Goal: Task Accomplishment & Management: Manage account settings

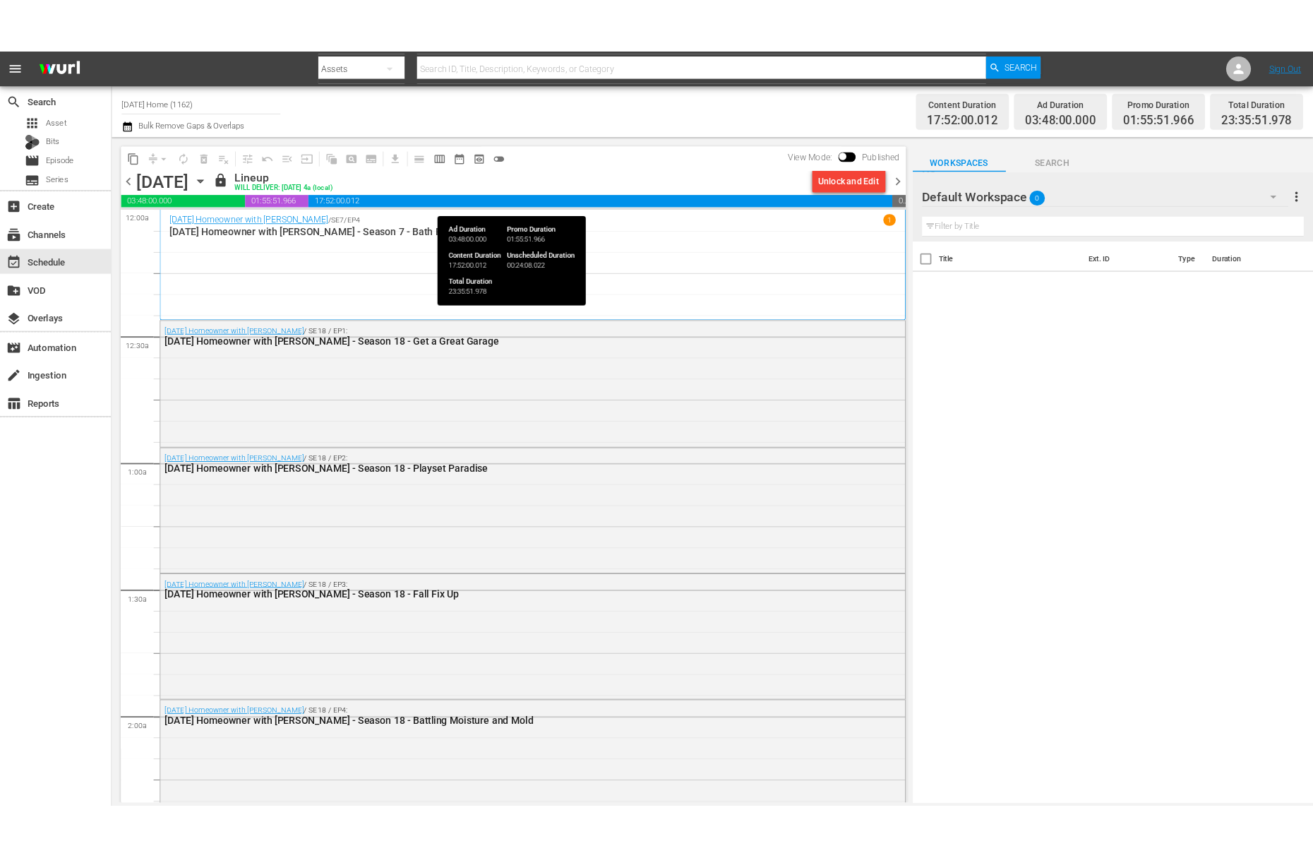
scroll to position [6249, 0]
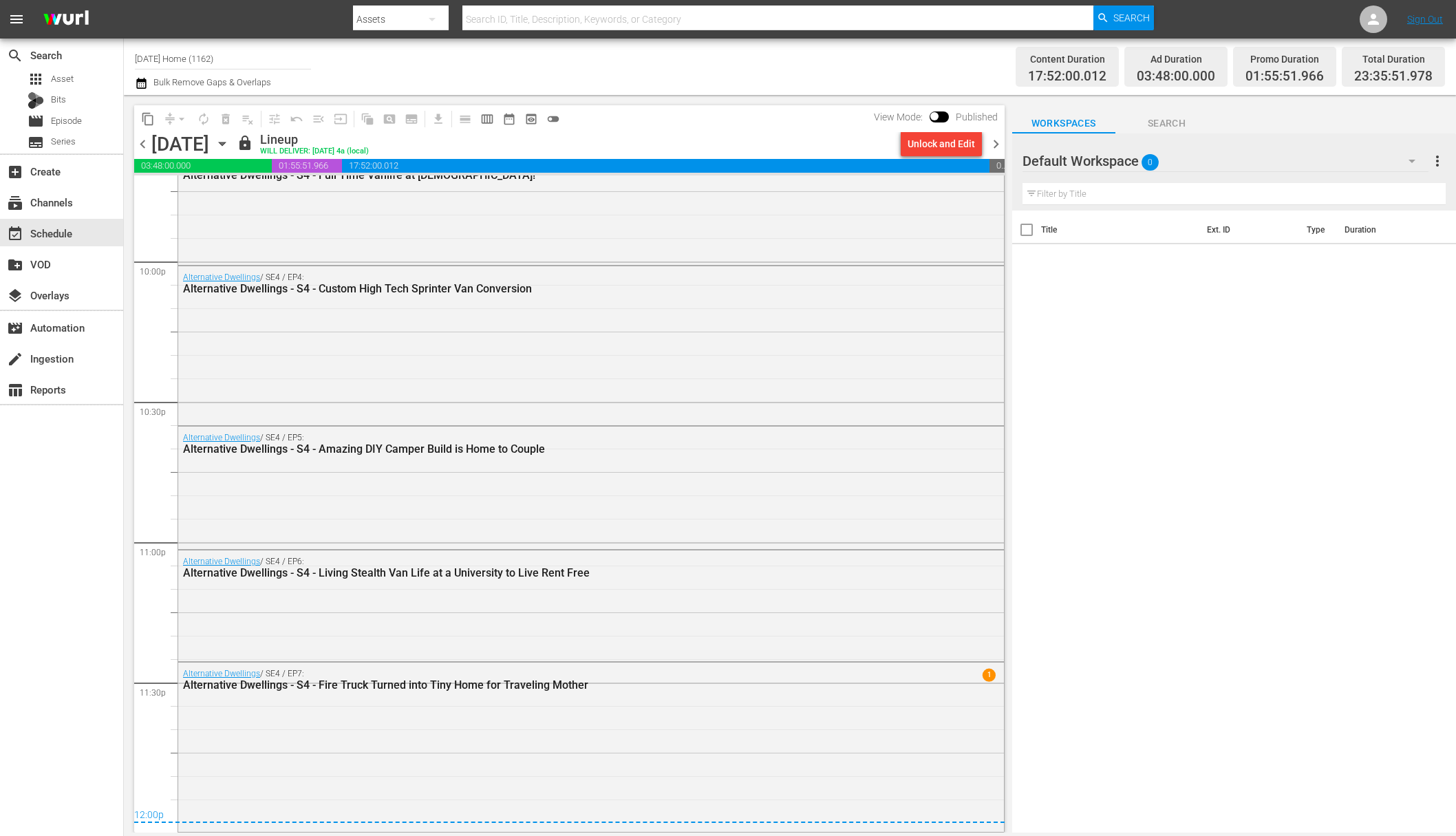
click at [237, 60] on input "[DATE] Home (1162)" at bounding box center [222, 58] width 176 height 33
drag, startPoint x: 237, startPoint y: 60, endPoint x: 111, endPoint y: 51, distance: 126.3
click at [124, 0] on div "search Search apps Asset Bits movie Episode subtitles Series add_box Create sub…" at bounding box center [789, 0] width 1332 height 0
click at [177, 61] on input "food" at bounding box center [222, 58] width 176 height 33
click at [184, 107] on div "Food (140 - food)" at bounding box center [325, 97] width 357 height 33
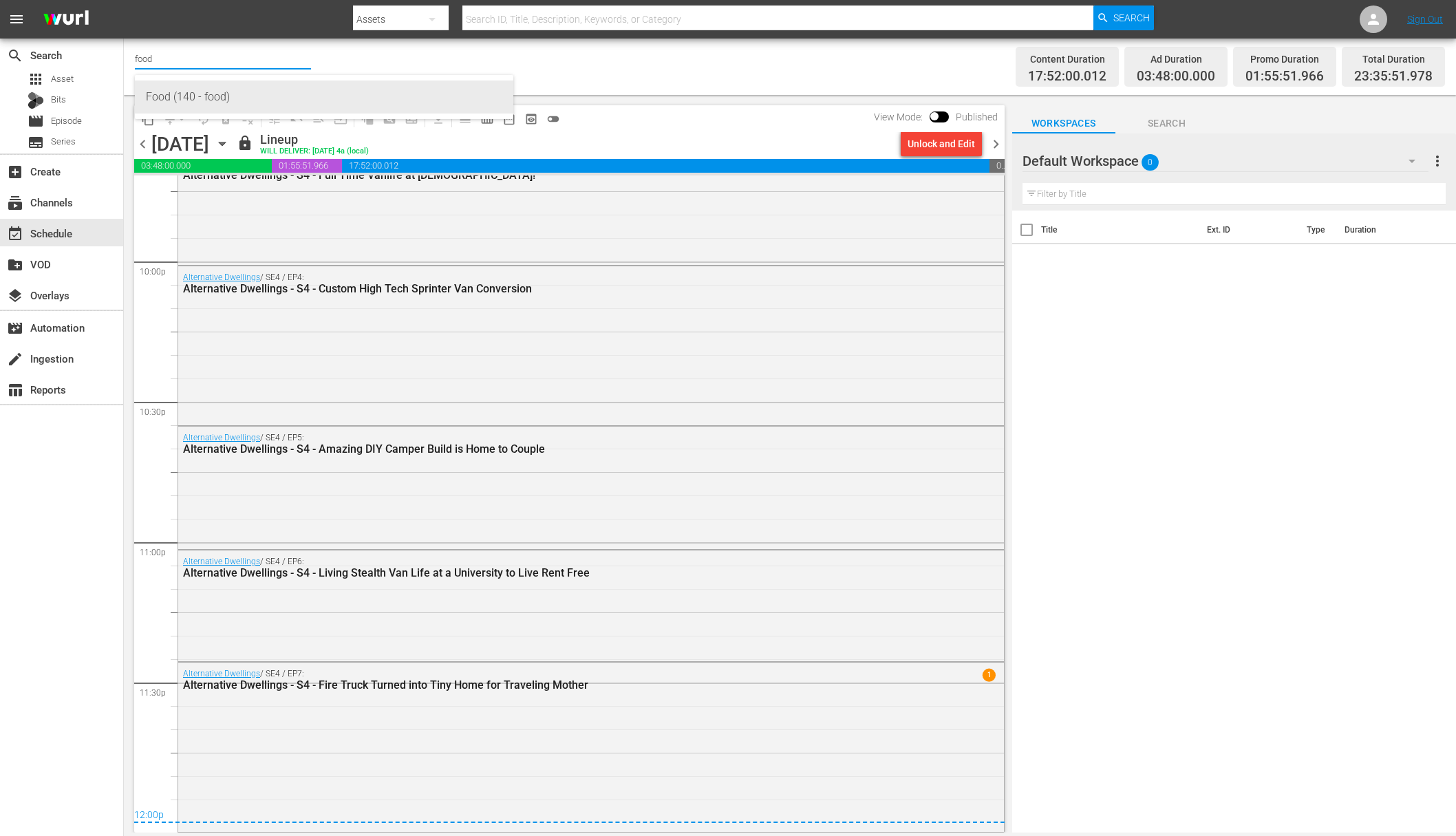
type input "Food (140 - food)"
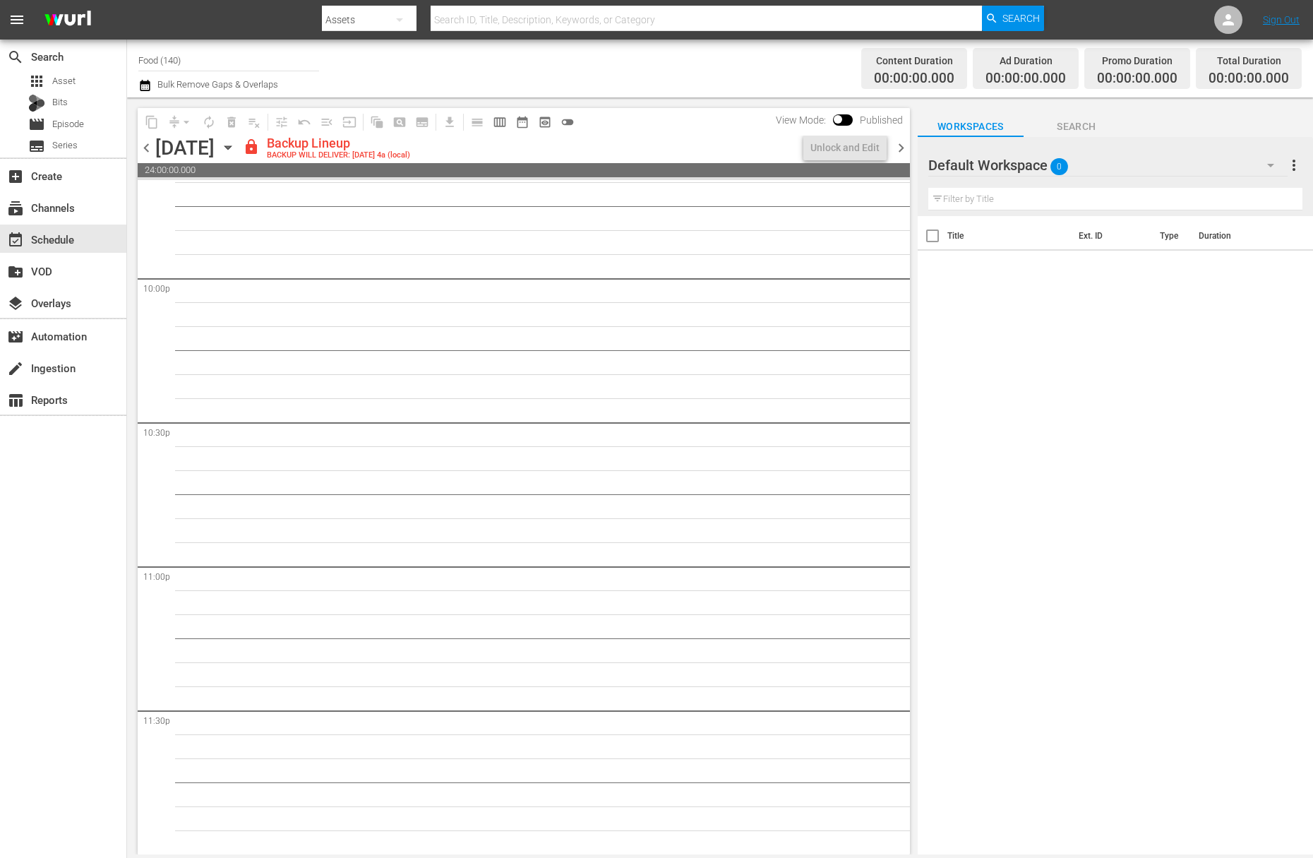
scroll to position [6238, 0]
click at [826, 147] on div "Unlock and Edit" at bounding box center [844, 147] width 69 height 25
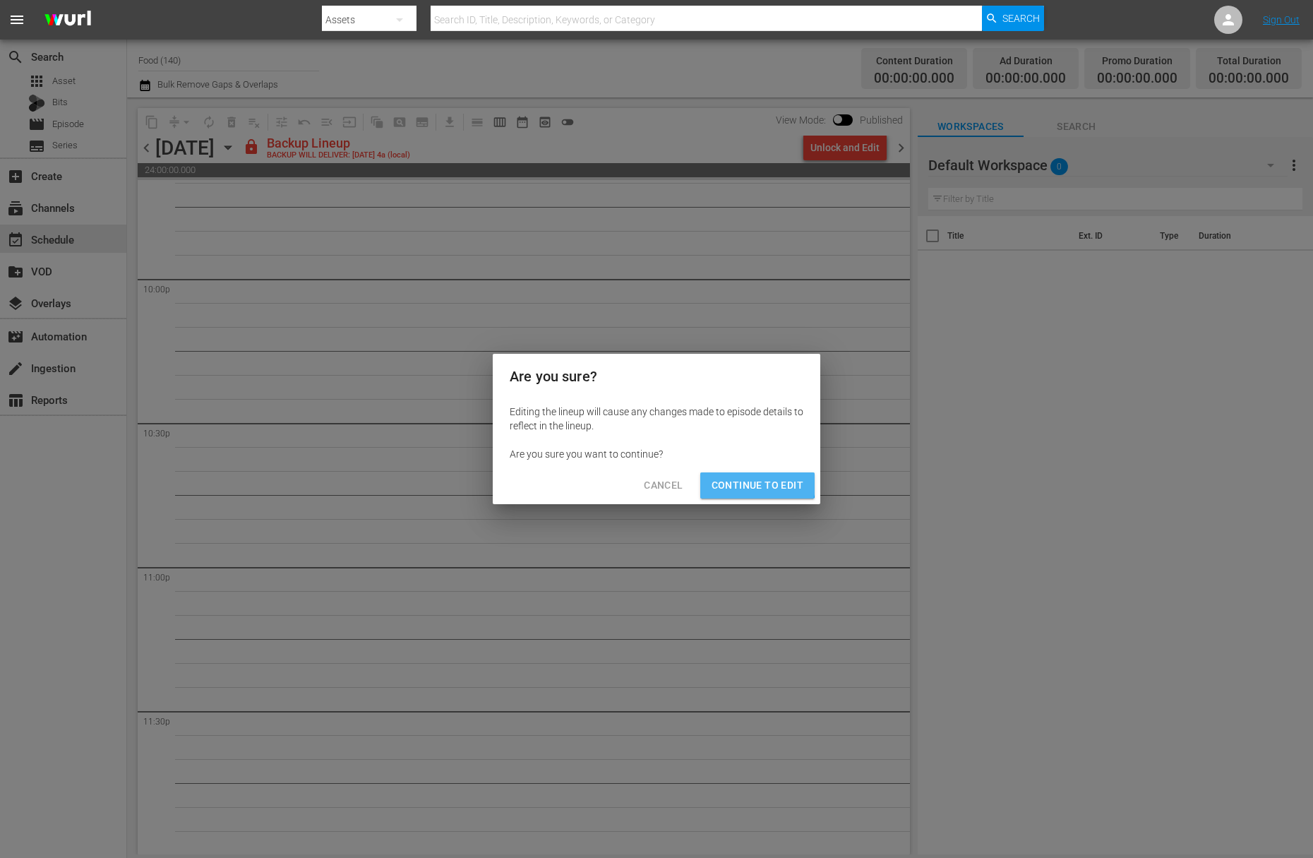
click at [737, 479] on span "Continue to Edit" at bounding box center [758, 486] width 92 height 18
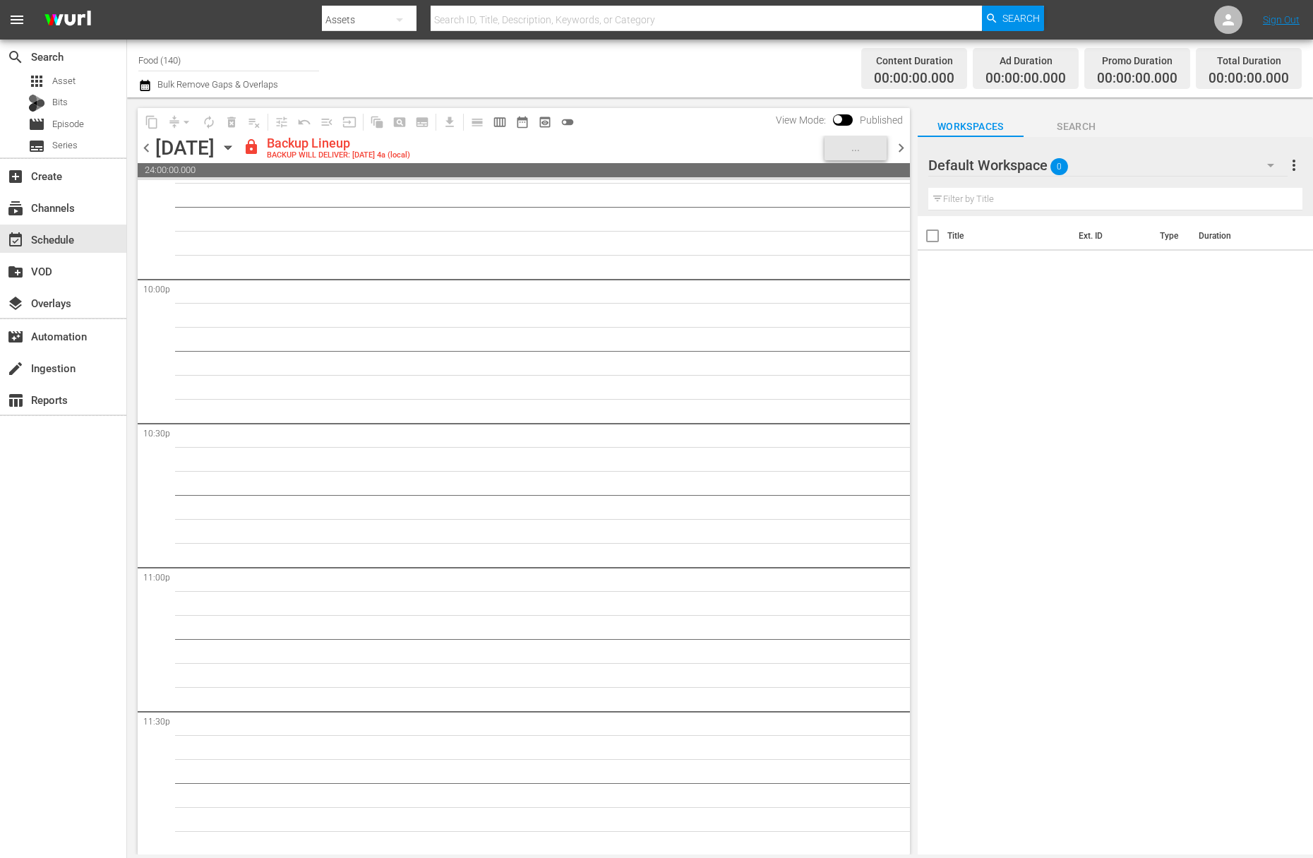
click at [236, 148] on icon "button" at bounding box center [228, 148] width 16 height 16
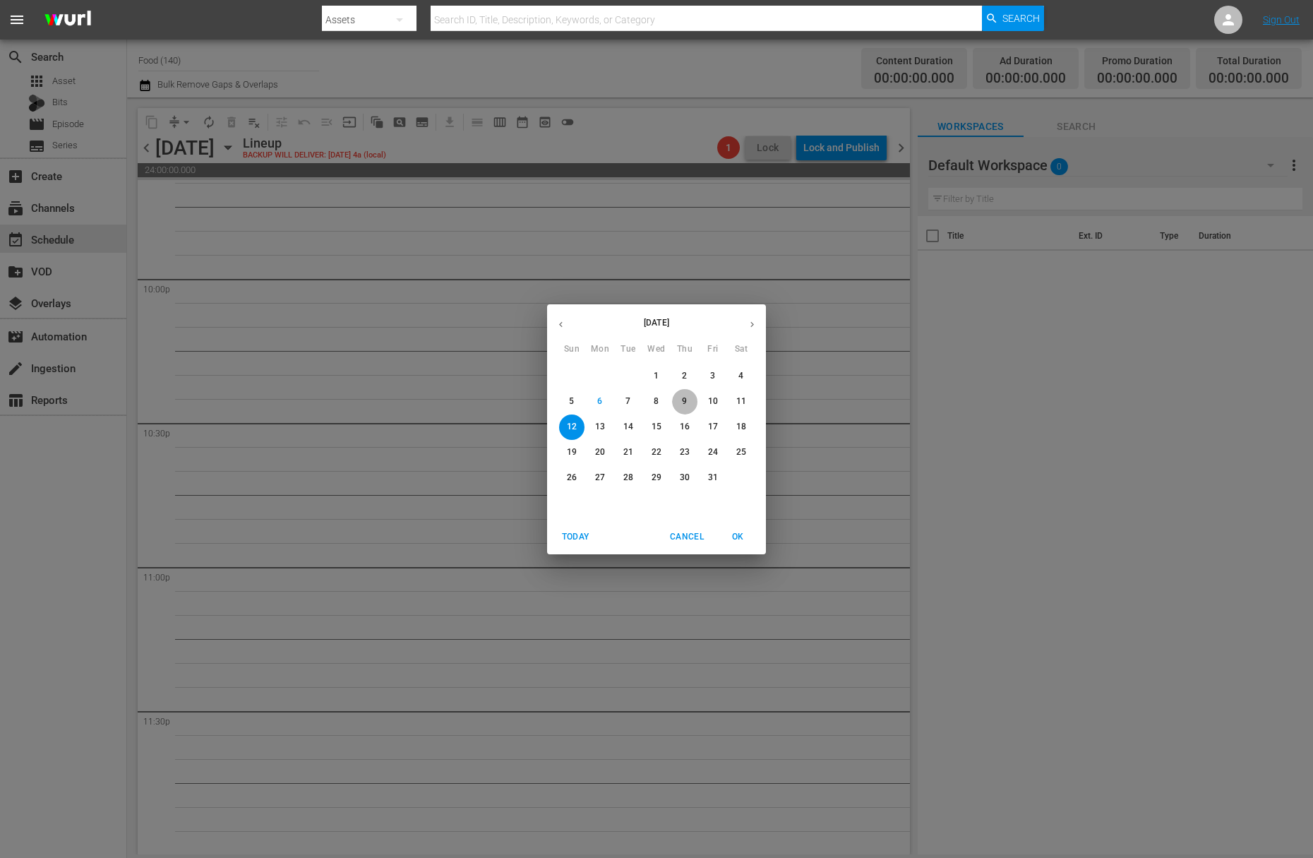
click at [678, 405] on span "9" at bounding box center [684, 401] width 25 height 12
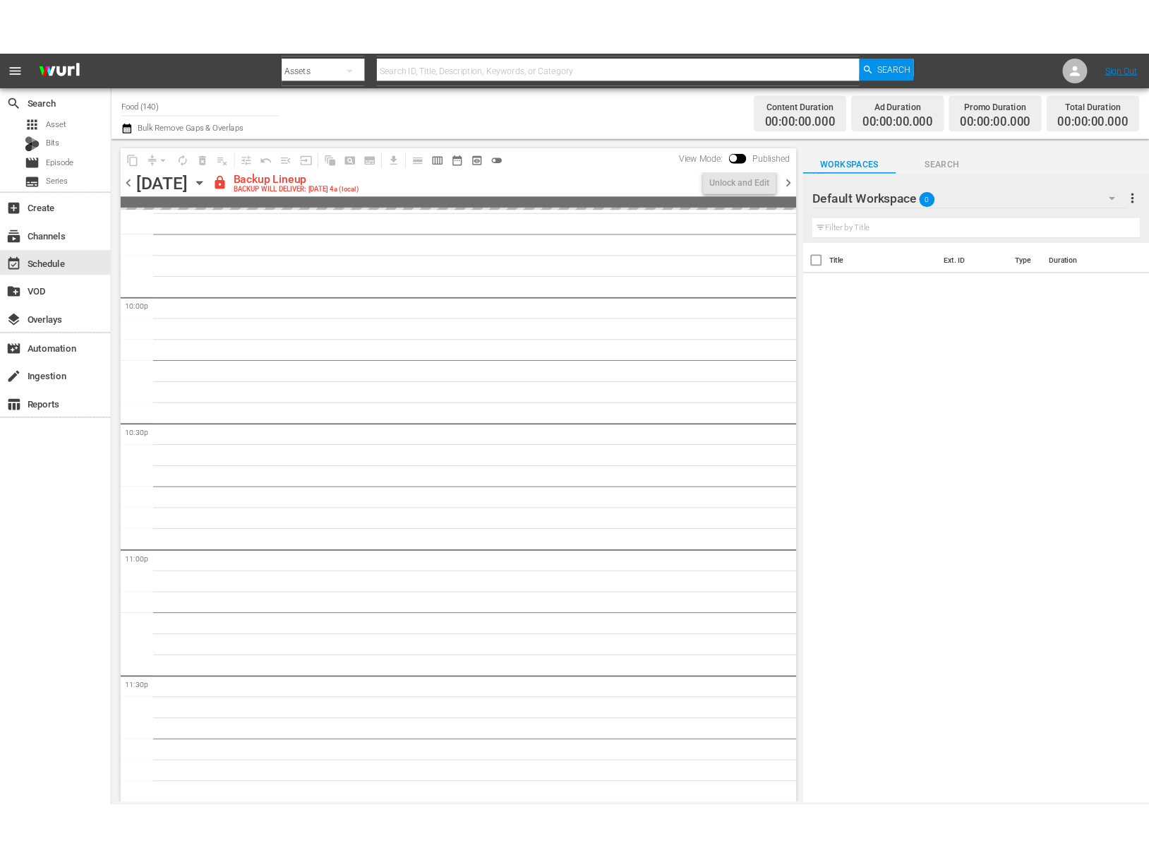
scroll to position [6238, 0]
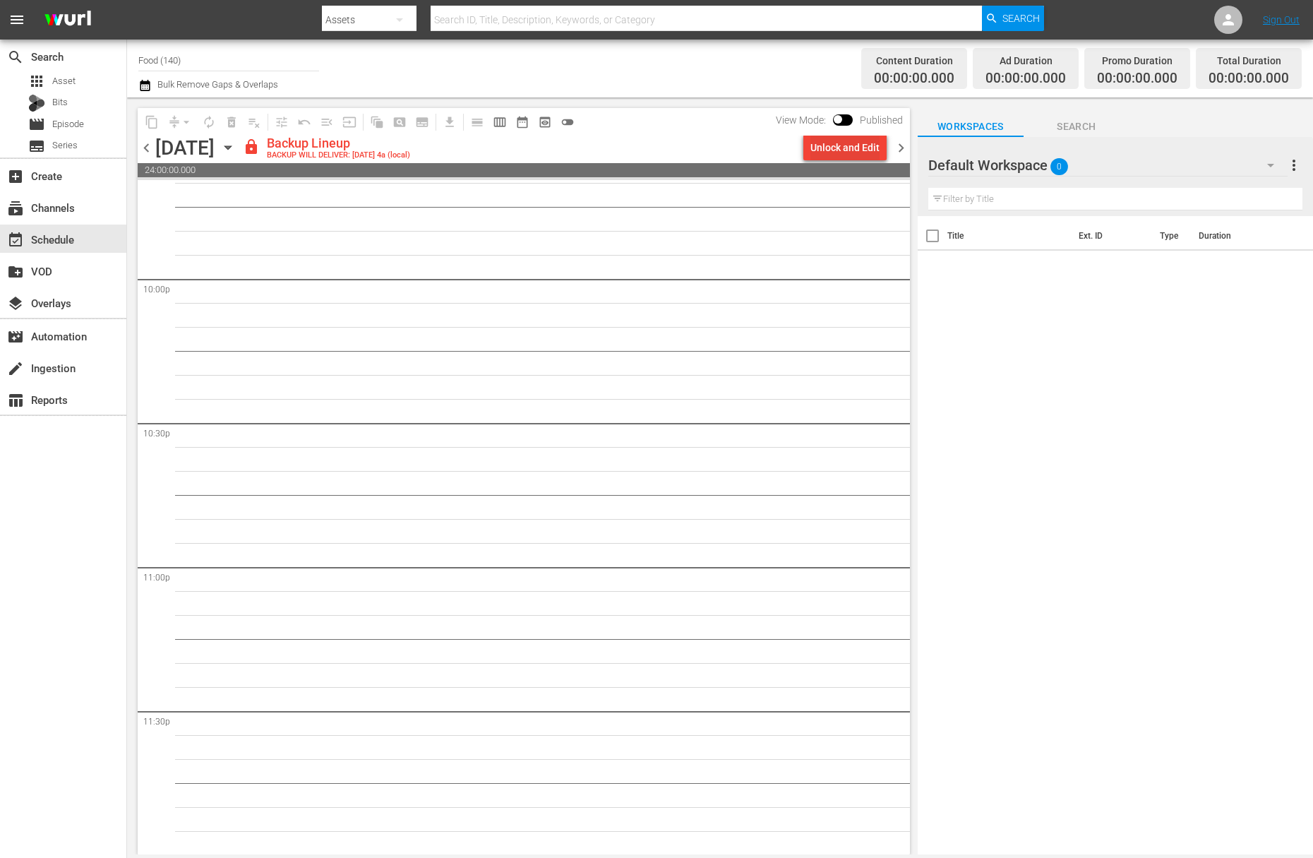
click at [871, 145] on div "Unlock and Edit" at bounding box center [844, 147] width 69 height 25
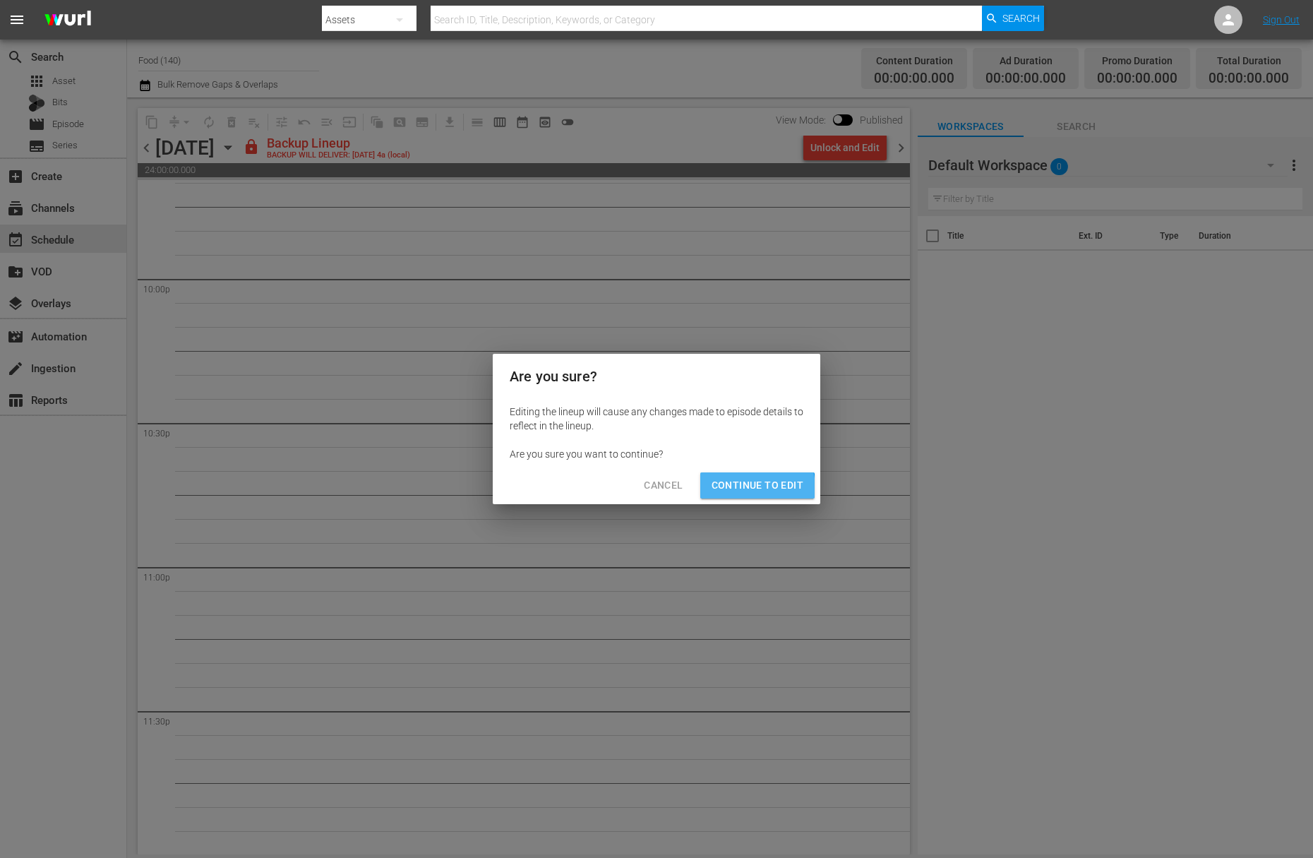
click at [746, 489] on span "Continue to Edit" at bounding box center [758, 486] width 92 height 18
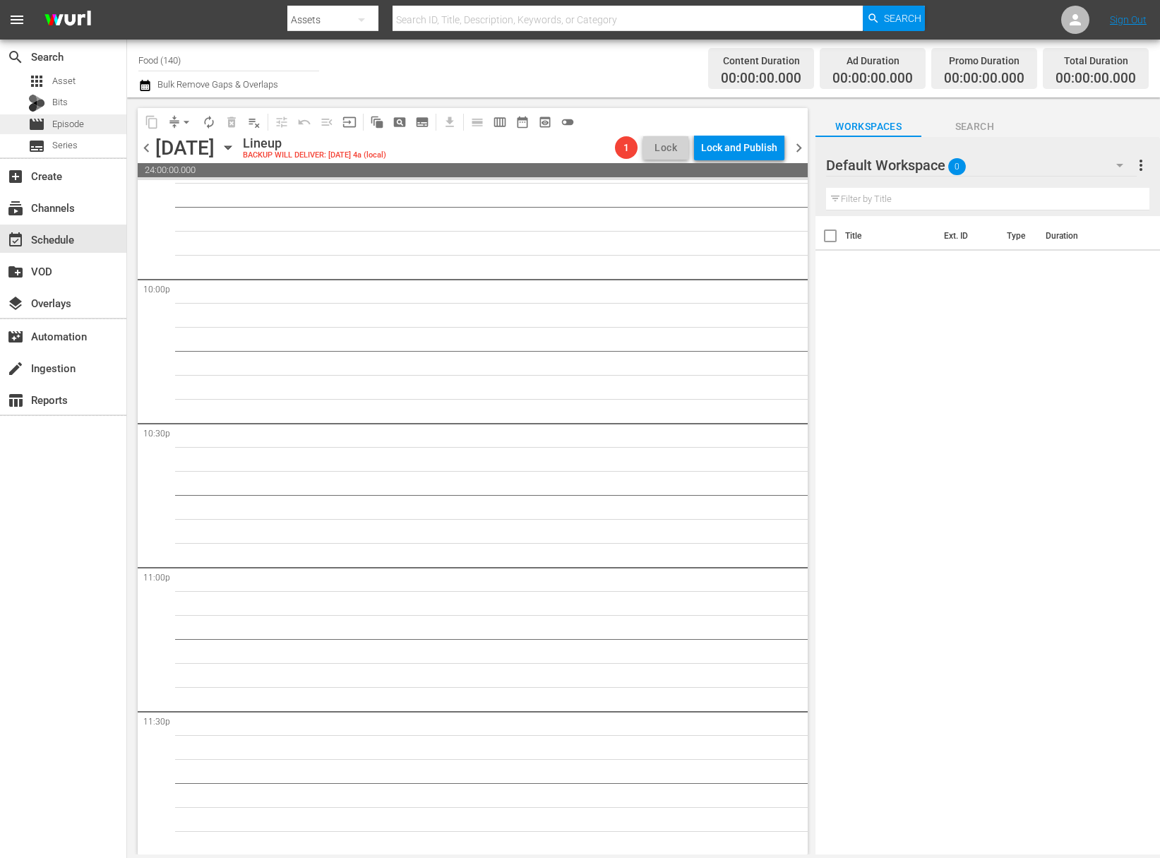
drag, startPoint x: 88, startPoint y: 113, endPoint x: 85, endPoint y: 123, distance: 10.1
click at [87, 115] on div "apps Asset Bits movie Episode subtitles Series" at bounding box center [63, 113] width 126 height 85
click at [85, 123] on div "movie Episode" at bounding box center [63, 124] width 126 height 20
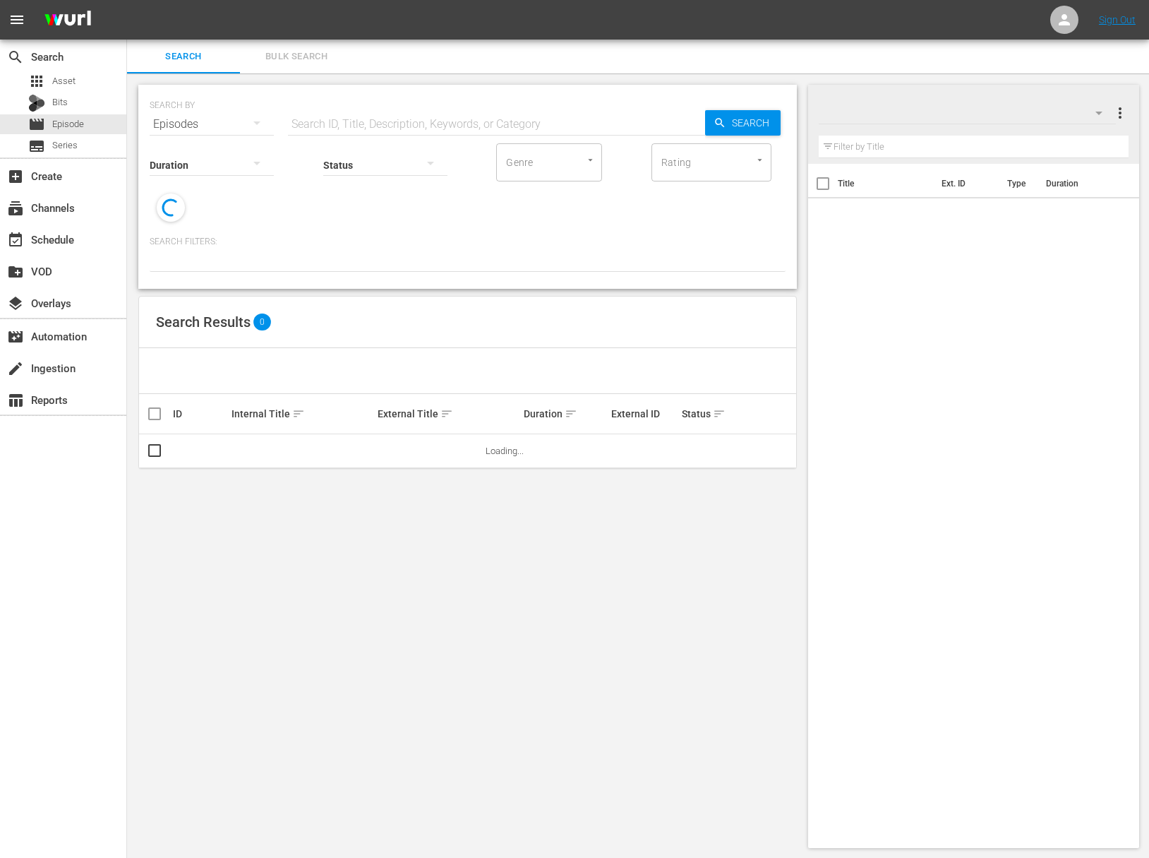
click at [421, 131] on div "Status" at bounding box center [385, 156] width 124 height 51
click at [421, 120] on input "text" at bounding box center [496, 124] width 417 height 34
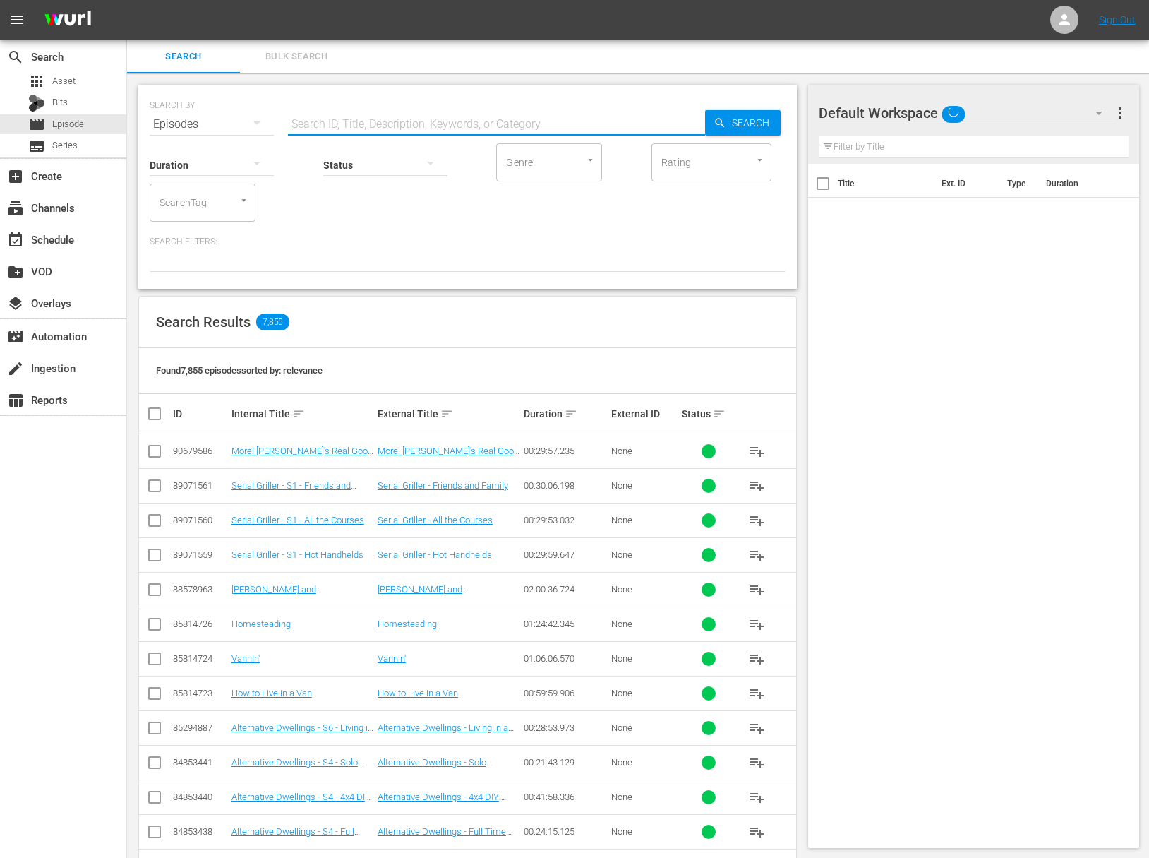
paste input "[PERSON_NAME]'s Weeknight Meals - A Tale Of Two Chinatowns"
click at [712, 124] on div "Search" at bounding box center [743, 122] width 76 height 25
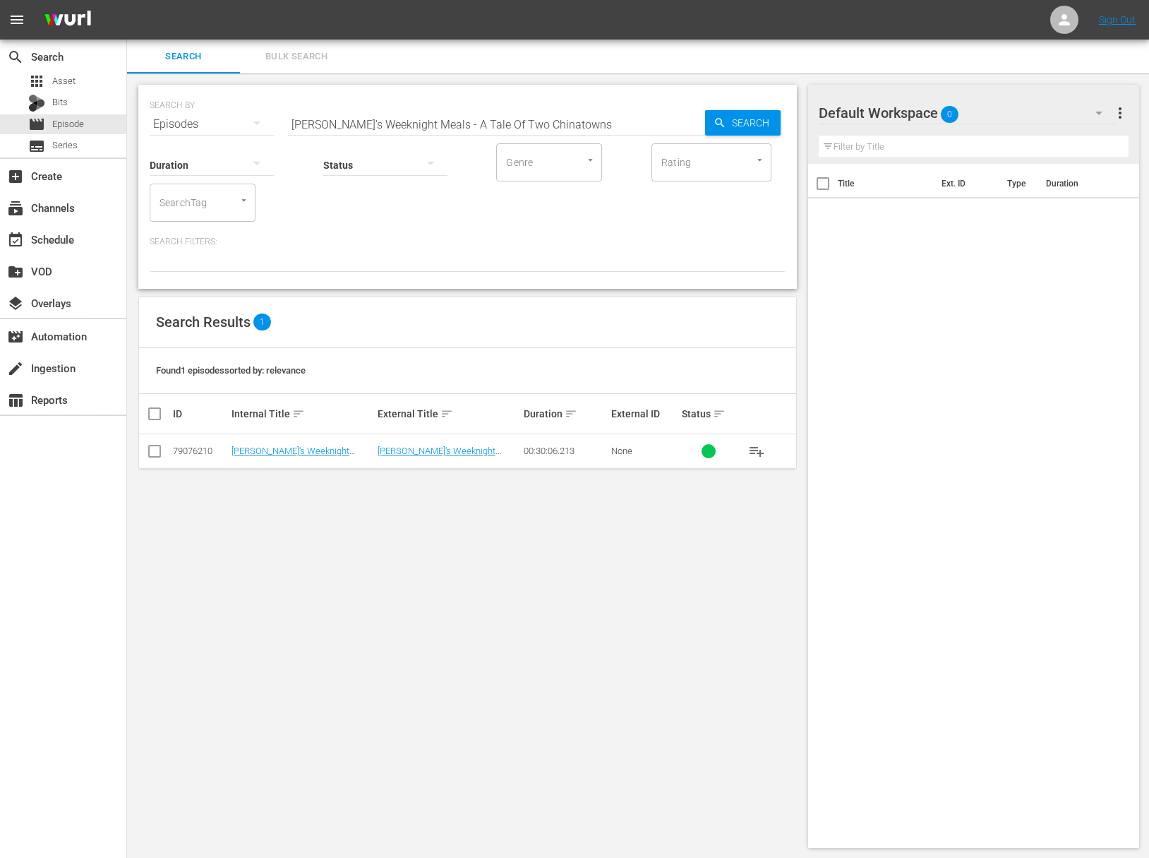
click at [755, 450] on span "playlist_add" at bounding box center [756, 451] width 17 height 17
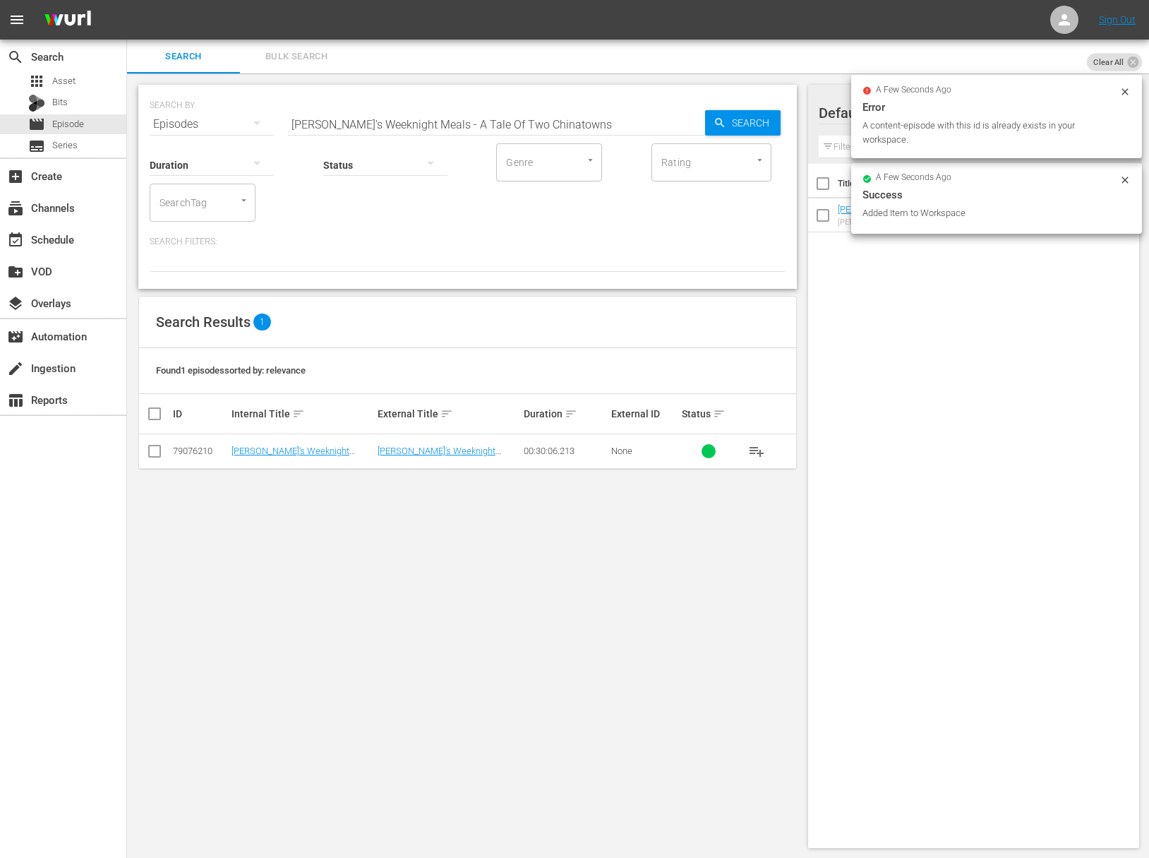
click at [383, 123] on input "[PERSON_NAME]'s Weeknight Meals - A Tale Of Two Chinatowns" at bounding box center [496, 124] width 417 height 34
paste input "Downhome [US_STATE]"
click at [740, 114] on span "Search" at bounding box center [753, 122] width 54 height 25
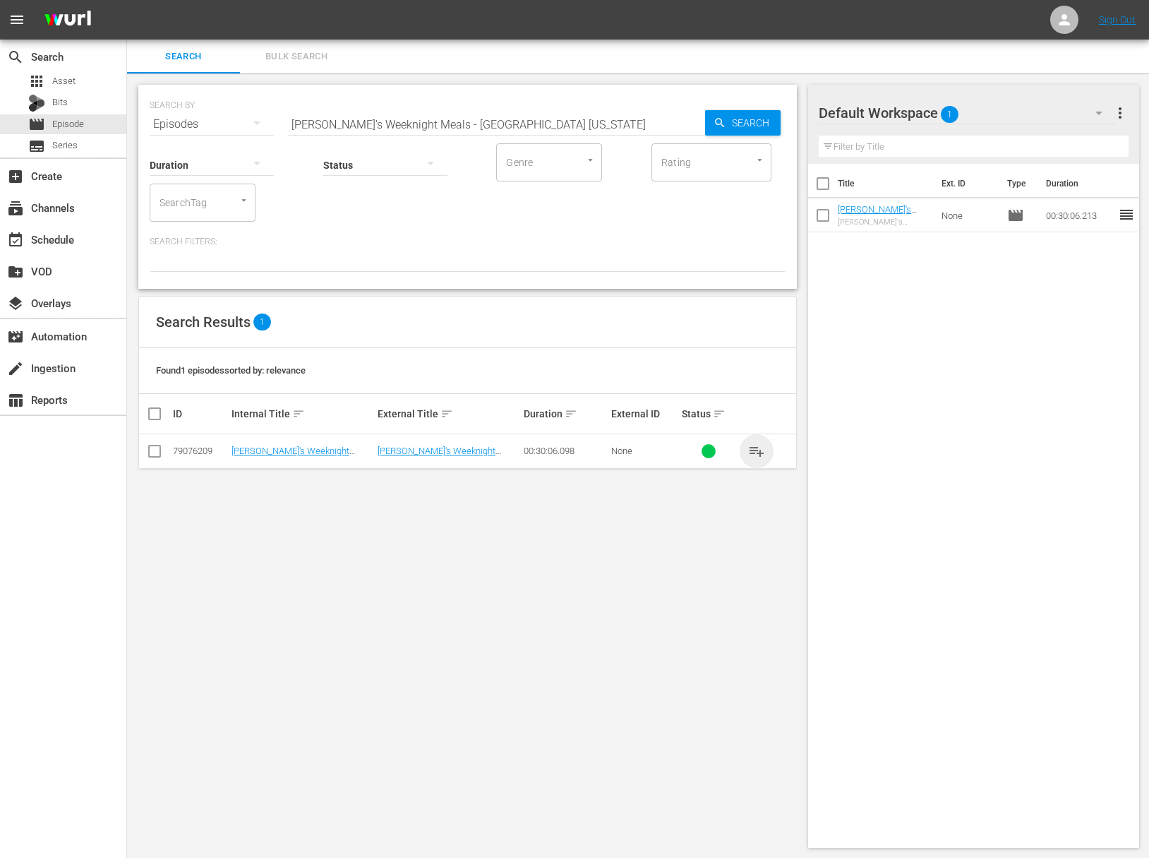
click at [755, 453] on span "playlist_add" at bounding box center [756, 451] width 17 height 17
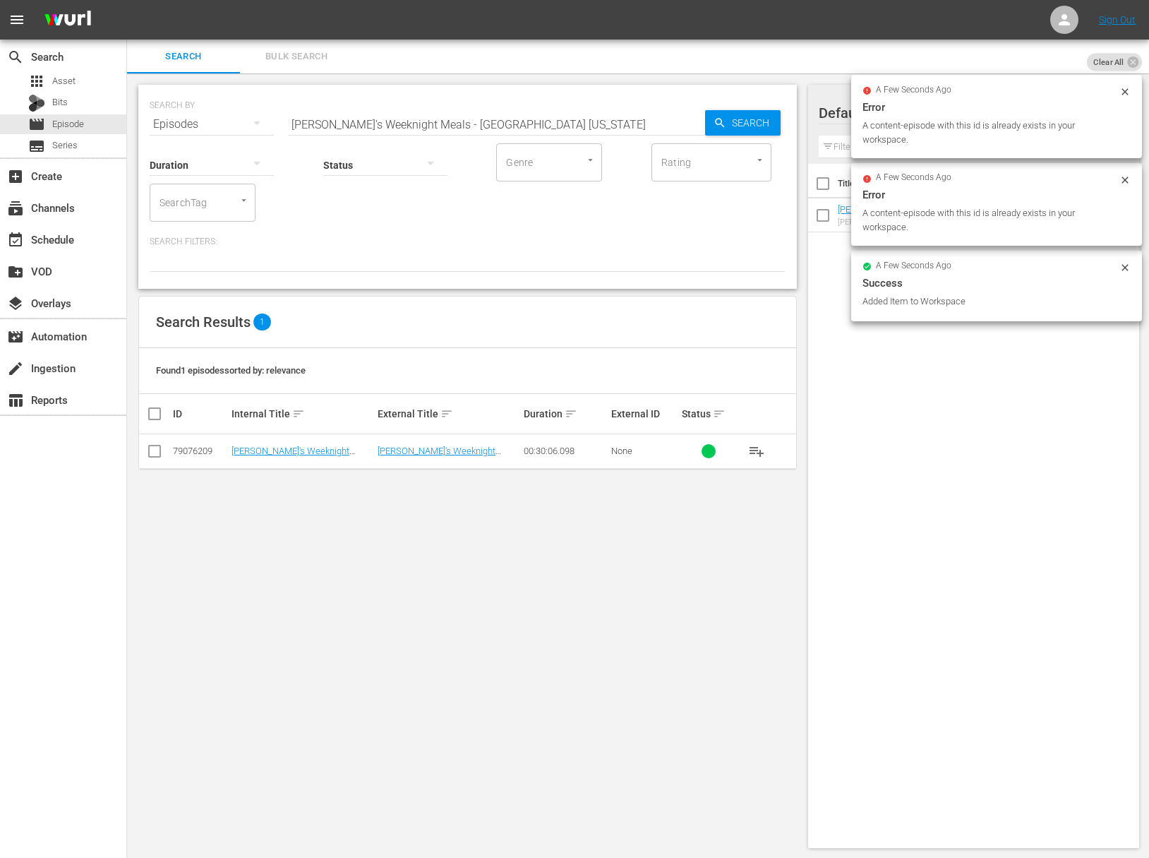
click at [508, 117] on input "[PERSON_NAME]'s Weeknight Meals - [GEOGRAPHIC_DATA] [US_STATE]" at bounding box center [496, 124] width 417 height 34
paste input "How Sweet It Is"
click at [745, 119] on span "Search" at bounding box center [753, 122] width 54 height 25
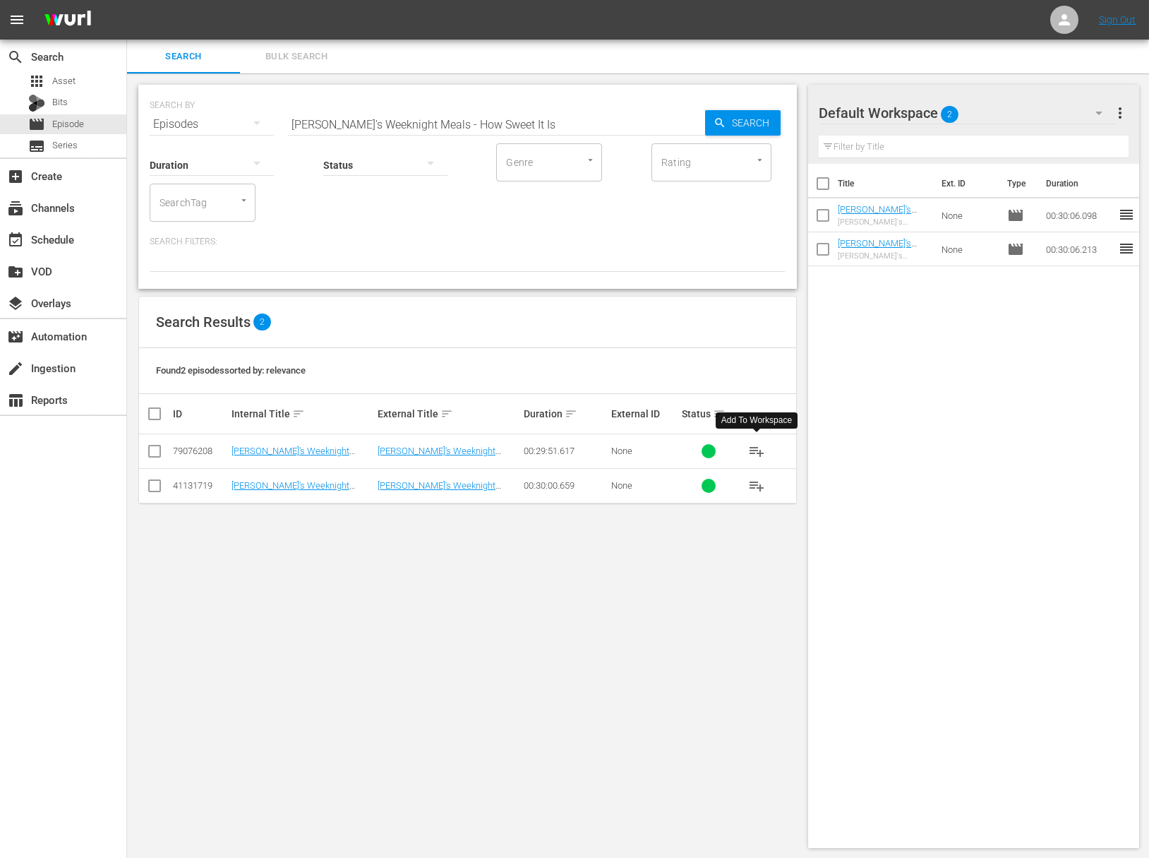
click at [758, 450] on span "playlist_add" at bounding box center [756, 451] width 17 height 17
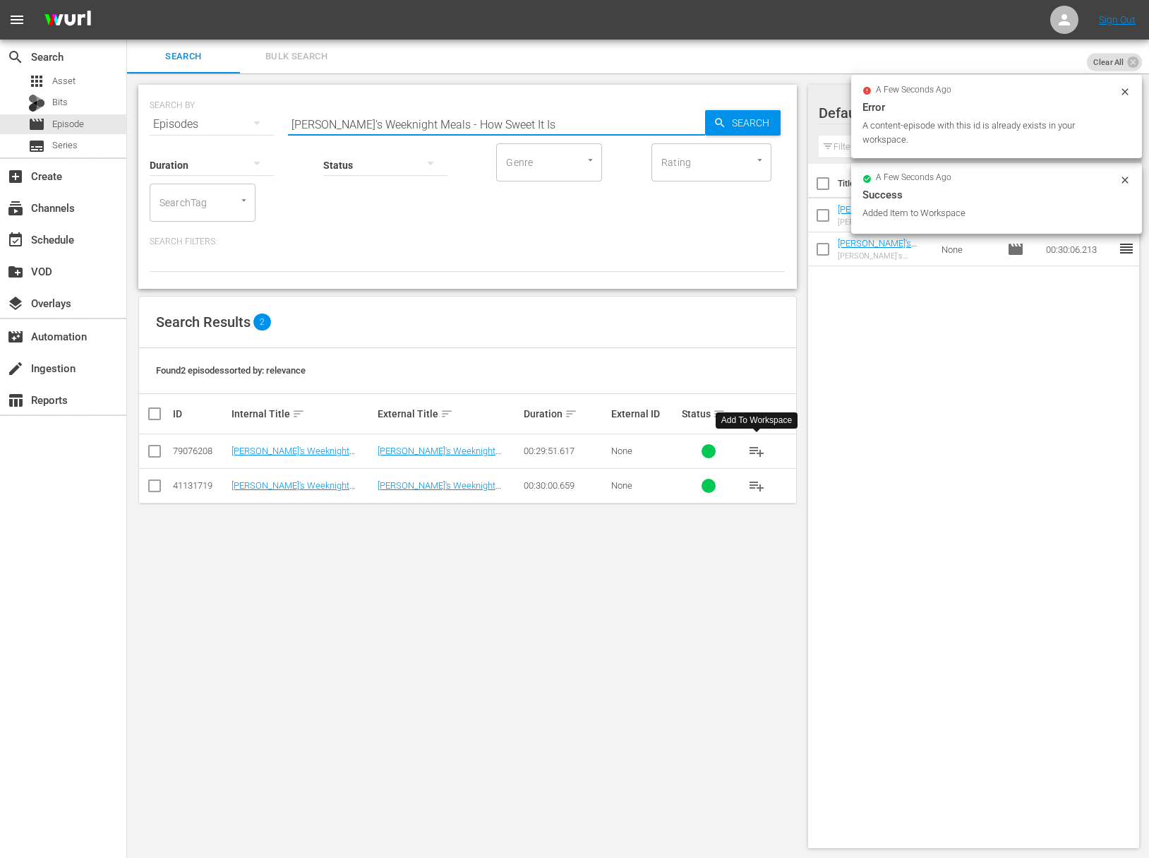
click at [507, 121] on input "[PERSON_NAME]'s Weeknight Meals - How Sweet It Is" at bounding box center [496, 124] width 417 height 34
paste input "[PERSON_NAME]'s Weeknight Meals - Which Came First"
click at [507, 123] on input "[PERSON_NAME]'s Weeknight Meals - How Sweet It [PERSON_NAME]'s Weeknight Meals …" at bounding box center [496, 124] width 417 height 34
paste input "text"
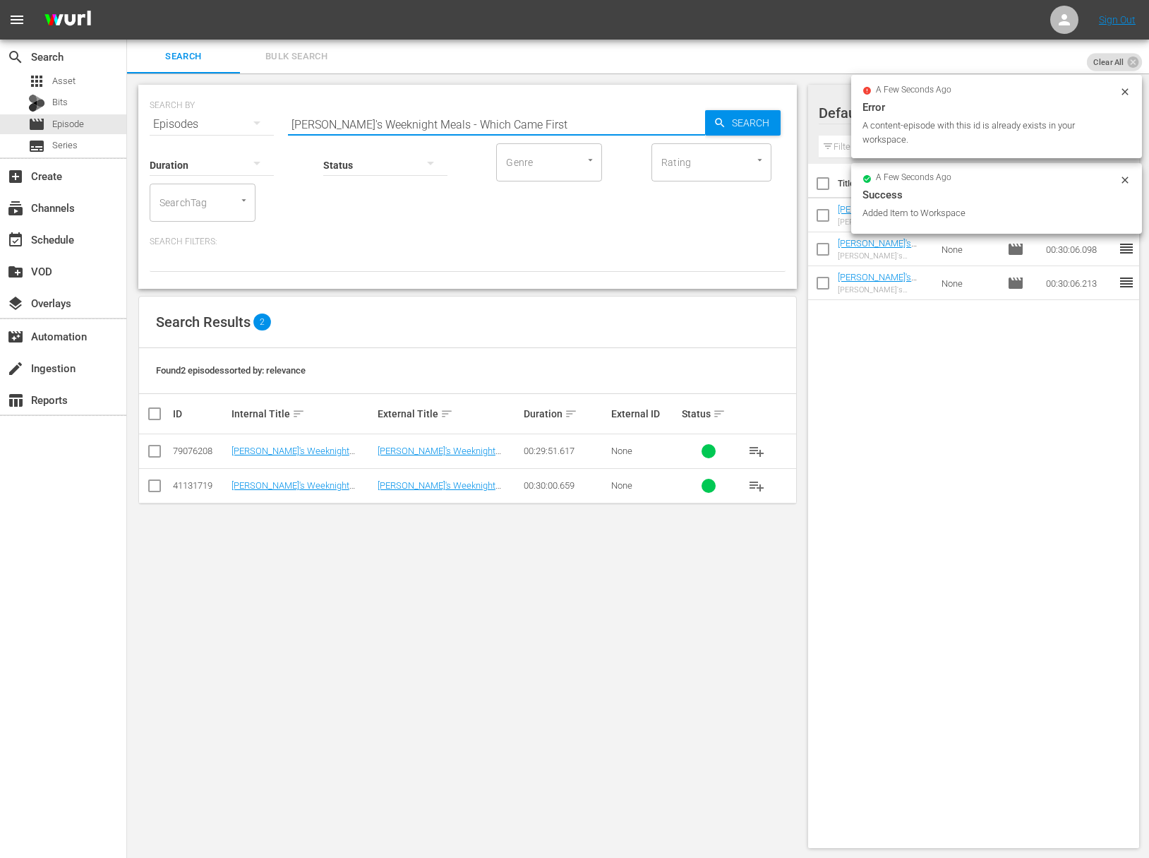
scroll to position [0, 0]
click at [731, 128] on span "Search" at bounding box center [753, 122] width 54 height 25
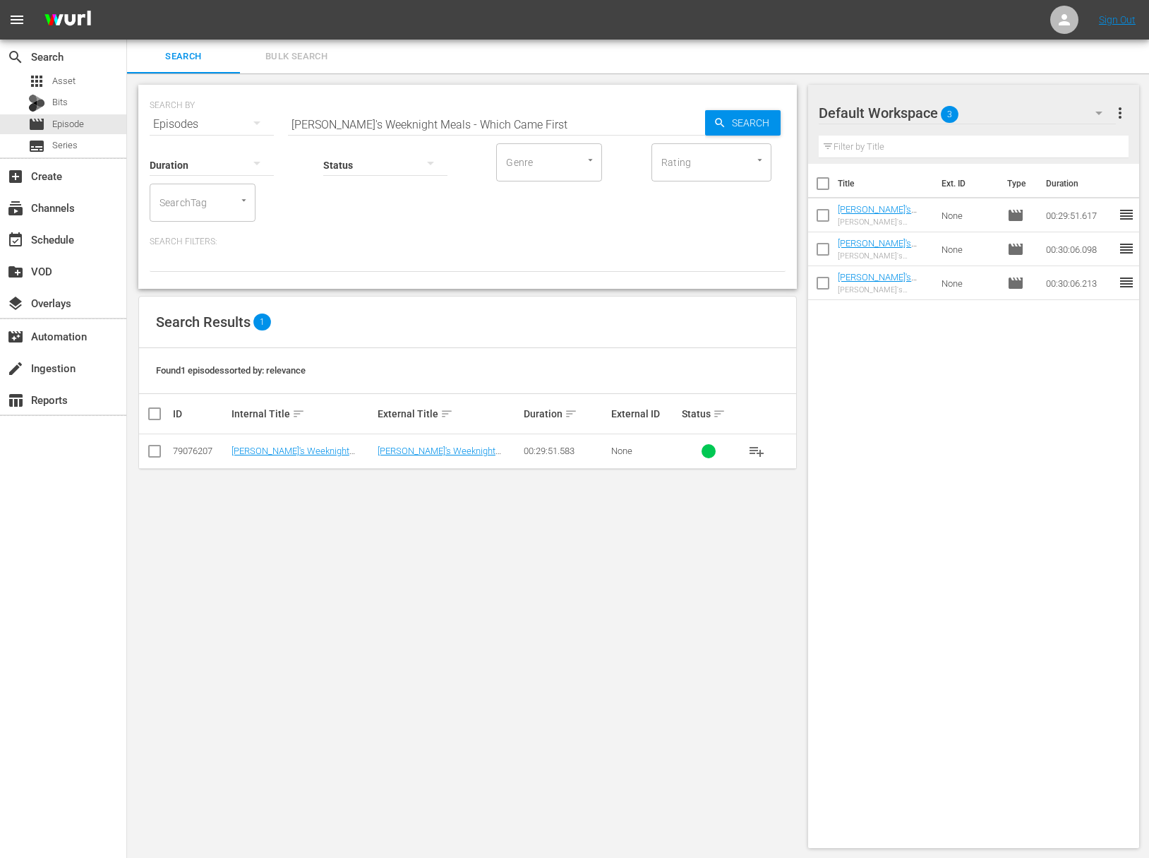
click at [760, 447] on span "playlist_add" at bounding box center [756, 451] width 17 height 17
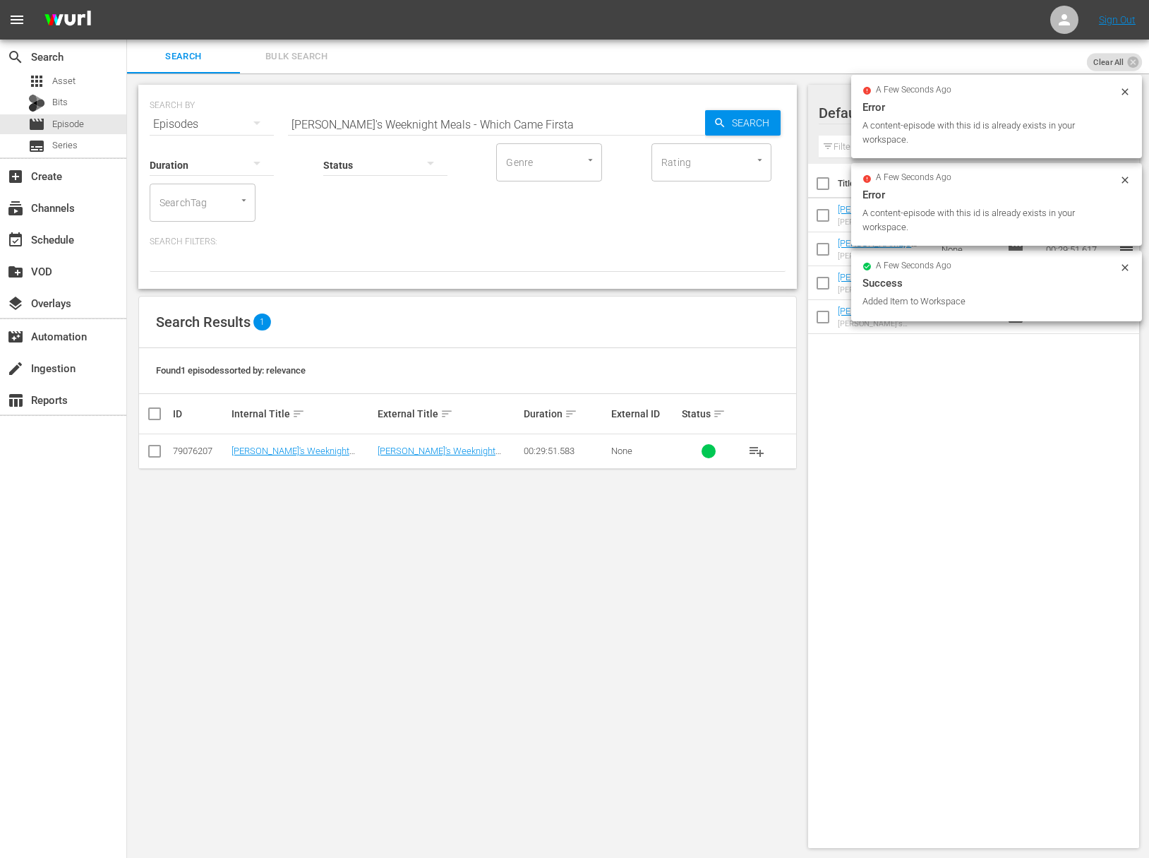
click at [522, 121] on input "[PERSON_NAME]'s Weeknight Meals - Which Came Firsta" at bounding box center [496, 124] width 417 height 34
paste input "[PERSON_NAME]'s Weeknight Meals - [GEOGRAPHIC_DATA]: [PERSON_NAME], Gin And Gam…"
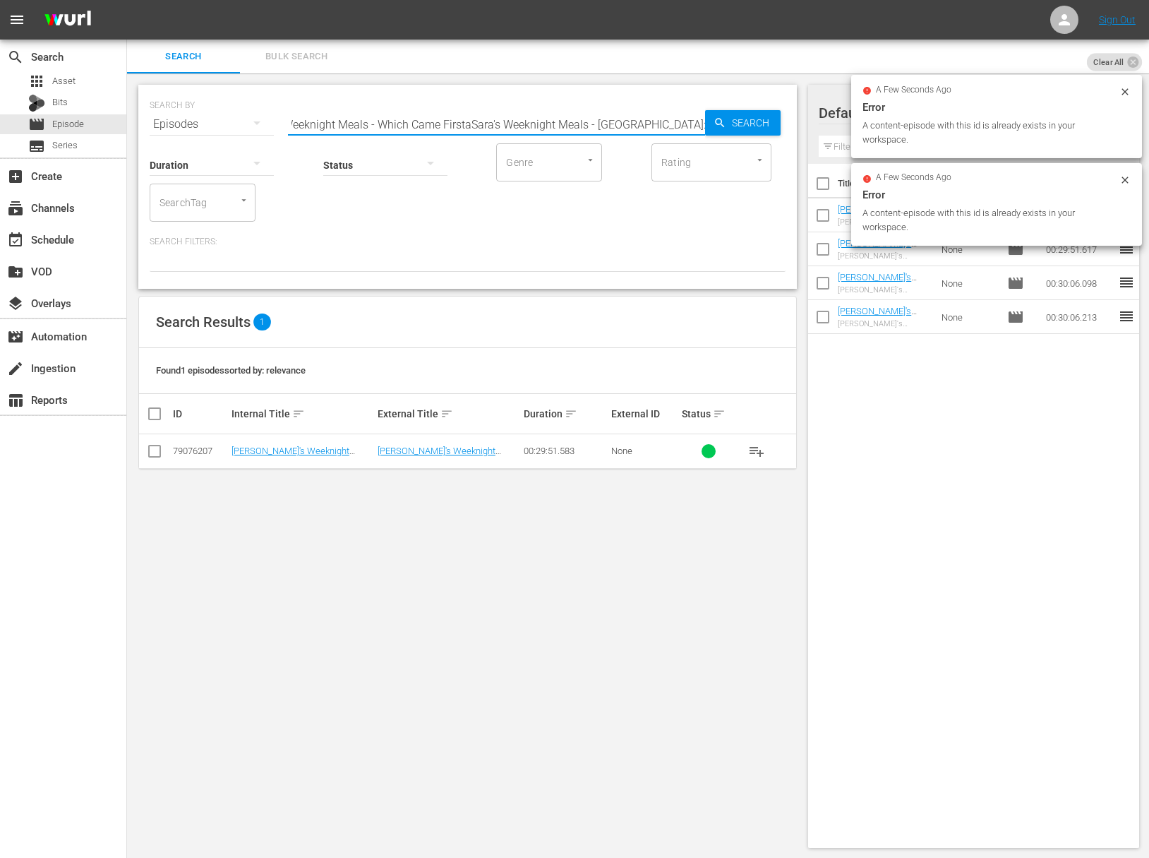
click at [530, 124] on input "[PERSON_NAME]'s Weeknight Meals - Which Came FirstaSara's Weeknight Meals - [GE…" at bounding box center [496, 124] width 417 height 34
paste input "text"
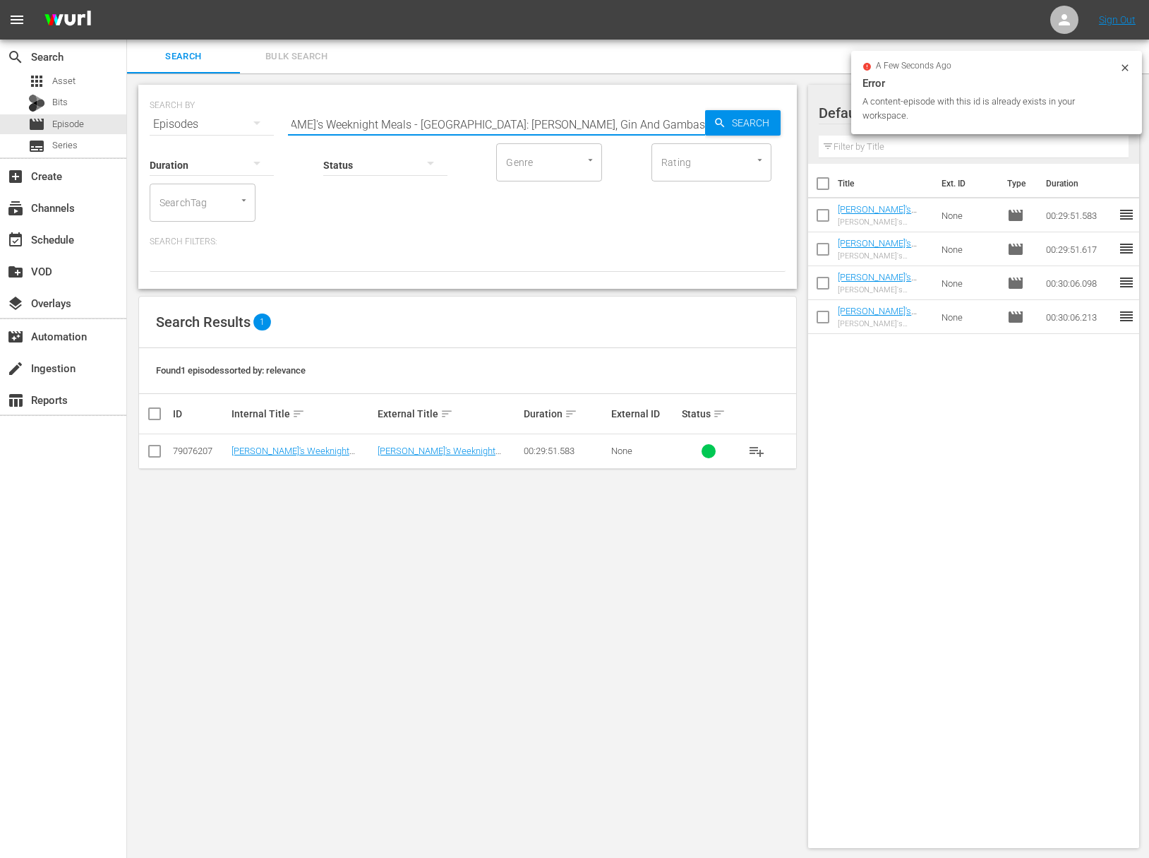
scroll to position [0, 0]
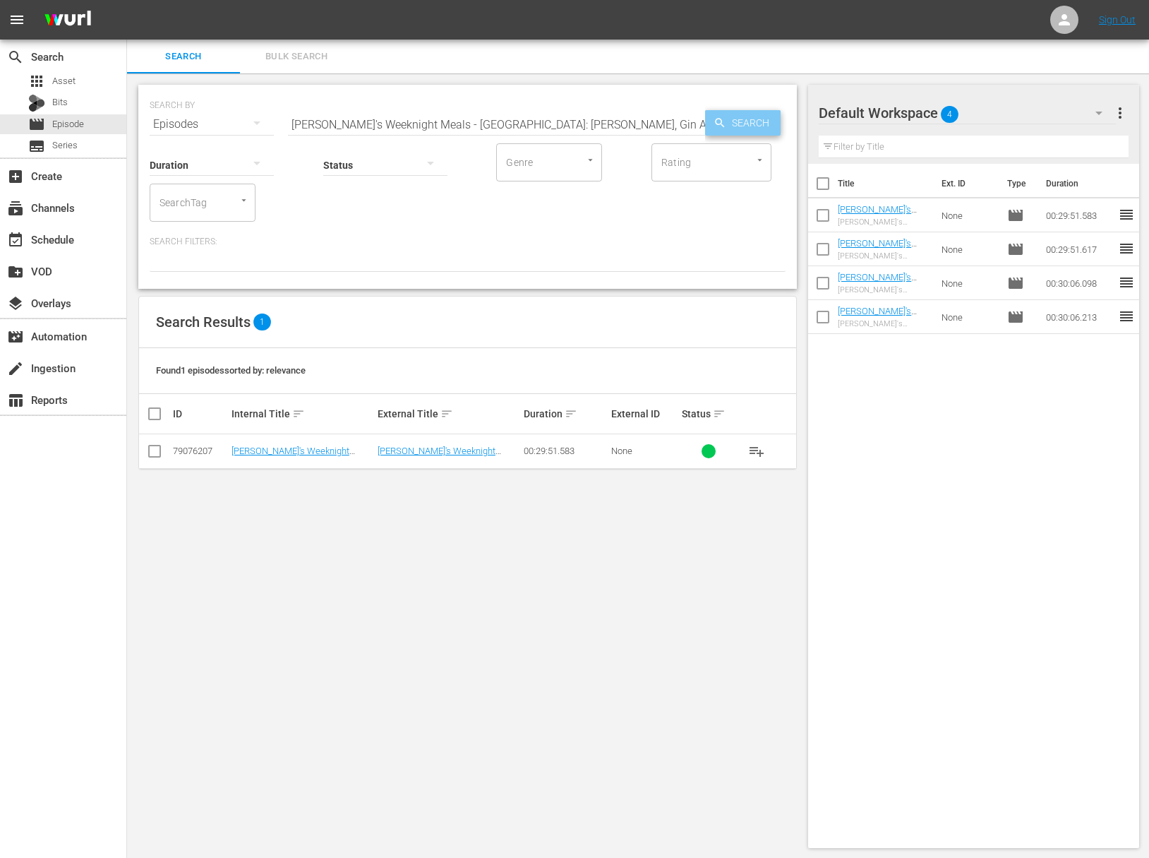
click at [719, 123] on icon "button" at bounding box center [720, 122] width 13 height 13
click at [757, 452] on span "playlist_add" at bounding box center [756, 451] width 17 height 17
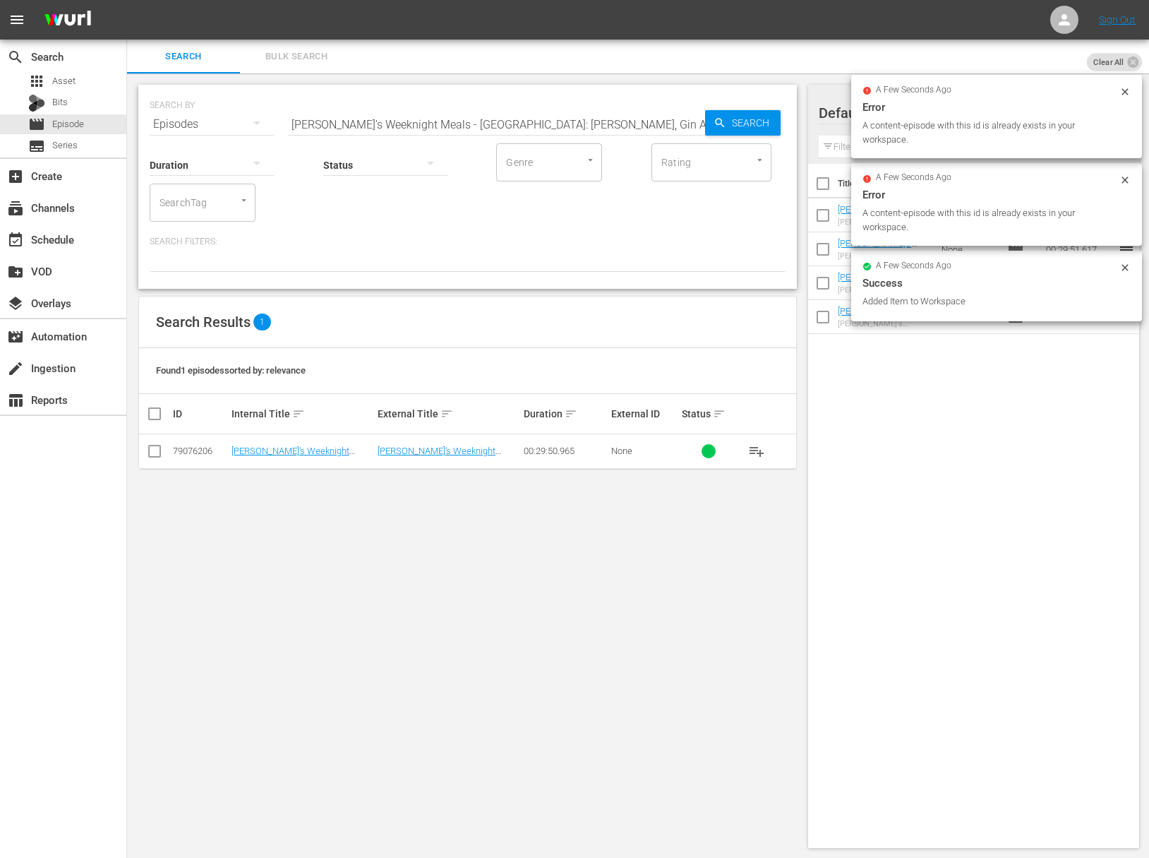
click at [463, 126] on input "[PERSON_NAME]'s Weeknight Meals - [GEOGRAPHIC_DATA]: [PERSON_NAME], Gin And Gam…" at bounding box center [496, 124] width 417 height 34
paste input "[PERSON_NAME]'s Weeknight Meals - Olive Mallorca: A Wood Fired Feast"
click at [474, 125] on input "[PERSON_NAME]'s Weeknight Meals - [GEOGRAPHIC_DATA]'s Weeknight Meals - [GEOGRA…" at bounding box center [496, 124] width 417 height 34
paste input "Olive Mallorca: A Wood Fired Feast"
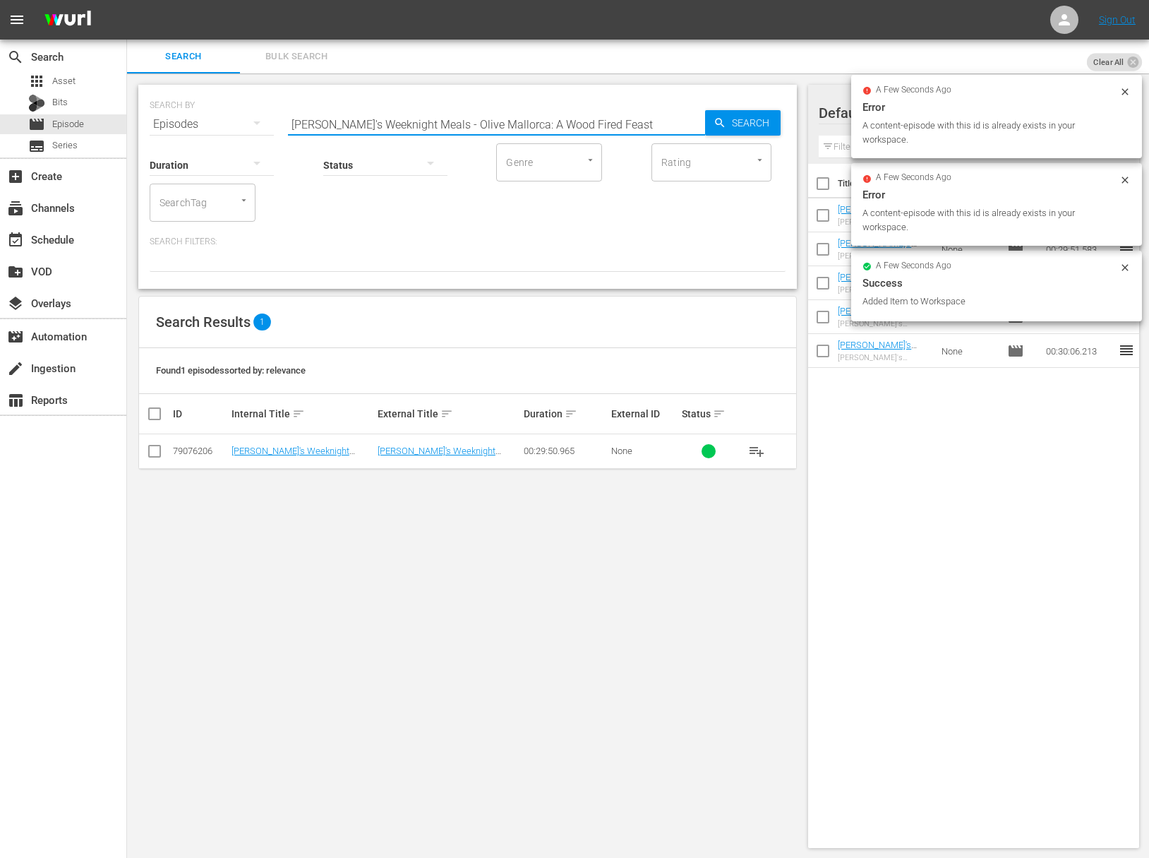
scroll to position [0, 0]
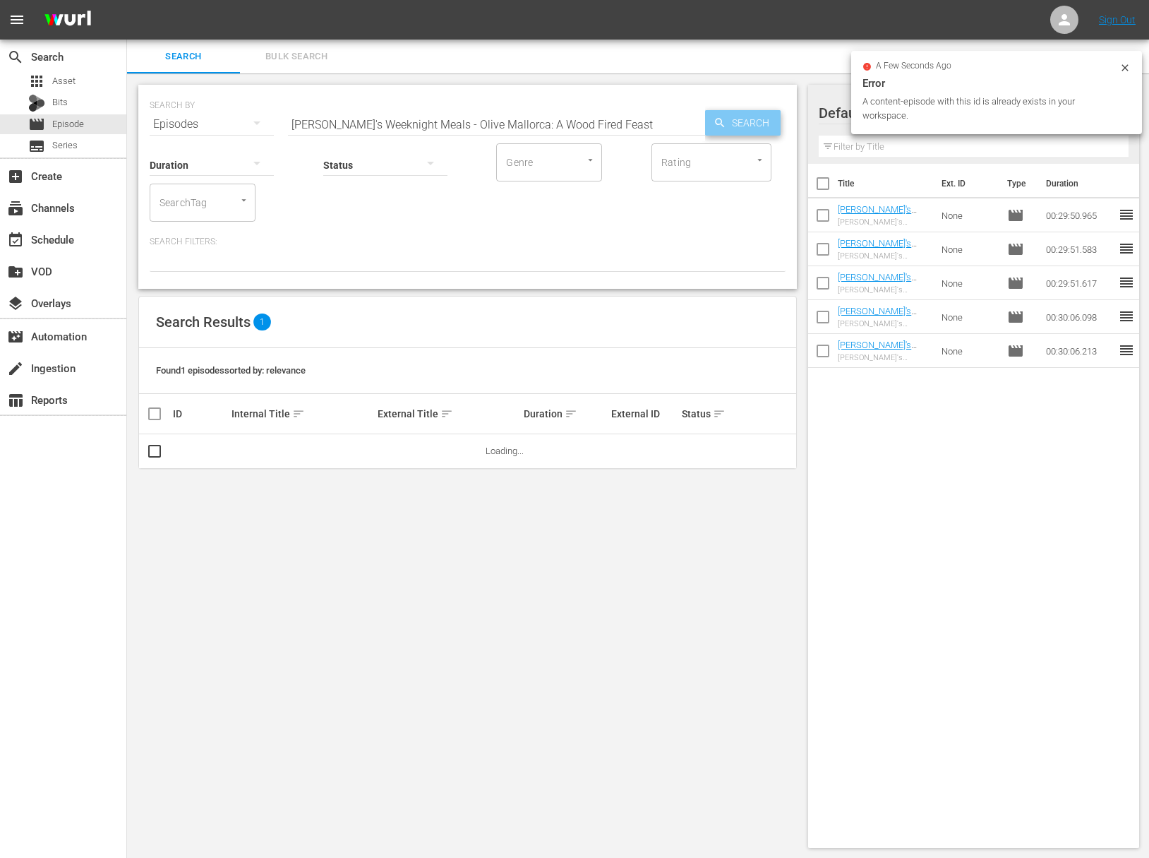
click at [735, 122] on span "Search" at bounding box center [753, 122] width 54 height 25
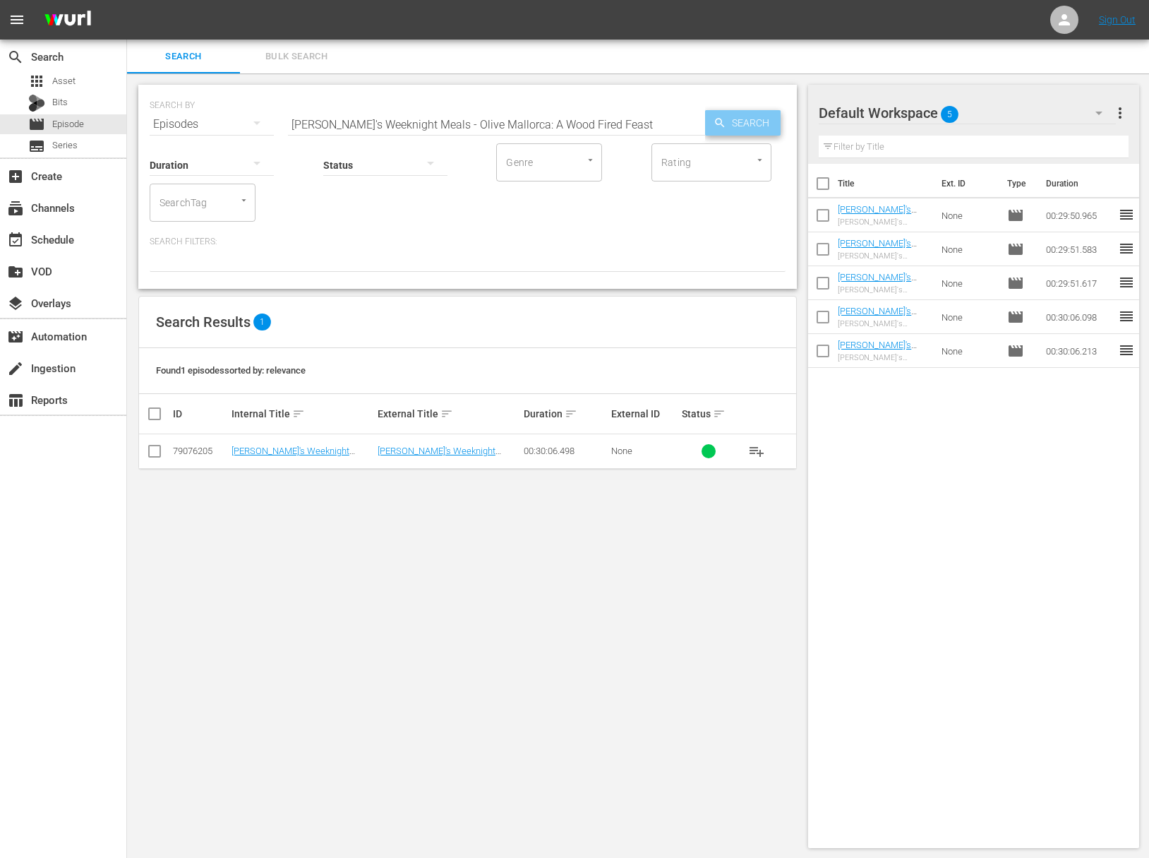
click at [735, 122] on span "Search" at bounding box center [753, 122] width 54 height 25
click at [754, 457] on span "playlist_add" at bounding box center [756, 451] width 17 height 17
click at [755, 455] on span "playlist_add" at bounding box center [756, 451] width 17 height 17
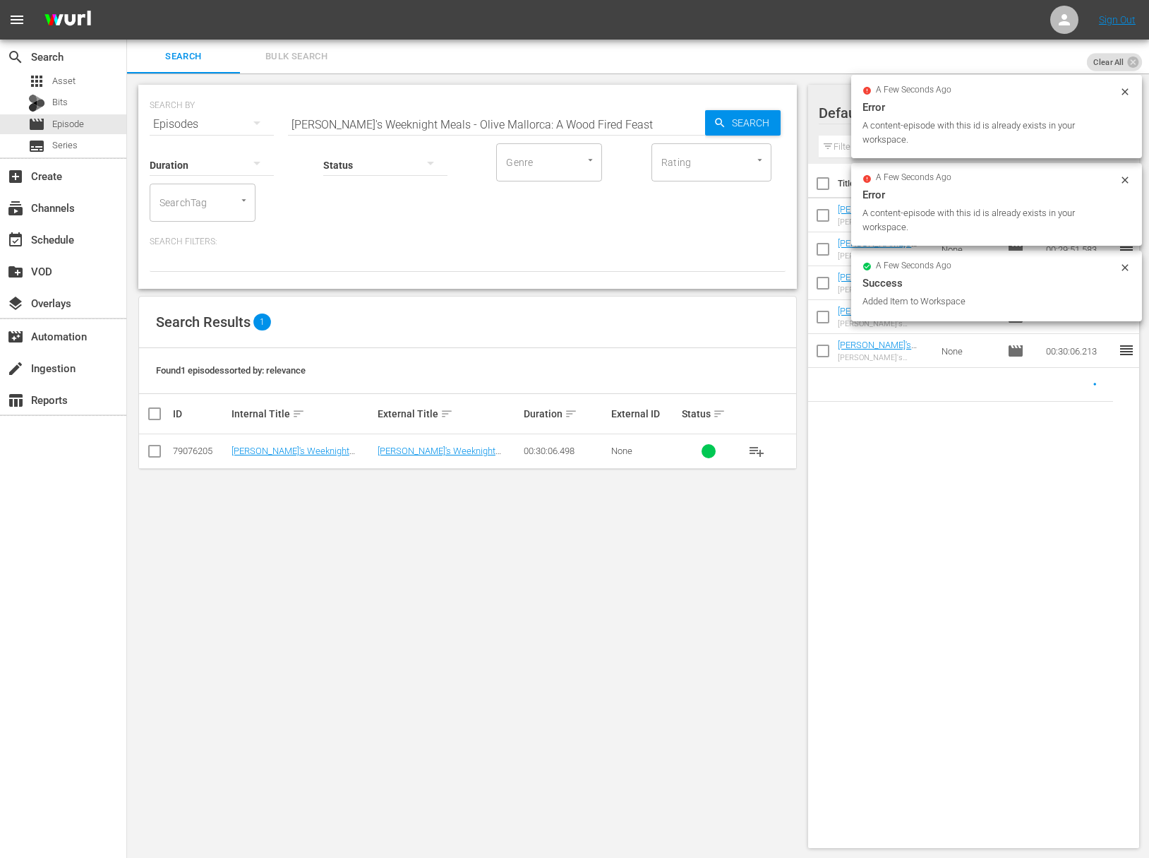
click at [502, 116] on input "[PERSON_NAME]'s Weeknight Meals - Olive Mallorca: A Wood Fired Feast" at bounding box center [496, 124] width 417 height 34
paste input "Under The Acropolis"
click at [737, 123] on span "Search" at bounding box center [753, 122] width 54 height 25
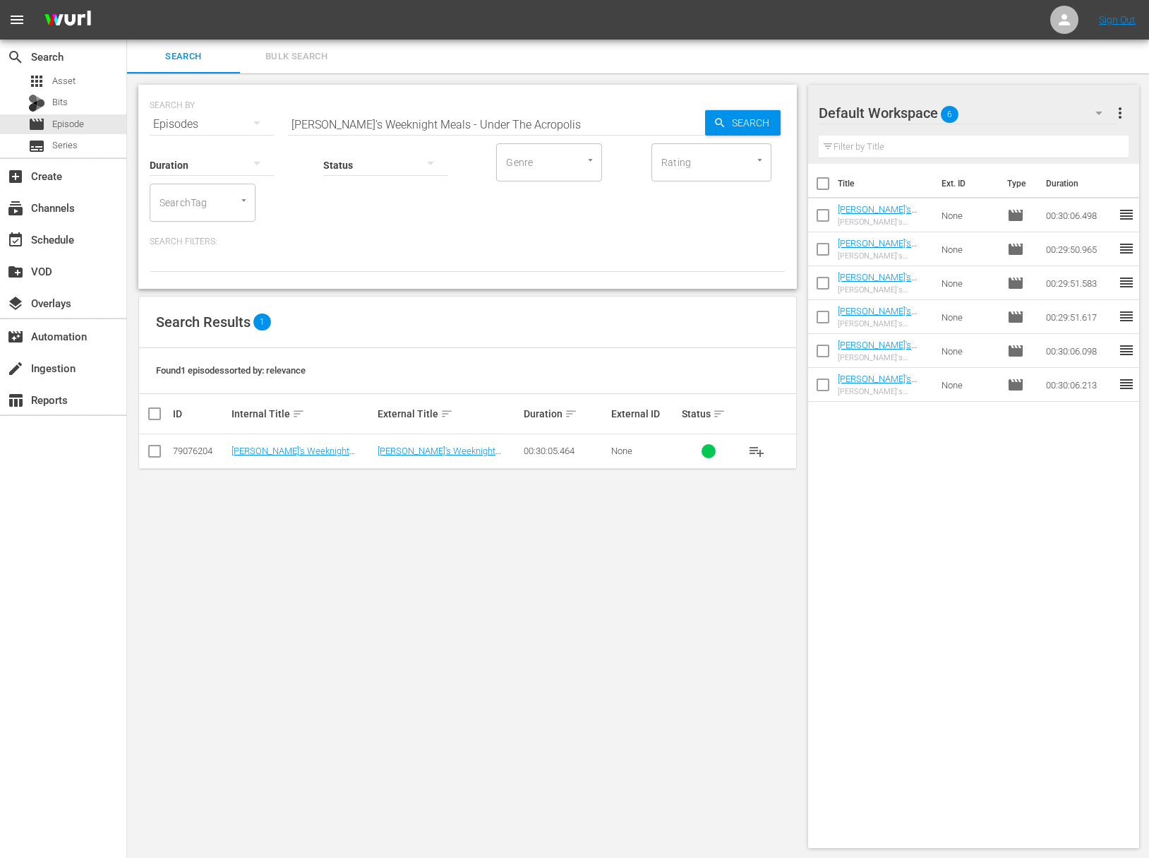
click at [757, 450] on span "playlist_add" at bounding box center [756, 451] width 17 height 17
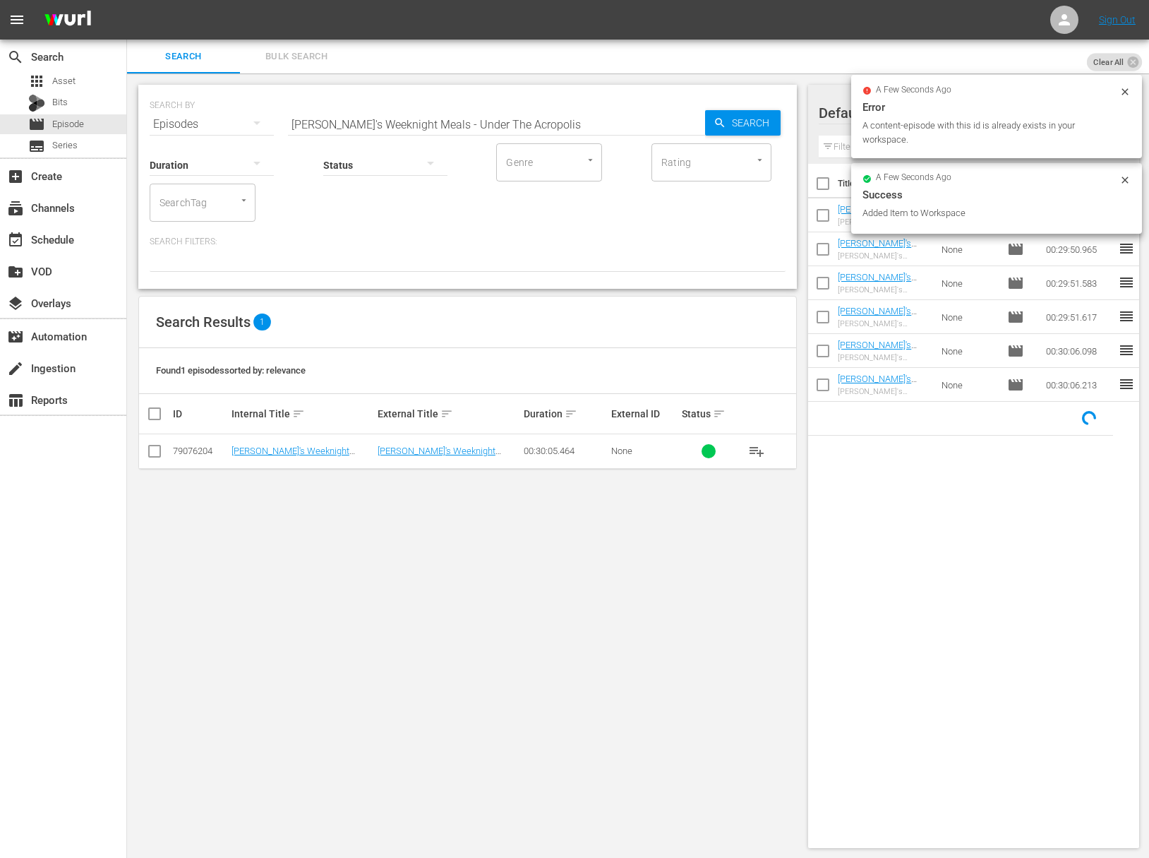
click at [579, 126] on input "[PERSON_NAME]'s Weeknight Meals - Under The Acropolis" at bounding box center [496, 124] width 417 height 34
paste input "[PERSON_NAME] Soul Food"
click at [738, 127] on span "Search" at bounding box center [753, 122] width 54 height 25
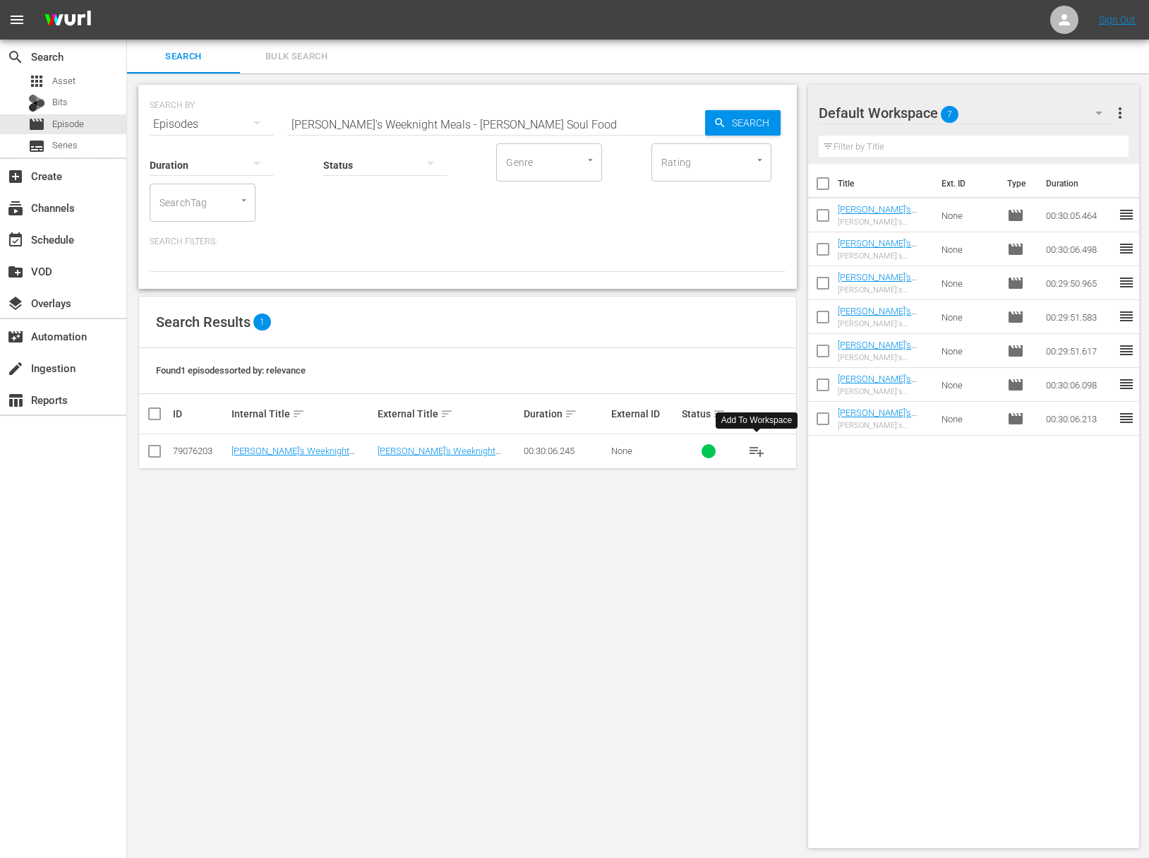
click at [754, 445] on span "playlist_add" at bounding box center [756, 451] width 17 height 17
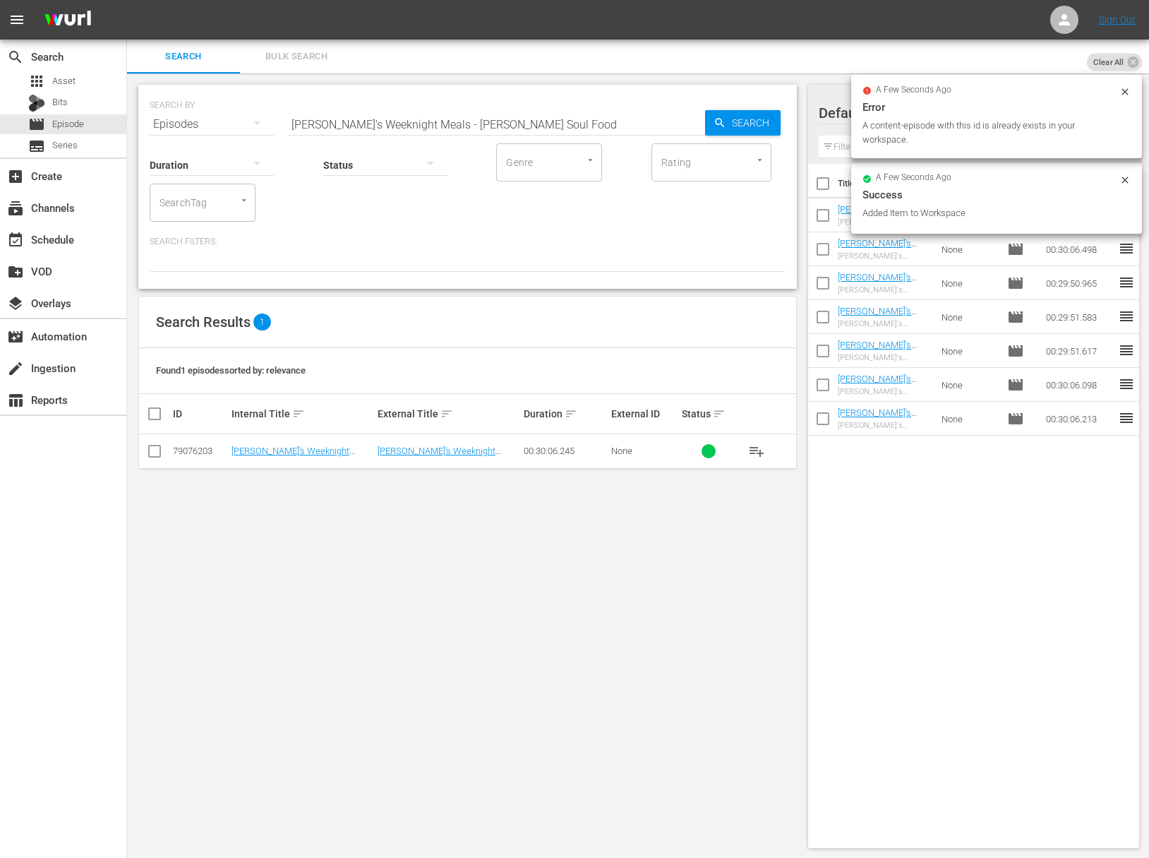
click at [489, 126] on input "[PERSON_NAME]'s Weeknight Meals - [PERSON_NAME] Soul Food" at bounding box center [496, 124] width 417 height 34
paste input "Shrimp: Santorini To [GEOGRAPHIC_DATA]"
click at [729, 124] on span "Search" at bounding box center [753, 122] width 54 height 25
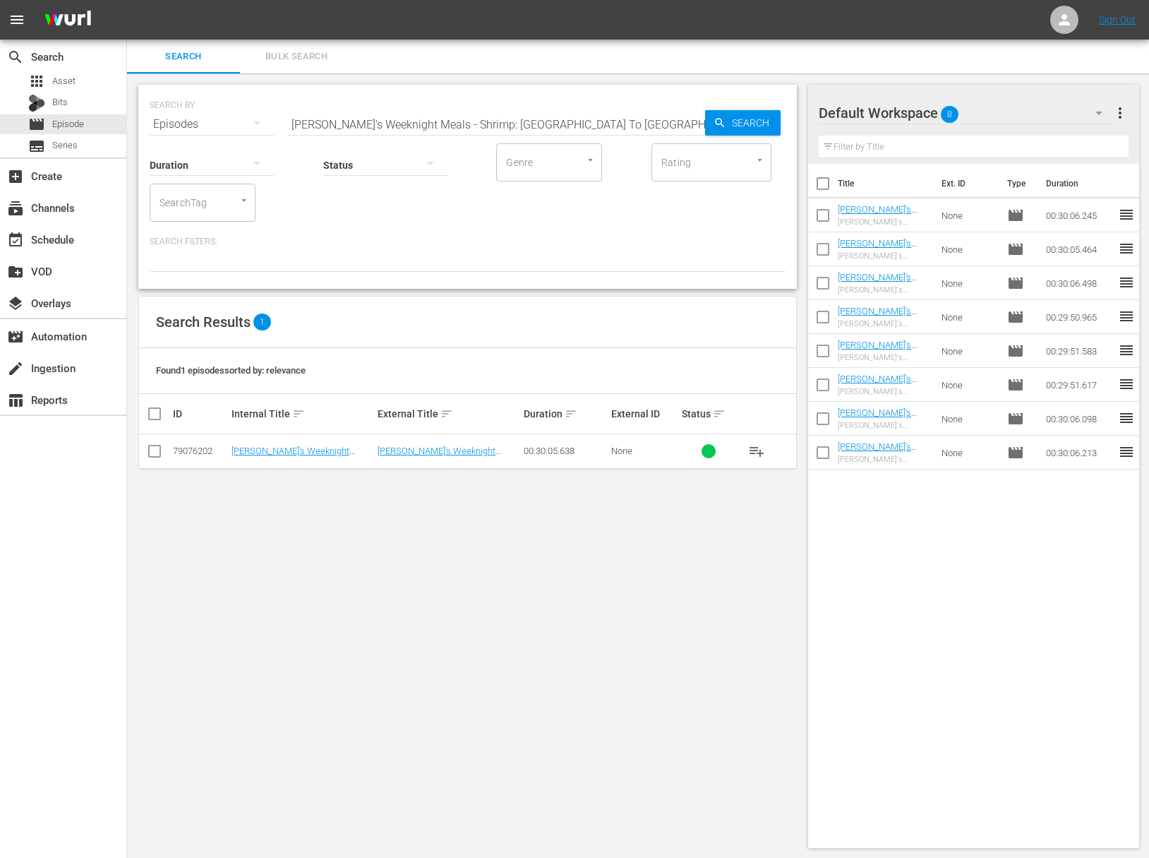
click at [757, 447] on span "playlist_add" at bounding box center [756, 451] width 17 height 17
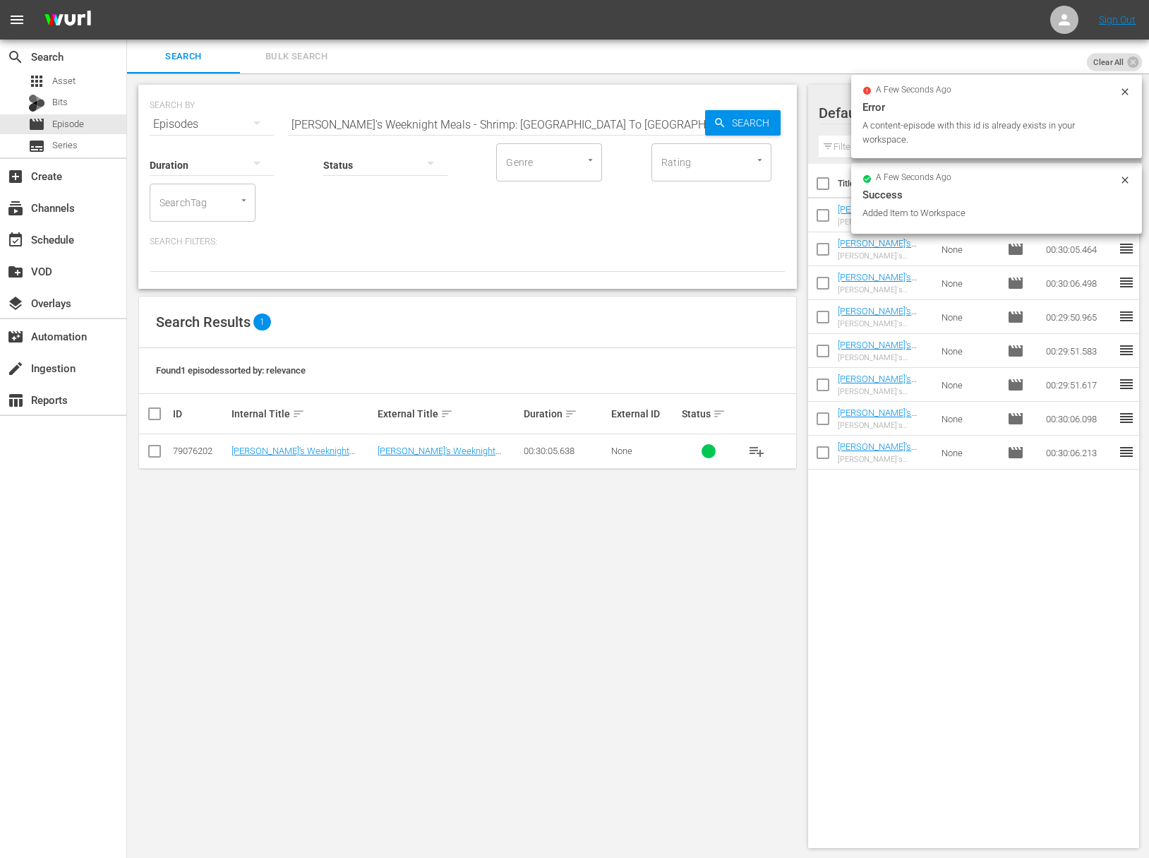
click at [554, 120] on input "[PERSON_NAME]'s Weeknight Meals - Shrimp: [GEOGRAPHIC_DATA] To [GEOGRAPHIC_DATA]" at bounding box center [496, 124] width 417 height 34
paste input "A Taste Of Tunisia And [GEOGRAPHIC_DATA]"
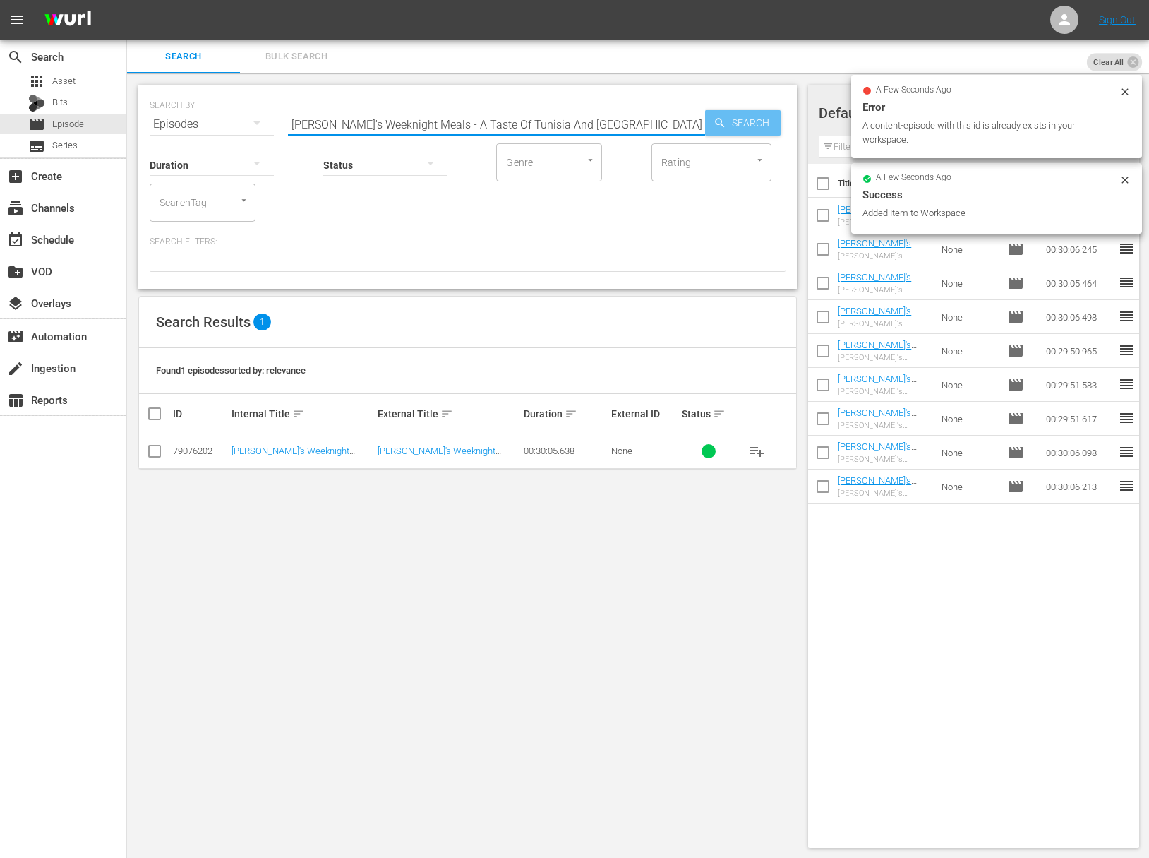
click at [734, 121] on span "Search" at bounding box center [753, 122] width 54 height 25
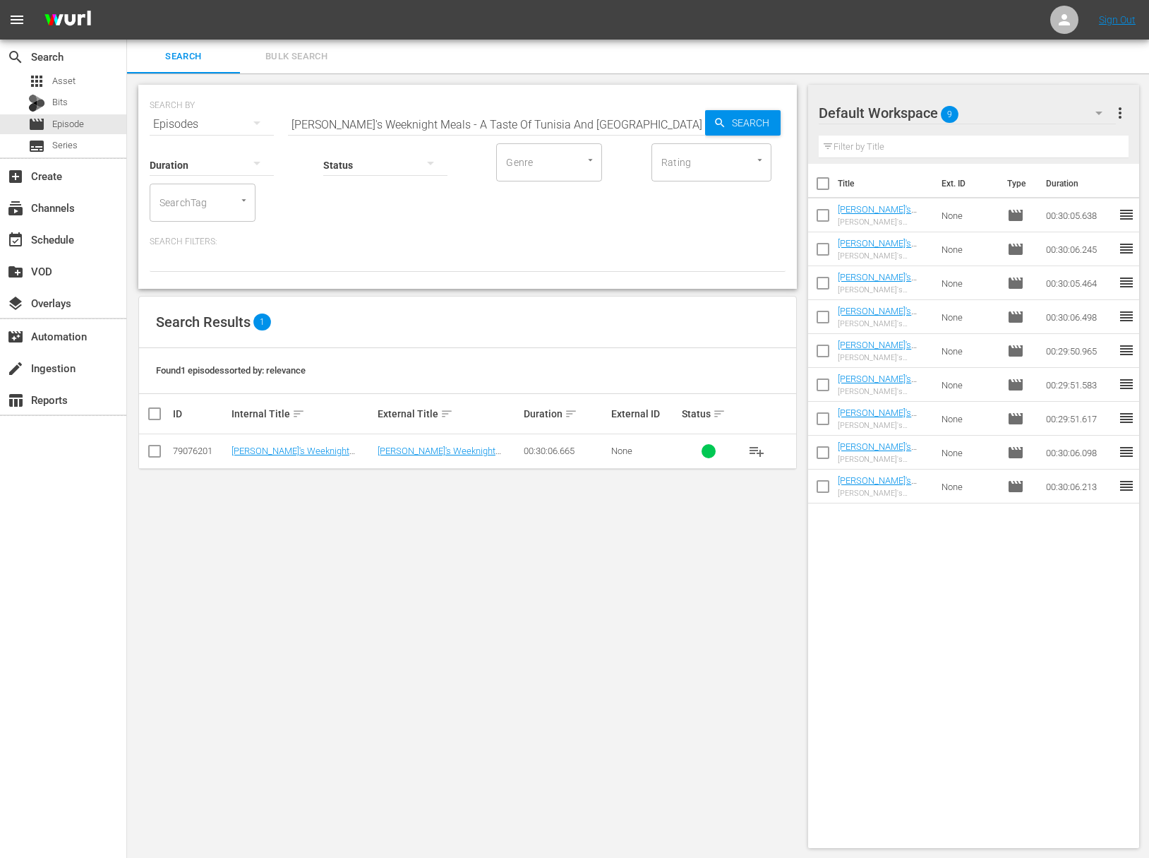
click at [757, 452] on span "playlist_add" at bounding box center [756, 451] width 17 height 17
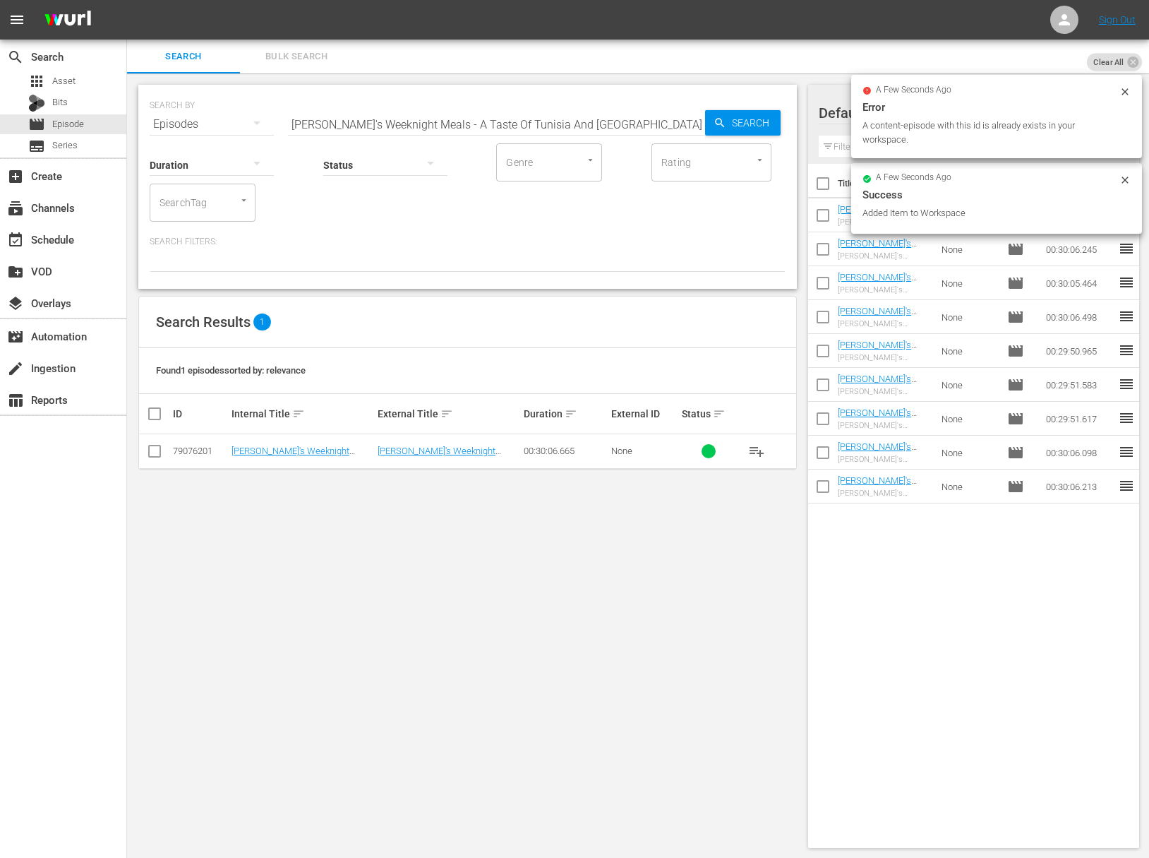
click at [512, 102] on div "SEARCH BY Search By Episodes Search ID, Title, Description, Keywords, or Catego…" at bounding box center [468, 115] width 636 height 51
click at [508, 124] on input "[PERSON_NAME]'s Weeknight Meals - A Taste Of Tunisia And [GEOGRAPHIC_DATA]" at bounding box center [496, 124] width 417 height 34
paste input "[PERSON_NAME]'s Weeknight Meals - Weeknight Two for One"
click at [548, 123] on input "[PERSON_NAME]'s Weeknight Meals - A Taste Of Tunisia [PERSON_NAME]'s Weeknight …" at bounding box center [496, 124] width 417 height 34
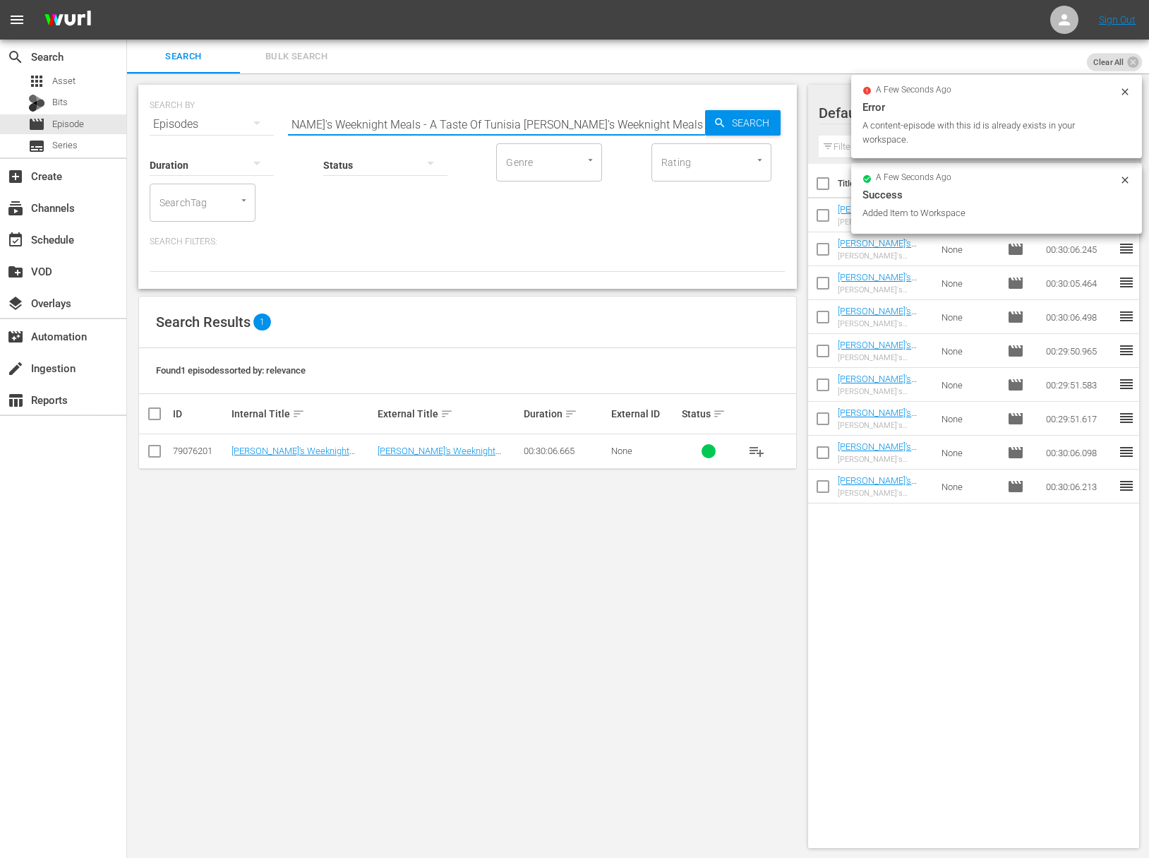
paste input "Weeknight Two for One"
click at [699, 122] on input "[PERSON_NAME]'s Weeknight Meals - Weeknight Two for One" at bounding box center [496, 124] width 417 height 34
click at [714, 121] on div "Search" at bounding box center [743, 122] width 76 height 25
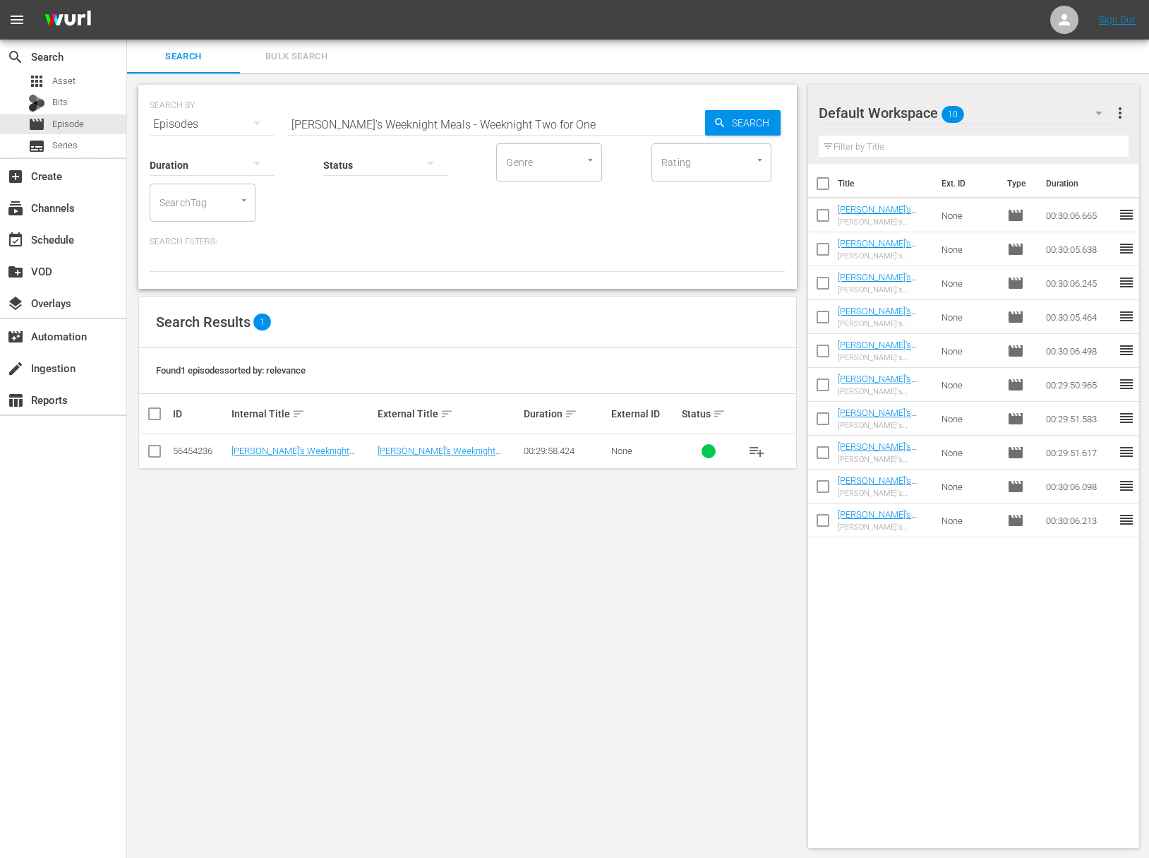
click at [761, 448] on span "playlist_add" at bounding box center [756, 451] width 17 height 17
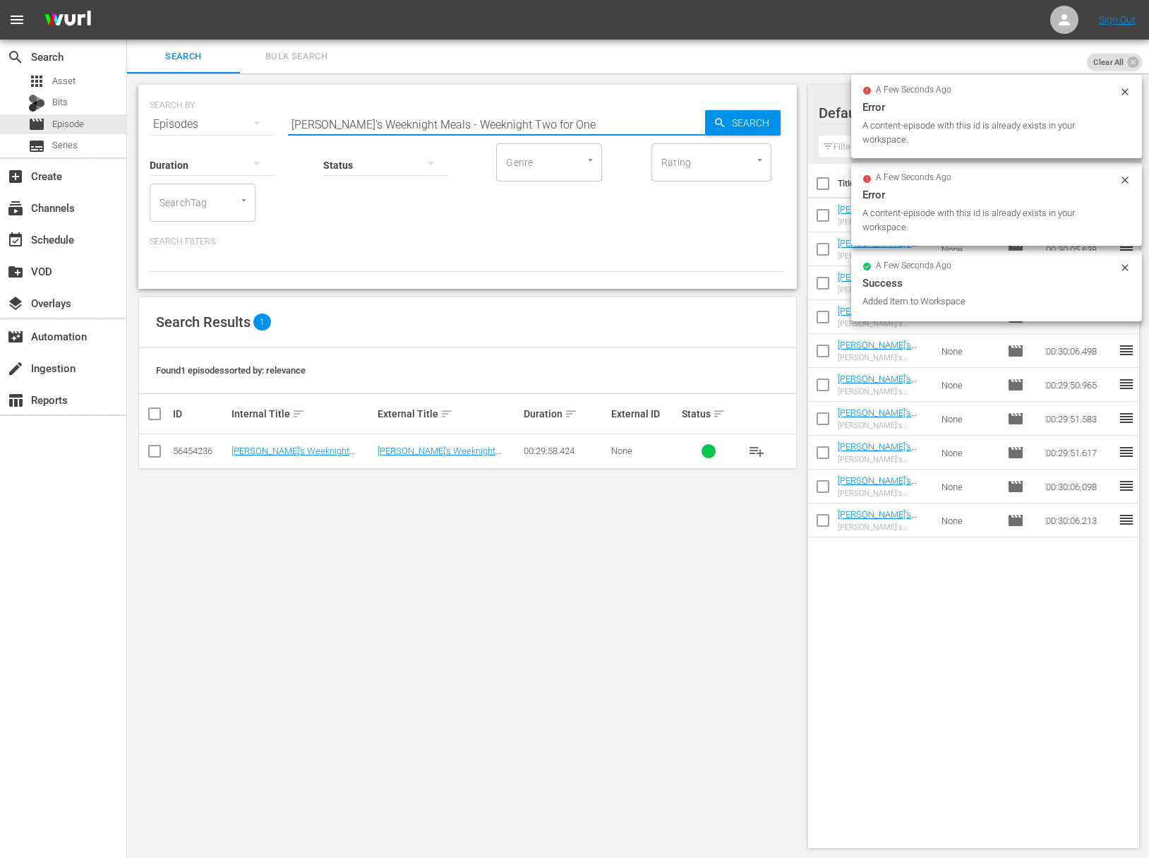
click at [454, 124] on input "[PERSON_NAME]'s Weeknight Meals - Weeknight Two for One" at bounding box center [496, 124] width 417 height 34
paste input "Cheese Pleas"
click at [682, 118] on input "[PERSON_NAME]'s Weeknight Meals - Cheese Please" at bounding box center [496, 124] width 417 height 34
click at [738, 119] on span "Search" at bounding box center [753, 122] width 54 height 25
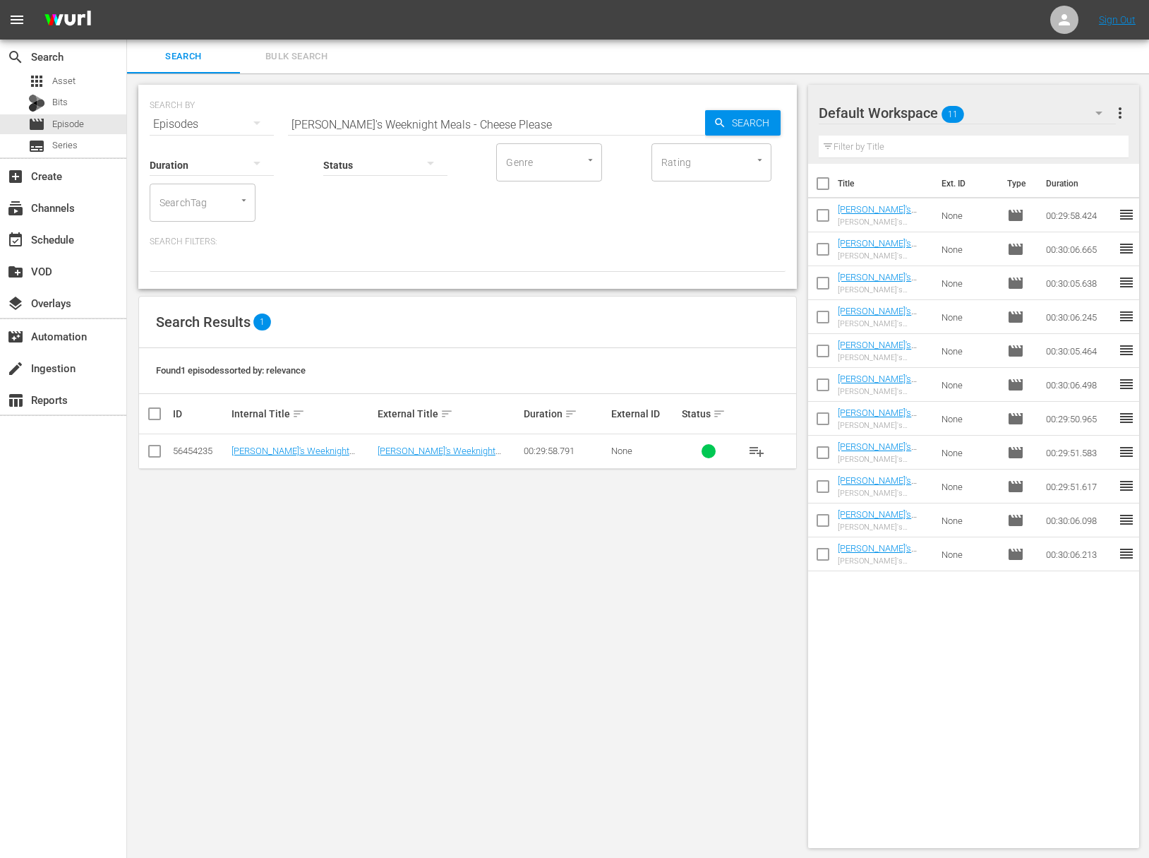
click at [756, 452] on span "playlist_add" at bounding box center [756, 451] width 17 height 17
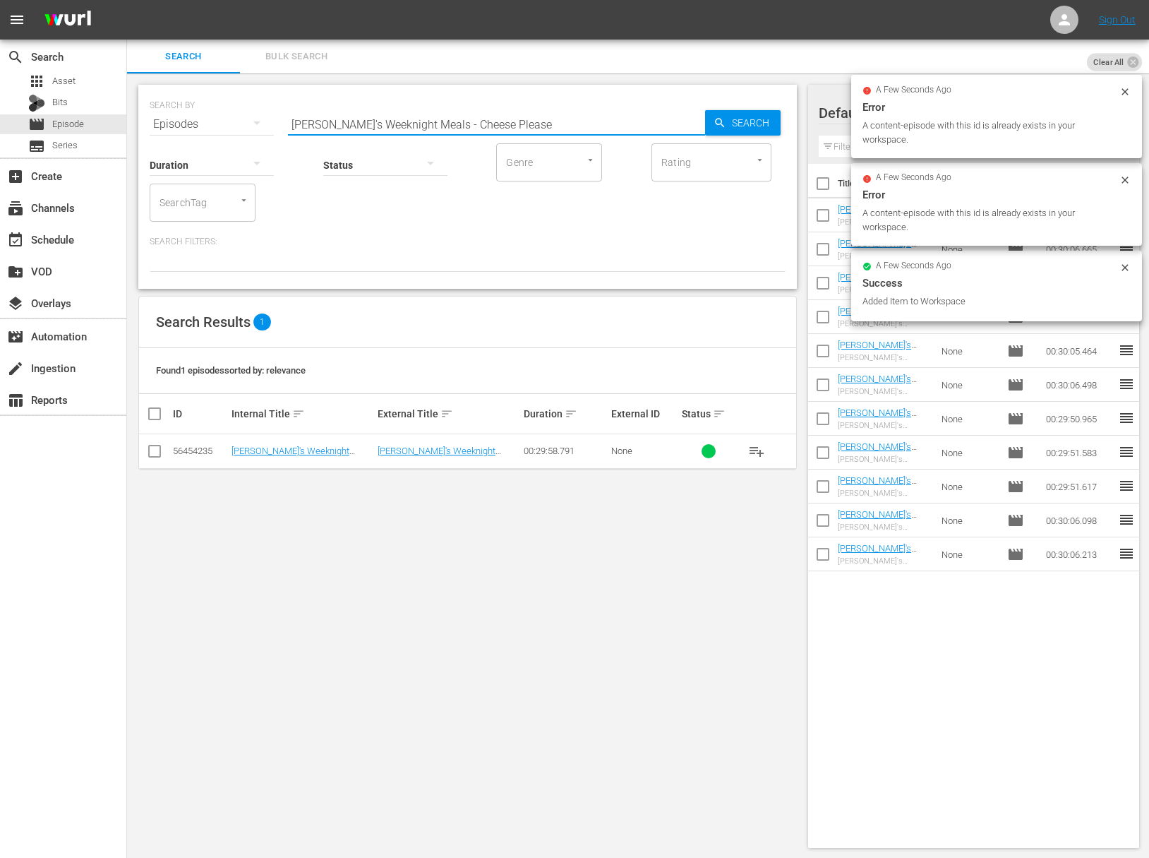
click at [514, 116] on input "[PERSON_NAME]'s Weeknight Meals - Cheese Please" at bounding box center [496, 124] width 417 height 34
paste input "[PERSON_NAME]'s Lebanese Kitchen: Spring Sensations"
click at [687, 124] on input "[PERSON_NAME]'s Lebanese Kitchen: Spring Sensations" at bounding box center [496, 124] width 417 height 34
click at [712, 119] on div "Search" at bounding box center [743, 122] width 76 height 25
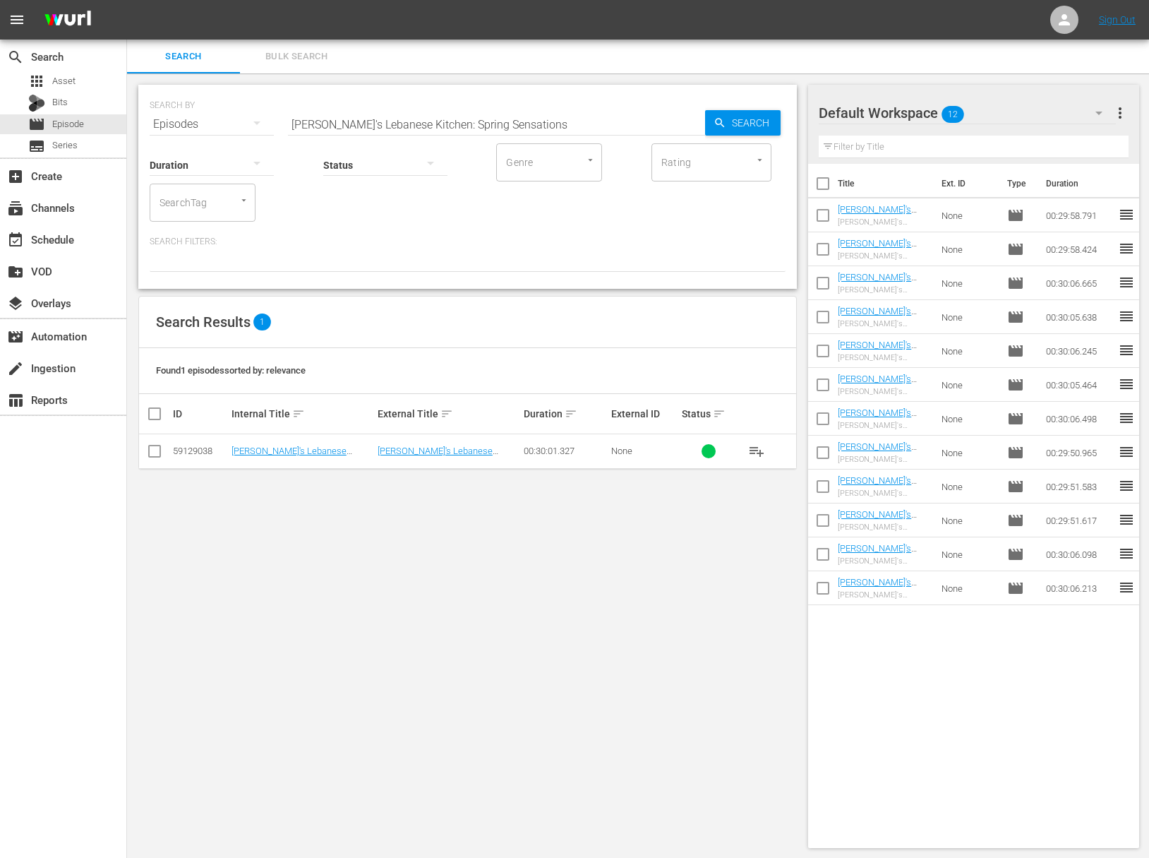
click at [760, 452] on span "playlist_add" at bounding box center [756, 451] width 17 height 17
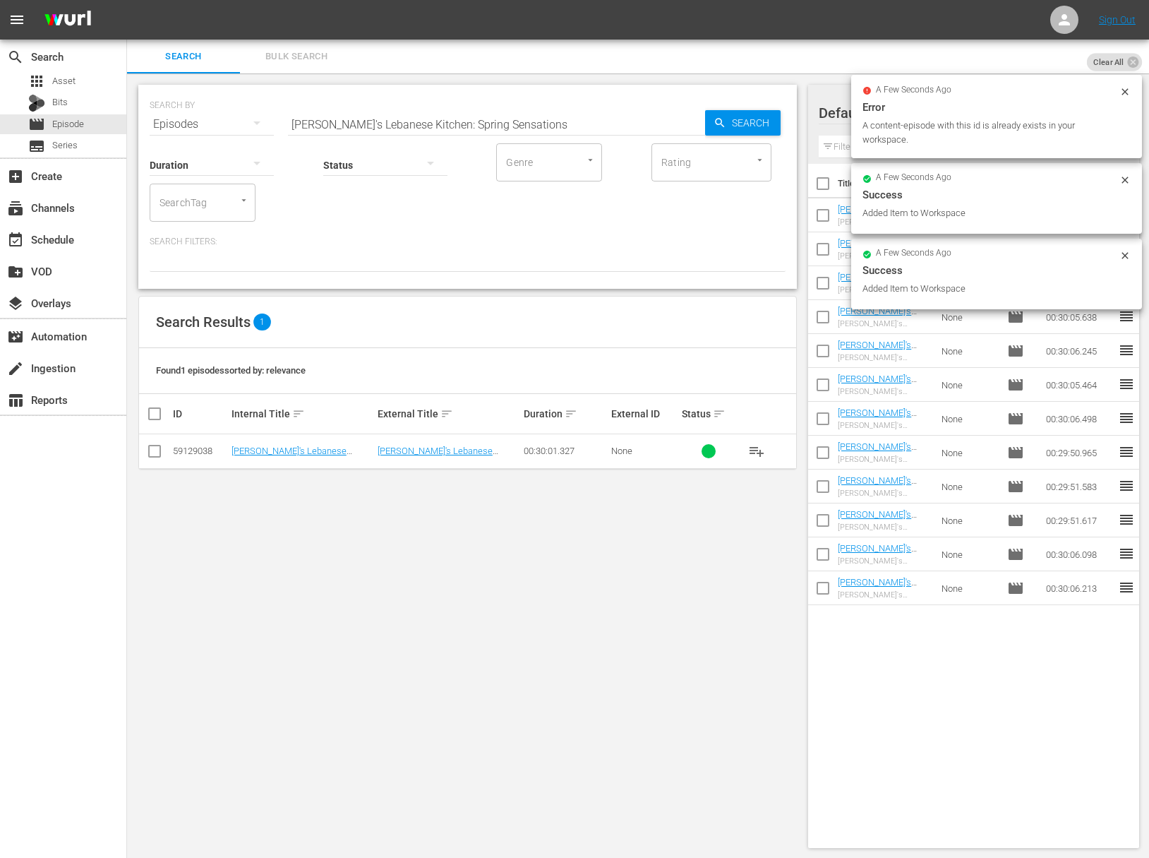
click at [450, 110] on input "[PERSON_NAME]'s Lebanese Kitchen: Spring Sensations" at bounding box center [496, 124] width 417 height 34
paste input "Fish, Spice & Everything Nice"
click at [740, 118] on span "Search" at bounding box center [753, 122] width 54 height 25
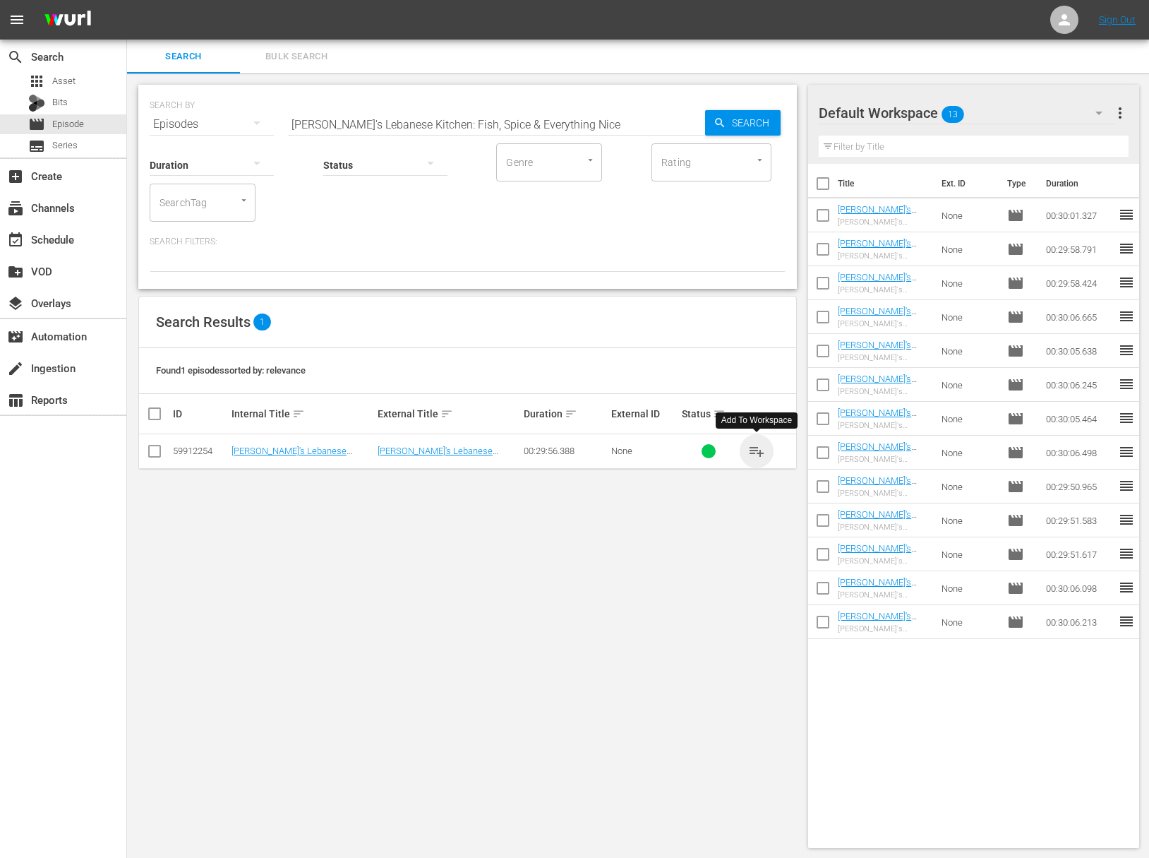
click at [760, 446] on span "playlist_add" at bounding box center [756, 451] width 17 height 17
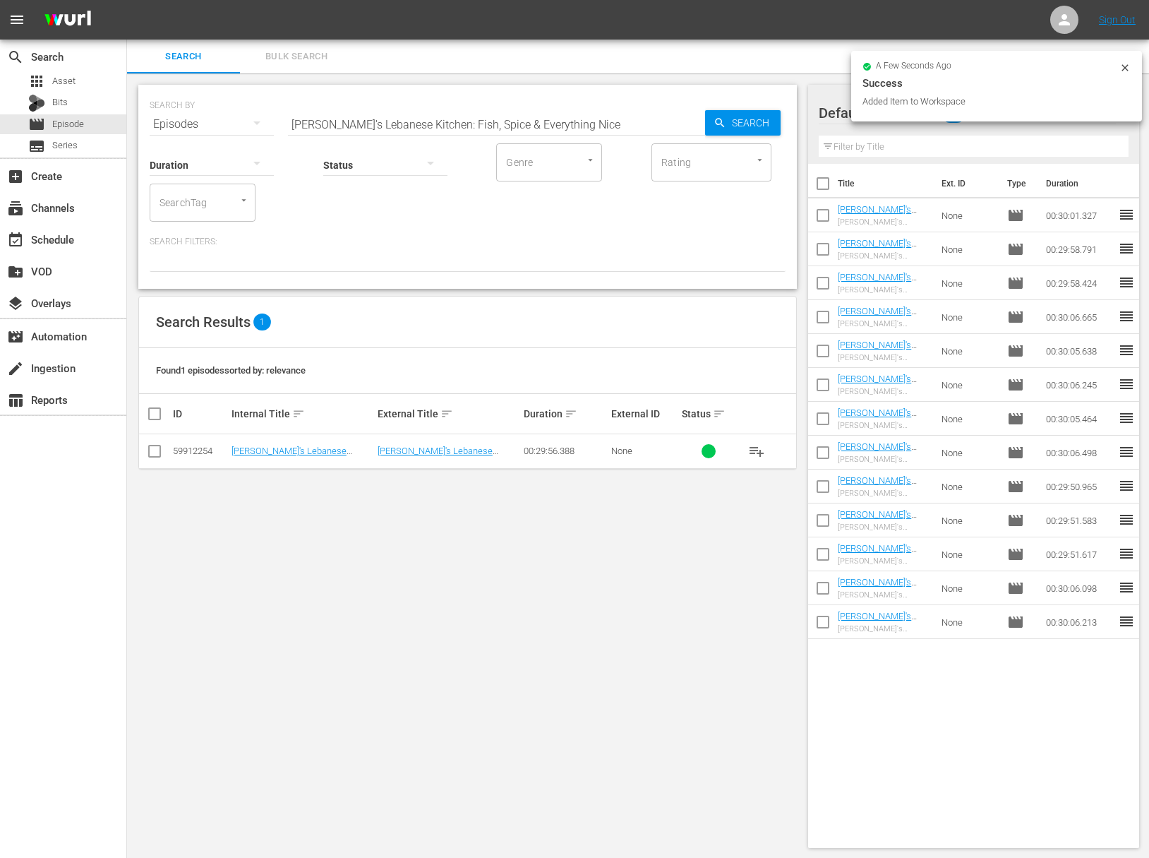
click at [472, 120] on input "[PERSON_NAME]'s Lebanese Kitchen: Fish, Spice & Everything Nice" at bounding box center [496, 124] width 417 height 34
paste input "[PERSON_NAME]'s Lebanese Kitchen: Falling for Fattoush"
click at [657, 121] on input "[PERSON_NAME]'s Lebanese Kitchen: [PERSON_NAME]'s Lebanese Kitchen: Falling for…" at bounding box center [496, 124] width 417 height 34
paste input "[PERSON_NAME] for Fattoush"
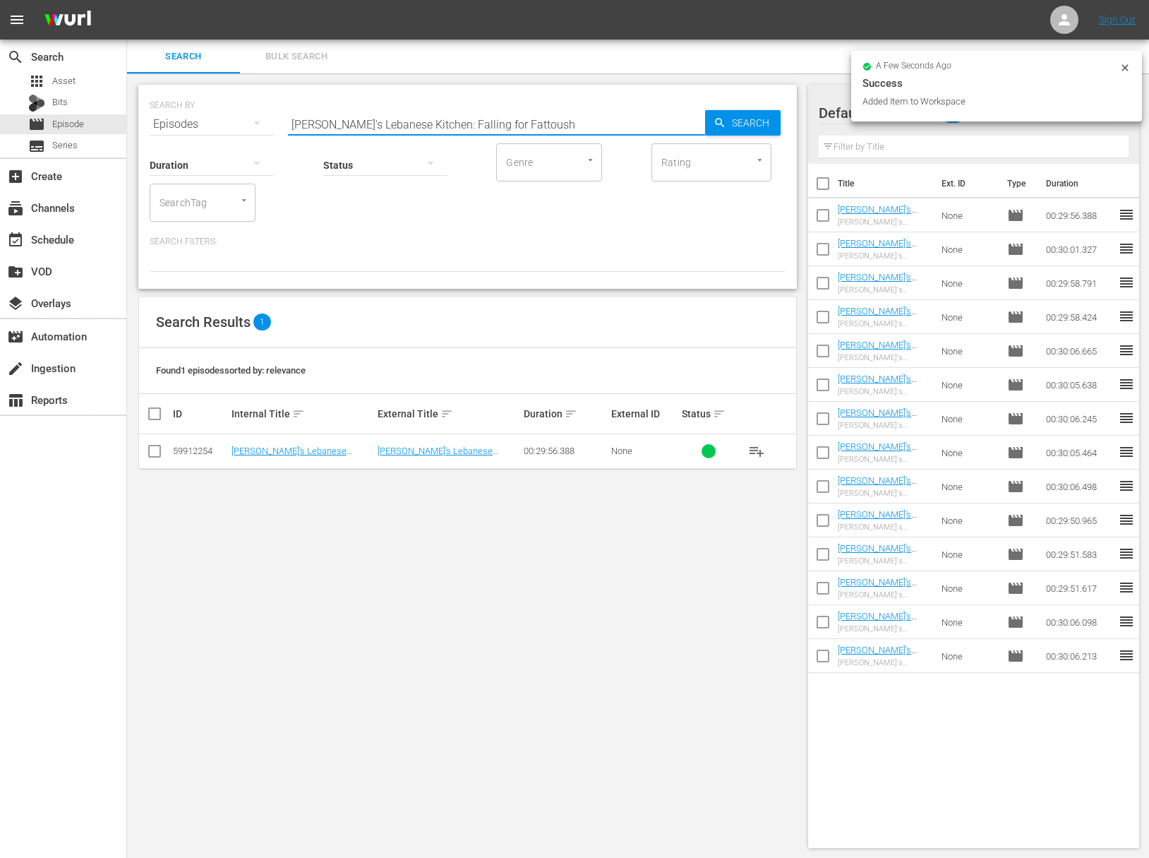
scroll to position [0, 0]
click at [751, 123] on span "Search" at bounding box center [753, 122] width 54 height 25
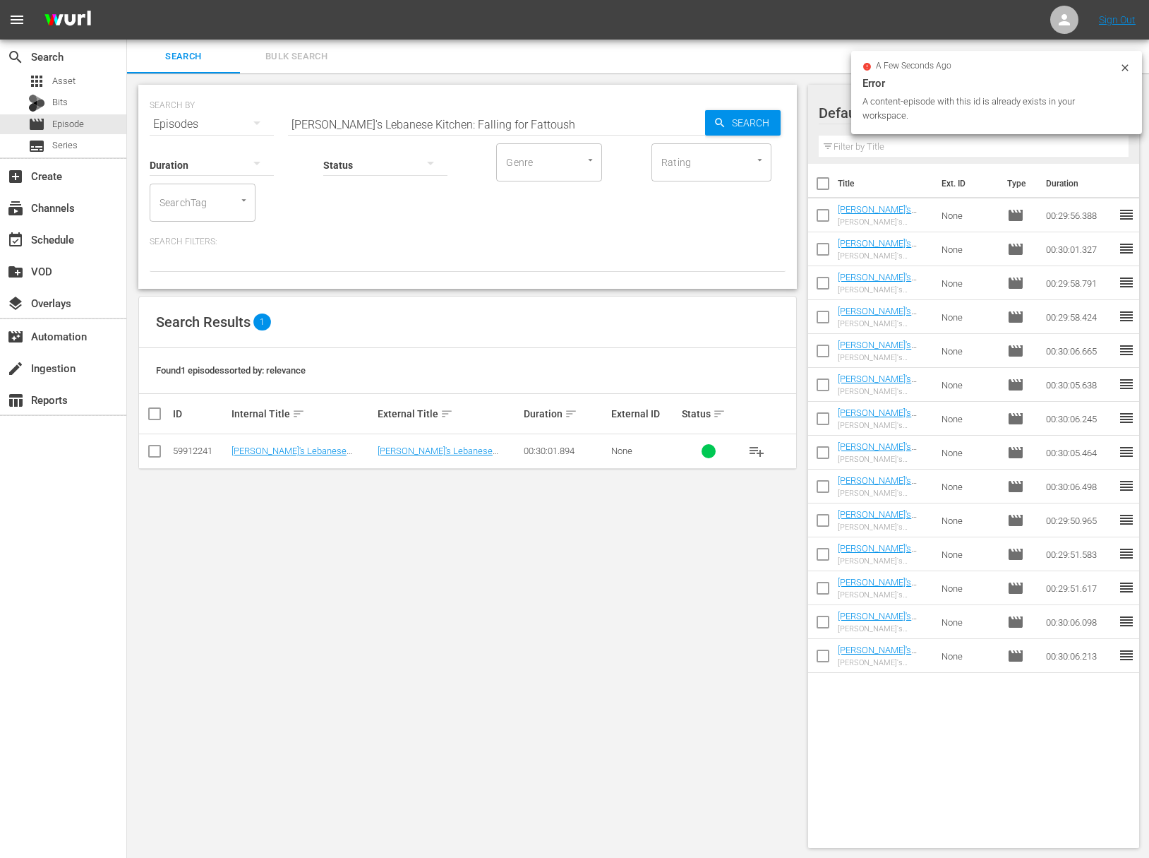
click at [751, 446] on span "playlist_add" at bounding box center [756, 451] width 17 height 17
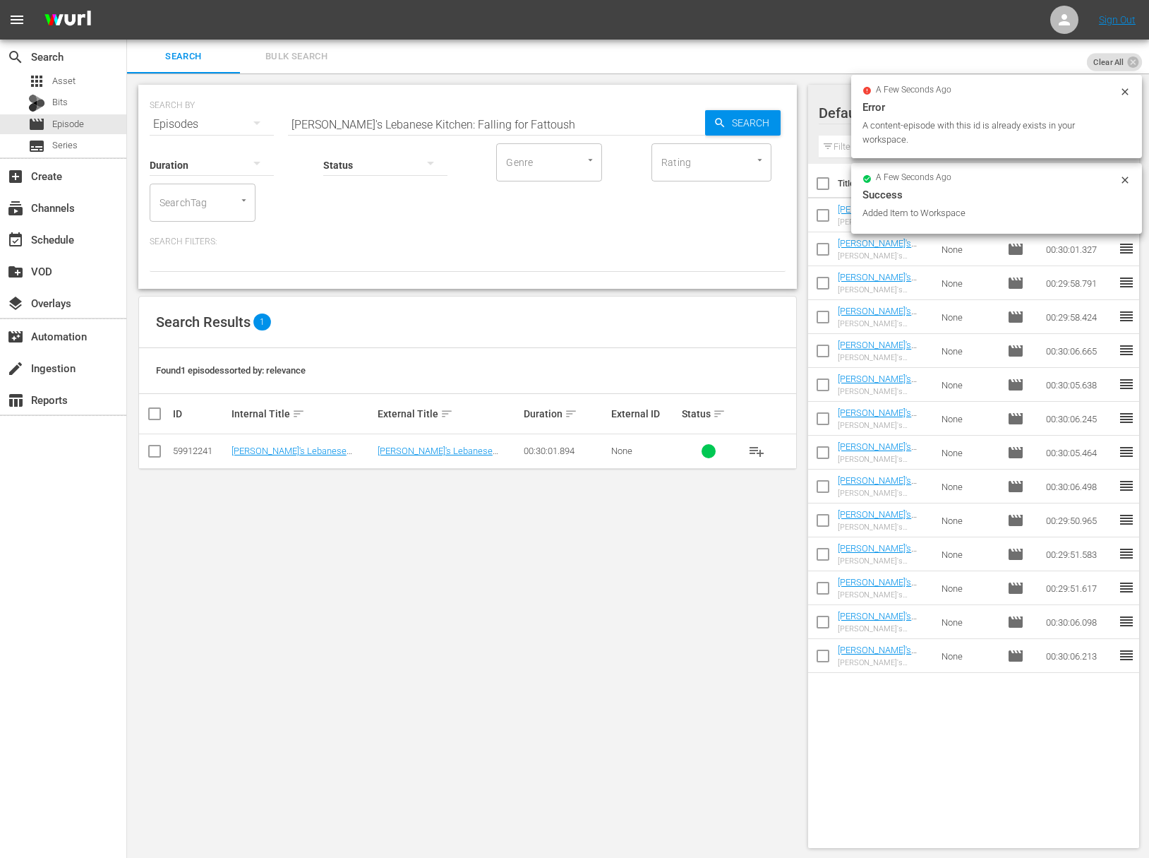
click at [425, 123] on input "[PERSON_NAME]'s Lebanese Kitchen: Falling for Fattoush" at bounding box center [496, 124] width 417 height 34
paste input "Magical Mezze Amidst the Moonlight"
click at [686, 118] on input "[PERSON_NAME]'s Lebanese Kitchen: Magical Mezze Amidst the Moonlight" at bounding box center [496, 124] width 417 height 34
click at [713, 119] on div "Search" at bounding box center [743, 122] width 76 height 25
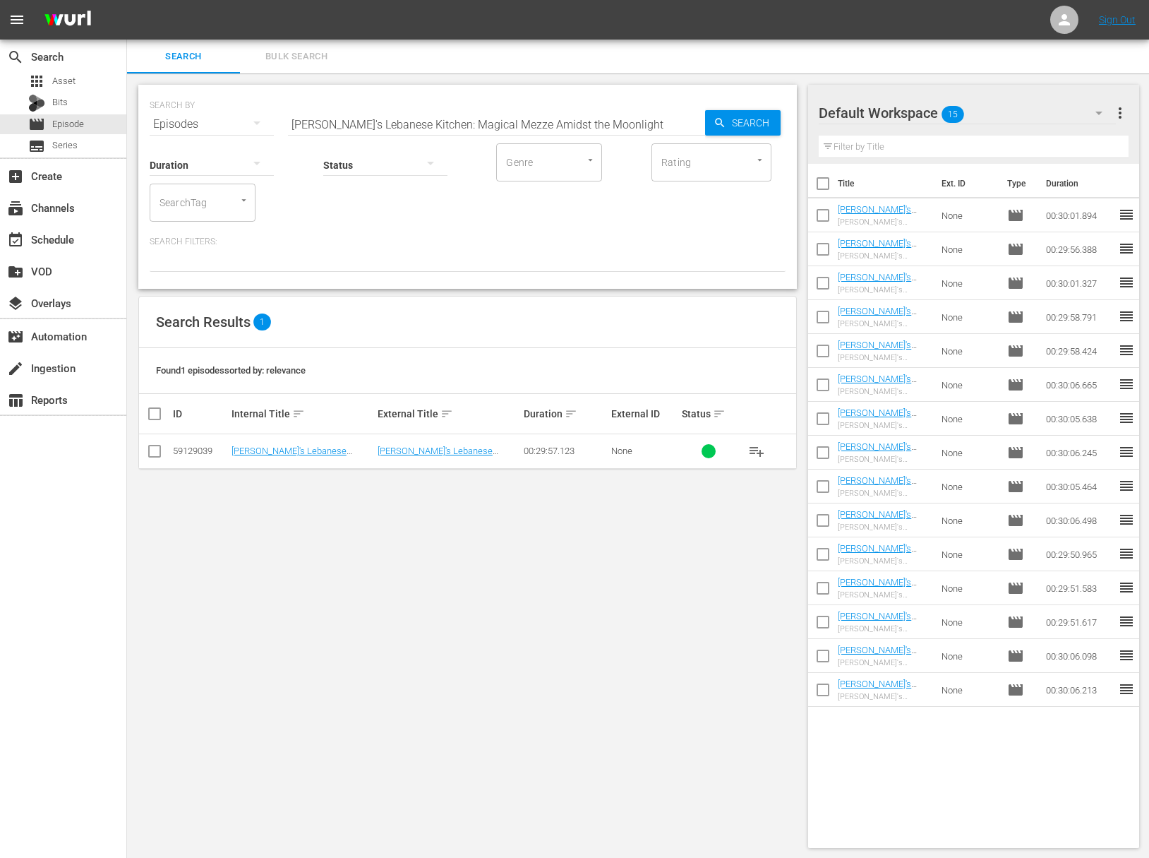
click at [756, 448] on span "playlist_add" at bounding box center [756, 451] width 17 height 17
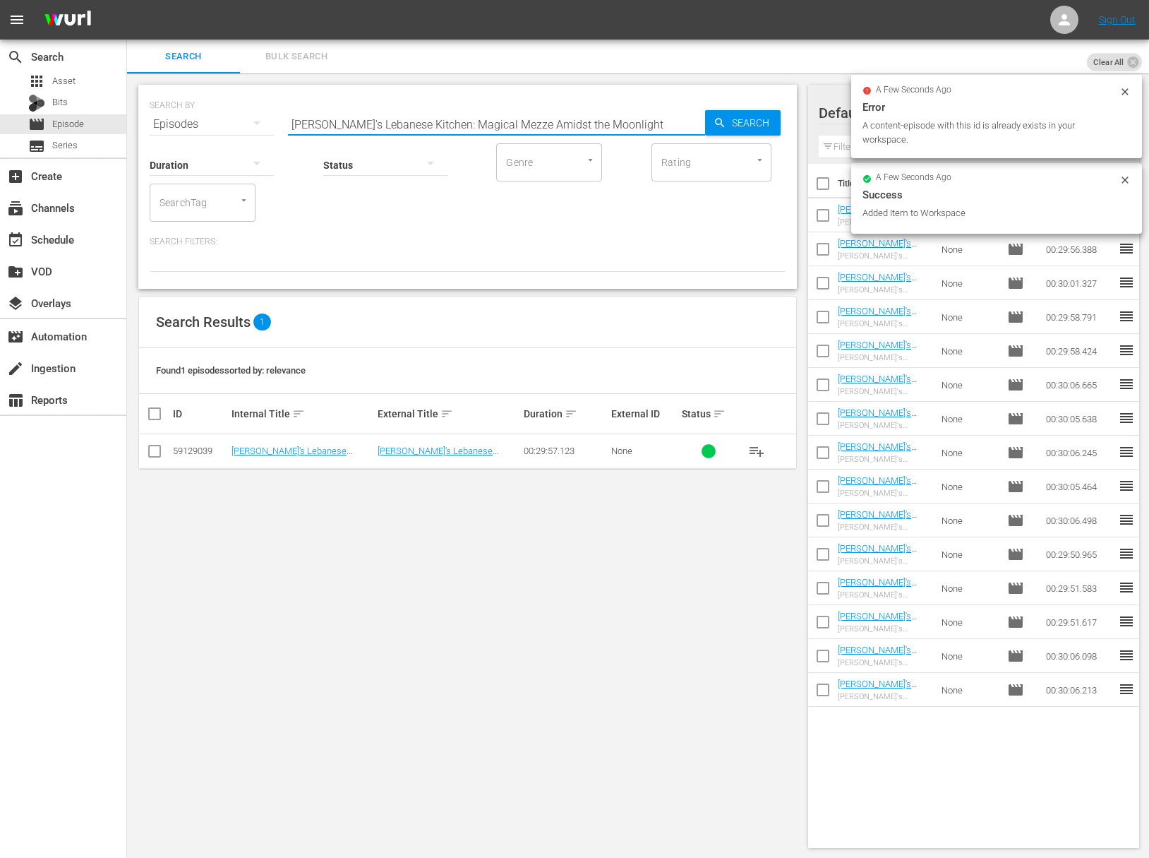
click at [522, 121] on input "[PERSON_NAME]'s Lebanese Kitchen: Magical Mezze Amidst the Moonlight" at bounding box center [496, 124] width 417 height 34
paste input "It's a Magnificent Morning with [PERSON_NAME] & Mama"
click at [714, 126] on icon "button" at bounding box center [720, 122] width 13 height 13
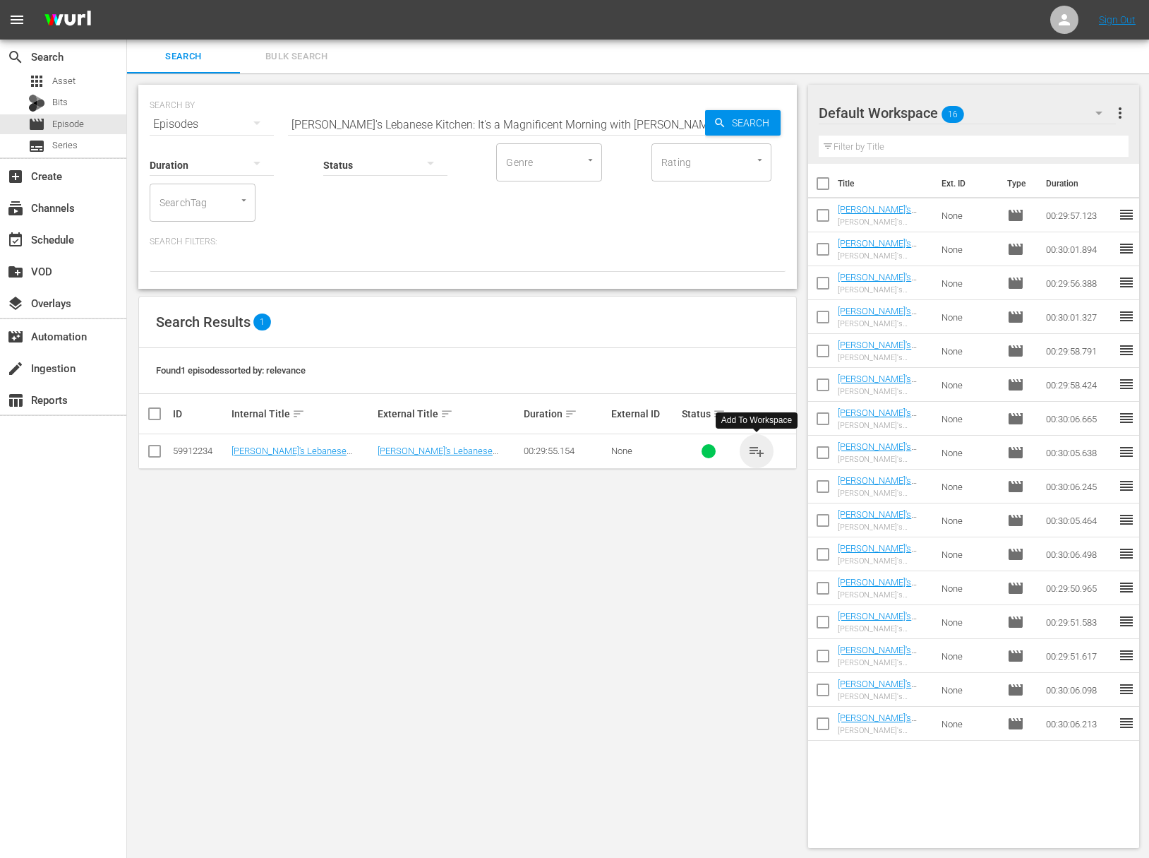
click at [757, 445] on span "playlist_add" at bounding box center [756, 451] width 17 height 17
click at [756, 445] on span "playlist_add" at bounding box center [756, 451] width 17 height 17
drag, startPoint x: 756, startPoint y: 445, endPoint x: 494, endPoint y: 448, distance: 262.0
click at [755, 445] on span "playlist_add" at bounding box center [756, 451] width 17 height 17
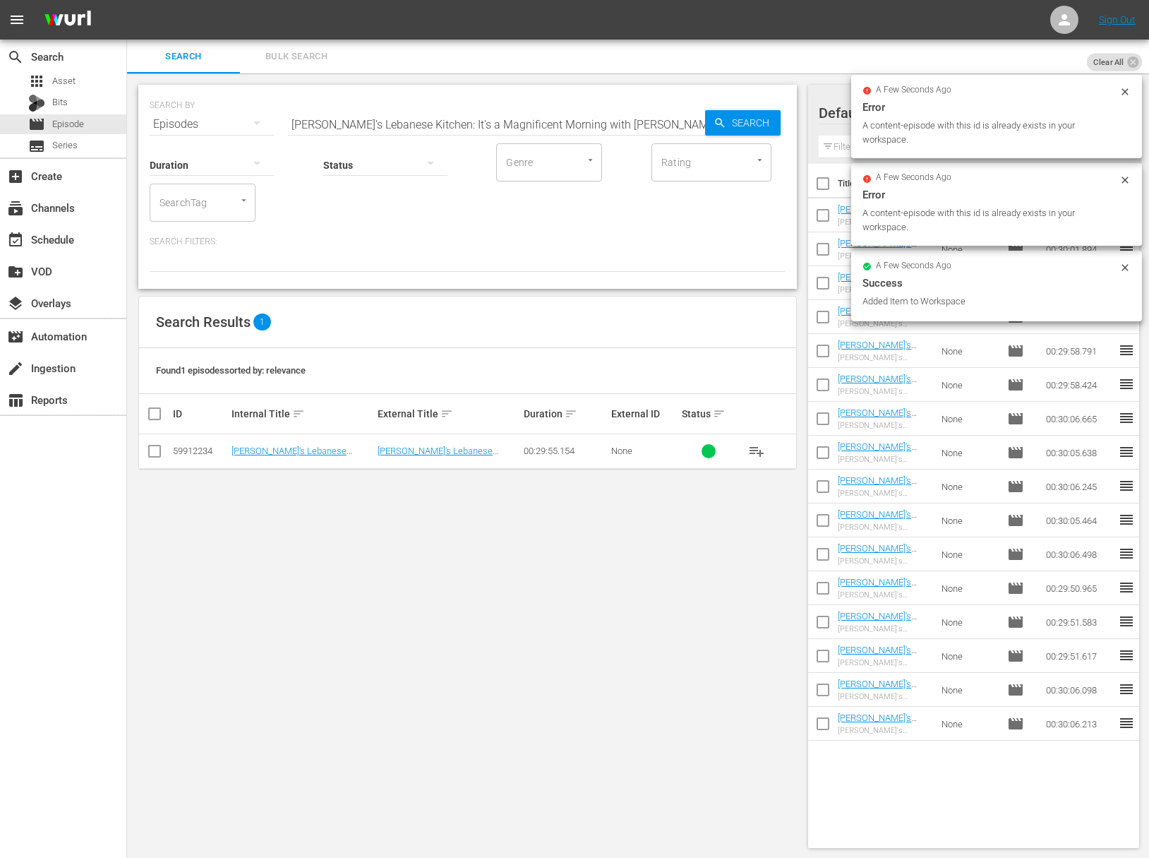
click at [475, 125] on input "[PERSON_NAME]'s Lebanese Kitchen: It's a Magnificent Morning with [PERSON_NAME]…" at bounding box center [496, 124] width 417 height 34
paste input "[PERSON_NAME]'s Lebanese Kitchen: Stop & Smell The Roses"
click at [487, 128] on input "[PERSON_NAME]'s Lebanese Kitchen: It'saJulie [PERSON_NAME]'s Lebanese Kitchen: …" at bounding box center [496, 124] width 417 height 34
paste input "Stop & Smell The Roses"
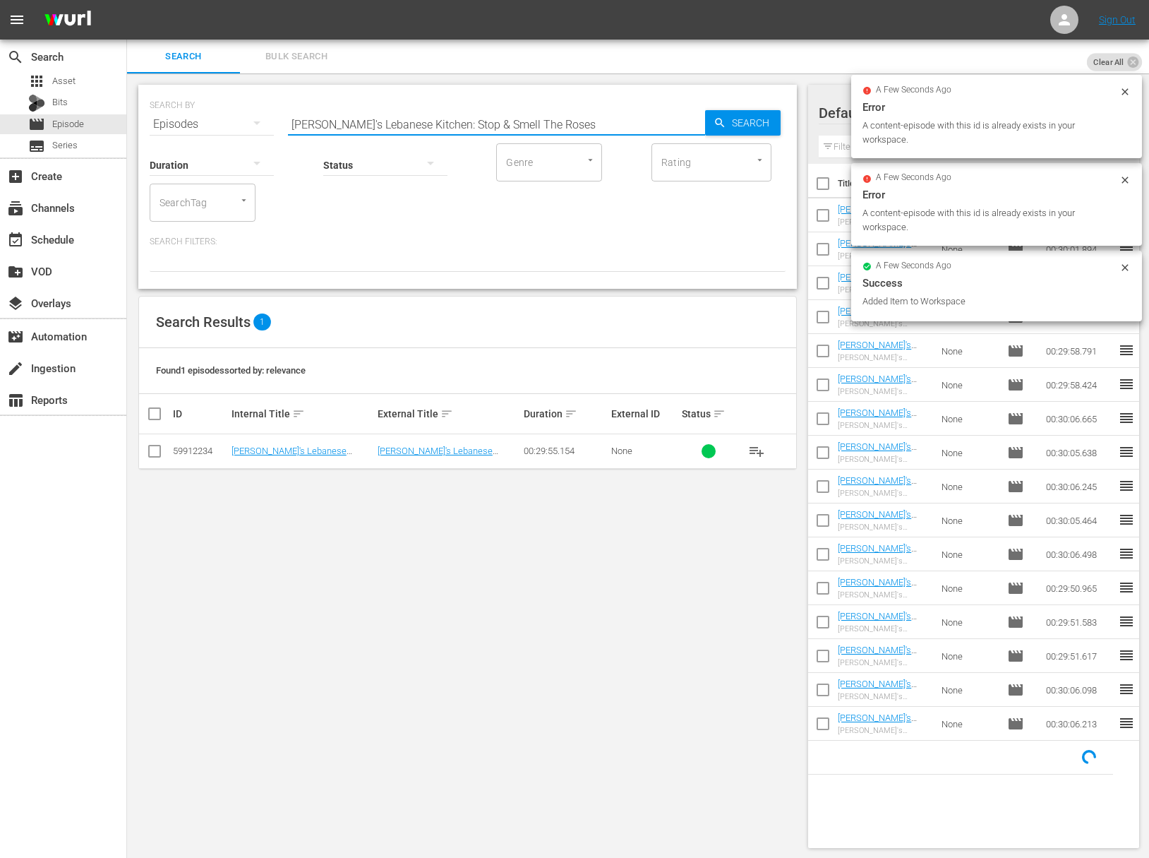
scroll to position [0, 0]
click at [690, 126] on input "[PERSON_NAME]'s Lebanese Kitchen: Stop & Smell The Roses" at bounding box center [496, 124] width 417 height 34
click at [733, 119] on span "Search" at bounding box center [753, 122] width 54 height 25
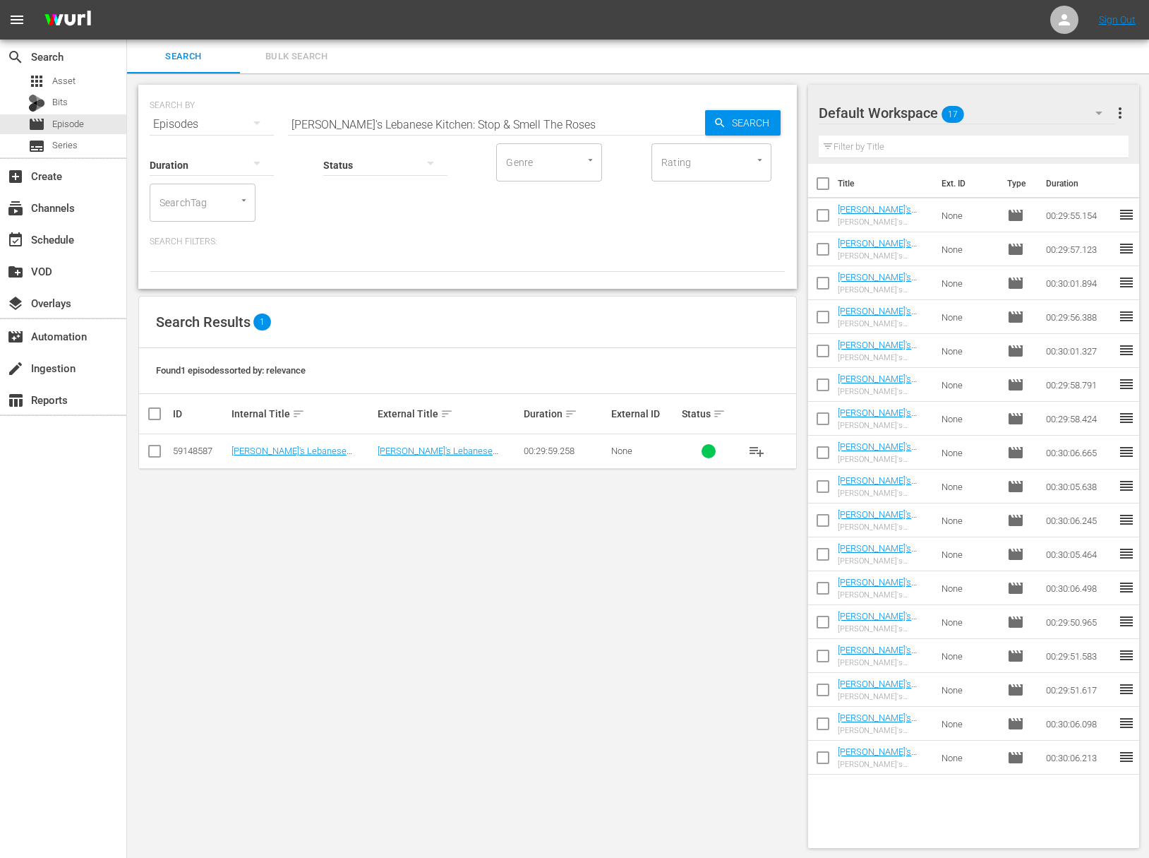
click at [751, 454] on span "playlist_add" at bounding box center [756, 451] width 17 height 17
click at [756, 453] on span "playlist_add" at bounding box center [756, 451] width 17 height 17
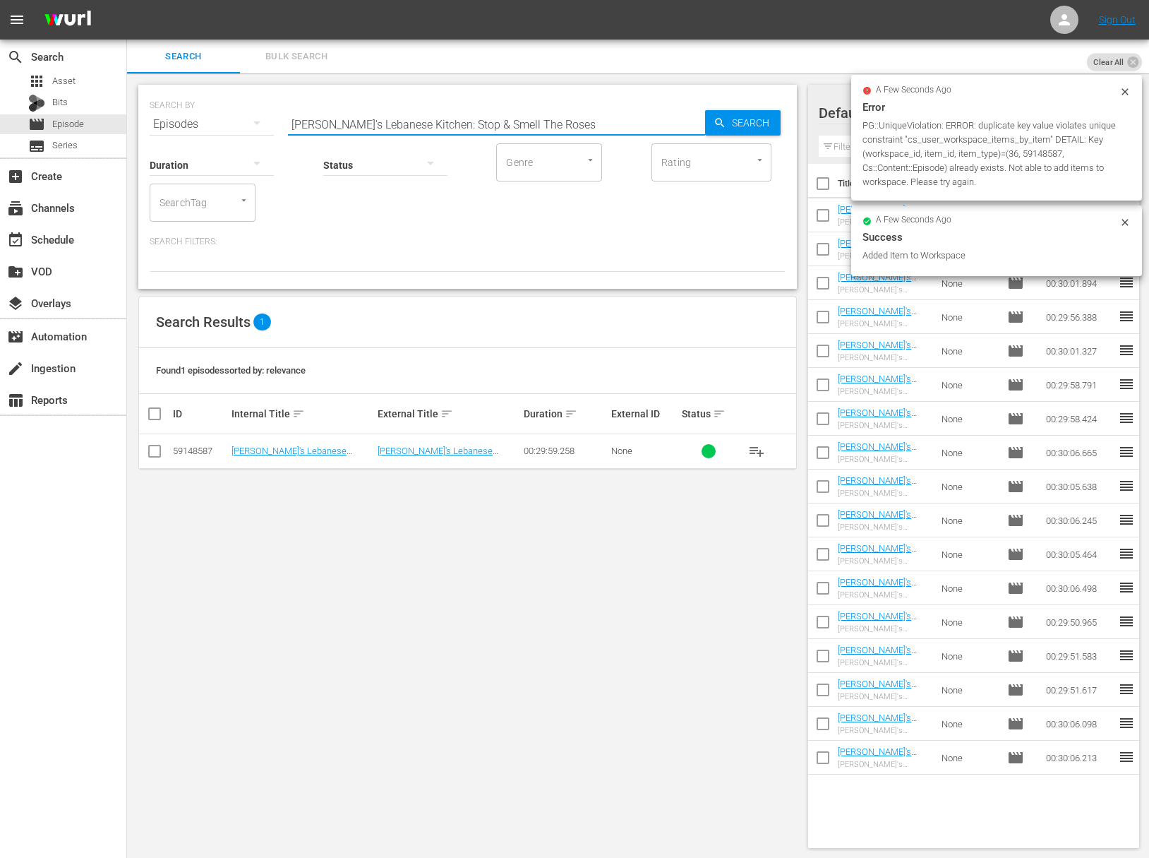
click at [428, 114] on input "[PERSON_NAME]'s Lebanese Kitchen: Stop & Smell The Roses" at bounding box center [496, 124] width 417 height 34
paste input "reet Food Star, Shawarma"
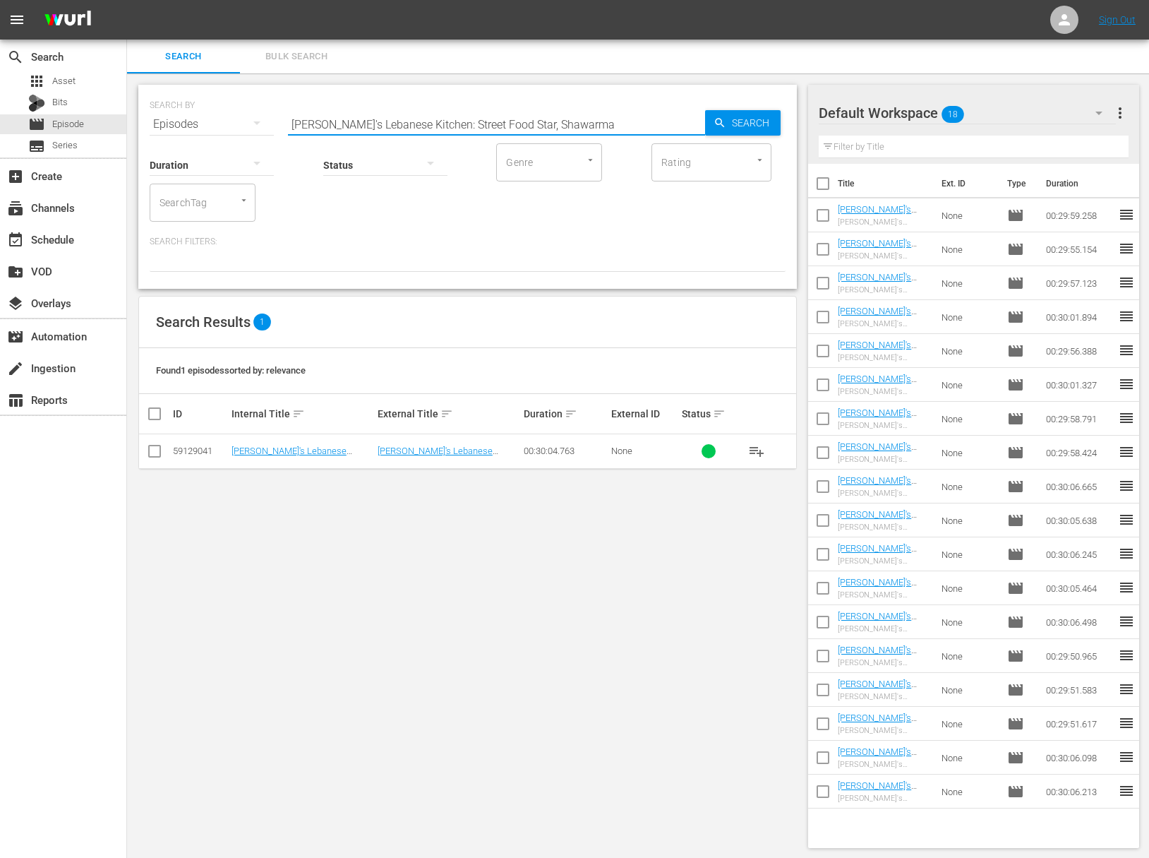
click at [754, 445] on span "playlist_add" at bounding box center [756, 451] width 17 height 17
click at [754, 446] on span "playlist_add" at bounding box center [756, 451] width 17 height 17
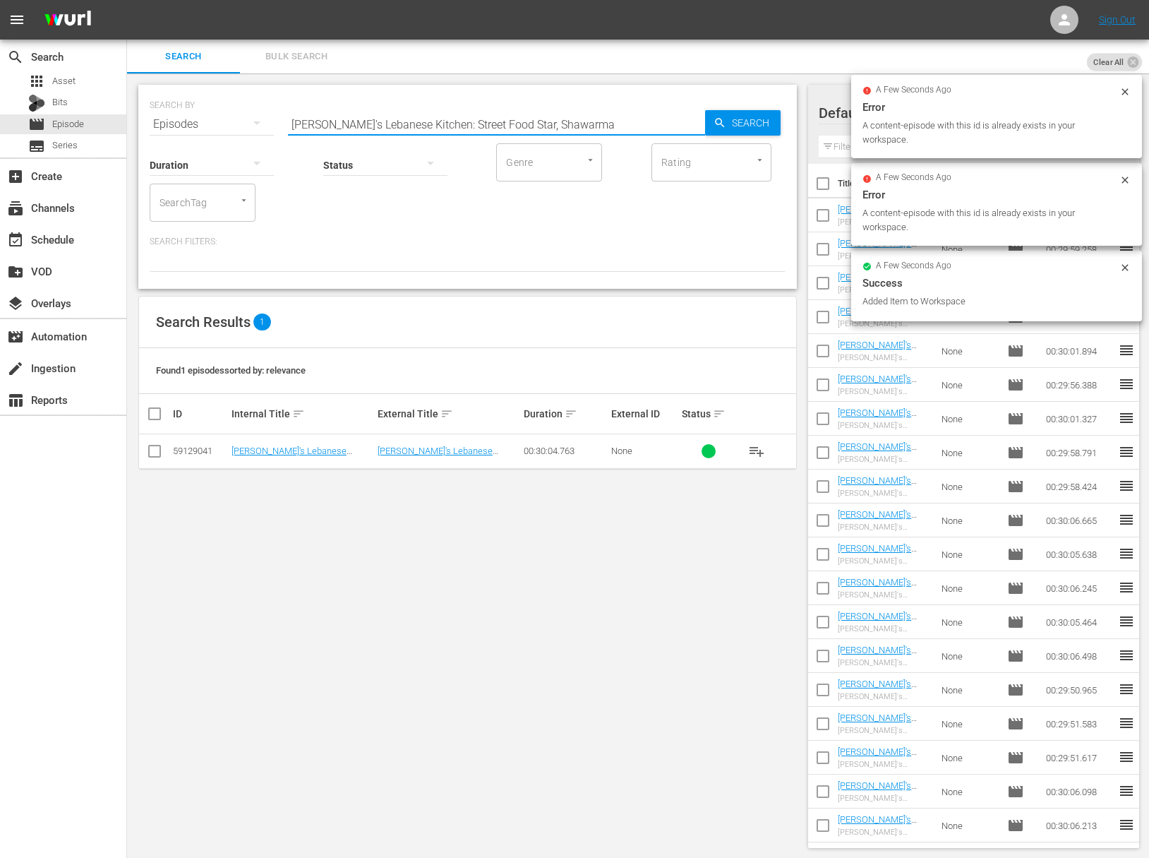
click at [541, 117] on input "[PERSON_NAME]'s Lebanese Kitchen: Street Food Star, Shawarma" at bounding box center [496, 124] width 417 height 34
paste input "Eggplant Extravaganz"
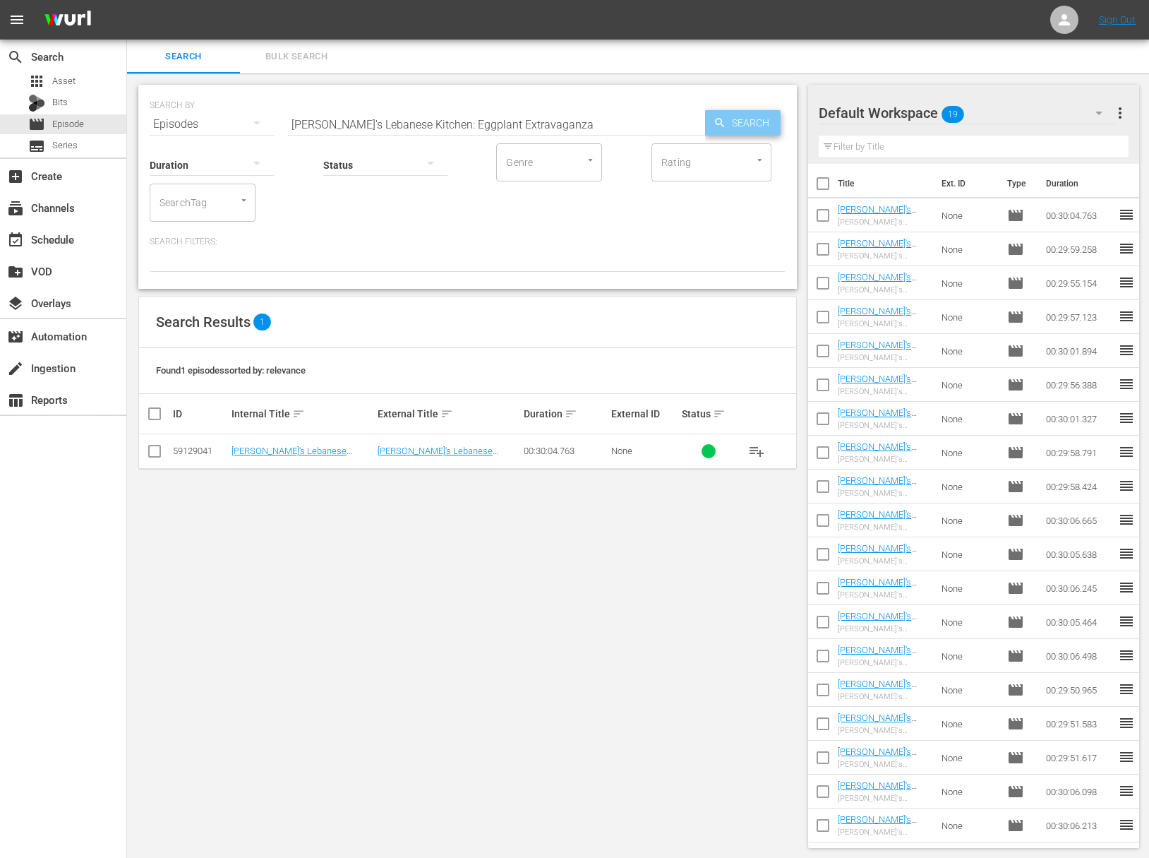
click at [748, 123] on span "Search" at bounding box center [753, 122] width 54 height 25
drag, startPoint x: 758, startPoint y: 443, endPoint x: 758, endPoint y: 452, distance: 8.5
click at [758, 445] on span "playlist_add" at bounding box center [756, 451] width 17 height 17
click at [758, 453] on span "playlist_add" at bounding box center [756, 451] width 17 height 17
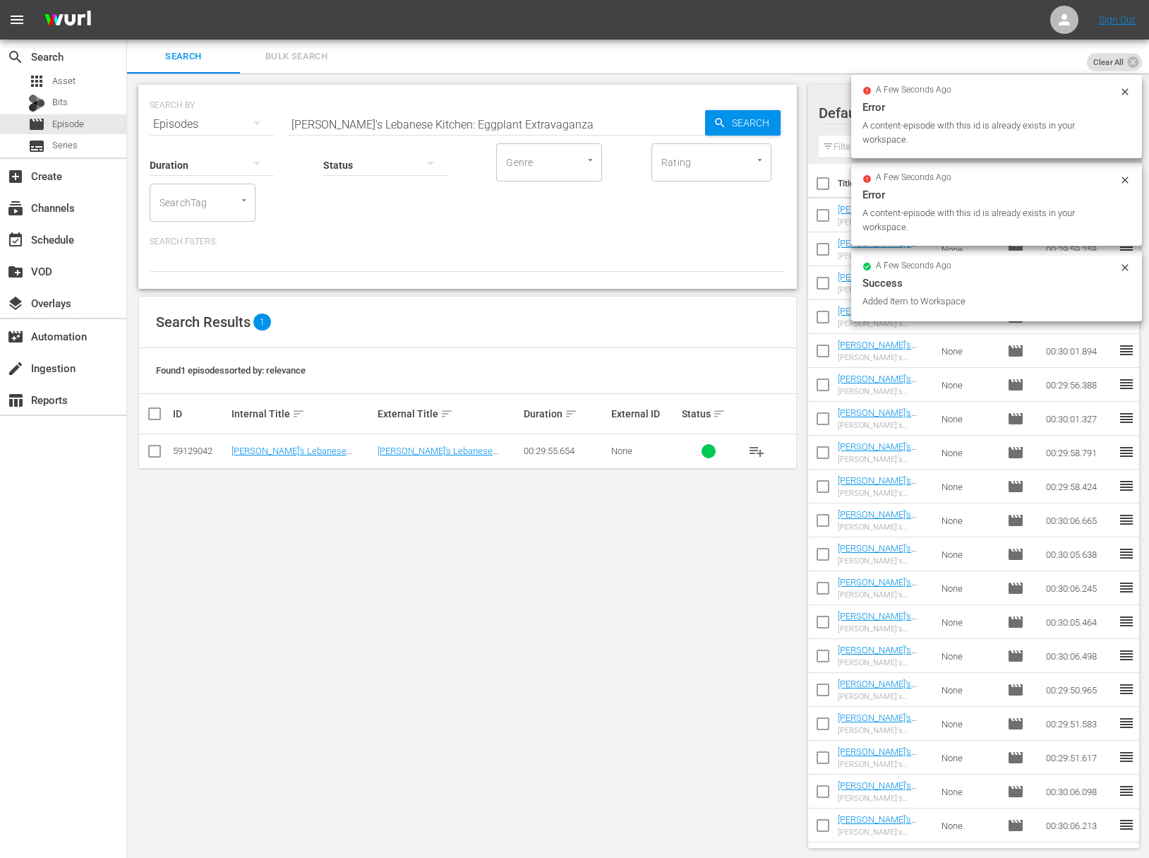
click at [478, 128] on input "[PERSON_NAME]'s Lebanese Kitchen: Eggplant Extravaganza" at bounding box center [496, 124] width 417 height 34
paste input "Meet Me At The Market"
click at [734, 126] on span "Search" at bounding box center [753, 122] width 54 height 25
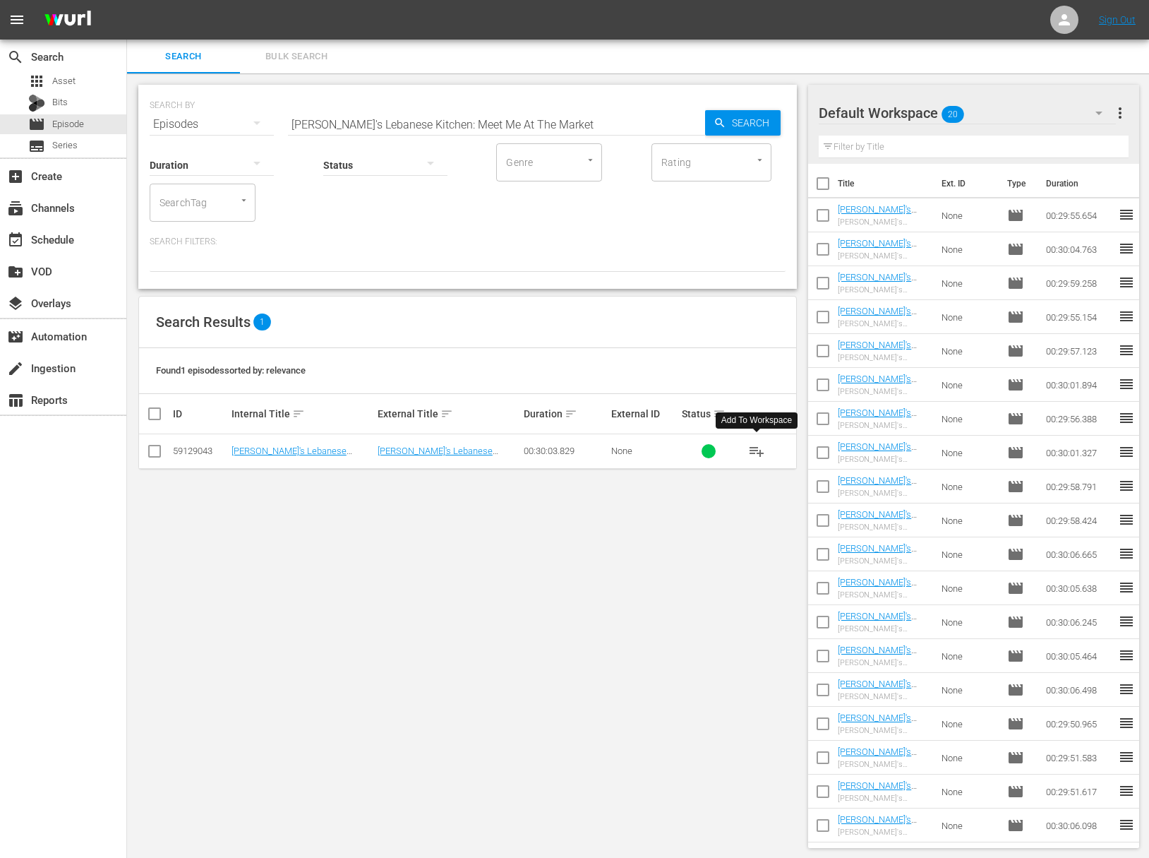
click at [759, 450] on span "playlist_add" at bounding box center [756, 451] width 17 height 17
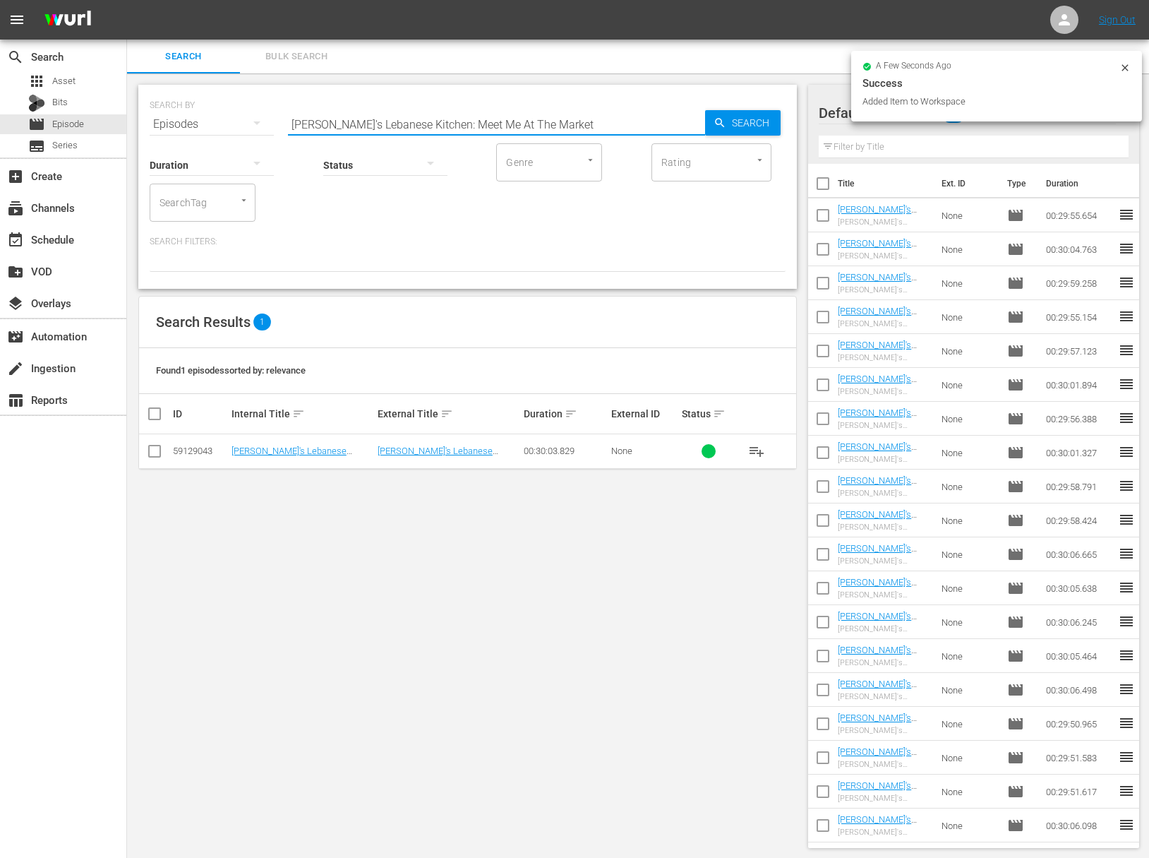
click at [417, 129] on input "[PERSON_NAME]'s Lebanese Kitchen: Meet Me At The Market" at bounding box center [496, 124] width 417 height 34
paste input "It's Taboulie Time"
click at [743, 136] on div "SEARCH BY Search By Episodes Search ID, Title, Description, Keywords, or Catego…" at bounding box center [468, 115] width 636 height 51
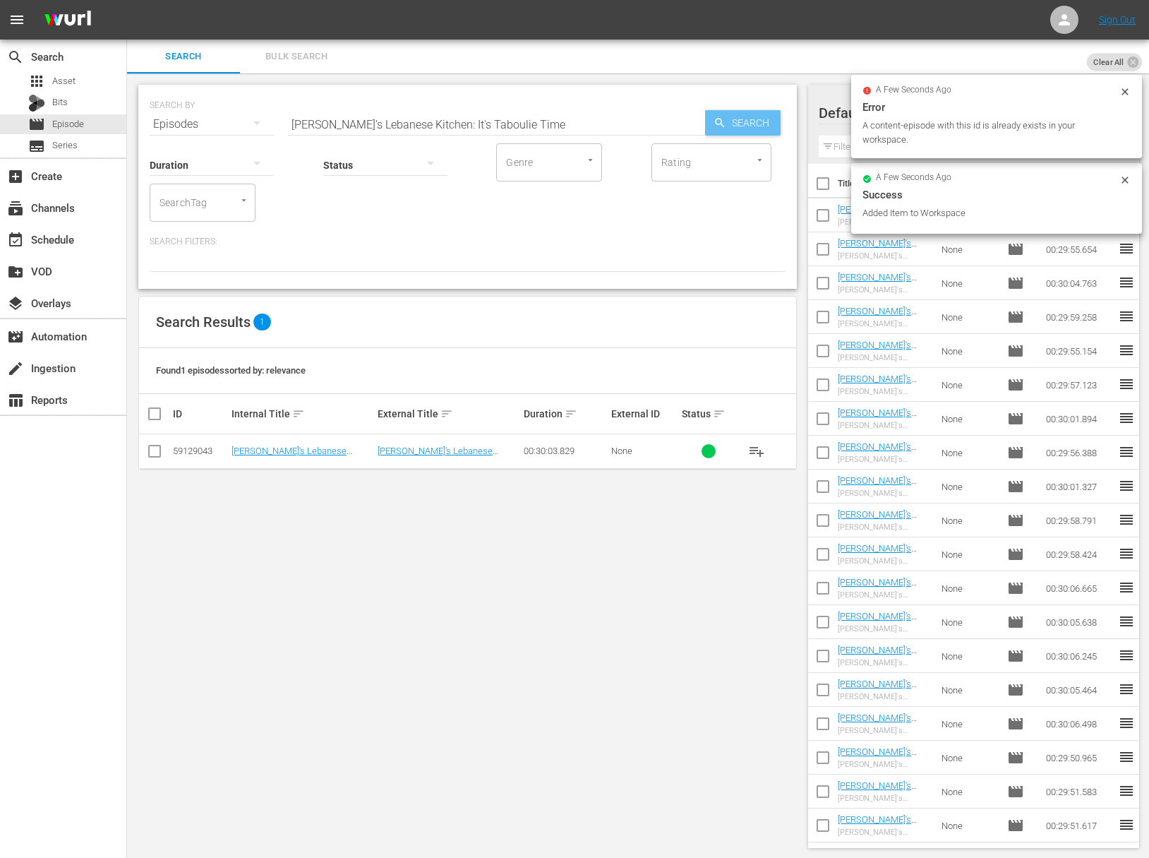
click at [755, 117] on span "Search" at bounding box center [753, 122] width 54 height 25
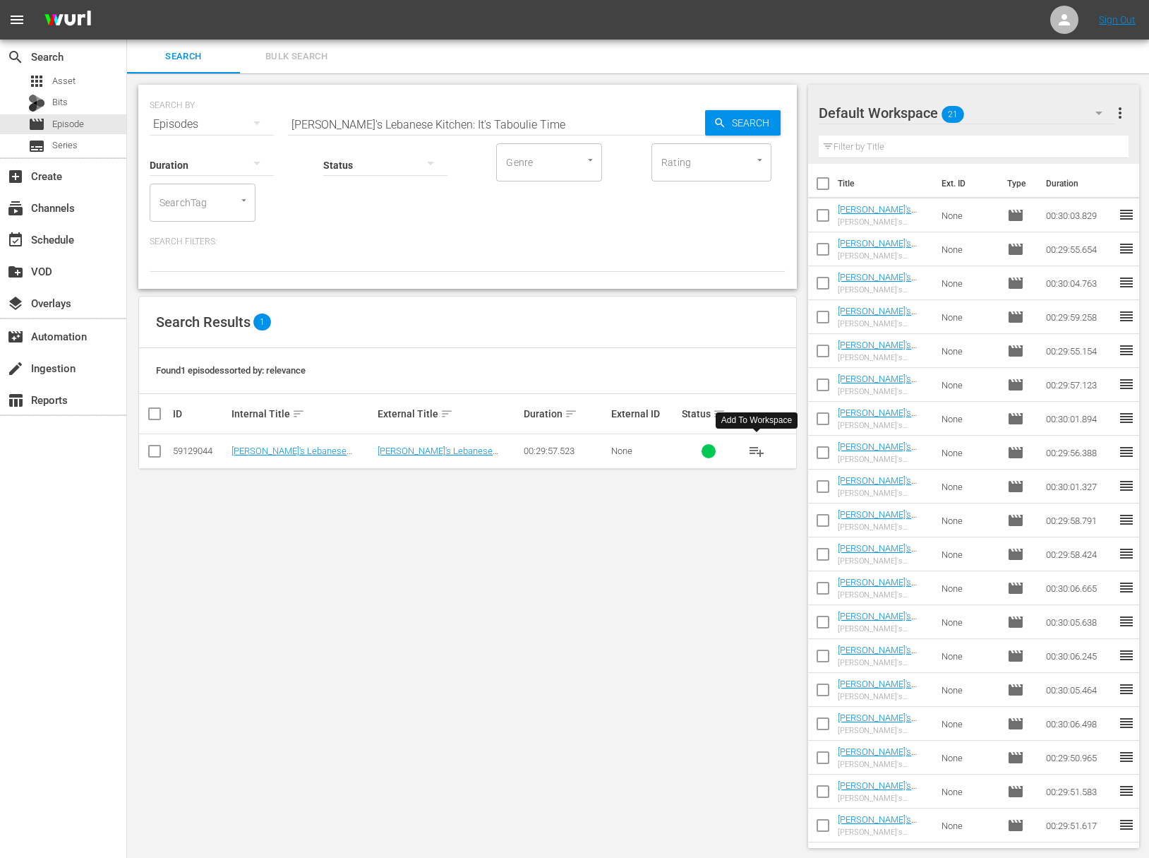
click at [760, 448] on span "playlist_add" at bounding box center [756, 451] width 17 height 17
click at [756, 122] on span "Search" at bounding box center [753, 122] width 54 height 25
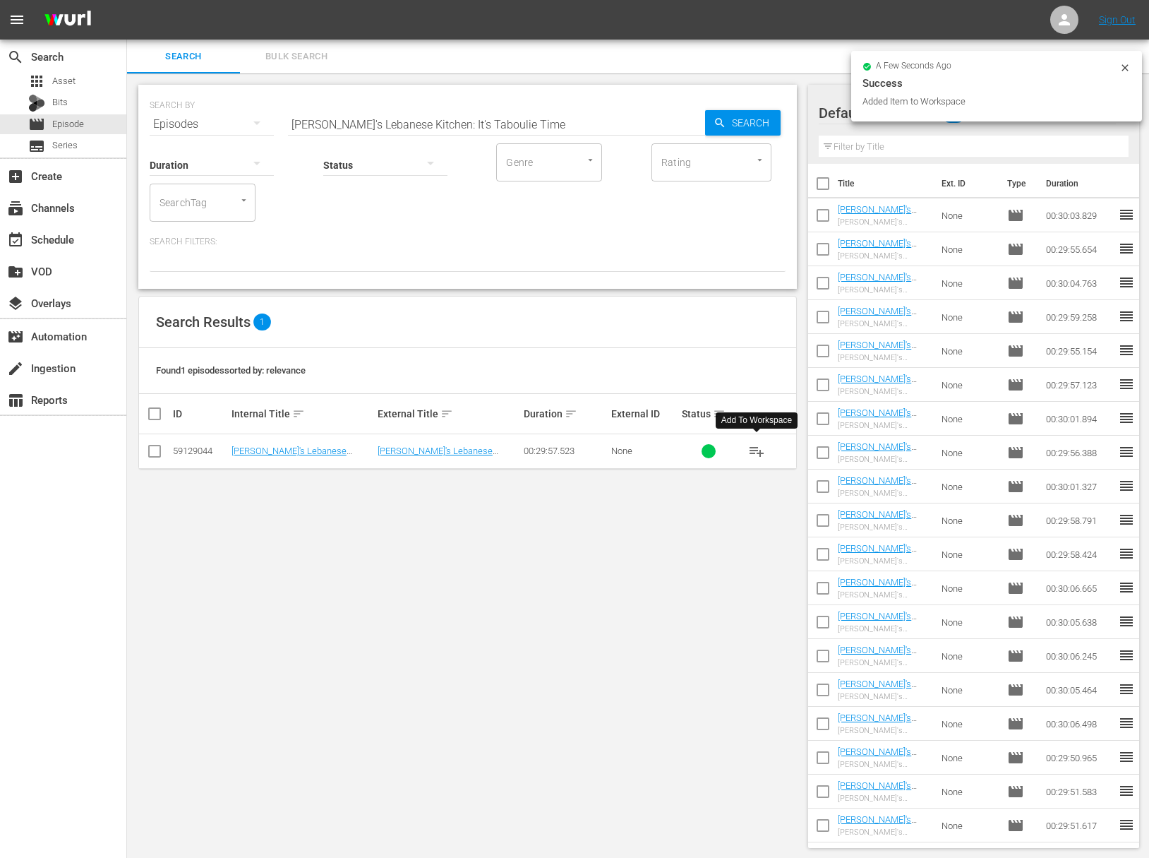
click at [760, 449] on span "playlist_add" at bounding box center [756, 451] width 17 height 17
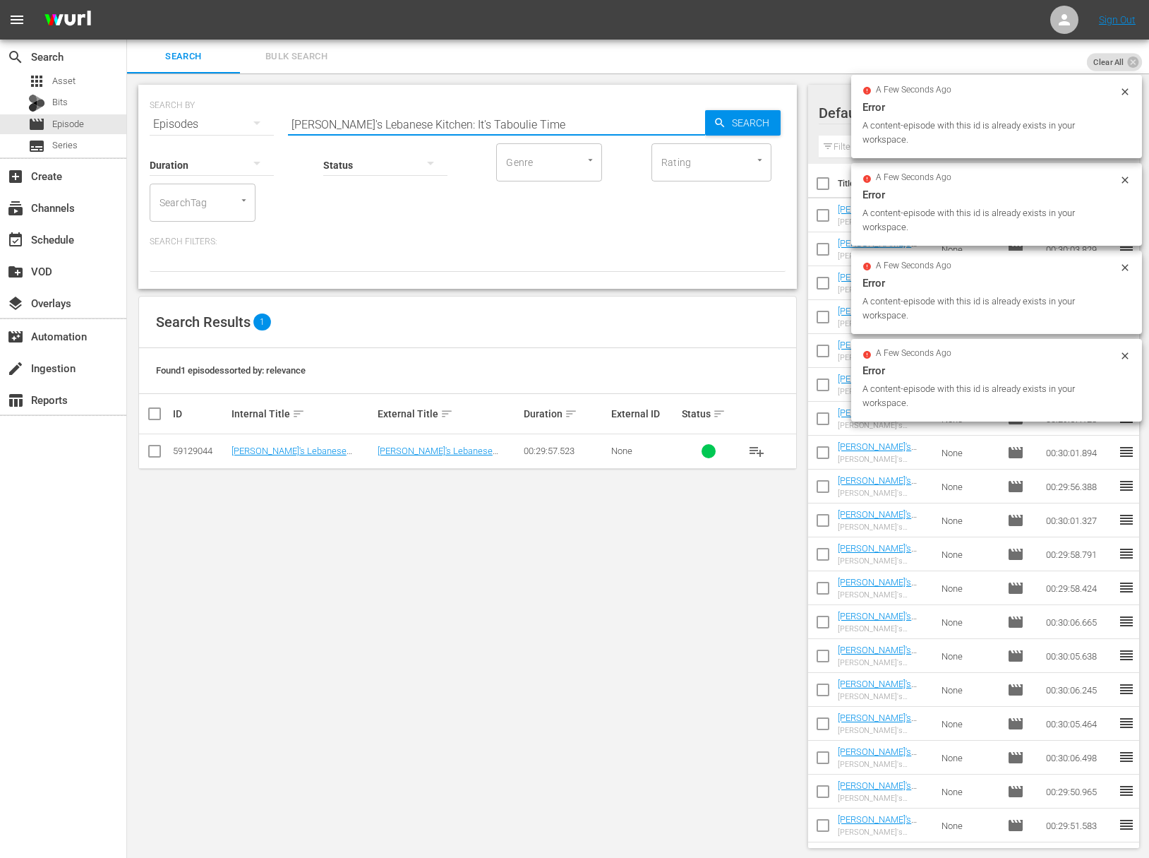
click at [420, 119] on input "[PERSON_NAME]'s Lebanese Kitchen: It's Taboulie Time" at bounding box center [496, 124] width 417 height 34
paste input "Garden of Dreams"
drag, startPoint x: 689, startPoint y: 124, endPoint x: 735, endPoint y: 124, distance: 45.9
click at [692, 124] on input "[PERSON_NAME]'s Lebanese Kitchen: Garden of Dreams" at bounding box center [496, 124] width 417 height 34
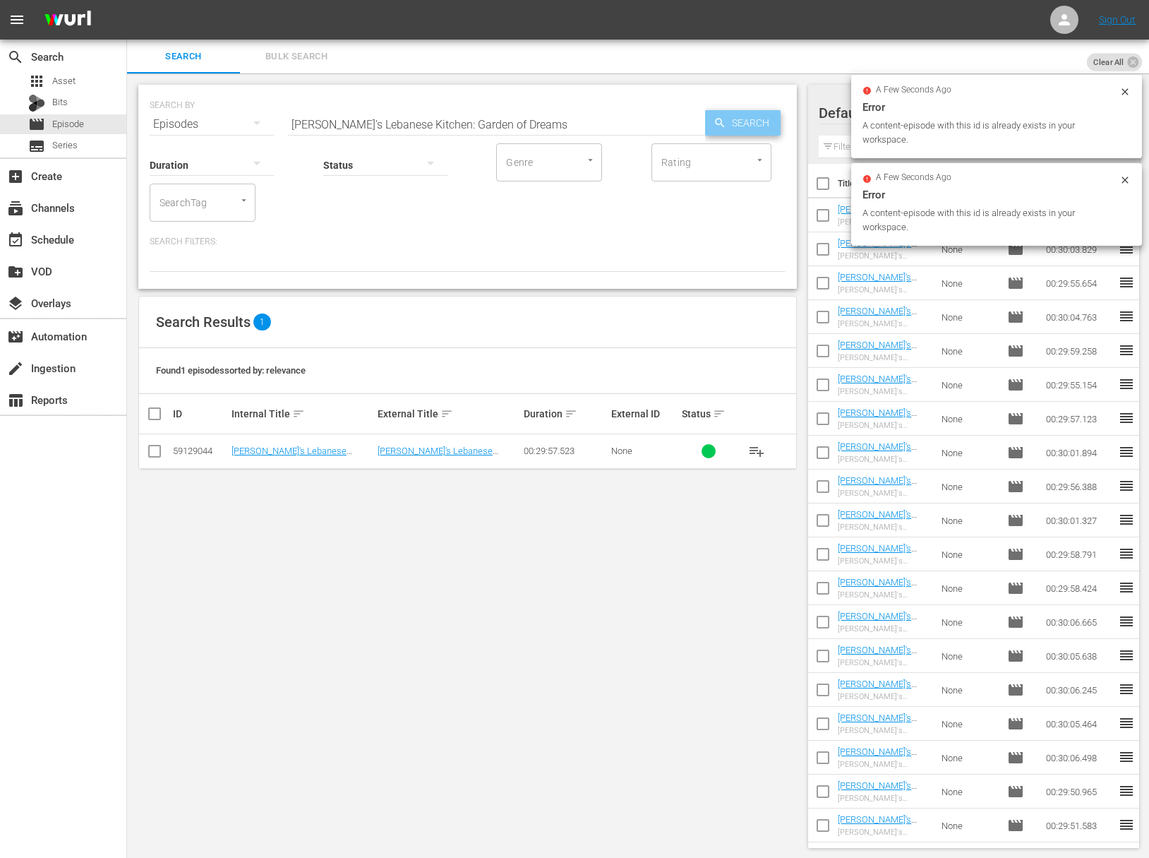
click at [735, 124] on span "Search" at bounding box center [753, 122] width 54 height 25
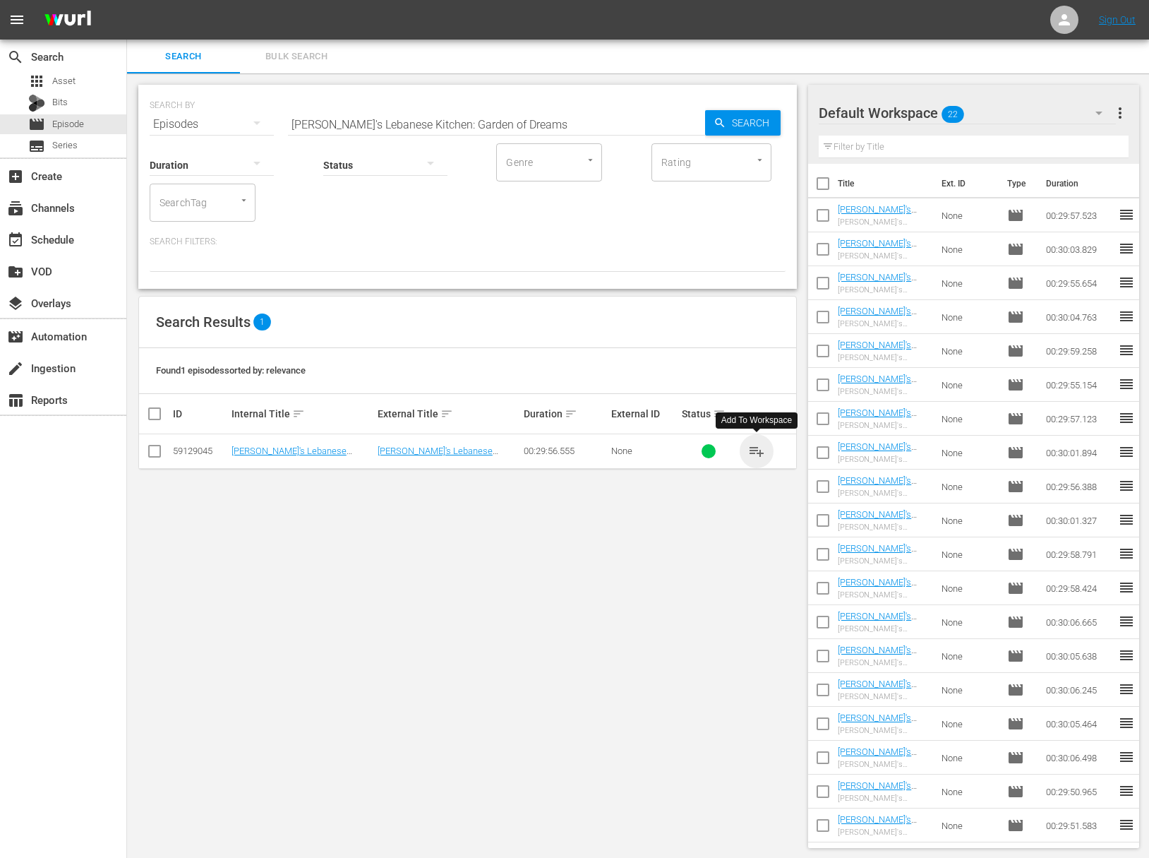
click at [758, 448] on span "playlist_add" at bounding box center [756, 451] width 17 height 17
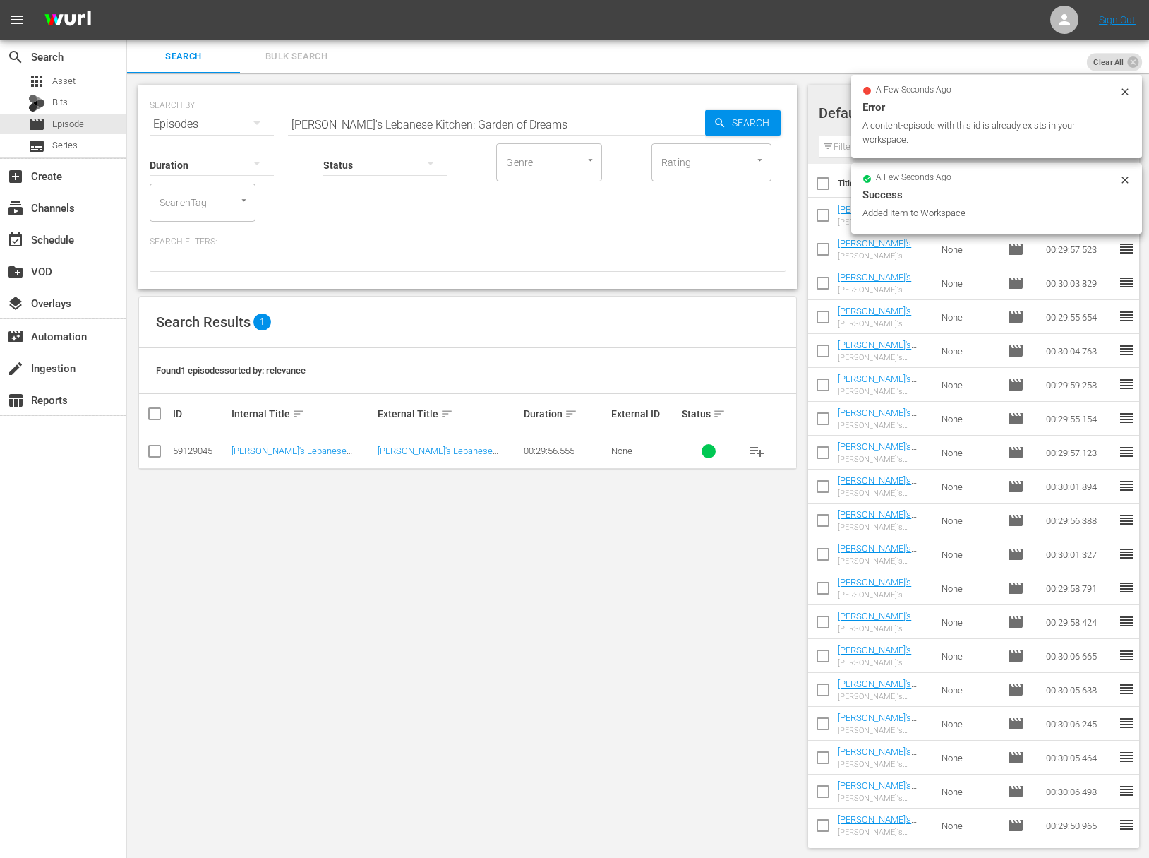
click at [460, 115] on input "[PERSON_NAME]'s Lebanese Kitchen: Garden of Dreams" at bounding box center [496, 124] width 417 height 34
paste input "[PERSON_NAME]'s Real Good Food - Keeping It Real"
click at [544, 121] on input "aEllie's Real Good Food - Keeping It RealJulie [PERSON_NAME]'s Lebanese Kitchen…" at bounding box center [496, 124] width 417 height 34
paste input "[PERSON_NAME]'s Real Good Food - Keeping It Real"
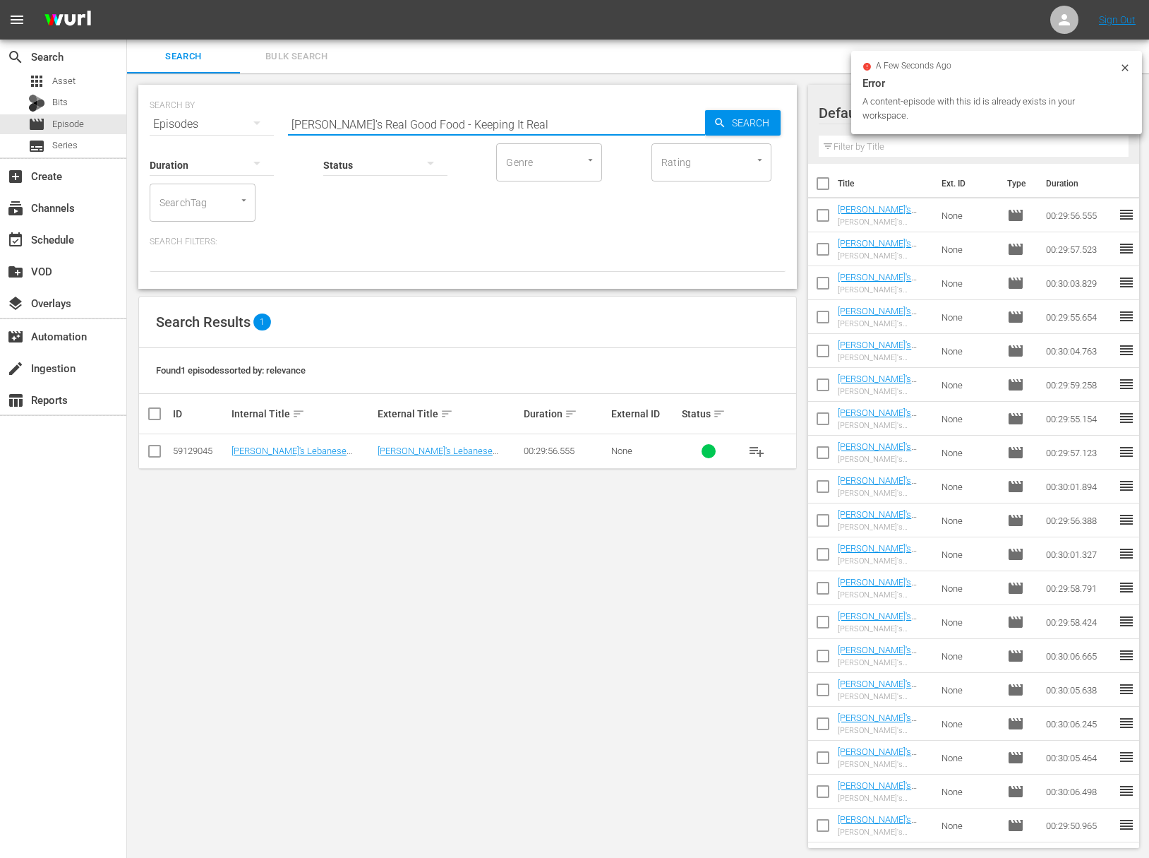
drag, startPoint x: 688, startPoint y: 124, endPoint x: 737, endPoint y: 124, distance: 49.4
click at [692, 124] on input "[PERSON_NAME]'s Real Good Food - Keeping It Real" at bounding box center [496, 124] width 417 height 34
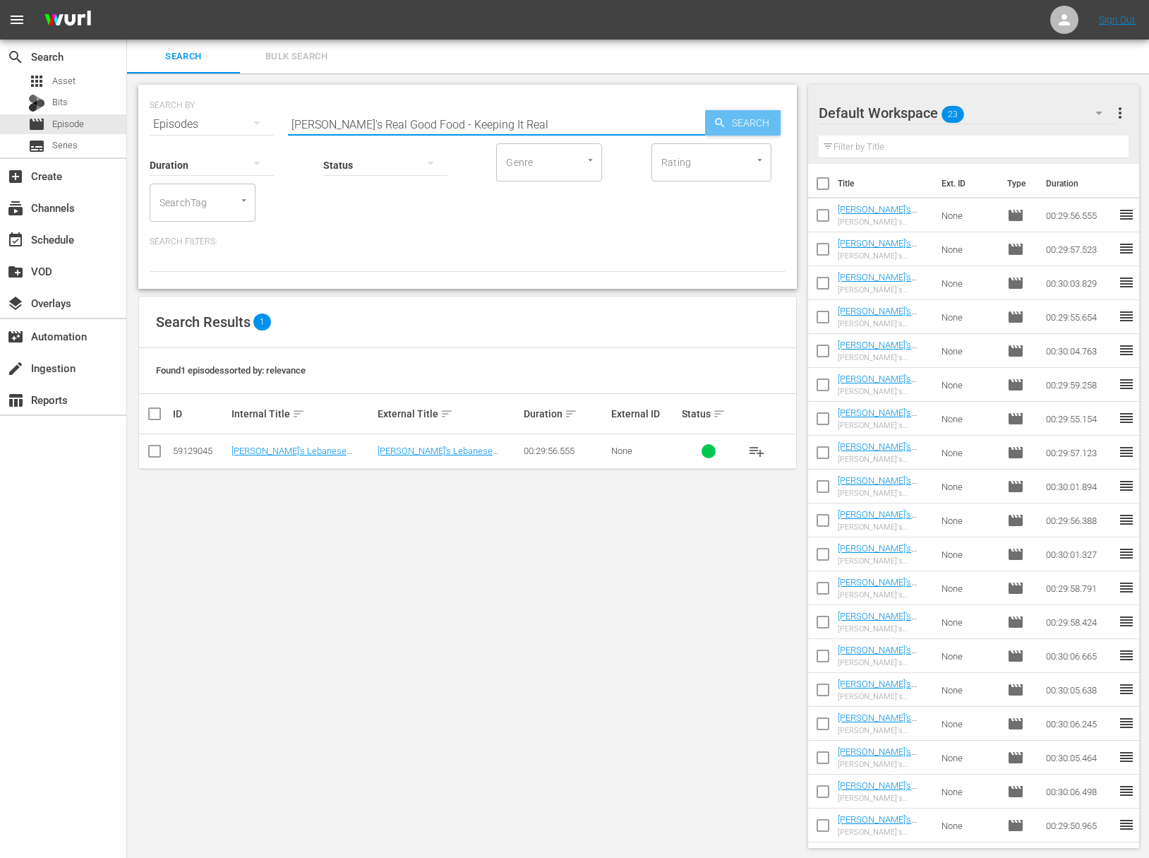
click at [738, 124] on span "Search" at bounding box center [753, 122] width 54 height 25
click at [753, 450] on span "playlist_add" at bounding box center [756, 451] width 17 height 17
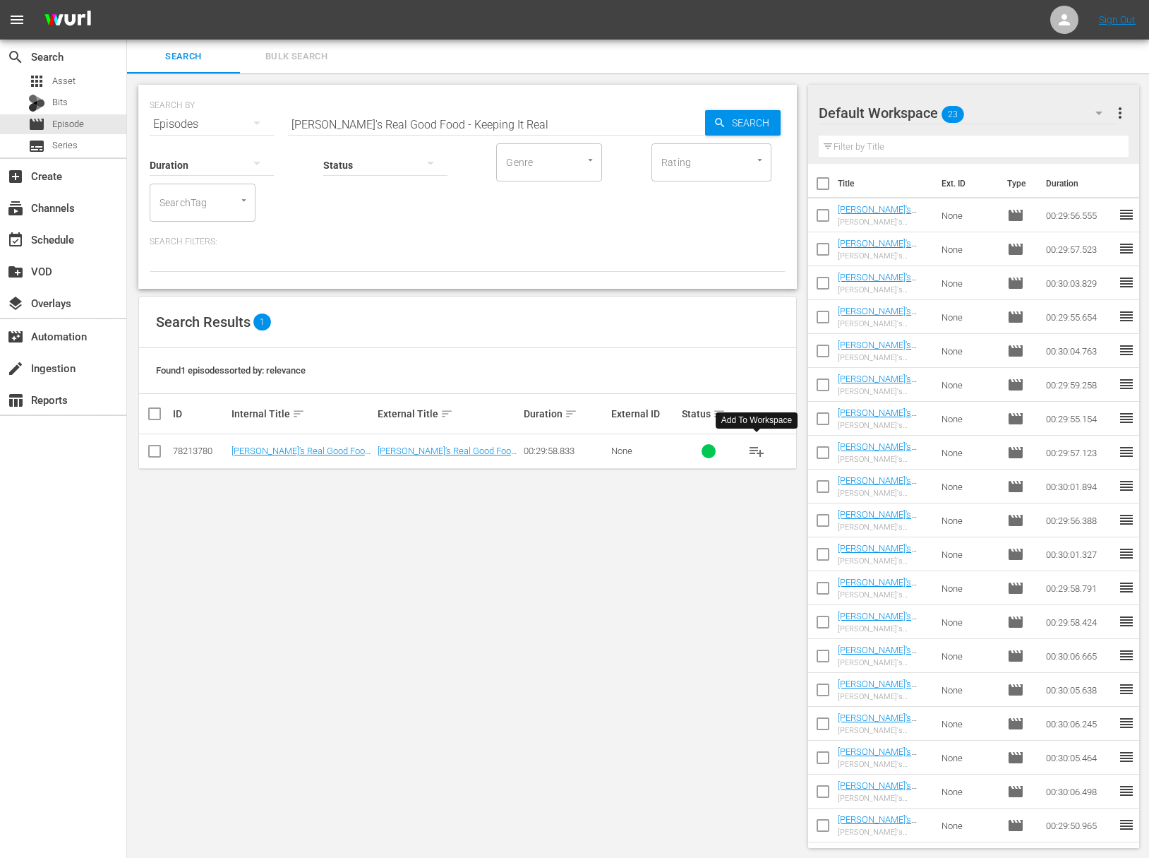
click at [755, 450] on span "playlist_add" at bounding box center [756, 451] width 17 height 17
click at [419, 122] on input "[PERSON_NAME]'s Real Good Food - Keeping It Real" at bounding box center [496, 124] width 417 height 34
paste input "Desserts With Benefits"
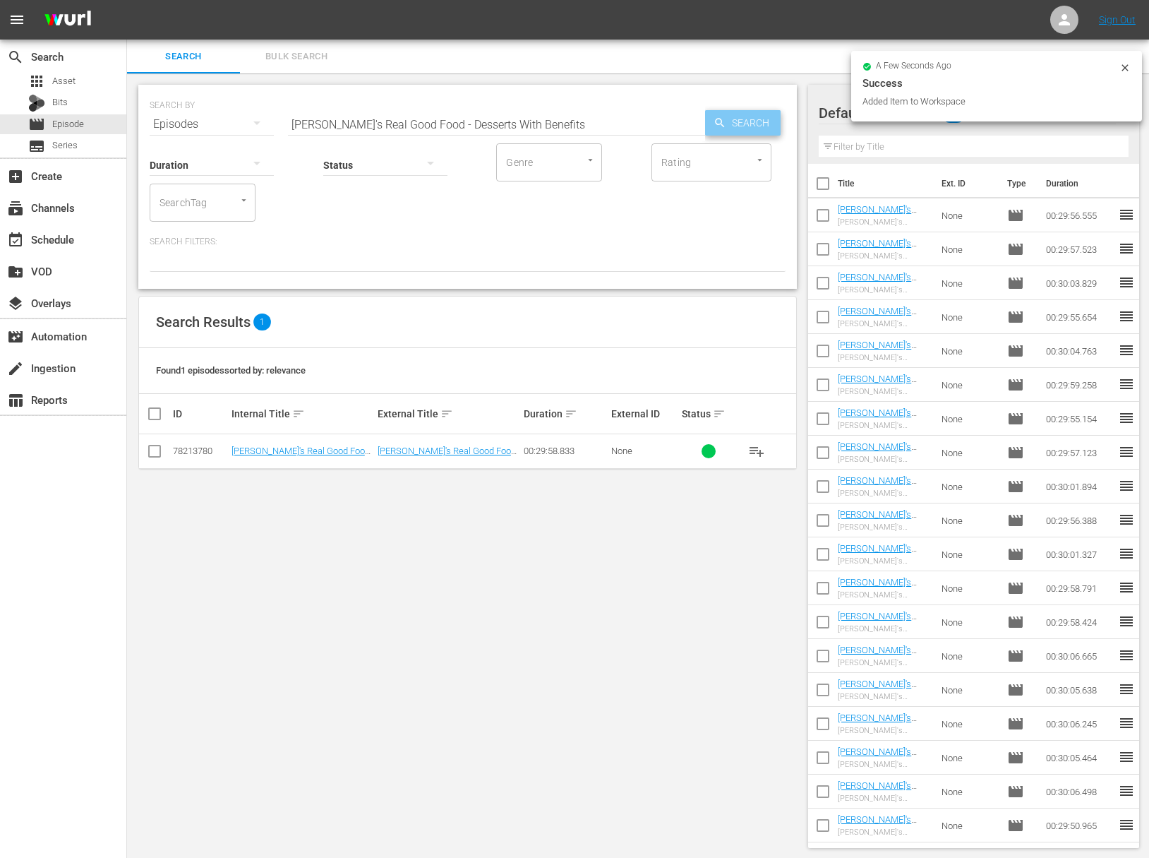
click at [723, 122] on icon "button" at bounding box center [720, 122] width 13 height 13
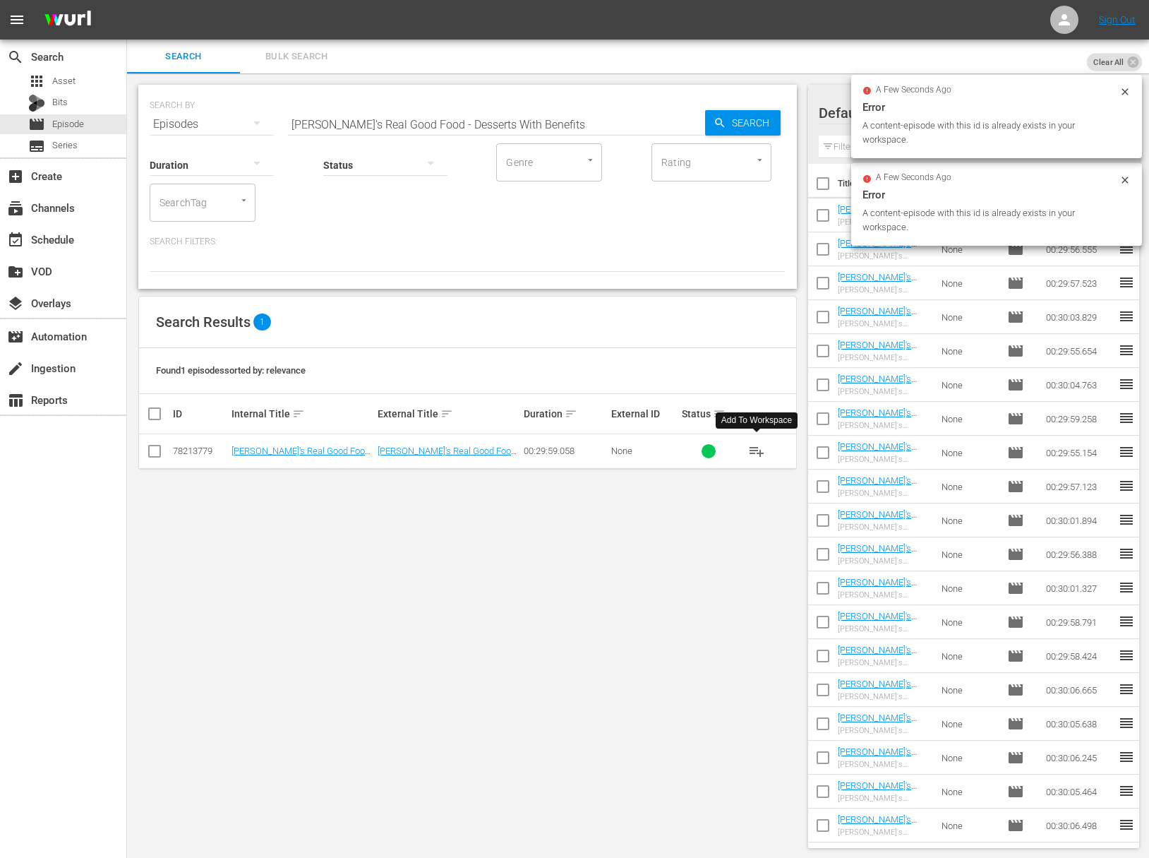
click at [758, 448] on span "playlist_add" at bounding box center [756, 451] width 17 height 17
click at [495, 125] on input "[PERSON_NAME]'s Real Good Food - Desserts With Benefits" at bounding box center [496, 124] width 417 height 34
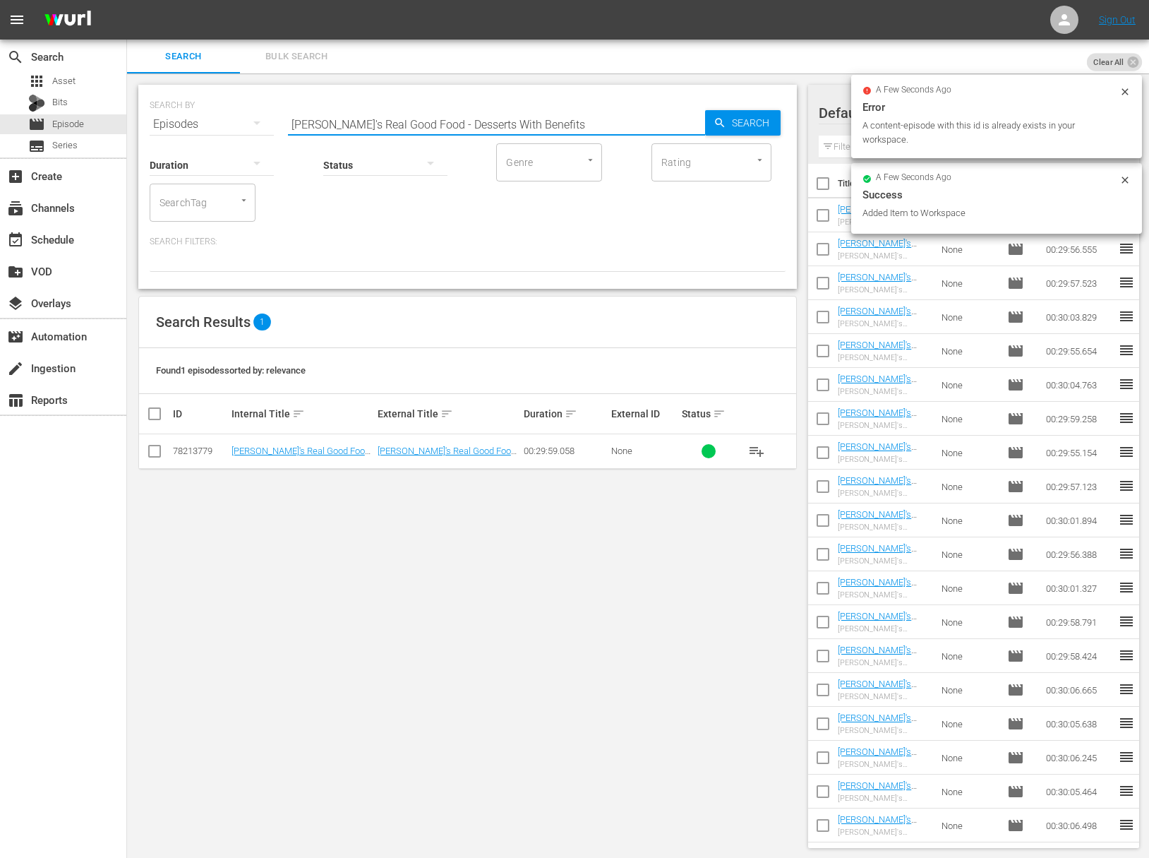
paste input "Great Grain"
click at [722, 124] on icon "button" at bounding box center [719, 122] width 9 height 9
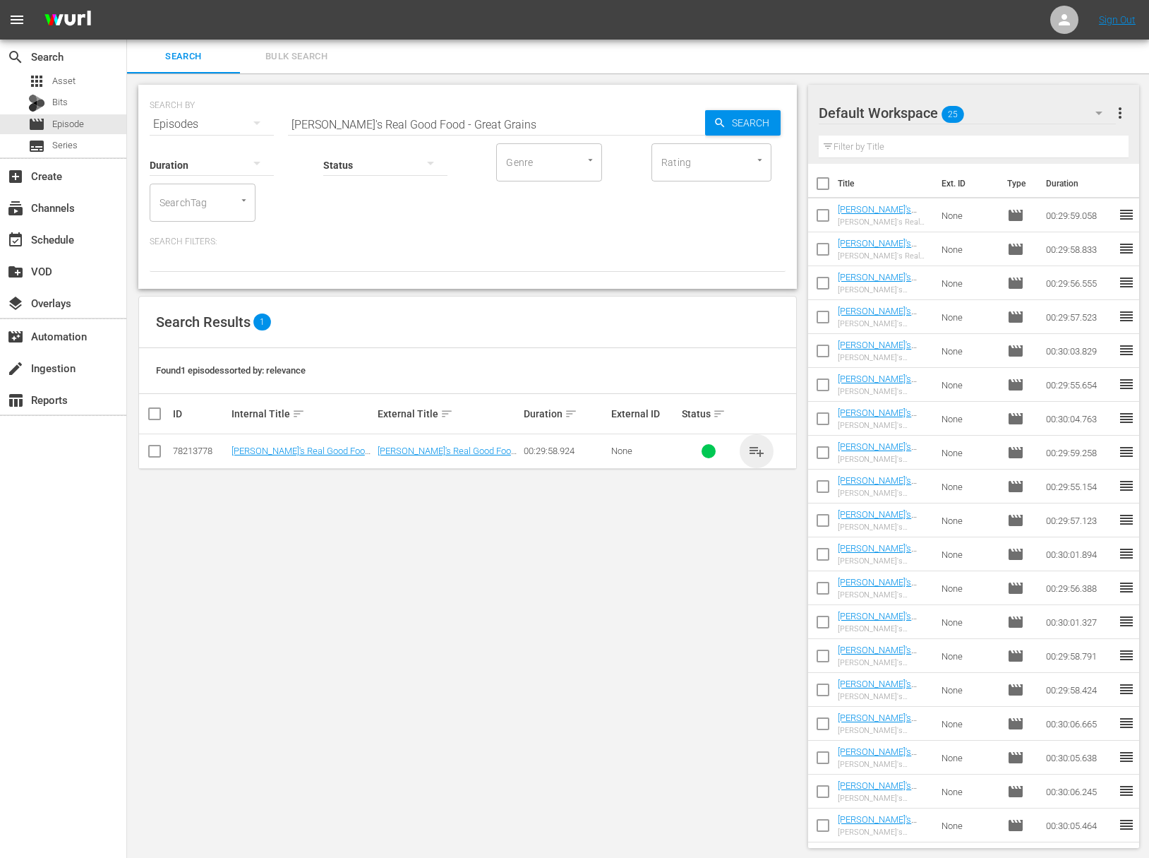
click at [760, 451] on span "playlist_add" at bounding box center [756, 451] width 17 height 17
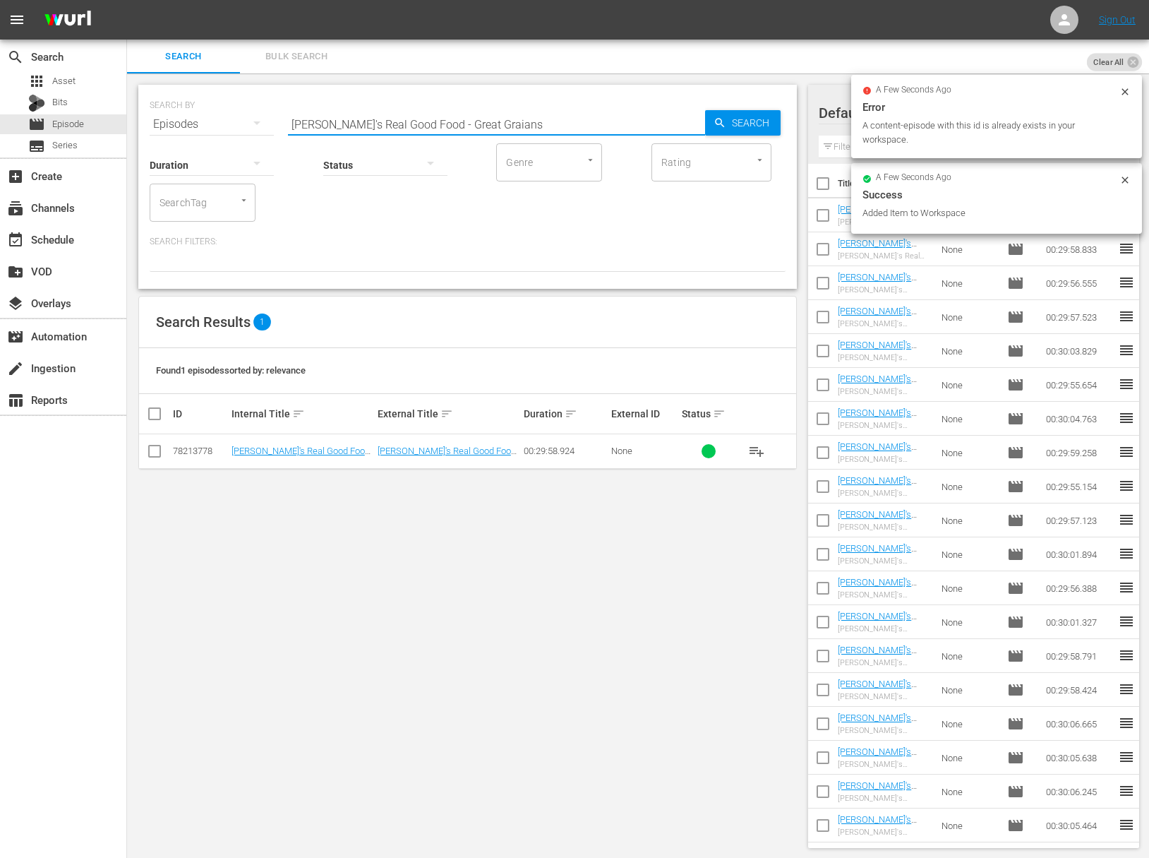
click at [457, 121] on input "[PERSON_NAME]'s Real Good Food - Great Graians" at bounding box center [496, 124] width 417 height 34
paste input "[PERSON_NAME]'s Real Good Food - One Basket, One Week, Zero Waste"
paste input "One Basket, One Week, Zero Waste"
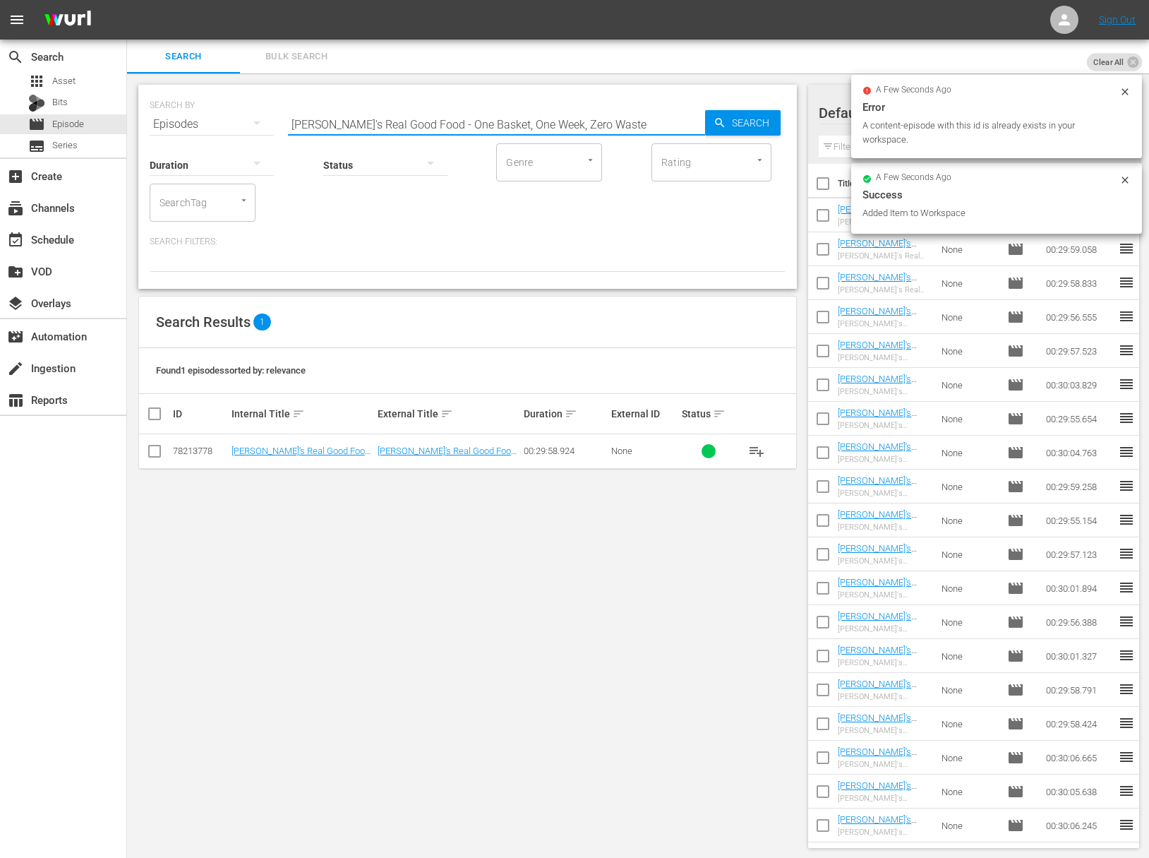
click at [678, 127] on input "[PERSON_NAME]'s Real Good Food - One Basket, One Week, Zero Waste" at bounding box center [496, 124] width 417 height 34
click at [729, 120] on span "Search" at bounding box center [753, 122] width 54 height 25
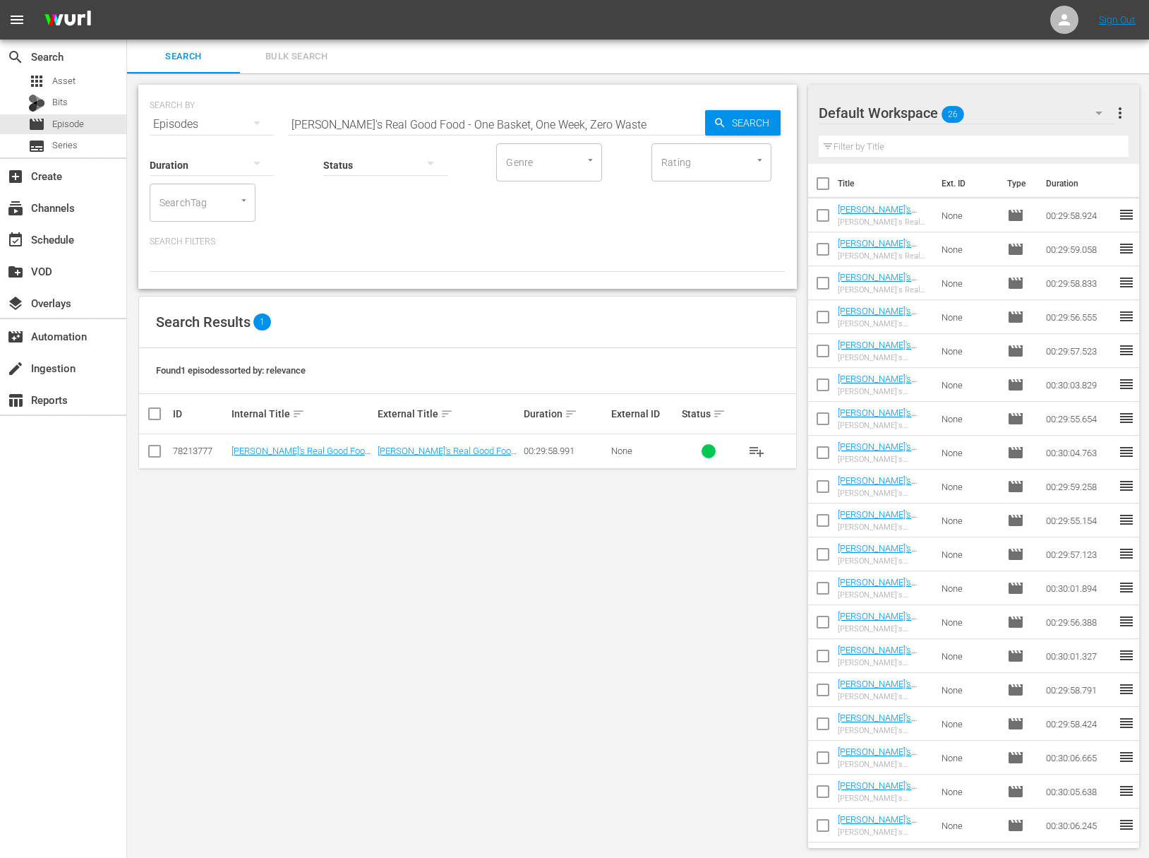
click at [755, 449] on span "playlist_add" at bounding box center [756, 451] width 17 height 17
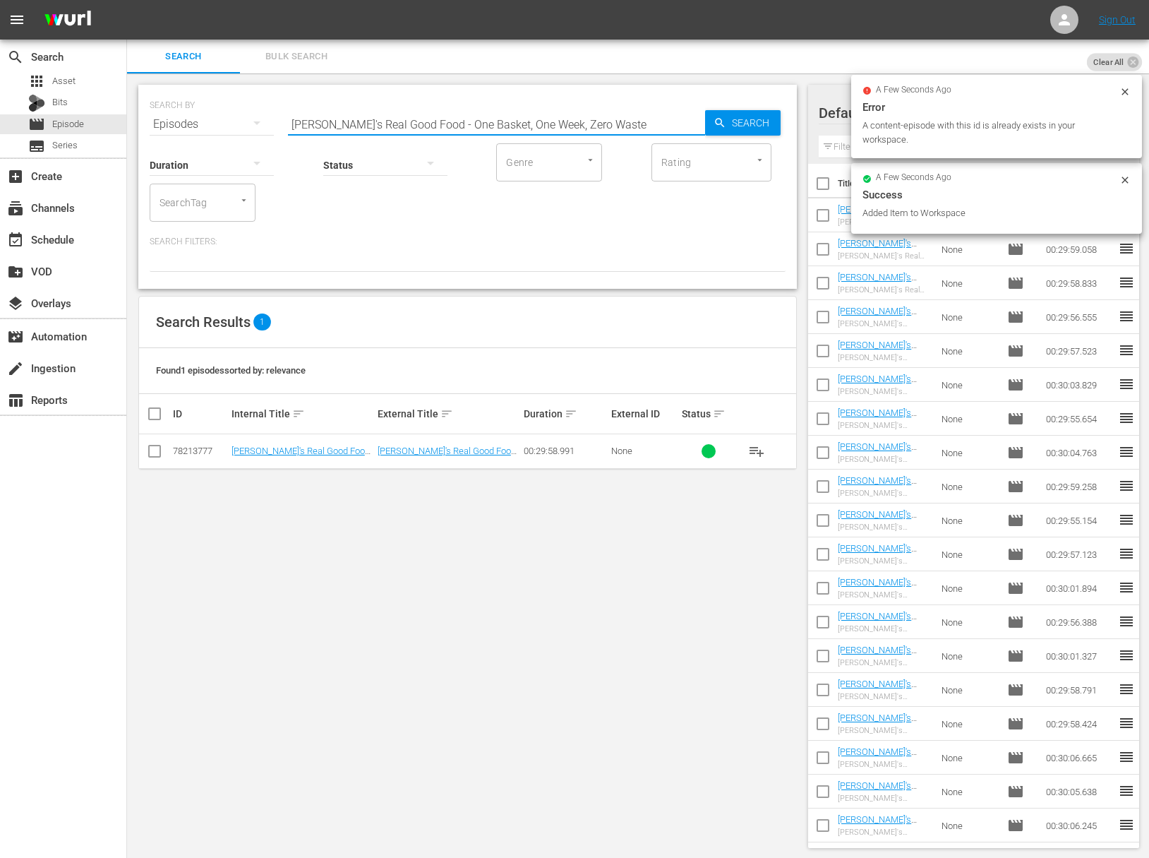
click at [505, 124] on input "[PERSON_NAME]'s Real Good Food - One Basket, One Week, Zero Waste" at bounding box center [496, 124] width 417 height 34
paste input "[PERSON_NAME]'s Real Good Food - Unboring Salads"
click at [541, 124] on input "[PERSON_NAME]'s Real Good Food - One Basket, One WeaEllie's Real Good Food - Un…" at bounding box center [496, 124] width 417 height 34
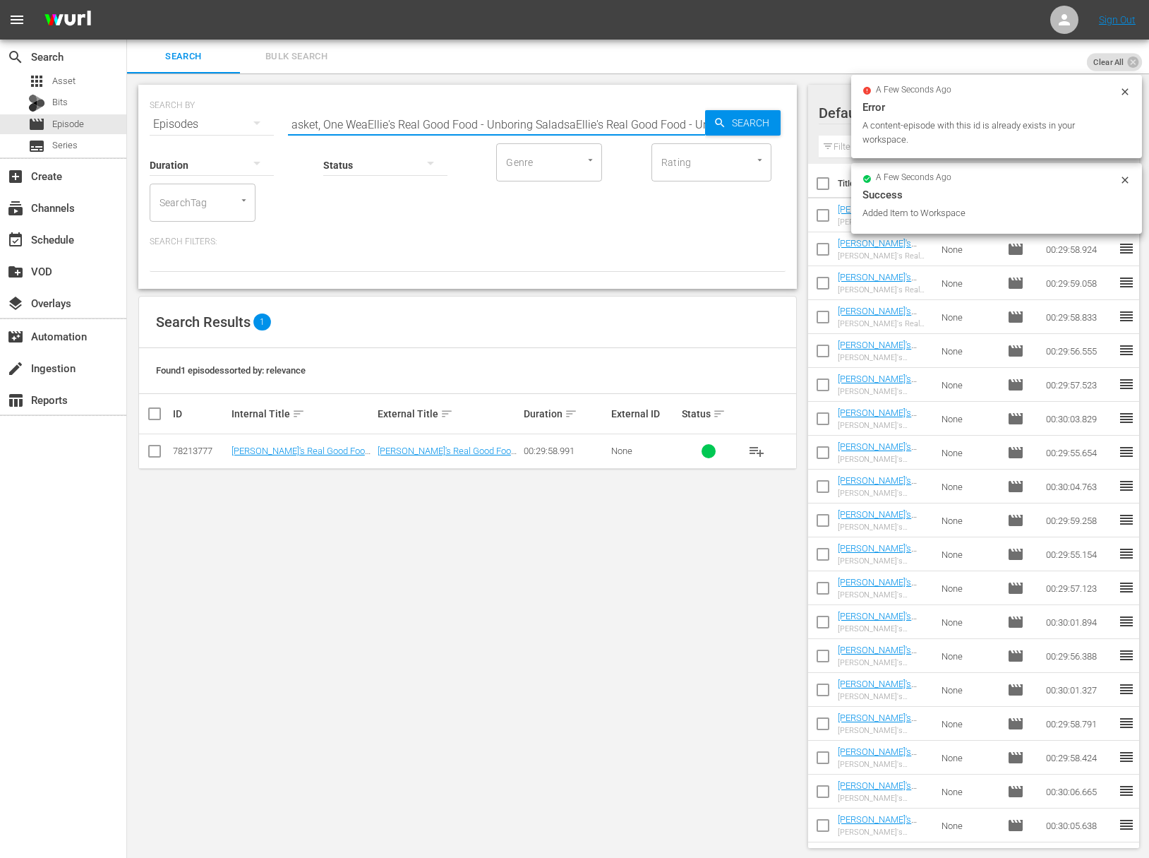
paste input "Unboring Salads"
click at [753, 124] on span "Search" at bounding box center [753, 122] width 54 height 25
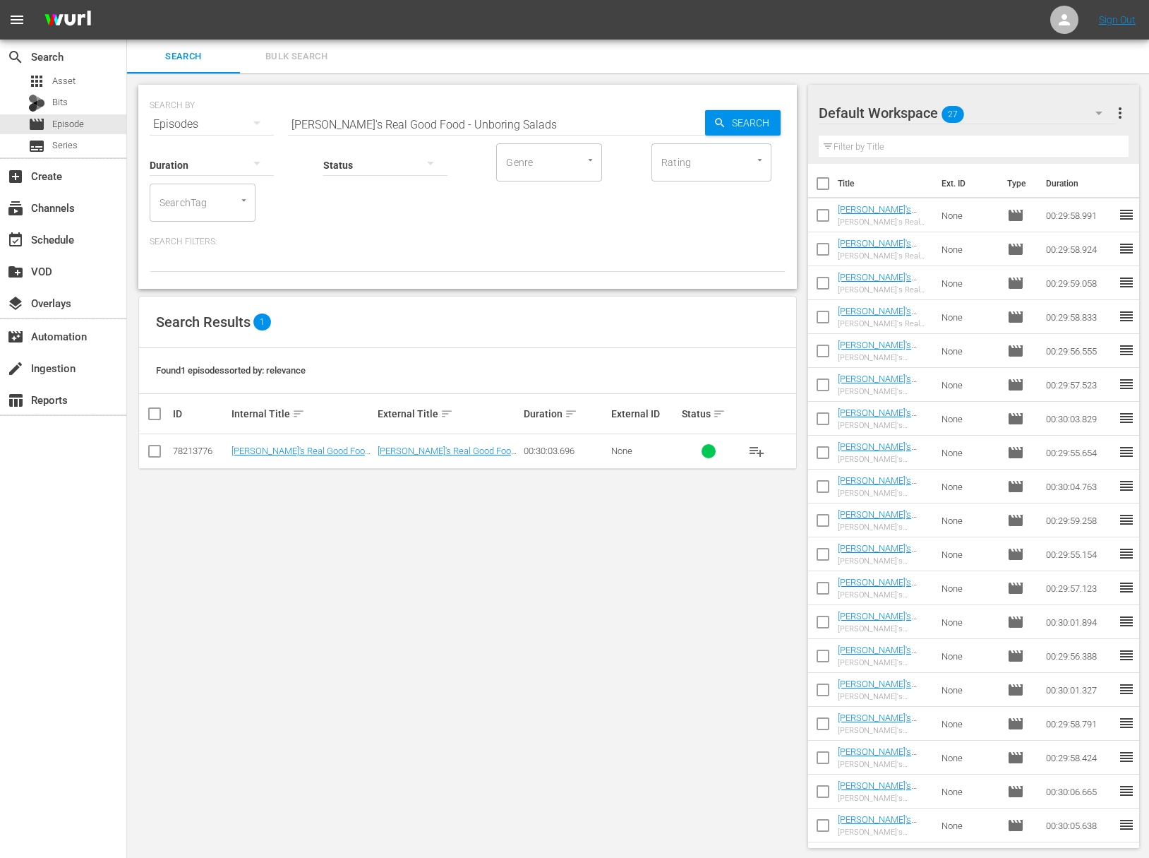
click at [758, 451] on span "playlist_add" at bounding box center [756, 451] width 17 height 17
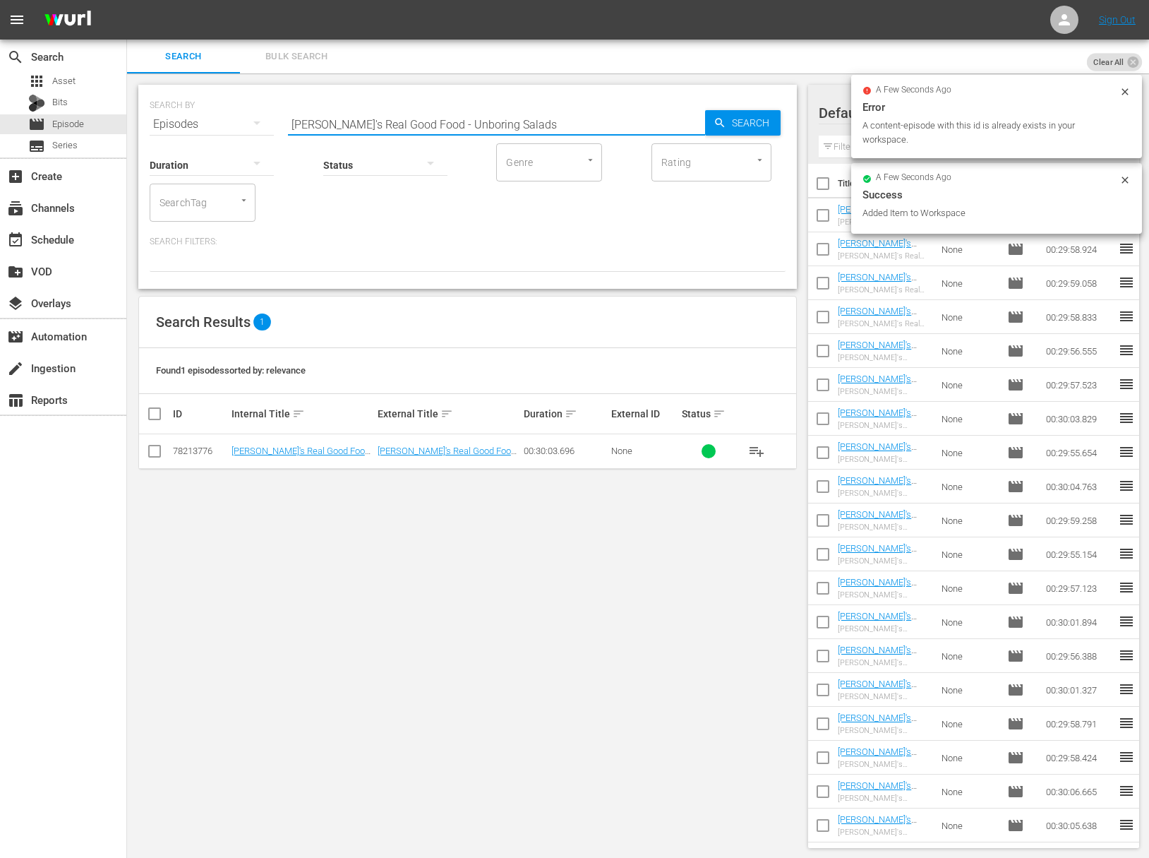
click at [452, 124] on input "[PERSON_NAME]'s Real Good Food - Unboring Salads" at bounding box center [496, 124] width 417 height 34
paste input "How To Fish"
click at [740, 127] on span "Search" at bounding box center [753, 122] width 54 height 25
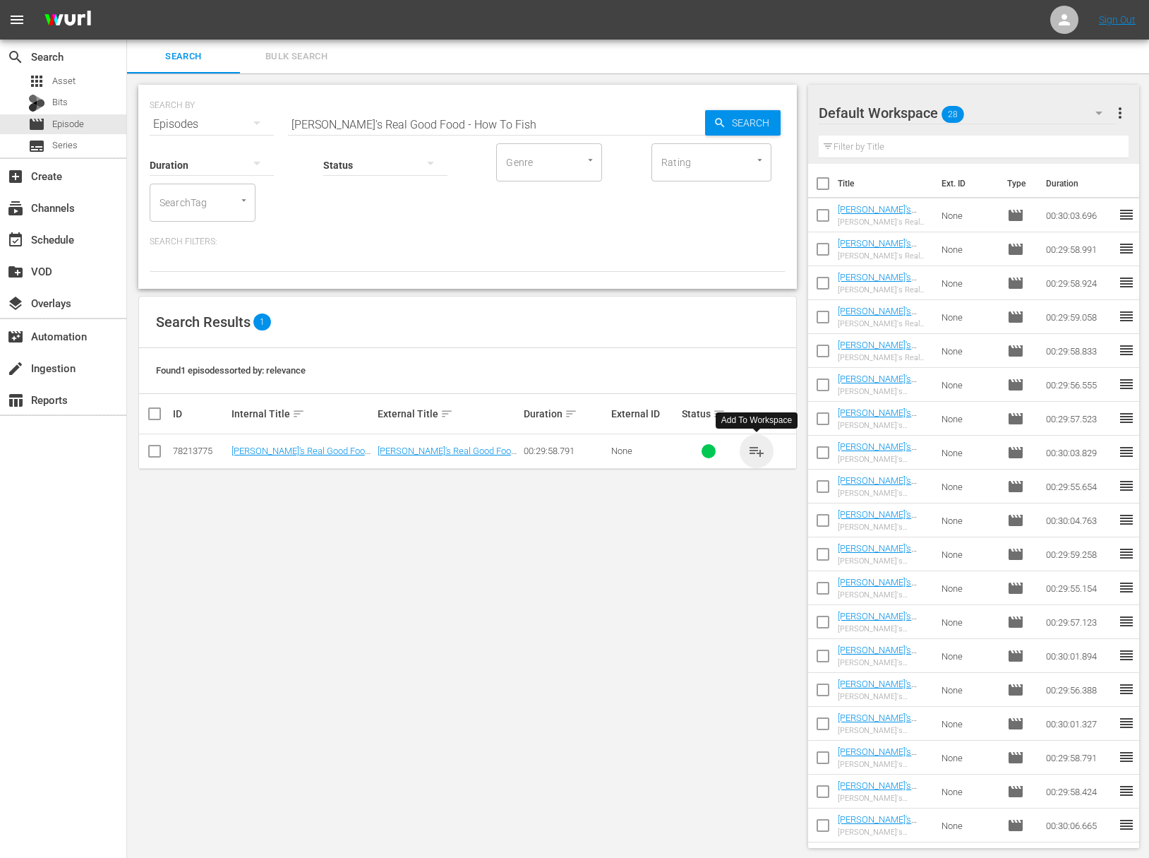
click at [756, 446] on span "playlist_add" at bounding box center [756, 451] width 17 height 17
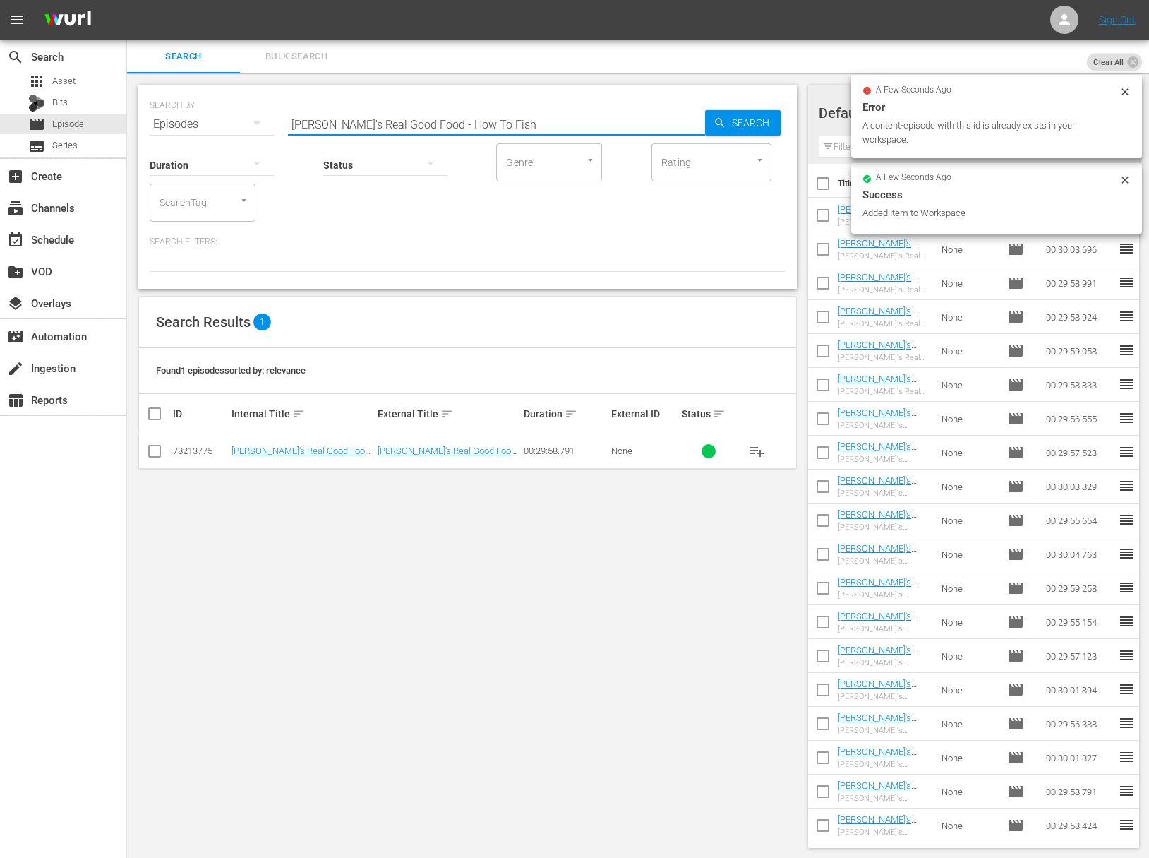
click at [375, 124] on input "[PERSON_NAME]'s Real Good Food - How To Fish" at bounding box center [496, 124] width 417 height 34
paste input "[PERSON_NAME]'s Real Good Food - Snack Attack"
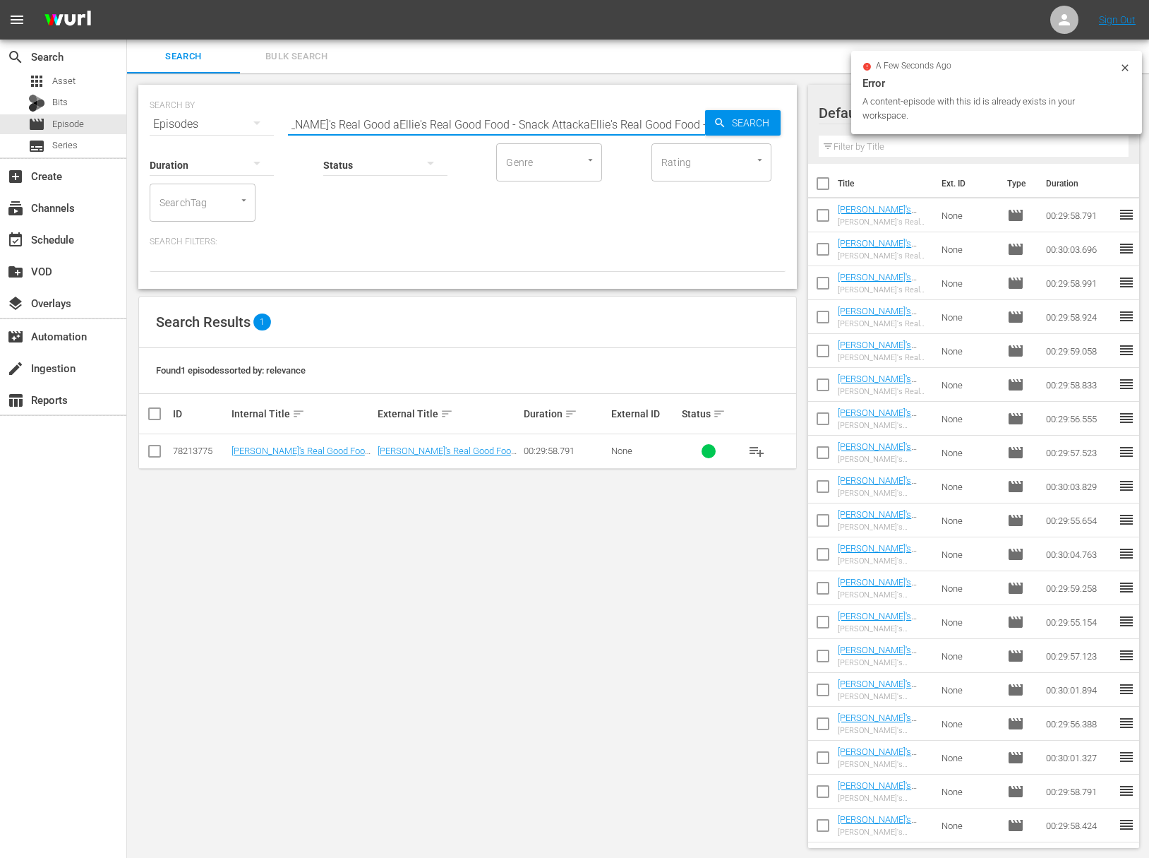
click at [440, 127] on input "[PERSON_NAME]'s Real Good aEllie's Real Good Food - Snack AttackaEllie's Real G…" at bounding box center [496, 124] width 417 height 34
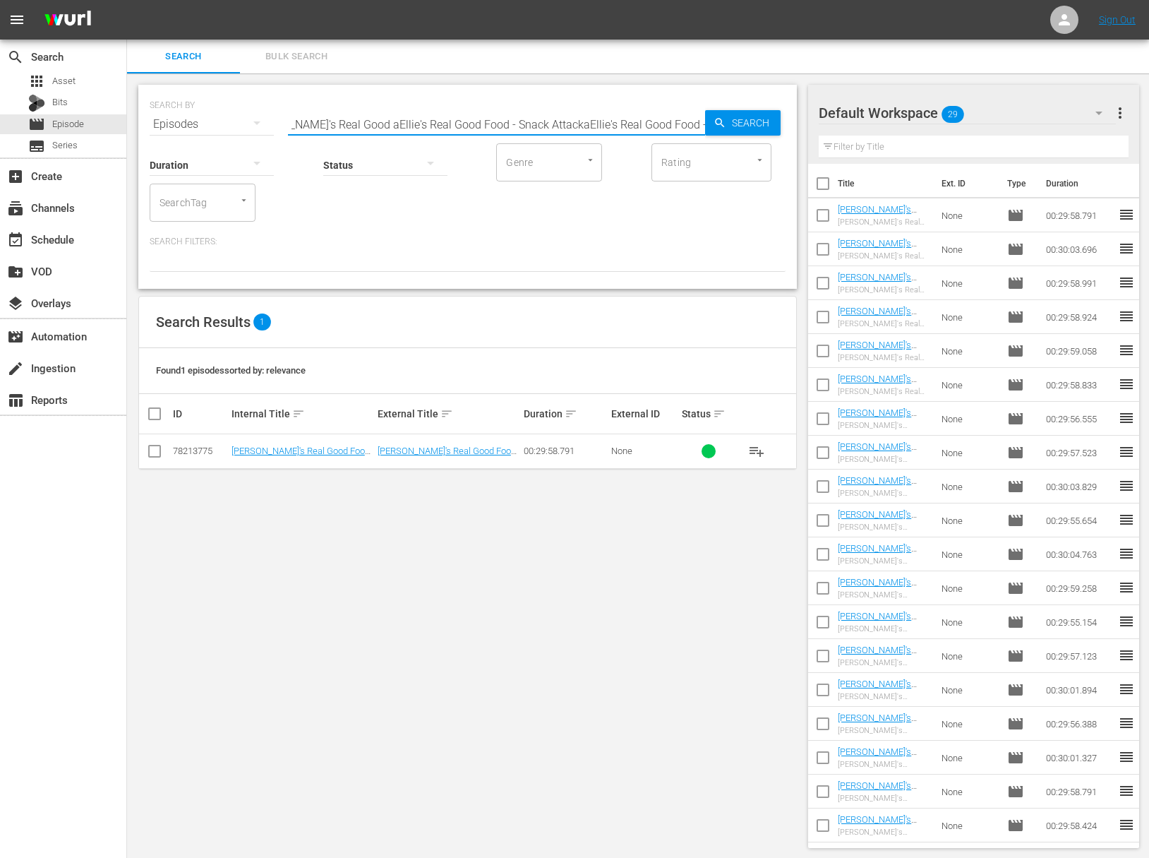
paste input "Food - Snack Attack"
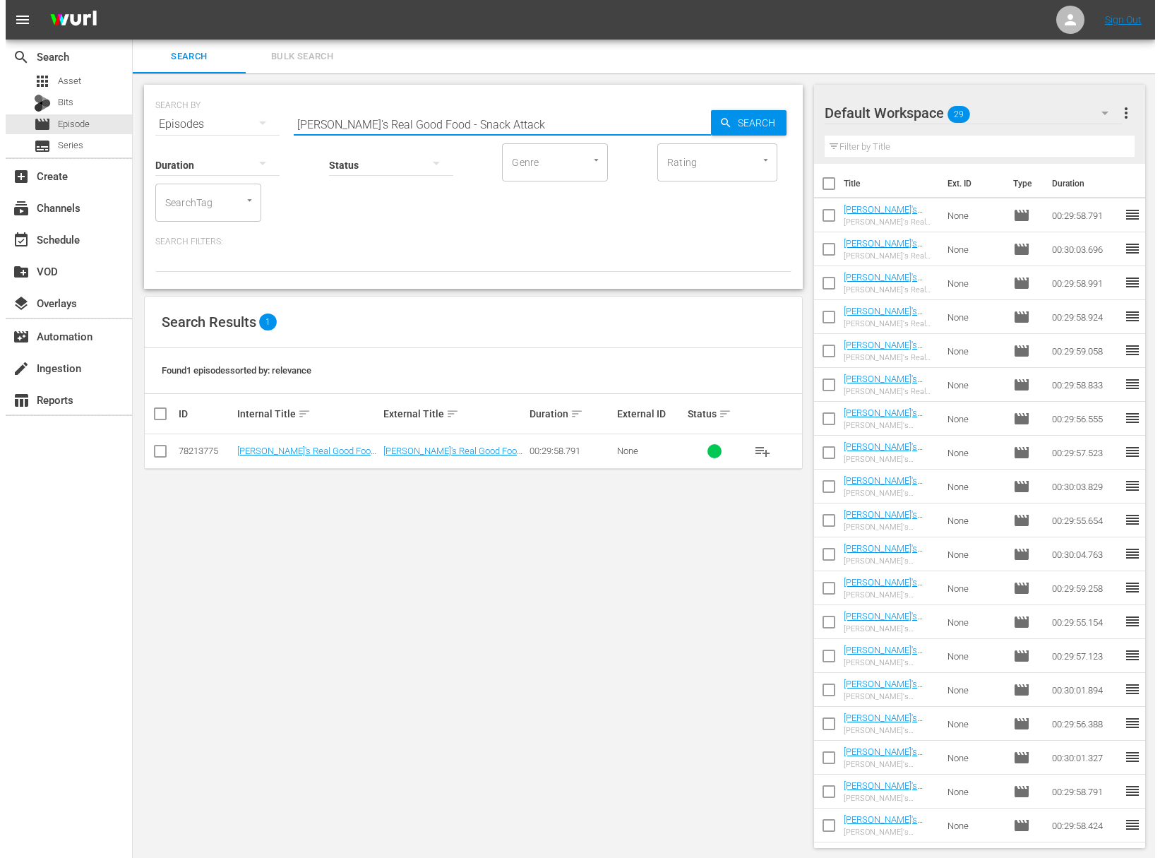
scroll to position [0, 0]
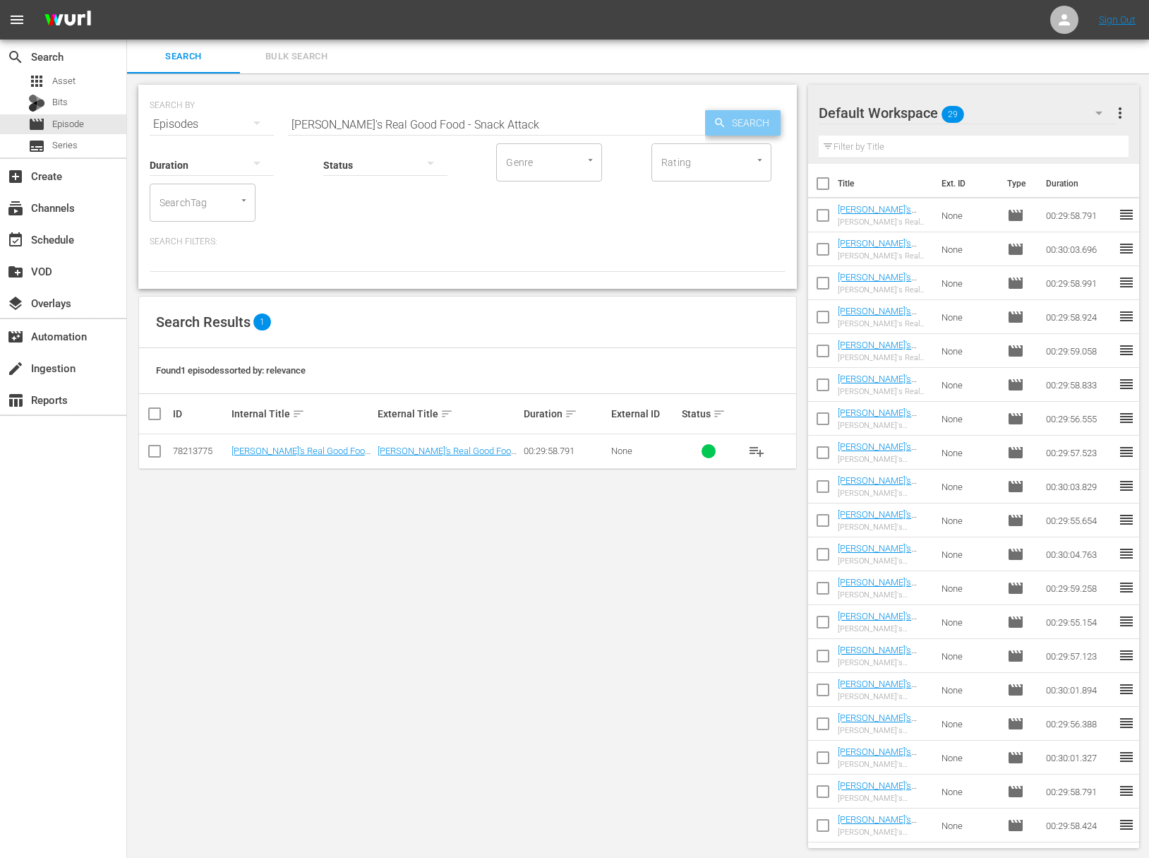
click at [756, 123] on span "Search" at bounding box center [753, 122] width 54 height 25
click at [760, 450] on span "playlist_add" at bounding box center [756, 451] width 17 height 17
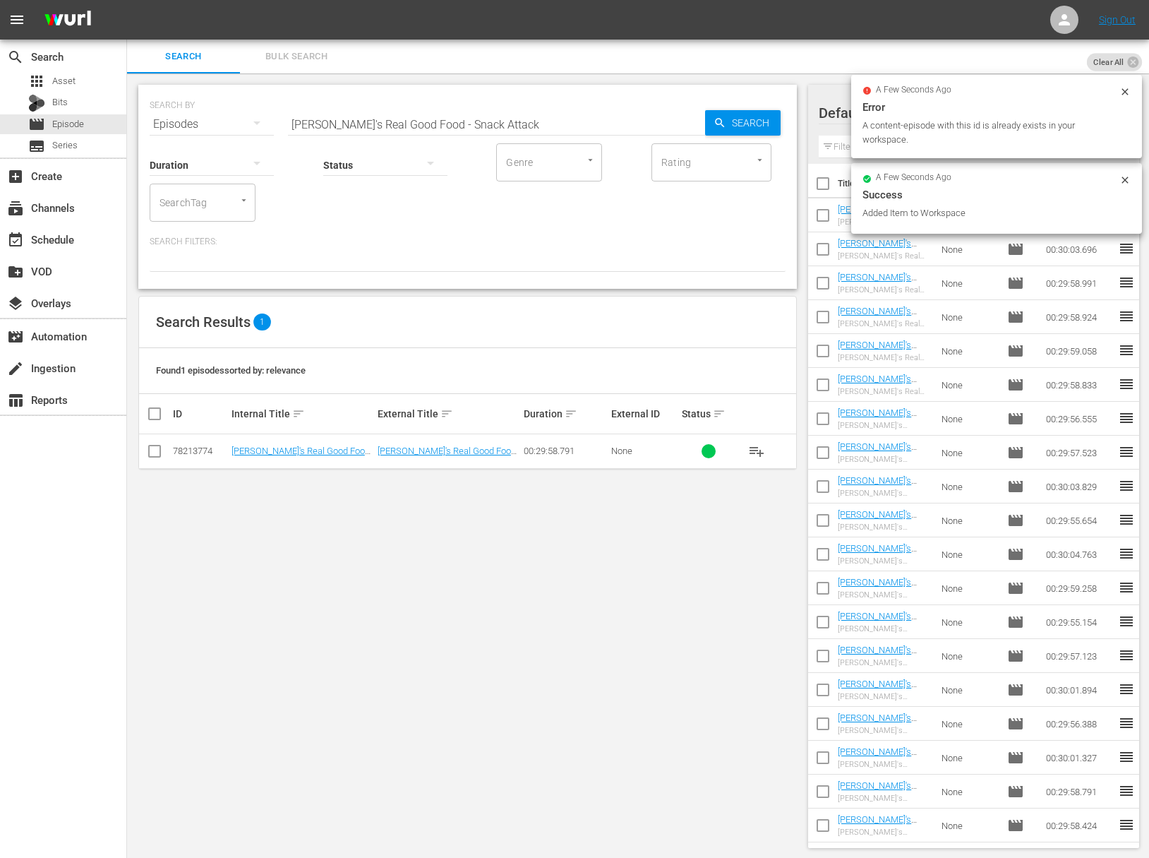
click at [438, 120] on input "[PERSON_NAME]'s Real Good Food - Snack Attack" at bounding box center [496, 124] width 417 height 34
paste input "Better Brunch"
click at [698, 124] on input "[PERSON_NAME]'s Real Good Food - Better Brunch" at bounding box center [496, 124] width 417 height 34
click at [731, 129] on span "Search" at bounding box center [753, 122] width 54 height 25
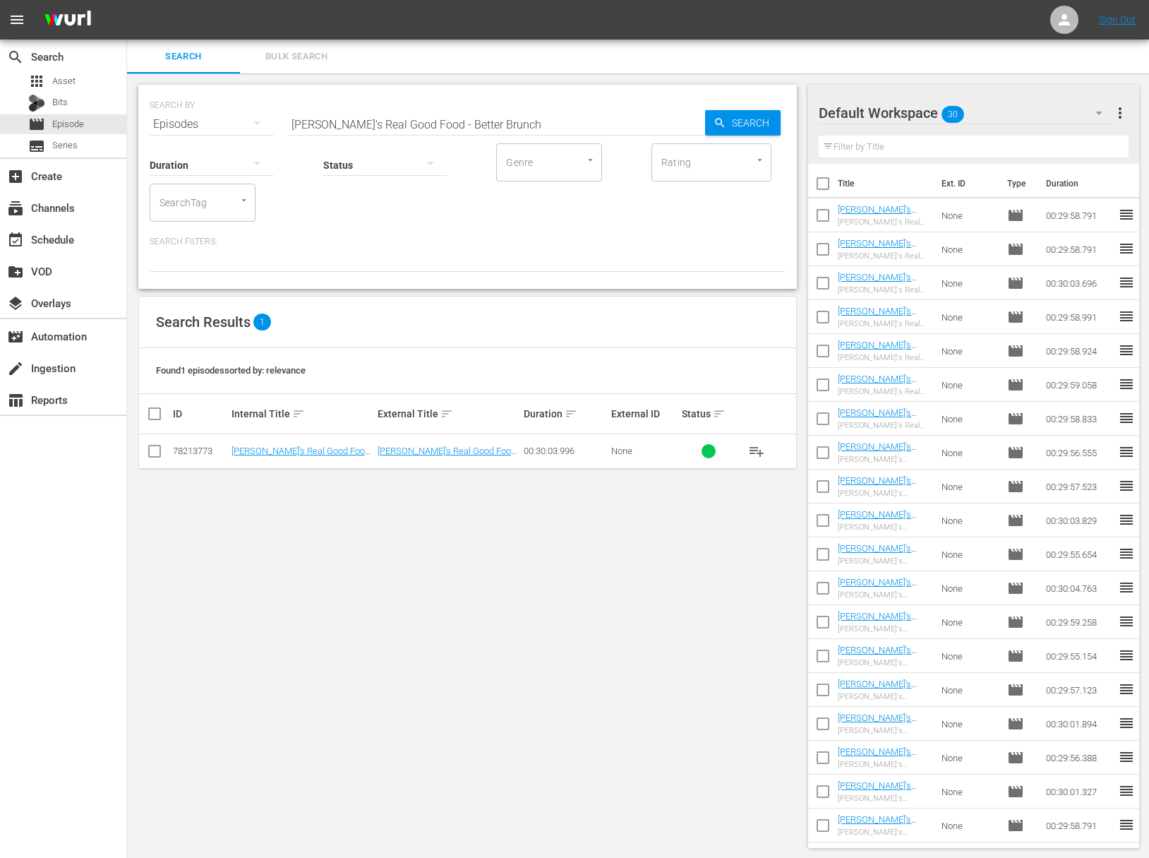
click at [757, 448] on span "playlist_add" at bounding box center [756, 451] width 17 height 17
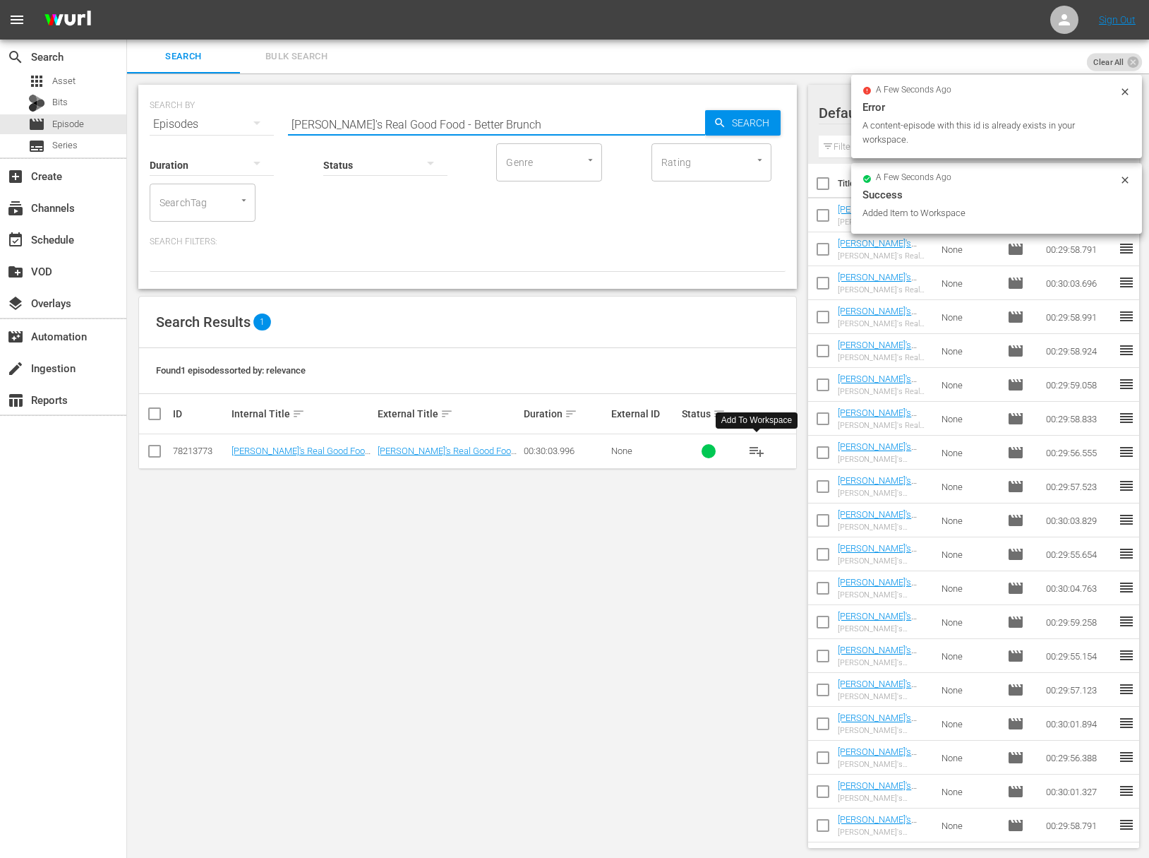
click at [463, 130] on input "[PERSON_NAME]'s Real Good Food - Better Brunch" at bounding box center [496, 124] width 417 height 34
paste input "Raw Vs Cooked"
click at [749, 128] on span "Search" at bounding box center [753, 122] width 54 height 25
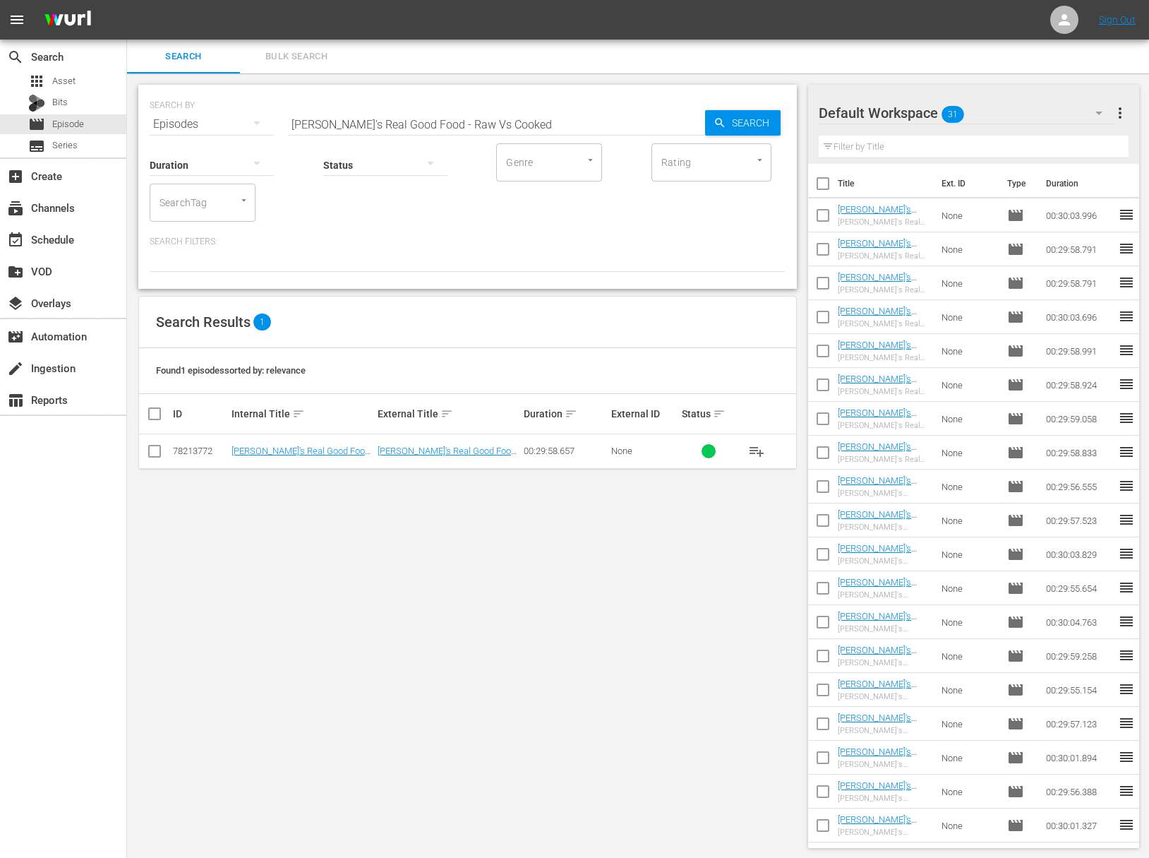
click at [761, 451] on span "playlist_add" at bounding box center [756, 451] width 17 height 17
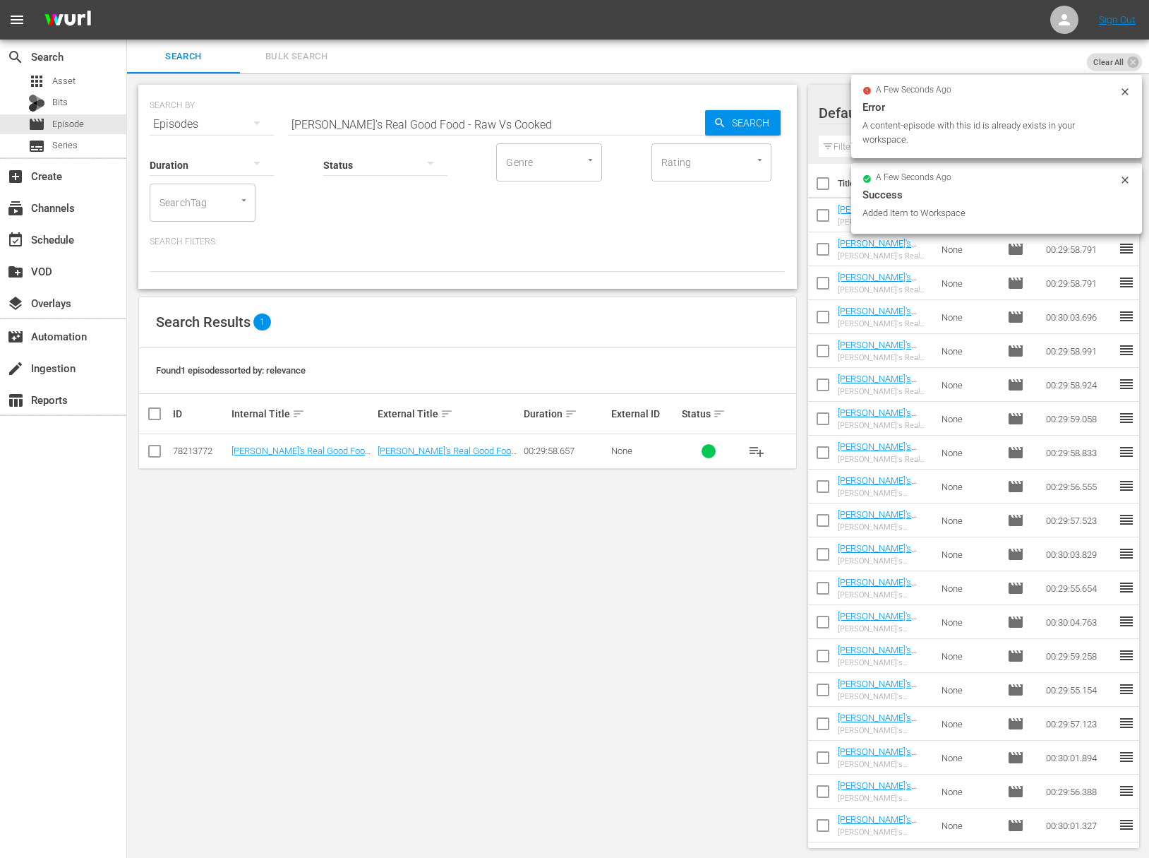
click at [436, 101] on div "SEARCH BY Search By Episodes Search ID, Title, Description, Keywords, or Catego…" at bounding box center [468, 115] width 636 height 51
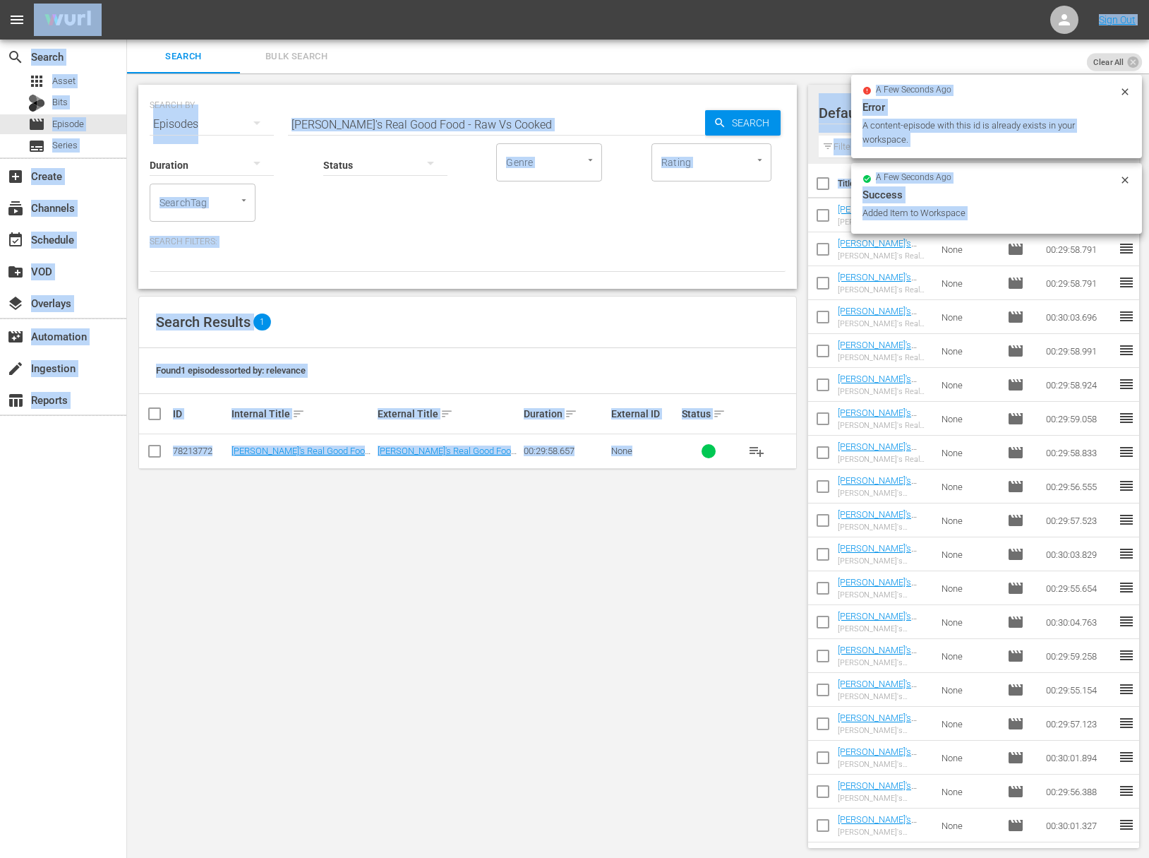
click at [433, 112] on input "[PERSON_NAME]'s Real Good Food - Raw Vs Cooked" at bounding box center [496, 124] width 417 height 34
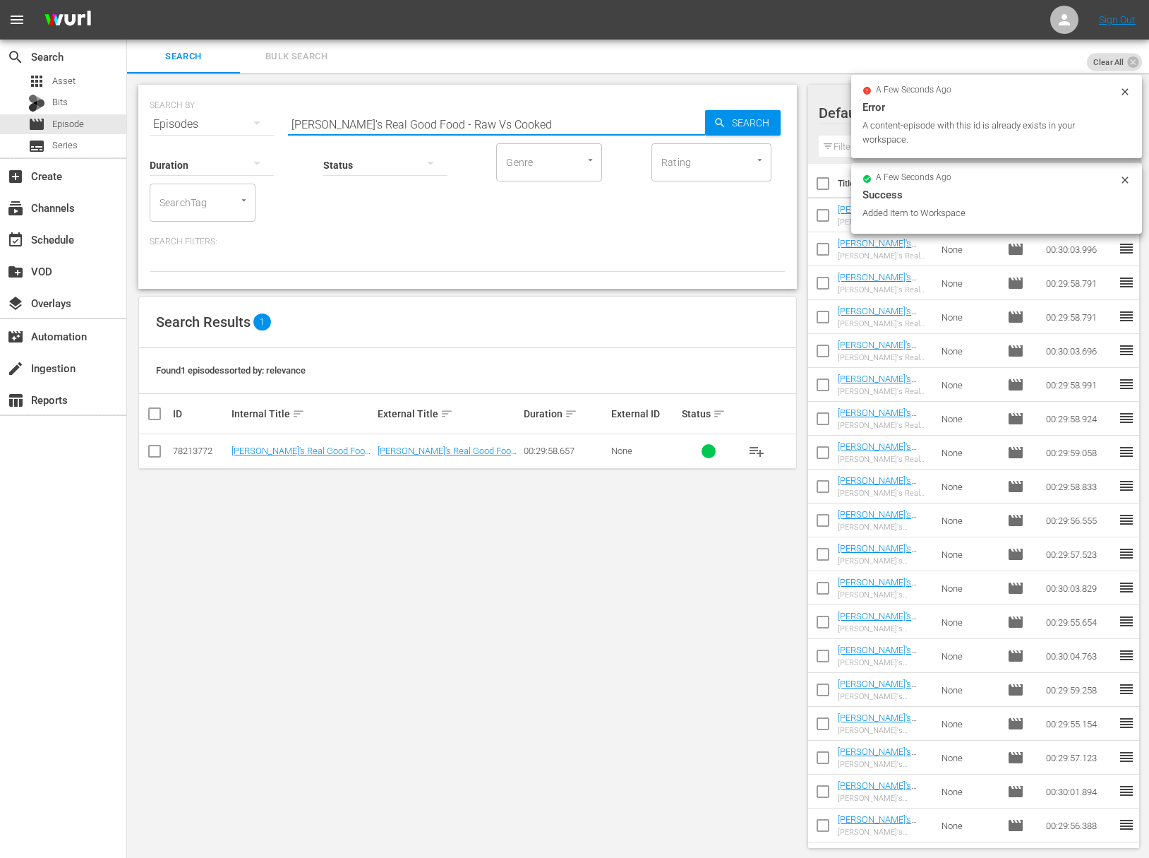
paste input "Big Flavor, Less Salt"
drag, startPoint x: 698, startPoint y: 117, endPoint x: 719, endPoint y: 117, distance: 21.2
click at [703, 117] on input "[PERSON_NAME]'s Real Good Food - Big Flavor, Less Salt" at bounding box center [496, 124] width 417 height 34
click at [719, 117] on icon "button" at bounding box center [720, 122] width 13 height 13
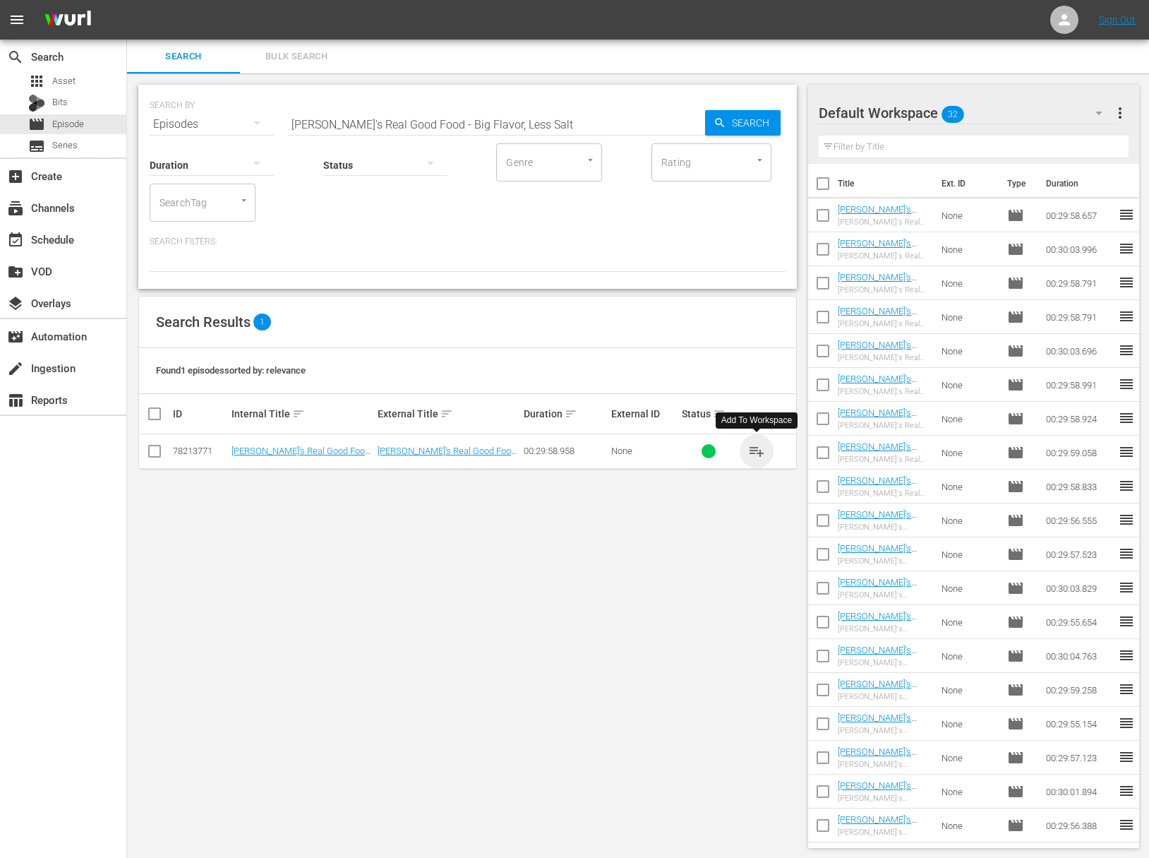
click at [758, 451] on span "playlist_add" at bounding box center [756, 451] width 17 height 17
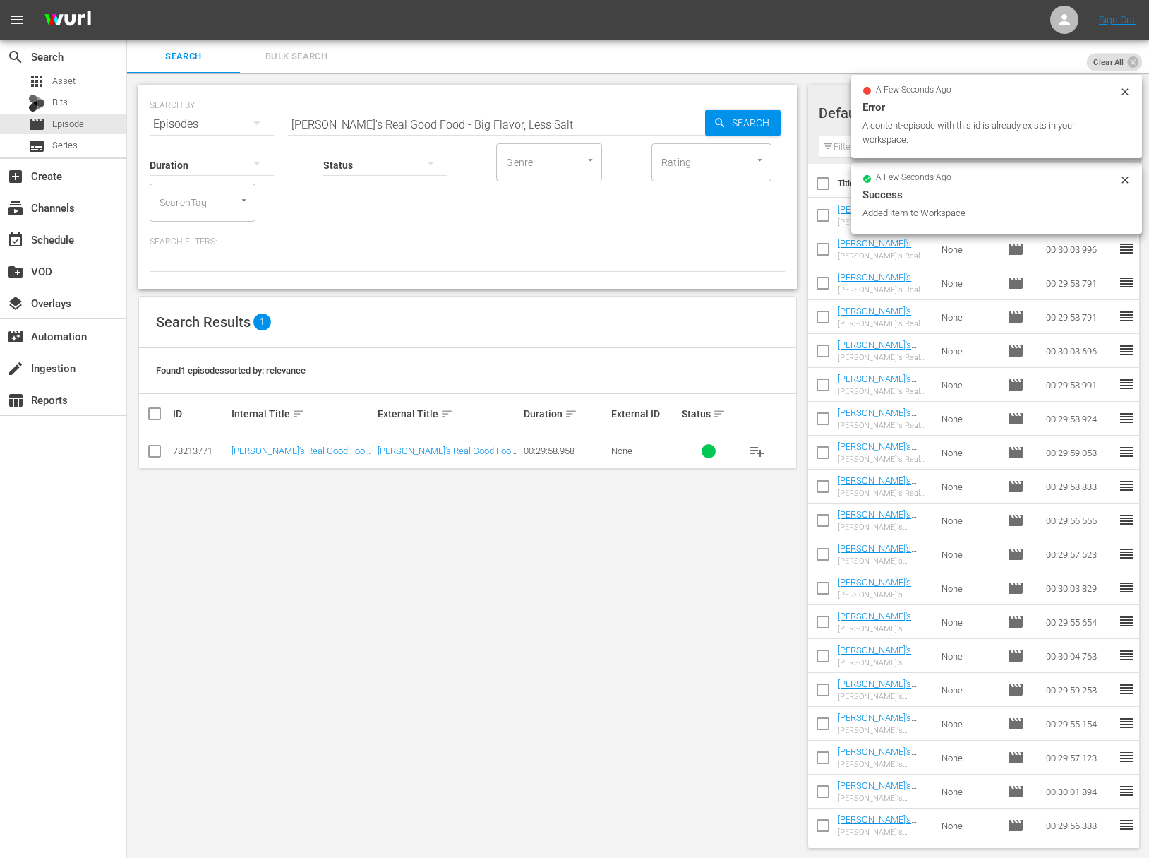
click at [498, 126] on input "[PERSON_NAME]'s Real Good Food - Big Flavor, Less Salt" at bounding box center [496, 124] width 417 height 34
paste input "Satisfying & Complete With or Without Mea"
click at [751, 129] on span "Search" at bounding box center [753, 122] width 54 height 25
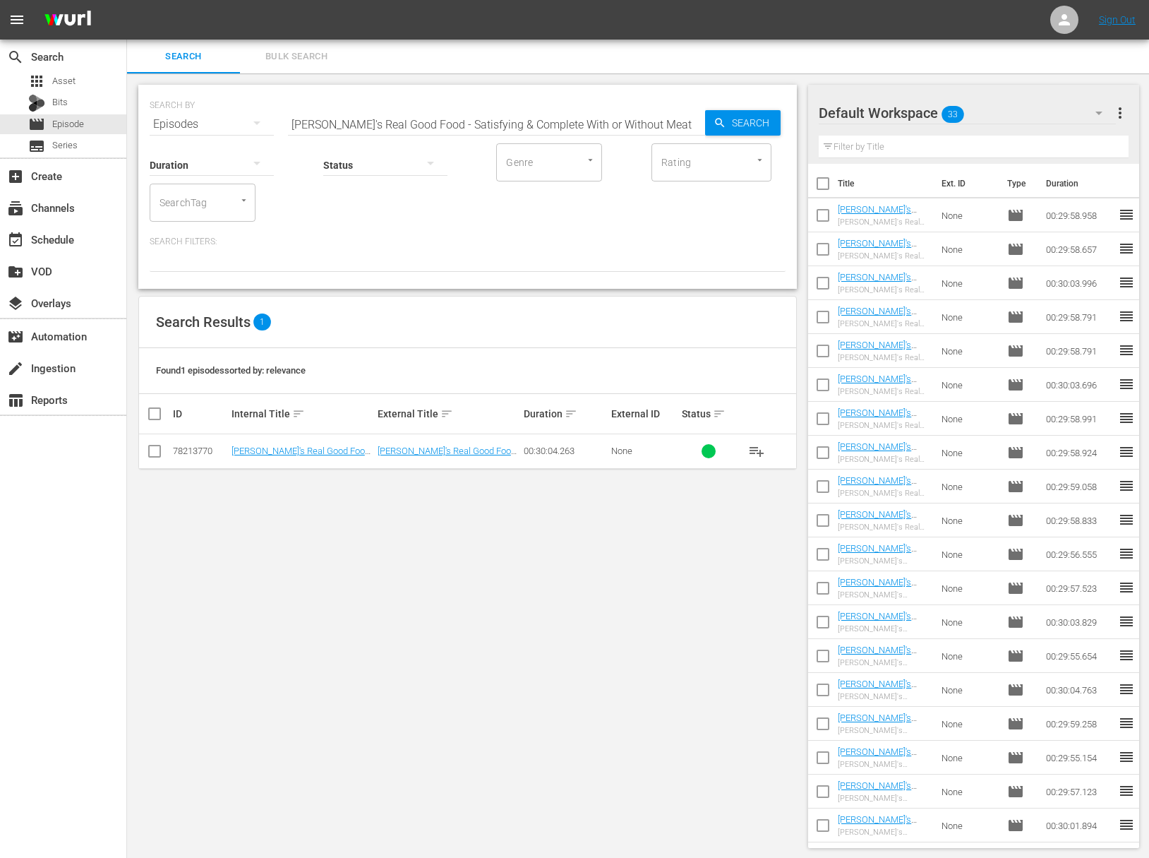
click at [755, 448] on span "playlist_add" at bounding box center [756, 451] width 17 height 17
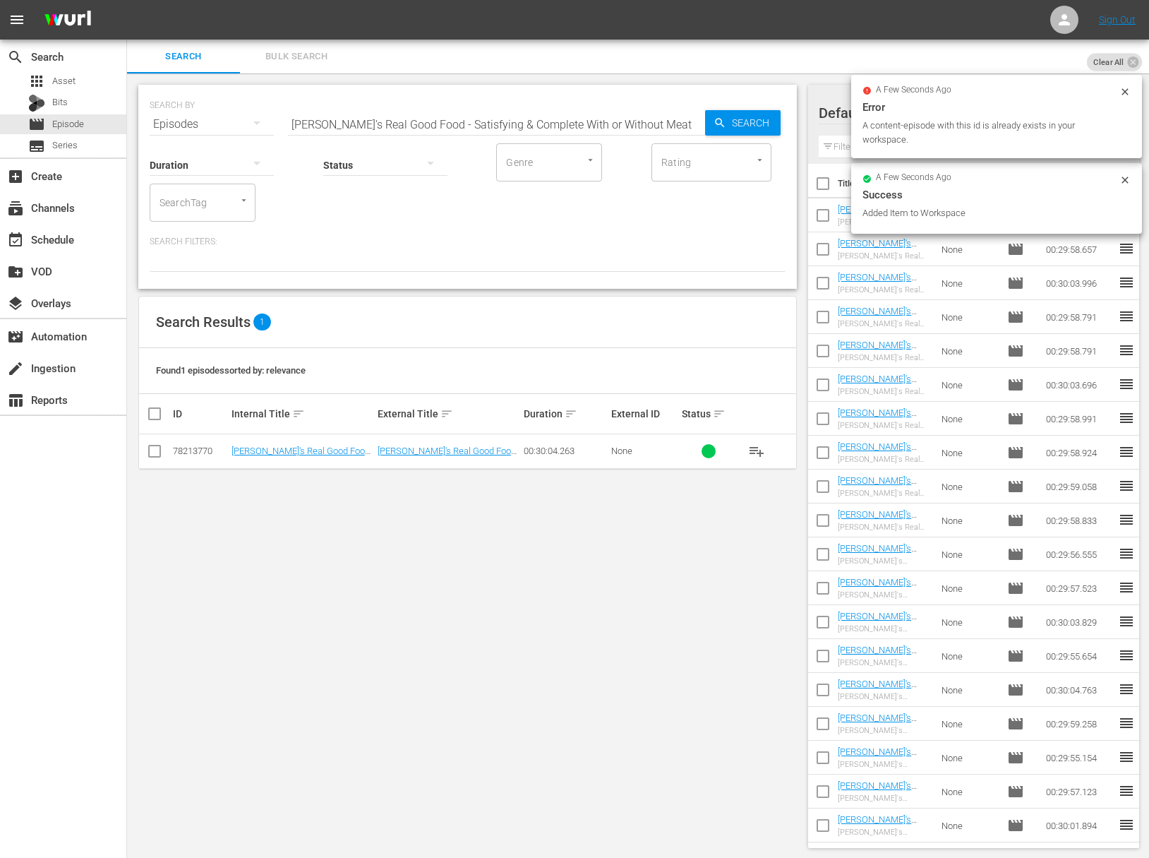
click at [569, 112] on input "[PERSON_NAME]'s Real Good Food - Satisfying & Complete With or Without Meat" at bounding box center [496, 124] width 417 height 34
paste input "Beauty Food"
click at [729, 122] on span "Search" at bounding box center [753, 122] width 54 height 25
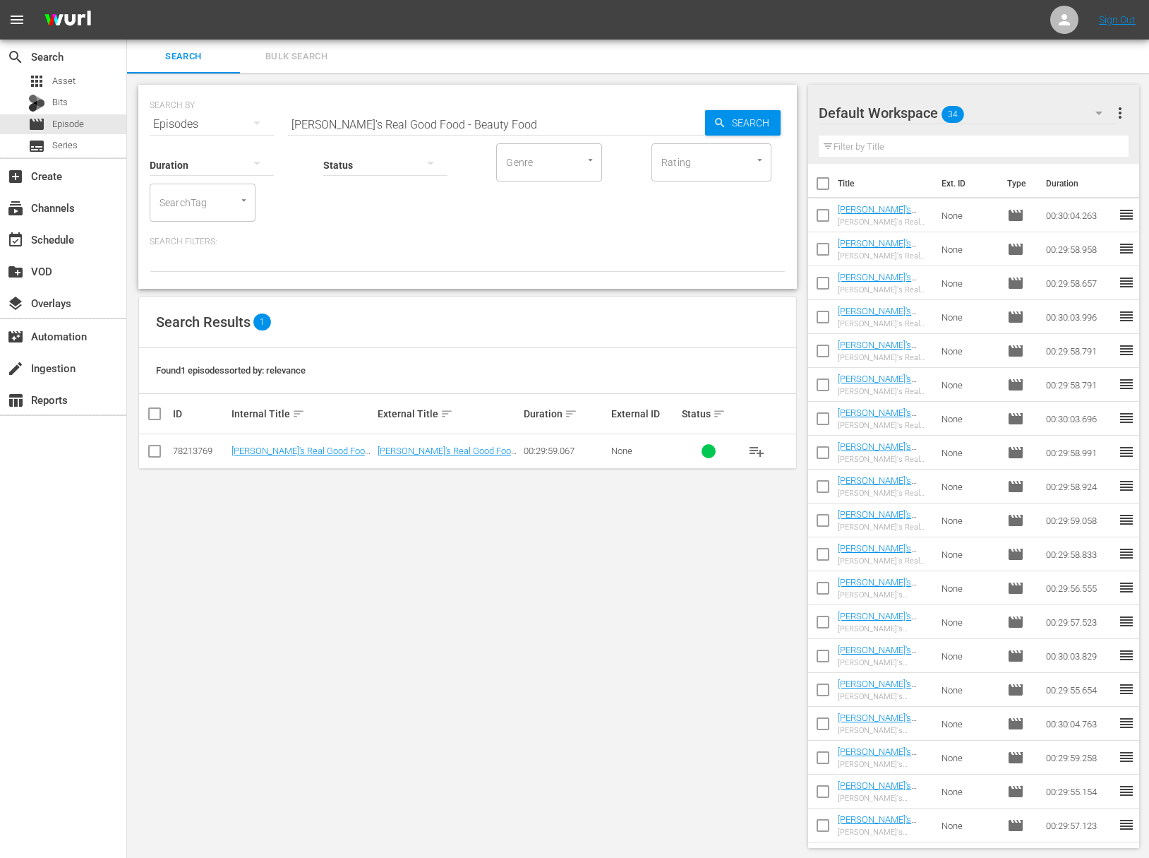
click at [753, 453] on span "playlist_add" at bounding box center [756, 451] width 17 height 17
click at [755, 451] on span "playlist_add" at bounding box center [756, 451] width 17 height 17
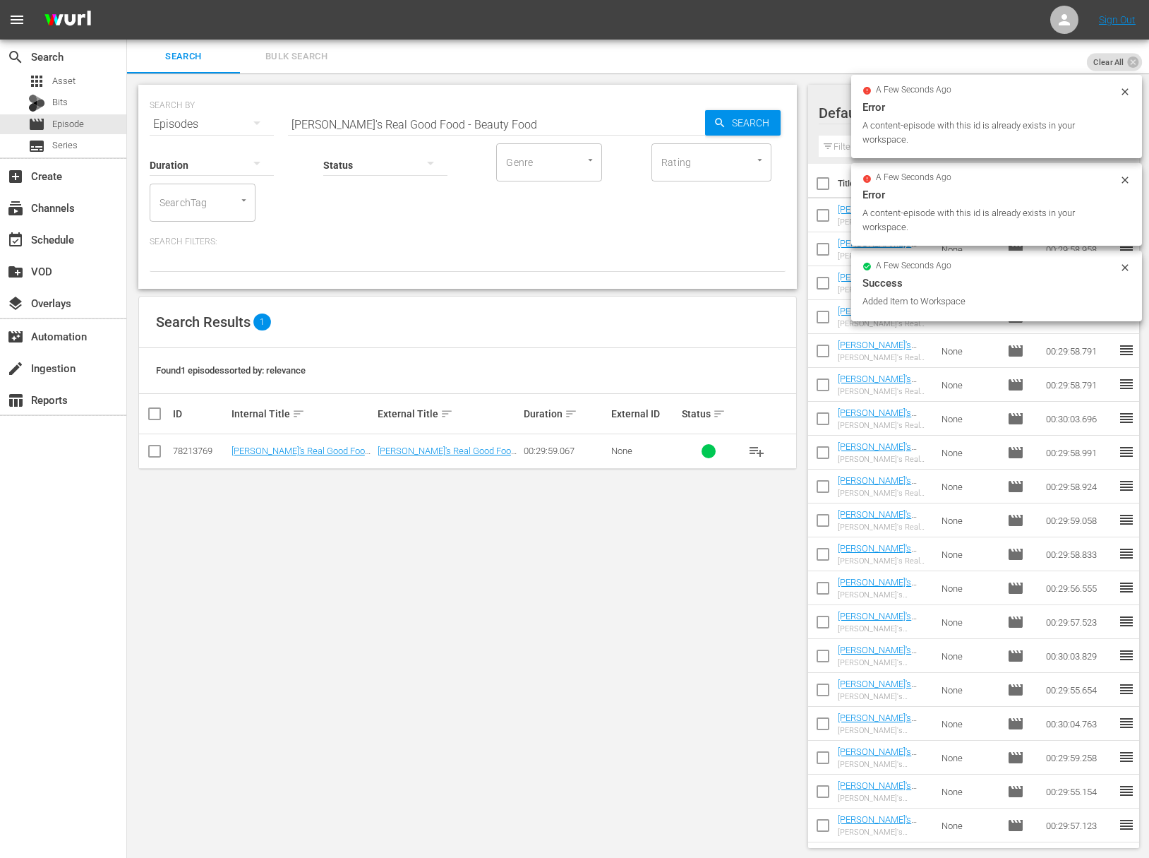
click at [479, 124] on input "[PERSON_NAME]'s Real Good Food - Beauty Food" at bounding box center [496, 124] width 417 height 34
paste input "Veggie Love"
click at [721, 125] on icon "button" at bounding box center [720, 122] width 13 height 13
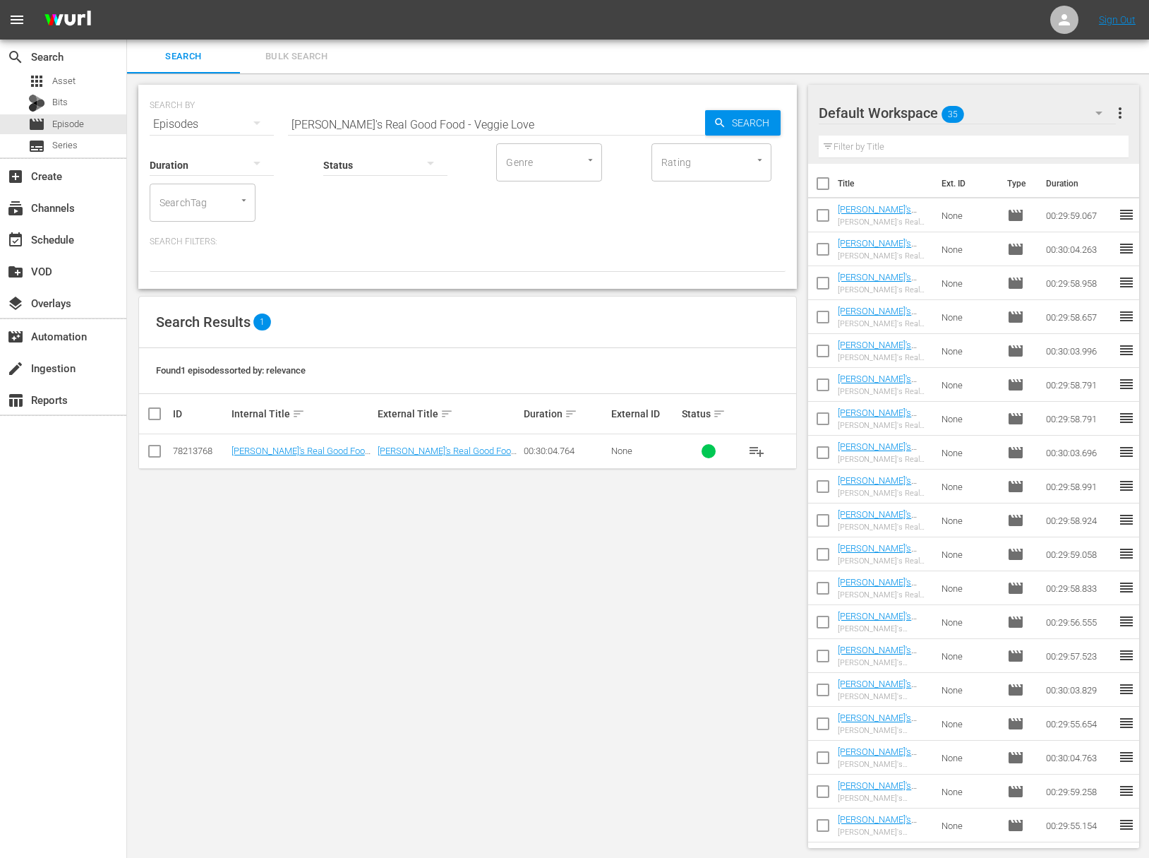
click at [755, 449] on span "playlist_add" at bounding box center [756, 451] width 17 height 17
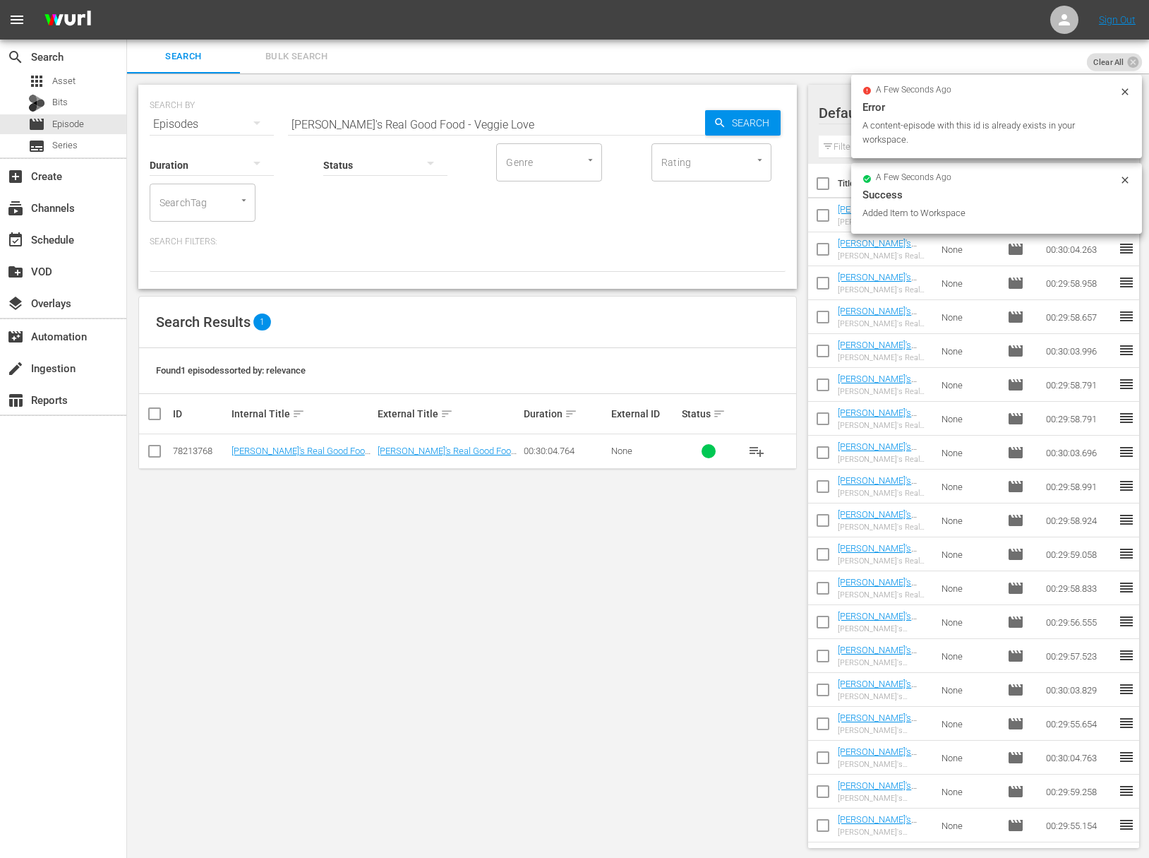
click at [444, 116] on input "[PERSON_NAME]'s Real Good Food - Veggie Love" at bounding box center [496, 124] width 417 height 34
paste input "Project Smoke: Behind the Smok"
click at [741, 119] on span "Search" at bounding box center [753, 122] width 54 height 25
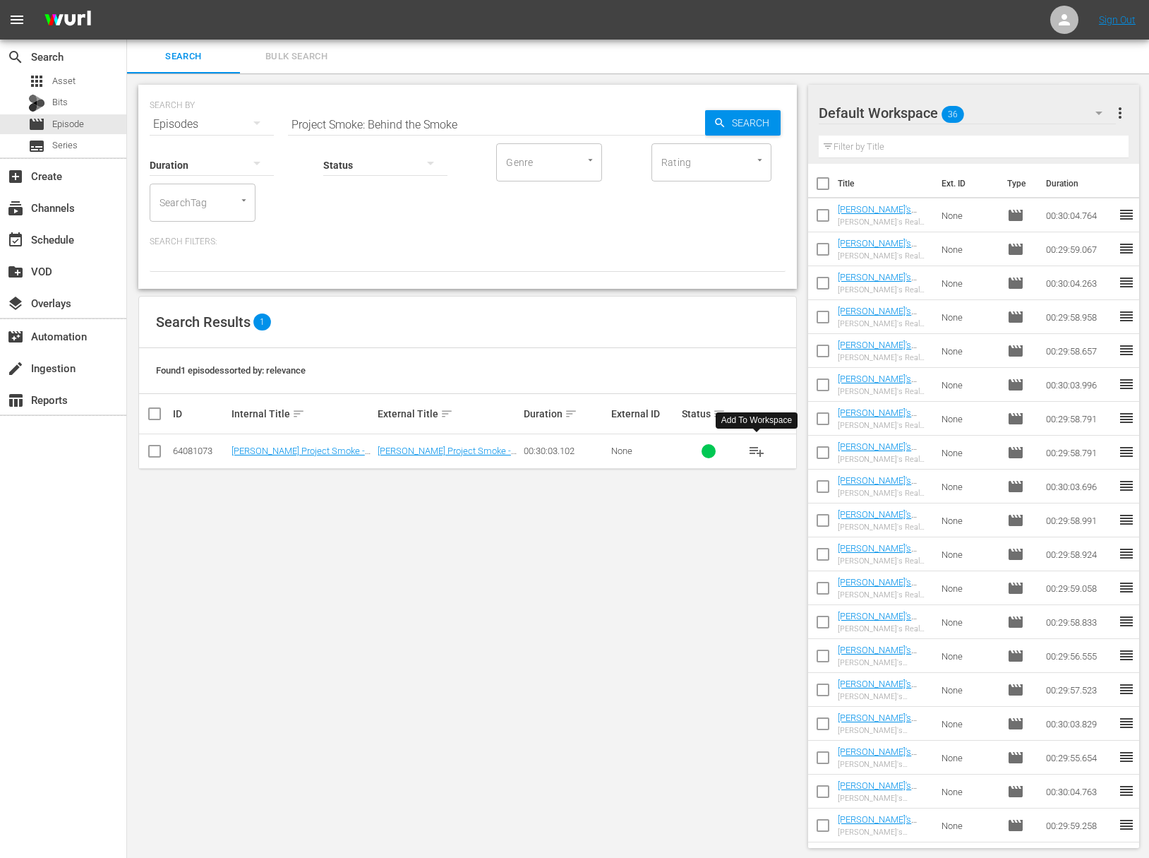
click at [758, 452] on span "playlist_add" at bounding box center [756, 451] width 17 height 17
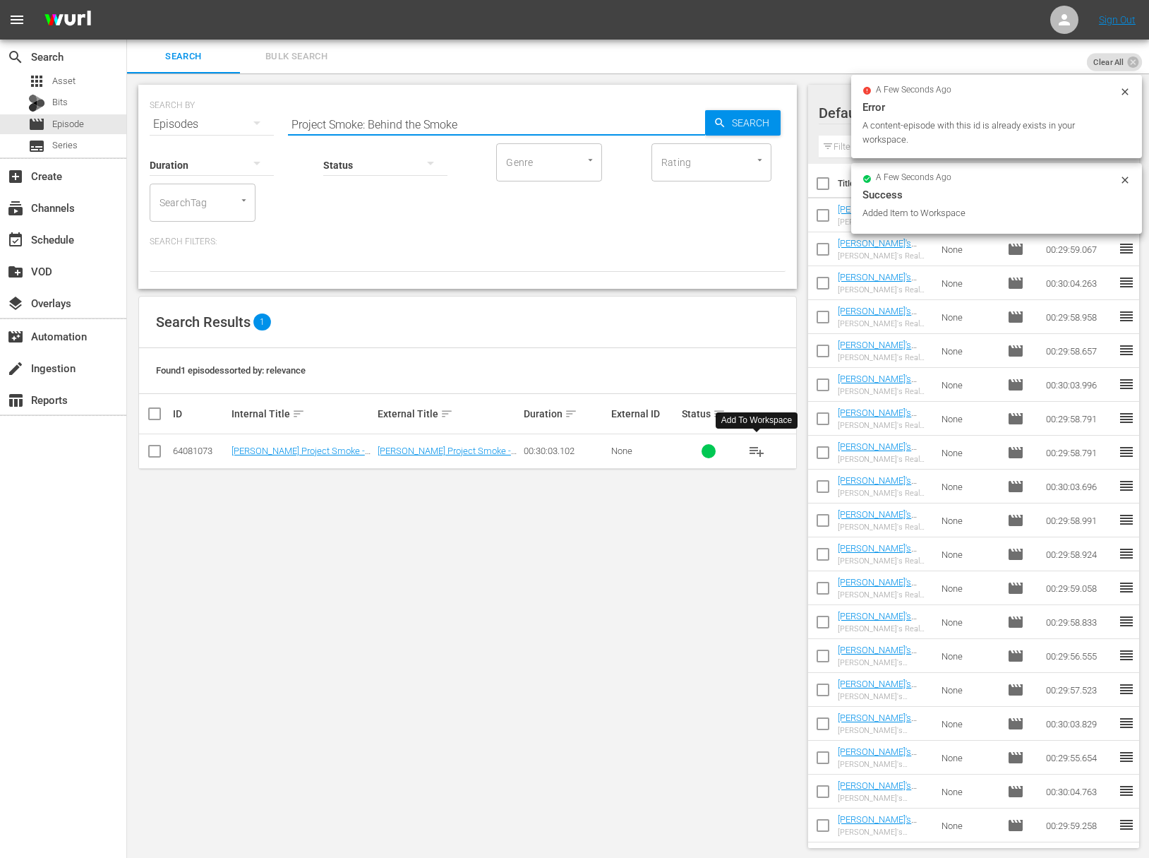
click at [479, 119] on input "Project Smoke: Behind the Smoke" at bounding box center [496, 124] width 417 height 34
paste input "The Big"
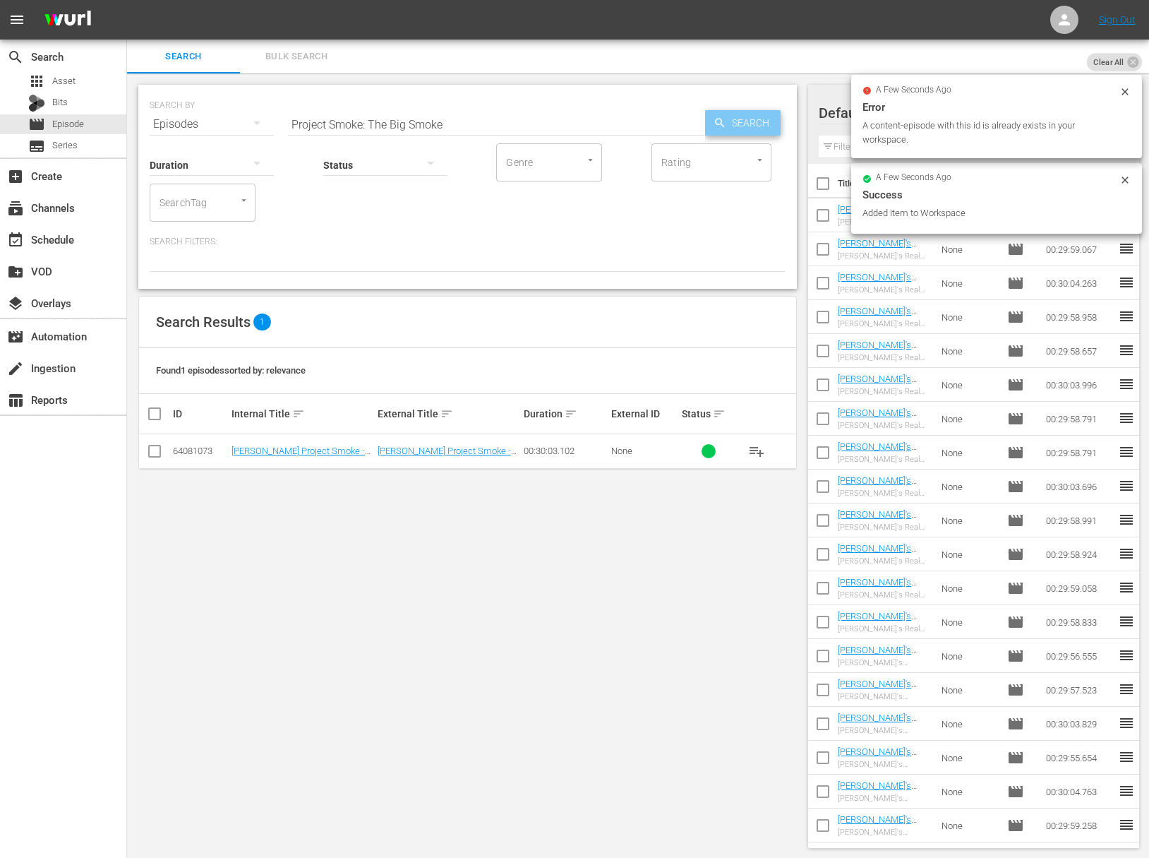
click at [759, 119] on span "Search" at bounding box center [753, 122] width 54 height 25
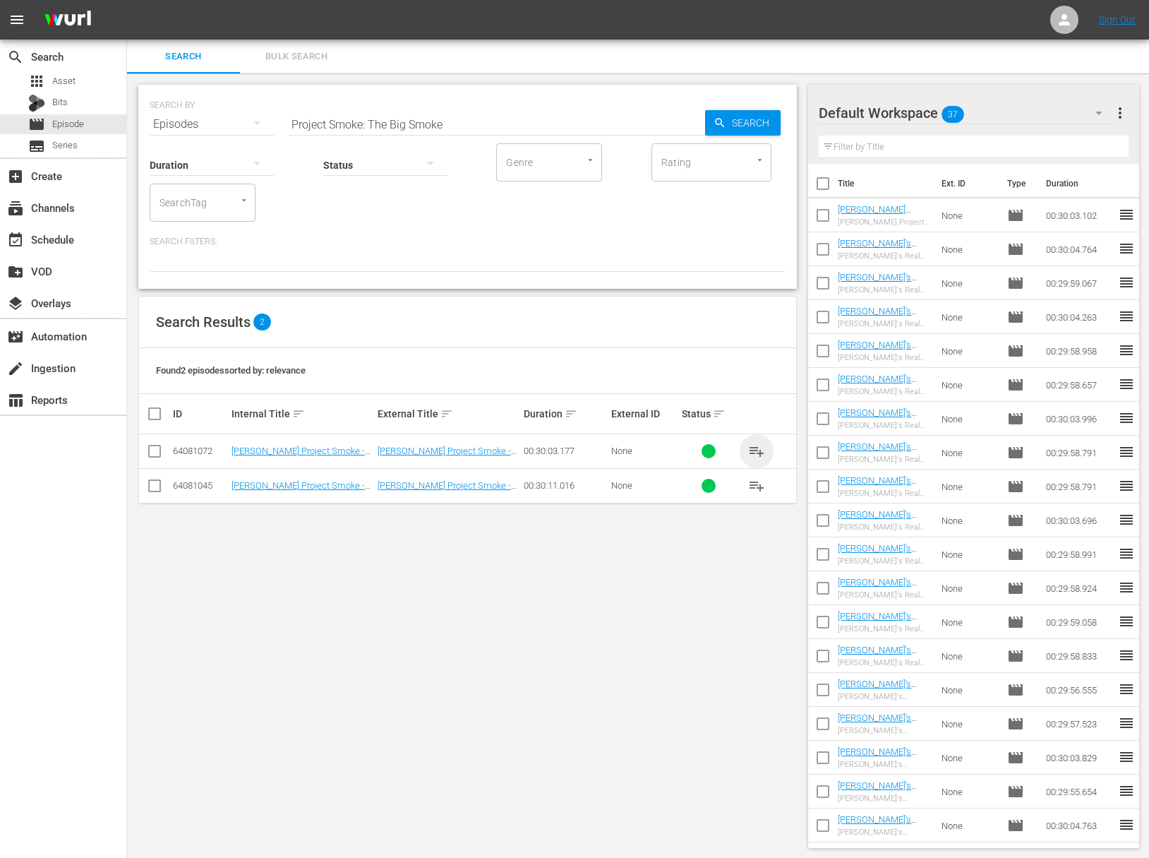
click at [757, 448] on span "playlist_add" at bounding box center [756, 451] width 17 height 17
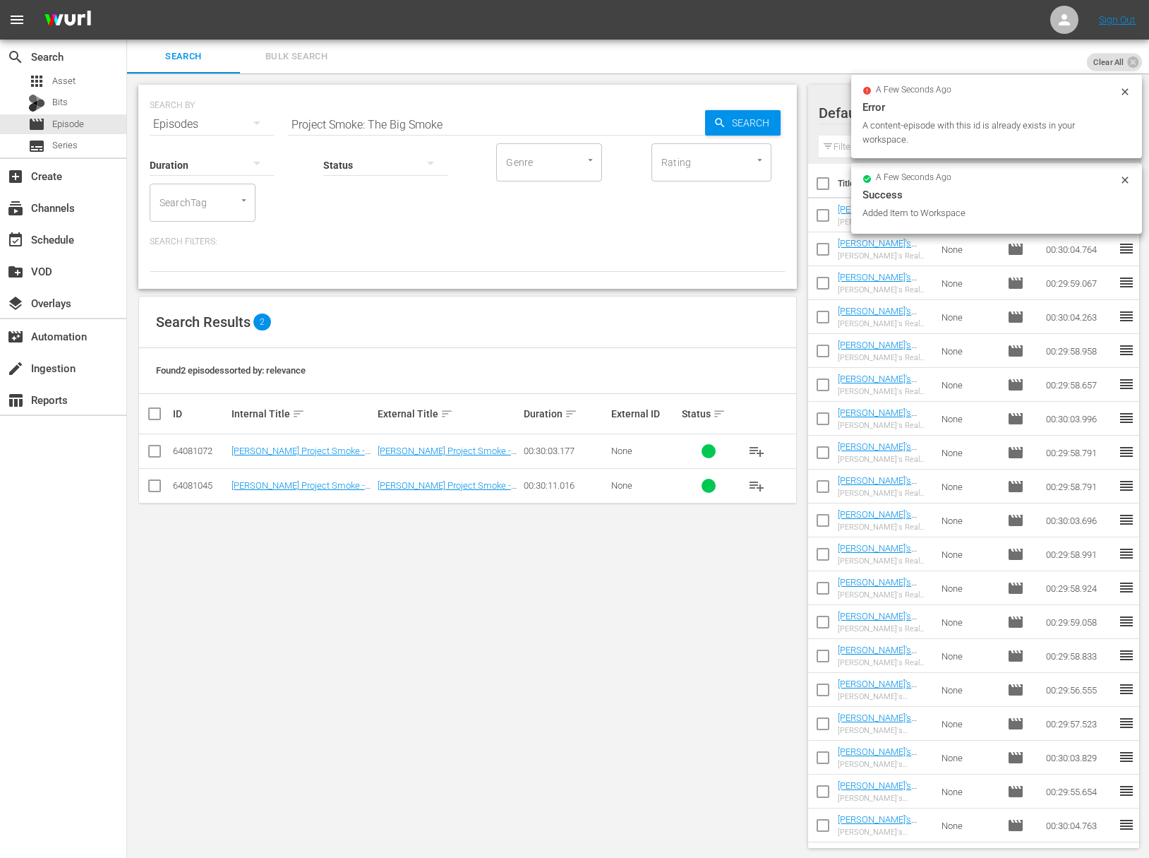
click at [441, 120] on input "Project Smoke: The Big Smoke" at bounding box center [496, 124] width 417 height 34
paste input "Smokehouse Cocktail Party"
click at [728, 124] on span "Search" at bounding box center [753, 122] width 54 height 25
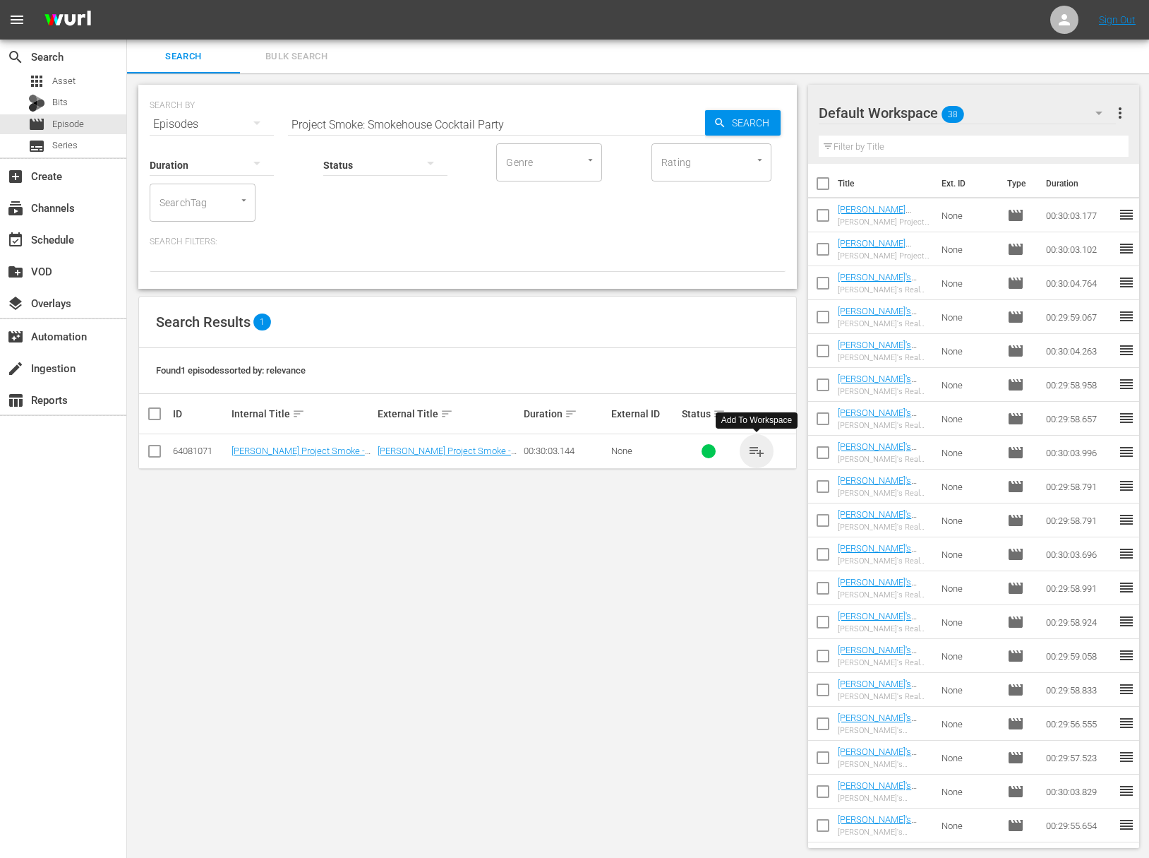
click at [758, 447] on span "playlist_add" at bounding box center [756, 451] width 17 height 17
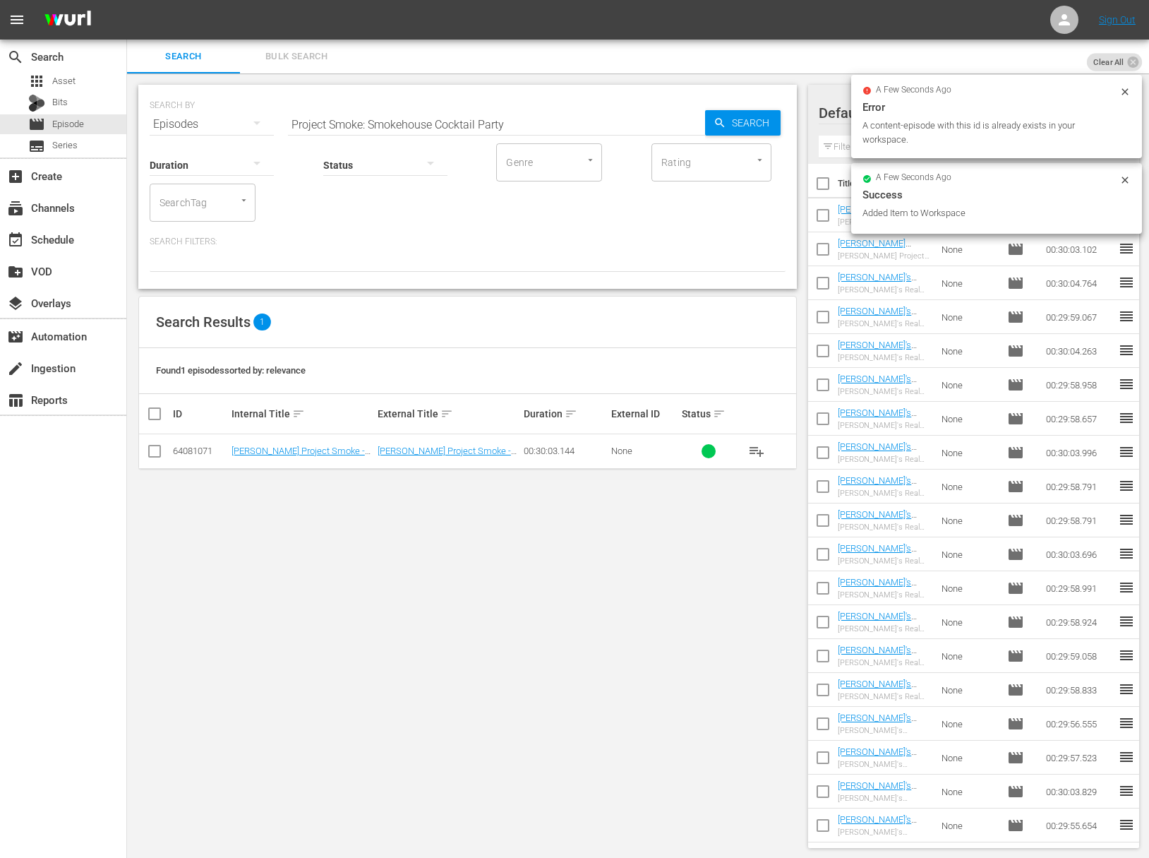
click at [412, 124] on input "Project Smoke: Smokehouse Cocktail Party" at bounding box center [496, 124] width 417 height 34
paste input "Tropical Smoke"
click at [764, 124] on span "Search" at bounding box center [753, 122] width 54 height 25
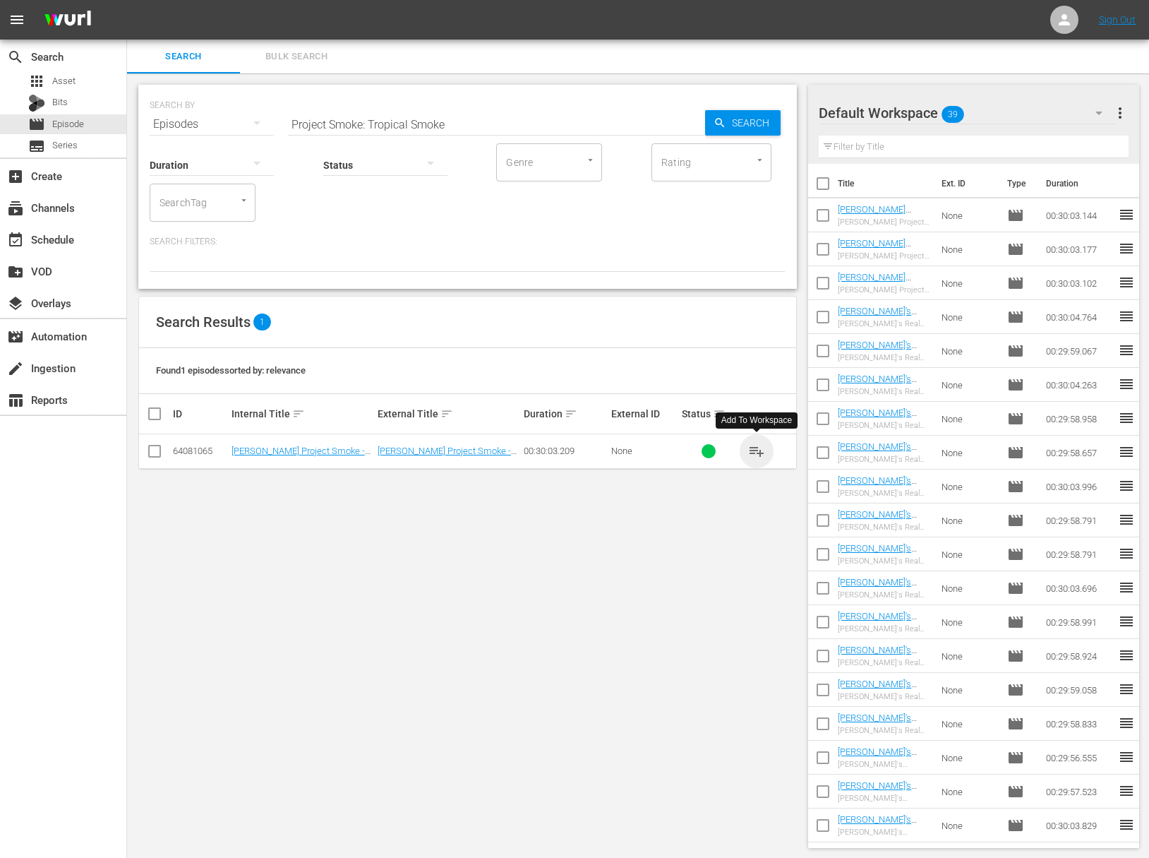
click at [753, 444] on span "playlist_add" at bounding box center [756, 451] width 17 height 17
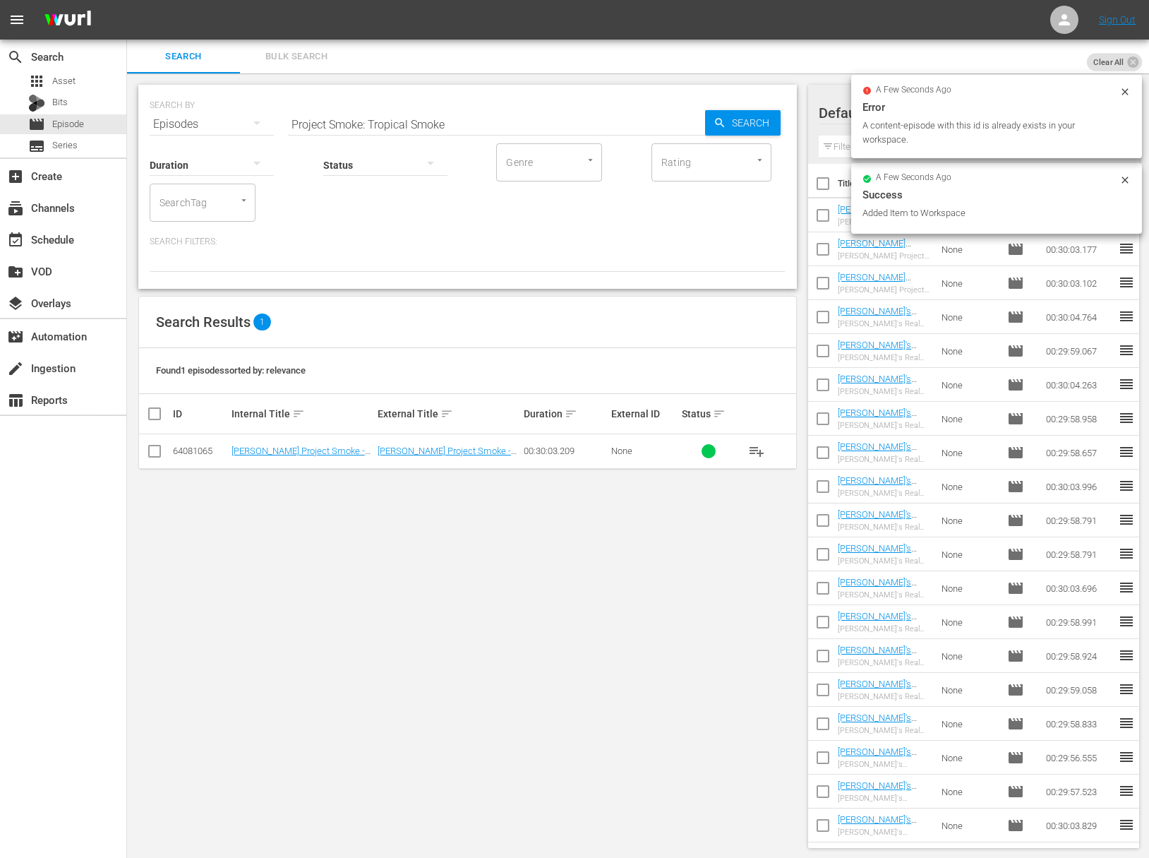
click at [455, 131] on input "Project Smoke: Tropical Smoke" at bounding box center [496, 124] width 417 height 34
paste input "Smoke in a Hurry"
click at [731, 131] on span "Search" at bounding box center [753, 122] width 54 height 25
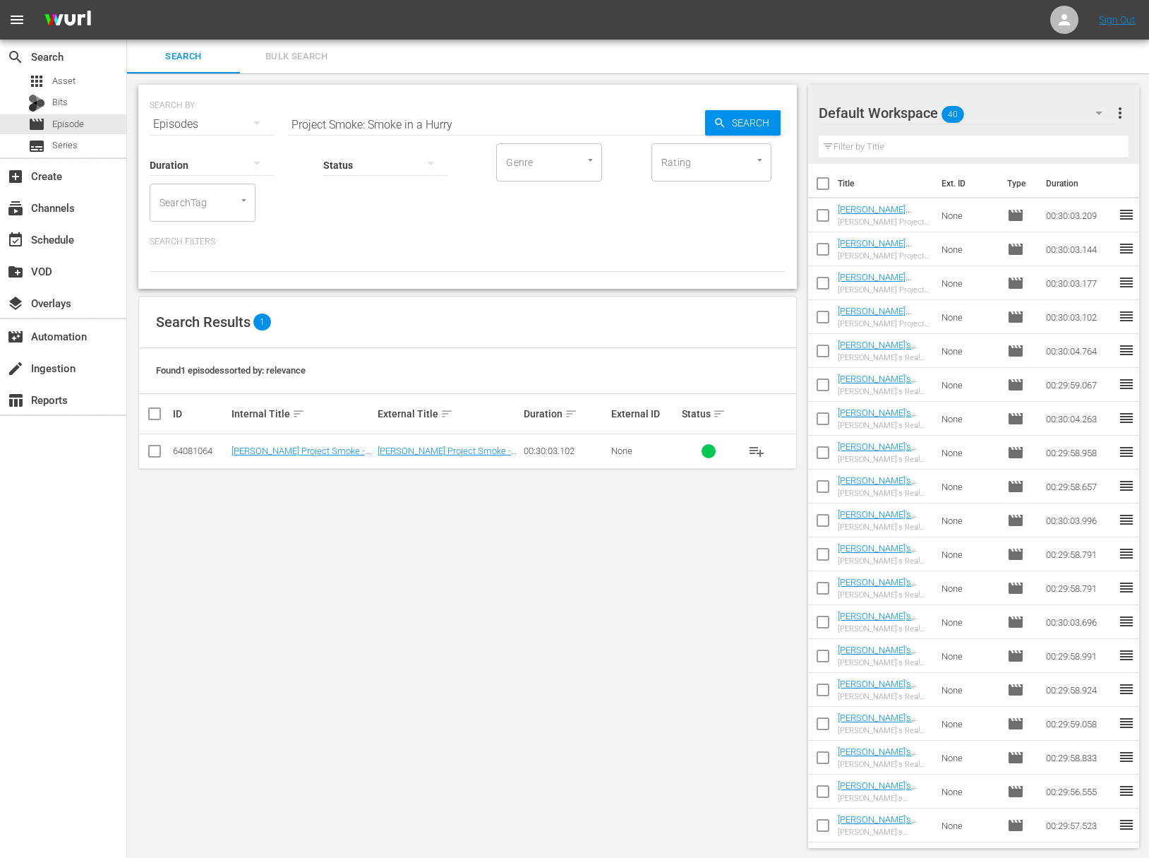
click at [758, 448] on span "playlist_add" at bounding box center [756, 451] width 17 height 17
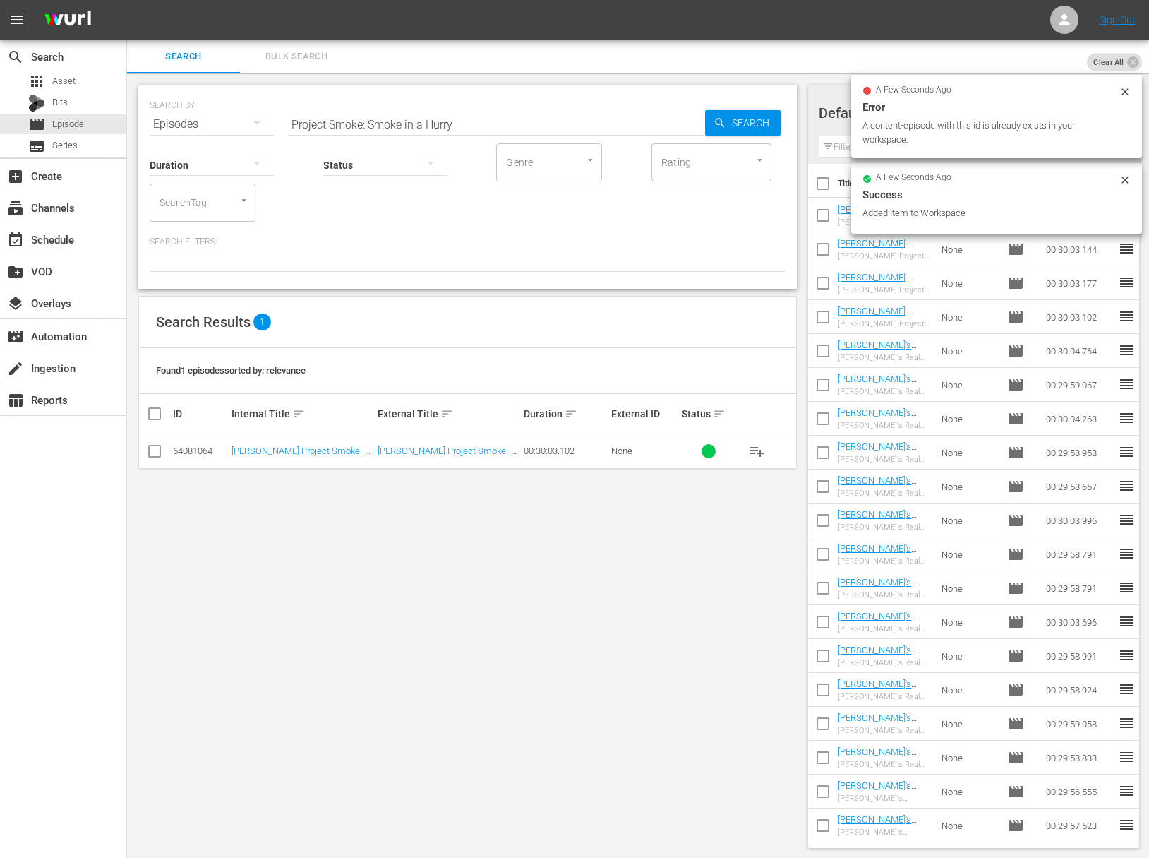
click at [374, 125] on input "Project Smoke: Smoke in a Hurry" at bounding box center [496, 124] width 417 height 34
paste input "Project Smoke: Rise and Smoke: Breakfast Hits the Smoker"
paste input "Rise and Smoke: Breakfast Hits the Smoker"
click at [726, 123] on icon "button" at bounding box center [720, 122] width 13 height 13
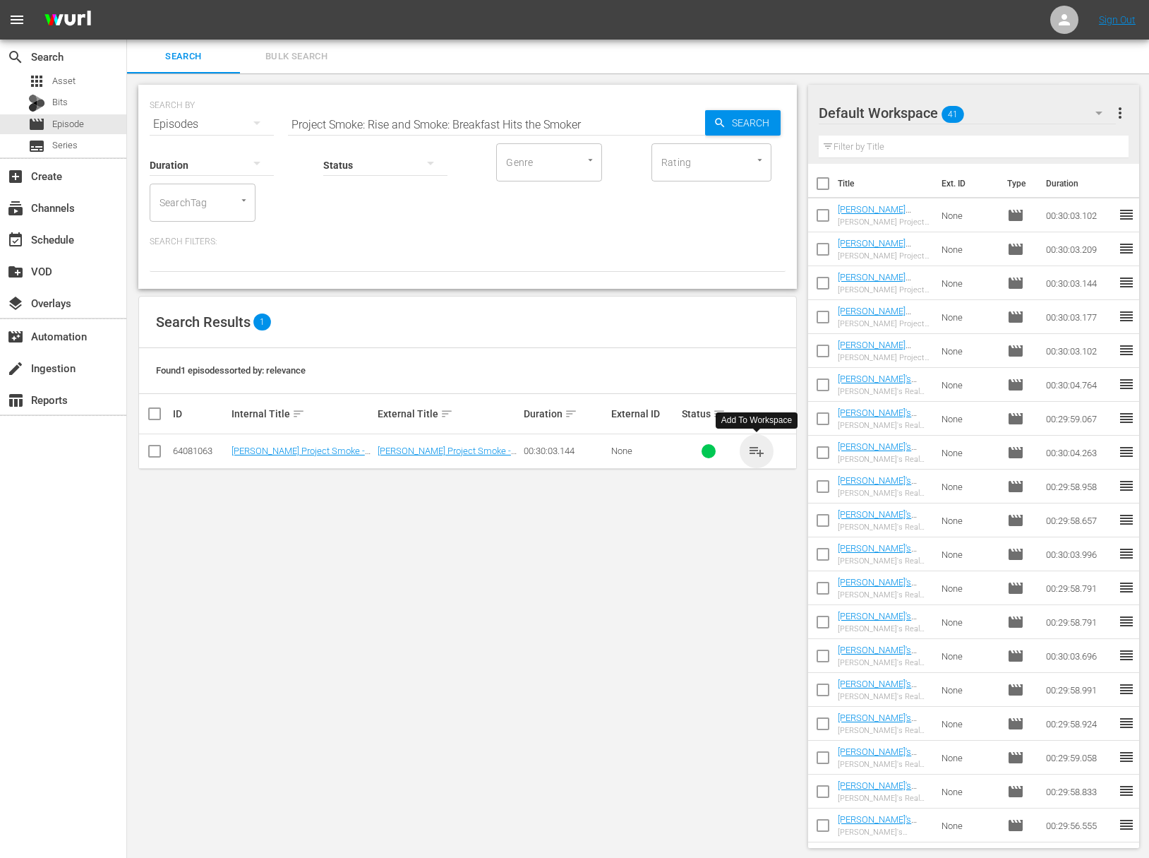
click at [759, 449] on span "playlist_add" at bounding box center [756, 451] width 17 height 17
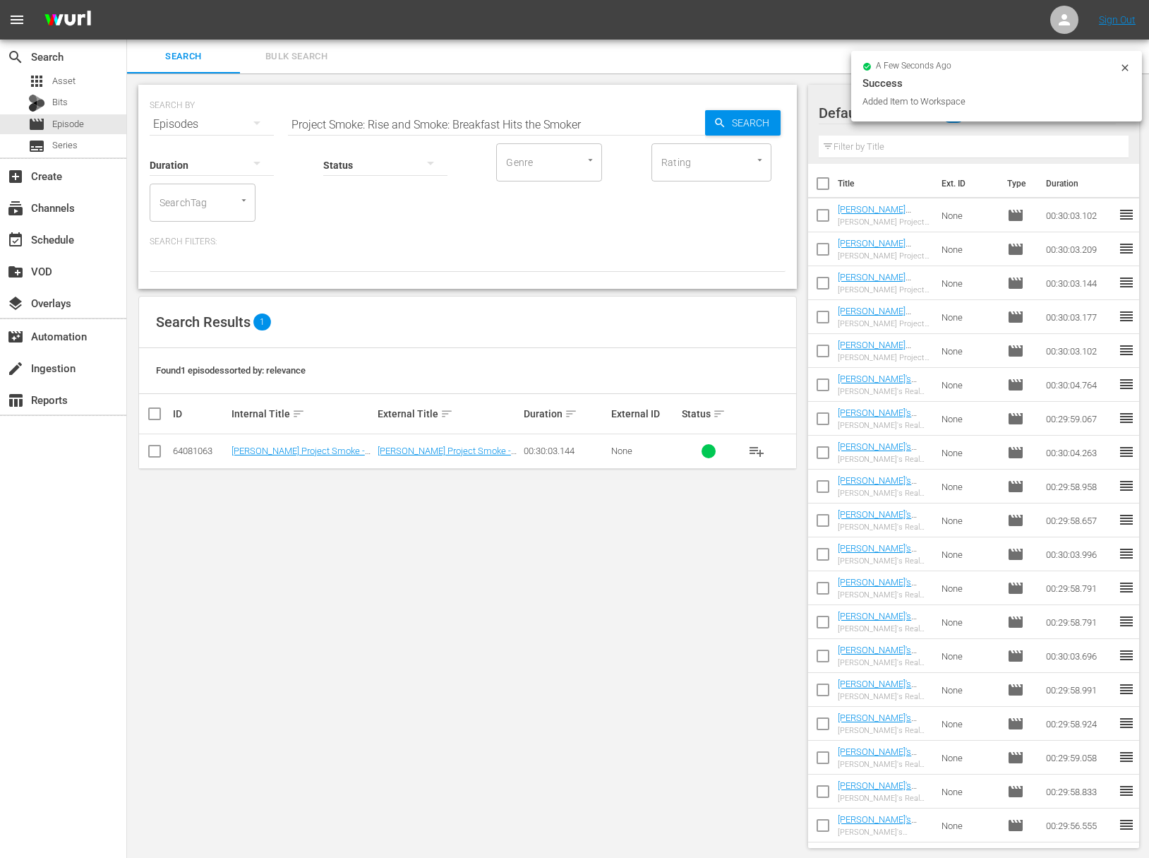
click at [426, 102] on div "SEARCH BY Search By Episodes Search ID, Title, Description, Keywords, or Catego…" at bounding box center [468, 115] width 636 height 51
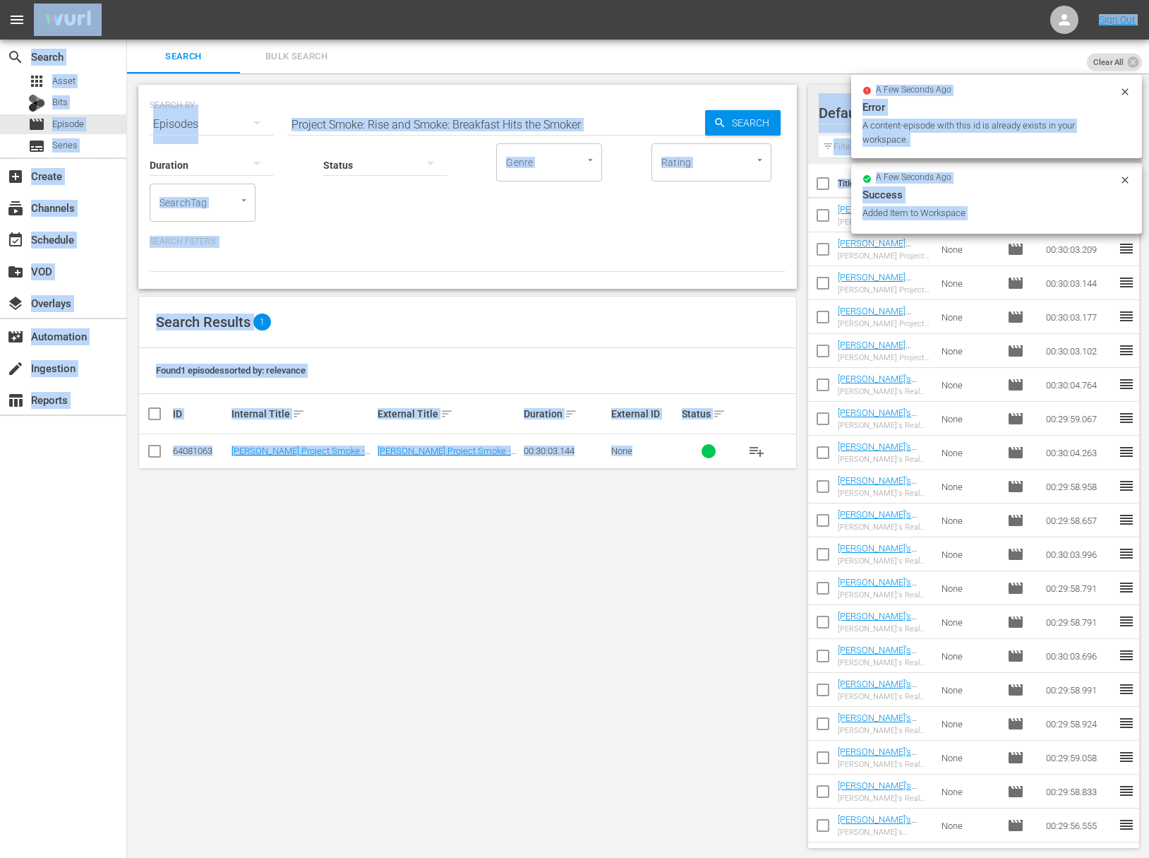
click at [428, 112] on input "Project Smoke: Rise and Smoke: Breakfast Hits the Smoker" at bounding box center [496, 124] width 417 height 34
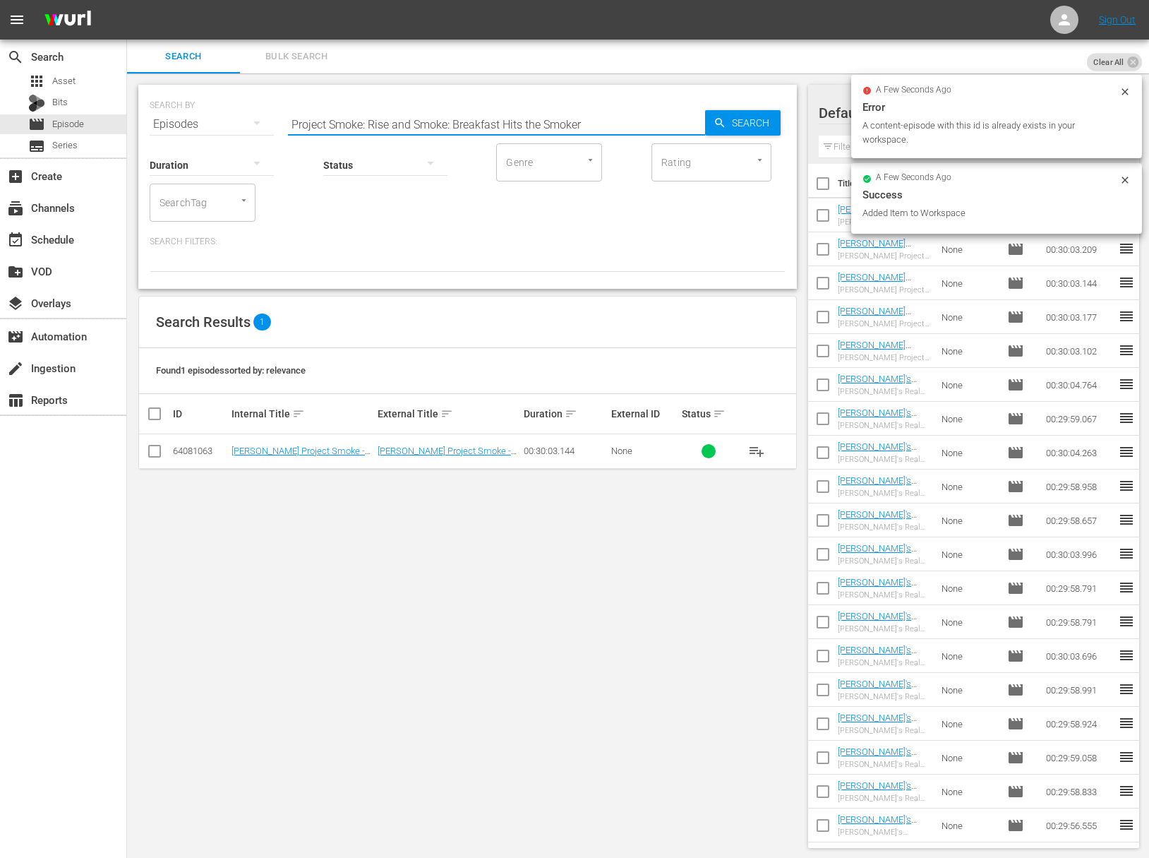
paste input "Ham Sessions"
click at [702, 116] on input "Project Smoke: [PERSON_NAME]" at bounding box center [496, 124] width 417 height 34
click at [720, 116] on icon "button" at bounding box center [720, 122] width 13 height 13
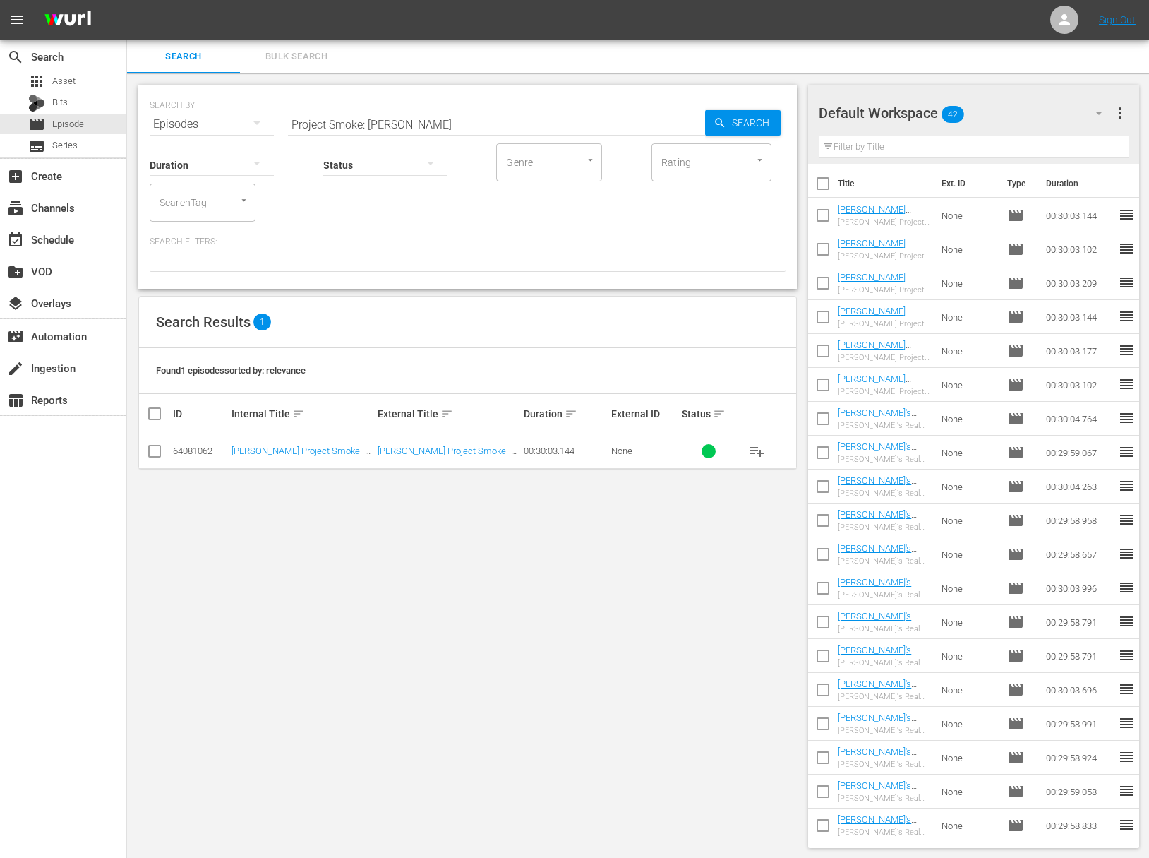
click at [752, 444] on span "playlist_add" at bounding box center [756, 451] width 17 height 17
click at [758, 449] on span "playlist_add" at bounding box center [756, 451] width 17 height 17
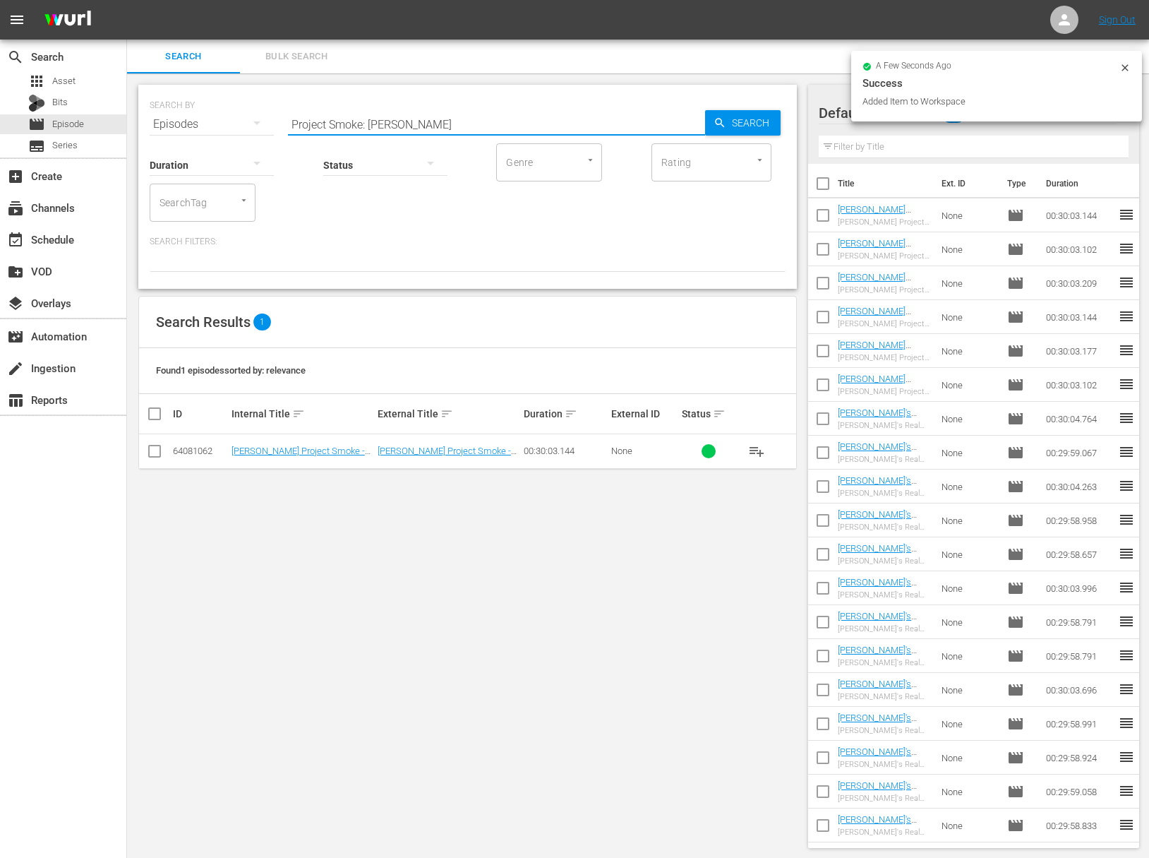
click at [382, 120] on input "Project Smoke: [PERSON_NAME]" at bounding box center [496, 124] width 417 height 34
paste input "Smoked in Four Course"
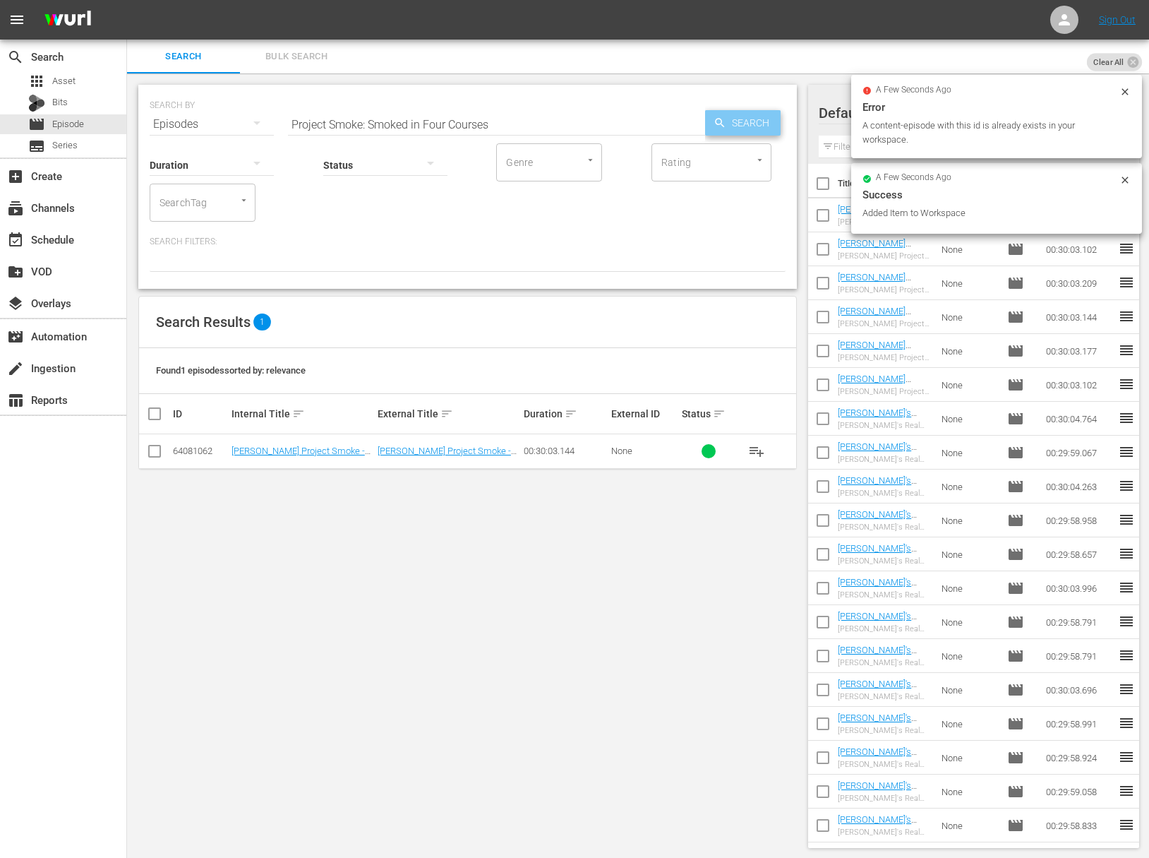
click at [722, 124] on icon "button" at bounding box center [720, 122] width 13 height 13
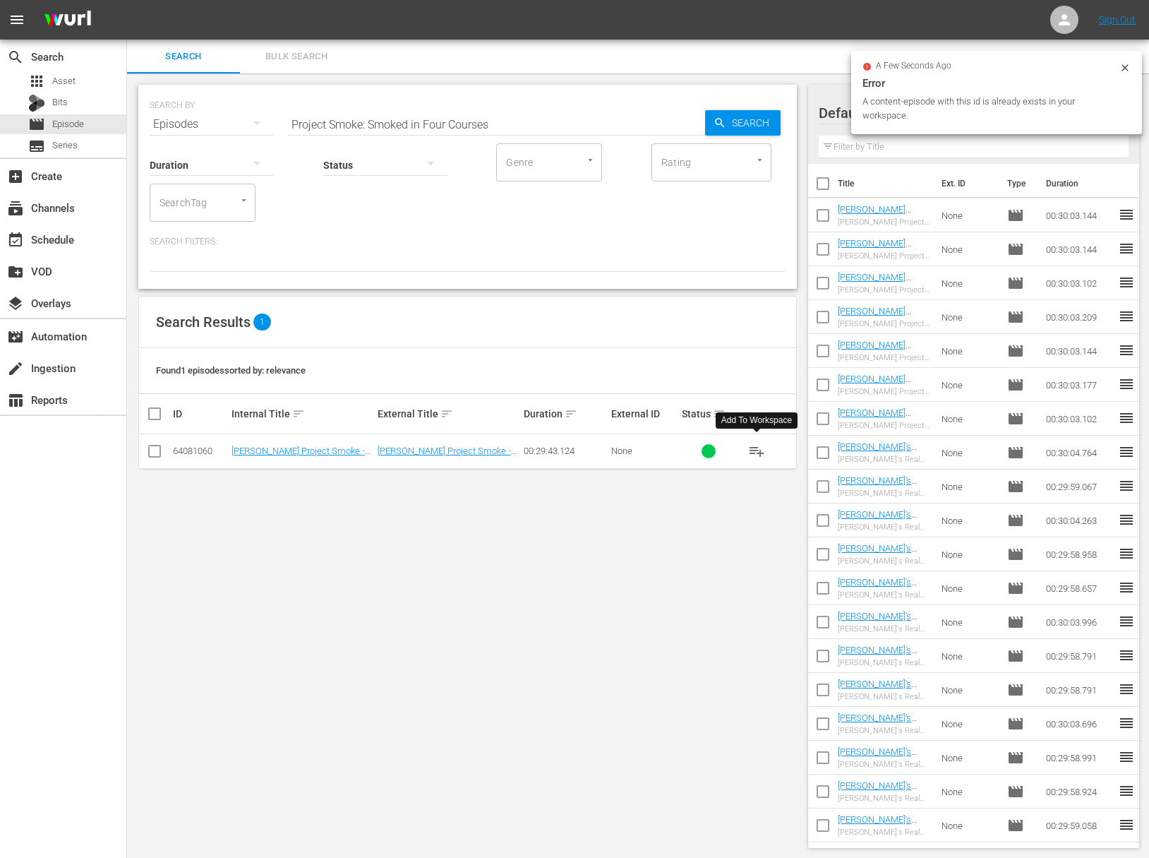
click at [760, 449] on span "playlist_add" at bounding box center [756, 451] width 17 height 17
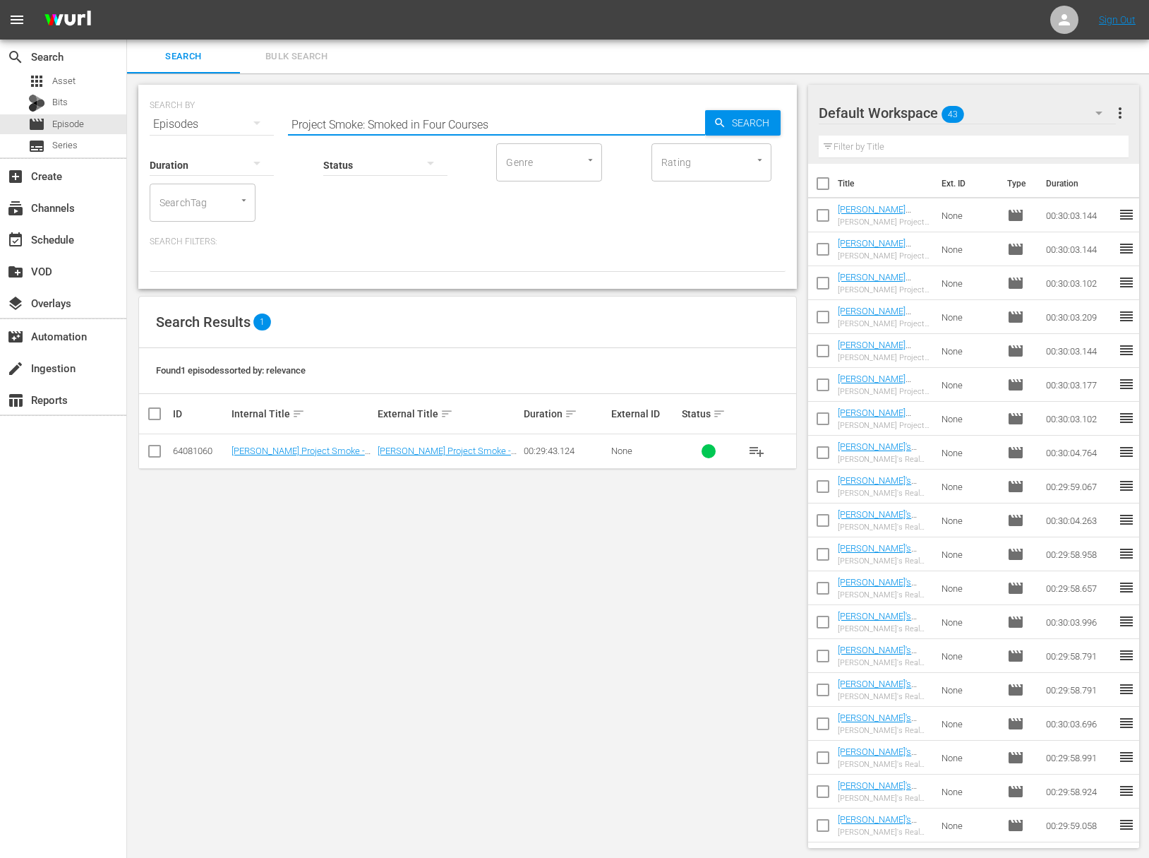
click at [391, 121] on input "Project Smoke: Smoked in Four Courses" at bounding box center [496, 124] width 417 height 34
paste input "eafood Gets Smoked"
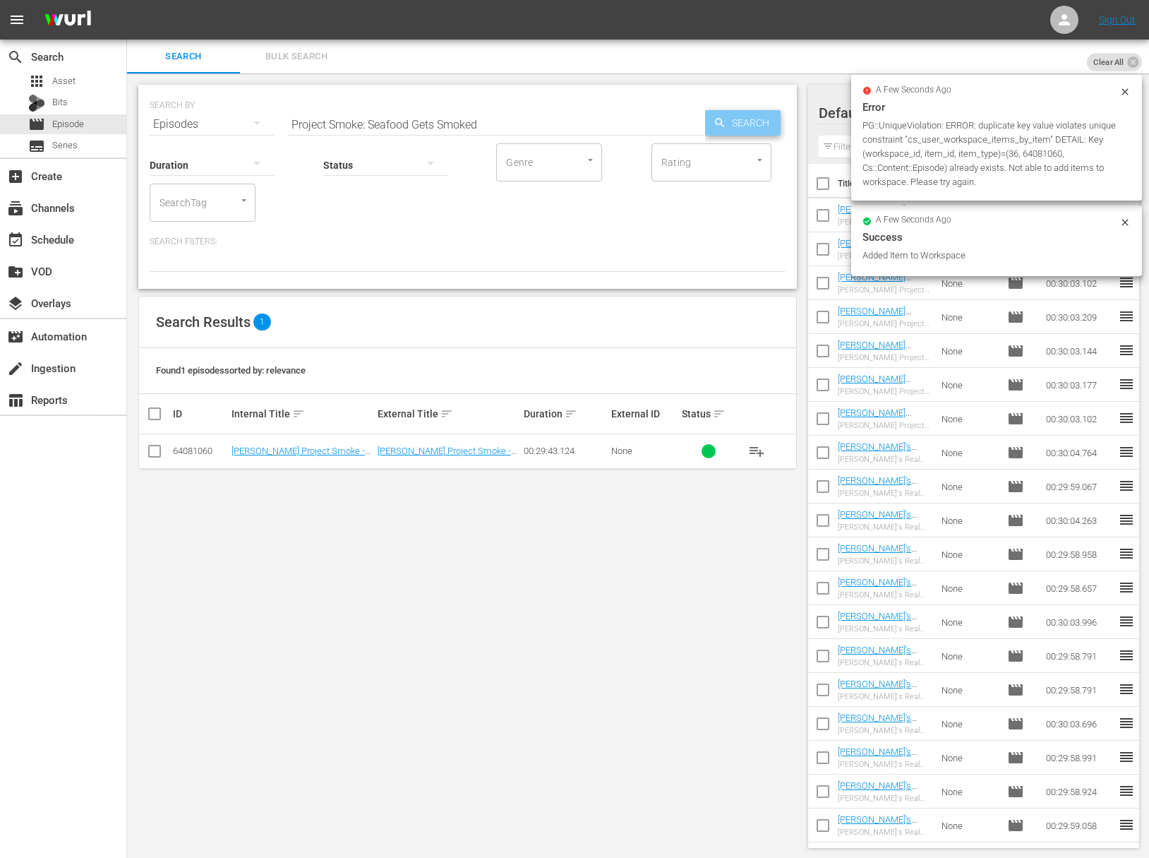
click at [737, 125] on span "Search" at bounding box center [753, 122] width 54 height 25
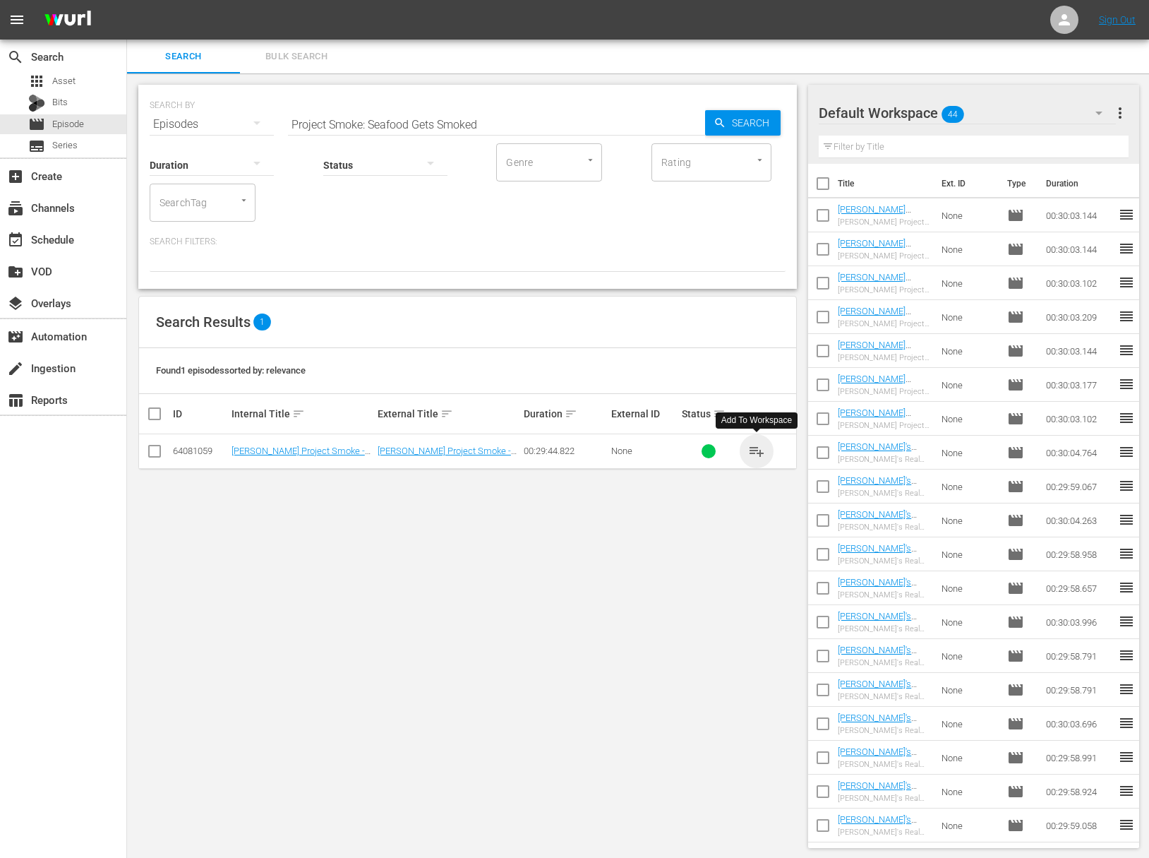
click at [762, 450] on span "playlist_add" at bounding box center [756, 451] width 17 height 17
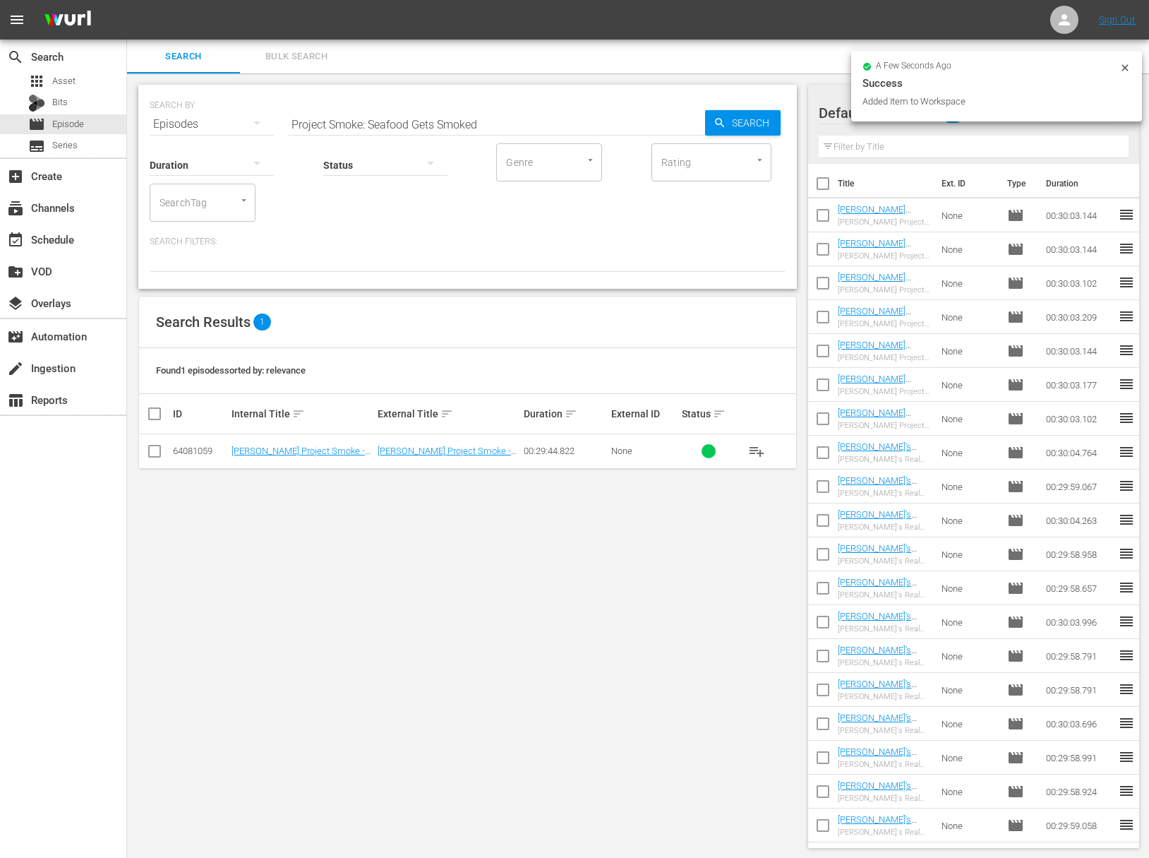
click at [411, 121] on input "Project Smoke: Seafood Gets Smoked" at bounding box center [496, 124] width 417 height 34
paste input "Raichlen on Ribs"
click at [753, 124] on span "Search" at bounding box center [753, 122] width 54 height 25
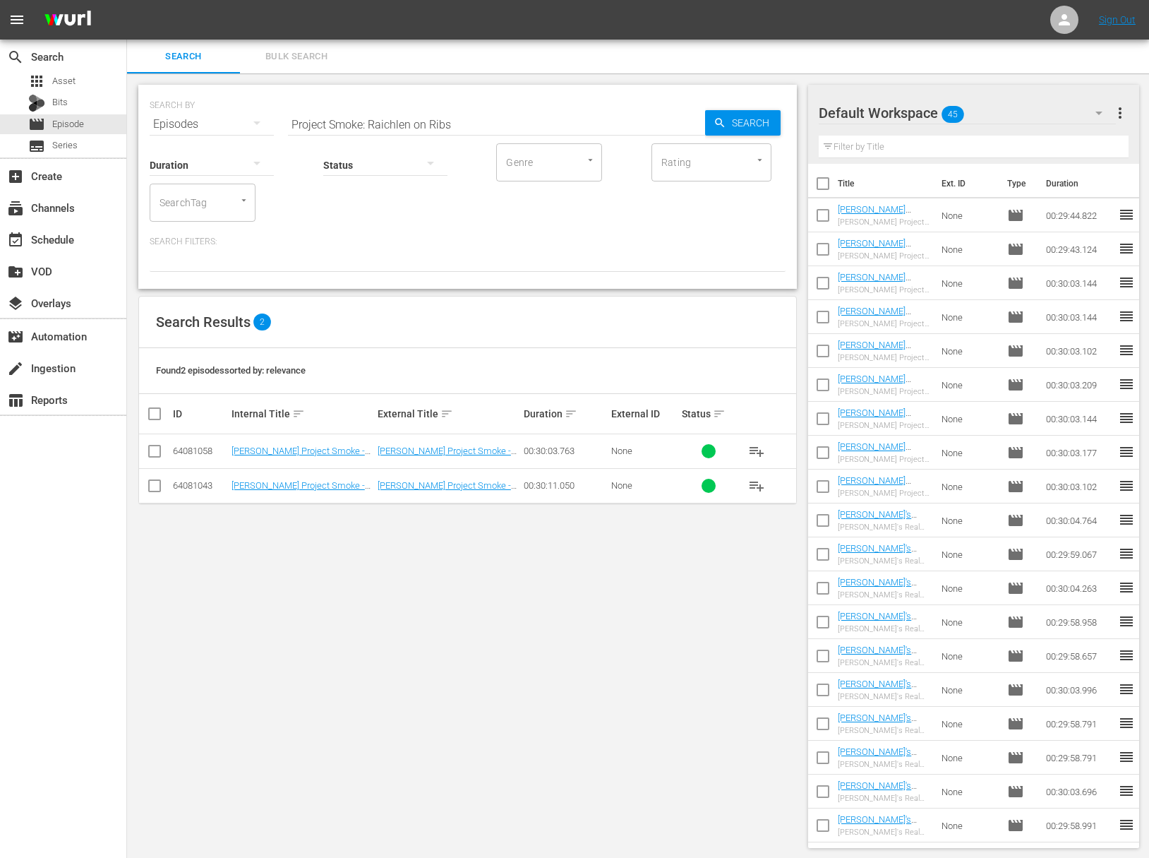
click at [754, 450] on span "playlist_add" at bounding box center [756, 451] width 17 height 17
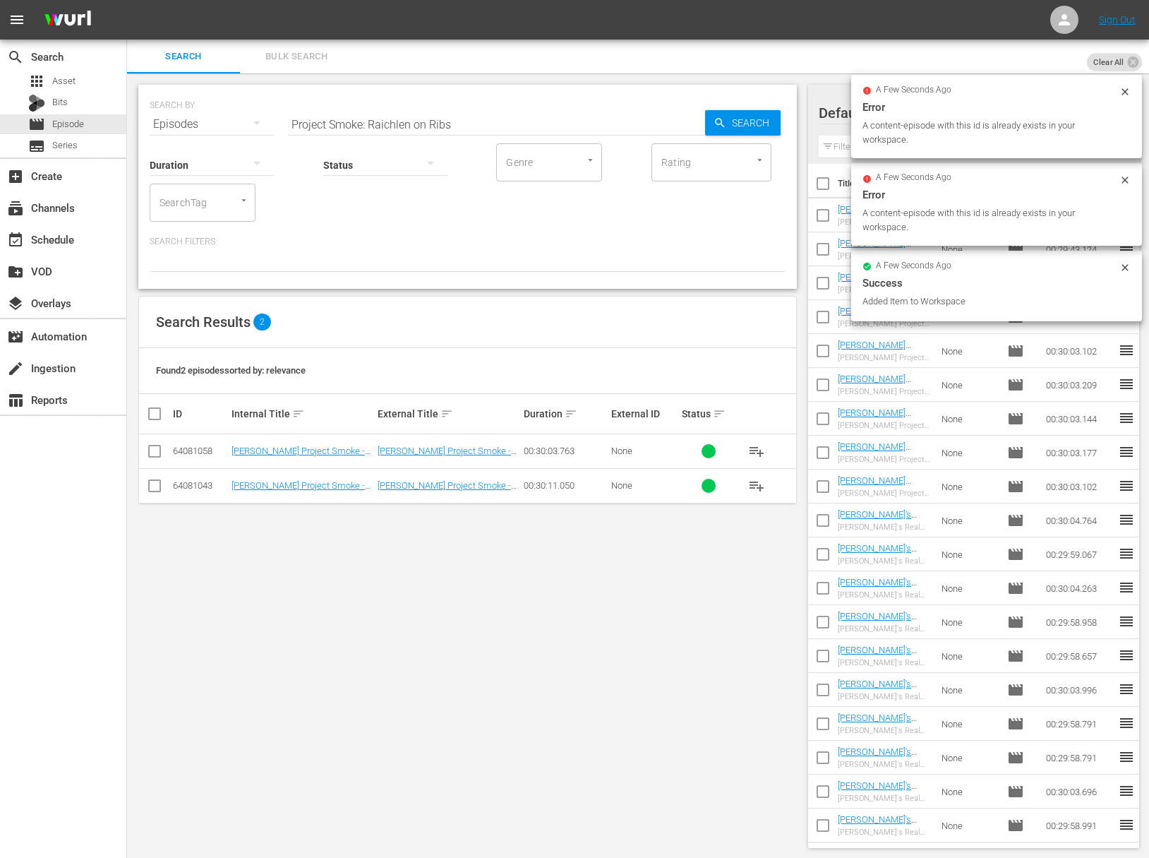
click at [364, 125] on input "Project Smoke: Raichlen on Ribs" at bounding box center [496, 124] width 417 height 34
paste input "Project Smoke: Asian Smoke"
paste input ": Asian Smoke"
click at [741, 128] on span "Search" at bounding box center [753, 122] width 54 height 25
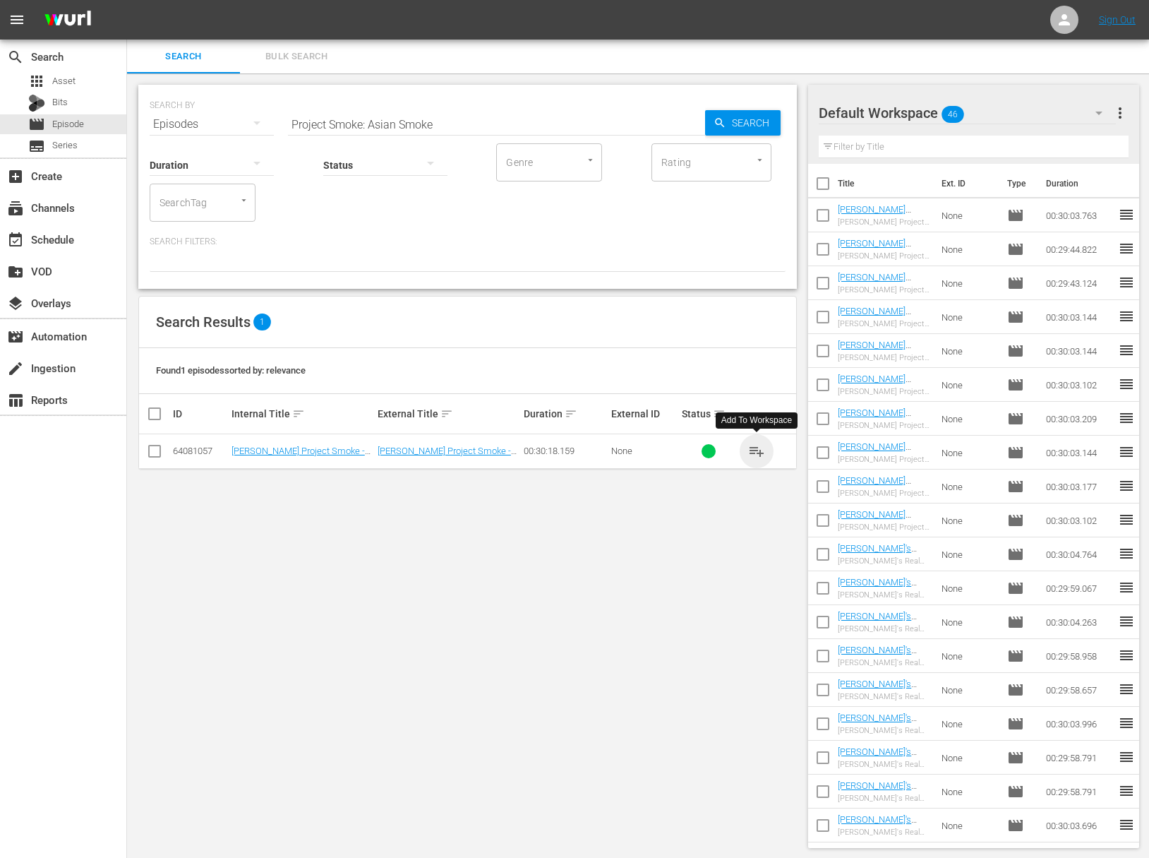
click at [758, 449] on span "playlist_add" at bounding box center [756, 451] width 17 height 17
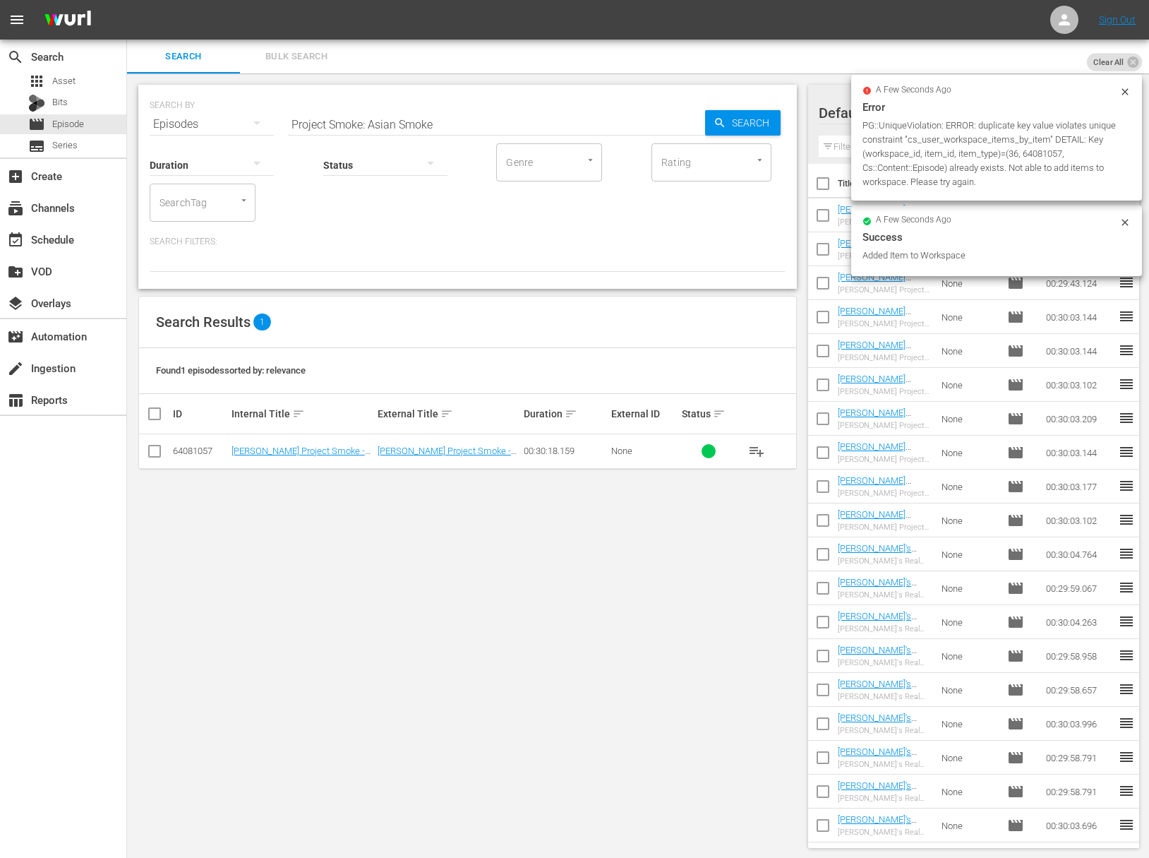
click at [419, 128] on div "SEARCH BY Search By Episodes Search ID, Title, Description, Keywords, or Catego…" at bounding box center [467, 187] width 659 height 204
click at [419, 125] on input "Project Smoke: Asian Smoke" at bounding box center [496, 124] width 417 height 34
paste input "Project Smoke: Bird Meets Smoke"
paste input "Bird Meets Sm"
type input "Project Smoke: Bird Meets Smoke"
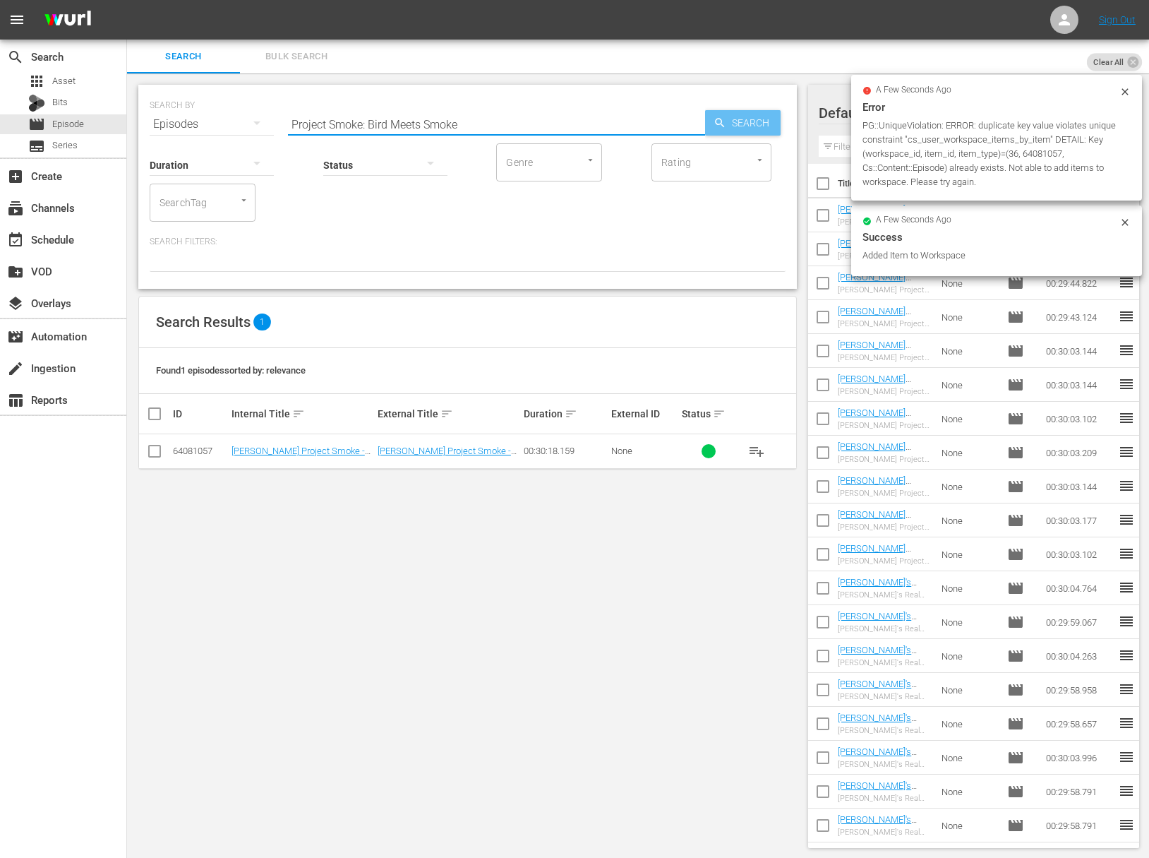
click at [764, 125] on span "Search" at bounding box center [753, 122] width 54 height 25
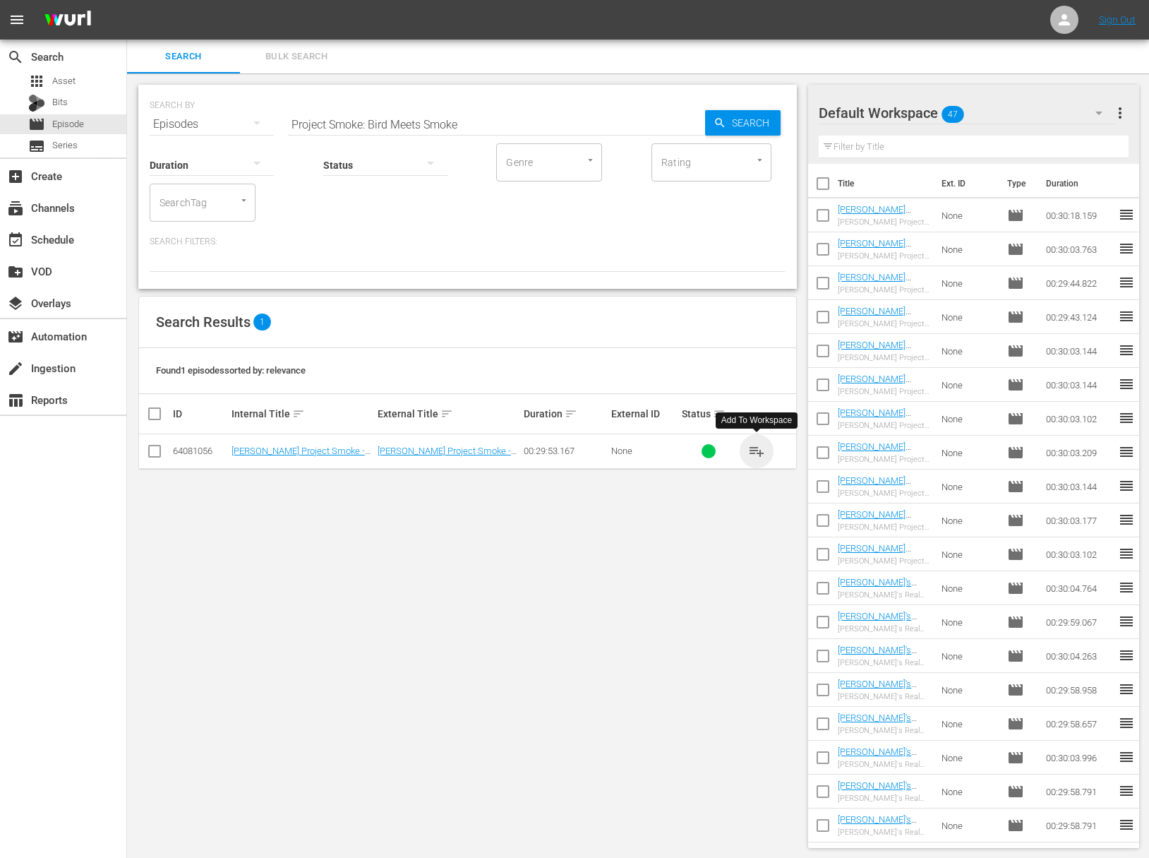
click at [755, 450] on span "playlist_add" at bounding box center [756, 451] width 17 height 17
click at [64, 237] on div "event_available Schedule" at bounding box center [39, 237] width 79 height 13
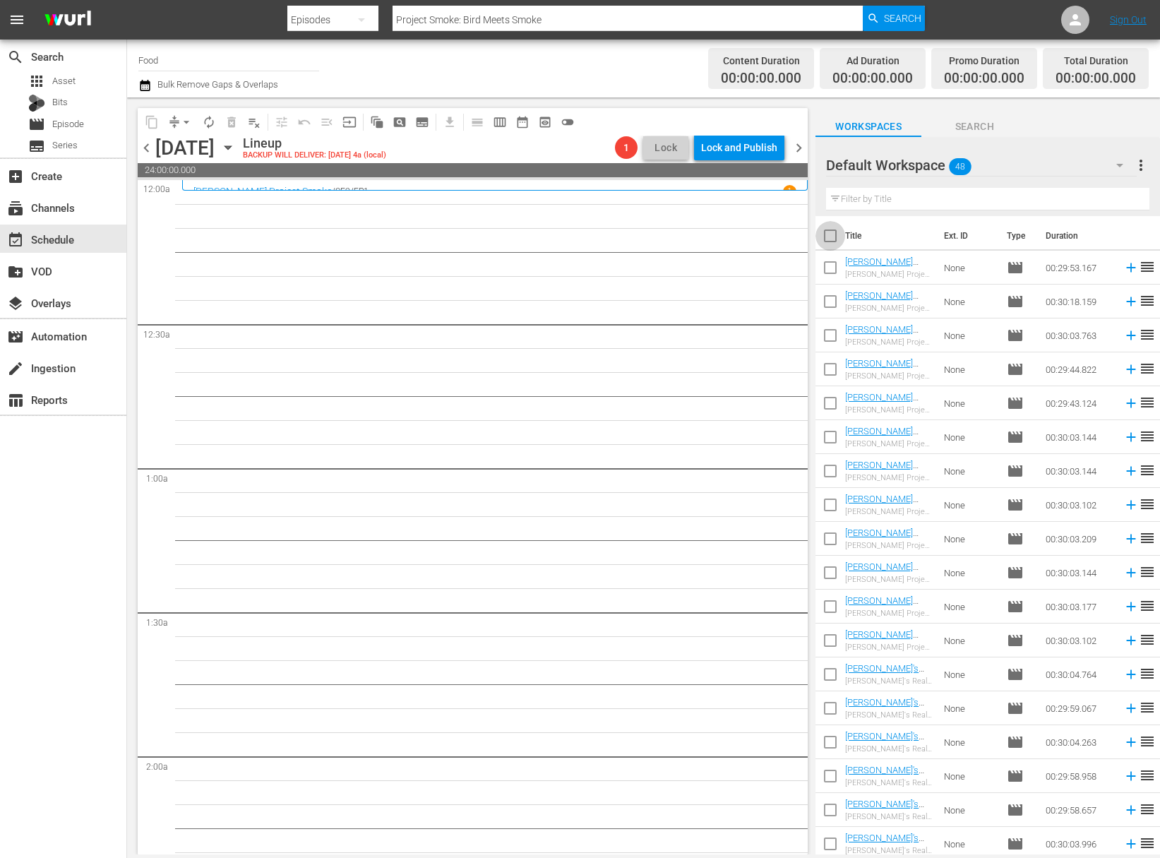
click at [834, 237] on input "checkbox" at bounding box center [830, 239] width 30 height 30
checkbox input "true"
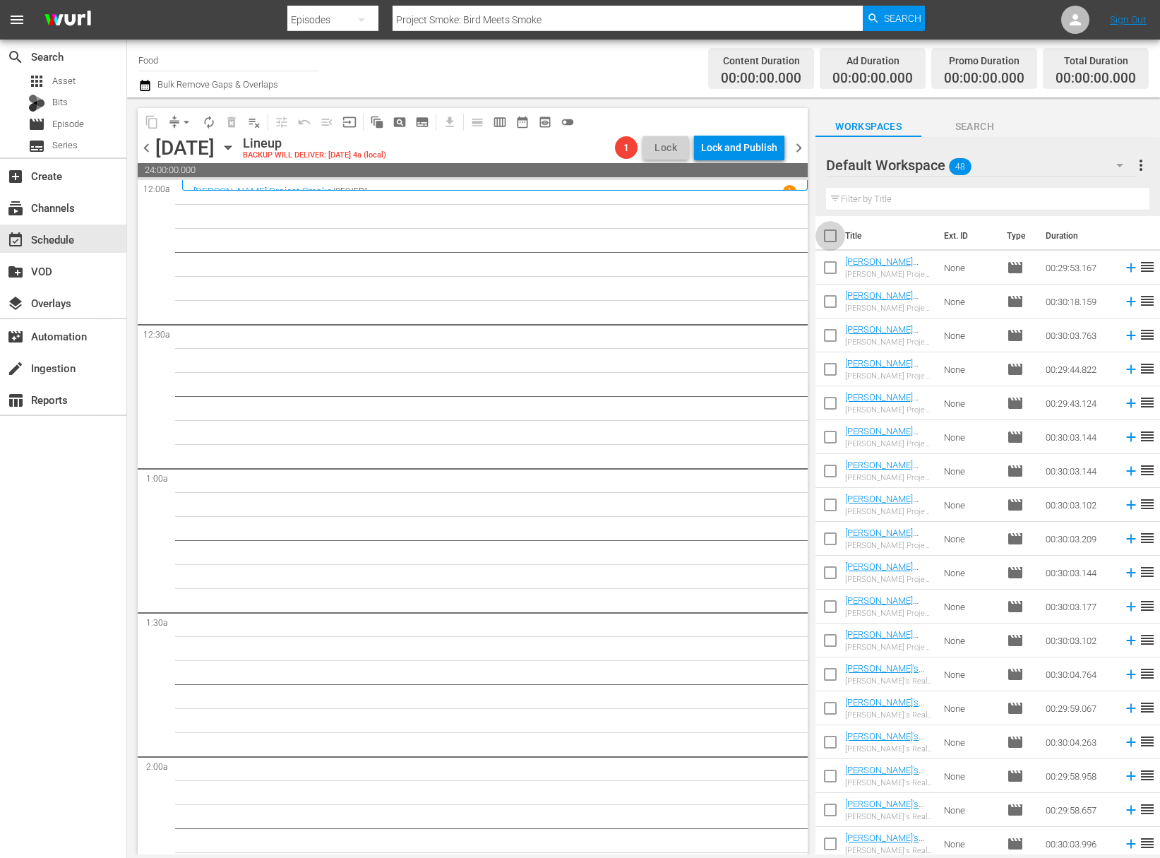
checkbox input "true"
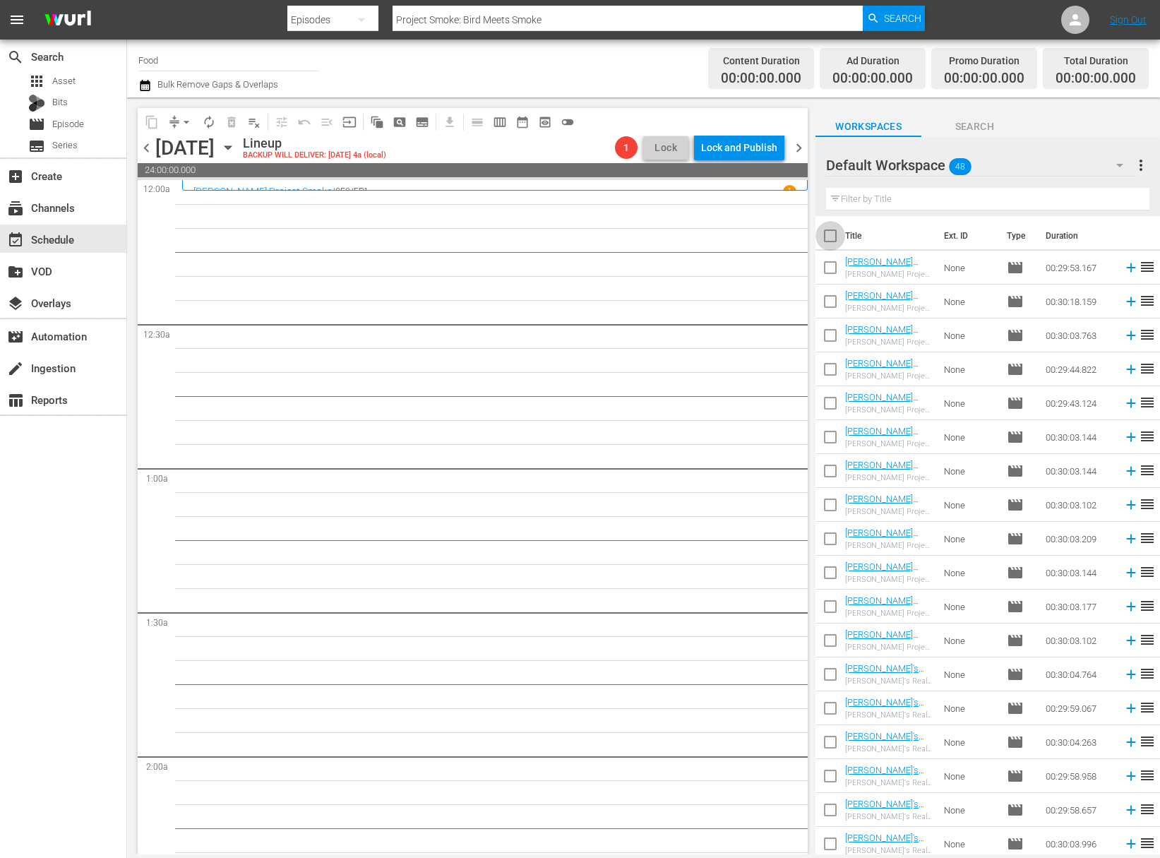
checkbox input "true"
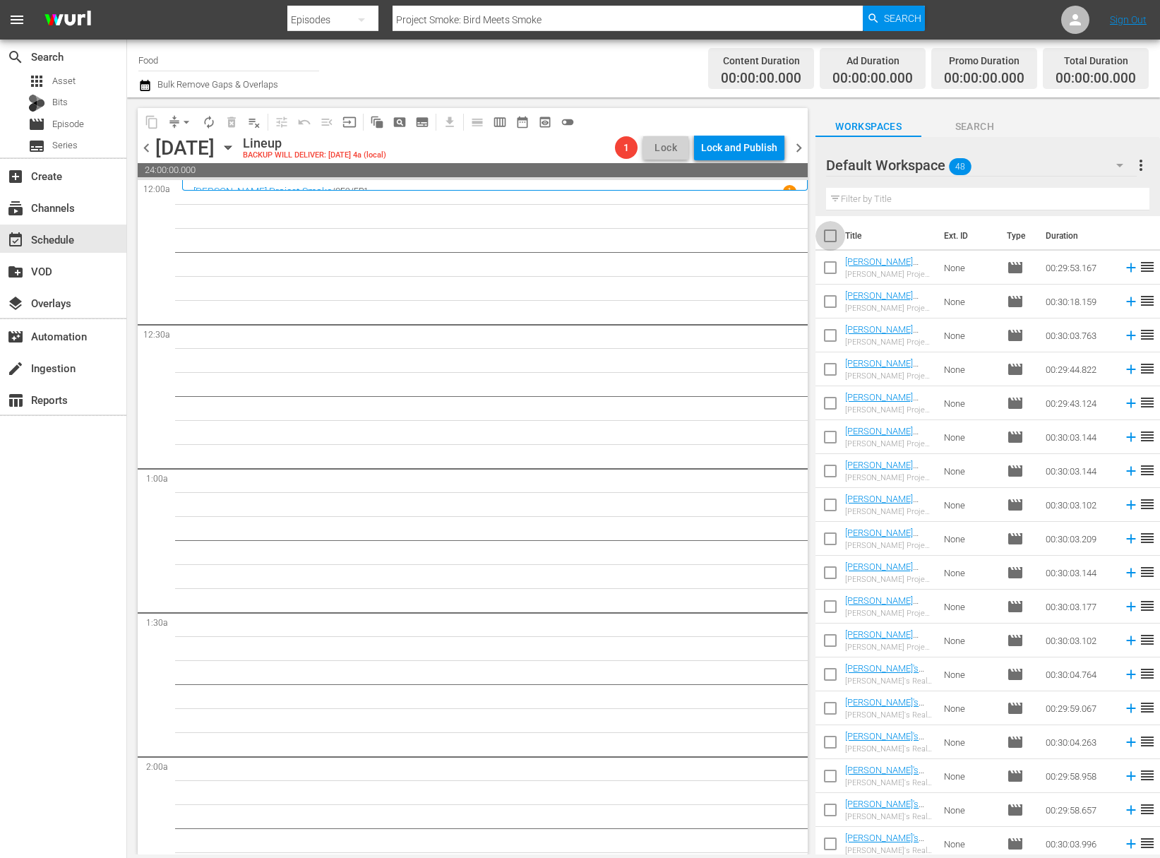
checkbox input "true"
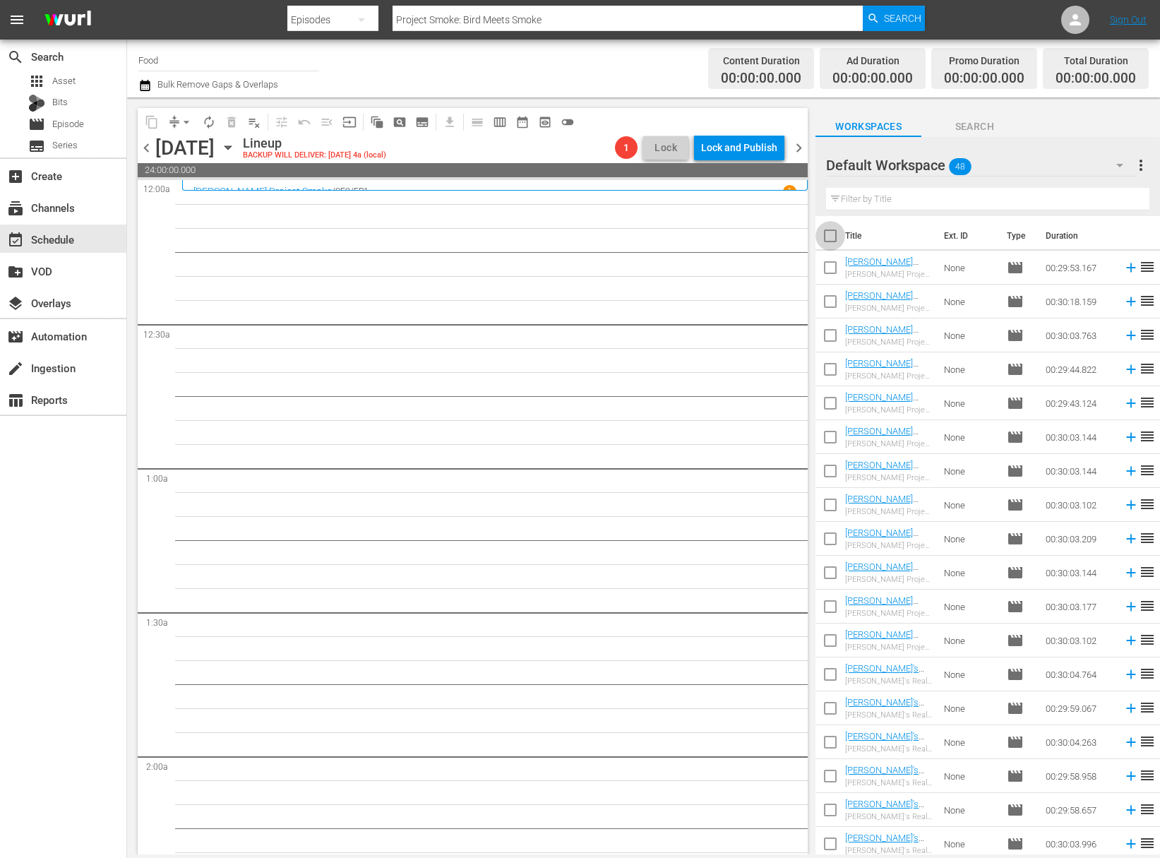
checkbox input "true"
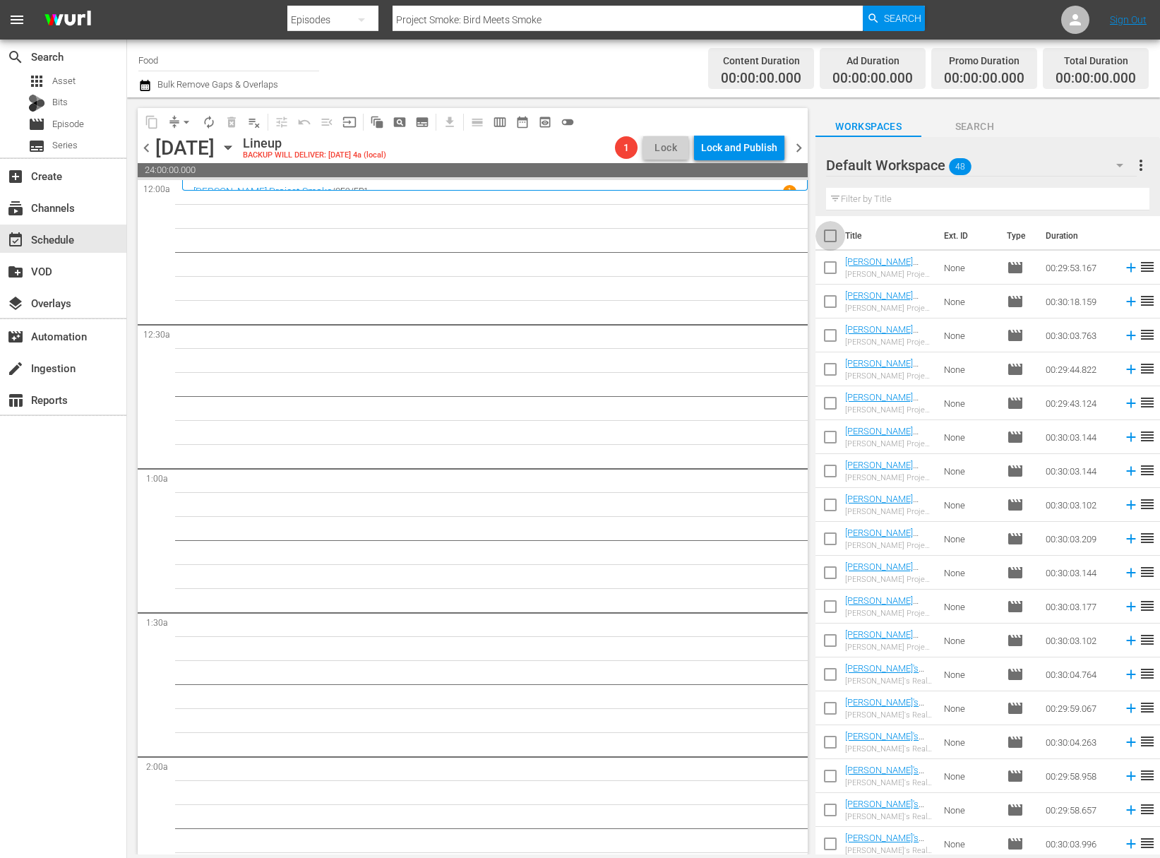
checkbox input "true"
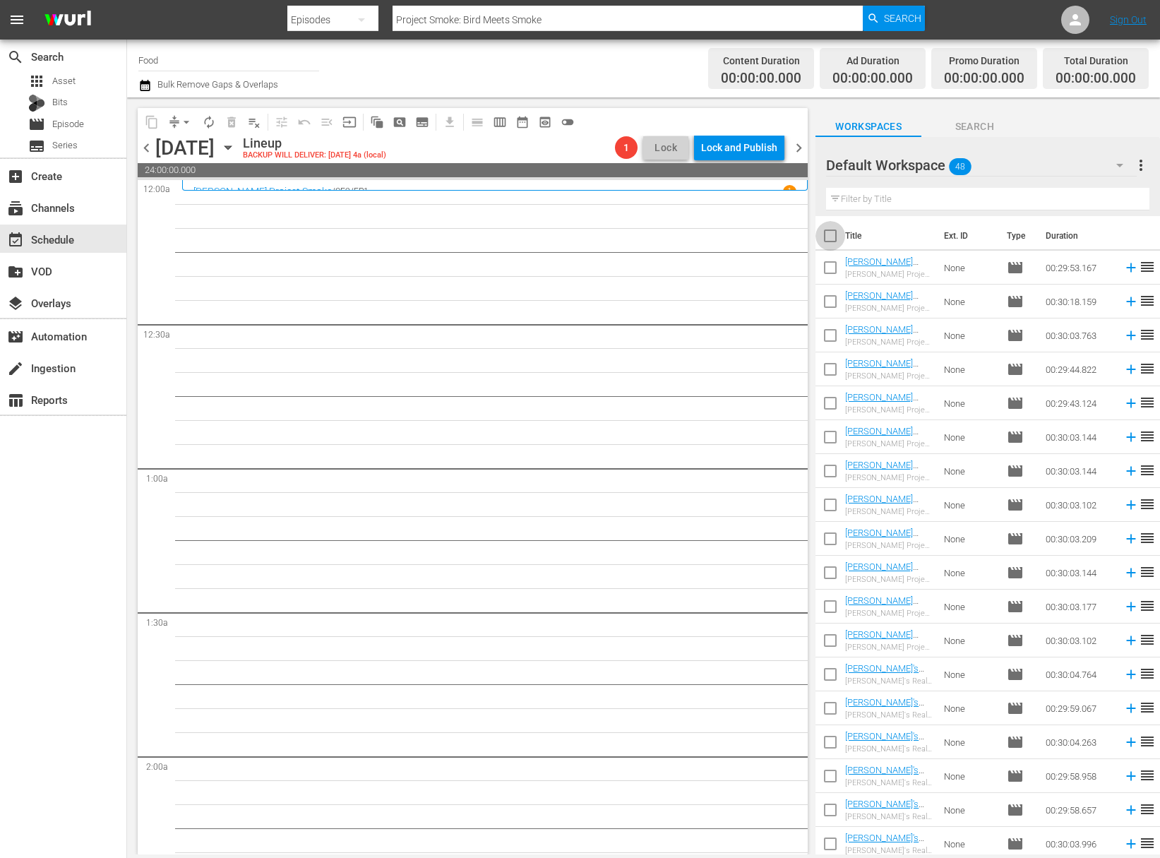
checkbox input "true"
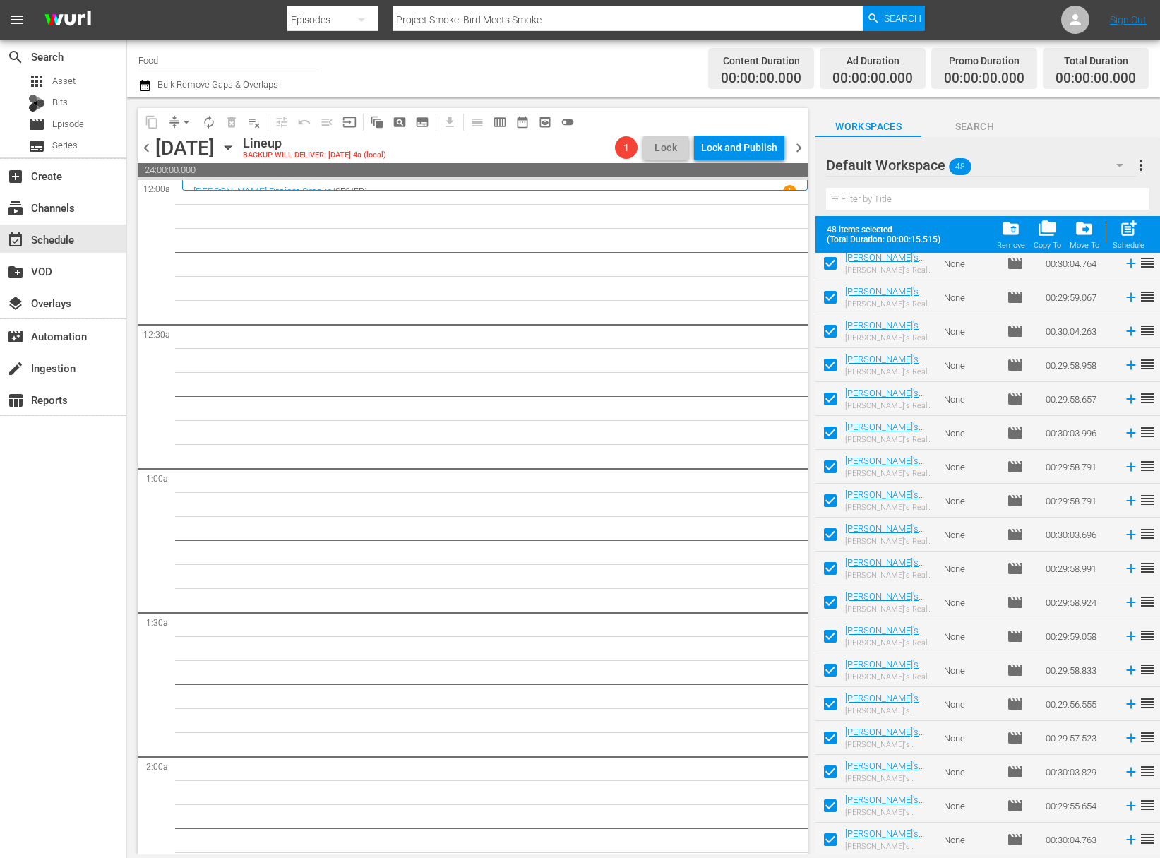
scroll to position [1058, 0]
click at [1129, 239] on div "post_add Schedule" at bounding box center [1129, 234] width 32 height 31
checkbox input "false"
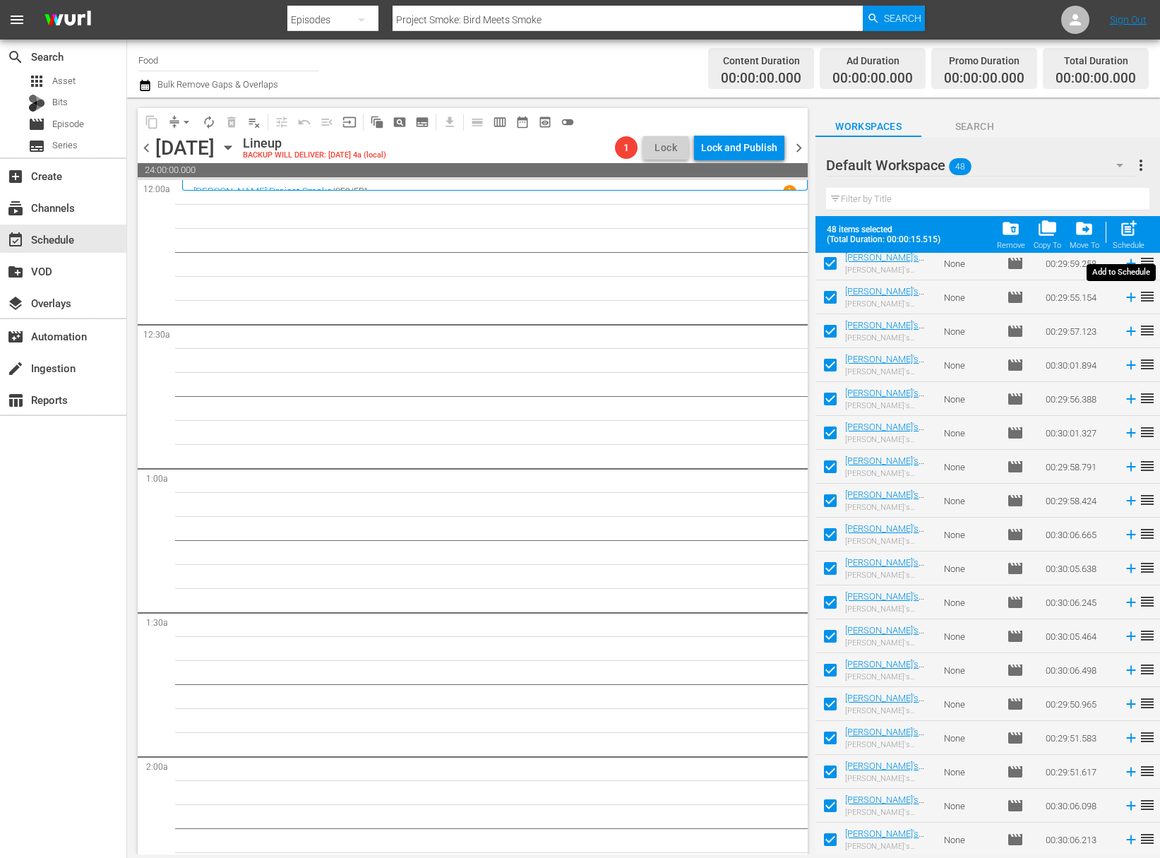
checkbox input "false"
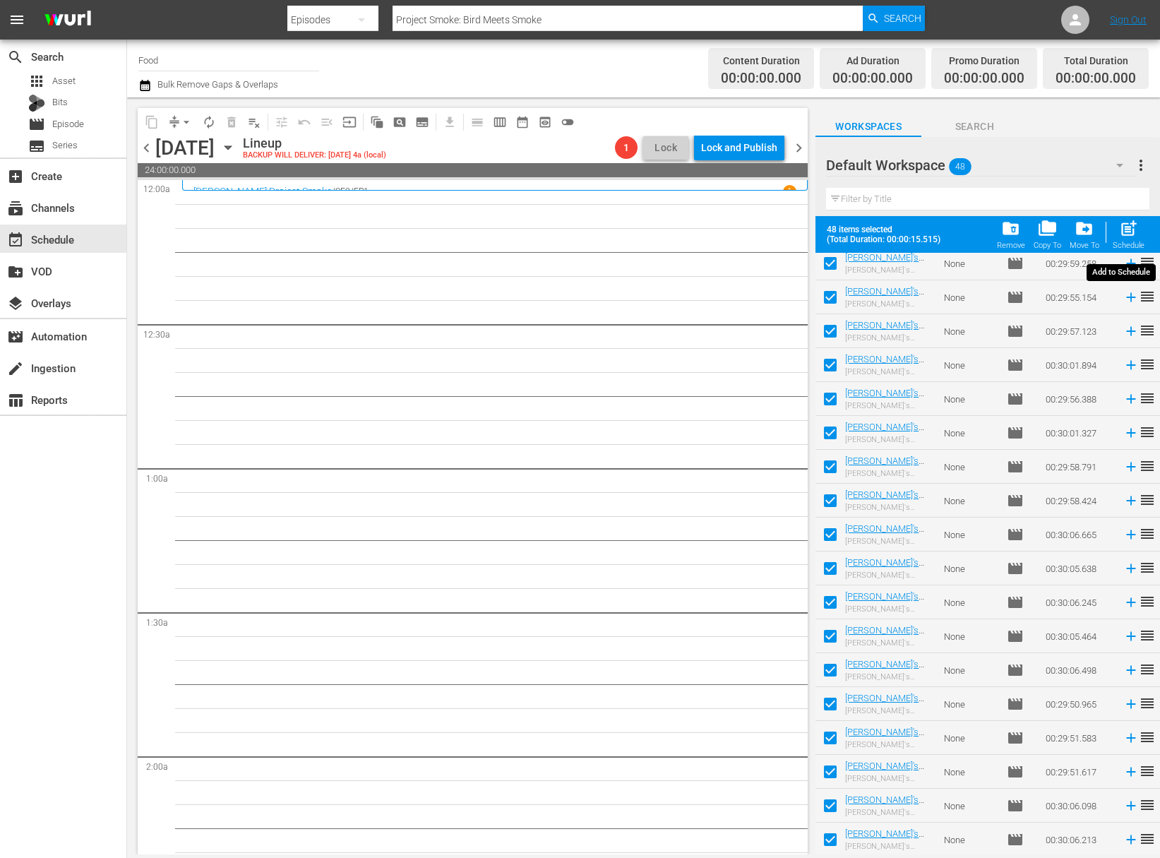
checkbox input "false"
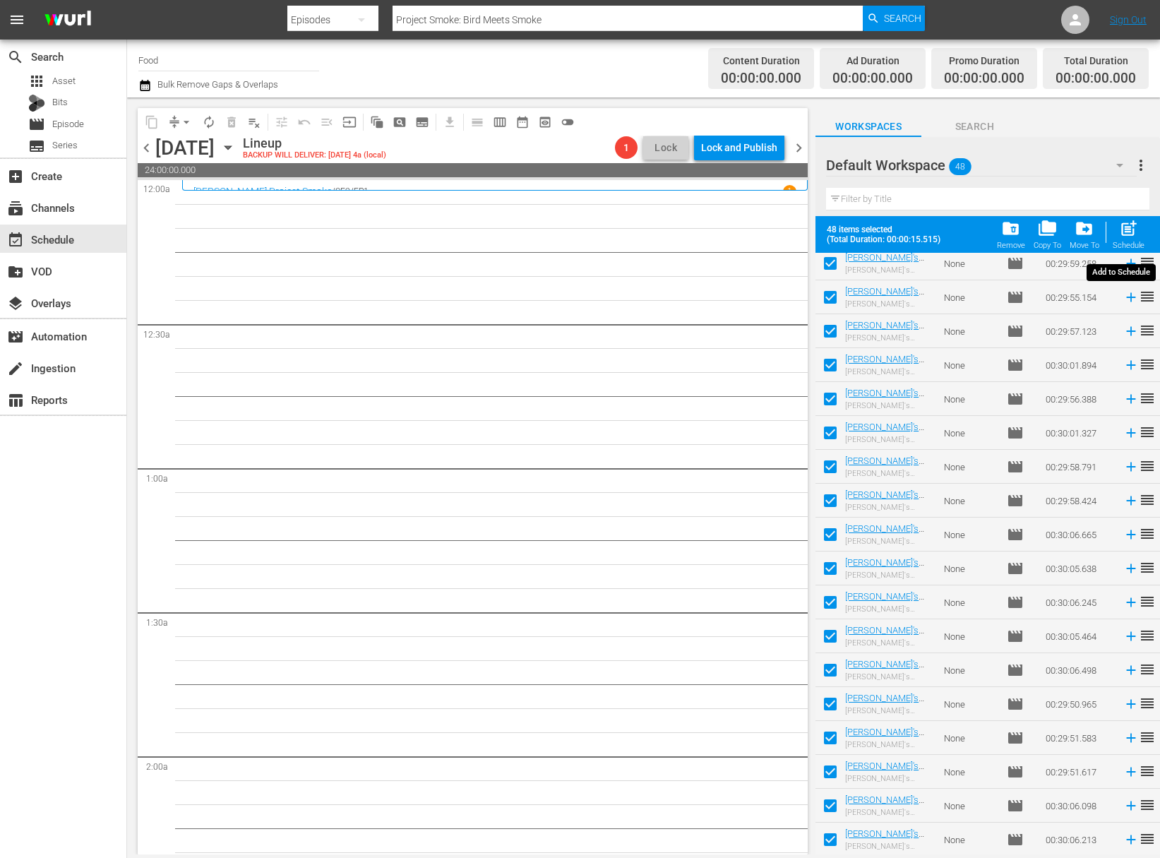
checkbox input "false"
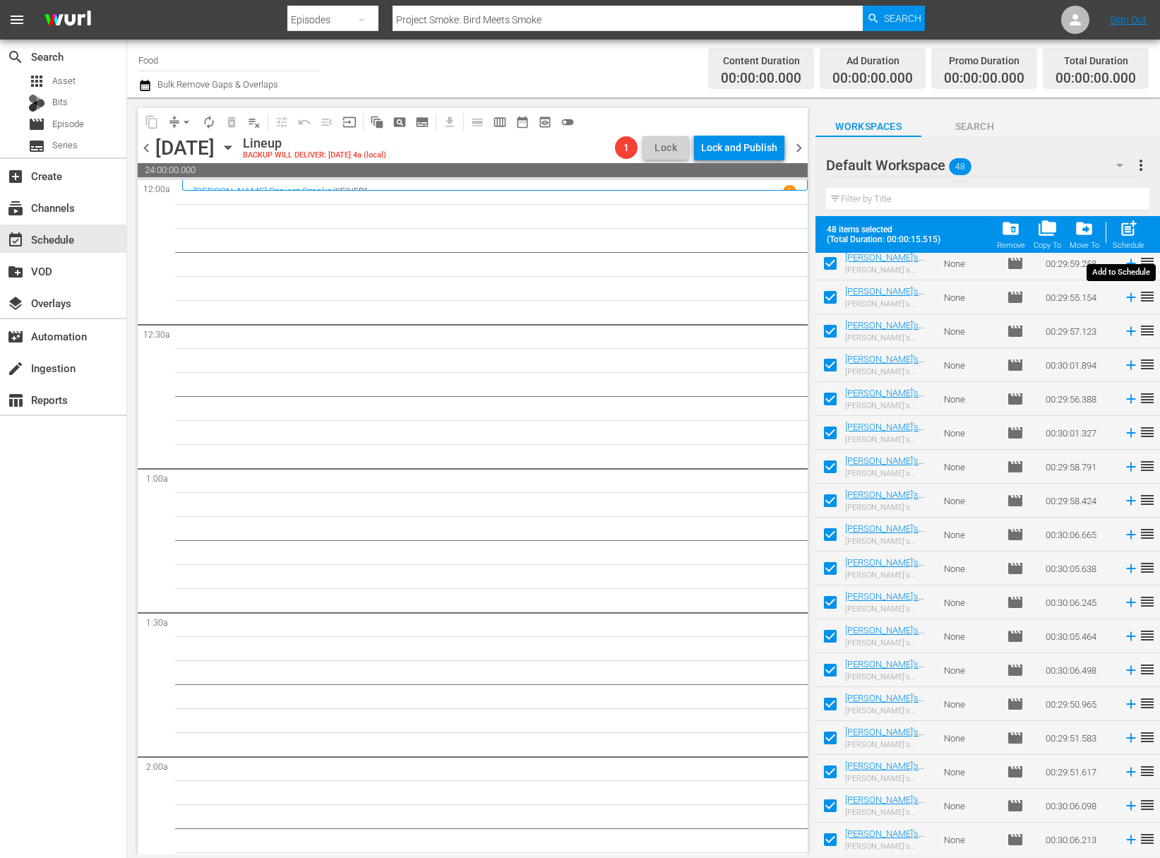
checkbox input "false"
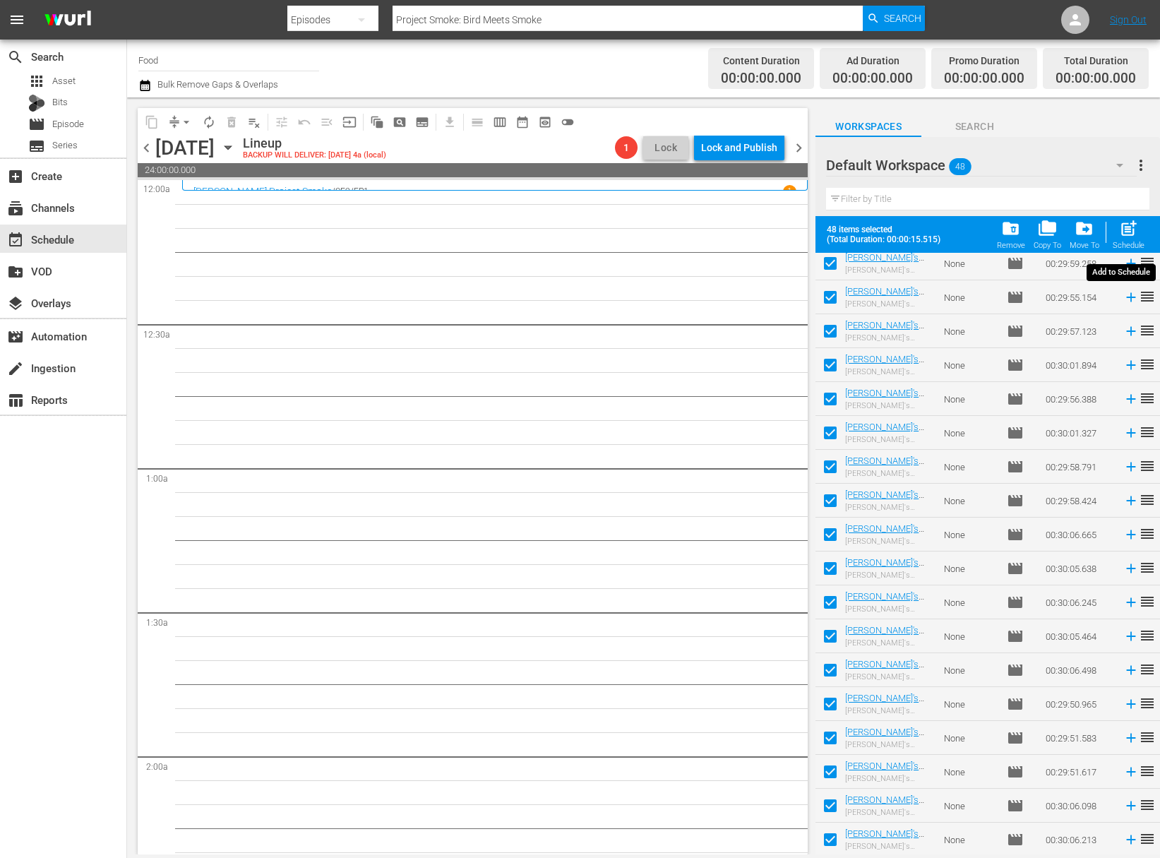
checkbox input "false"
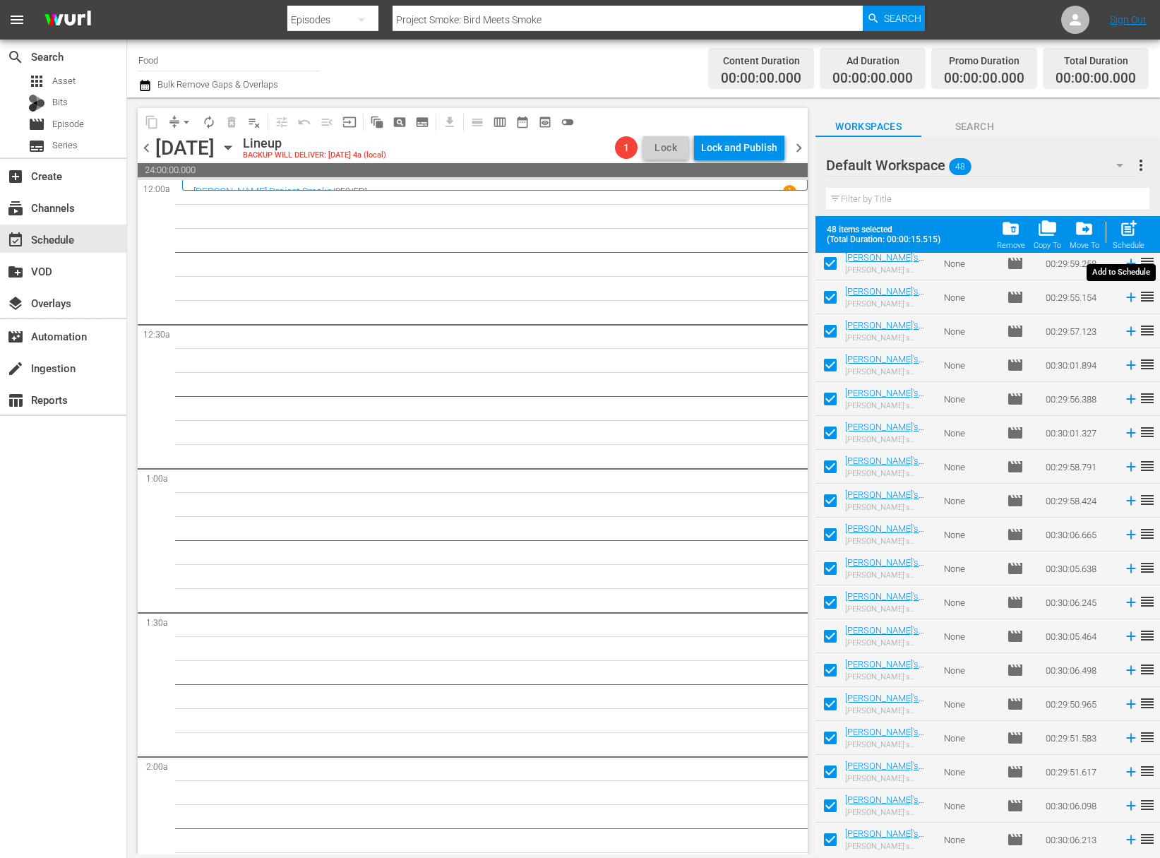
checkbox input "false"
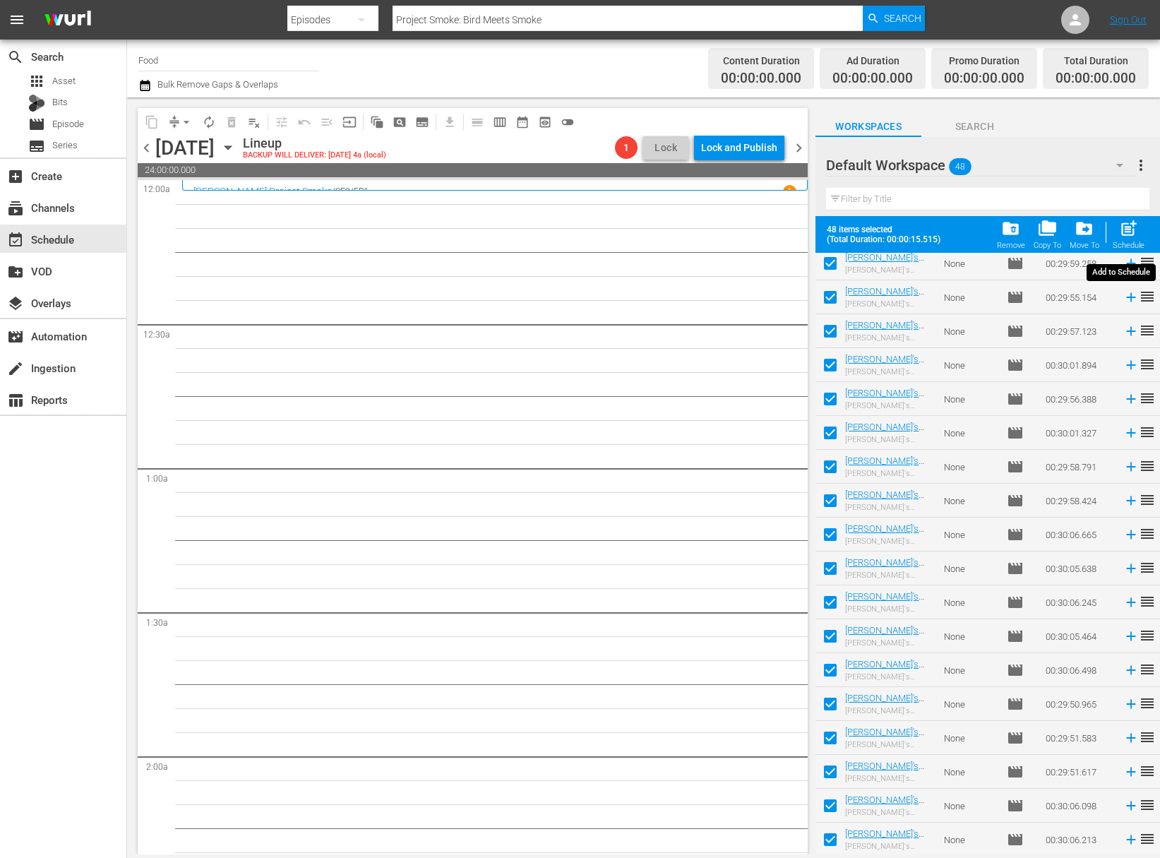
checkbox input "false"
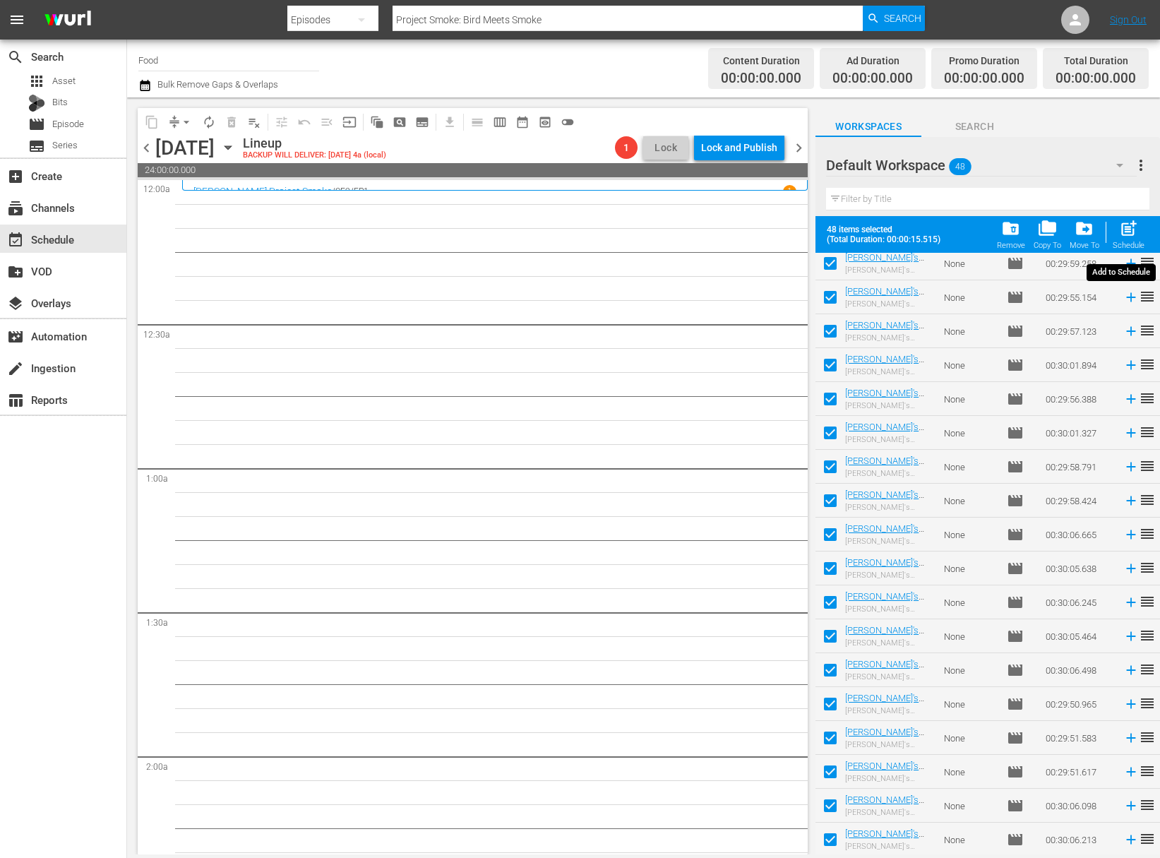
checkbox input "false"
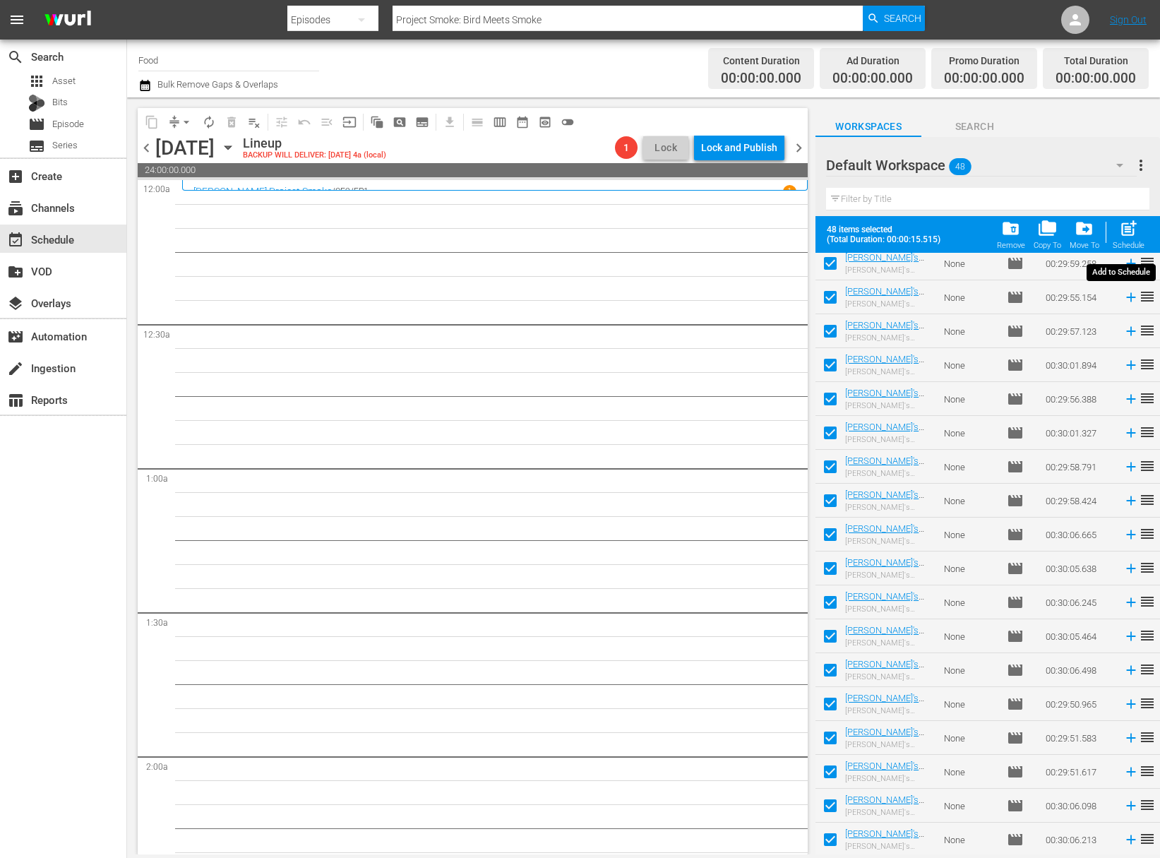
checkbox input "false"
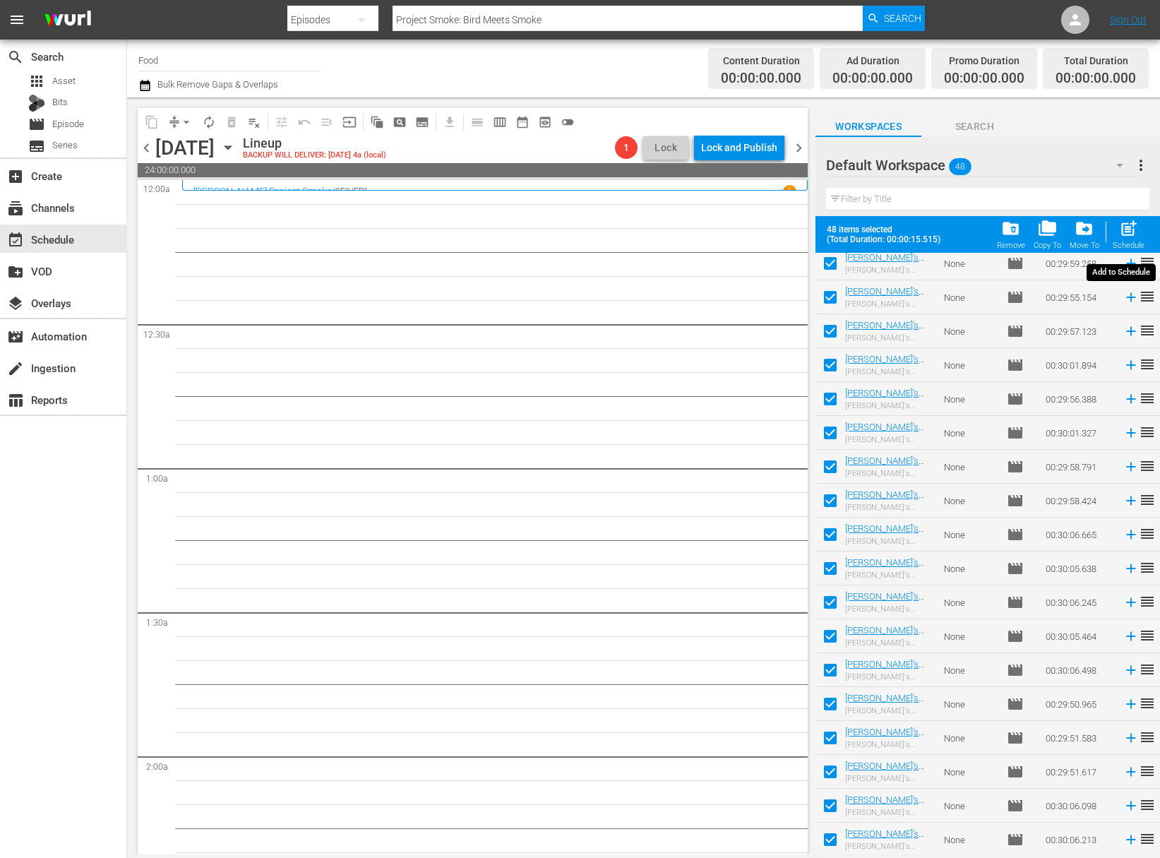
checkbox input "false"
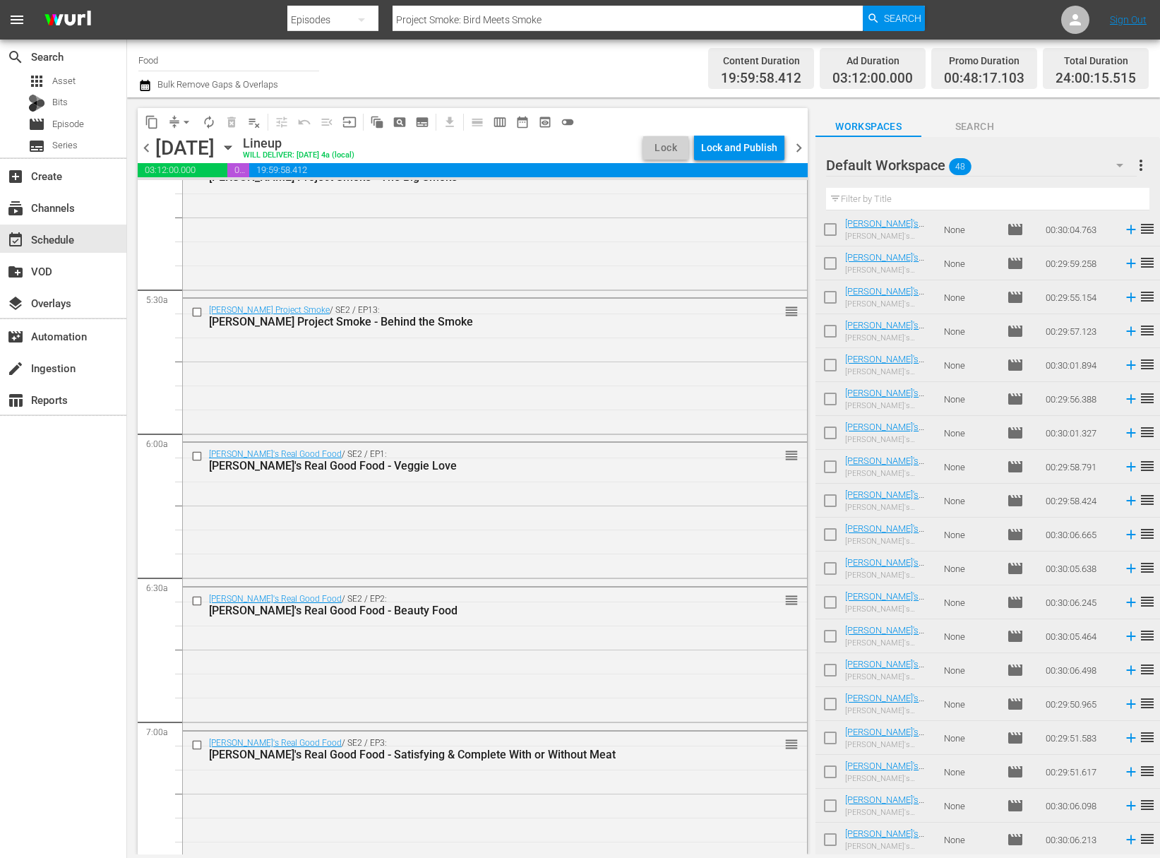
scroll to position [2073, 0]
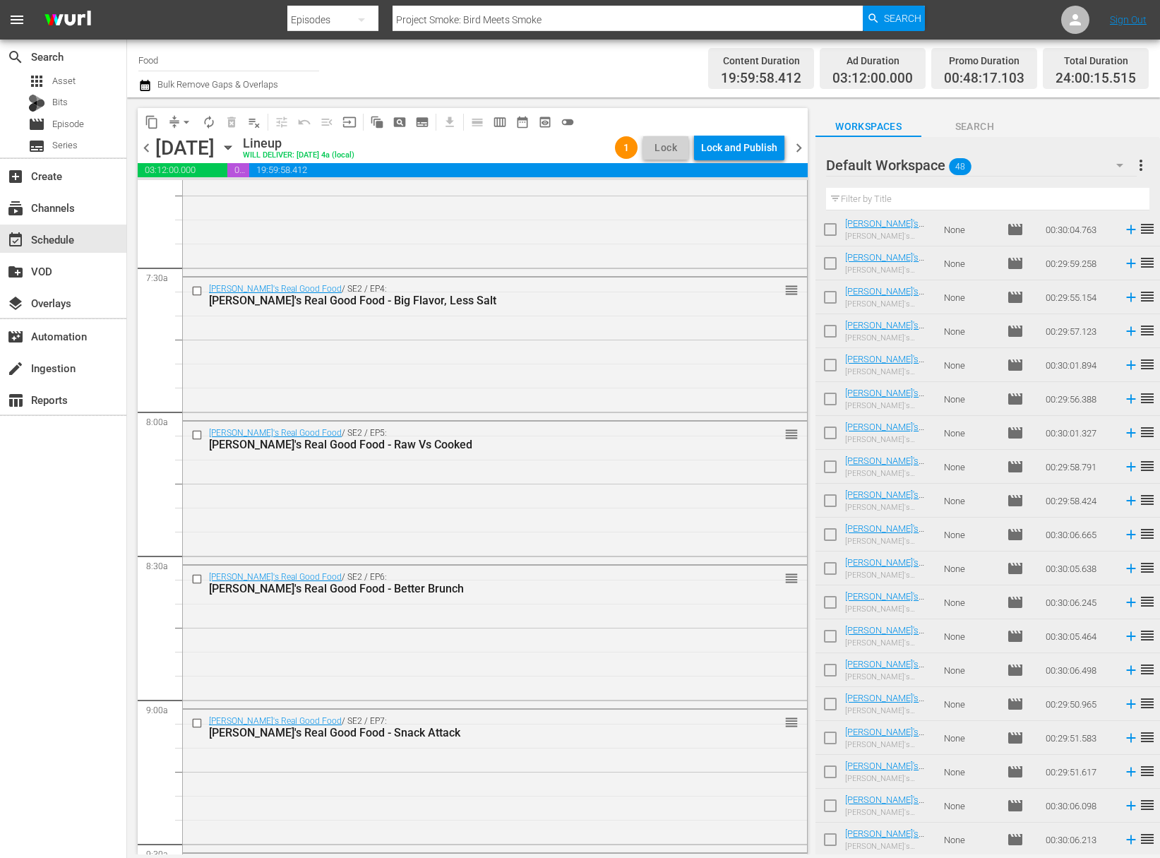
click at [188, 119] on span "arrow_drop_down" at bounding box center [186, 122] width 14 height 14
click at [207, 150] on li "Align to Midnight" at bounding box center [187, 150] width 148 height 23
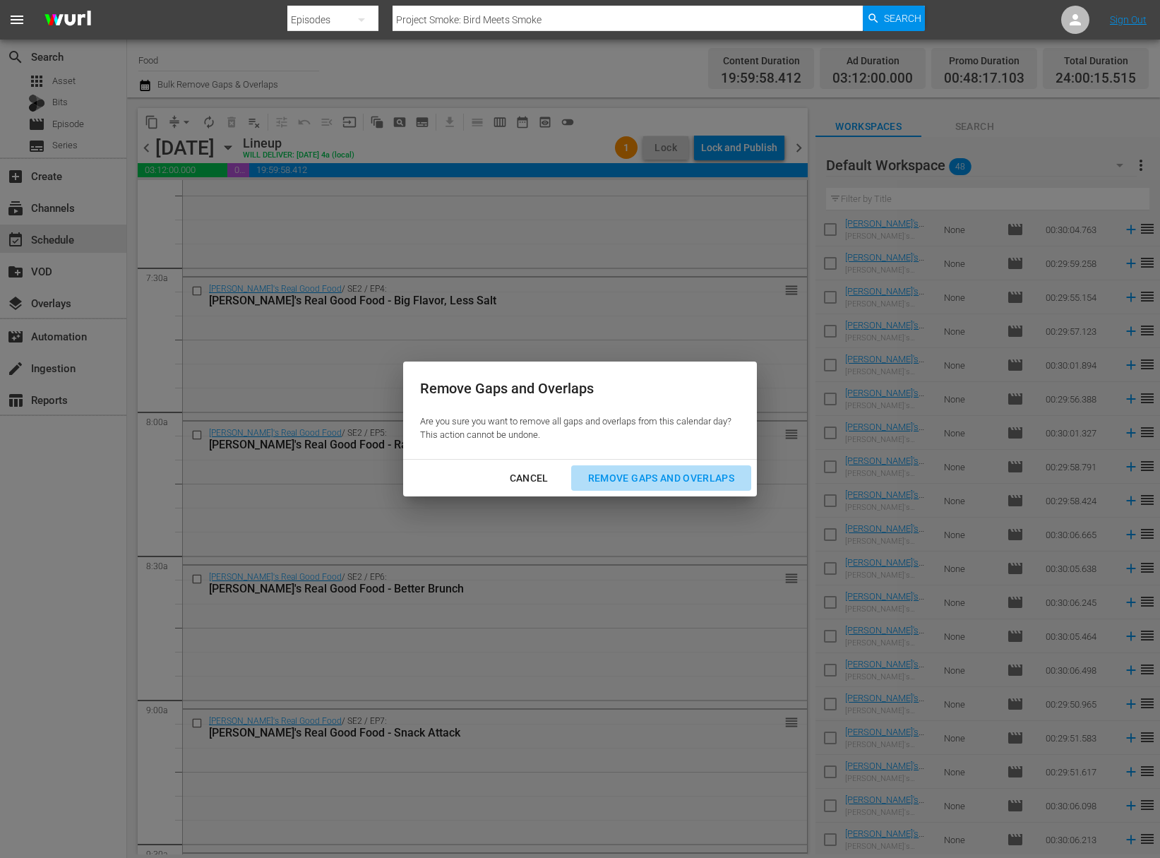
click at [647, 482] on div "Remove Gaps and Overlaps" at bounding box center [661, 478] width 169 height 18
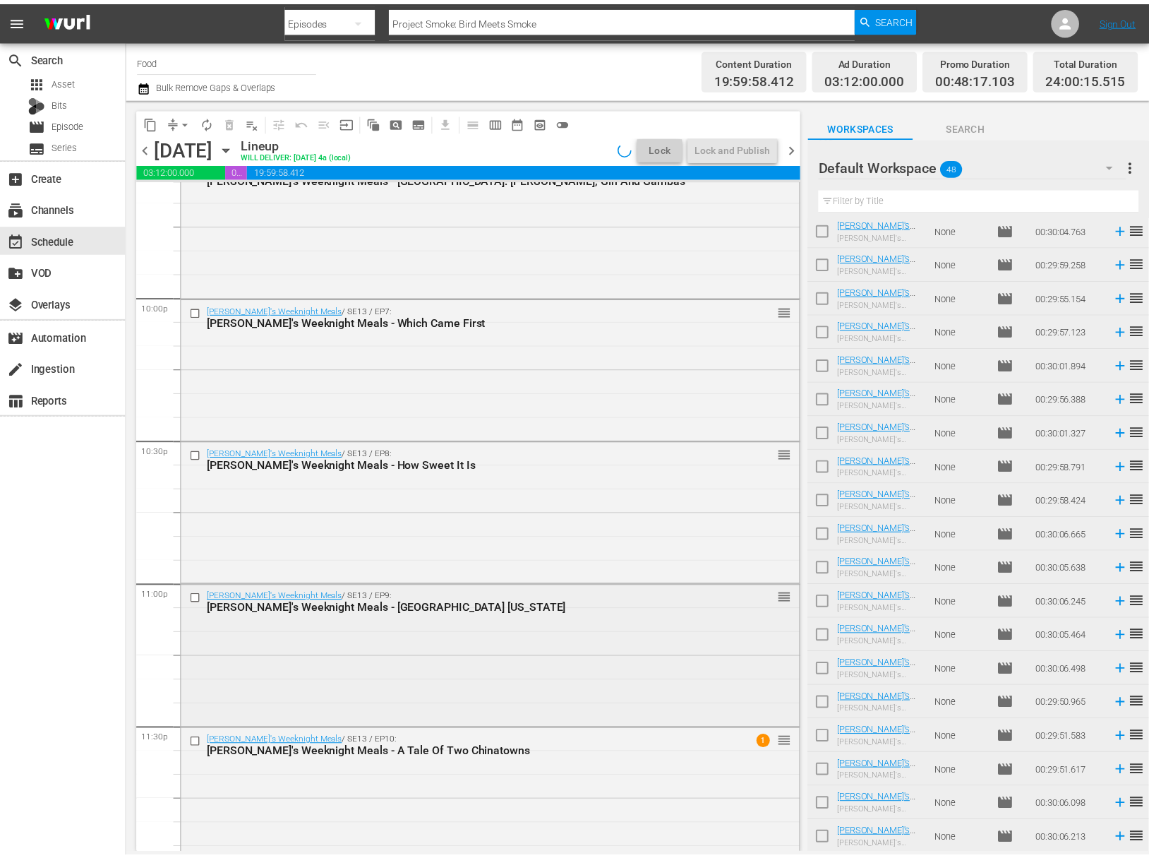
scroll to position [6240, 0]
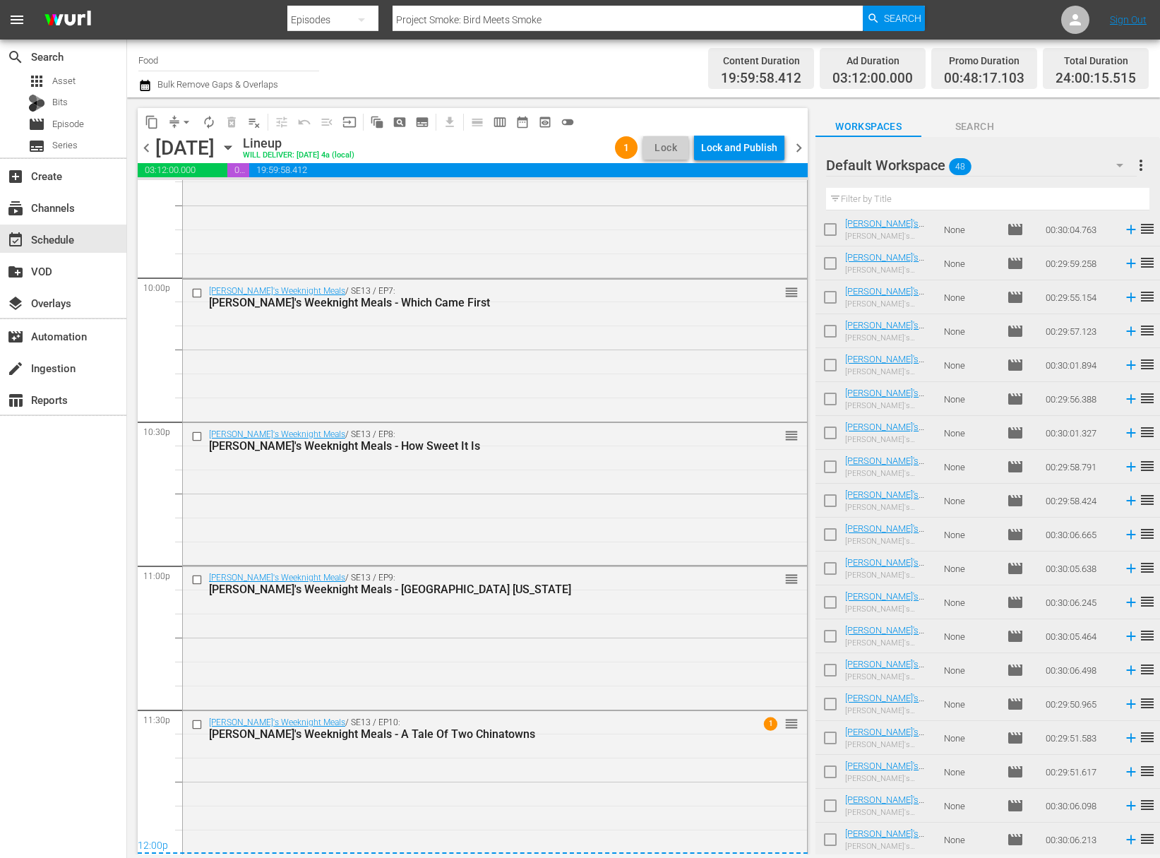
click at [759, 150] on div "Lock and Publish" at bounding box center [739, 147] width 76 height 25
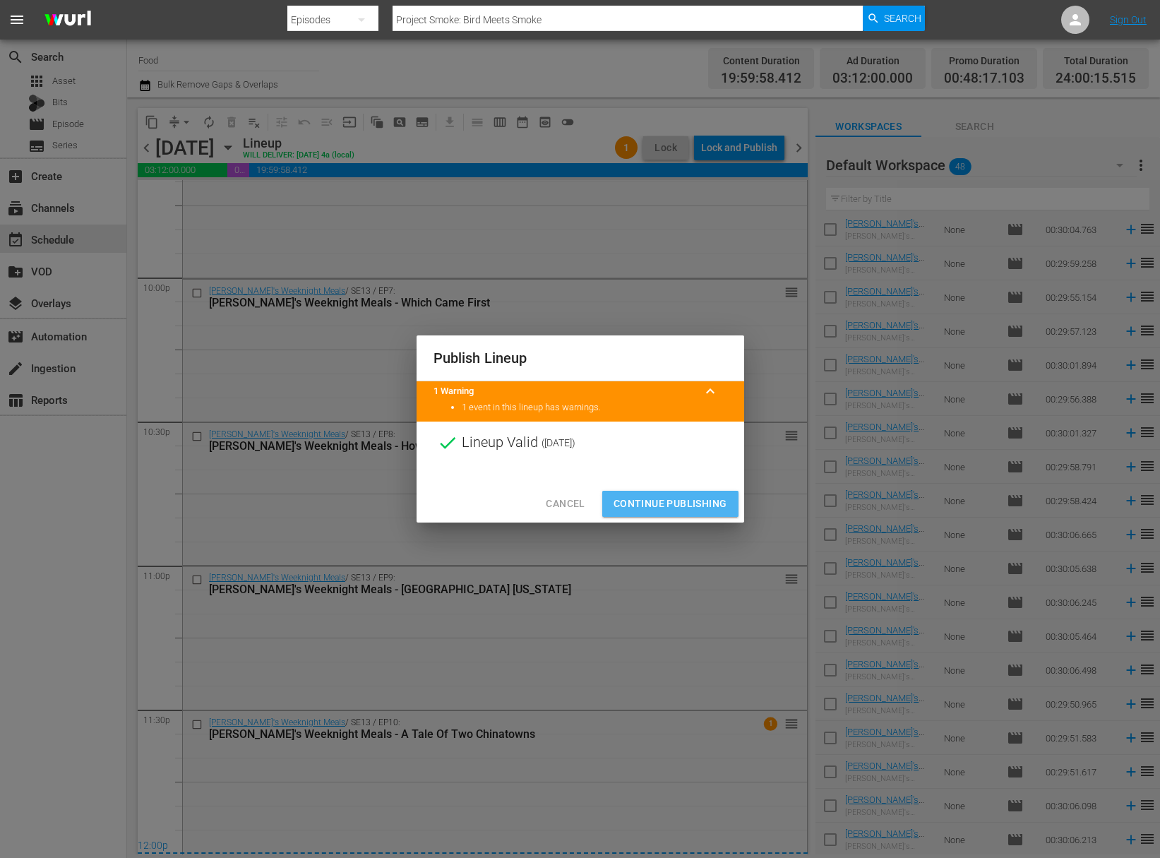
click at [675, 500] on span "Continue Publishing" at bounding box center [671, 504] width 114 height 18
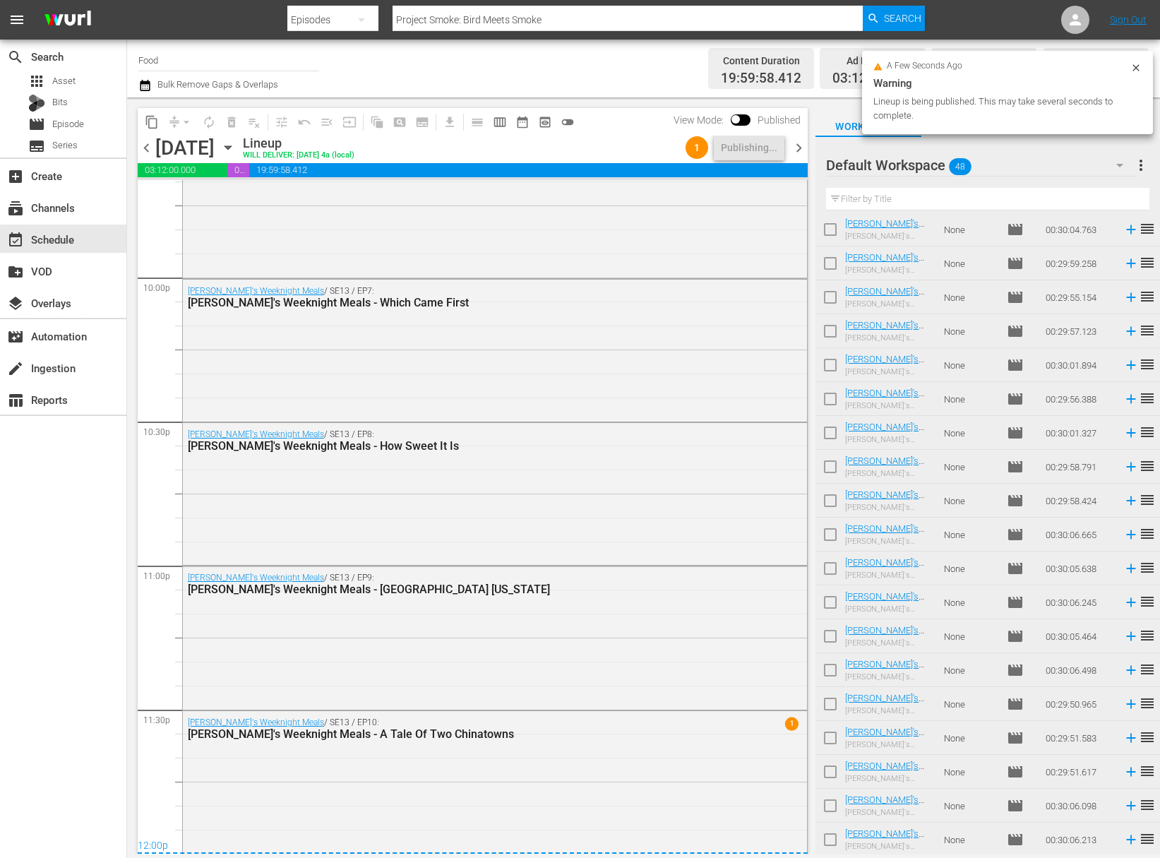
click at [1144, 167] on span "more_vert" at bounding box center [1140, 165] width 17 height 17
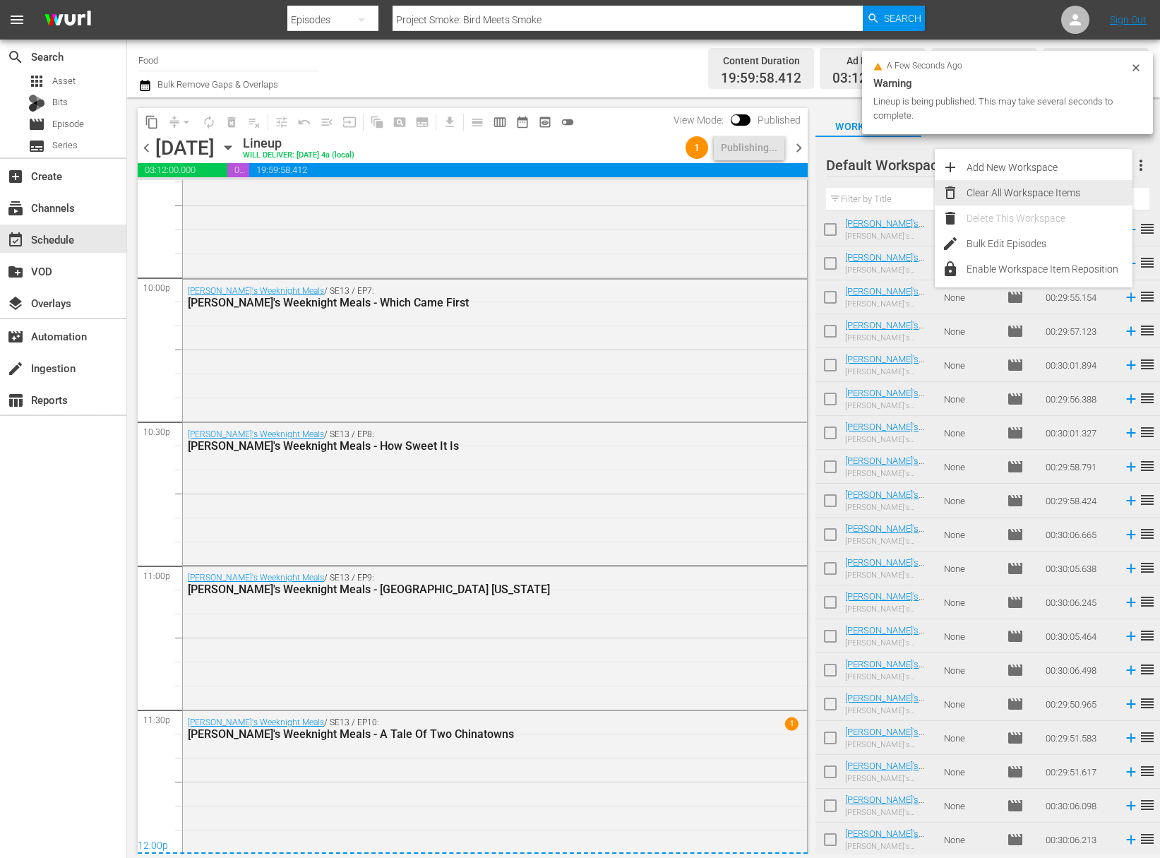
click at [1075, 190] on div "Clear All Workspace Items" at bounding box center [1050, 192] width 166 height 25
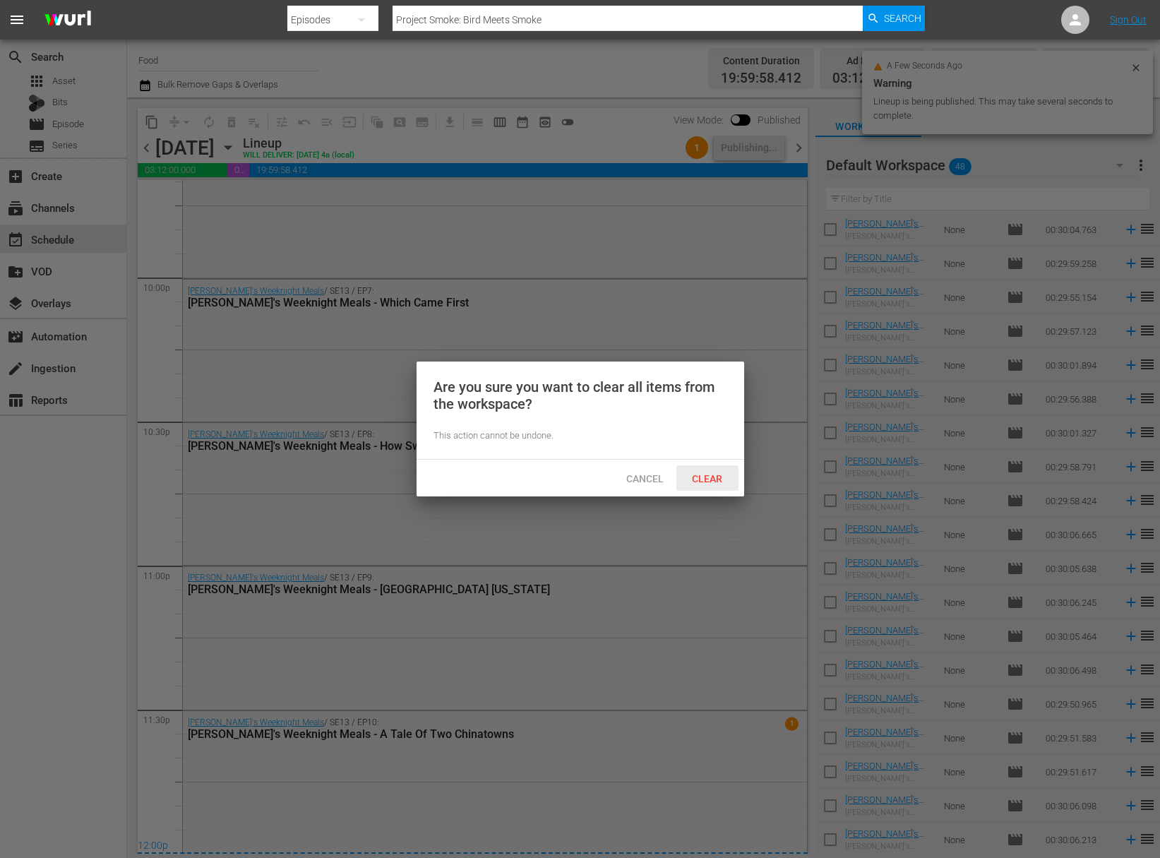
click at [717, 486] on div "Clear" at bounding box center [707, 478] width 62 height 26
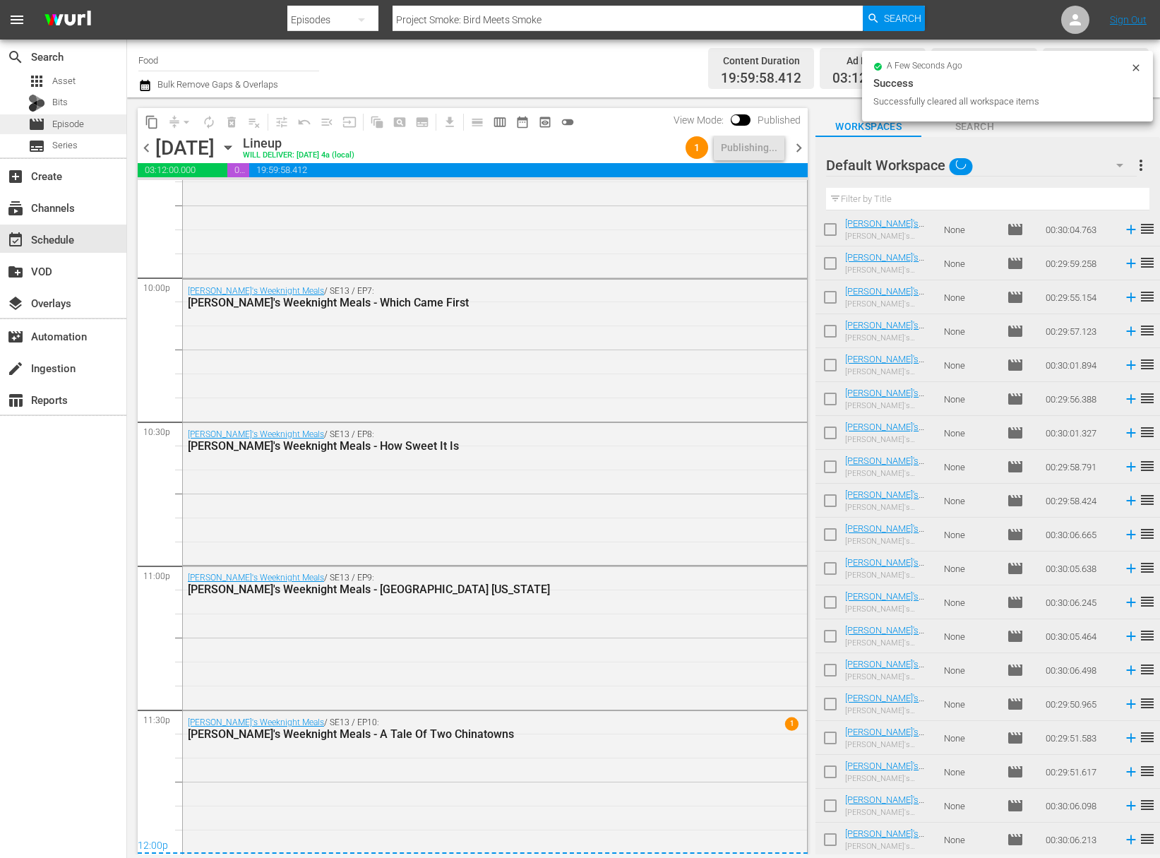
click at [86, 127] on div "movie Episode" at bounding box center [63, 124] width 126 height 20
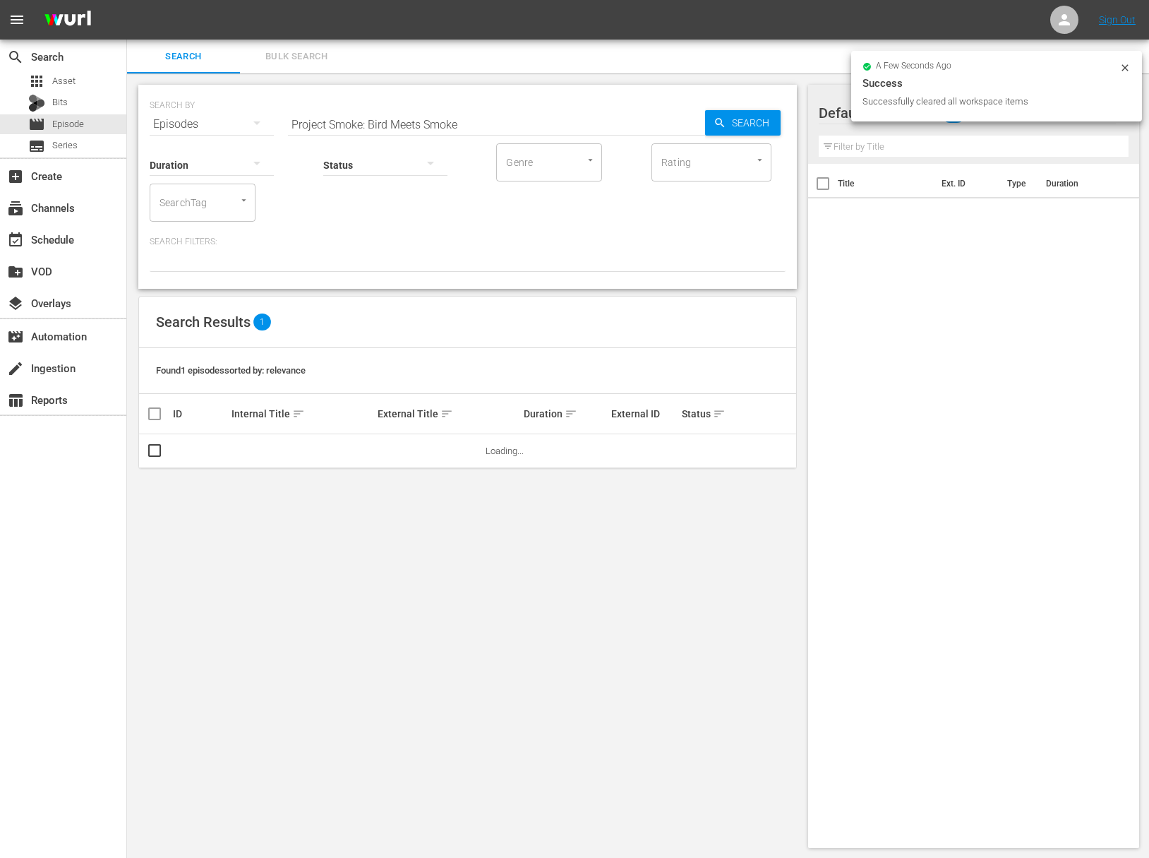
click at [348, 124] on input "Project Smoke: Bird Meets Smoke" at bounding box center [496, 124] width 417 height 34
paste input "Exploring Europe's Great Food Markets: [GEOGRAPHIC_DATA]"
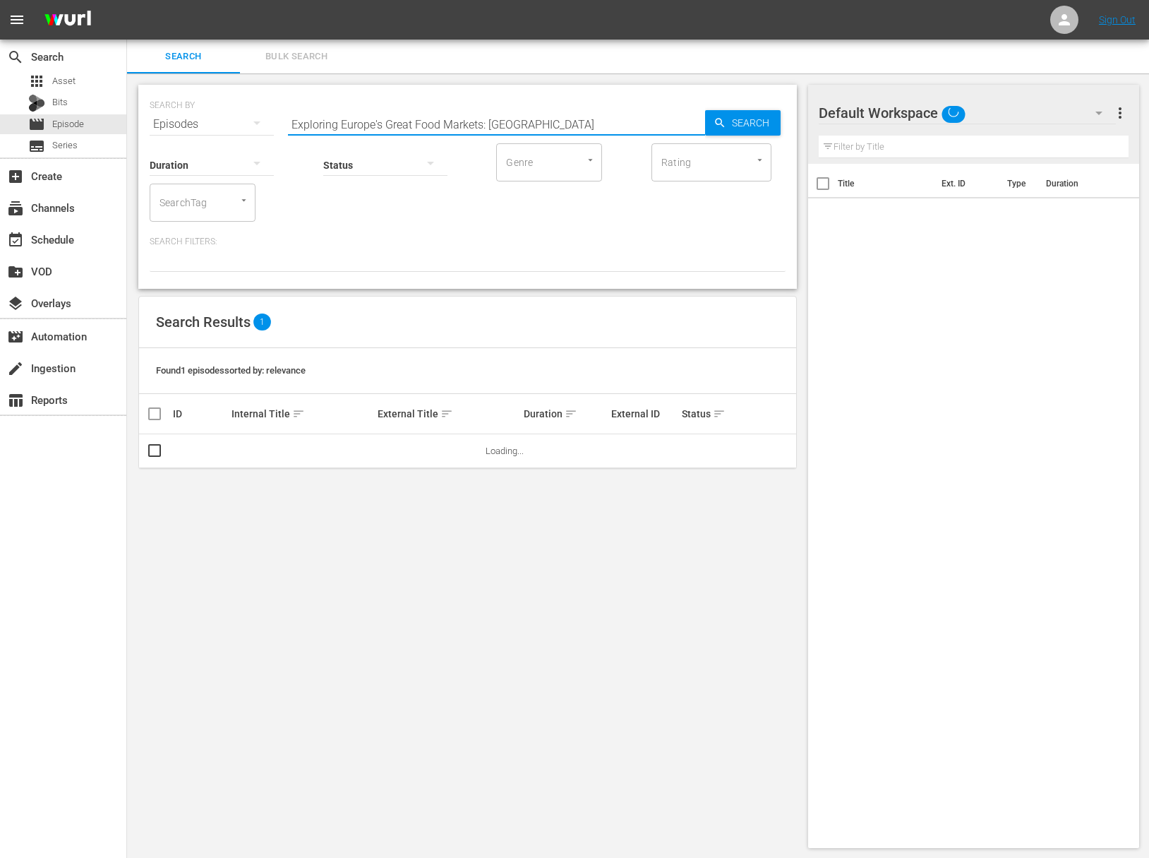
click at [746, 124] on span "Search" at bounding box center [753, 122] width 54 height 25
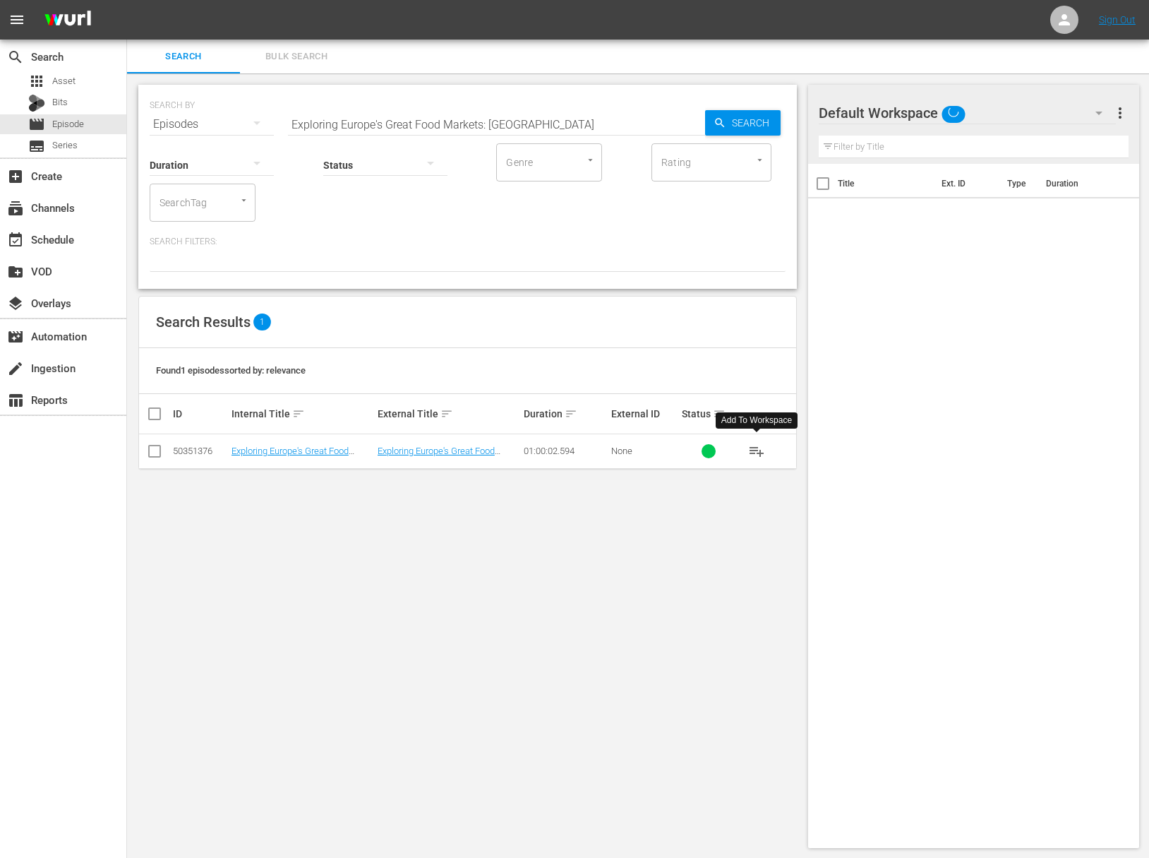
click at [760, 450] on span "playlist_add" at bounding box center [756, 451] width 17 height 17
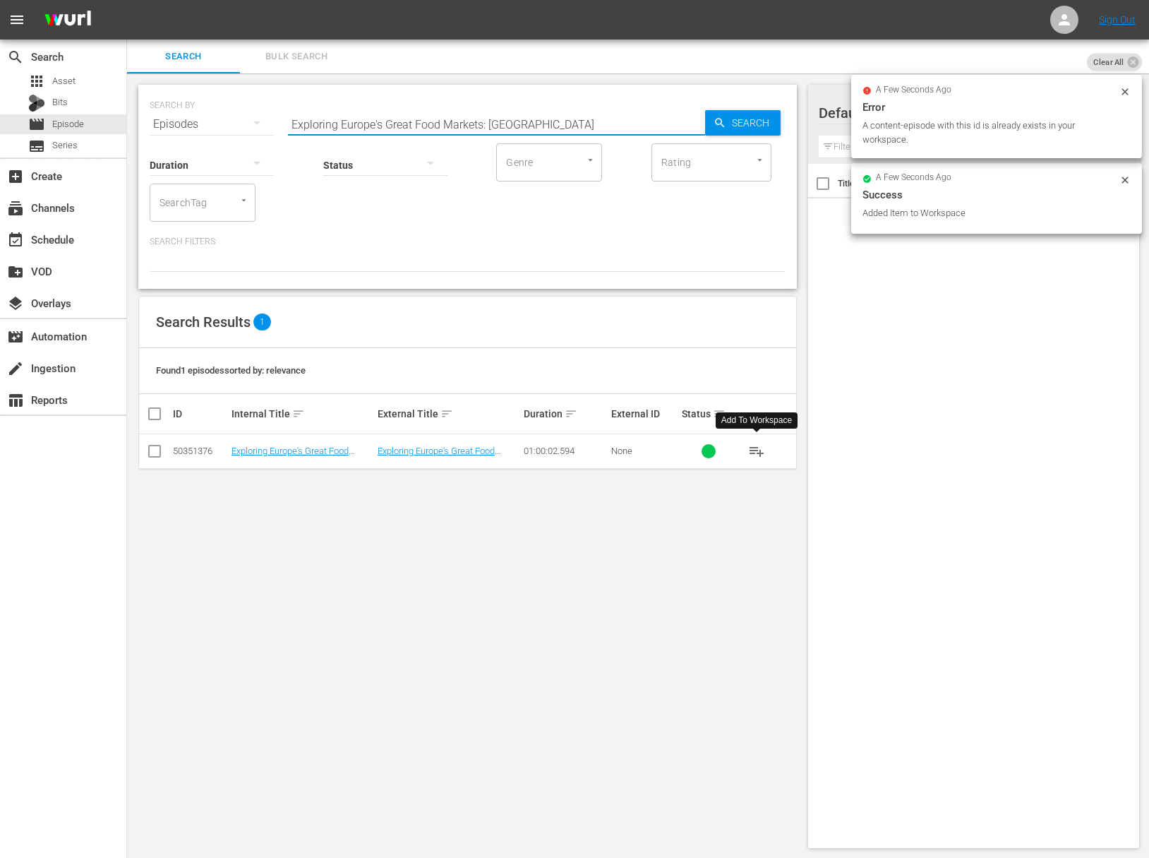
click at [506, 128] on input "Exploring Europe's Great Food Markets: [GEOGRAPHIC_DATA]" at bounding box center [496, 124] width 417 height 34
paste input "Thessalonik"
click at [756, 124] on span "Search" at bounding box center [753, 122] width 54 height 25
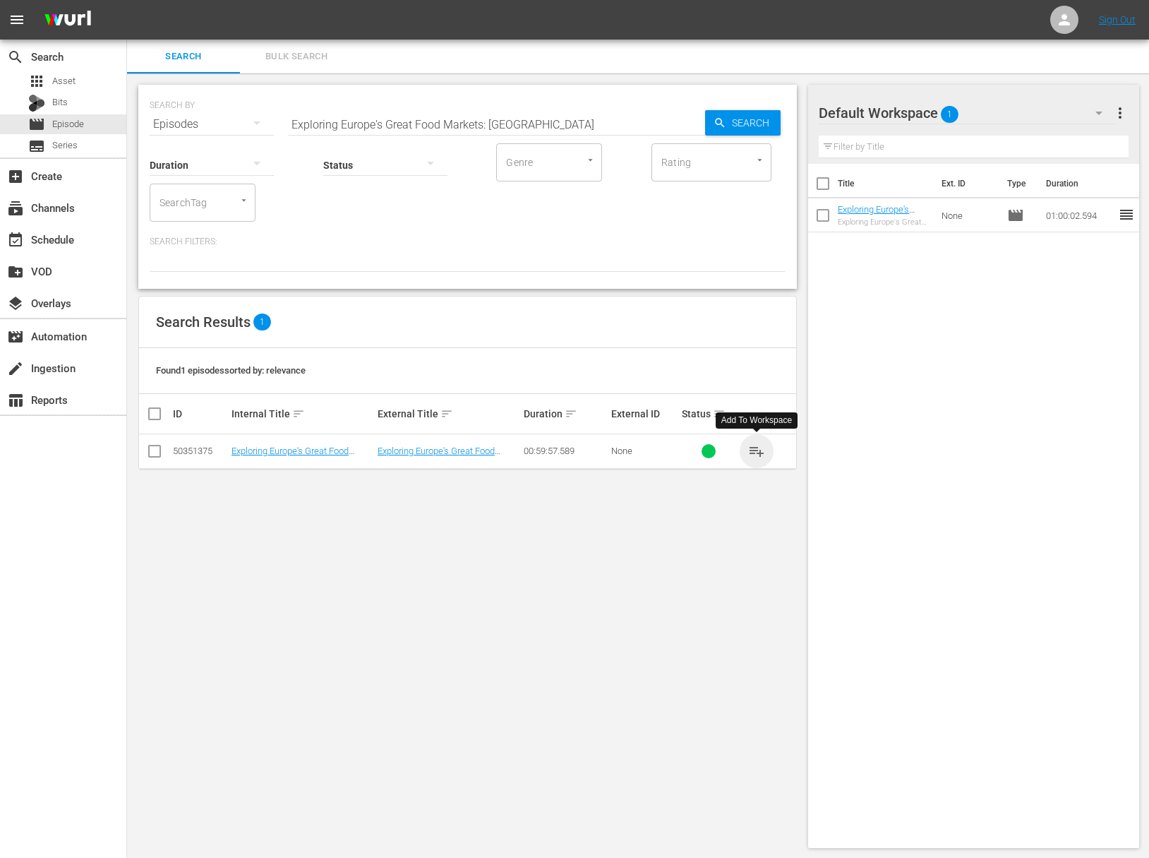
click at [760, 449] on span "playlist_add" at bounding box center [756, 451] width 17 height 17
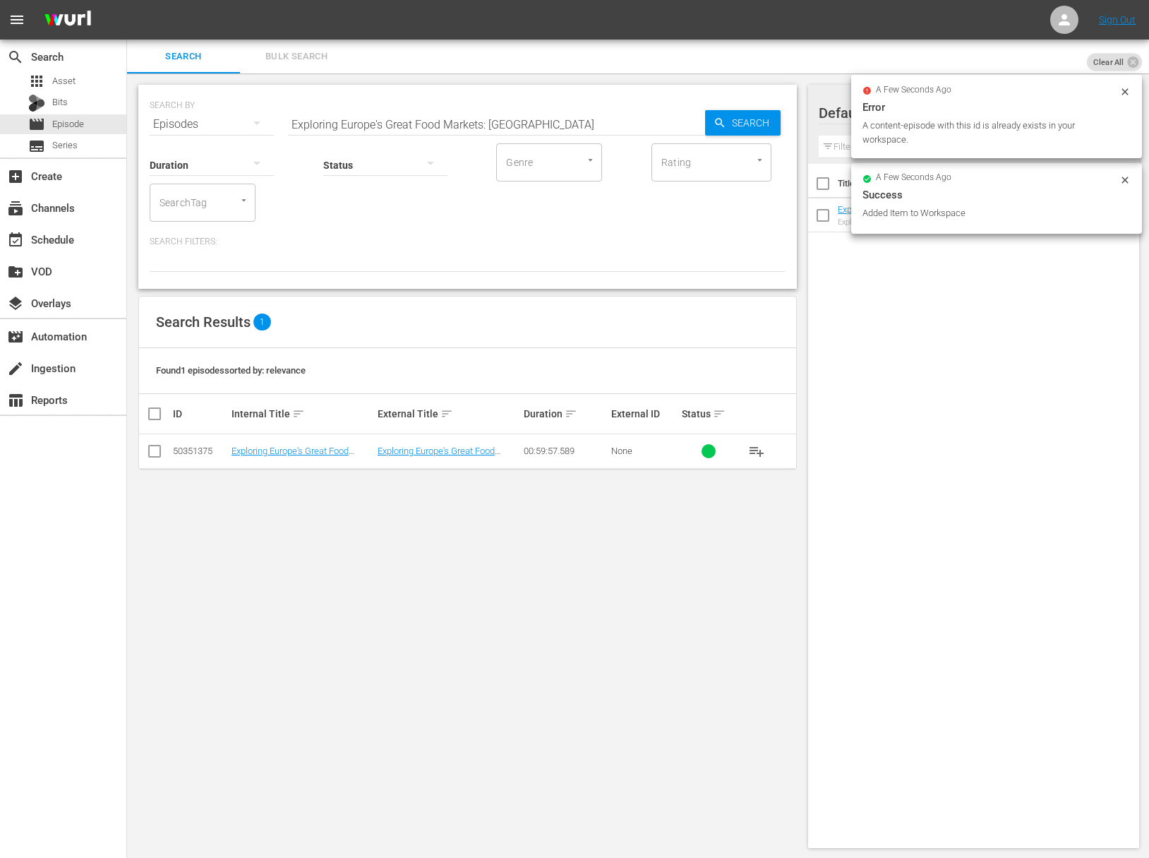
click at [528, 121] on input "Exploring Europe's Great Food Markets: [GEOGRAPHIC_DATA]" at bounding box center [496, 124] width 417 height 34
paste input "Bergen"
click at [748, 128] on span "Search" at bounding box center [753, 122] width 54 height 25
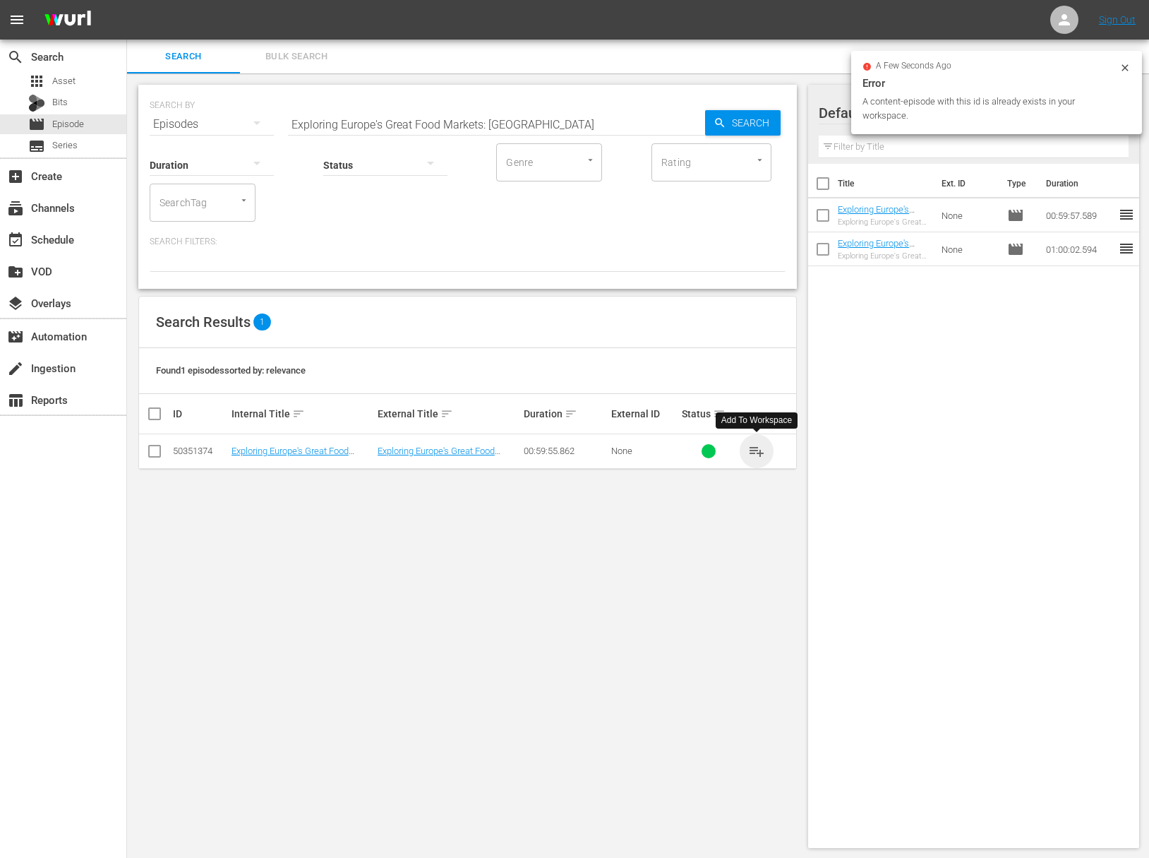
click at [758, 443] on span "playlist_add" at bounding box center [756, 451] width 17 height 17
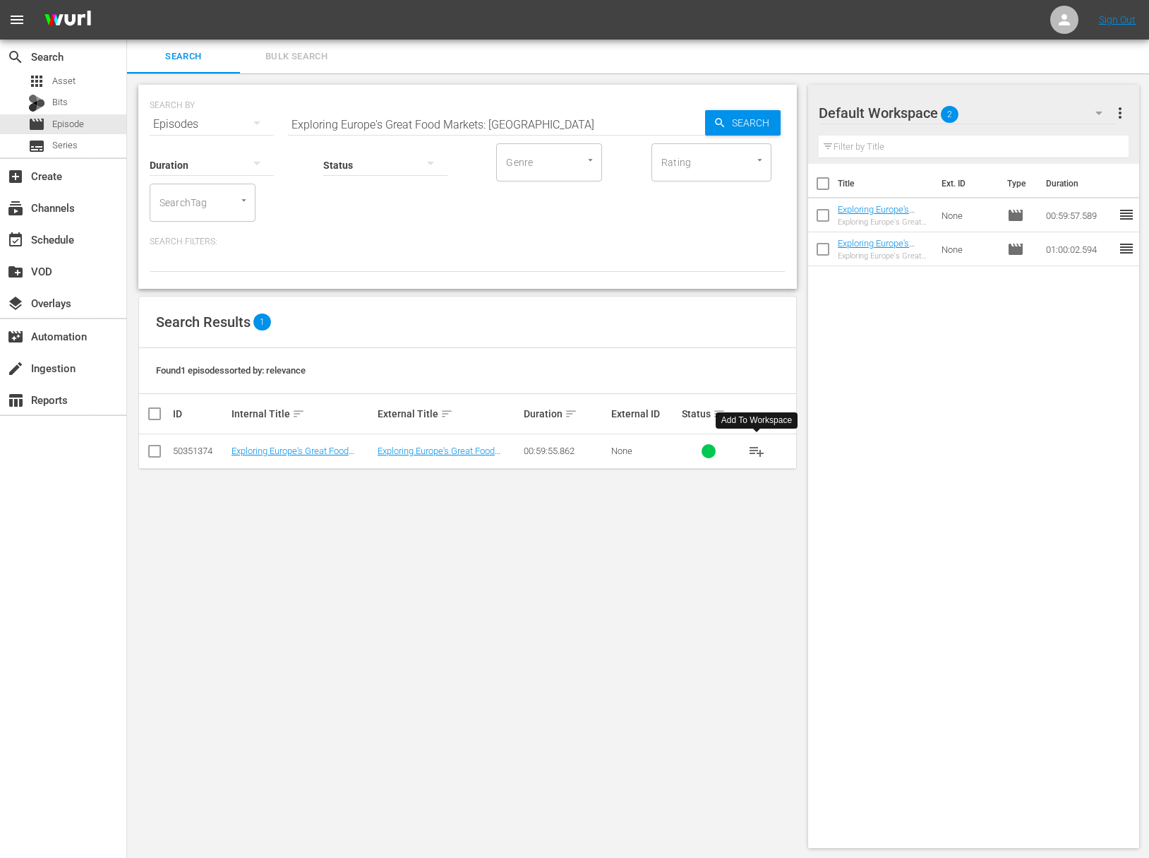
click at [758, 452] on span "playlist_add" at bounding box center [756, 451] width 17 height 17
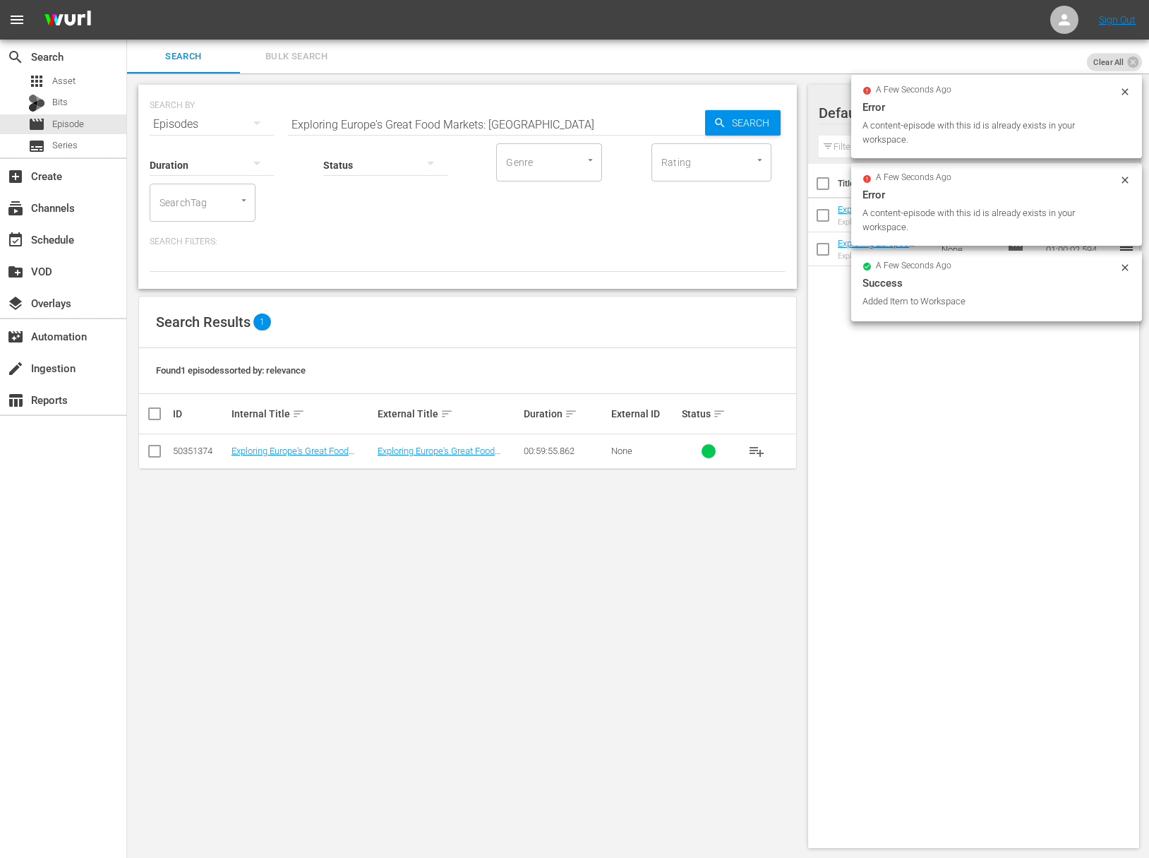
click at [493, 116] on input "Exploring Europe's Great Food Markets: [GEOGRAPHIC_DATA]" at bounding box center [496, 124] width 417 height 34
paste input "[GEOGRAPHIC_DATA]"
click at [753, 121] on span "Search" at bounding box center [753, 122] width 54 height 25
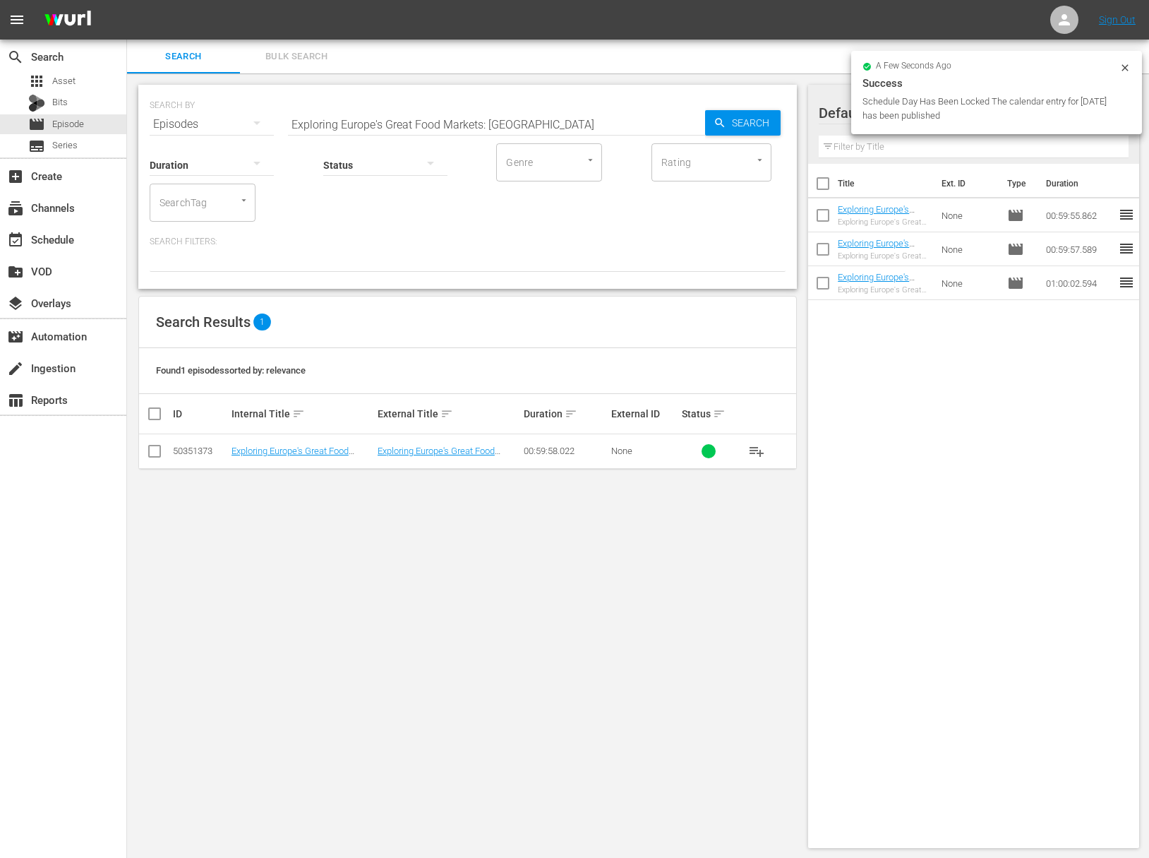
click at [756, 449] on span "playlist_add" at bounding box center [756, 451] width 17 height 17
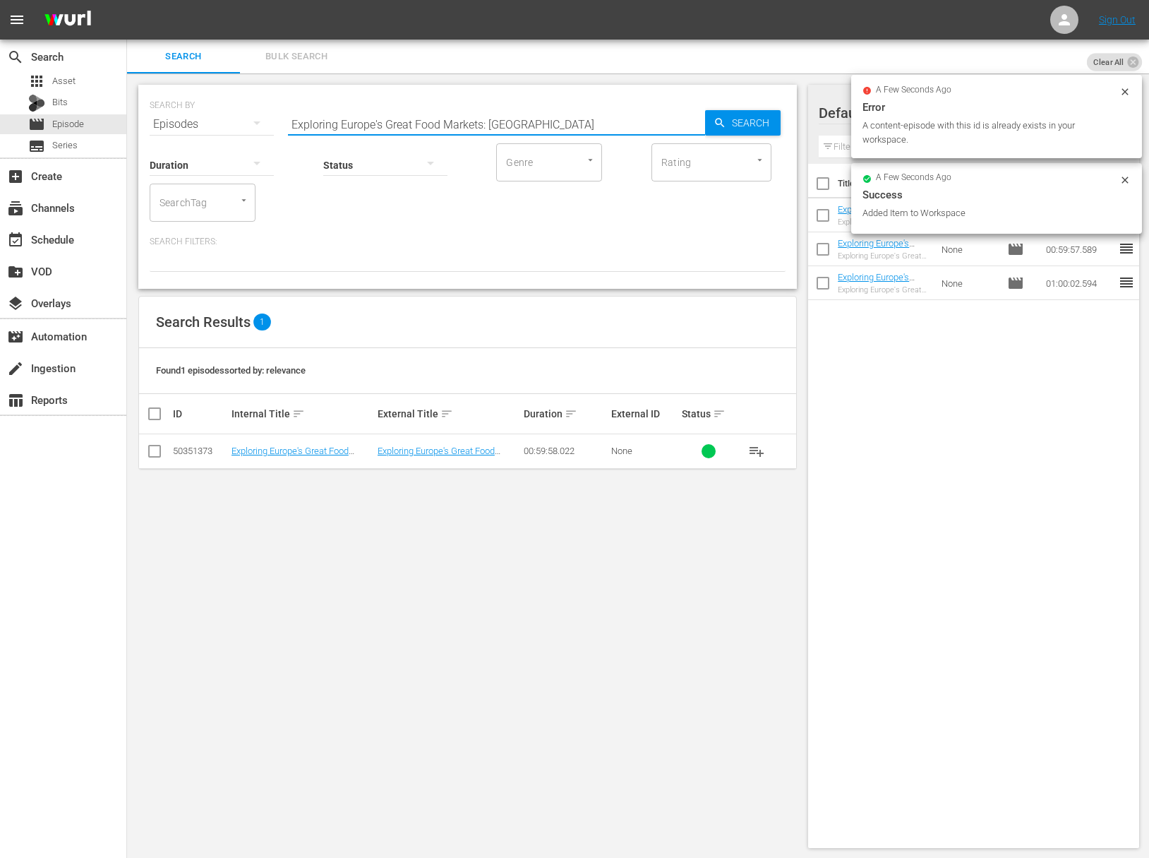
click at [493, 113] on input "Exploring Europe's Great Food Markets: [GEOGRAPHIC_DATA]" at bounding box center [496, 124] width 417 height 34
paste input "[GEOGRAPHIC_DATA]"
click at [773, 118] on span "Search" at bounding box center [753, 122] width 54 height 25
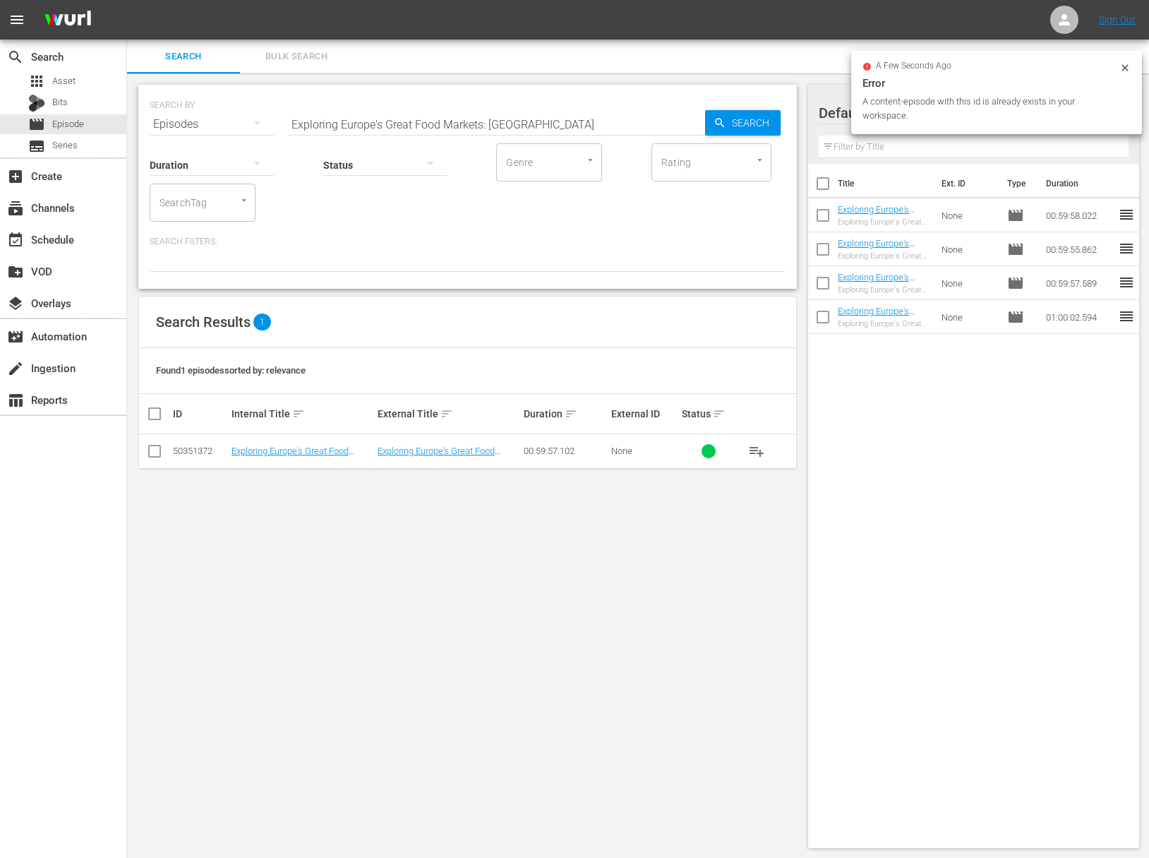
click at [756, 452] on span "playlist_add" at bounding box center [756, 451] width 17 height 17
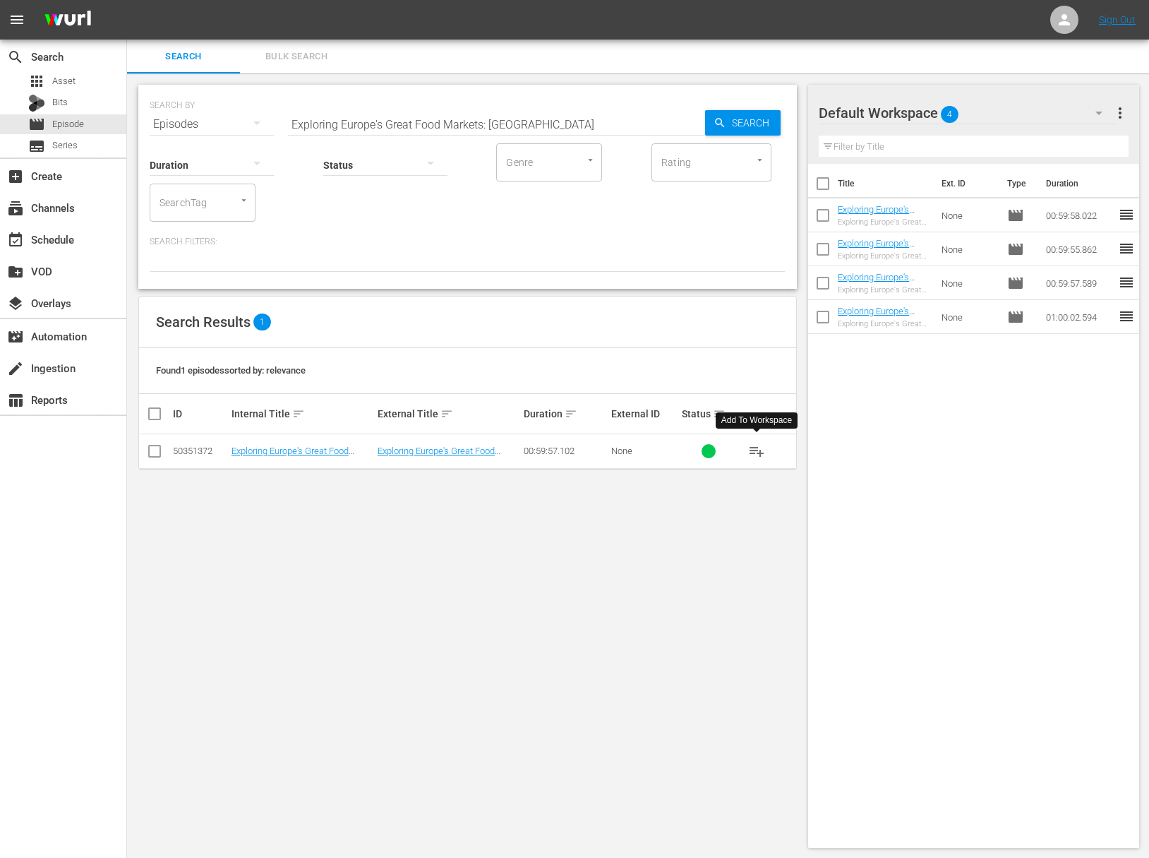
click at [756, 452] on span "playlist_add" at bounding box center [756, 451] width 17 height 17
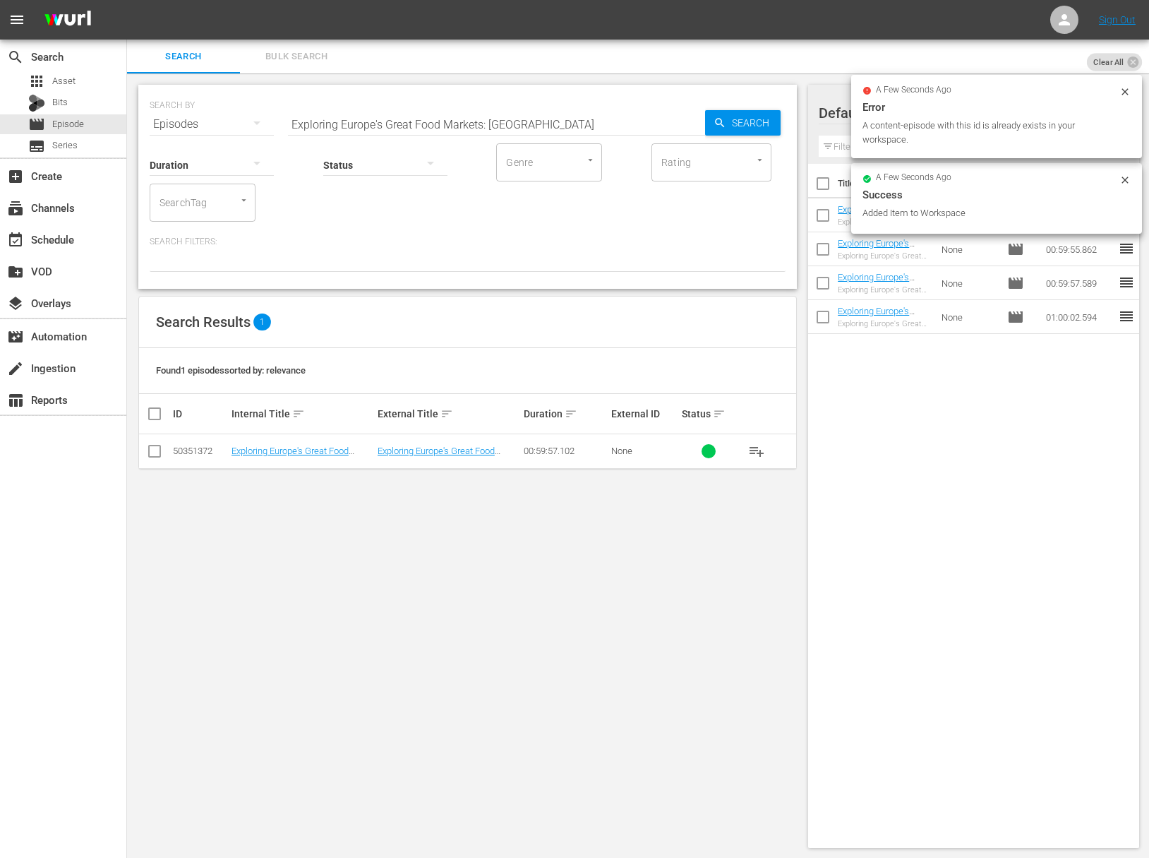
click at [550, 118] on input "Exploring Europe's Great Food Markets: [GEOGRAPHIC_DATA]" at bounding box center [496, 124] width 417 height 34
paste input "[GEOGRAPHIC_DATA]"
click at [769, 121] on span "Search" at bounding box center [753, 122] width 54 height 25
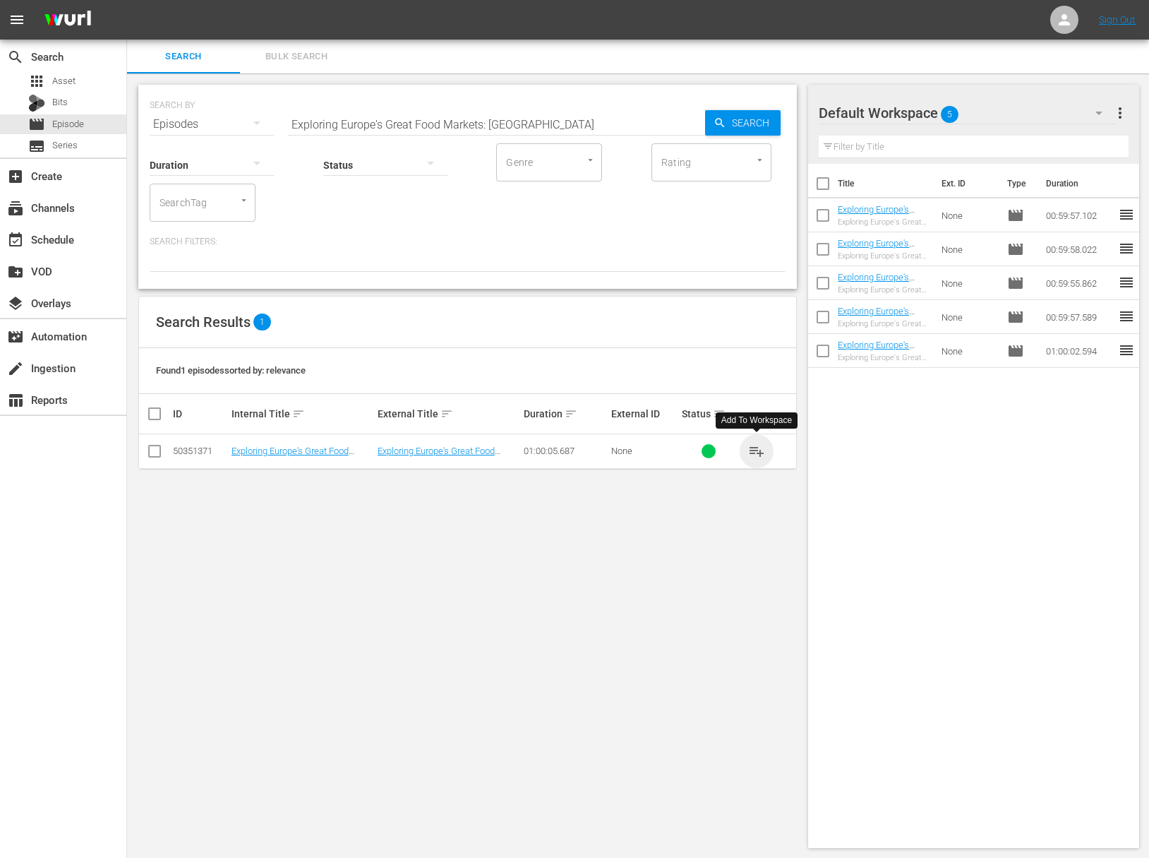
click at [756, 448] on span "playlist_add" at bounding box center [756, 451] width 17 height 17
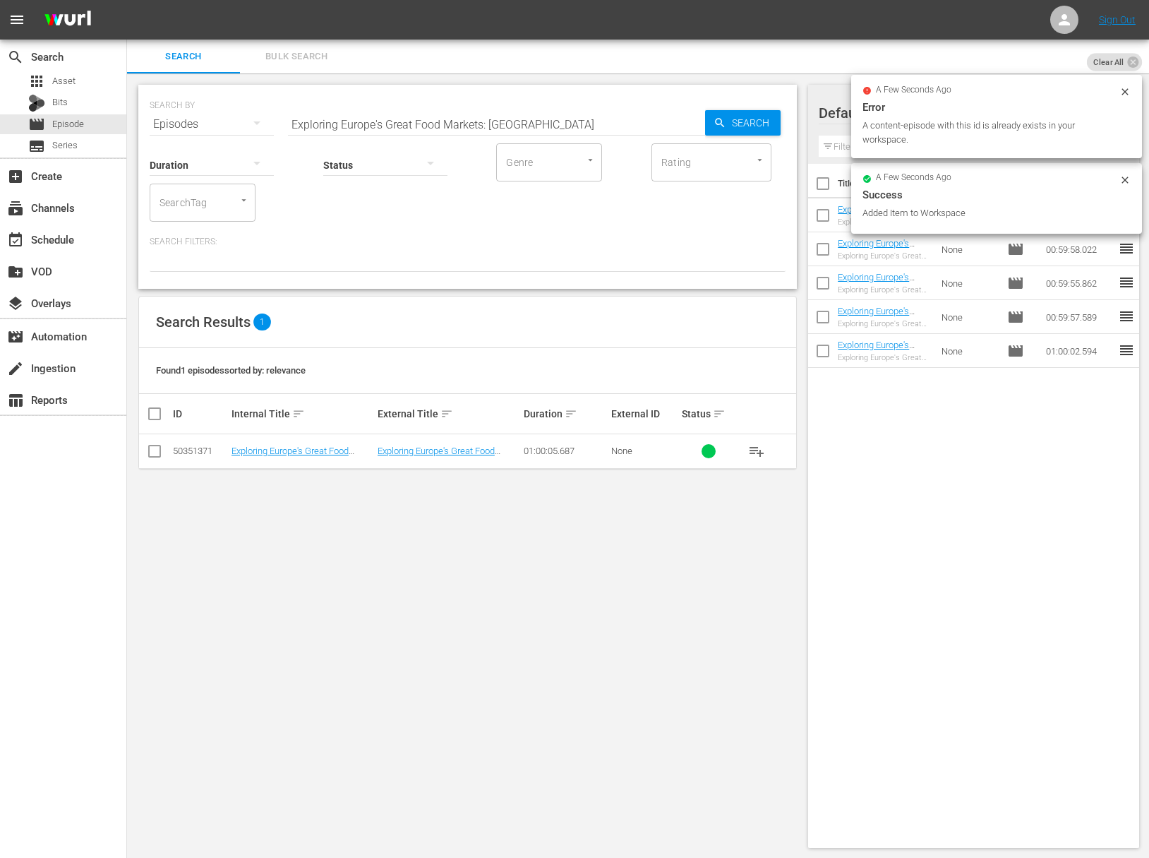
click at [491, 112] on input "Exploring Europe's Great Food Markets: [GEOGRAPHIC_DATA]" at bounding box center [496, 124] width 417 height 34
paste input "[GEOGRAPHIC_DATA]"
click at [773, 119] on span "Search" at bounding box center [753, 122] width 54 height 25
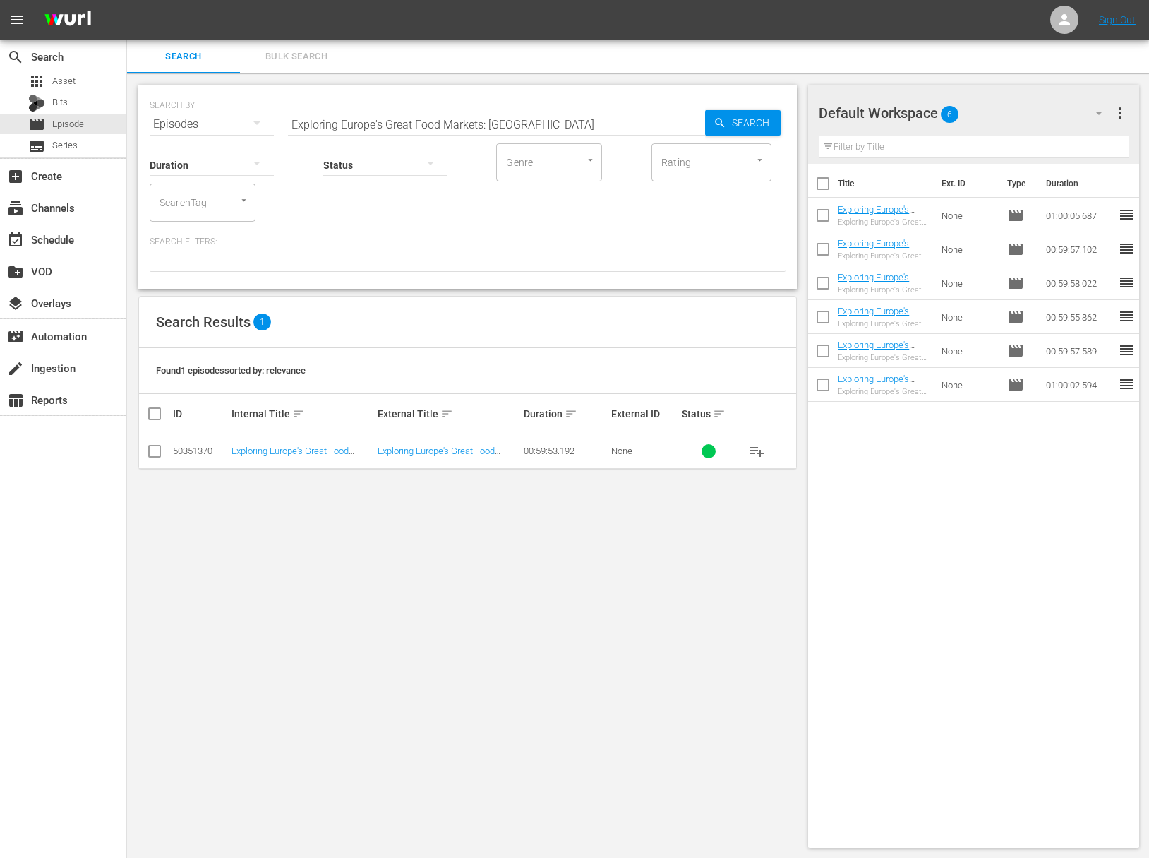
click at [761, 451] on span "playlist_add" at bounding box center [756, 451] width 17 height 17
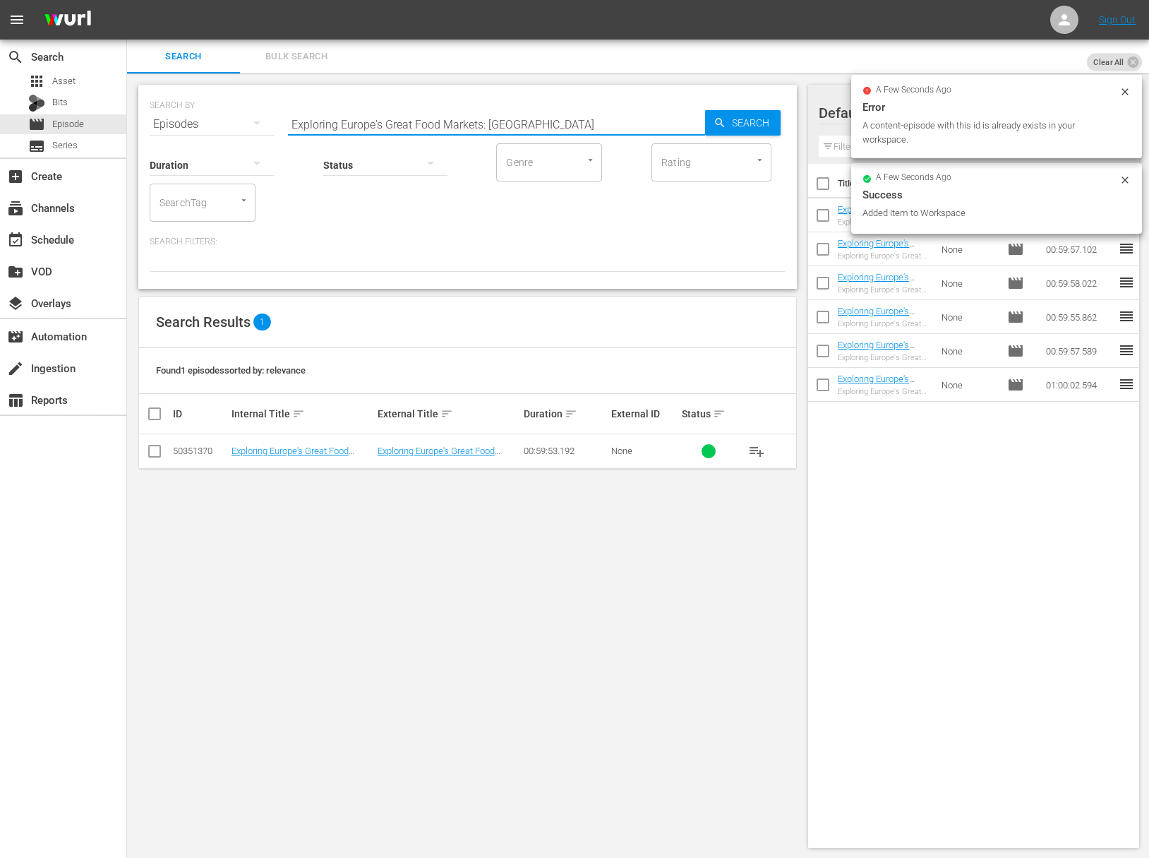
click at [491, 127] on input "Exploring Europe's Great Food Markets: [GEOGRAPHIC_DATA]" at bounding box center [496, 124] width 417 height 34
paste input "Exploring Europe's Great Food Markets: [GEOGRAPHIC_DATA]"
click at [489, 132] on input "Exploring Europe's Great Food Markets: aExploring Europe's Great Food Markets: …" at bounding box center [496, 124] width 417 height 34
paste input "[GEOGRAPHIC_DATA]"
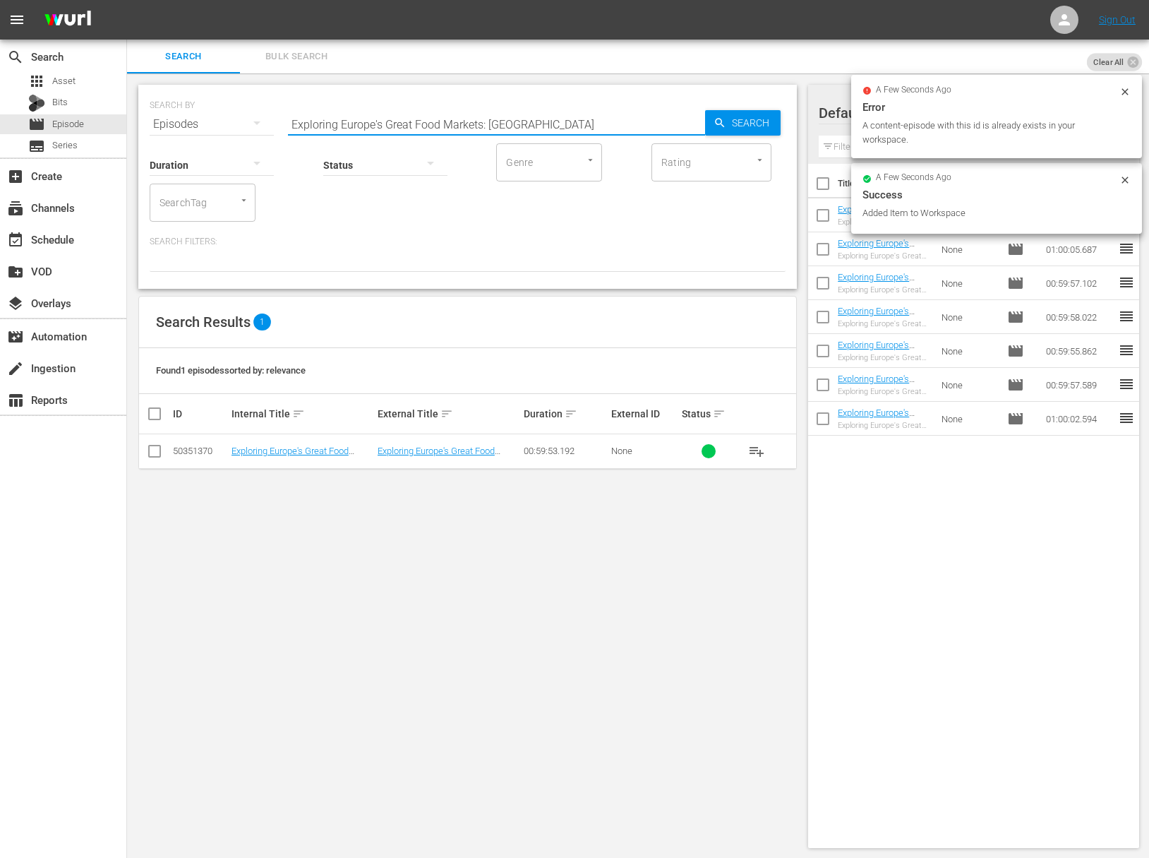
scroll to position [0, 0]
click at [743, 127] on span "Search" at bounding box center [753, 122] width 54 height 25
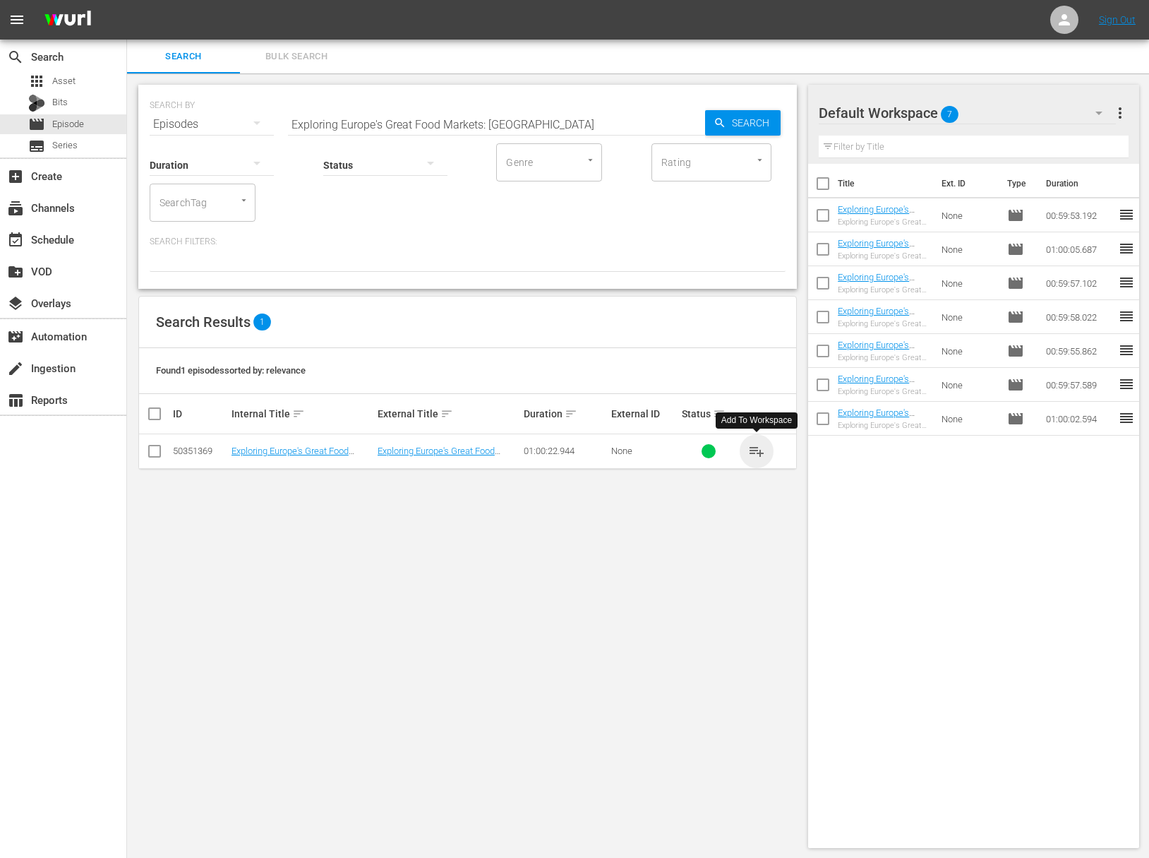
click at [762, 453] on span "playlist_add" at bounding box center [756, 451] width 17 height 17
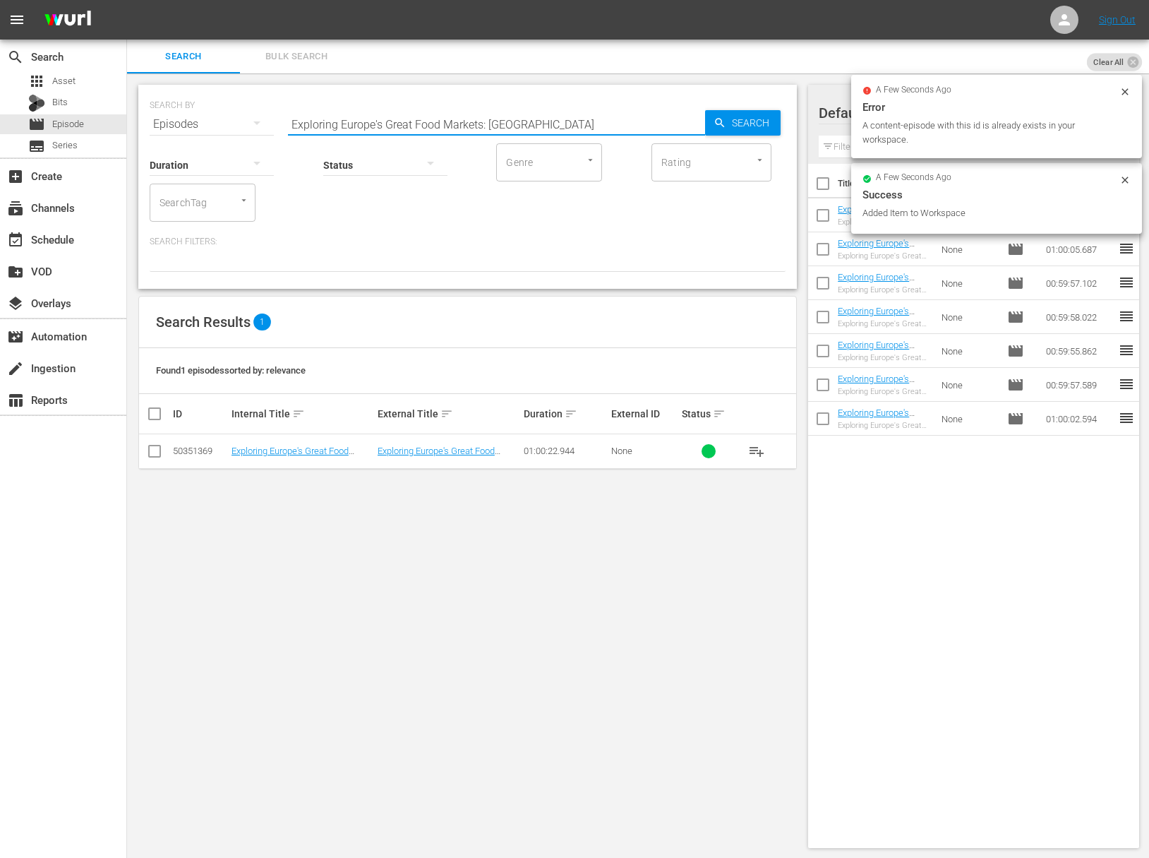
click at [481, 114] on input "Exploring Europe's Great Food Markets: [GEOGRAPHIC_DATA]" at bounding box center [496, 124] width 417 height 34
paste input "[GEOGRAPHIC_DATA]"
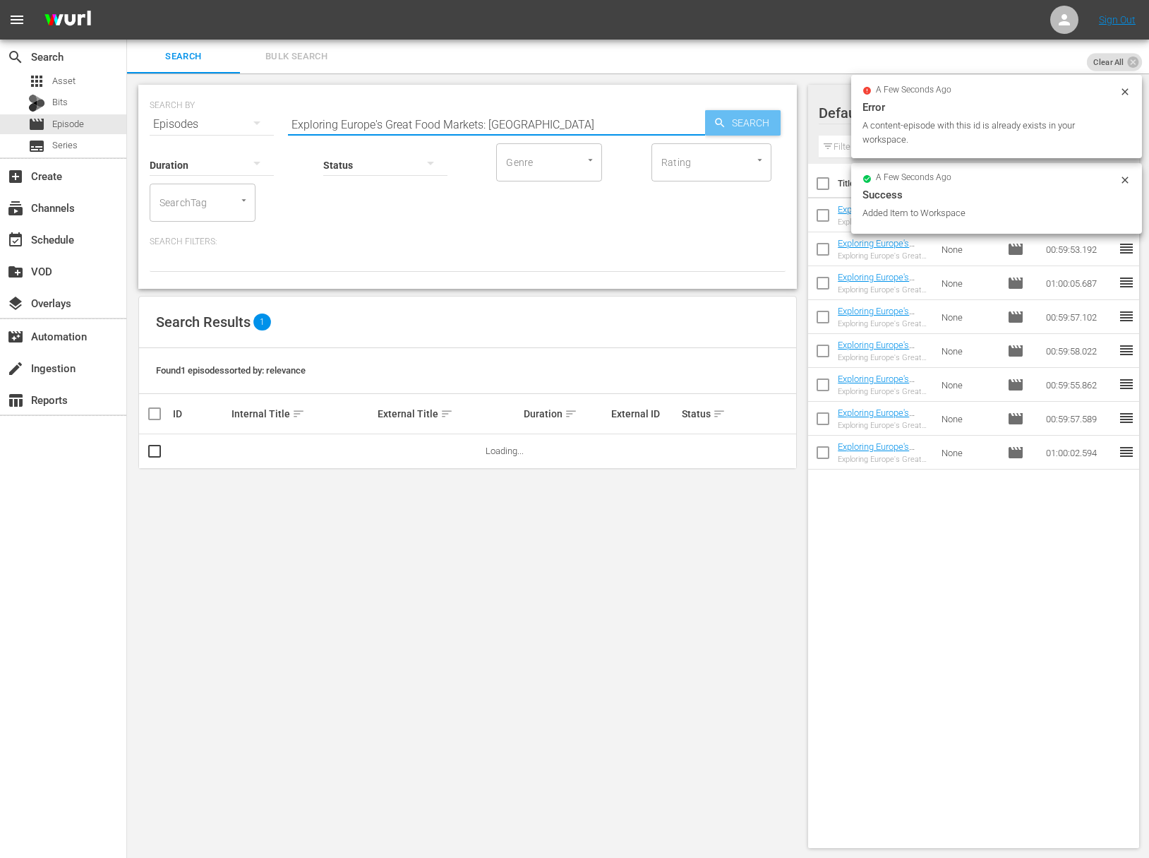
click at [746, 116] on span "Search" at bounding box center [753, 122] width 54 height 25
click at [747, 116] on span "Search" at bounding box center [753, 122] width 54 height 25
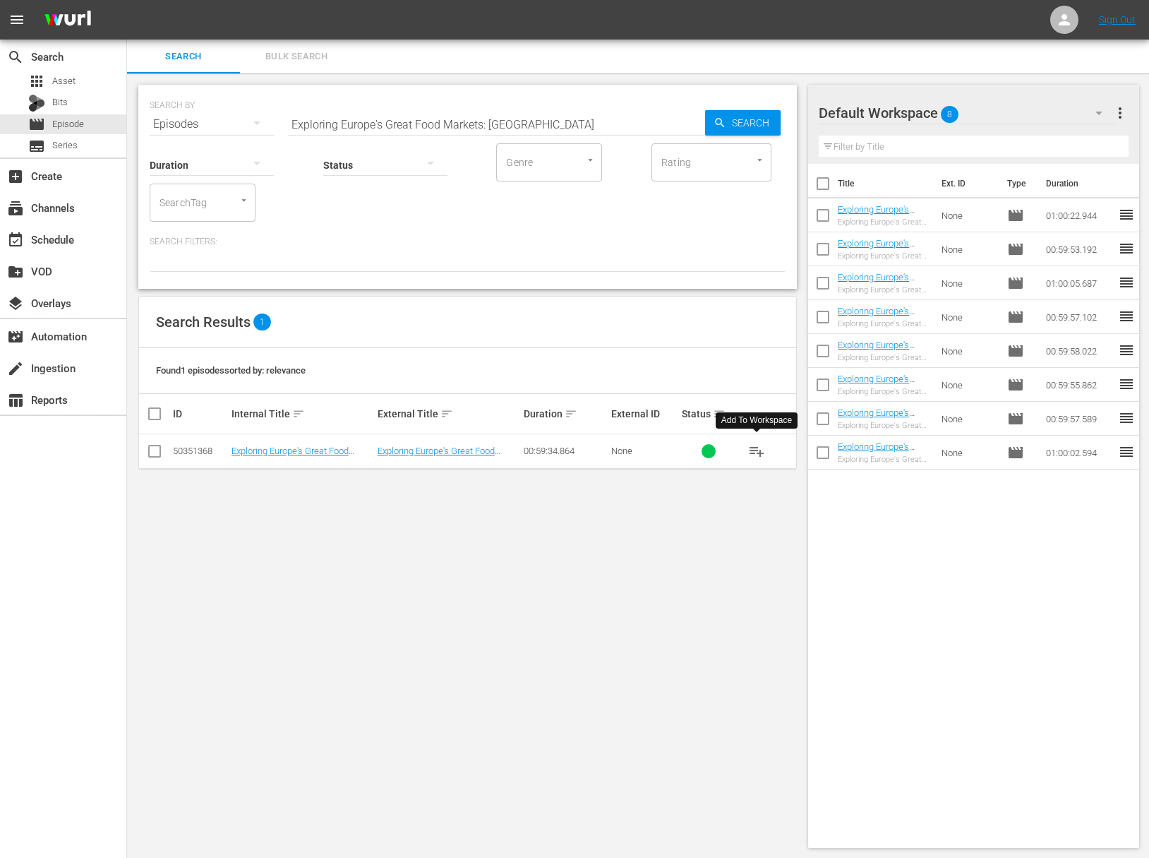
click at [758, 452] on span "playlist_add" at bounding box center [756, 451] width 17 height 17
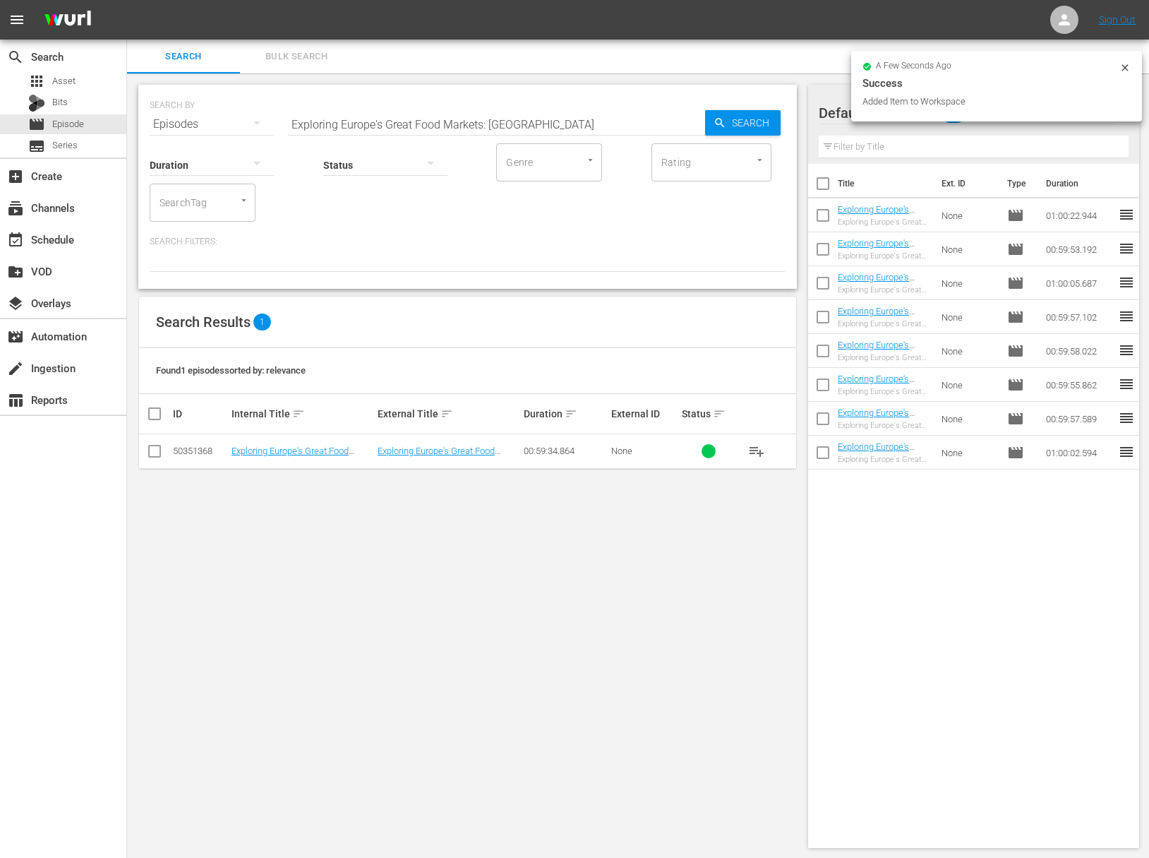
click at [455, 128] on input "Exploring Europe's Great Food Markets: [GEOGRAPHIC_DATA]" at bounding box center [496, 124] width 417 height 34
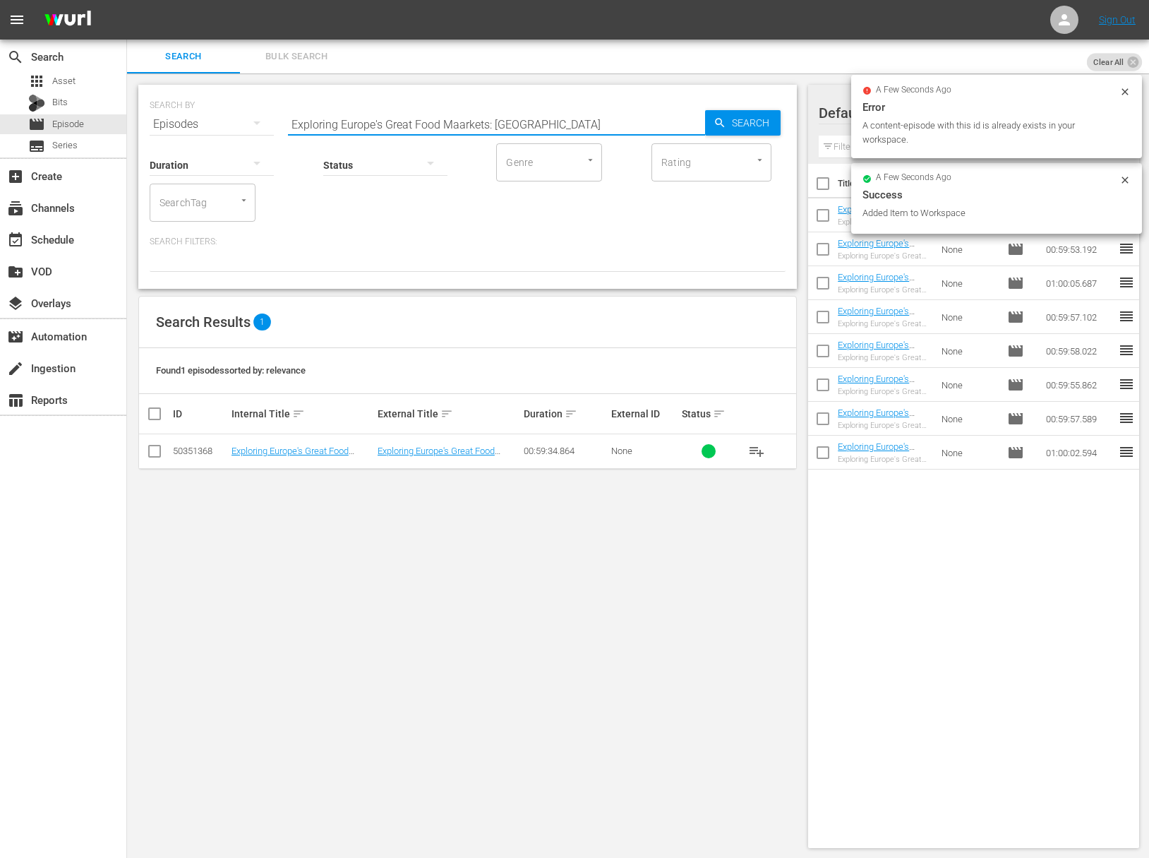
paste input "Exploring Europe's Great Food Markets: [GEOGRAPHIC_DATA]"
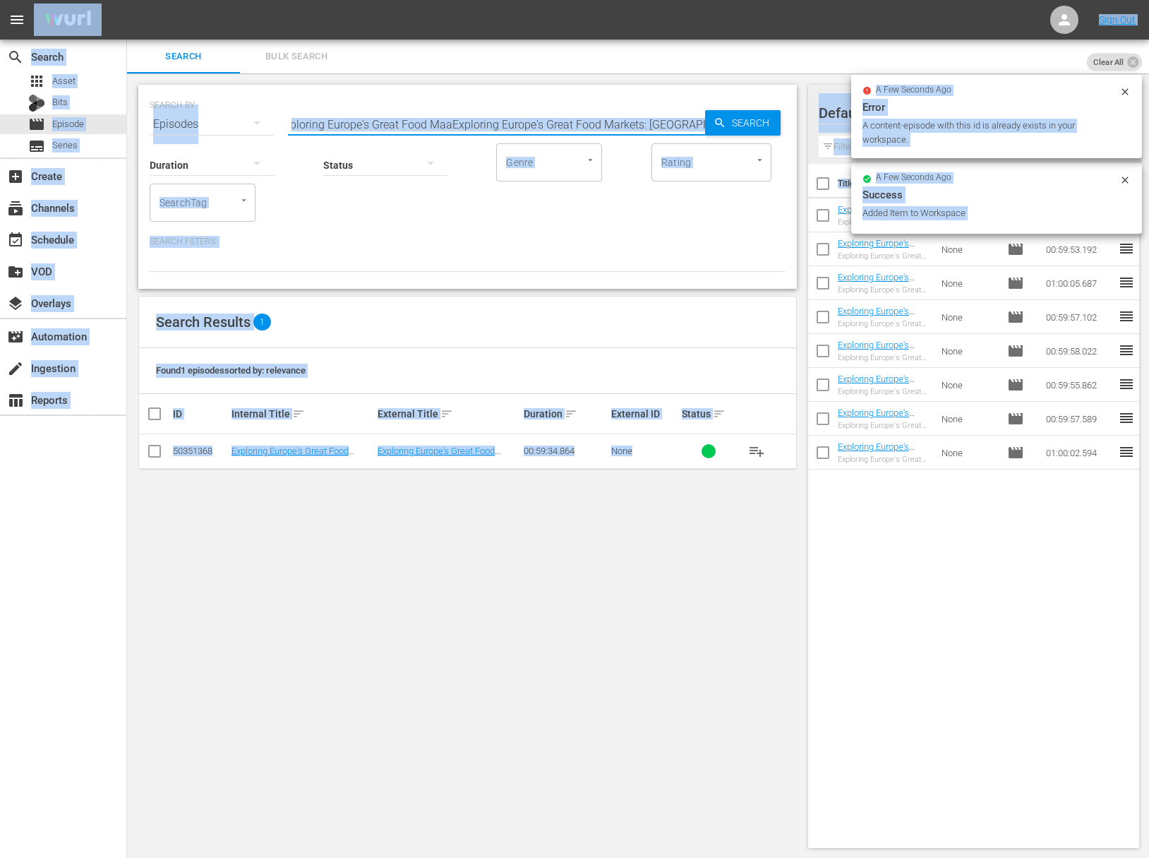
click at [445, 131] on div "Status" at bounding box center [385, 156] width 124 height 51
click at [502, 108] on input "Exploring Europe's Great Food MaaExploring Europe's Great Food Markets: [GEOGRA…" at bounding box center [496, 124] width 417 height 34
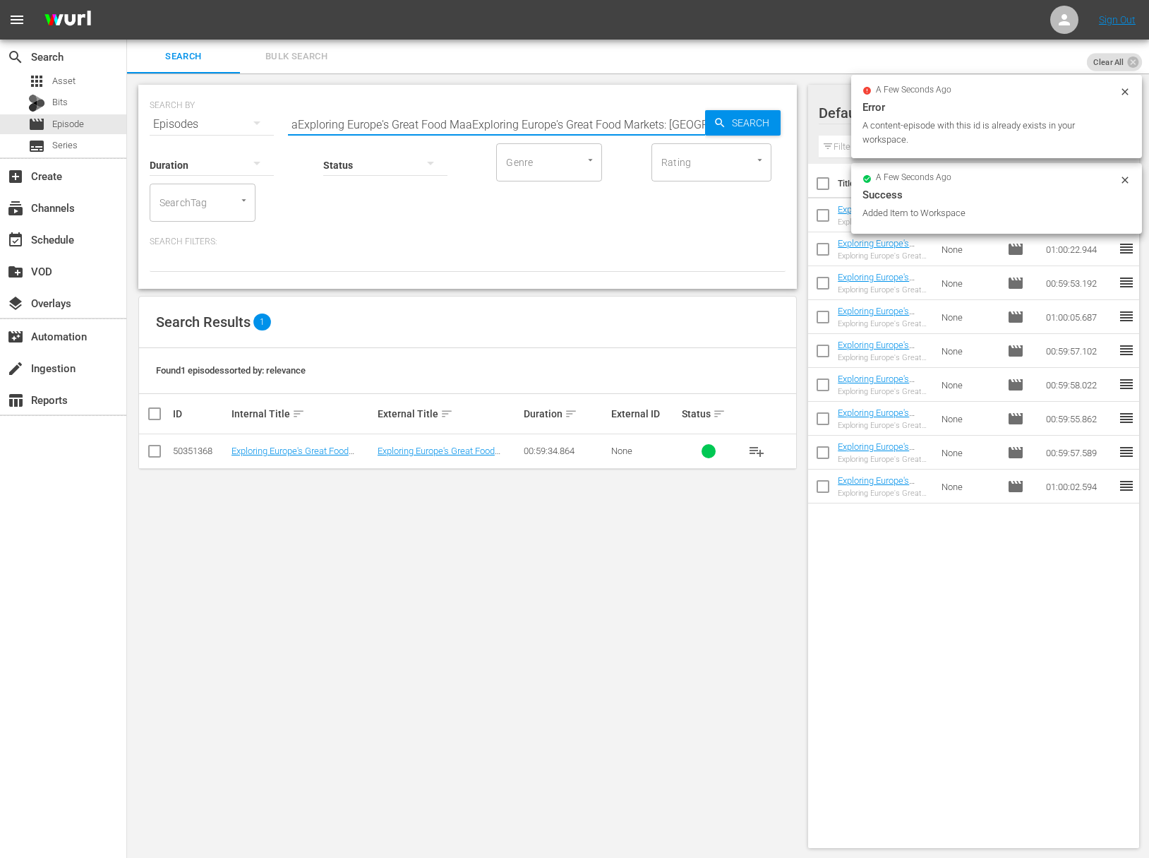
paste input "rkets: AmsterdamExploring Europe's Great Food Ma"
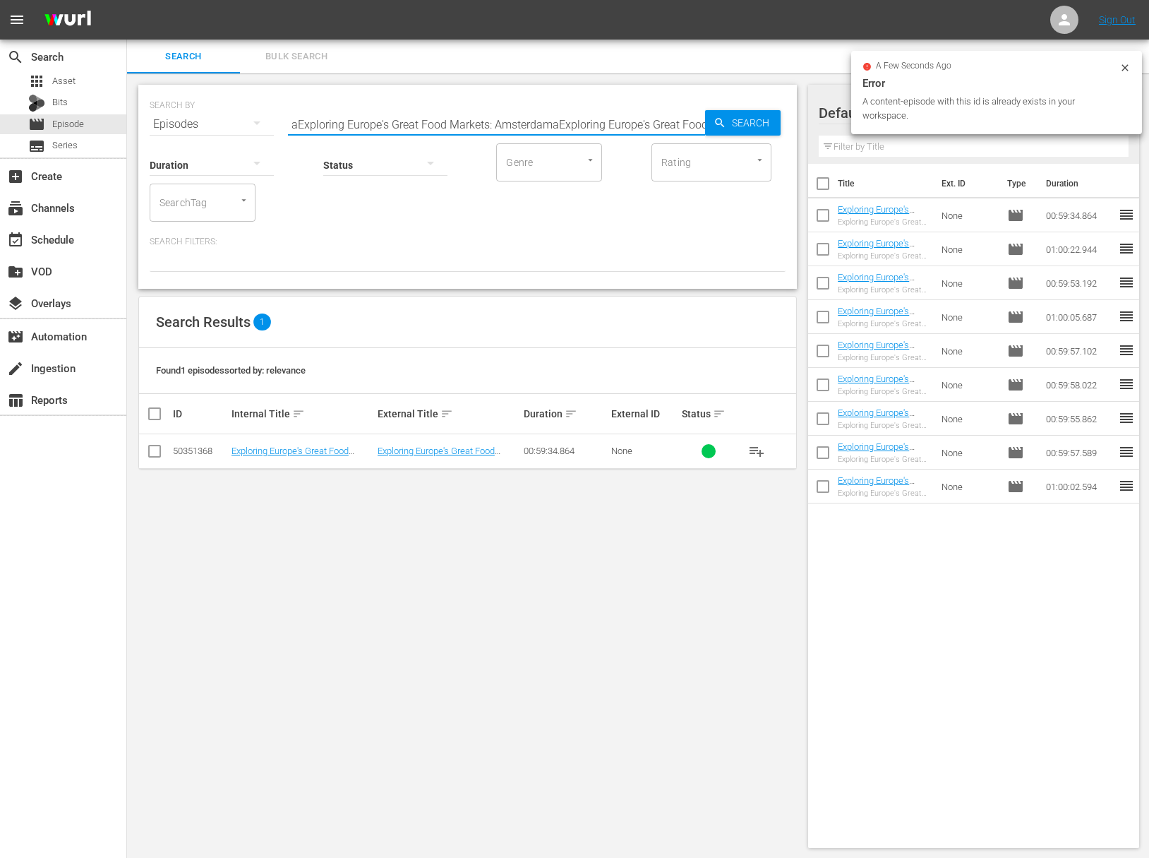
paste input "rkets: AmsterdamExploring Europe's Great Food Ma"
paste input "Exploring Europe's Great Food Markets: [GEOGRAPHIC_DATA]"
click at [704, 116] on input "Exploring Europe's Great Food Markets: [GEOGRAPHIC_DATA]" at bounding box center [496, 124] width 417 height 34
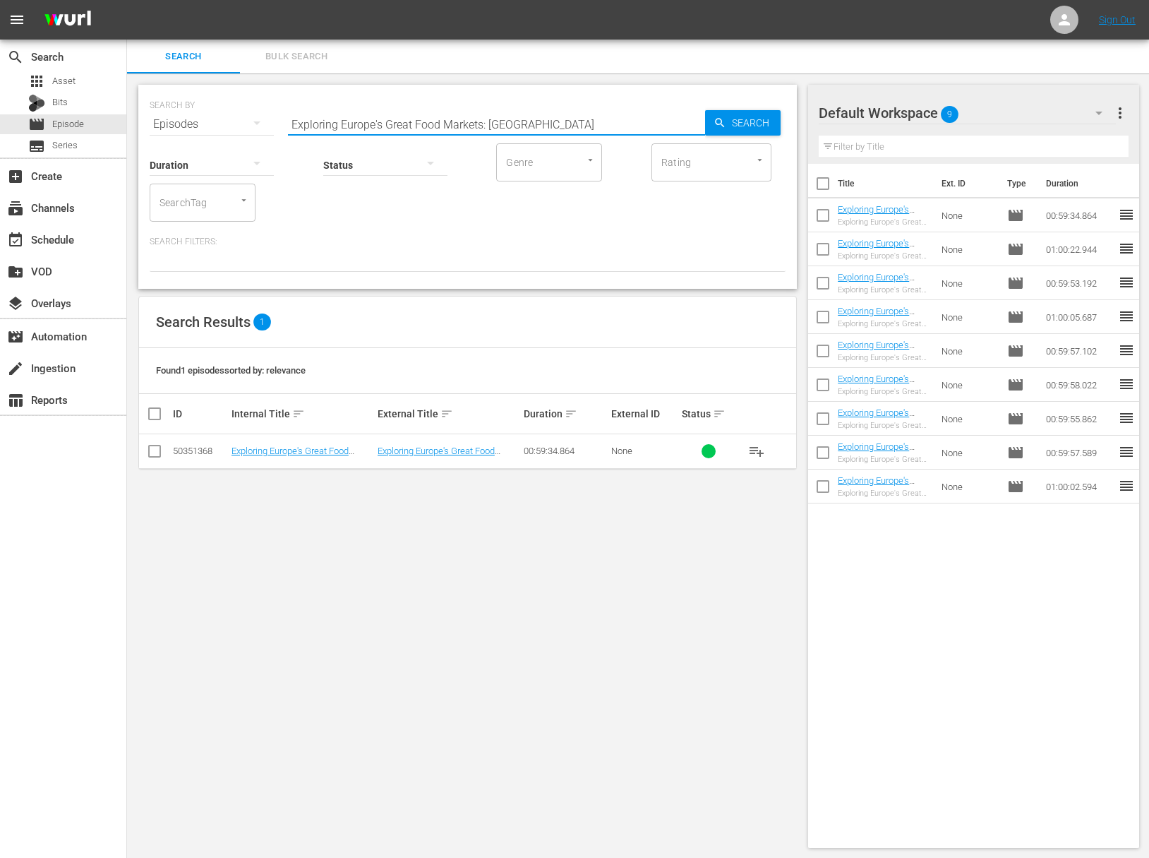
click at [714, 116] on icon "button" at bounding box center [720, 122] width 13 height 13
click at [762, 445] on span "playlist_add" at bounding box center [756, 451] width 17 height 17
click at [758, 448] on span "playlist_add" at bounding box center [756, 451] width 17 height 17
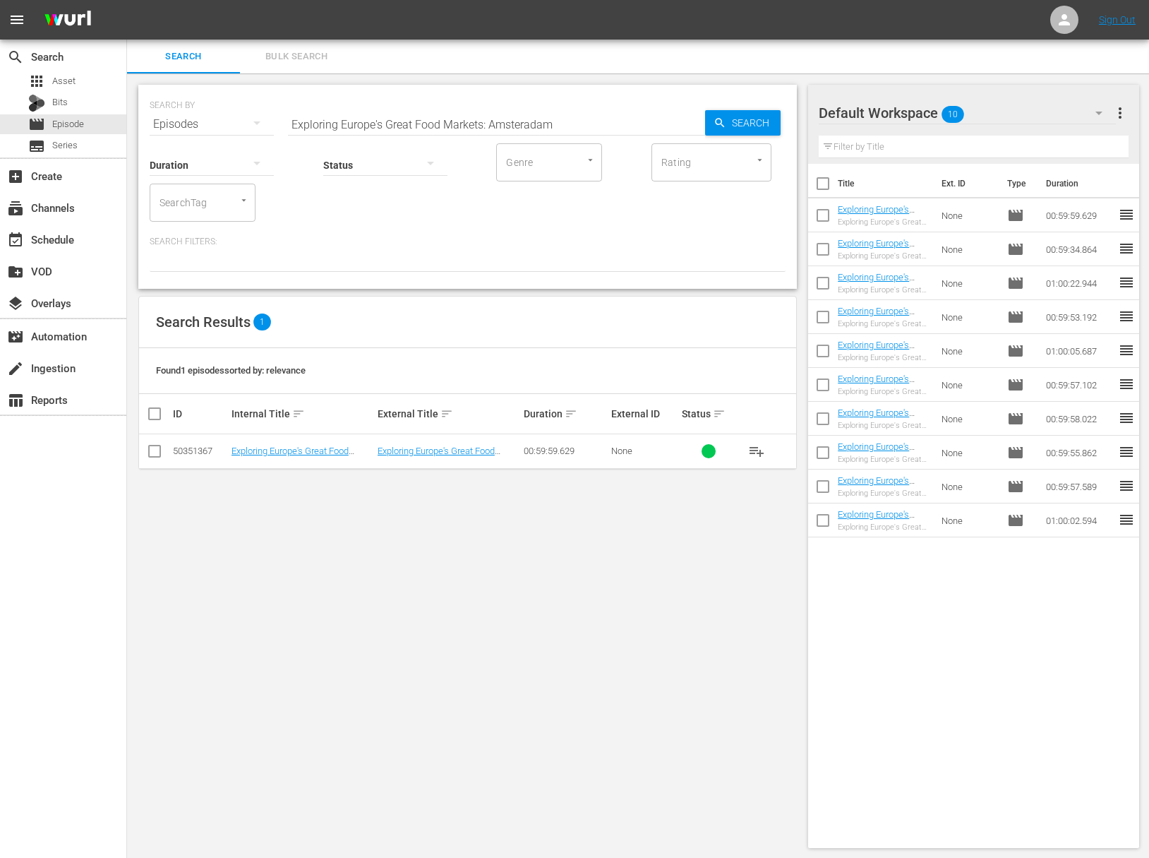
click at [526, 121] on input "Exploring Europe's Great Food Markets: Amsteradam" at bounding box center [496, 124] width 417 height 34
paste input "Exploring Europe's Great Food Markets: [GEOGRAPHIC_DATA]"
paste input "[GEOGRAPHIC_DATA]"
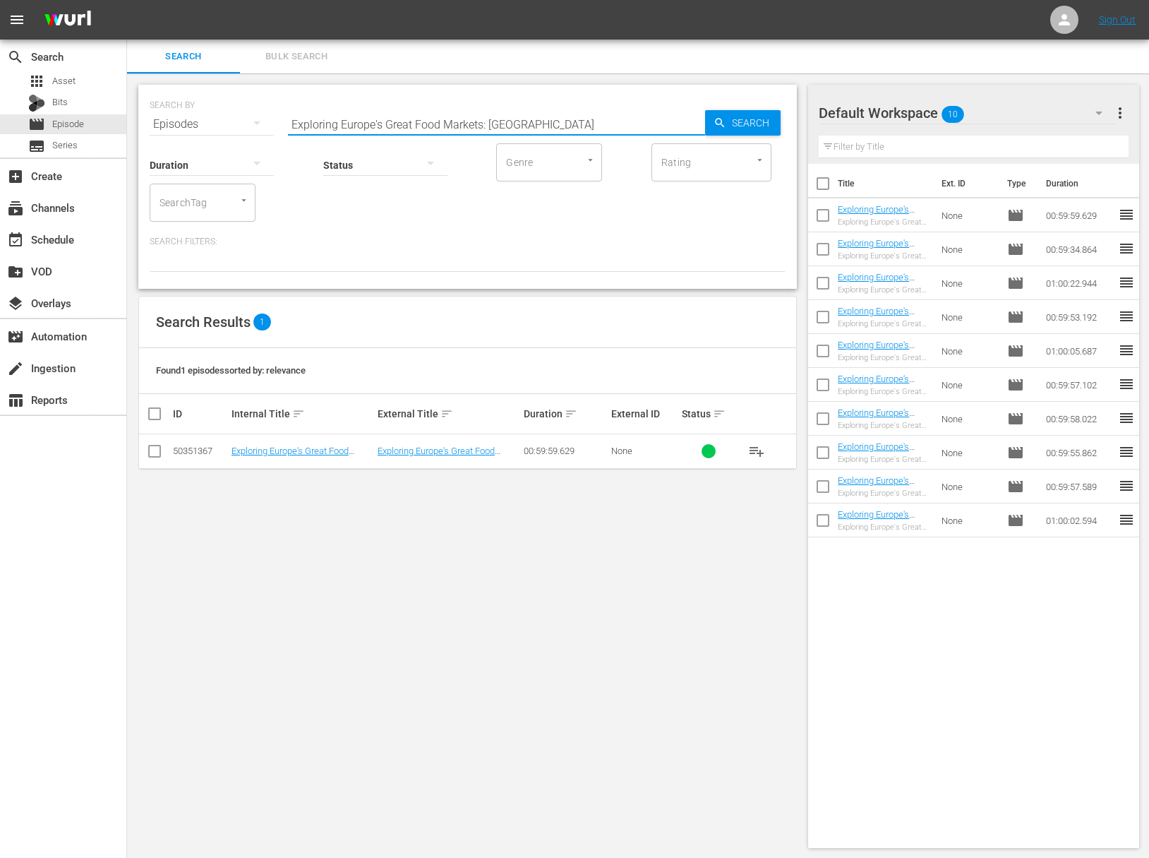
click at [704, 119] on input "Exploring Europe's Great Food Markets: [GEOGRAPHIC_DATA]" at bounding box center [496, 124] width 417 height 34
click at [719, 121] on icon "button" at bounding box center [720, 122] width 13 height 13
click at [760, 451] on span "playlist_add" at bounding box center [756, 451] width 17 height 17
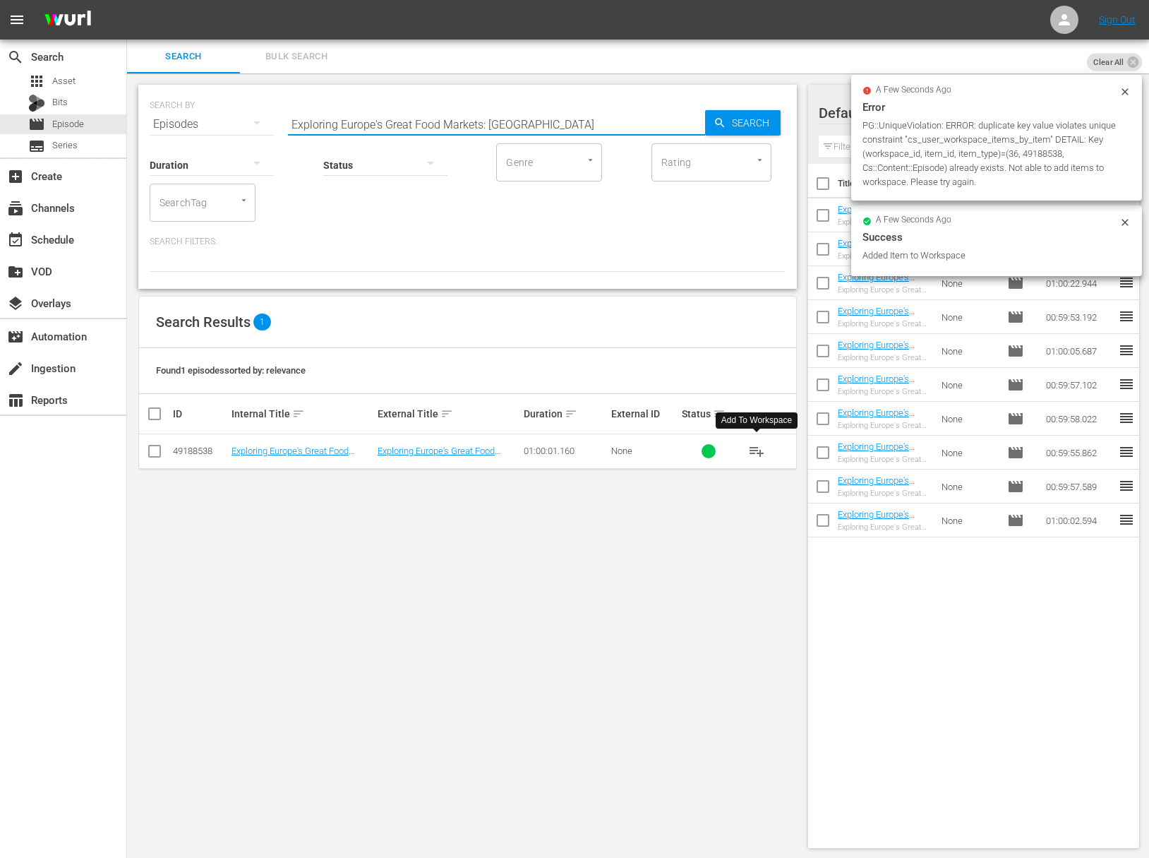
click at [465, 127] on input "Exploring Europe's Great Food Markets: [GEOGRAPHIC_DATA]" at bounding box center [496, 124] width 417 height 34
paste input "Exploring Europe's Great Food Markets: [GEOGRAPHIC_DATA]"
paste input "kets: [GEOGRAPHIC_DATA]"
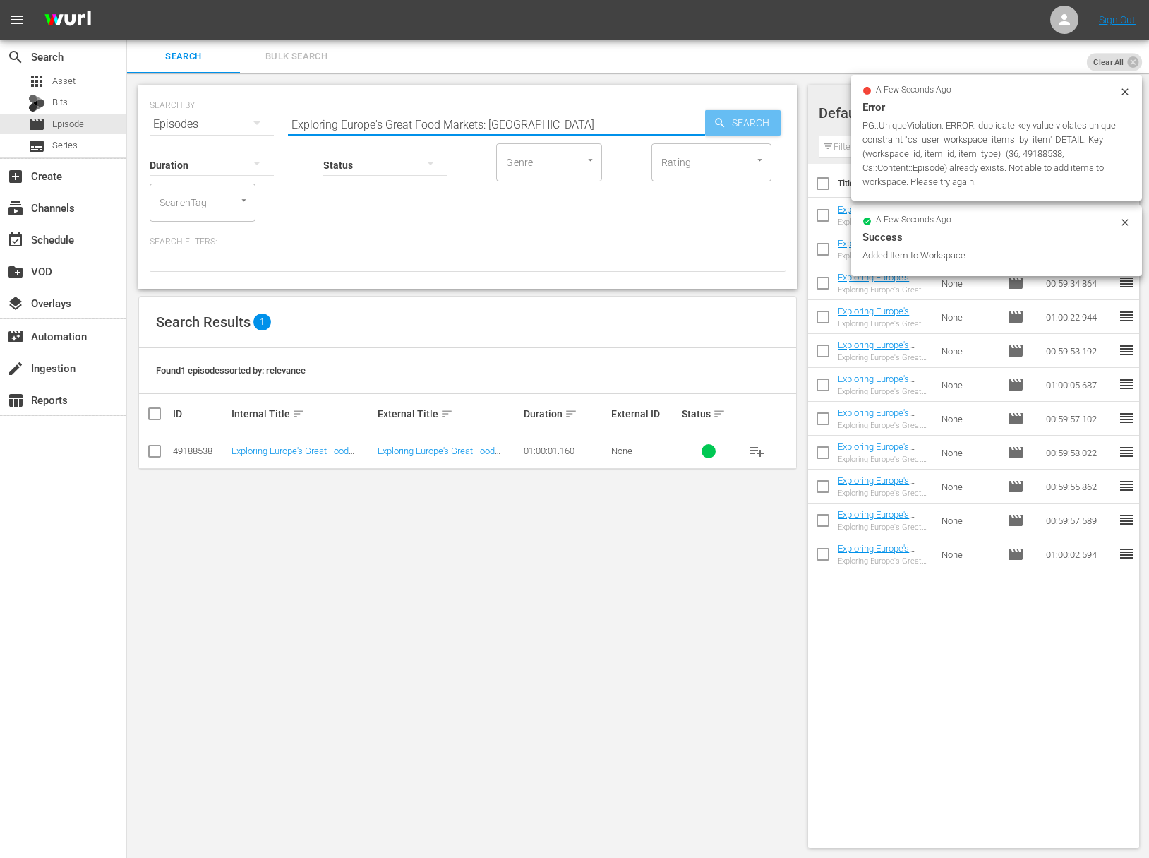
click at [742, 125] on span "Search" at bounding box center [753, 122] width 54 height 25
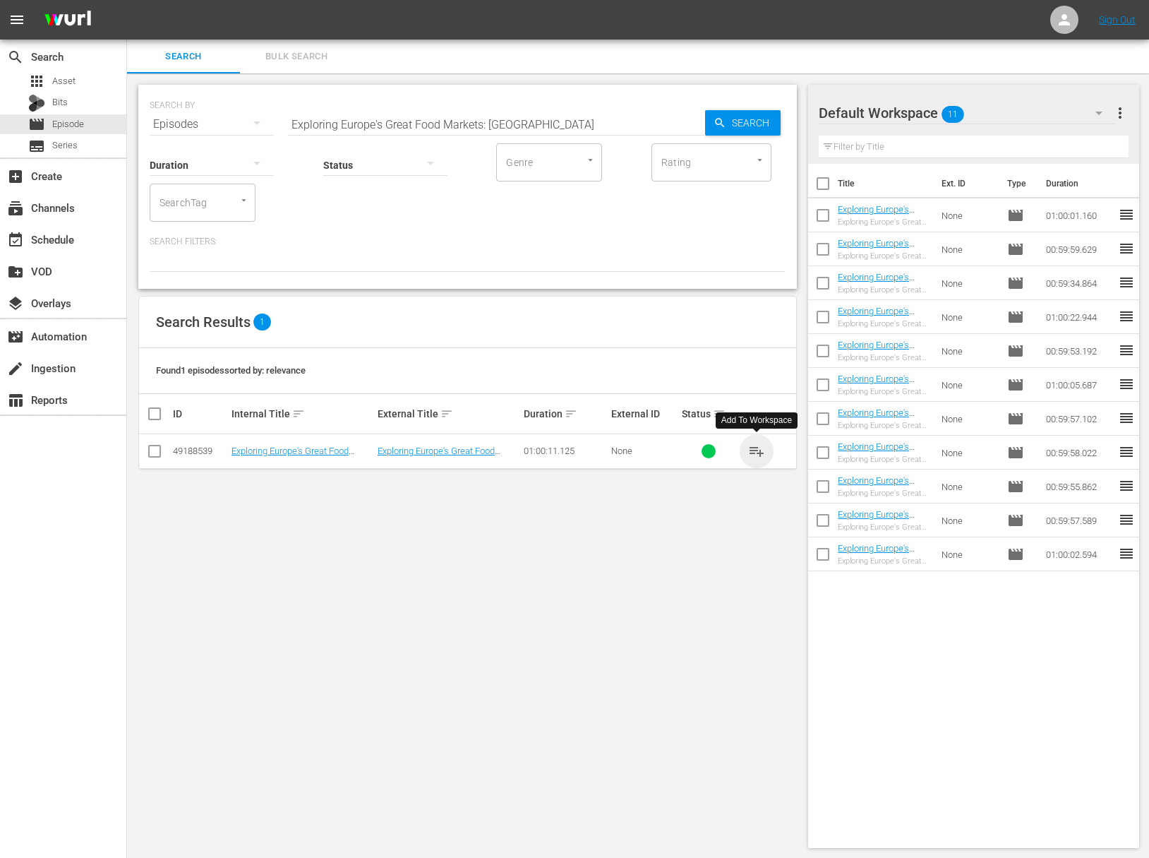
click at [760, 448] on span "playlist_add" at bounding box center [756, 451] width 17 height 17
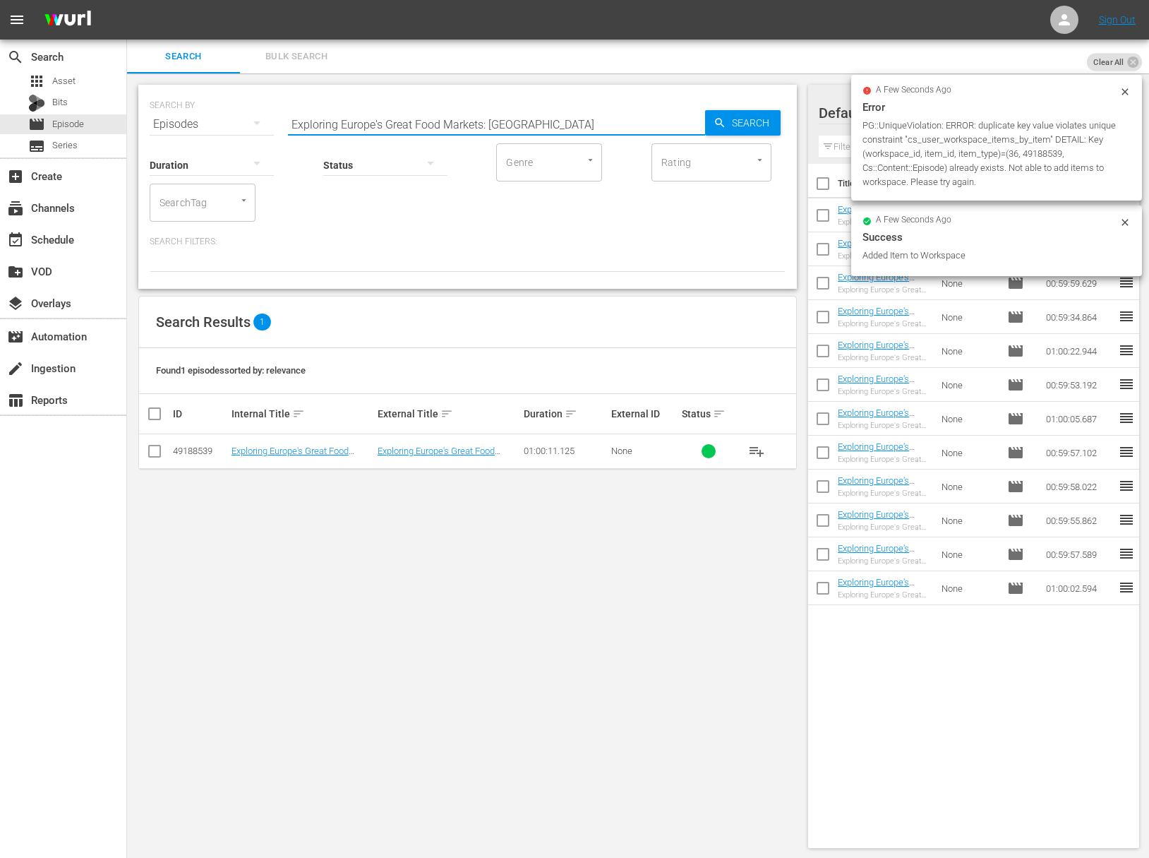
click at [554, 127] on input "Exploring Europe's Great Food Markets: [GEOGRAPHIC_DATA]" at bounding box center [496, 124] width 417 height 34
paste input "[GEOGRAPHIC_DATA]"
click at [761, 126] on span "Search" at bounding box center [753, 122] width 54 height 25
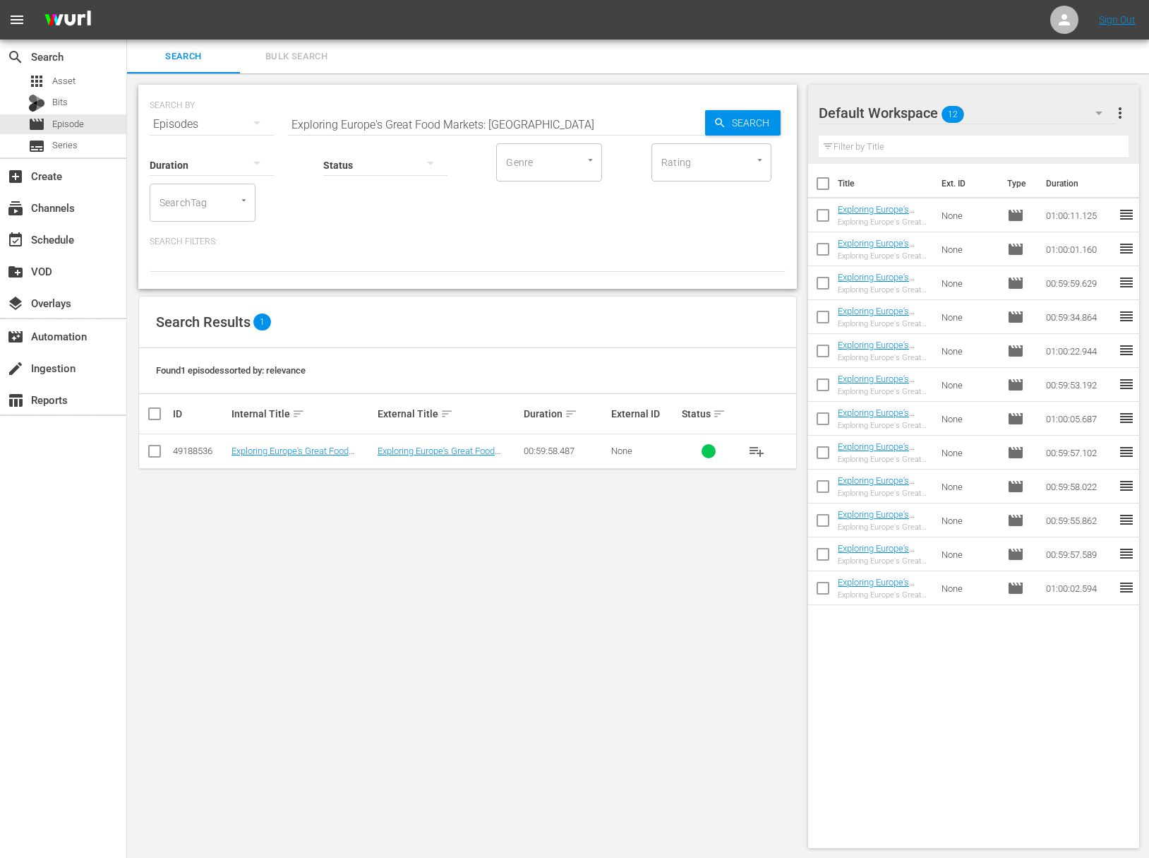
click at [755, 451] on span "playlist_add" at bounding box center [756, 451] width 17 height 17
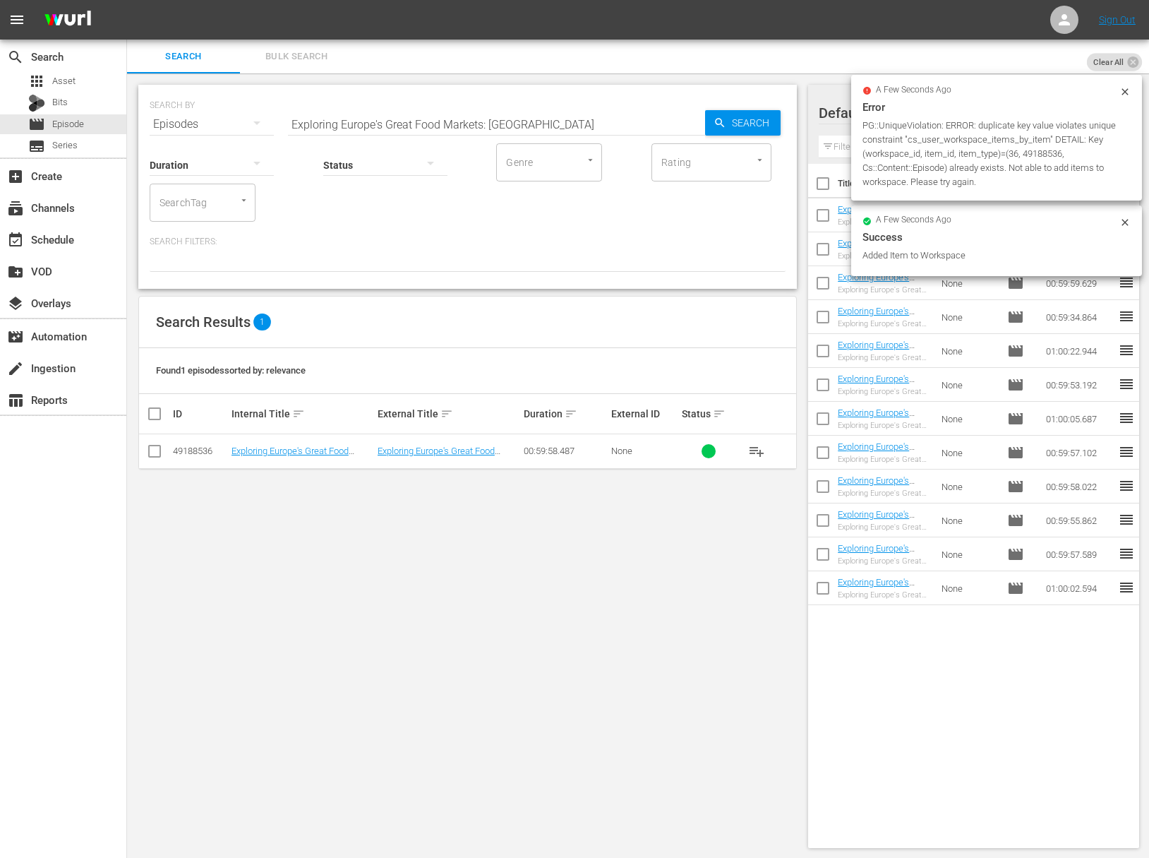
click at [511, 124] on input "Exploring Europe's Great Food Markets: [GEOGRAPHIC_DATA]" at bounding box center [496, 124] width 417 height 34
paste input "Exploring Europe's Great Food Markets: [GEOGRAPHIC_DATA]"
paste input "text"
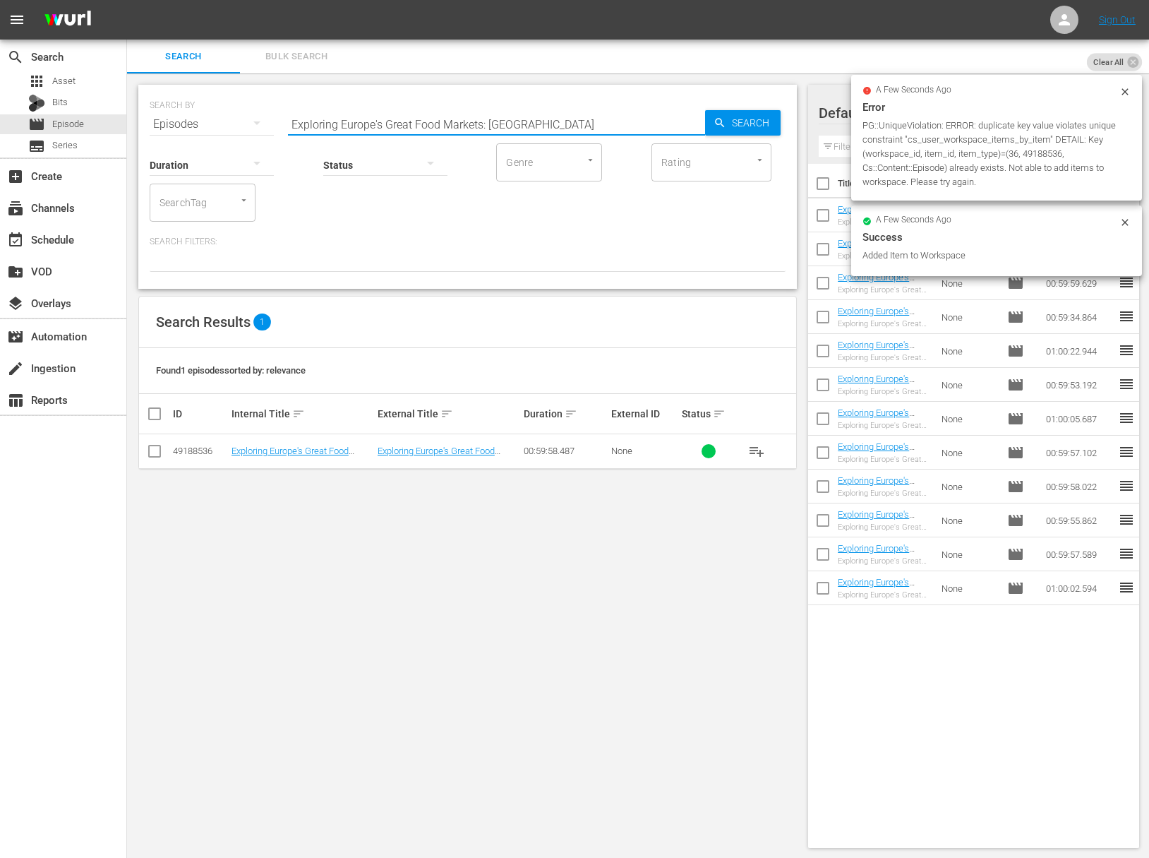
click at [770, 124] on span "Search" at bounding box center [753, 122] width 54 height 25
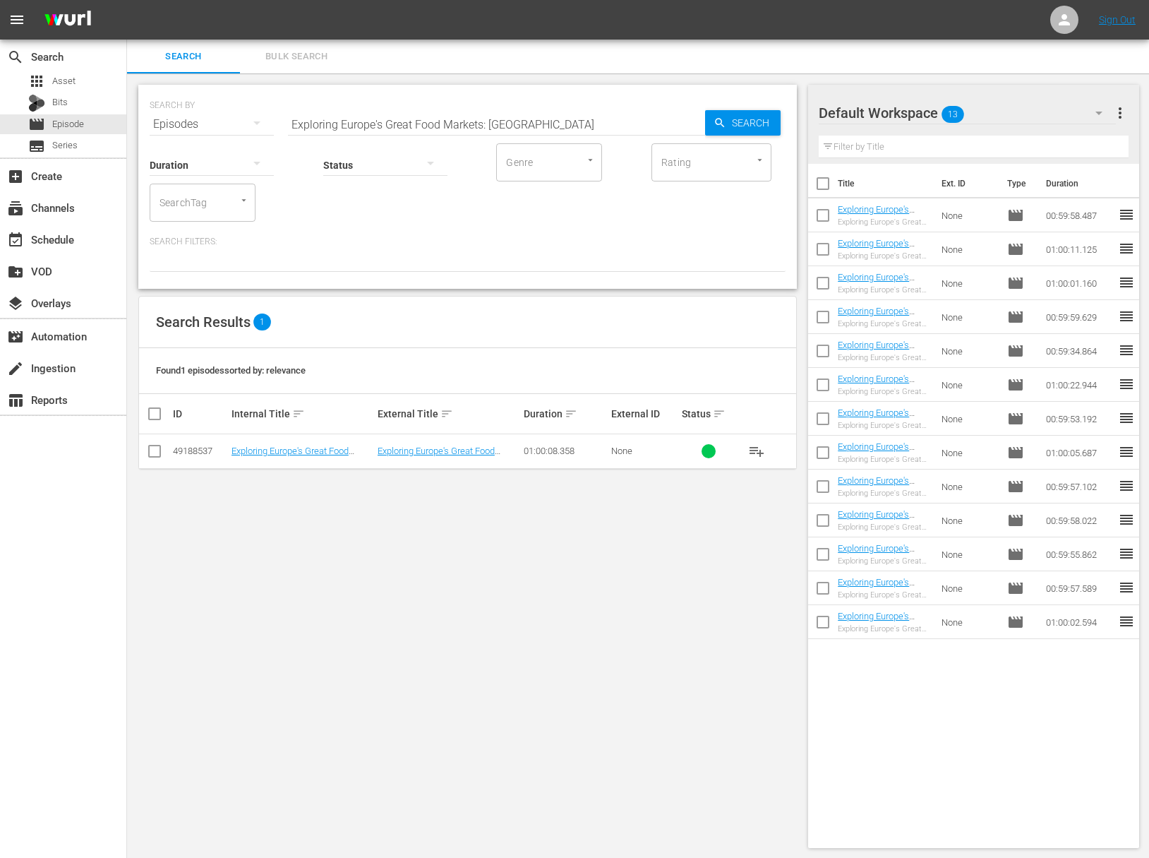
click at [755, 448] on span "playlist_add" at bounding box center [756, 451] width 17 height 17
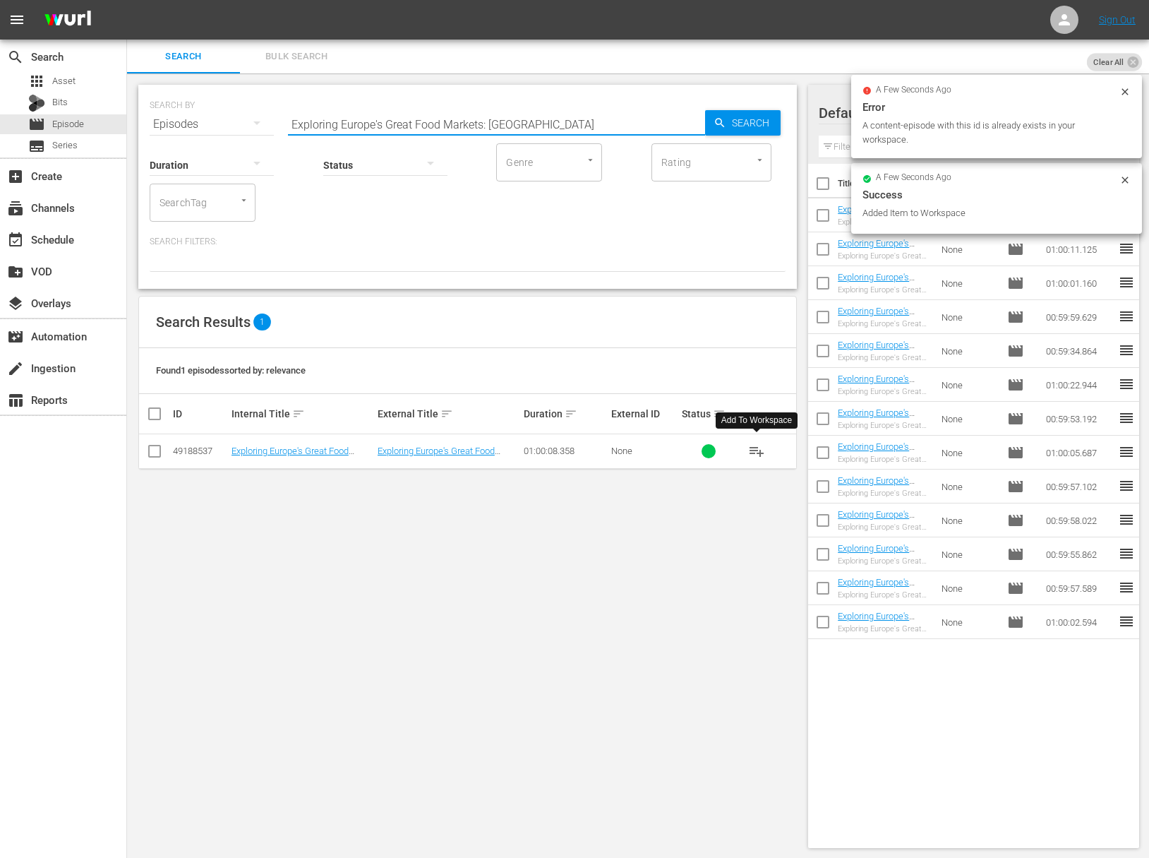
click at [515, 119] on input "Exploring Europe's Great Food Markets: [GEOGRAPHIC_DATA]" at bounding box center [496, 124] width 417 height 34
paste input "Exploring Europe's Great Food Markets: [GEOGRAPHIC_DATA]"
paste input "[GEOGRAPHIC_DATA]"
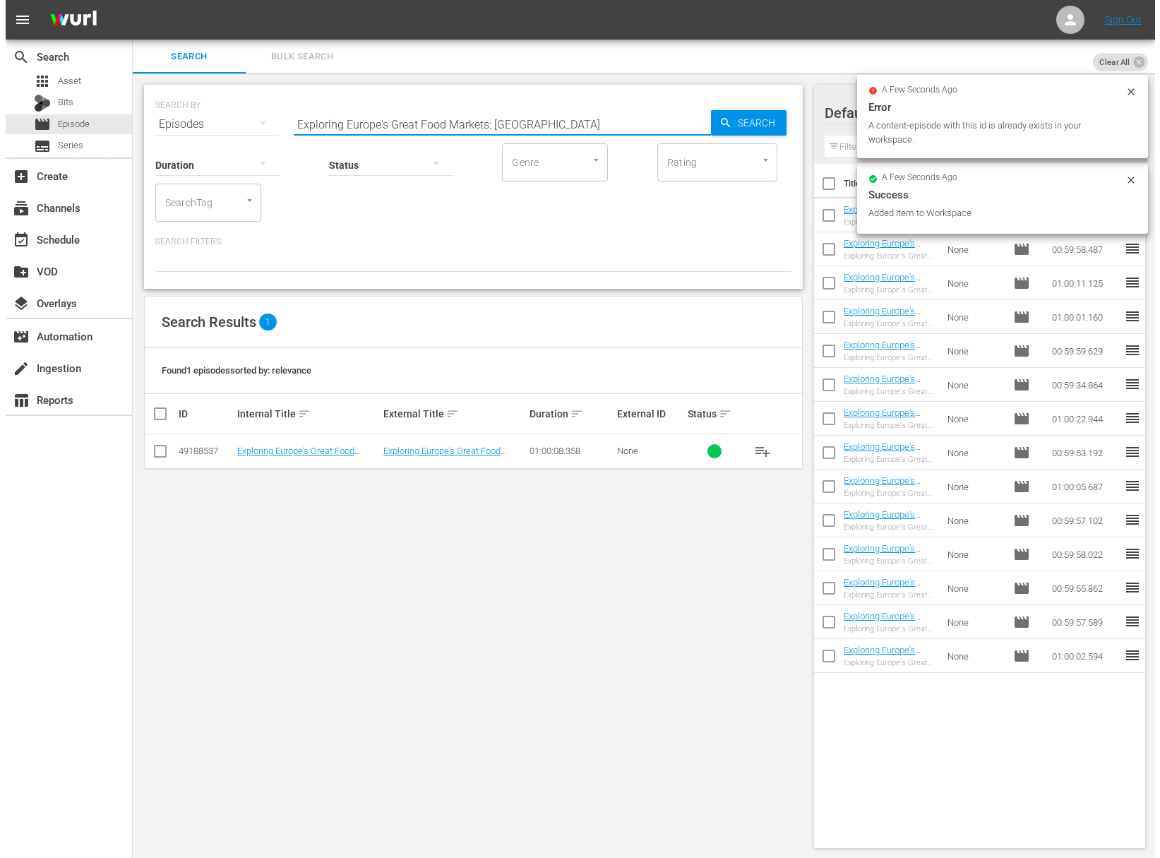
scroll to position [0, 0]
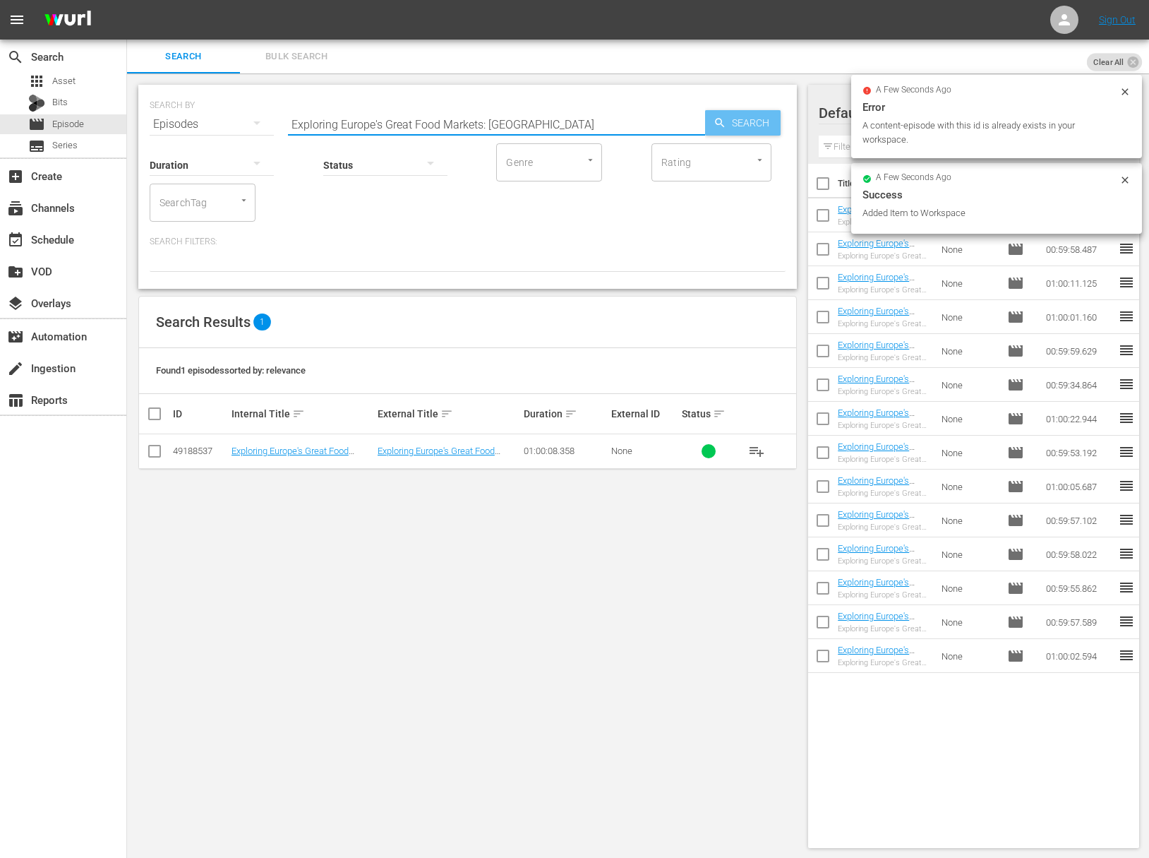
click at [734, 118] on span "Search" at bounding box center [753, 122] width 54 height 25
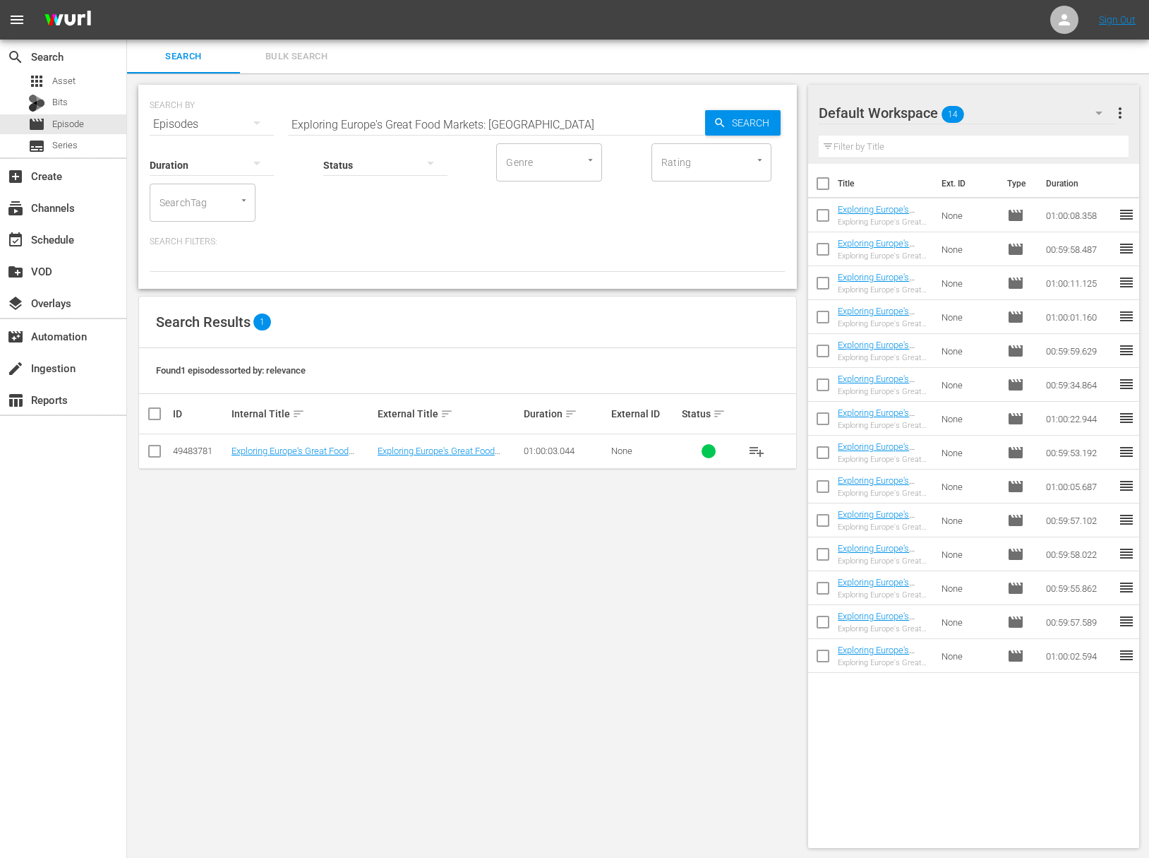
click at [760, 452] on span "playlist_add" at bounding box center [756, 451] width 17 height 17
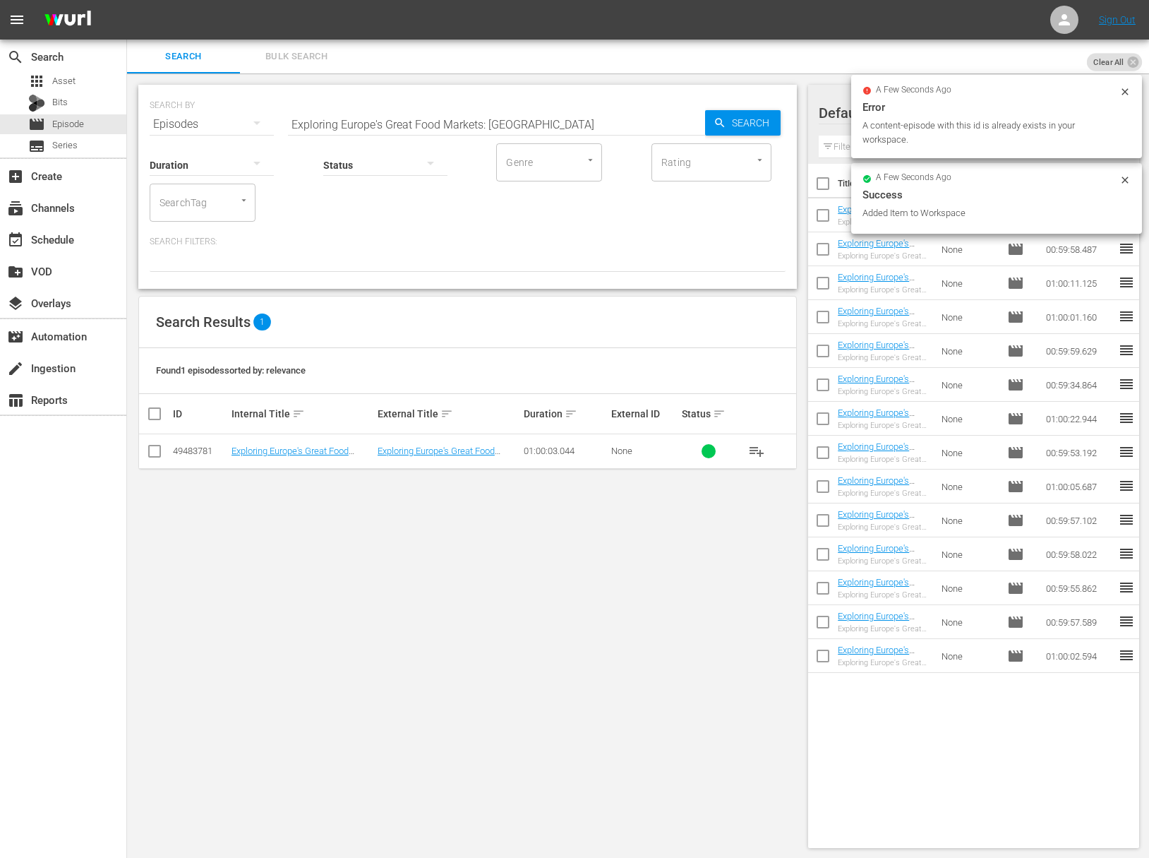
click at [441, 114] on input "Exploring Europe's Great Food Markets: [GEOGRAPHIC_DATA]" at bounding box center [496, 124] width 417 height 34
paste input "TurinExploring Europe's Great Food Markets:"
paste input "Exploring Europe's Great Food Markets: [GEOGRAPHIC_DATA]"
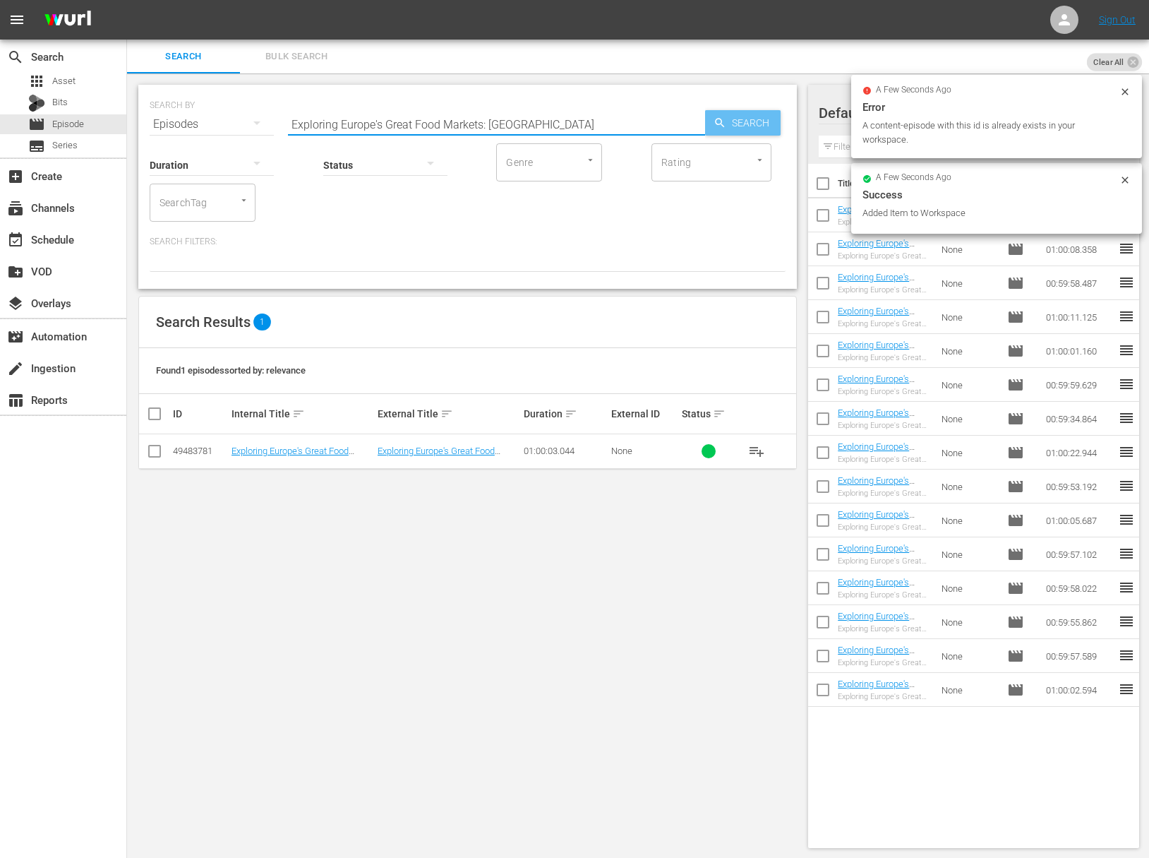
click at [736, 118] on span "Search" at bounding box center [753, 122] width 54 height 25
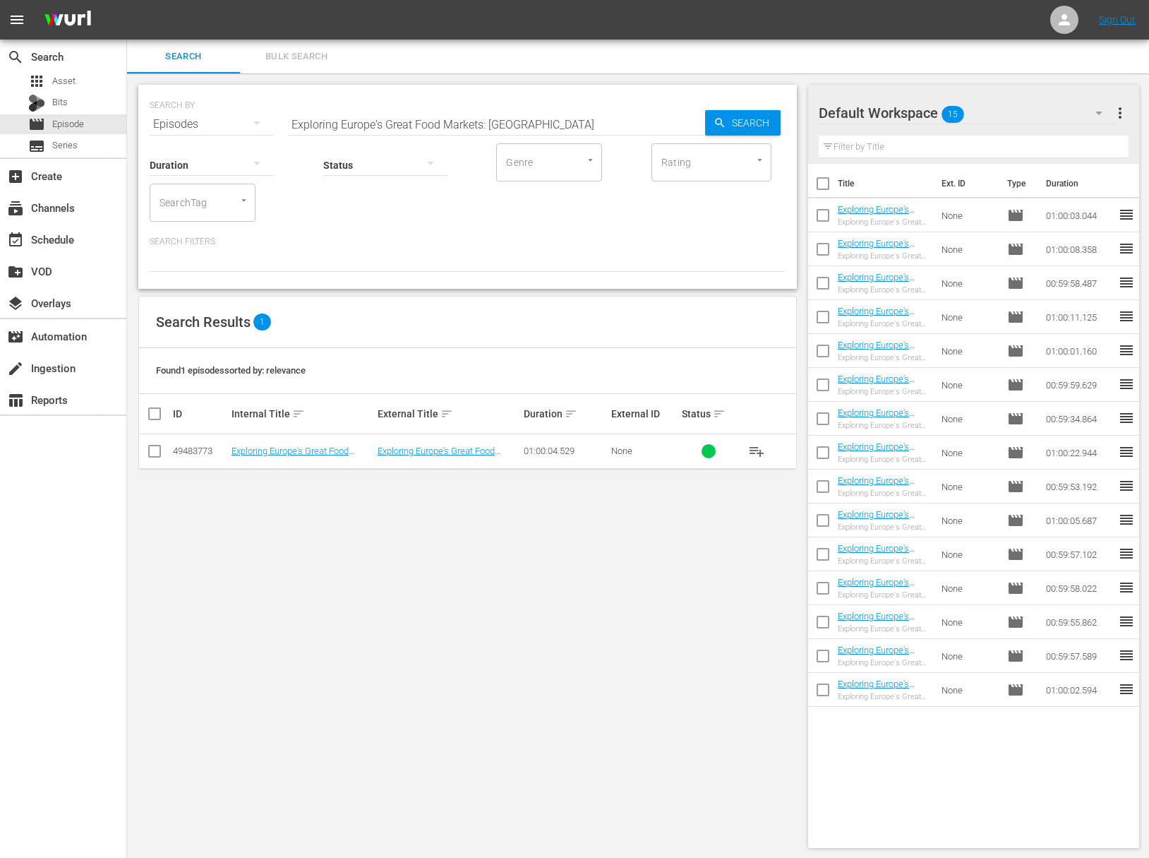
click at [757, 448] on span "playlist_add" at bounding box center [756, 451] width 17 height 17
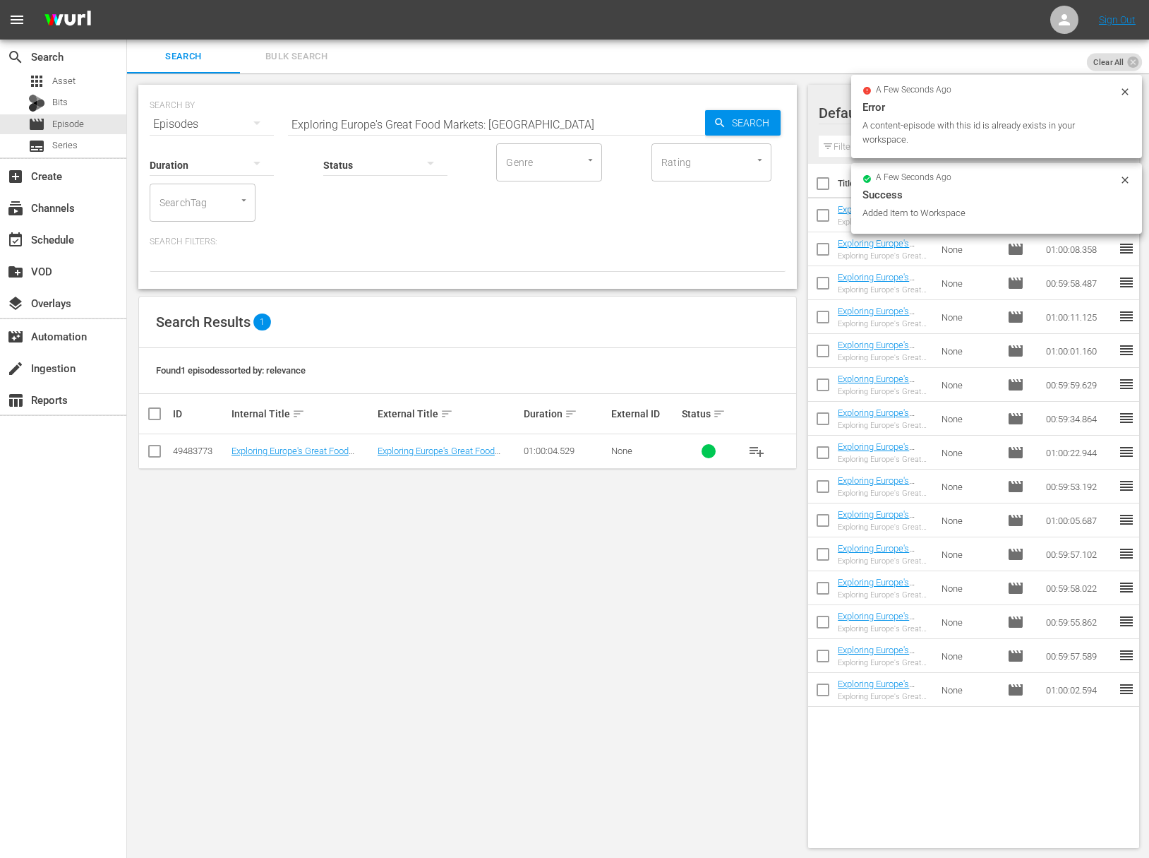
click at [488, 114] on input "Exploring Europe's Great Food Markets: [GEOGRAPHIC_DATA]" at bounding box center [496, 124] width 417 height 34
paste input "MIX Cocktail Hour - Tequila Cocktails"
click at [717, 121] on icon "button" at bounding box center [720, 122] width 13 height 13
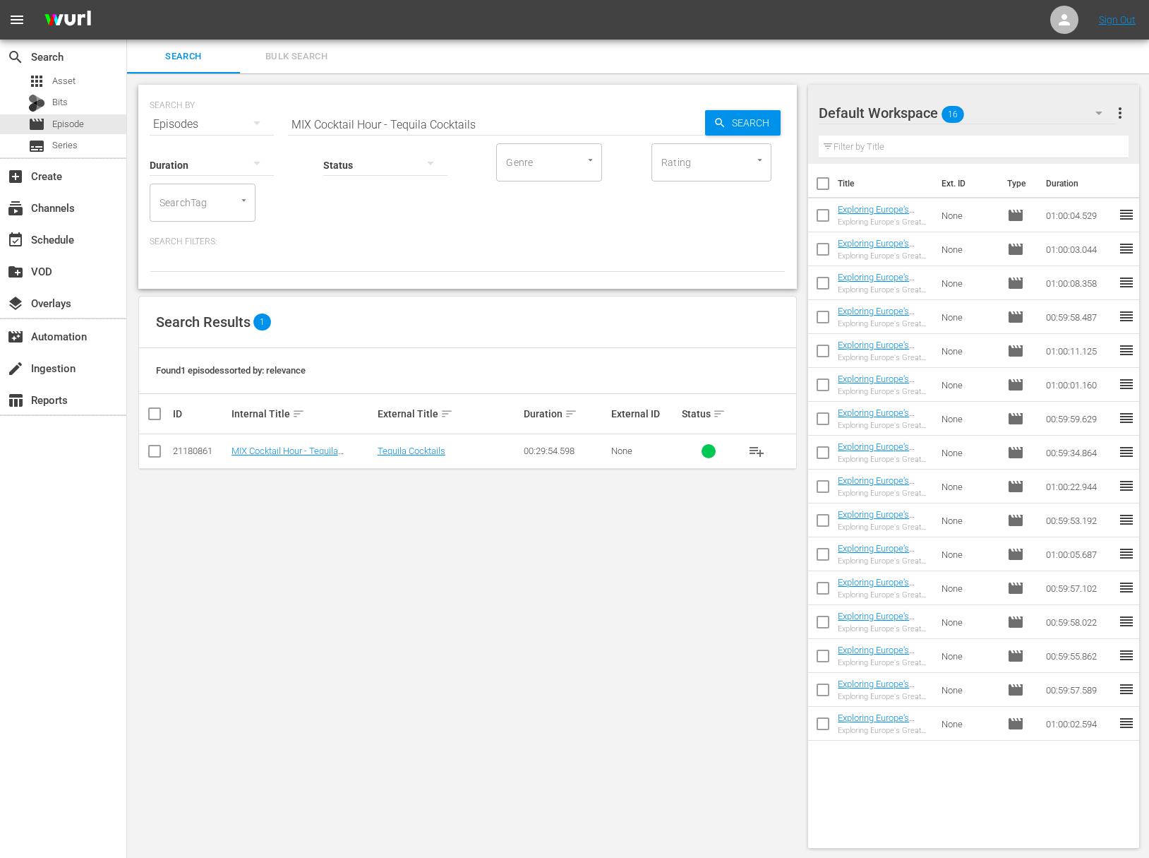
click at [757, 450] on span "playlist_add" at bounding box center [756, 451] width 17 height 17
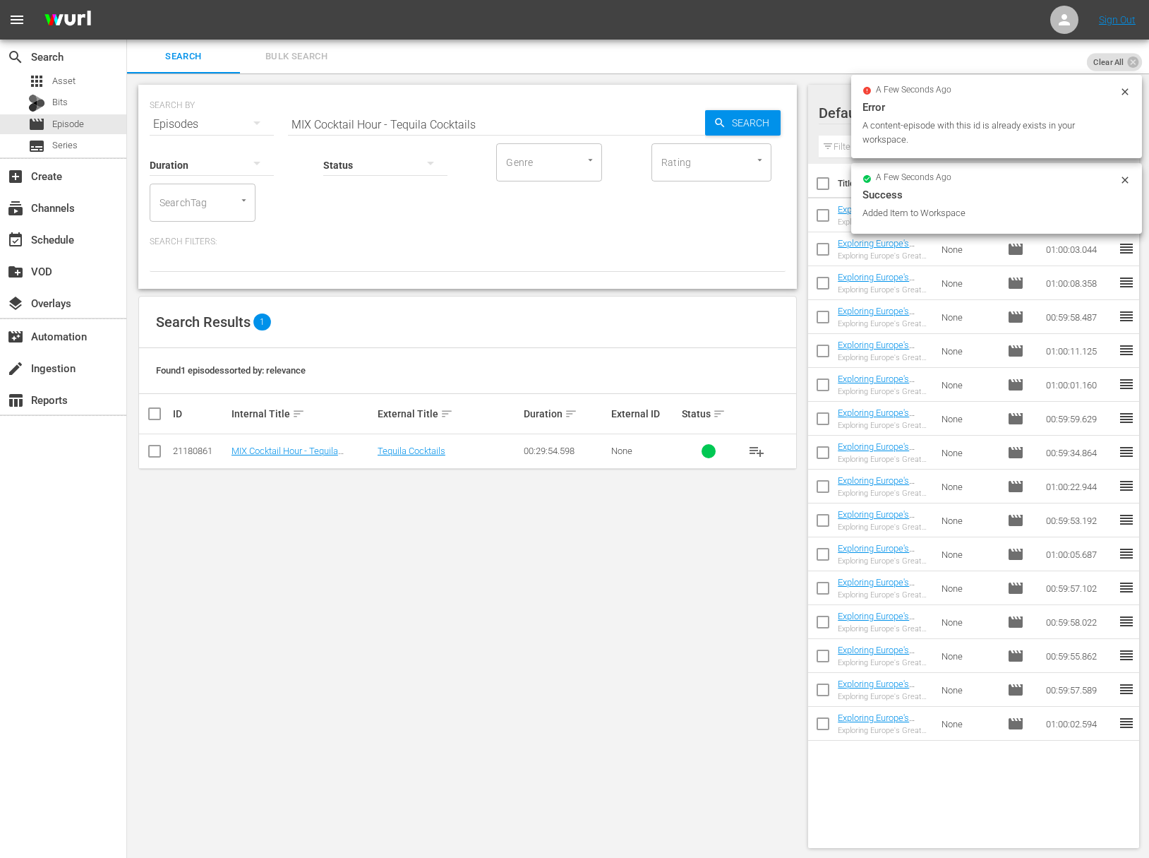
click at [487, 124] on input "MIX Cocktail Hour - Tequila Cocktails" at bounding box center [496, 124] width 417 height 34
paste input "Easy to Make"
click at [728, 131] on span "Search" at bounding box center [753, 122] width 54 height 25
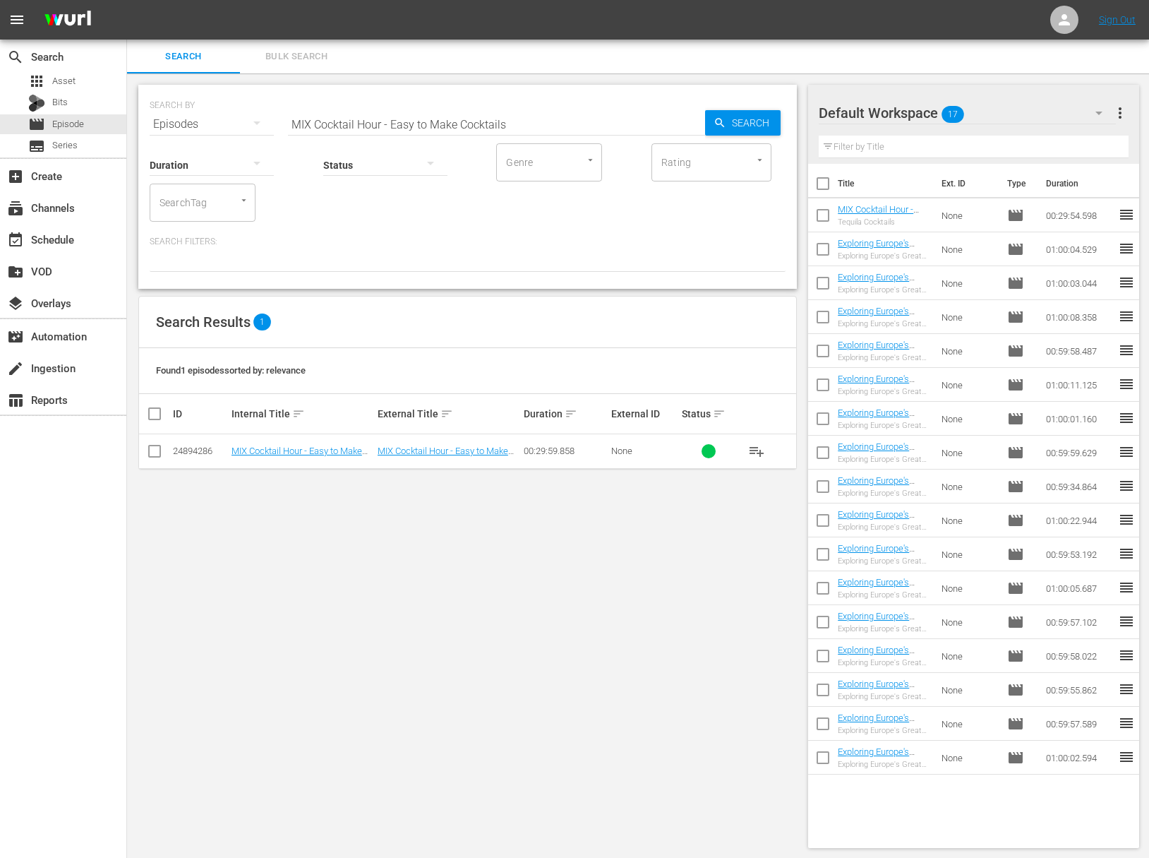
click at [759, 450] on span "playlist_add" at bounding box center [756, 451] width 17 height 17
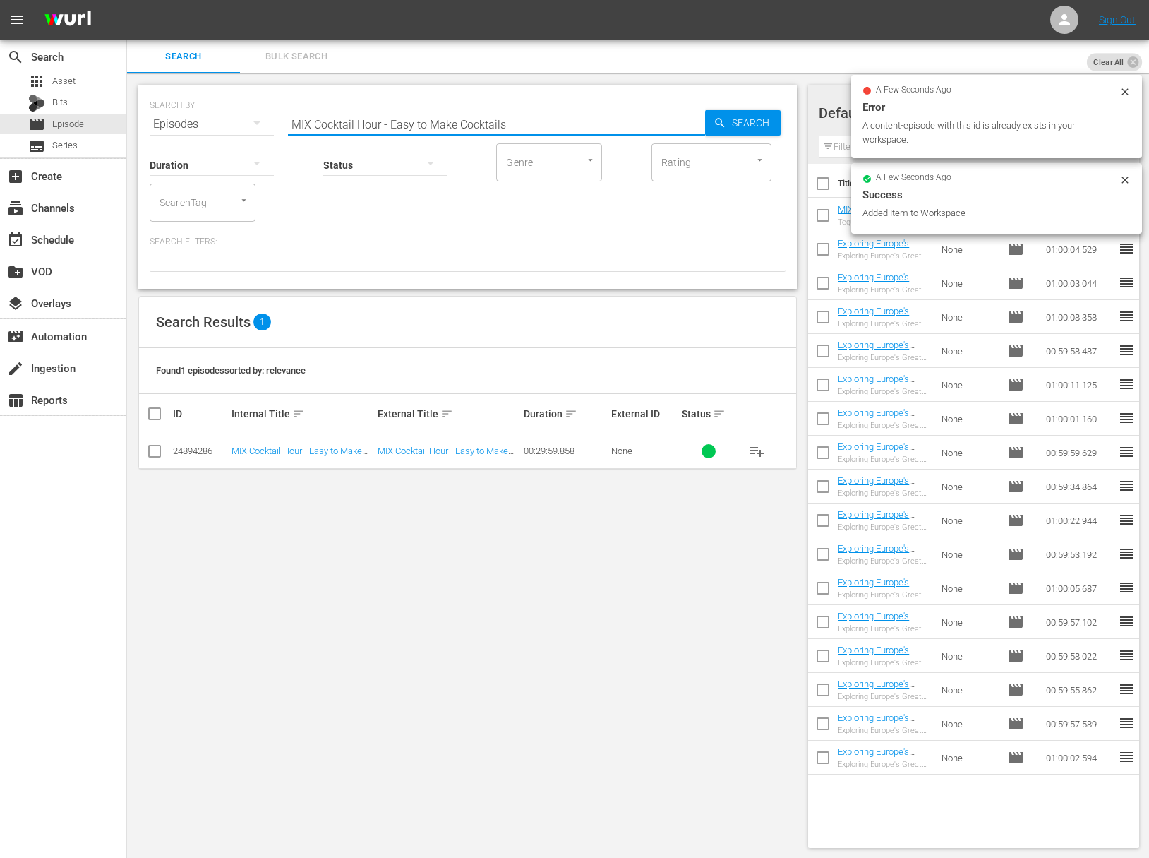
click at [417, 119] on input "MIX Cocktail Hour - Easy to Make Cocktails" at bounding box center [496, 124] width 417 height 34
paste input "Celebrating [DEMOGRAPHIC_DATA] Bartender"
click at [755, 113] on span "Search" at bounding box center [753, 122] width 54 height 25
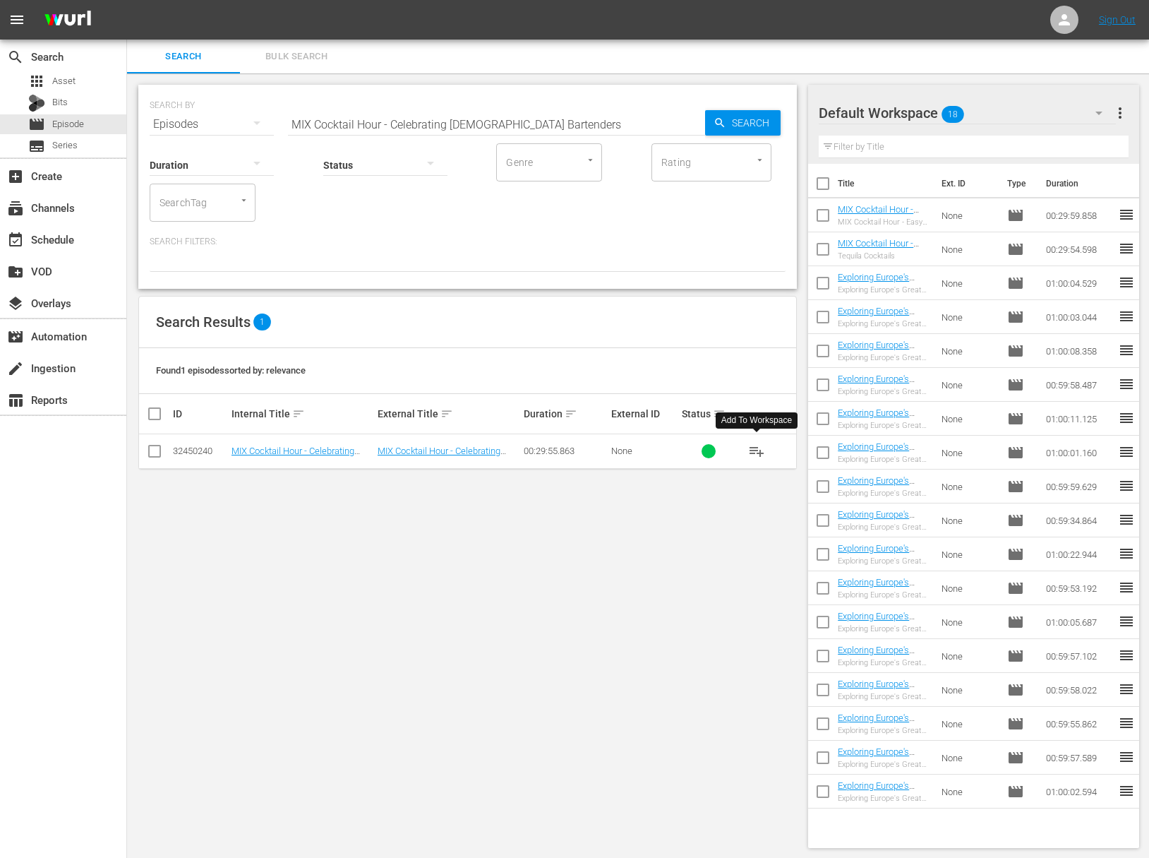
click at [758, 439] on button "playlist_add" at bounding box center [757, 451] width 34 height 34
click at [758, 445] on span "playlist_add" at bounding box center [756, 451] width 17 height 17
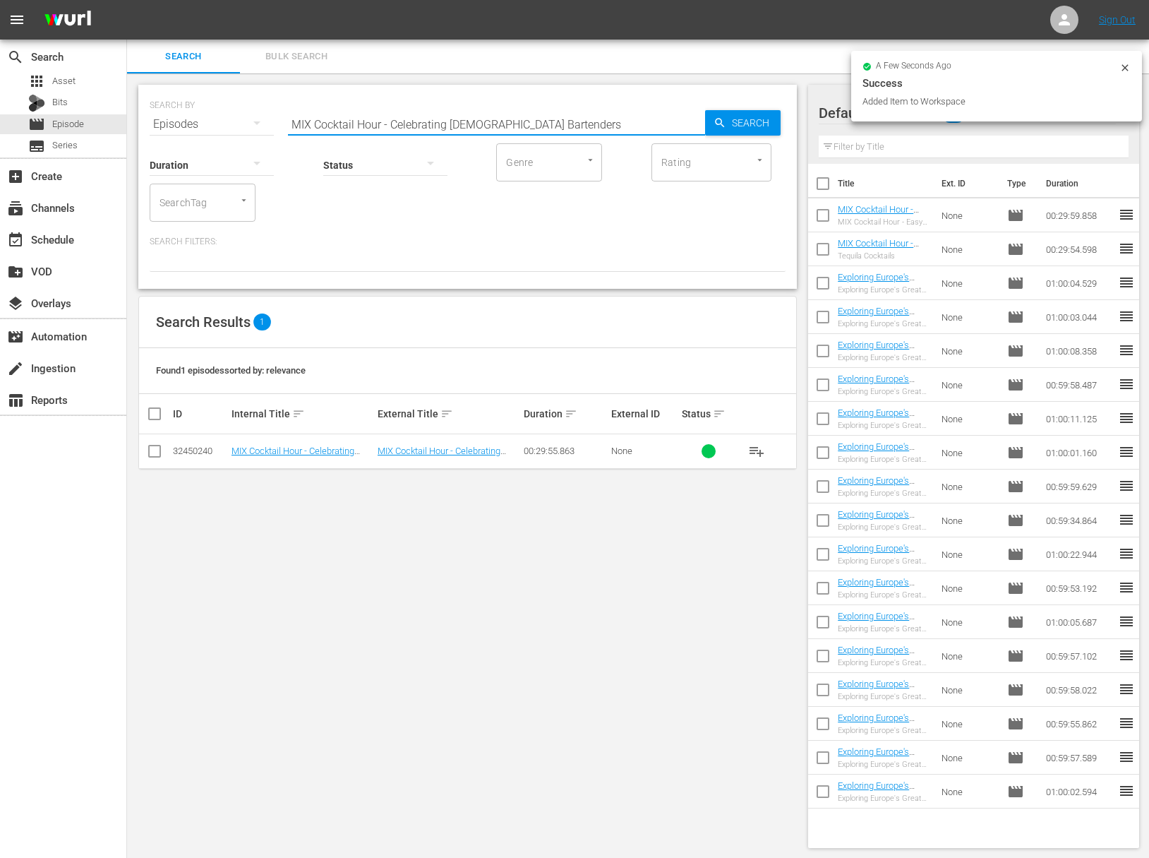
click at [393, 125] on input "MIX Cocktail Hour - Celebrating [DEMOGRAPHIC_DATA] Bartenders" at bounding box center [496, 124] width 417 height 34
paste input "Man’s Best Friend"
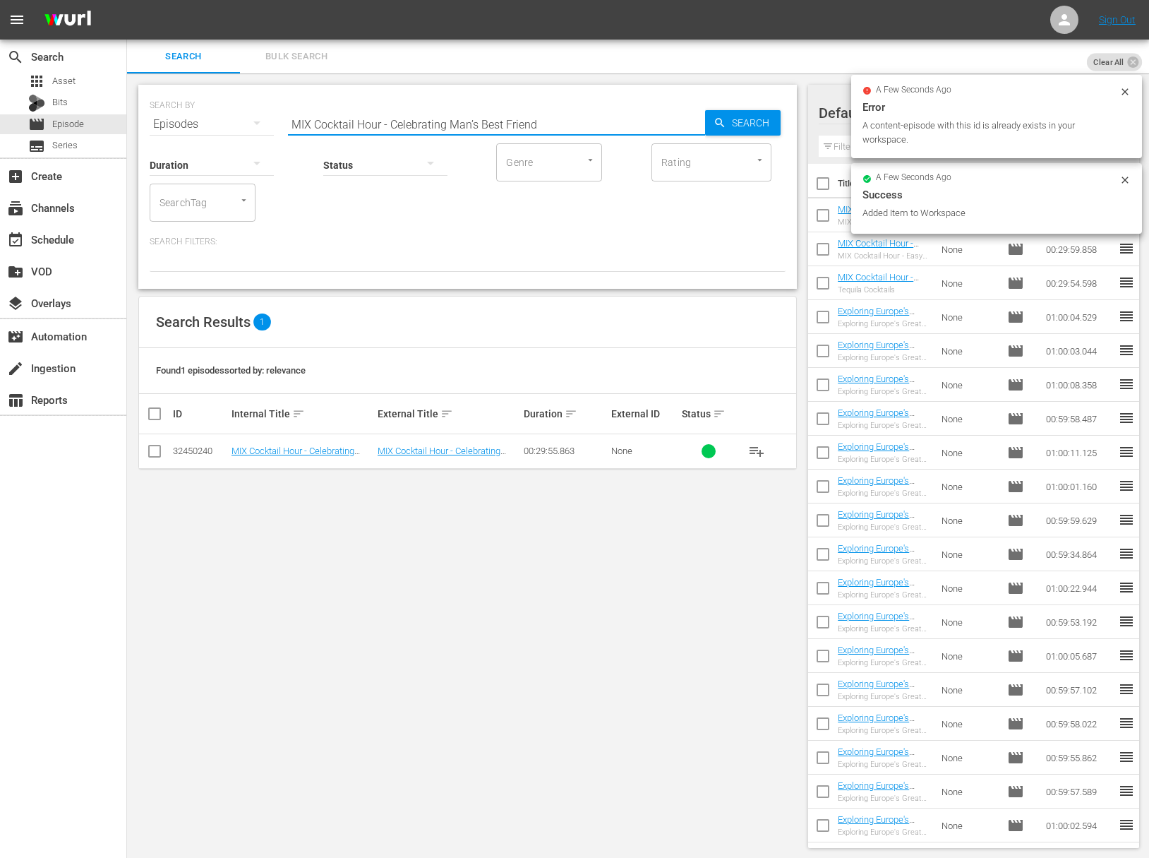
drag, startPoint x: 690, startPoint y: 122, endPoint x: 746, endPoint y: 129, distance: 56.2
click at [707, 125] on div "SEARCH BY Search By Episodes Search ID, Title, Description, Keywords, or Catego…" at bounding box center [468, 115] width 636 height 51
click at [746, 129] on span "Search" at bounding box center [753, 122] width 54 height 25
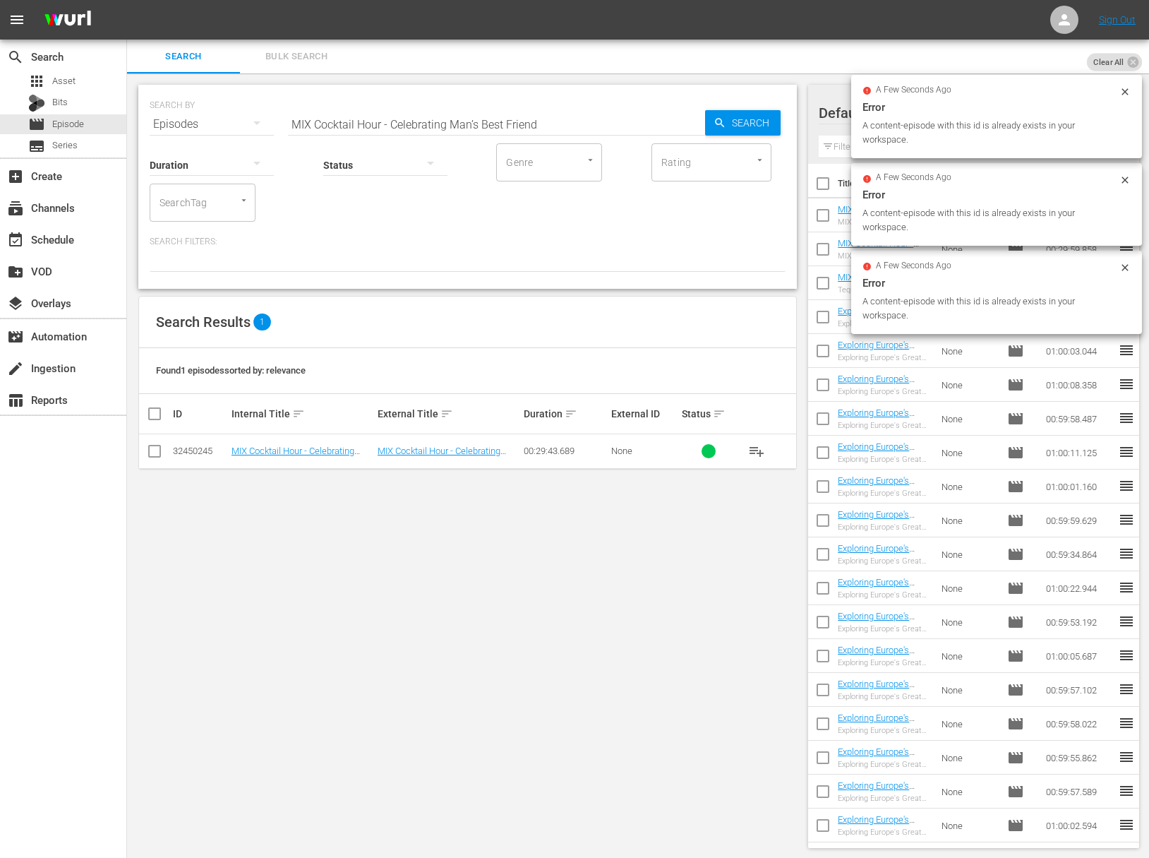
click at [757, 452] on span "playlist_add" at bounding box center [756, 451] width 17 height 17
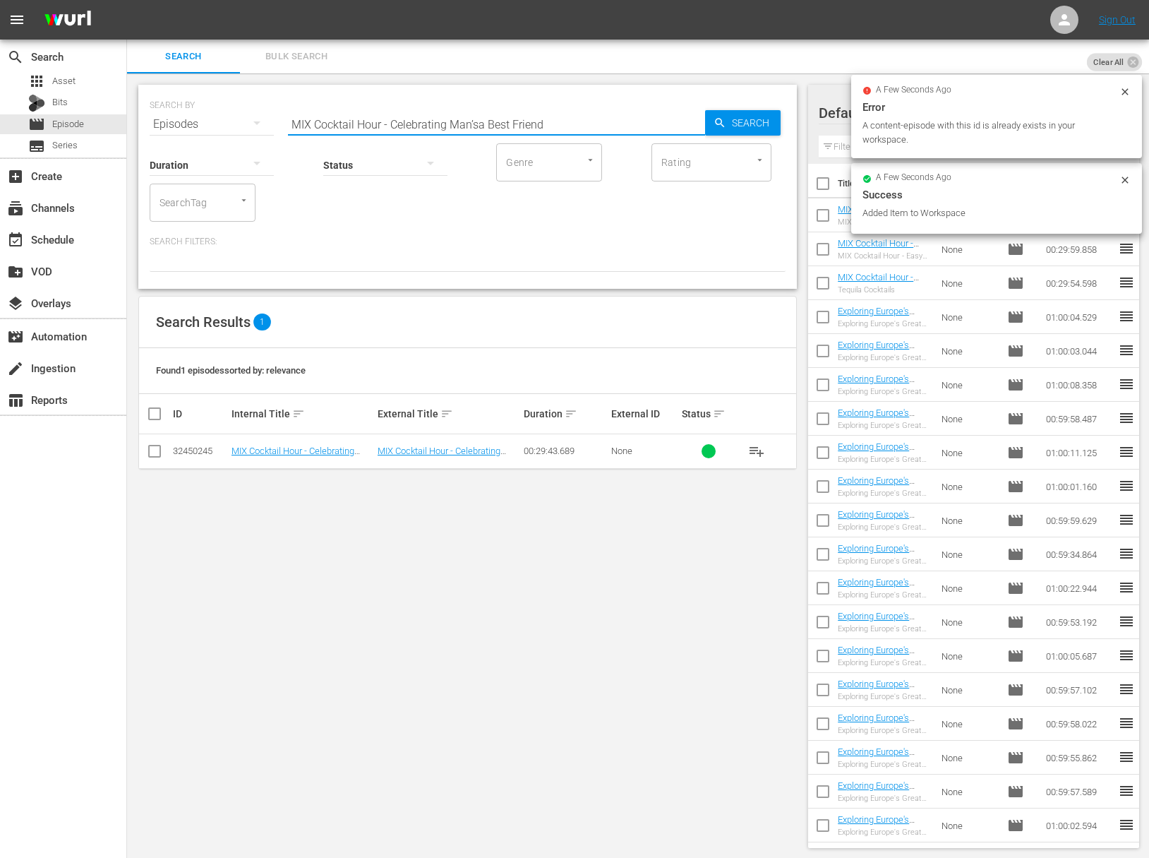
click at [475, 124] on input "MIX Cocktail Hour - Celebrating Man’sa Best Friend" at bounding box center [496, 124] width 417 height 34
paste input "MIX Cocktail Hour - Earthy Cocktails"
paste input "Earthy Cocktails"
click at [775, 120] on span "Search" at bounding box center [753, 122] width 54 height 25
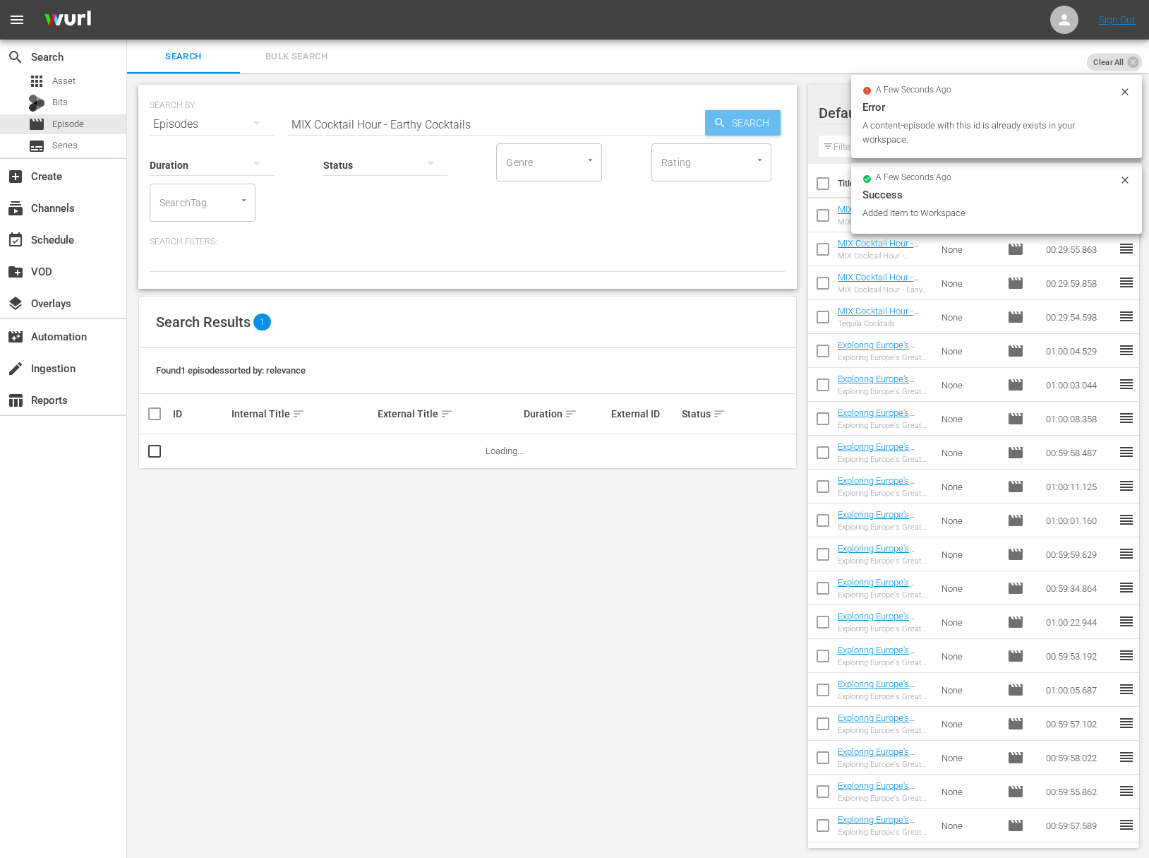
click at [762, 121] on span "Search" at bounding box center [753, 122] width 54 height 25
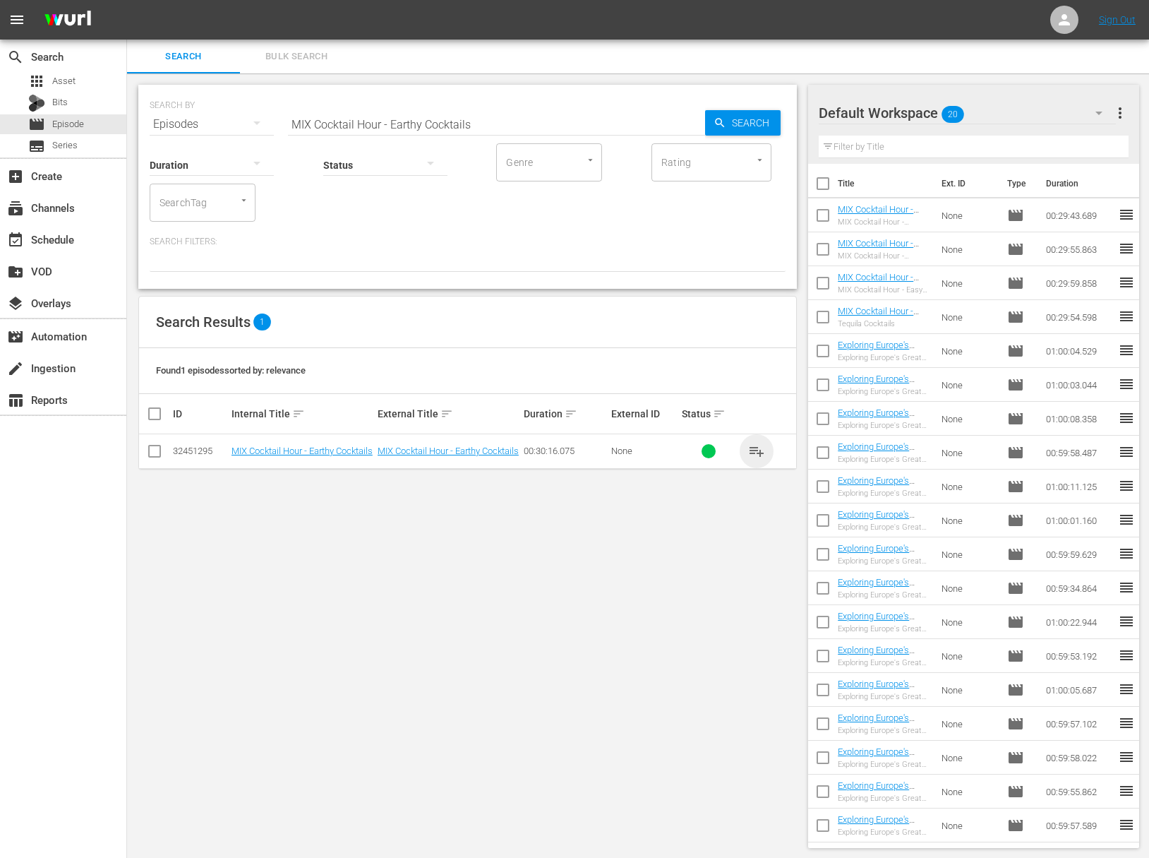
click at [751, 450] on span "playlist_add" at bounding box center [756, 451] width 17 height 17
click at [758, 450] on span "playlist_add" at bounding box center [756, 451] width 17 height 17
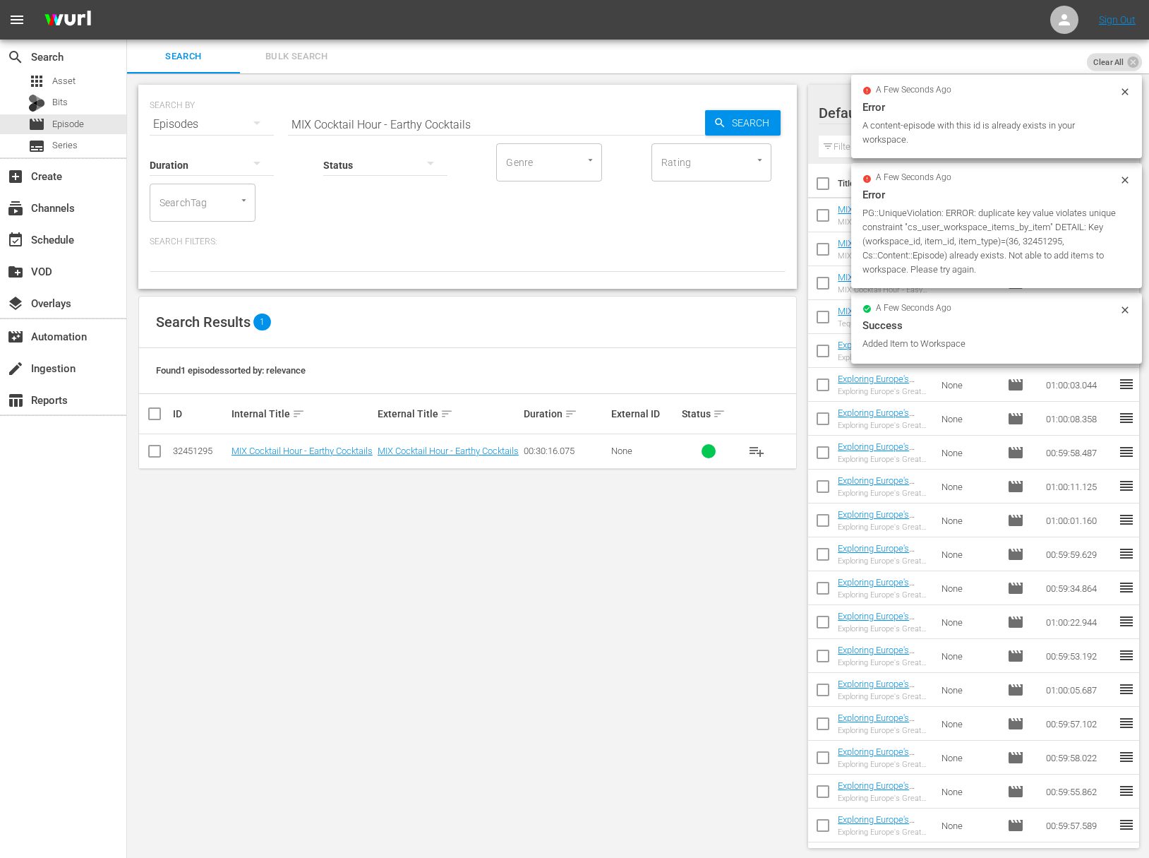
click at [381, 116] on input "MIX Cocktail Hour - Earthy Cocktails" at bounding box center [496, 124] width 417 height 34
paste input "Swedish Punsch CocktailsMIX Cocktail Hour -"
paste input "MIX Cocktail Hour - Swedish Punsch"
click at [722, 126] on icon "button" at bounding box center [720, 122] width 13 height 13
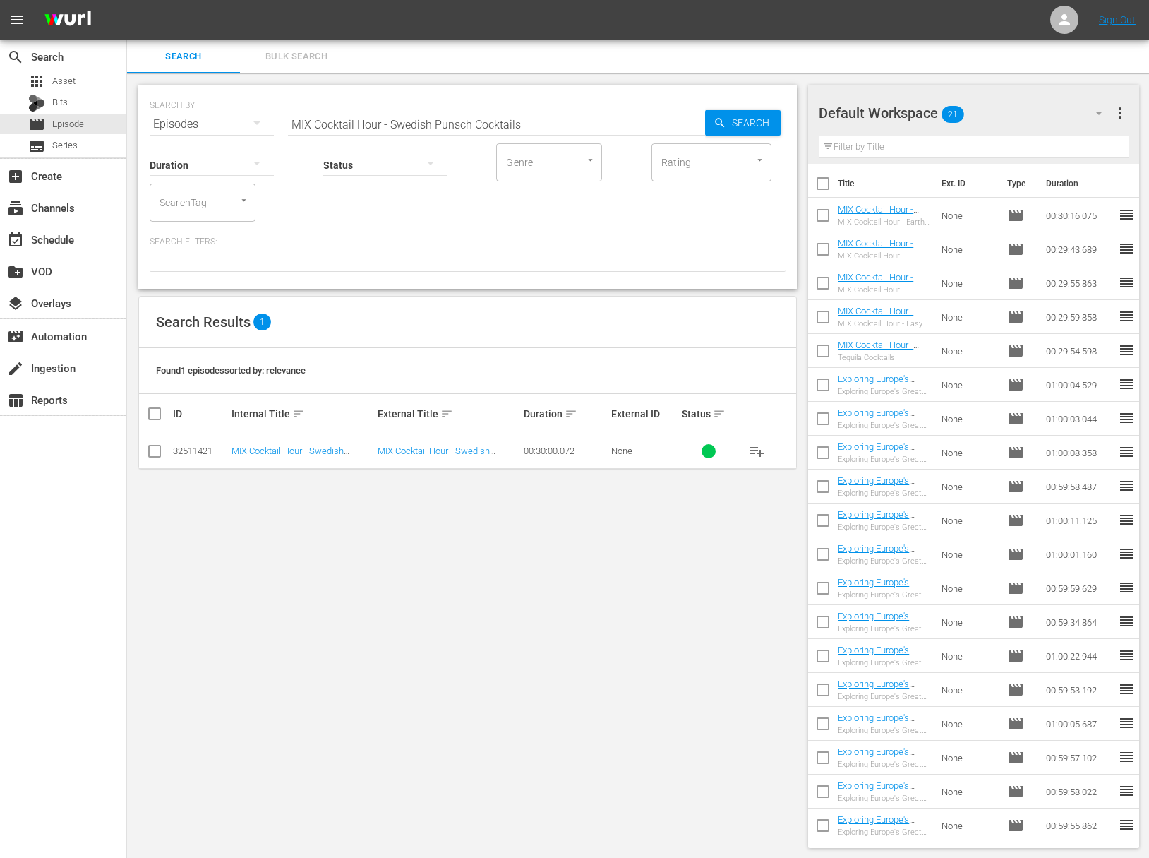
click at [758, 451] on span "playlist_add" at bounding box center [756, 451] width 17 height 17
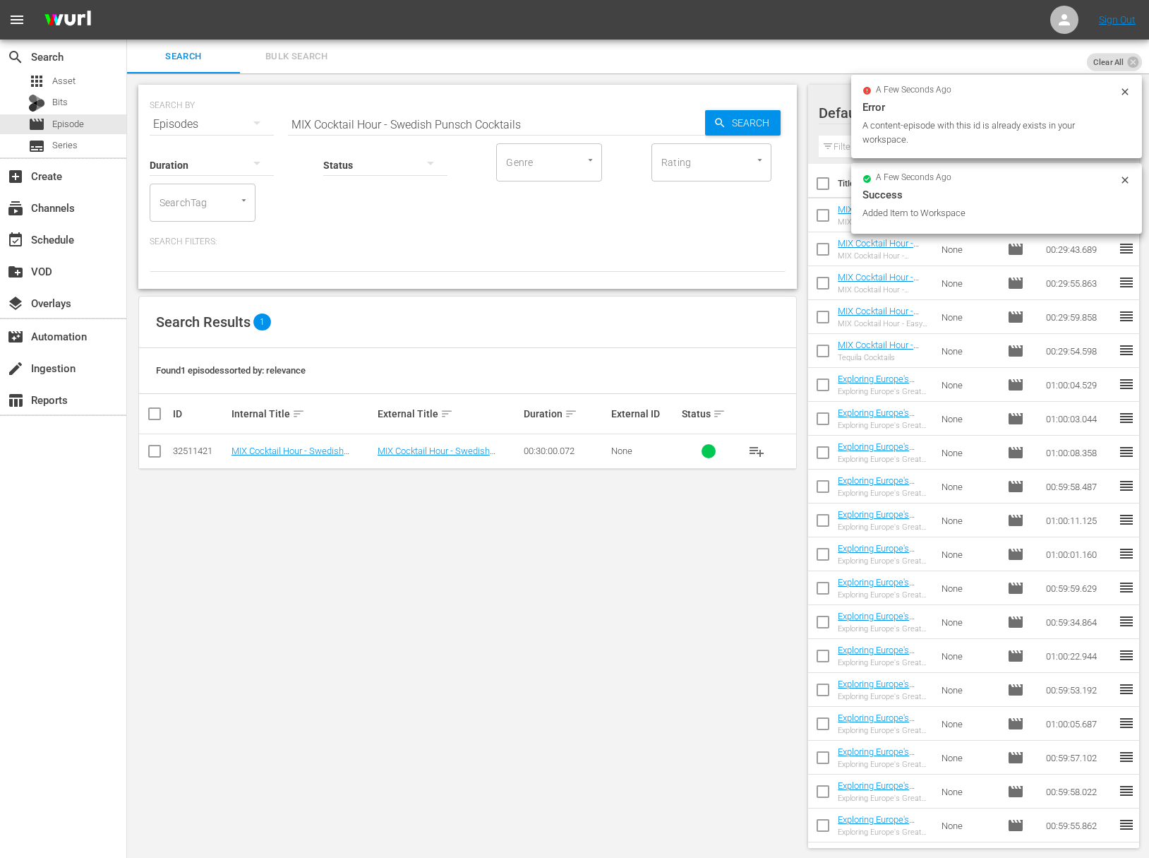
click at [414, 120] on input "MIX Cocktail Hour - Swedish Punsch Cocktails" at bounding box center [496, 124] width 417 height 34
paste input "MIX Cocktail Hour - Cocktails from the 70s"
paste input "Cocktails from the 70"
click at [777, 118] on span "Search" at bounding box center [753, 122] width 54 height 25
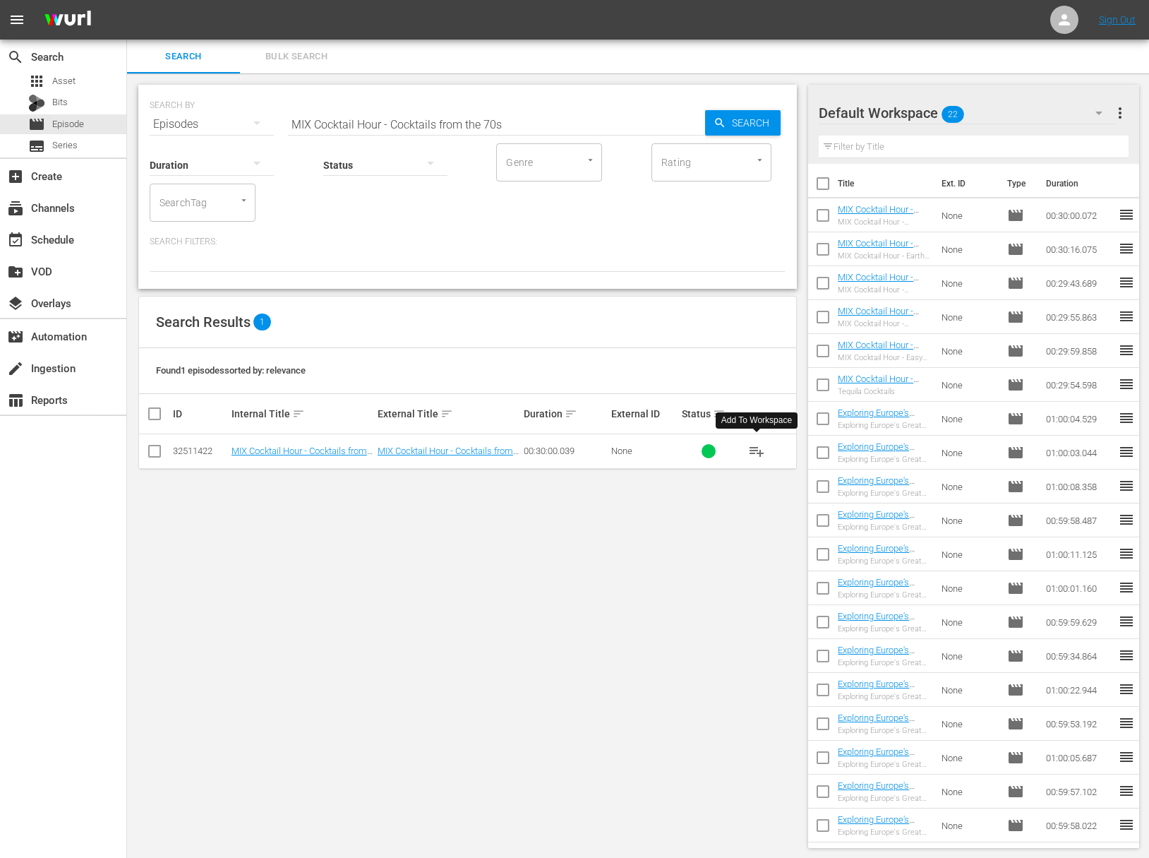
click at [755, 447] on span "playlist_add" at bounding box center [756, 451] width 17 height 17
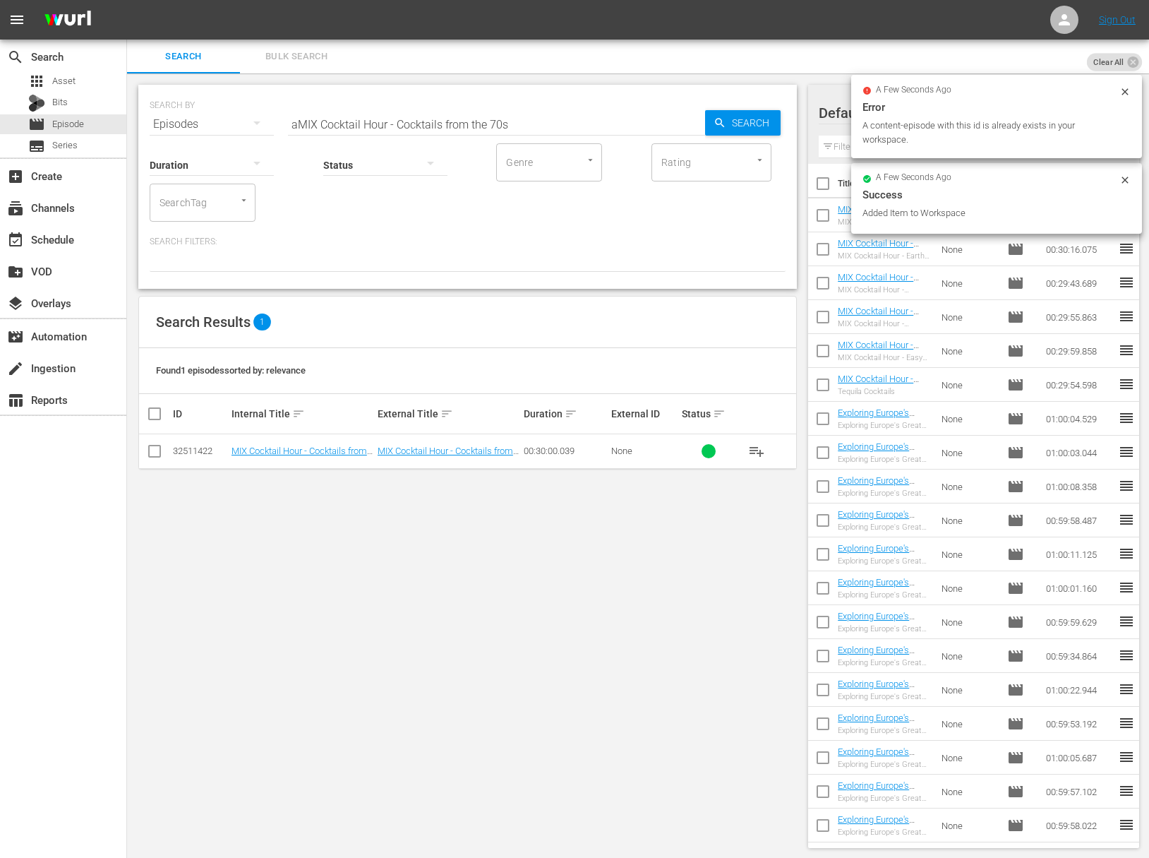
click at [435, 115] on input "aMIX Cocktail Hour - Cocktails from the 70s" at bounding box center [496, 124] width 417 height 34
paste input "Famous [DEMOGRAPHIC_DATA] BartendersMIX Cocktail Hour -"
paste input "MIX Cocktail Hour - Famous [DEMOGRAPHIC_DATA] Bartender"
click at [726, 119] on icon "button" at bounding box center [720, 122] width 13 height 13
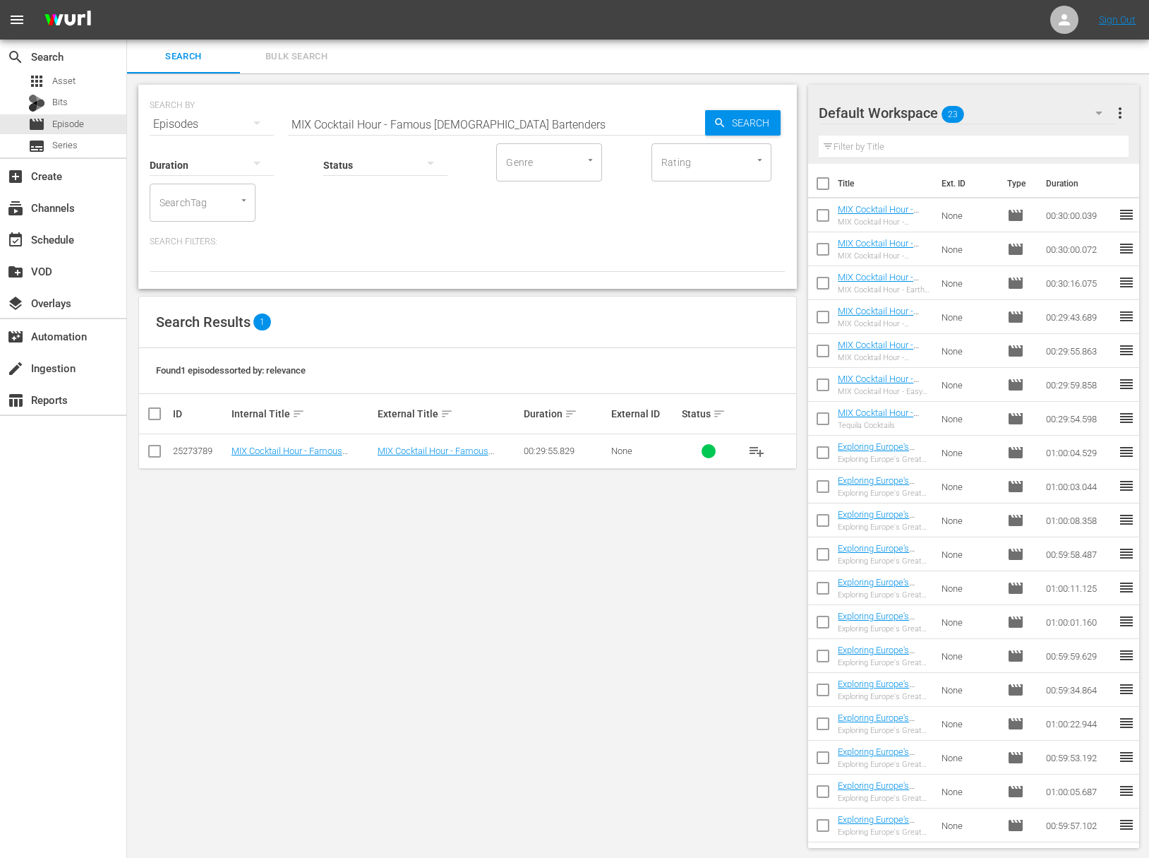
click at [760, 448] on span "playlist_add" at bounding box center [756, 451] width 17 height 17
click at [458, 114] on input "MIX Cocktail Hour - Famous [DEMOGRAPHIC_DATA] Bartenders" at bounding box center [496, 124] width 417 height 34
paste
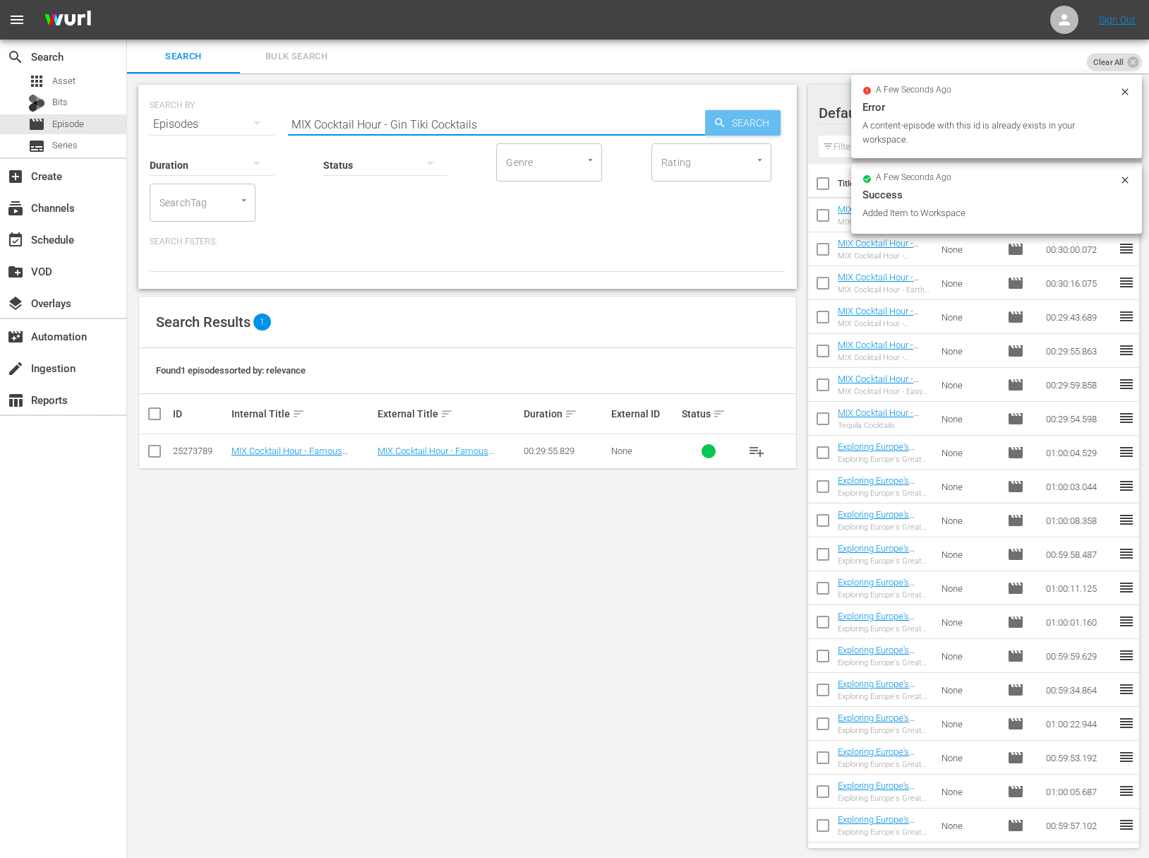
click at [760, 124] on span "Search" at bounding box center [753, 122] width 54 height 25
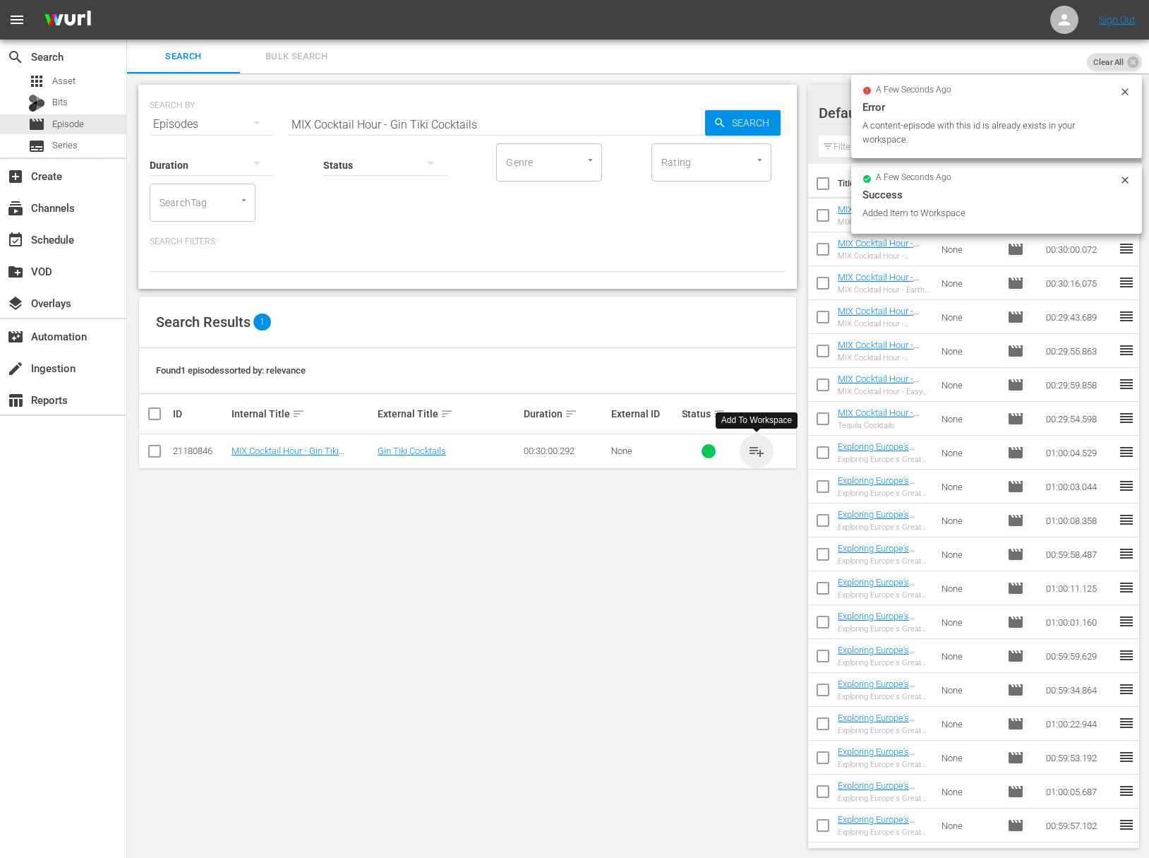
click at [762, 450] on span "playlist_add" at bounding box center [756, 451] width 17 height 17
drag, startPoint x: 762, startPoint y: 450, endPoint x: 186, endPoint y: 431, distance: 575.7
click at [760, 450] on span "playlist_add" at bounding box center [756, 451] width 17 height 17
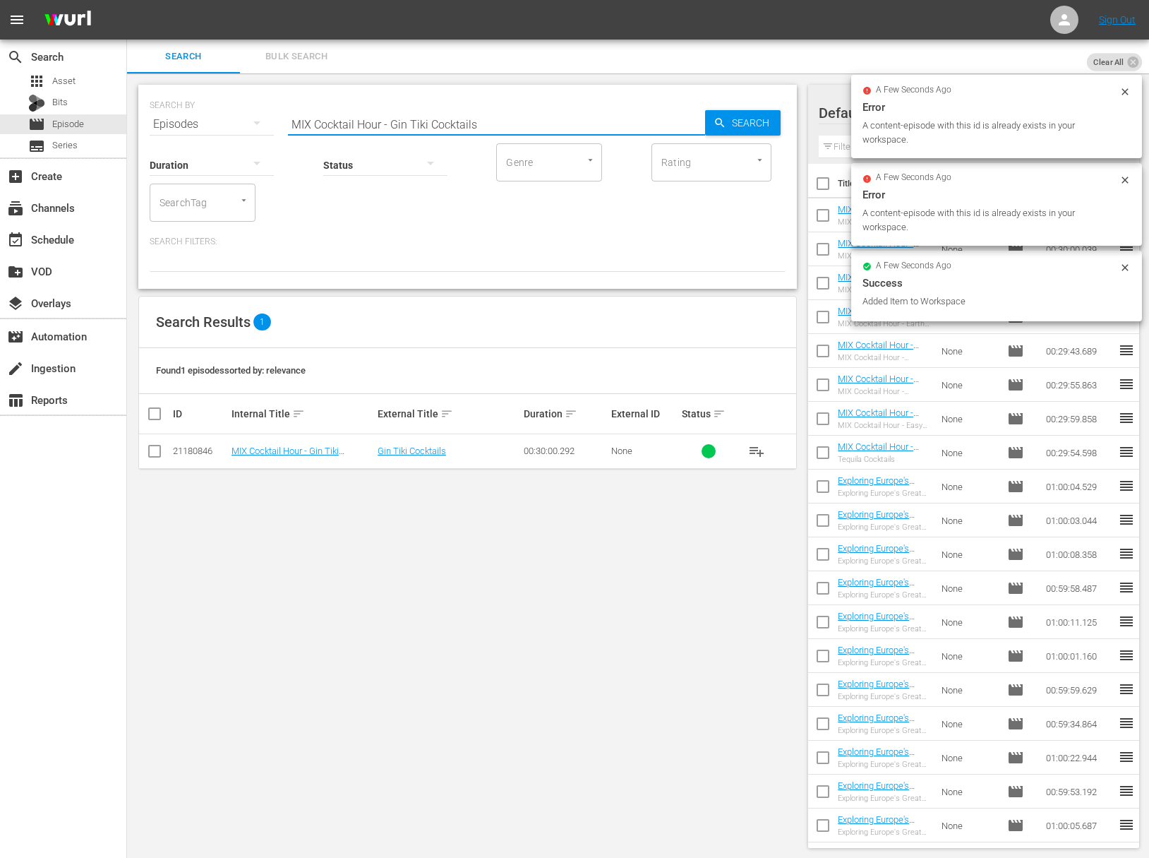
click at [410, 122] on input "MIX Cocktail Hour - Gin Tiki Cocktails" at bounding box center [496, 124] width 417 height 34
click at [720, 123] on icon "button" at bounding box center [720, 122] width 13 height 13
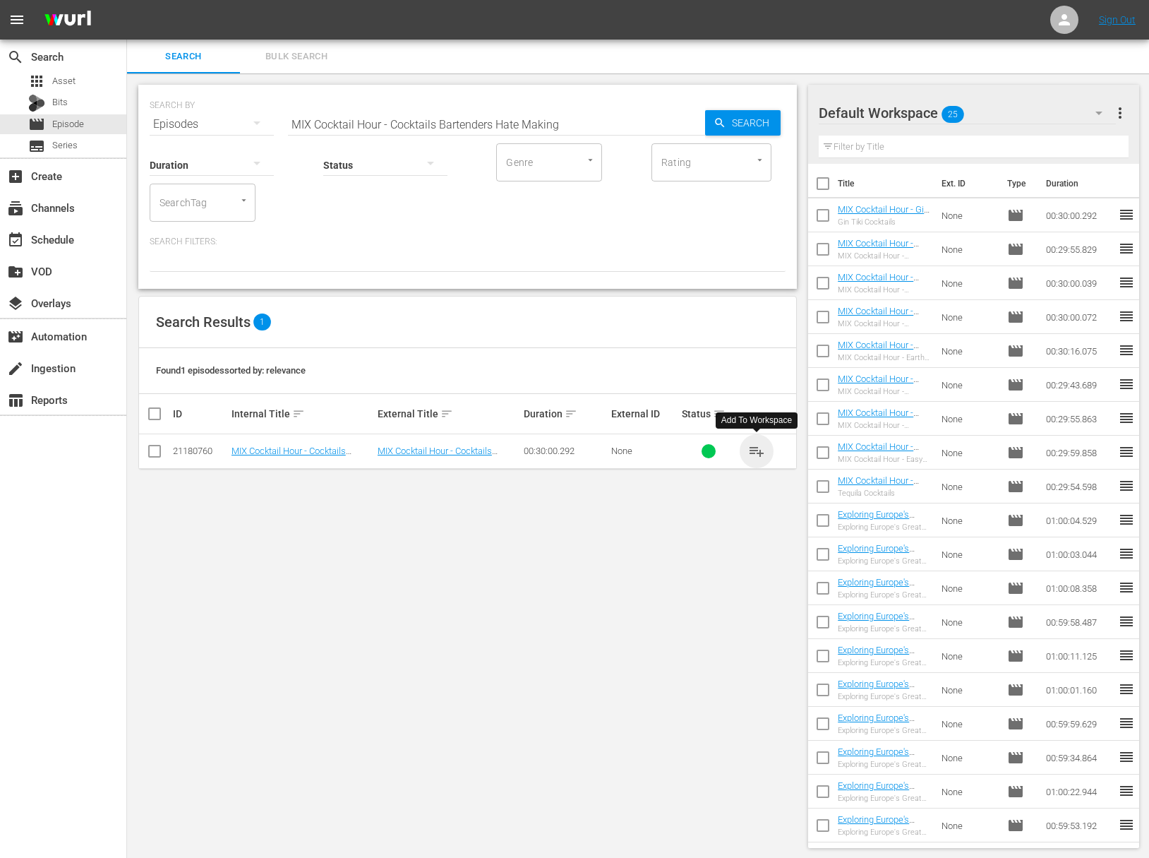
click at [755, 450] on span "playlist_add" at bounding box center [756, 451] width 17 height 17
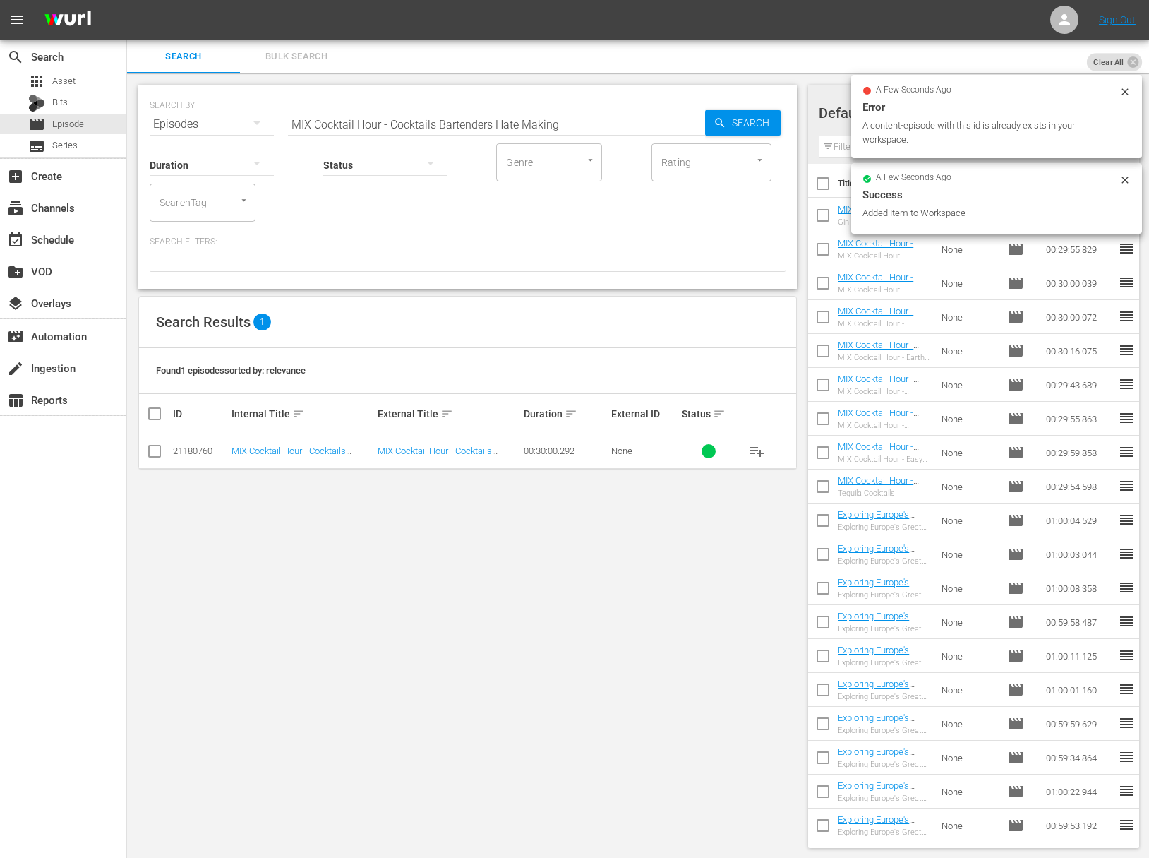
click at [429, 128] on input "MIX Cocktail Hour - Cocktails Bartenders Hate Making" at bounding box center [496, 124] width 417 height 34
click at [745, 124] on span "Search" at bounding box center [753, 122] width 54 height 25
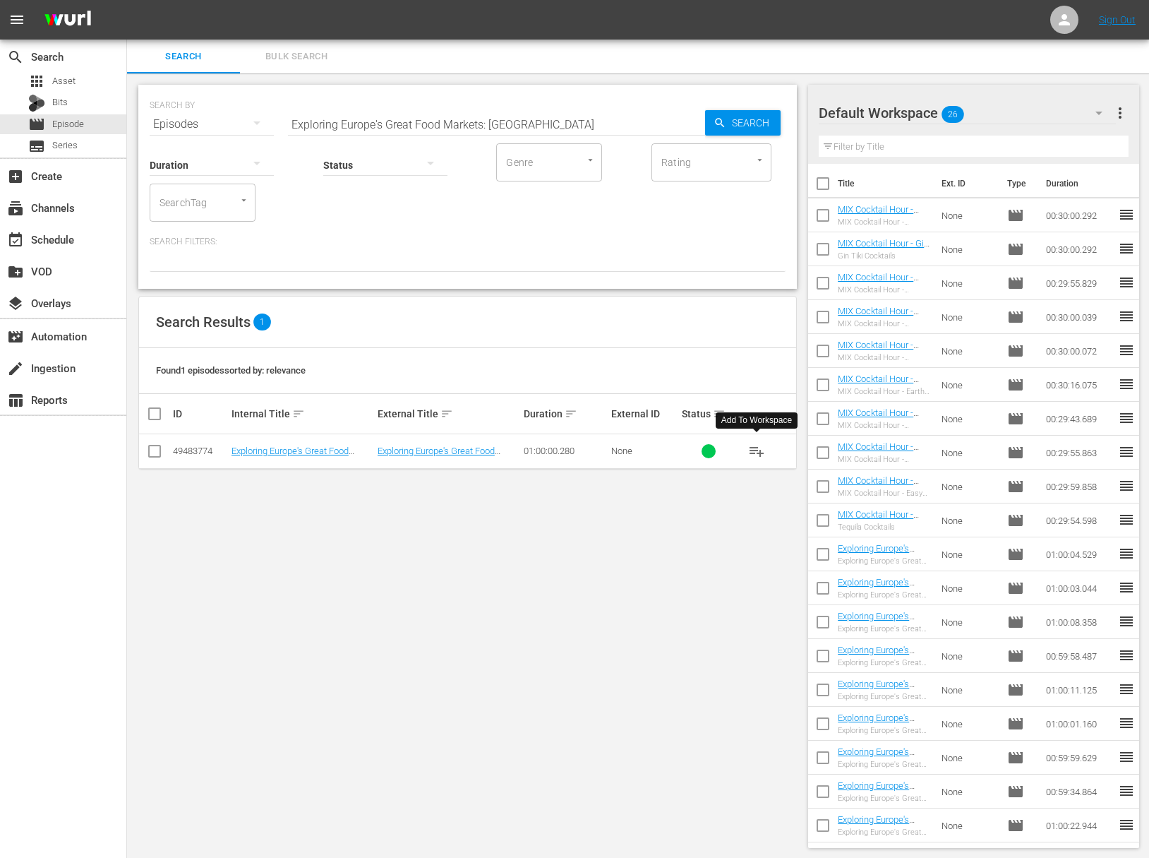
click at [760, 451] on span "playlist_add" at bounding box center [756, 451] width 17 height 17
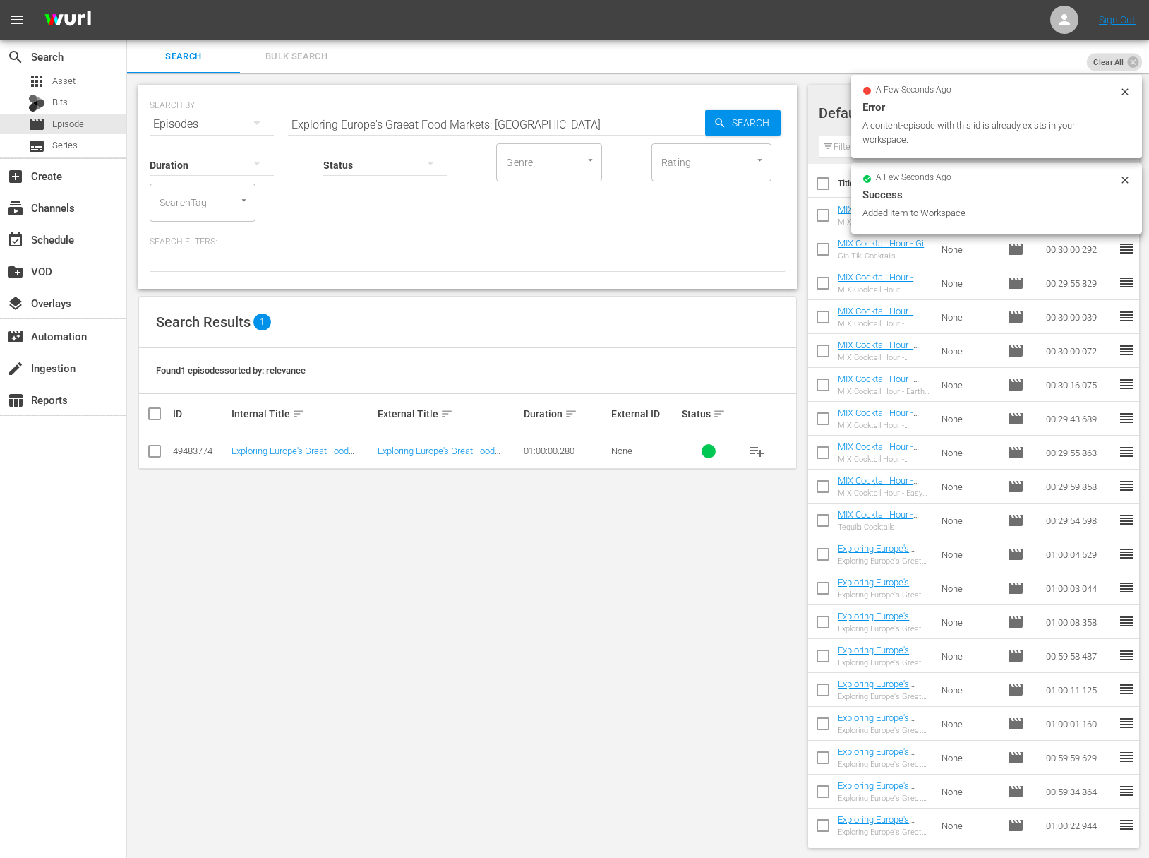
click at [395, 124] on input "Exploring Europe's Graeat Food Markets: [GEOGRAPHIC_DATA]" at bounding box center [496, 124] width 417 height 34
click at [718, 124] on icon "button" at bounding box center [719, 122] width 9 height 9
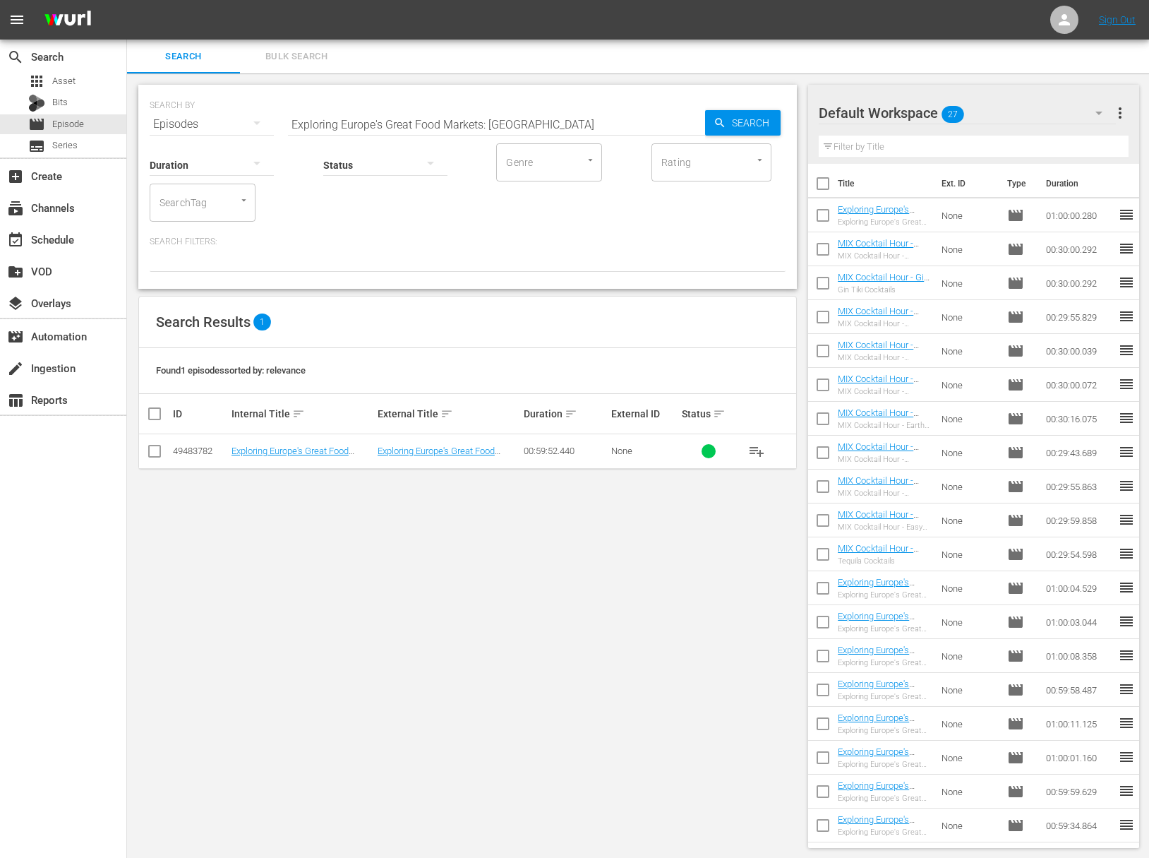
click at [764, 449] on span "playlist_add" at bounding box center [756, 451] width 17 height 17
click at [762, 450] on span "playlist_add" at bounding box center [756, 451] width 17 height 17
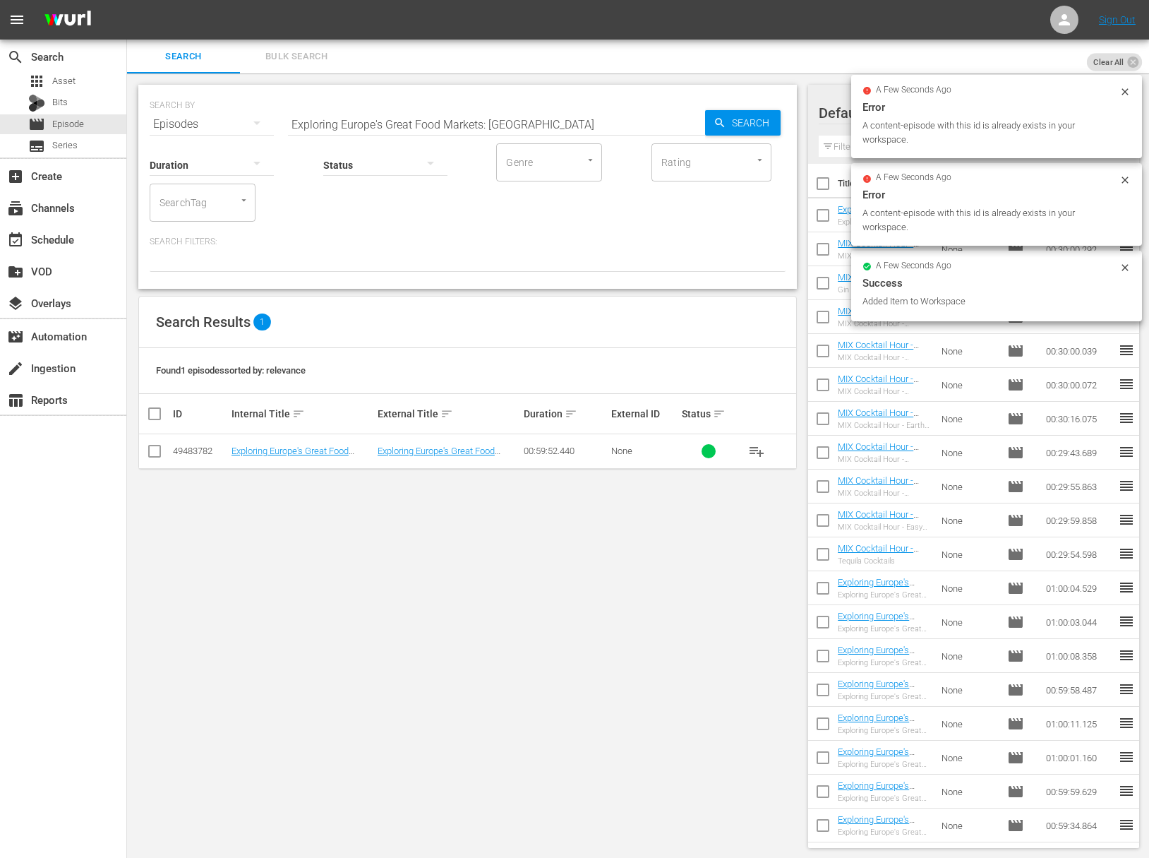
click at [419, 118] on input "Exploring Europe's Great Food Markets: [GEOGRAPHIC_DATA]" at bounding box center [496, 124] width 417 height 34
type input "Exploring Europe's Great Food Markets: [GEOGRAPHIC_DATA]"
click at [721, 119] on icon "button" at bounding box center [719, 122] width 9 height 9
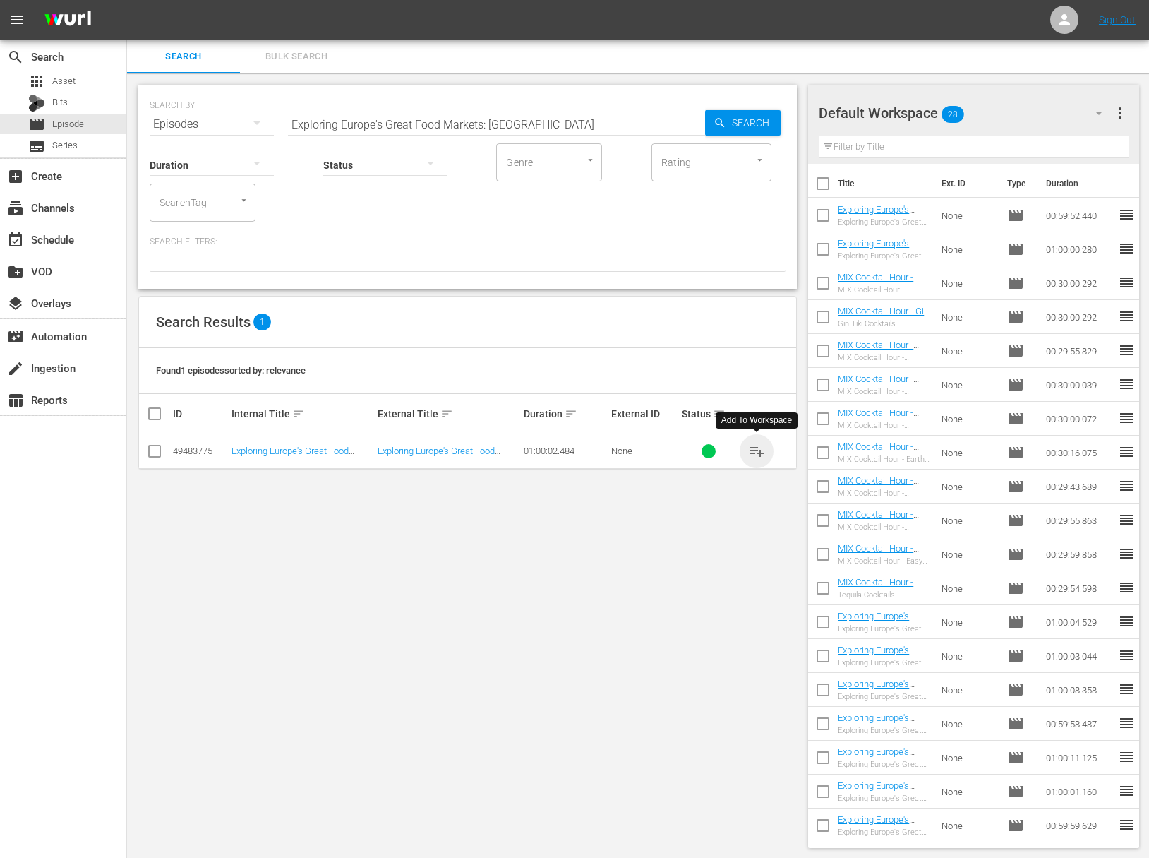
click at [753, 445] on span "playlist_add" at bounding box center [756, 451] width 17 height 17
click at [64, 236] on div "event_available Schedule" at bounding box center [39, 237] width 79 height 13
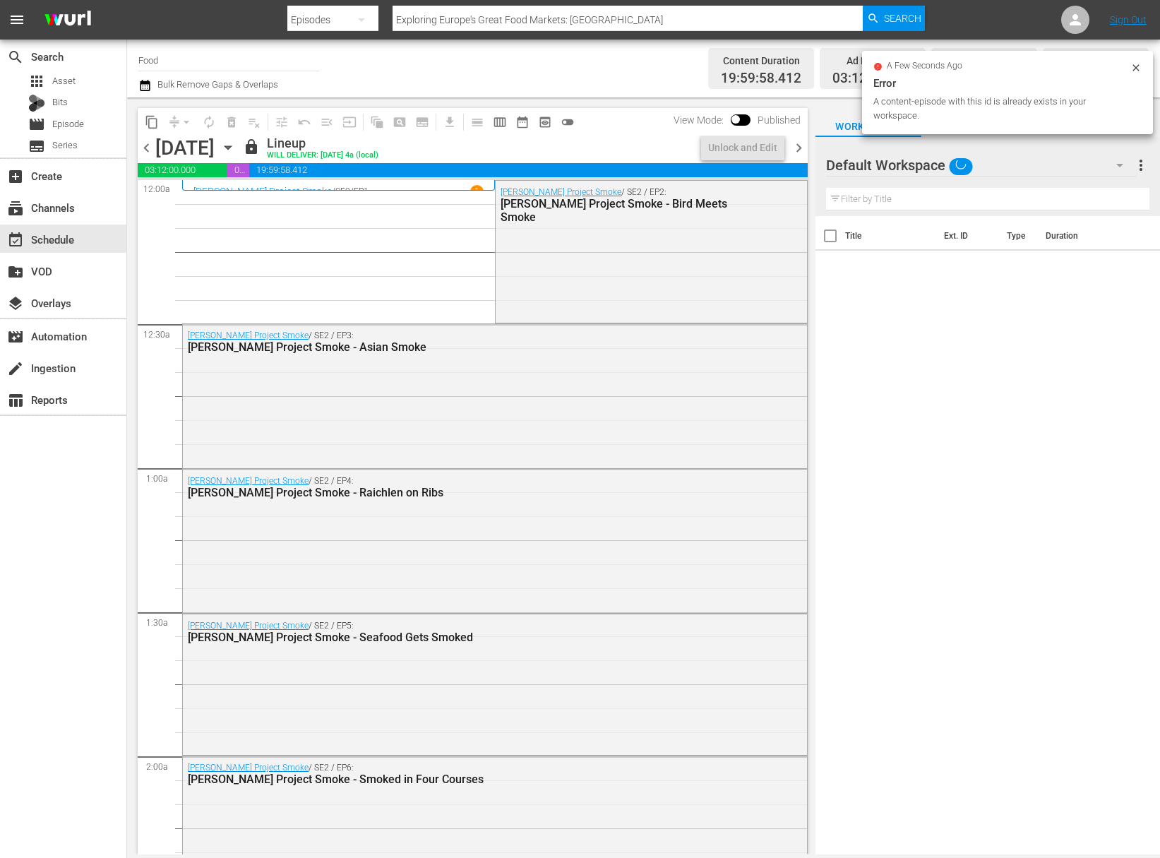
click at [236, 150] on icon "button" at bounding box center [228, 148] width 16 height 16
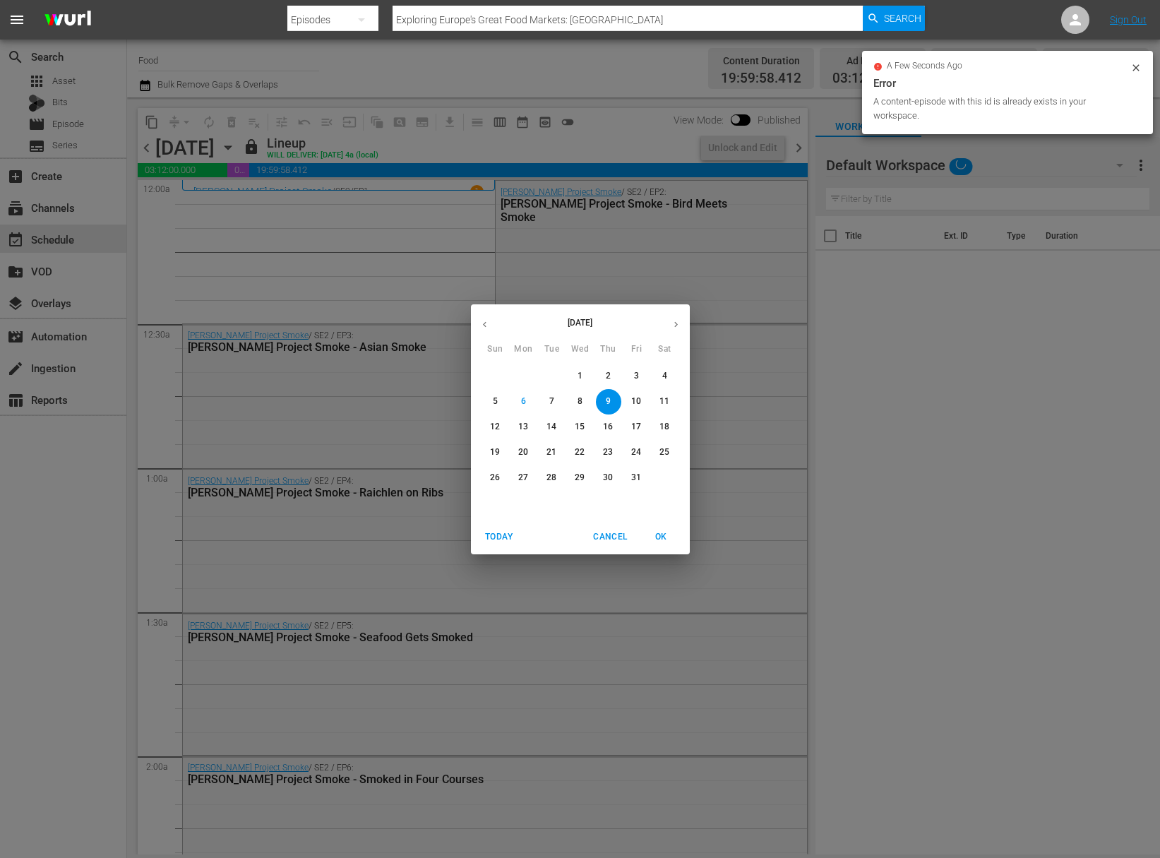
click at [636, 405] on p "10" at bounding box center [636, 401] width 10 height 12
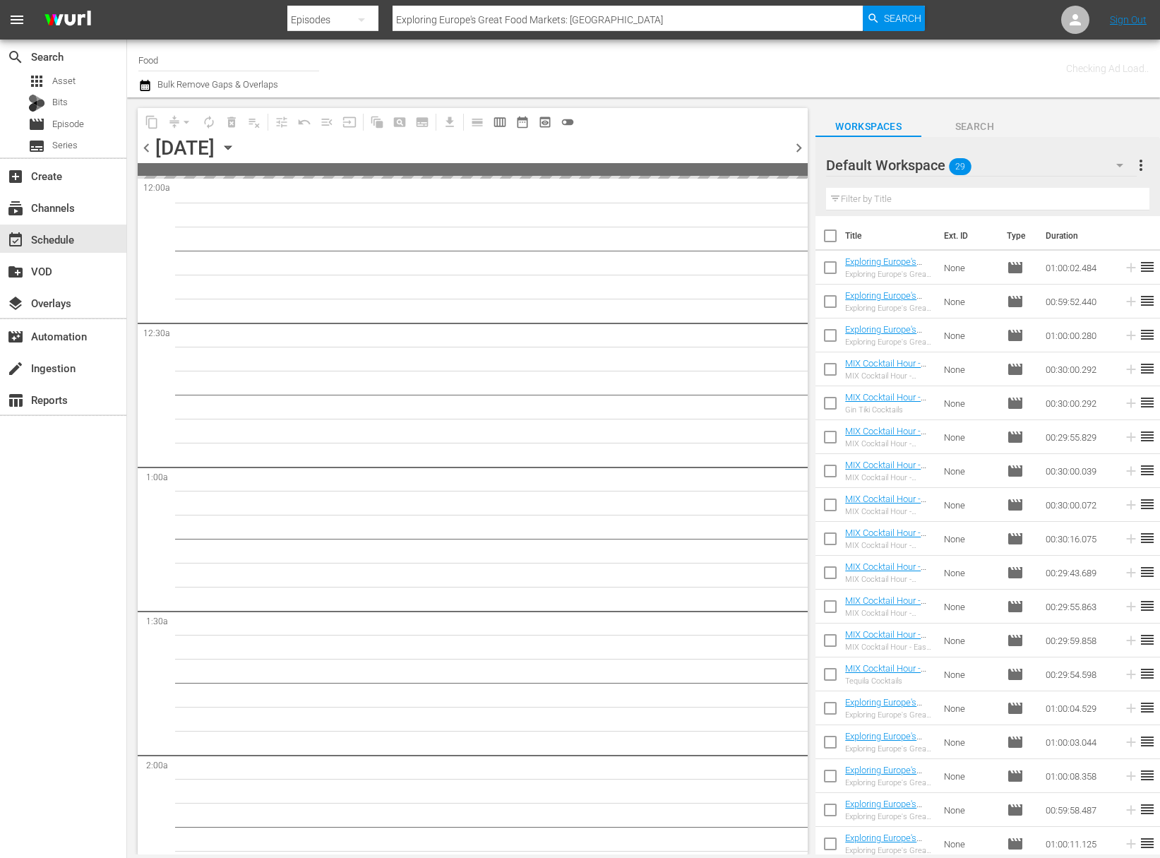
click at [832, 239] on input "checkbox" at bounding box center [830, 239] width 30 height 30
checkbox input "true"
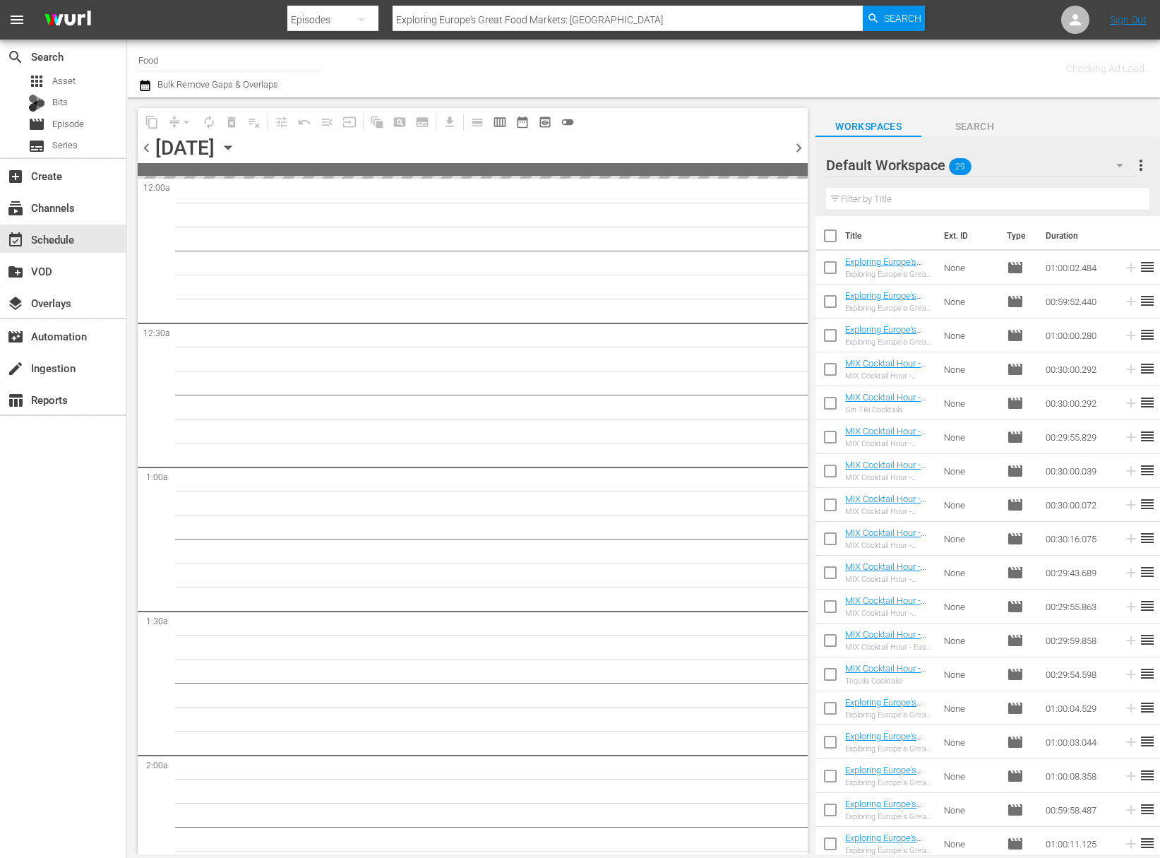
checkbox input "true"
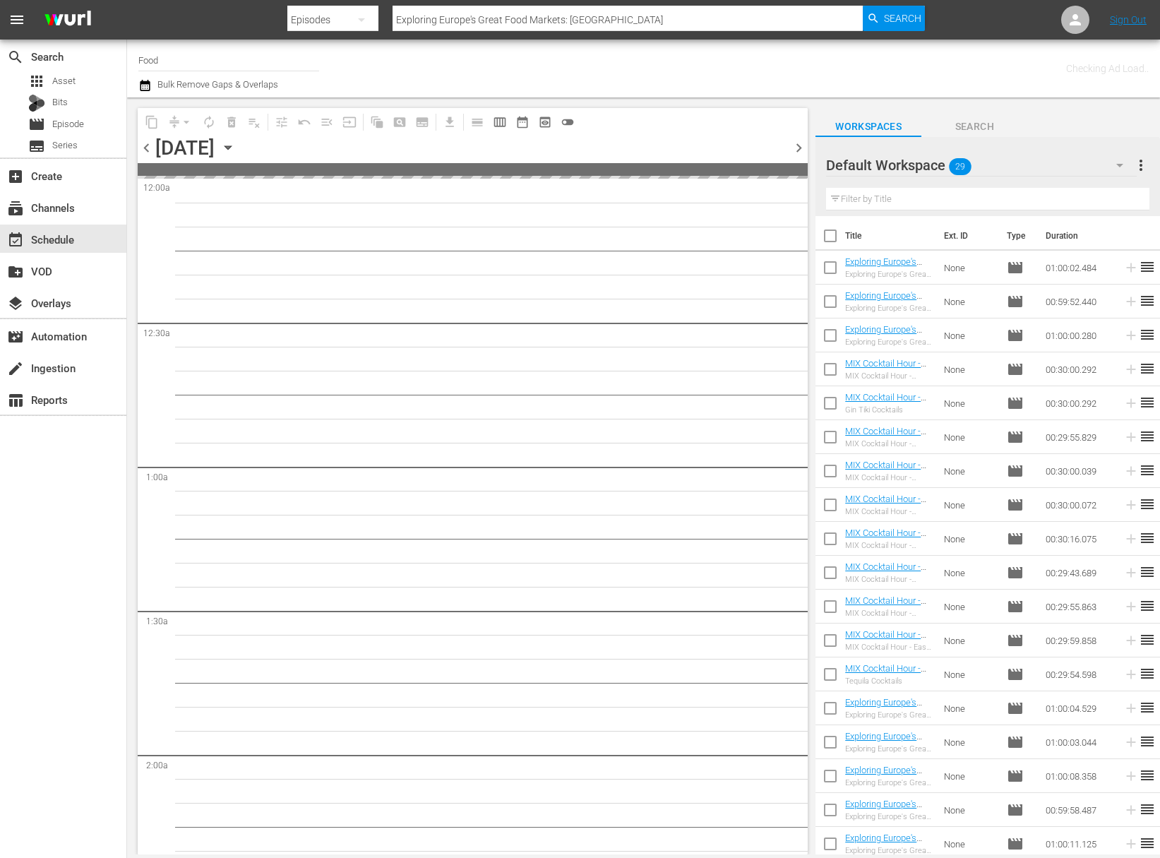
checkbox input "true"
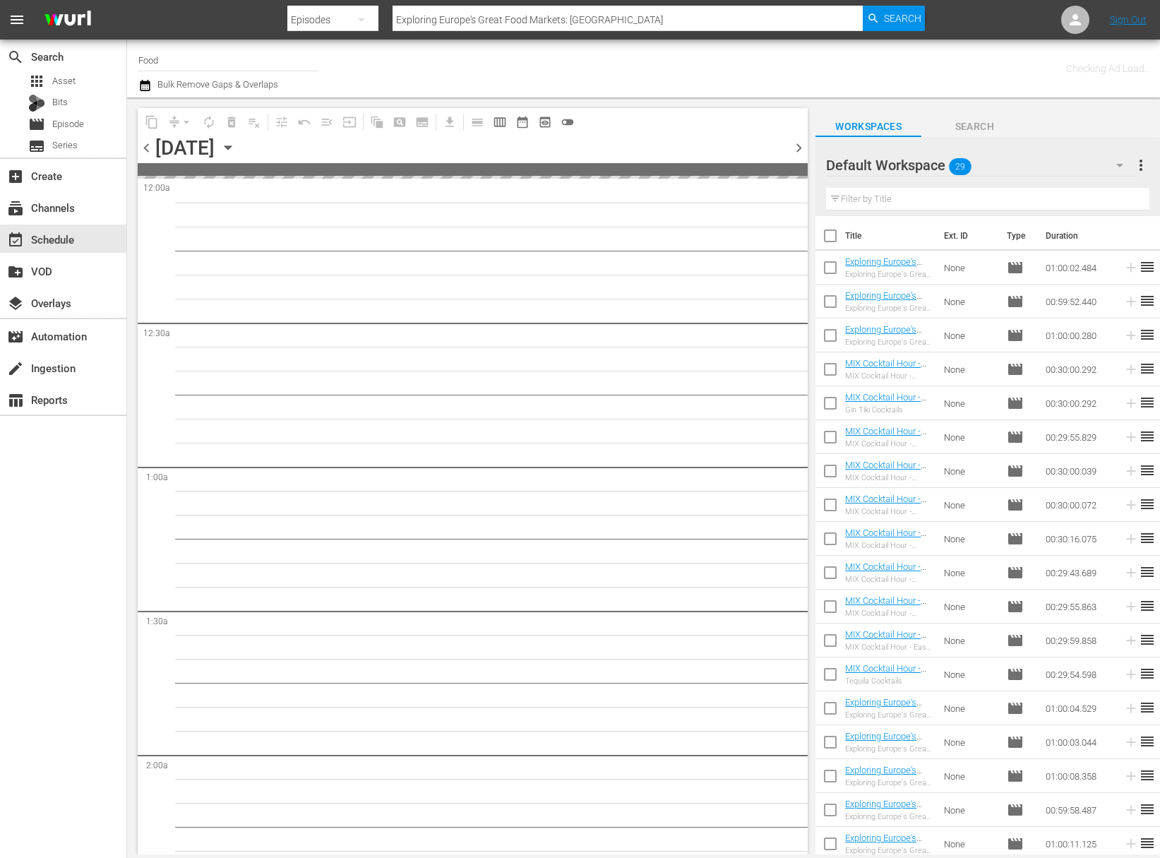
checkbox input "true"
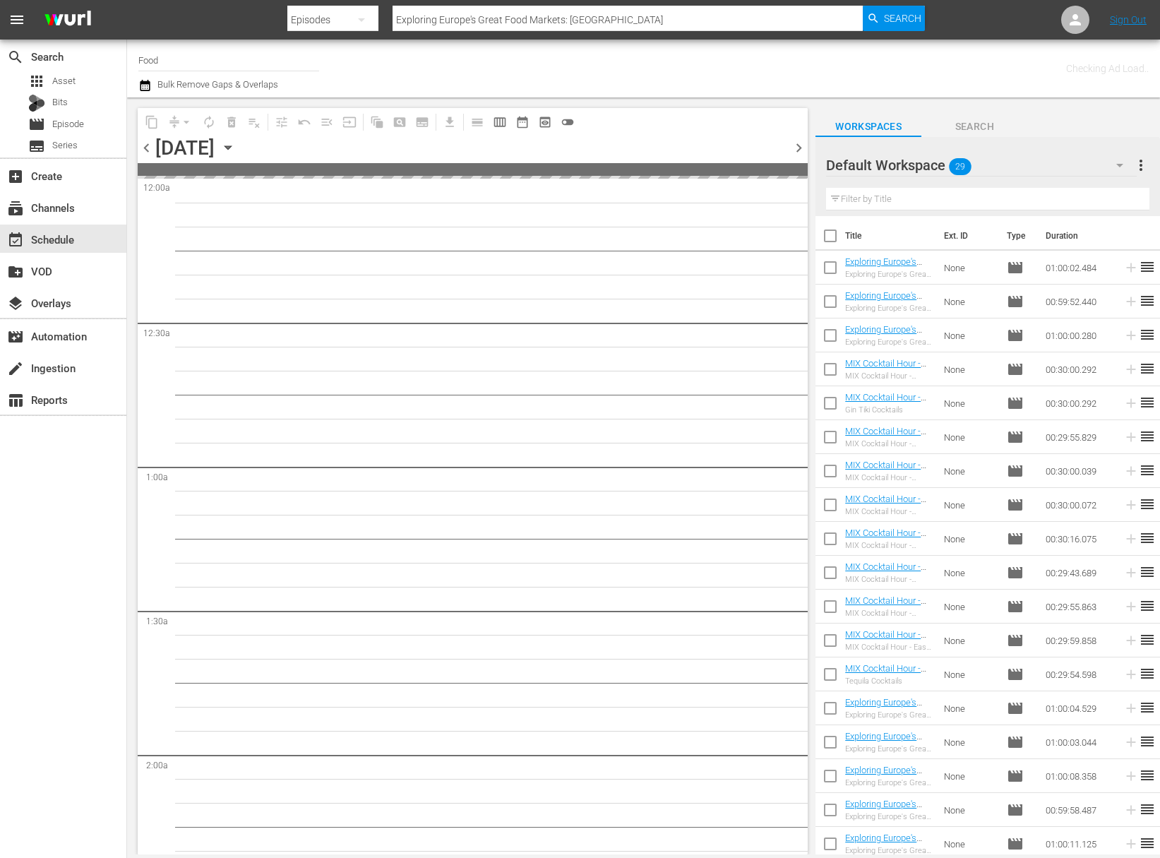
checkbox input "true"
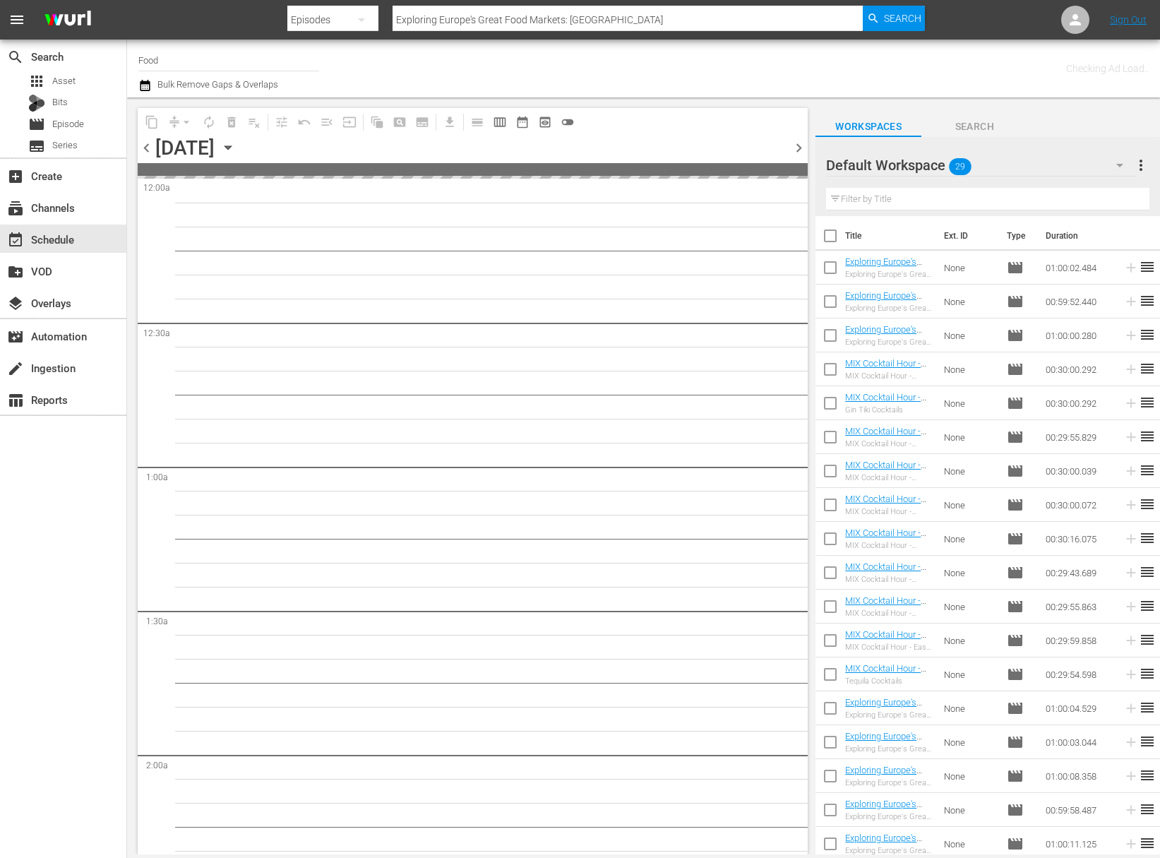
checkbox input "true"
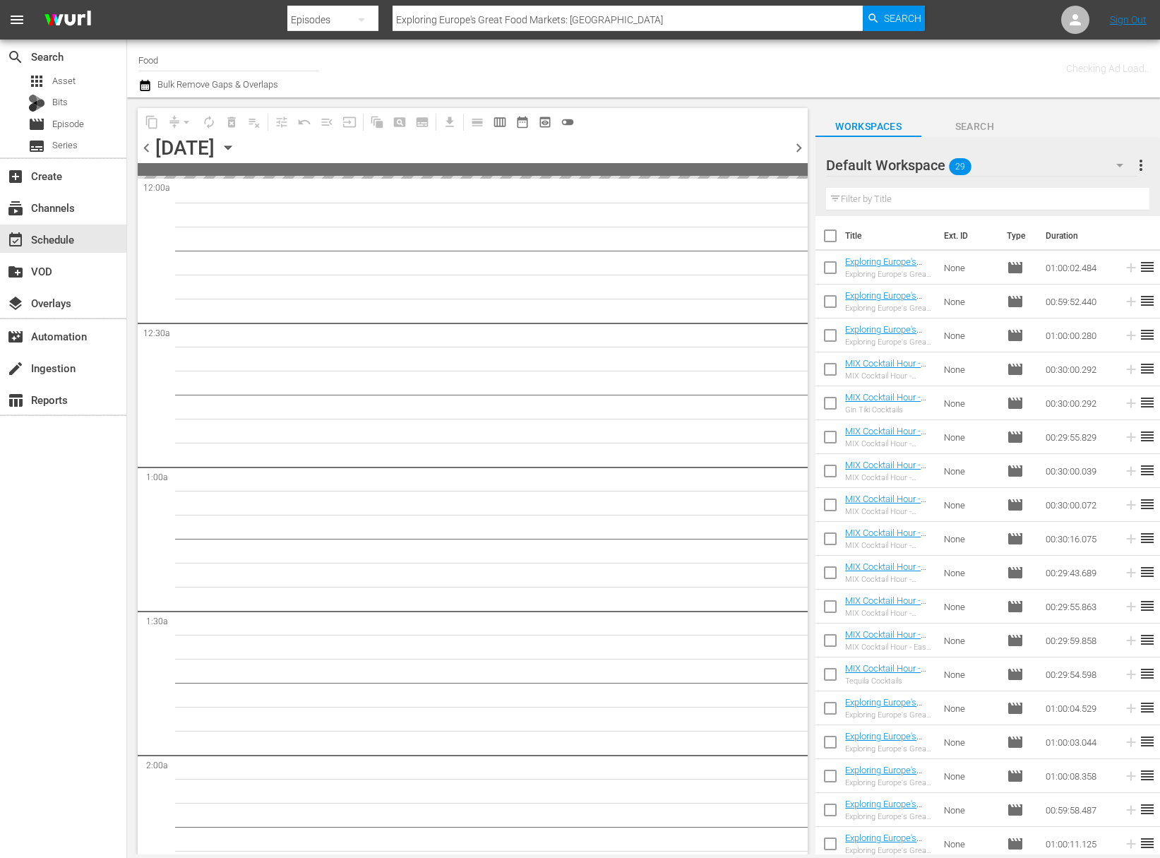
checkbox input "true"
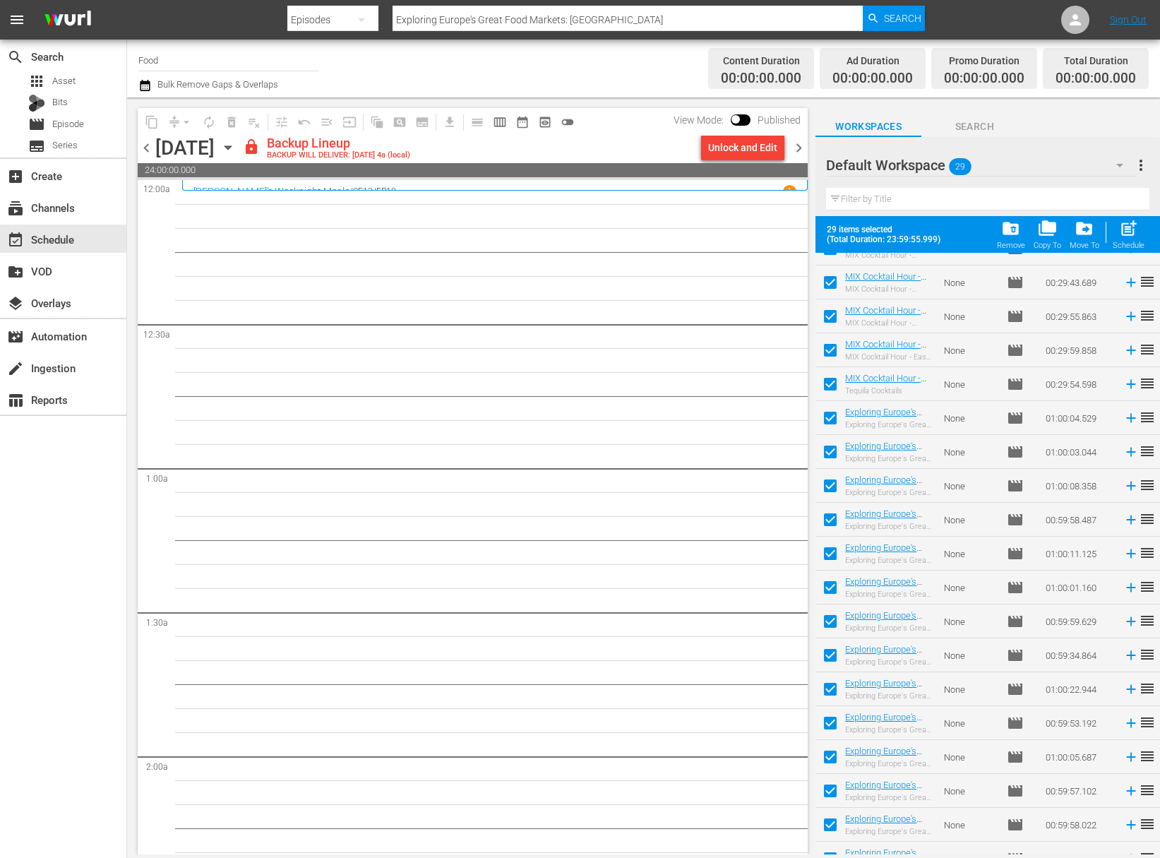
scroll to position [414, 0]
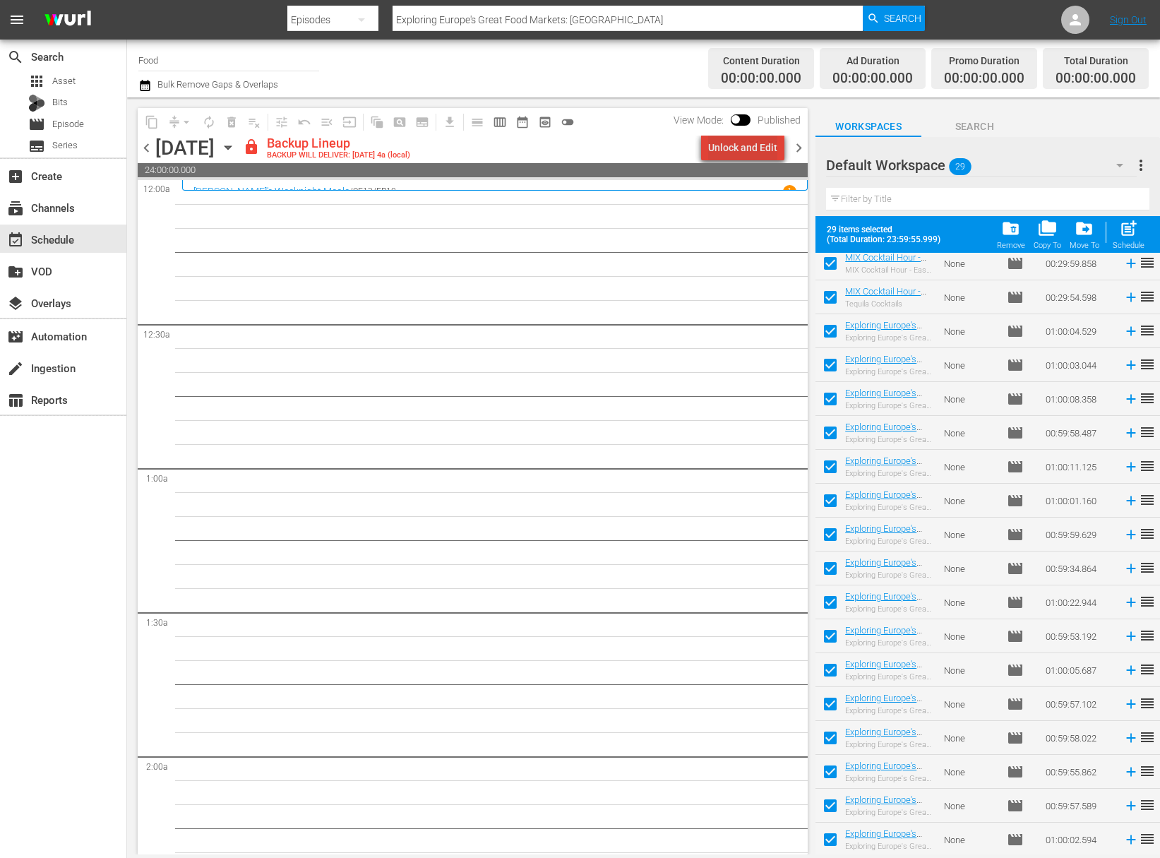
click at [749, 160] on div "Unlock and Edit" at bounding box center [742, 147] width 69 height 25
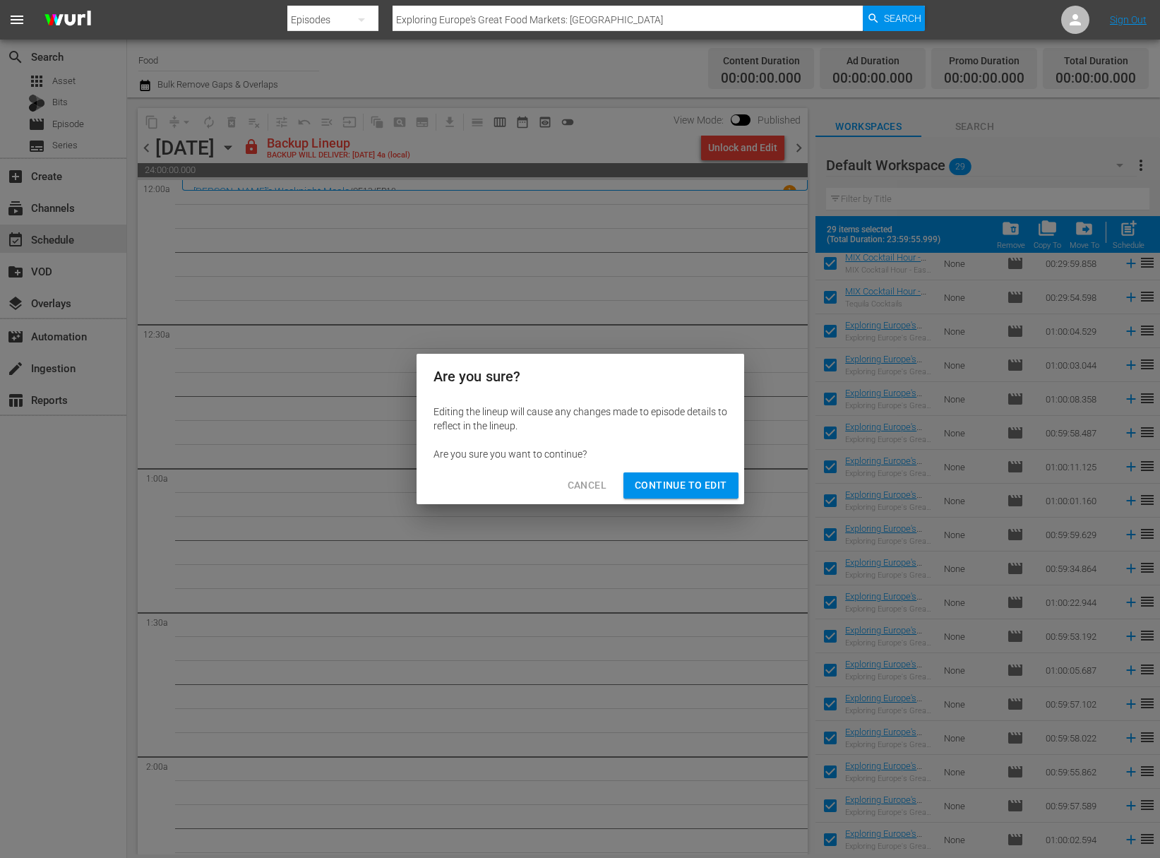
click at [683, 492] on span "Continue to Edit" at bounding box center [681, 486] width 92 height 18
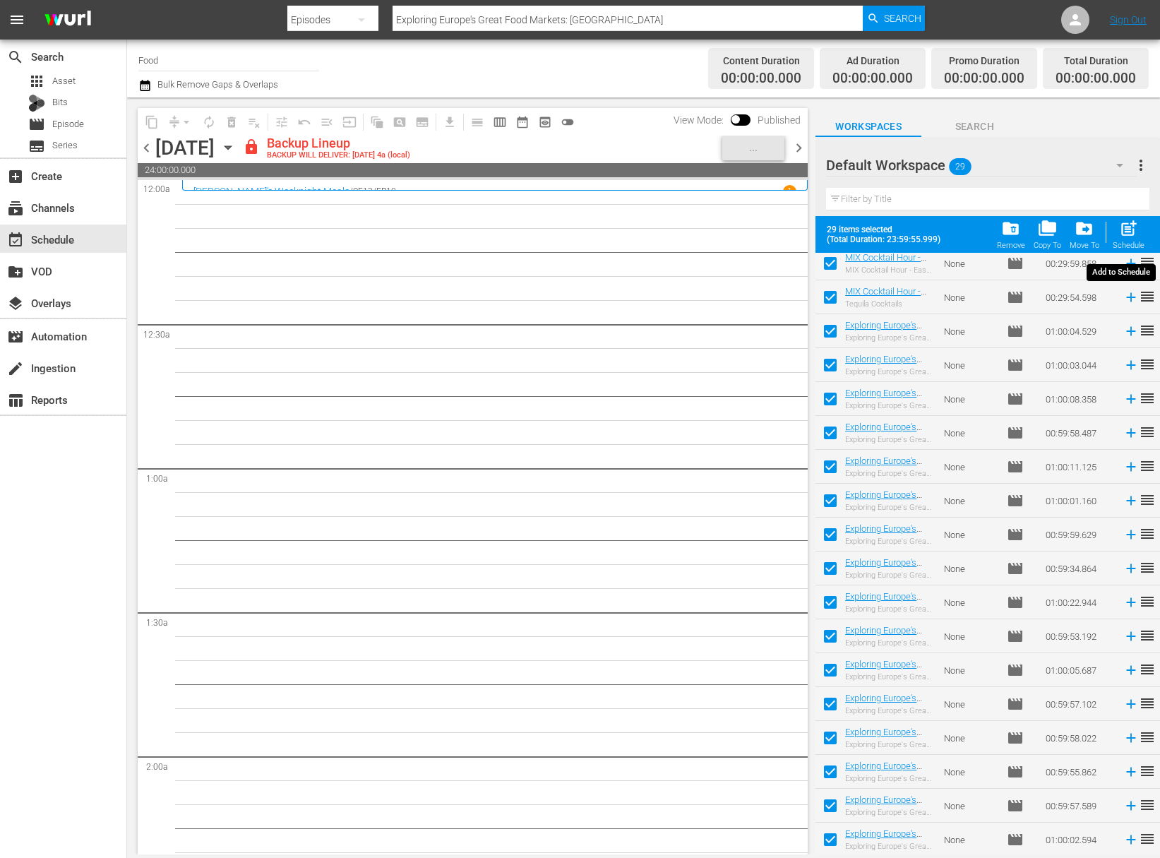
click at [1135, 231] on span "post_add" at bounding box center [1128, 228] width 19 height 19
checkbox input "false"
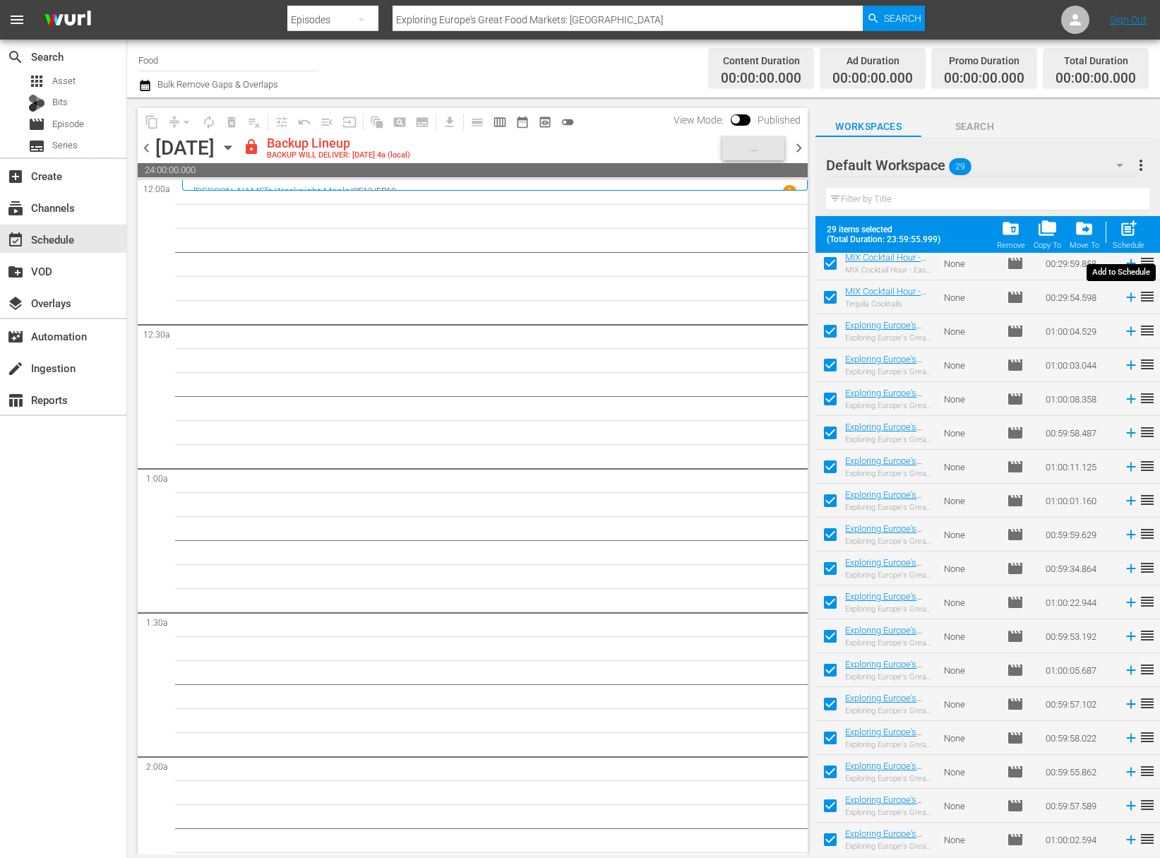
checkbox input "false"
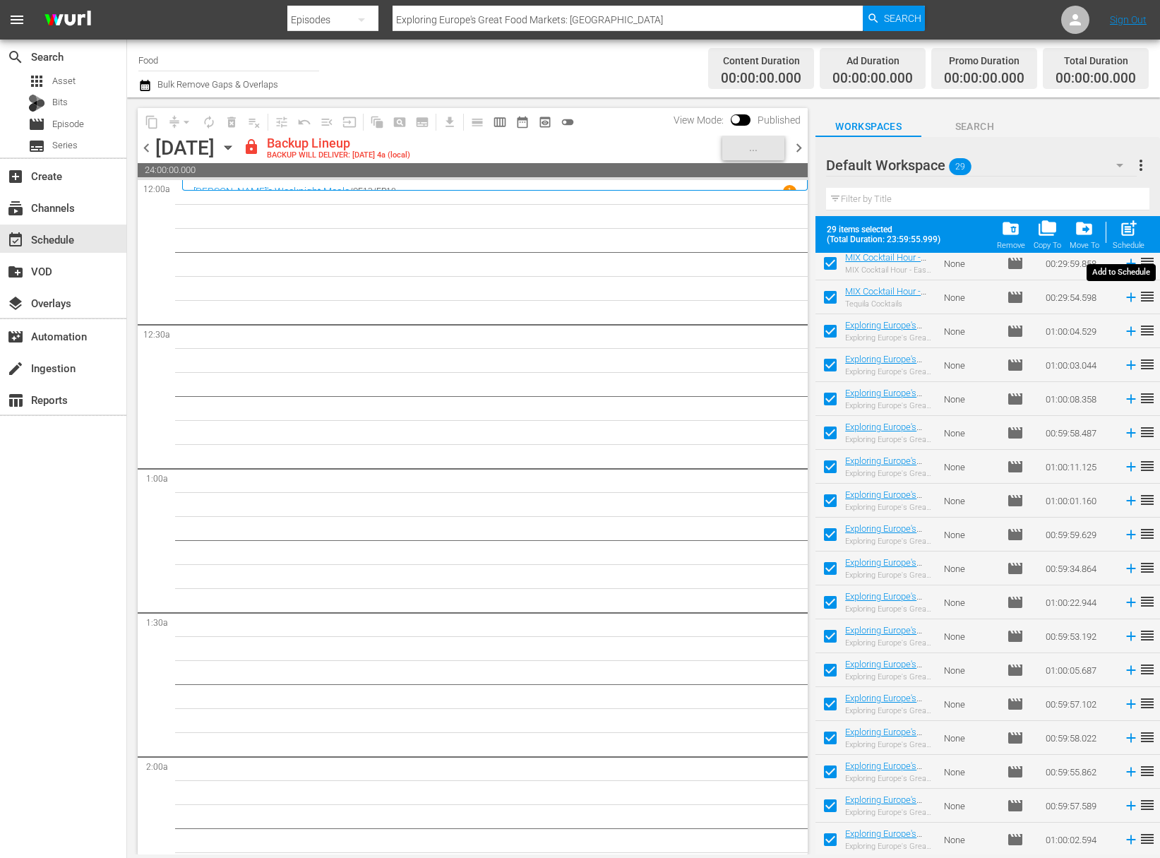
checkbox input "false"
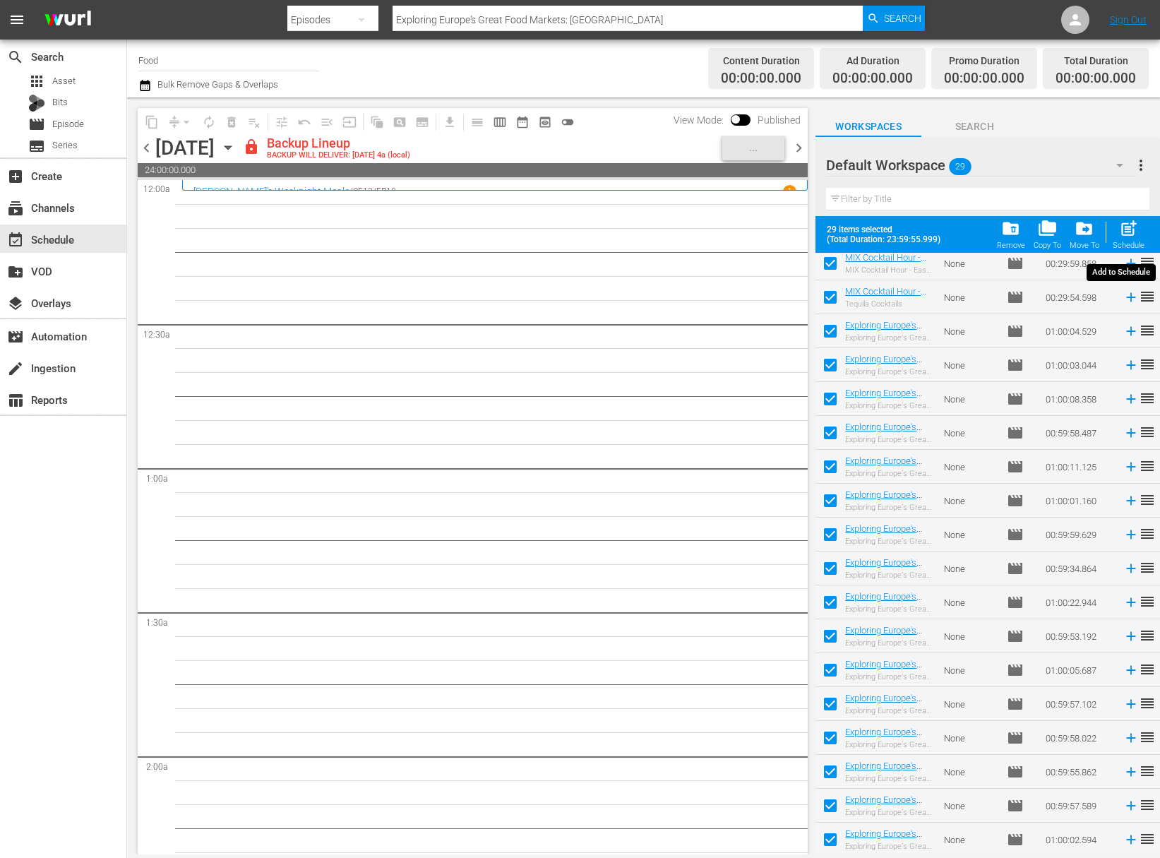
checkbox input "false"
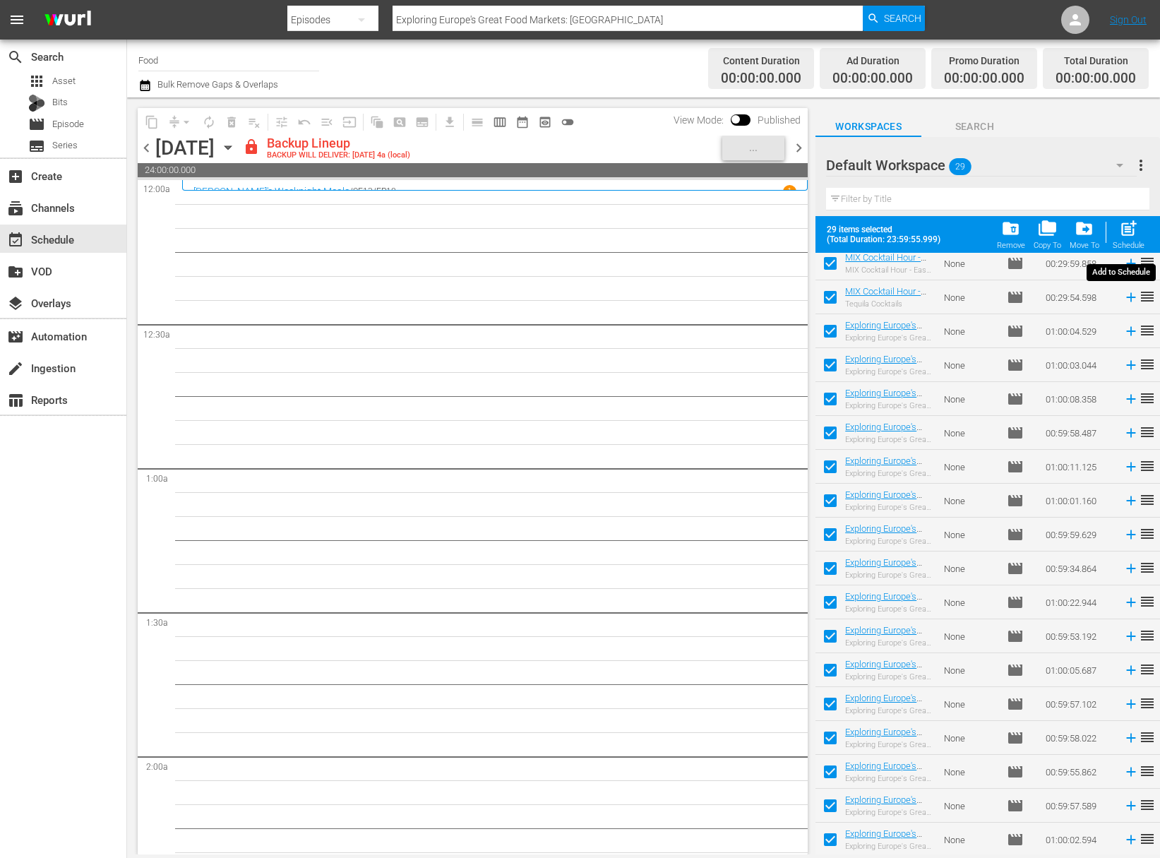
checkbox input "false"
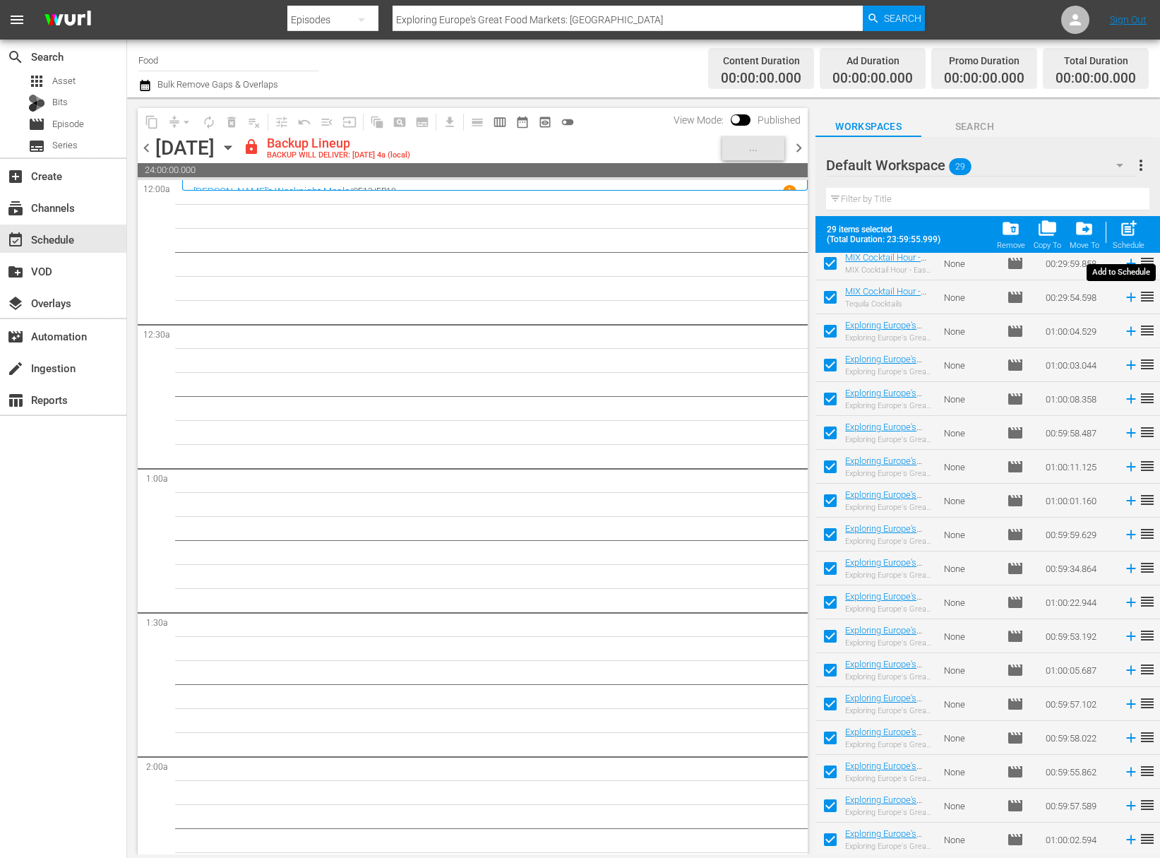
checkbox input "false"
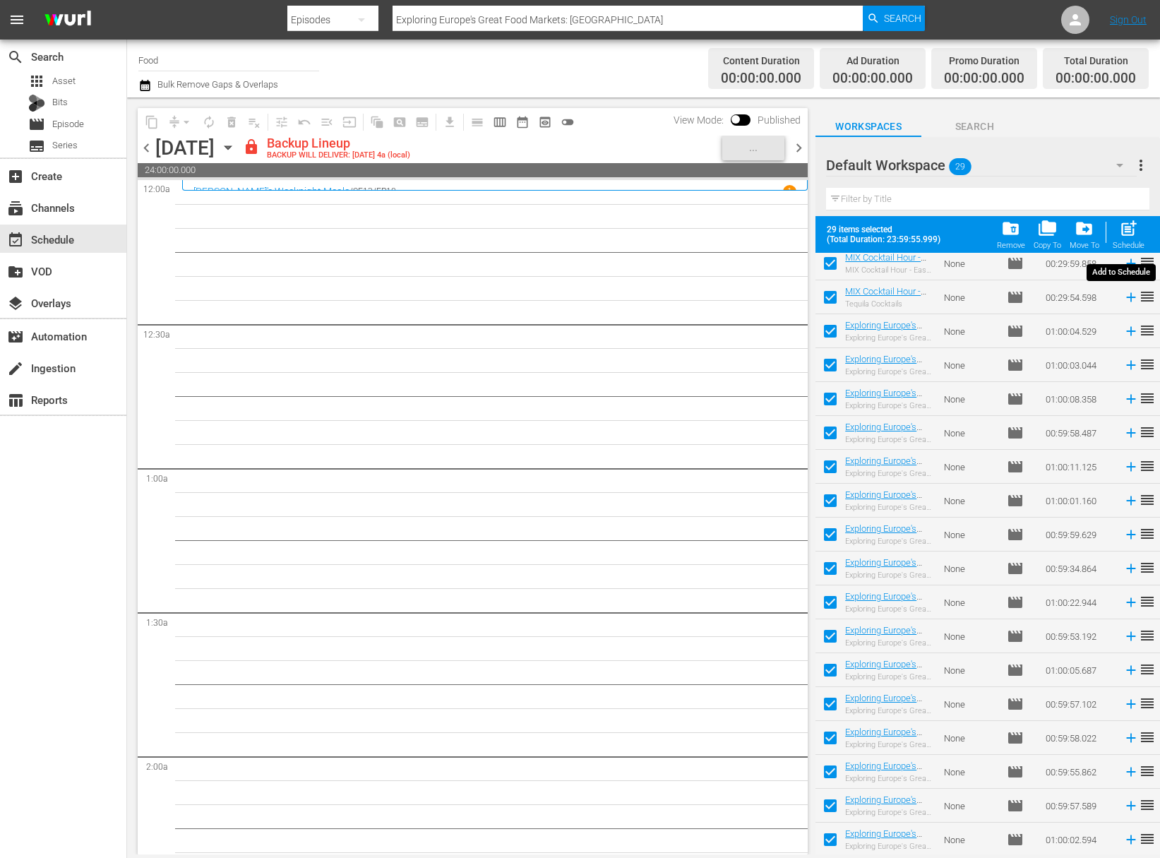
checkbox input "false"
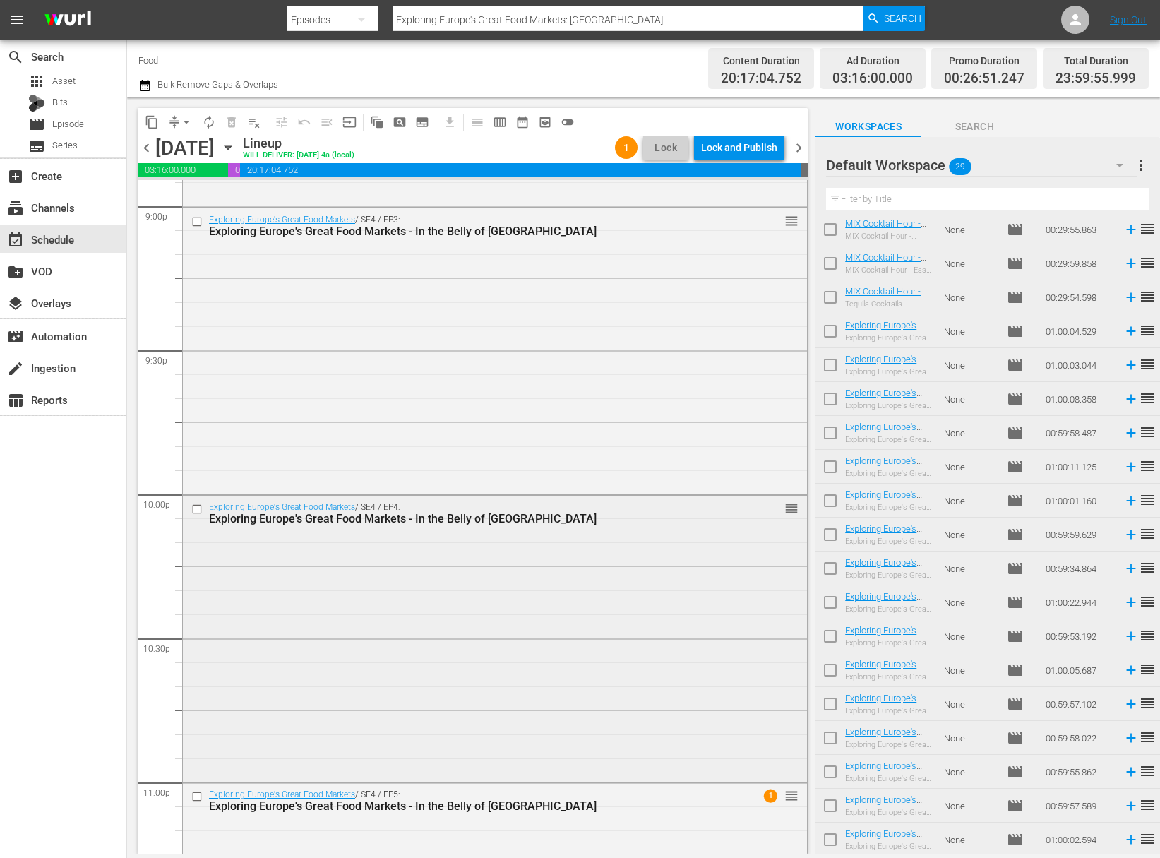
scroll to position [6239, 0]
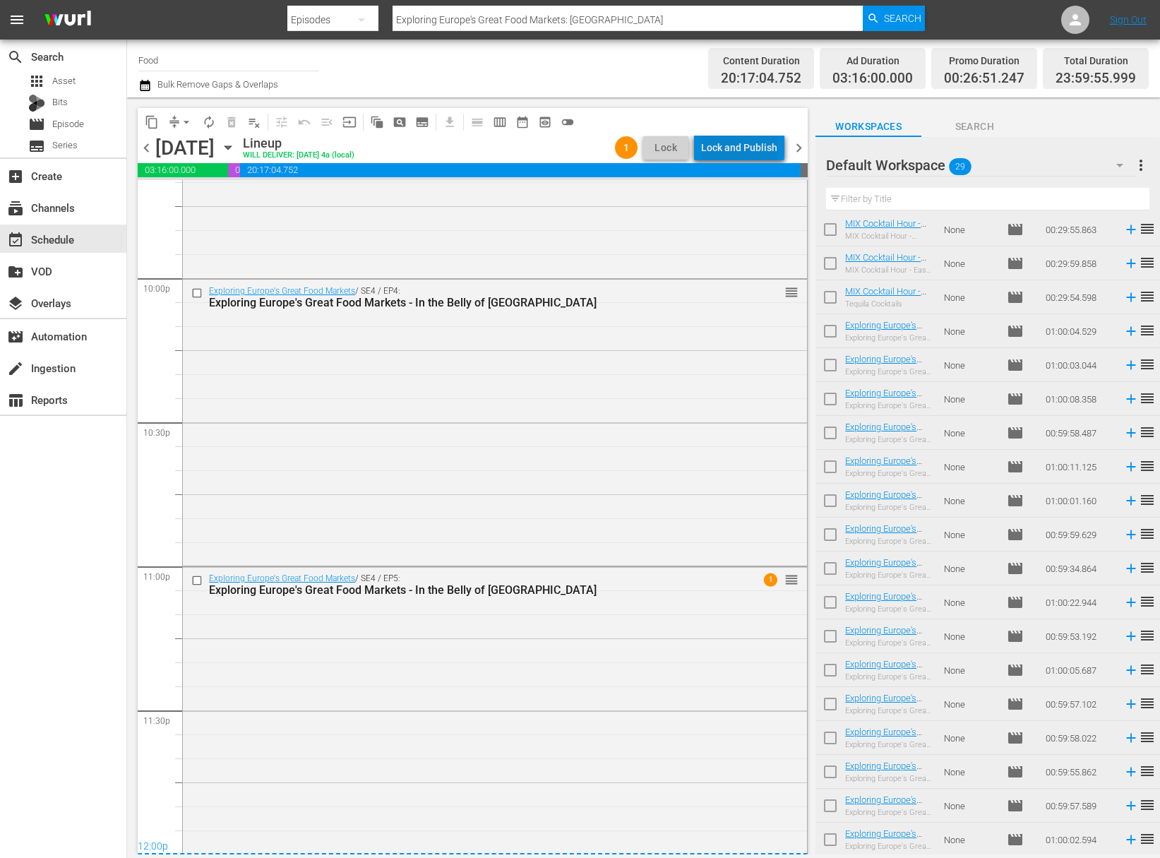
click at [746, 143] on div "Lock and Publish" at bounding box center [739, 147] width 76 height 25
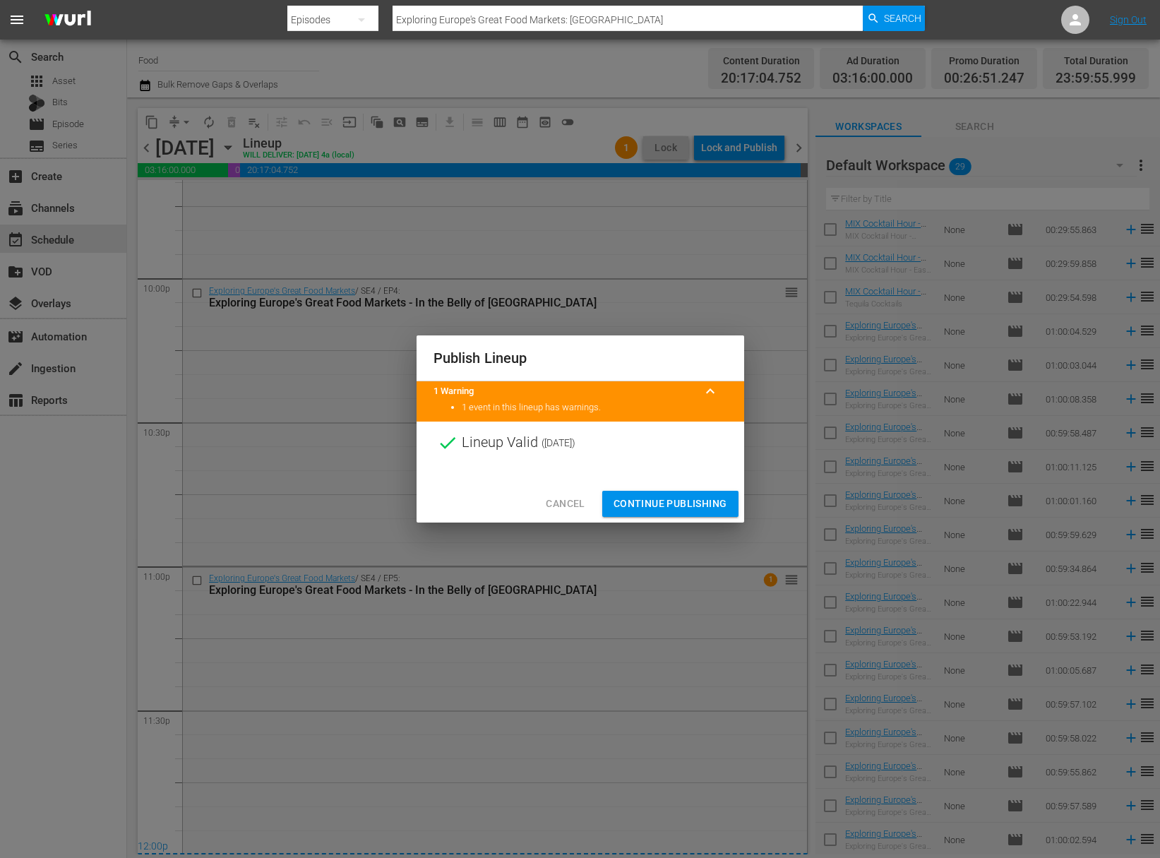
click at [682, 507] on span "Continue Publishing" at bounding box center [671, 504] width 114 height 18
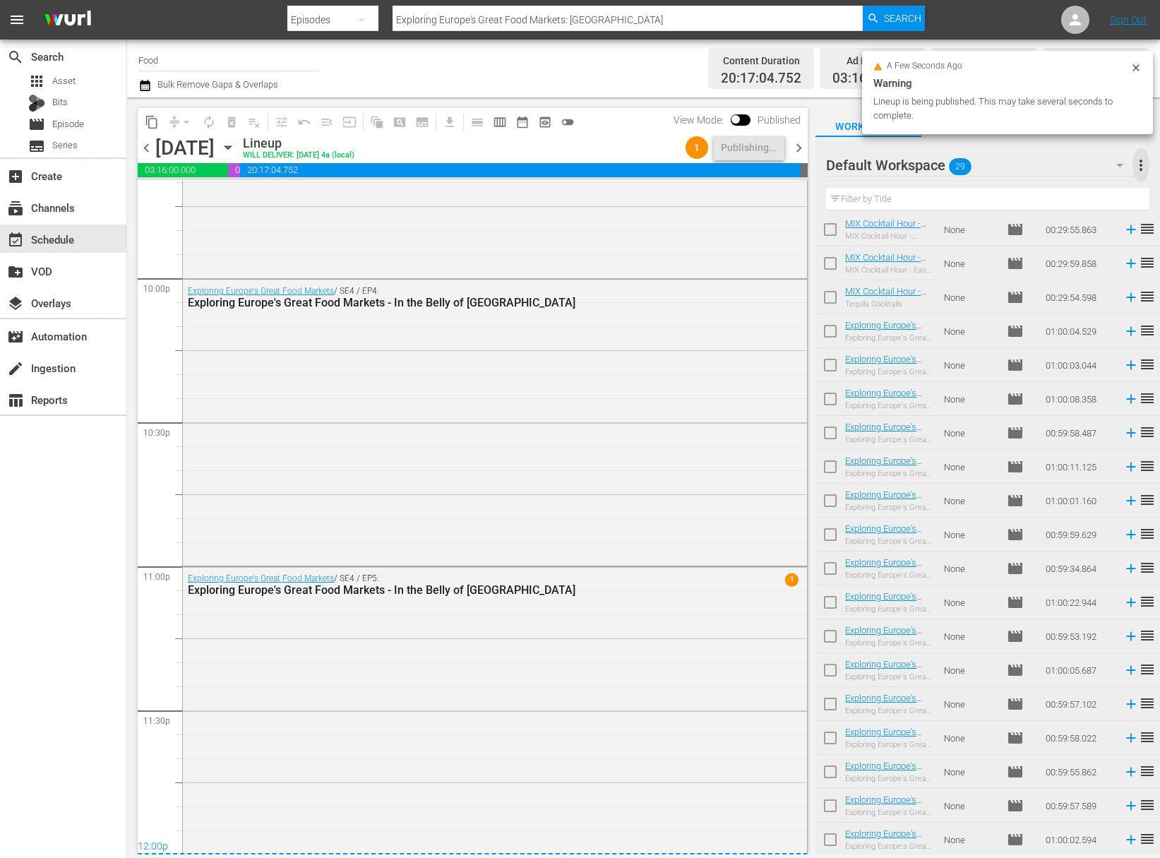
click at [1146, 161] on span "more_vert" at bounding box center [1140, 165] width 17 height 17
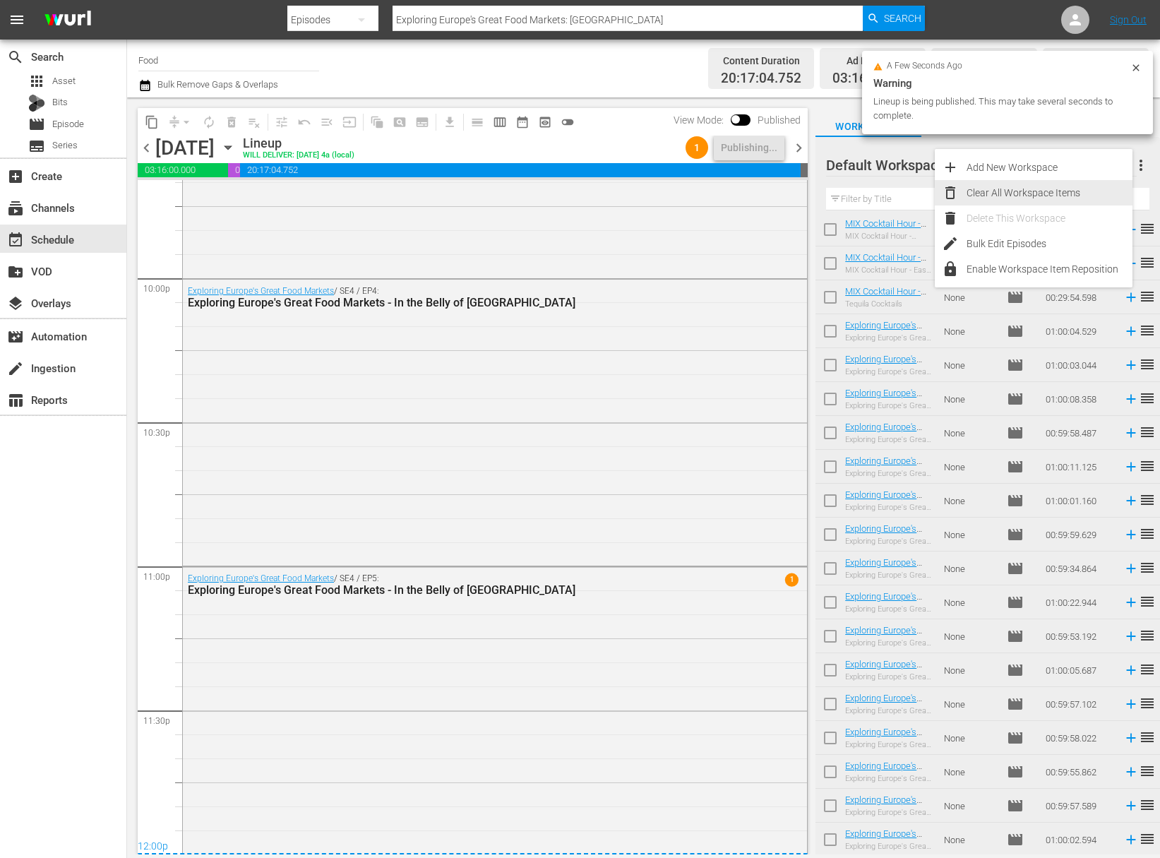
click at [1066, 189] on div "Clear All Workspace Items" at bounding box center [1050, 192] width 166 height 25
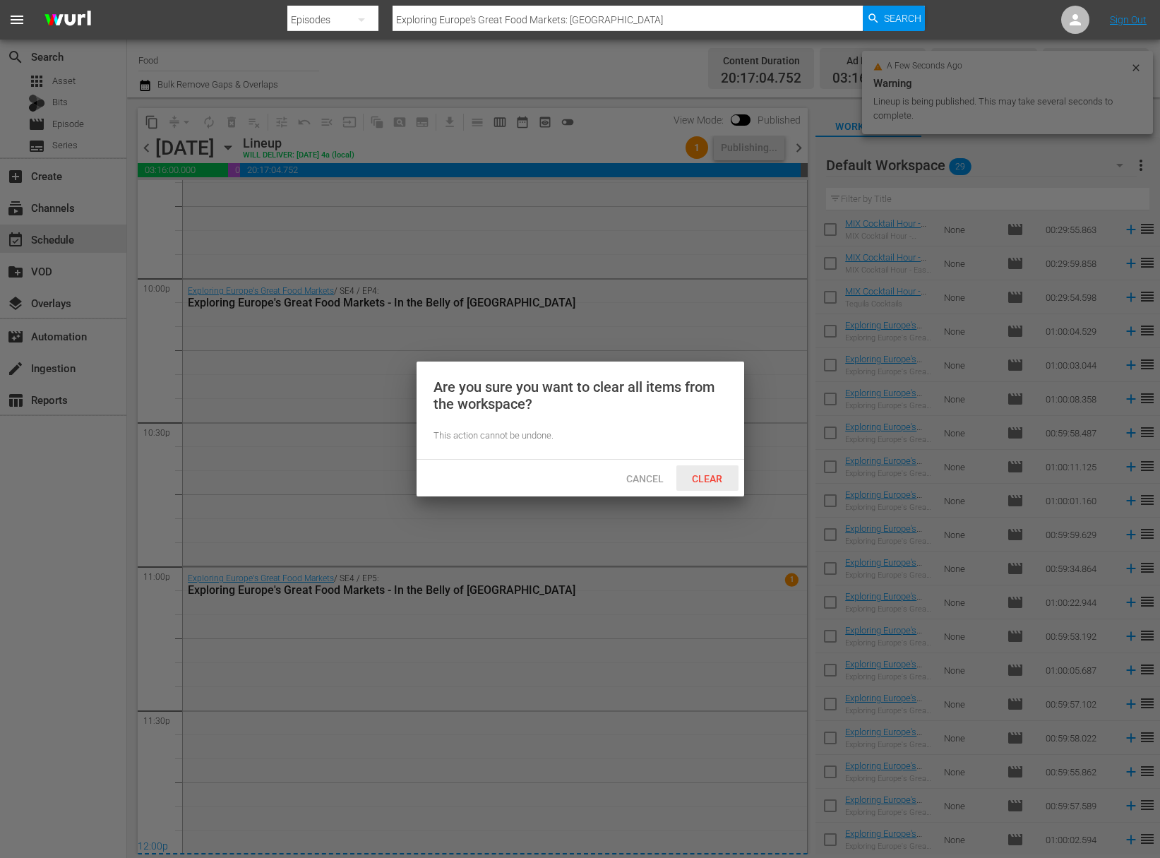
click at [701, 476] on span "Clear" at bounding box center [707, 478] width 53 height 11
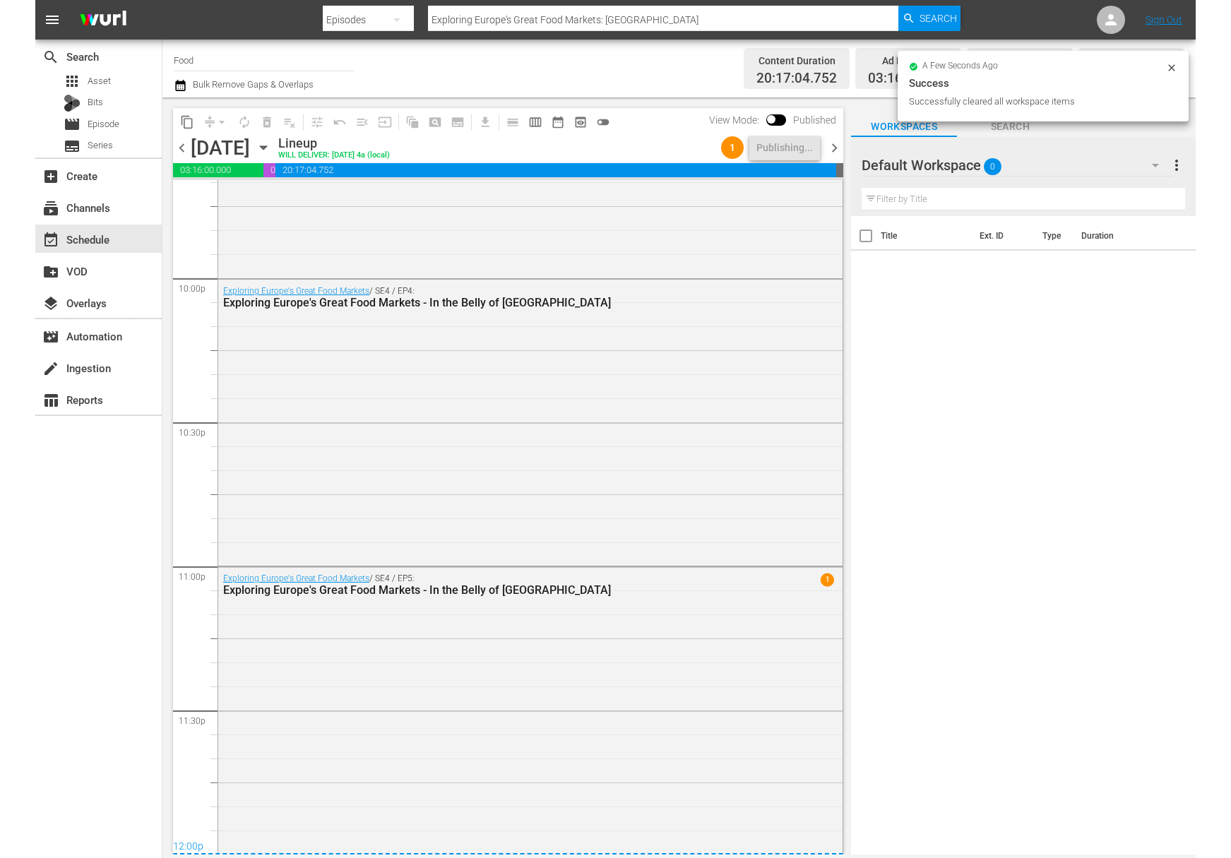
scroll to position [0, 0]
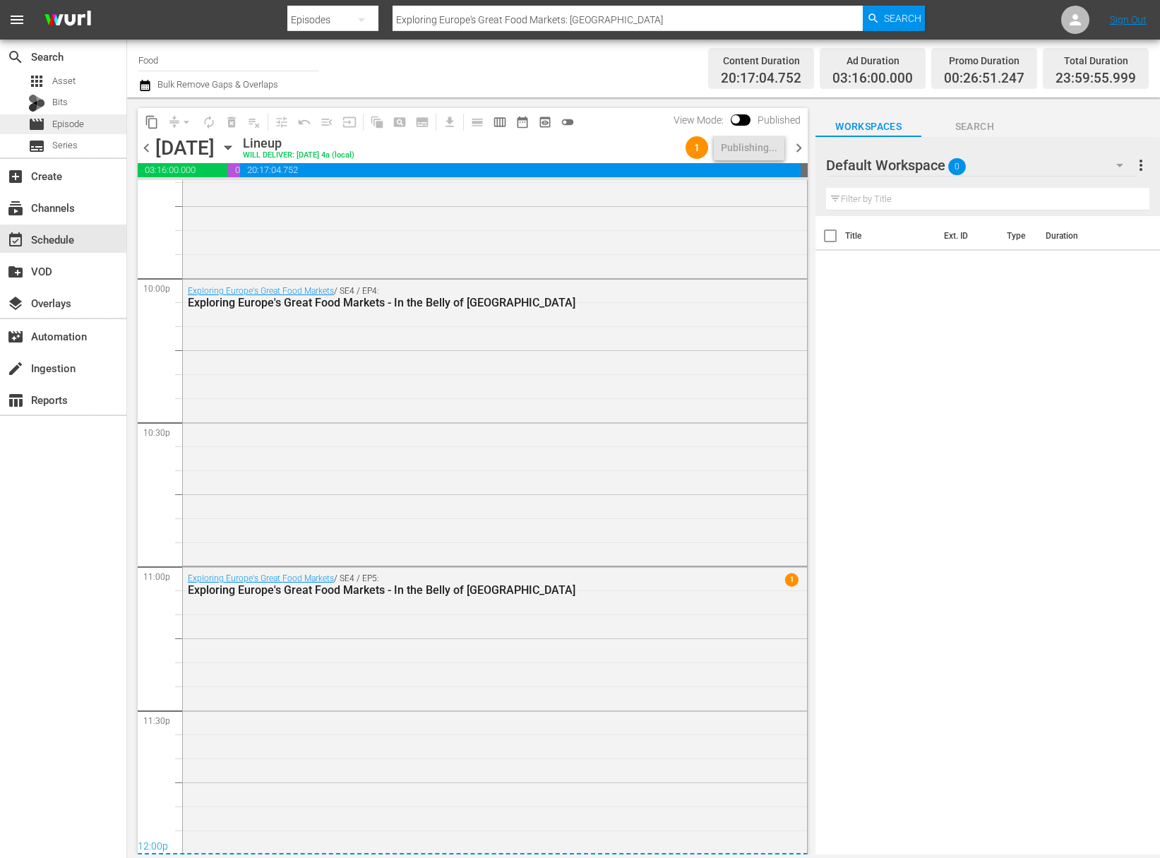
click at [76, 121] on span "Episode" at bounding box center [68, 124] width 32 height 14
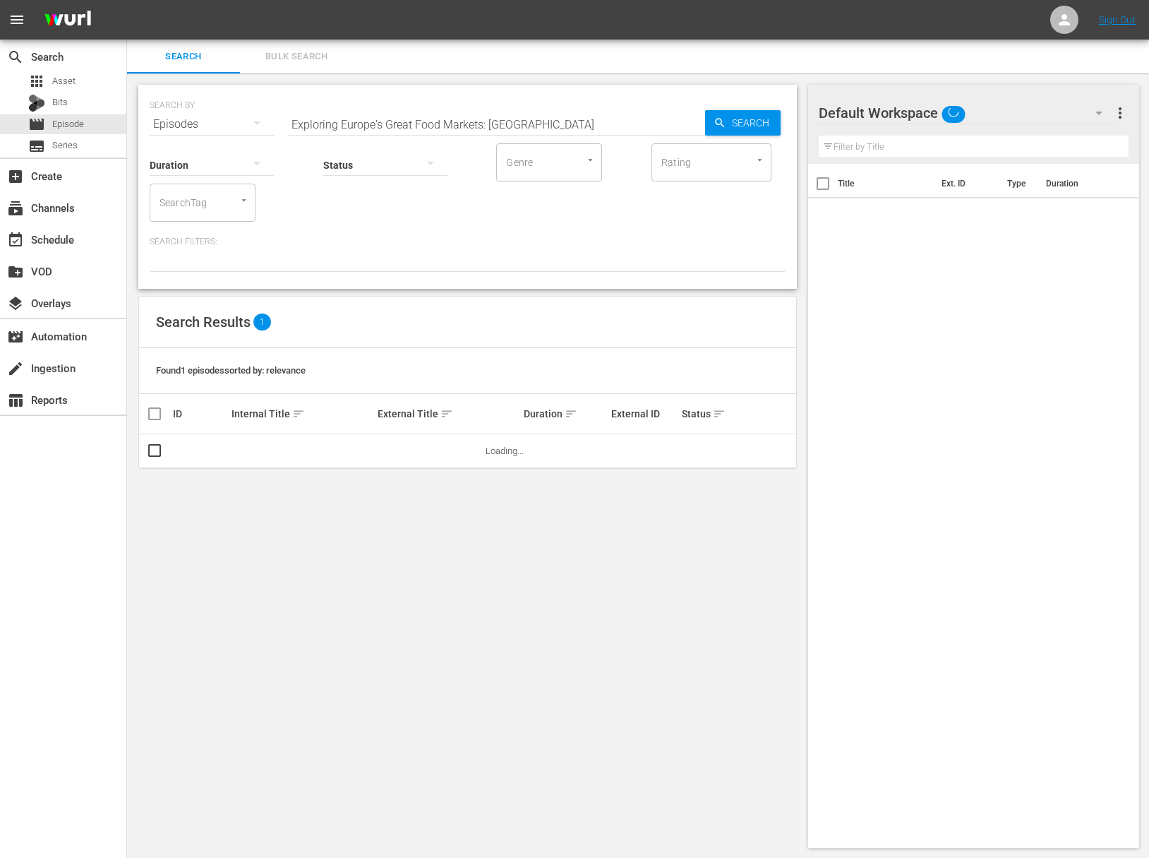
click at [353, 118] on input "Exploring Europe's Great Food Markets: [GEOGRAPHIC_DATA]" at bounding box center [496, 124] width 417 height 34
click at [745, 118] on span "Search" at bounding box center [753, 122] width 54 height 25
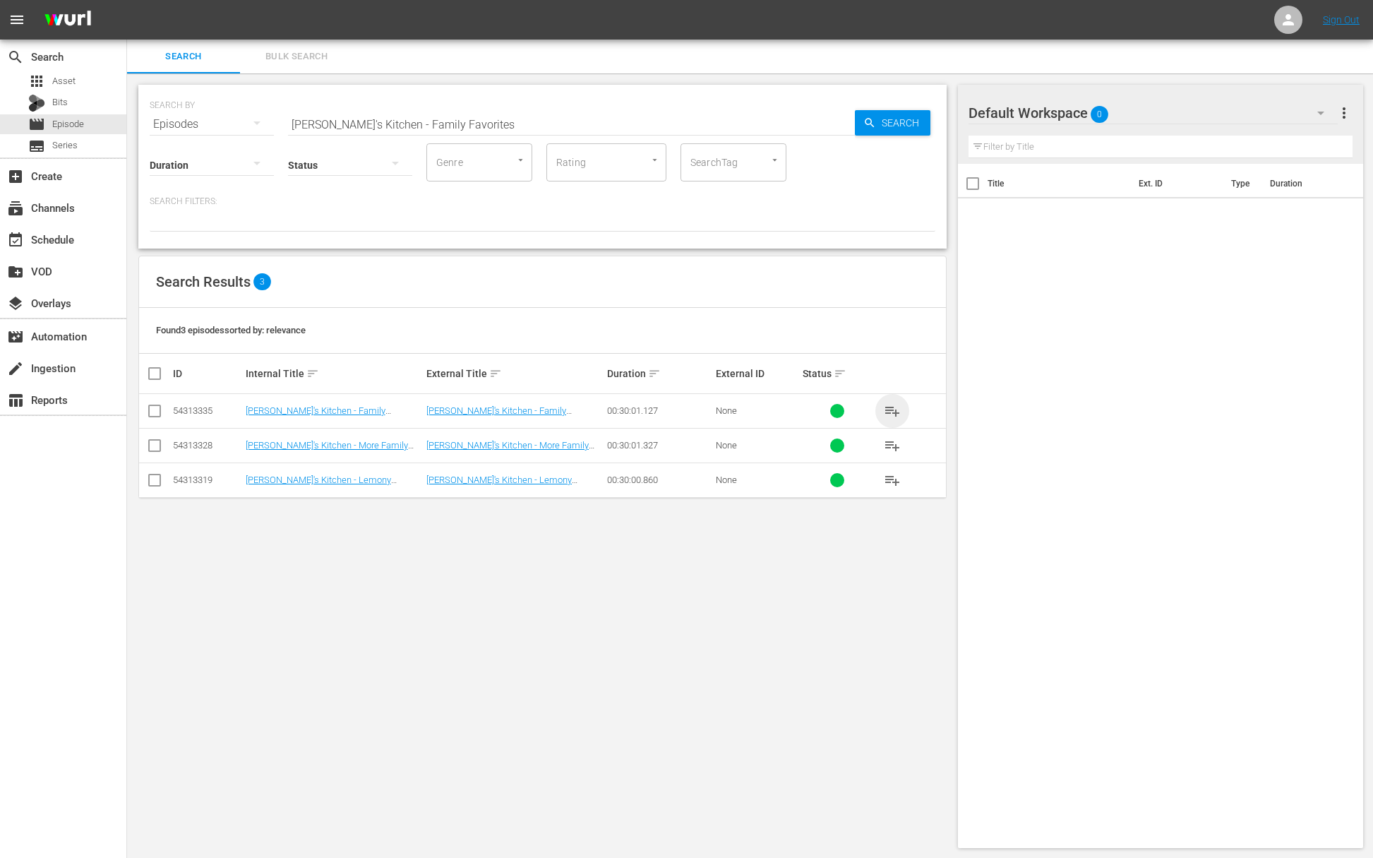
click at [892, 407] on span "playlist_add" at bounding box center [892, 410] width 17 height 17
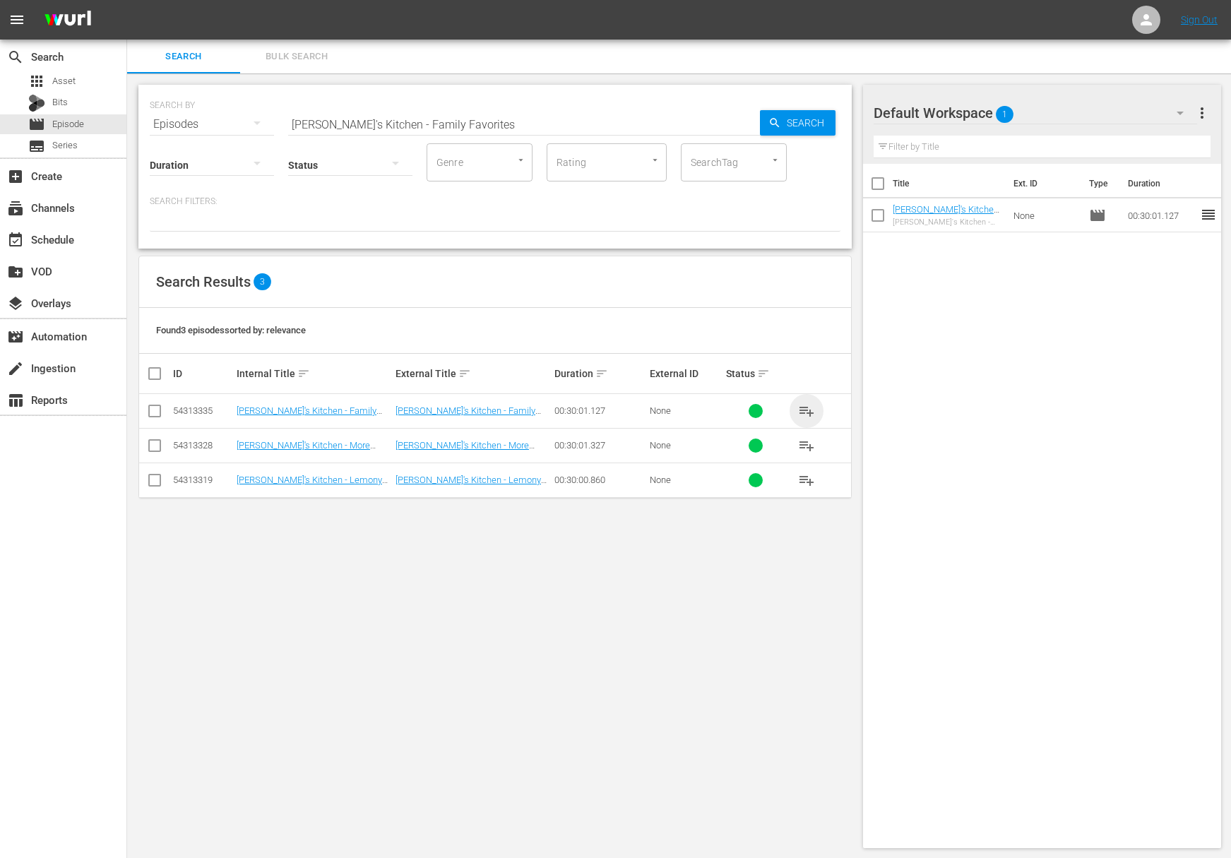
click at [802, 411] on span "playlist_add" at bounding box center [806, 410] width 17 height 17
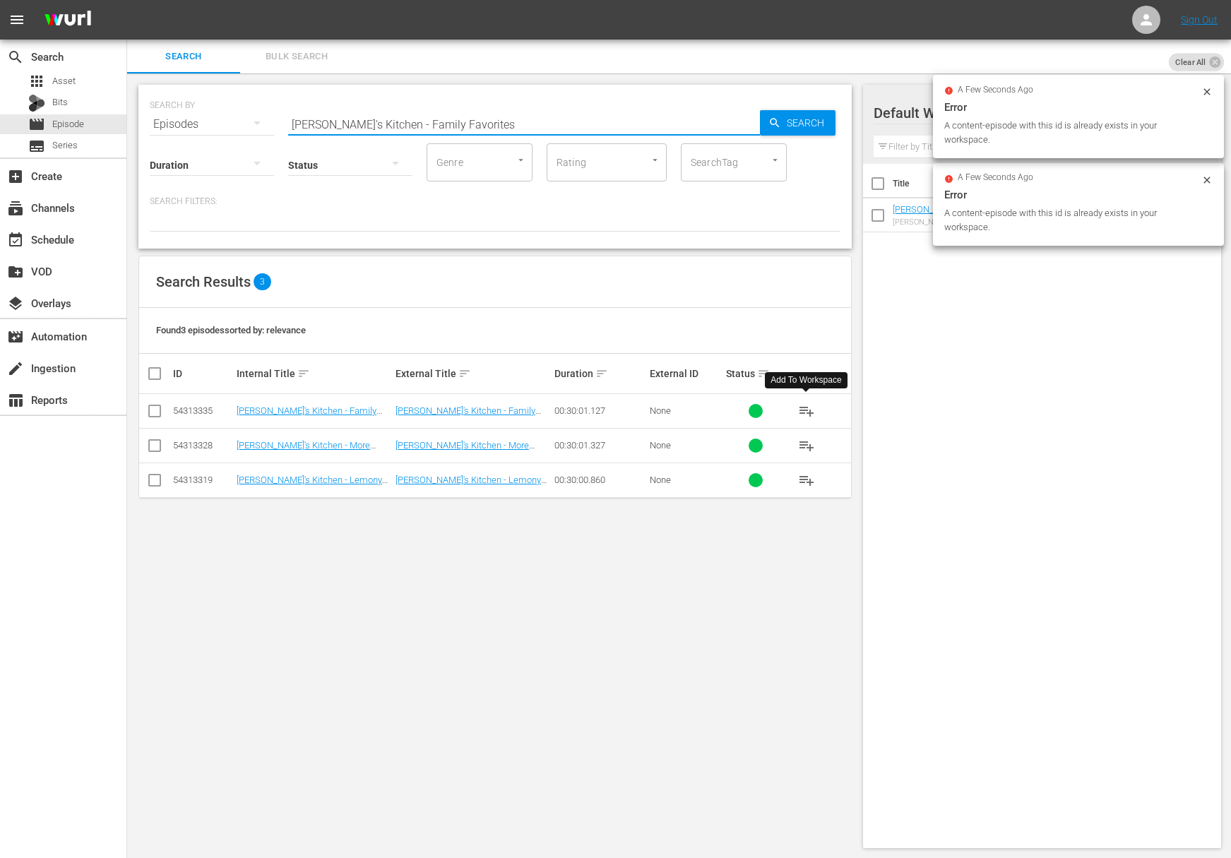
click at [490, 133] on input "[PERSON_NAME]'s Kitchen - Family Favorites" at bounding box center [524, 124] width 472 height 34
click at [808, 127] on span "Search" at bounding box center [808, 122] width 54 height 25
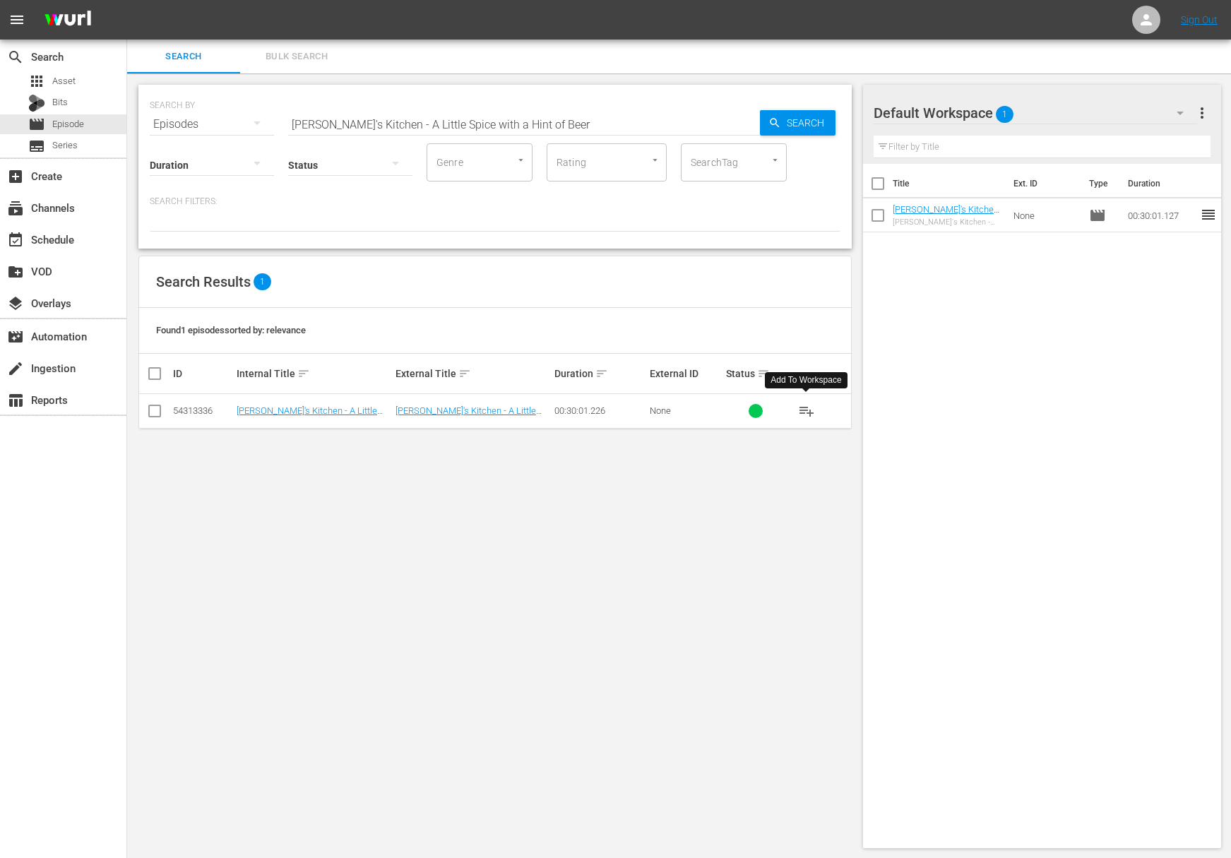
click at [804, 409] on span "playlist_add" at bounding box center [806, 410] width 17 height 17
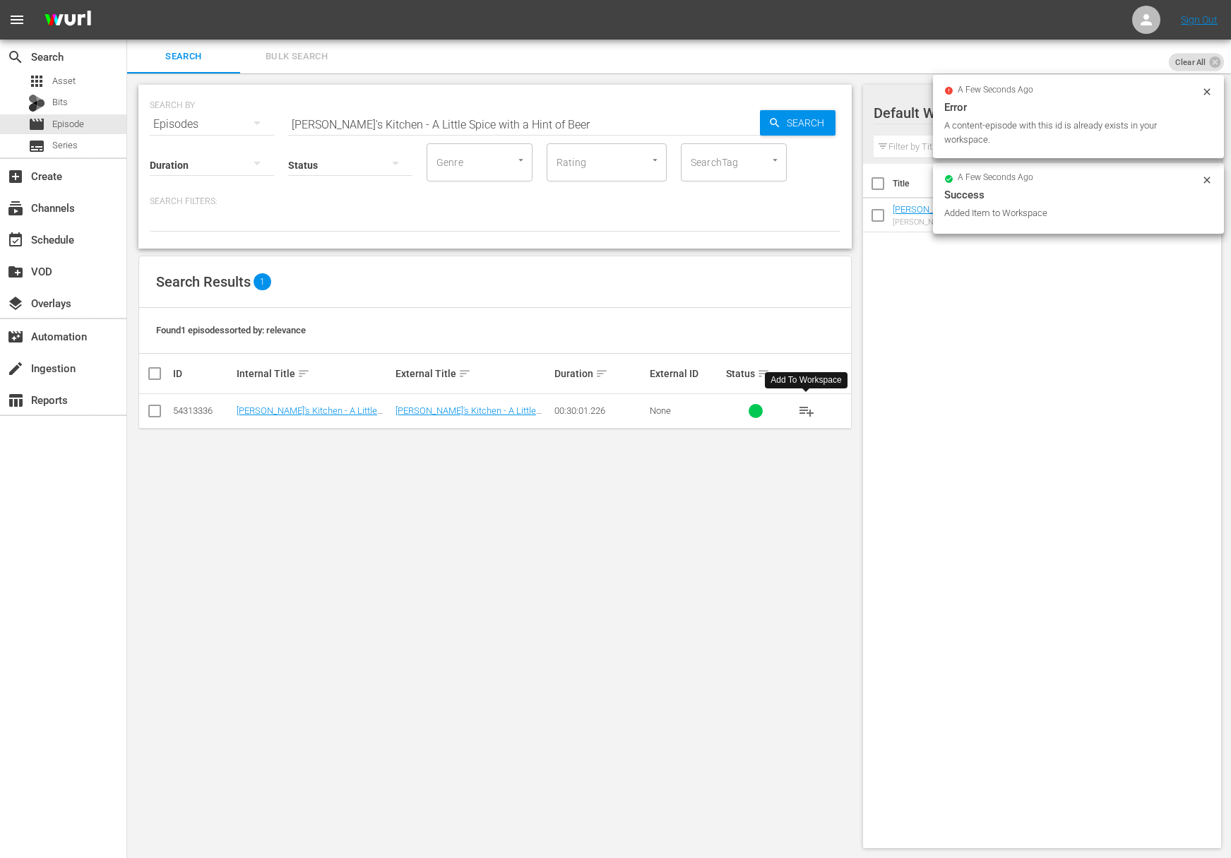
click at [545, 111] on input "[PERSON_NAME]'s Kitchen - A Little Spice with a Hint of Beer" at bounding box center [524, 124] width 472 height 34
click at [783, 117] on span "Search" at bounding box center [808, 122] width 54 height 25
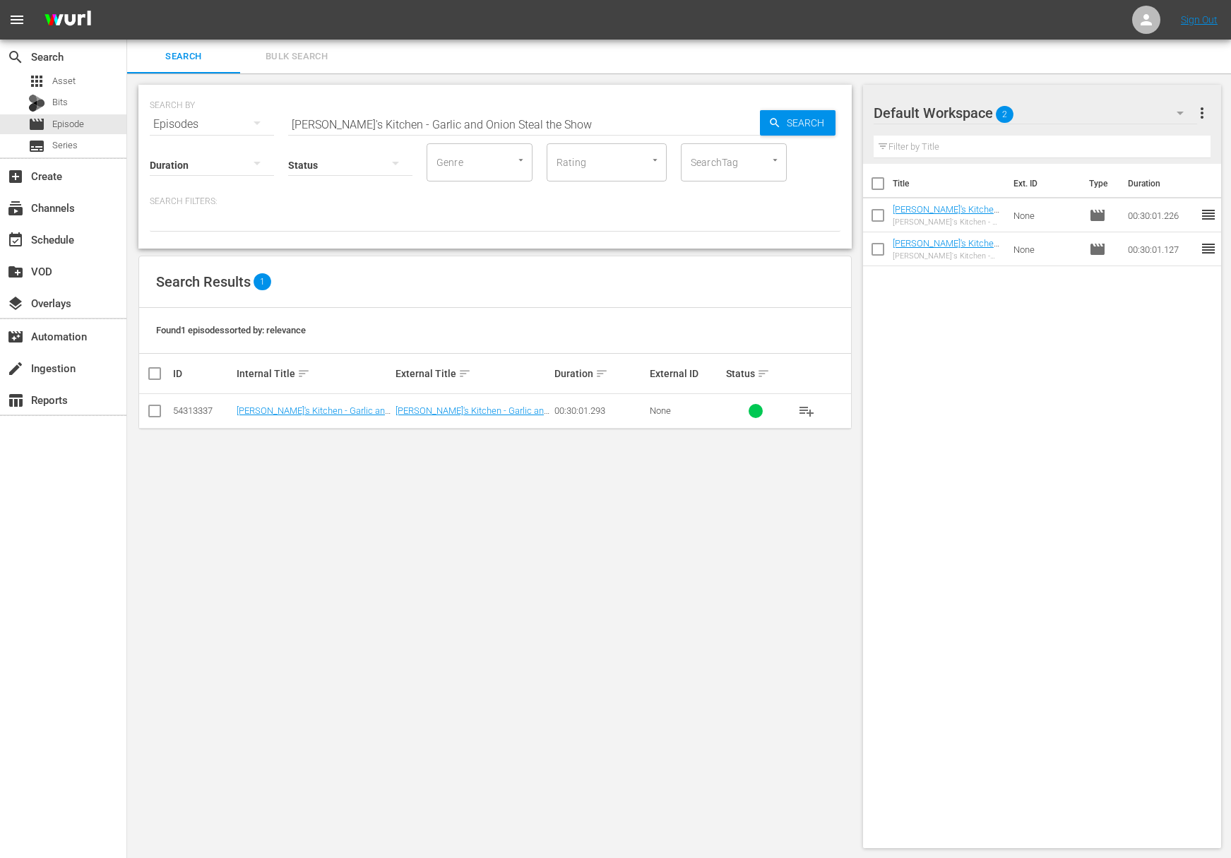
click at [809, 414] on span "playlist_add" at bounding box center [806, 410] width 17 height 17
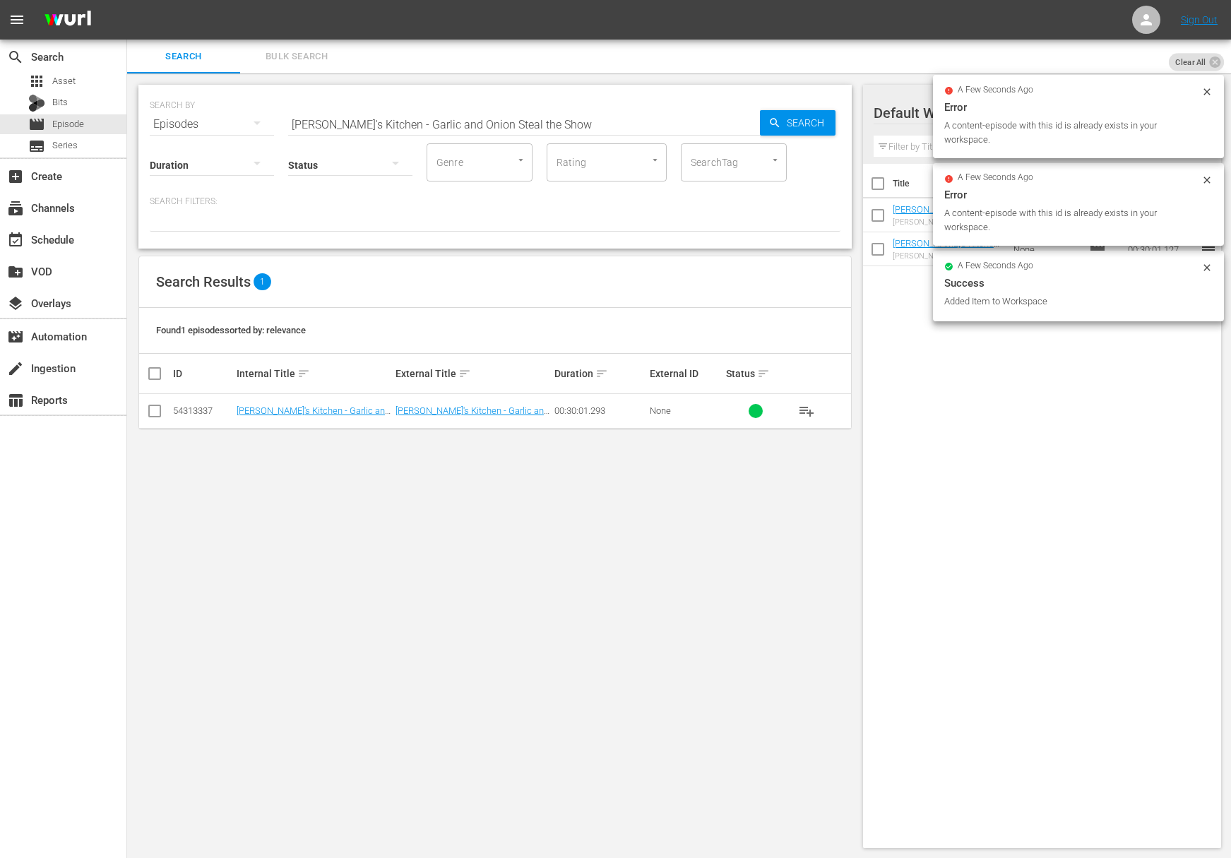
click at [575, 129] on input "[PERSON_NAME]'s Kitchen - Garlic and Onion Steal the Show" at bounding box center [524, 124] width 472 height 34
click at [705, 118] on input "[PERSON_NAME]'s Kitchen - Simple Weekday Dinner Ideas" at bounding box center [524, 124] width 472 height 34
click at [747, 117] on input "[PERSON_NAME]'s Kitchen - Simple Weekday Dinner Ideas" at bounding box center [524, 124] width 472 height 34
click at [765, 117] on div "Search" at bounding box center [798, 122] width 76 height 25
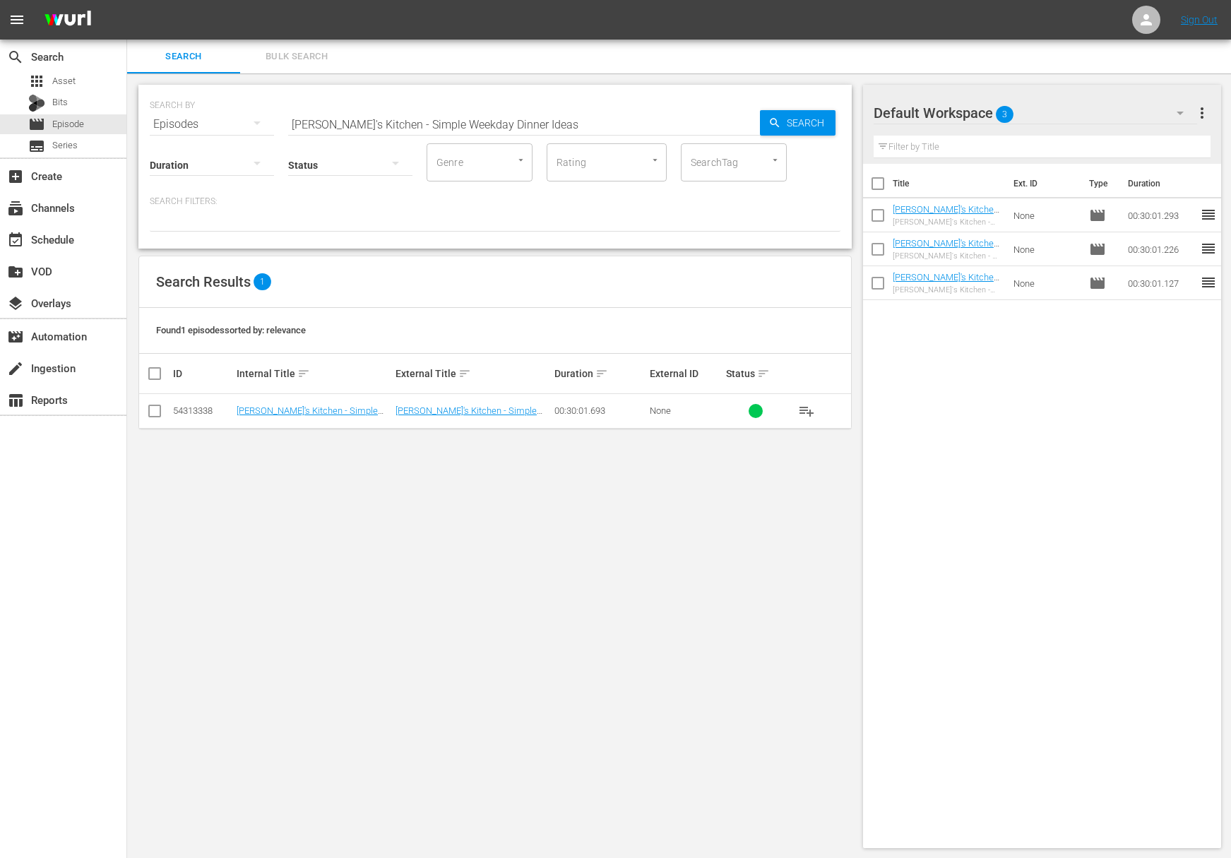
click at [808, 415] on span "playlist_add" at bounding box center [806, 410] width 17 height 17
click at [807, 415] on span "playlist_add" at bounding box center [806, 410] width 17 height 17
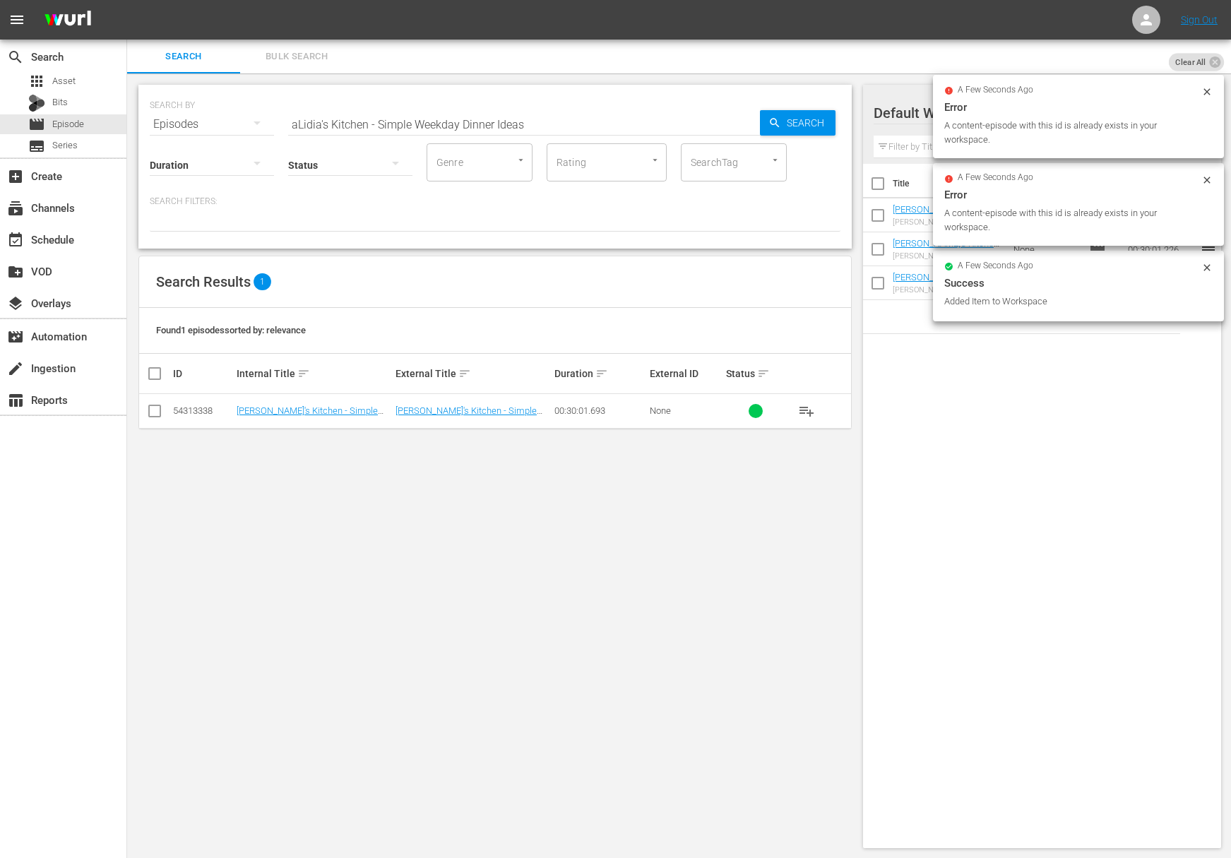
click at [524, 111] on input "aLidia's Kitchen - Simple Weekday Dinner Ideas" at bounding box center [524, 124] width 472 height 34
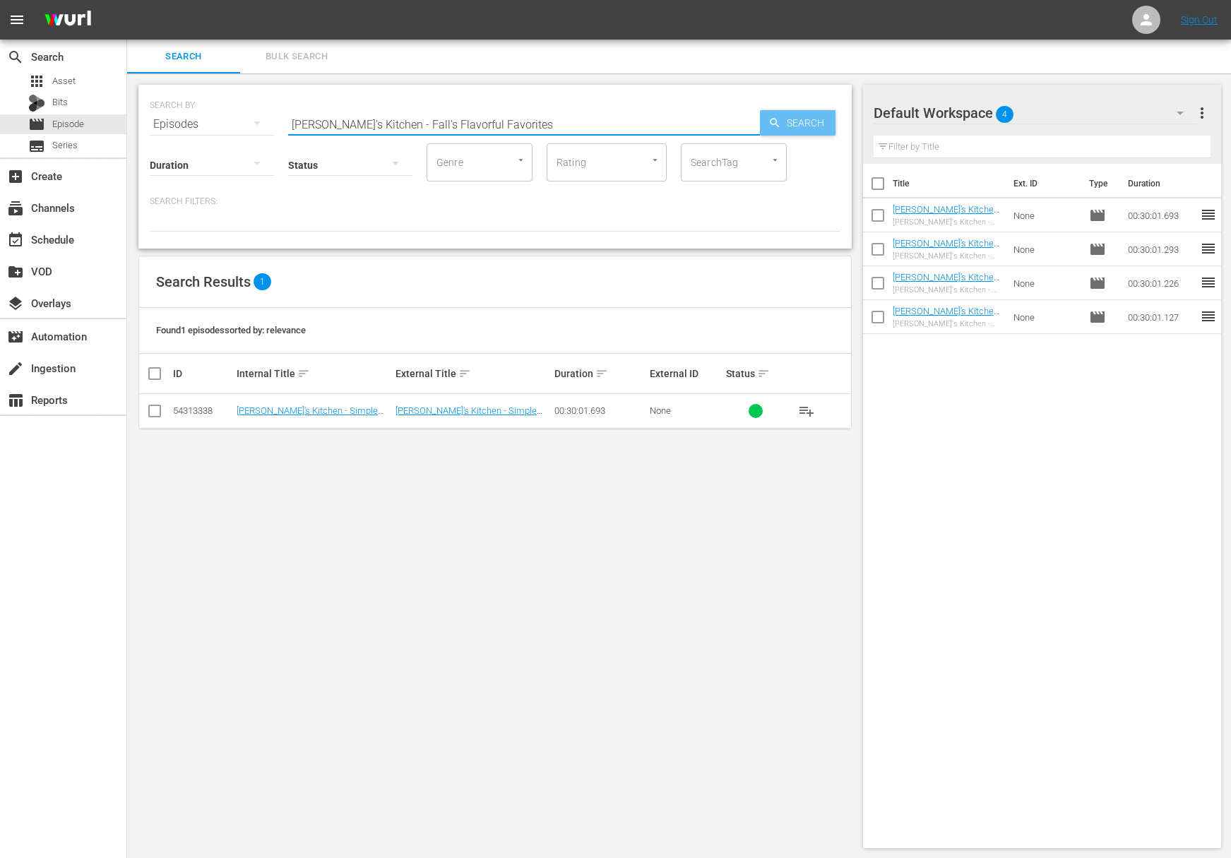
click at [813, 118] on span "Search" at bounding box center [808, 122] width 54 height 25
click at [810, 408] on span "playlist_add" at bounding box center [806, 410] width 17 height 17
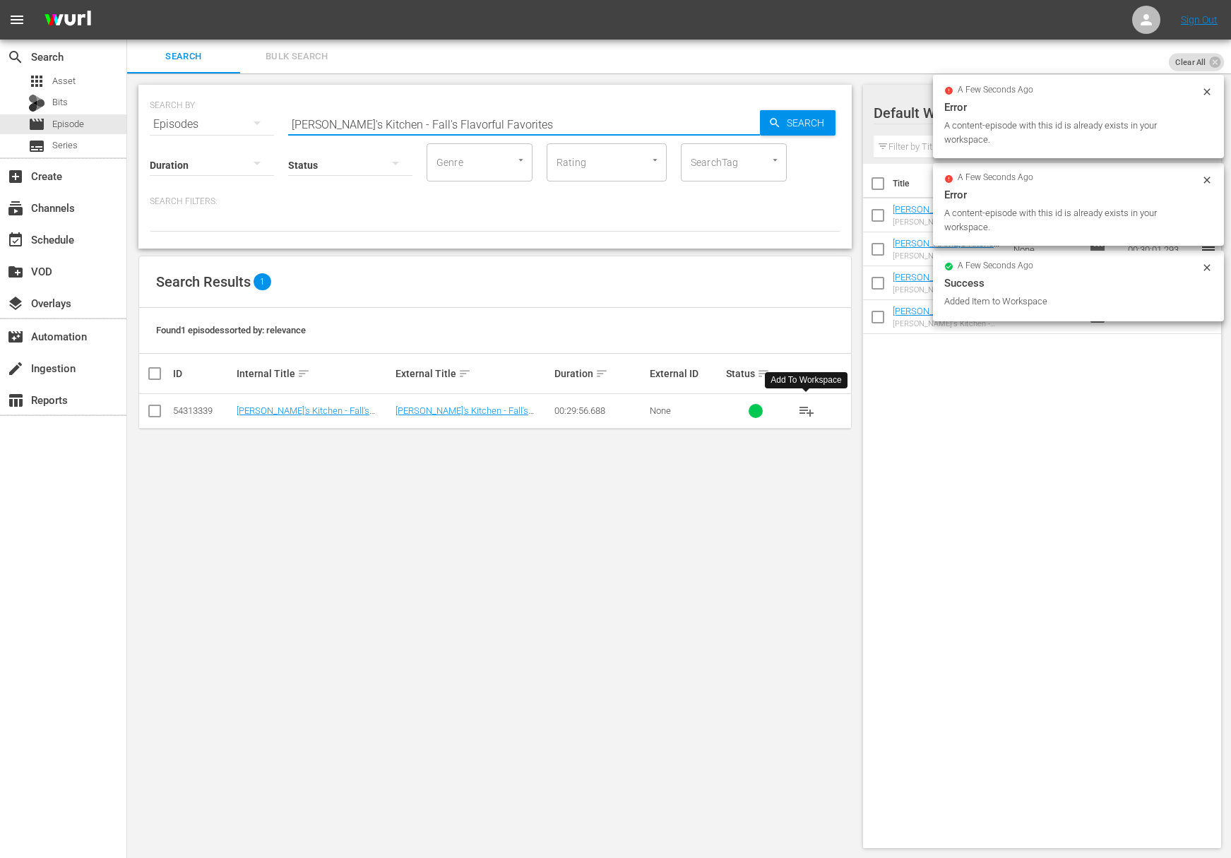
click at [496, 126] on input "[PERSON_NAME]'s Kitchen - Fall's Flavorful Favorites" at bounding box center [524, 124] width 472 height 34
click at [795, 126] on span "Search" at bounding box center [808, 122] width 54 height 25
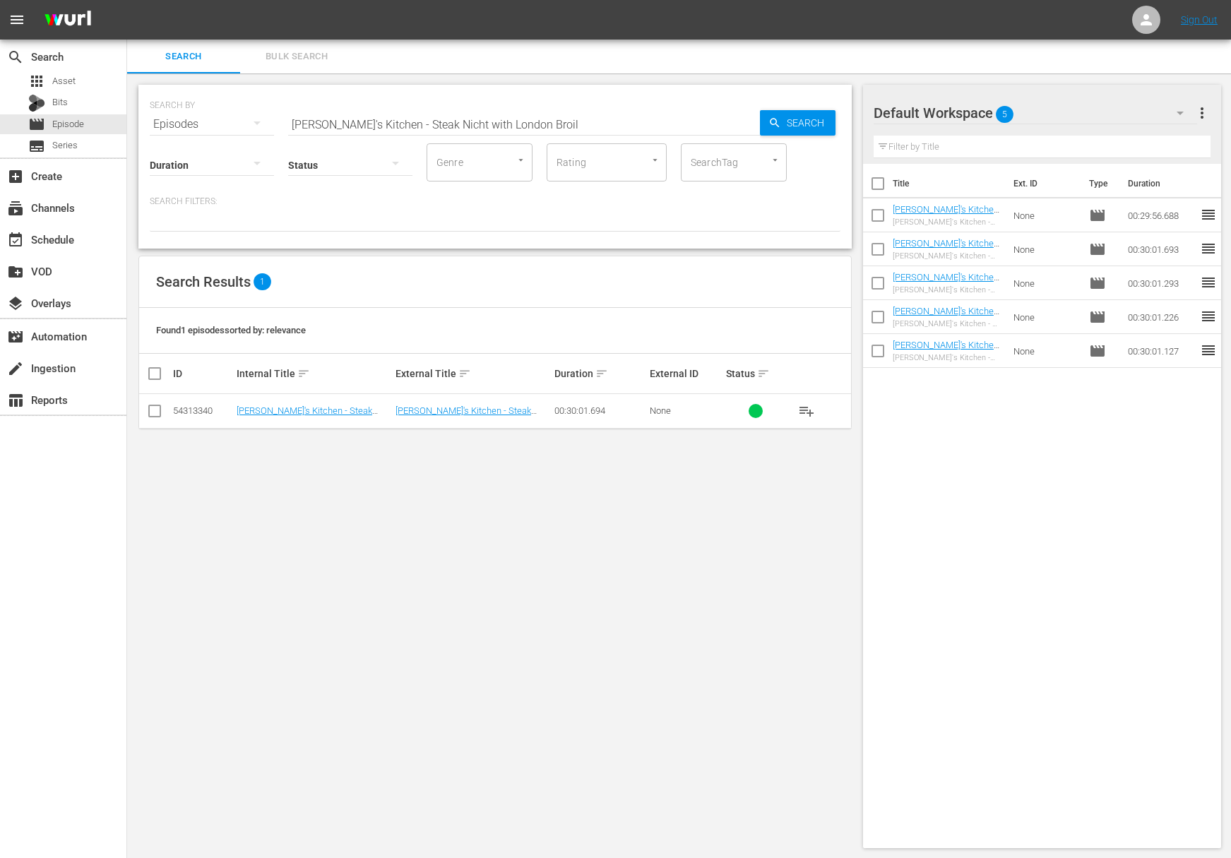
click at [806, 410] on span "playlist_add" at bounding box center [806, 410] width 17 height 17
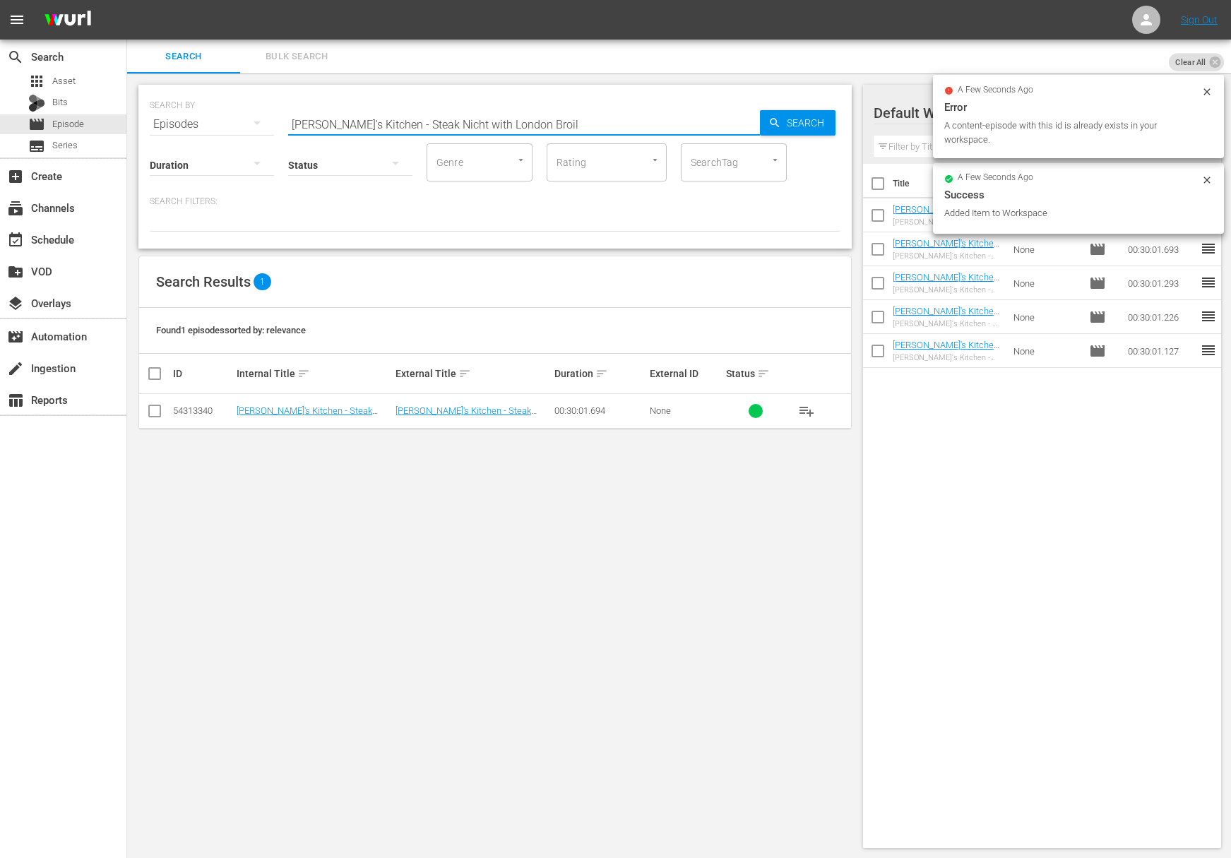
click at [473, 118] on input "[PERSON_NAME]'s Kitchen - Steak Nicht with London Broil" at bounding box center [524, 124] width 472 height 34
click at [775, 120] on icon "button" at bounding box center [774, 122] width 9 height 9
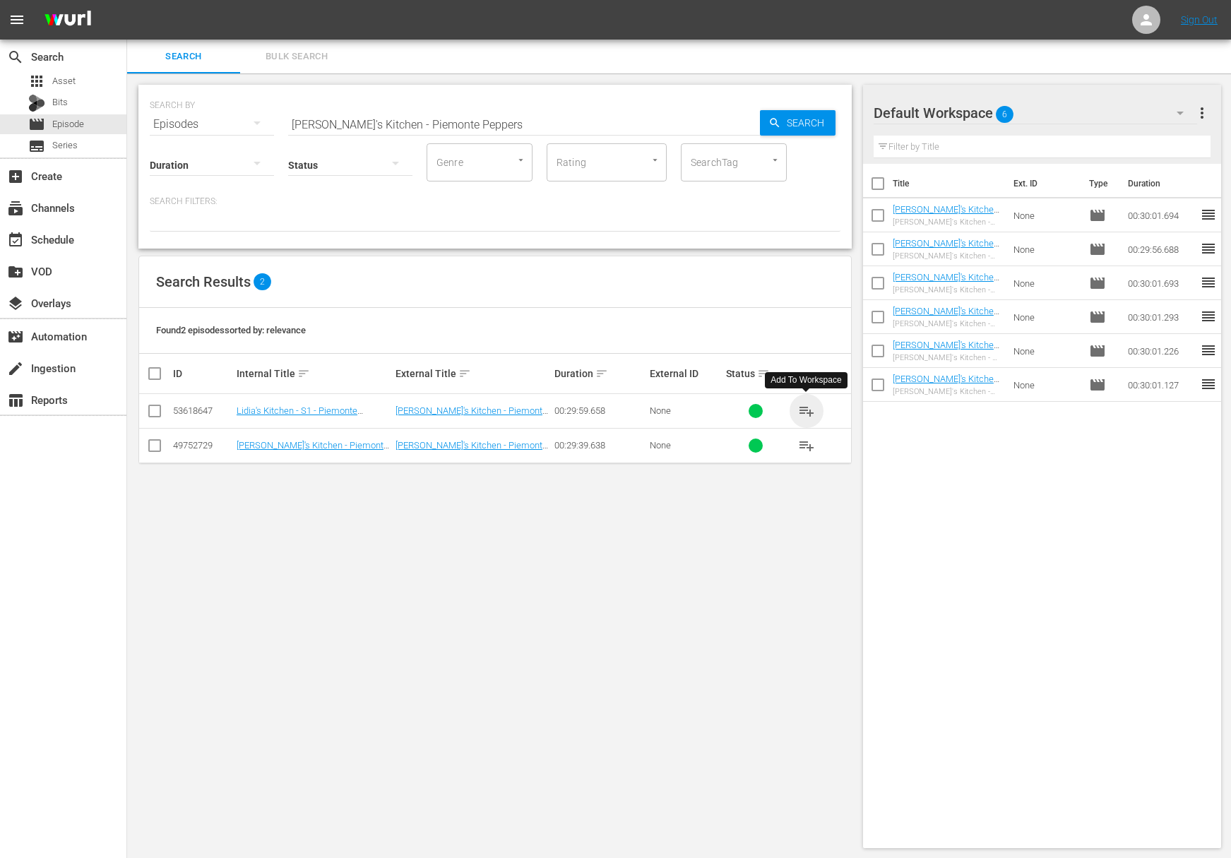
click at [809, 409] on span "playlist_add" at bounding box center [806, 410] width 17 height 17
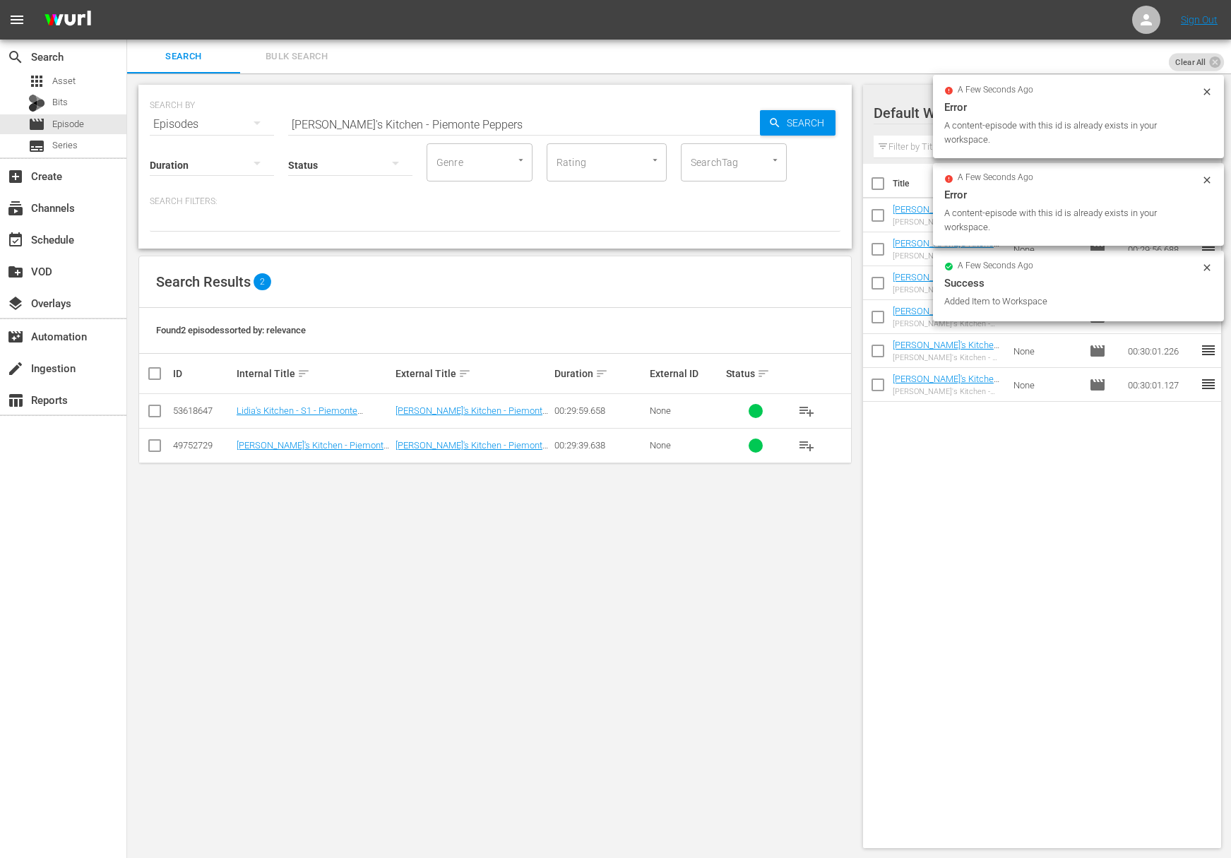
click at [497, 128] on input "[PERSON_NAME]'s Kitchen - Piemonte Peppers" at bounding box center [524, 124] width 472 height 34
click at [766, 122] on div "Search" at bounding box center [798, 122] width 76 height 25
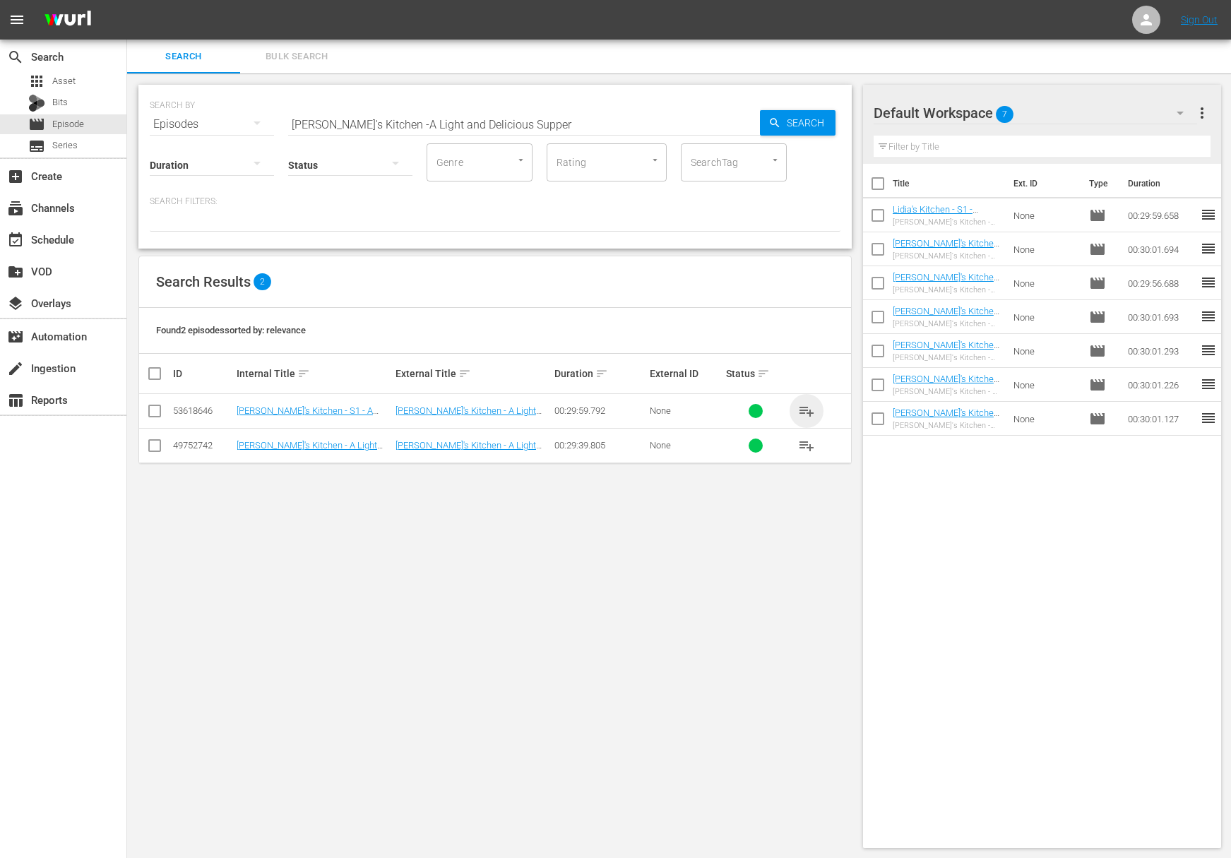
click at [812, 409] on span "playlist_add" at bounding box center [806, 410] width 17 height 17
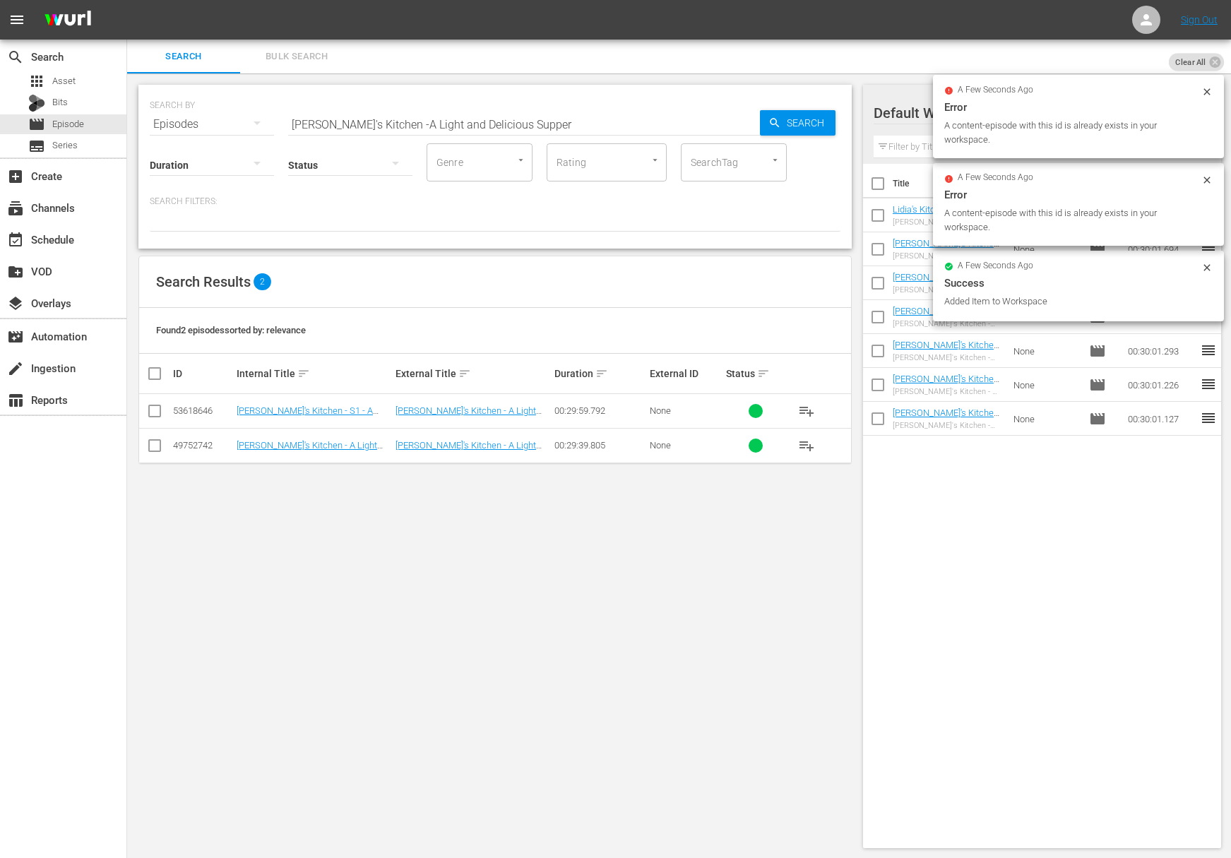
click at [530, 133] on div "Search ID, Title, Description, Keywords, or Category Lidia's Kitchen -A Light a…" at bounding box center [524, 124] width 472 height 34
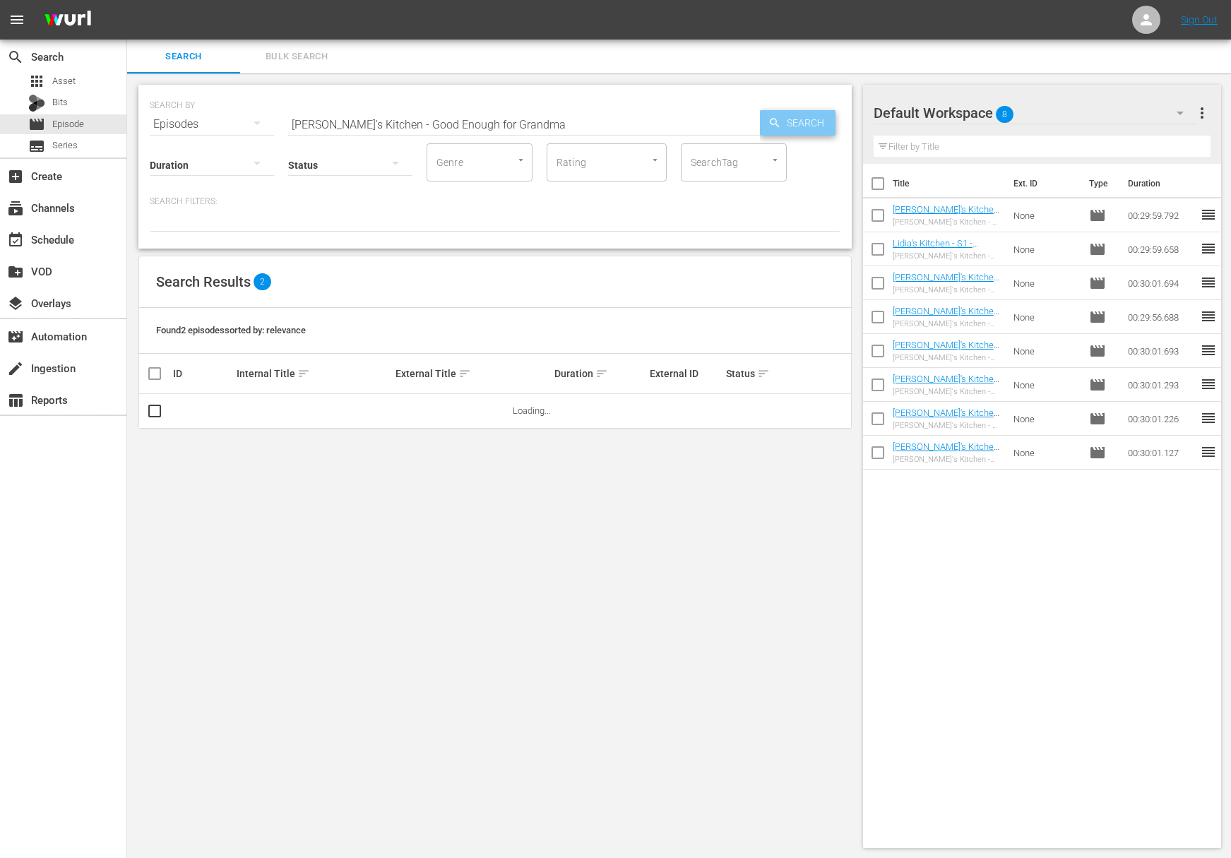
click at [783, 123] on span "Search" at bounding box center [808, 122] width 54 height 25
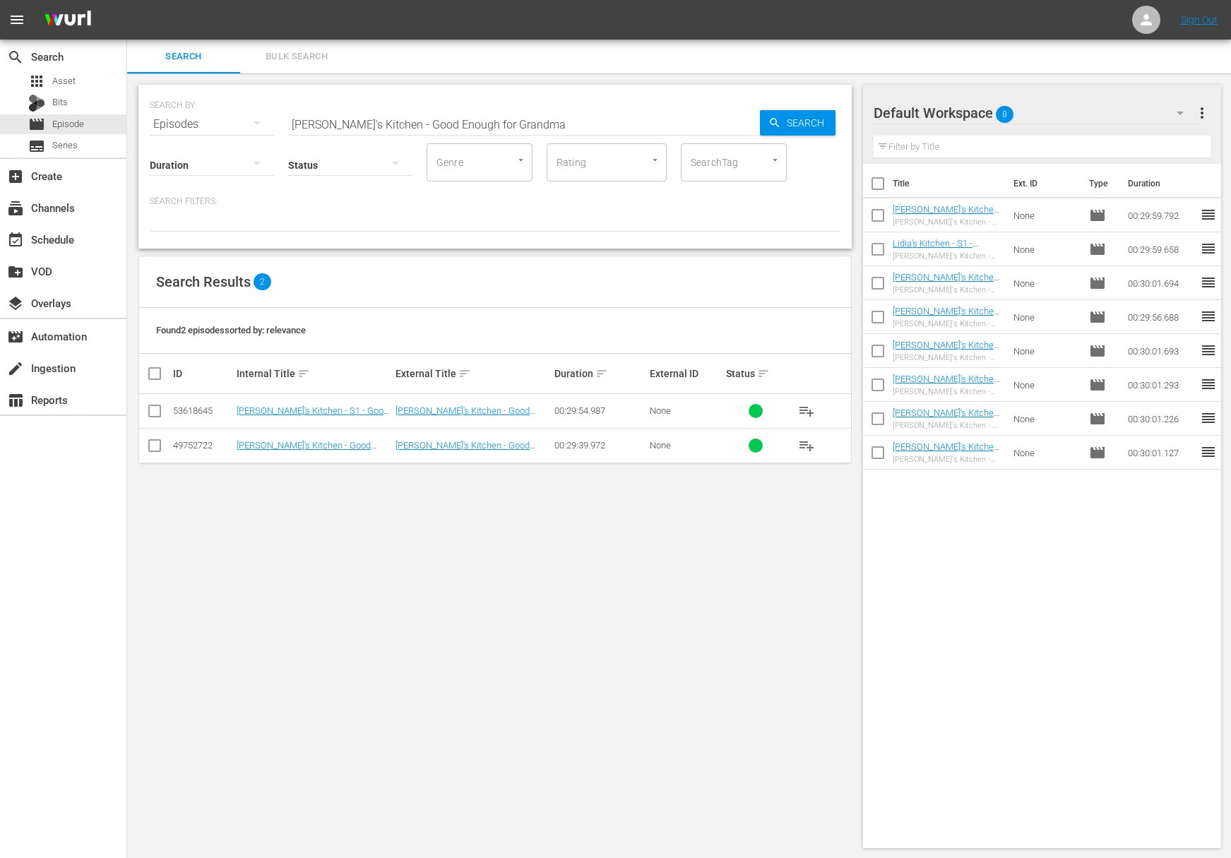
click at [806, 412] on span "playlist_add" at bounding box center [806, 410] width 17 height 17
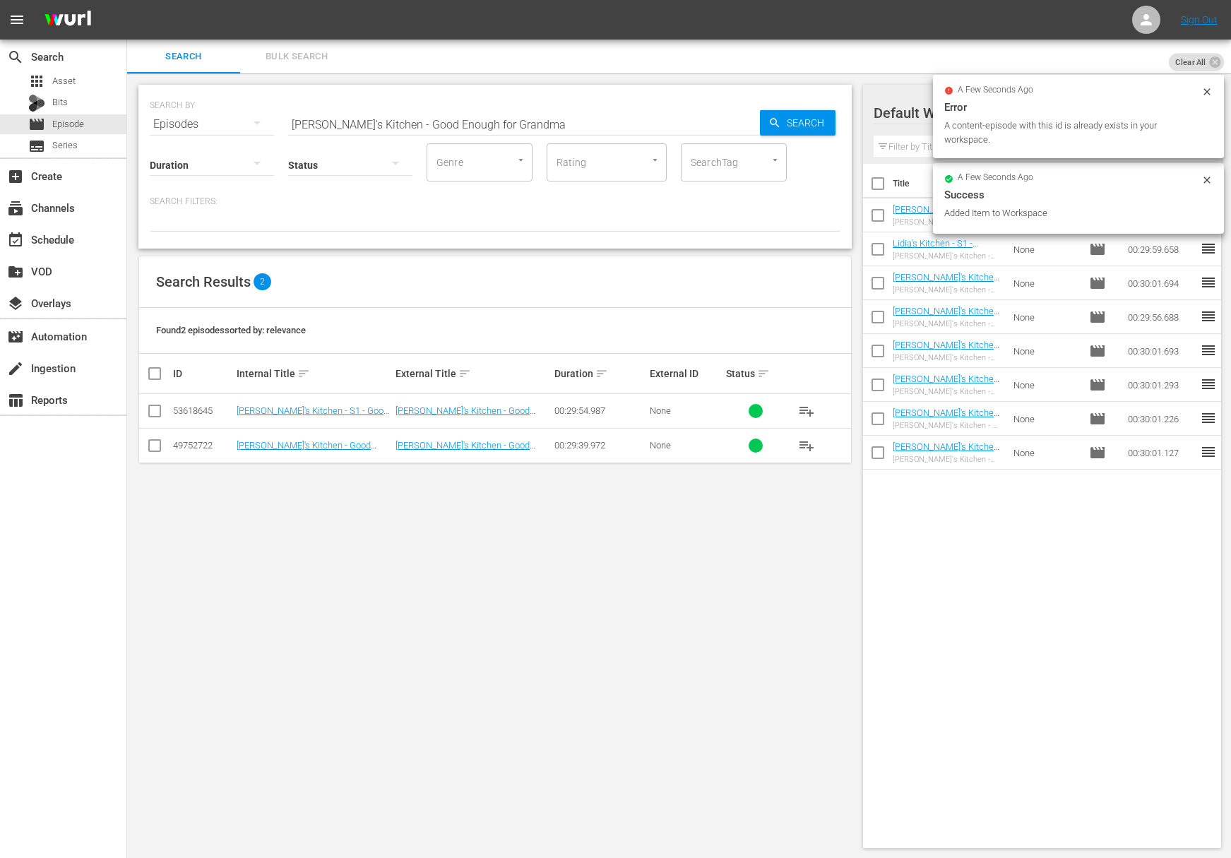
click at [572, 120] on input "[PERSON_NAME]'s Kitchen - Good Enough for Grandma" at bounding box center [524, 124] width 472 height 34
click at [791, 116] on span "Search" at bounding box center [808, 122] width 54 height 25
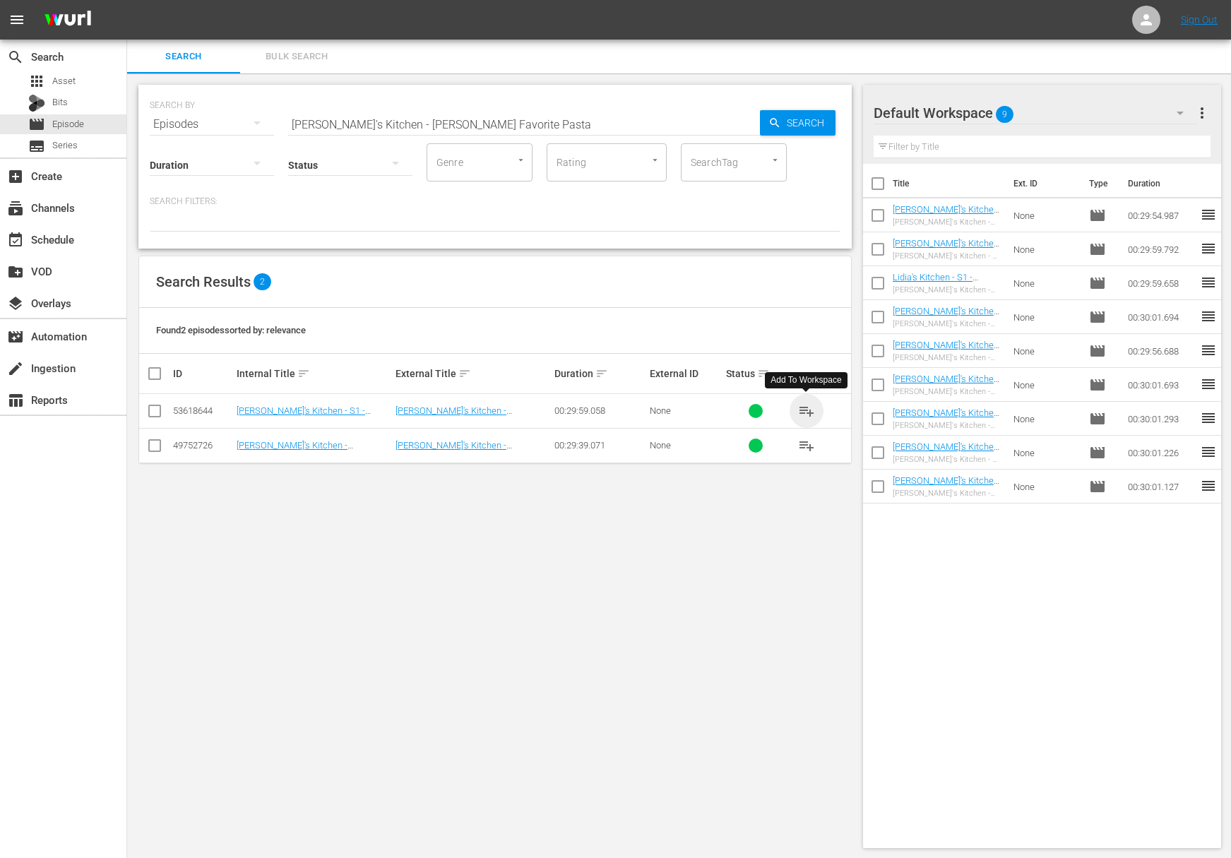
click at [808, 410] on span "playlist_add" at bounding box center [806, 410] width 17 height 17
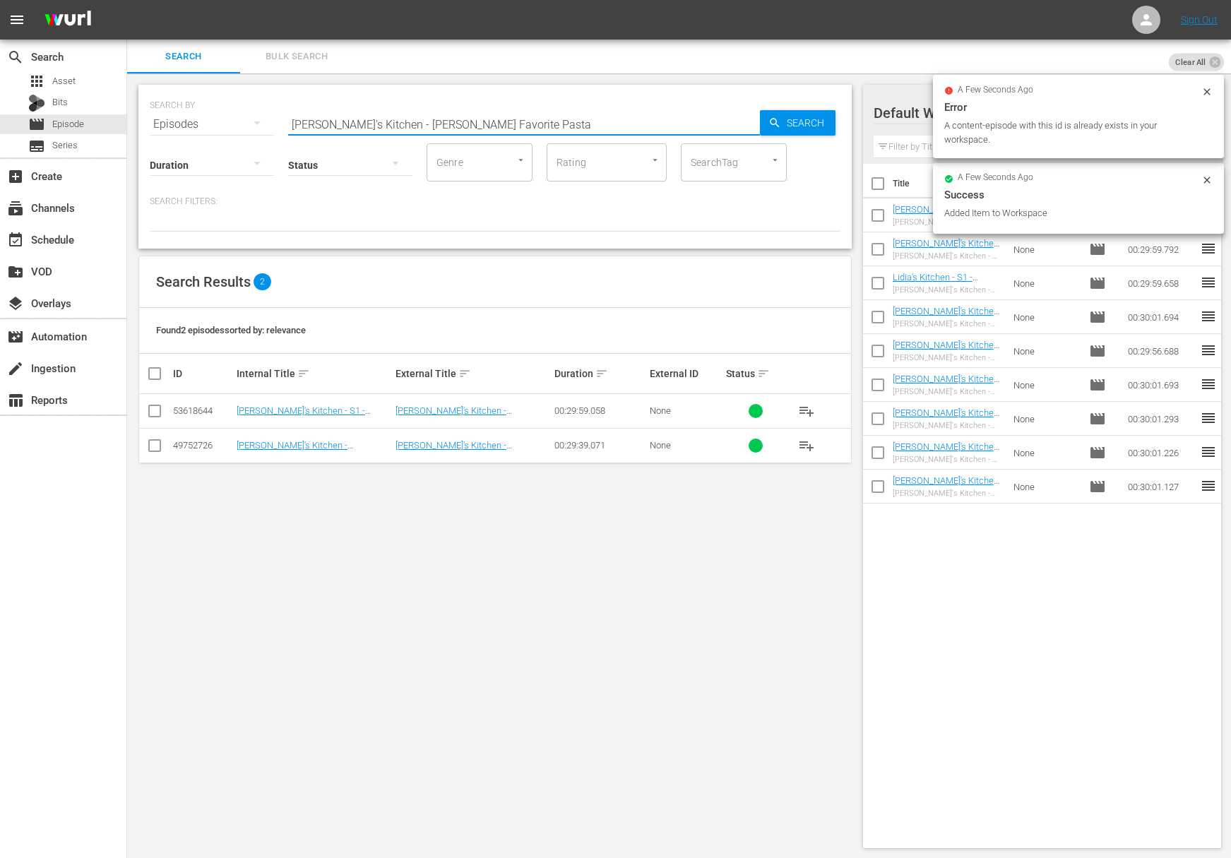
click at [462, 119] on input "[PERSON_NAME]'s Kitchen - [PERSON_NAME] Favorite Pasta" at bounding box center [524, 124] width 472 height 34
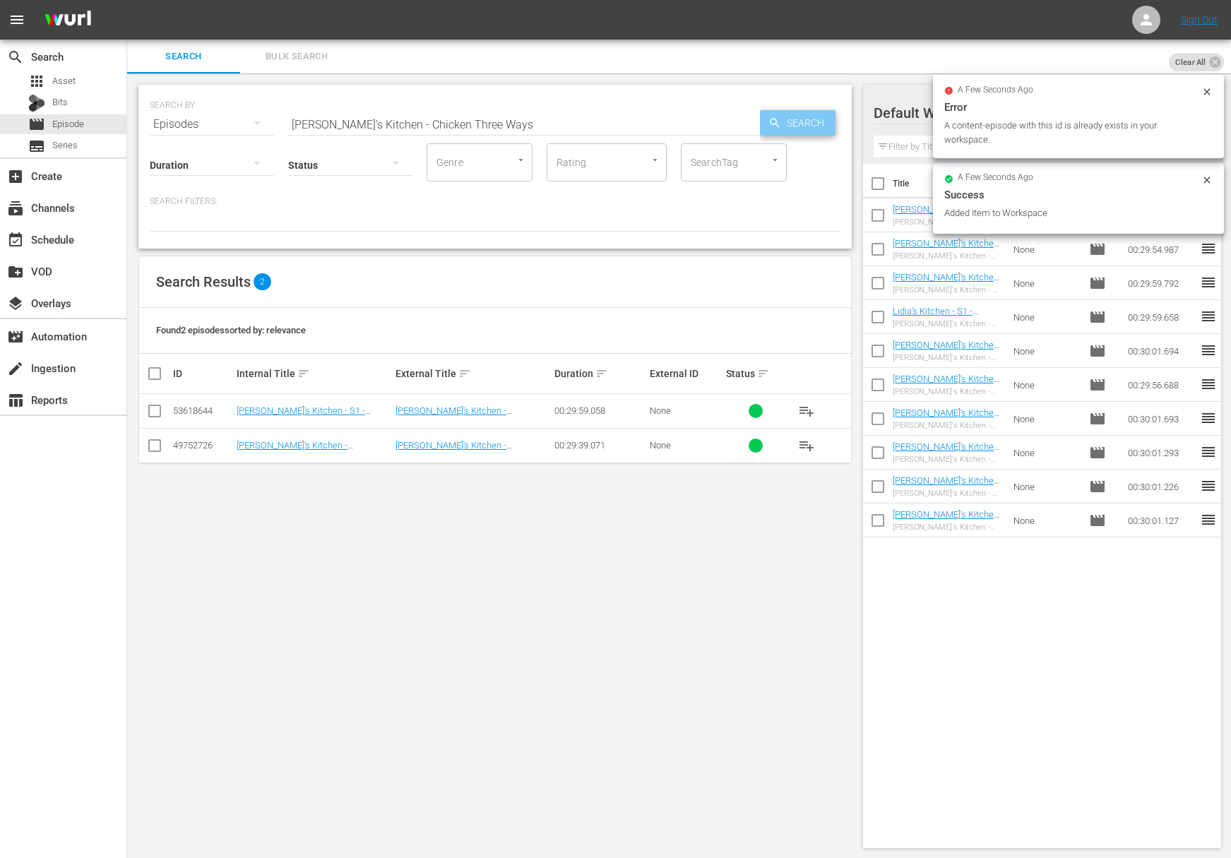
click at [796, 127] on span "Search" at bounding box center [808, 122] width 54 height 25
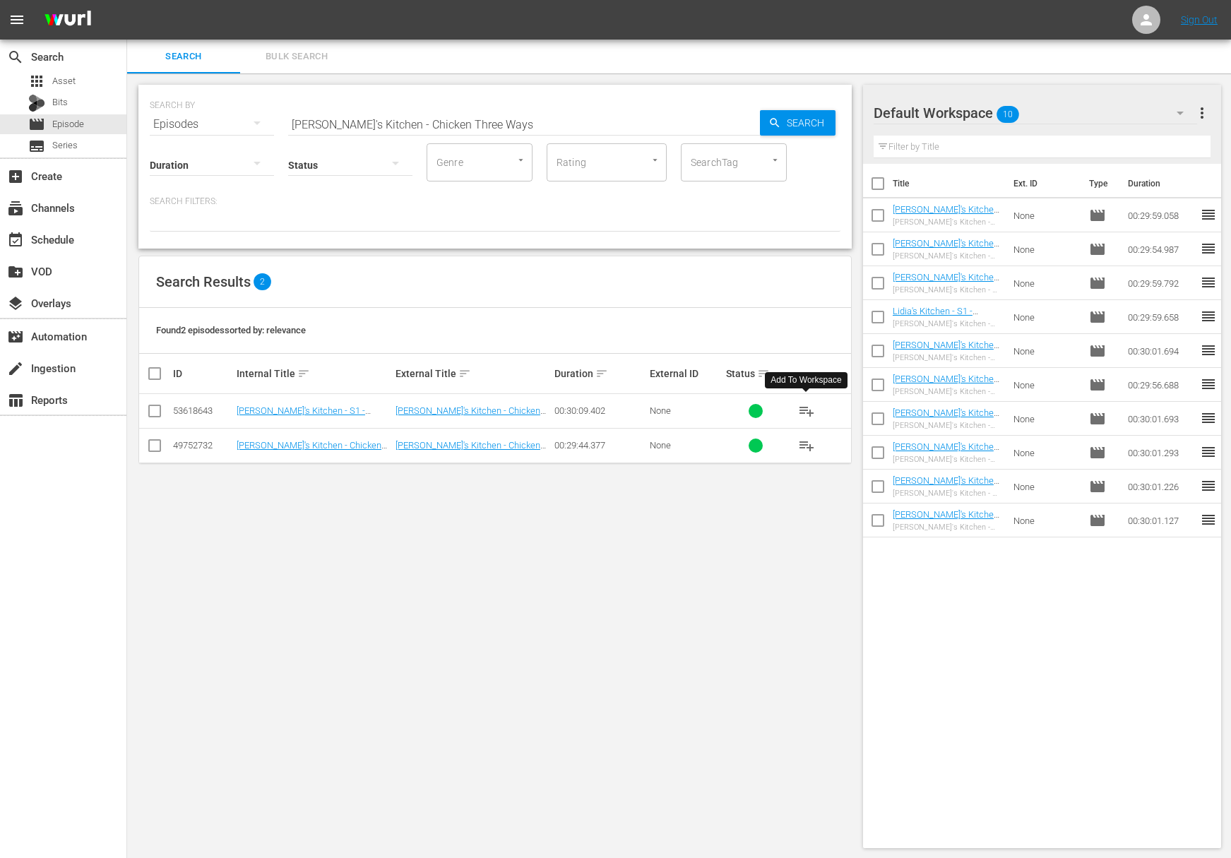
click at [807, 409] on span "playlist_add" at bounding box center [806, 410] width 17 height 17
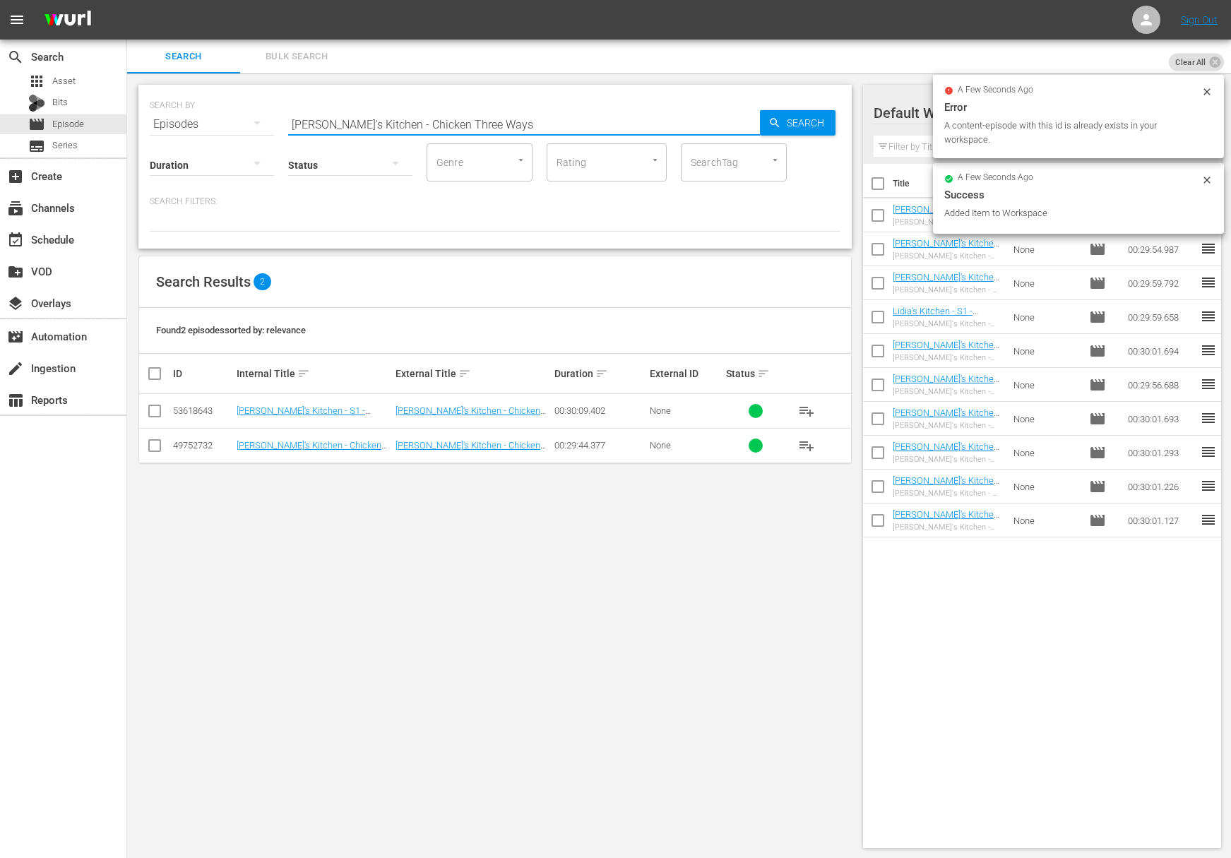
click at [490, 128] on input "[PERSON_NAME]'s Kitchen - Chicken Three Ways" at bounding box center [524, 124] width 472 height 34
click at [776, 127] on icon "button" at bounding box center [774, 122] width 13 height 13
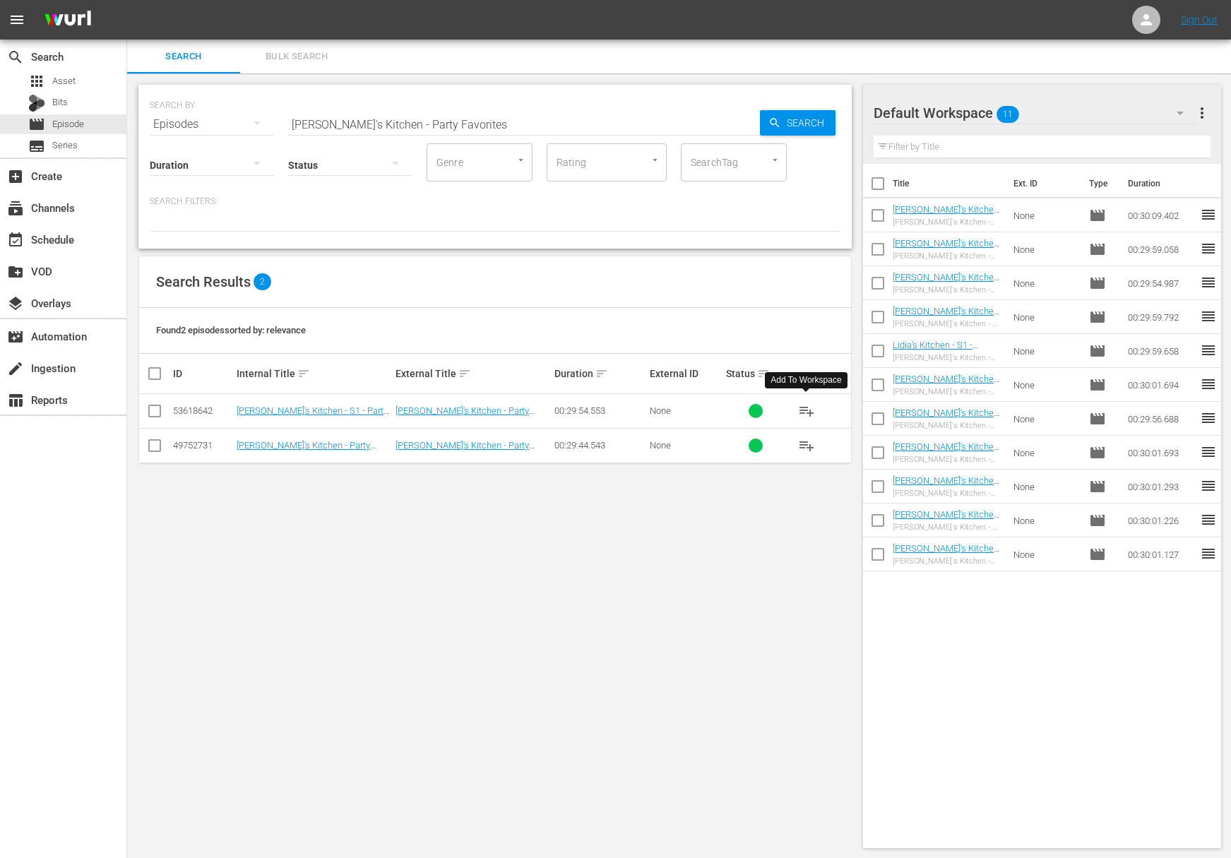
click at [806, 410] on span "playlist_add" at bounding box center [806, 410] width 17 height 17
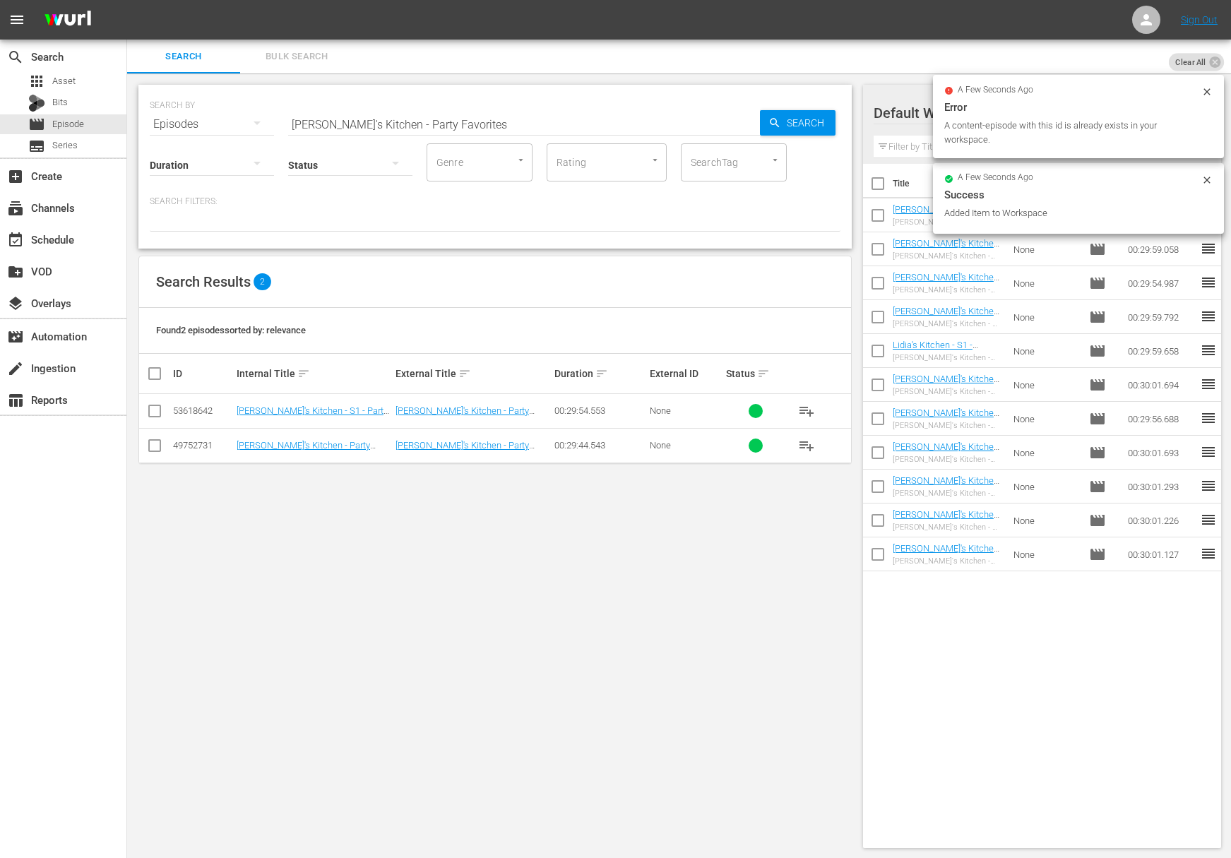
click at [479, 115] on input "[PERSON_NAME]'s Kitchen - Party Favorites" at bounding box center [524, 124] width 472 height 34
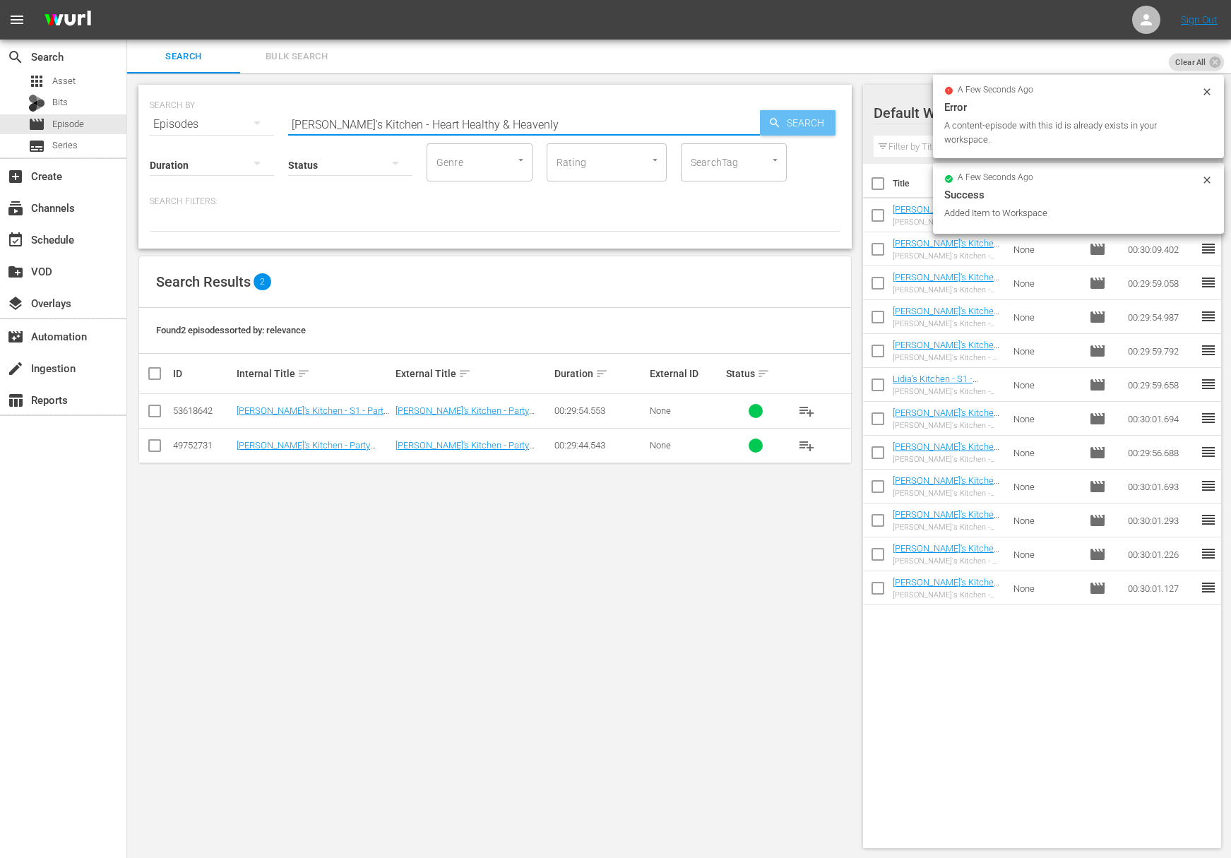
click at [782, 121] on span "Search" at bounding box center [808, 122] width 54 height 25
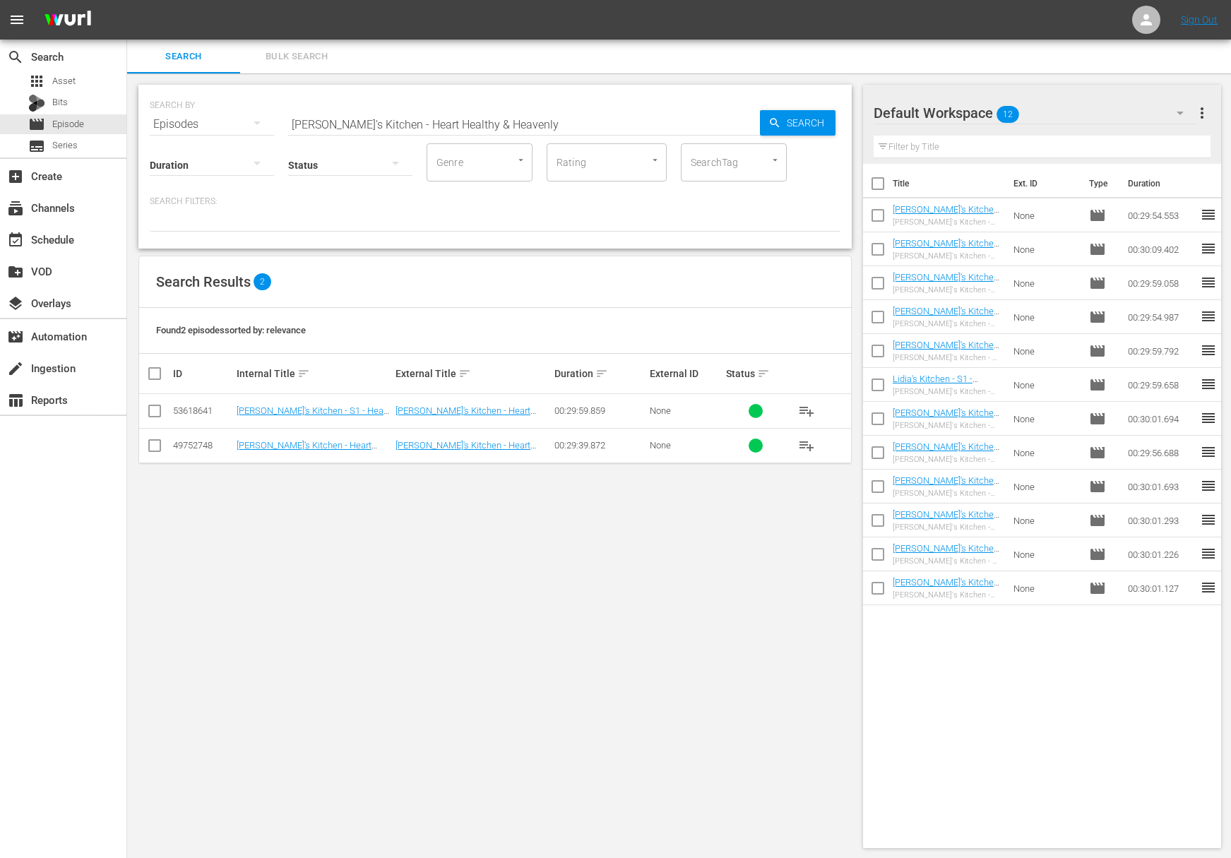
click at [809, 410] on span "playlist_add" at bounding box center [806, 410] width 17 height 17
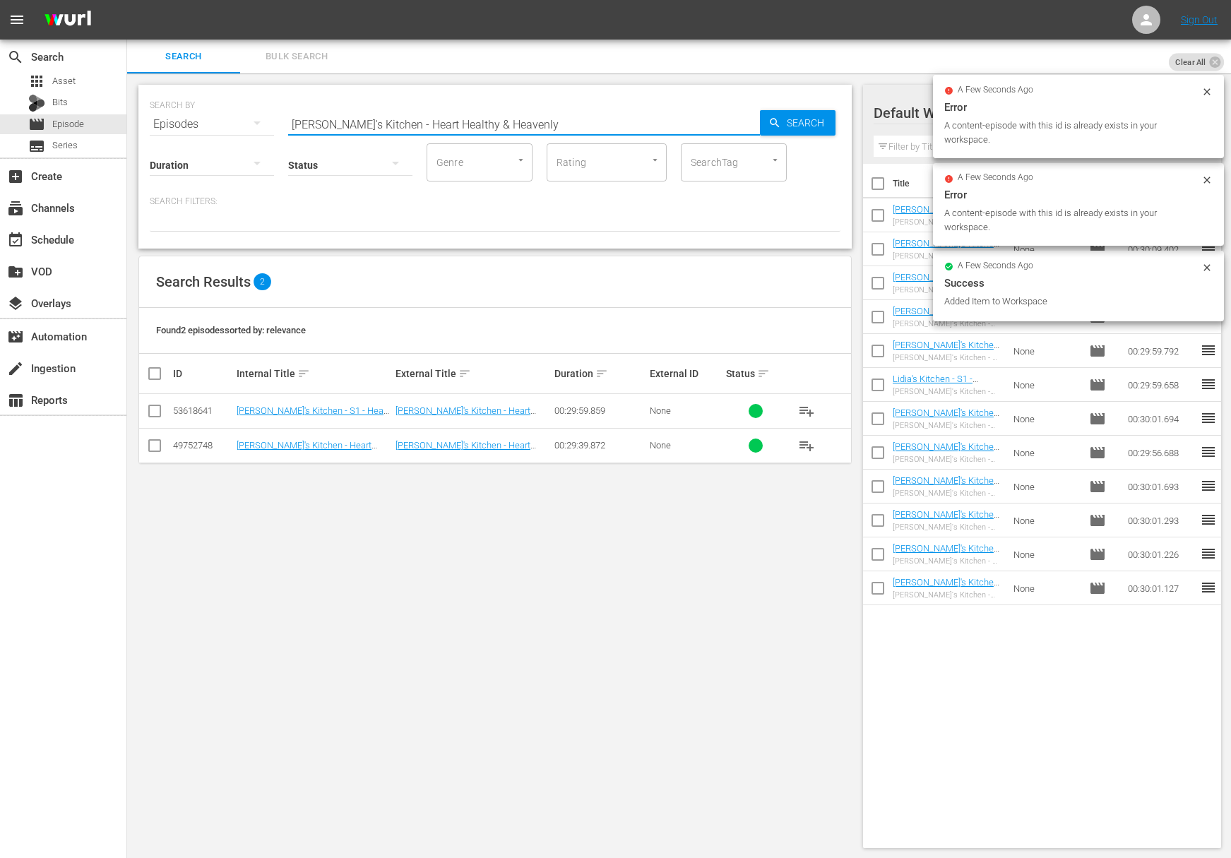
click at [434, 119] on input "[PERSON_NAME]'s Kitchen - Heart Healthy & Heavenly" at bounding box center [524, 124] width 472 height 34
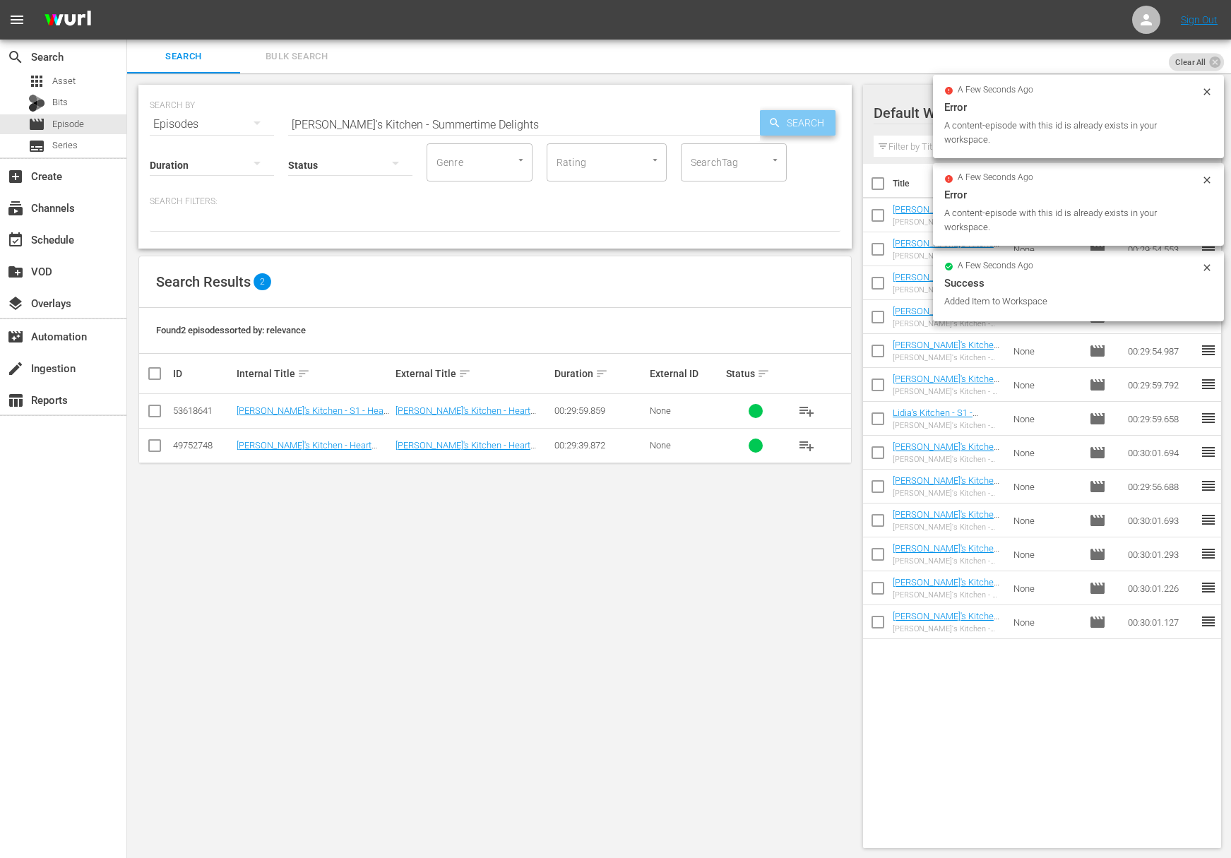
click at [796, 126] on span "Search" at bounding box center [808, 122] width 54 height 25
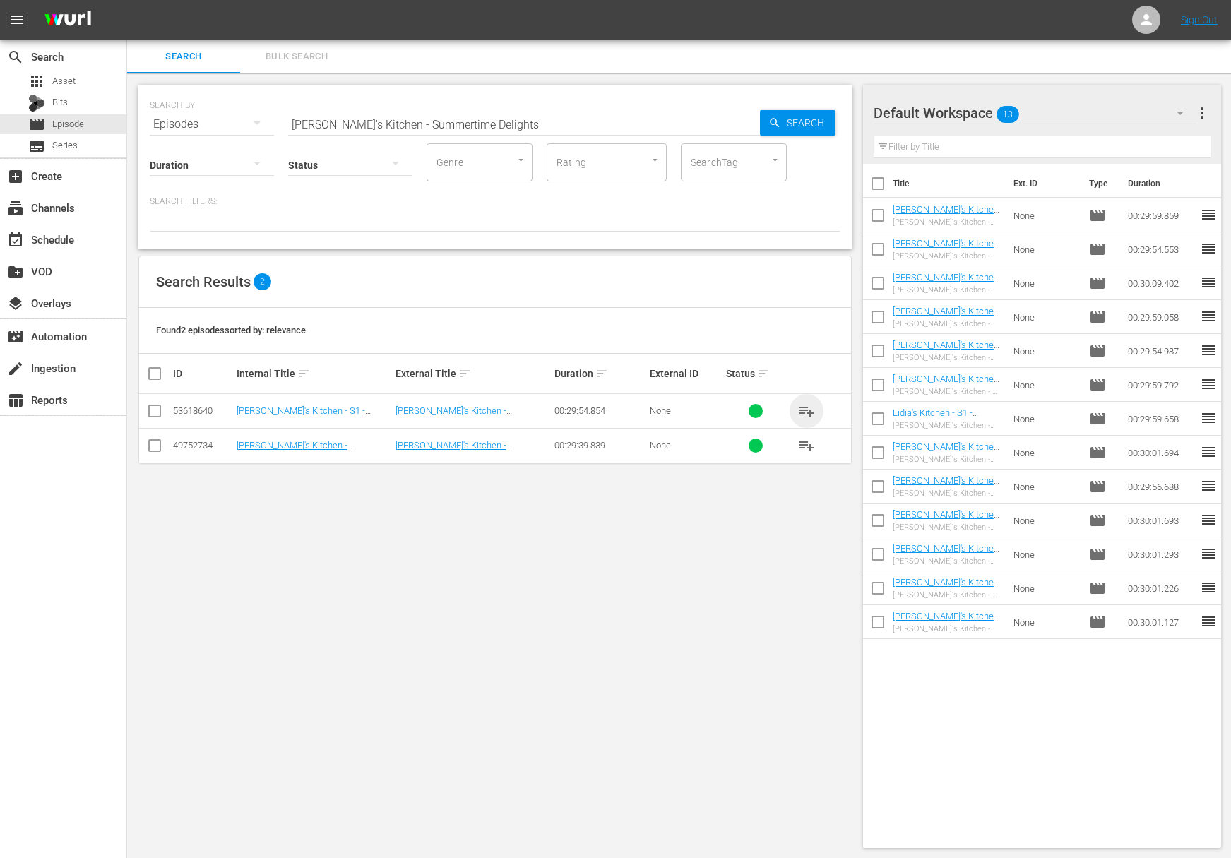
click at [806, 406] on span "playlist_add" at bounding box center [806, 410] width 17 height 17
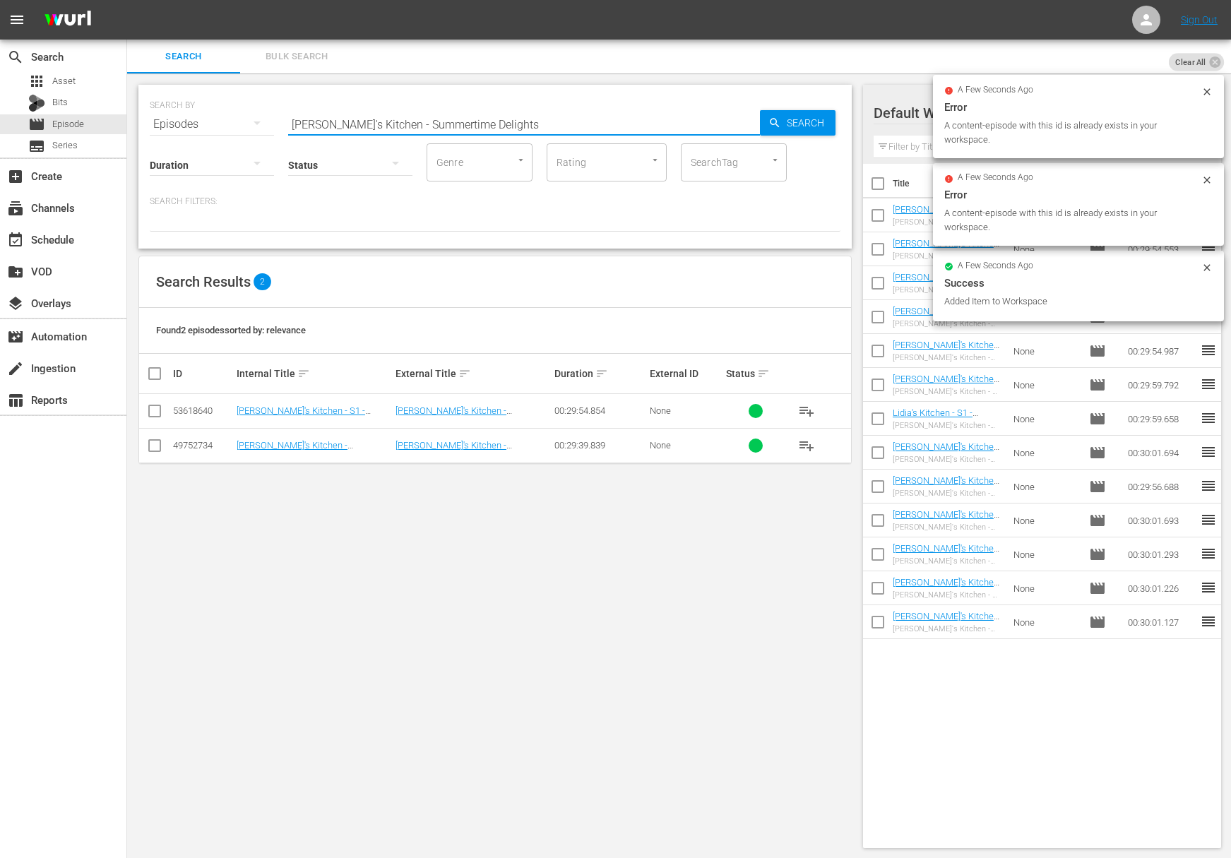
click at [527, 126] on input "[PERSON_NAME]'s Kitchen - Summertime Delights" at bounding box center [524, 124] width 472 height 34
click at [802, 124] on span "Search" at bounding box center [808, 122] width 54 height 25
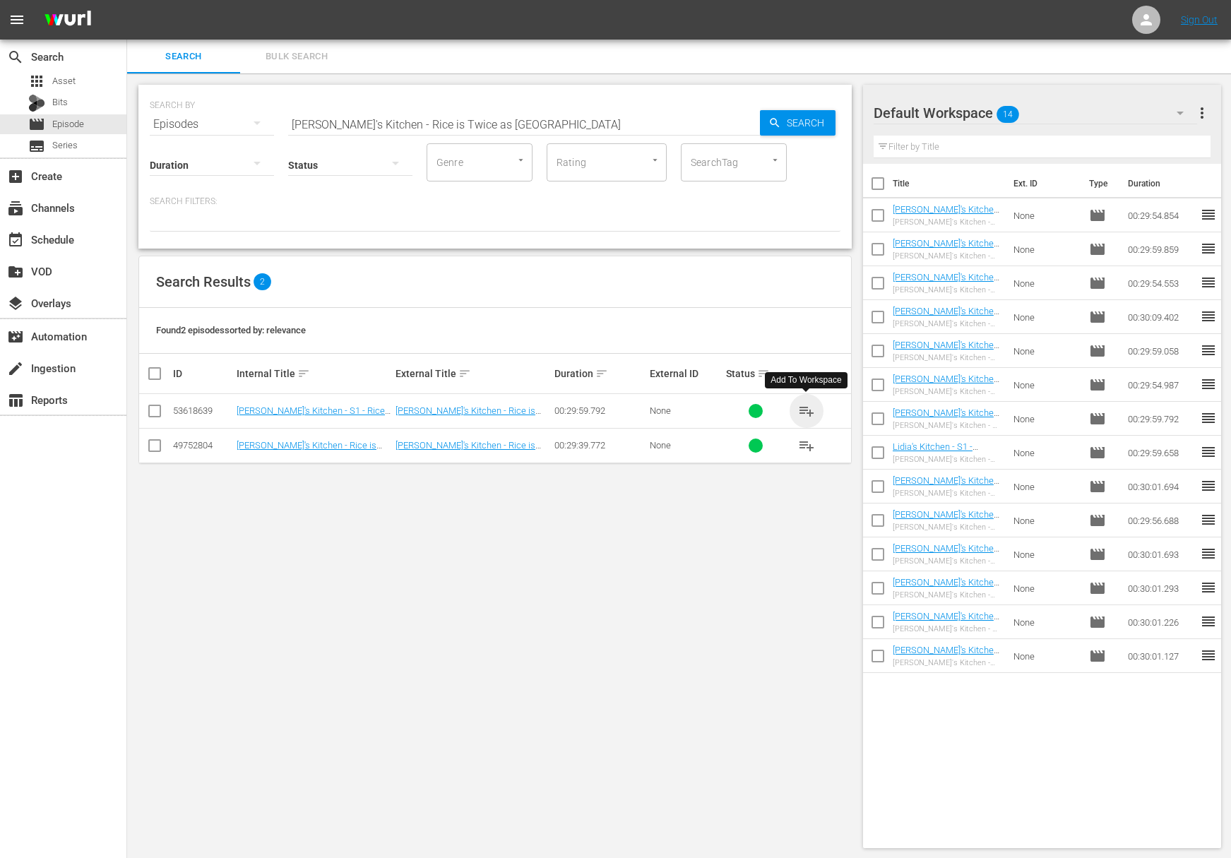
click at [804, 411] on span "playlist_add" at bounding box center [806, 410] width 17 height 17
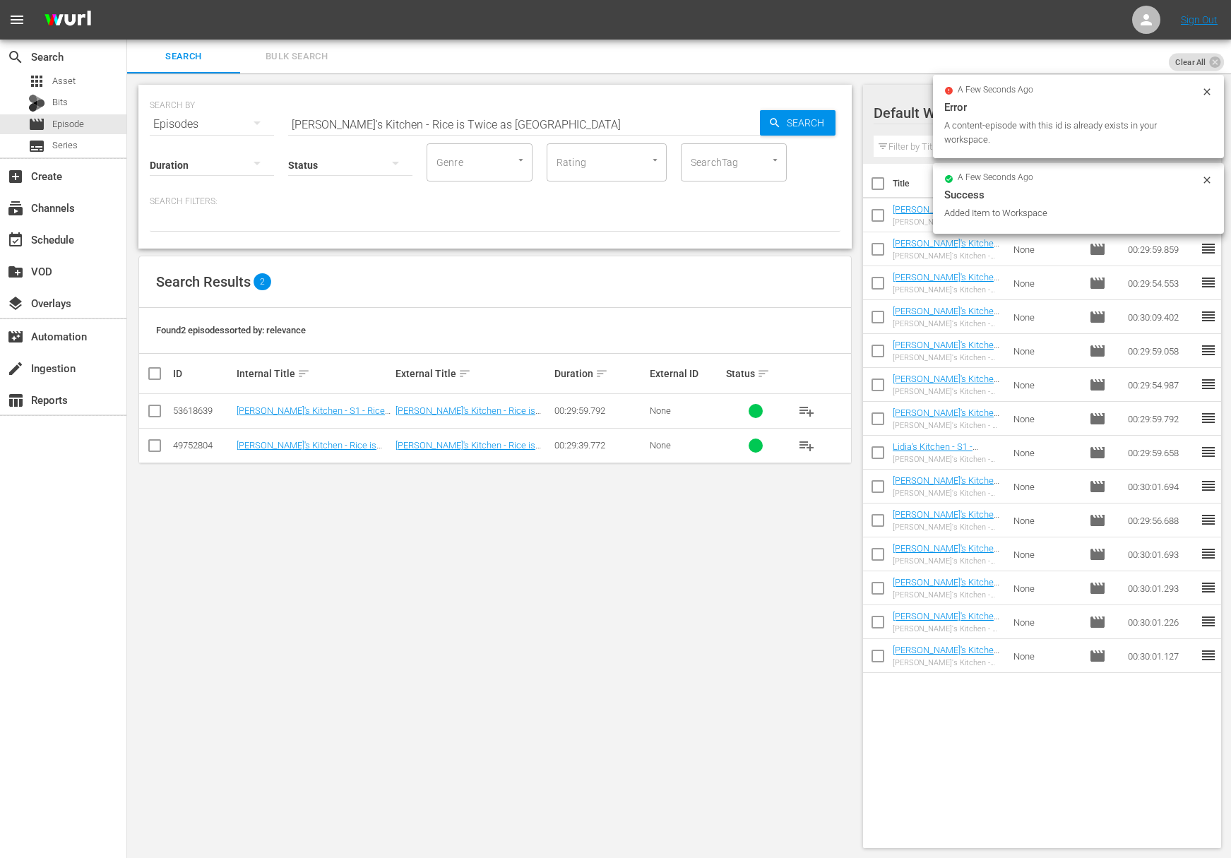
click at [445, 121] on input "[PERSON_NAME]'s Kitchen - Rice is Twice as [GEOGRAPHIC_DATA]" at bounding box center [524, 124] width 472 height 34
click at [809, 124] on span "Search" at bounding box center [808, 122] width 54 height 25
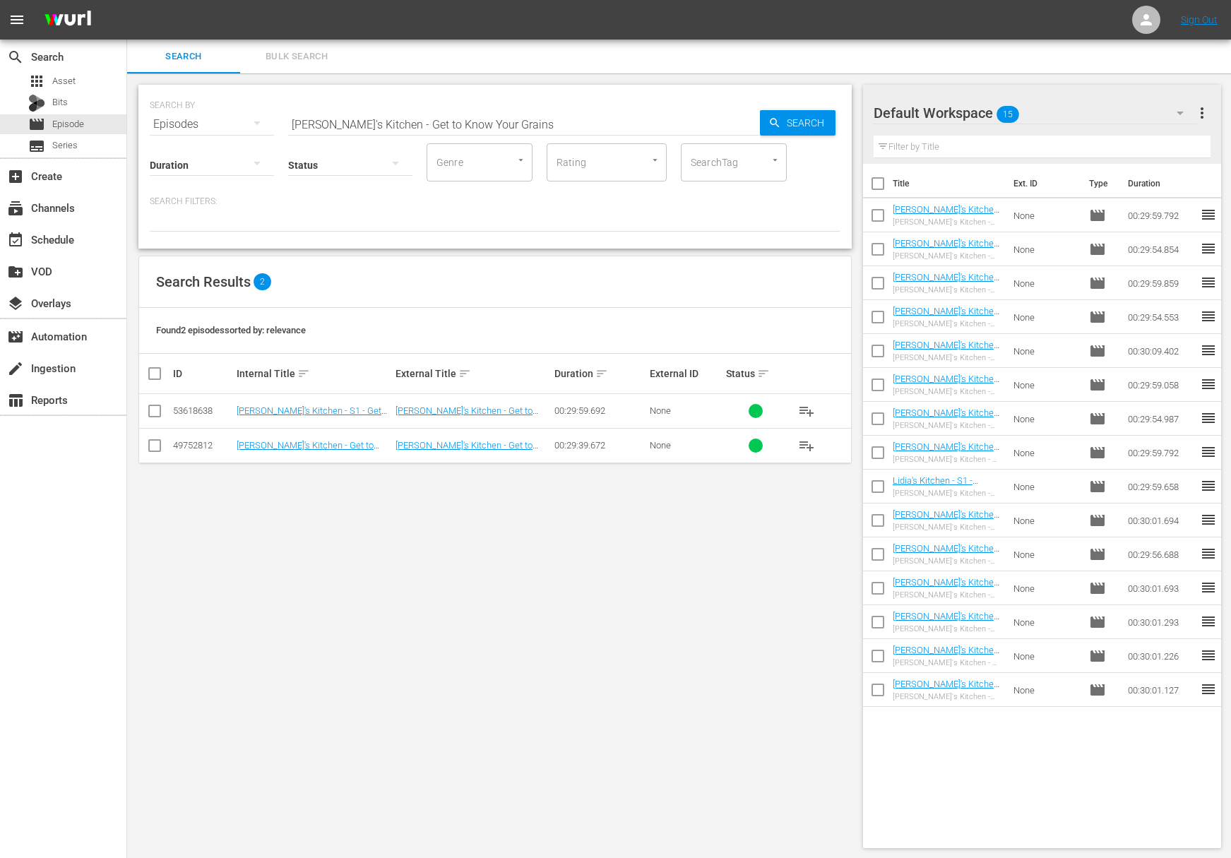
click at [809, 411] on span "playlist_add" at bounding box center [806, 410] width 17 height 17
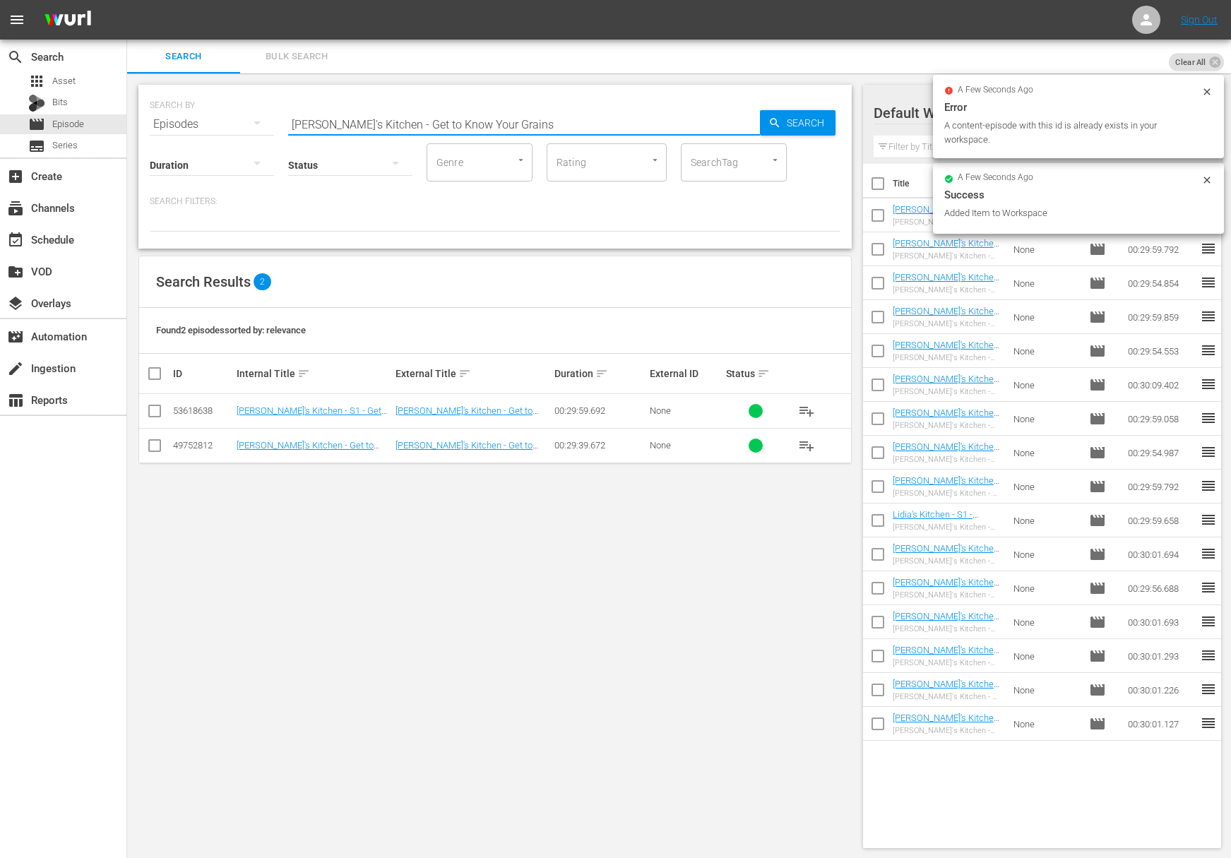
click at [518, 125] on input "[PERSON_NAME]'s Kitchen - Get to Know Your Grains" at bounding box center [524, 124] width 472 height 34
click at [818, 123] on span "Search" at bounding box center [808, 122] width 54 height 25
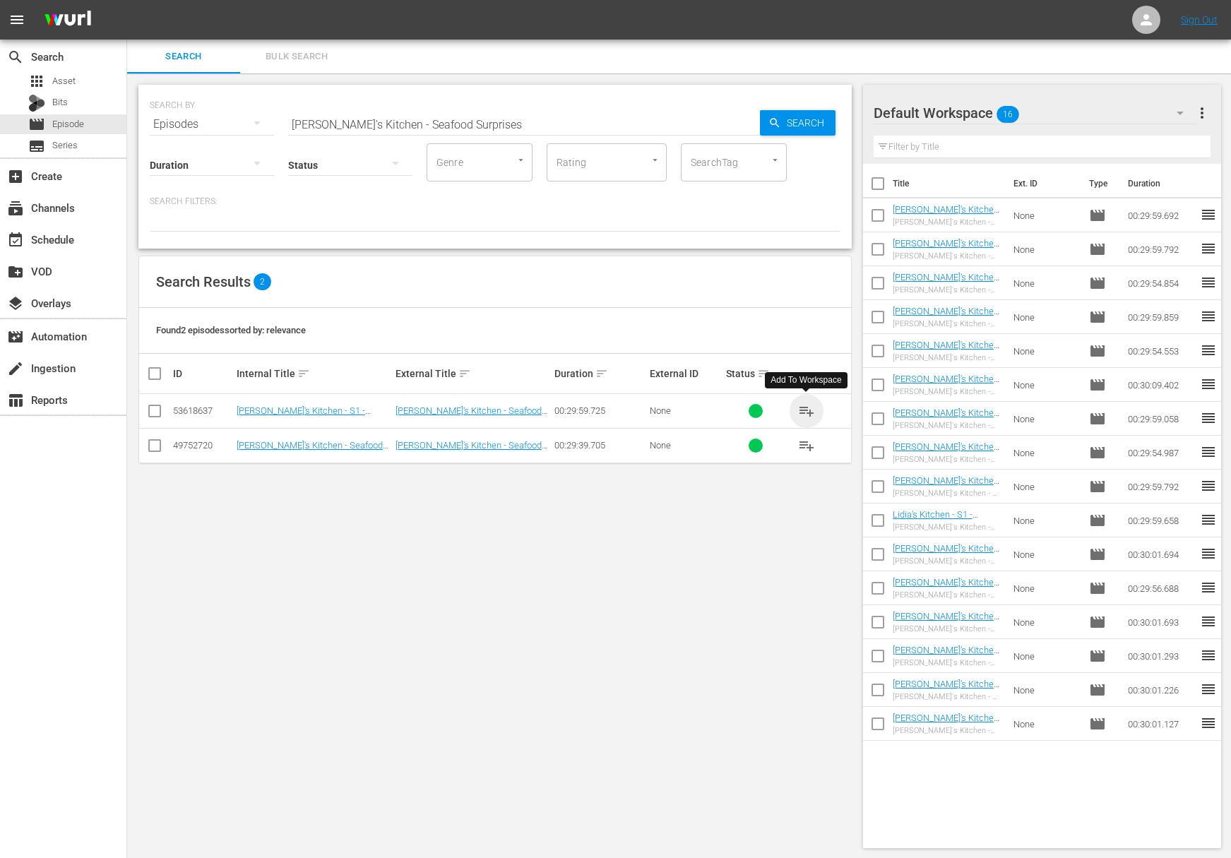
click at [806, 410] on span "playlist_add" at bounding box center [806, 410] width 17 height 17
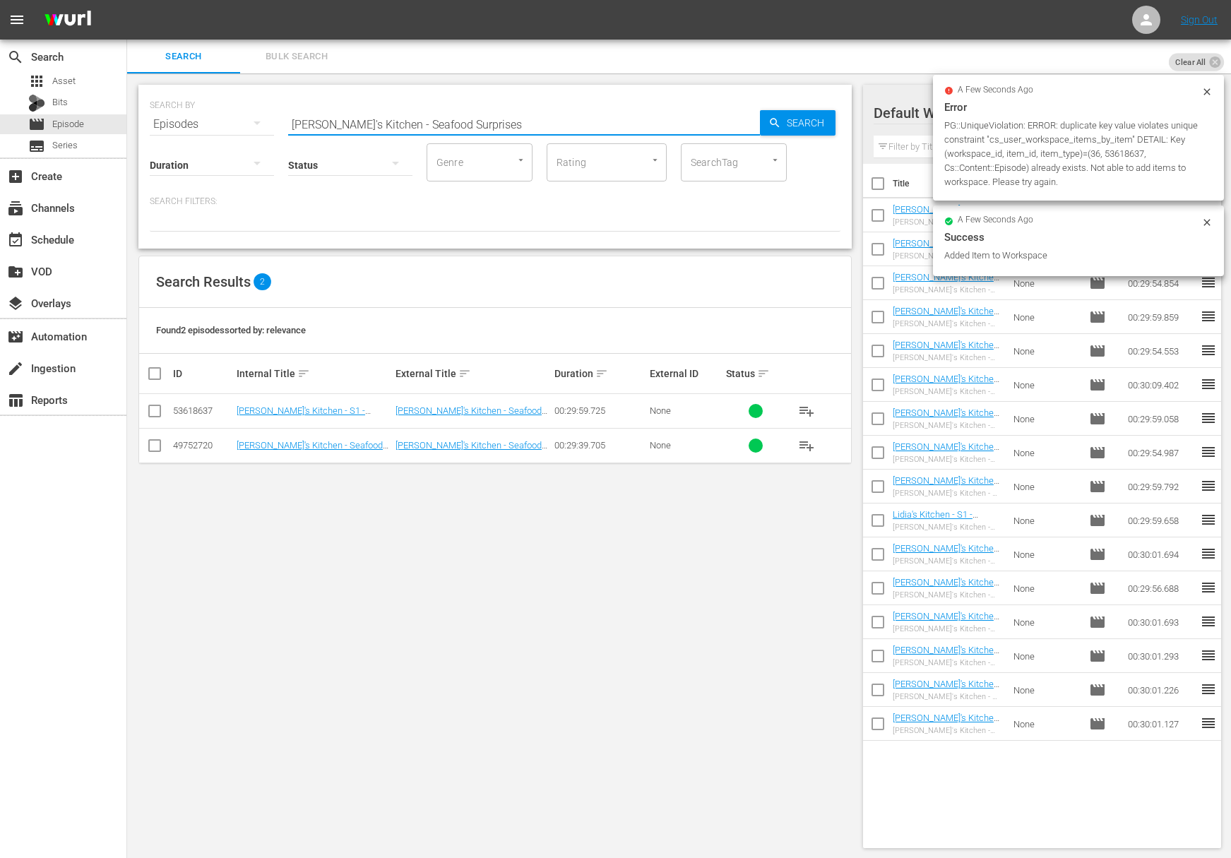
click at [436, 131] on input "[PERSON_NAME]'s Kitchen - Seafood Surprises" at bounding box center [524, 124] width 472 height 34
click at [782, 127] on span "Search" at bounding box center [808, 122] width 54 height 25
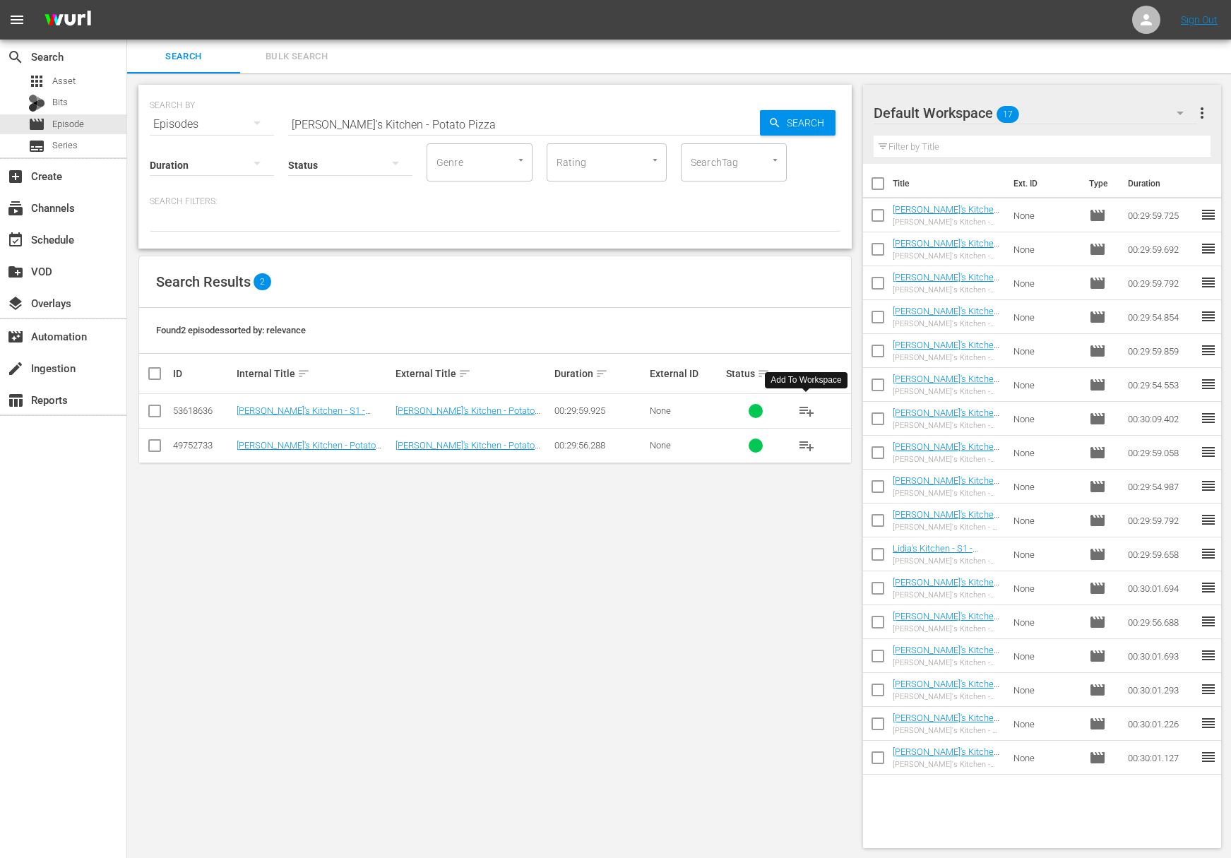
click at [808, 412] on span "playlist_add" at bounding box center [806, 410] width 17 height 17
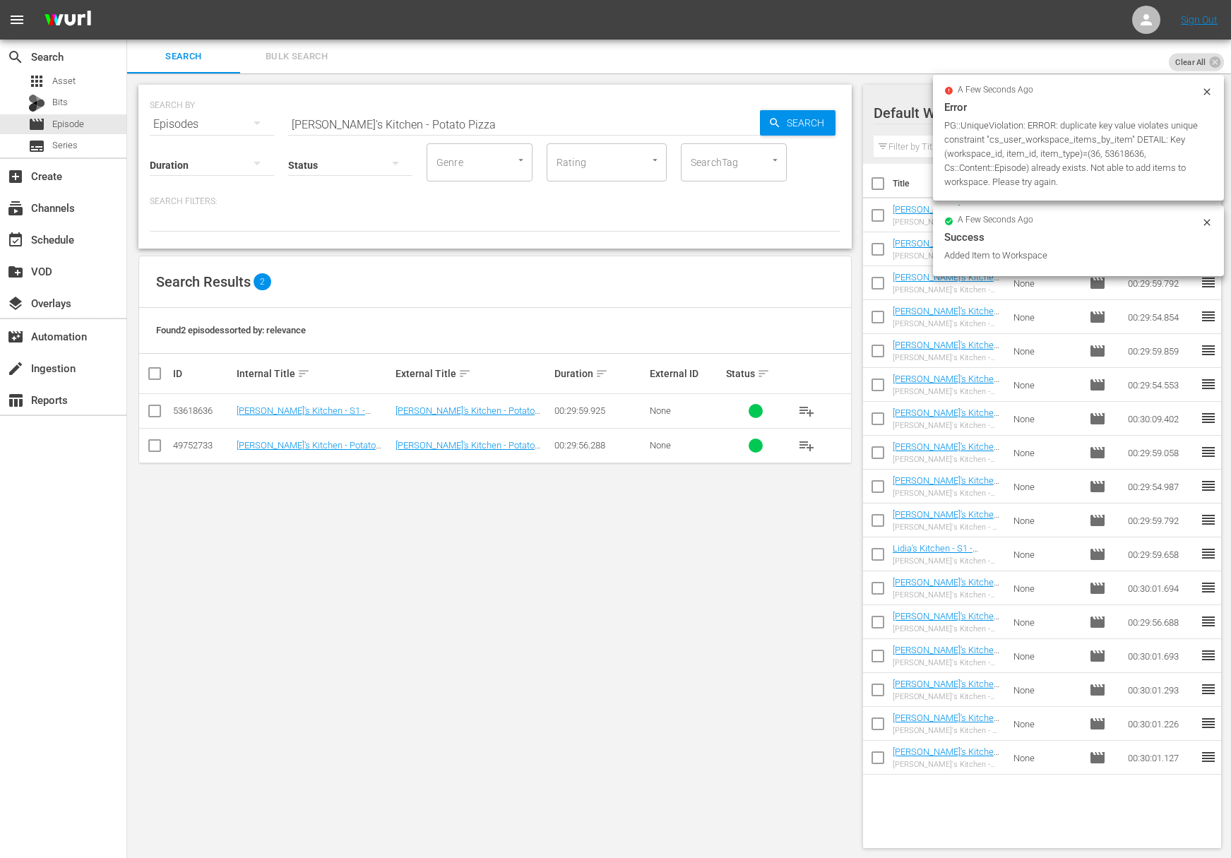
click at [442, 128] on input "[PERSON_NAME]'s Kitchen - Potato Pizza" at bounding box center [524, 124] width 472 height 34
click at [811, 126] on span "Search" at bounding box center [808, 122] width 54 height 25
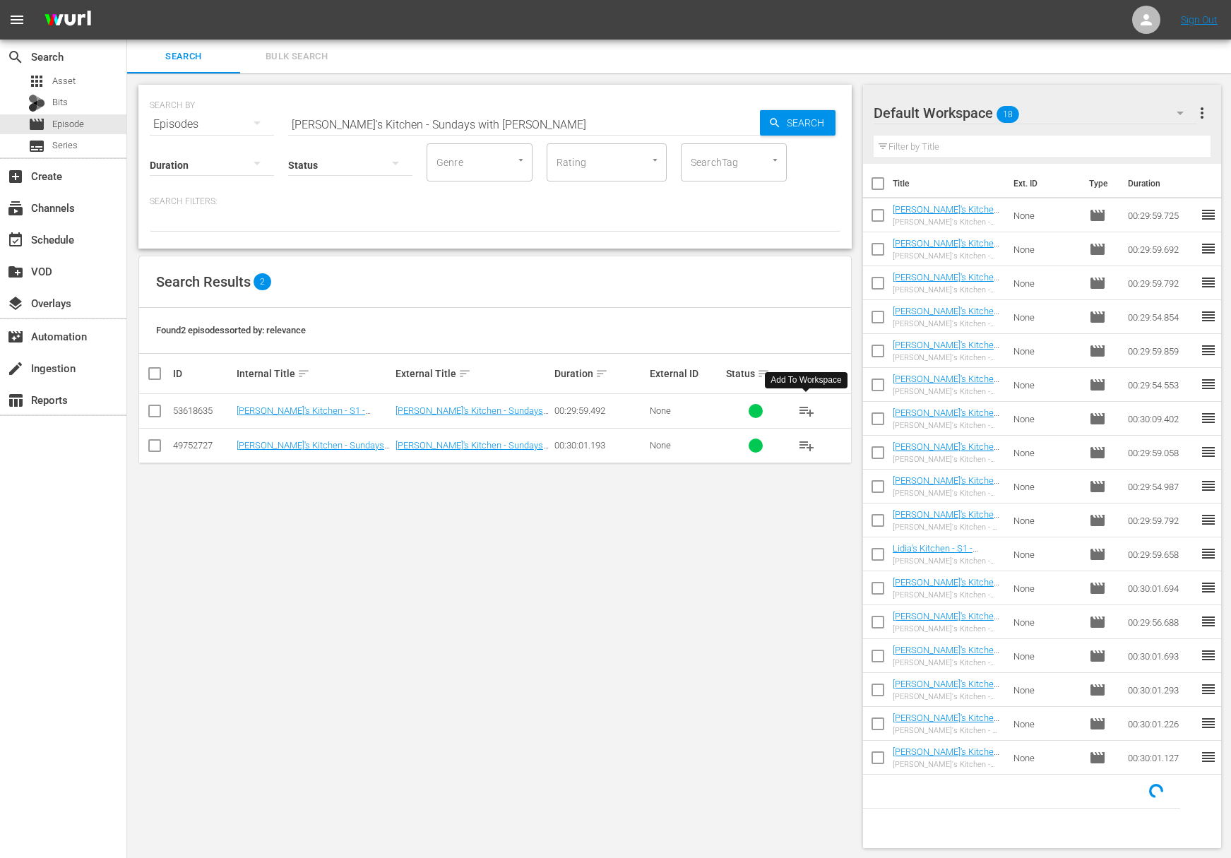
click at [808, 412] on span "playlist_add" at bounding box center [806, 410] width 17 height 17
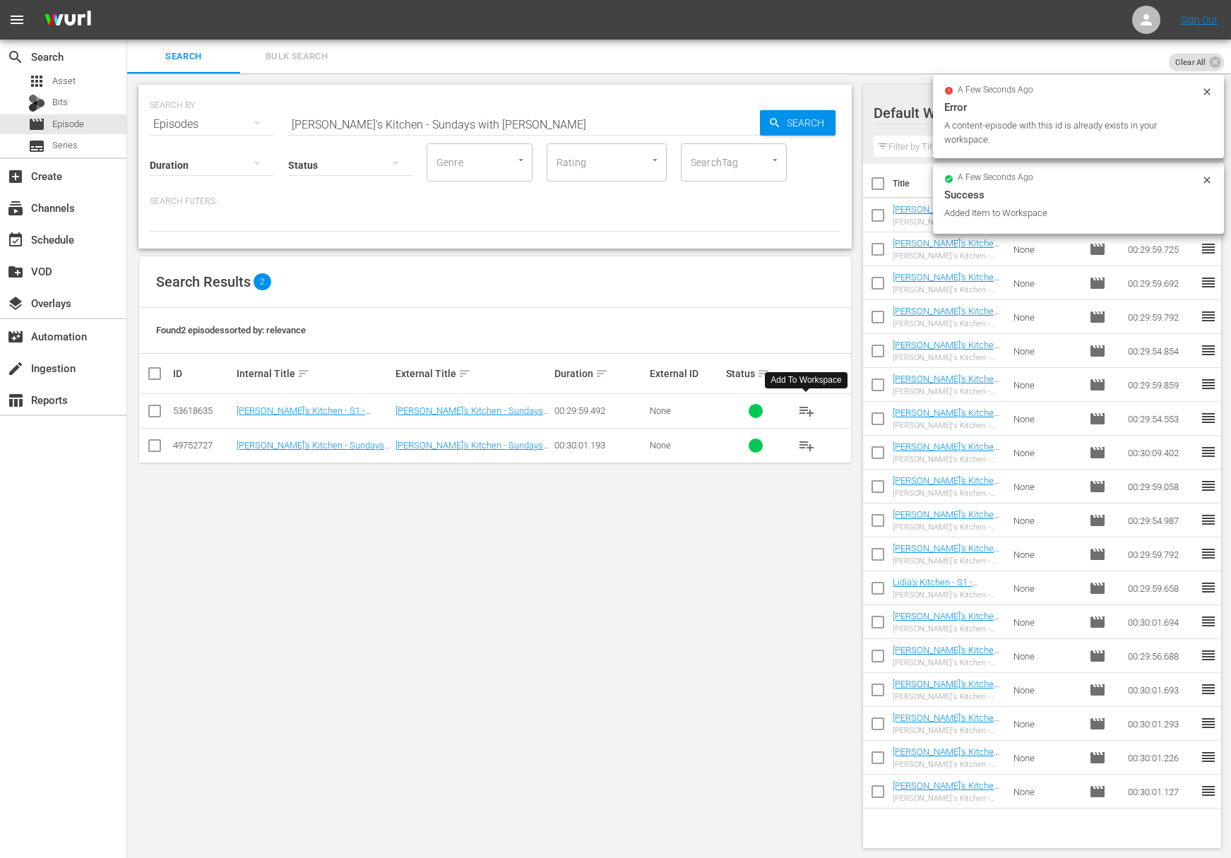
click at [486, 126] on input "[PERSON_NAME]'s Kitchen - Sundays with [PERSON_NAME]" at bounding box center [524, 124] width 472 height 34
click at [774, 116] on icon "button" at bounding box center [774, 122] width 13 height 13
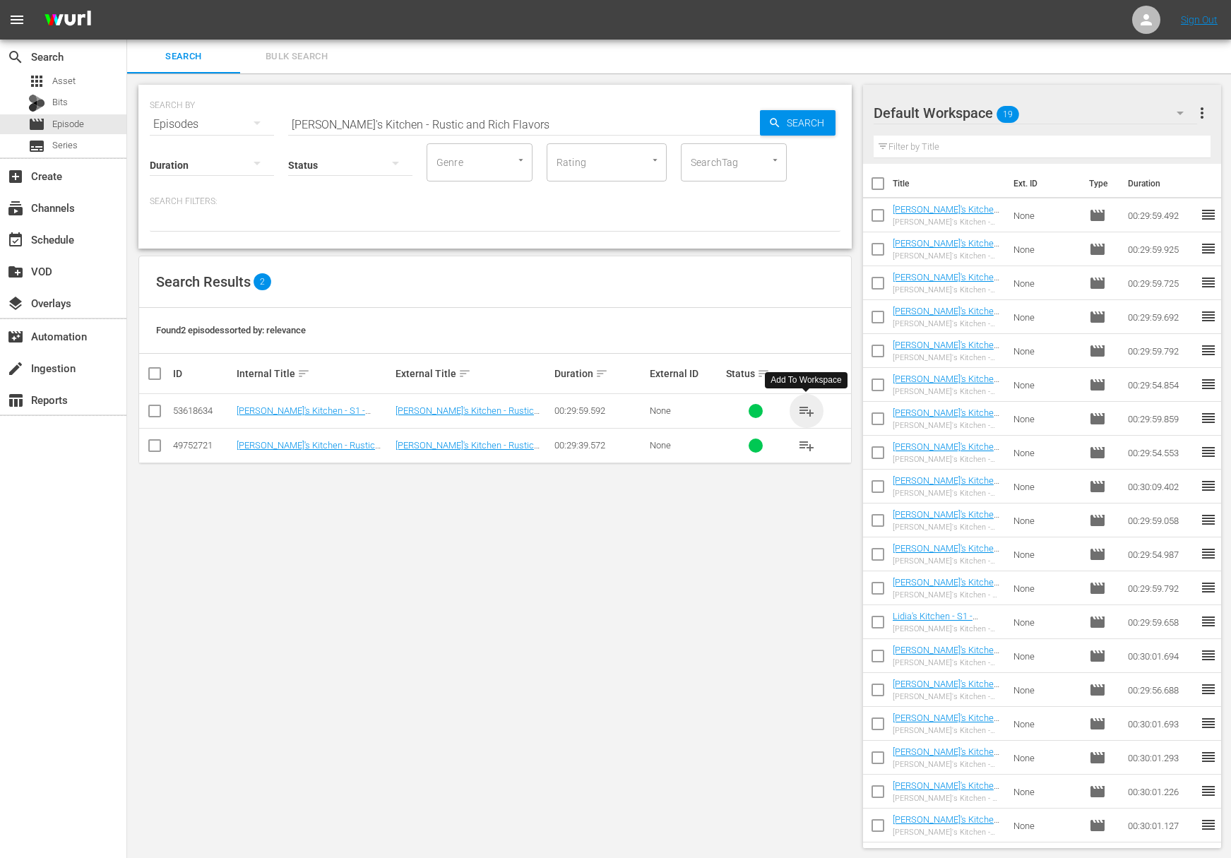
click at [808, 407] on span "playlist_add" at bounding box center [806, 410] width 17 height 17
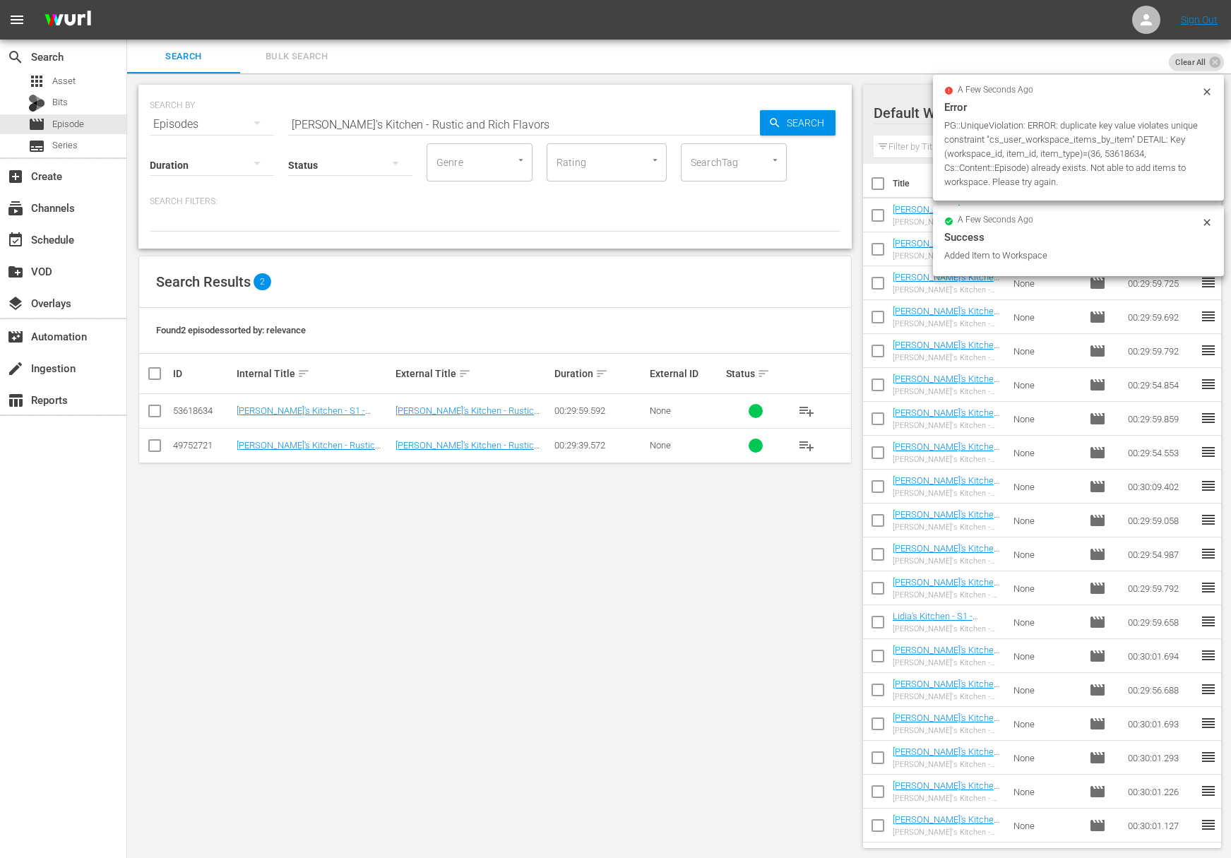
click at [460, 119] on input "[PERSON_NAME]'s Kitchen - Rustic and Rich Flavors" at bounding box center [524, 124] width 472 height 34
click at [785, 122] on span "Search" at bounding box center [808, 122] width 54 height 25
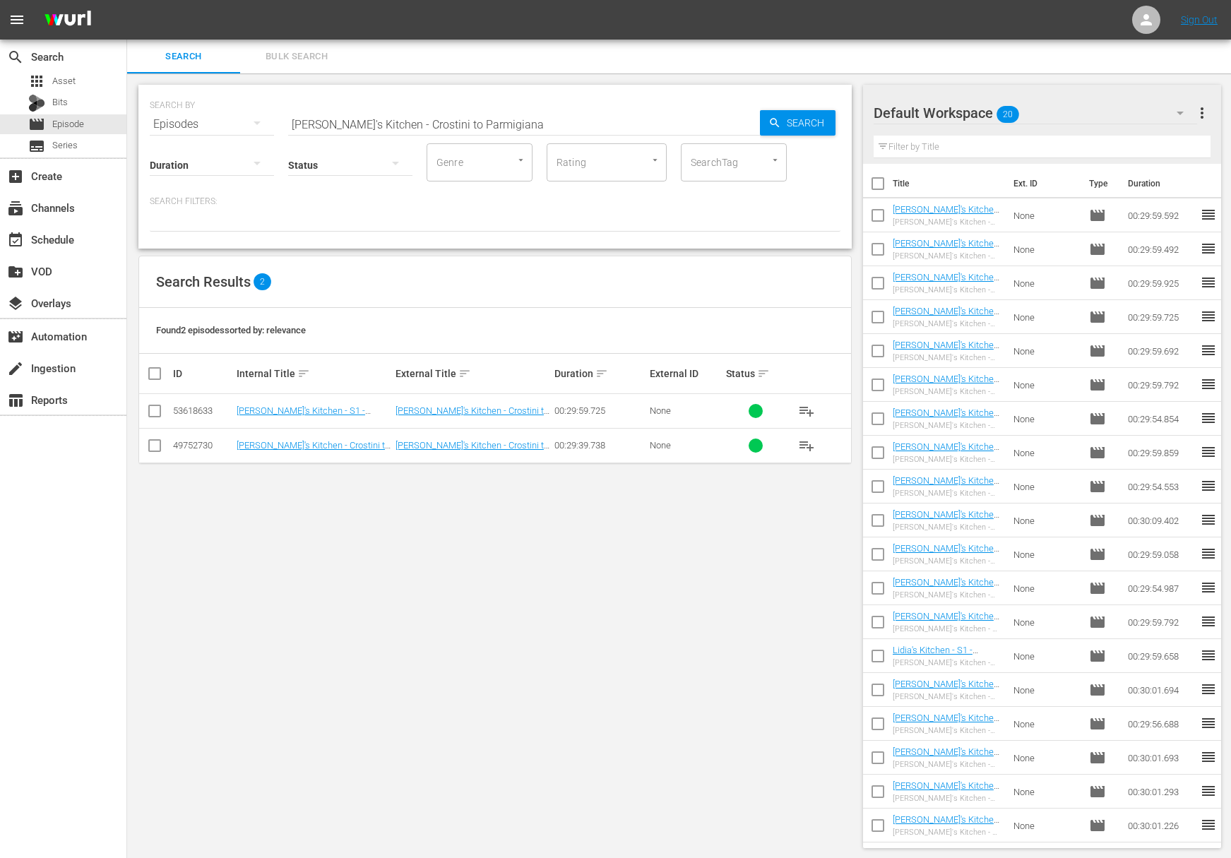
click at [808, 412] on span "playlist_add" at bounding box center [806, 410] width 17 height 17
click at [808, 411] on span "playlist_add" at bounding box center [806, 410] width 17 height 17
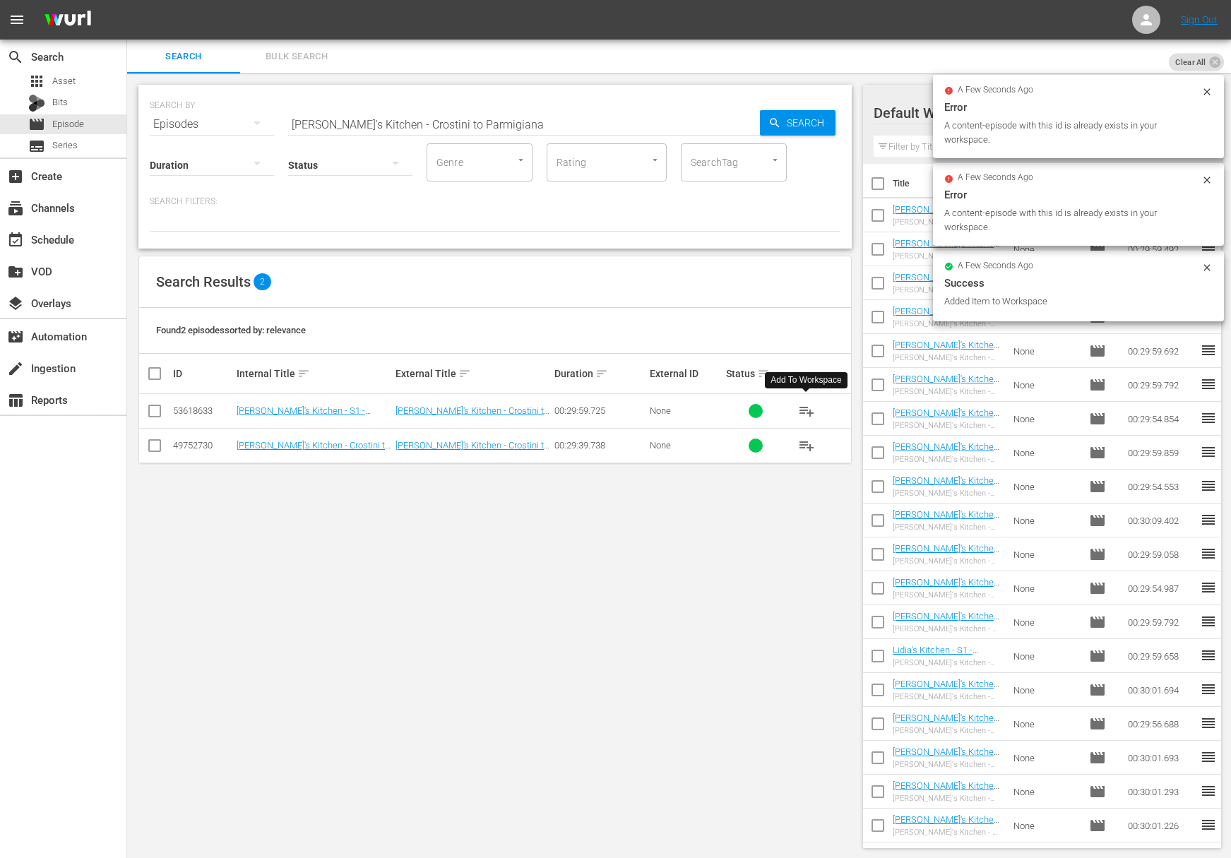
click at [473, 132] on input "[PERSON_NAME]'s Kitchen - Crostini to Parmigiana" at bounding box center [524, 124] width 472 height 34
click at [770, 121] on icon "button" at bounding box center [774, 122] width 9 height 9
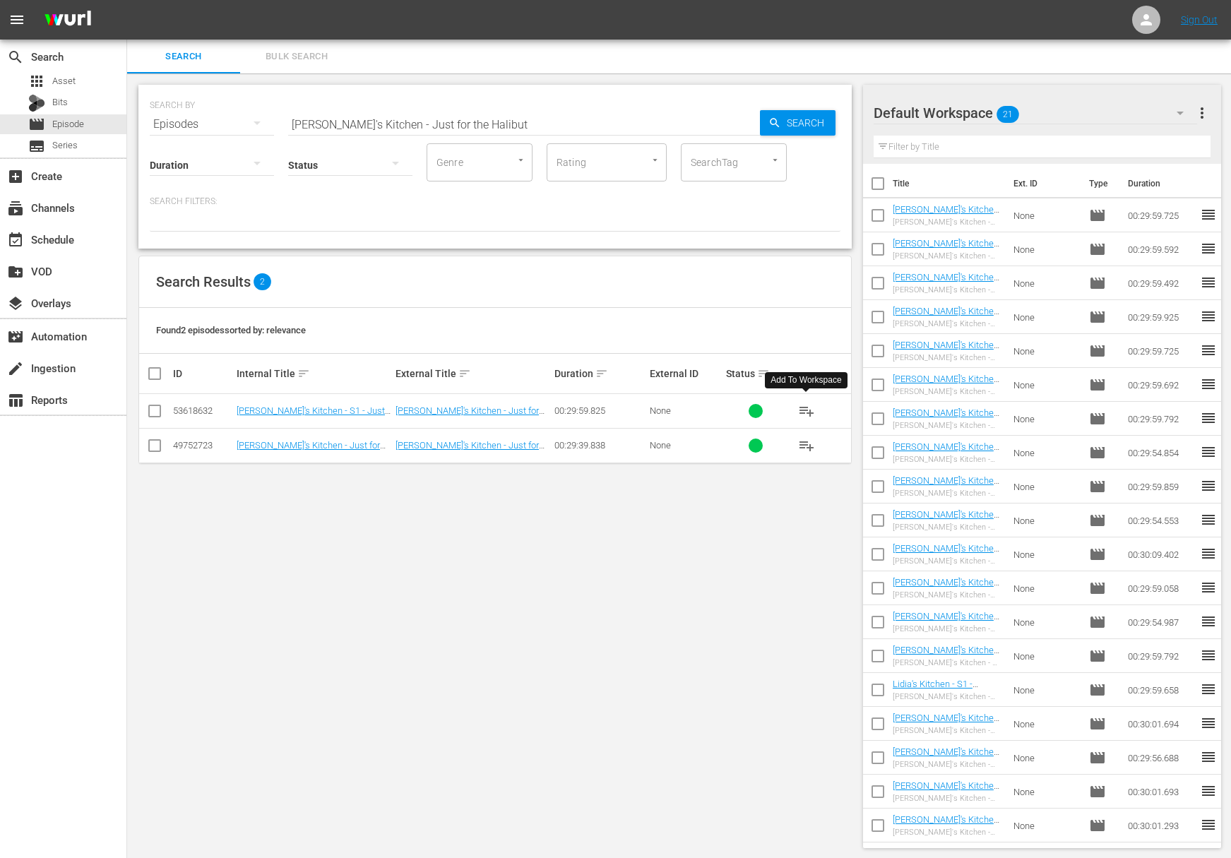
click at [804, 409] on span "playlist_add" at bounding box center [806, 410] width 17 height 17
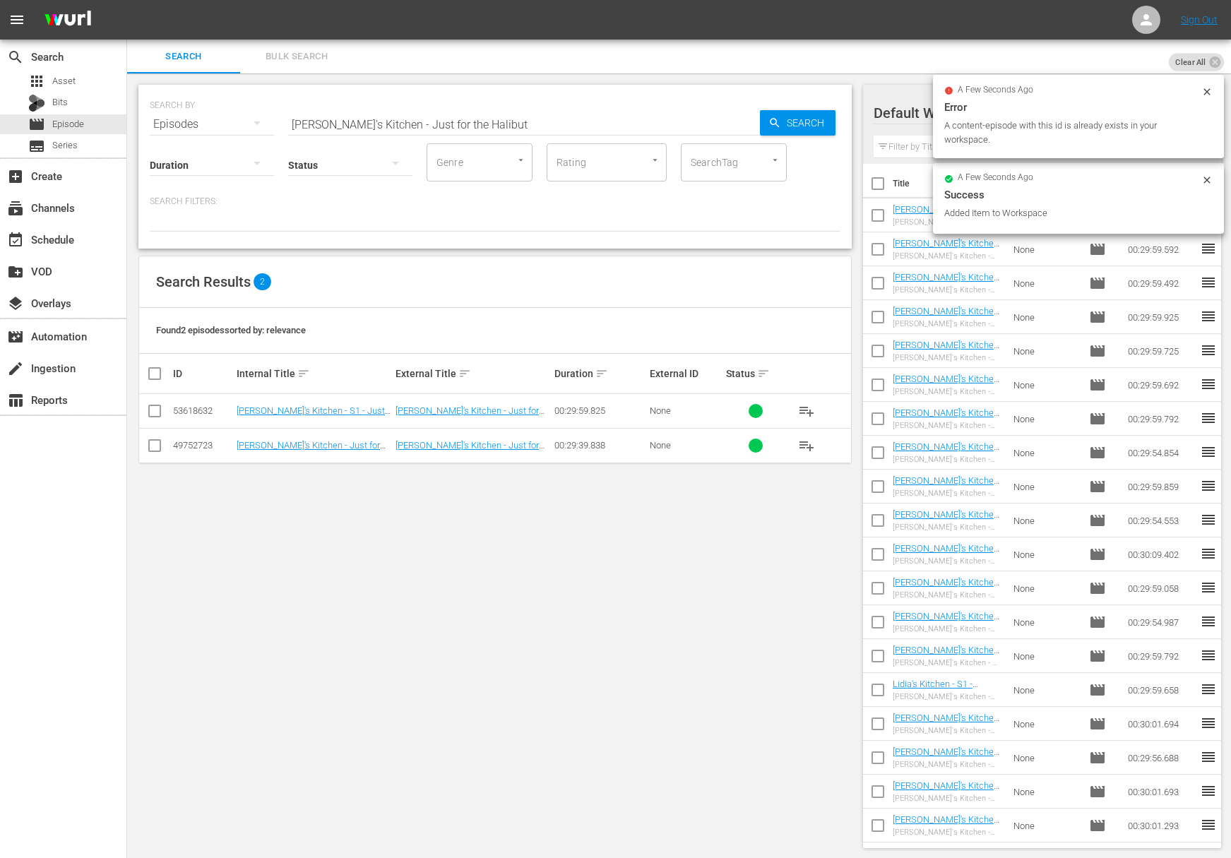
click at [440, 116] on input "[PERSON_NAME]'s Kitchen - Just for the Halibut" at bounding box center [524, 124] width 472 height 34
click at [822, 120] on span "Search" at bounding box center [808, 122] width 54 height 25
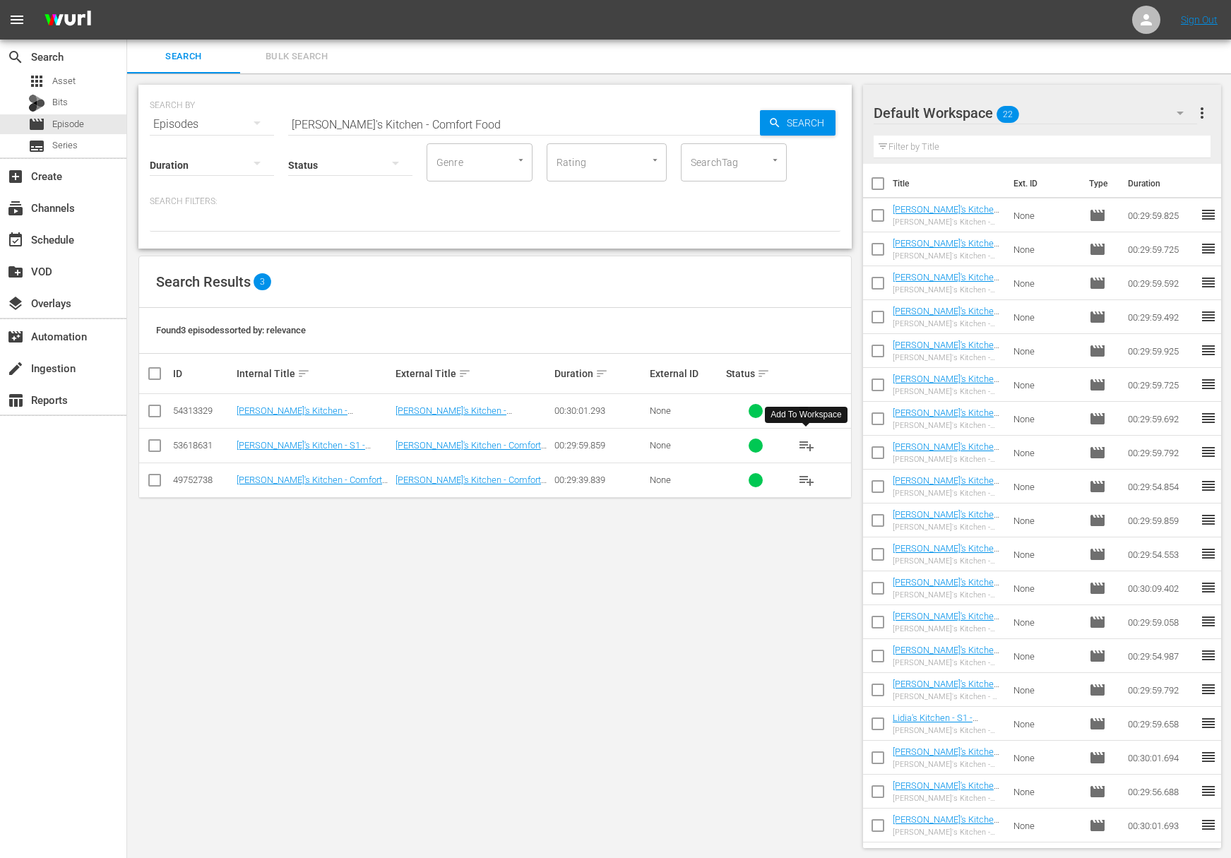
click at [807, 443] on span "playlist_add" at bounding box center [806, 445] width 17 height 17
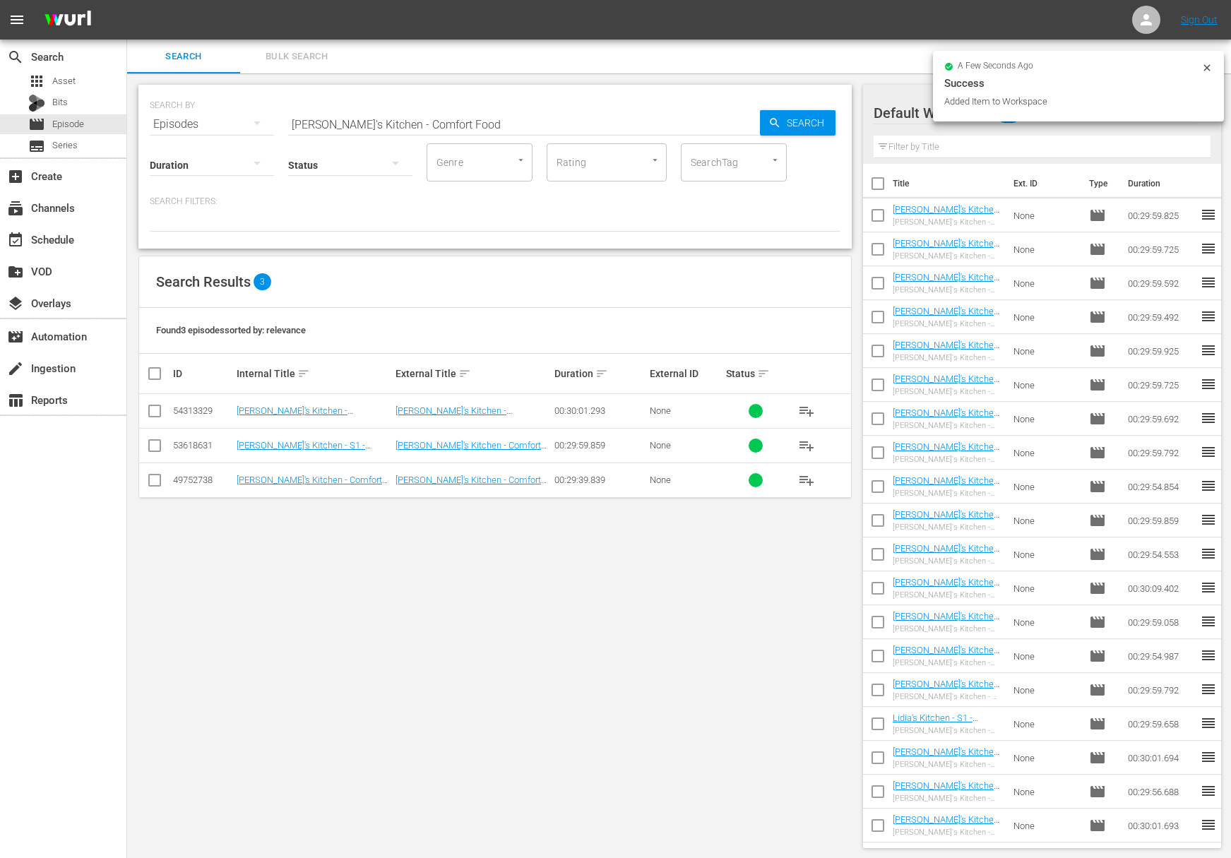
click at [404, 121] on input "[PERSON_NAME]'s Kitchen - Comfort Food" at bounding box center [524, 124] width 472 height 34
click at [763, 122] on div "Search" at bounding box center [798, 122] width 76 height 25
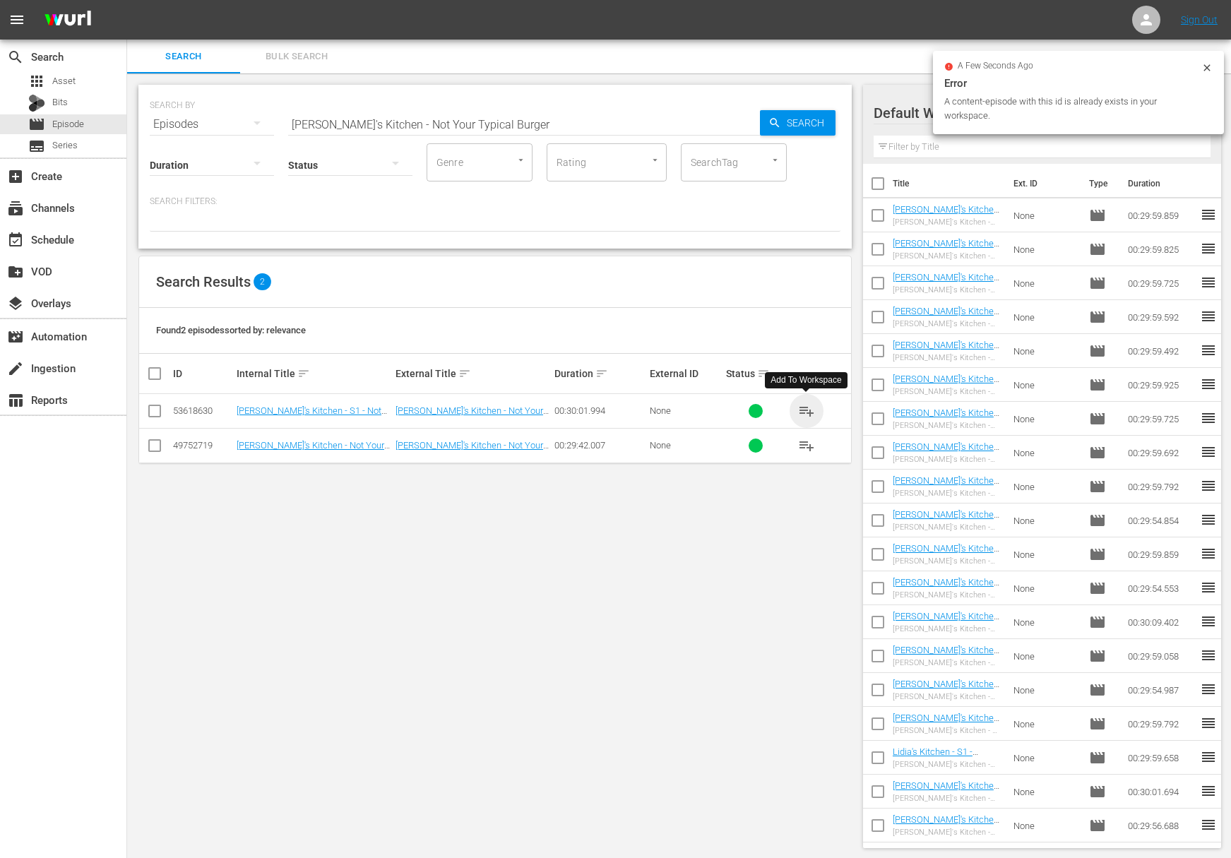
click at [807, 409] on span "playlist_add" at bounding box center [806, 410] width 17 height 17
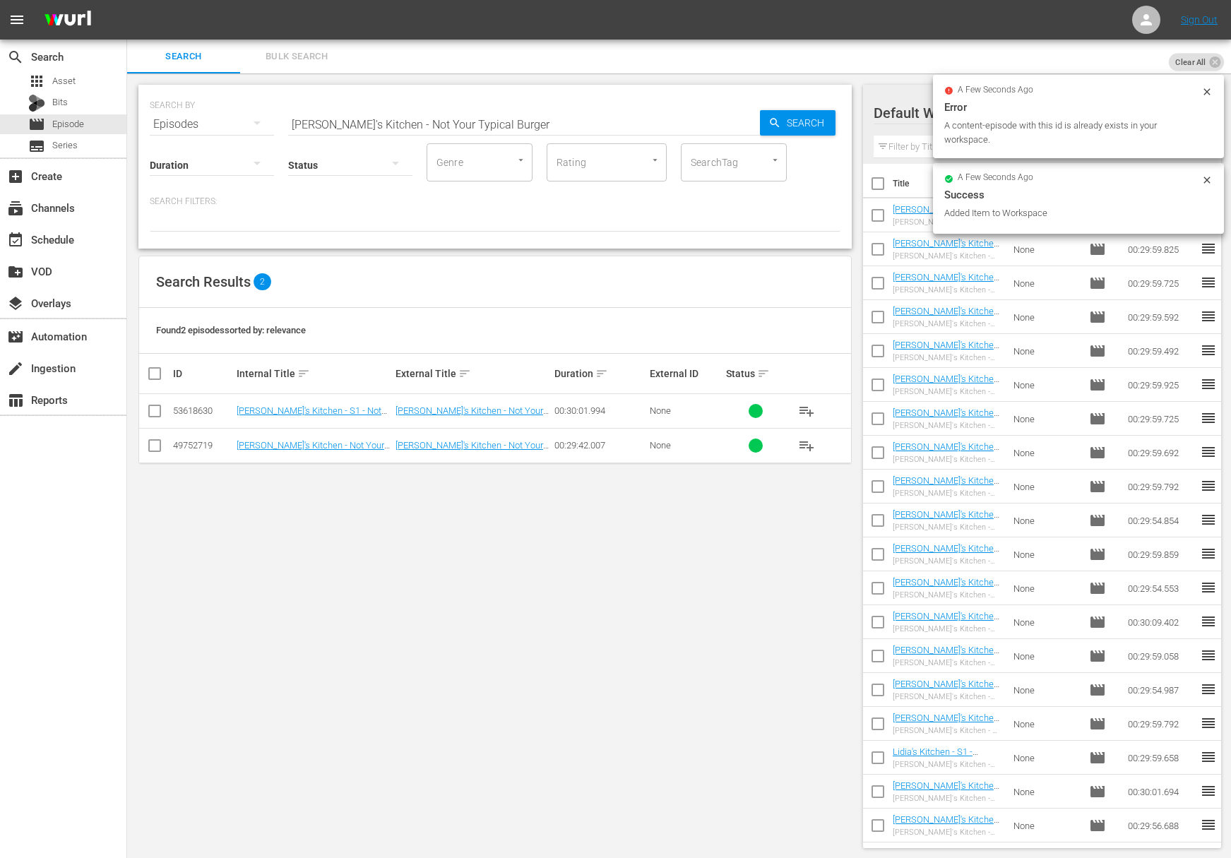
click at [468, 115] on input "[PERSON_NAME]'s Kitchen - Not Your Typical Burger" at bounding box center [524, 124] width 472 height 34
click at [819, 125] on span "Search" at bounding box center [808, 122] width 54 height 25
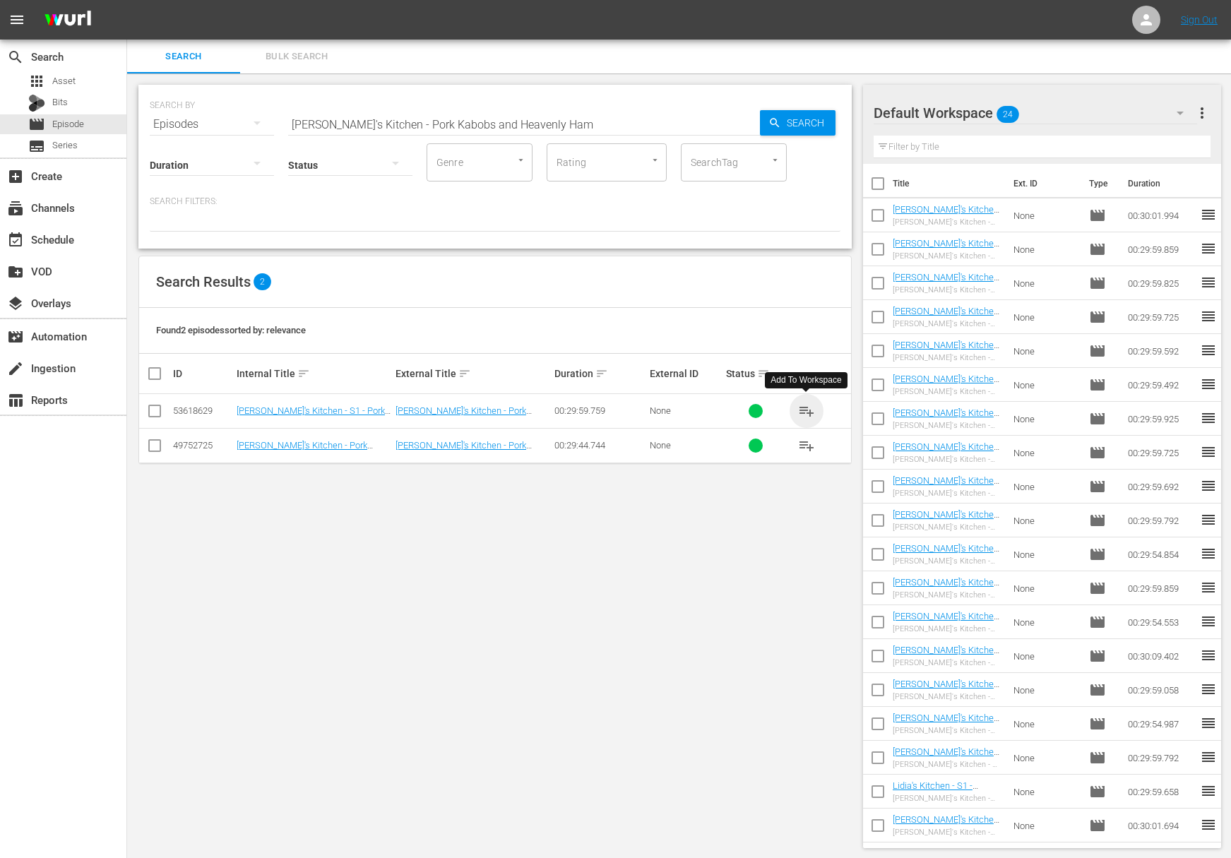
click at [807, 407] on span "playlist_add" at bounding box center [806, 410] width 17 height 17
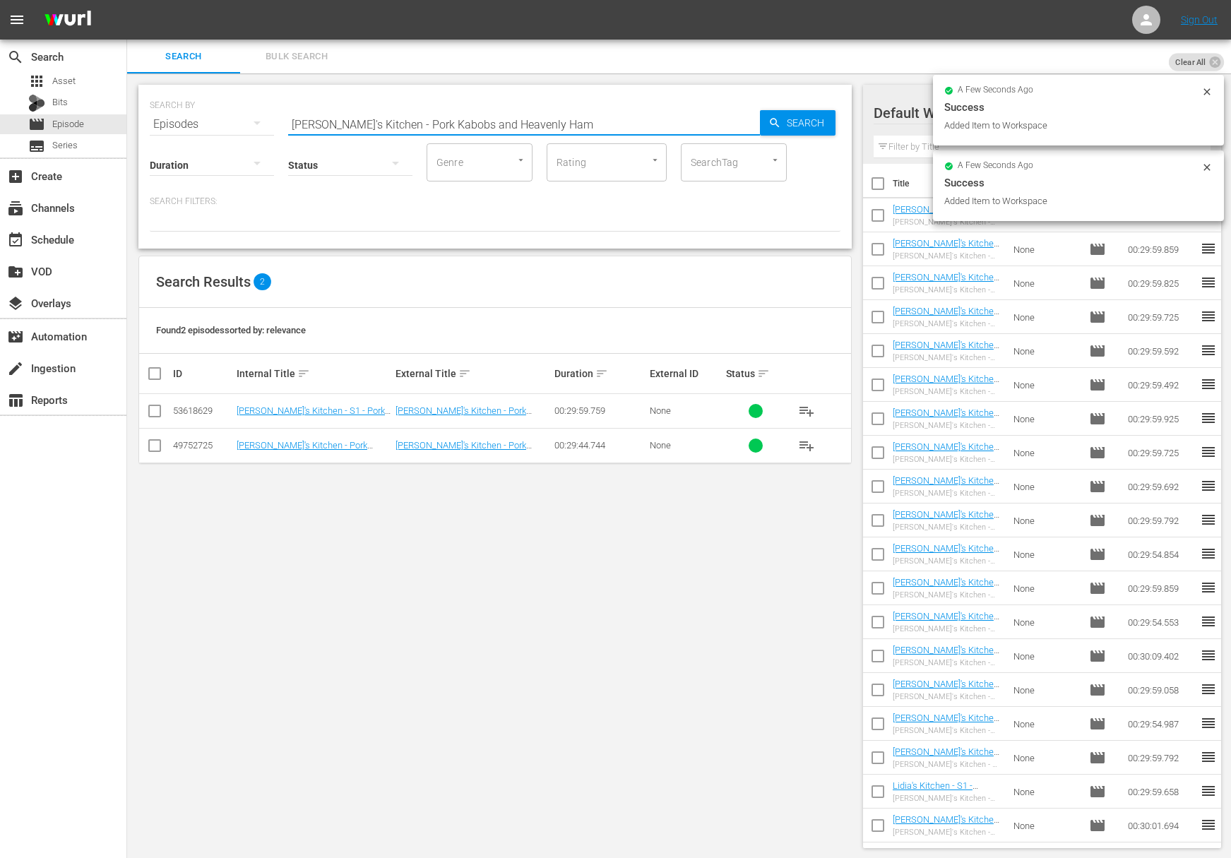
click at [375, 120] on input "[PERSON_NAME]'s Kitchen - Pork Kabobs and Heavenly Ham" at bounding box center [524, 124] width 472 height 34
click at [750, 120] on input "[PERSON_NAME]'s Kitchen - Waste Not Want Not!" at bounding box center [524, 124] width 472 height 34
click at [769, 119] on icon "button" at bounding box center [774, 122] width 13 height 13
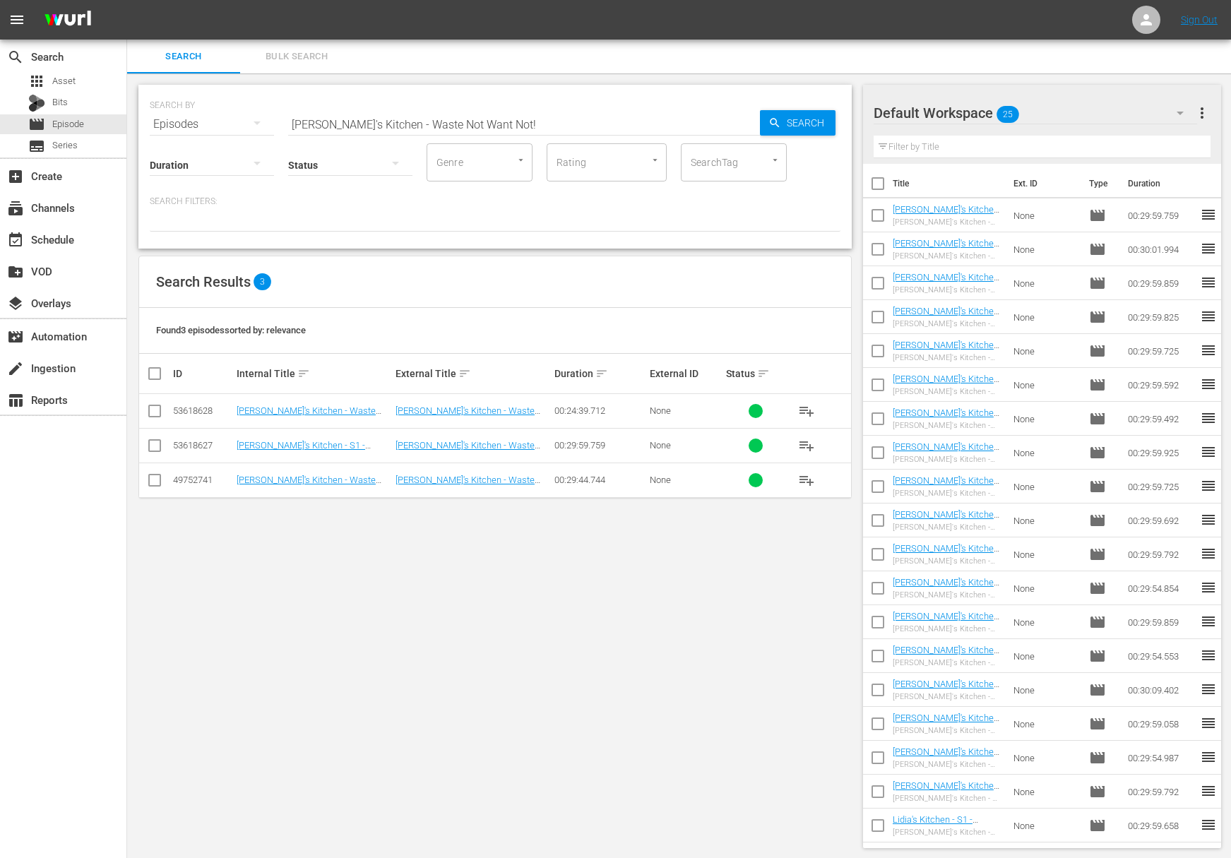
click at [806, 448] on span "playlist_add" at bounding box center [806, 445] width 17 height 17
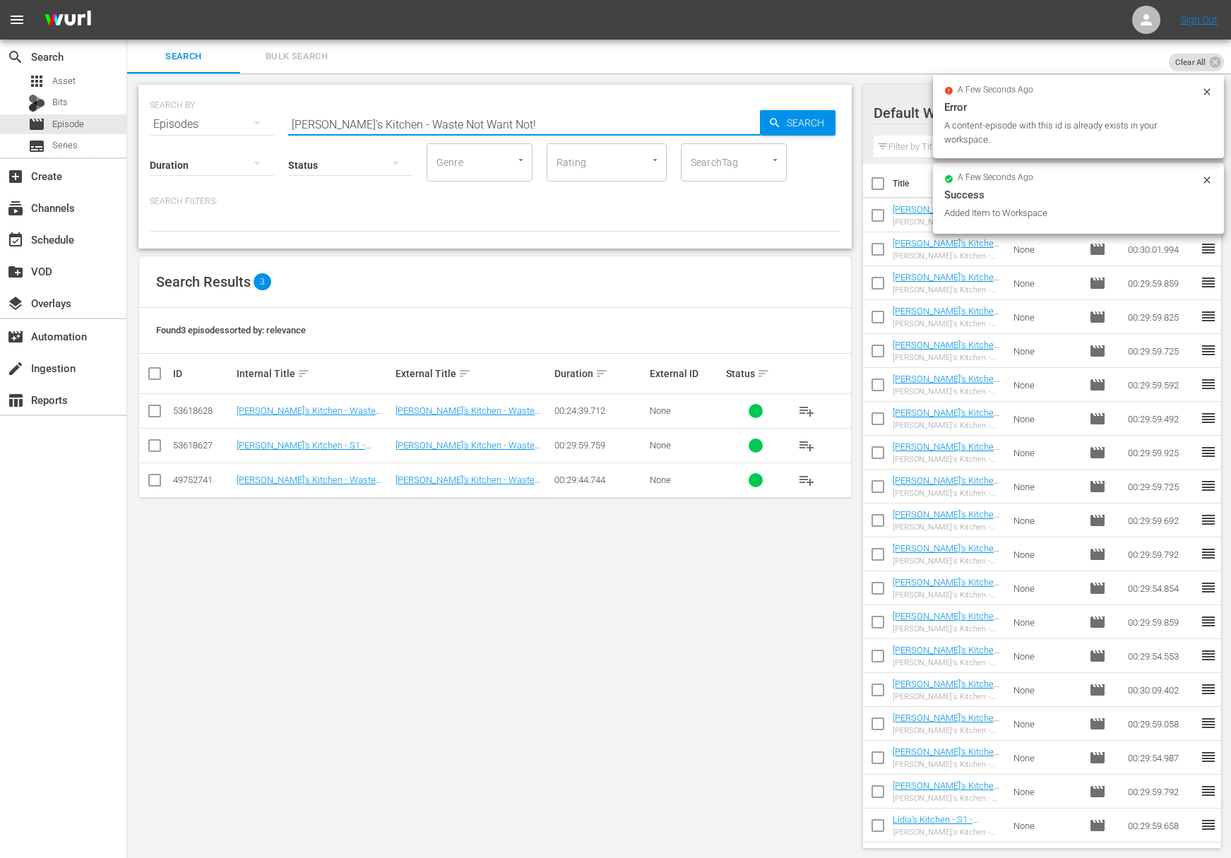
click at [405, 128] on input "[PERSON_NAME]'s Kitchen - Waste Not Want Not!" at bounding box center [524, 124] width 472 height 34
type input "[PERSON_NAME]'s Kitchen - Under the Sea"
click at [799, 120] on span "Search" at bounding box center [808, 122] width 54 height 25
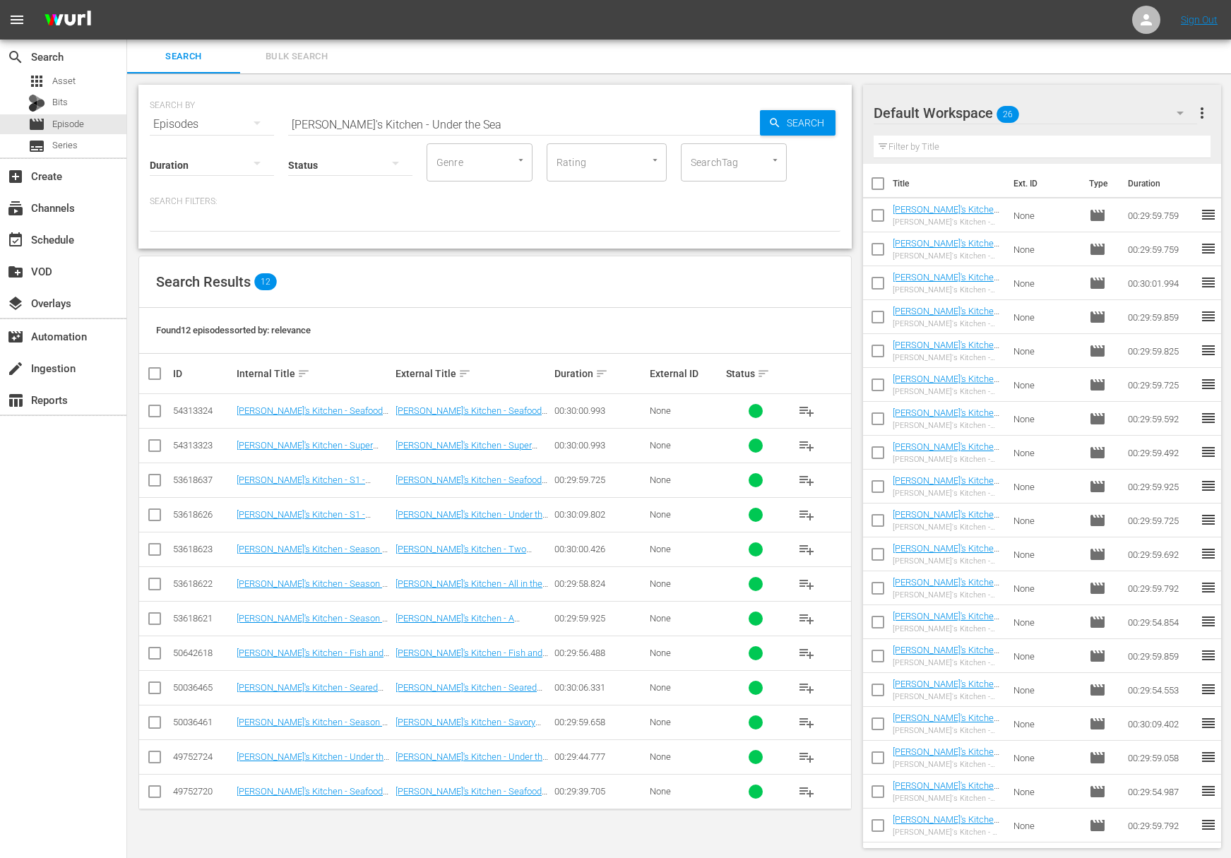
click at [800, 513] on span "playlist_add" at bounding box center [806, 514] width 17 height 17
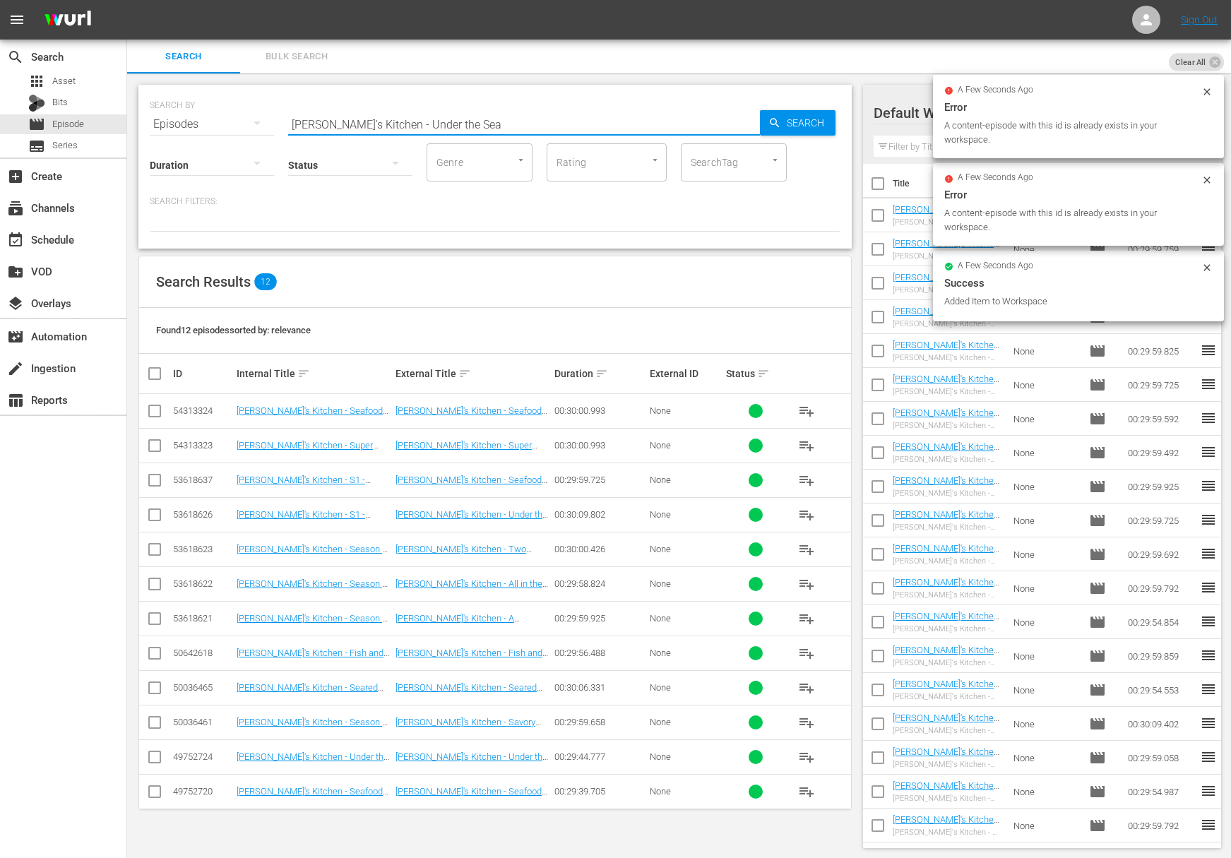
click at [424, 123] on input "[PERSON_NAME]'s Kitchen - Under the Sea" at bounding box center [524, 124] width 472 height 34
paste input "Classics with a Twist"
click at [744, 121] on input "Lidia's Kitchen - Classics with a Twist" at bounding box center [524, 124] width 472 height 34
click at [783, 124] on span "Search" at bounding box center [808, 122] width 54 height 25
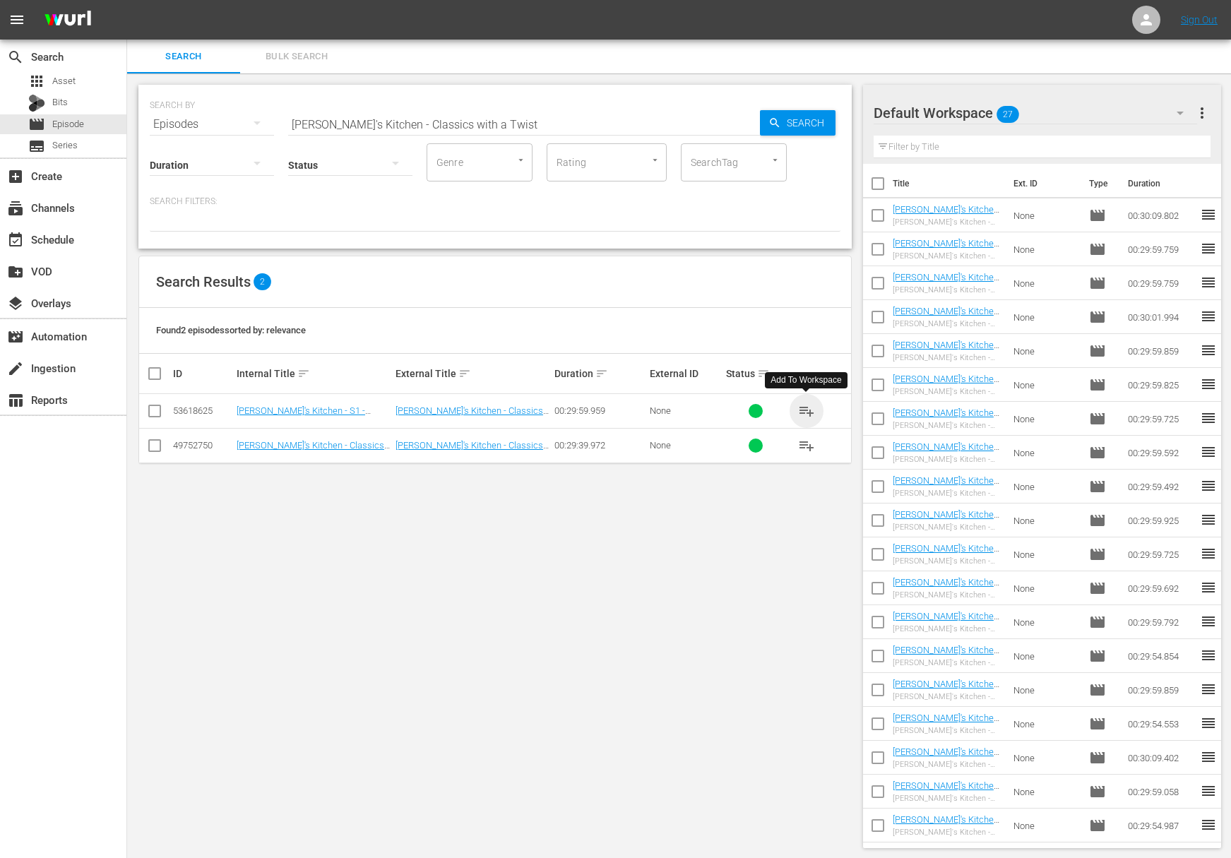
click at [810, 410] on span "playlist_add" at bounding box center [806, 410] width 17 height 17
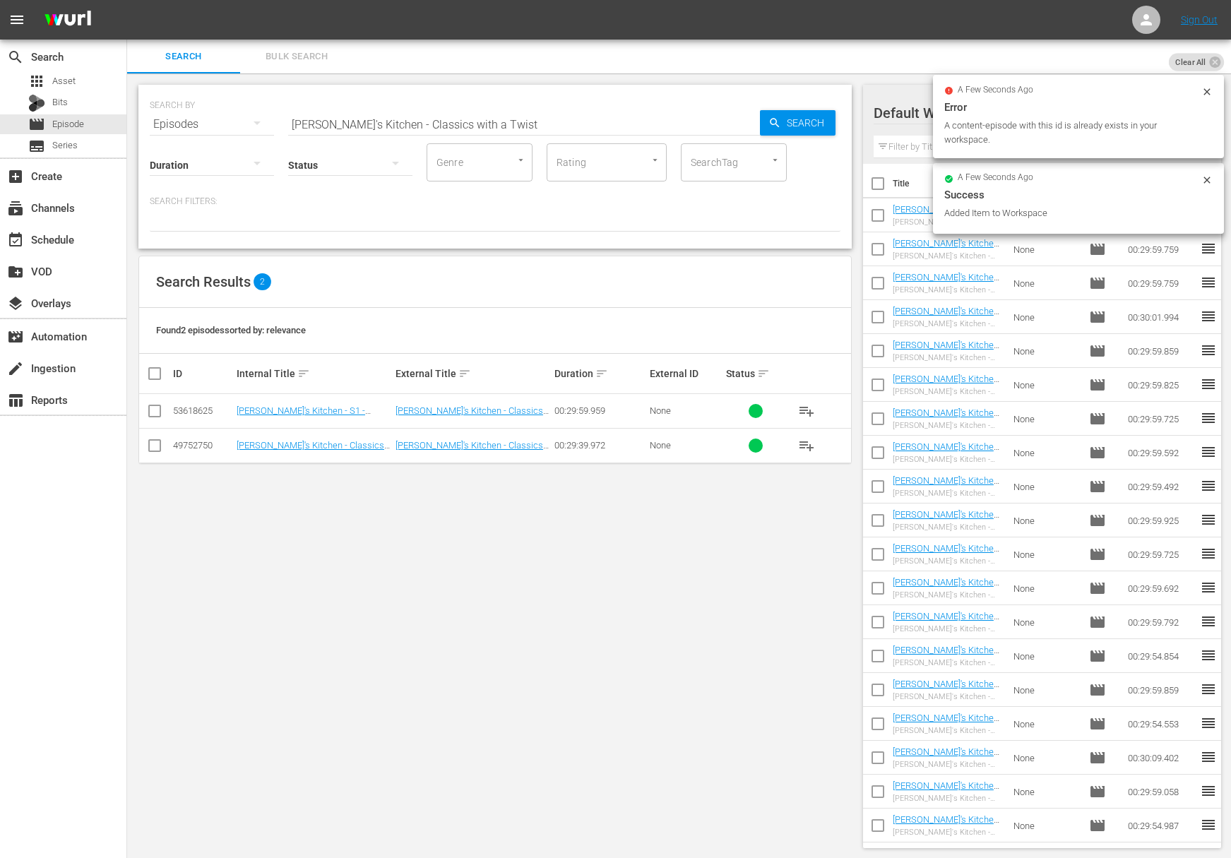
click at [499, 105] on div "SEARCH BY Search By Episodes Search ID, Title, Description, Keywords, or Catego…" at bounding box center [495, 115] width 690 height 51
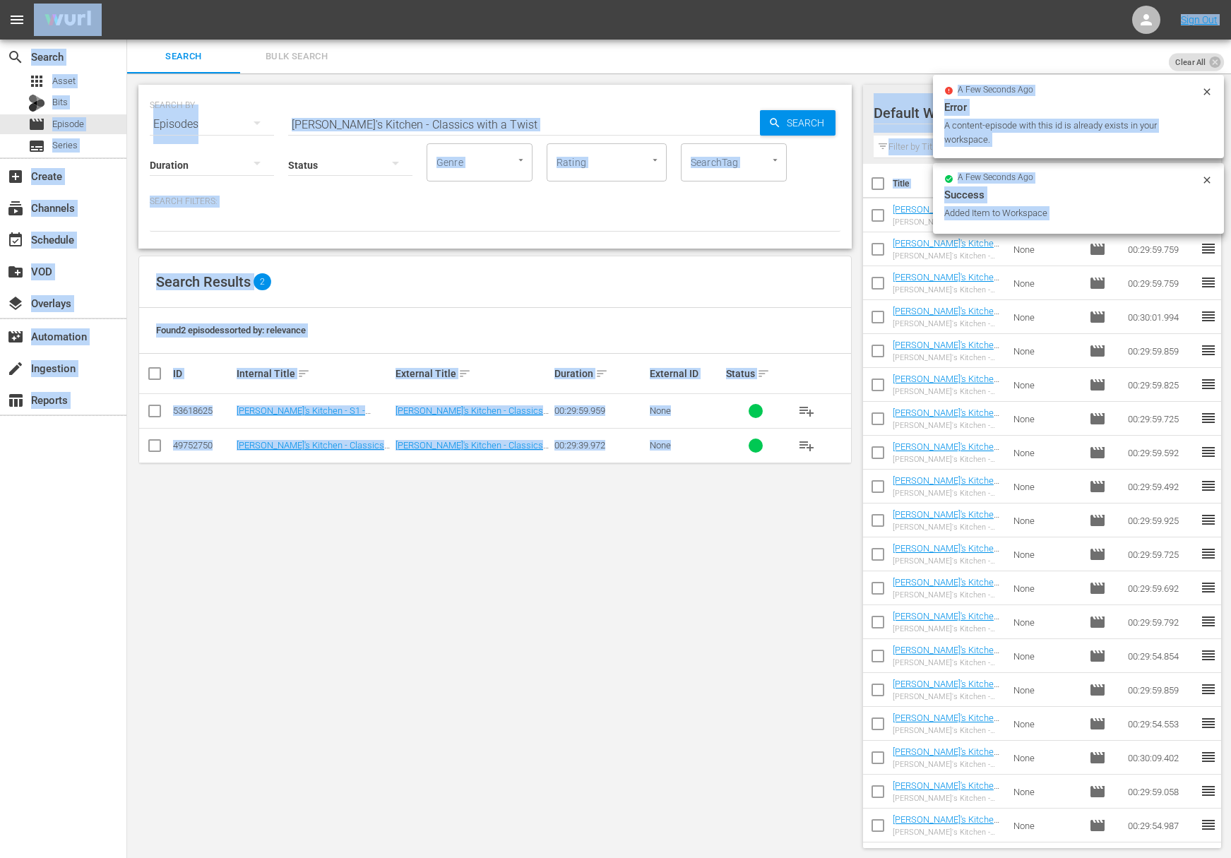
click at [495, 126] on input "Lidia's Kitchen - Classics with a Twist" at bounding box center [524, 124] width 472 height 34
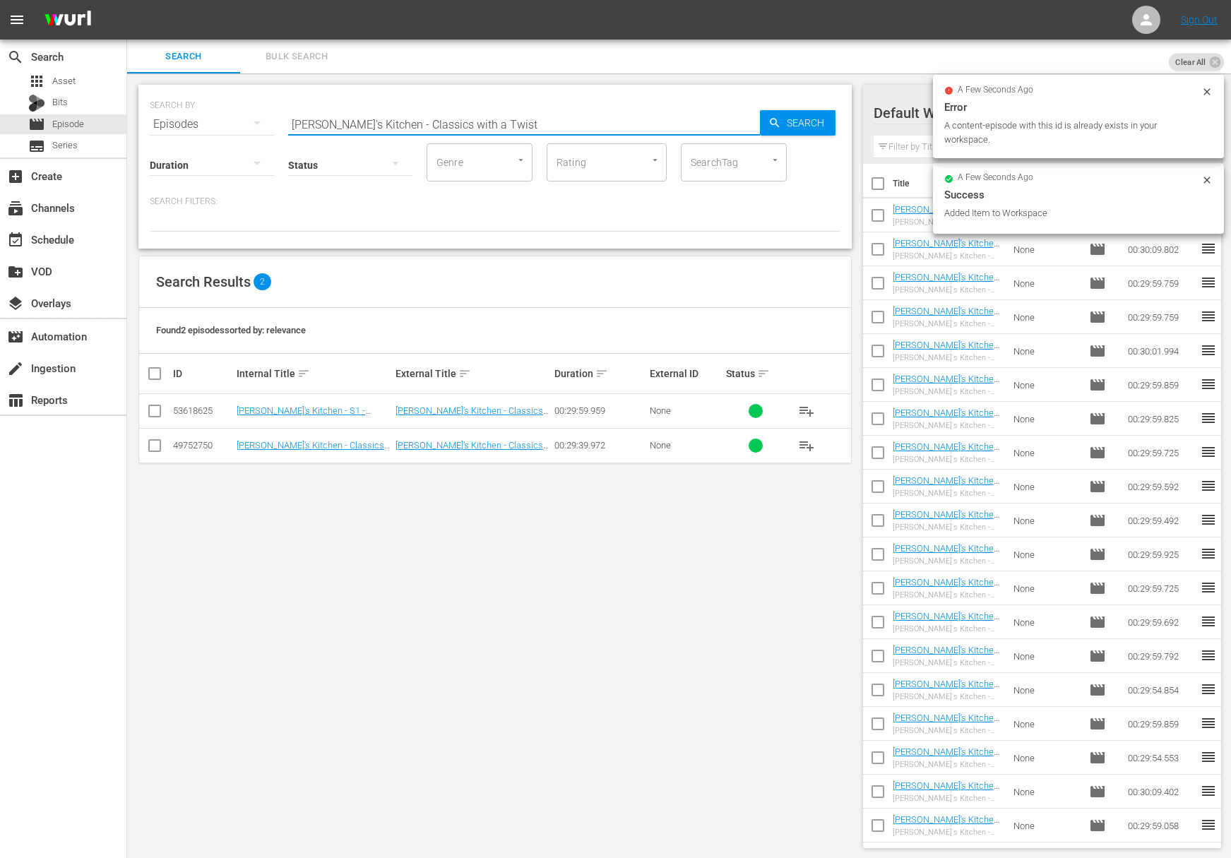
paste input "Time for Brunch"
click at [797, 120] on span "Search" at bounding box center [808, 122] width 54 height 25
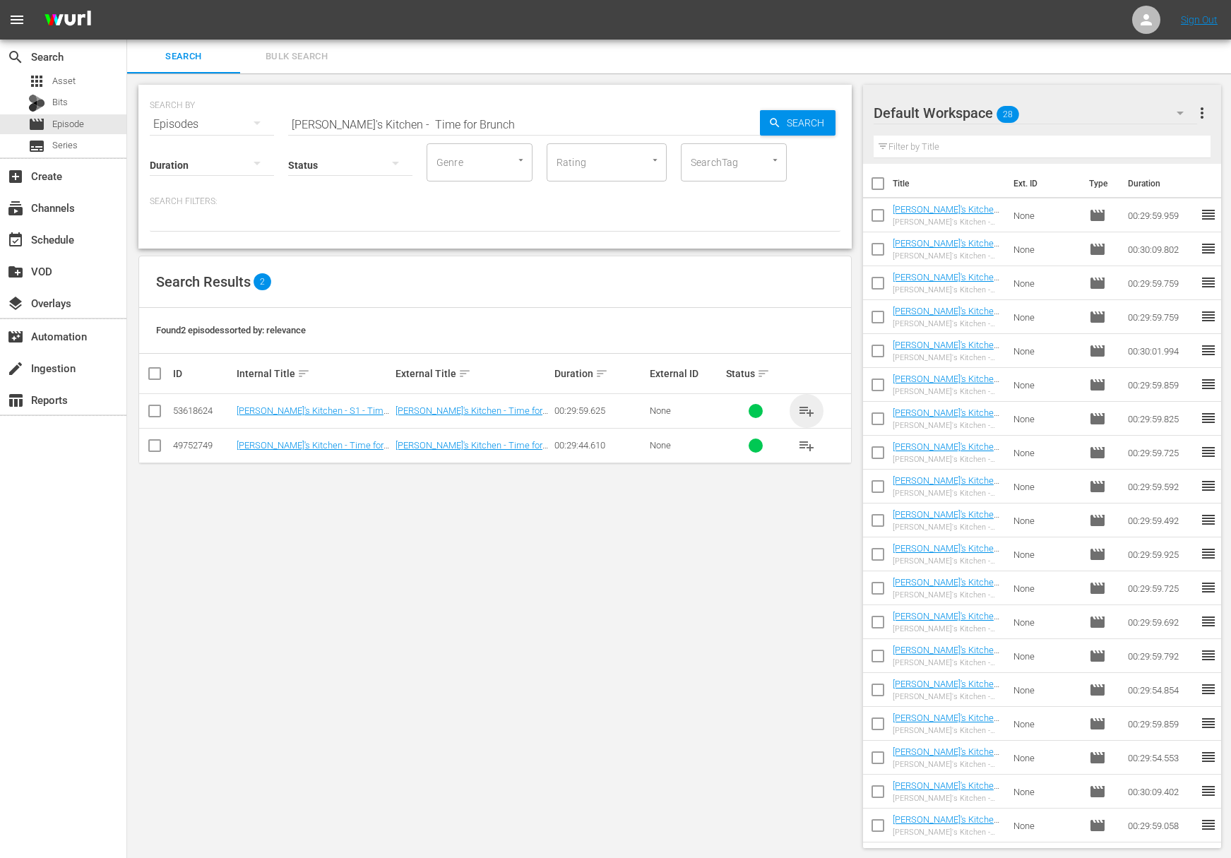
click at [806, 408] on span "playlist_add" at bounding box center [806, 410] width 17 height 17
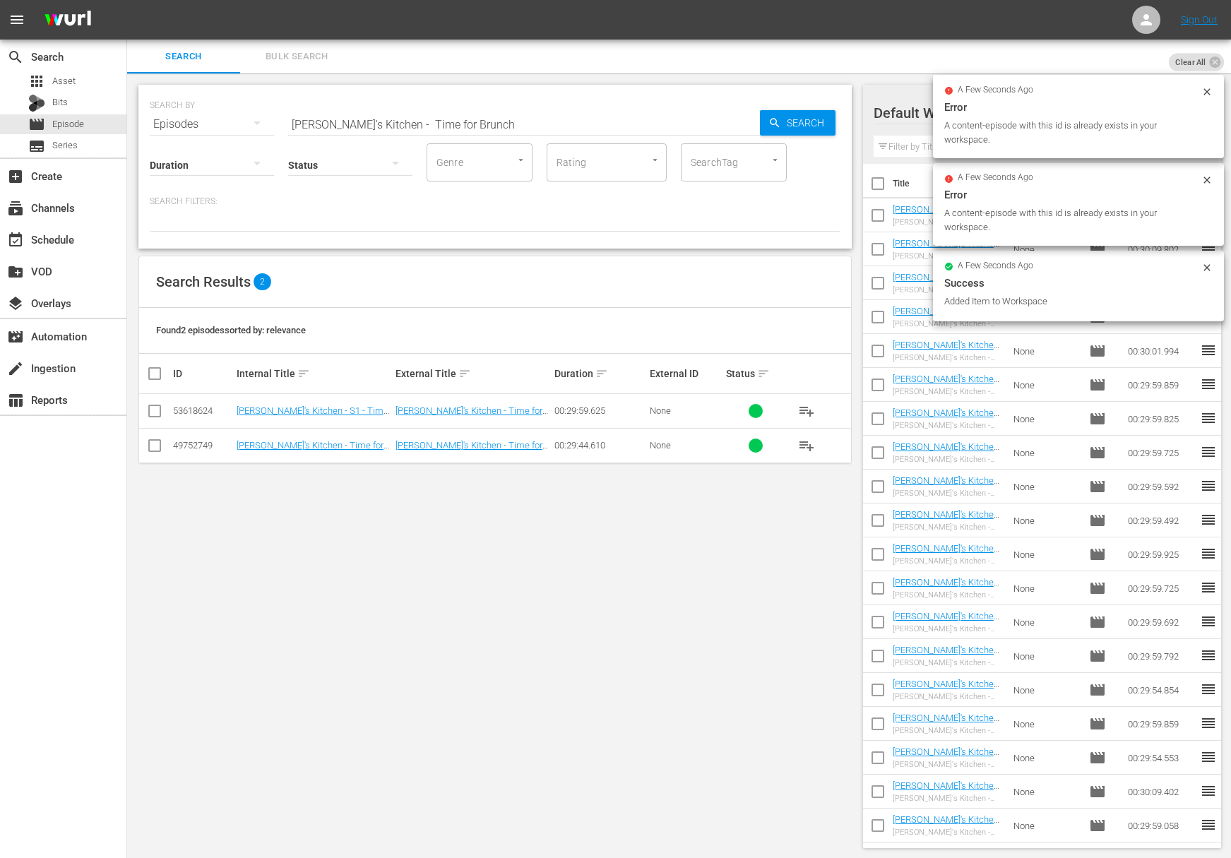
click at [448, 115] on input "Lidia's Kitchen - Time for Brunch" at bounding box center [524, 124] width 472 height 34
paste input "Two Savory Soups and Ligurian Focaccia"
click at [806, 122] on span "Search" at bounding box center [808, 122] width 54 height 25
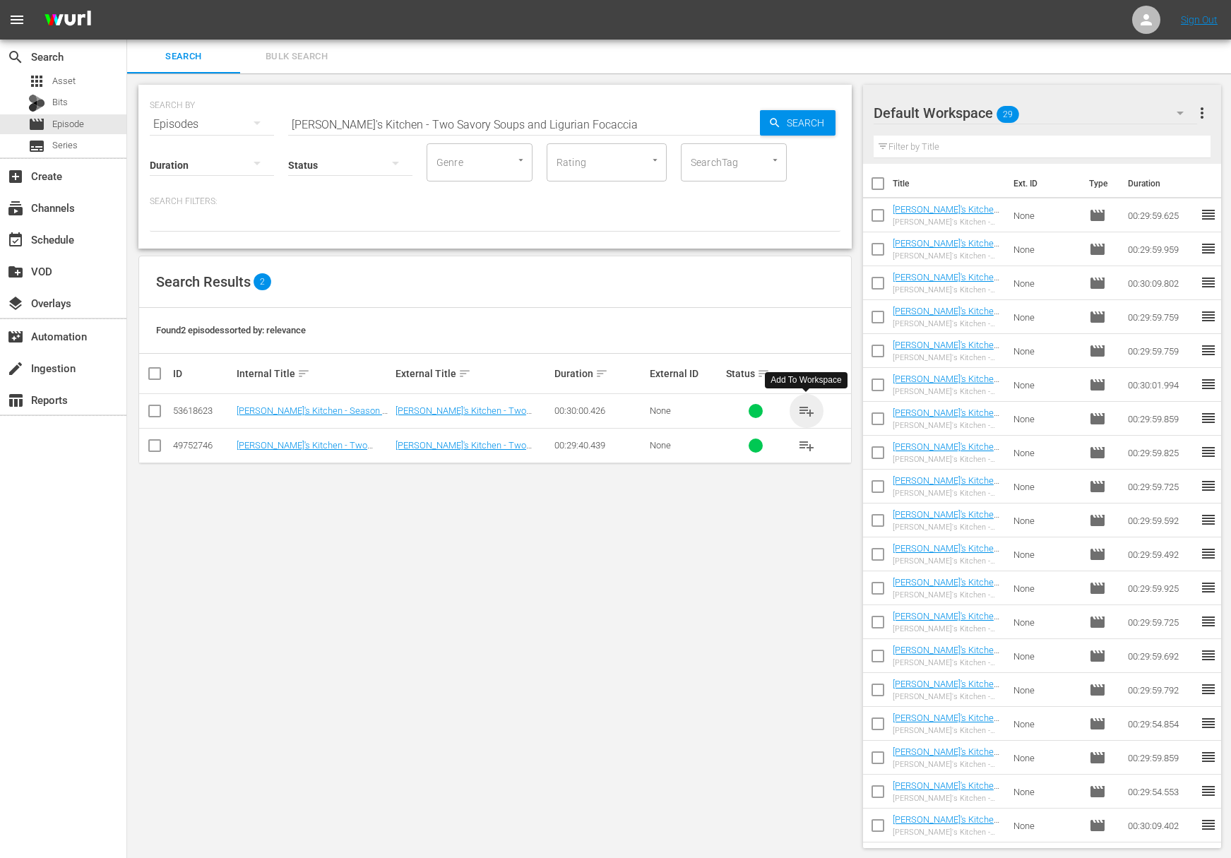
click at [806, 407] on span "playlist_add" at bounding box center [806, 410] width 17 height 17
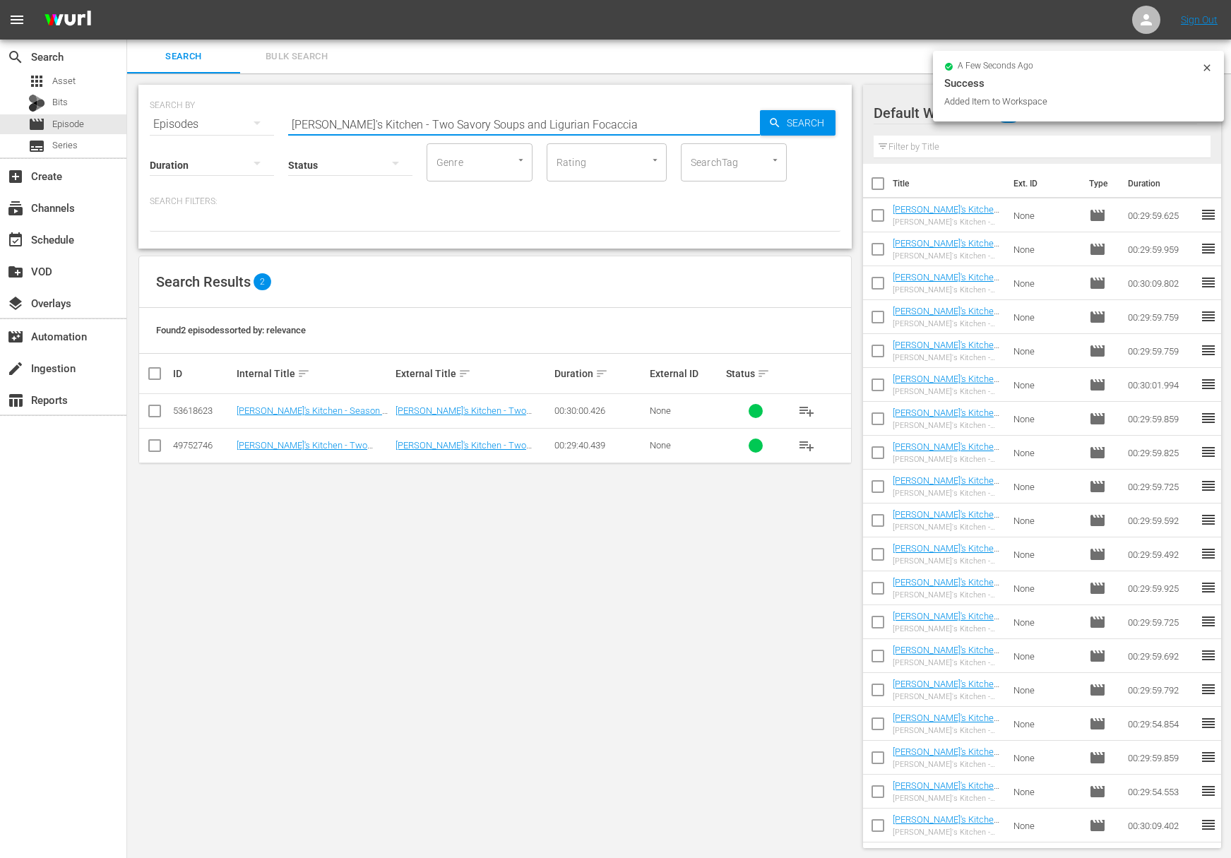
click at [366, 108] on input "Lidia's Kitchen - Two Savory Soups and Ligurian Focaccia" at bounding box center [524, 124] width 472 height 34
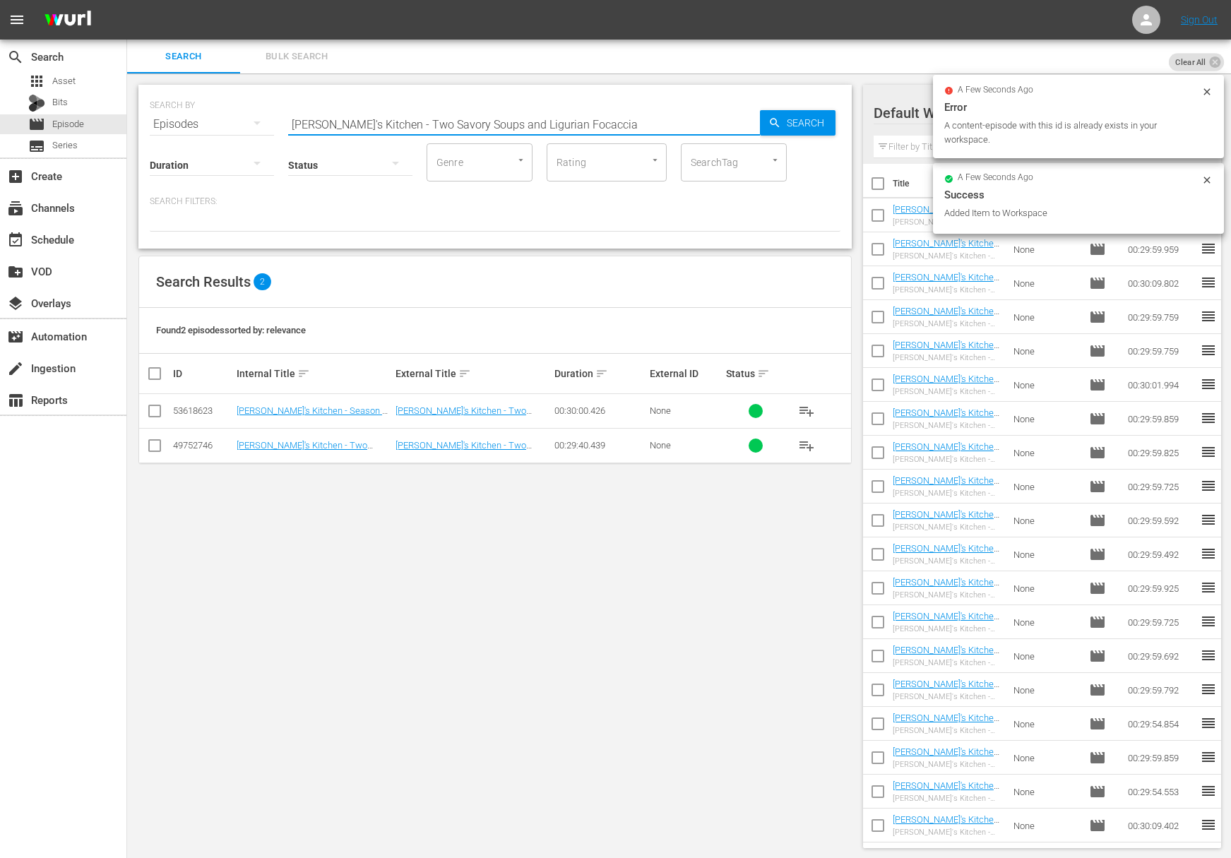
paste input "All in the Pantry"
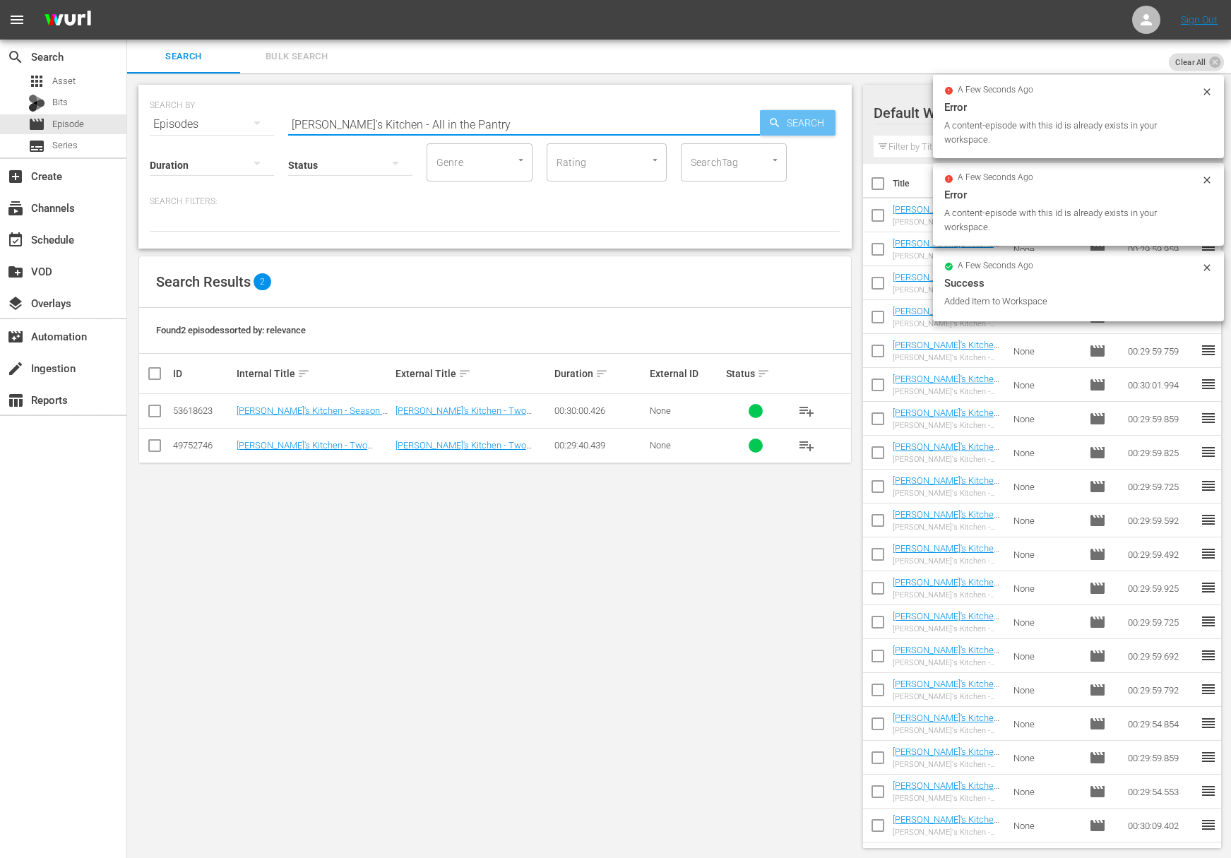
click at [782, 116] on span "Search" at bounding box center [808, 122] width 54 height 25
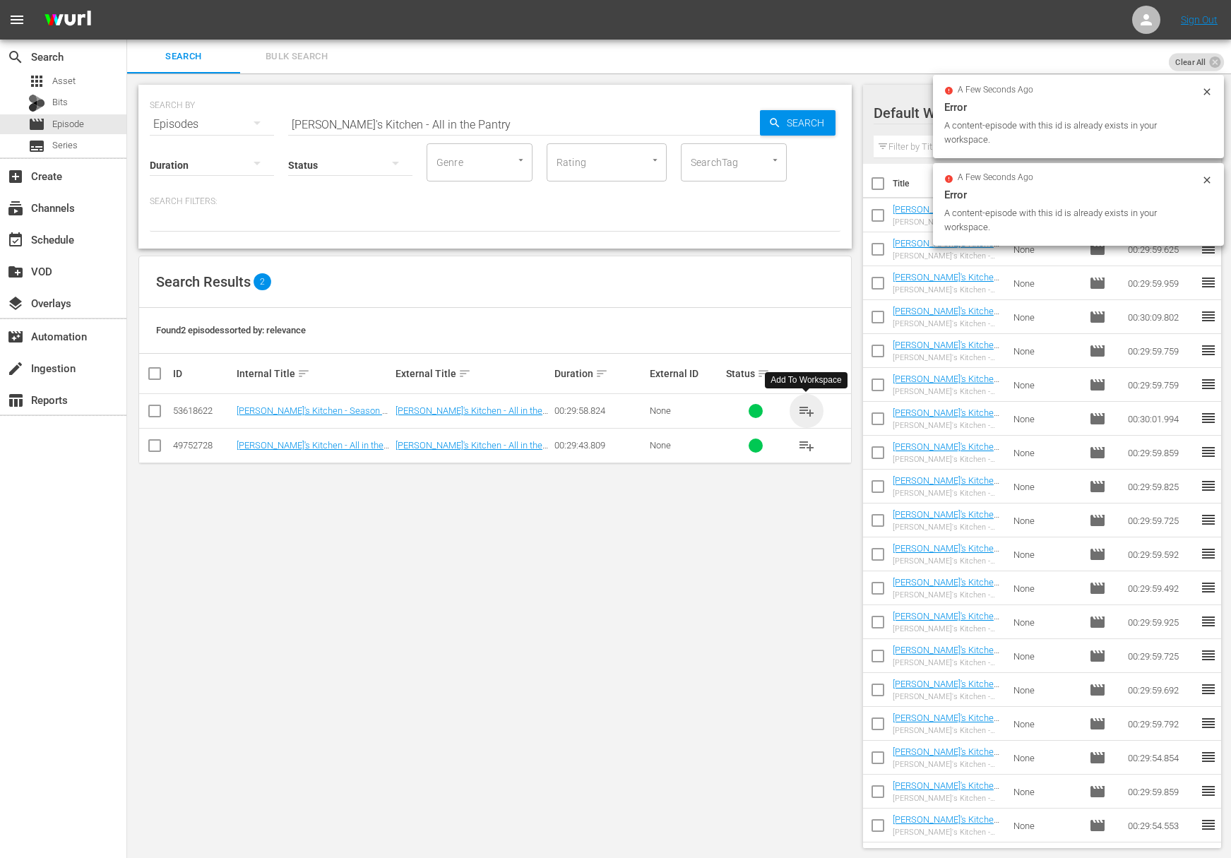
click at [806, 407] on span "playlist_add" at bounding box center [806, 410] width 17 height 17
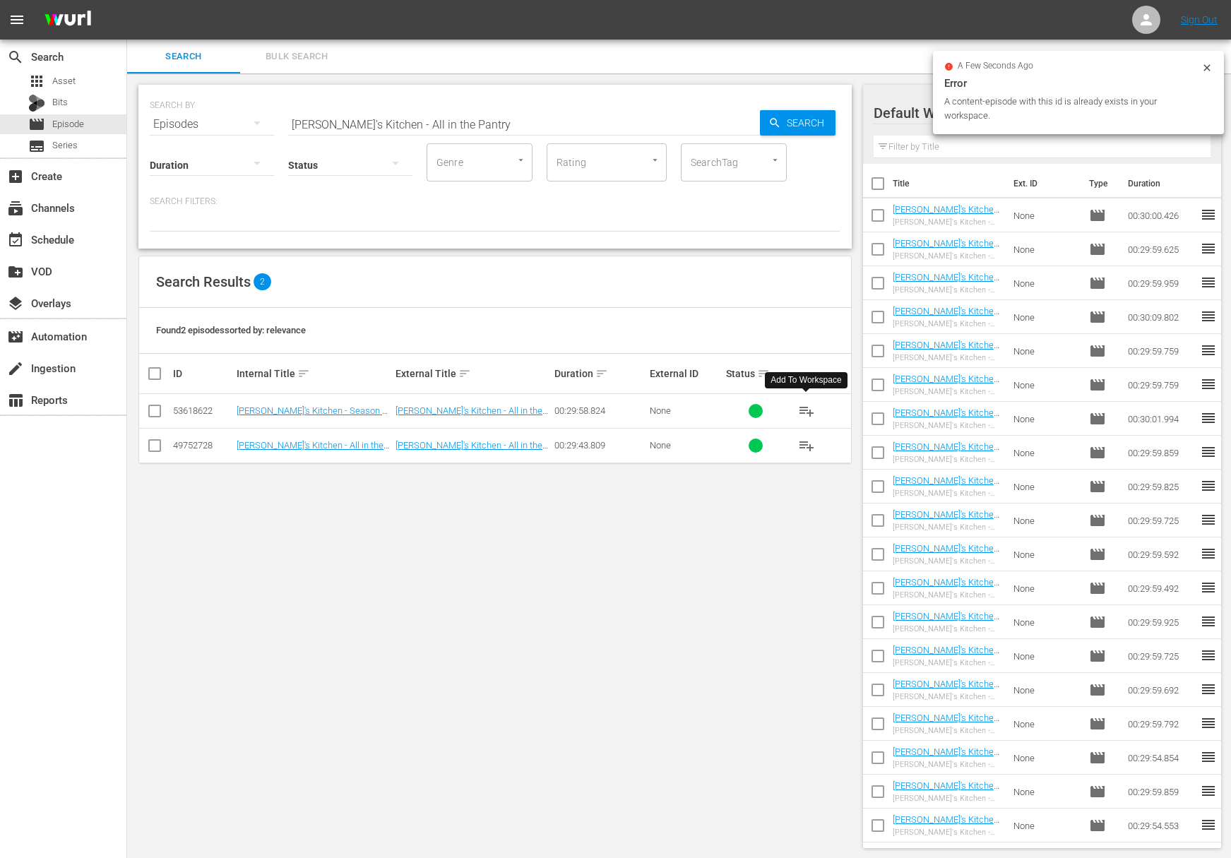
click at [806, 407] on span "playlist_add" at bounding box center [806, 410] width 17 height 17
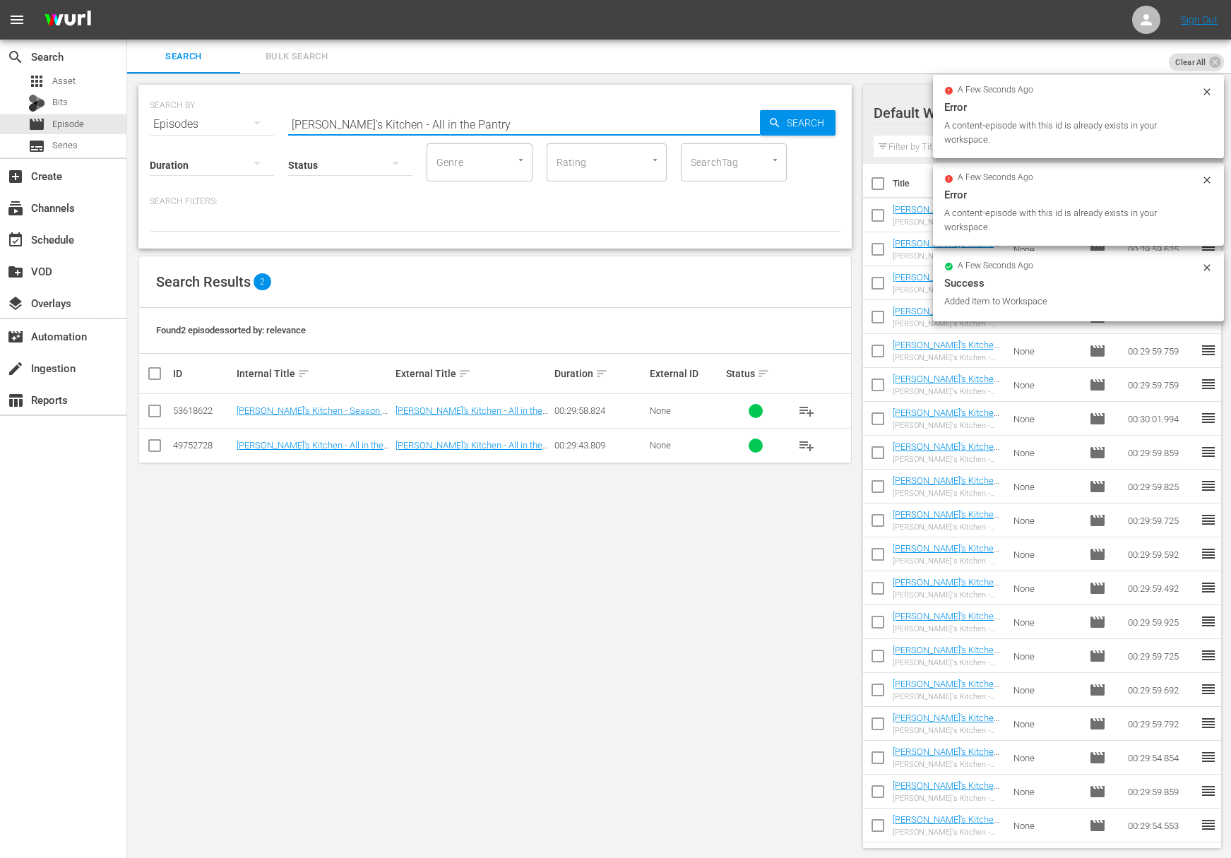
click at [405, 128] on input "Lidia's Kitchen - All in the Pantry" at bounding box center [524, 124] width 472 height 34
paste input "Delicious Elegant Meal"
click at [819, 130] on span "Search" at bounding box center [808, 122] width 54 height 25
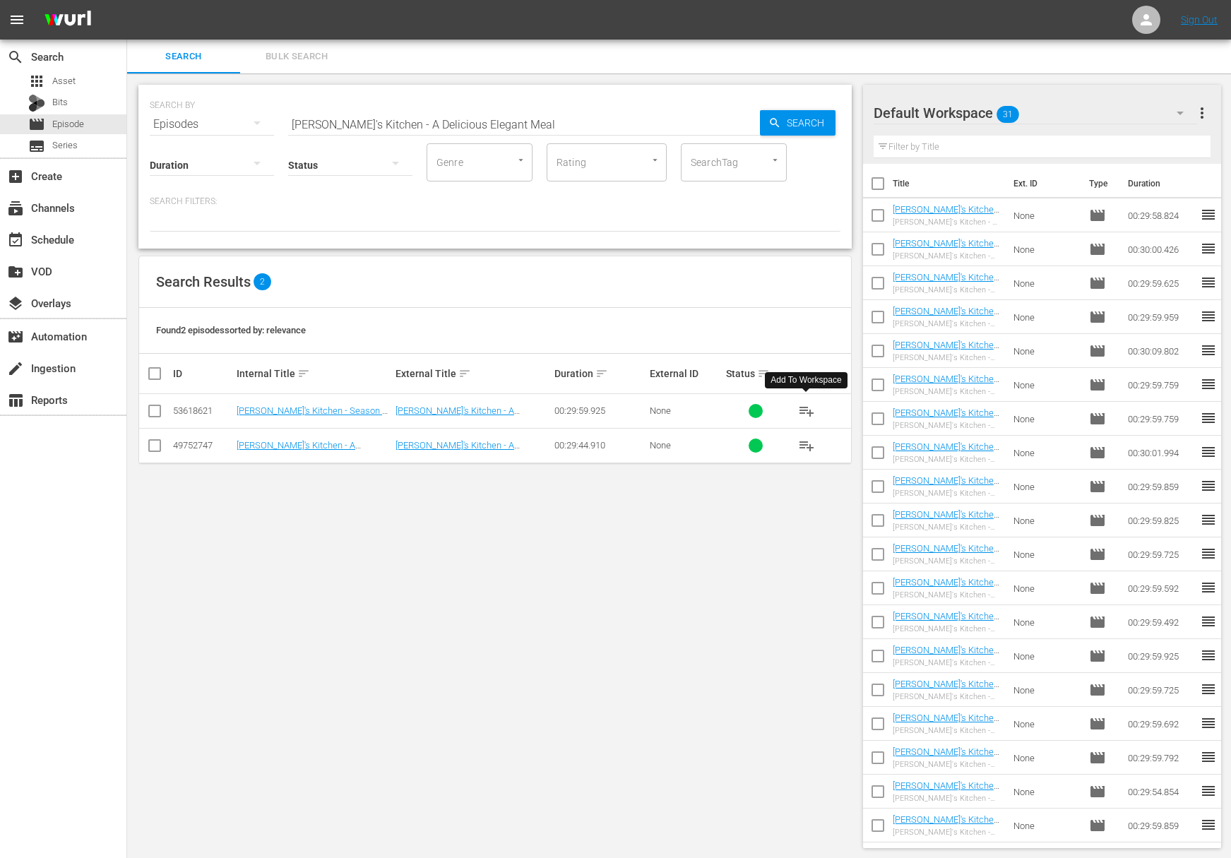
click at [808, 409] on span "playlist_add" at bounding box center [806, 410] width 17 height 17
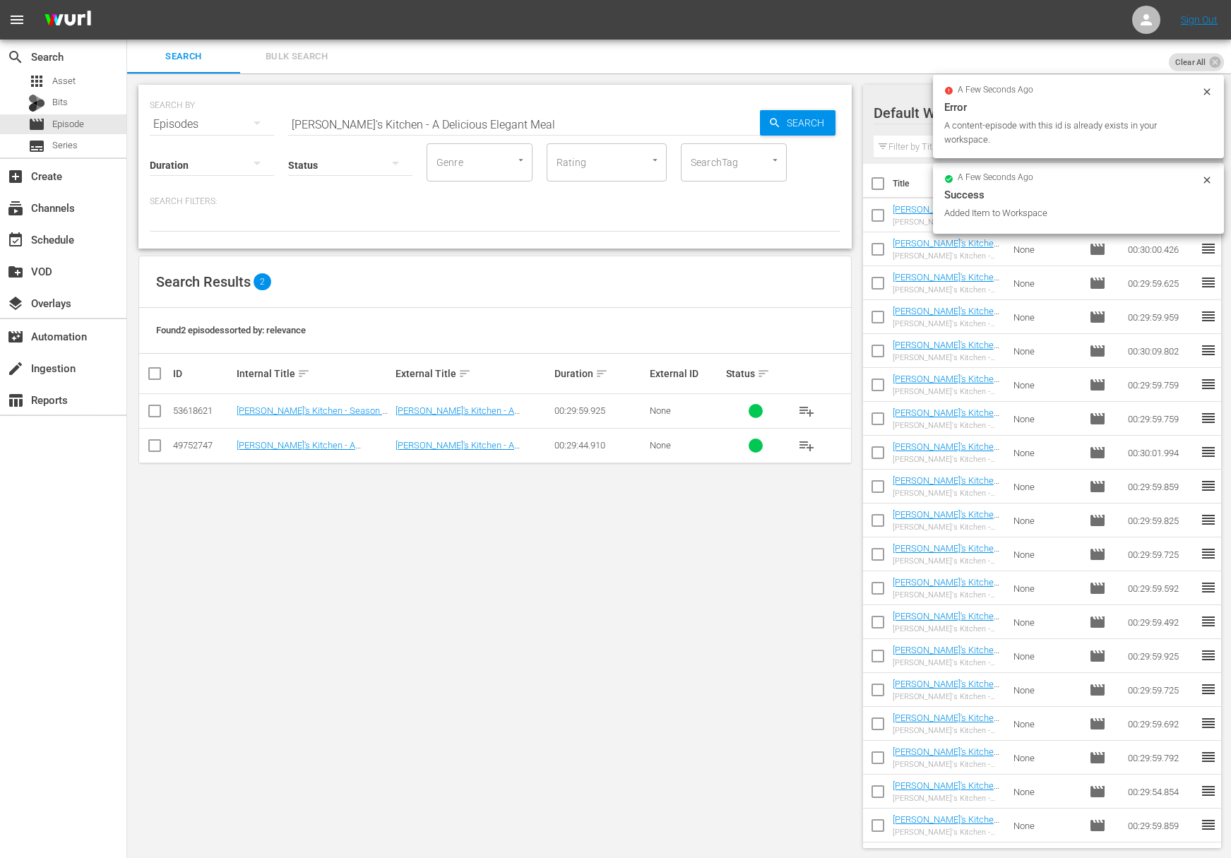
click at [438, 129] on input "Lidia's Kitchen - A Delicious Elegant Meal" at bounding box center [524, 124] width 472 height 34
paste input "Modern Pioneering with Georgia Pellegrini - Copper and Chocolate"
click at [815, 119] on span "Search" at bounding box center [808, 122] width 54 height 25
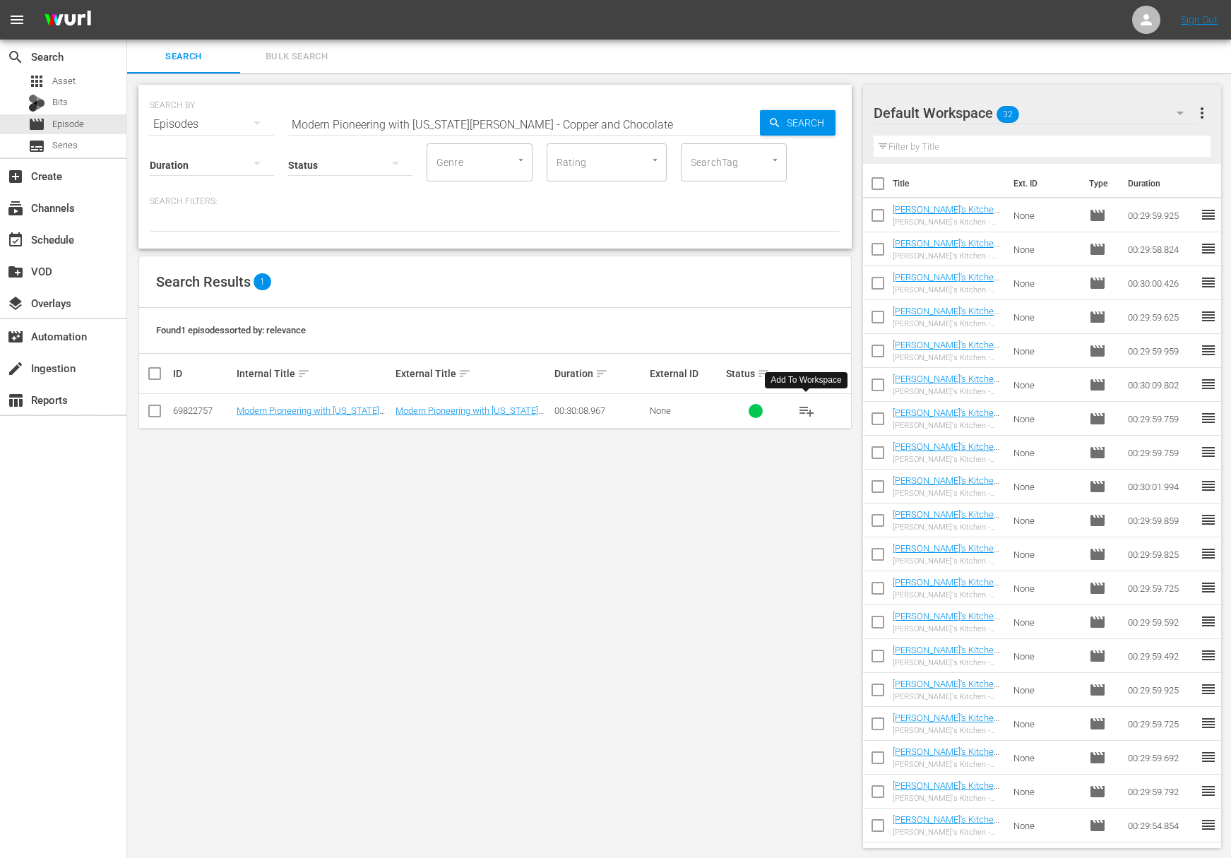
click at [806, 411] on span "playlist_add" at bounding box center [806, 410] width 17 height 17
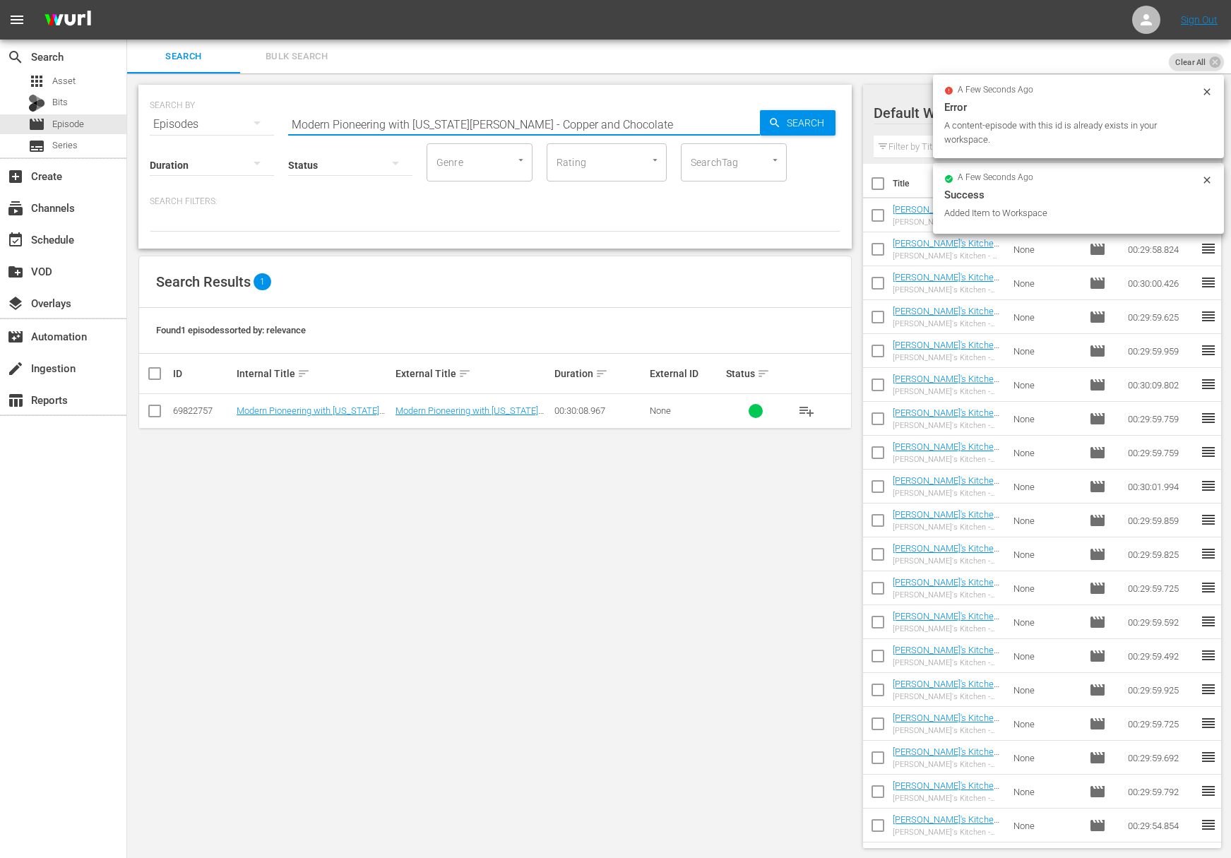
click at [480, 126] on input "Modern Pioneering with Georgia Pellegrini - Copper and Chocolate" at bounding box center [524, 124] width 472 height 34
paste input "Flowers, Tea, Chi"
click at [781, 125] on span "Search" at bounding box center [808, 122] width 54 height 25
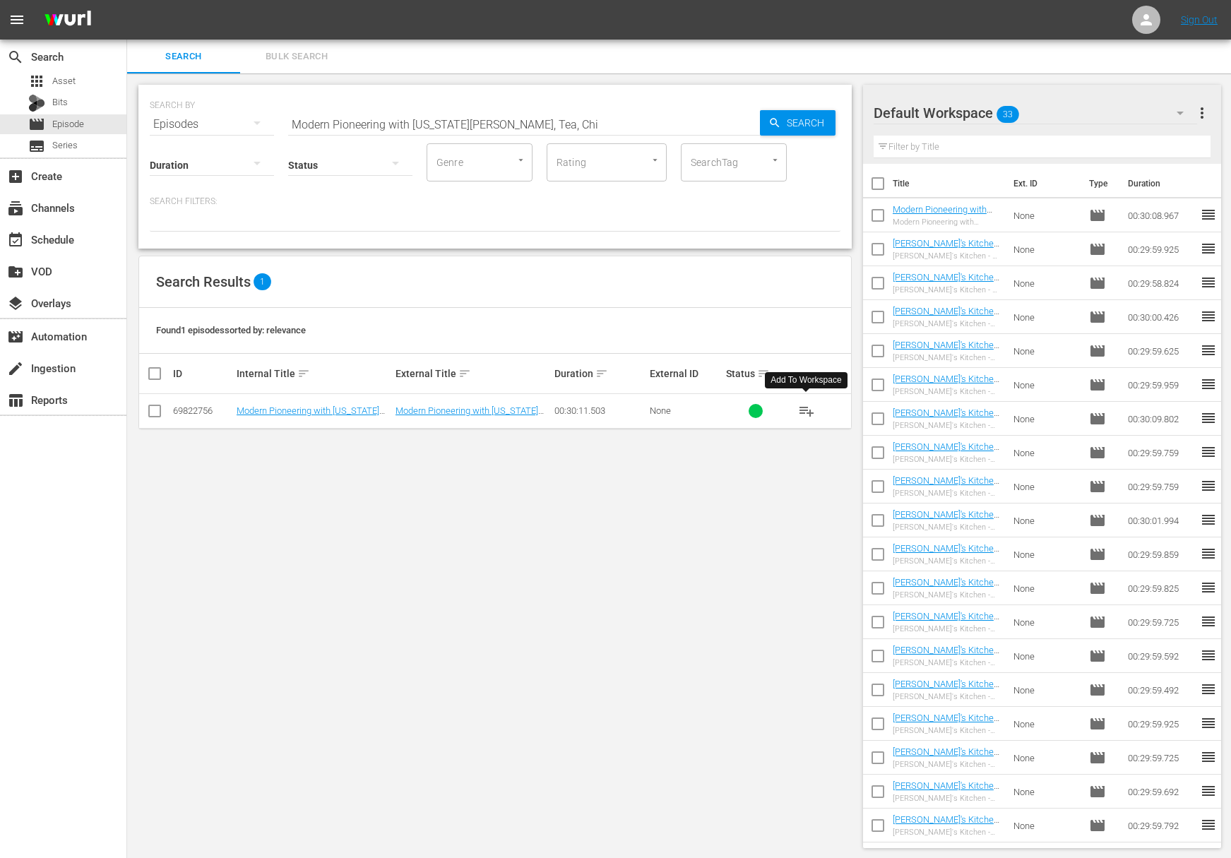
click at [806, 409] on span "playlist_add" at bounding box center [806, 410] width 17 height 17
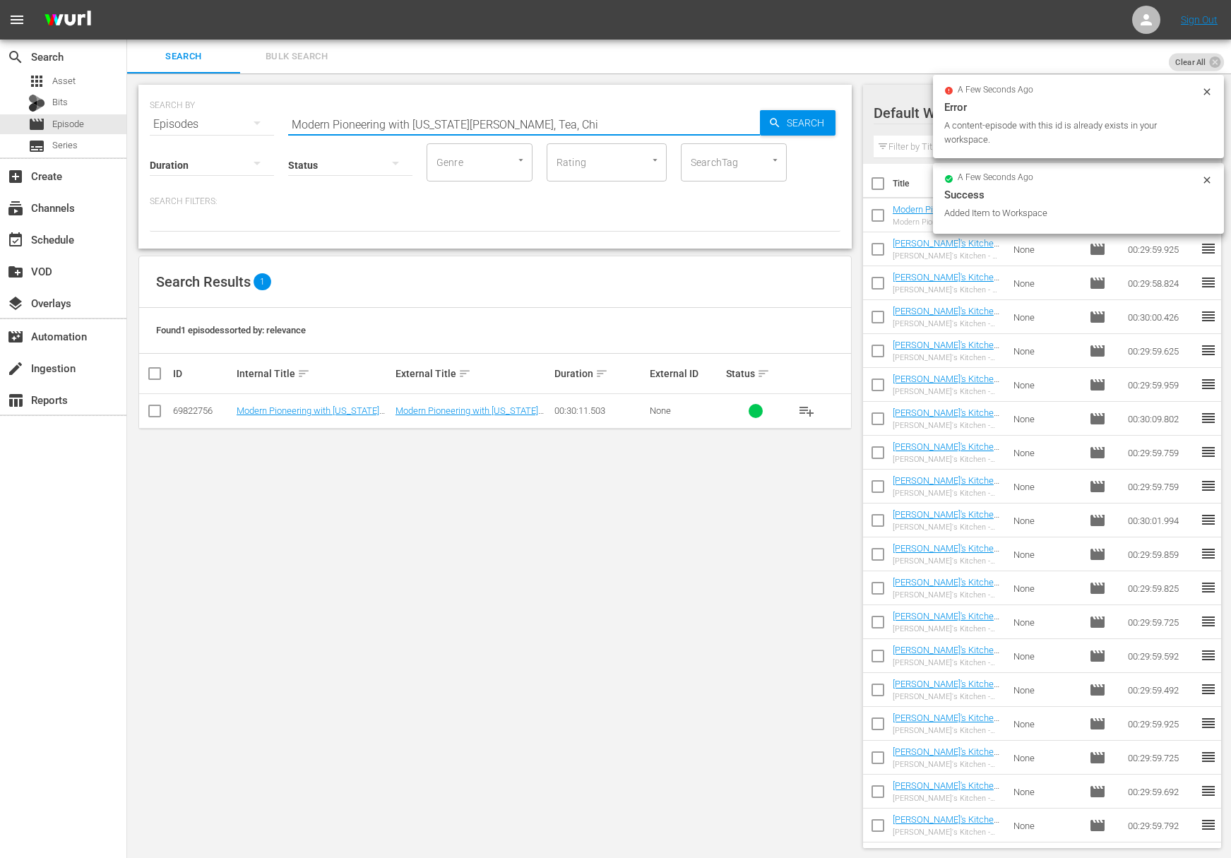
click at [448, 121] on input "Modern Pioneering with Georgia Pellegrini - Flowers, Tea, Chi" at bounding box center [524, 124] width 472 height 34
paste input "Earth, Women, Fire"
click at [782, 114] on span "Search" at bounding box center [808, 122] width 54 height 25
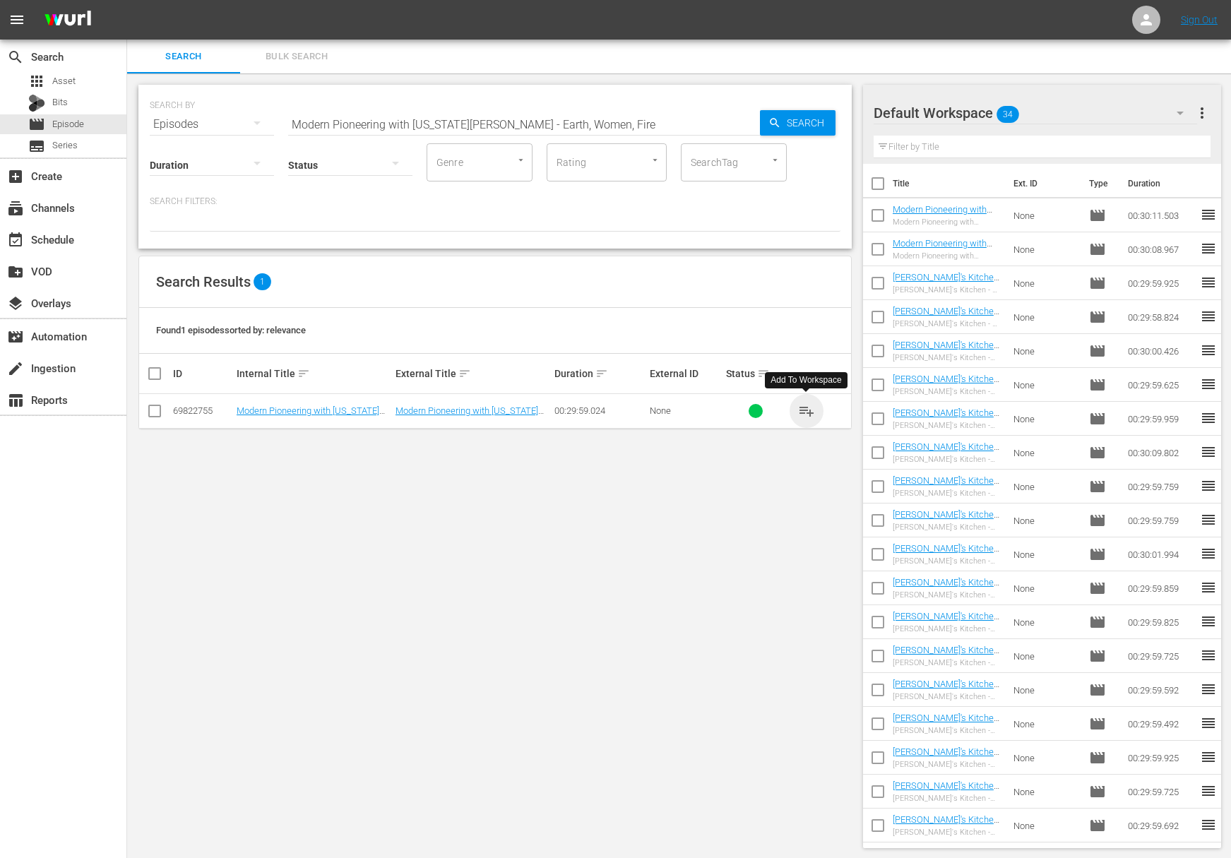
click at [805, 404] on span "playlist_add" at bounding box center [806, 410] width 17 height 17
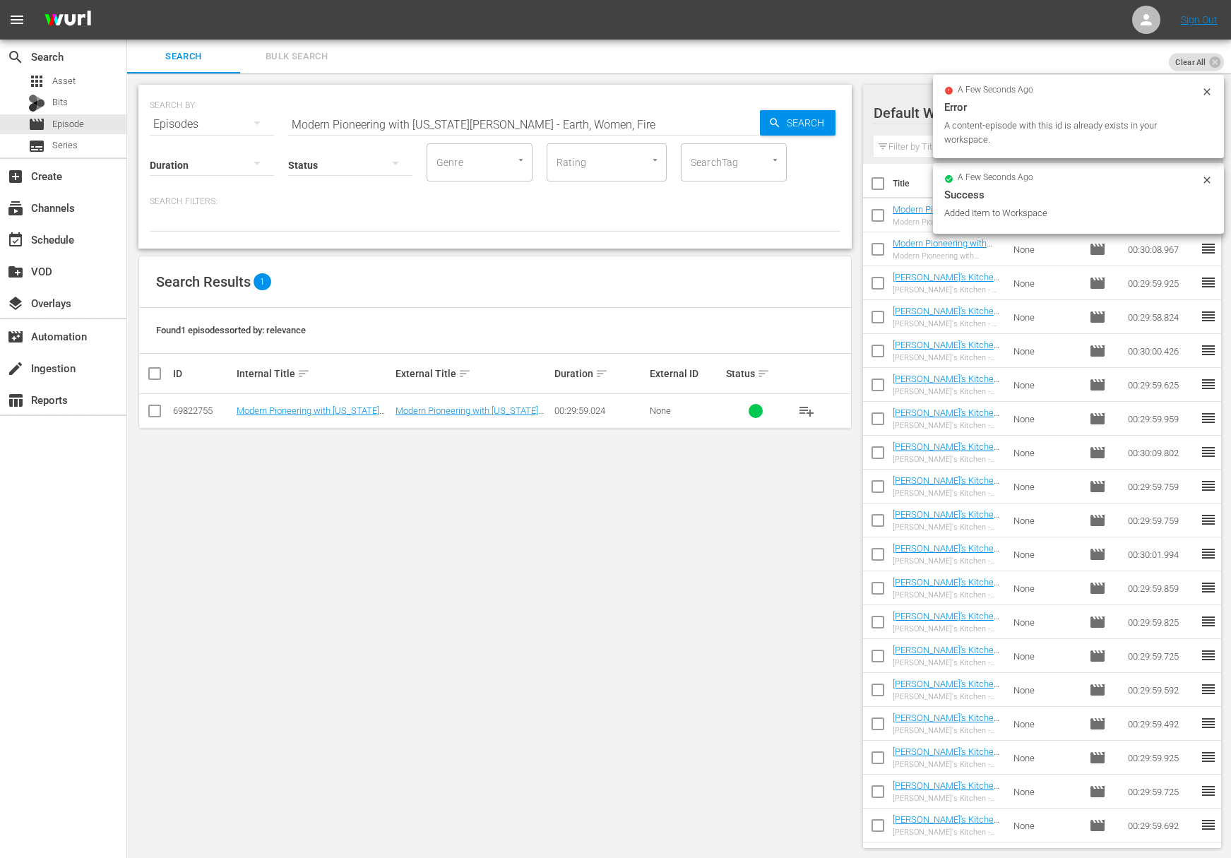
click at [569, 124] on input "Modern Pioneering with Georgia Pellegrini - Earth, Women, Fire" at bounding box center [524, 124] width 472 height 34
paste input "From Earth to Art"
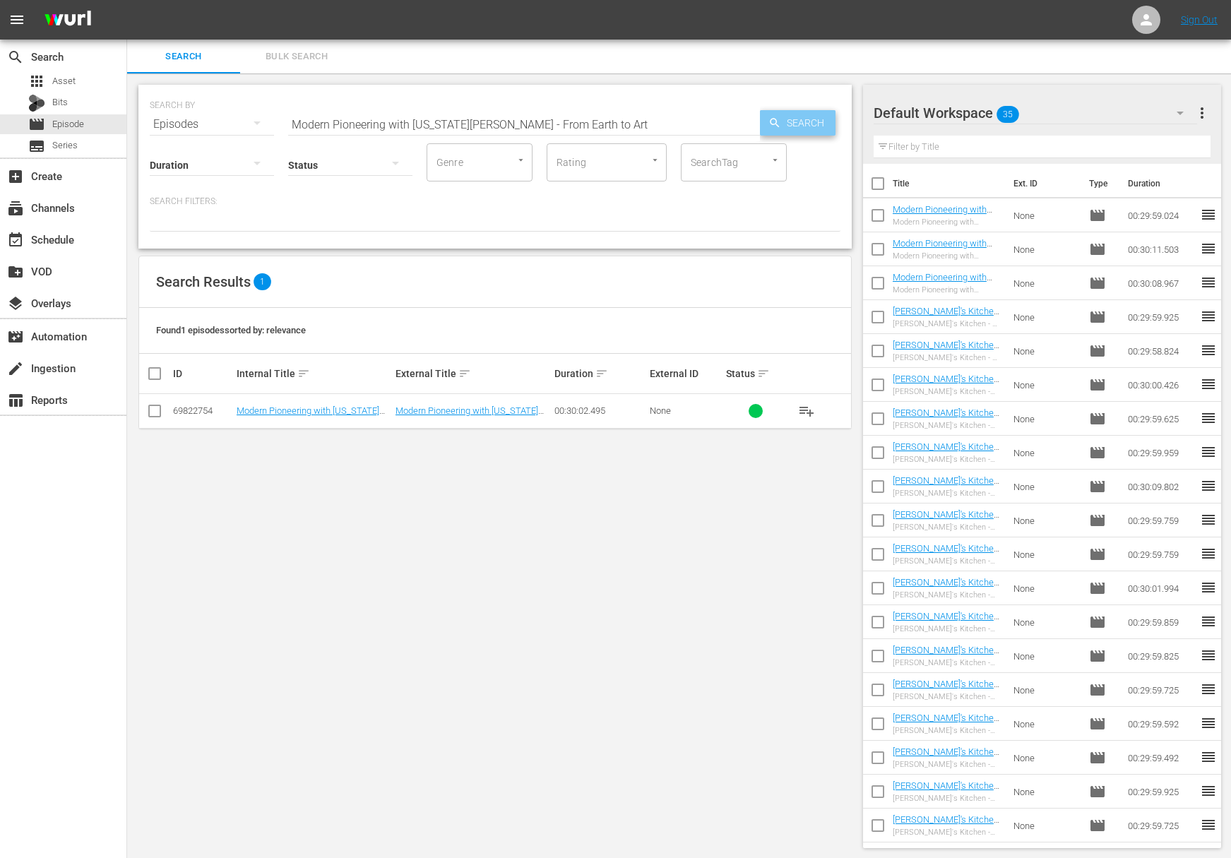
click at [801, 128] on span "Search" at bounding box center [808, 122] width 54 height 25
click at [805, 412] on span "playlist_add" at bounding box center [806, 410] width 17 height 17
click at [811, 409] on span "playlist_add" at bounding box center [806, 410] width 17 height 17
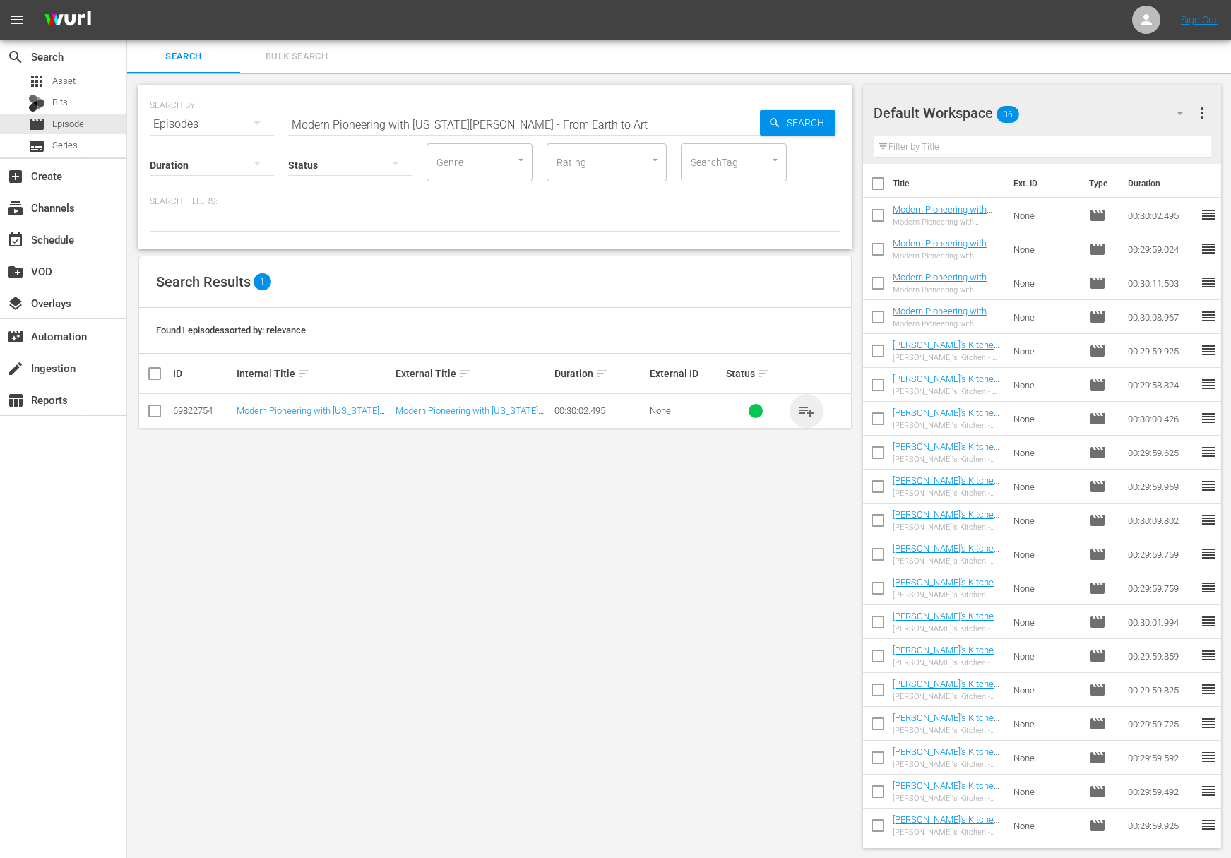
click at [811, 409] on span "playlist_add" at bounding box center [806, 410] width 17 height 17
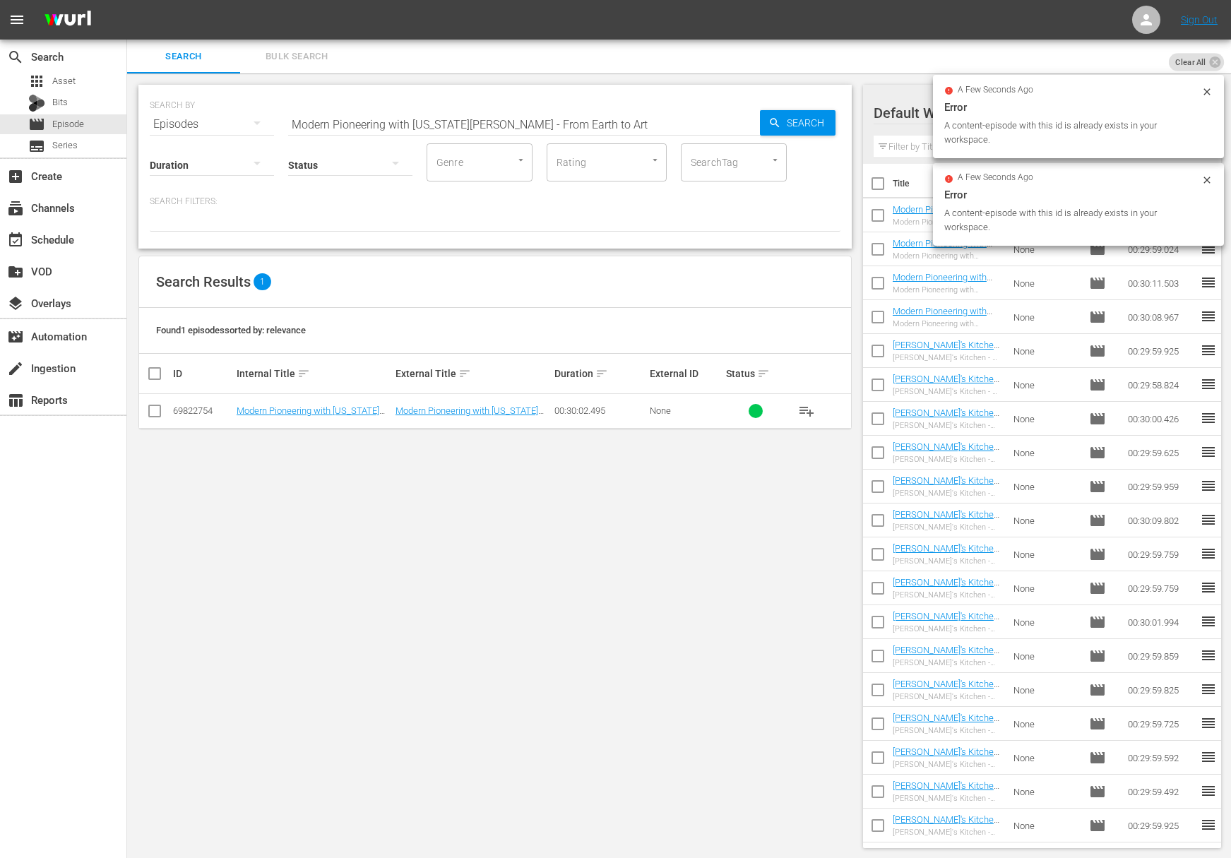
click at [503, 109] on input "Modern Pioneering with Georgia Pellegrini - From Earth to Art" at bounding box center [524, 124] width 472 height 34
paste input "The Bovina Farm and Fermentory Story"
click at [821, 124] on span "Search" at bounding box center [808, 122] width 54 height 25
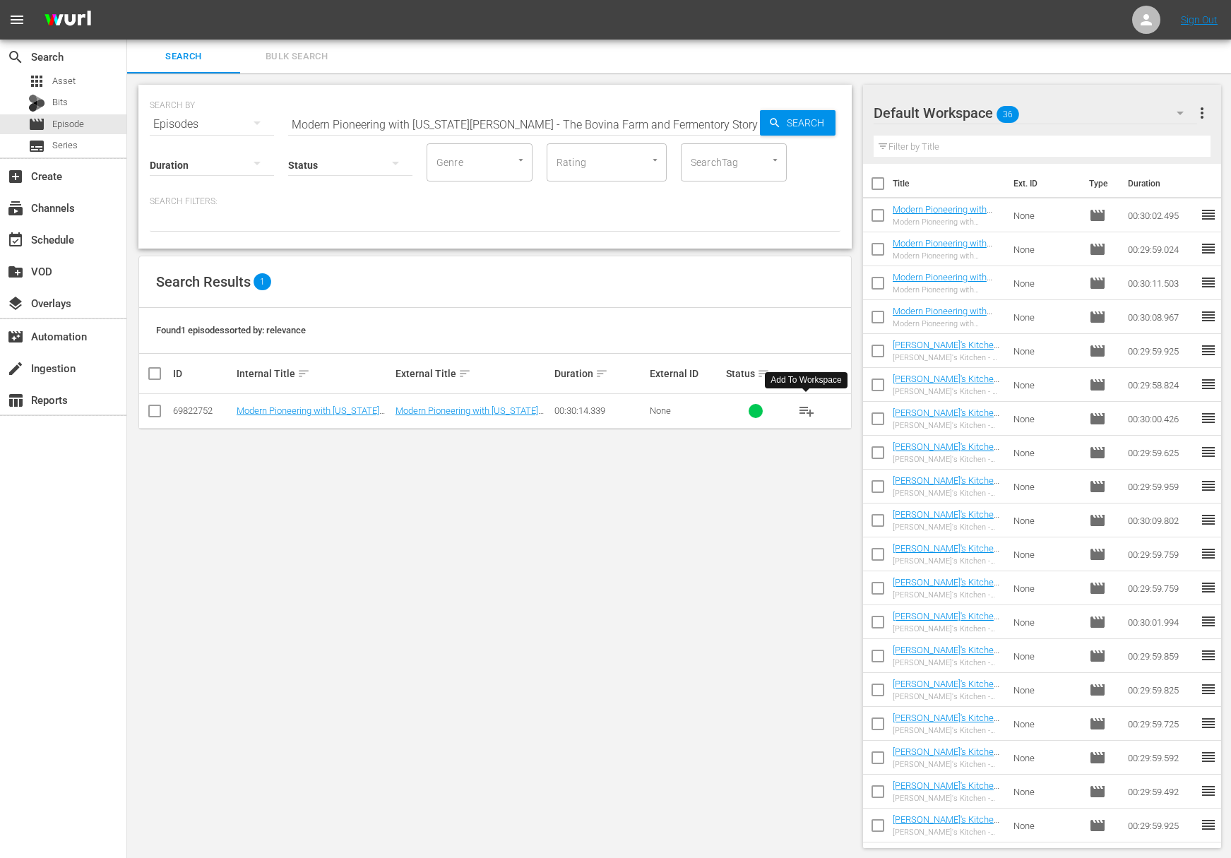
click at [806, 407] on span "playlist_add" at bounding box center [806, 410] width 17 height 17
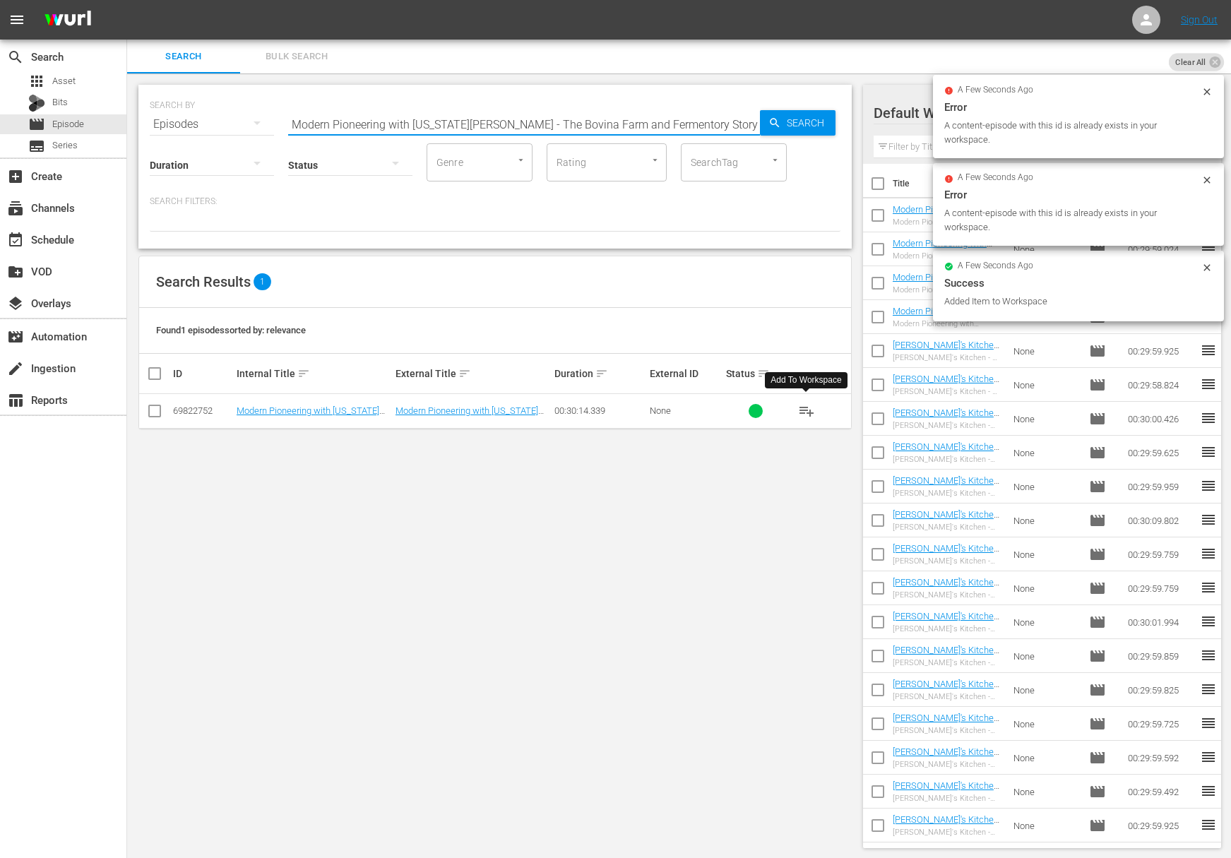
click at [481, 109] on input "Modern Pioneering with Georgia Pellegrini - The Bovina Farm and Fermentory Story" at bounding box center [524, 124] width 472 height 34
paste input "Lakota Nation: A Story of Empowerment"
drag, startPoint x: 855, startPoint y: 124, endPoint x: 802, endPoint y: 120, distance: 53.1
click at [849, 124] on div "SEARCH BY Search By Episodes Search ID, Title, Description, Keywords, or Catego…" at bounding box center [495, 466] width 736 height 786
click at [802, 120] on span "Search" at bounding box center [808, 122] width 54 height 25
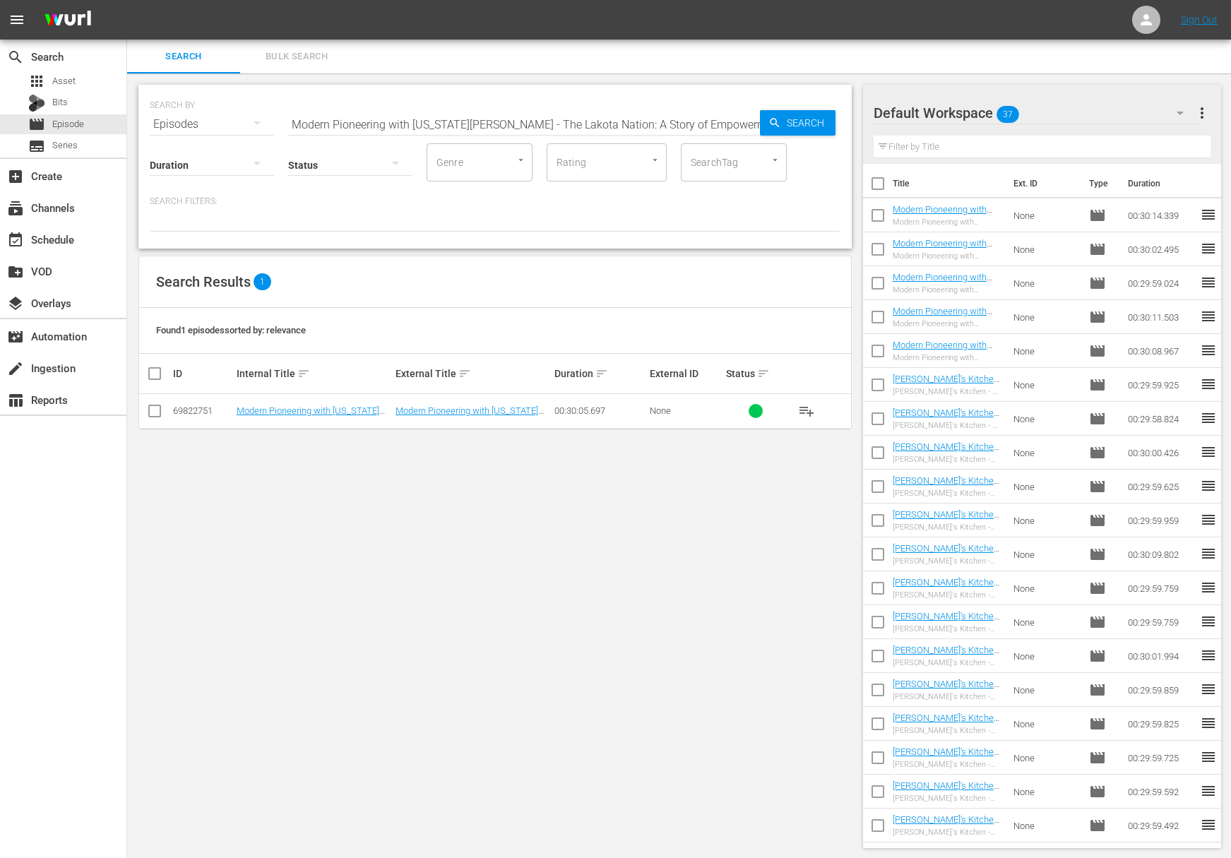
click at [806, 412] on span "playlist_add" at bounding box center [806, 410] width 17 height 17
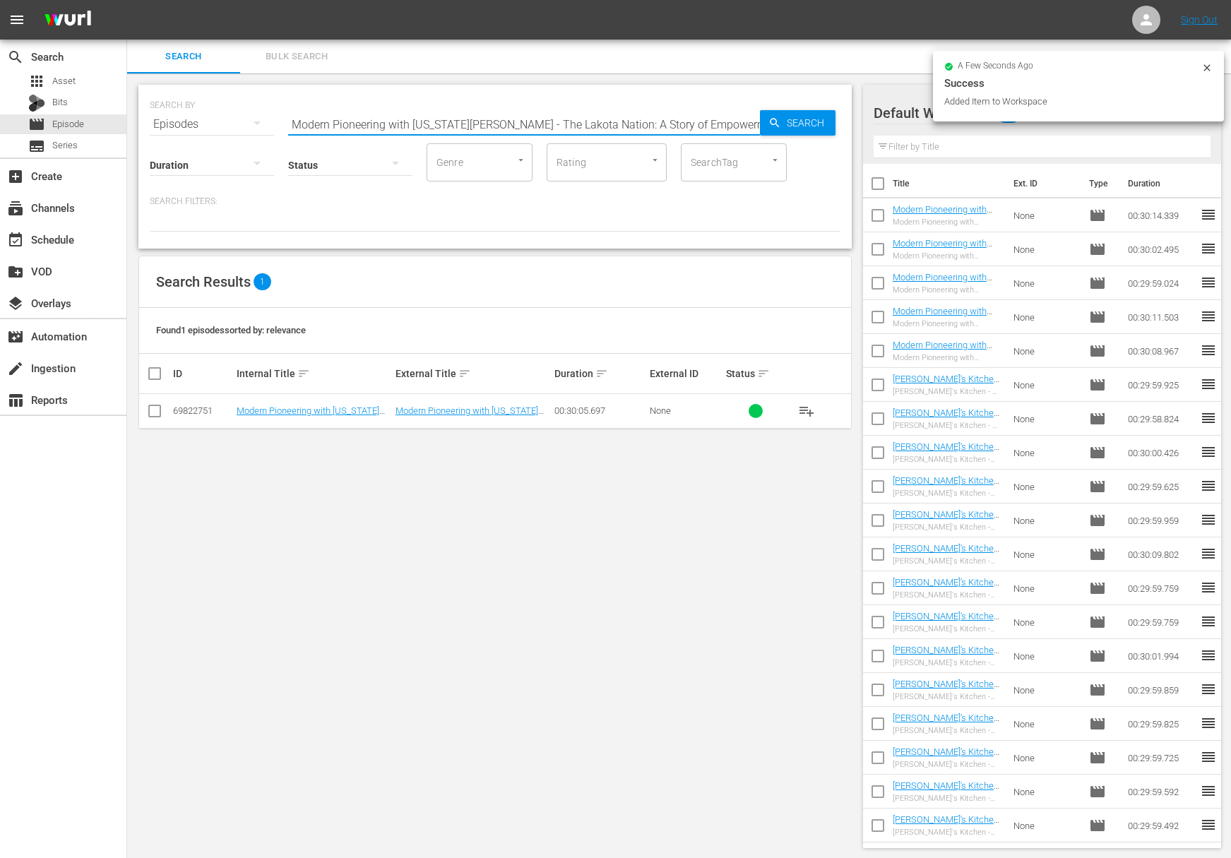
click at [512, 118] on input "Modern Pioneering with Georgia Pellegrini - The Lakota Nation: A Story of Empow…" at bounding box center [524, 124] width 472 height 34
paste input "Modern Pioneering with Georgia Pellegrini - France: The Noble Olive"
paste input "France: The Noble Olive"
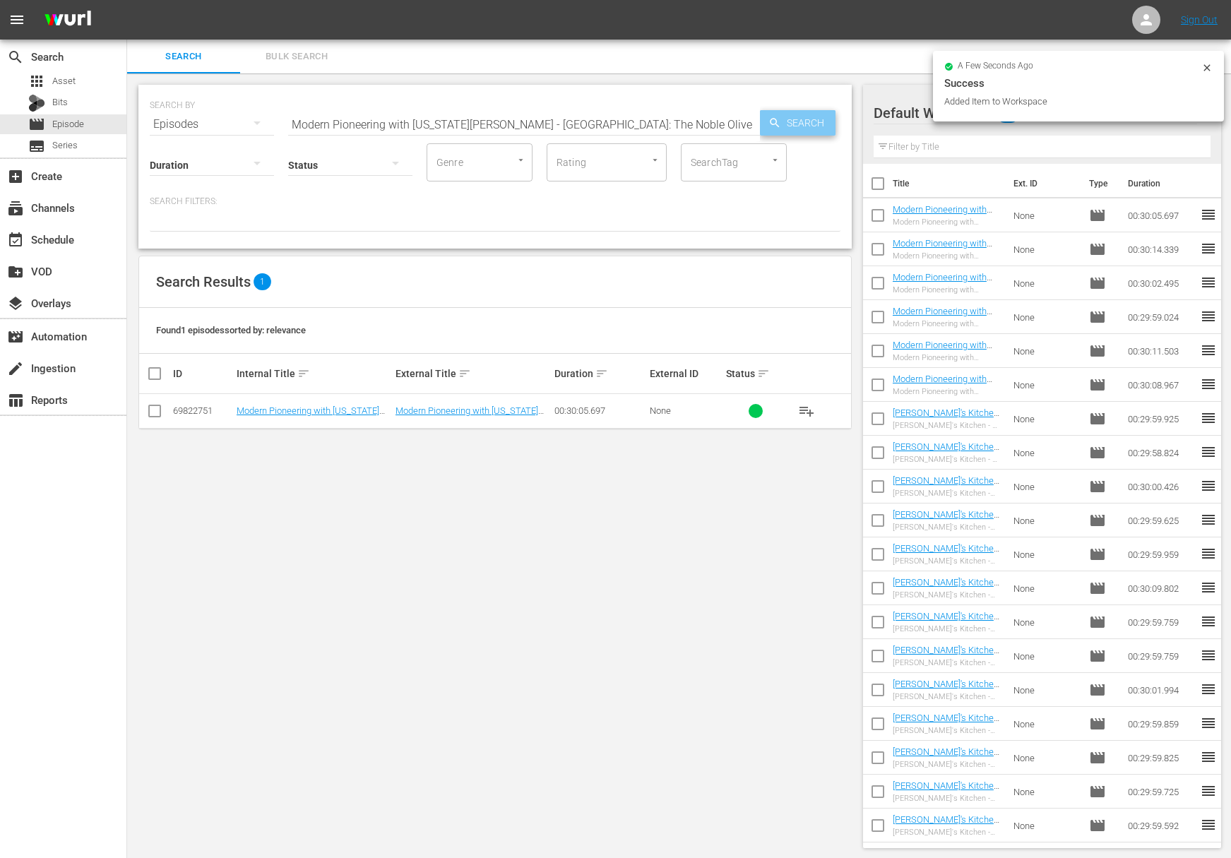
click at [801, 123] on span "Search" at bounding box center [808, 122] width 54 height 25
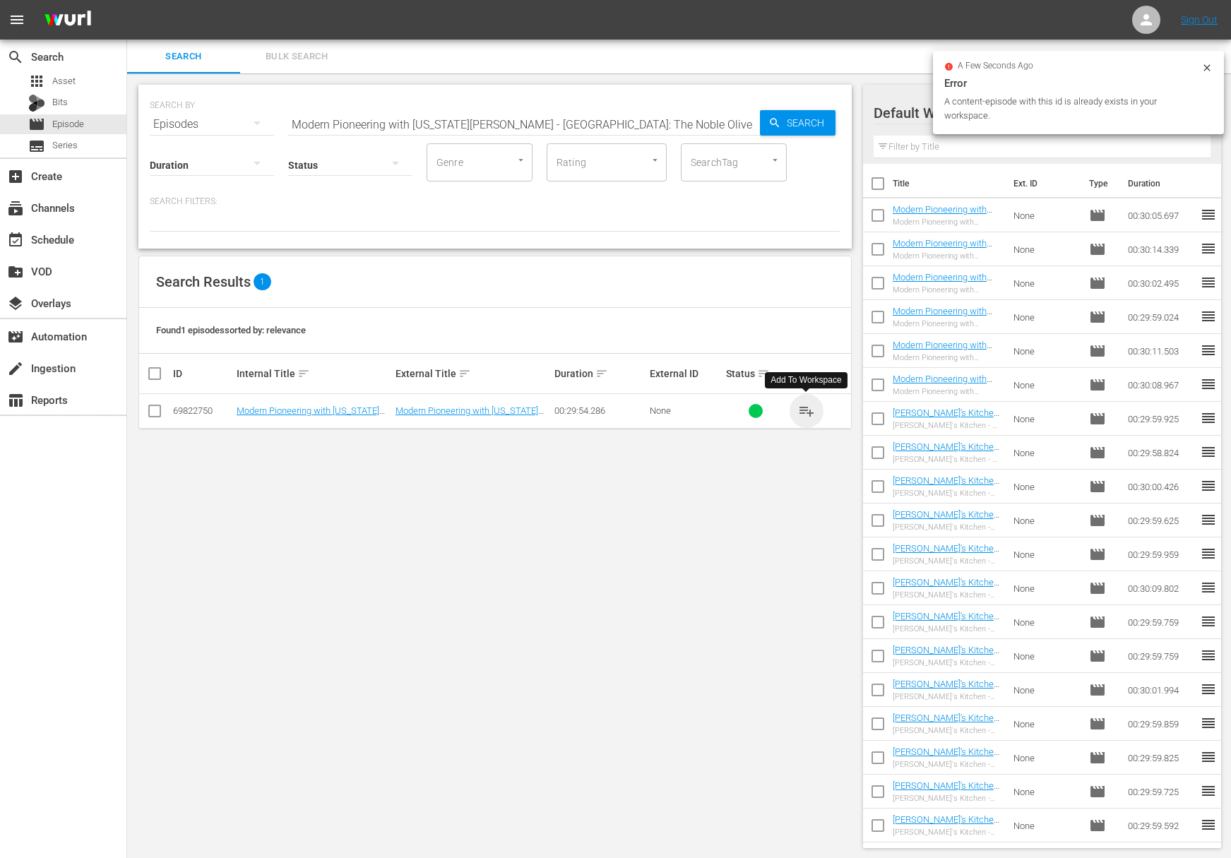
click at [806, 407] on span "playlist_add" at bounding box center [806, 410] width 17 height 17
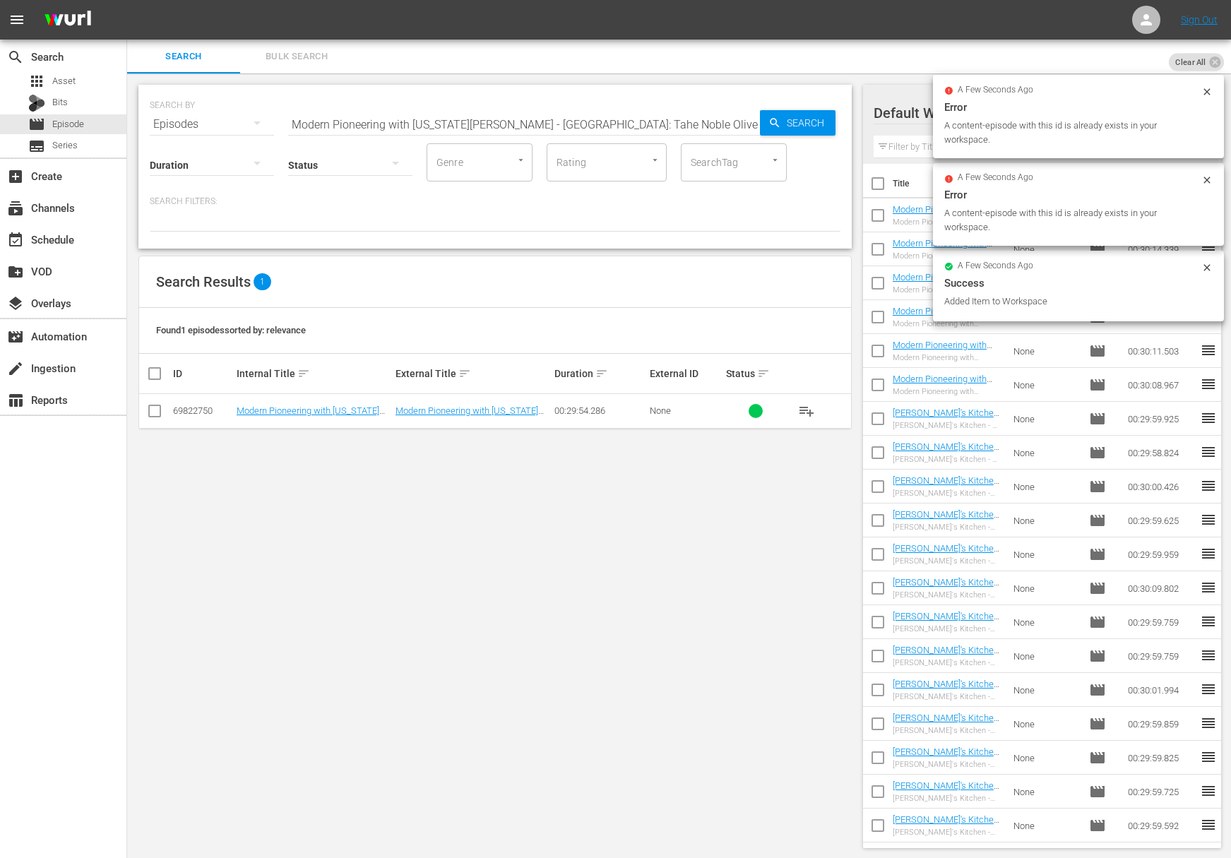
click at [553, 123] on input "Modern Pioneering with Georgia Pellegrini - France: Tahe Noble Olive" at bounding box center [524, 124] width 472 height 34
paste input "Modern Pioneering with Georgia Pellegrini - Traditions in Tuscany"
paste input "Traditions in Tuscany"
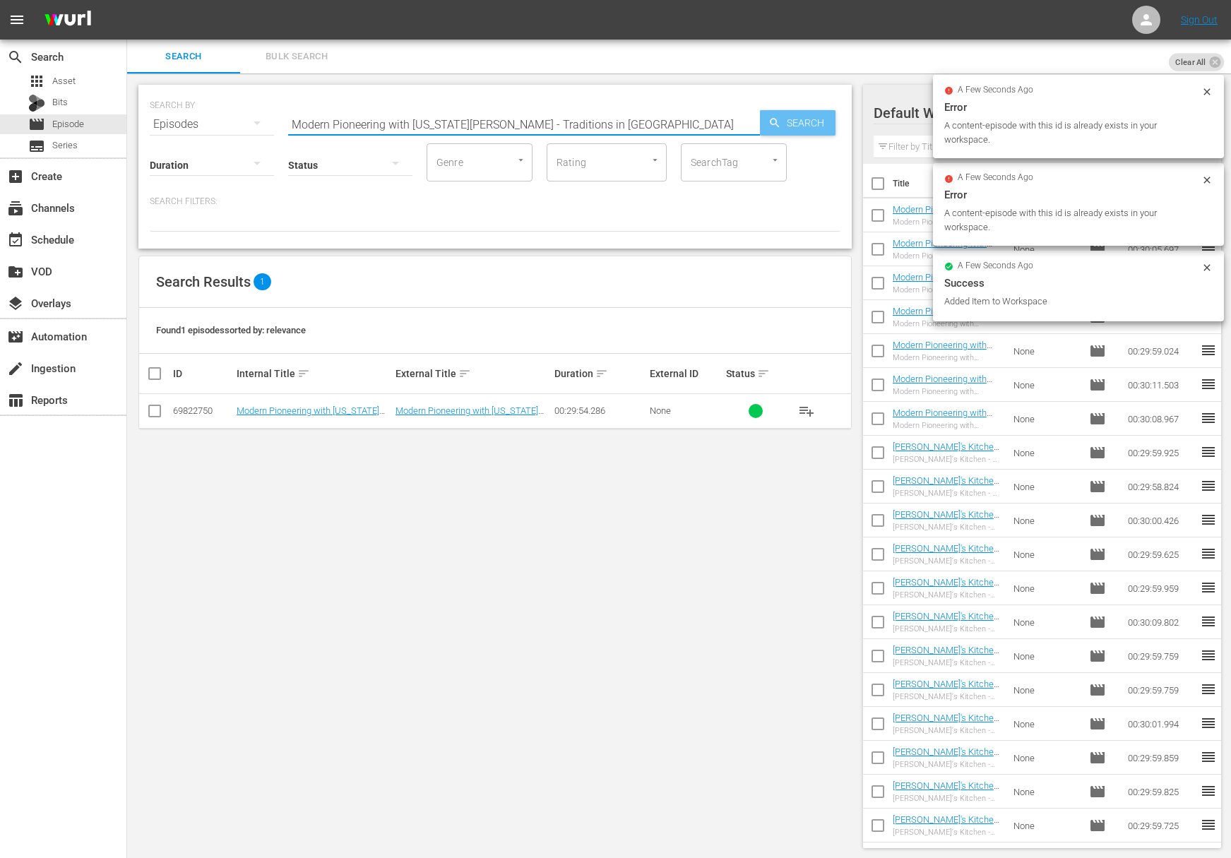
click at [767, 121] on div "Search" at bounding box center [798, 122] width 76 height 25
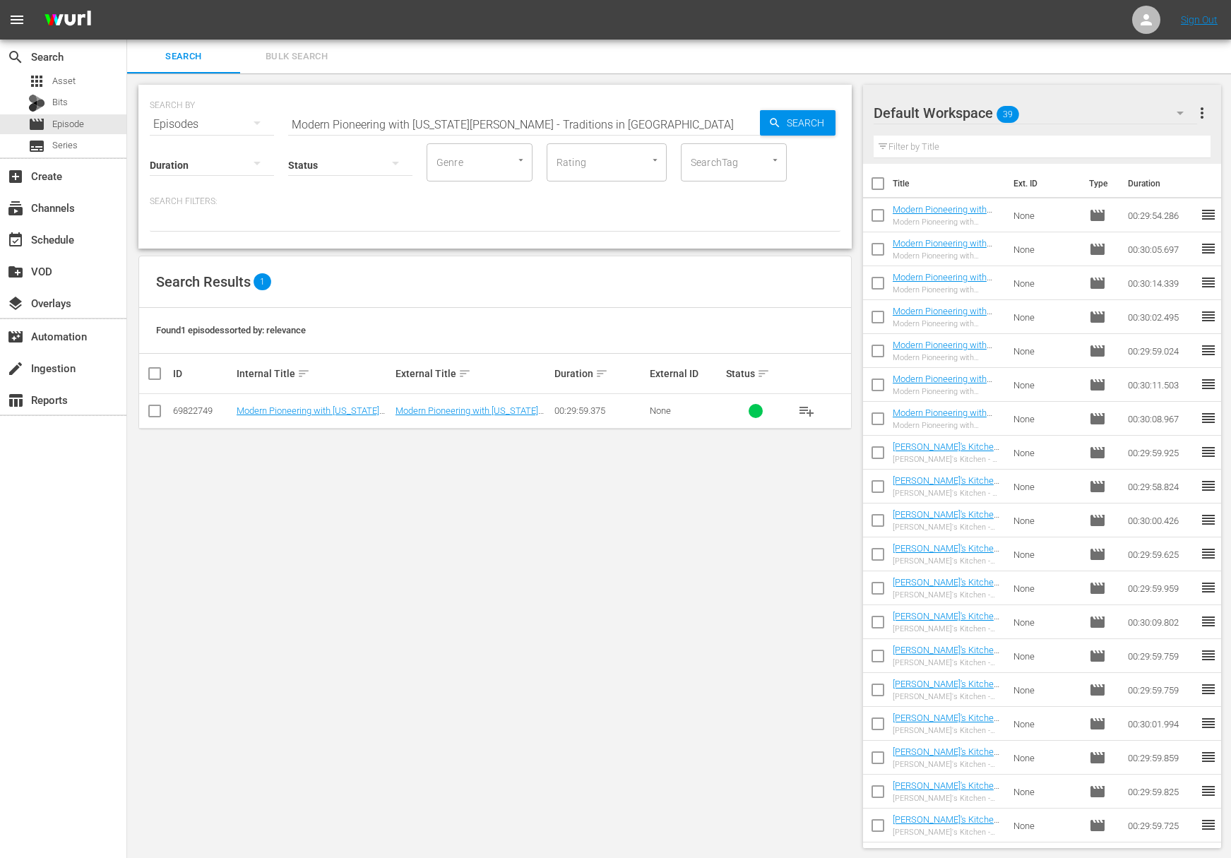
click at [802, 407] on span "playlist_add" at bounding box center [806, 410] width 17 height 17
click at [805, 409] on span "playlist_add" at bounding box center [806, 410] width 17 height 17
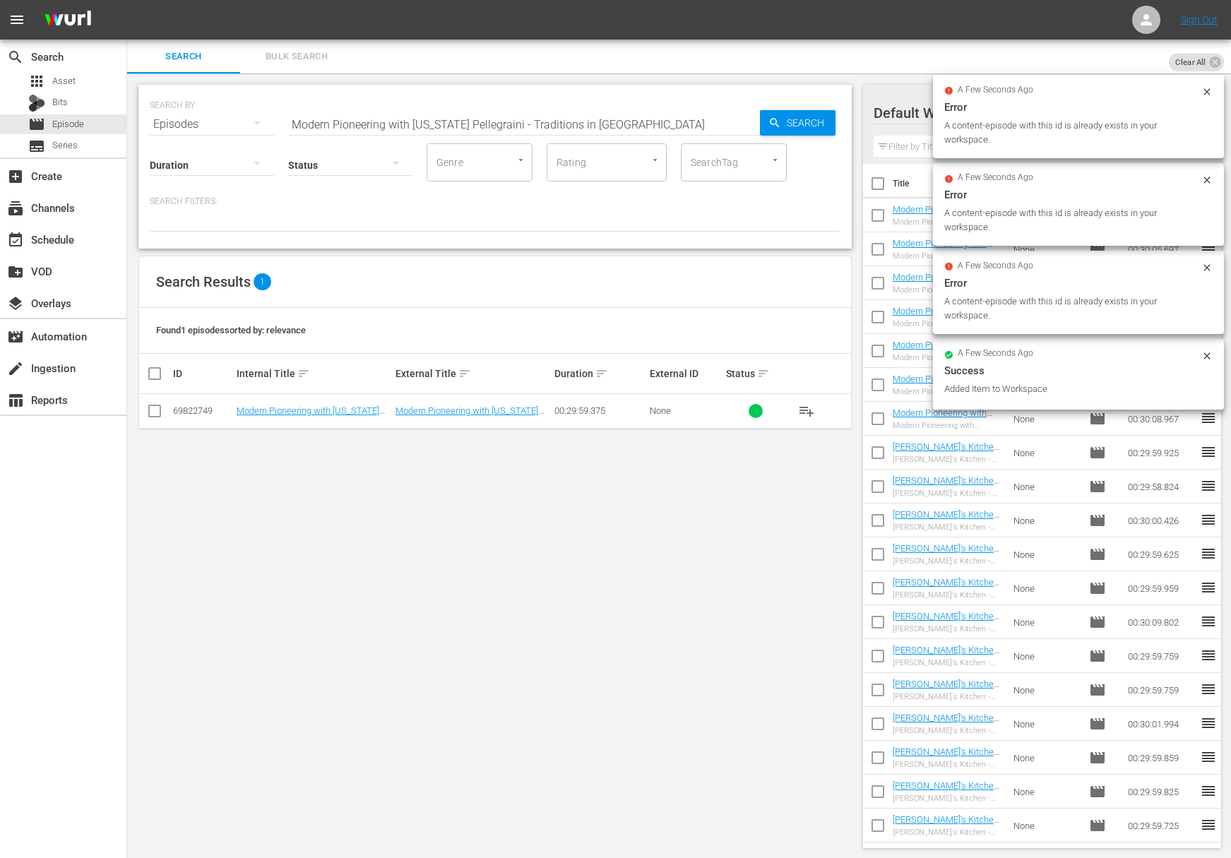
click at [486, 122] on input "Modern Pioneering with Georgia Pellegraini - Traditions in Tuscany" at bounding box center [524, 124] width 472 height 34
paste input "Modern Pioneering with Georgia Pellegrini - Artisans of Charleston"
paste input "ini - Artisans of Charleston"
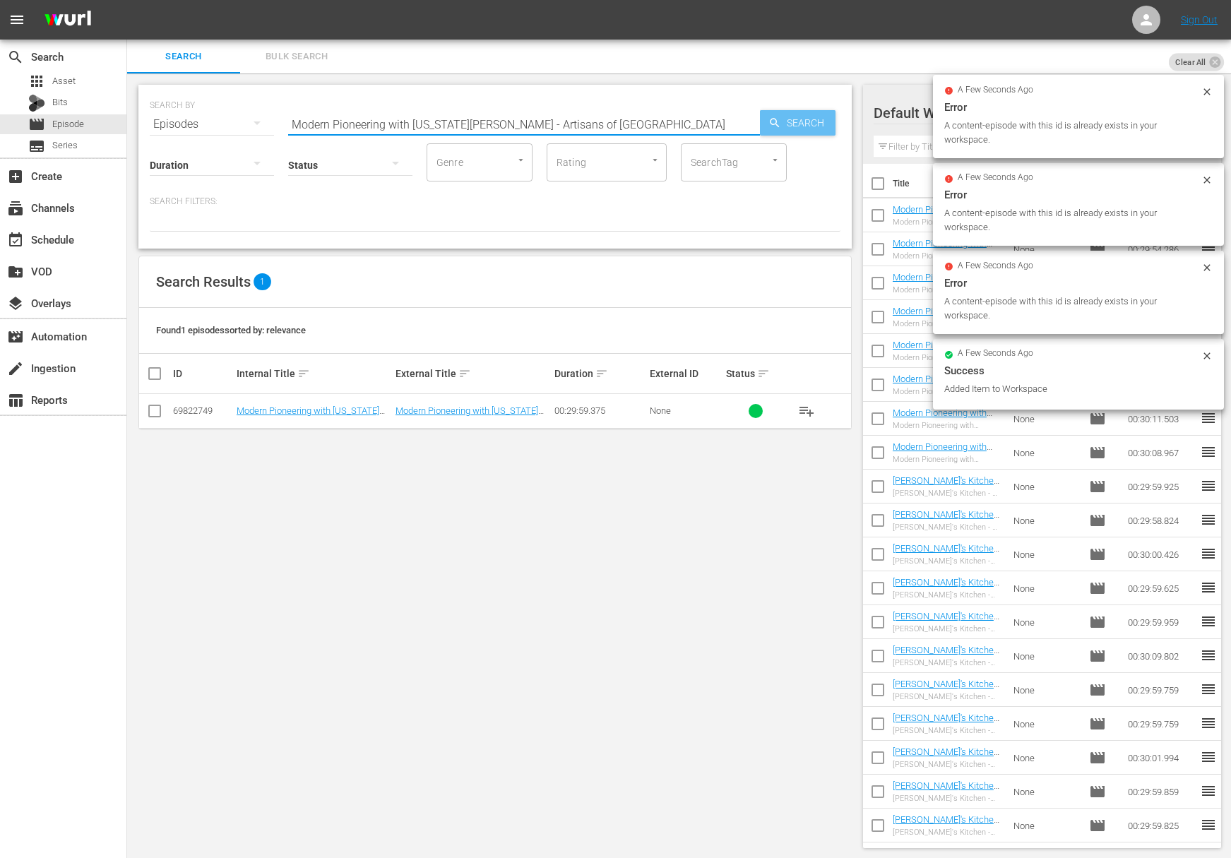
click at [802, 127] on span "Search" at bounding box center [808, 122] width 54 height 25
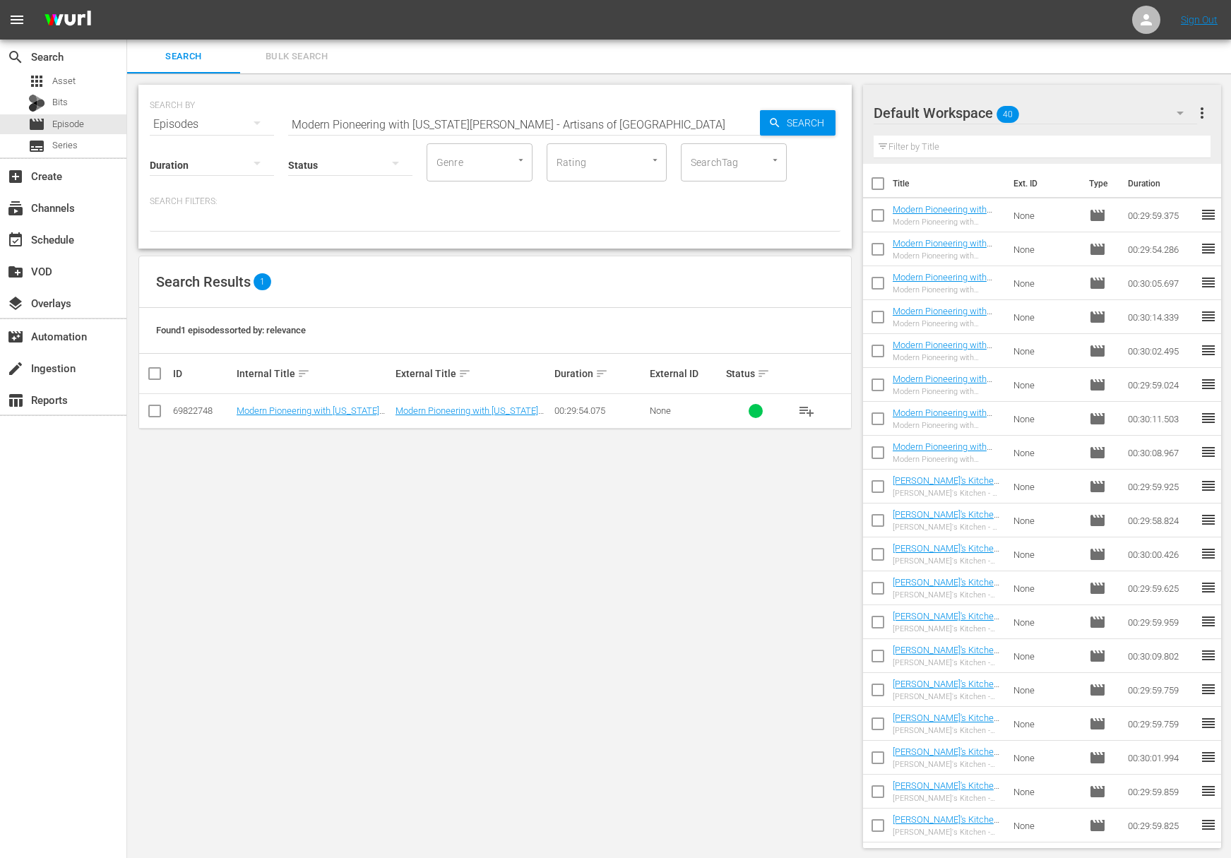
click at [801, 412] on span "playlist_add" at bounding box center [806, 410] width 17 height 17
click at [803, 412] on span "playlist_add" at bounding box center [806, 410] width 17 height 17
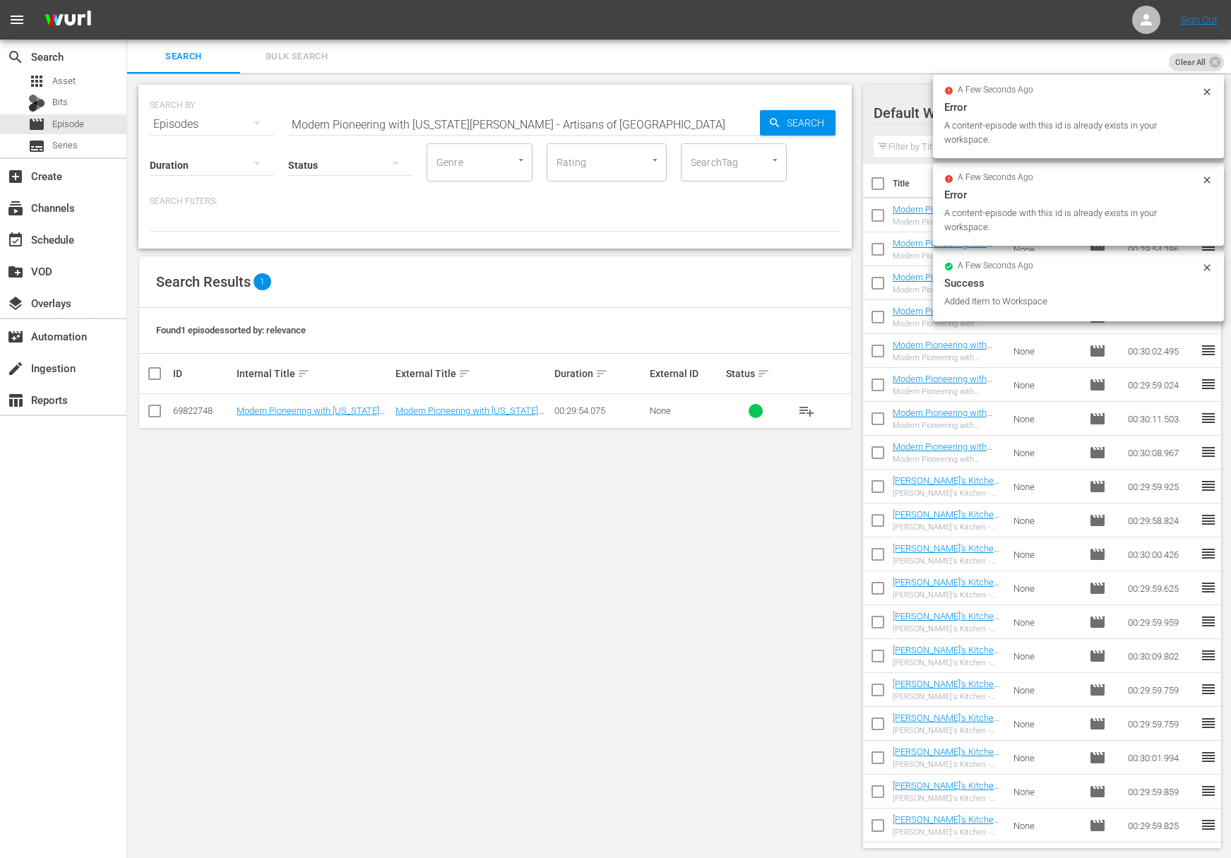
click at [570, 119] on input "Modern Pioneering with Georgia Pellegrini - Artisans of Charleston" at bounding box center [524, 124] width 472 height 34
paste input "Modern Pioneering with Georgia Pellegrini - Entertaining at Home"
paste input "Entertaining at Home"
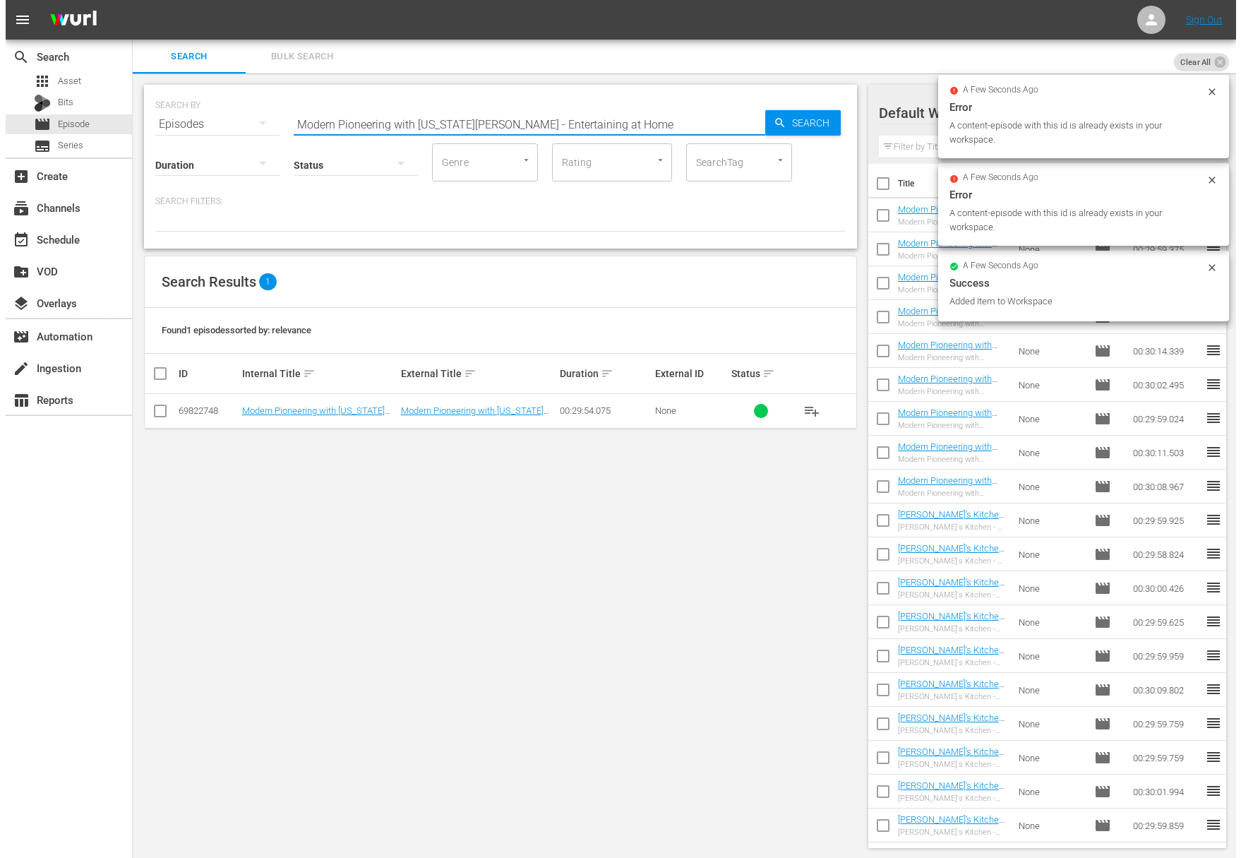
scroll to position [0, 0]
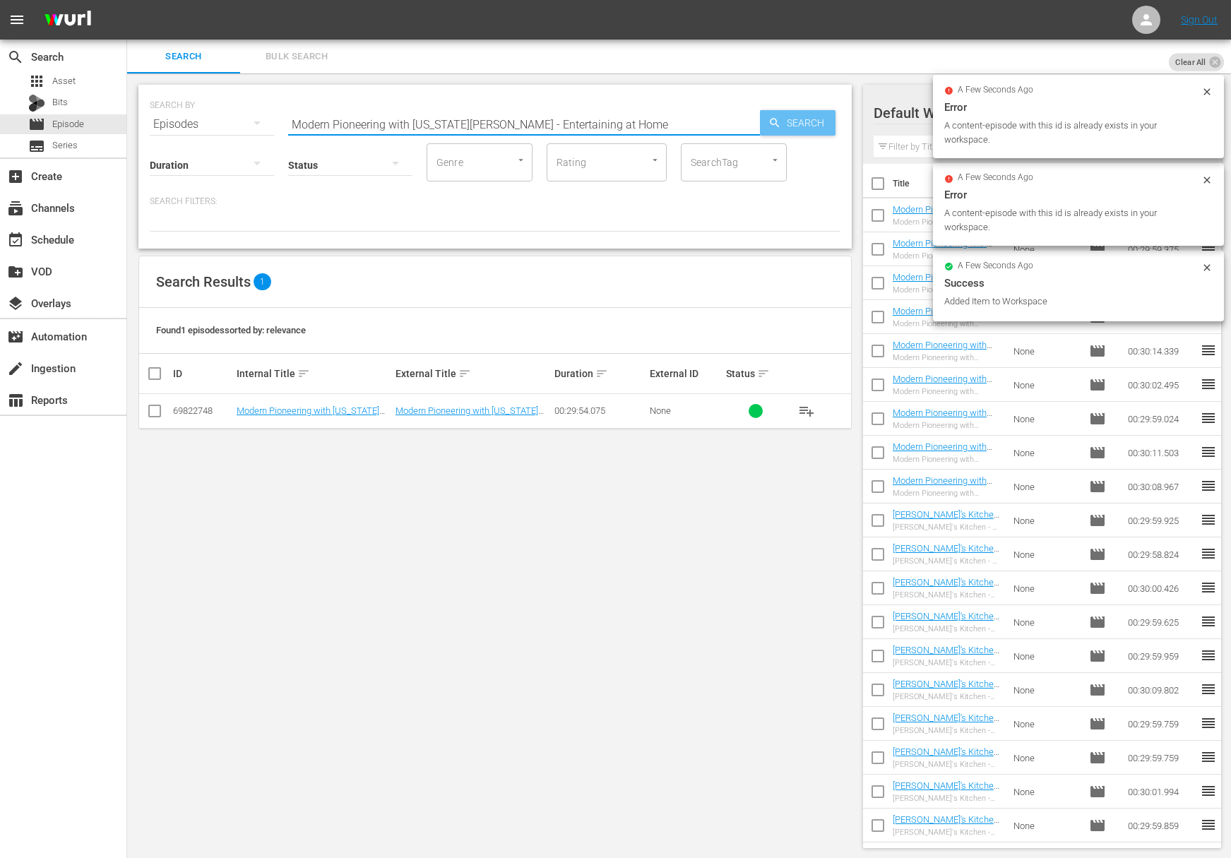
click at [813, 126] on span "Search" at bounding box center [808, 122] width 54 height 25
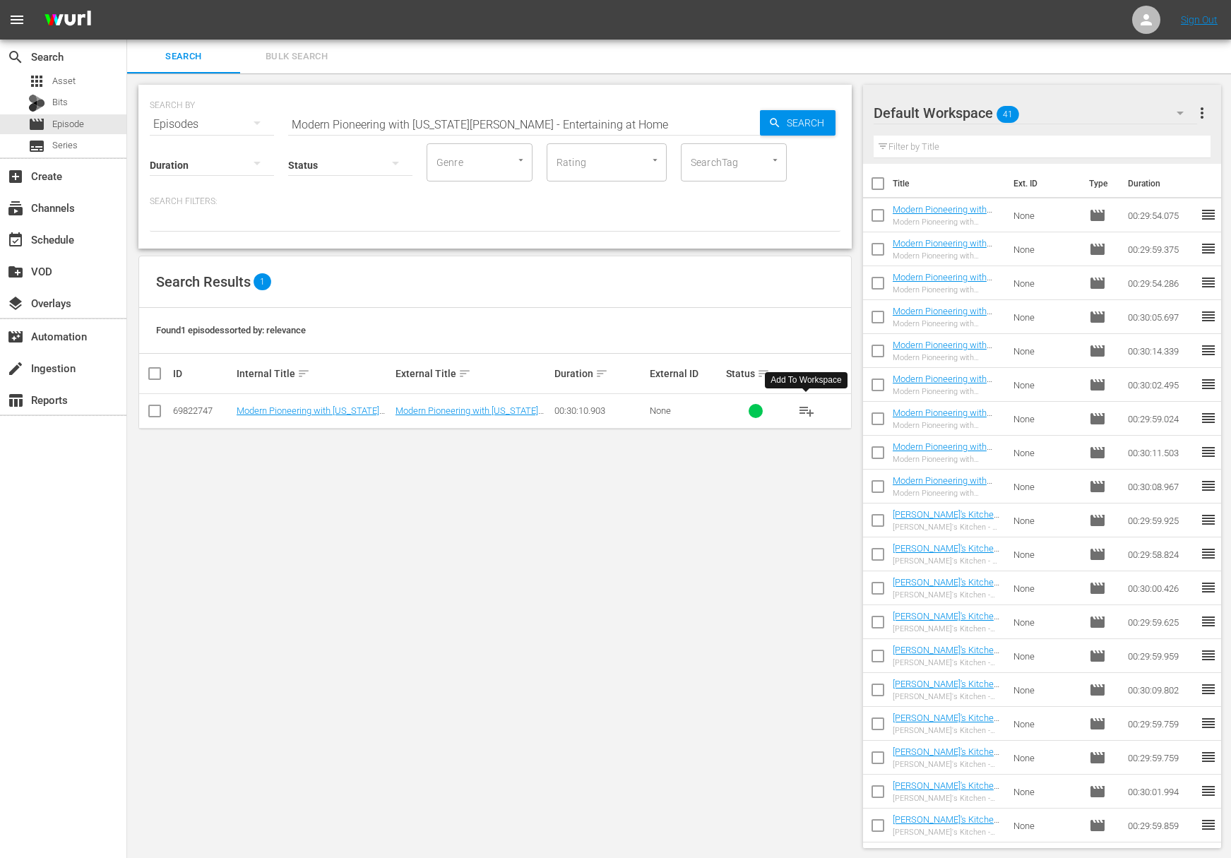
click at [810, 409] on span "playlist_add" at bounding box center [806, 410] width 17 height 17
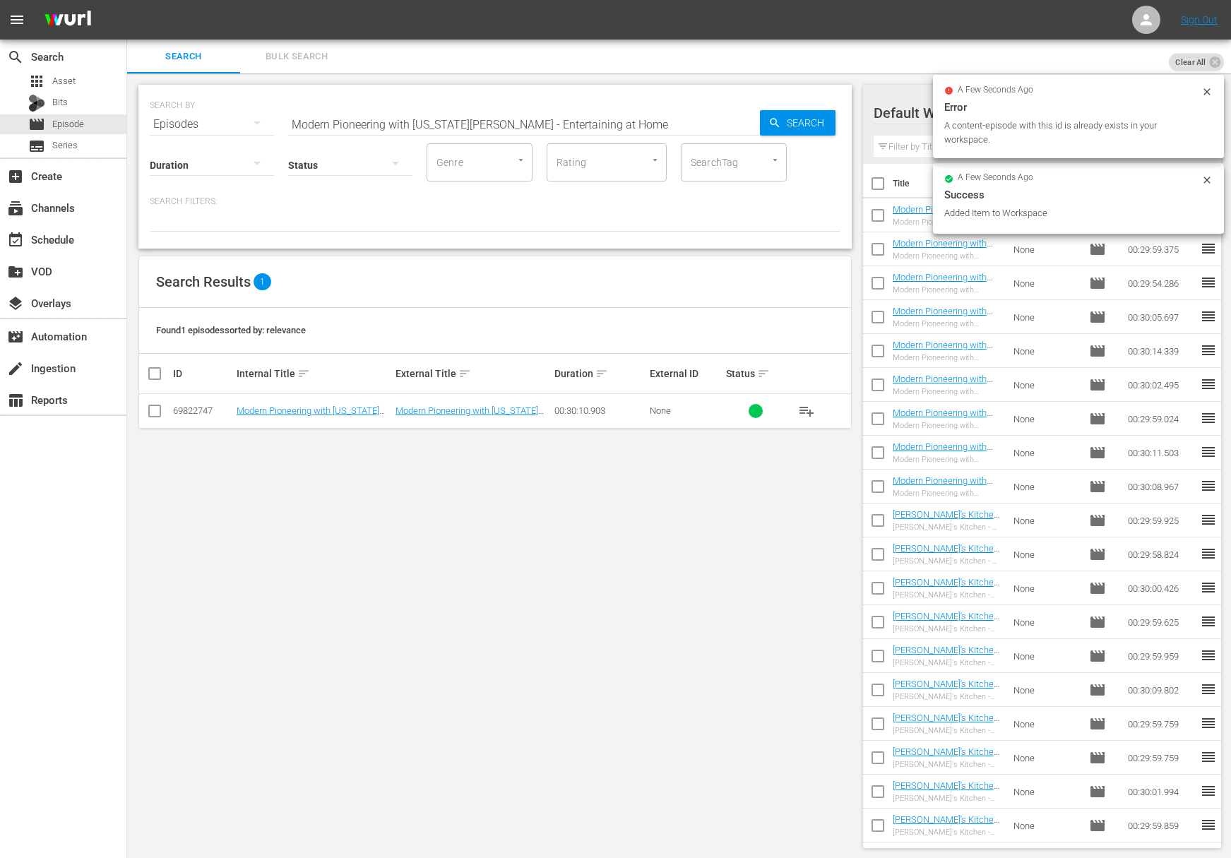
click at [498, 123] on input "Modern Pioneering with Georgia Pellegrini - Entertaining at Home" at bounding box center [524, 124] width 472 height 34
paste input "Go West, Young Woman"
click at [768, 124] on icon "button" at bounding box center [774, 122] width 13 height 13
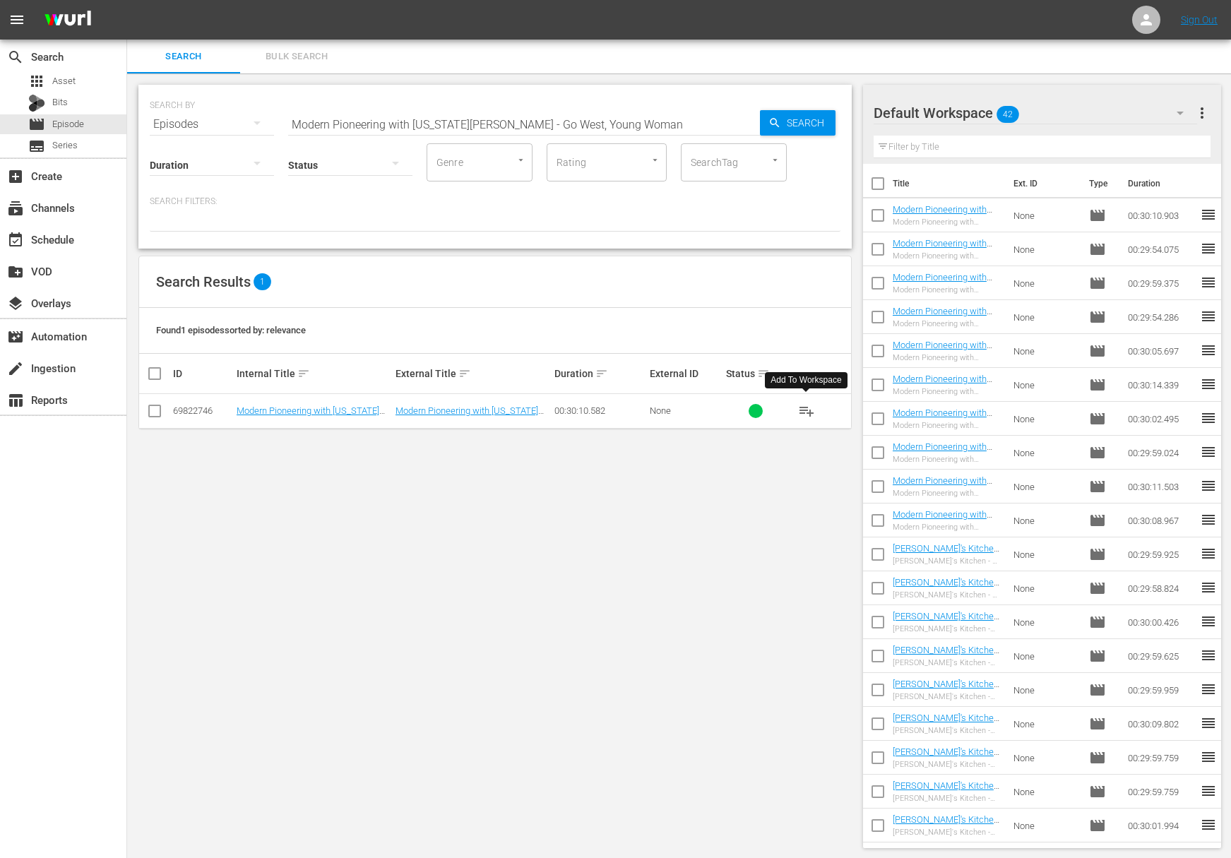
click at [808, 407] on span "playlist_add" at bounding box center [806, 410] width 17 height 17
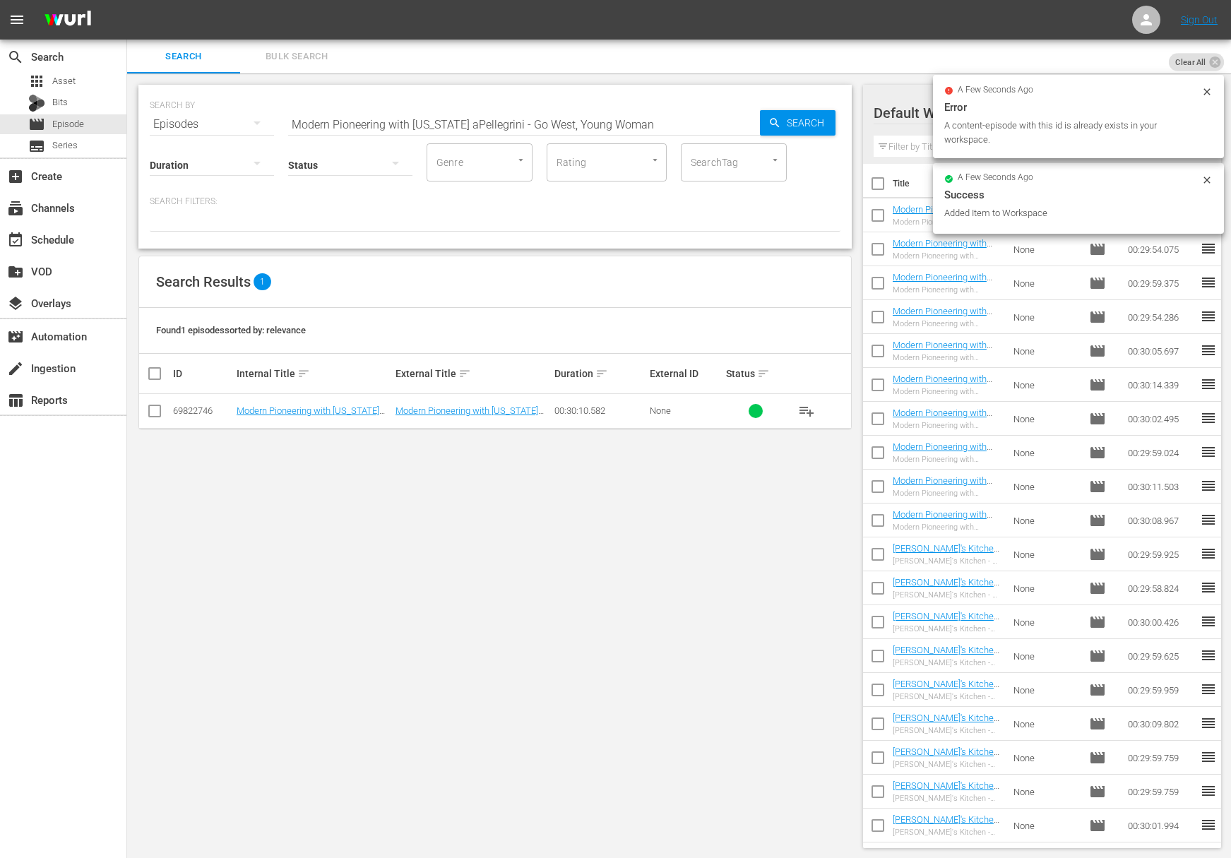
click at [453, 119] on input "Modern Pioneering with Georgia aPellegrini - Go West, Young Woman" at bounding box center [524, 124] width 472 height 34
paste input "Modern Pioneering with Georgia Pellegrini - Into the Wild"
paste input "Pellegrini - Into the Wild"
click at [773, 121] on icon "button" at bounding box center [774, 122] width 13 height 13
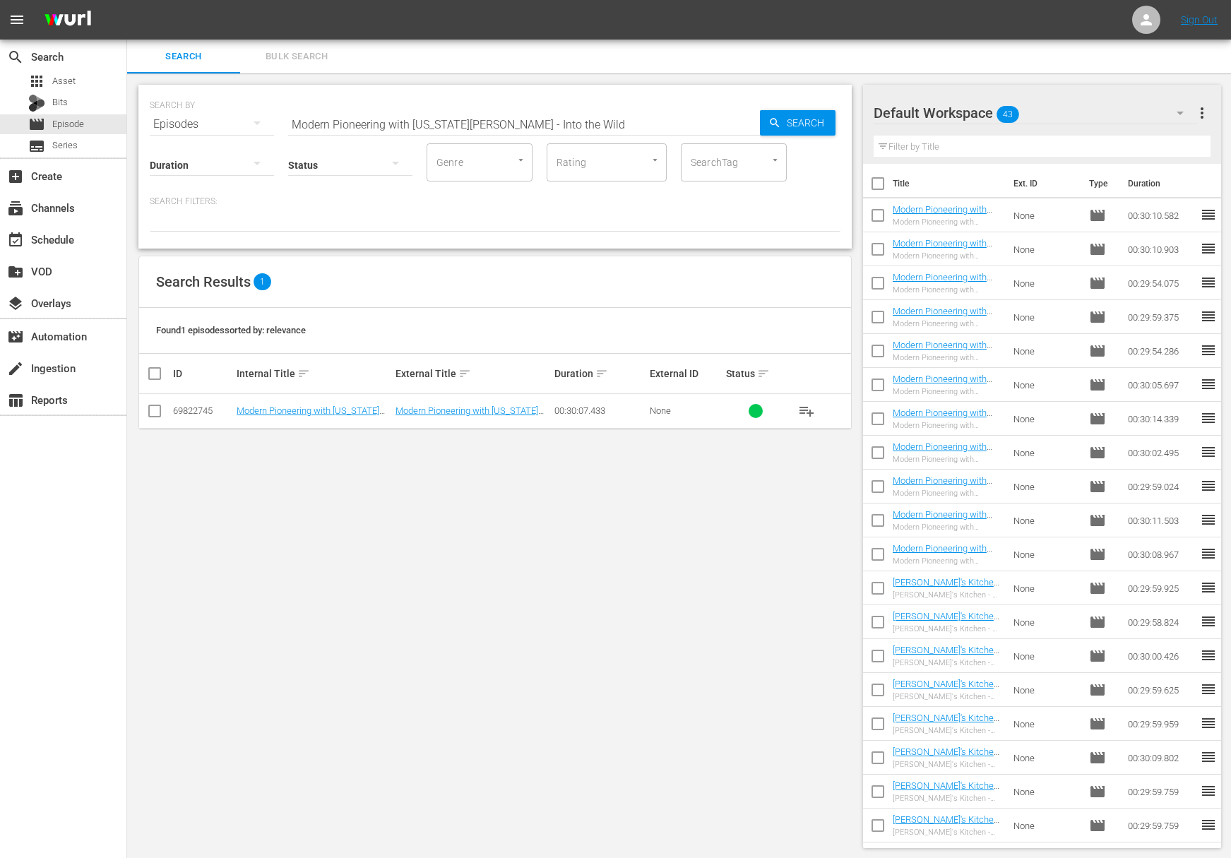
click at [806, 410] on span "playlist_add" at bounding box center [806, 410] width 17 height 17
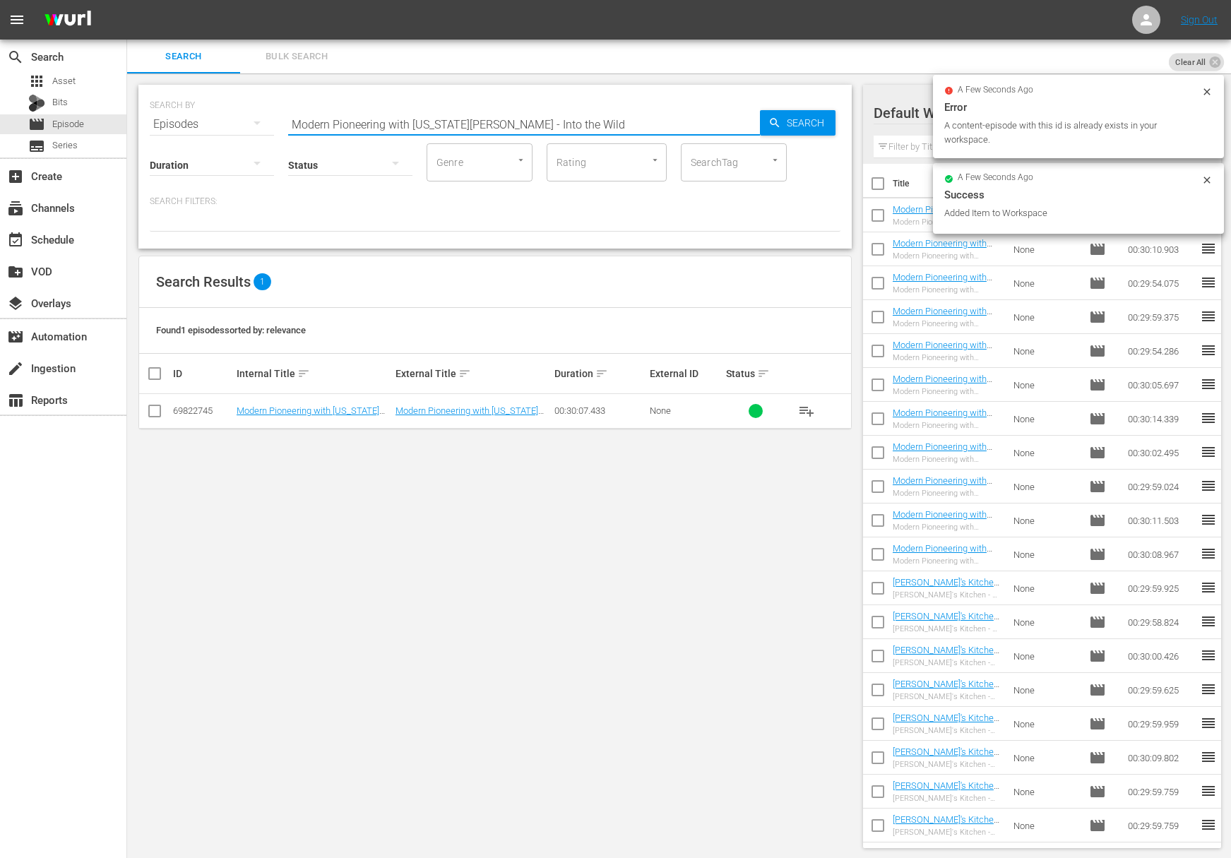
click at [469, 130] on input "Modern Pioneering with Georgia Pellegrini - Into the Wild" at bounding box center [524, 124] width 472 height 34
paste input "Discover Your Roots"
click at [783, 129] on span "Search" at bounding box center [808, 122] width 54 height 25
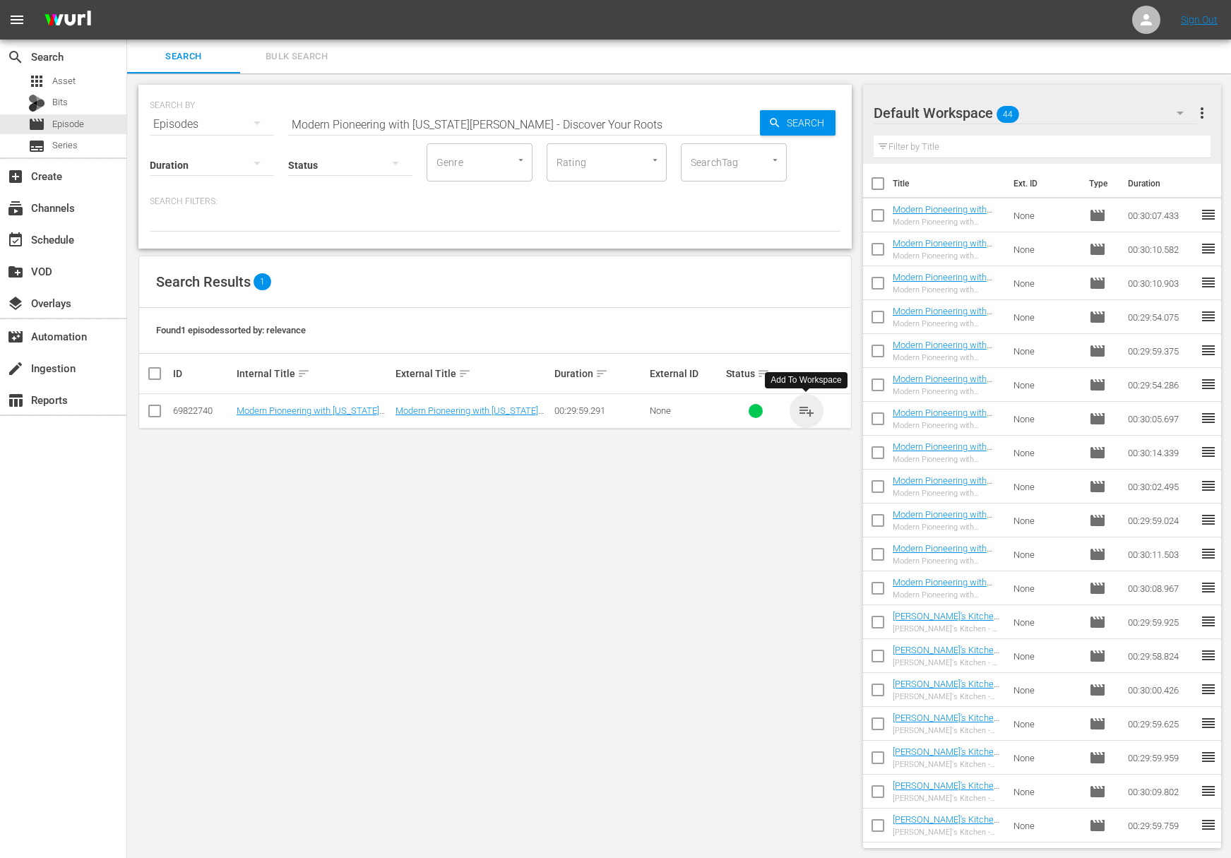
click at [808, 407] on span "playlist_add" at bounding box center [806, 410] width 17 height 17
drag, startPoint x: 808, startPoint y: 407, endPoint x: 614, endPoint y: 388, distance: 195.8
click at [808, 407] on span "playlist_add" at bounding box center [806, 410] width 17 height 17
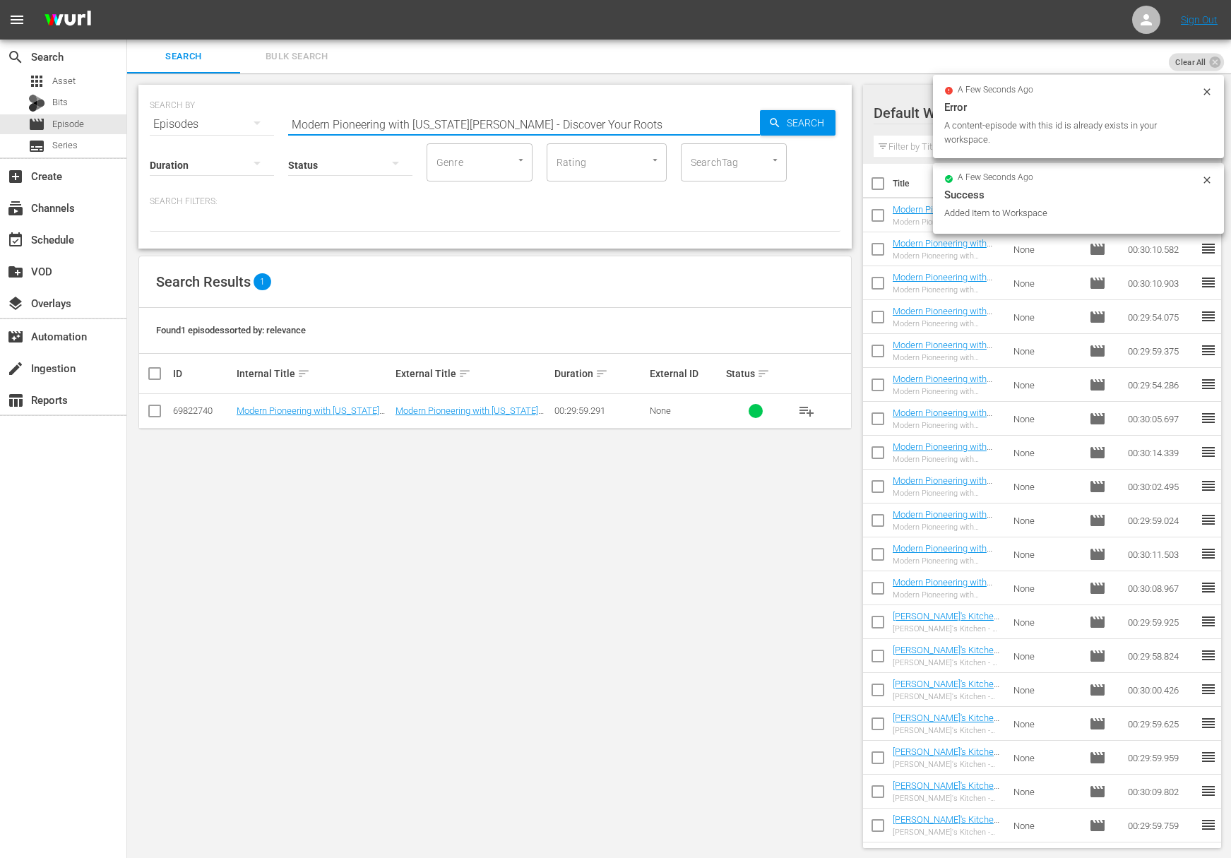
click at [461, 128] on input "Modern Pioneering with Georgia Pellegrini - Discover Your Roots" at bounding box center [524, 124] width 472 height 34
paste input "Modern Pioneering with Georgia Pellegrini - Into the Garden"
paste input "ellegrini - Into the Garden"
click at [795, 130] on span "Search" at bounding box center [808, 122] width 54 height 25
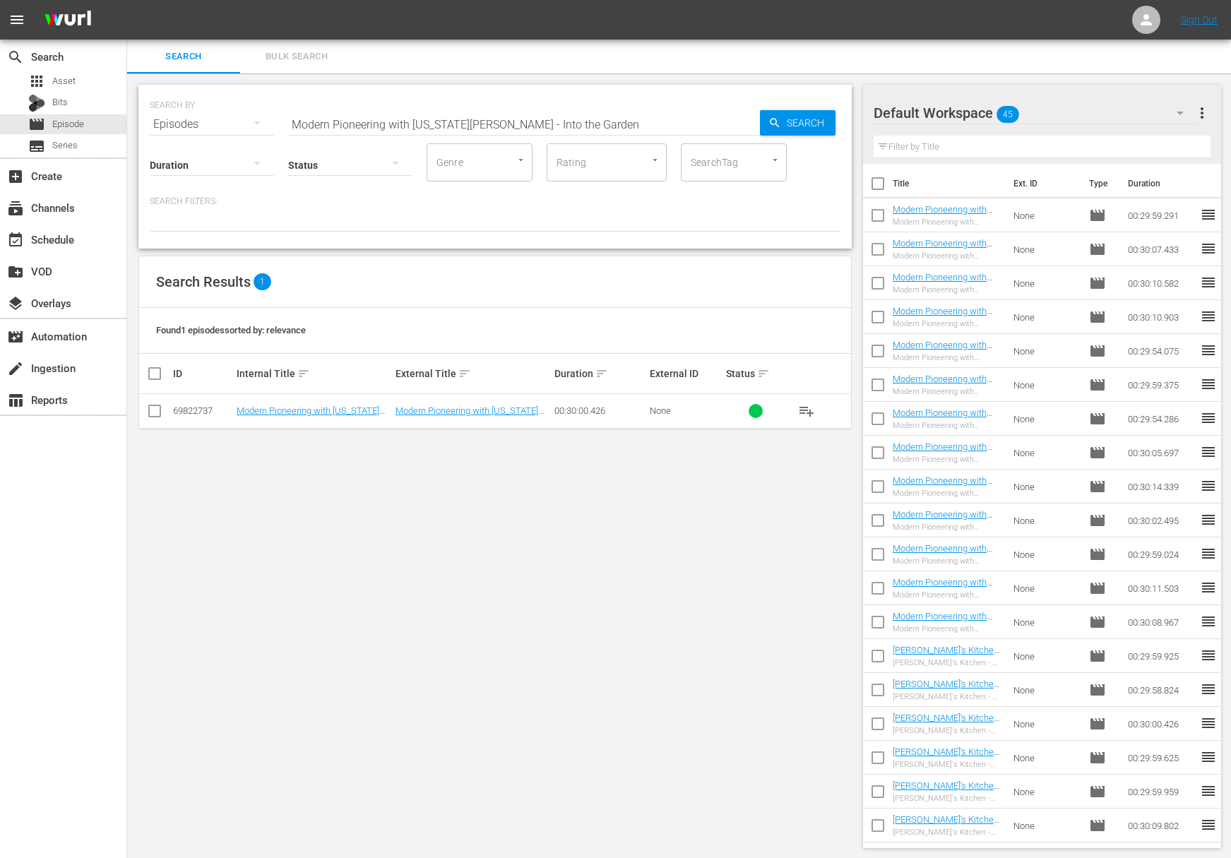
click at [802, 402] on span "playlist_add" at bounding box center [806, 410] width 17 height 17
click at [803, 408] on span "playlist_add" at bounding box center [806, 410] width 17 height 17
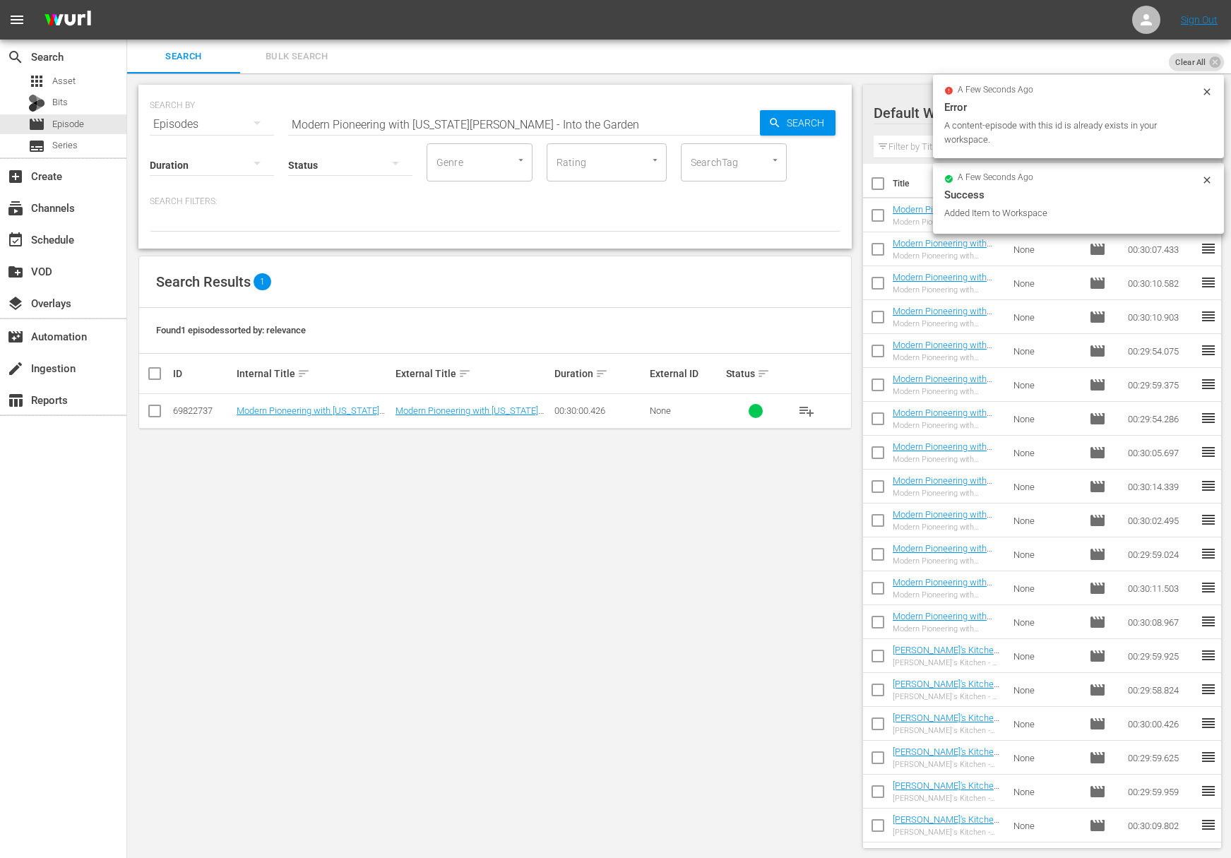
click at [443, 117] on input "Modern Pioneering with Georgia Pellegrini - Into the Garden" at bounding box center [524, 124] width 472 height 34
paste input "Heritage of the Lowcountry"
type input "Modern Pioneering with Georgia Pellegrini - Heritage of the Lowcountry"
click at [773, 118] on icon "button" at bounding box center [774, 122] width 9 height 9
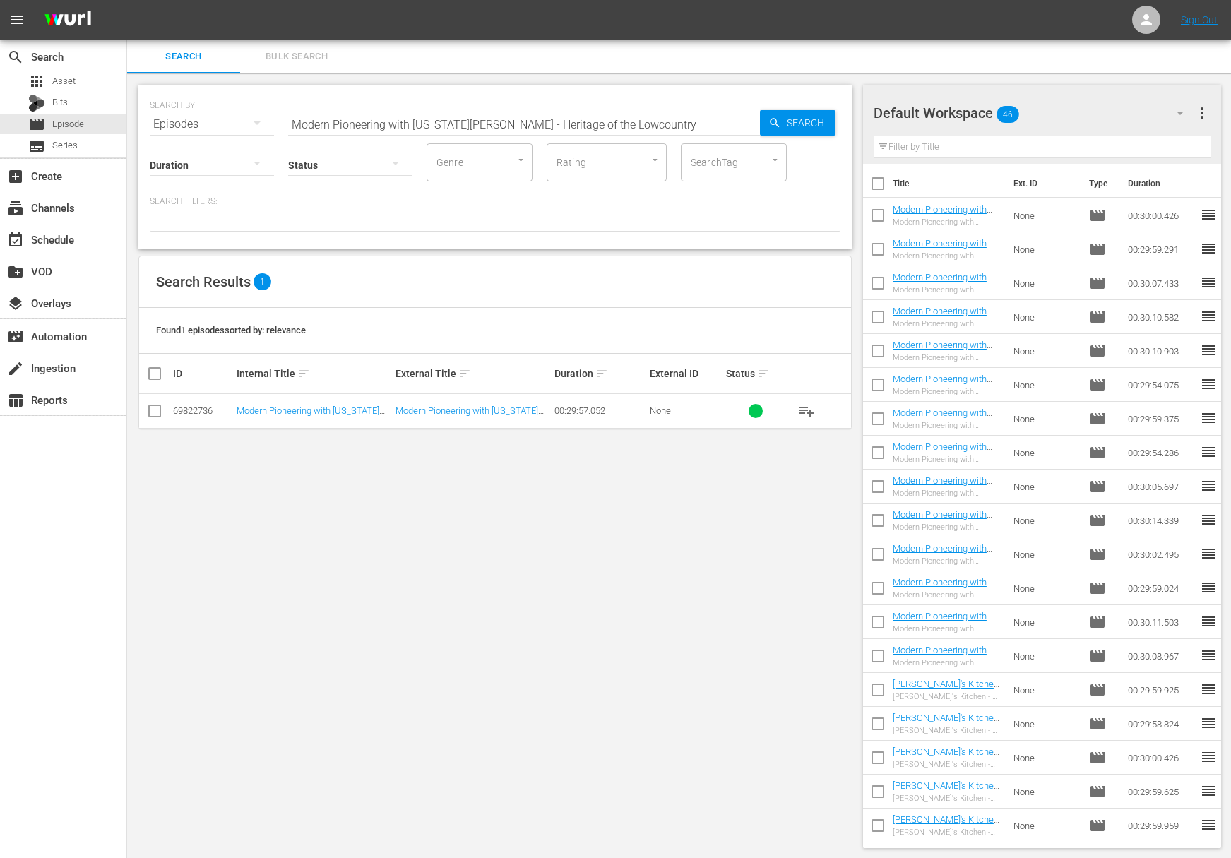
click at [807, 409] on span "playlist_add" at bounding box center [806, 410] width 17 height 17
click at [65, 251] on div "event_available Schedule" at bounding box center [63, 239] width 126 height 28
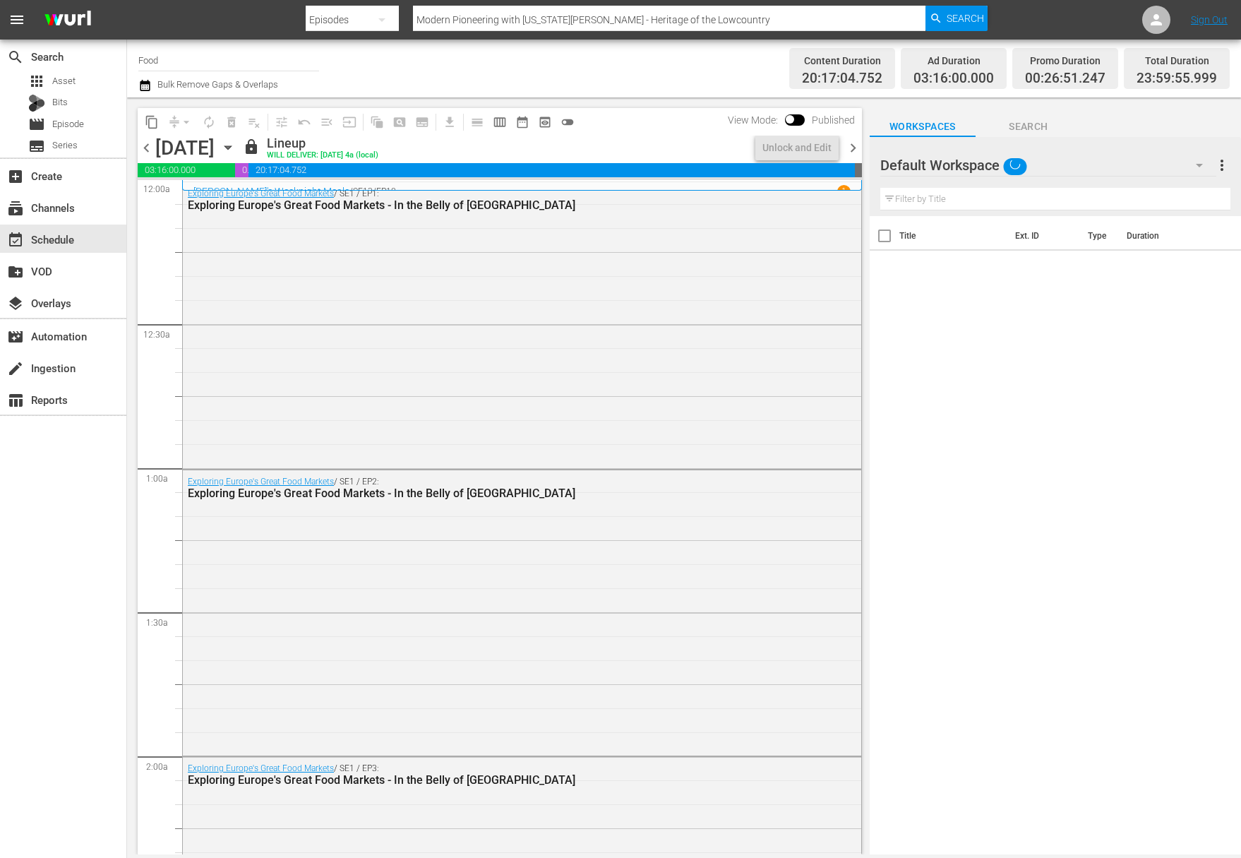
click at [231, 147] on icon "button" at bounding box center [228, 148] width 6 height 4
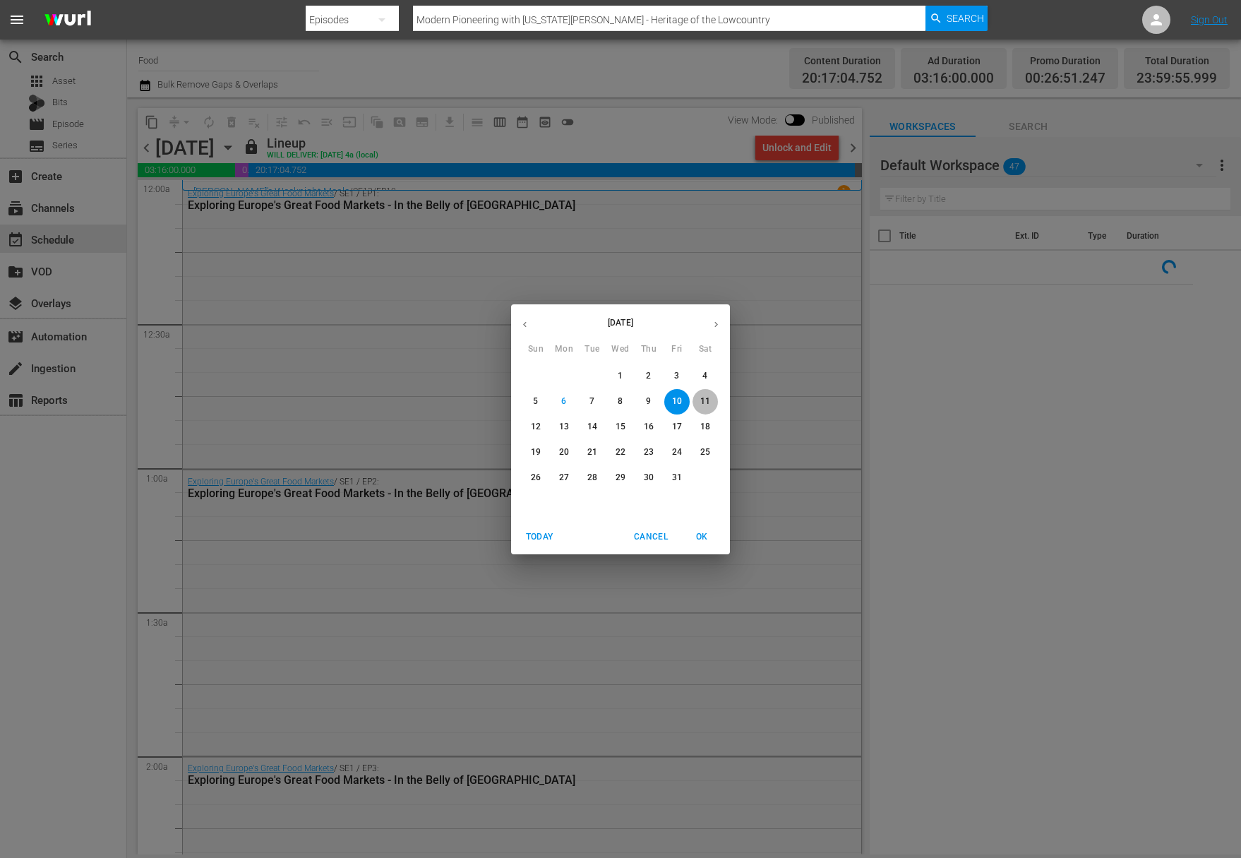
click at [701, 393] on button "11" at bounding box center [705, 401] width 25 height 25
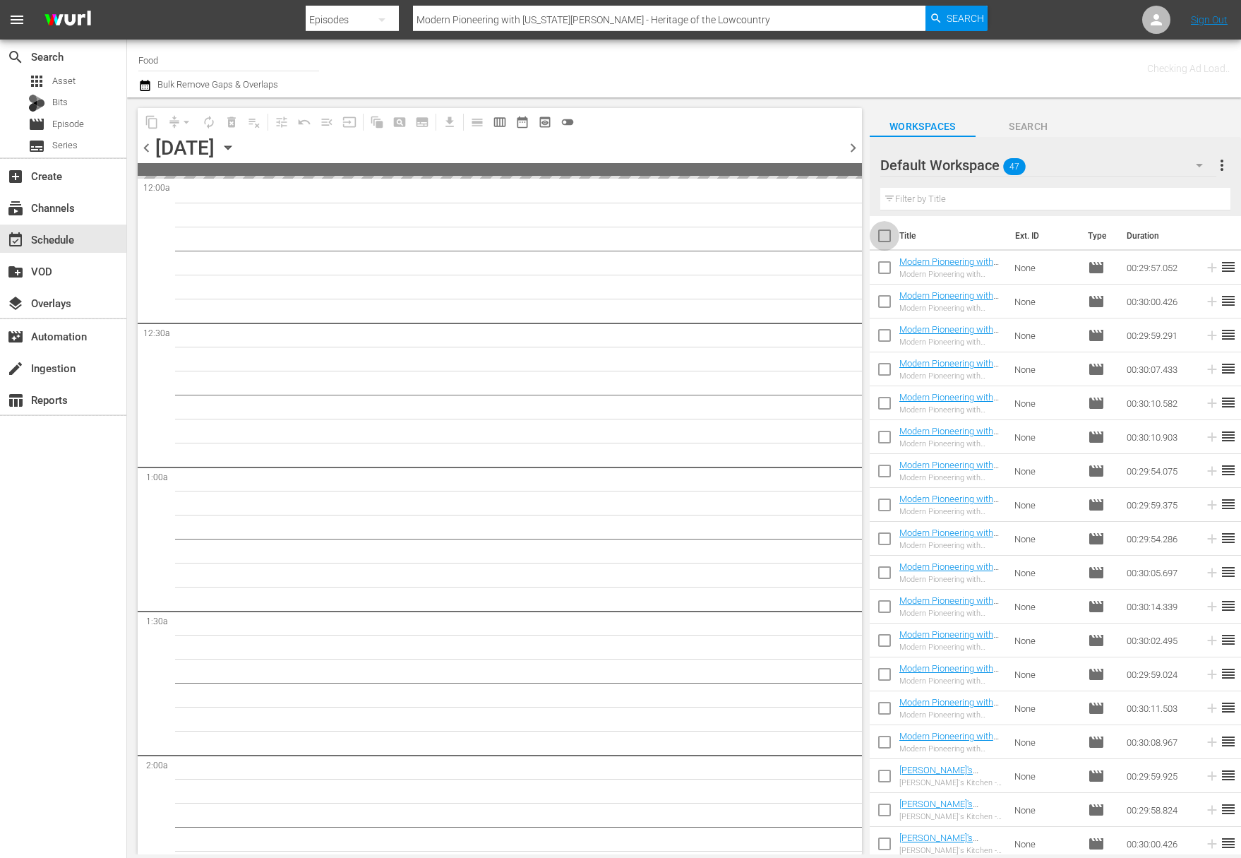
click at [892, 237] on input "checkbox" at bounding box center [885, 239] width 30 height 30
checkbox input "true"
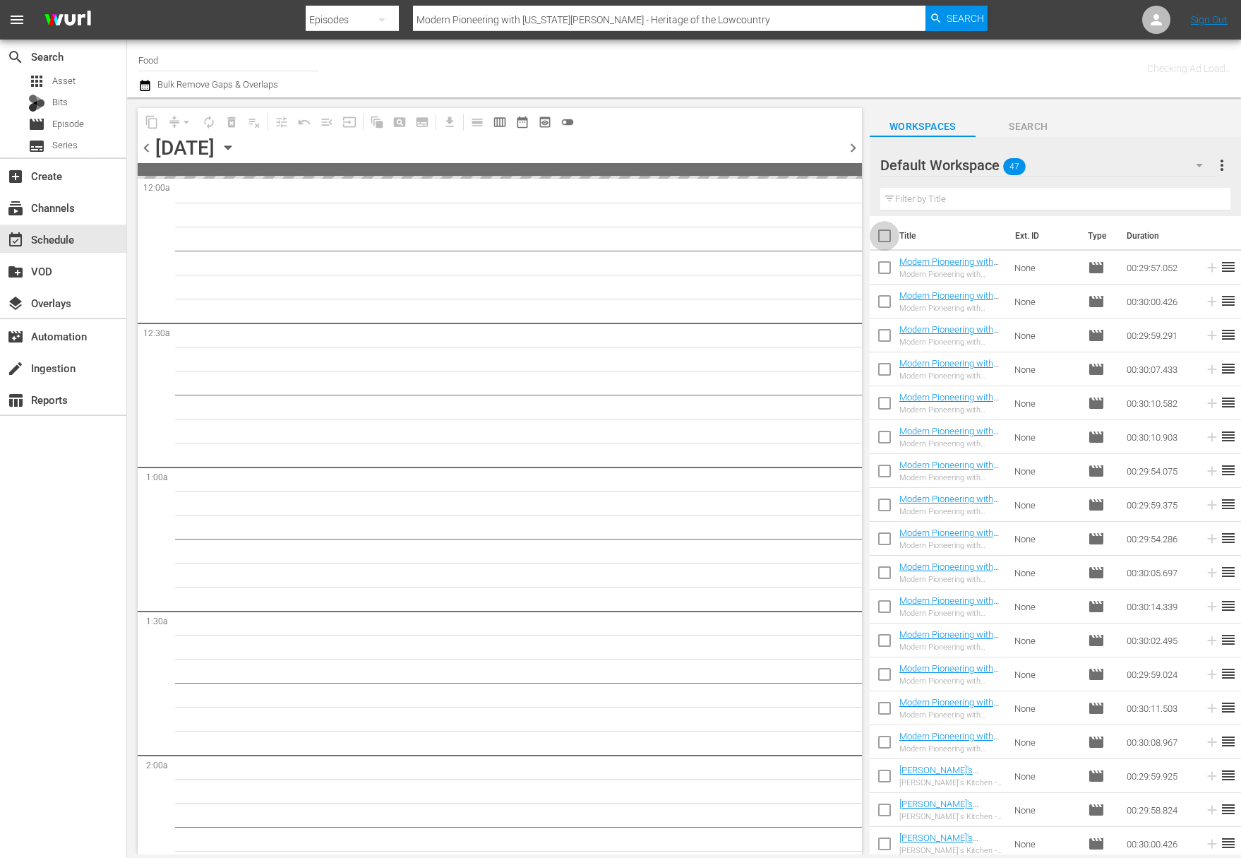
checkbox input "true"
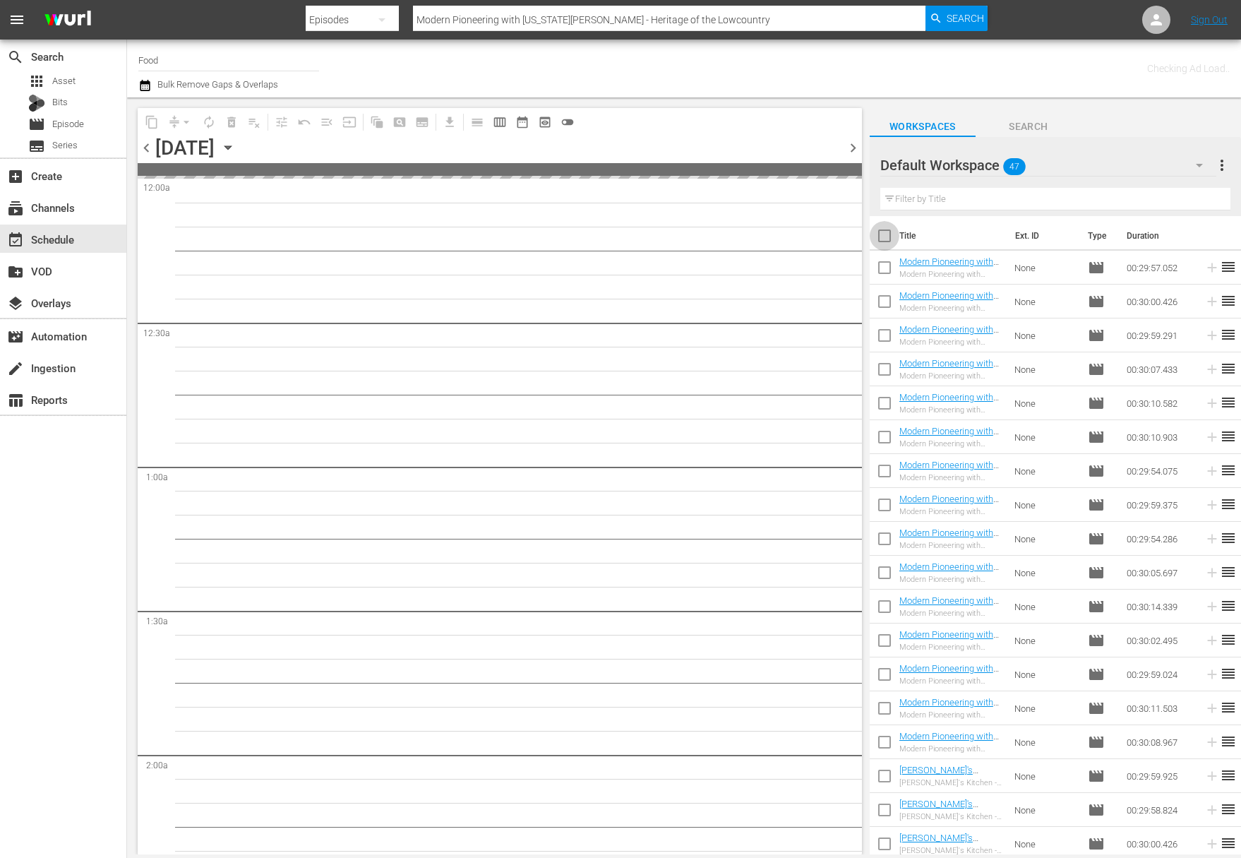
checkbox input "true"
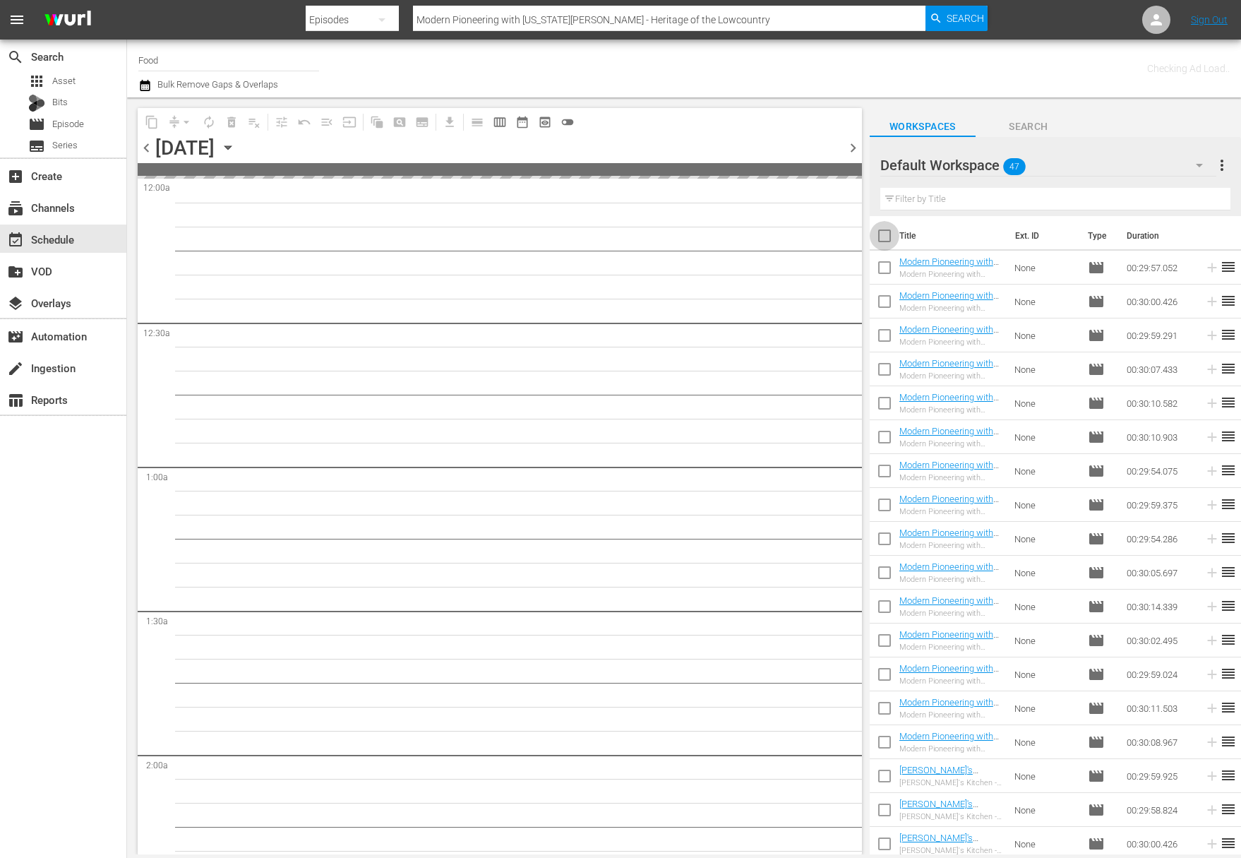
checkbox input "true"
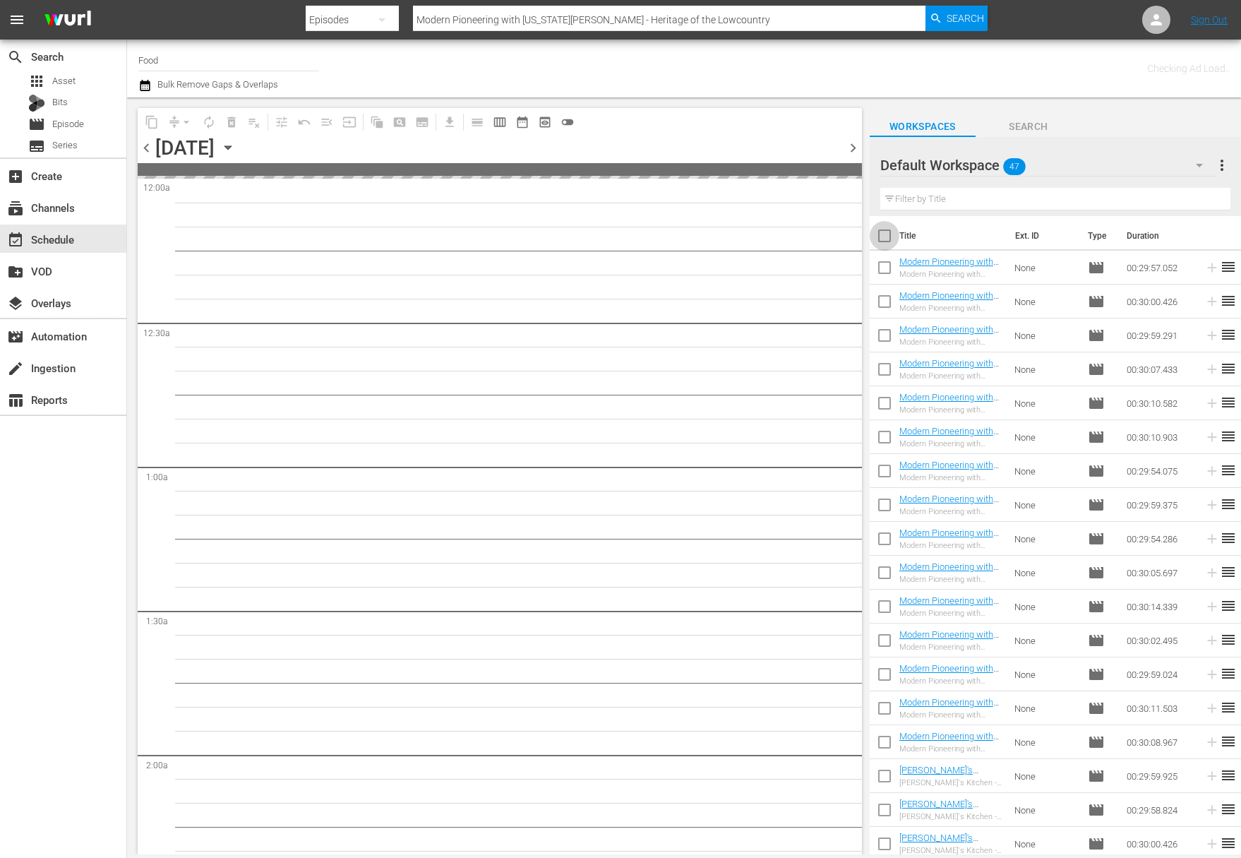
checkbox input "true"
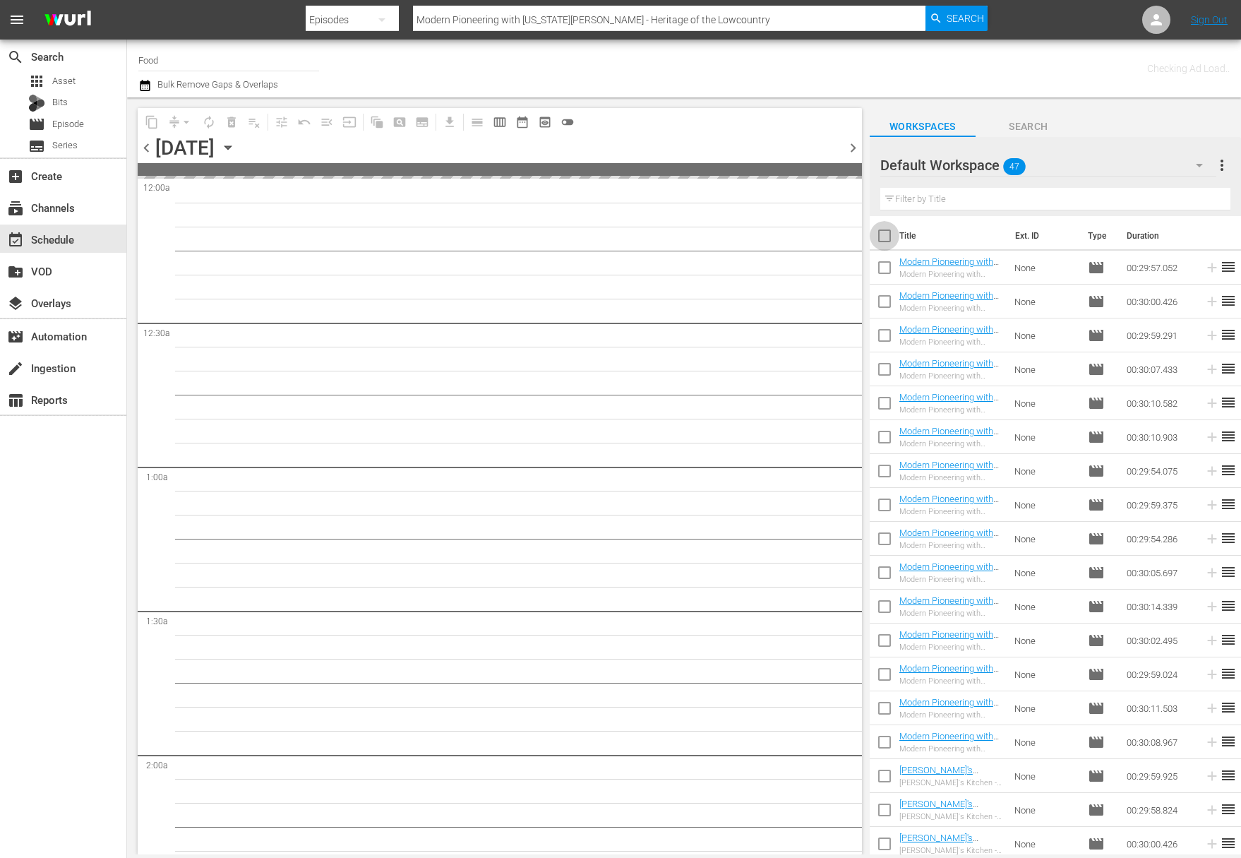
checkbox input "true"
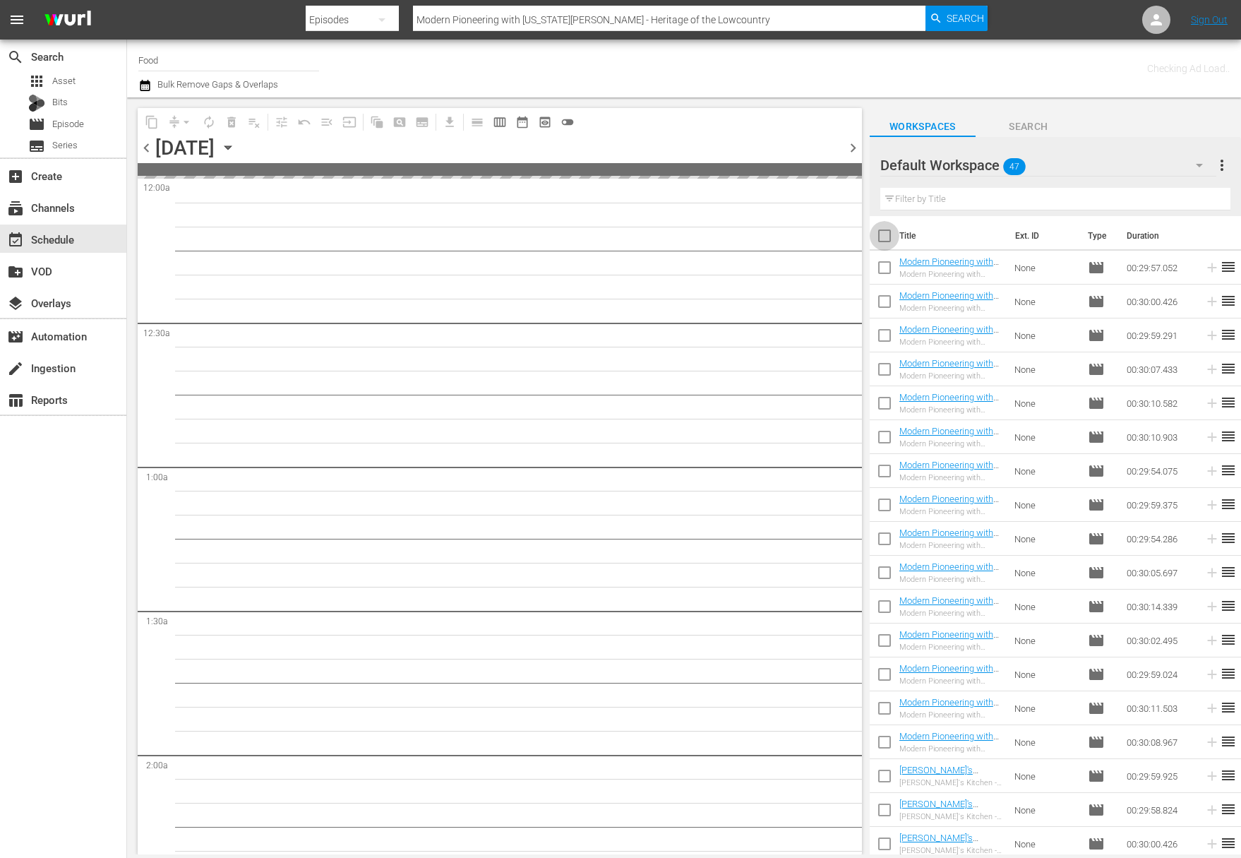
checkbox input "true"
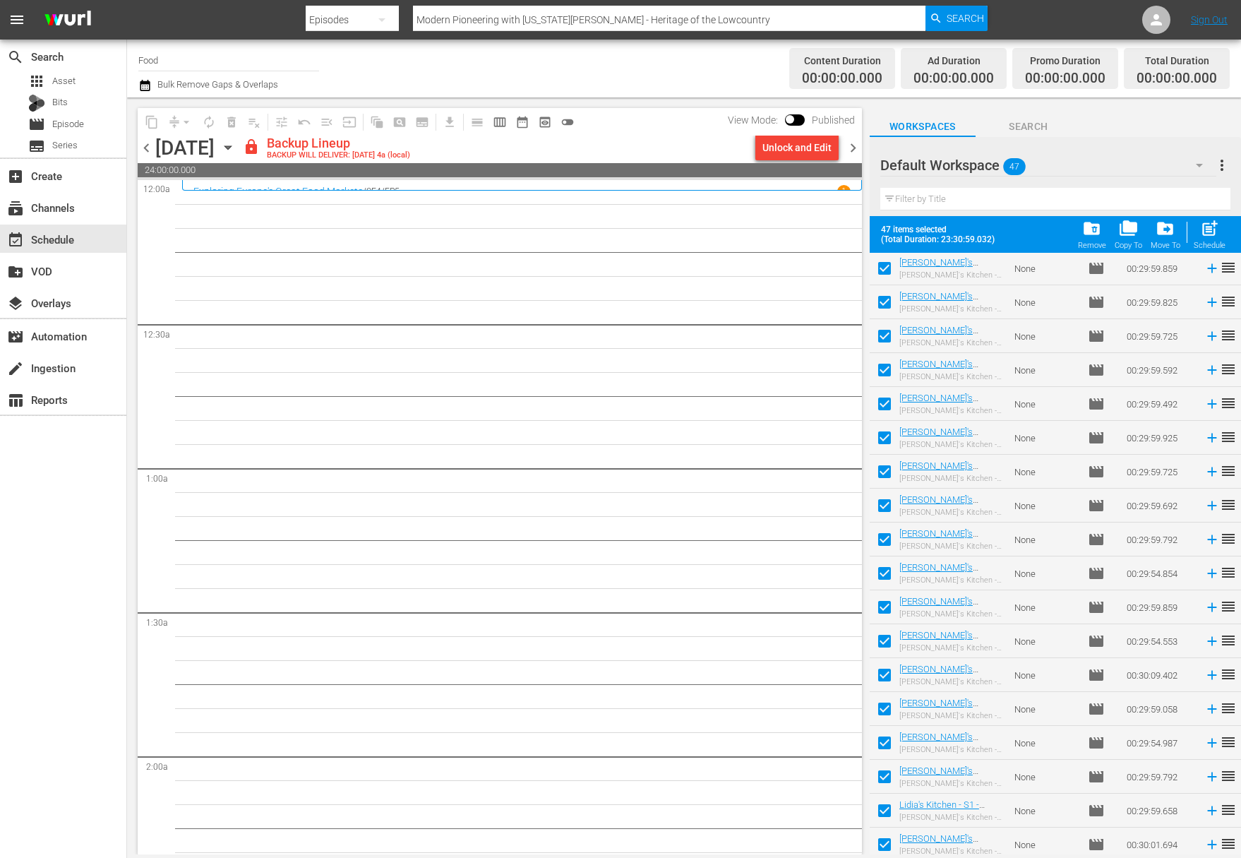
scroll to position [1024, 0]
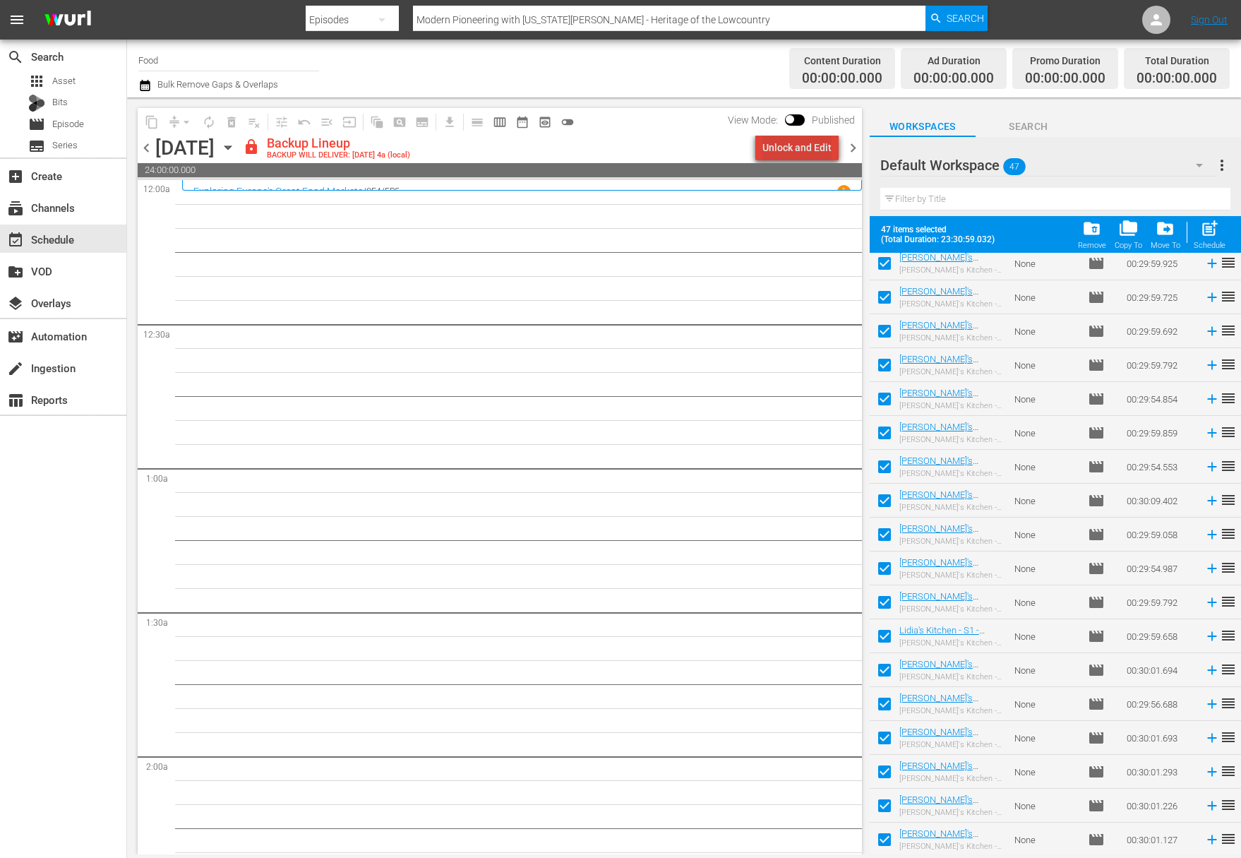
click at [807, 143] on div "Unlock and Edit" at bounding box center [796, 147] width 69 height 25
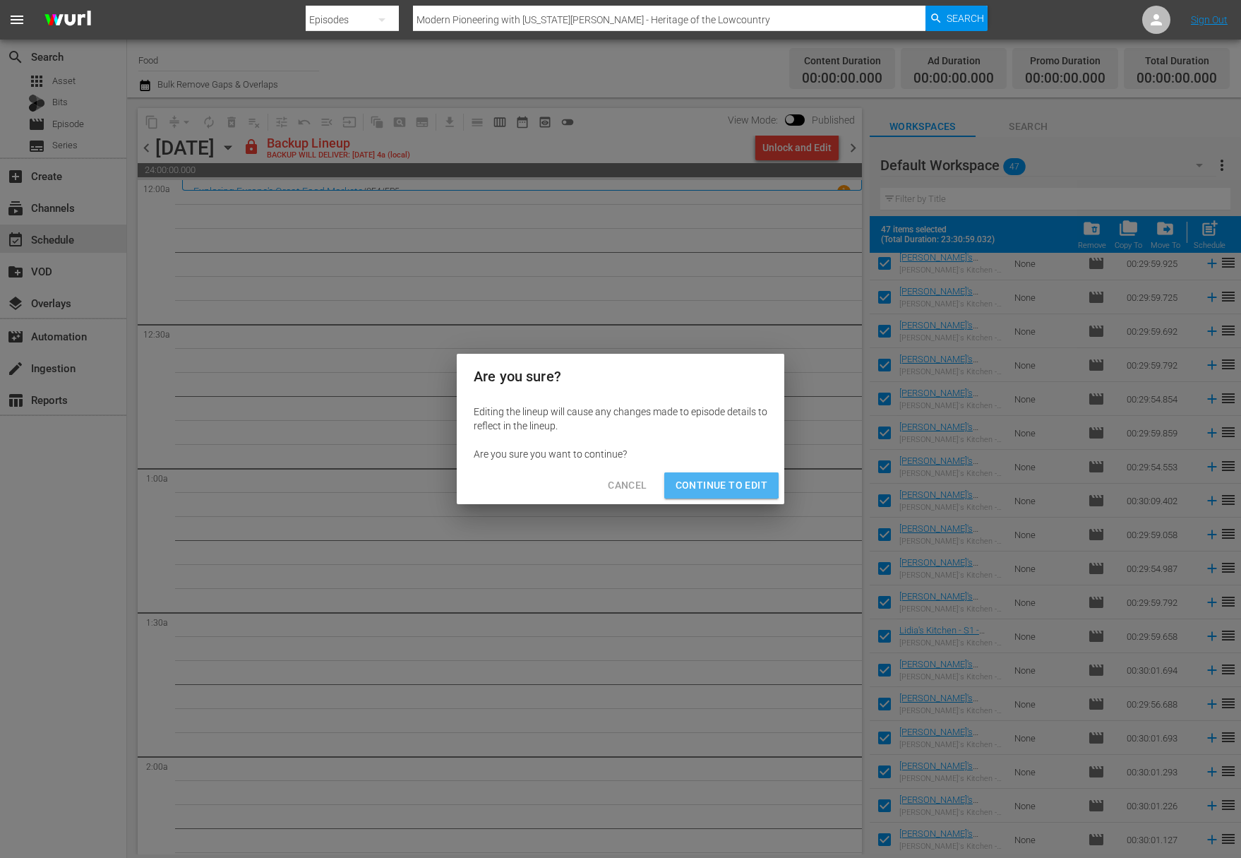
click at [712, 482] on span "Continue to Edit" at bounding box center [722, 486] width 92 height 18
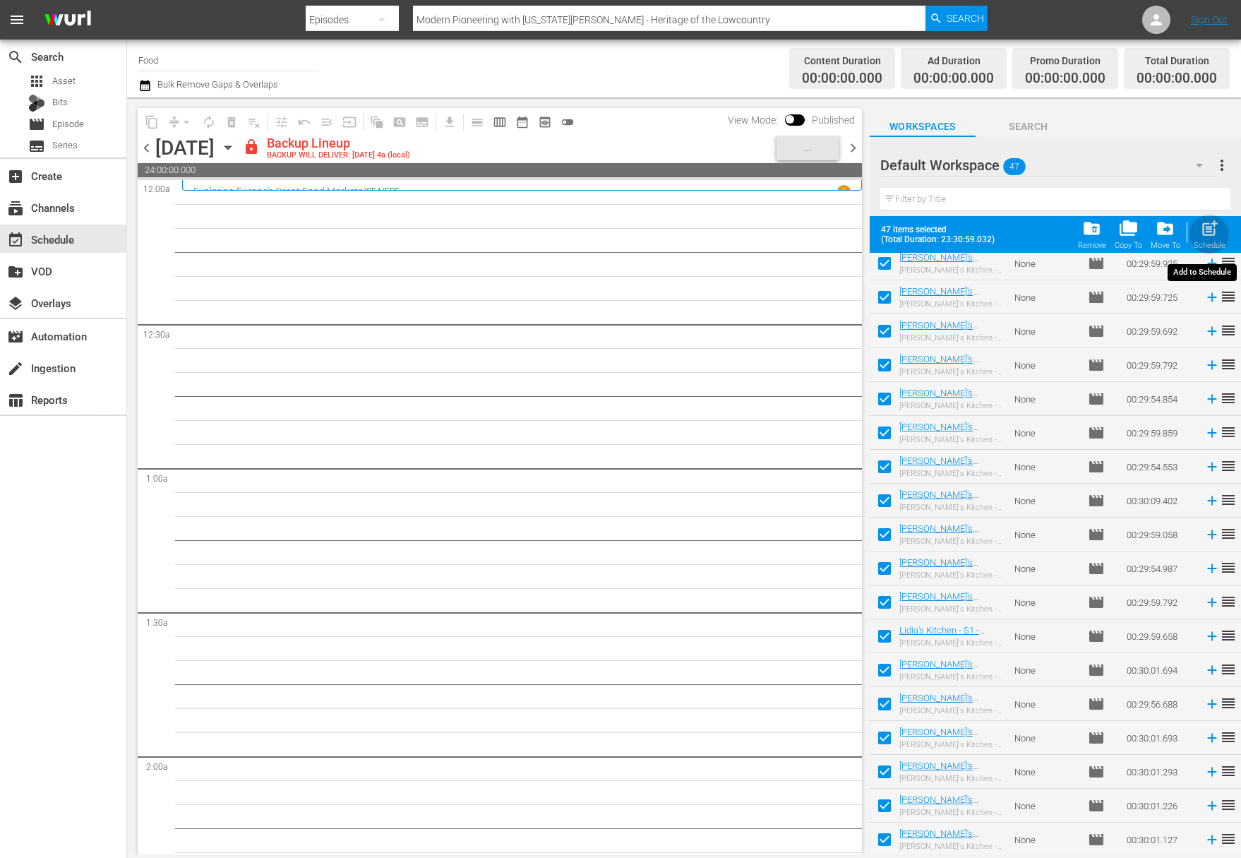
click at [1212, 228] on span "post_add" at bounding box center [1209, 228] width 19 height 19
checkbox input "false"
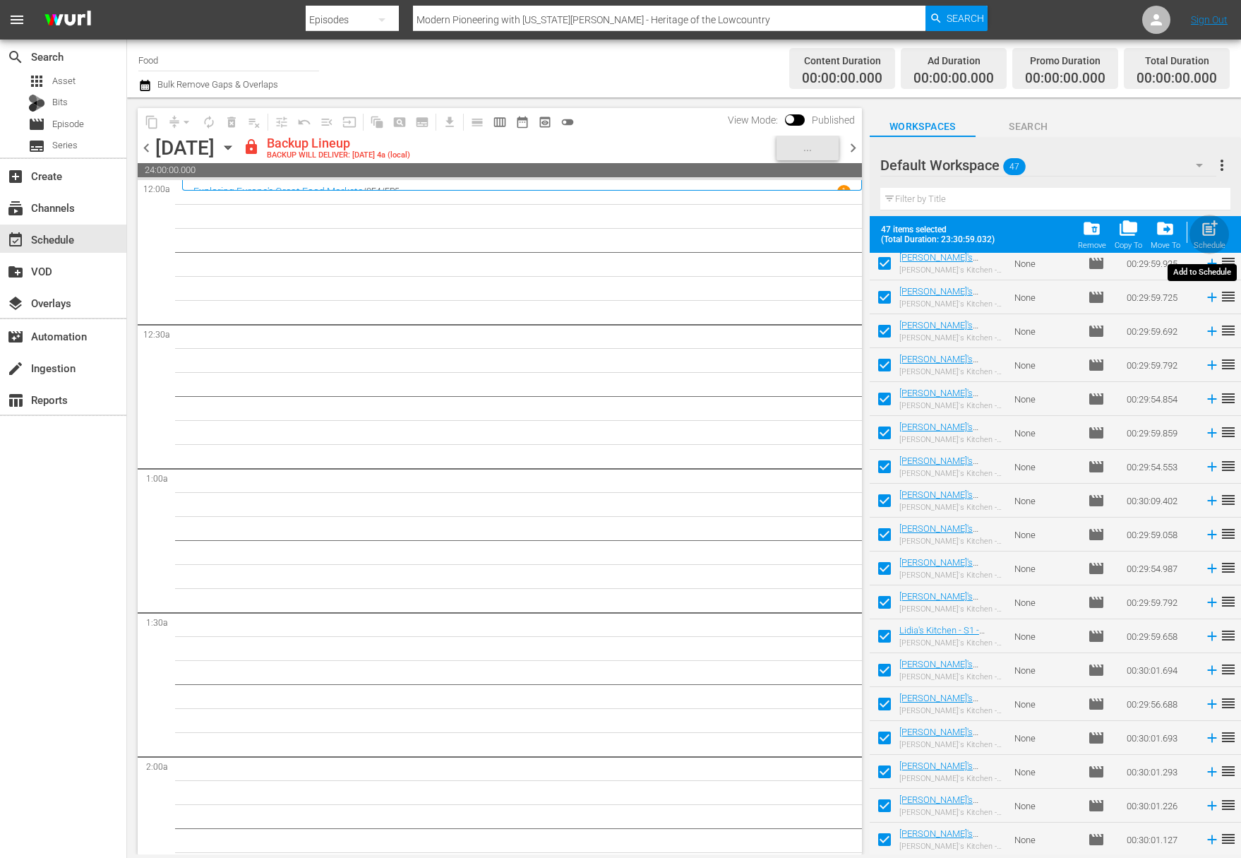
checkbox input "false"
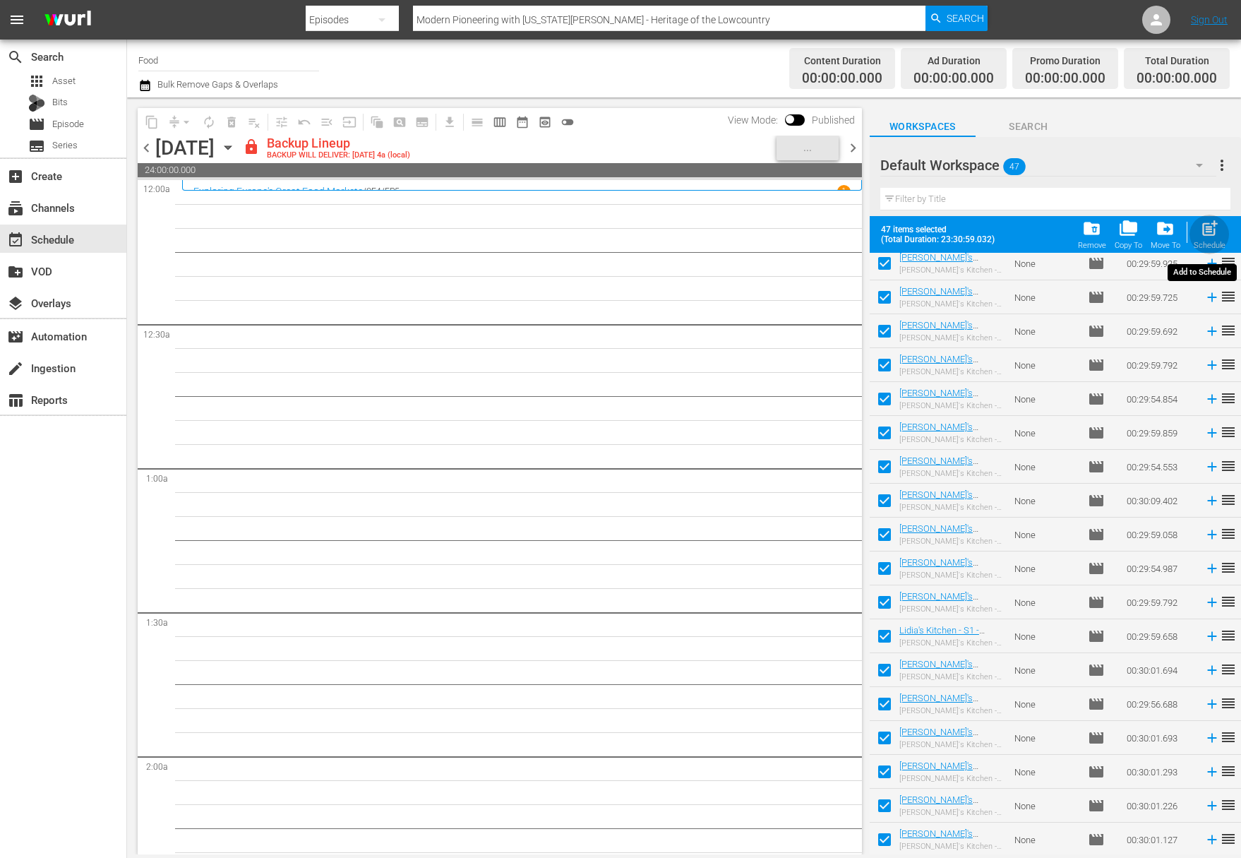
checkbox input "false"
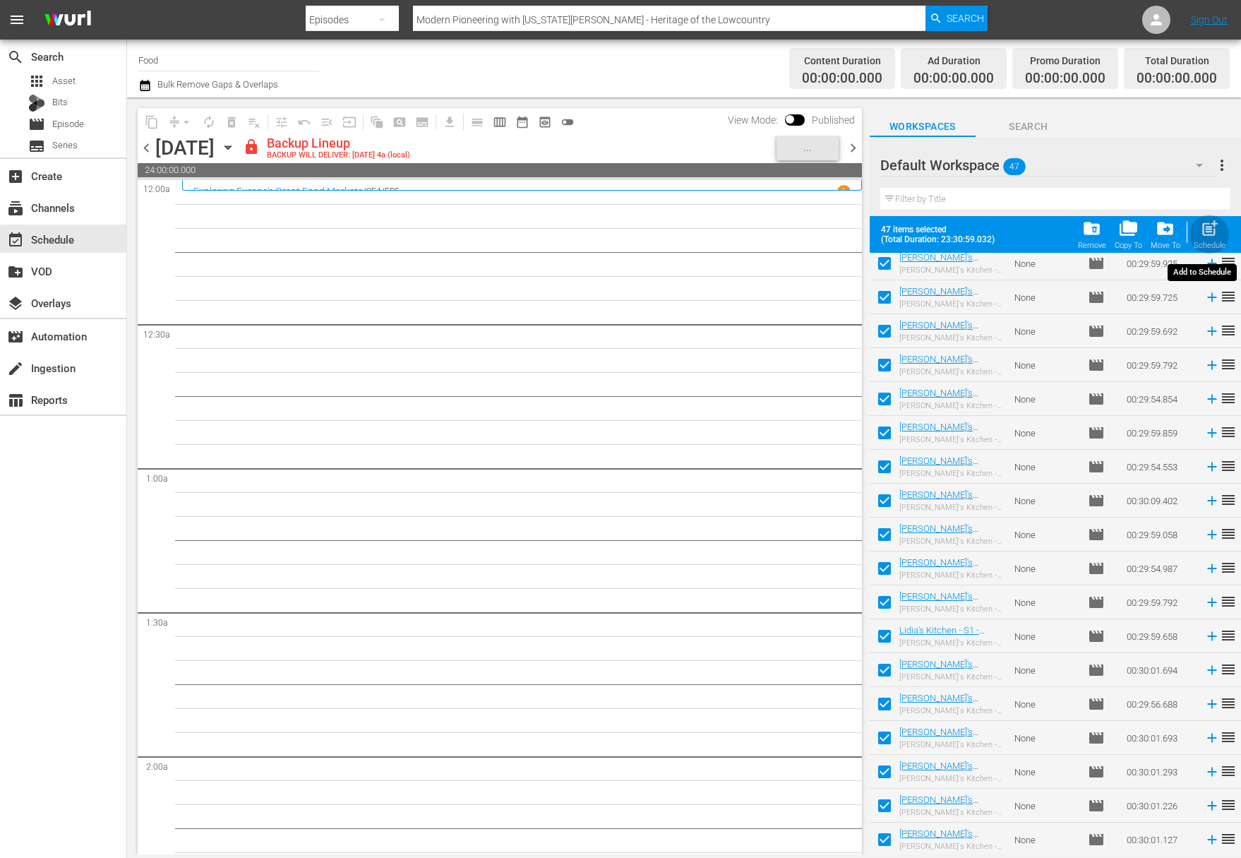
checkbox input "false"
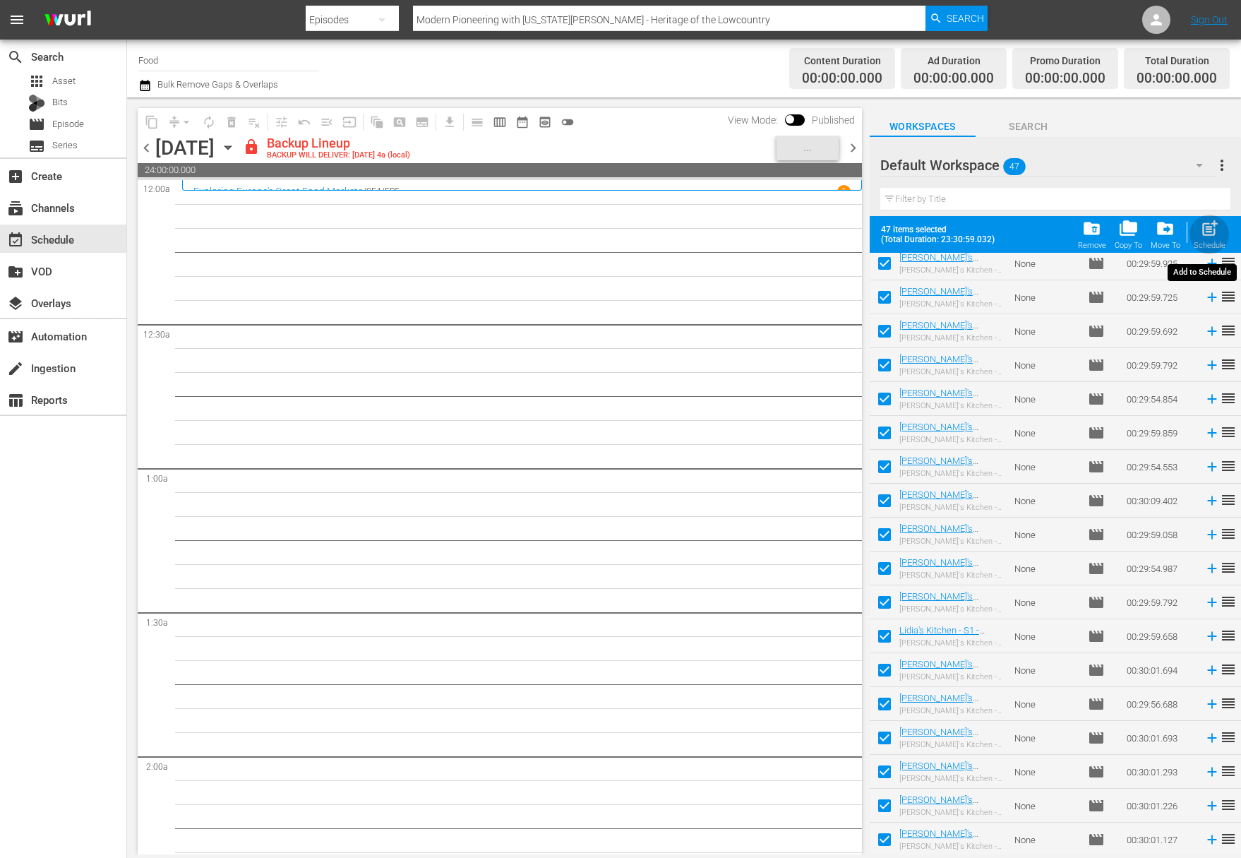
checkbox input "false"
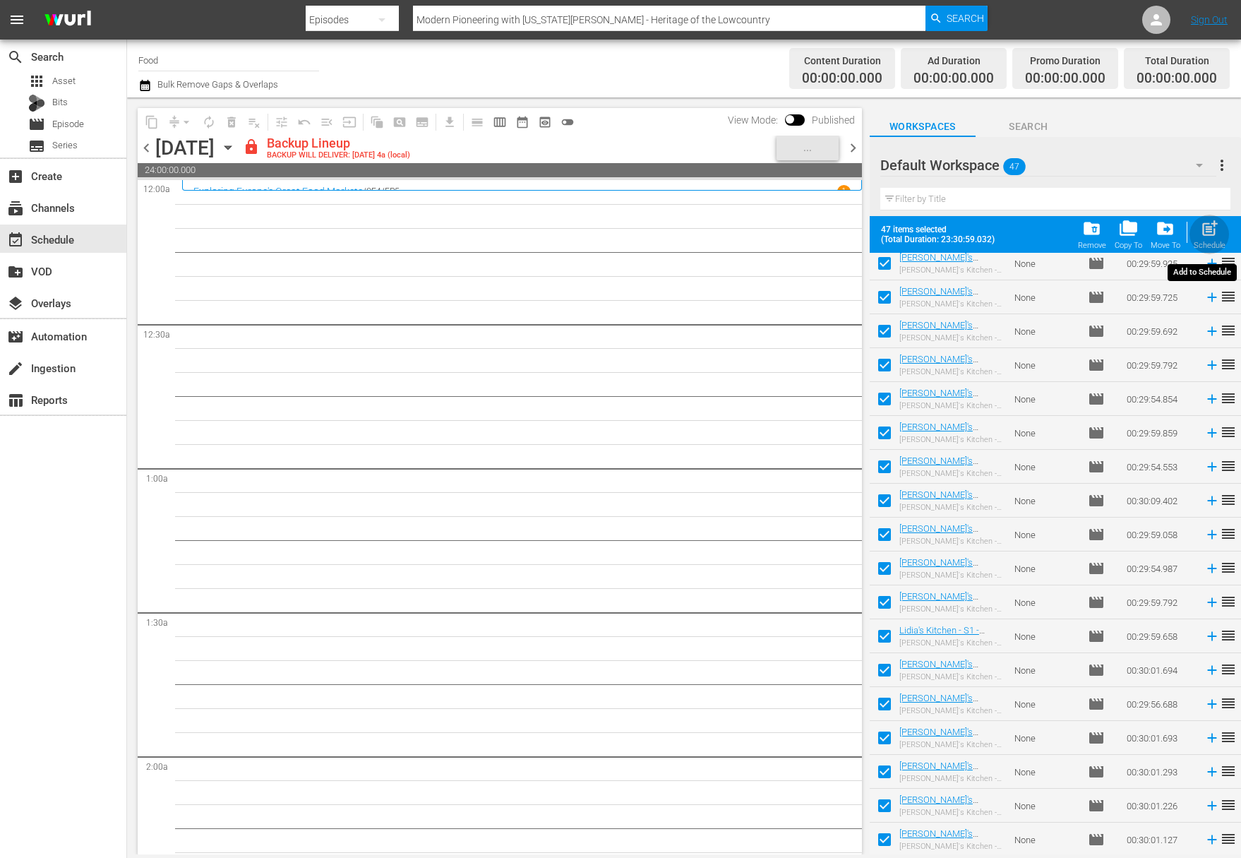
checkbox input "false"
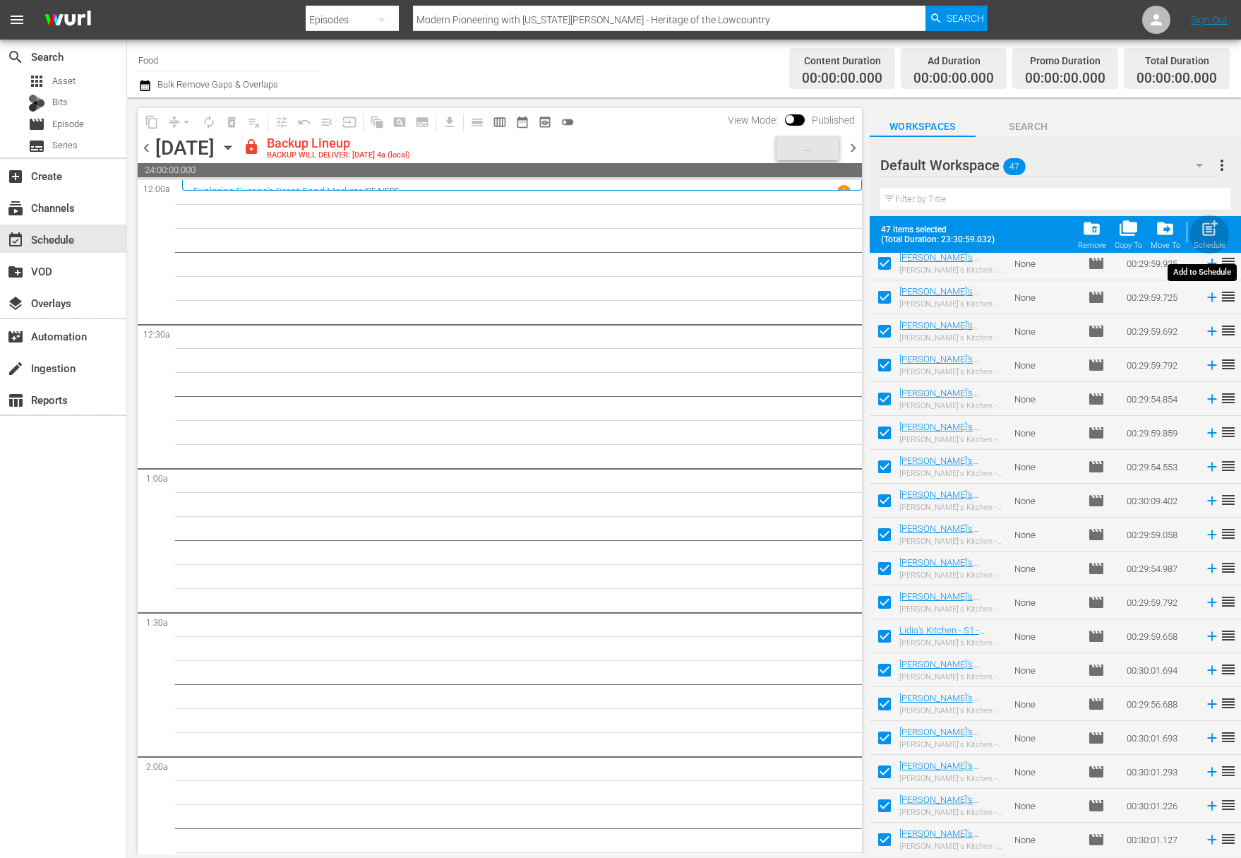
checkbox input "false"
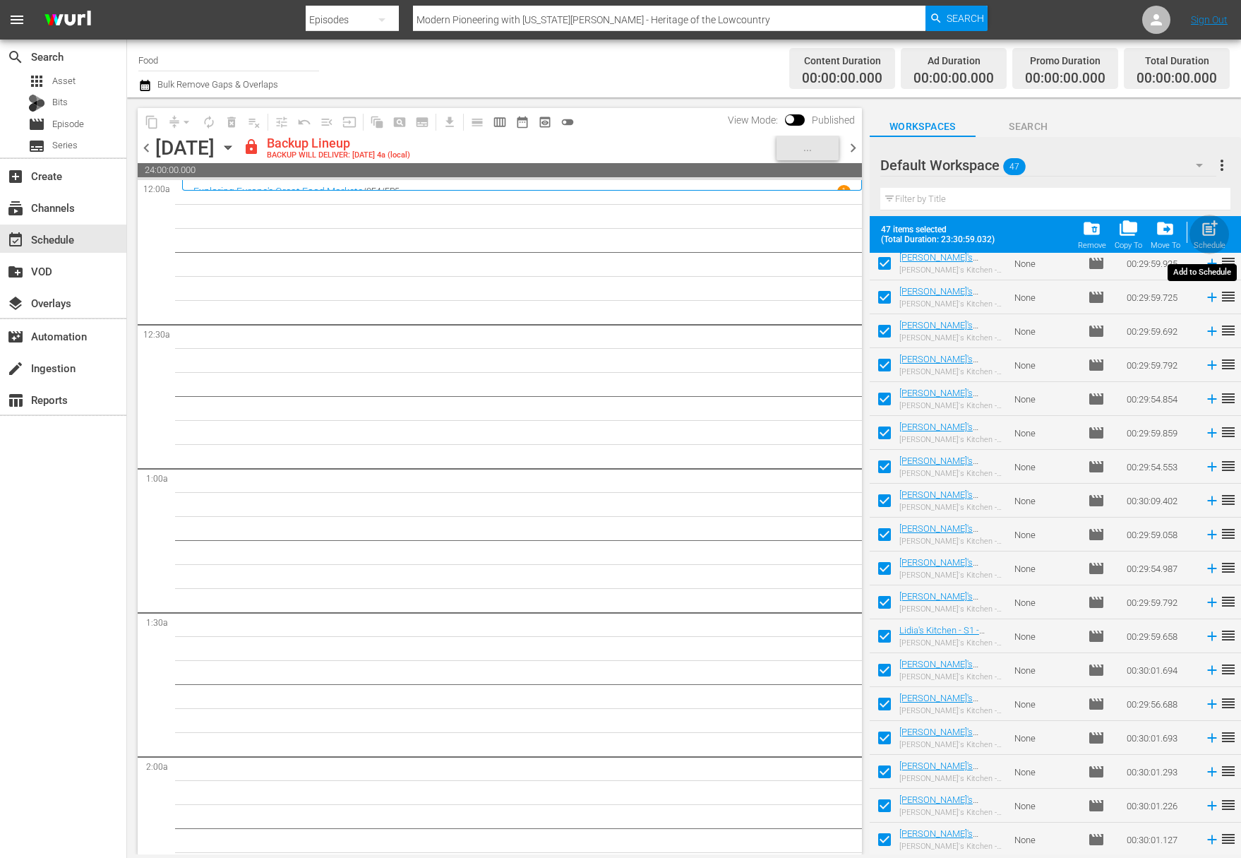
checkbox input "false"
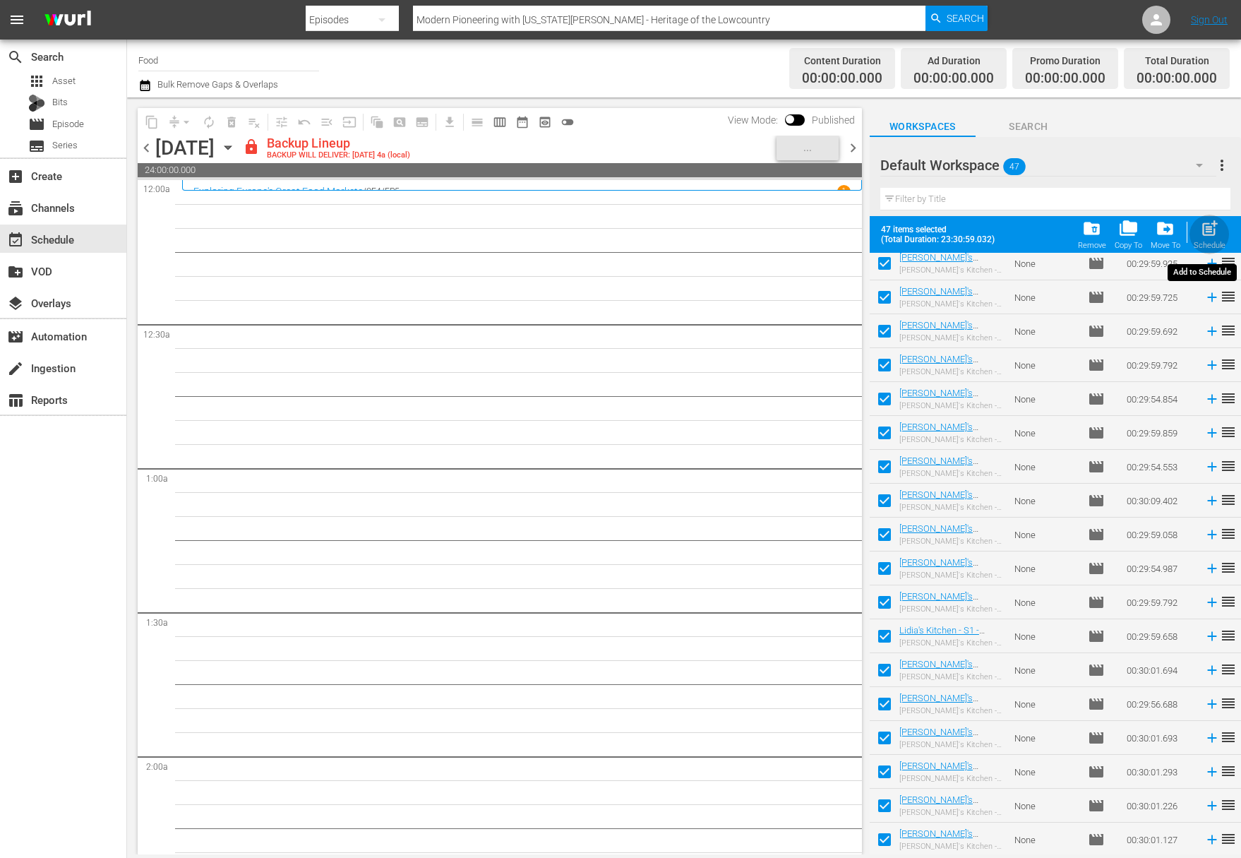
checkbox input "false"
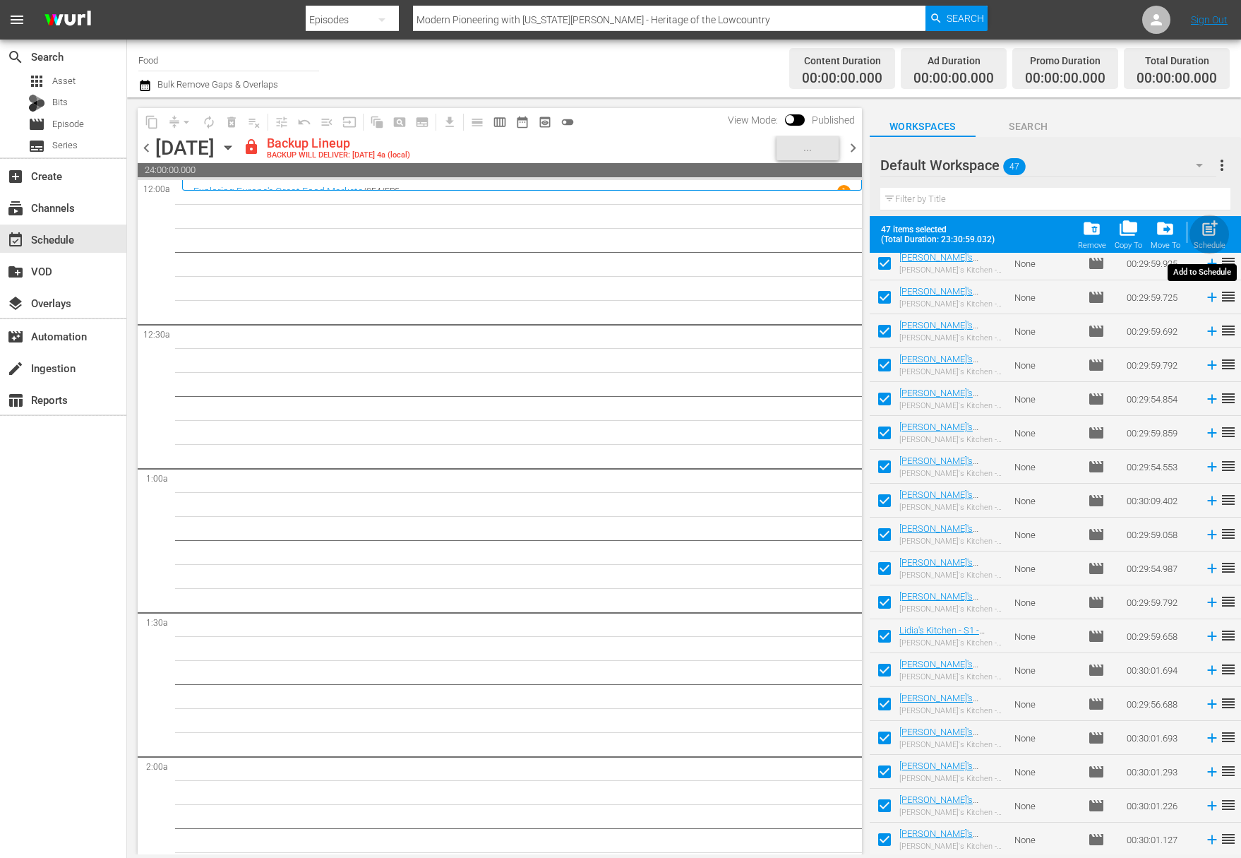
checkbox input "false"
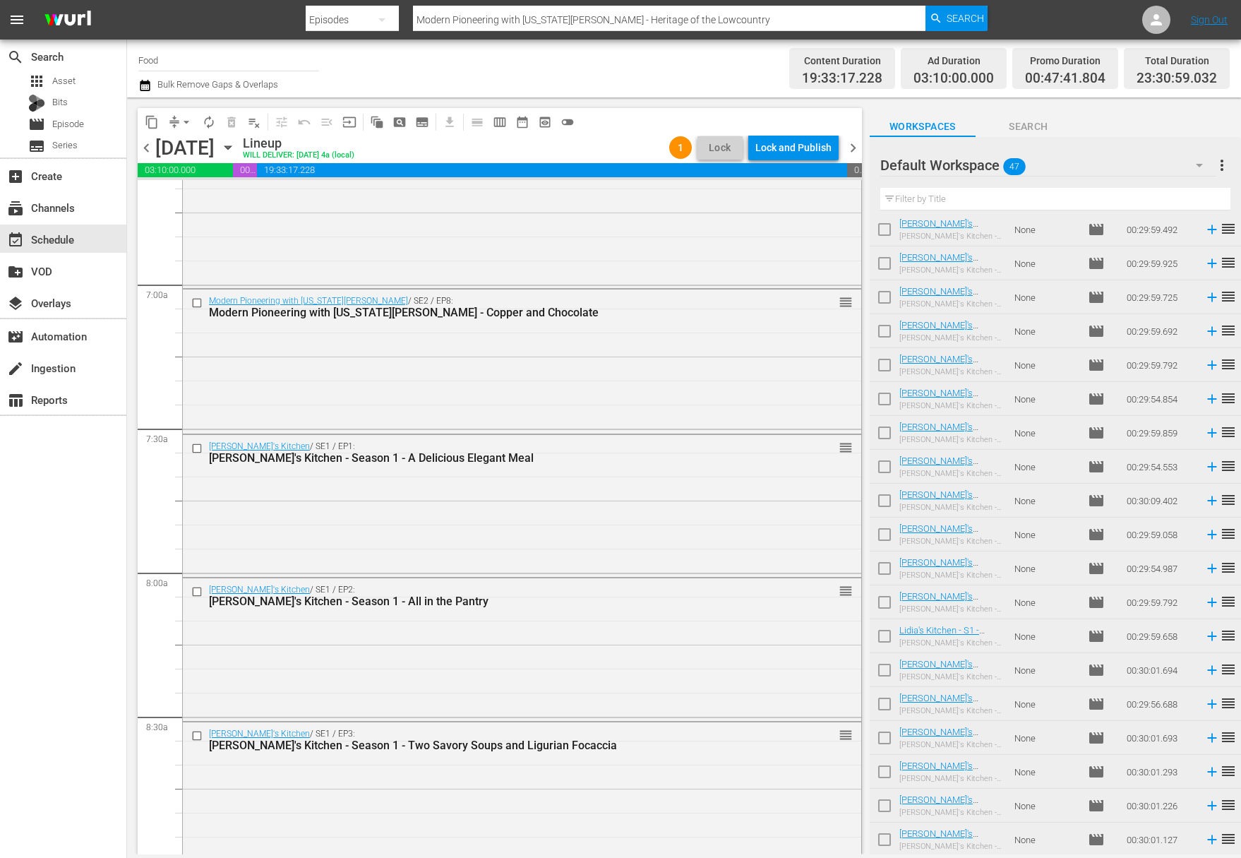
scroll to position [1250, 0]
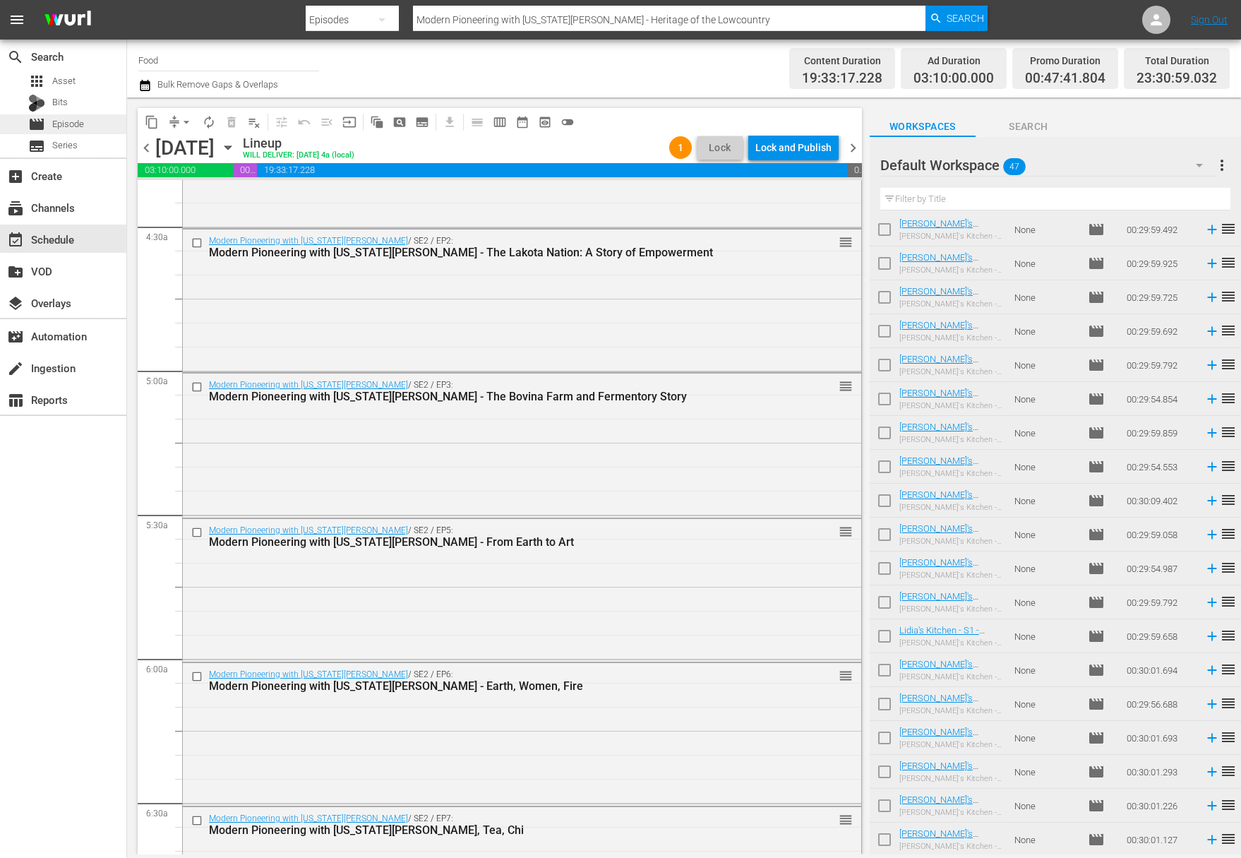
click at [87, 124] on div "movie Episode" at bounding box center [63, 124] width 126 height 20
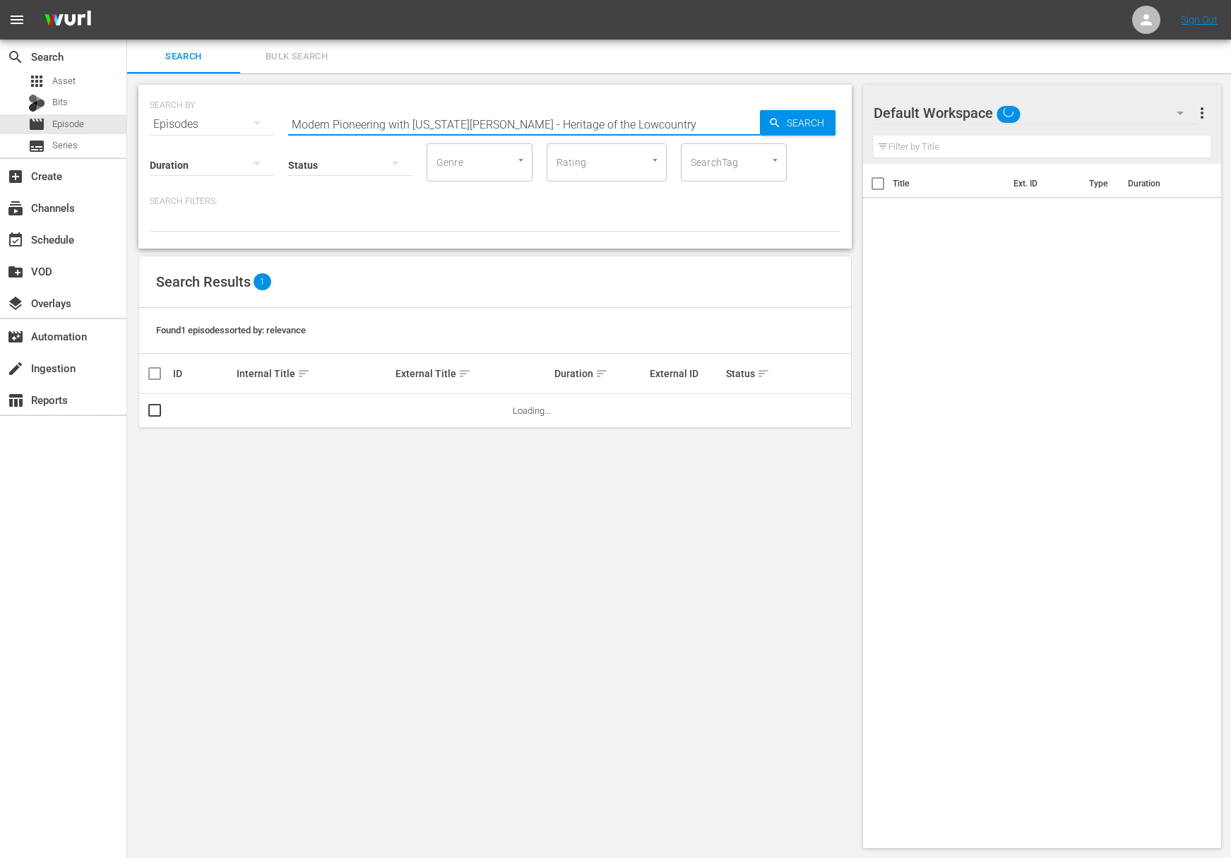
click at [365, 114] on input "Modern Pioneering with Georgia Pellegrini - Heritage of the Lowcountry" at bounding box center [524, 124] width 472 height 34
paste input "onoring Your History by Serving the Communit"
type input "Modern Pioneering with Georgia Pellegrini - Honoring Your History by Serving th…"
click at [789, 122] on span "Search" at bounding box center [808, 122] width 54 height 25
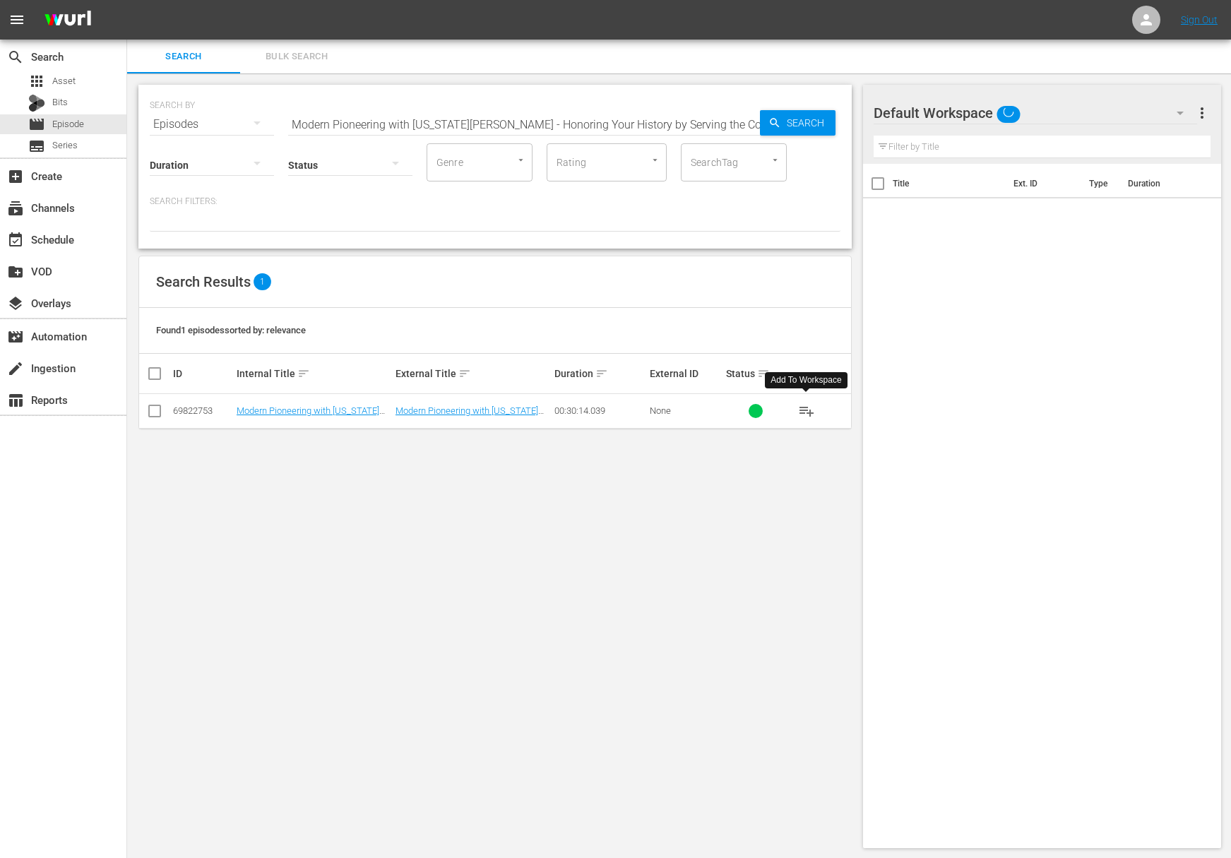
click at [806, 408] on span "playlist_add" at bounding box center [806, 410] width 17 height 17
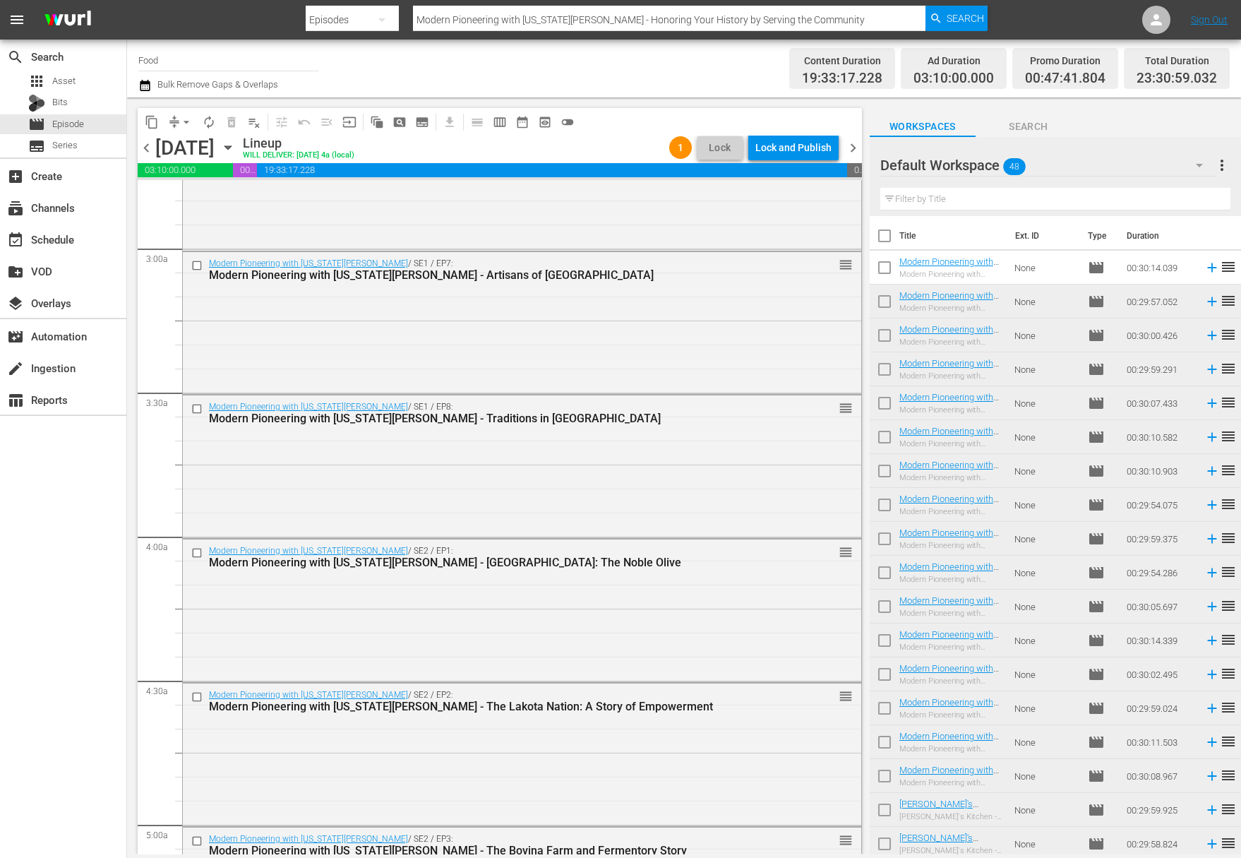
scroll to position [1089, 0]
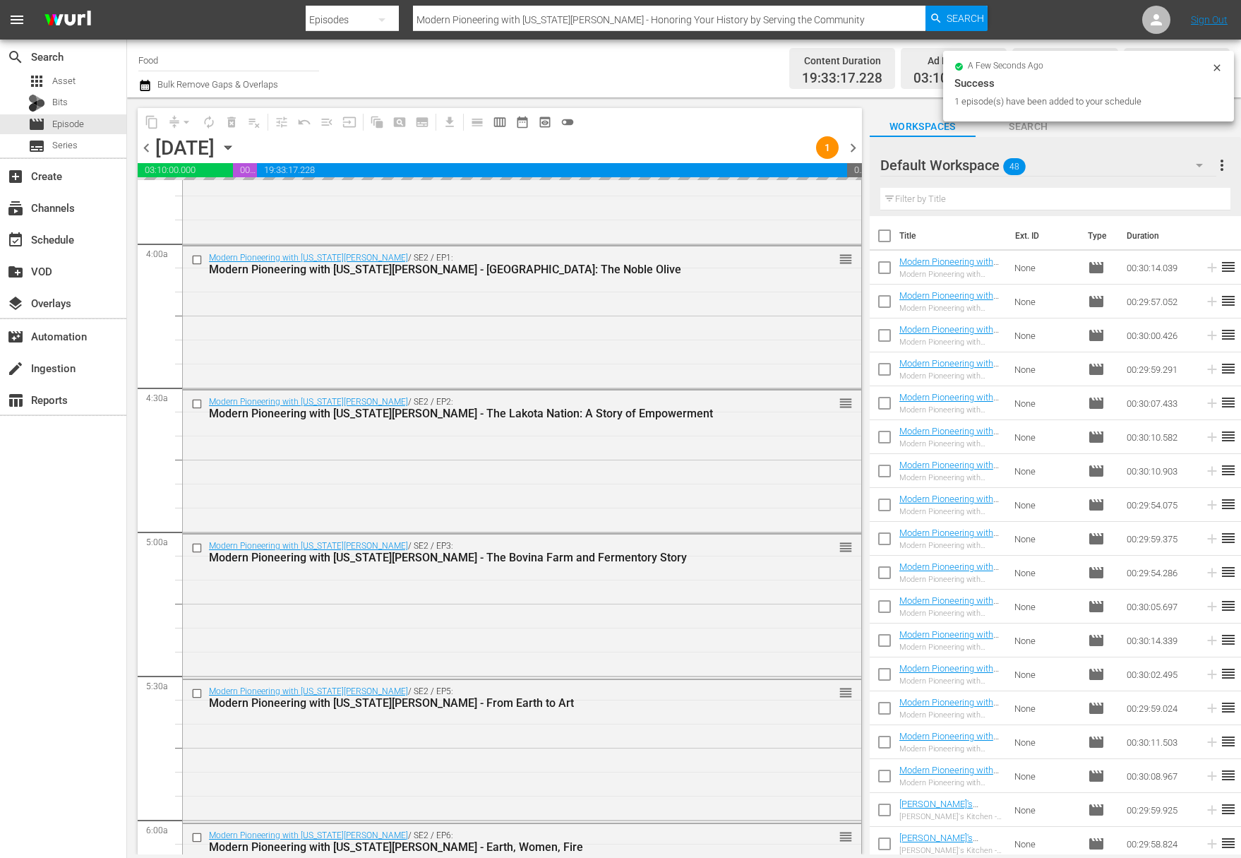
click at [231, 146] on icon "button" at bounding box center [228, 148] width 6 height 4
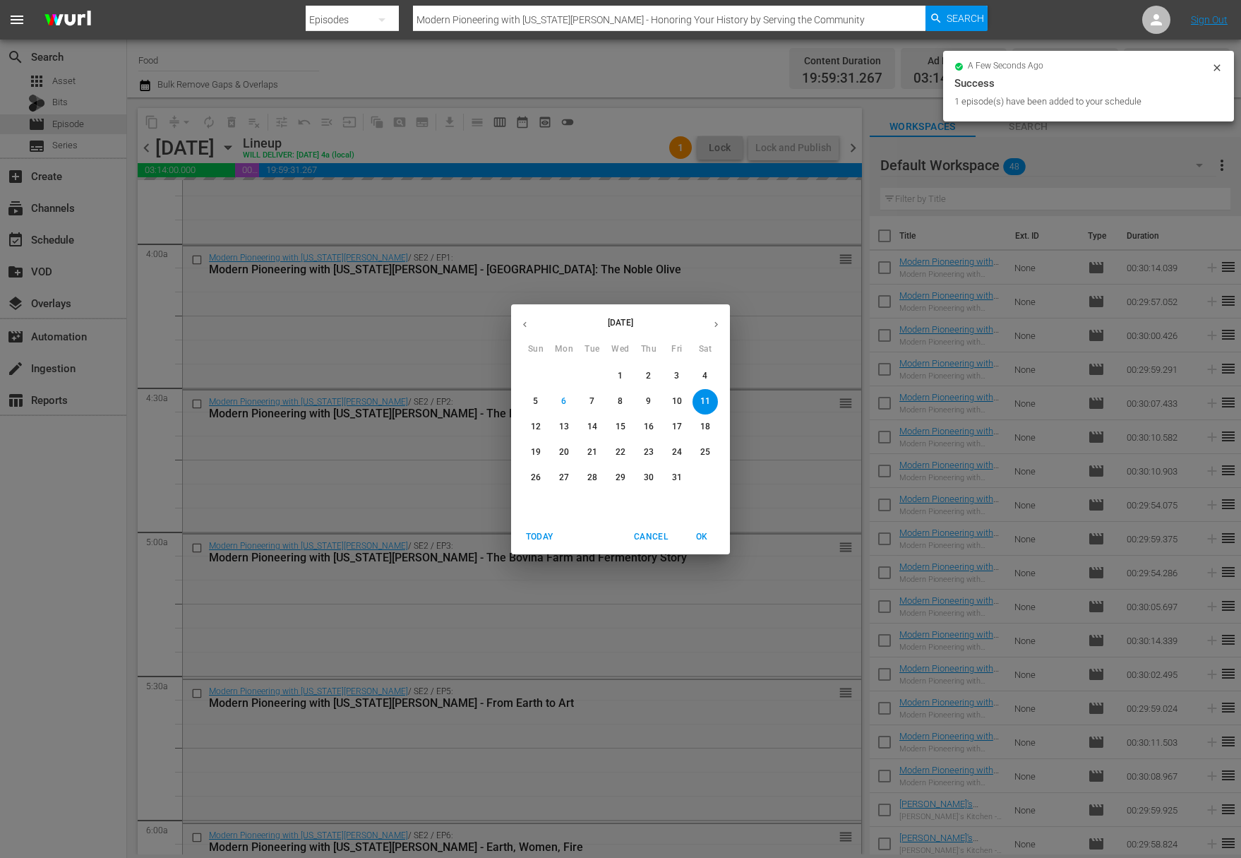
click at [438, 301] on div "October 2025 Sun Mon Tue Wed Thu Fri Sat 28 29 30 1 2 3 4 5 6 7 8 9 10 11 12 13…" at bounding box center [620, 429] width 1241 height 858
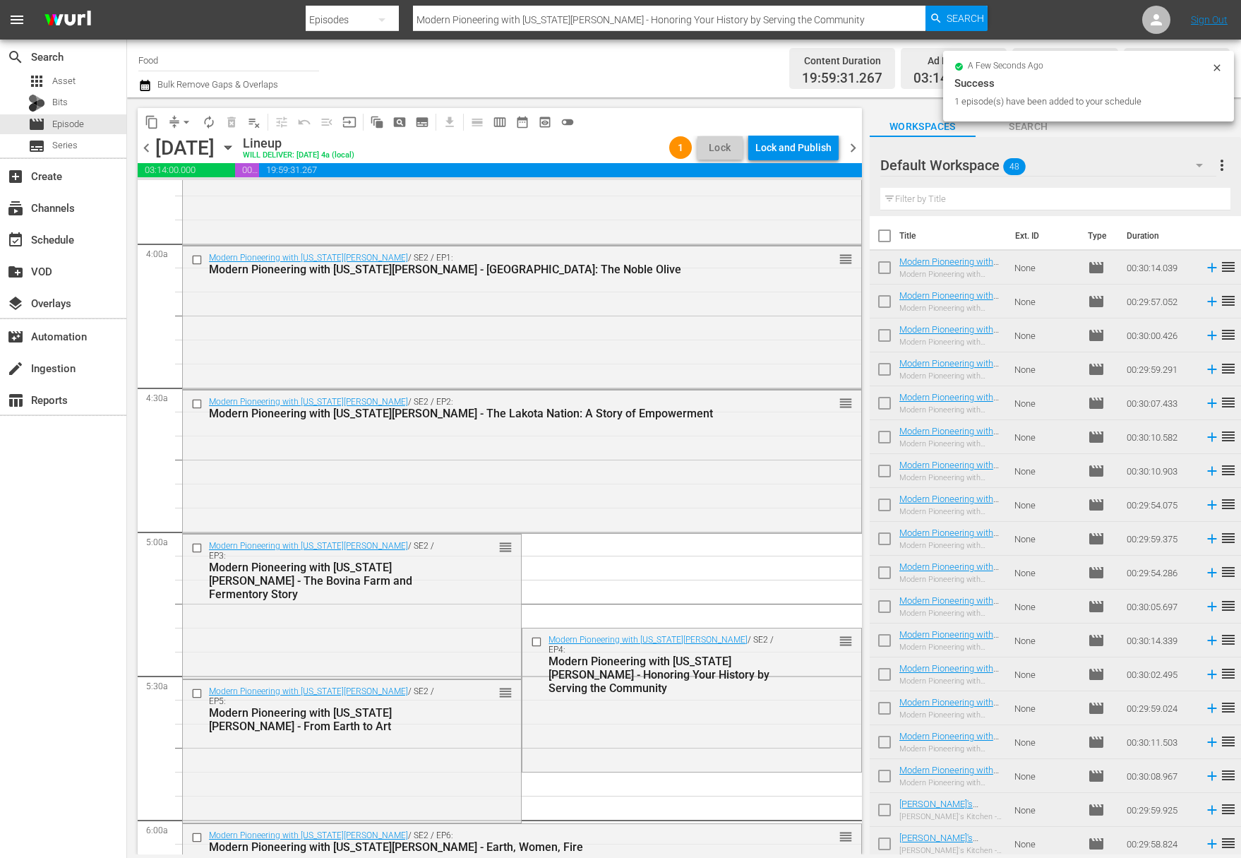
click at [185, 125] on div "October 2025 Sun Mon Tue Wed Thu Fri Sat 28 29 30 1 2 3 4 5 6 7 8 9 10 11 12 13…" at bounding box center [620, 429] width 1241 height 858
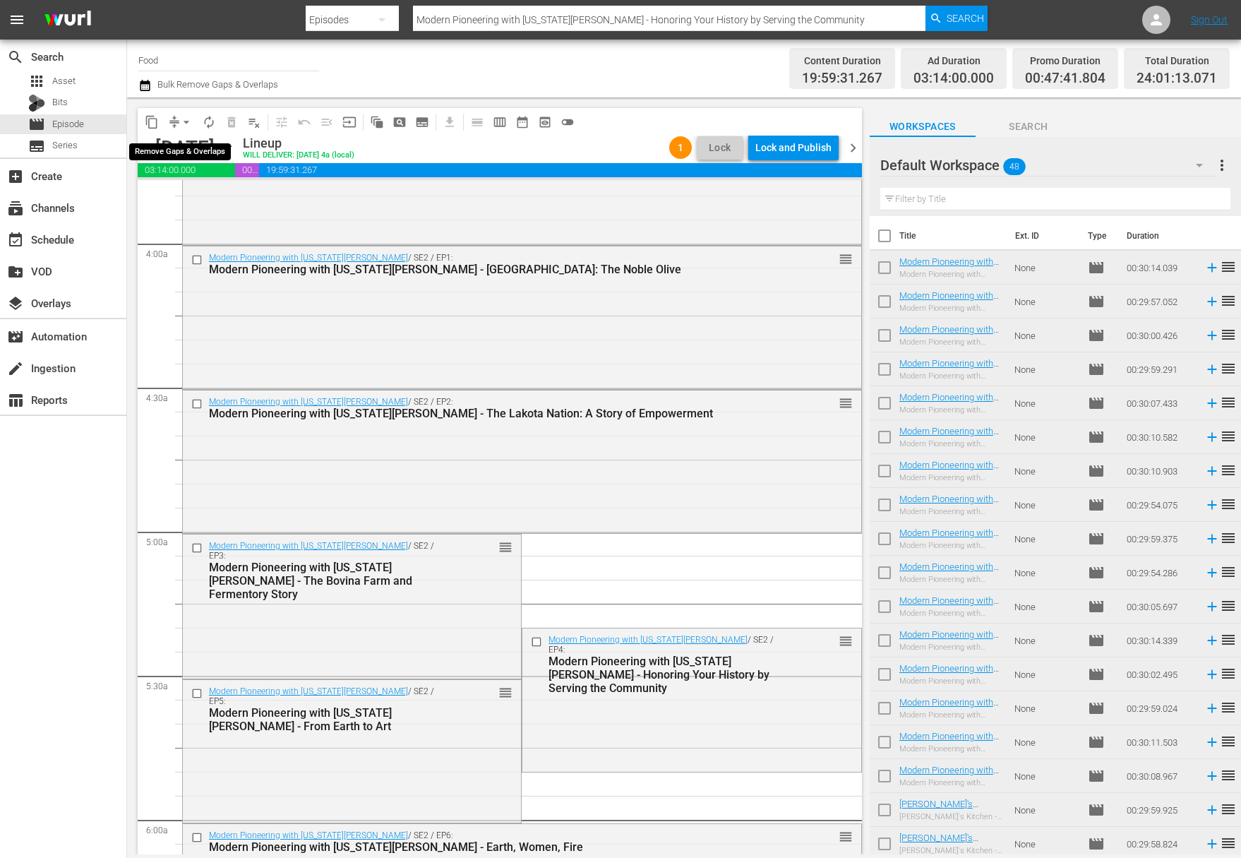
click at [181, 121] on span "arrow_drop_down" at bounding box center [186, 122] width 14 height 14
click at [186, 153] on li "Align to Midnight" at bounding box center [187, 150] width 148 height 23
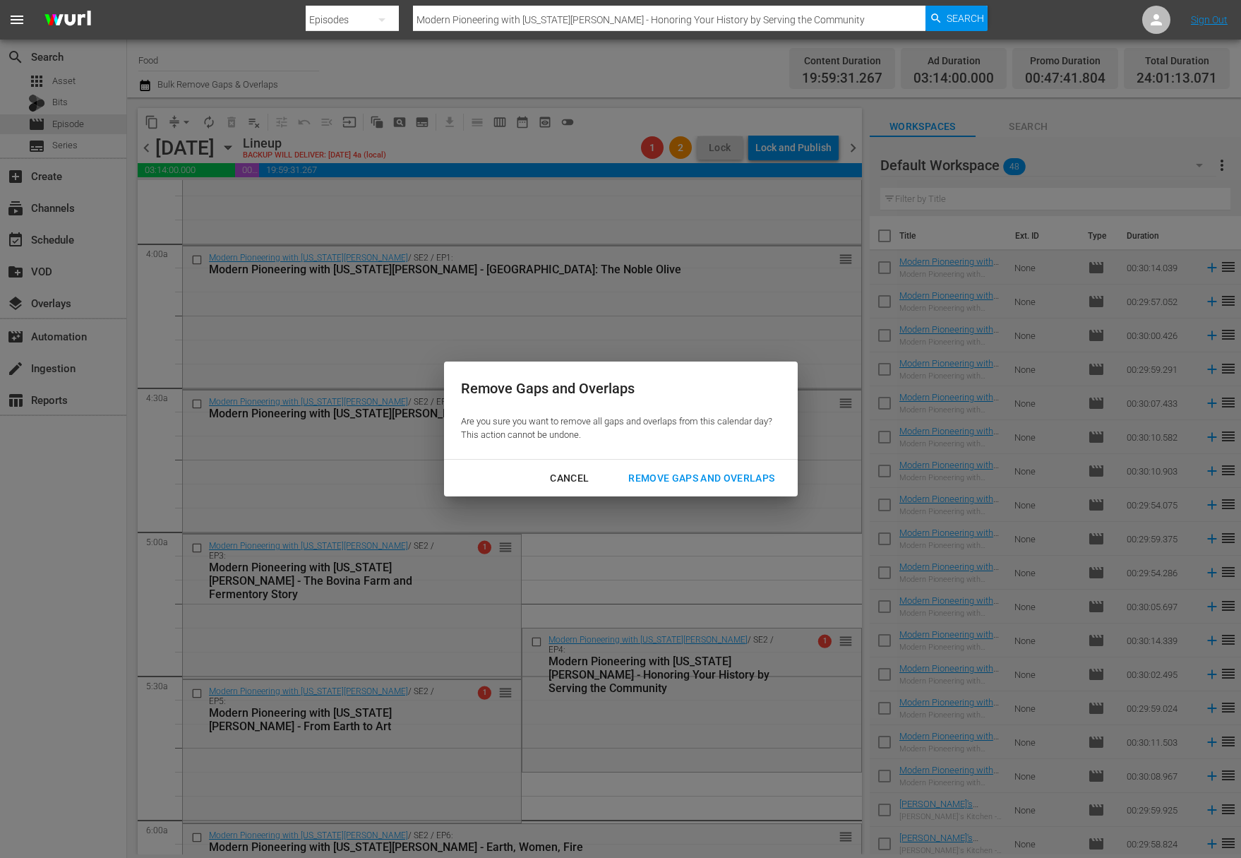
click at [759, 480] on div "Remove Gaps and Overlaps" at bounding box center [701, 478] width 169 height 18
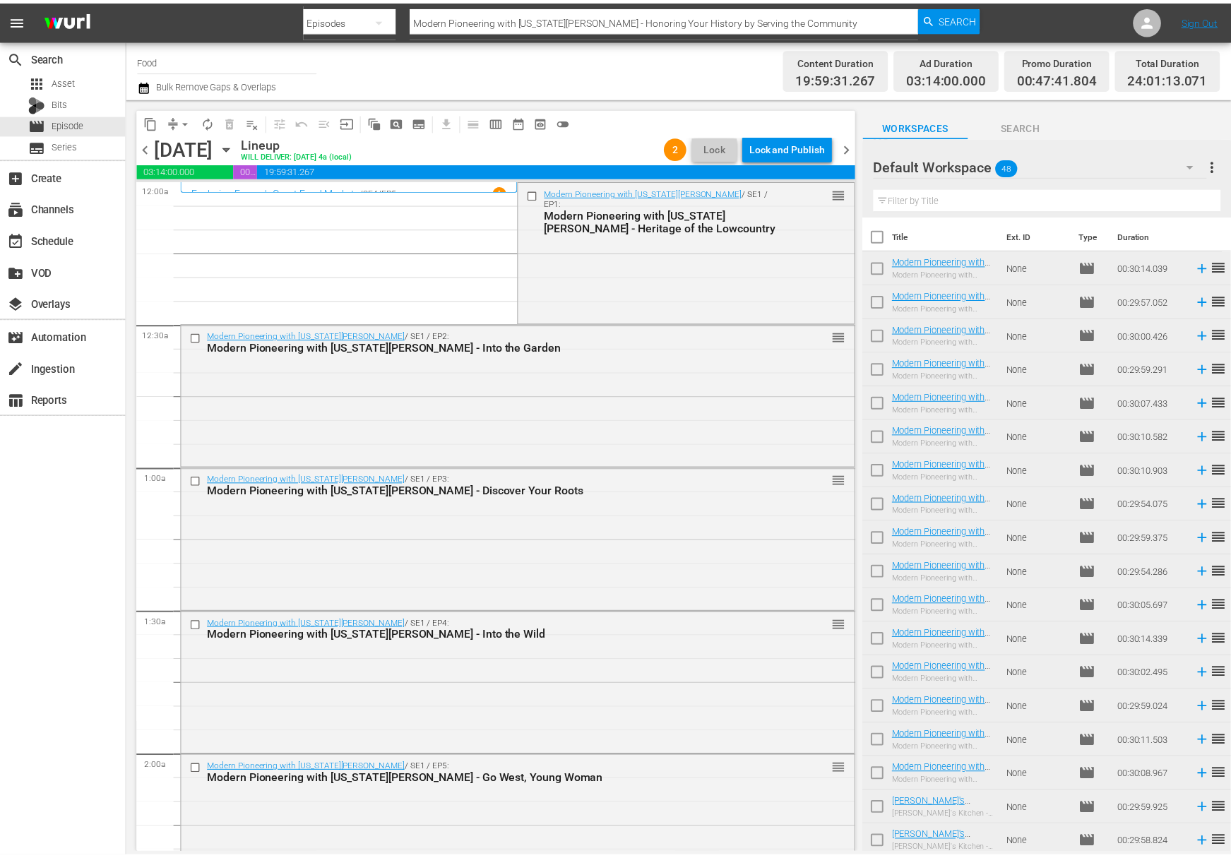
scroll to position [386, 0]
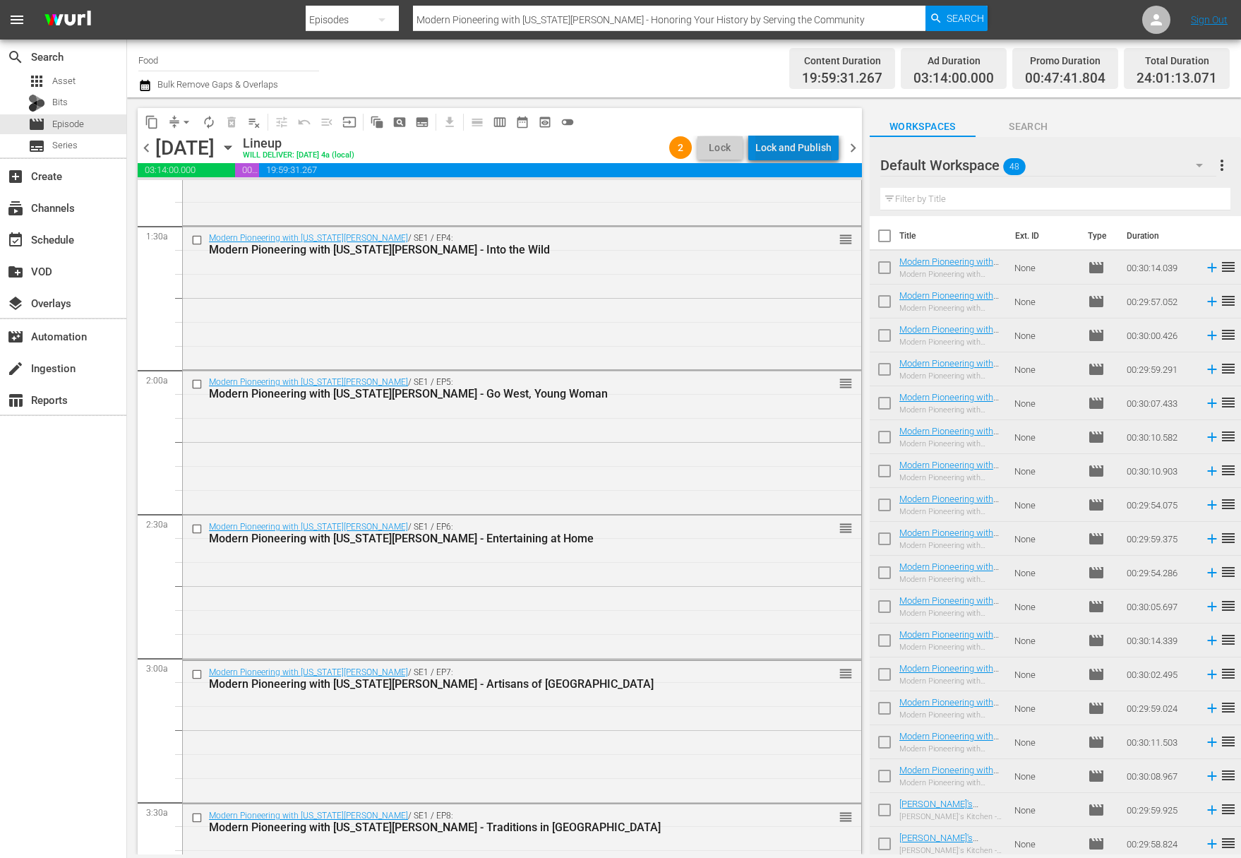
click at [814, 149] on div "Lock and Publish" at bounding box center [793, 147] width 76 height 25
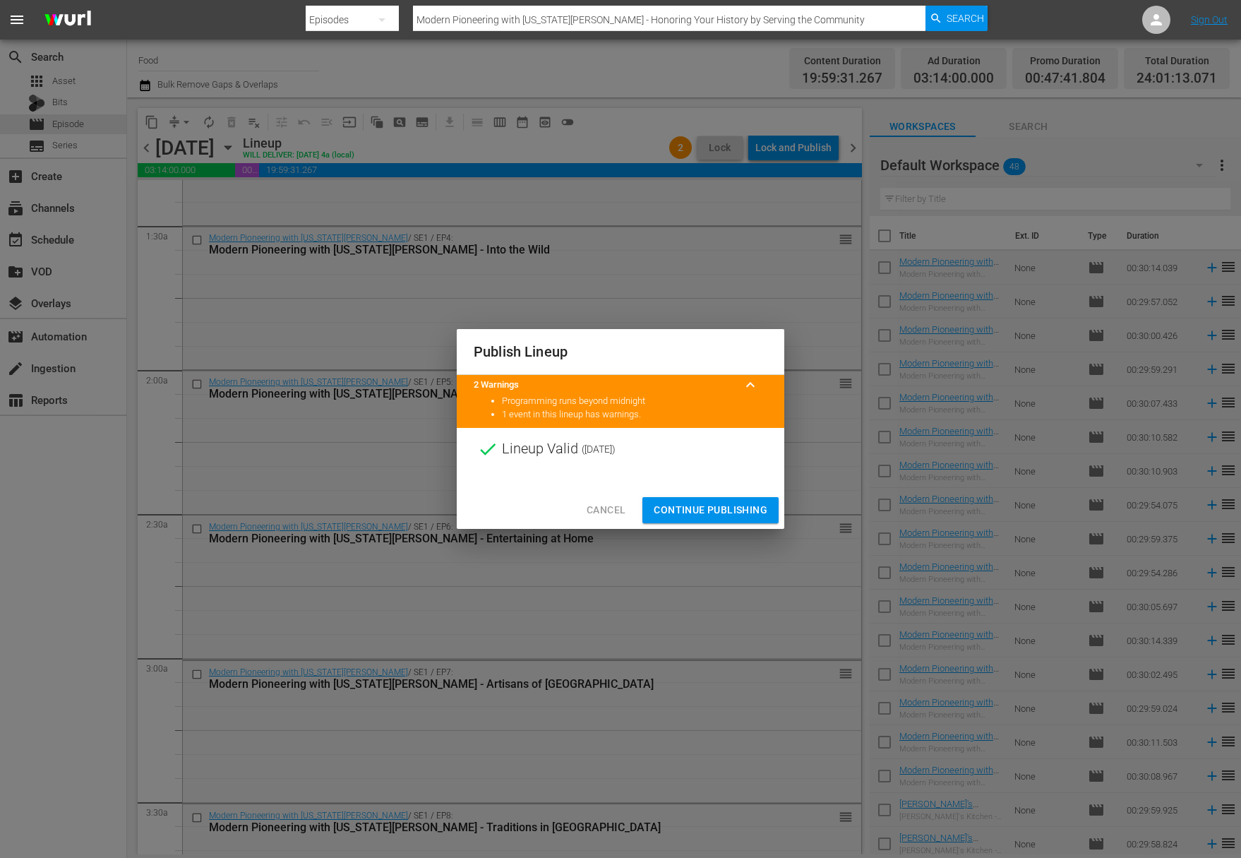
click at [717, 505] on span "Continue Publishing" at bounding box center [711, 510] width 114 height 18
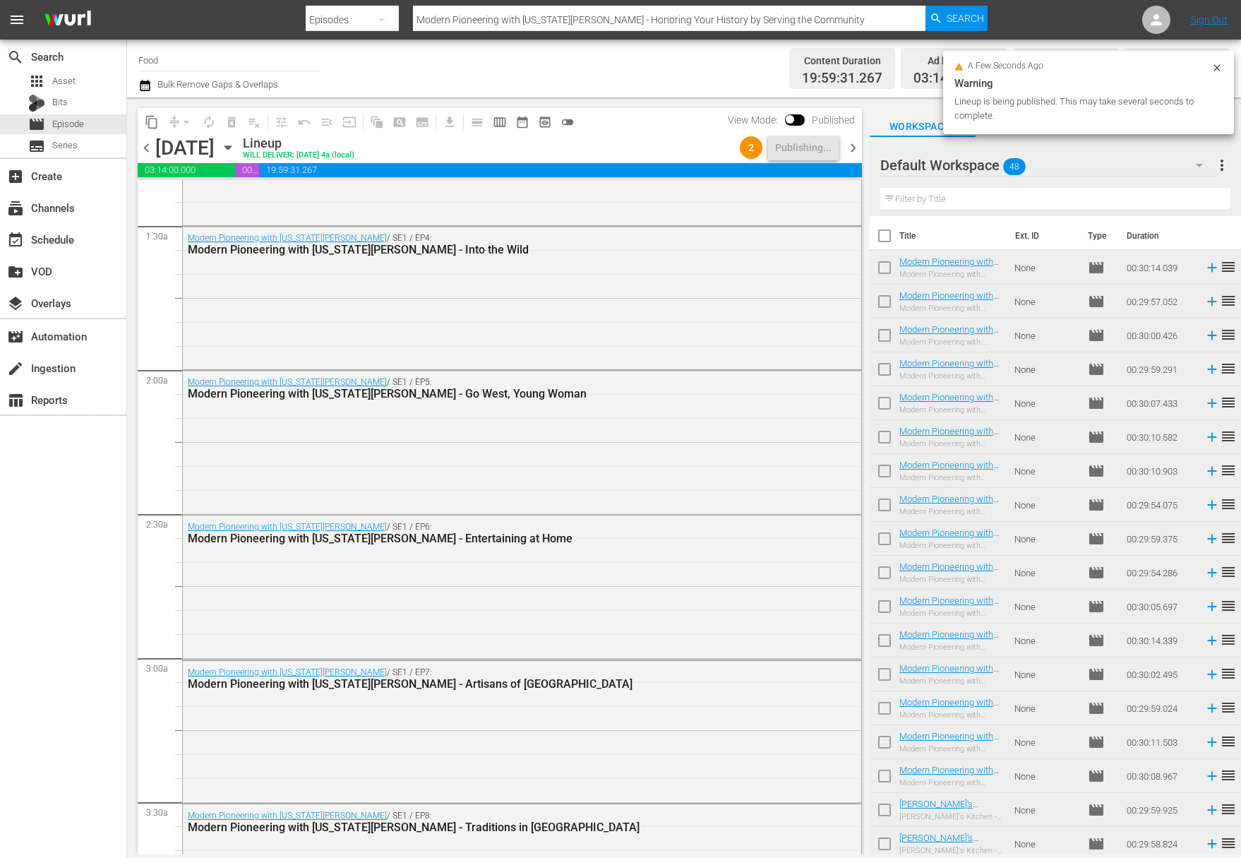
click at [1223, 168] on span "more_vert" at bounding box center [1222, 165] width 17 height 17
click at [1144, 194] on div "Clear All Workspace Items" at bounding box center [1131, 192] width 166 height 25
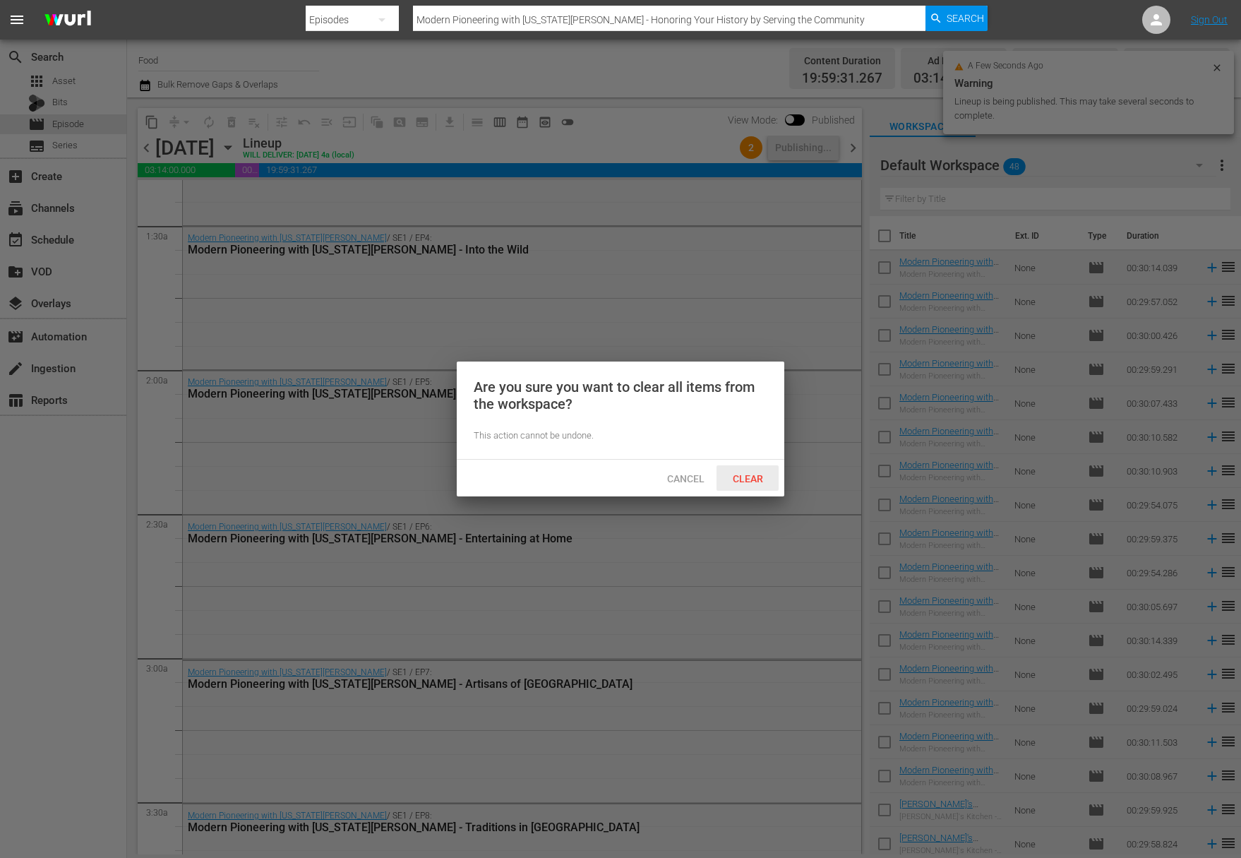
click at [733, 478] on span "Clear" at bounding box center [748, 478] width 53 height 11
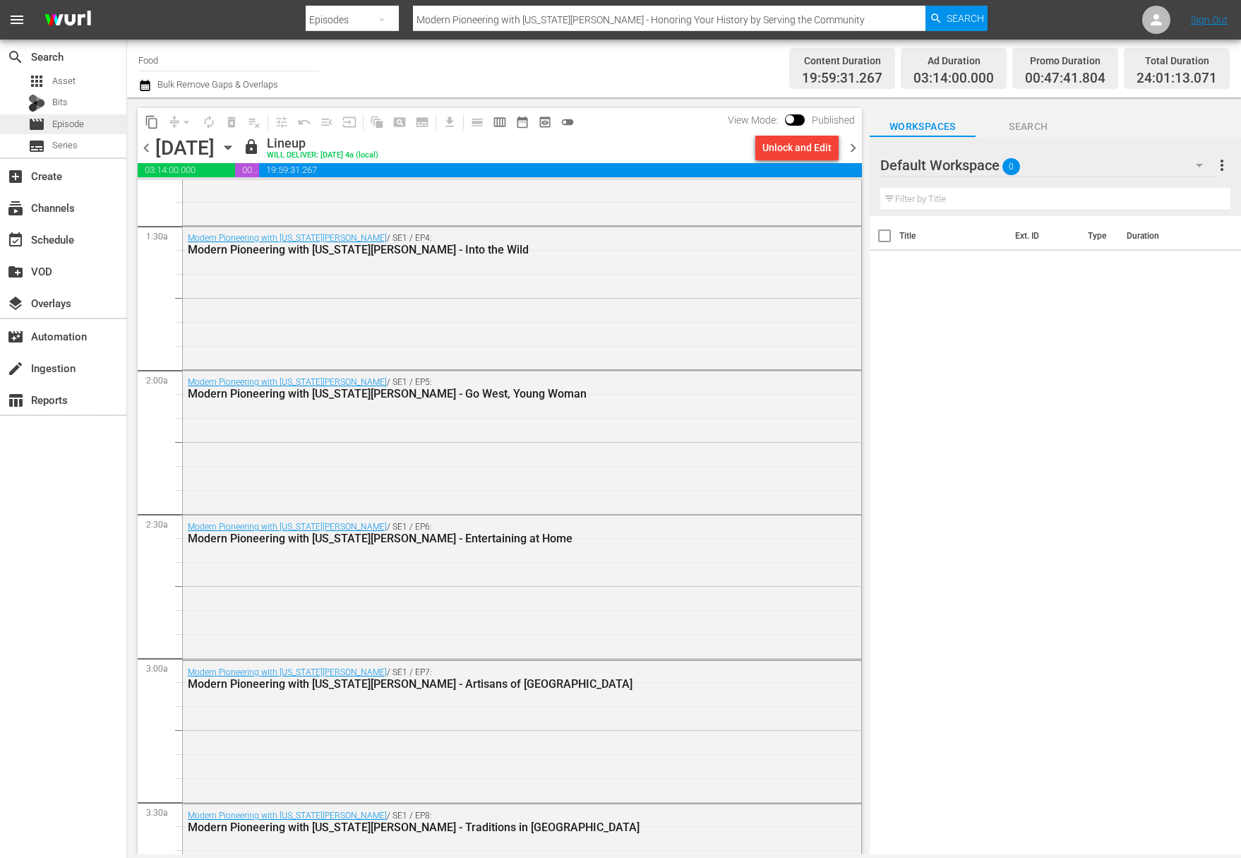
click at [61, 126] on span "Episode" at bounding box center [68, 124] width 32 height 14
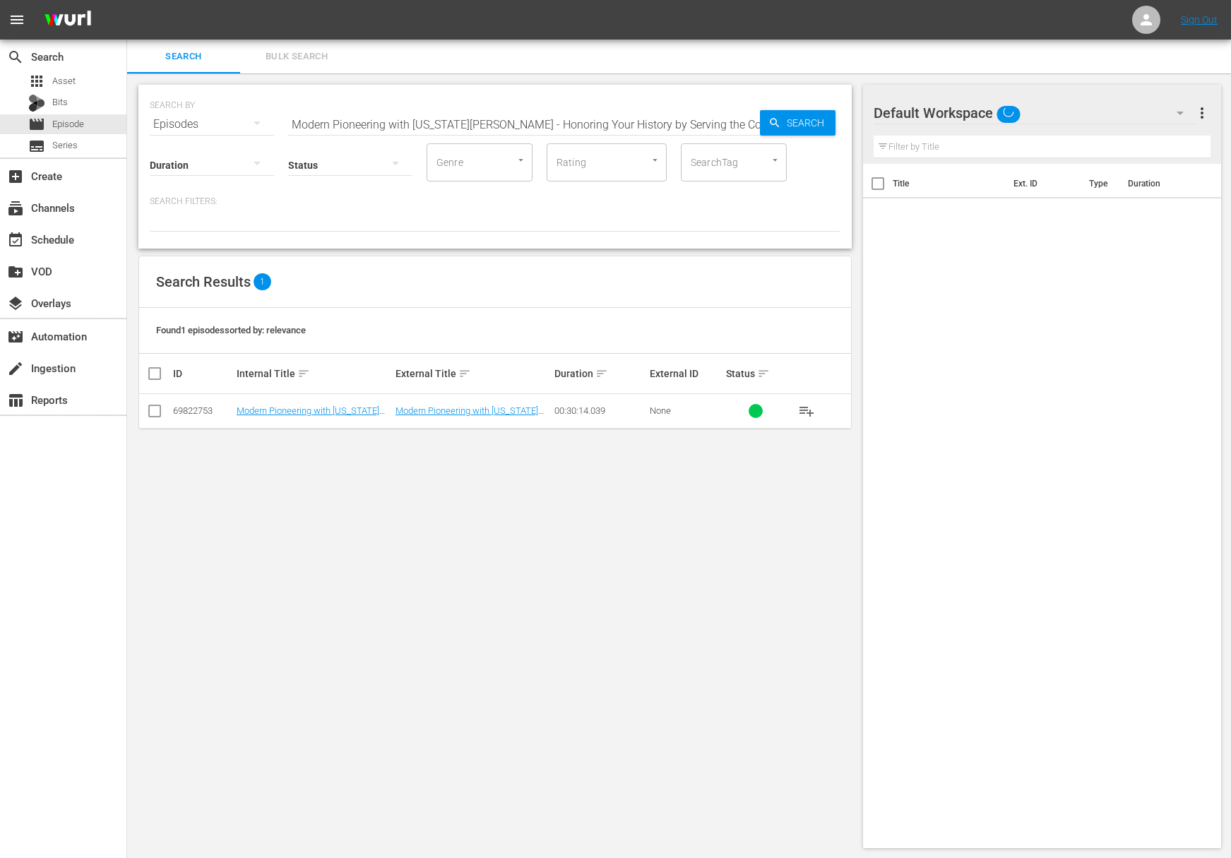
click at [435, 105] on div "SEARCH BY Search By Episodes Search ID, Title, Description, Keywords, or Catego…" at bounding box center [495, 115] width 690 height 51
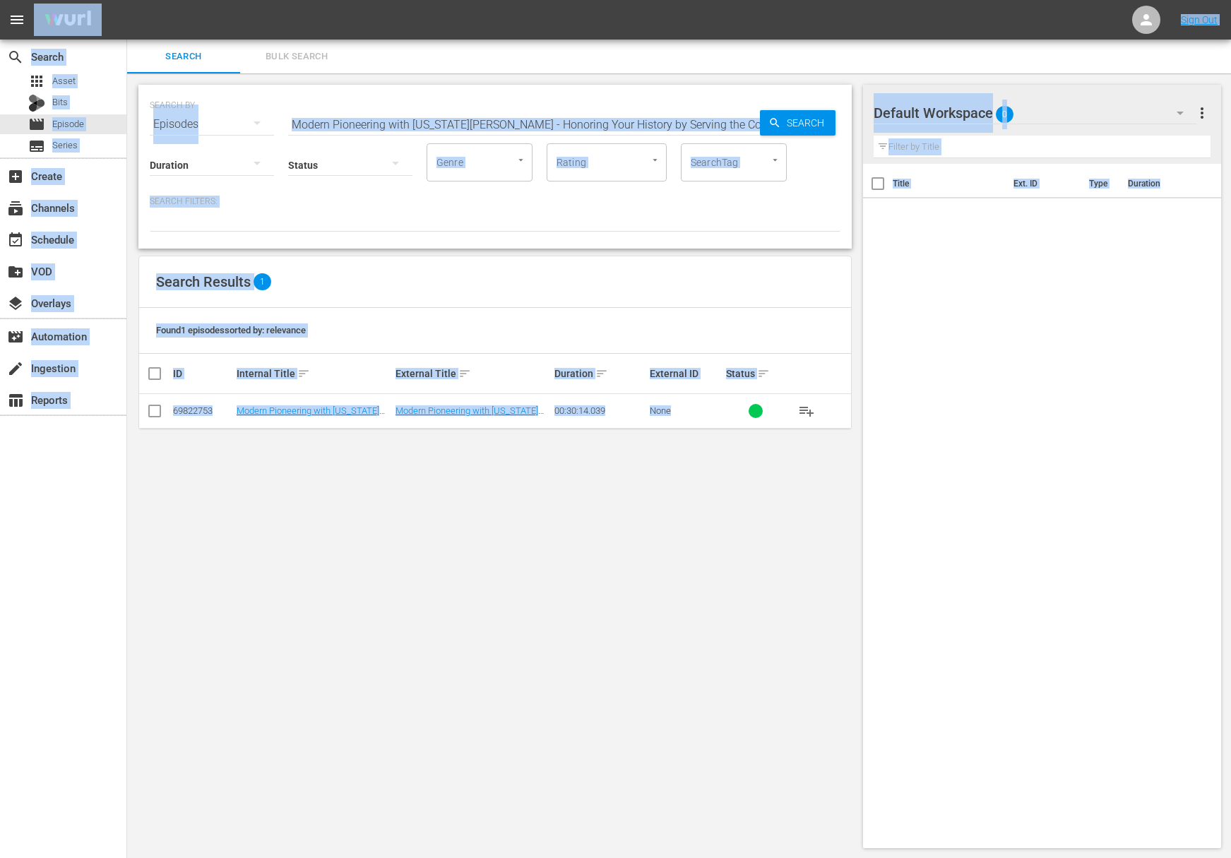
click at [433, 122] on input "Modern Pioneering with Georgia Pellegrini - Honoring Your History by Serving th…" at bounding box center [524, 124] width 472 height 34
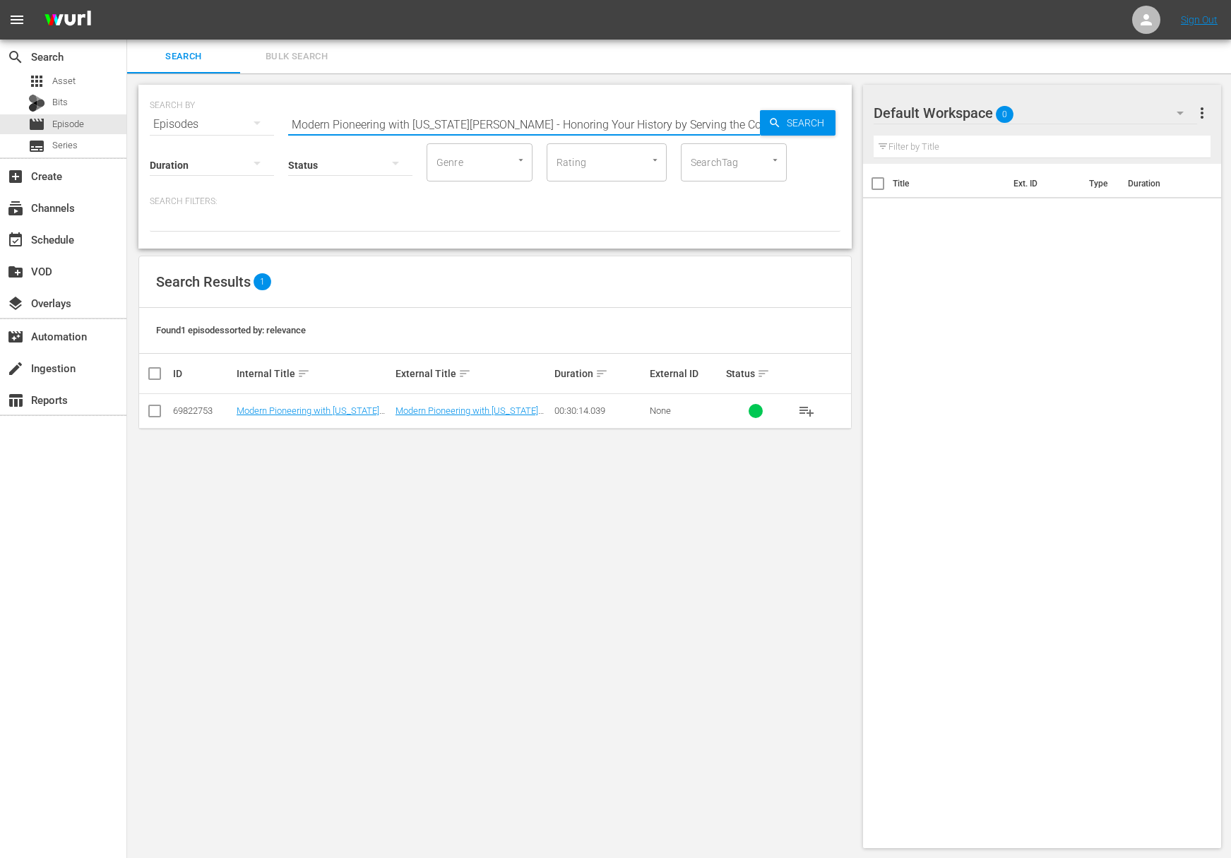
paste input "Lidia's Kitchen - Two Savory Soups and Ligurian Focaccia"
click at [785, 124] on span "Search" at bounding box center [808, 122] width 54 height 25
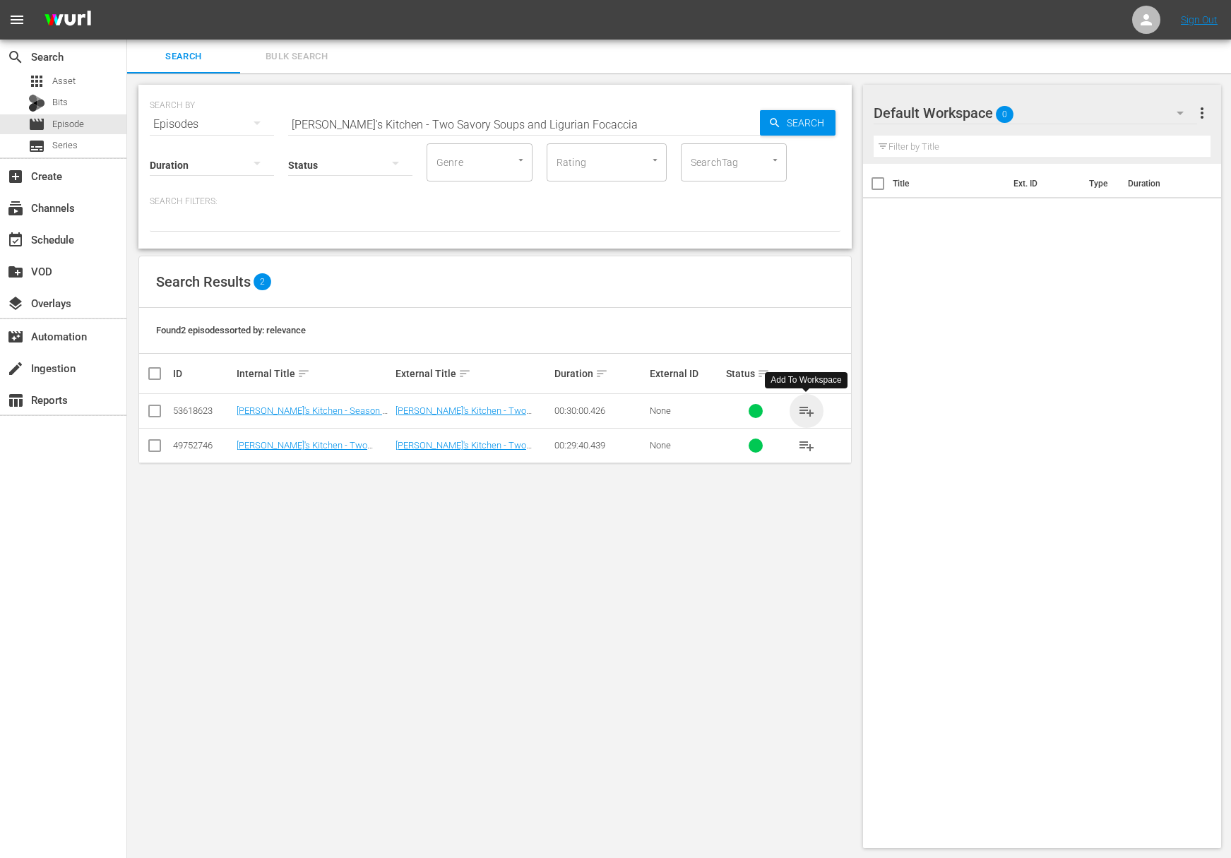
click at [810, 403] on span "playlist_add" at bounding box center [806, 410] width 17 height 17
click at [808, 409] on span "playlist_add" at bounding box center [806, 410] width 17 height 17
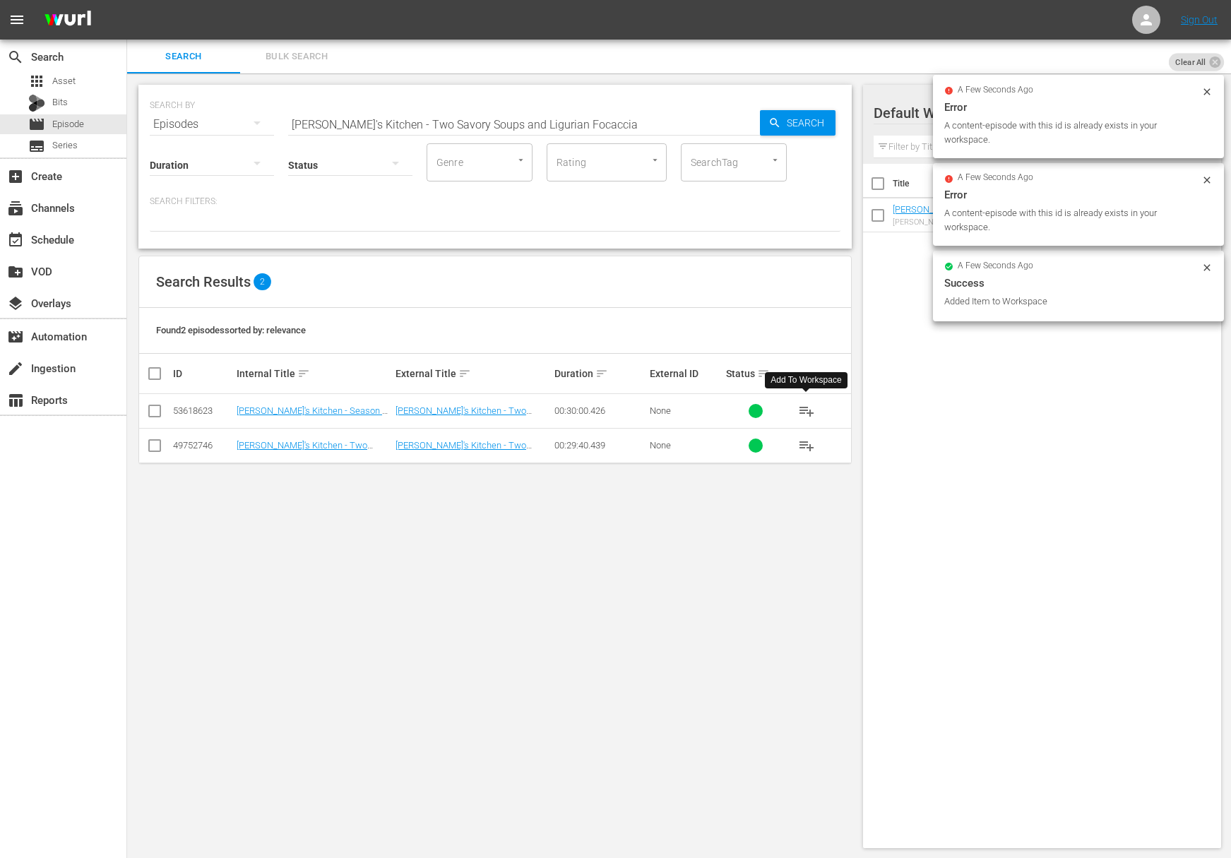
click at [521, 107] on input "Lidia's Kitchen - Two Savory Soups and Ligurian Focaccia" at bounding box center [524, 124] width 472 height 34
paste input "All in the Pantry"
click at [784, 131] on span "Search" at bounding box center [808, 122] width 54 height 25
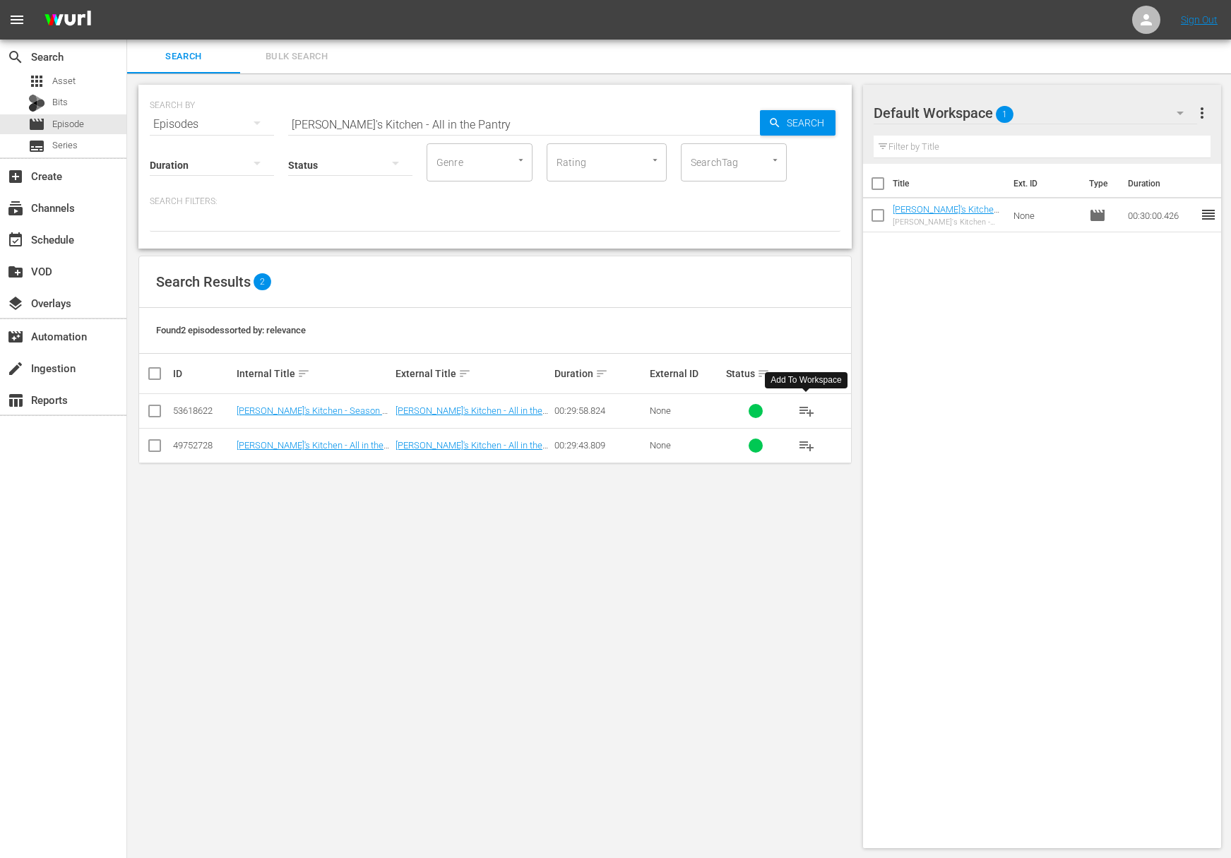
click at [805, 412] on span "playlist_add" at bounding box center [806, 410] width 17 height 17
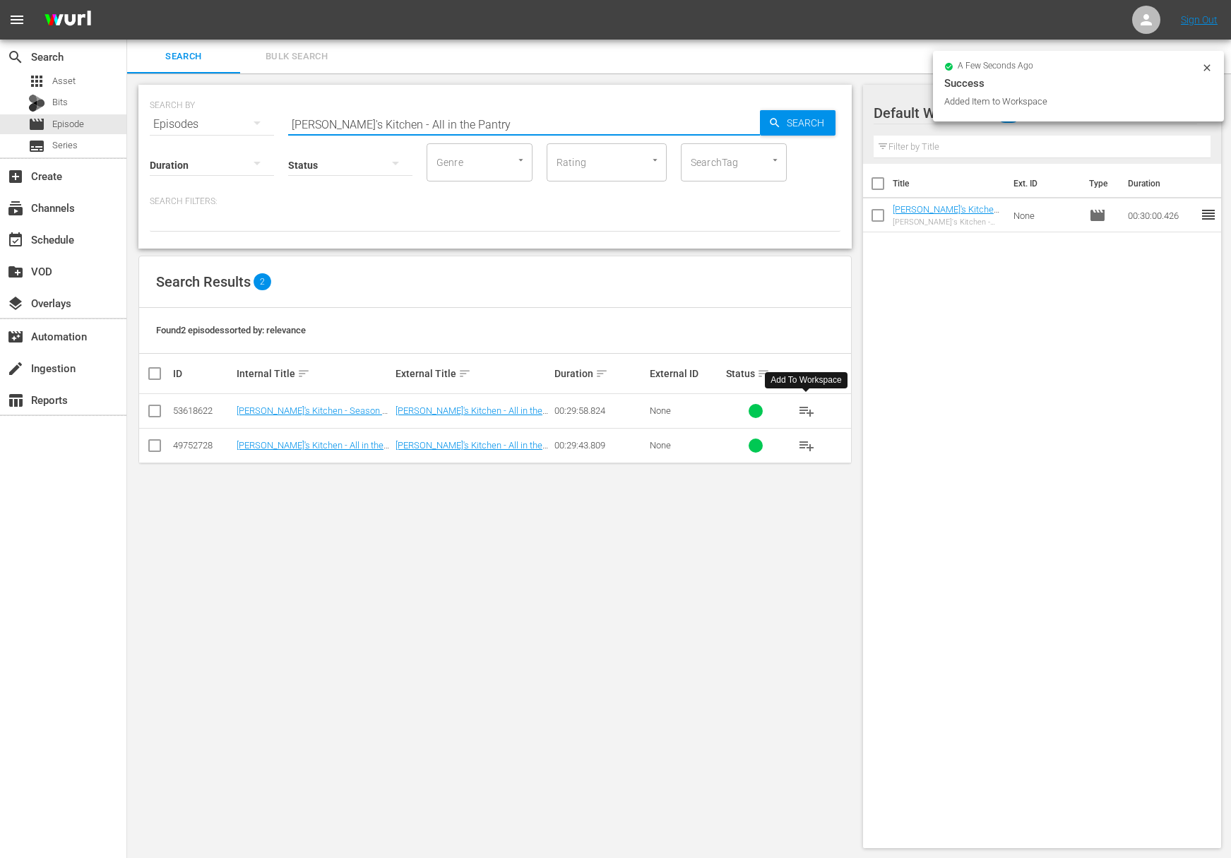
click at [468, 128] on input "Lidia's Kitchen - All in the Pantry" at bounding box center [524, 124] width 472 height 34
paste input "Lidia's Kitchen - Classics with a Twist"
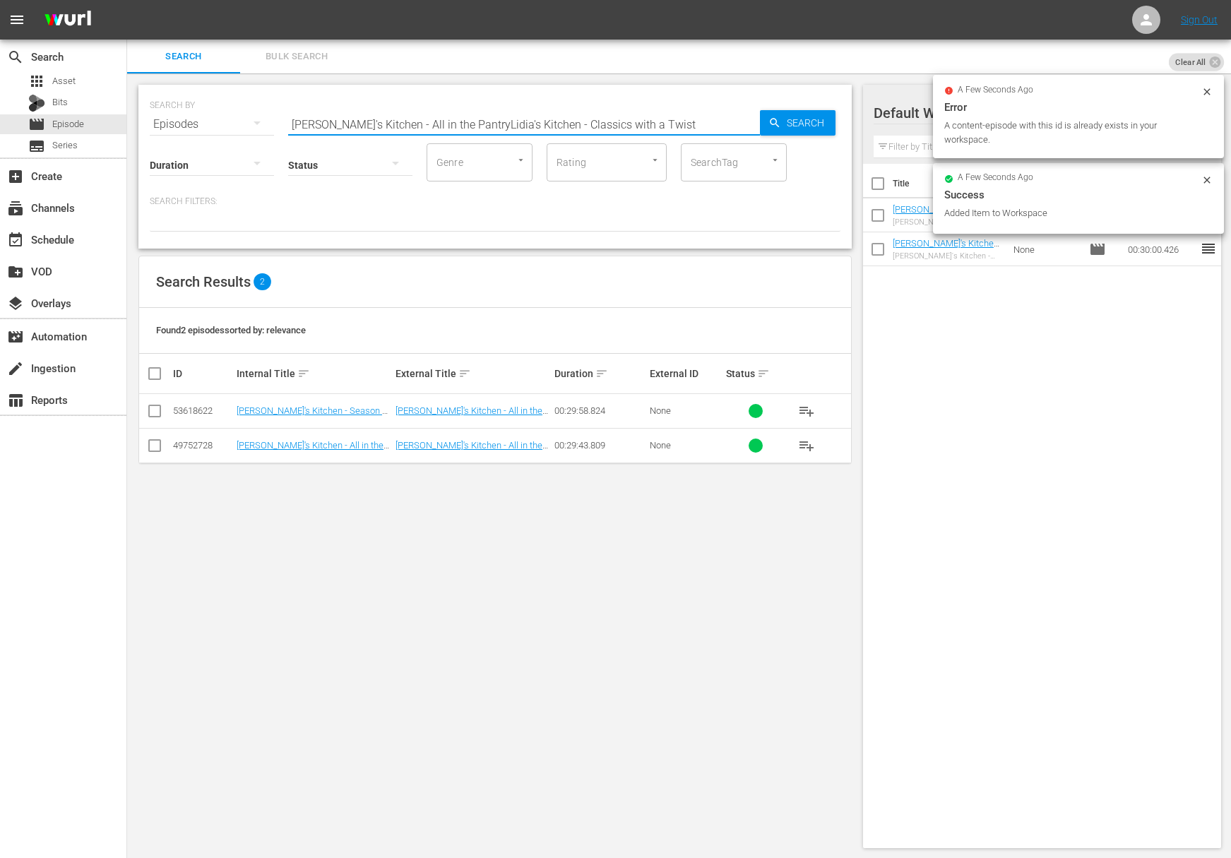
paste input "text"
click at [806, 121] on span "Search" at bounding box center [808, 122] width 54 height 25
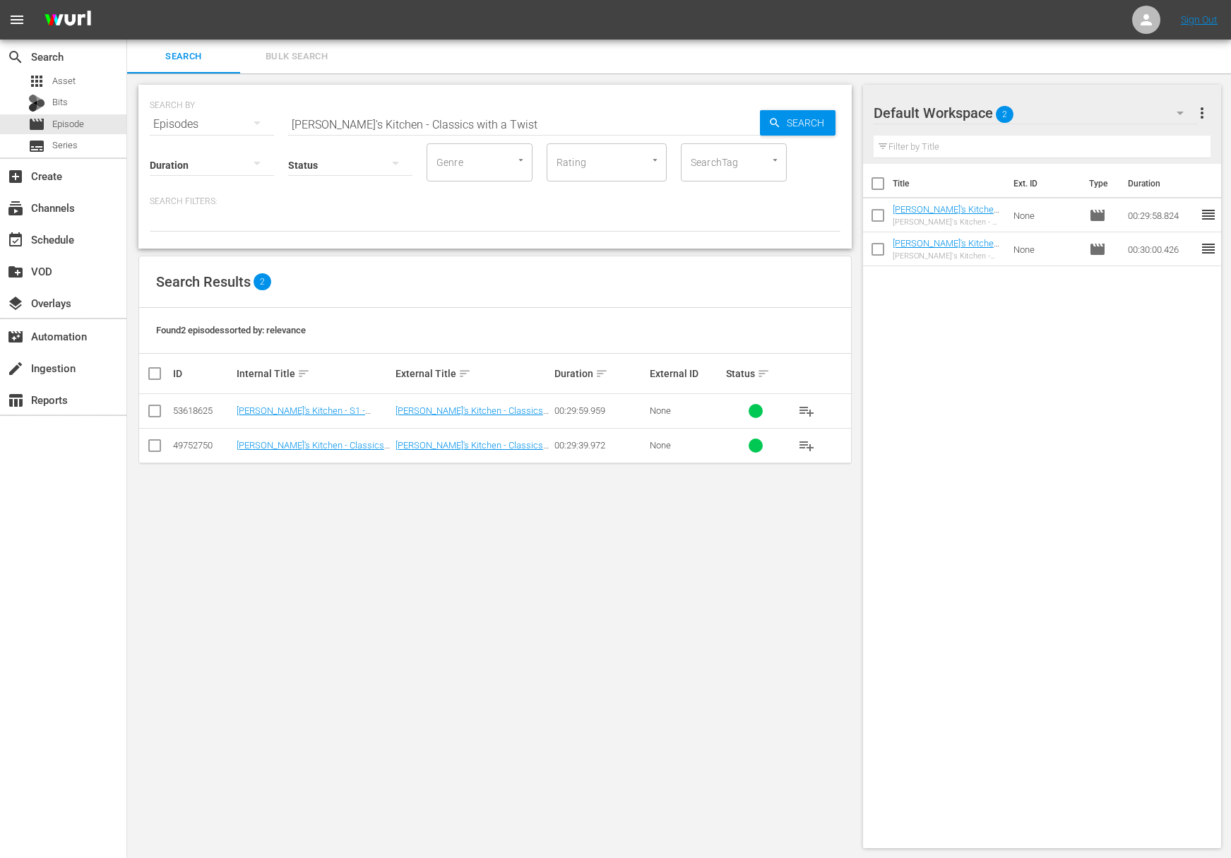
click at [802, 411] on span "playlist_add" at bounding box center [806, 410] width 17 height 17
click at [810, 409] on span "playlist_add" at bounding box center [806, 410] width 17 height 17
click at [809, 407] on span "playlist_add" at bounding box center [806, 410] width 17 height 17
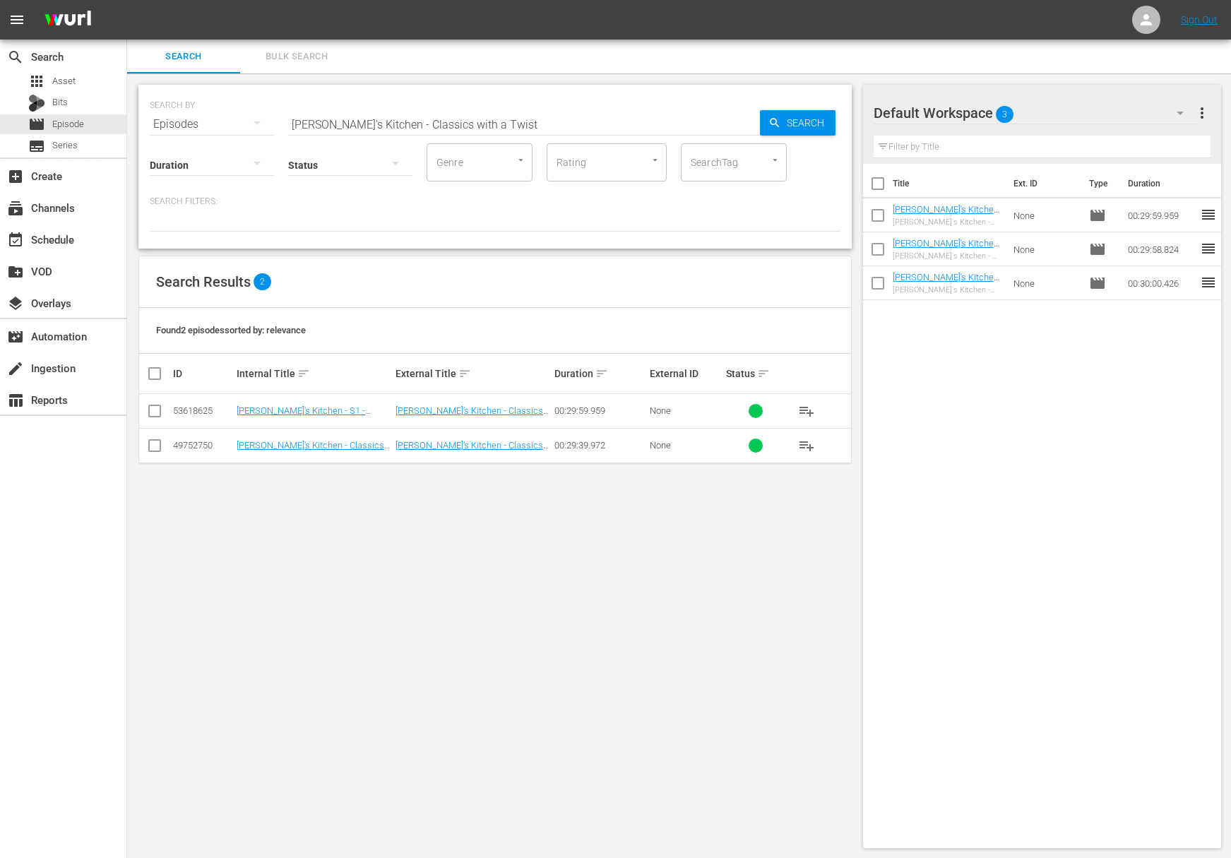
click at [808, 407] on span "playlist_add" at bounding box center [806, 410] width 17 height 17
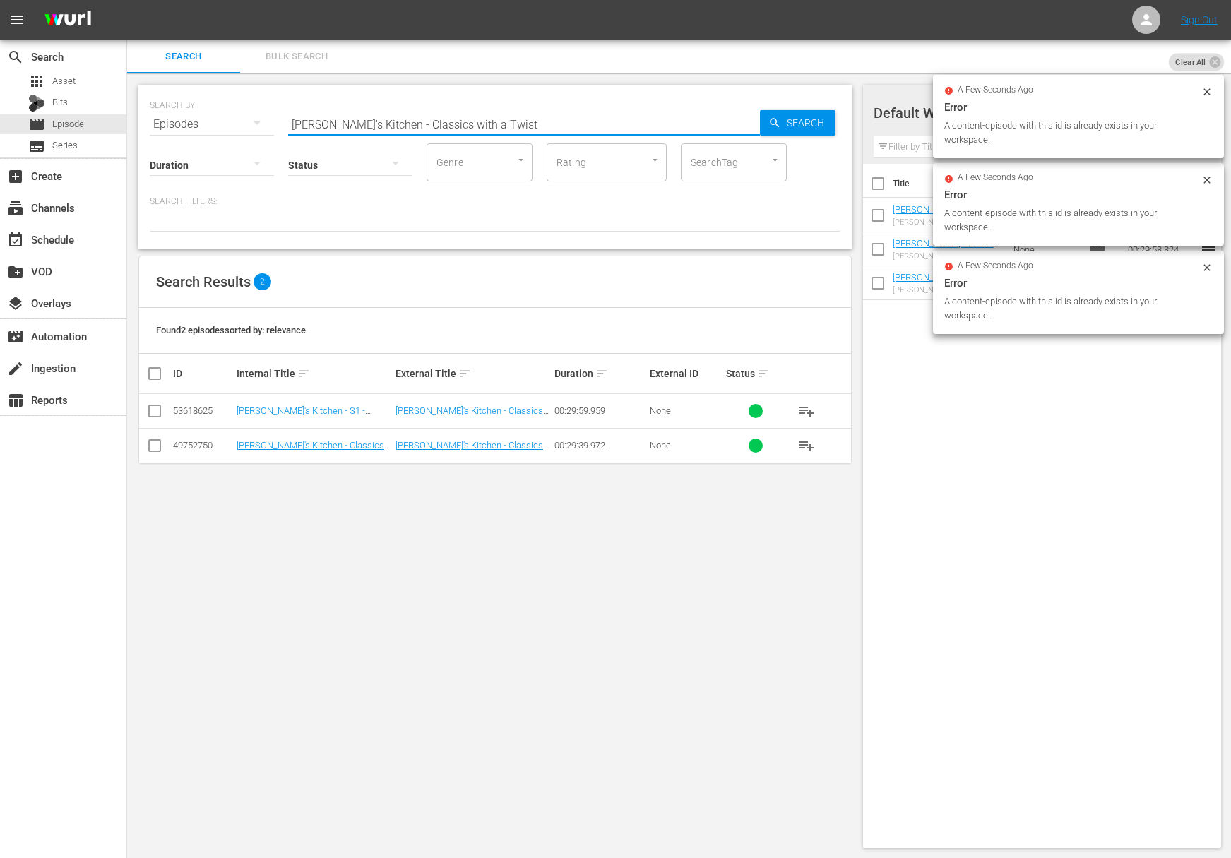
click at [492, 130] on input "Lidia's Kitchen - Classics with a Twist" at bounding box center [524, 124] width 472 height 34
paste input "Lidia's Kitchen - Antipasti"
paste input "text"
click at [800, 124] on span "Search" at bounding box center [808, 122] width 54 height 25
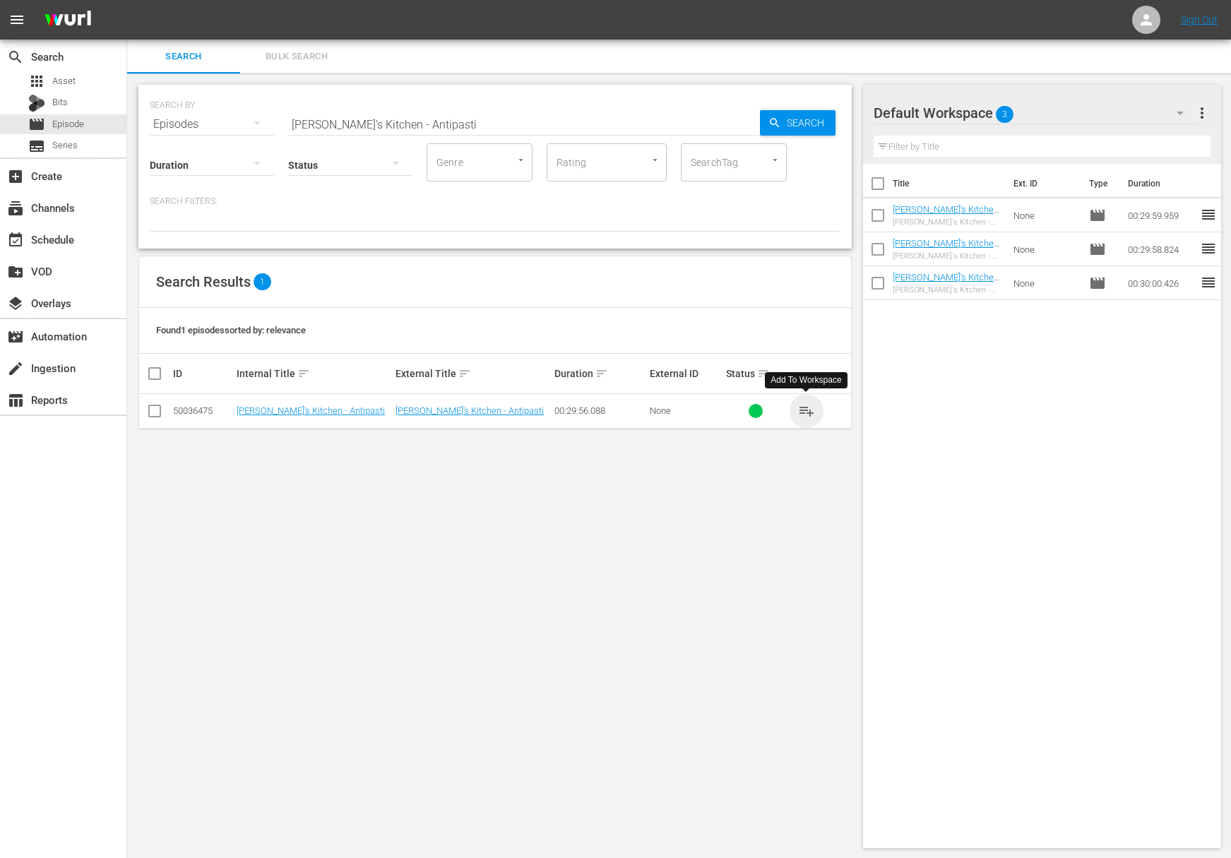
click at [810, 412] on span "playlist_add" at bounding box center [806, 410] width 17 height 17
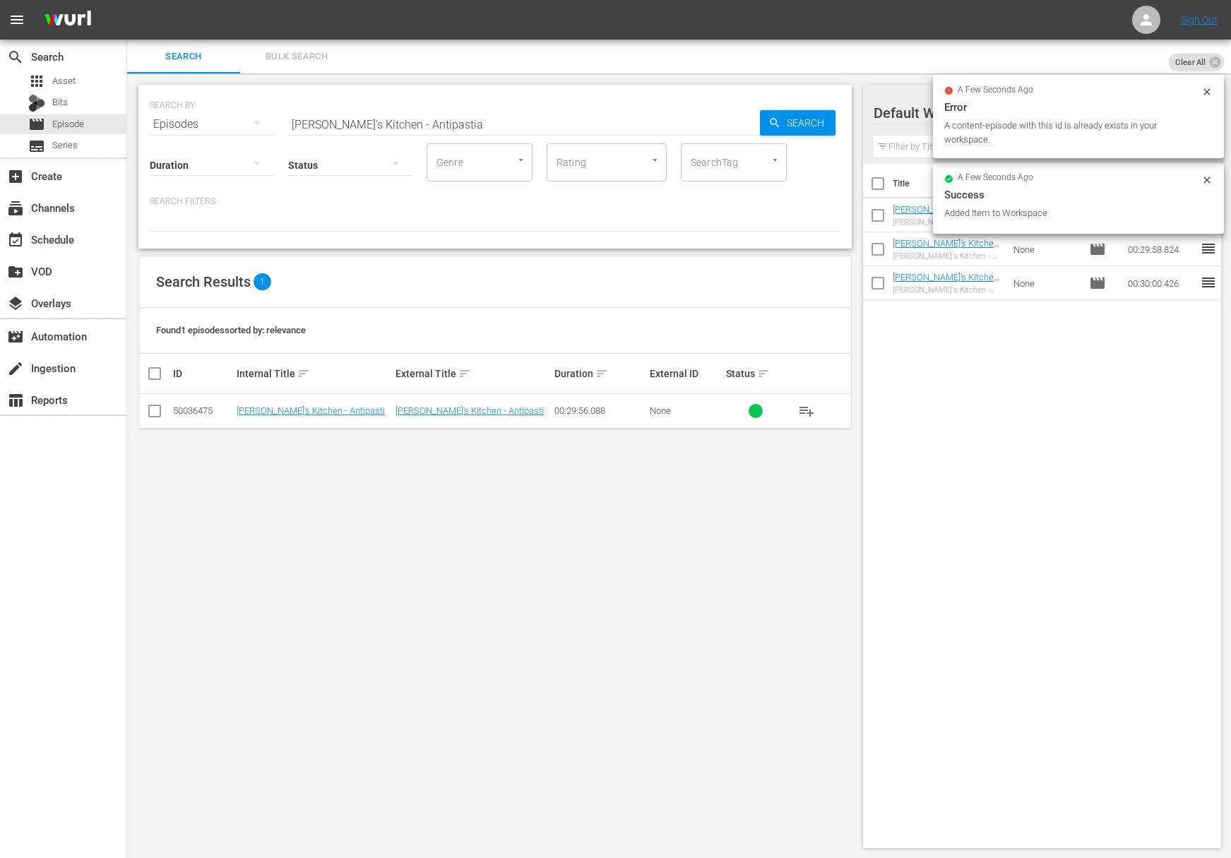
click at [450, 118] on input "Lidia's Kitchen - Antipastia" at bounding box center [524, 124] width 472 height 34
paste input "Lidia's Kitchen - Dough and Crusts"
paste input "text"
click at [818, 120] on span "Search" at bounding box center [808, 122] width 54 height 25
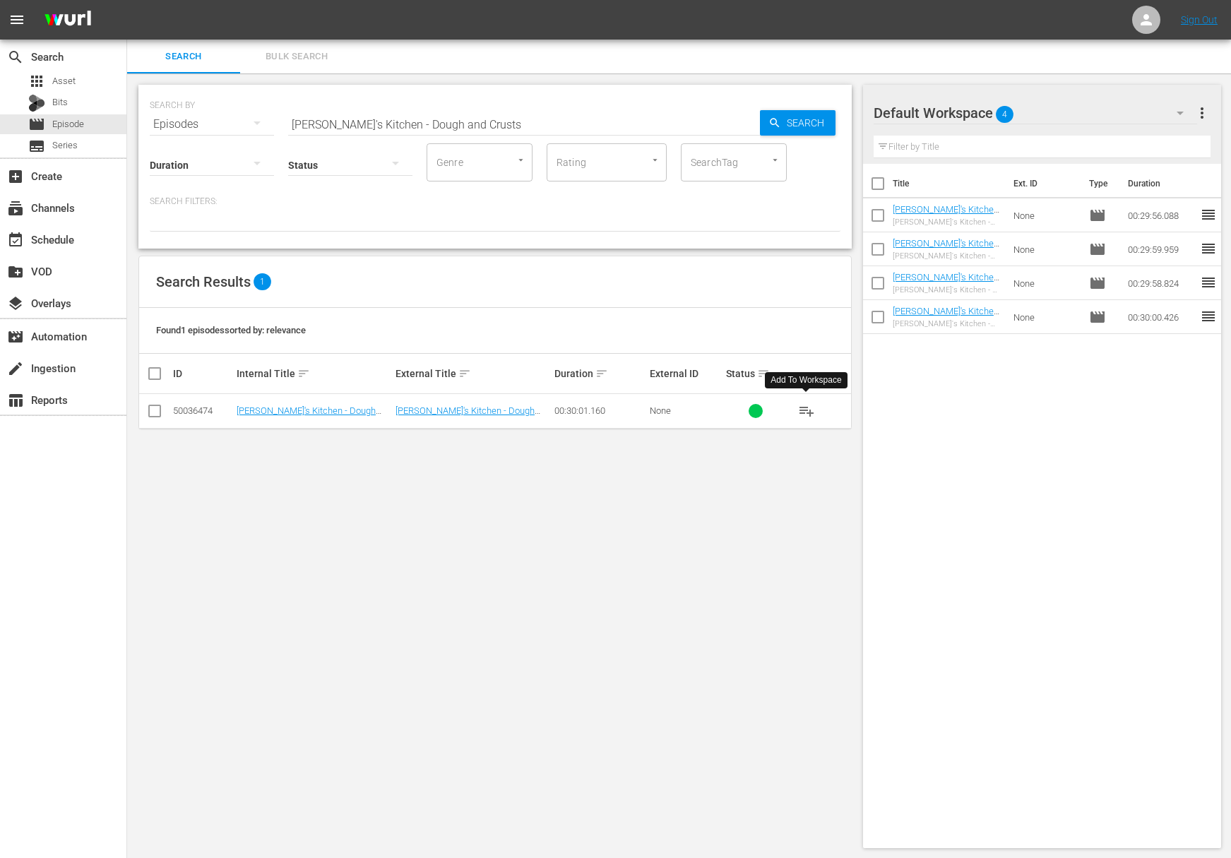
click at [810, 408] on span "playlist_add" at bounding box center [806, 410] width 17 height 17
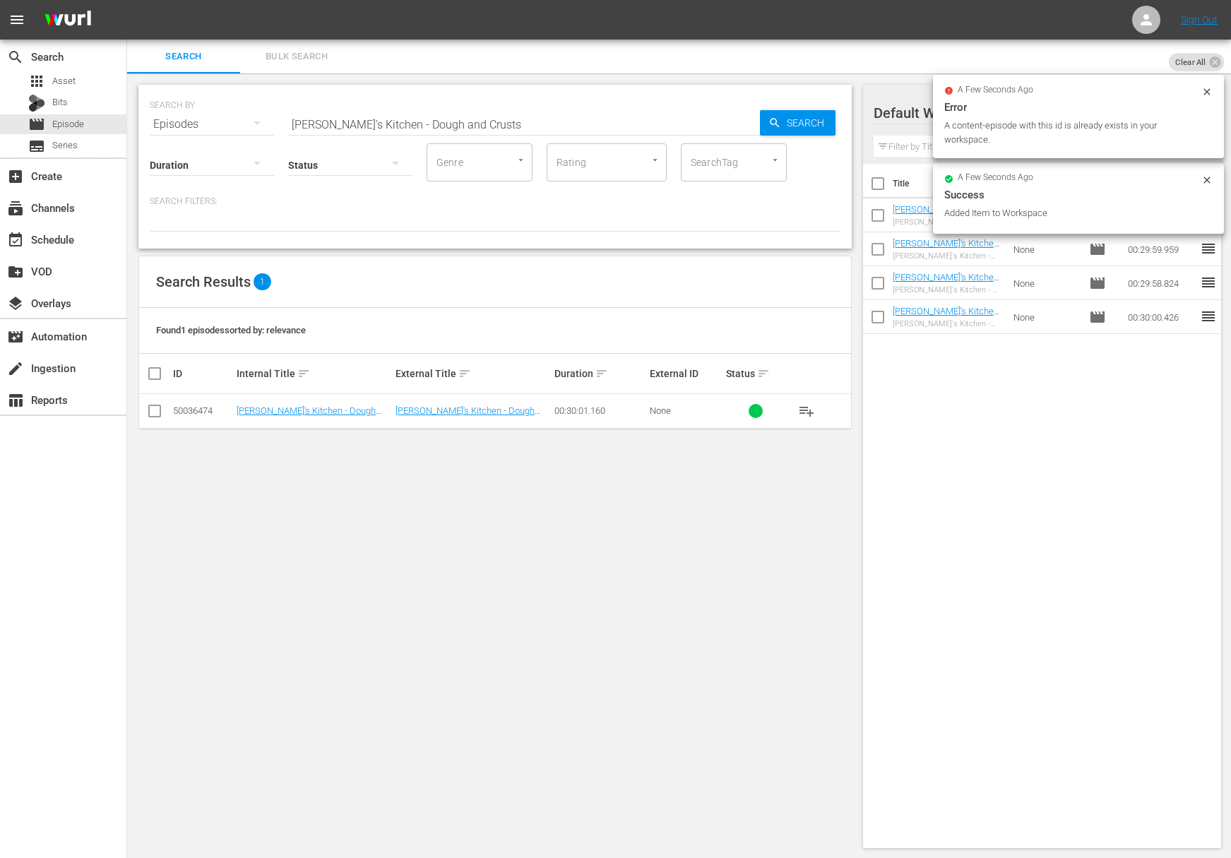
click at [483, 112] on input "Lidia's Kitchen - Dough and Crusts" at bounding box center [524, 124] width 472 height 34
paste input "Vegetable"
click at [808, 126] on span "Search" at bounding box center [808, 122] width 54 height 25
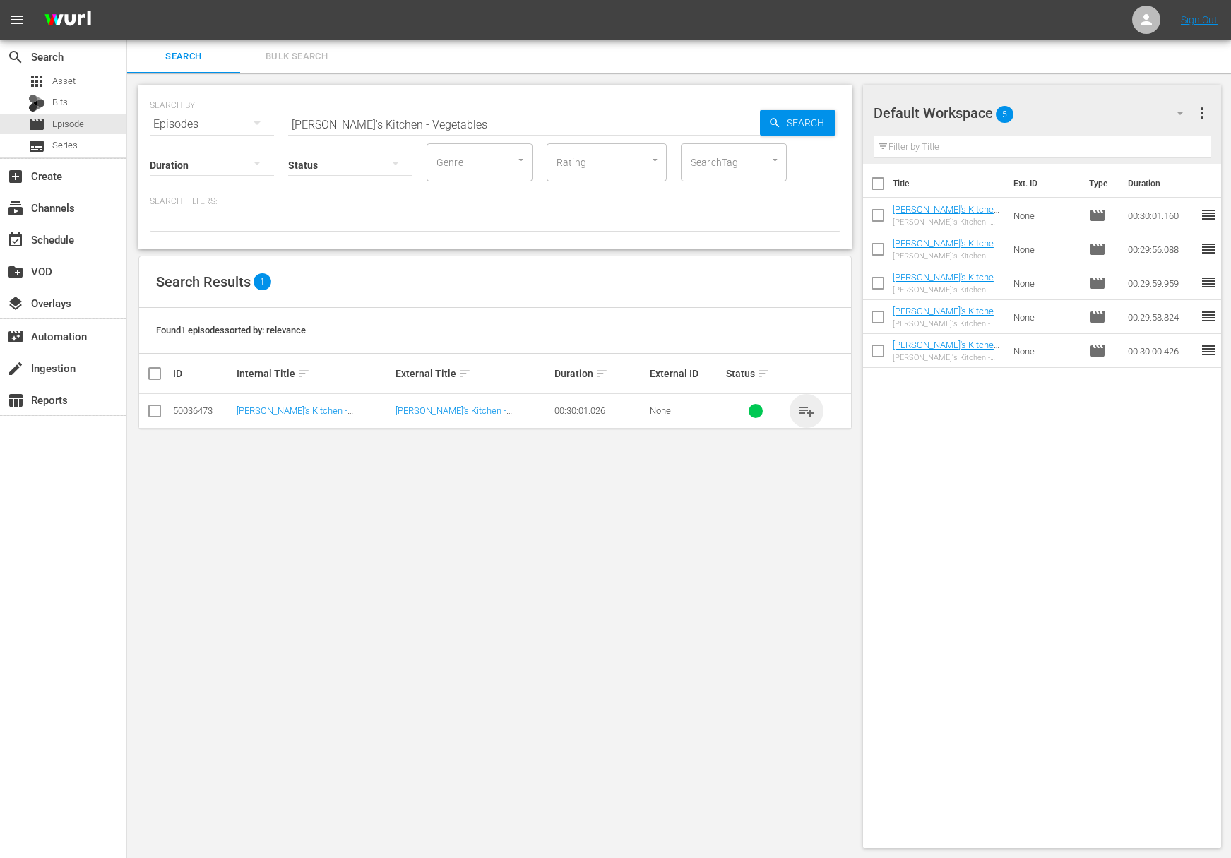
click at [806, 410] on span "playlist_add" at bounding box center [806, 410] width 17 height 17
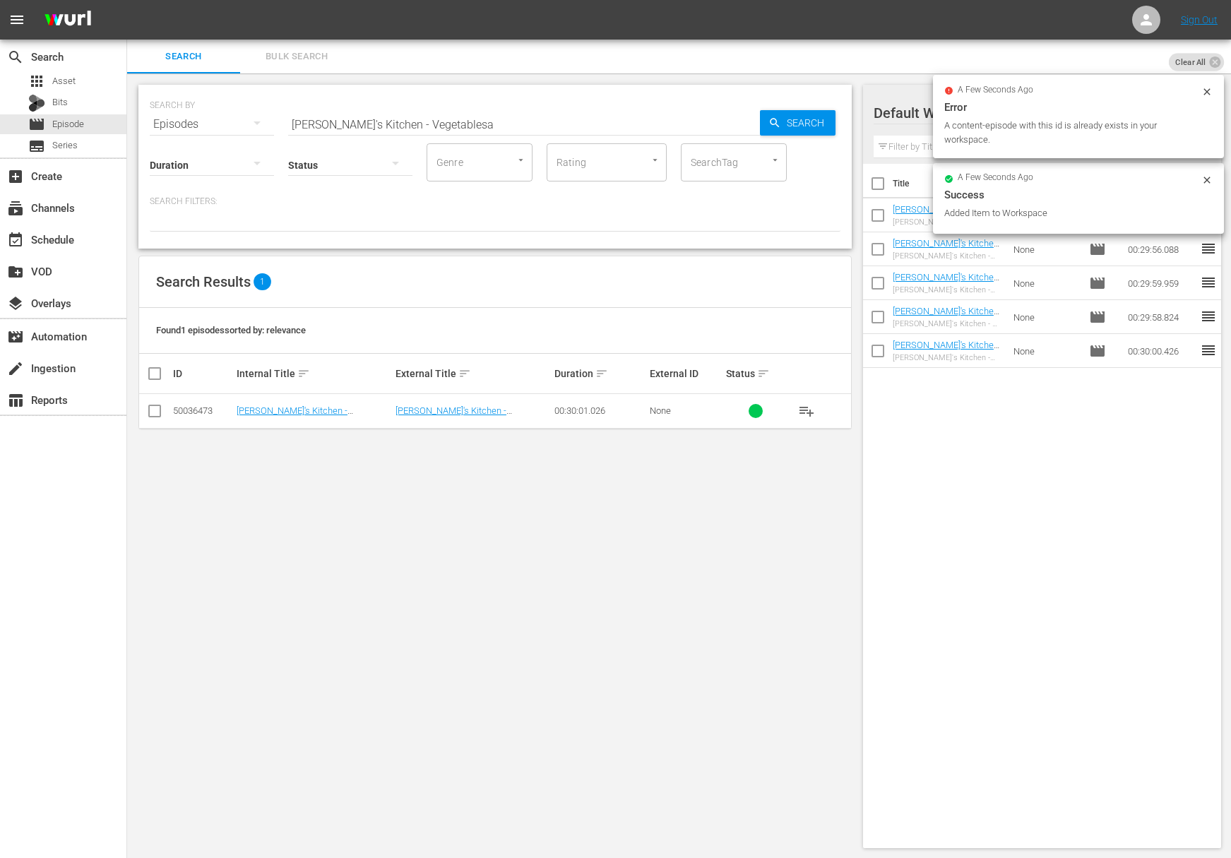
click at [433, 124] on input "Lidia's Kitchen - Vegetablesa" at bounding box center [524, 124] width 472 height 34
paste input "Lidia's Kitchen - Baked Pasta"
paste input "text"
click at [772, 124] on icon "button" at bounding box center [774, 122] width 9 height 9
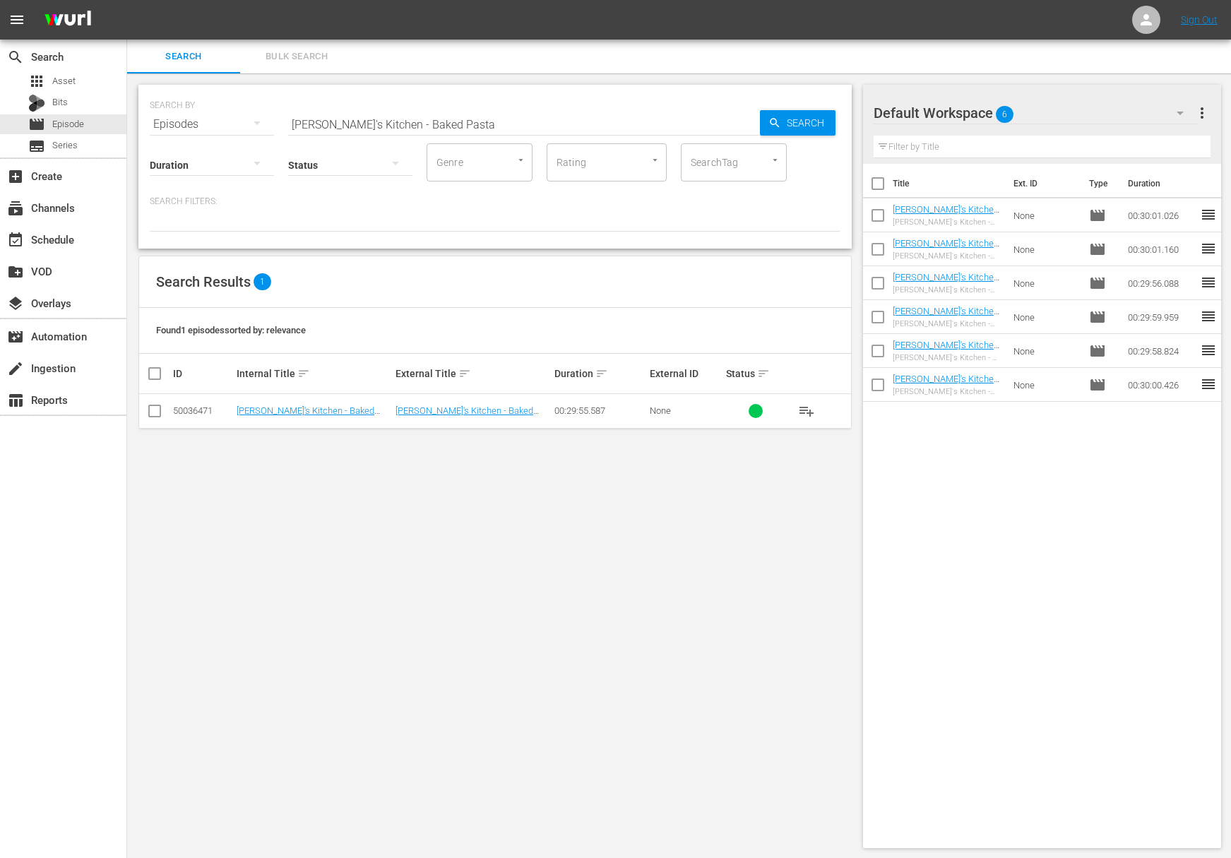
click at [806, 409] on span "playlist_add" at bounding box center [806, 410] width 17 height 17
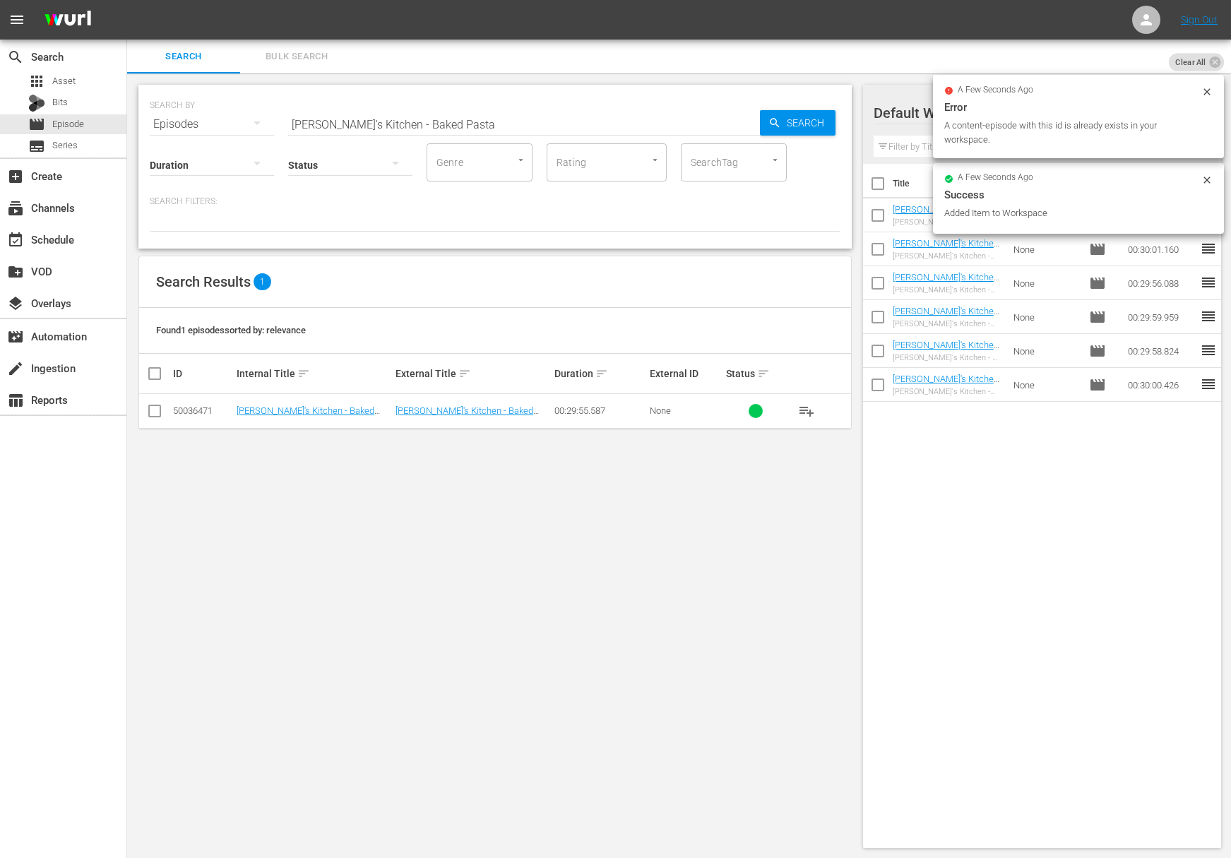
click at [445, 111] on input "Lidia's Kitchen - Baked Pasta" at bounding box center [524, 124] width 472 height 34
paste input "rodetto"
click at [812, 116] on span "Search" at bounding box center [808, 122] width 54 height 25
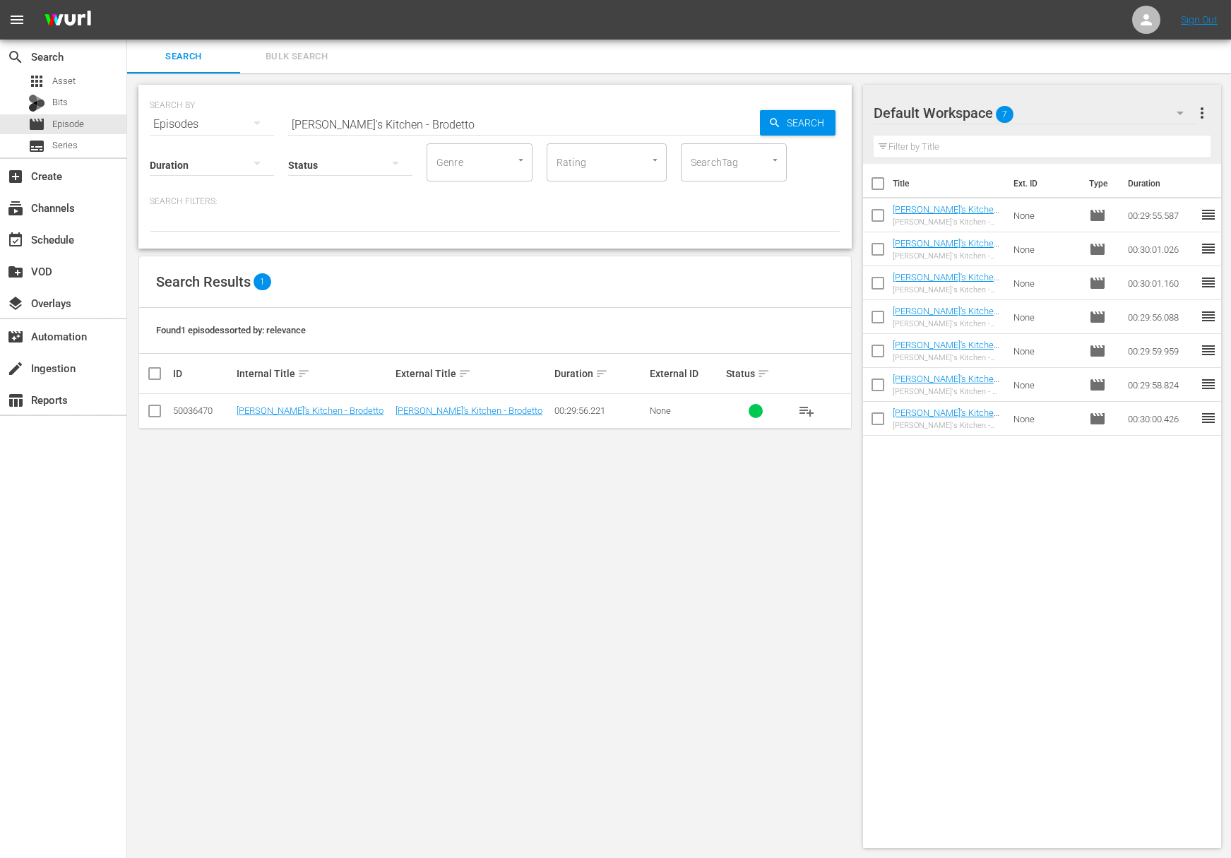
click at [808, 409] on span "playlist_add" at bounding box center [806, 410] width 17 height 17
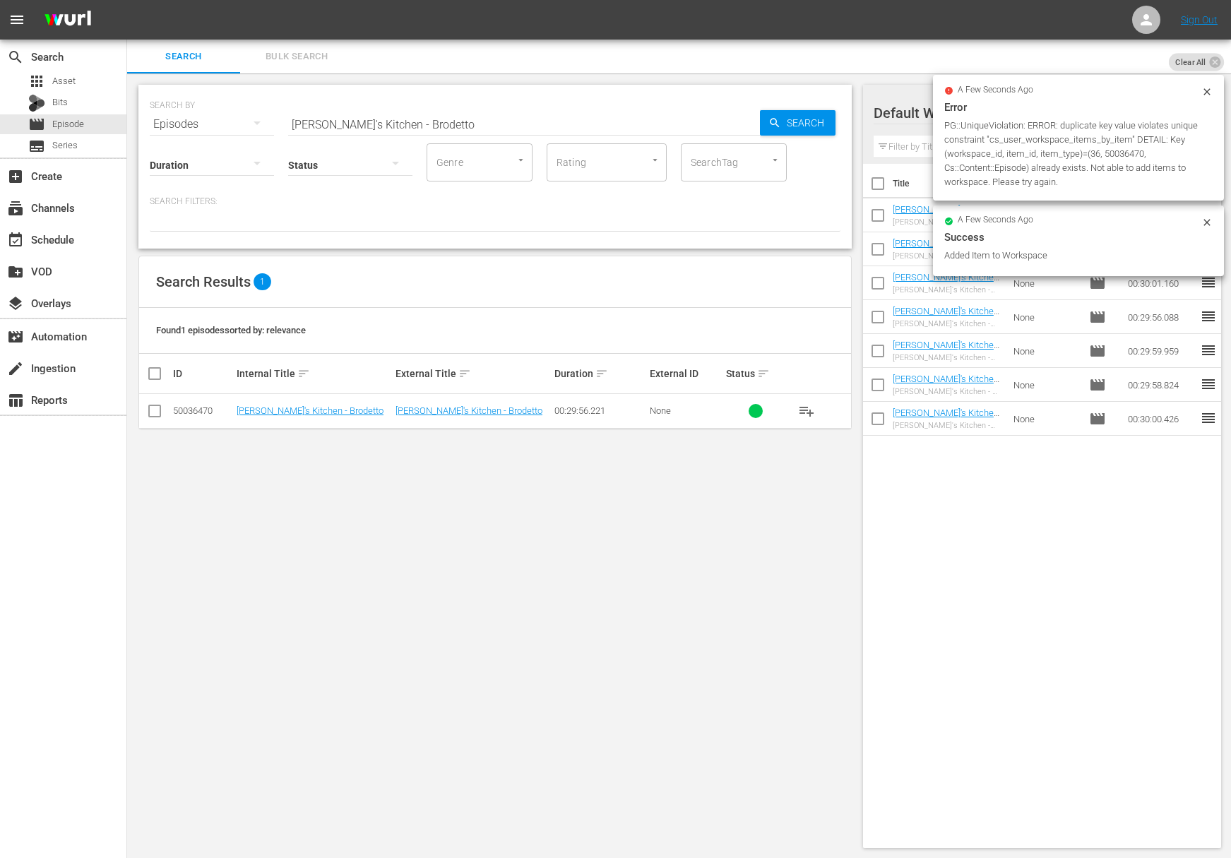
click at [432, 90] on div "SEARCH BY Search By Episodes Search ID, Title, Description, Keywords, or Catego…" at bounding box center [495, 115] width 690 height 51
click at [429, 113] on input "Lidia's Kitchen - Brodetto" at bounding box center [524, 124] width 472 height 34
paste input "Gnocchi Time Memories with the Grandchildren"
click at [791, 118] on span "Search" at bounding box center [808, 122] width 54 height 25
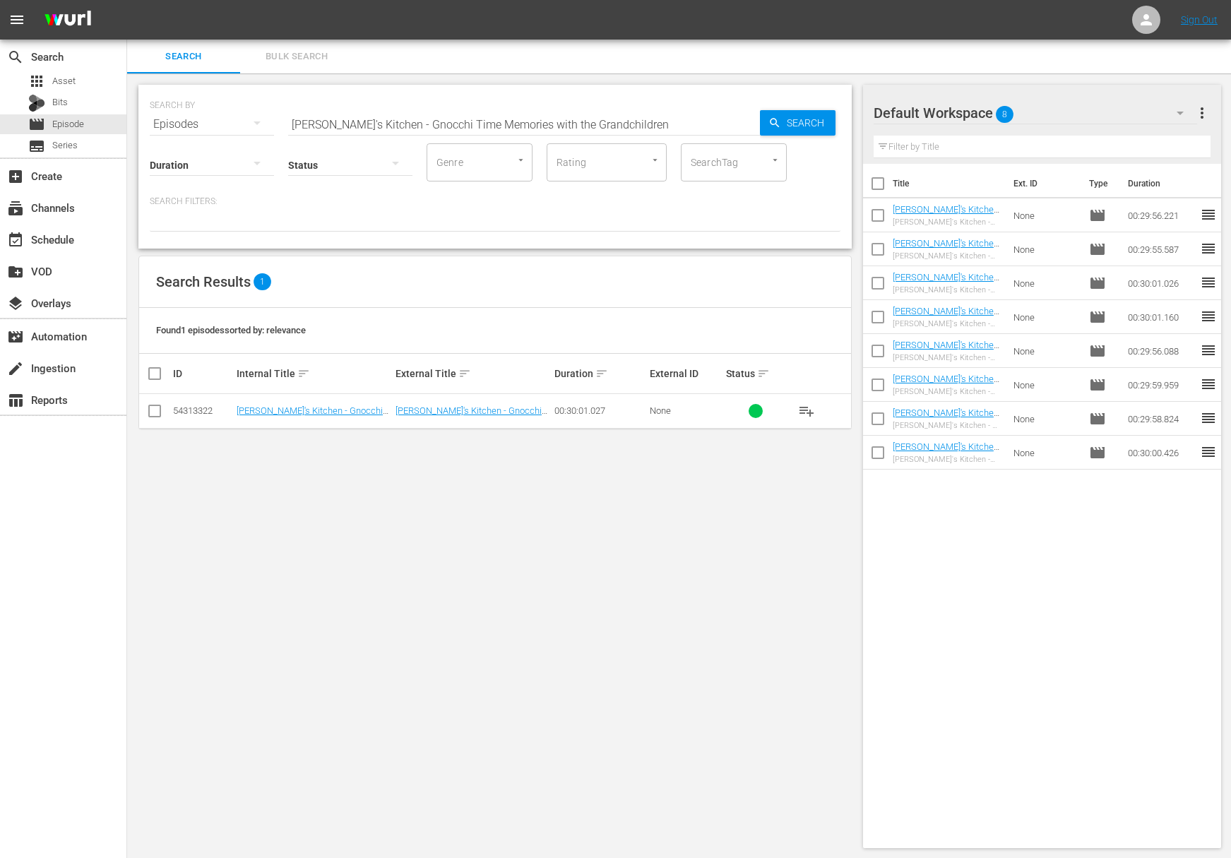
click at [808, 409] on span "playlist_add" at bounding box center [806, 410] width 17 height 17
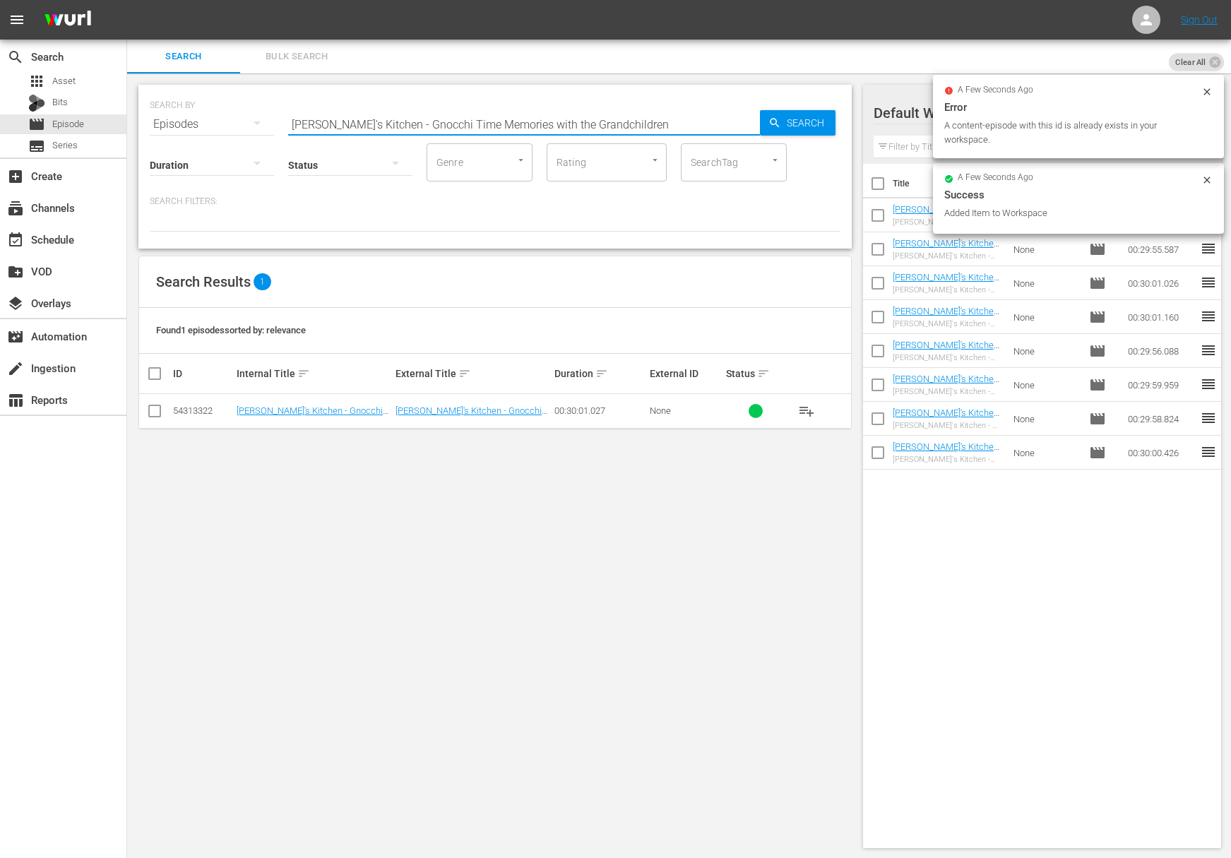
click at [403, 127] on input "Lidia's Kitchen - Gnocchi Time Memories with the Grandchildren" at bounding box center [524, 124] width 472 height 34
paste input "Savory Baking"
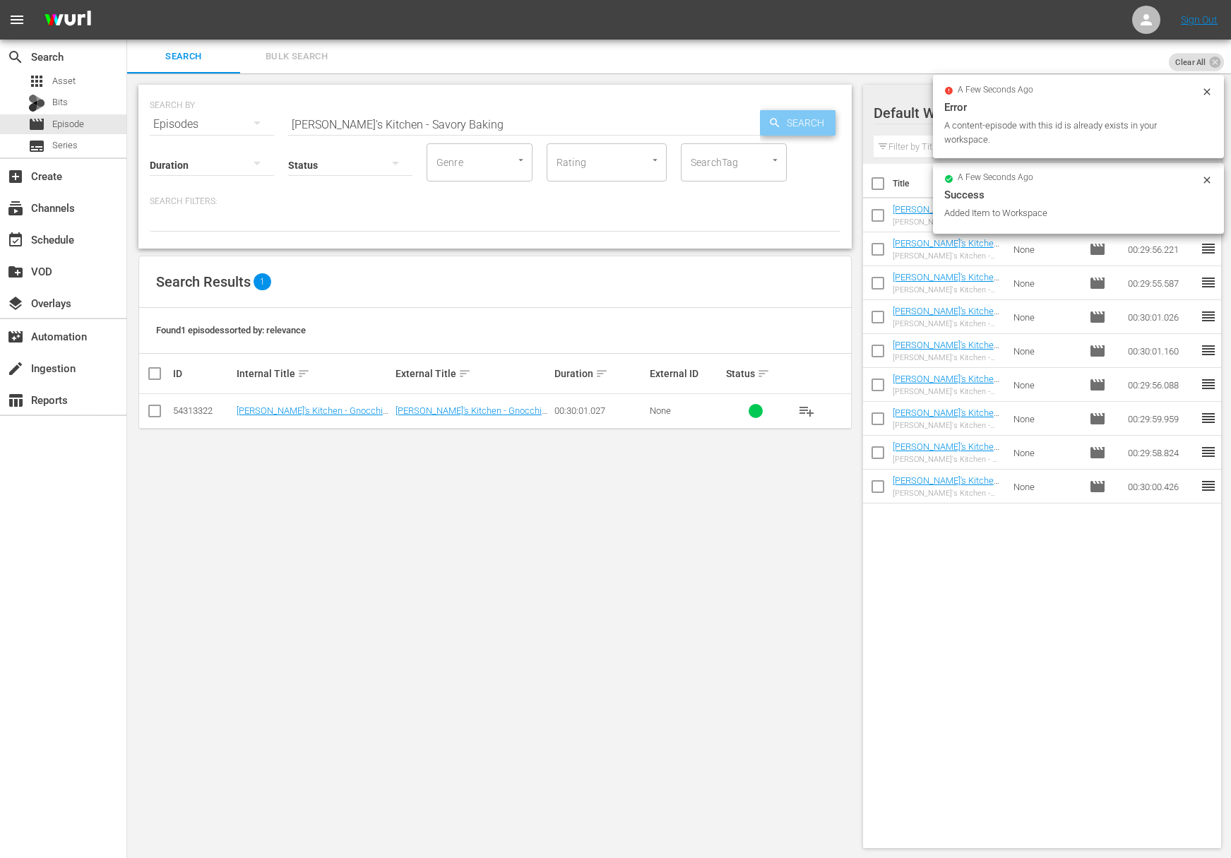
click at [799, 125] on span "Search" at bounding box center [808, 122] width 54 height 25
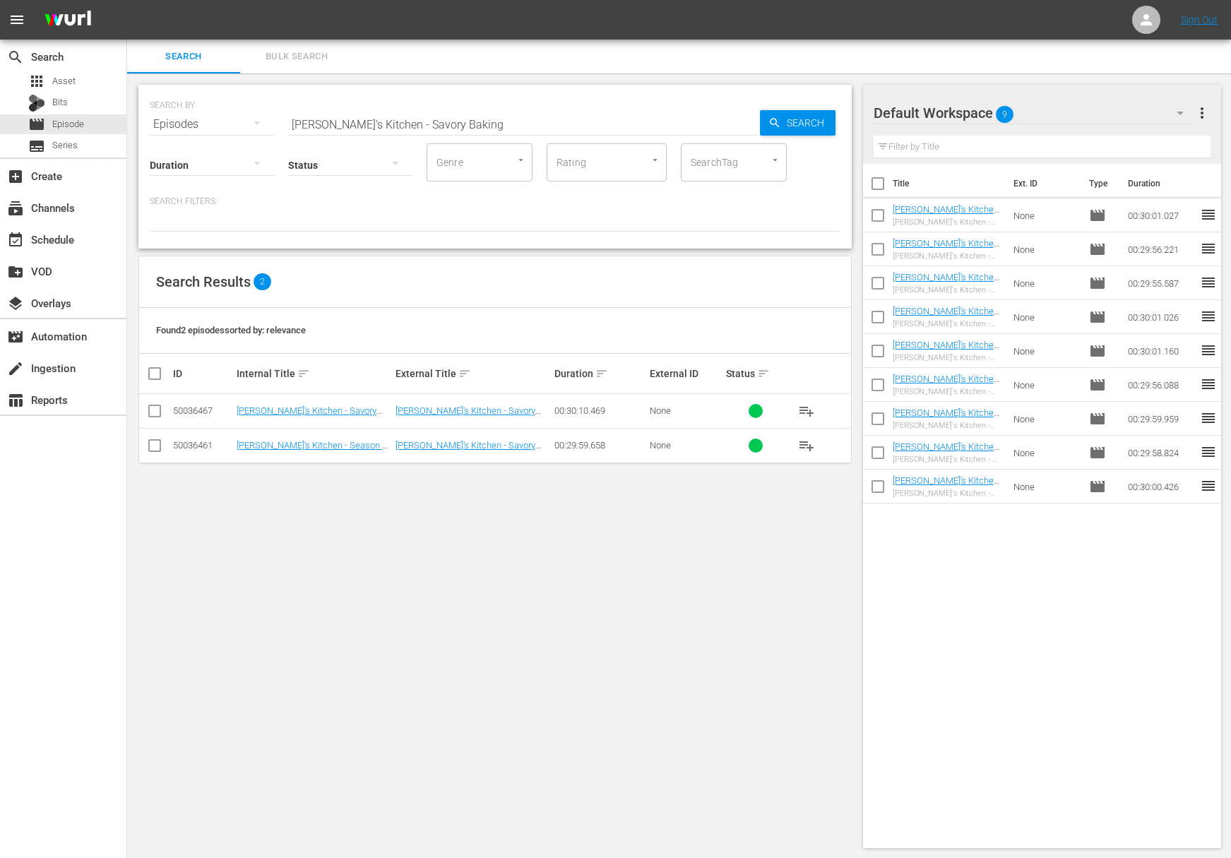
click at [800, 406] on span "playlist_add" at bounding box center [806, 410] width 17 height 17
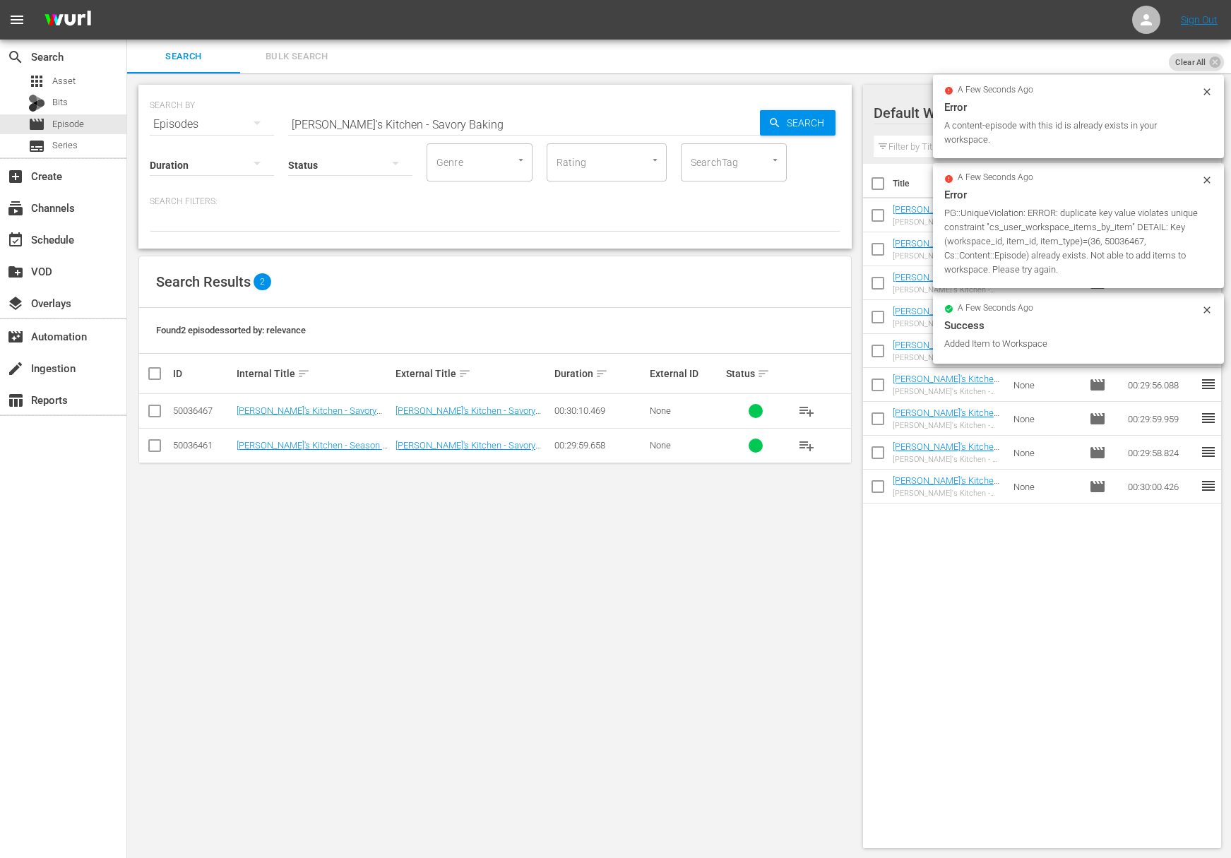
click at [477, 112] on input "Lidia's Kitchen - Savory Baking" at bounding box center [524, 124] width 472 height 34
paste input "Focaccia"
drag, startPoint x: 851, startPoint y: 127, endPoint x: 807, endPoint y: 125, distance: 43.8
click at [851, 127] on div "SEARCH BY Search By Episodes Search ID, Title, Description, Keywords, or Catego…" at bounding box center [494, 167] width 713 height 164
click at [807, 125] on span "Search" at bounding box center [808, 122] width 54 height 25
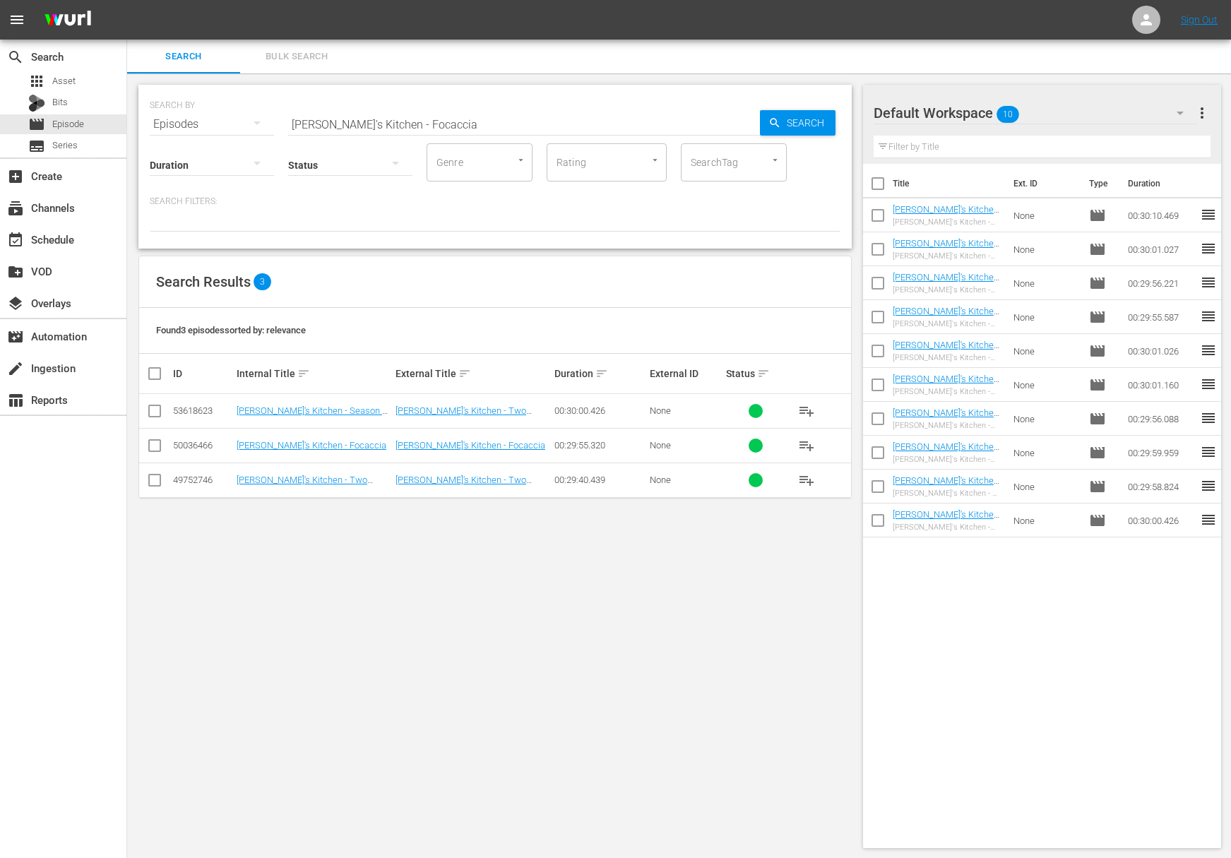
click at [806, 446] on span "playlist_add" at bounding box center [806, 445] width 17 height 17
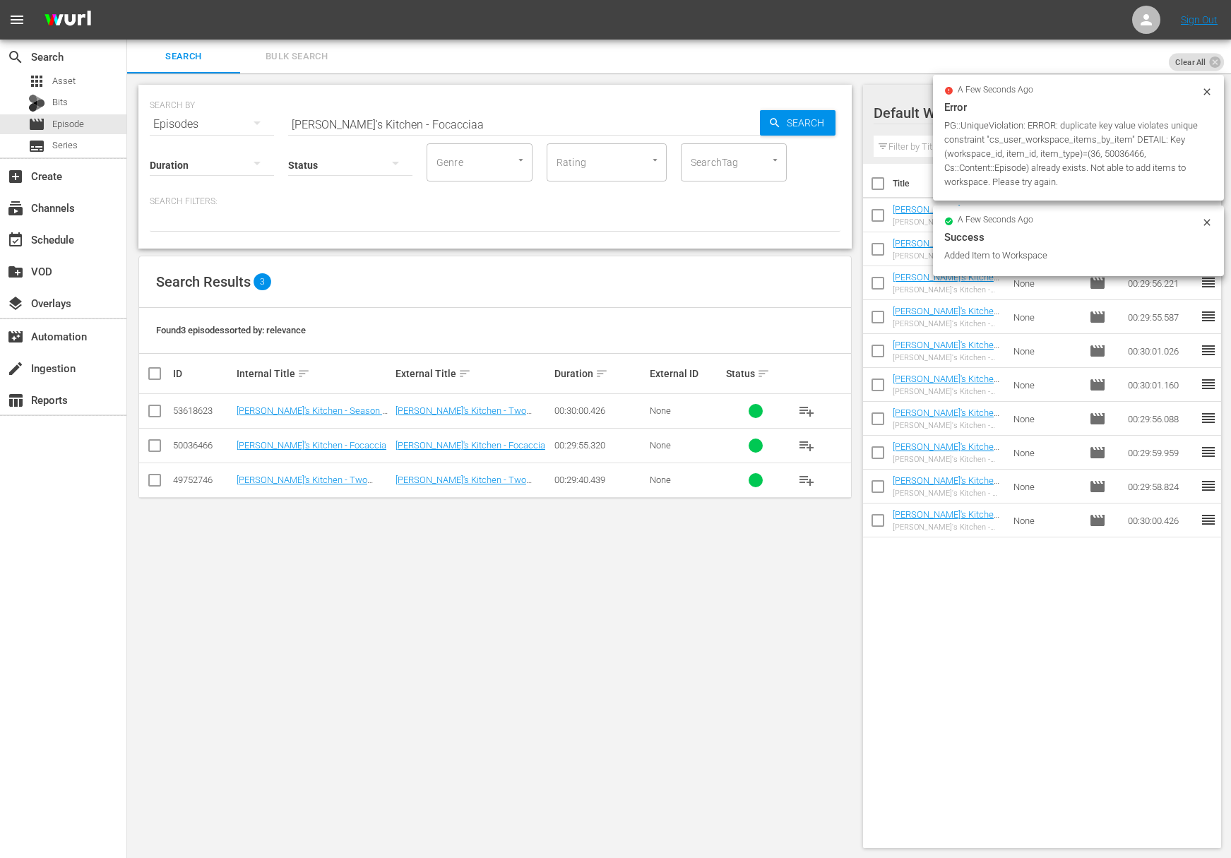
click at [414, 120] on input "Lidia's Kitchen - Focacciaa" at bounding box center [524, 124] width 472 height 34
paste input "Lidia's Kitchen - Chicken Stock"
paste input "text"
click at [792, 123] on span "Search" at bounding box center [808, 122] width 54 height 25
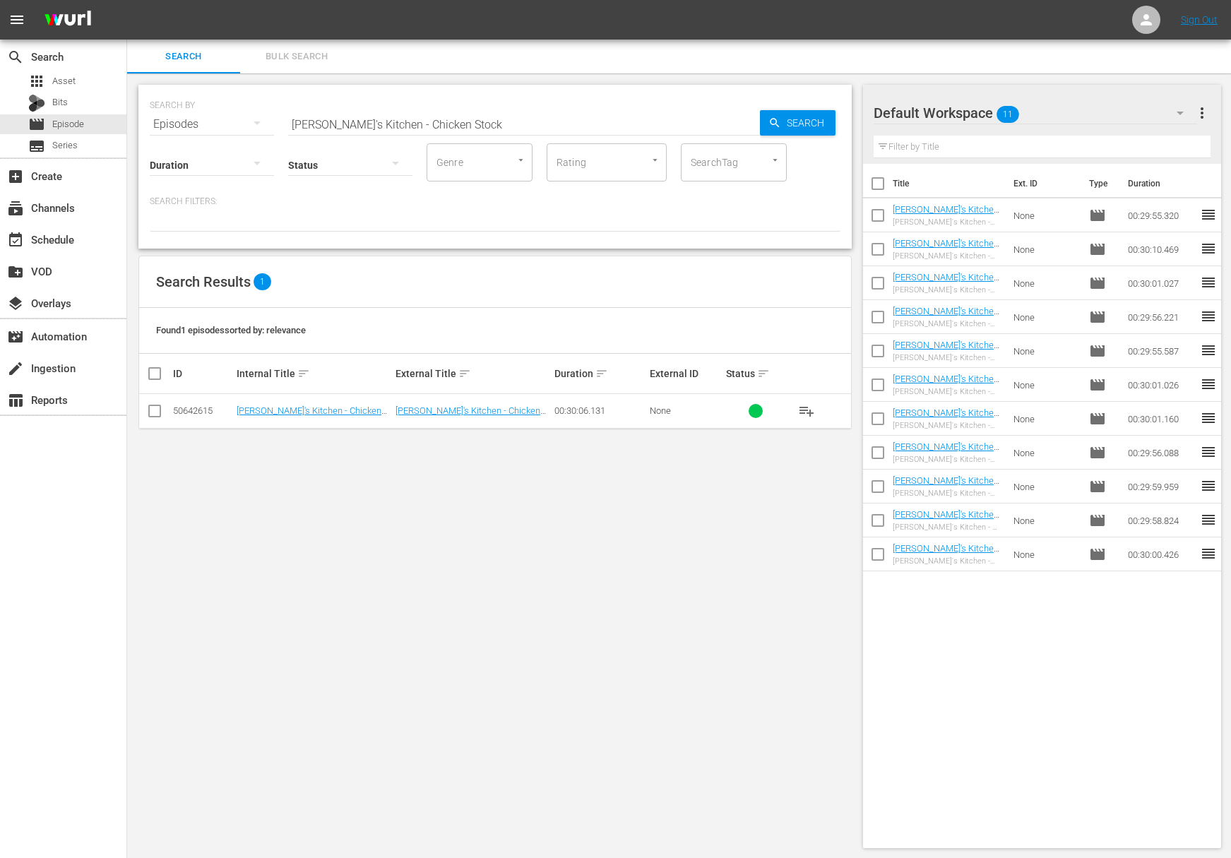
click at [809, 409] on span "playlist_add" at bounding box center [806, 410] width 17 height 17
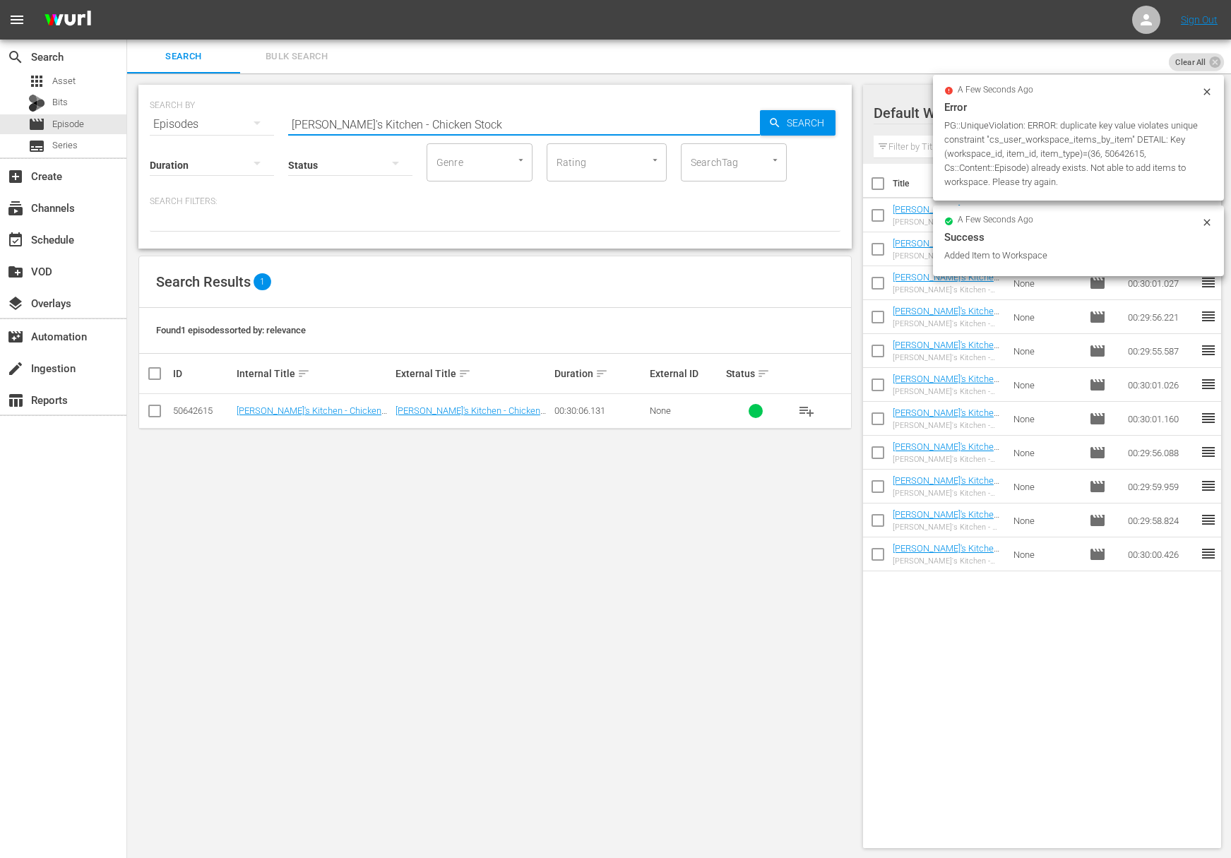
click at [442, 124] on input "Lidia's Kitchen - Chicken Stock" at bounding box center [524, 124] width 472 height 34
paste input "Risotto"
click at [782, 119] on span "Search" at bounding box center [808, 122] width 54 height 25
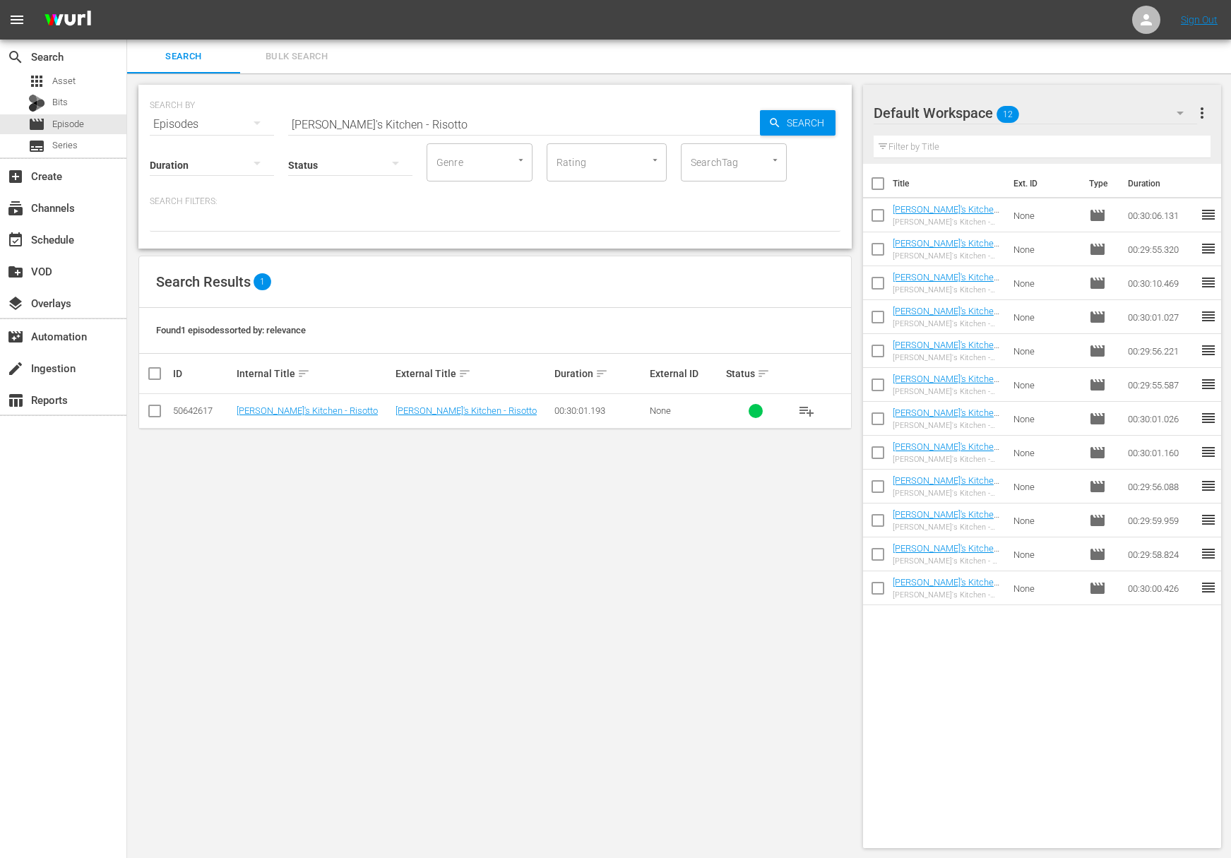
click at [810, 411] on span "playlist_add" at bounding box center [806, 410] width 17 height 17
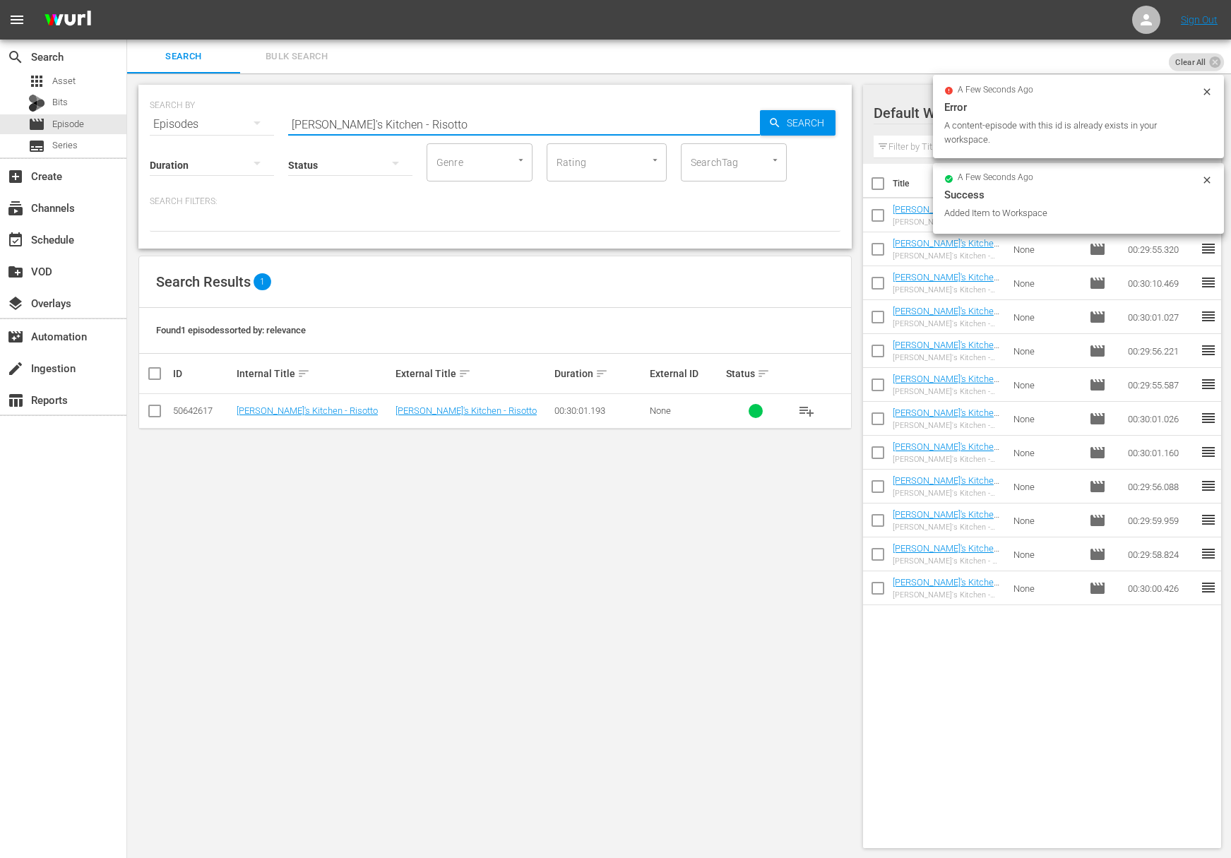
click at [414, 133] on input "Lidia's Kitchen - Risotto" at bounding box center [524, 124] width 472 height 34
paste input "Seared Steak"
click at [821, 133] on span "Search" at bounding box center [808, 122] width 54 height 25
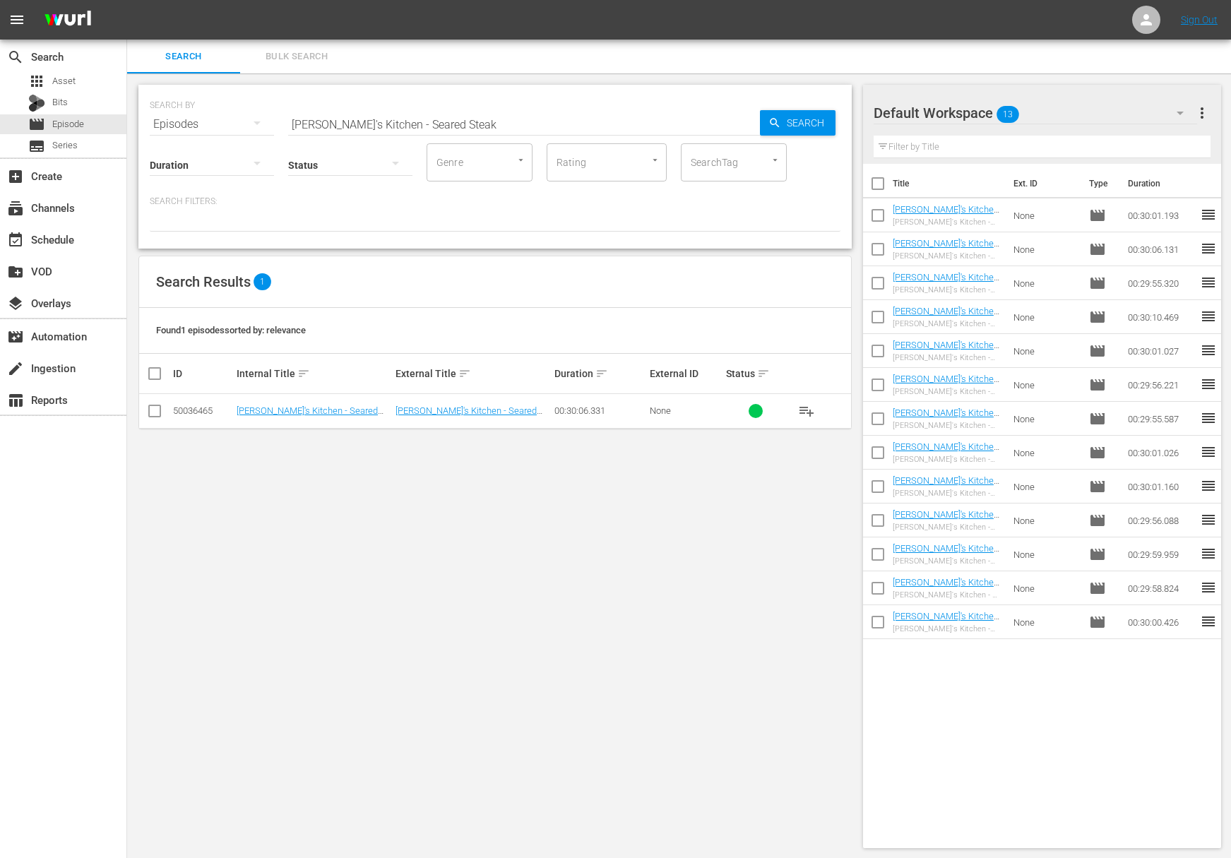
click at [807, 407] on span "playlist_add" at bounding box center [806, 410] width 17 height 17
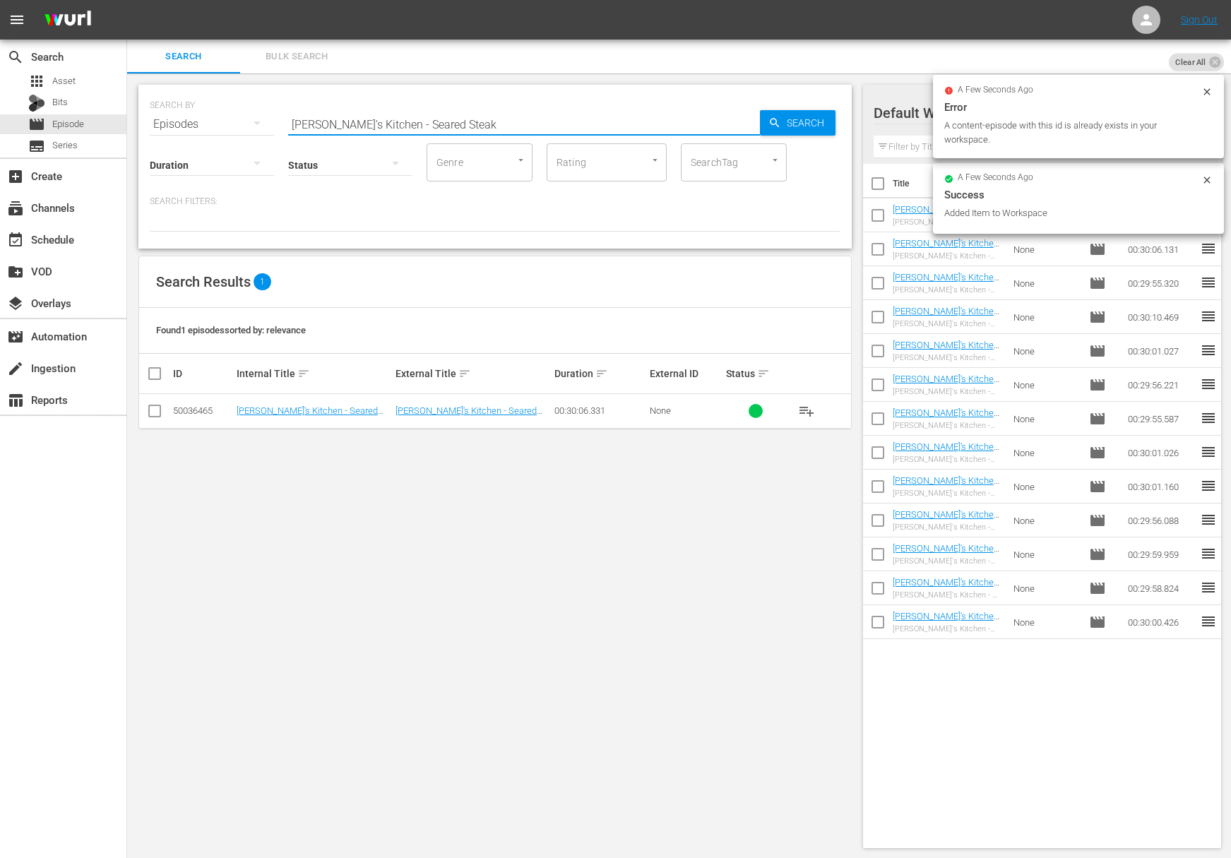
click at [460, 120] on input "Lidia's Kitchen - Seared Steak" at bounding box center [524, 124] width 472 height 34
paste input "Fresh Pasta"
click at [764, 128] on div "Search" at bounding box center [798, 122] width 76 height 25
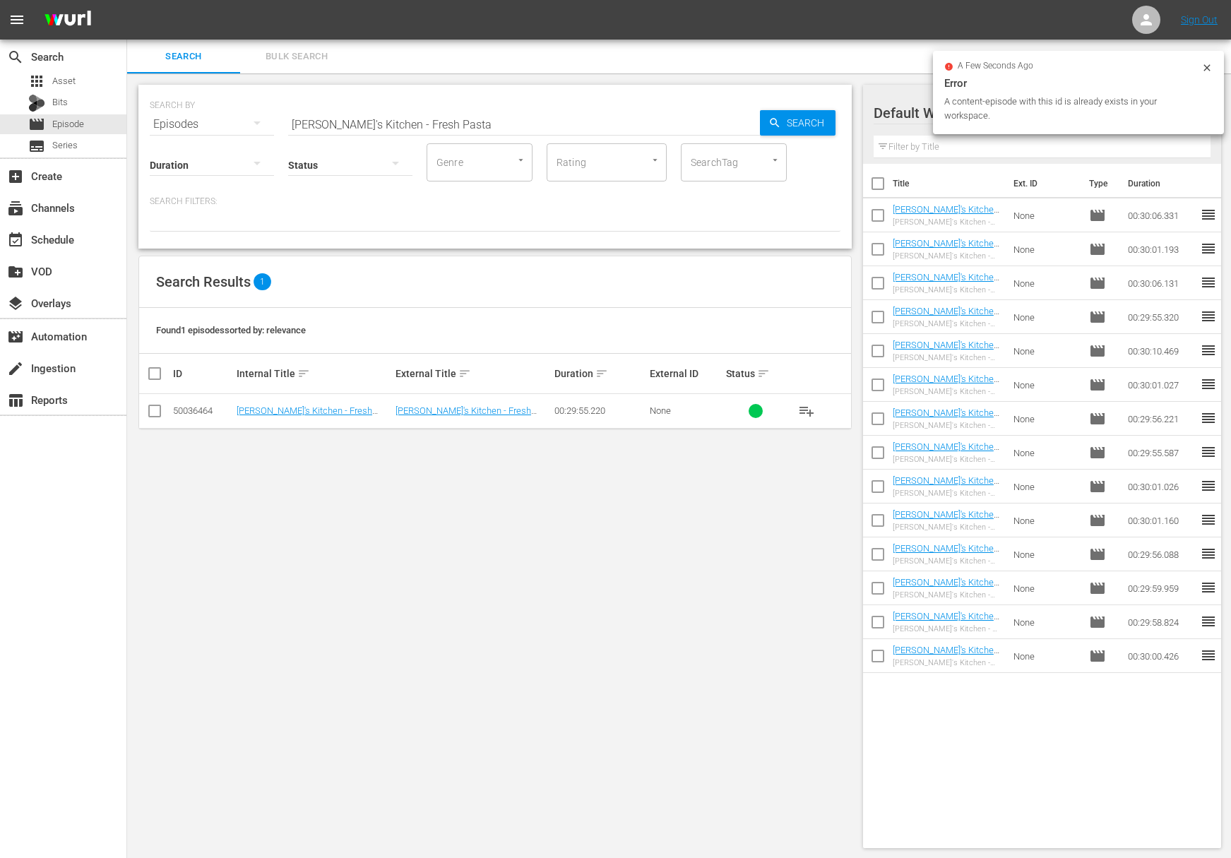
click at [805, 410] on span "playlist_add" at bounding box center [806, 410] width 17 height 17
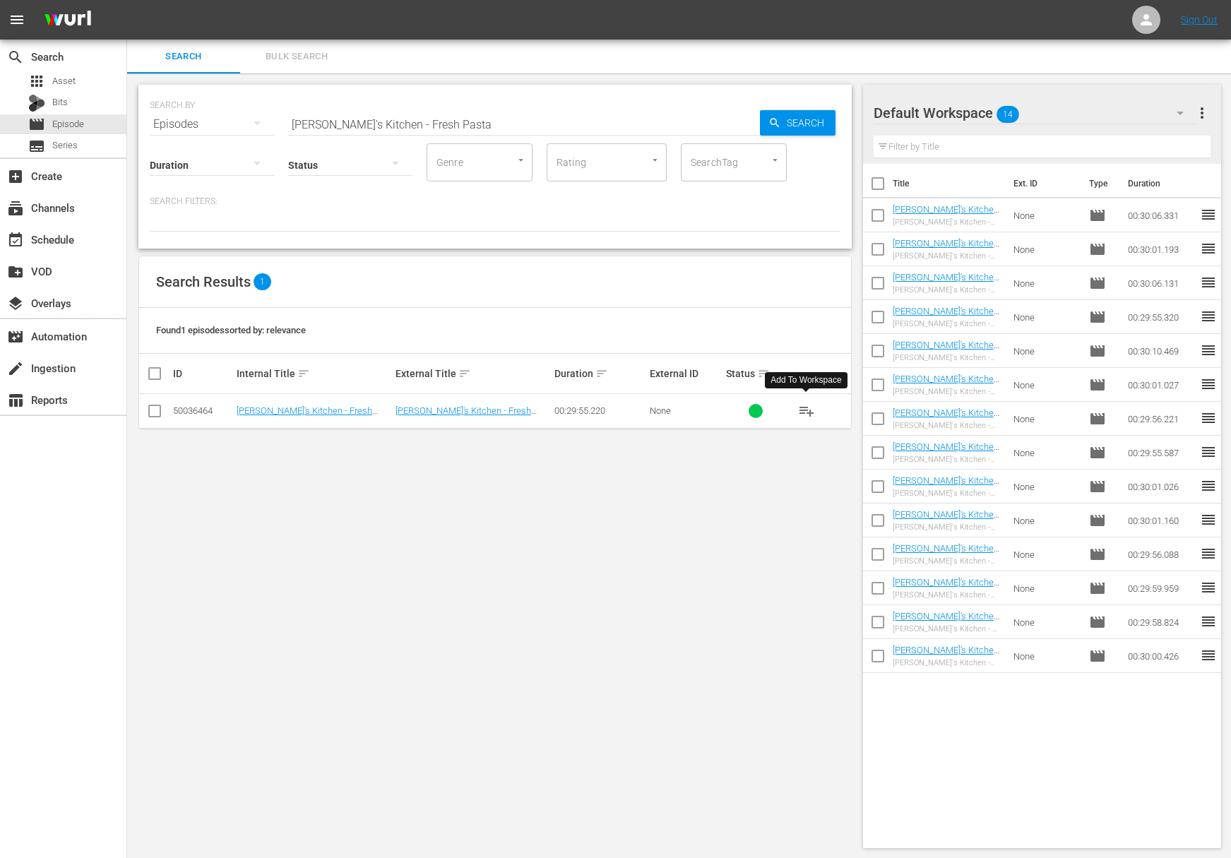
click at [805, 410] on span "playlist_add" at bounding box center [806, 410] width 17 height 17
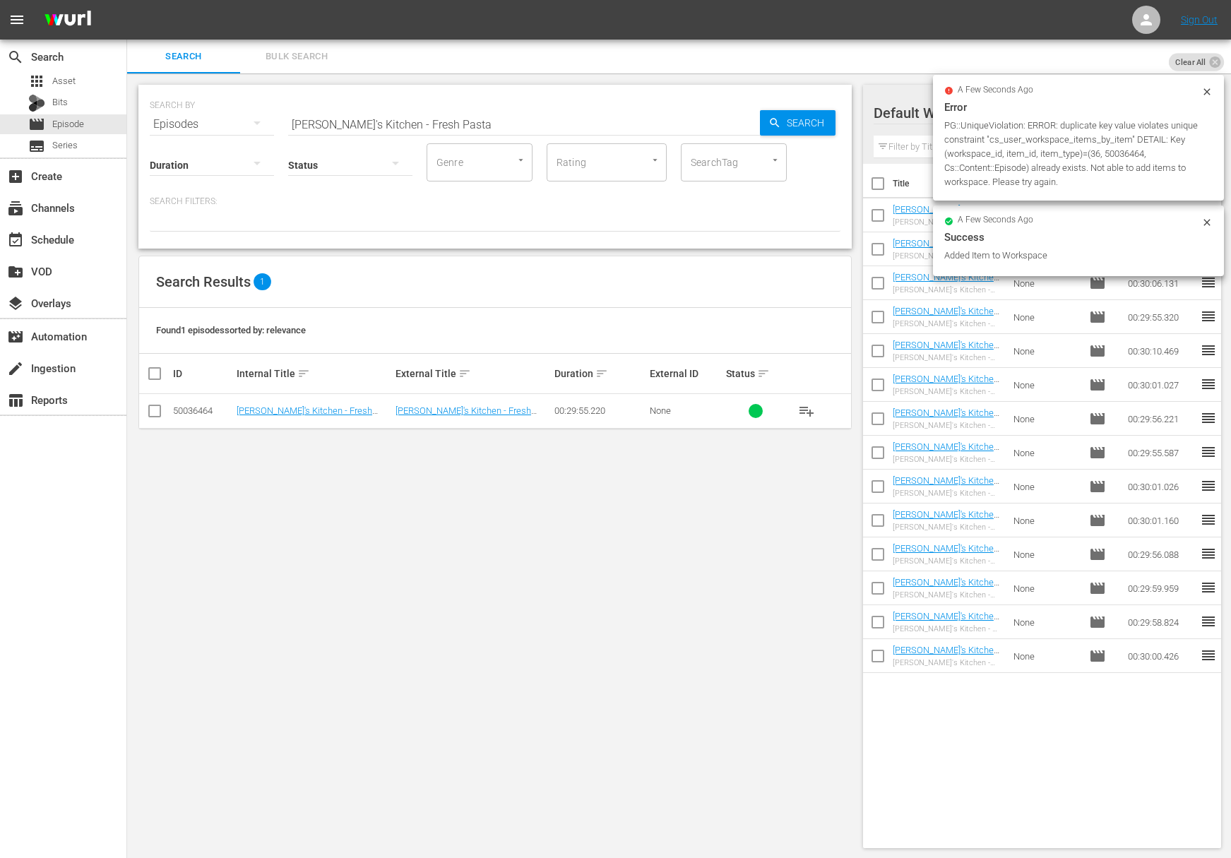
click at [370, 127] on input "Lidia's Kitchen - Fresh Pasta" at bounding box center [524, 124] width 472 height 34
paste input "Lidia's Kitchen - More Pasta"
paste input "More"
click at [810, 128] on span "Search" at bounding box center [808, 122] width 54 height 25
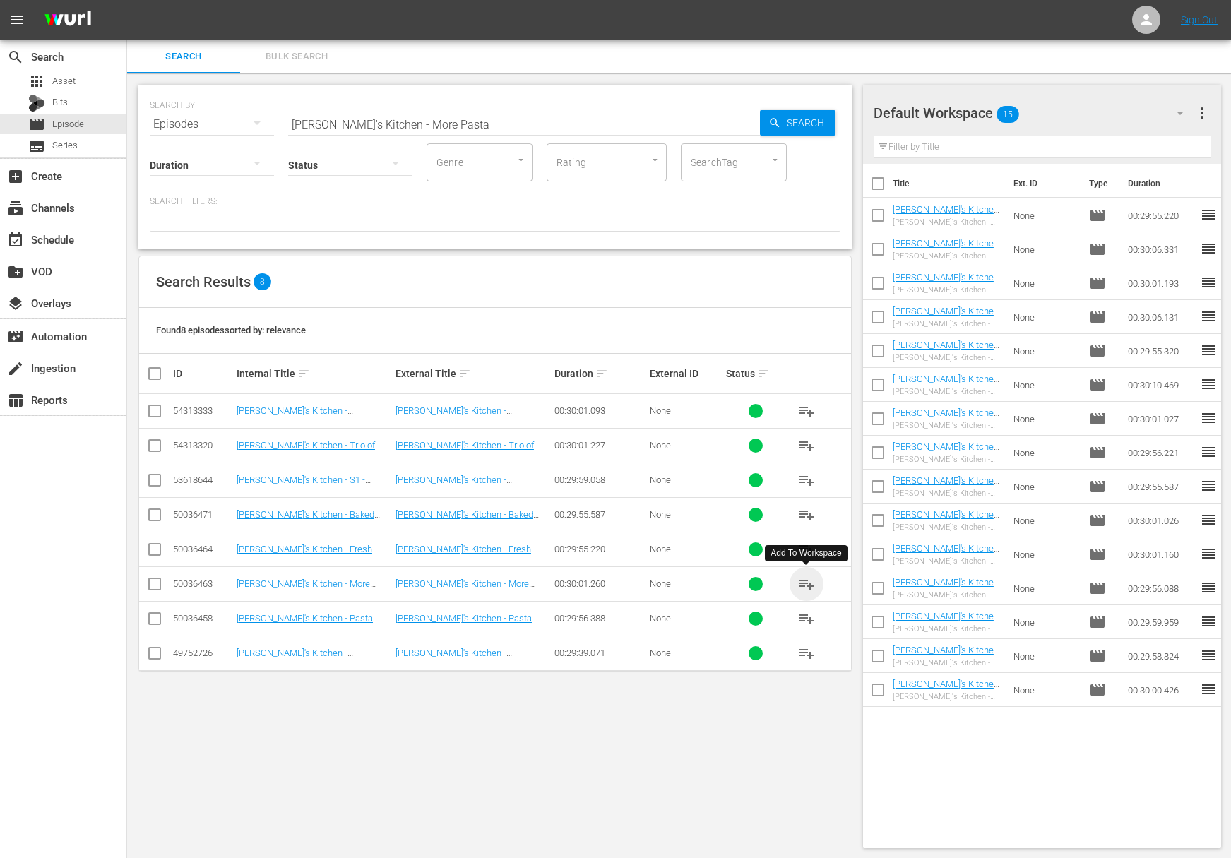
click at [805, 583] on span "playlist_add" at bounding box center [806, 583] width 17 height 17
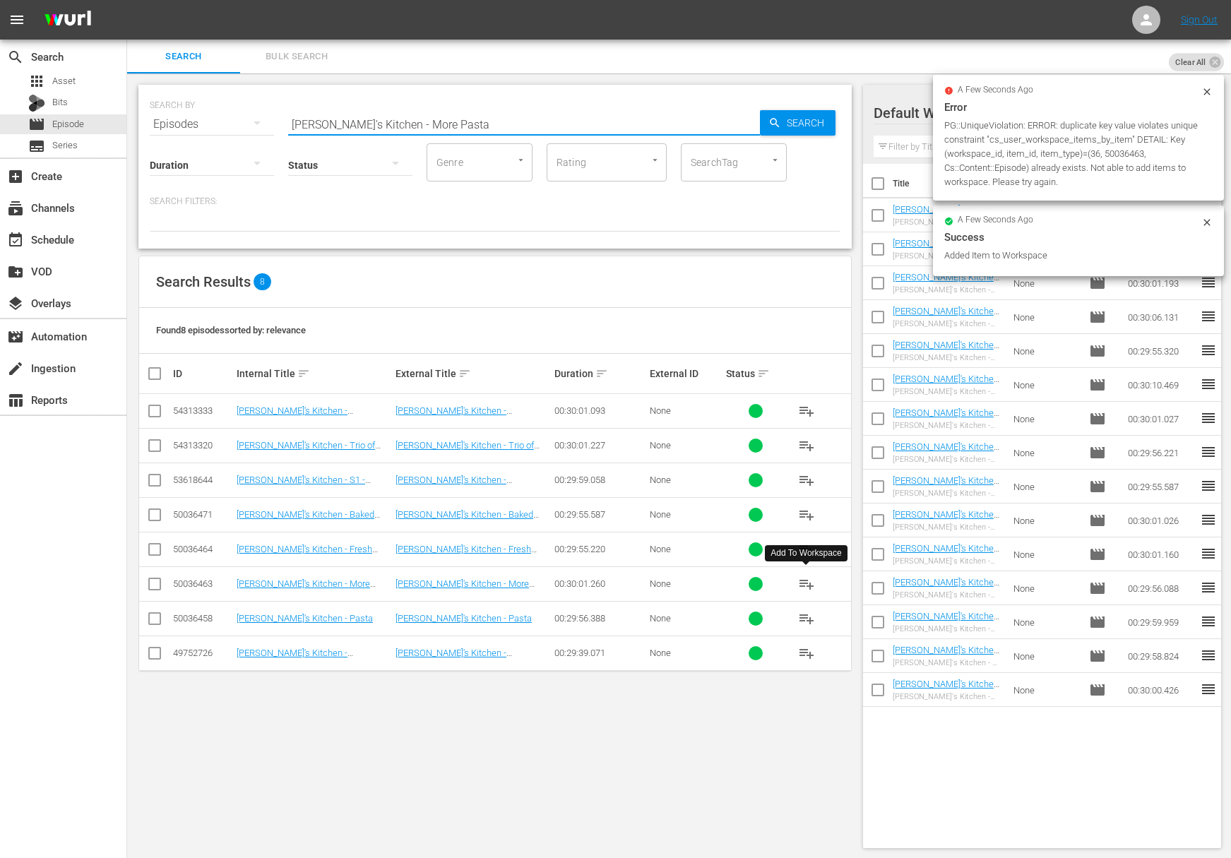
click at [372, 126] on input "Lidia's Kitchen - More Pasta" at bounding box center [524, 124] width 472 height 34
paste input "Lidia's Kitchen - Roasting and Baking"
paste input "Roasting and Baking"
drag, startPoint x: 853, startPoint y: 122, endPoint x: 808, endPoint y: 118, distance: 45.4
click at [853, 122] on div "SEARCH BY Search By Episodes Search ID, Title, Description, Keywords, or Catego…" at bounding box center [495, 466] width 736 height 786
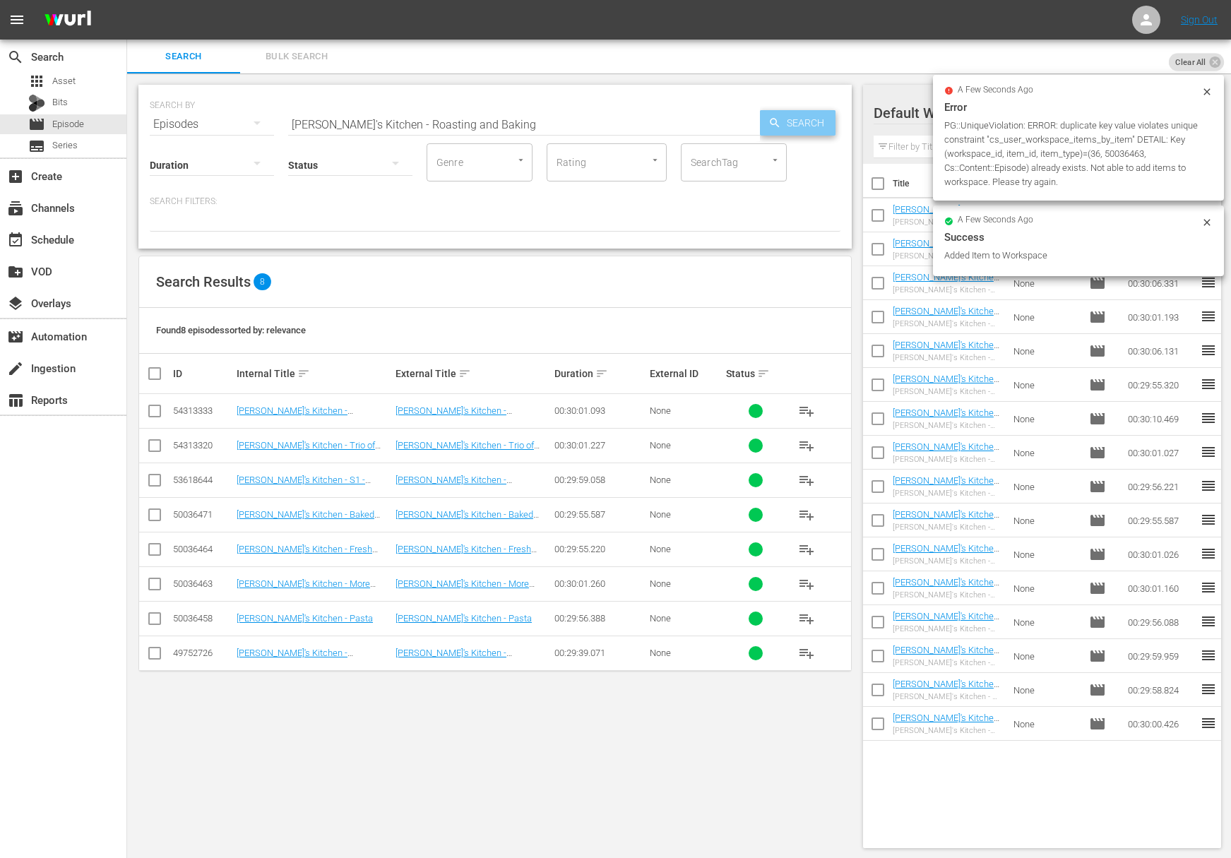
click at [808, 118] on span "Search" at bounding box center [808, 122] width 54 height 25
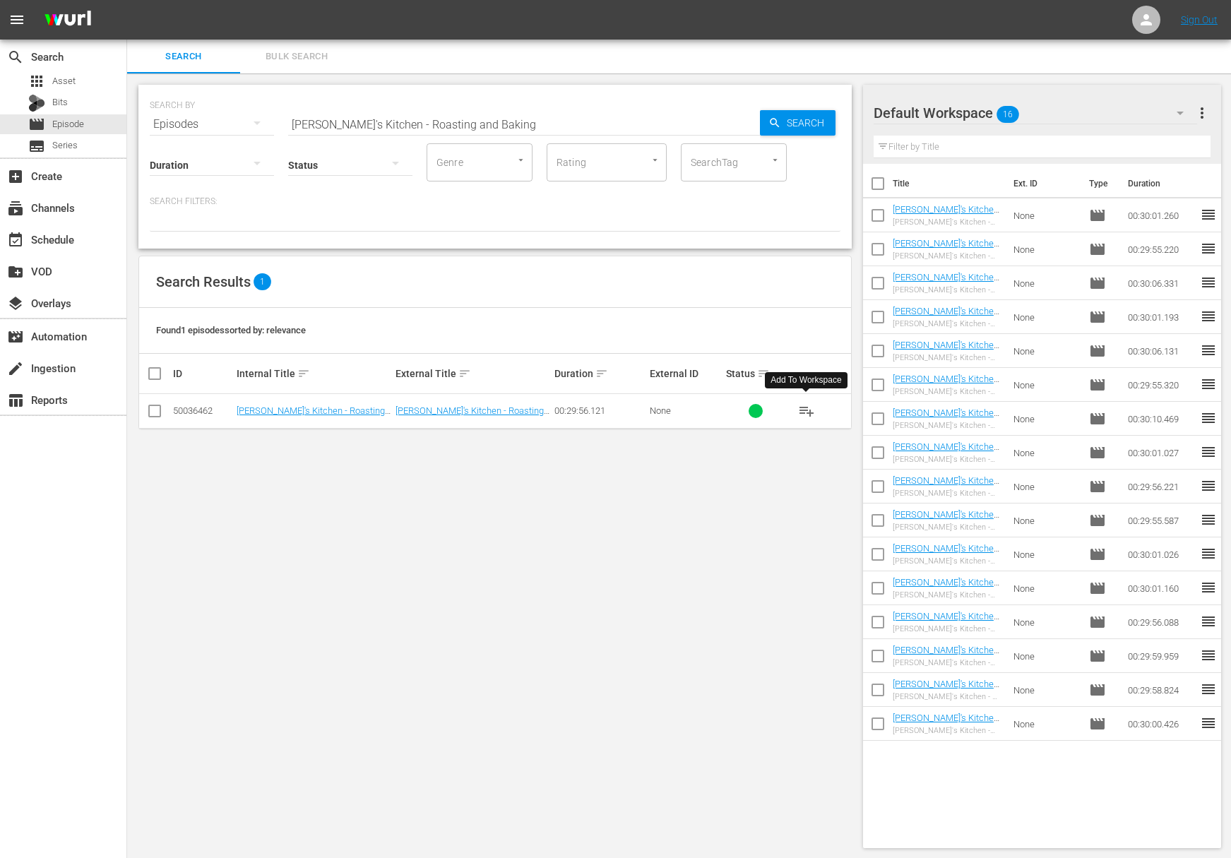
click at [804, 409] on span "playlist_add" at bounding box center [806, 410] width 17 height 17
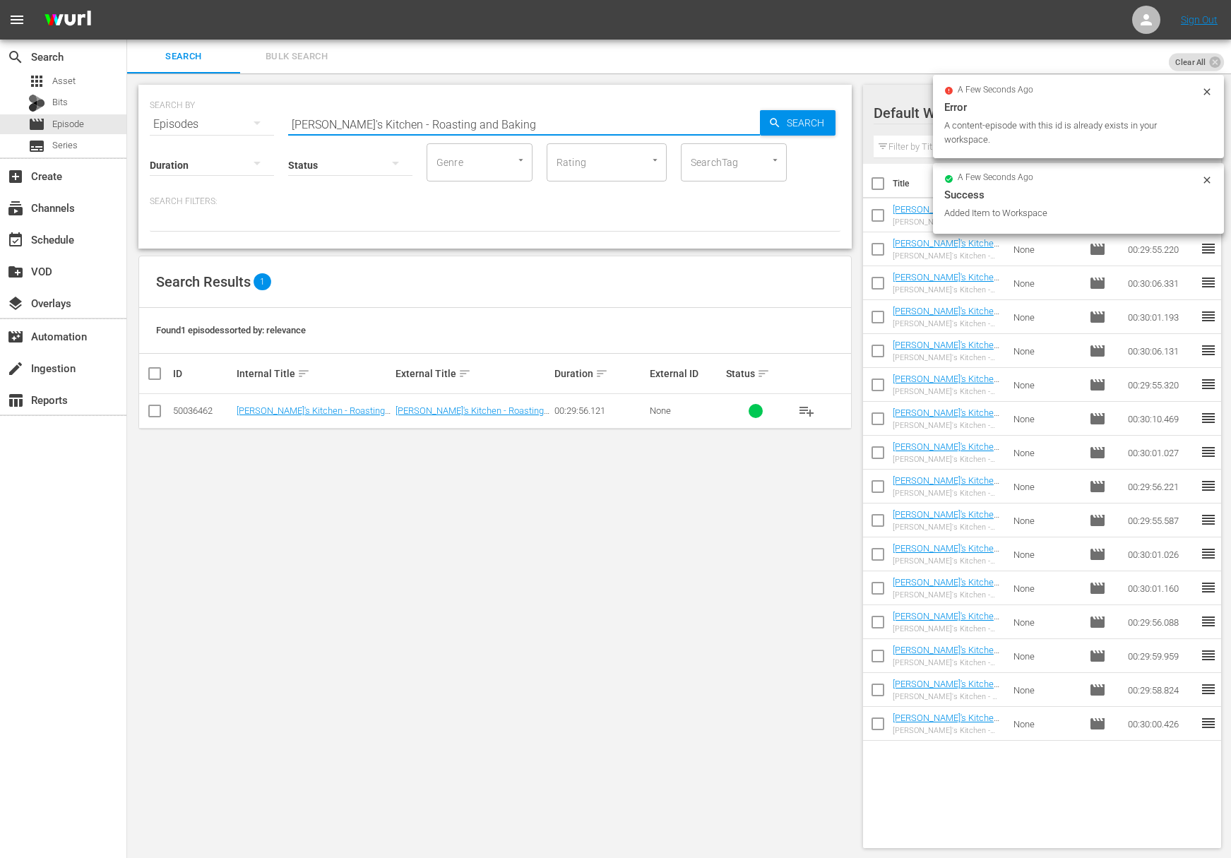
click at [432, 119] on input "Lidia's Kitchen - Roasting and Baking" at bounding box center [524, 124] width 472 height 34
paste input "Savory"
click at [826, 126] on span "Search" at bounding box center [808, 122] width 54 height 25
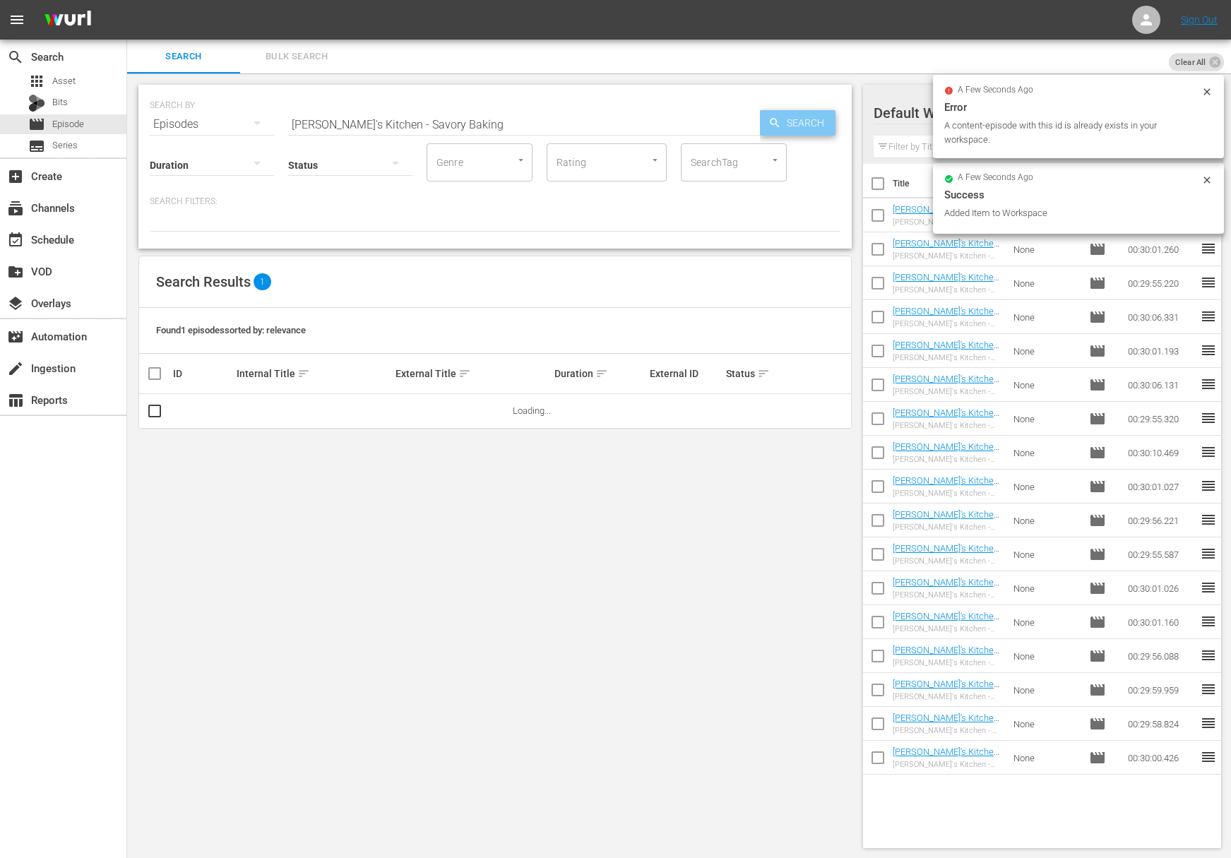
click at [813, 124] on span "Search" at bounding box center [808, 122] width 54 height 25
click at [794, 121] on span "Search" at bounding box center [808, 122] width 54 height 25
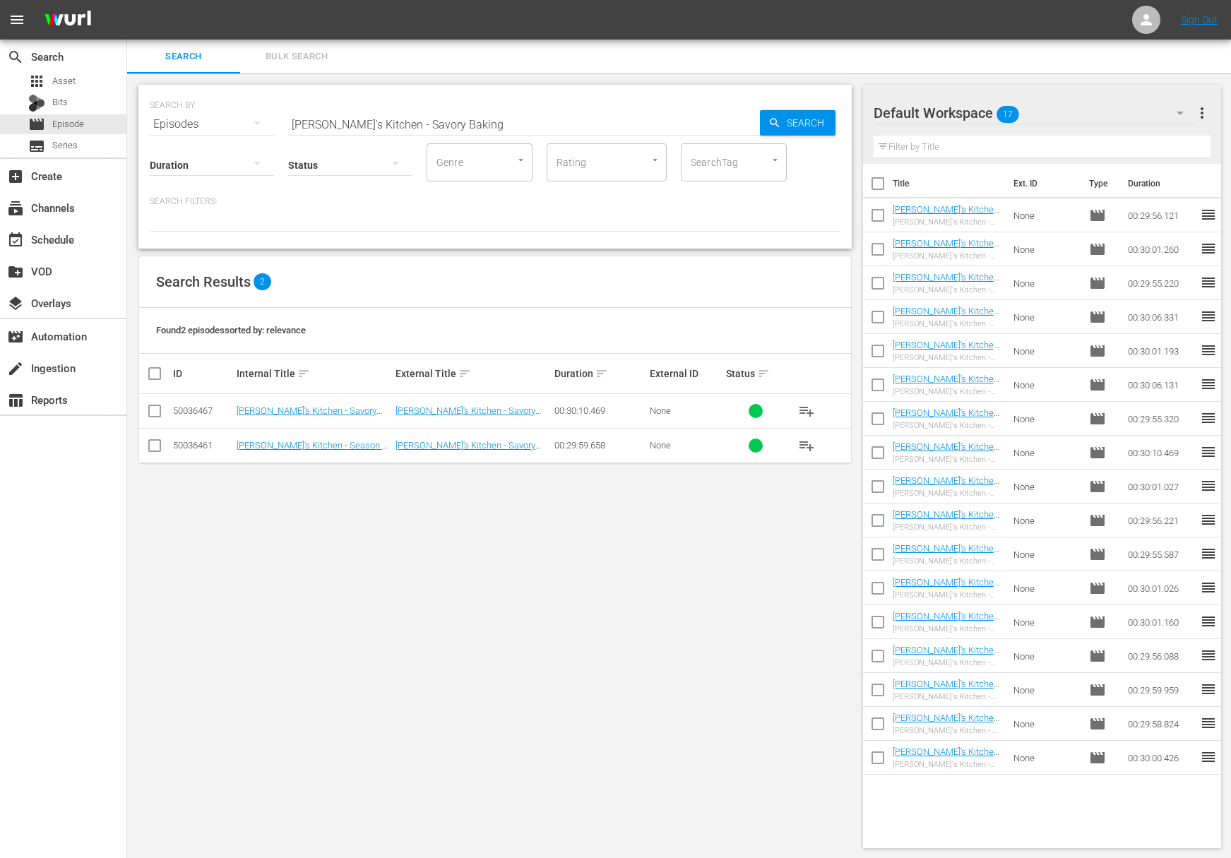
click at [811, 443] on span "playlist_add" at bounding box center [806, 445] width 17 height 17
click at [809, 443] on span "playlist_add" at bounding box center [806, 445] width 17 height 17
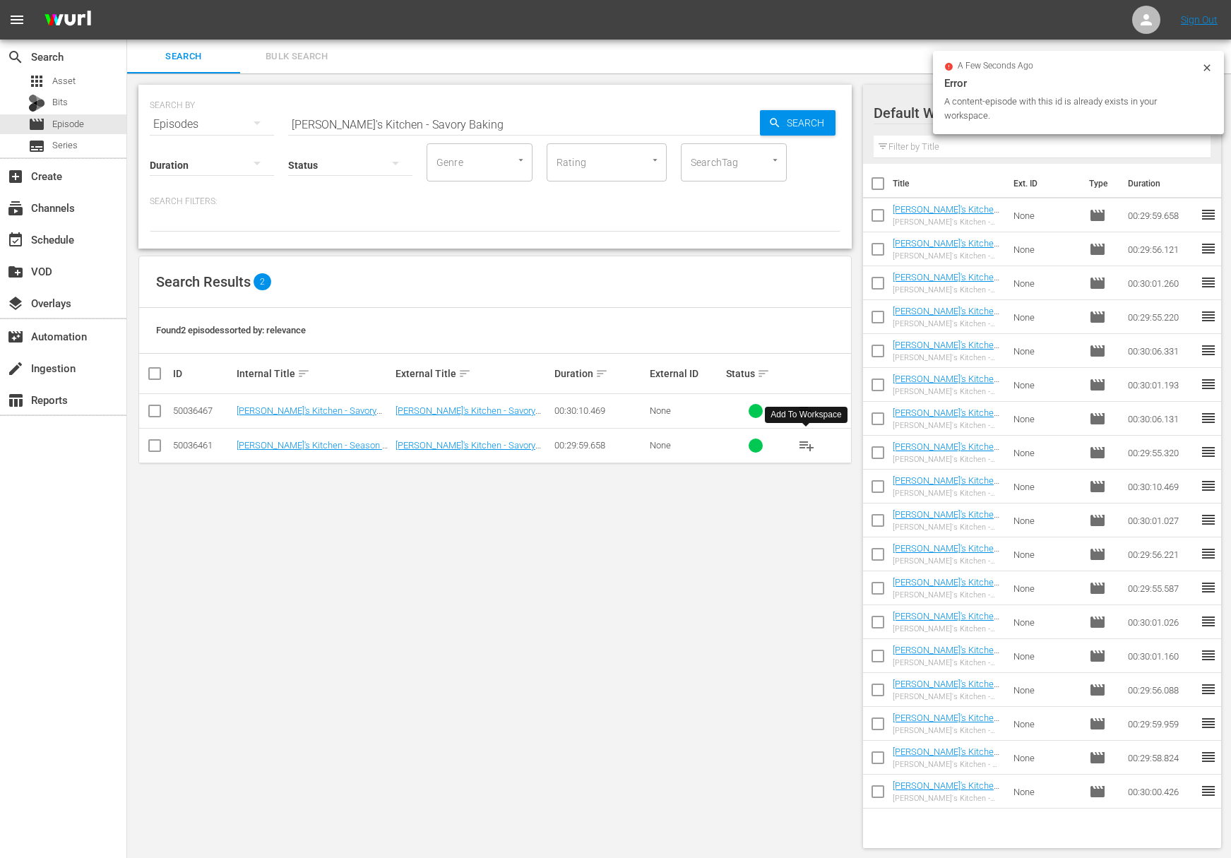
click at [473, 119] on input "Lidia's Kitchen - Savory Baking" at bounding box center [524, 124] width 472 height 34
paste input "Pasta"
click at [804, 122] on span "Search" at bounding box center [808, 122] width 54 height 25
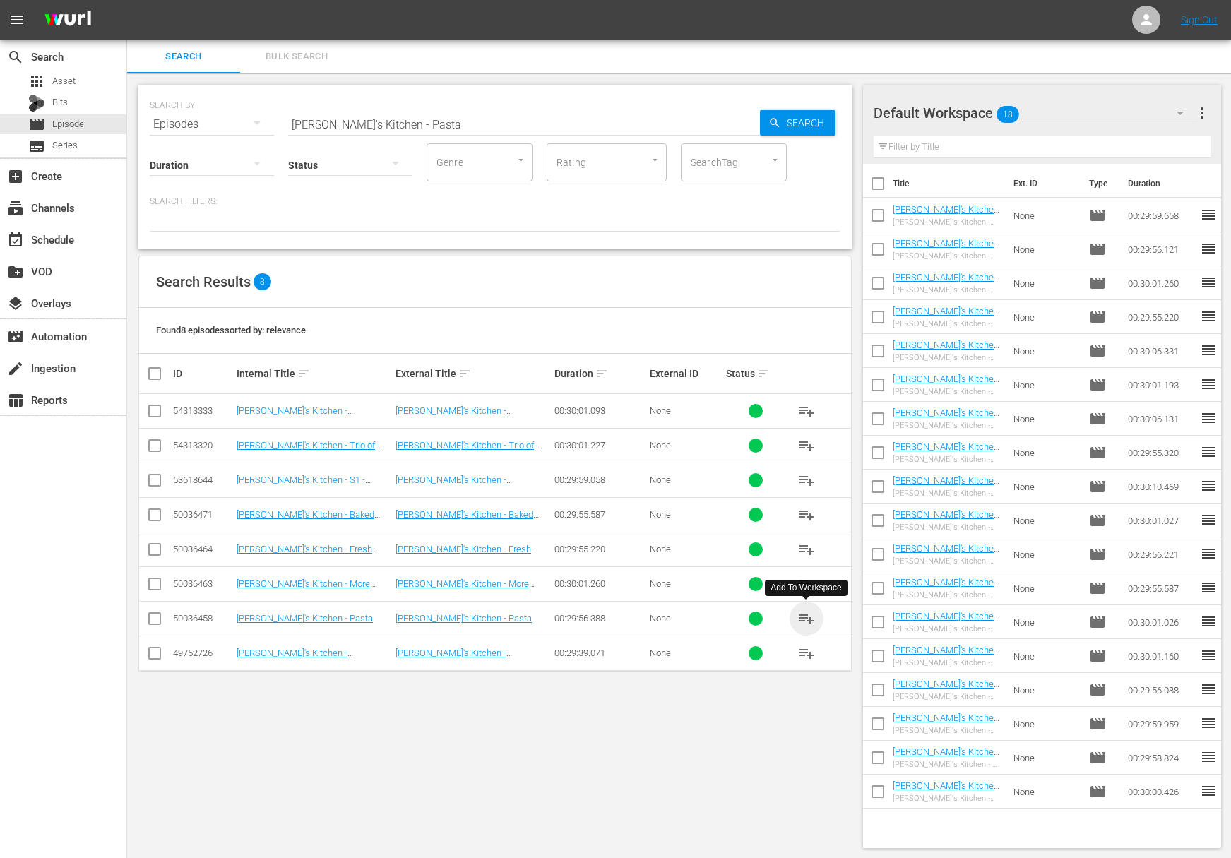
click at [808, 617] on span "playlist_add" at bounding box center [806, 618] width 17 height 17
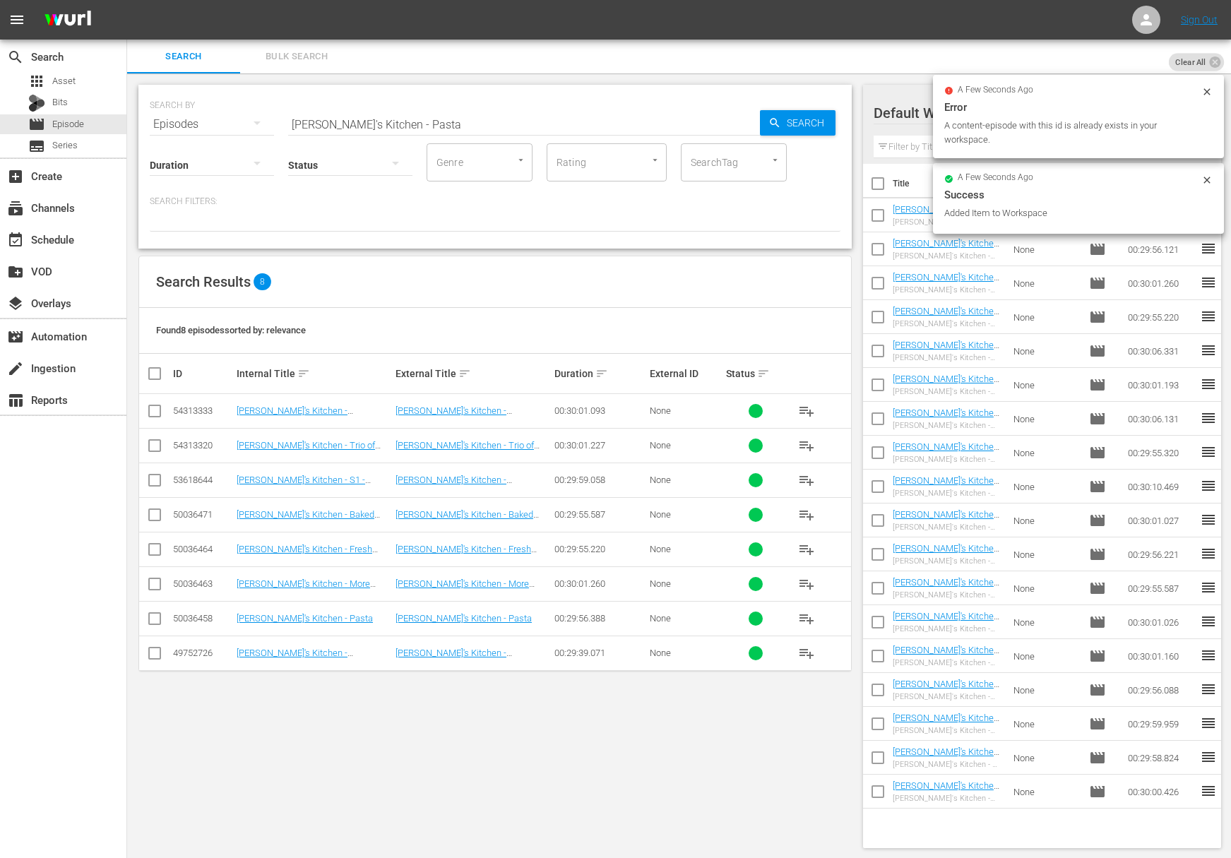
click at [397, 102] on div "SEARCH BY Search By Episodes Search ID, Title, Description, Keywords, or Catego…" at bounding box center [495, 115] width 690 height 51
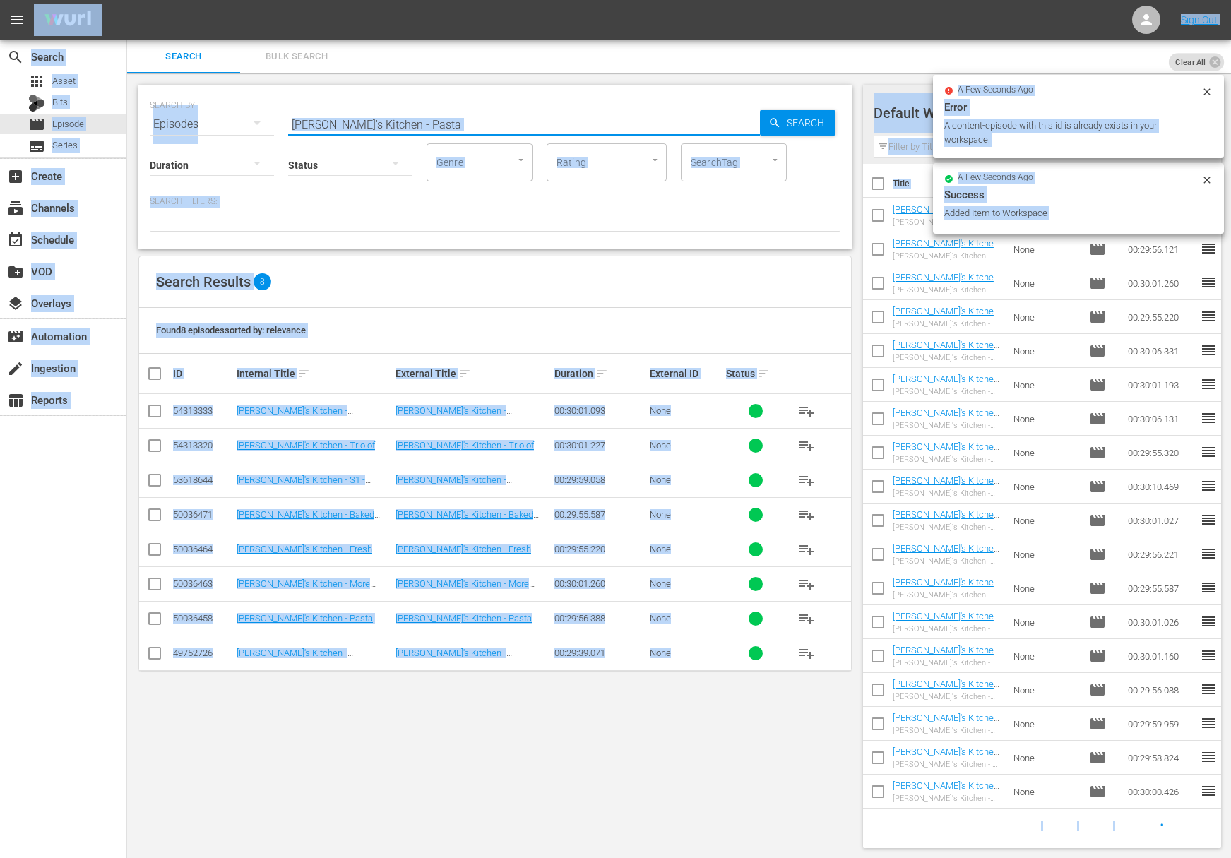
click at [396, 118] on input "Lidia's Kitchen - Pasta" at bounding box center [524, 124] width 472 height 34
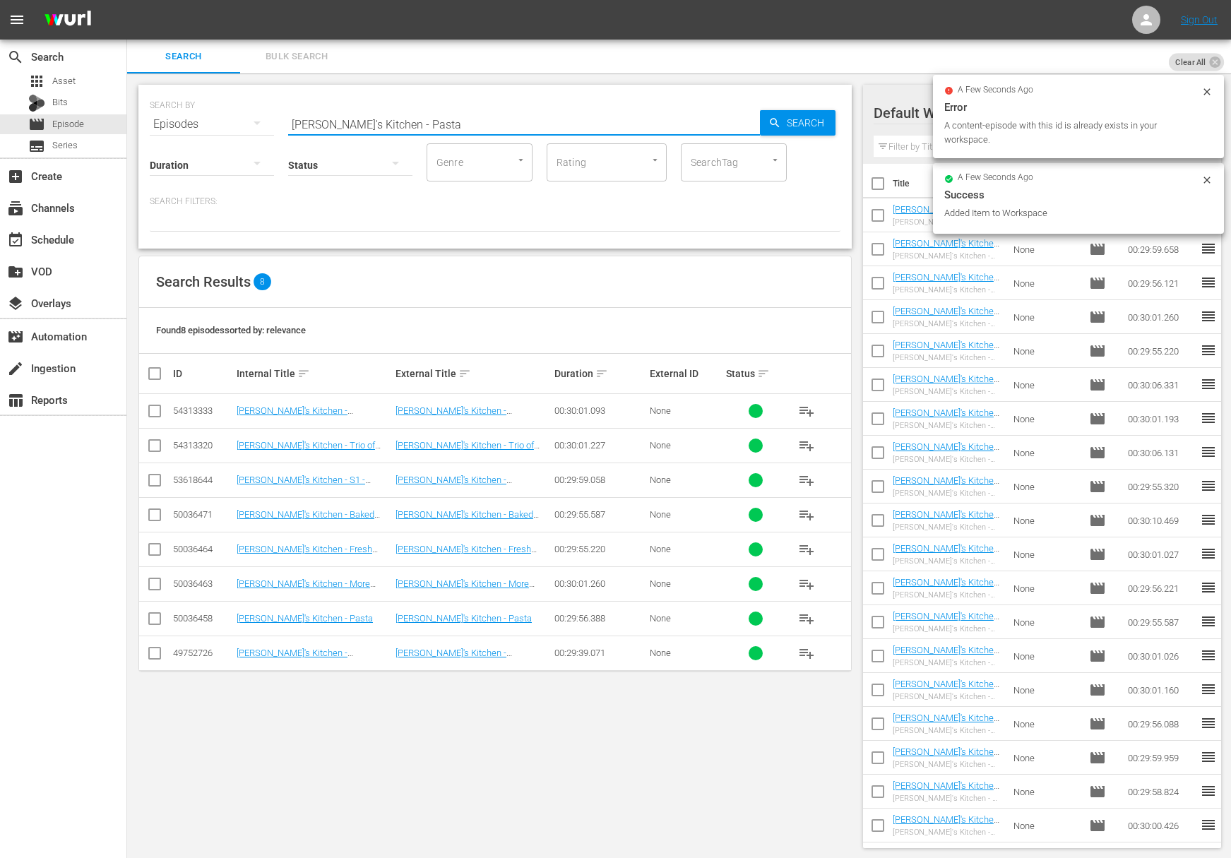
paste input "Fish and Seafood"
drag, startPoint x: 858, startPoint y: 119, endPoint x: 806, endPoint y: 122, distance: 52.3
click at [856, 119] on div "SEARCH BY Search By Episodes Search ID, Title, Description, Keywords, or Catego…" at bounding box center [495, 466] width 736 height 786
click at [806, 122] on span "Search" at bounding box center [808, 122] width 54 height 25
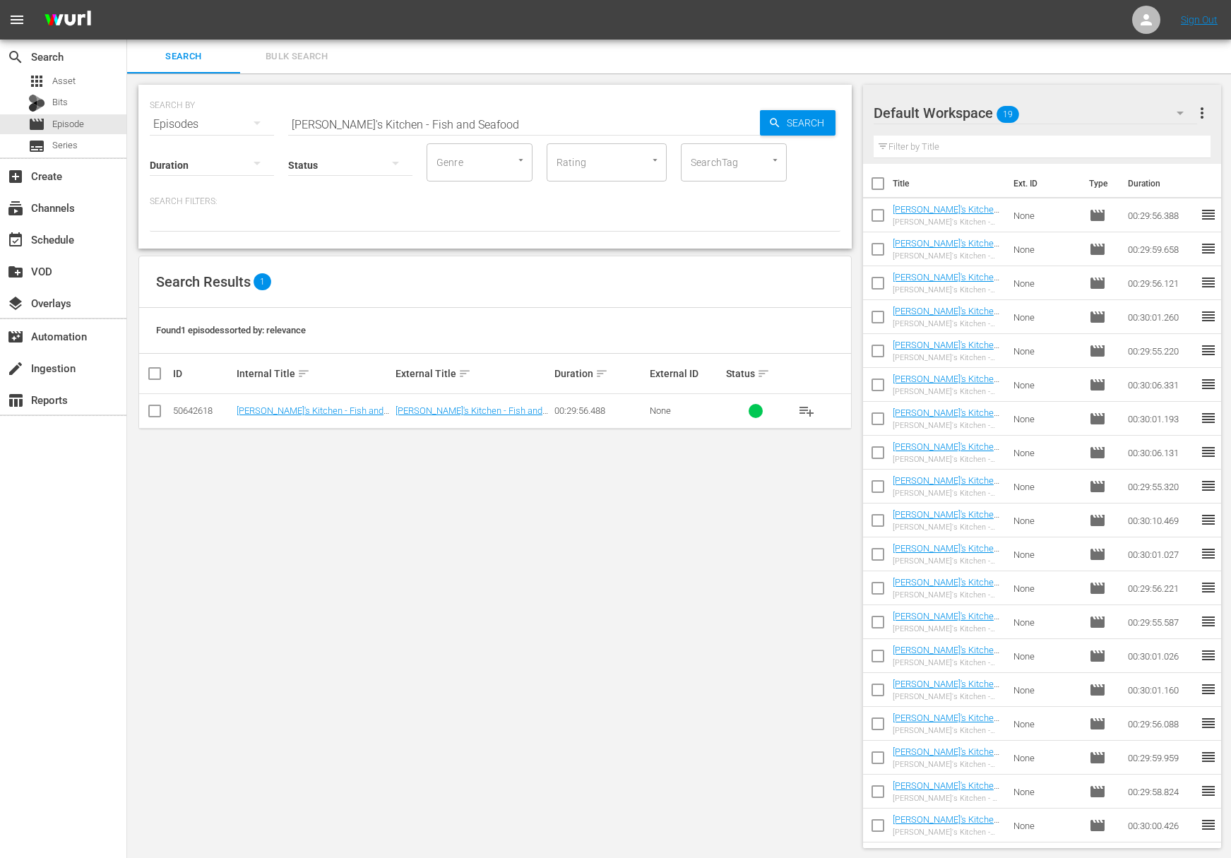
click at [809, 410] on span "playlist_add" at bounding box center [806, 410] width 17 height 17
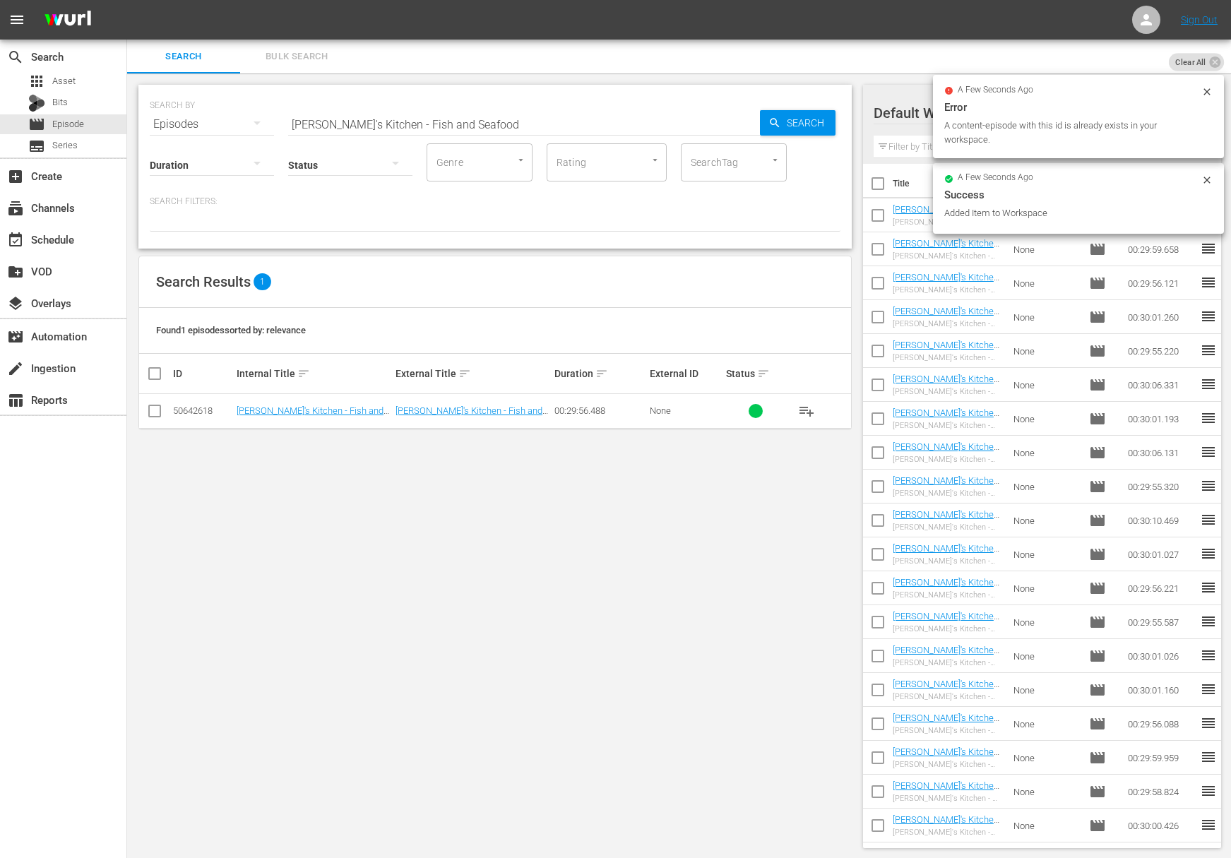
click at [445, 130] on input "Lidia's Kitchen - Fish and Seafood" at bounding box center [524, 124] width 472 height 34
paste input "Quick and Delicious Braises"
click at [774, 131] on div "Search" at bounding box center [798, 122] width 76 height 25
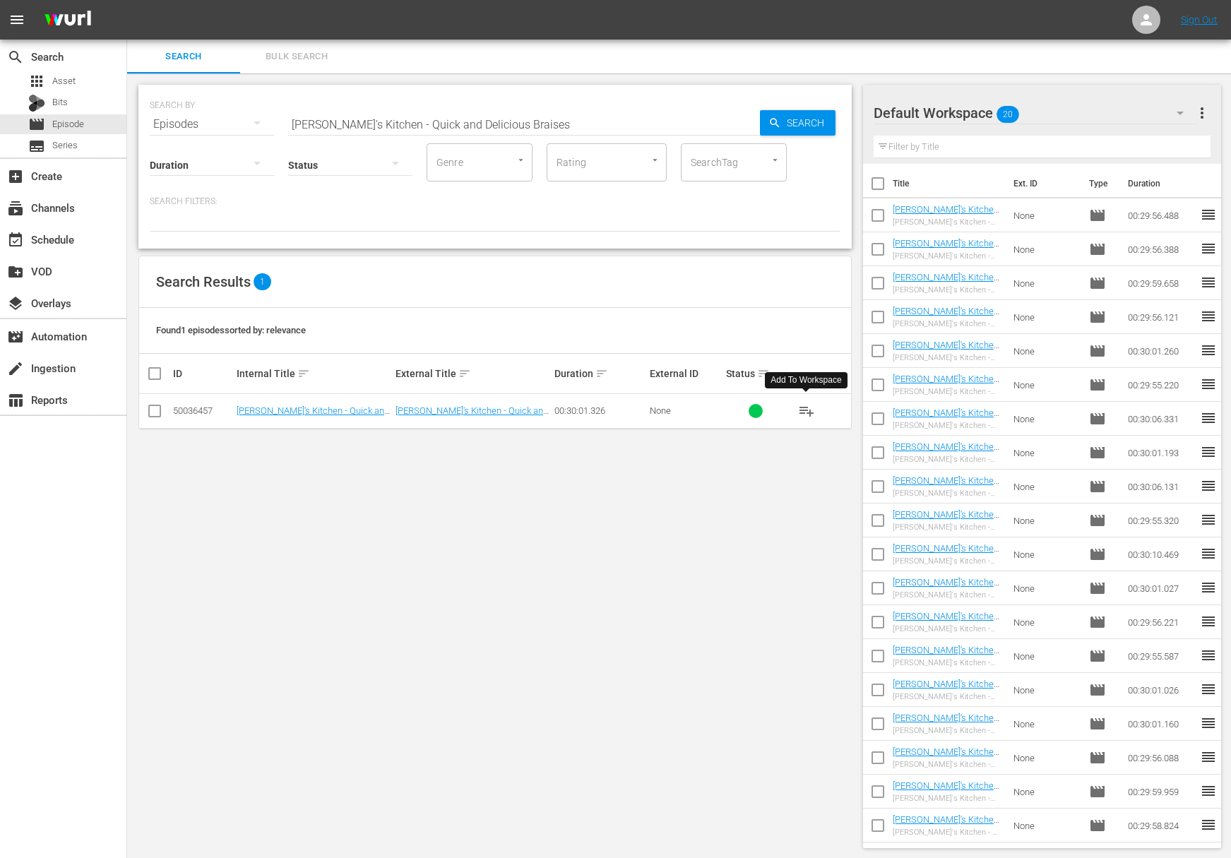
click at [806, 409] on span "playlist_add" at bounding box center [806, 410] width 17 height 17
click at [807, 407] on span "playlist_add" at bounding box center [806, 410] width 17 height 17
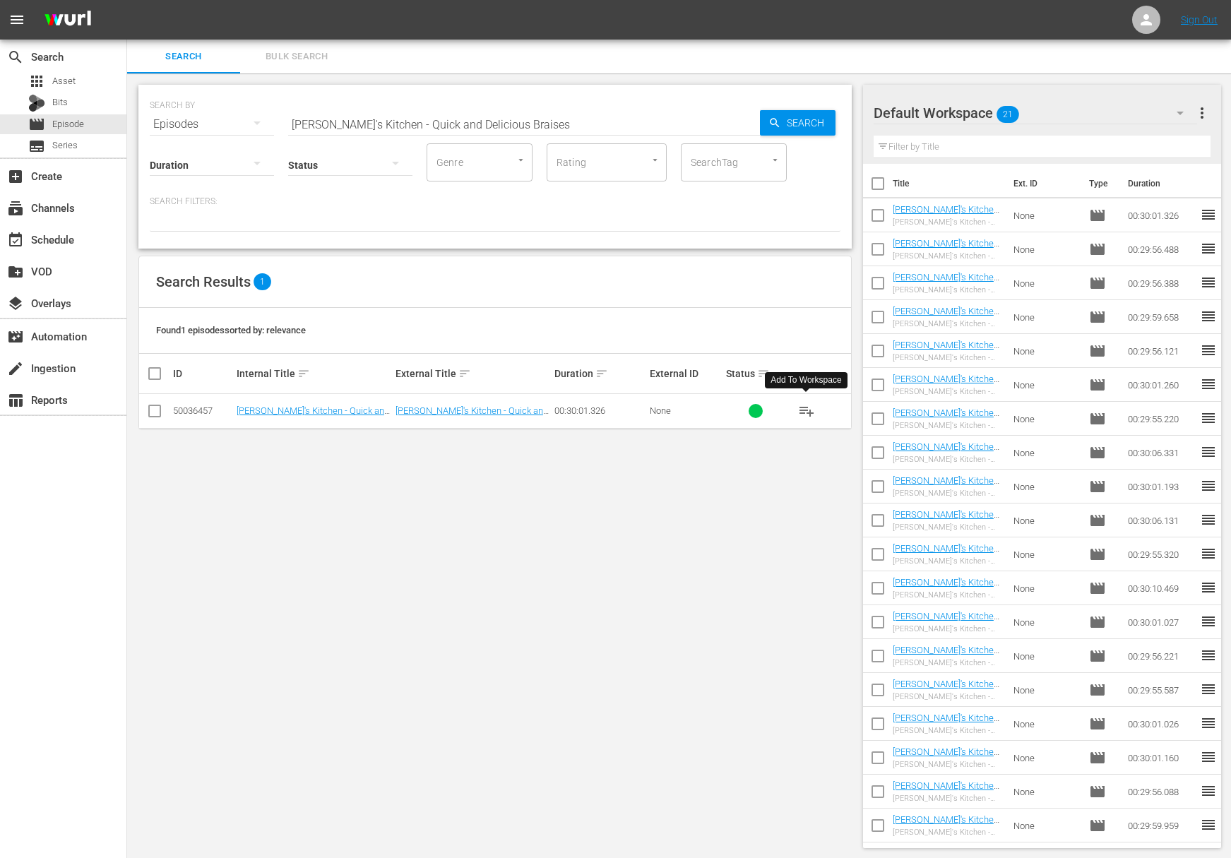
click at [807, 407] on span "playlist_add" at bounding box center [806, 410] width 17 height 17
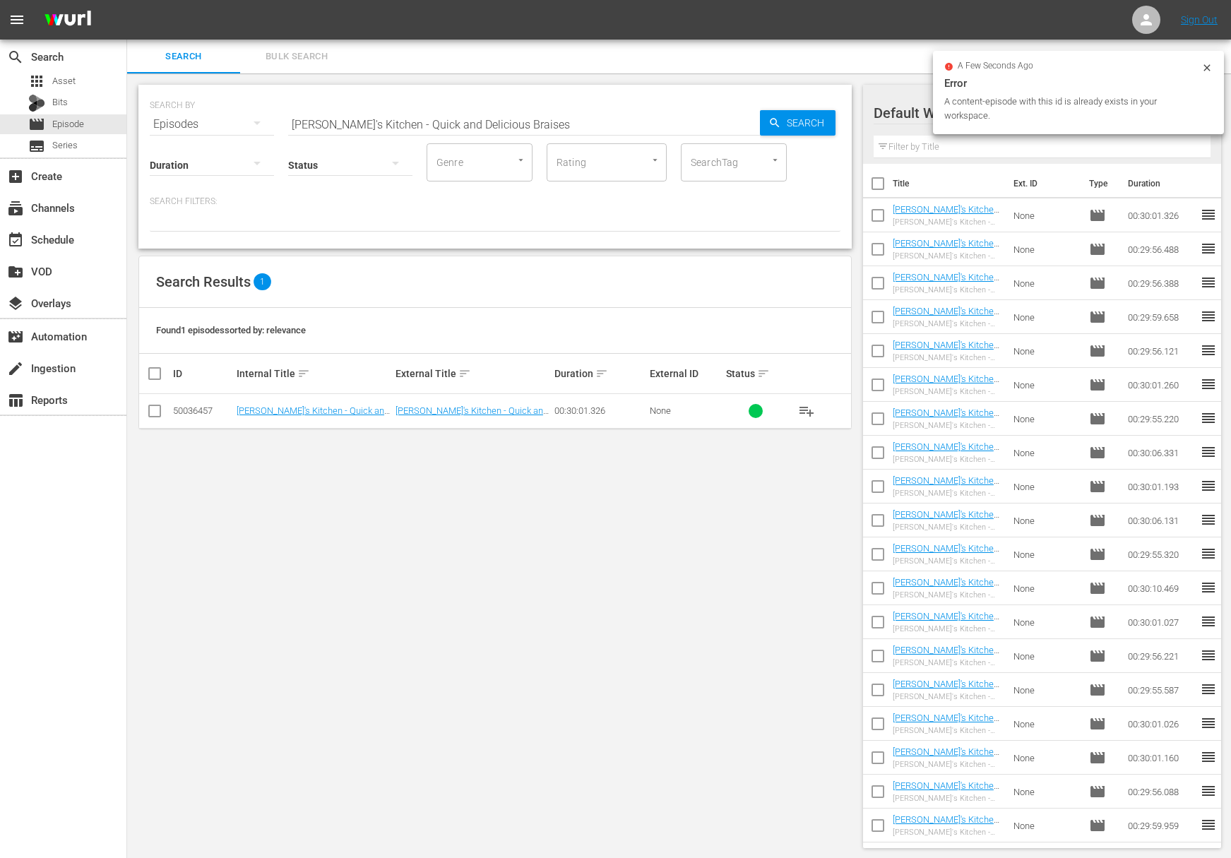
click at [455, 112] on input "Lidia's Kitchen - Quick and Delicious Braises" at bounding box center [524, 124] width 472 height 34
paste input "Braising Smaller Cut"
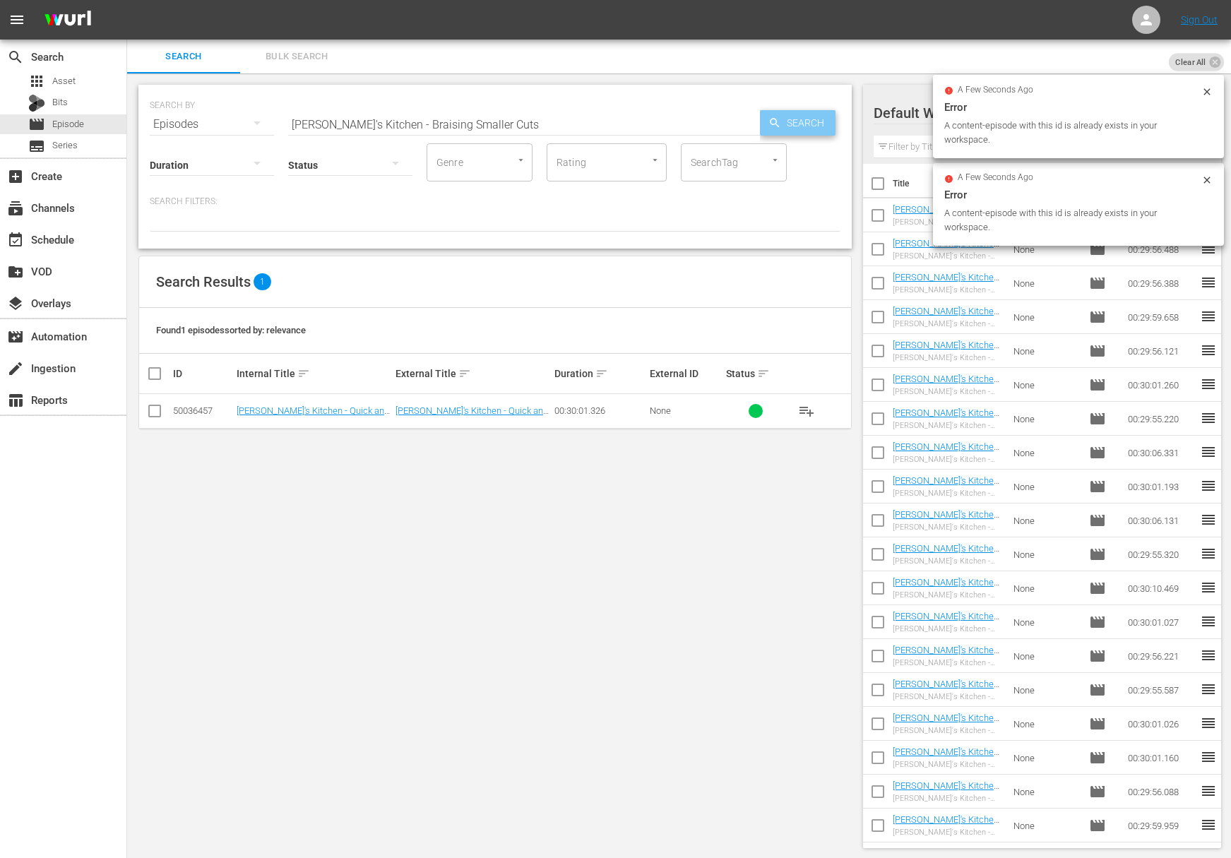
click at [815, 124] on span "Search" at bounding box center [808, 122] width 54 height 25
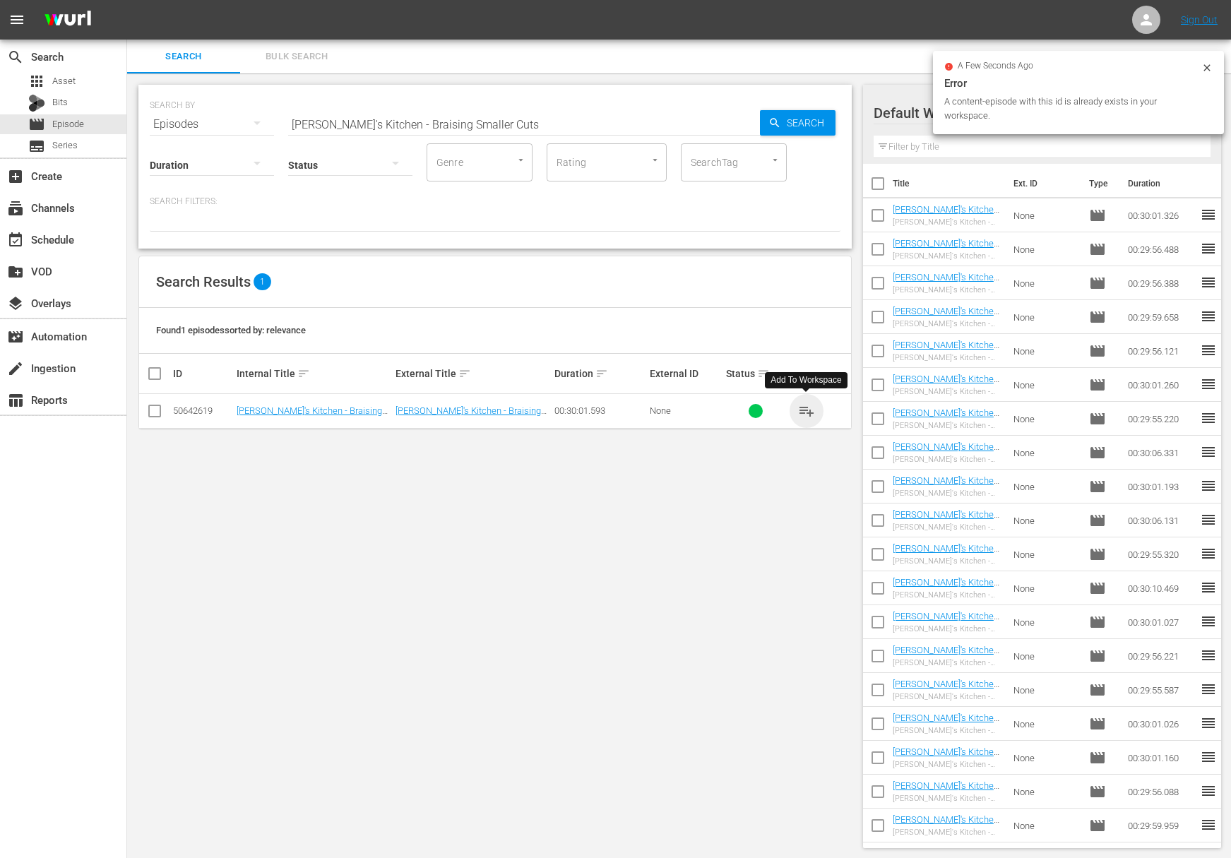
click at [808, 412] on span "playlist_add" at bounding box center [806, 410] width 17 height 17
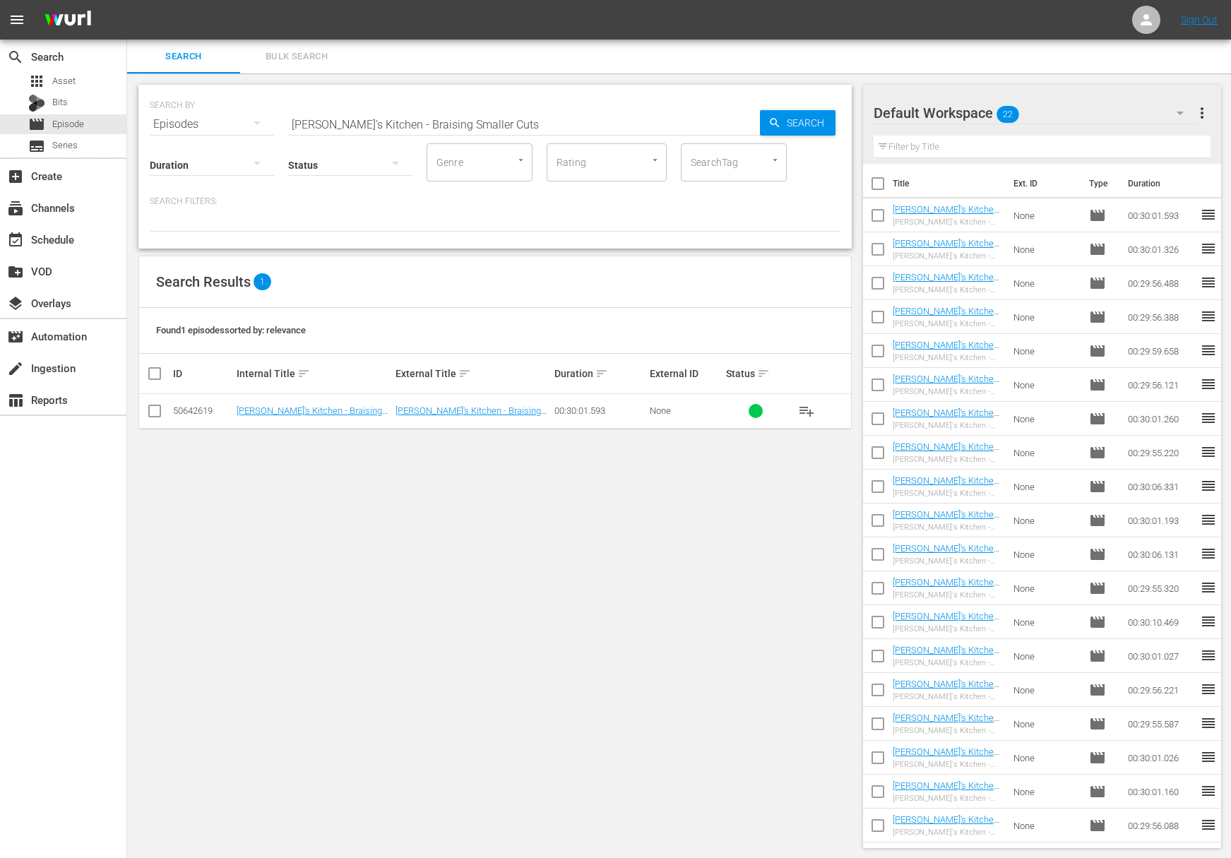
click at [808, 409] on span "playlist_add" at bounding box center [806, 410] width 17 height 17
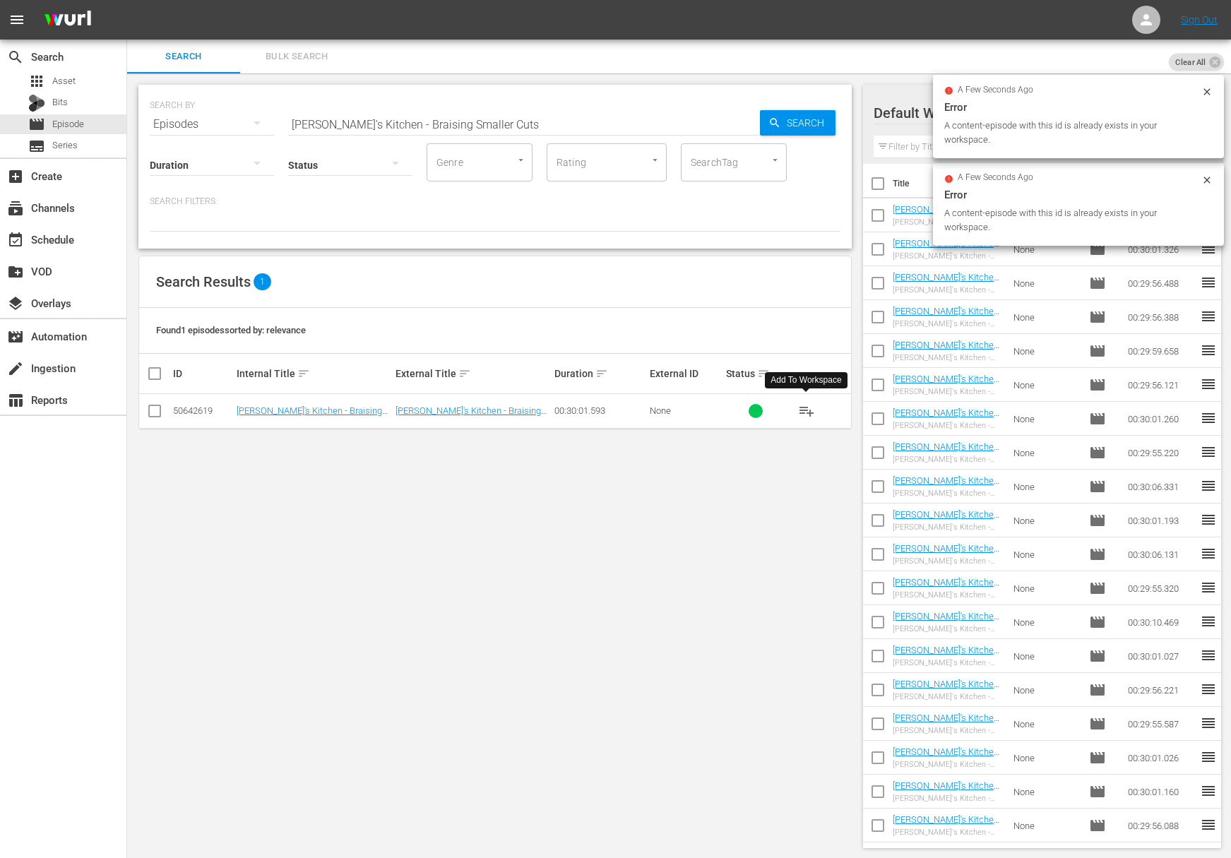
click at [483, 135] on hr at bounding box center [524, 135] width 472 height 1
click at [489, 125] on input "Lidia's Kitchen - Braising Smaller Cuts" at bounding box center [524, 124] width 472 height 34
paste input "Lidia's Kitchen - Braising"
click at [507, 122] on input "Lidia's Kitchen - Braising Smaller CutsaLidia's Kitchen - Braising" at bounding box center [524, 124] width 472 height 34
paste input "text"
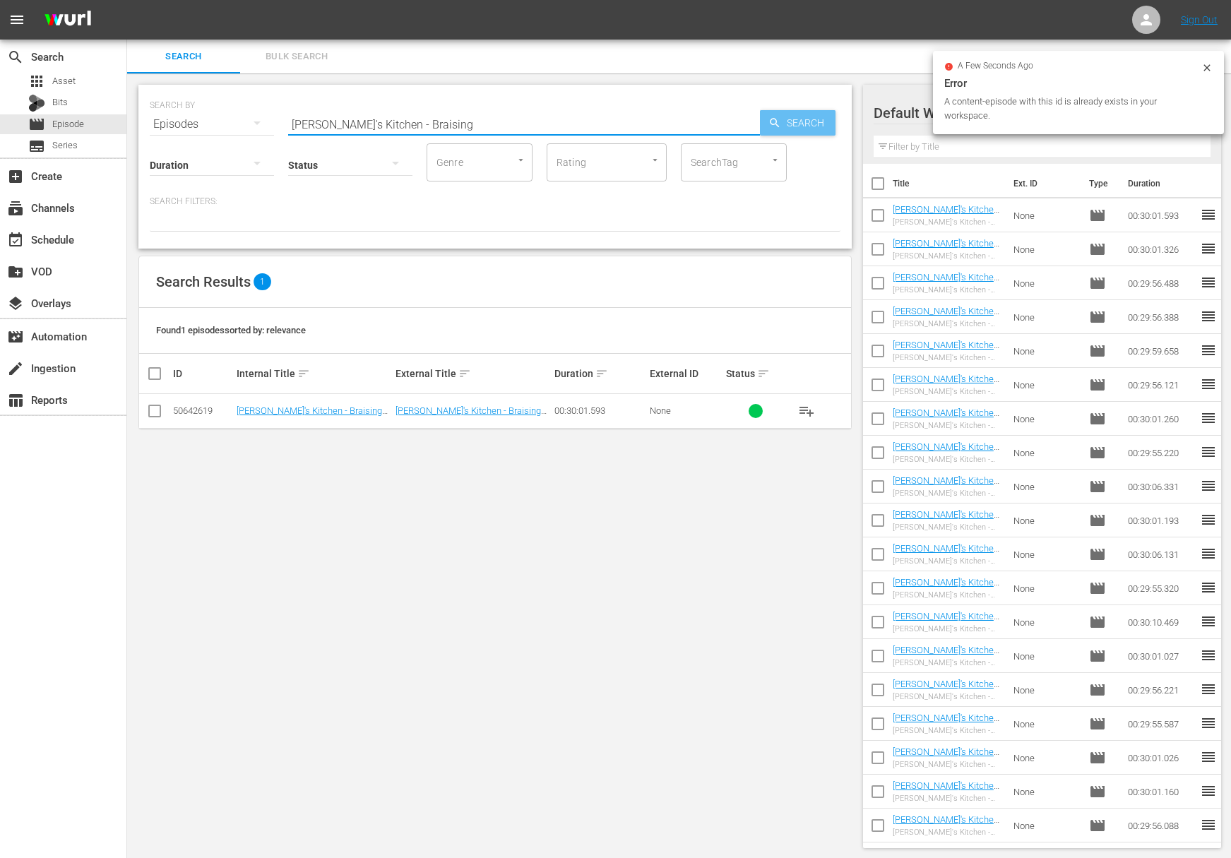
click at [772, 125] on icon "button" at bounding box center [774, 122] width 13 height 13
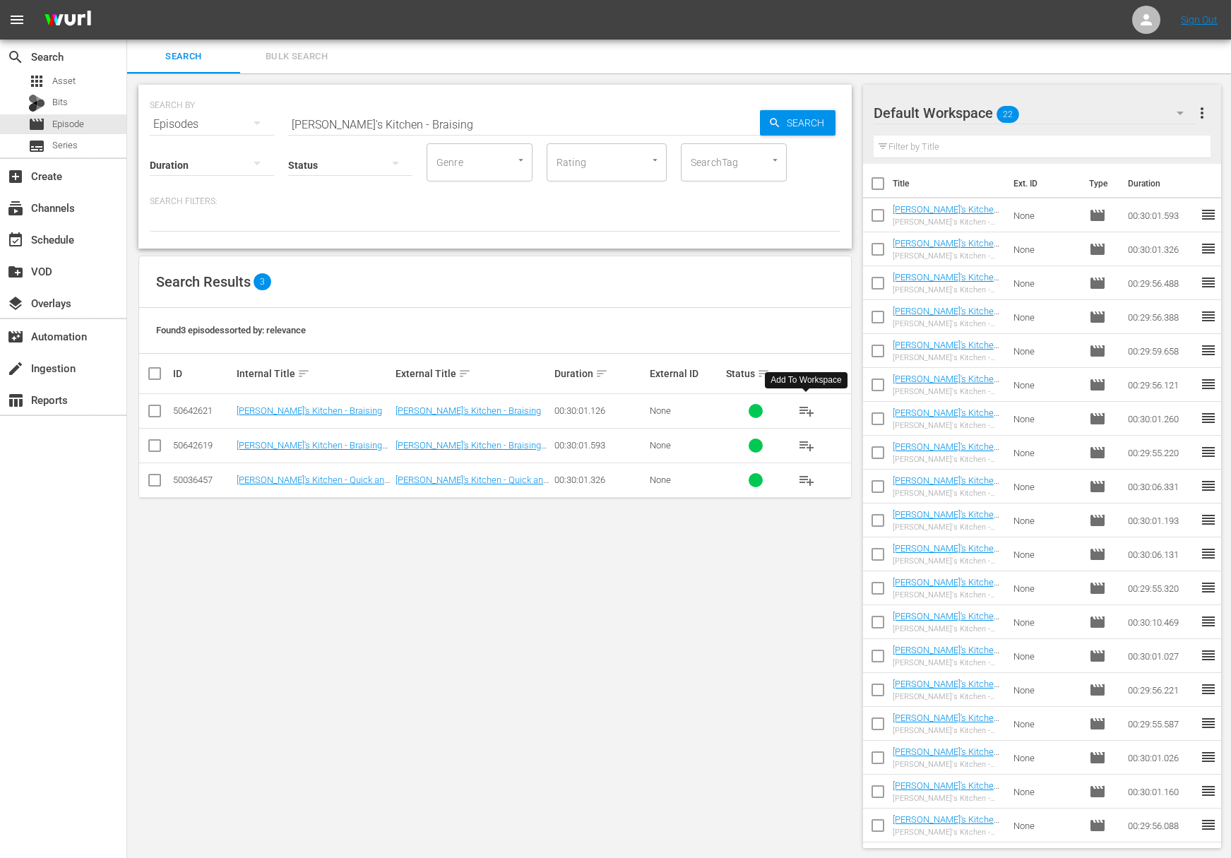
click at [808, 409] on span "playlist_add" at bounding box center [806, 410] width 17 height 17
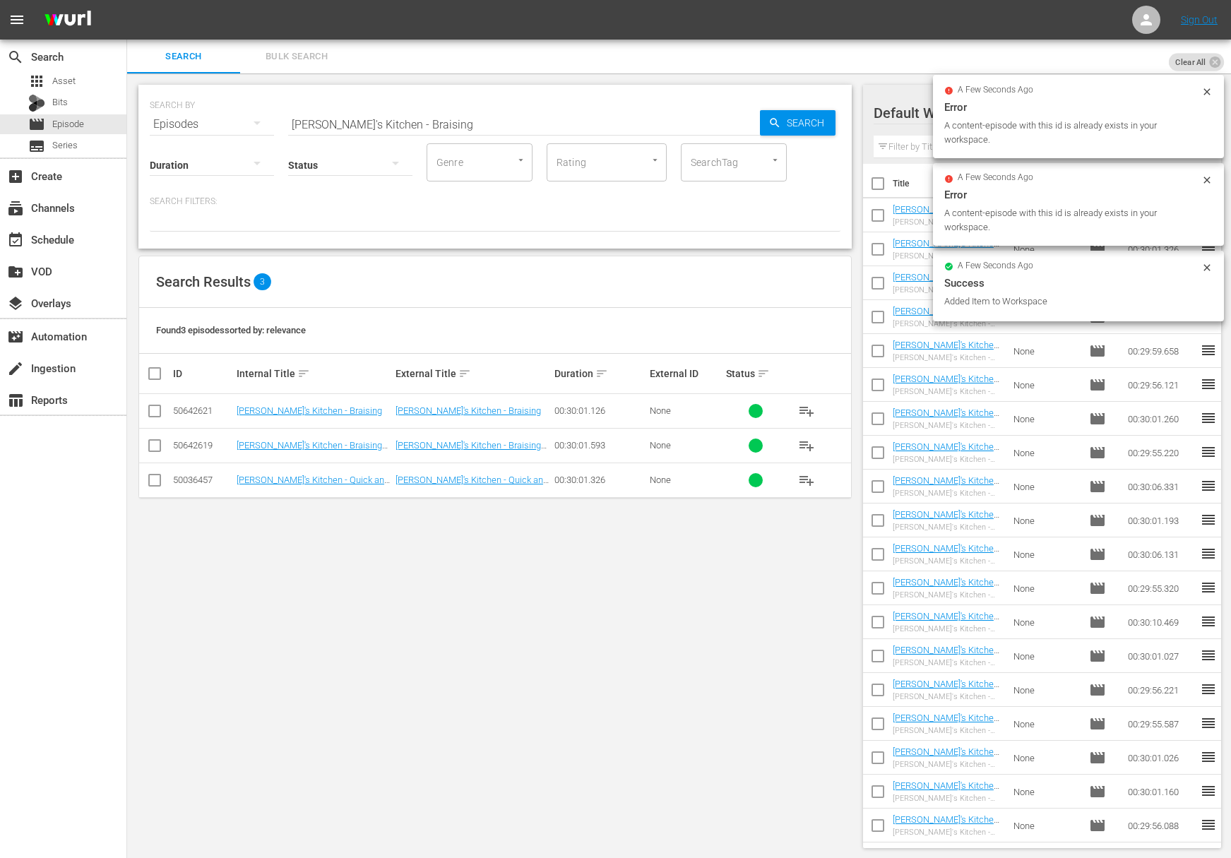
click at [474, 121] on input "Lidia's Kitchen - Braising" at bounding box center [524, 124] width 472 height 34
paste input "Lidia's Kitchen - Perfect Roasted Chicken"
paste input "text"
click at [801, 131] on span "Search" at bounding box center [808, 122] width 54 height 25
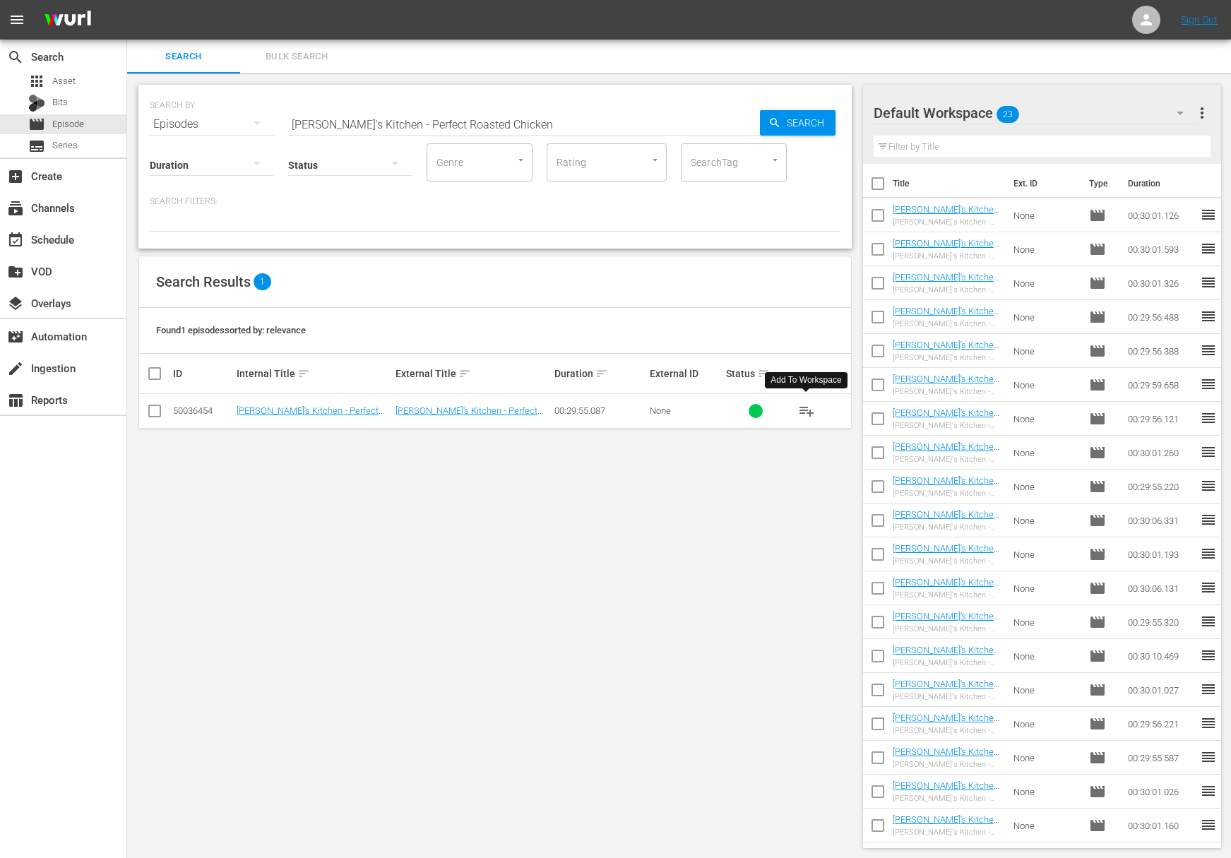
click at [807, 409] on span "playlist_add" at bounding box center [806, 410] width 17 height 17
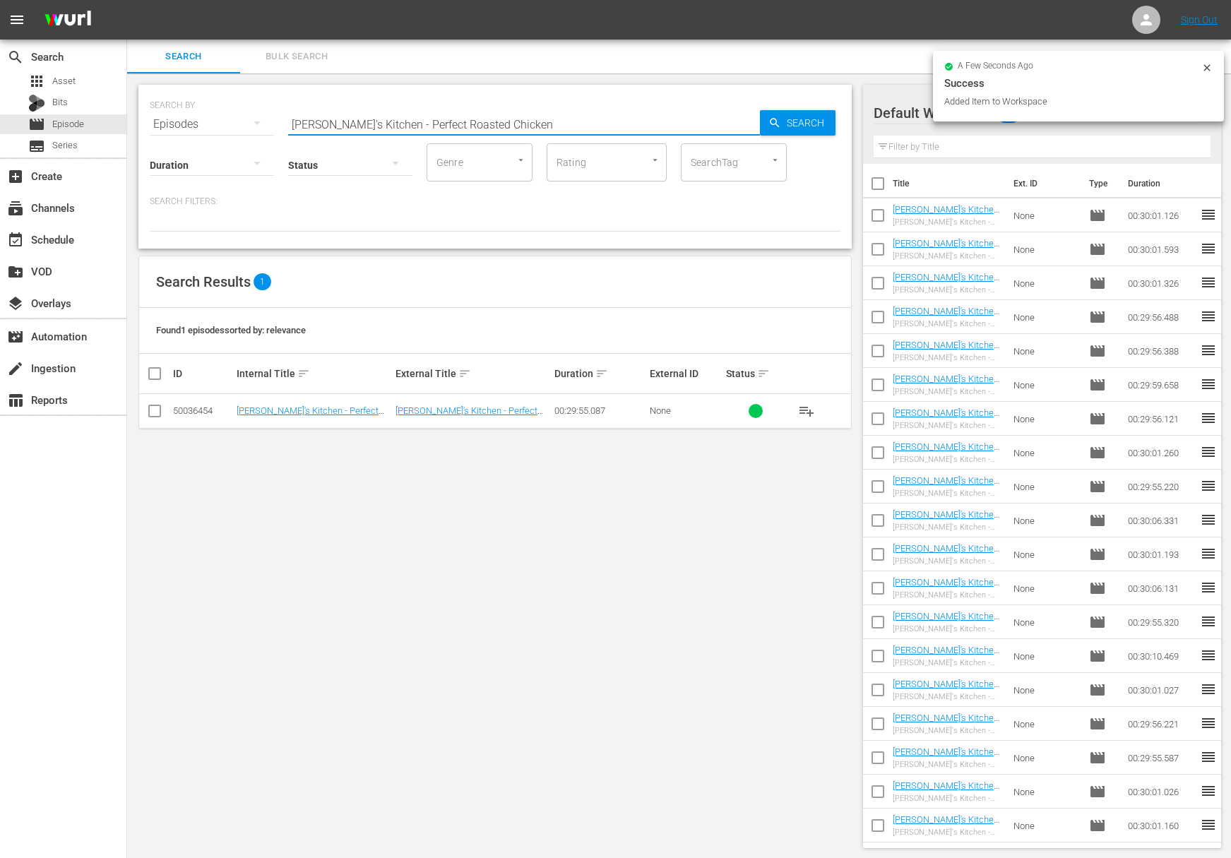
click at [493, 124] on input "Lidia's Kitchen - Perfect Roasted Chicken" at bounding box center [524, 124] width 472 height 34
paste input "Eggs"
click at [784, 121] on span "Search" at bounding box center [808, 122] width 54 height 25
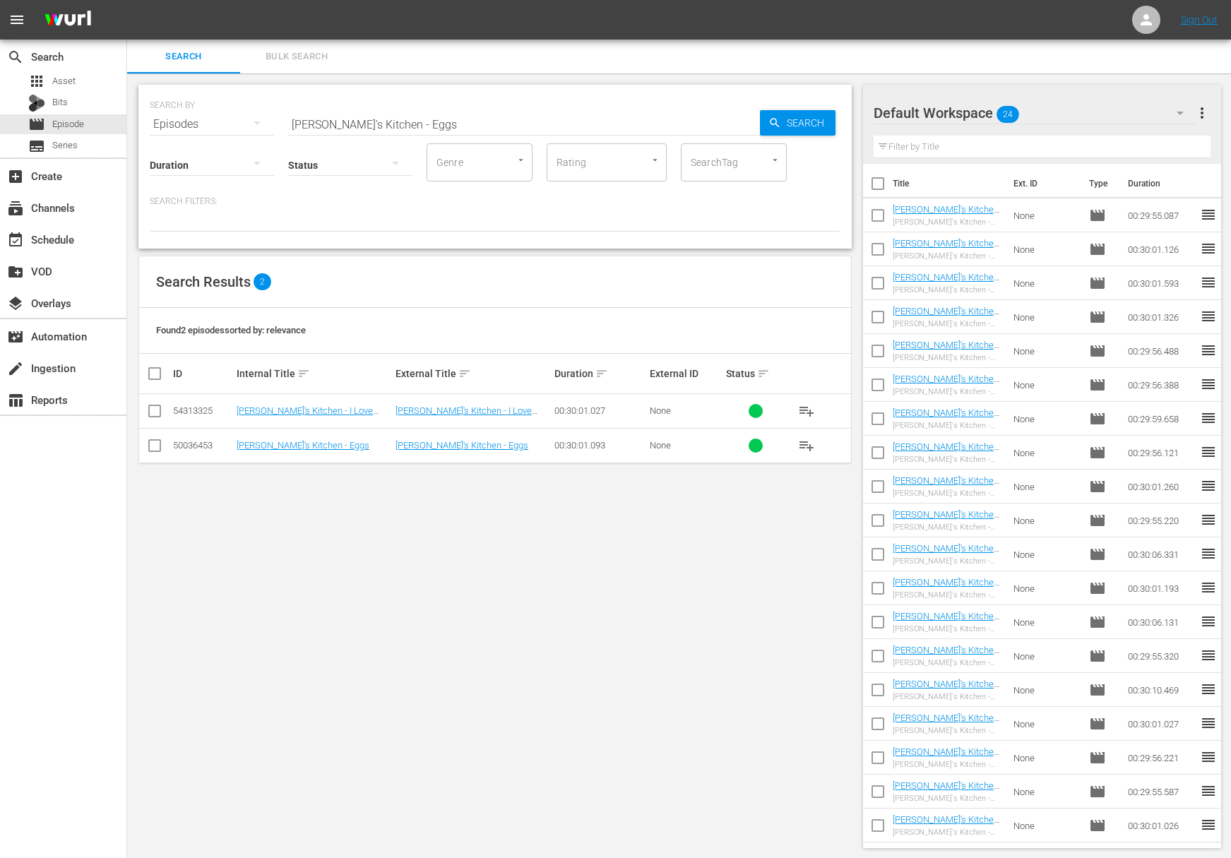
click at [806, 445] on span "playlist_add" at bounding box center [806, 445] width 17 height 17
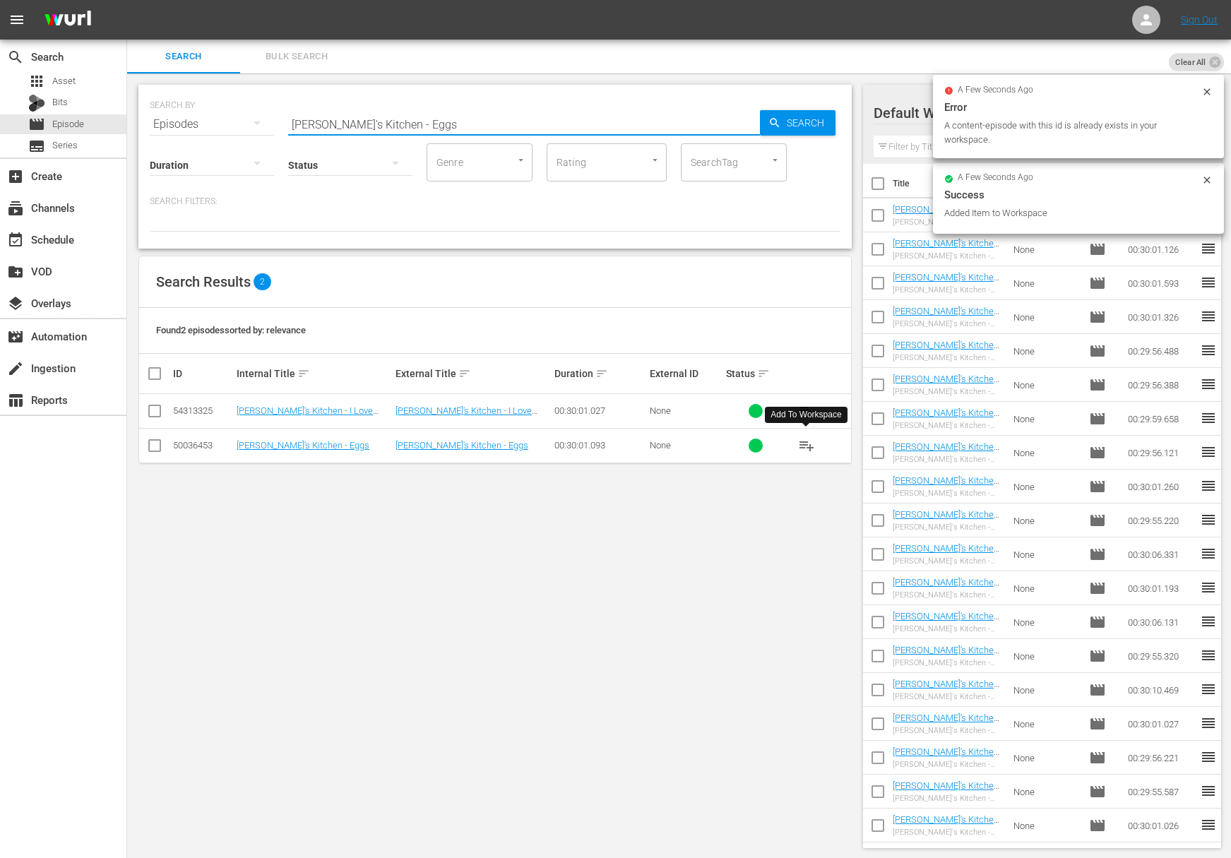
click at [409, 125] on input "Lidia's Kitchen - Eggs" at bounding box center [524, 124] width 472 height 34
paste input "Lidia's Kitchen - Crespelle"
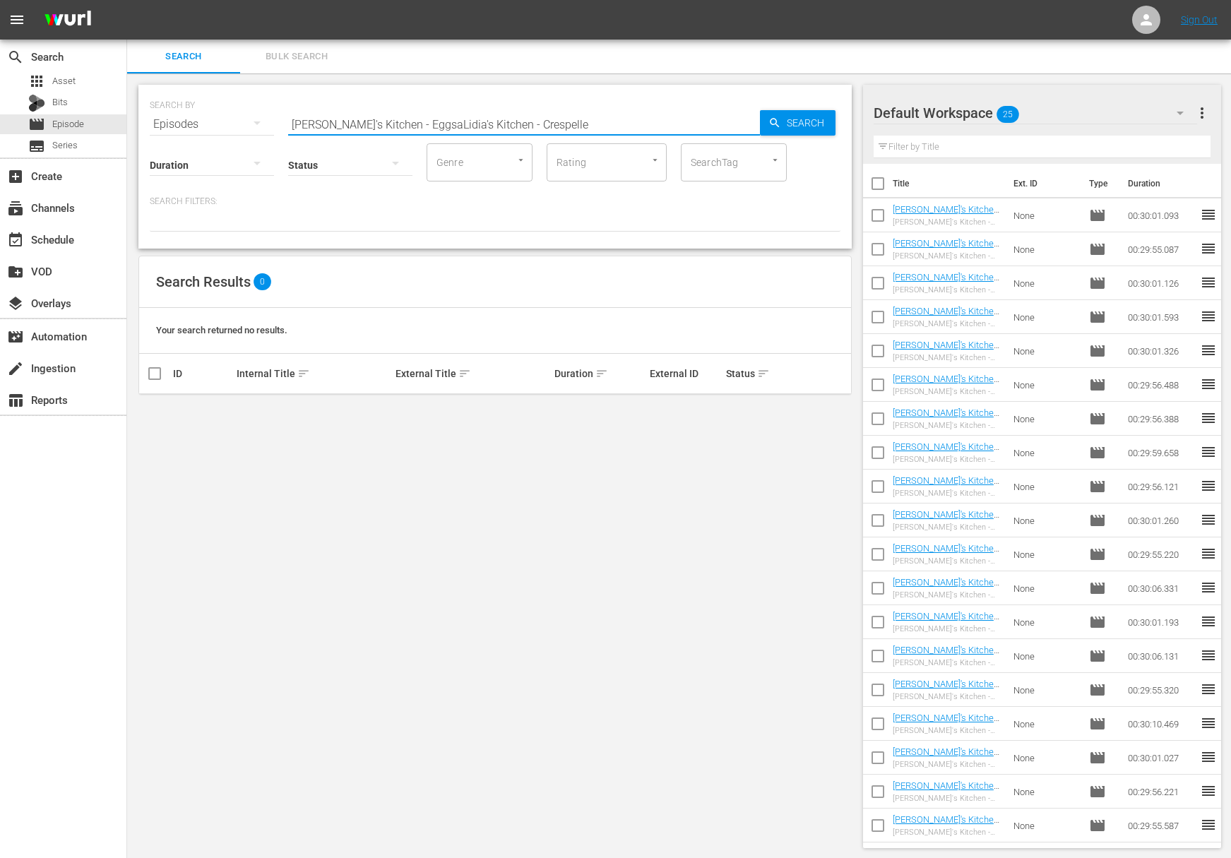
drag, startPoint x: 393, startPoint y: 124, endPoint x: 574, endPoint y: 140, distance: 181.4
click at [574, 140] on input "Lidia's Kitchen - EggsaLidia's Kitchen - Crespelle" at bounding box center [524, 124] width 472 height 34
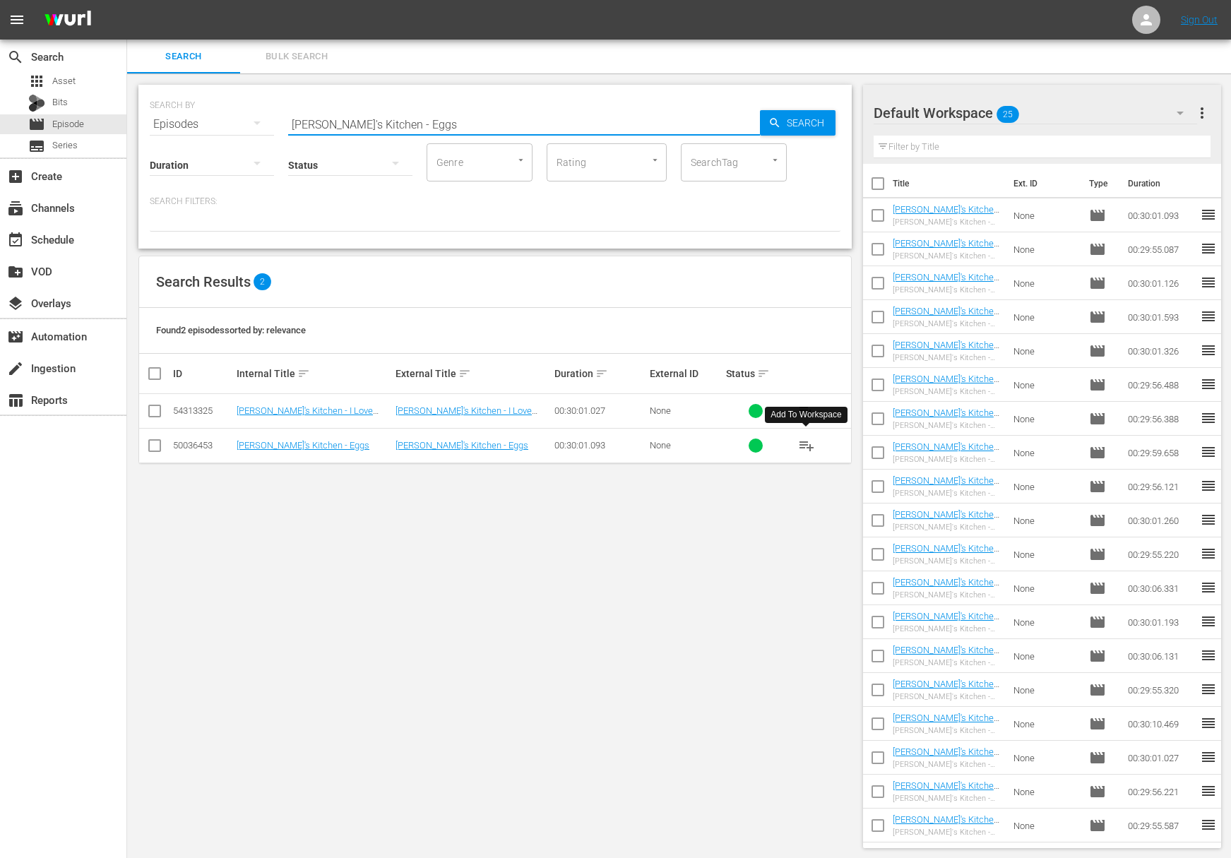
click at [806, 447] on span "playlist_add" at bounding box center [806, 445] width 17 height 17
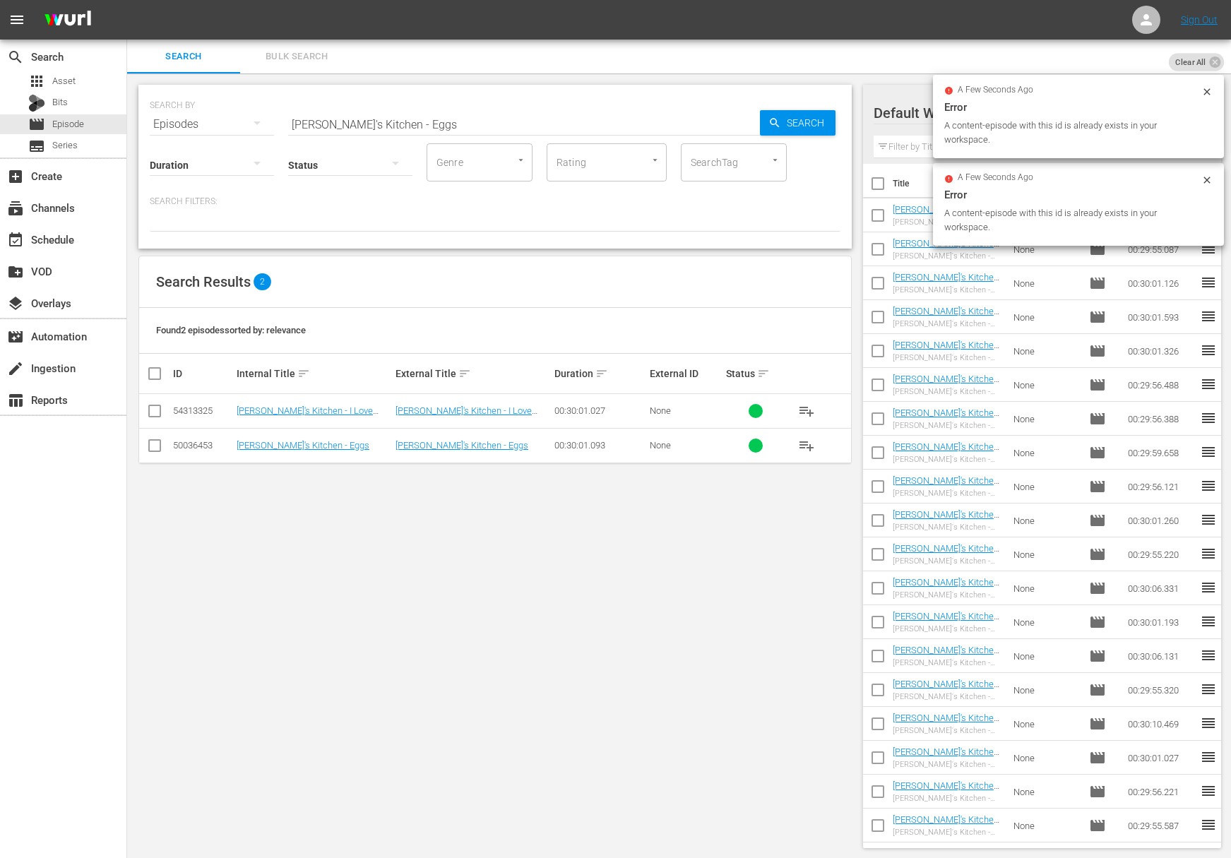
click at [391, 124] on input "Lidia's Kitchen - Eggs" at bounding box center [524, 124] width 472 height 34
paste input "Ragu"
click at [832, 121] on span "Search" at bounding box center [808, 122] width 54 height 25
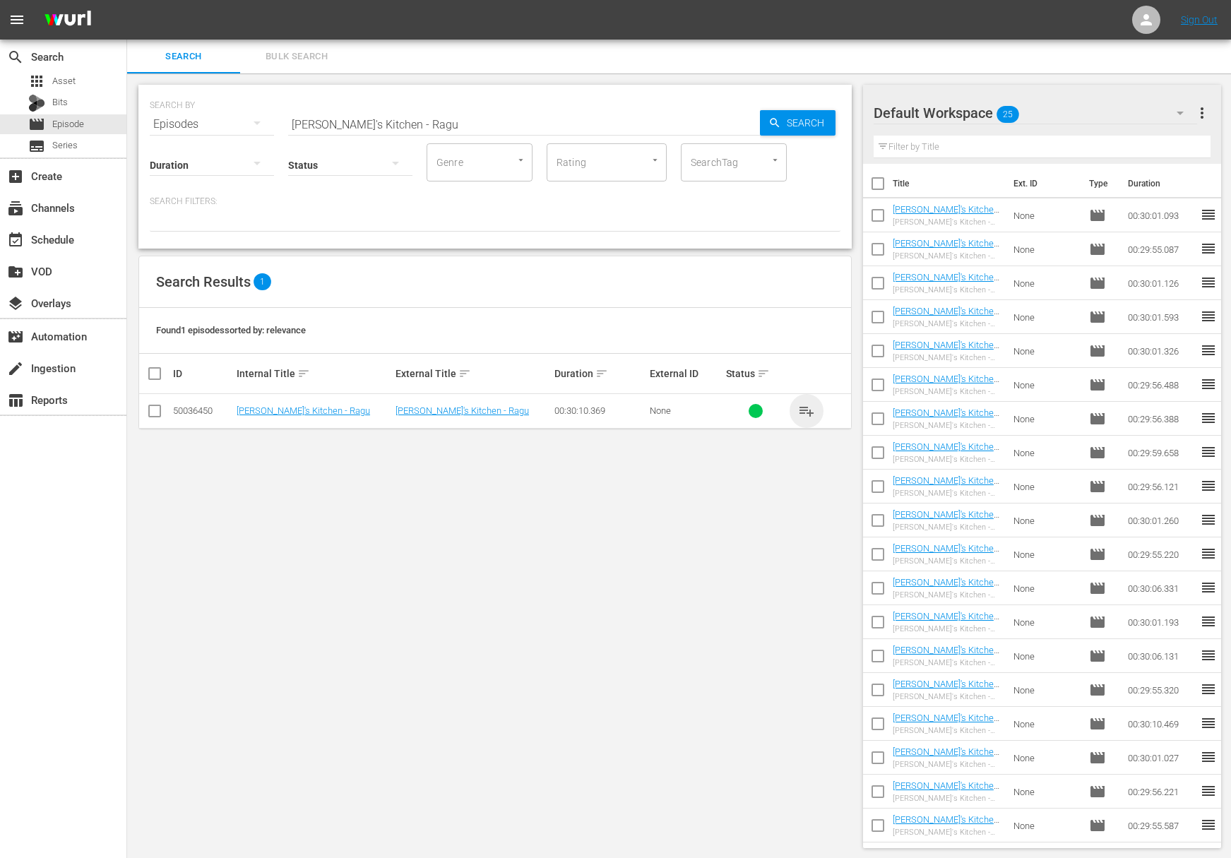
click at [803, 408] on span "playlist_add" at bounding box center [806, 410] width 17 height 17
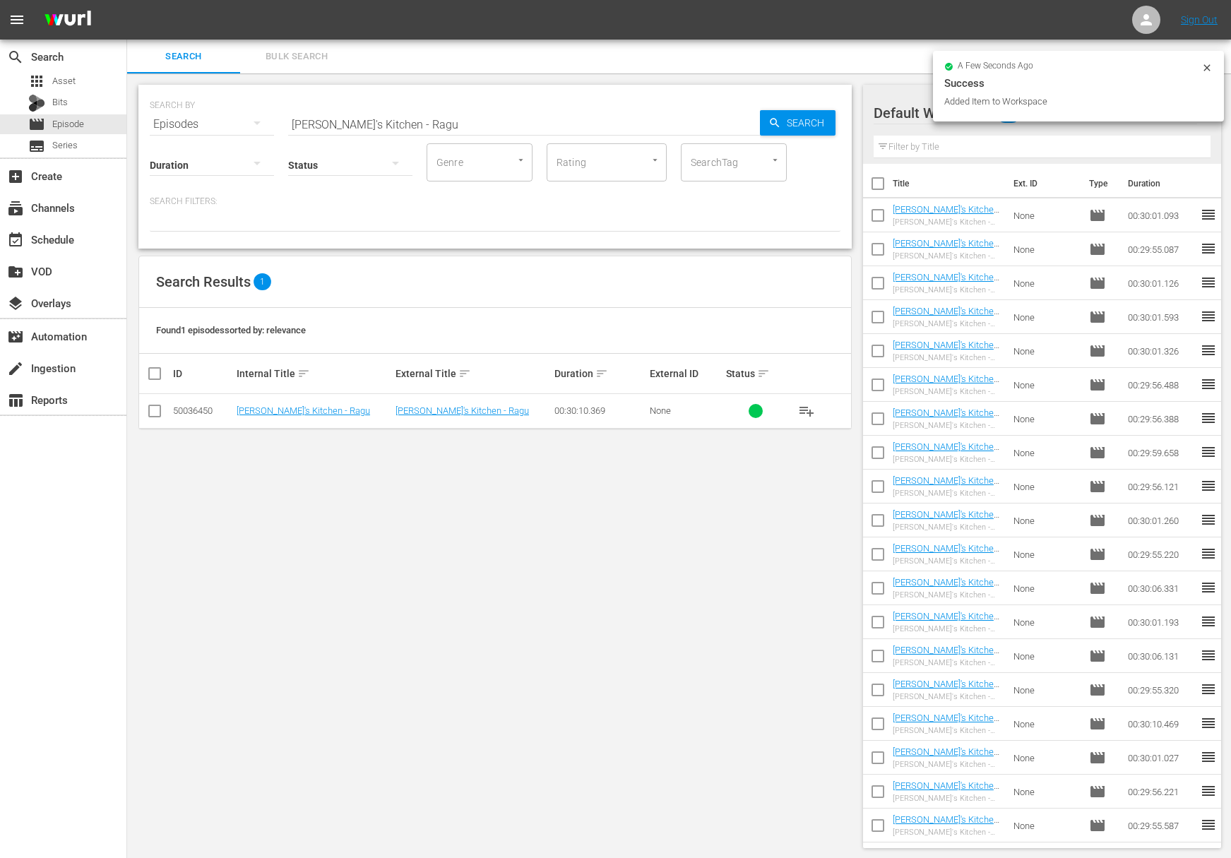
click at [342, 128] on input "Lidia's Kitchen - Ragu" at bounding box center [524, 124] width 472 height 34
paste input "Going Fishing"
click at [772, 131] on div "Search" at bounding box center [798, 122] width 76 height 25
click at [810, 406] on span "playlist_add" at bounding box center [806, 410] width 17 height 17
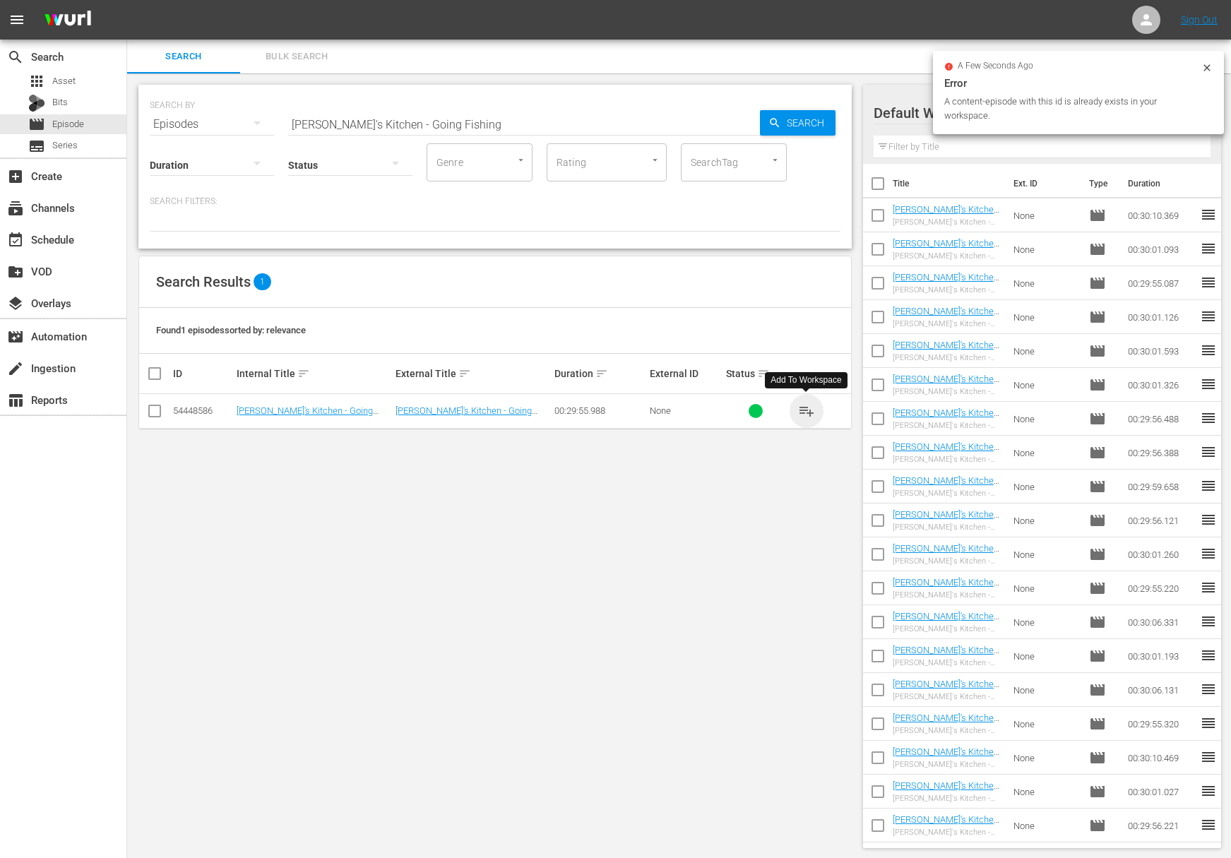
click at [810, 406] on span "playlist_add" at bounding box center [806, 410] width 17 height 17
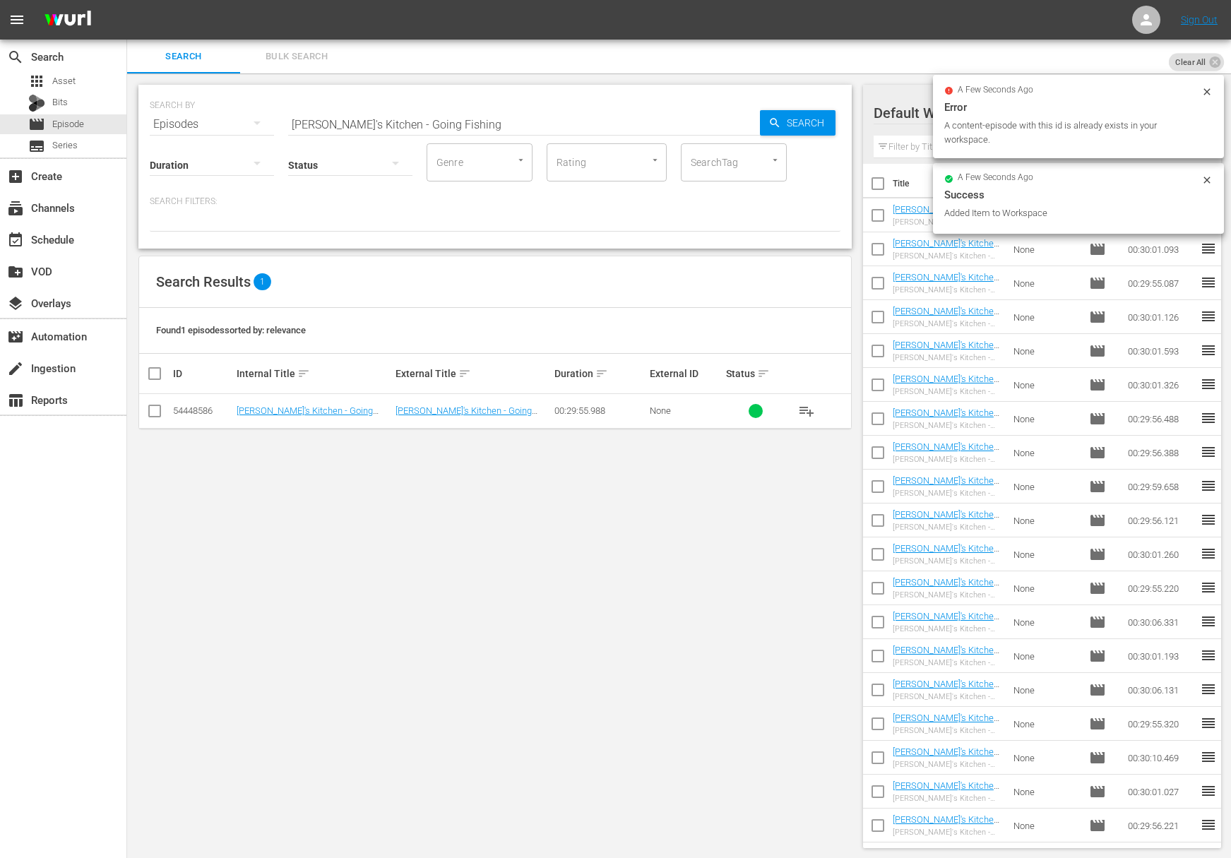
click at [367, 124] on input "Lidia's Kitchen - Going Fishing" at bounding box center [524, 124] width 472 height 34
paste input "The Versatile Tomato and All Things Italian"
click at [748, 120] on input "Lidia's Kitchen - The Versatile Tomato and All Things Italian" at bounding box center [524, 124] width 472 height 34
click at [778, 116] on icon "button" at bounding box center [774, 122] width 13 height 13
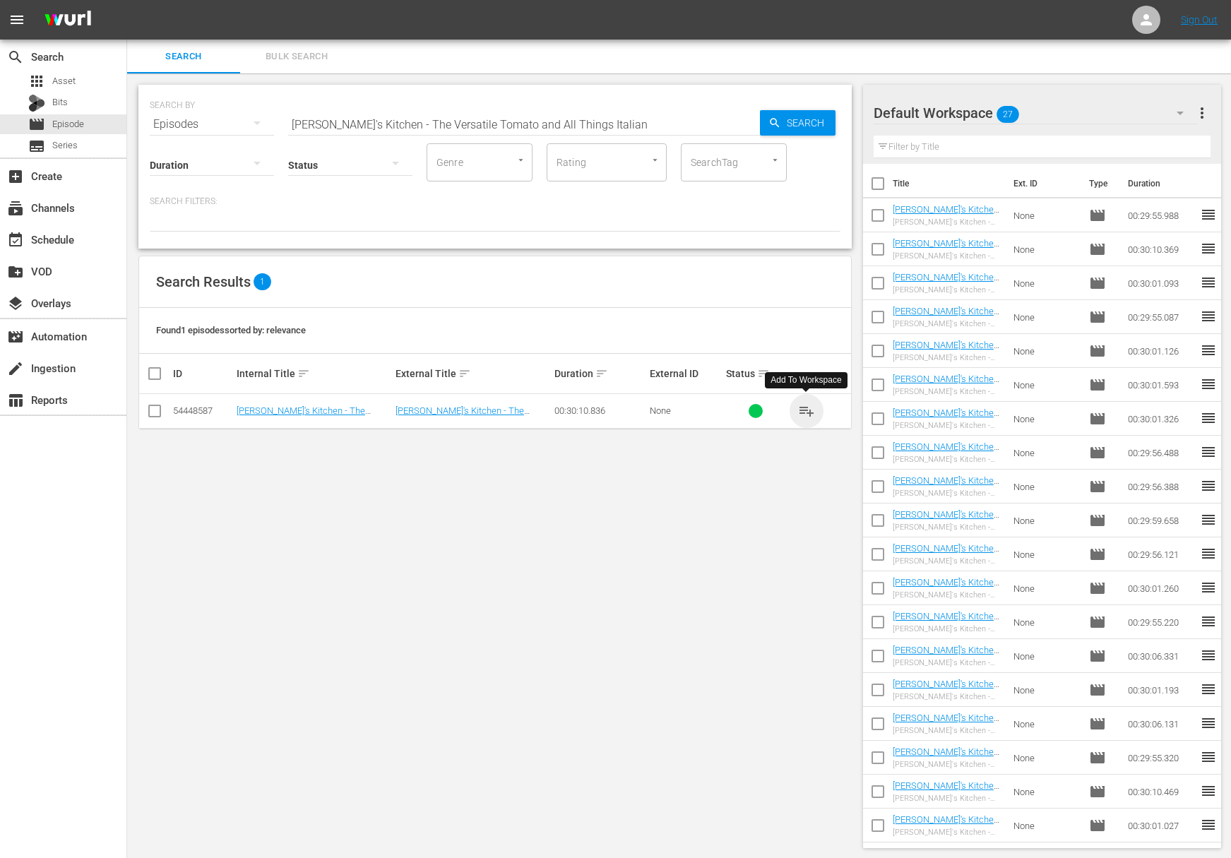
click at [805, 405] on span "playlist_add" at bounding box center [806, 410] width 17 height 17
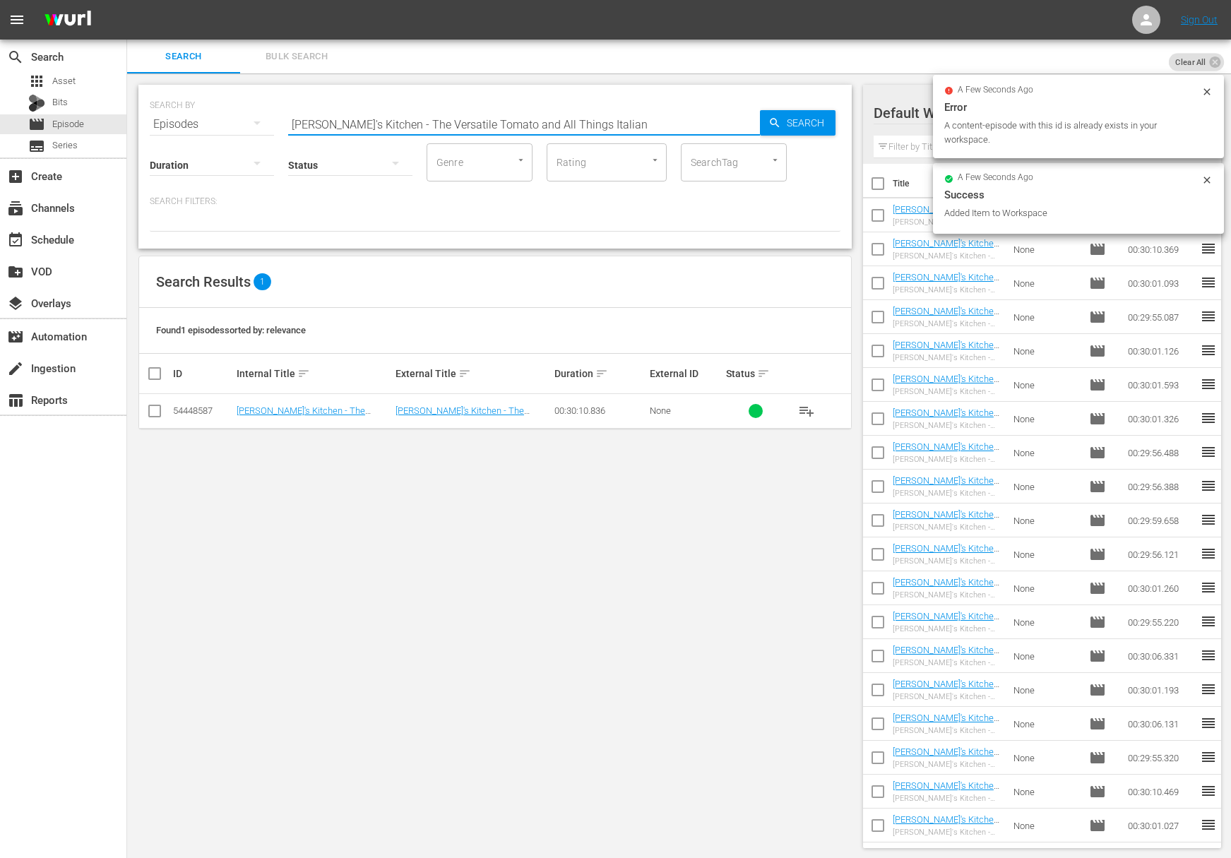
click at [436, 110] on input "Lidia's Kitchen - The Versatile Tomato and All Things Italian" at bounding box center [524, 124] width 472 height 34
paste input "Light Summery MealLidia's Kitchen -"
paste input "Lidia's Kitchen - Light Summery Meal"
click at [809, 126] on span "Search" at bounding box center [808, 122] width 54 height 25
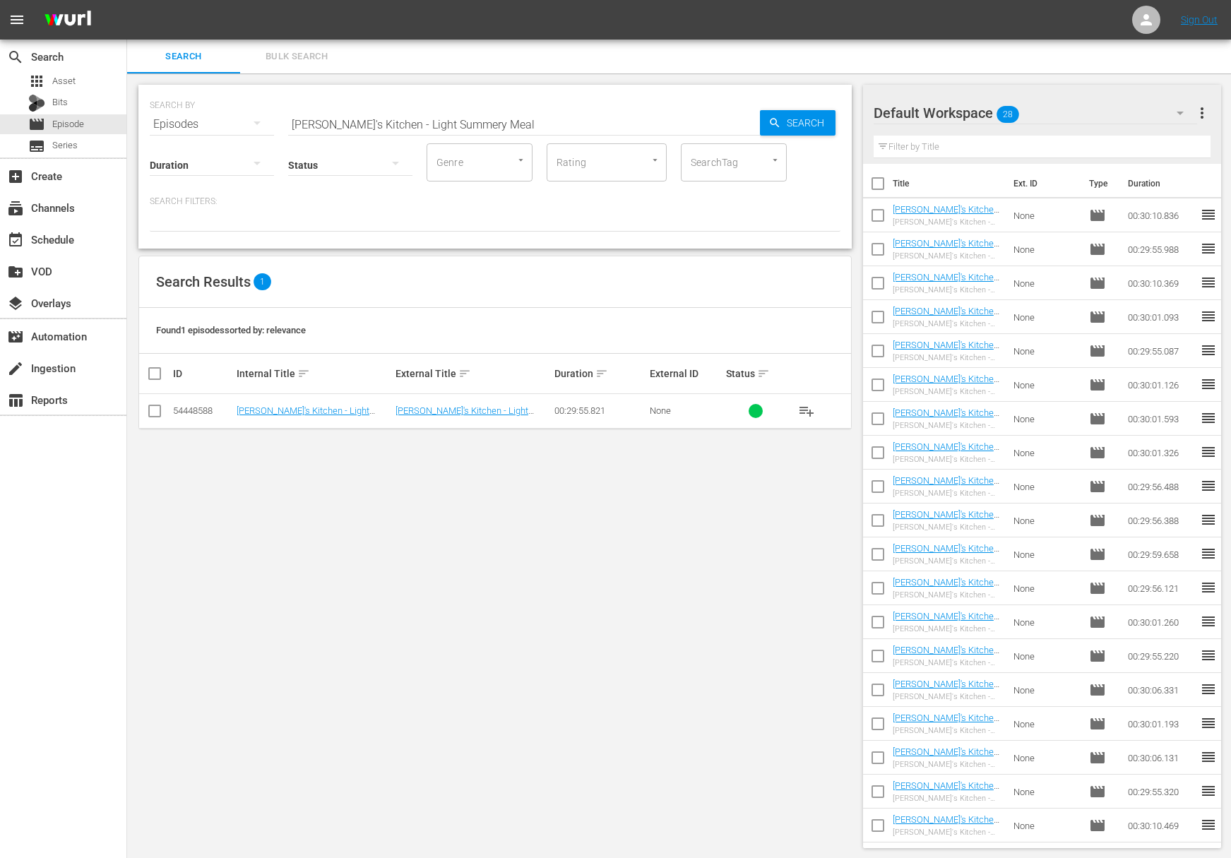
click at [807, 406] on span "playlist_add" at bounding box center [806, 410] width 17 height 17
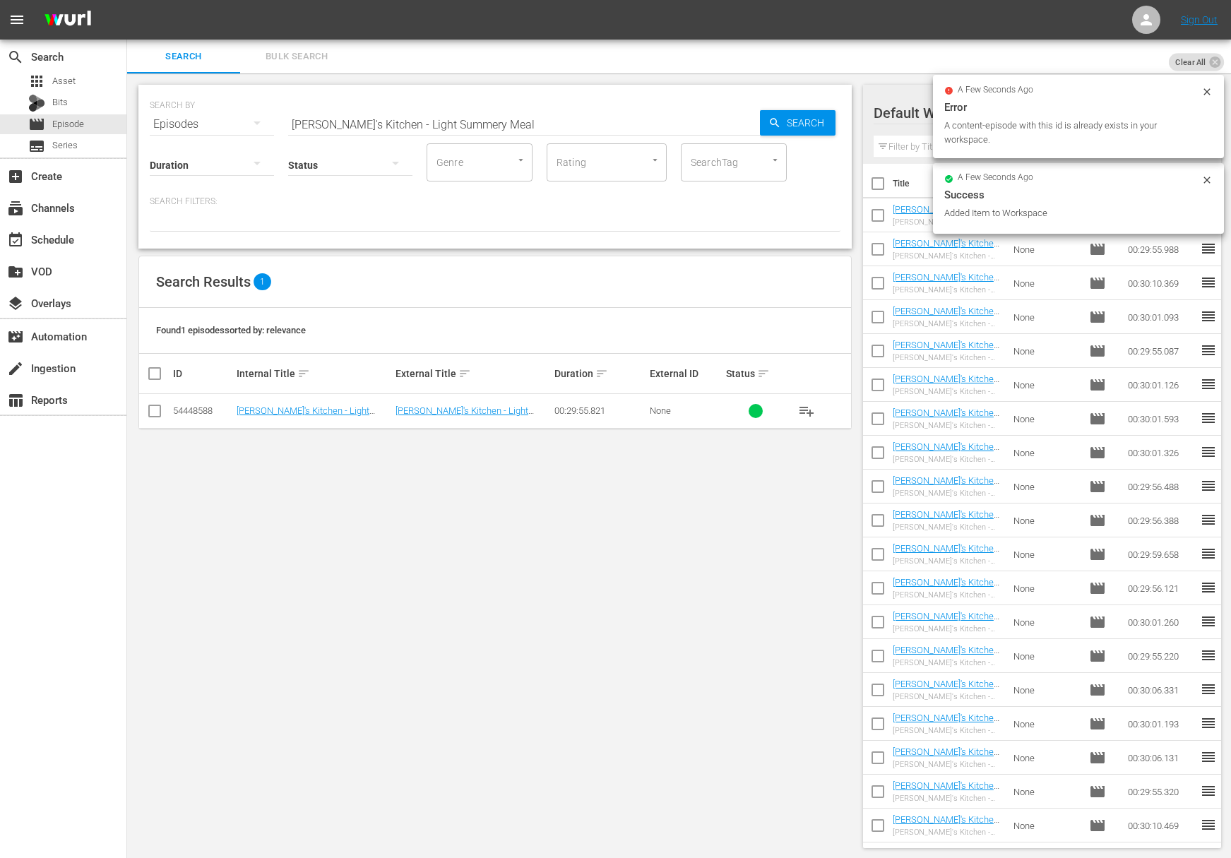
click at [525, 118] on input "Lidia's Kitchen - Light Summery Meal" at bounding box center [524, 124] width 472 height 34
paste input "Garden of Goodness: Zucchini"
click at [774, 119] on icon "button" at bounding box center [774, 122] width 9 height 9
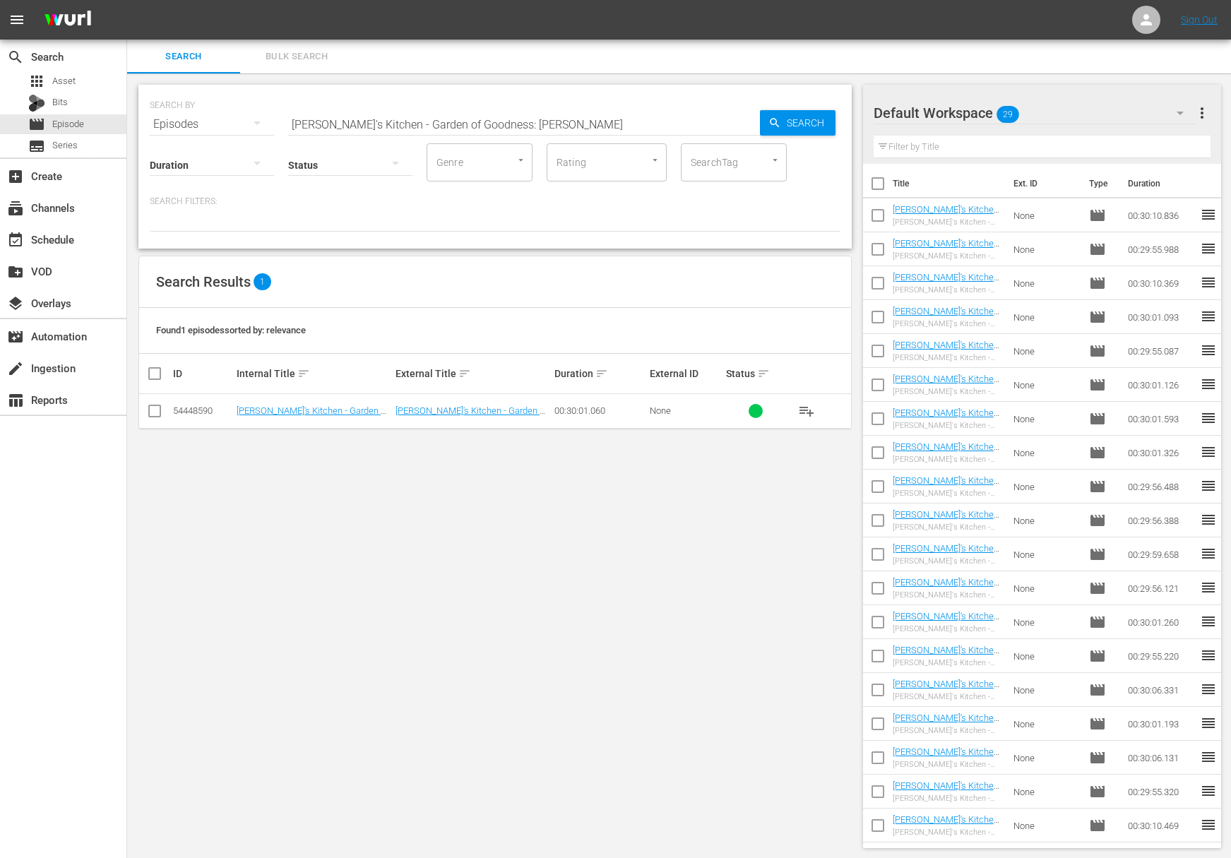
click at [801, 408] on span "playlist_add" at bounding box center [806, 410] width 17 height 17
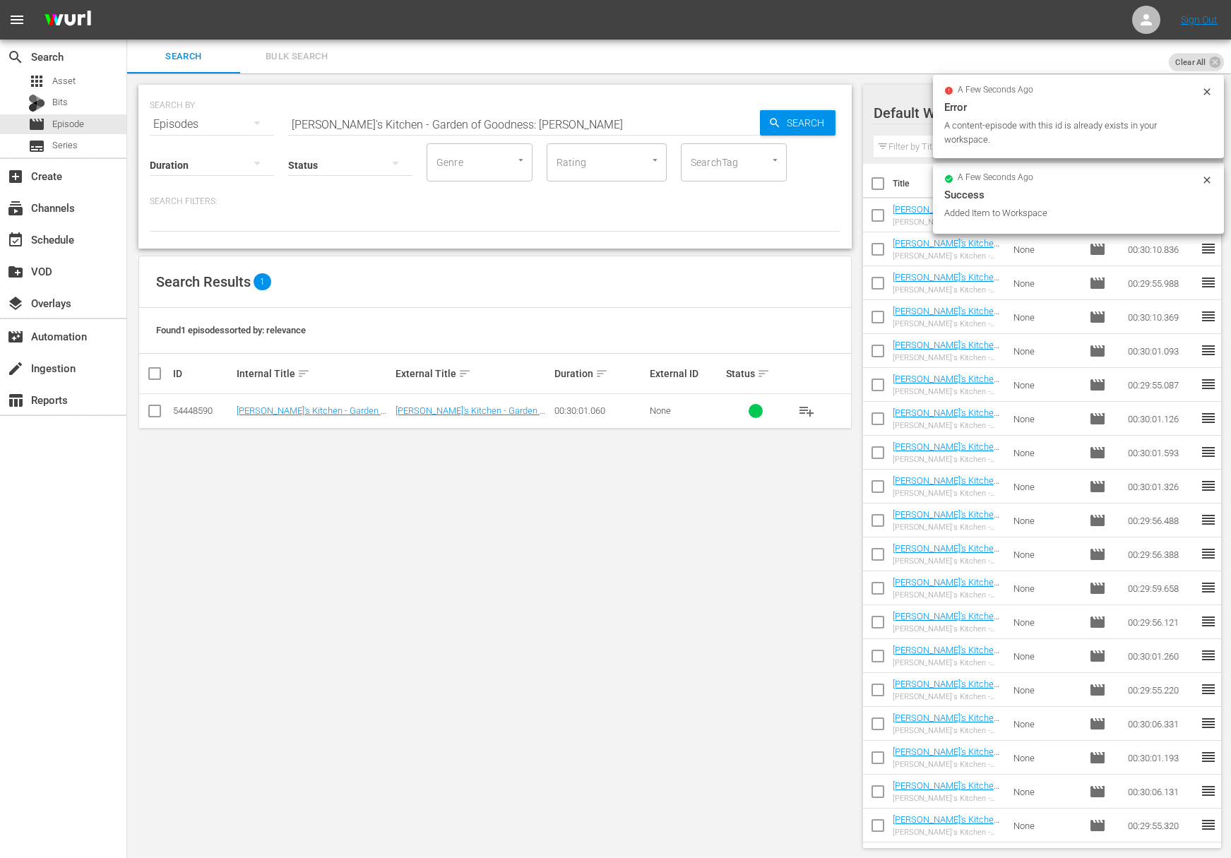
click at [412, 120] on input "Lidia's Kitchen - Garden of Goodness: Zucchini" at bounding box center [524, 124] width 472 height 34
paste input "[PERSON_NAME]'s Kitchen - Lemony Chicken: A Family Favorite"
paste input "Lemony Chicken: A Family Favorite"
click at [832, 123] on span "Search" at bounding box center [808, 122] width 54 height 25
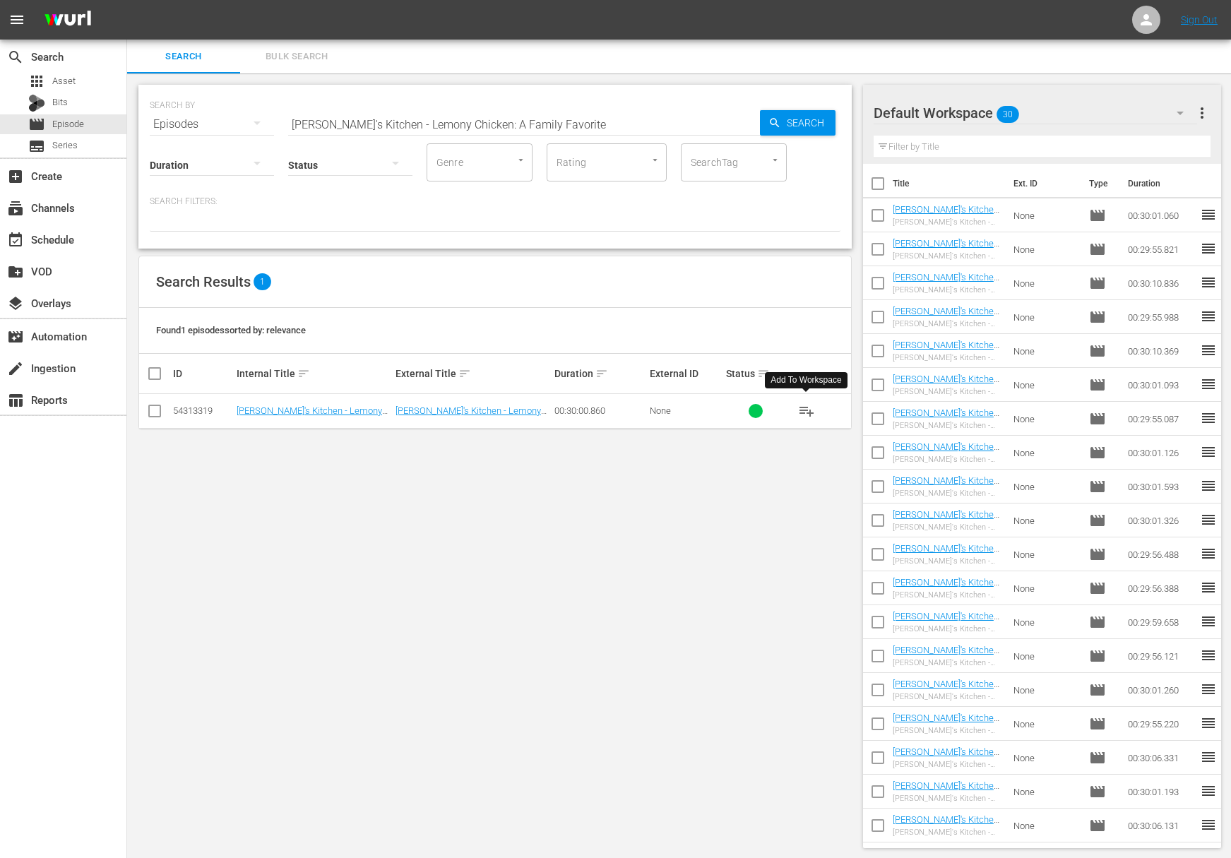
click at [808, 409] on span "playlist_add" at bounding box center [806, 410] width 17 height 17
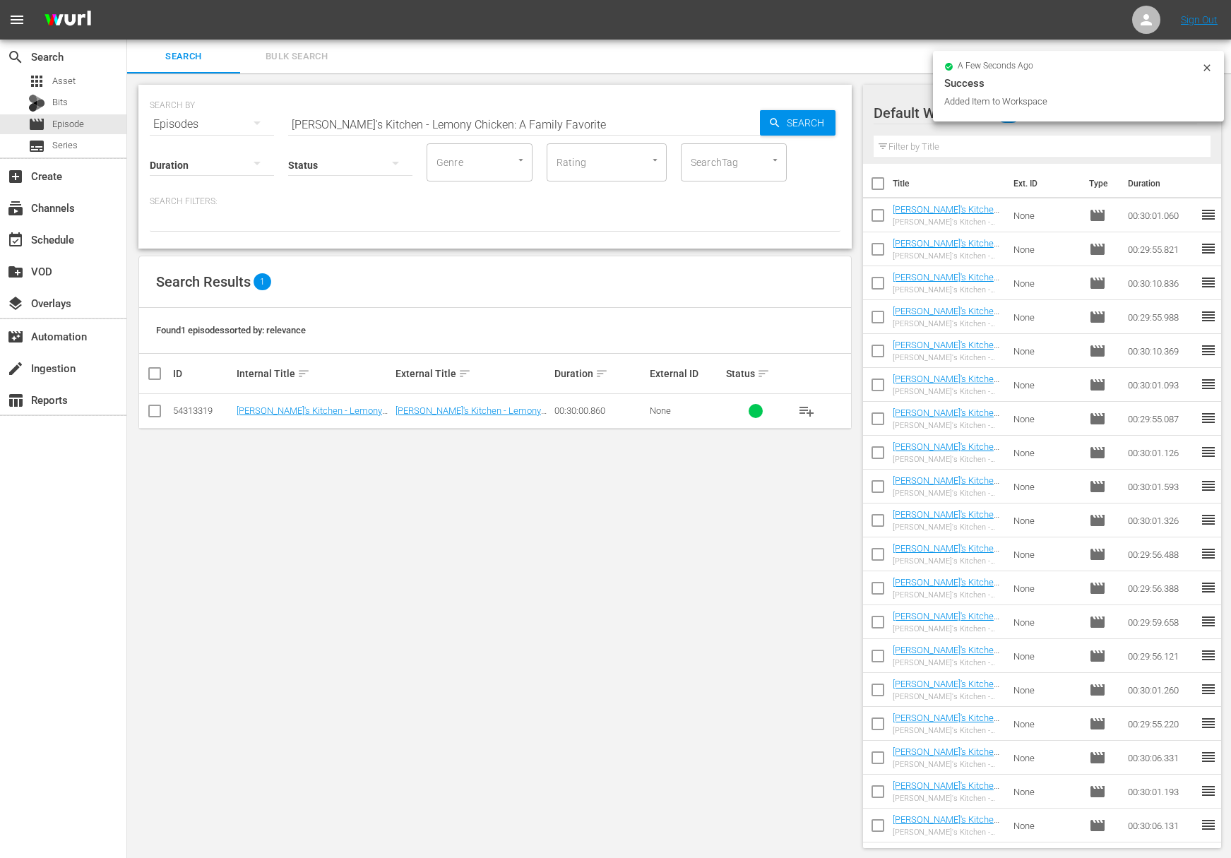
click at [452, 118] on input "[PERSON_NAME]'s Kitchen - Lemony Chicken: A Family Favorite" at bounding box center [524, 124] width 472 height 34
paste input "Trio of Heartwarming Pasta"
click at [772, 118] on icon "button" at bounding box center [774, 122] width 9 height 9
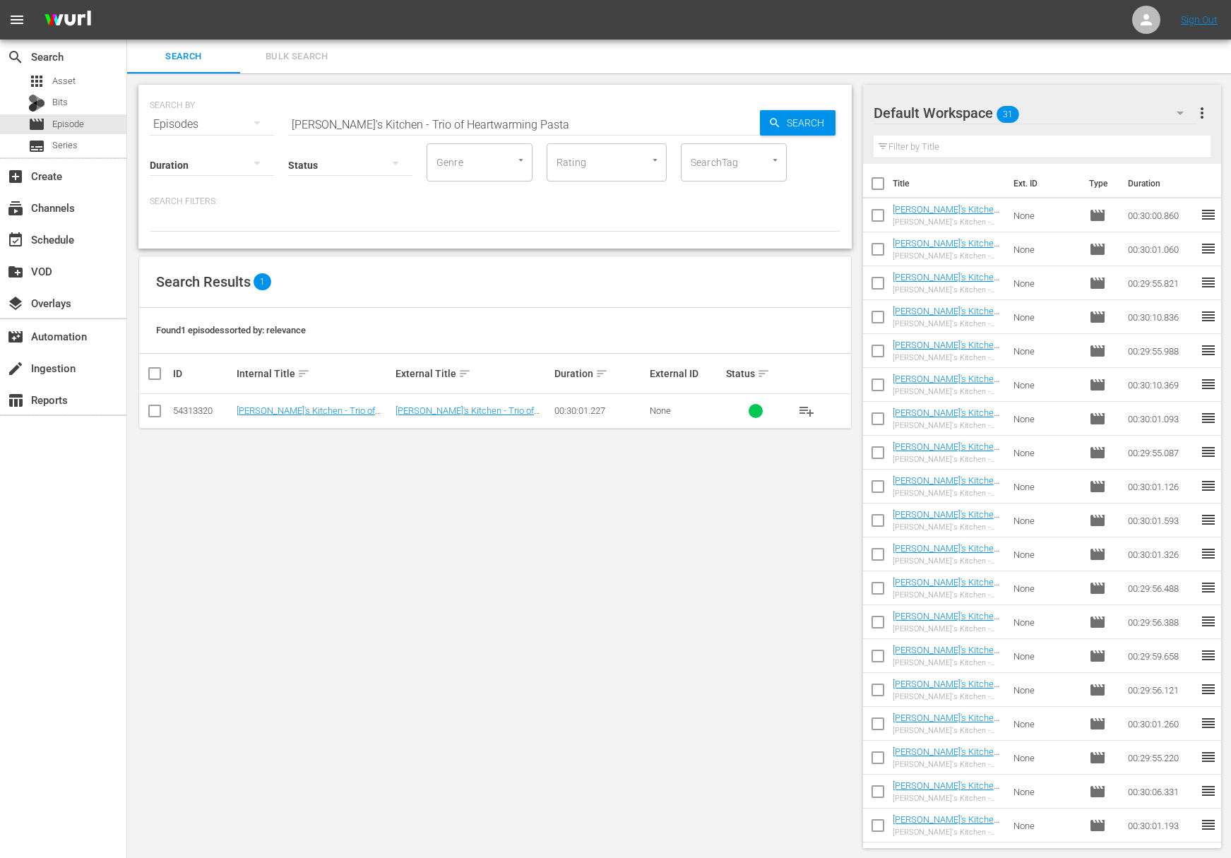
click at [801, 409] on span "playlist_add" at bounding box center [806, 410] width 17 height 17
click at [540, 124] on input "Lidia's Kitchen - Trio of Heartwarming Pasta" at bounding box center [524, 124] width 472 height 34
paste input "Quick Light and Easy Meal Ideas"
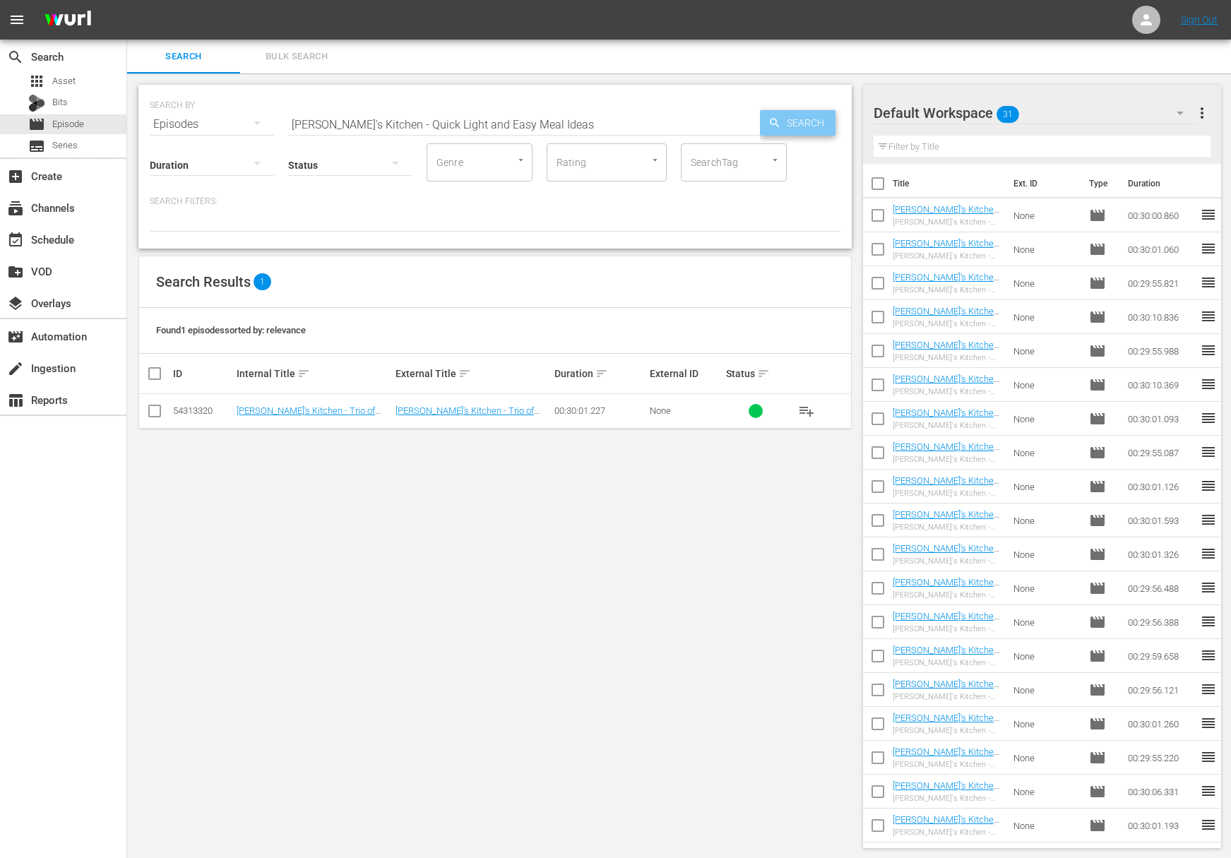
click at [782, 126] on span "Search" at bounding box center [808, 122] width 54 height 25
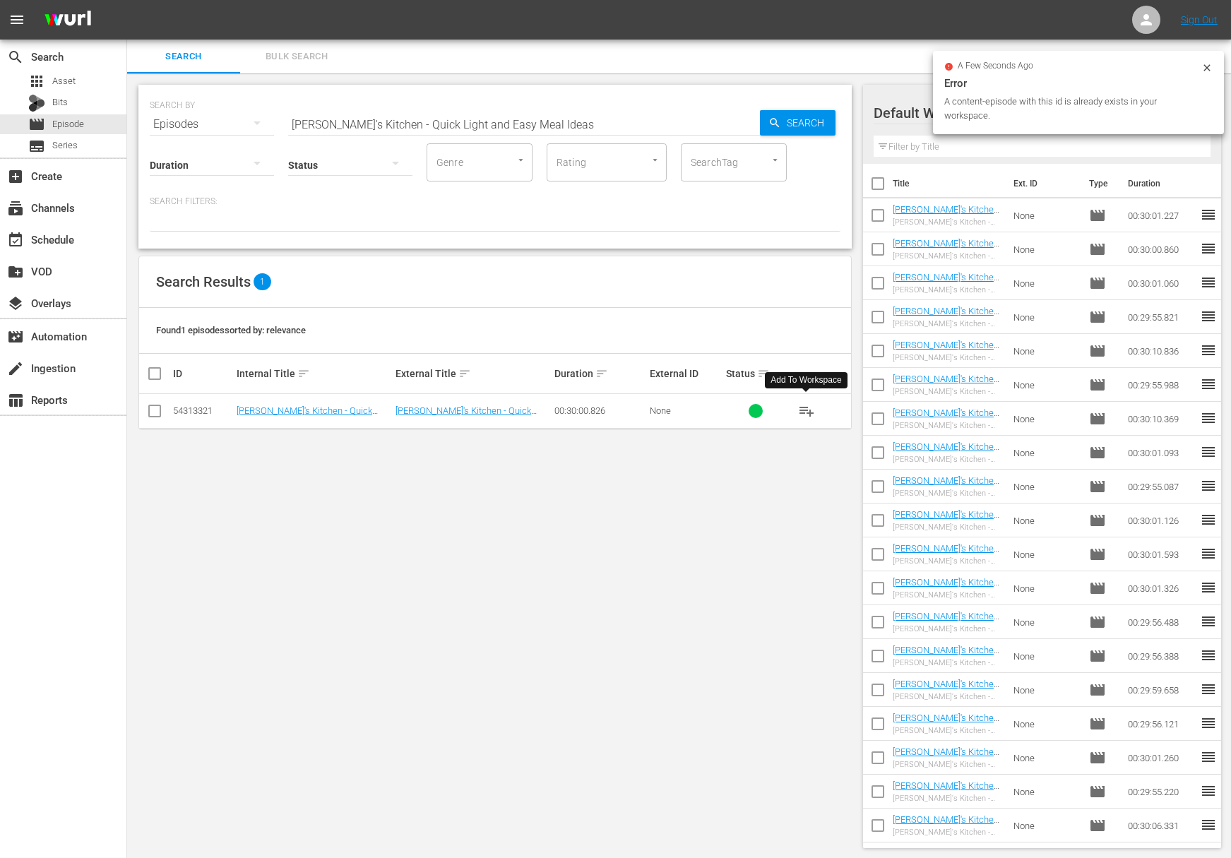
click at [806, 413] on span "playlist_add" at bounding box center [806, 410] width 17 height 17
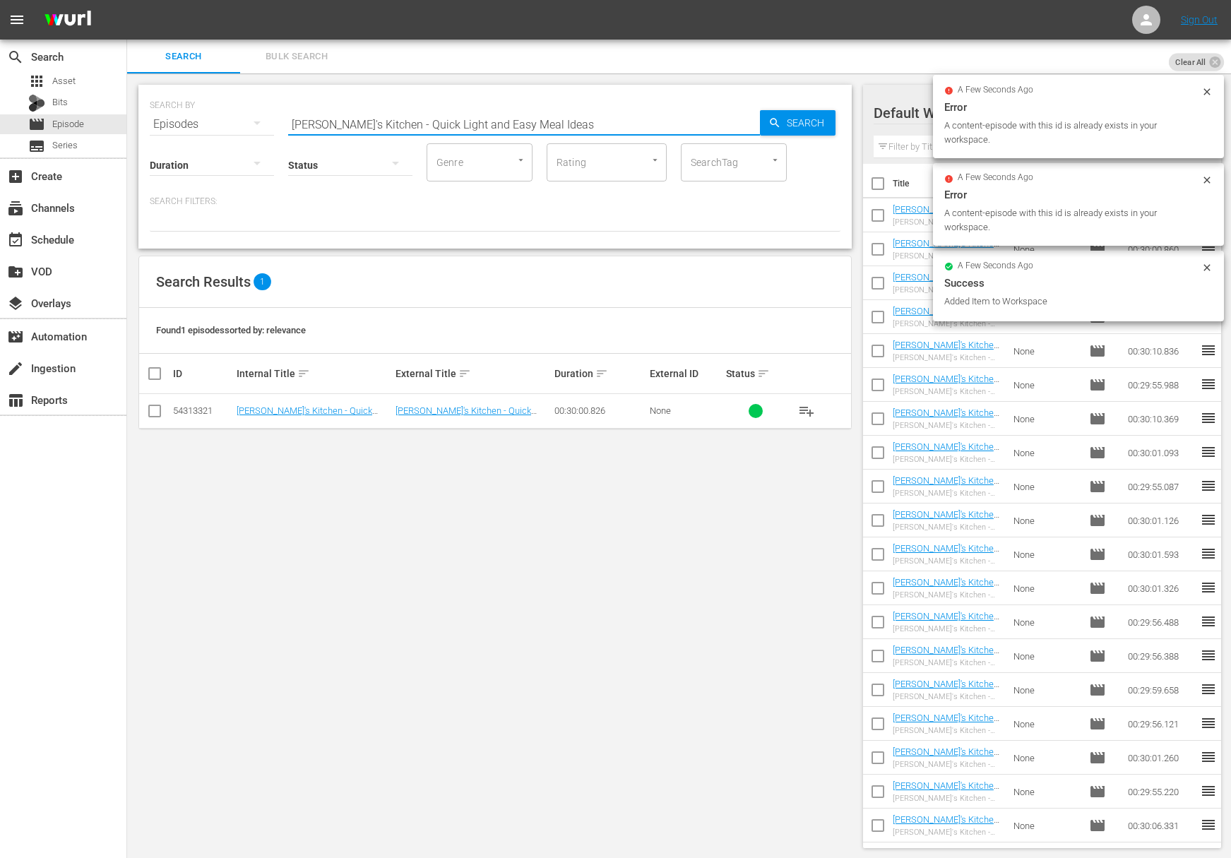
click at [534, 133] on input "Lidia's Kitchen - Quick Light and Easy Meal Ideas" at bounding box center [524, 124] width 472 height 34
paste input "Lidia's Kitchen - Gnocchi Time Memories with the Grandchildren"
paste input "text"
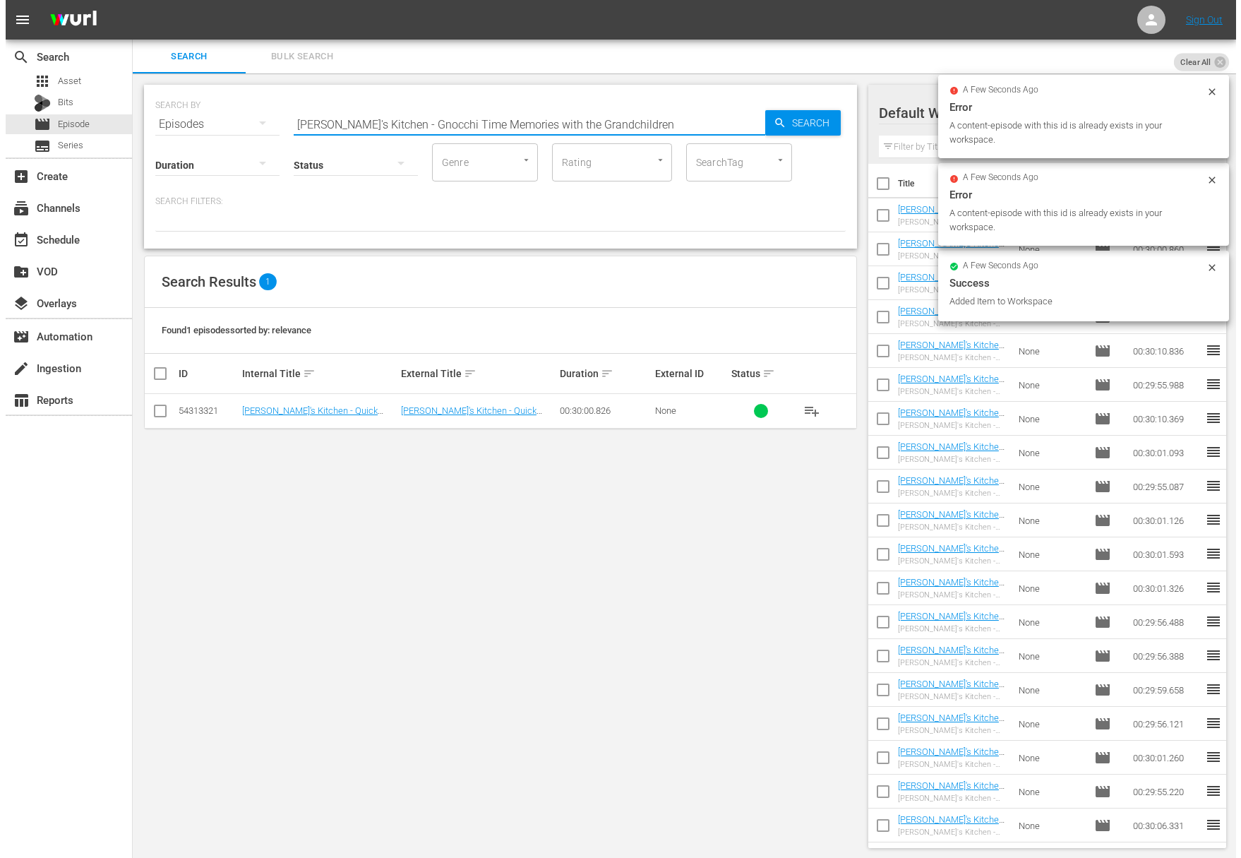
scroll to position [0, 0]
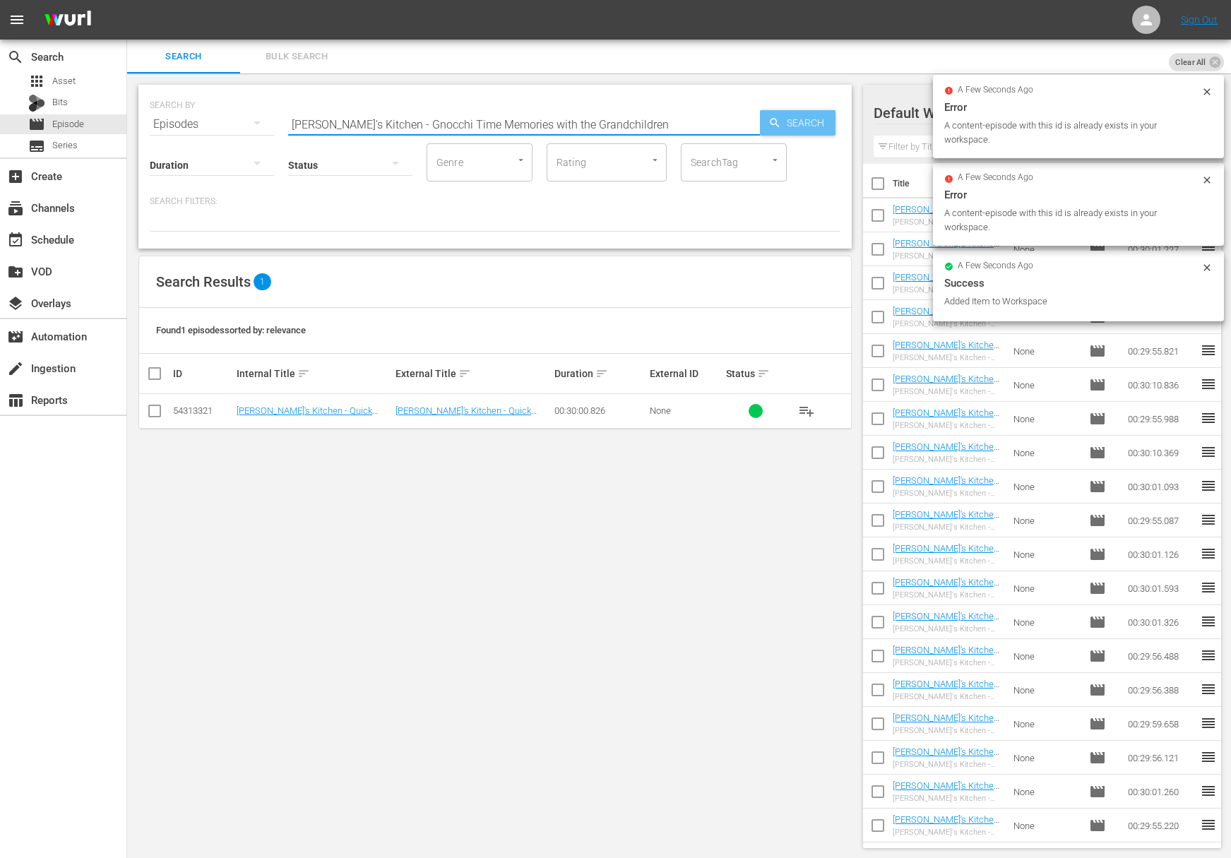
click at [815, 133] on span "Search" at bounding box center [808, 122] width 54 height 25
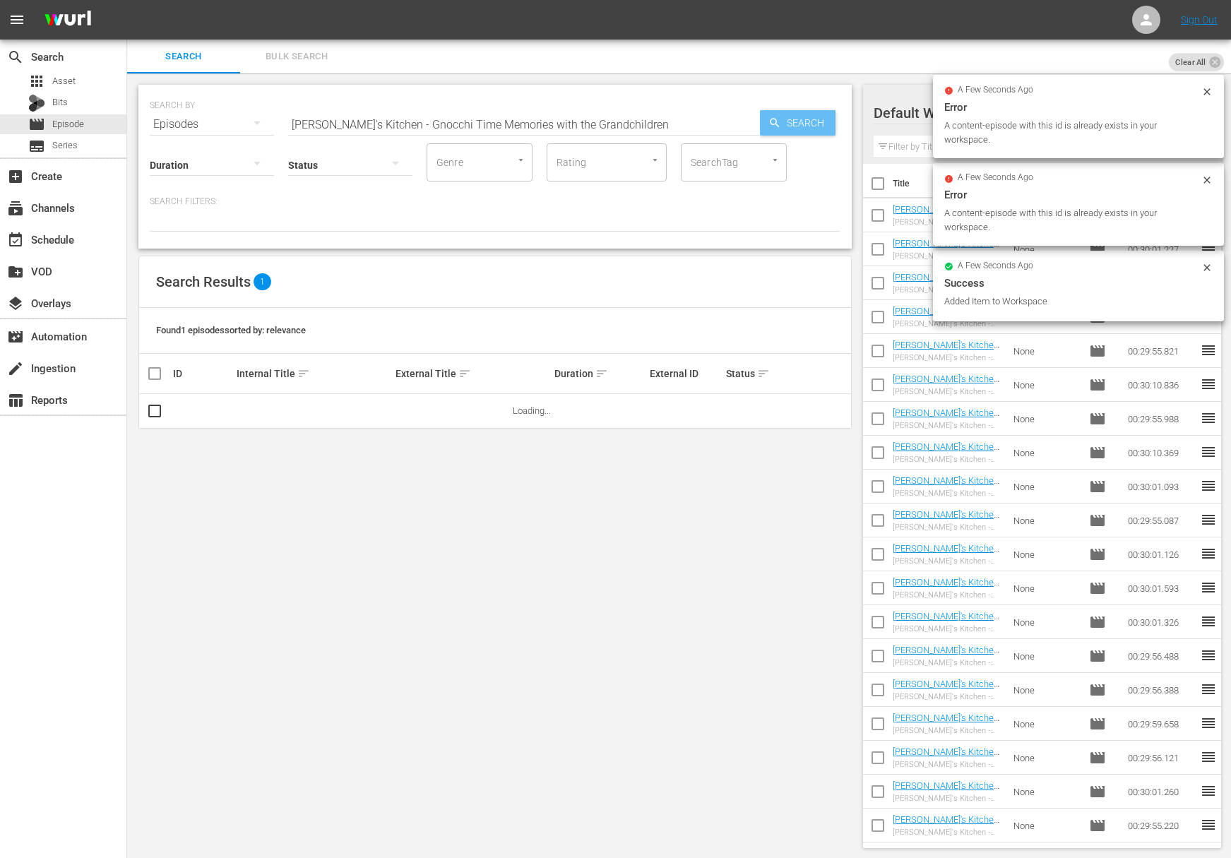
click at [815, 125] on span "Search" at bounding box center [808, 122] width 54 height 25
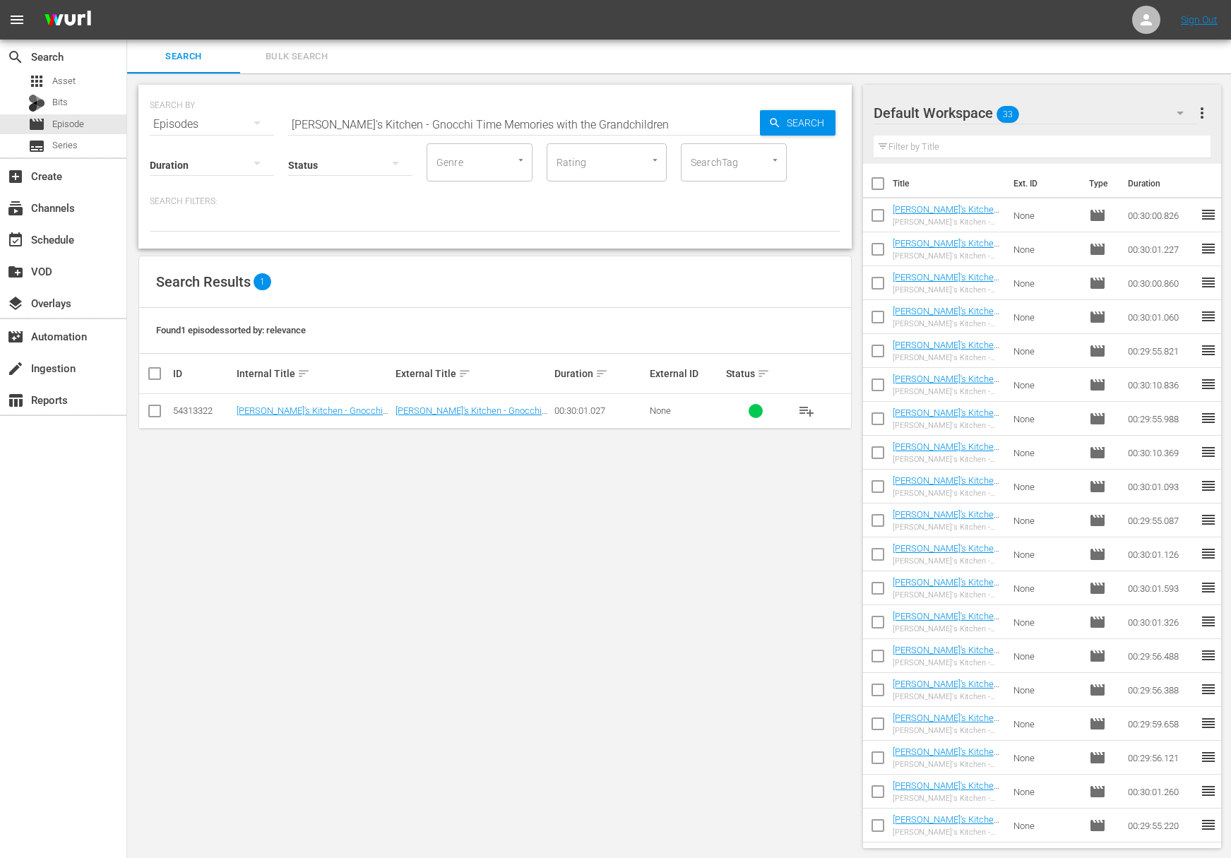
click at [812, 403] on span "playlist_add" at bounding box center [806, 410] width 17 height 17
click at [809, 407] on span "playlist_add" at bounding box center [806, 410] width 17 height 17
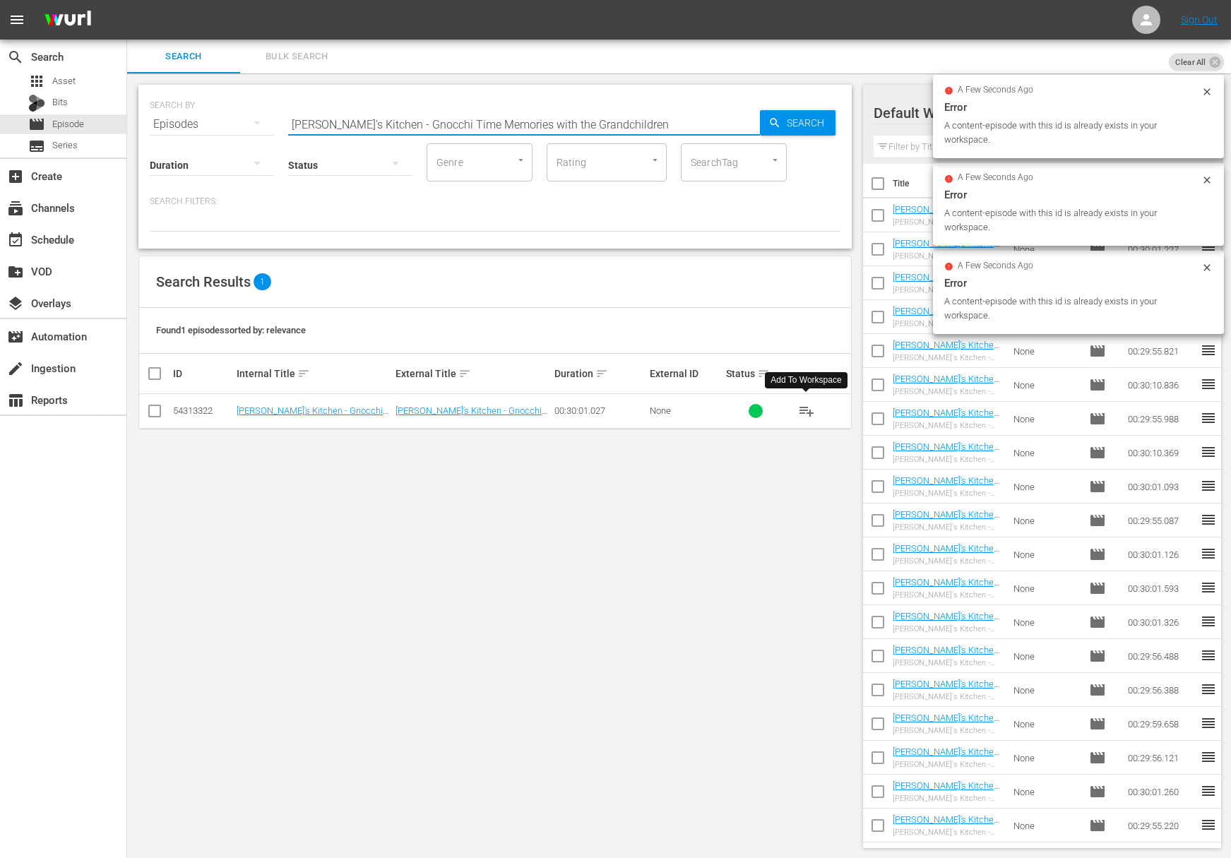
click at [479, 121] on input "Lidia's Kitchen - Gnocchi Time Memories with the Grandchildren" at bounding box center [524, 124] width 472 height 34
paste input "Super Simple Seared Lamb Chops"
click at [749, 124] on input "Lidia's Kitchen - Super Simple Seared Lamb Chops" at bounding box center [524, 124] width 472 height 34
click at [777, 124] on icon "button" at bounding box center [774, 122] width 13 height 13
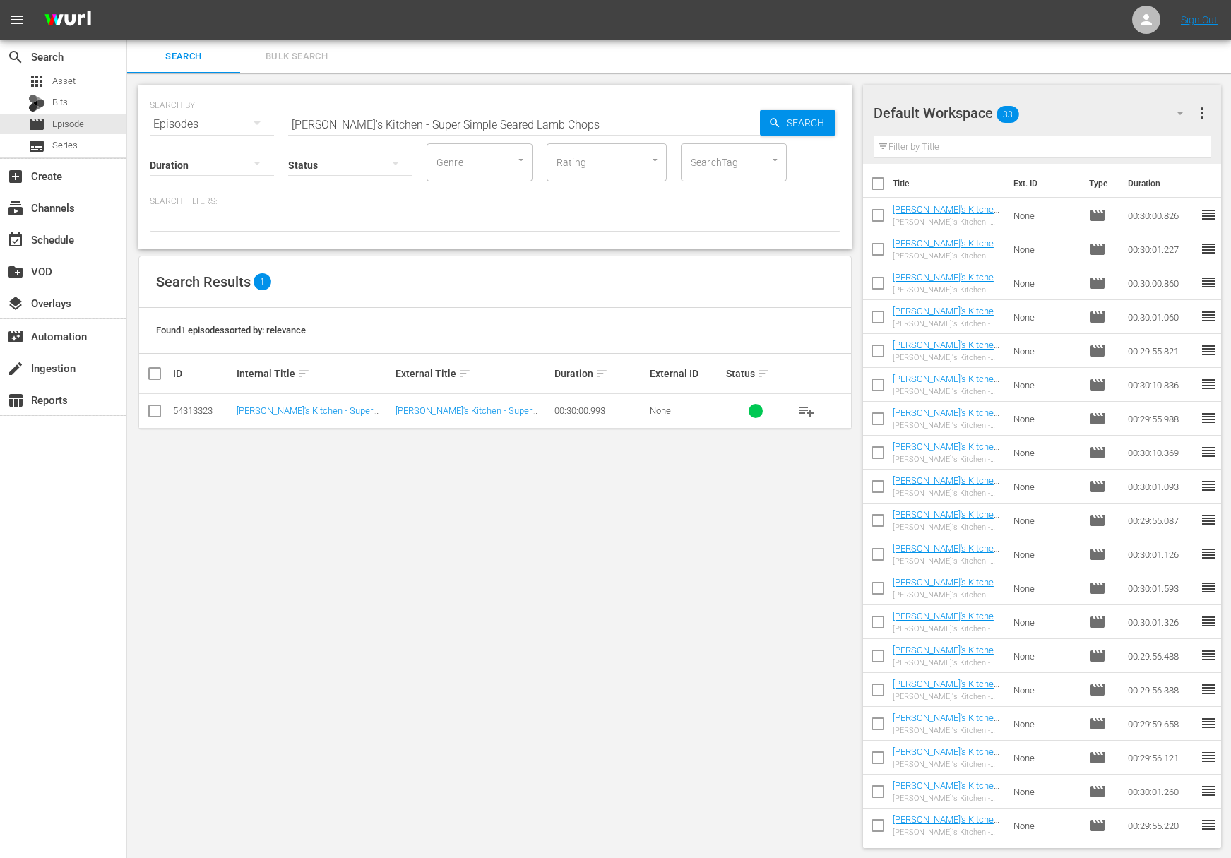
click at [812, 412] on span "playlist_add" at bounding box center [806, 410] width 17 height 17
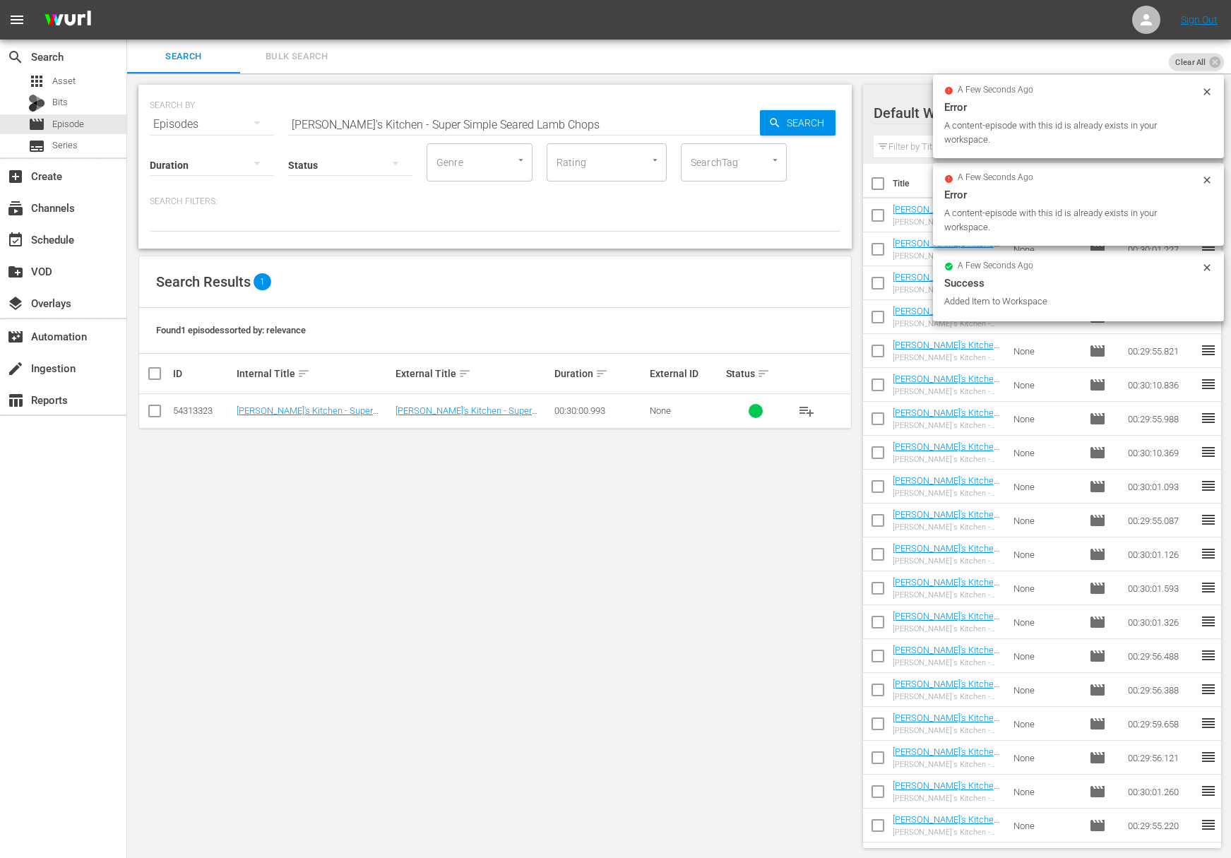
click at [541, 131] on input "Lidia's Kitchen - Super Simple Seared Lamb Chops" at bounding box center [524, 124] width 472 height 34
paste input "eafood Symphony"
click at [786, 124] on span "Search" at bounding box center [808, 122] width 54 height 25
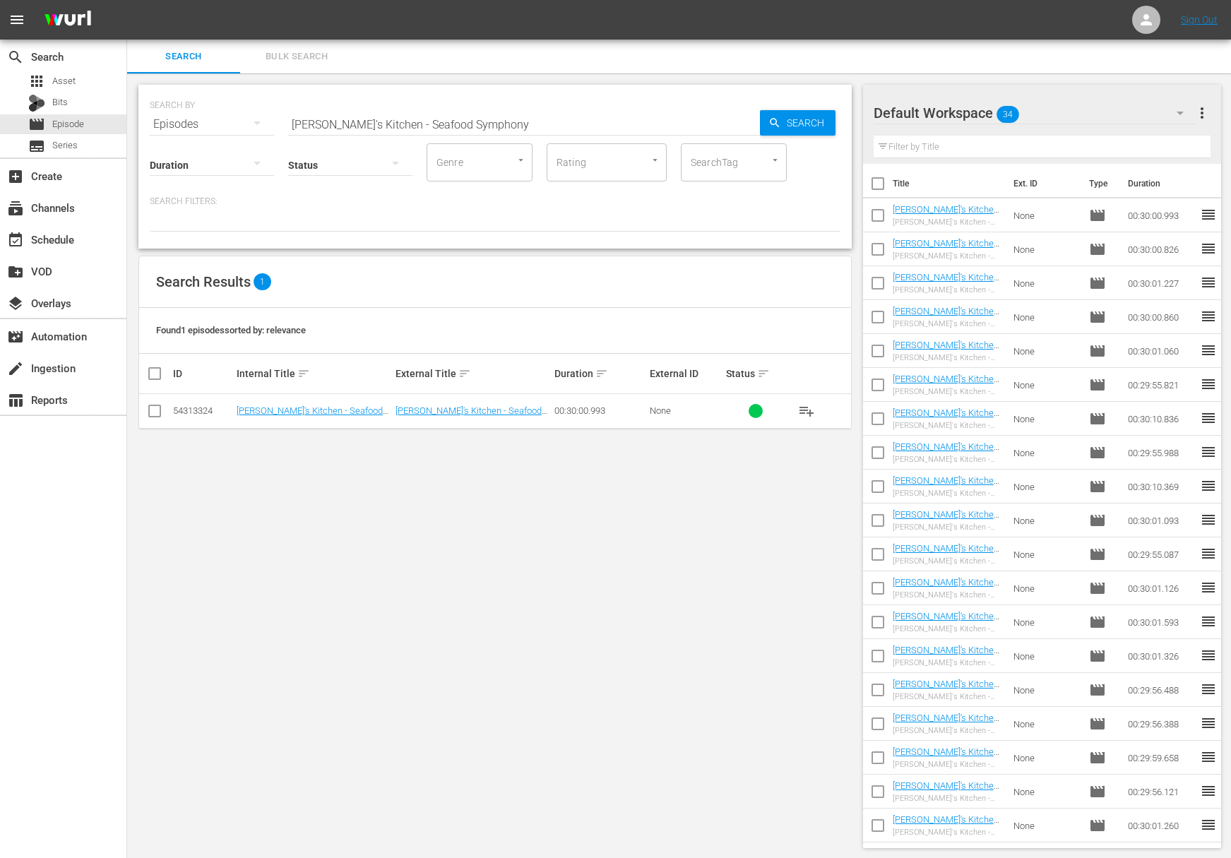
click at [808, 405] on span "playlist_add" at bounding box center [806, 410] width 17 height 17
click at [808, 406] on span "playlist_add" at bounding box center [806, 410] width 17 height 17
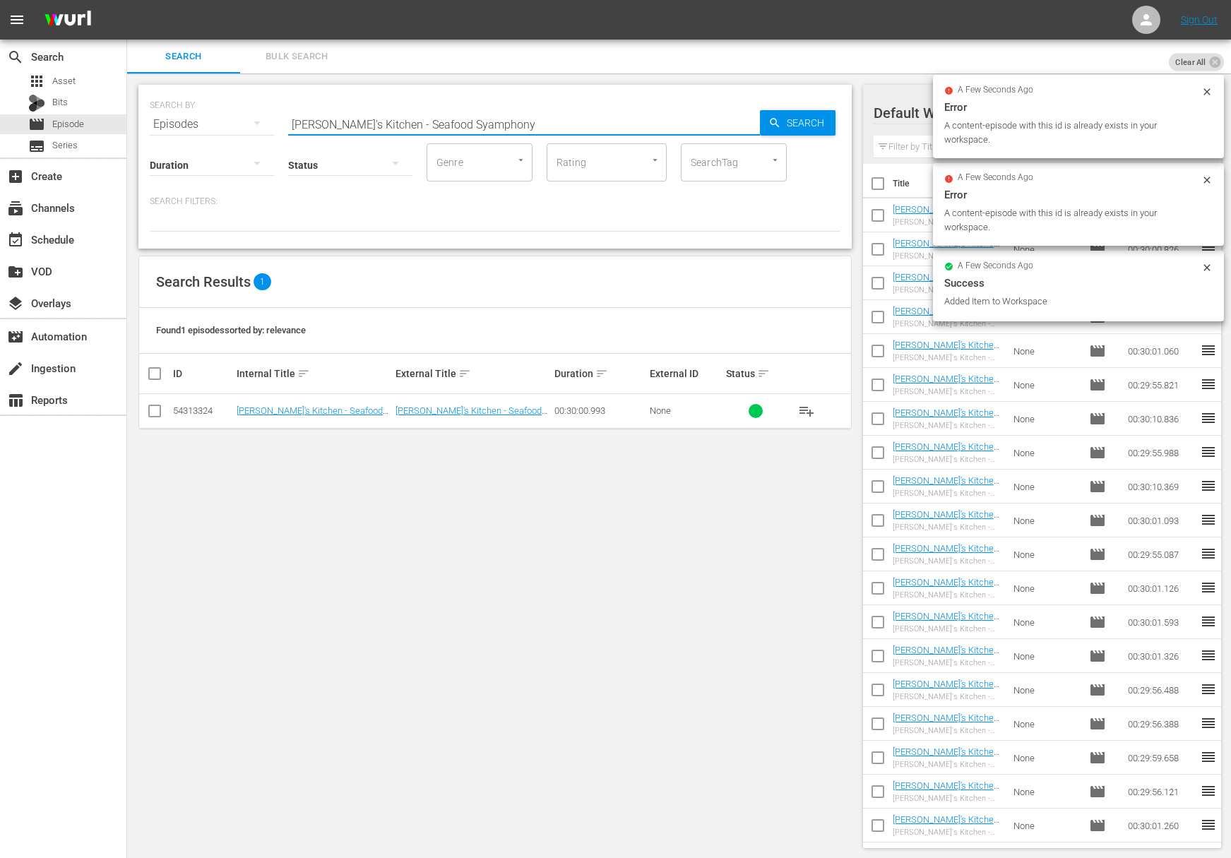
click at [429, 119] on input "Lidia's Kitchen - Seafood Syamphony" at bounding box center [524, 124] width 472 height 34
paste input "Lidia's Kitchen - I Love Eggs"
click at [431, 124] on input "Lidia's Kitchen - Seafood SyaLidia's Kitchen - I Love Eggsmphony" at bounding box center [524, 124] width 472 height 34
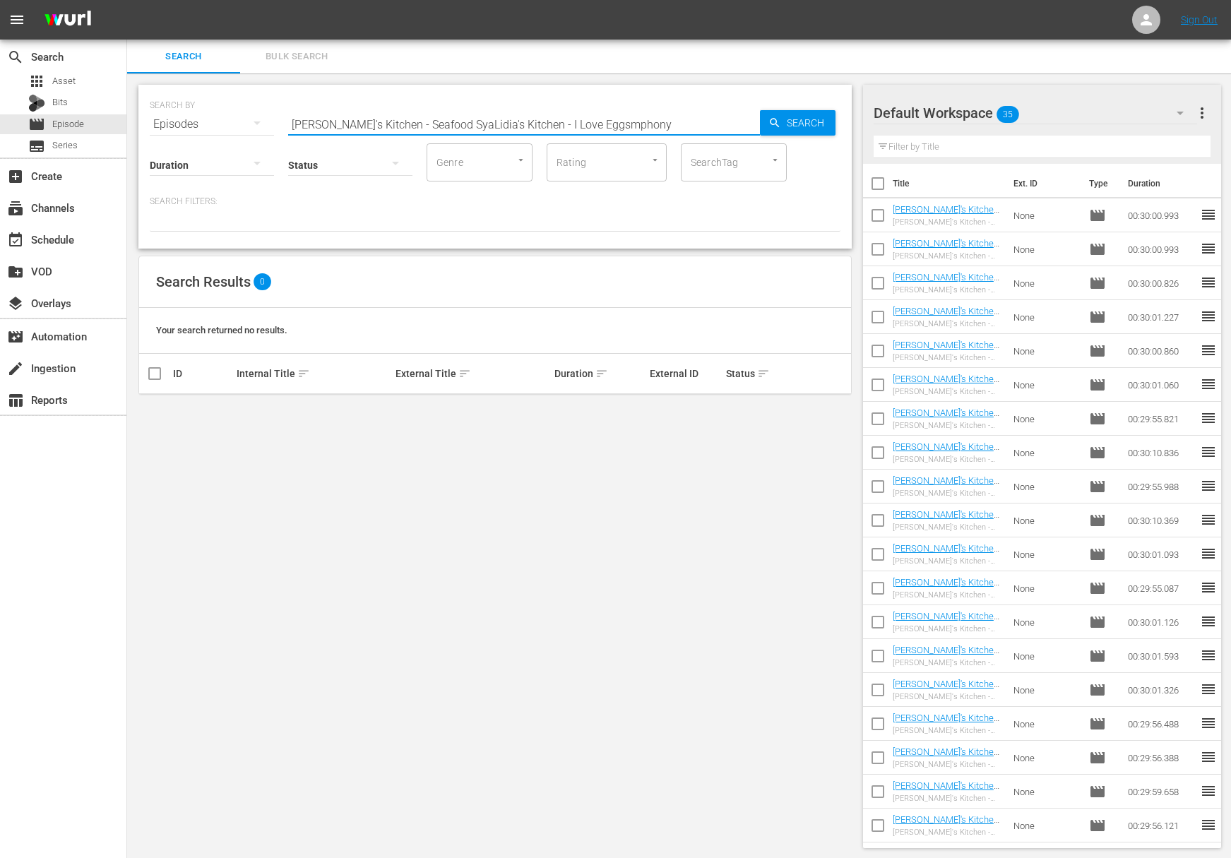
paste input "I Love Eggs"
click at [815, 124] on span "Search" at bounding box center [808, 122] width 54 height 25
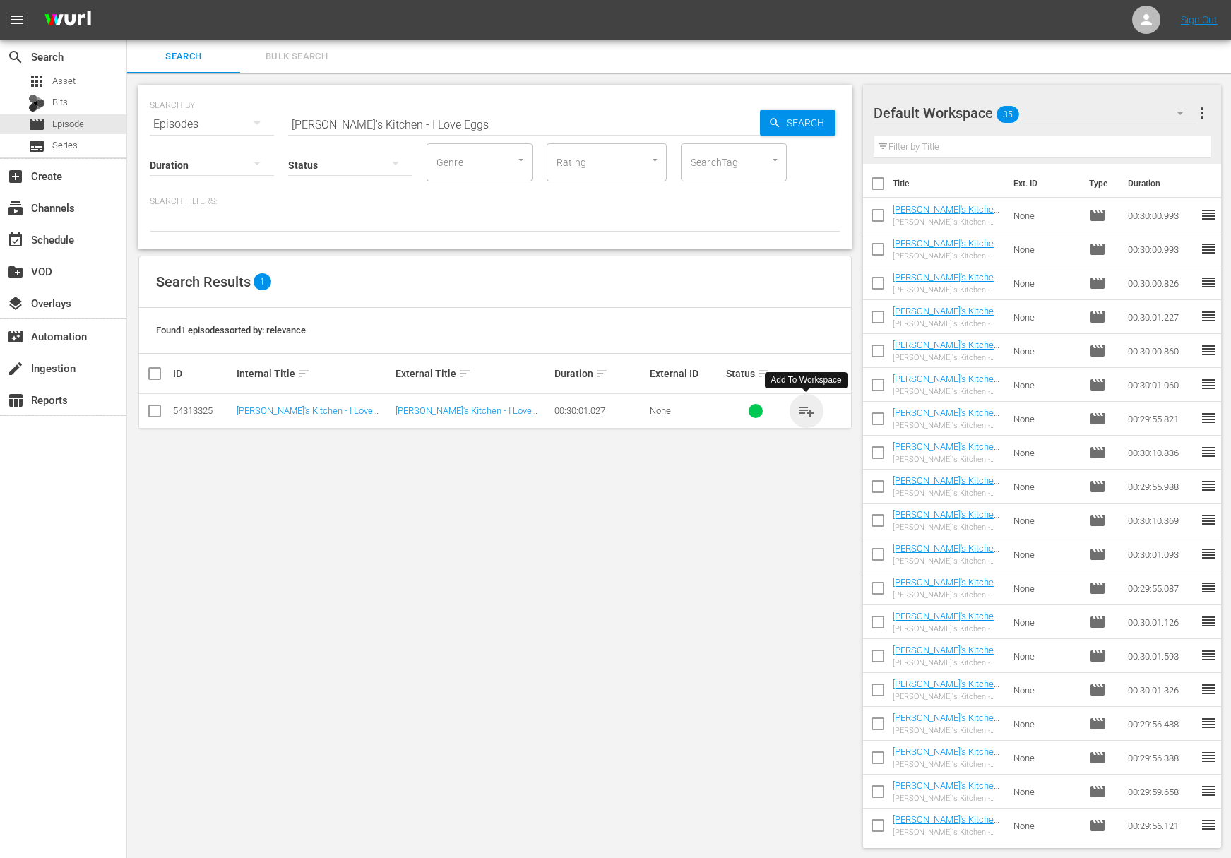
click at [808, 405] on span "playlist_add" at bounding box center [806, 410] width 17 height 17
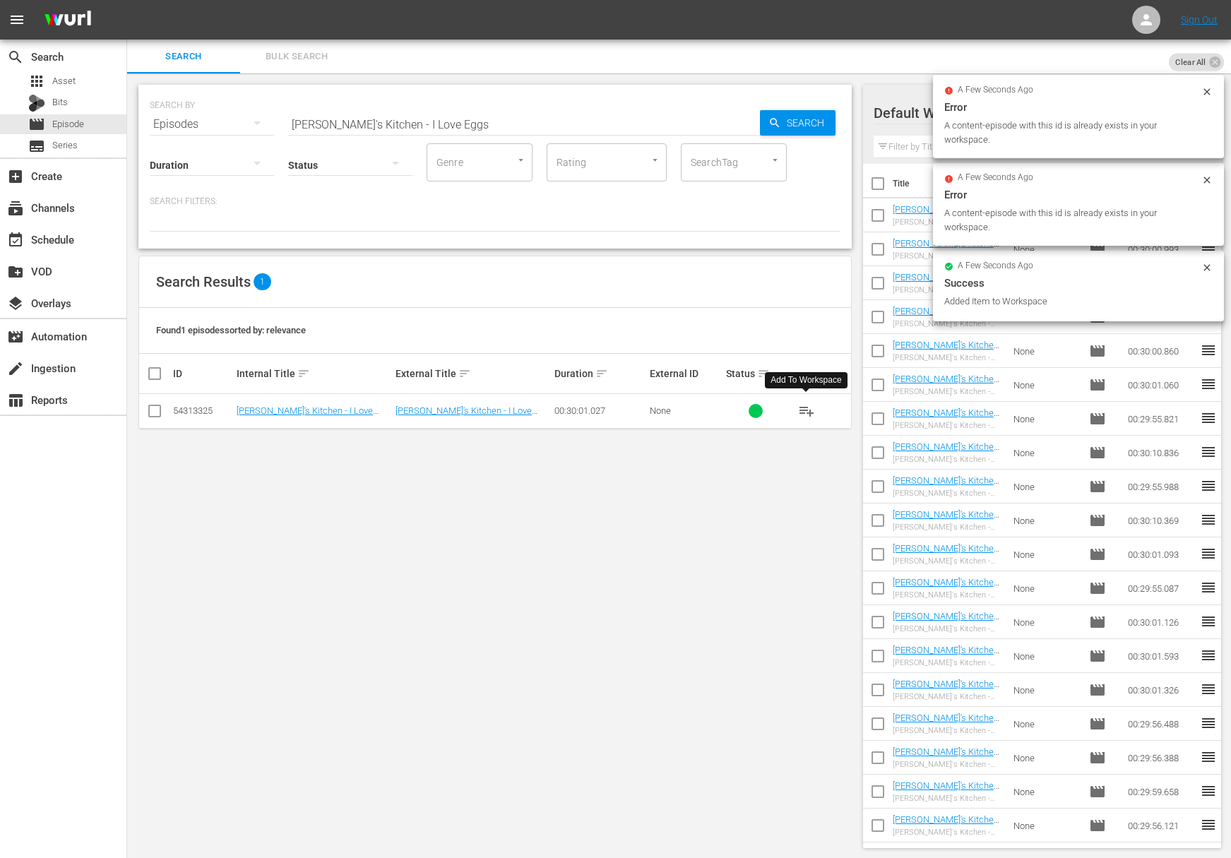
click at [397, 136] on div "Status" at bounding box center [350, 156] width 124 height 51
click at [407, 123] on input "Lidia's Kitchen - I Love Eggs" at bounding box center [524, 124] width 472 height 34
paste input "Sweetest of Sweet"
click at [808, 120] on span "Search" at bounding box center [808, 122] width 54 height 25
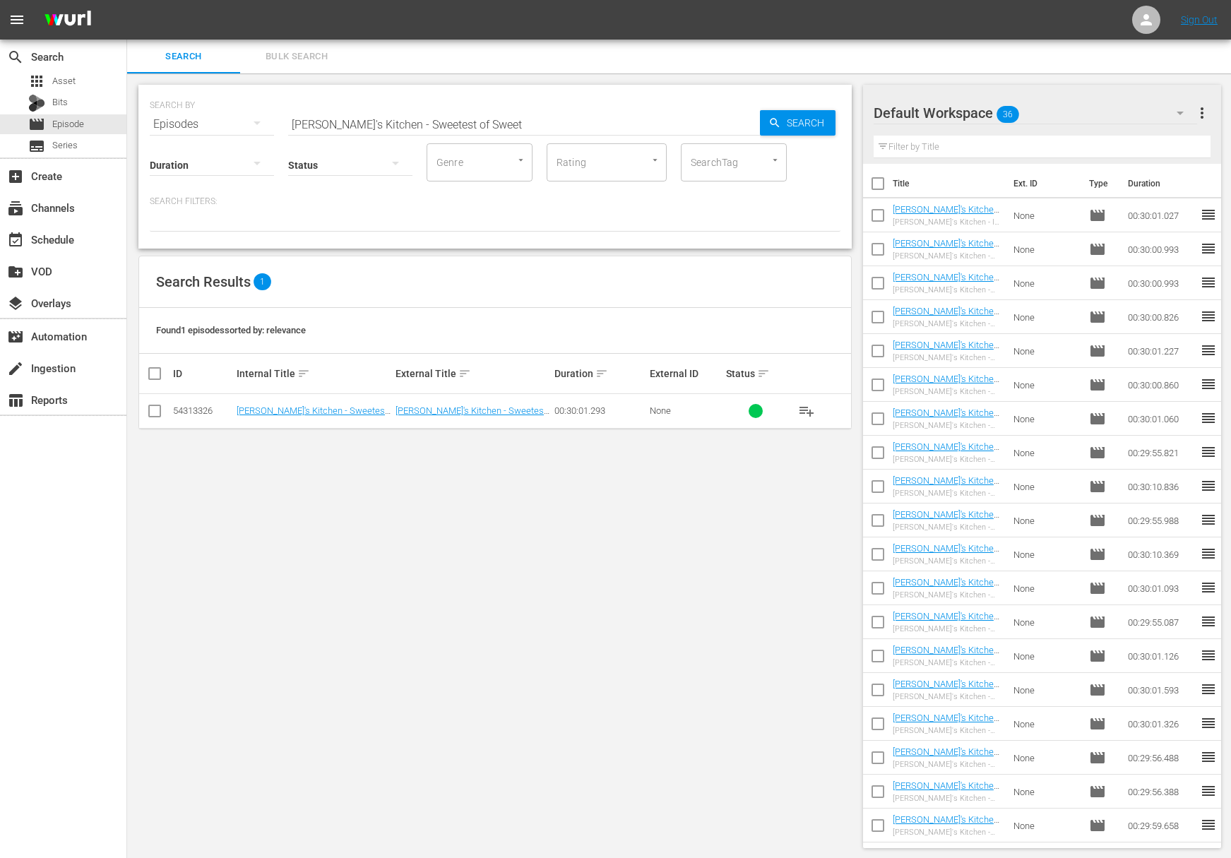
click at [808, 409] on span "playlist_add" at bounding box center [806, 410] width 17 height 17
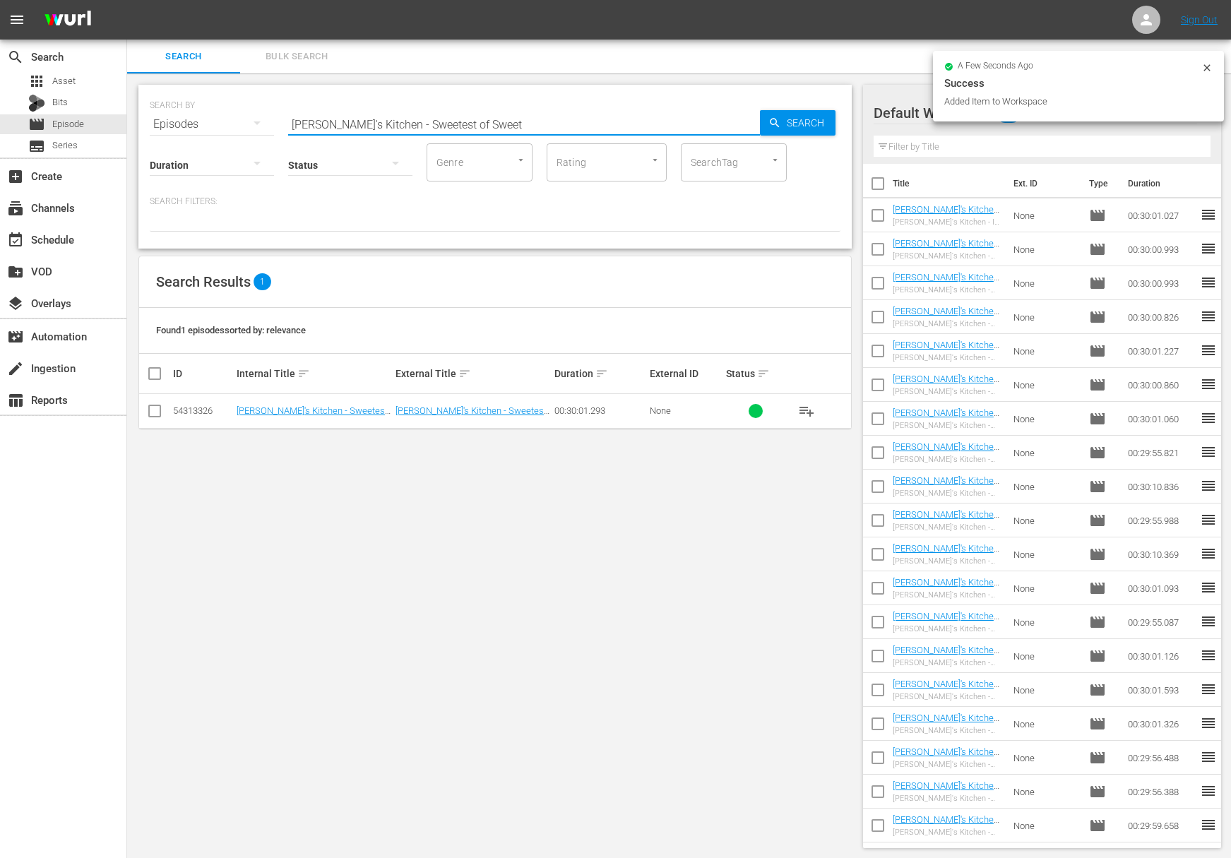
click at [474, 115] on input "Lidia's Kitchen - Sweetest of Sweet" at bounding box center [524, 124] width 472 height 34
paste input "Dinnertime Soup and Sandwich"
click at [816, 120] on span "Search" at bounding box center [808, 122] width 54 height 25
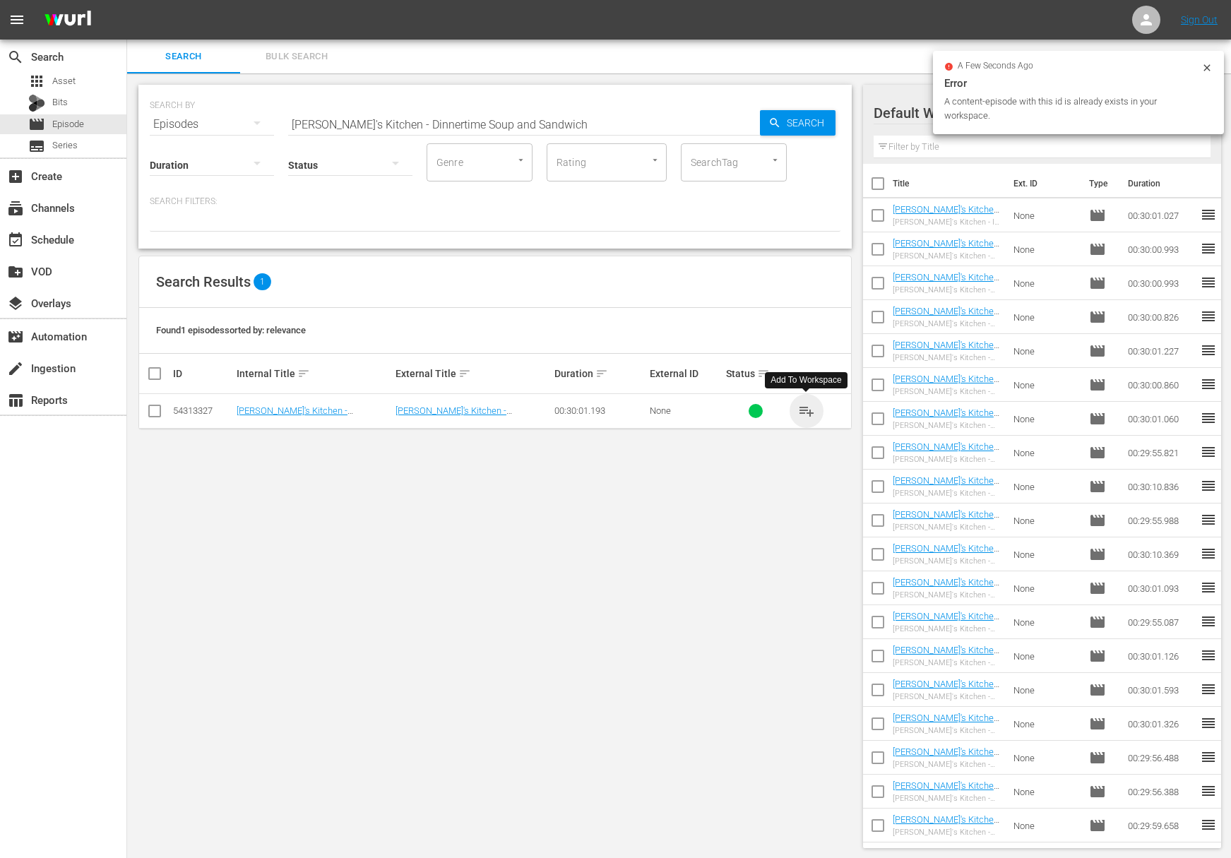
click at [808, 409] on span "playlist_add" at bounding box center [806, 410] width 17 height 17
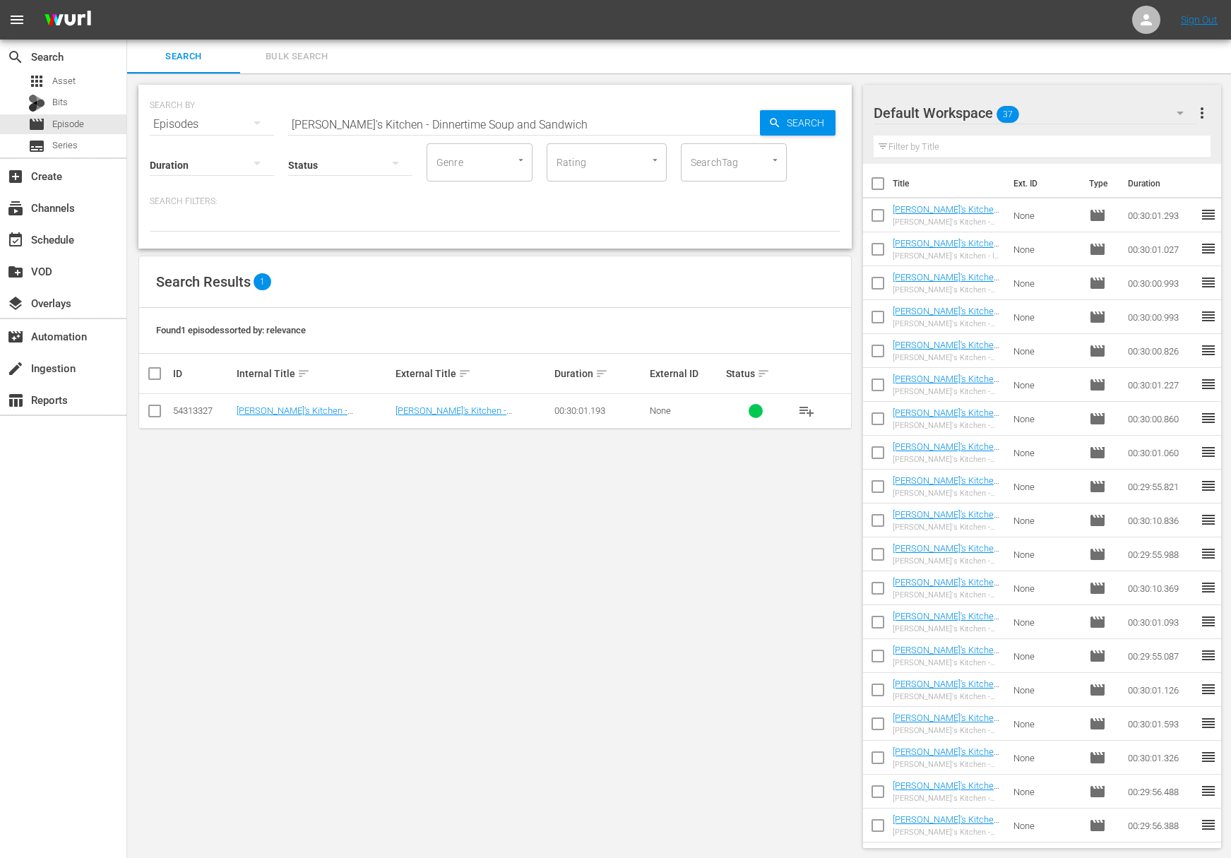
click at [528, 124] on input "Lidia's Kitchen - Dinnertime Soup and Sandwich" at bounding box center [524, 124] width 472 height 34
paste input "More Family Favorites"
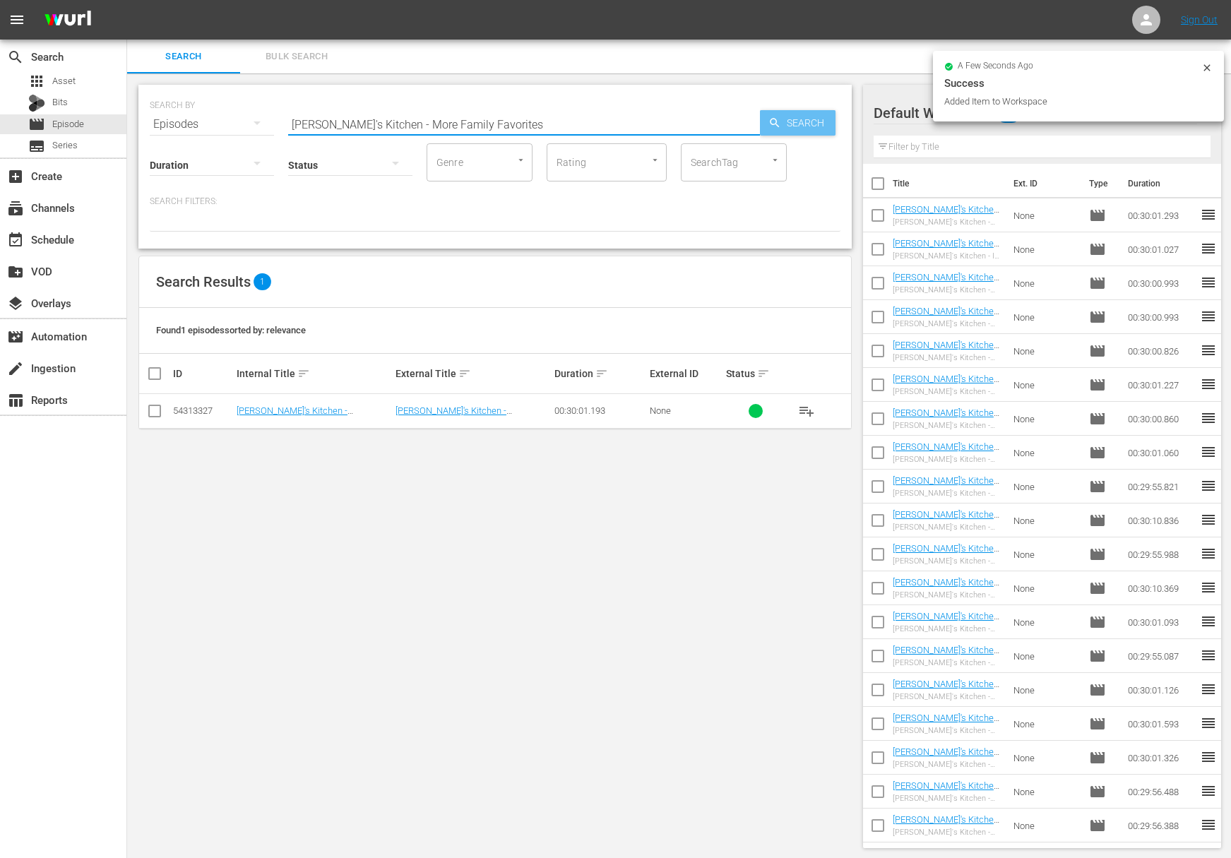
click at [797, 119] on span "Search" at bounding box center [808, 122] width 54 height 25
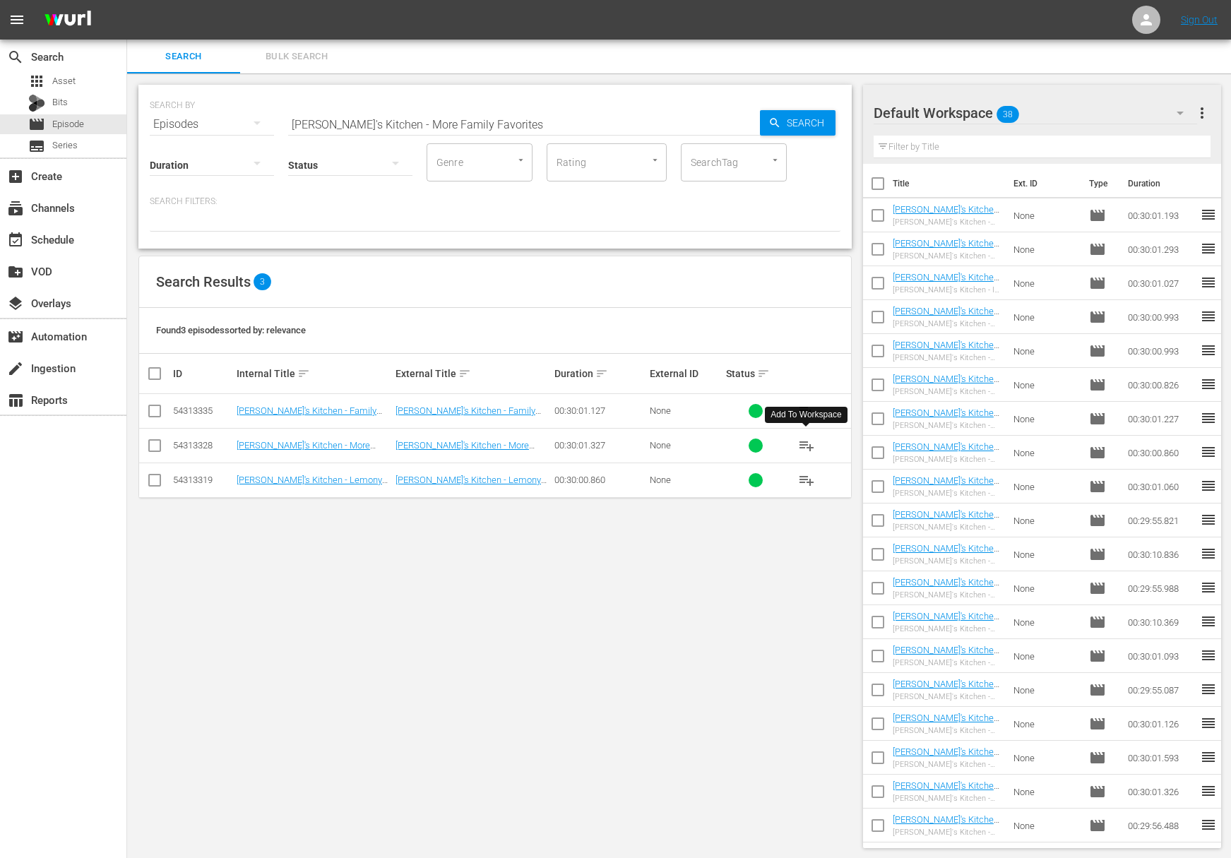
click at [803, 444] on span "playlist_add" at bounding box center [806, 445] width 17 height 17
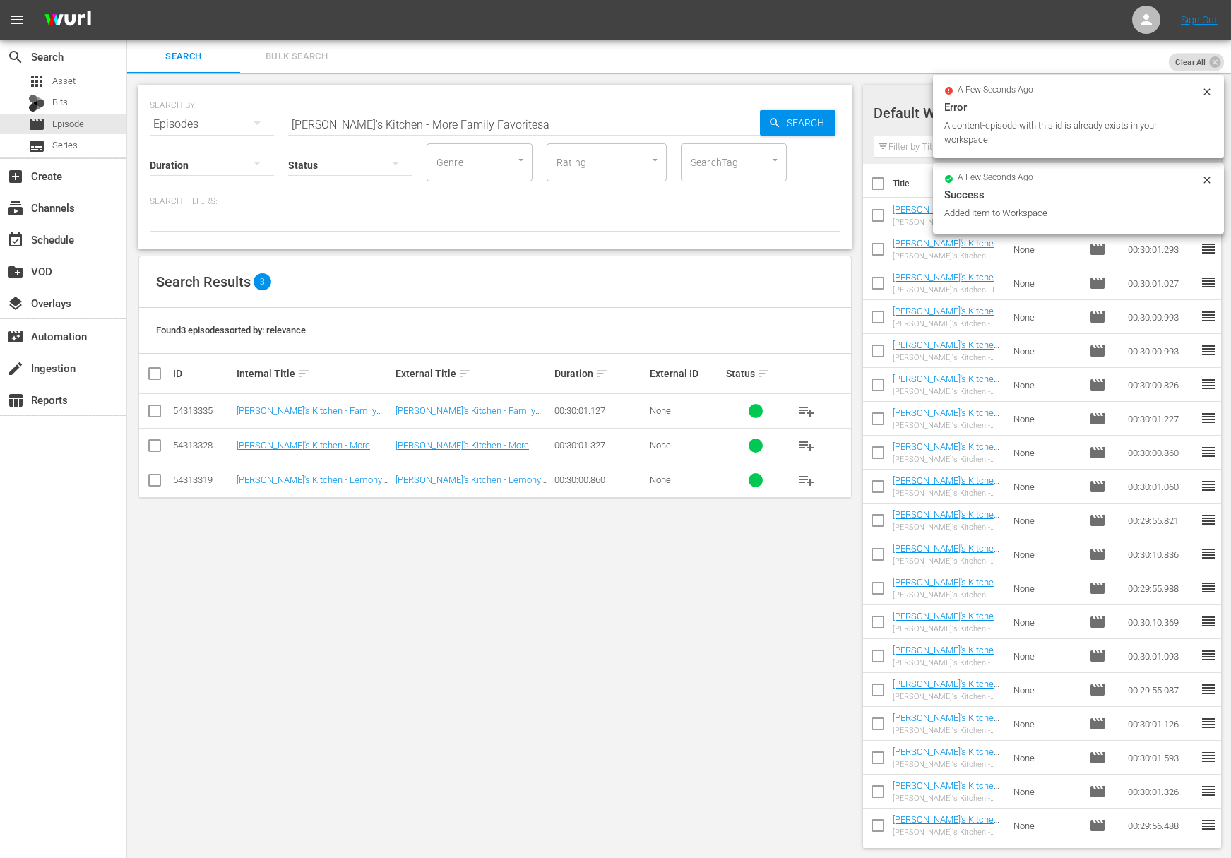
click at [505, 119] on input "Lidia's Kitchen - More Family Favoritesa" at bounding box center [524, 124] width 472 height 34
paste input "[PERSON_NAME]'s Kitchen - Heartwarming Comfort Foods"
paste input "text"
click at [772, 119] on icon "button" at bounding box center [774, 122] width 13 height 13
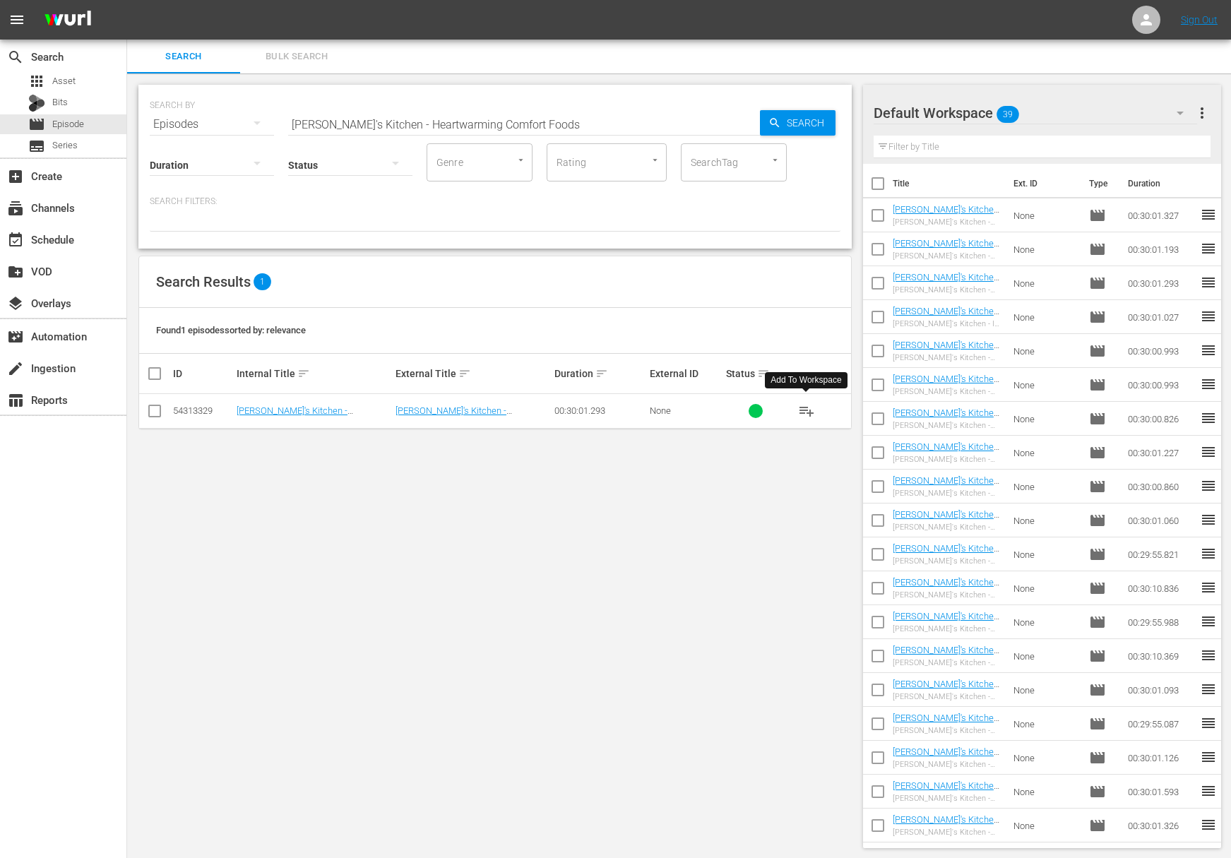
click at [808, 410] on span "playlist_add" at bounding box center [806, 410] width 17 height 17
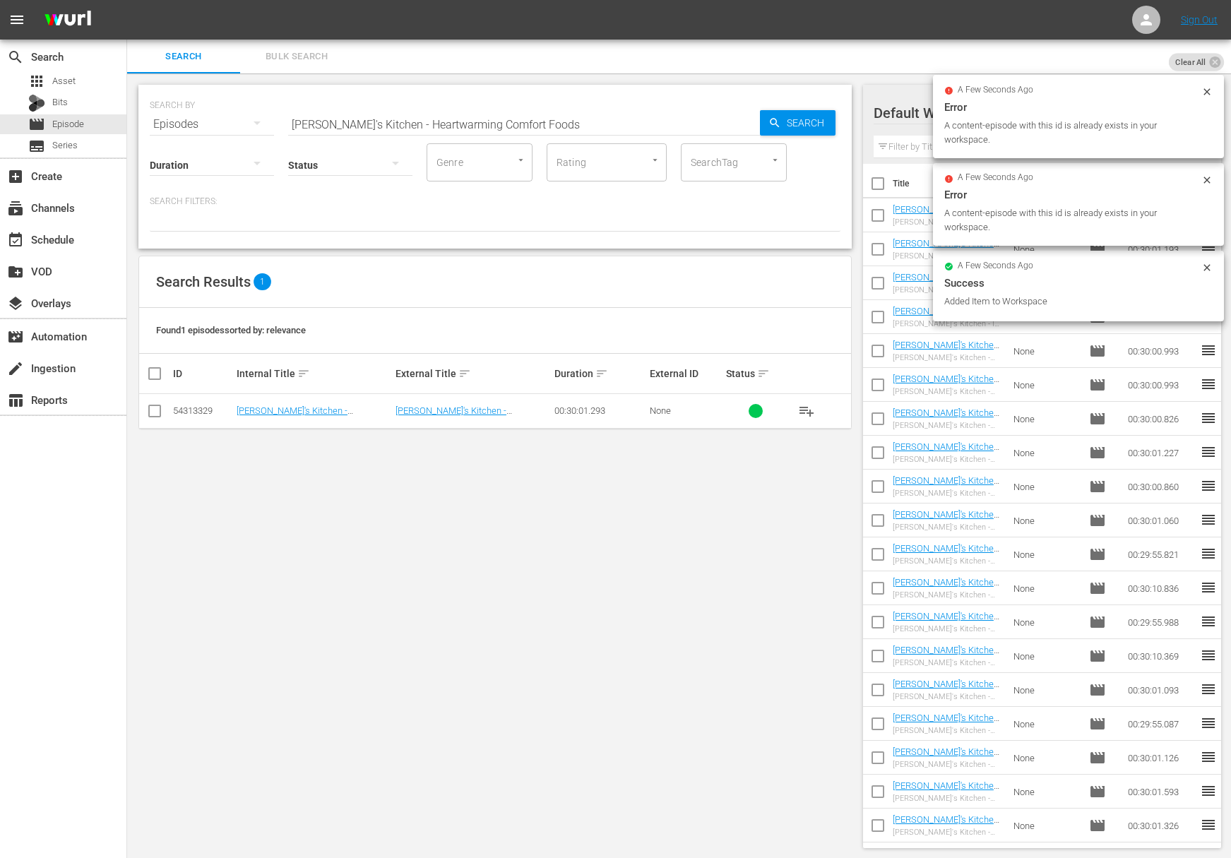
click at [505, 120] on input "[PERSON_NAME]'s Kitchen - Heartwarming Comfort Foods" at bounding box center [524, 124] width 472 height 34
paste input "Grandma's Favorite"
click at [806, 120] on span "Search" at bounding box center [808, 122] width 54 height 25
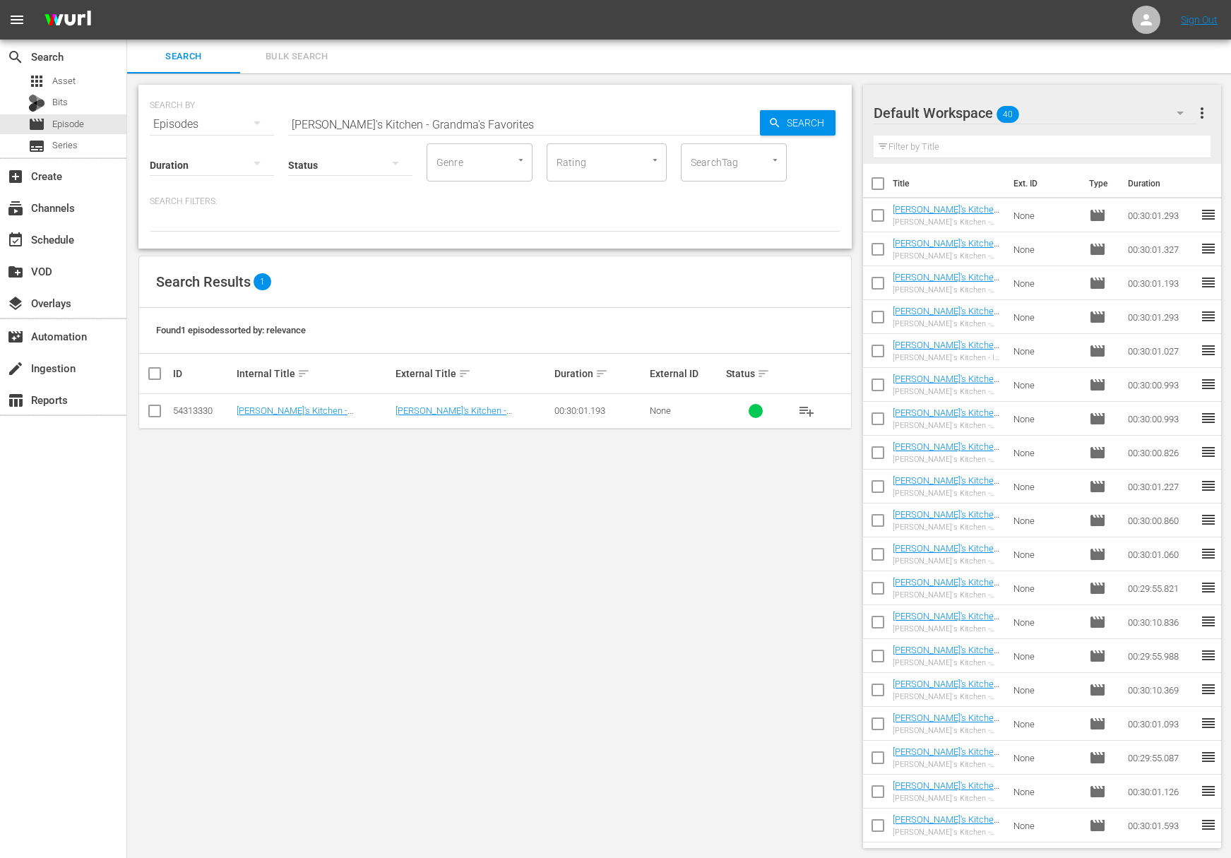
click at [803, 407] on span "playlist_add" at bounding box center [806, 410] width 17 height 17
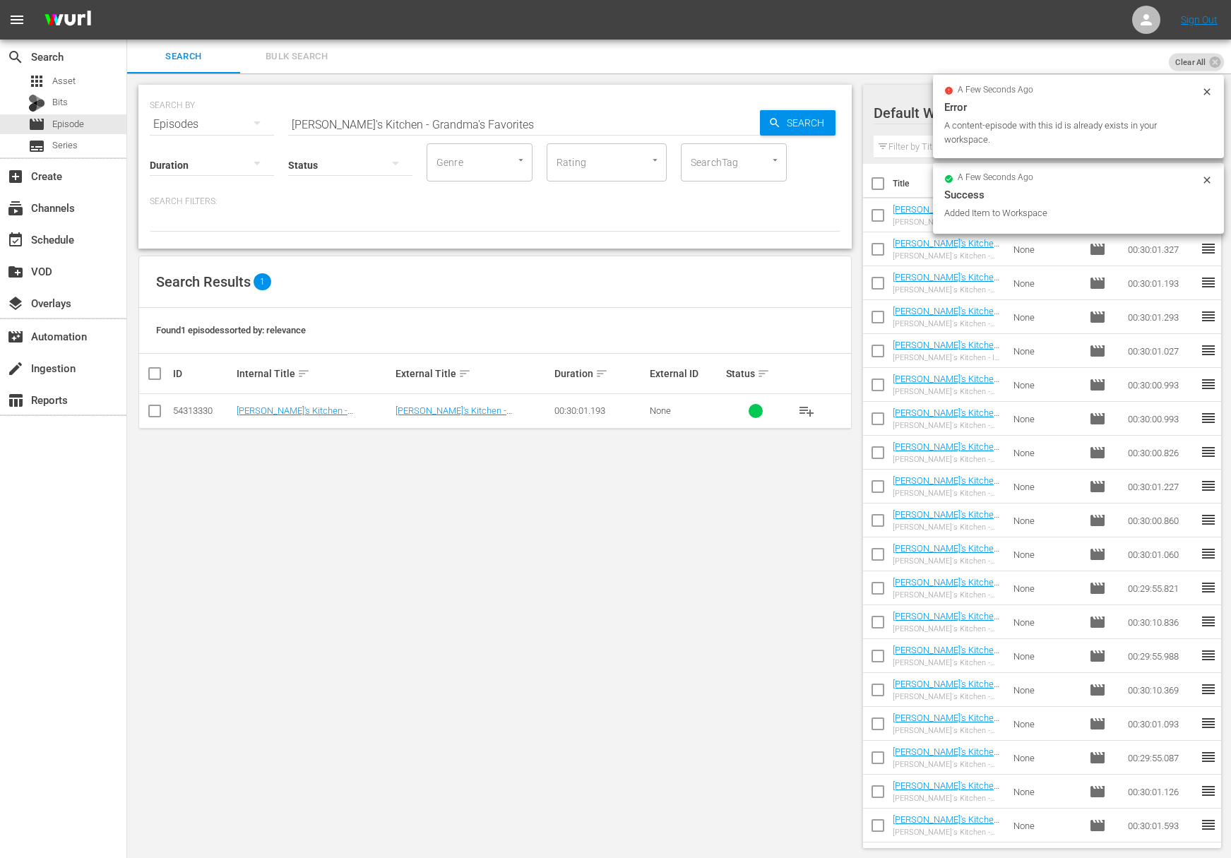
click at [502, 124] on input "Lidia's Kitchen - Grandma's Favorites" at bounding box center [524, 124] width 472 height 34
paste input "A Perfect Weeknight Meal"
click at [783, 127] on span "Search" at bounding box center [808, 122] width 54 height 25
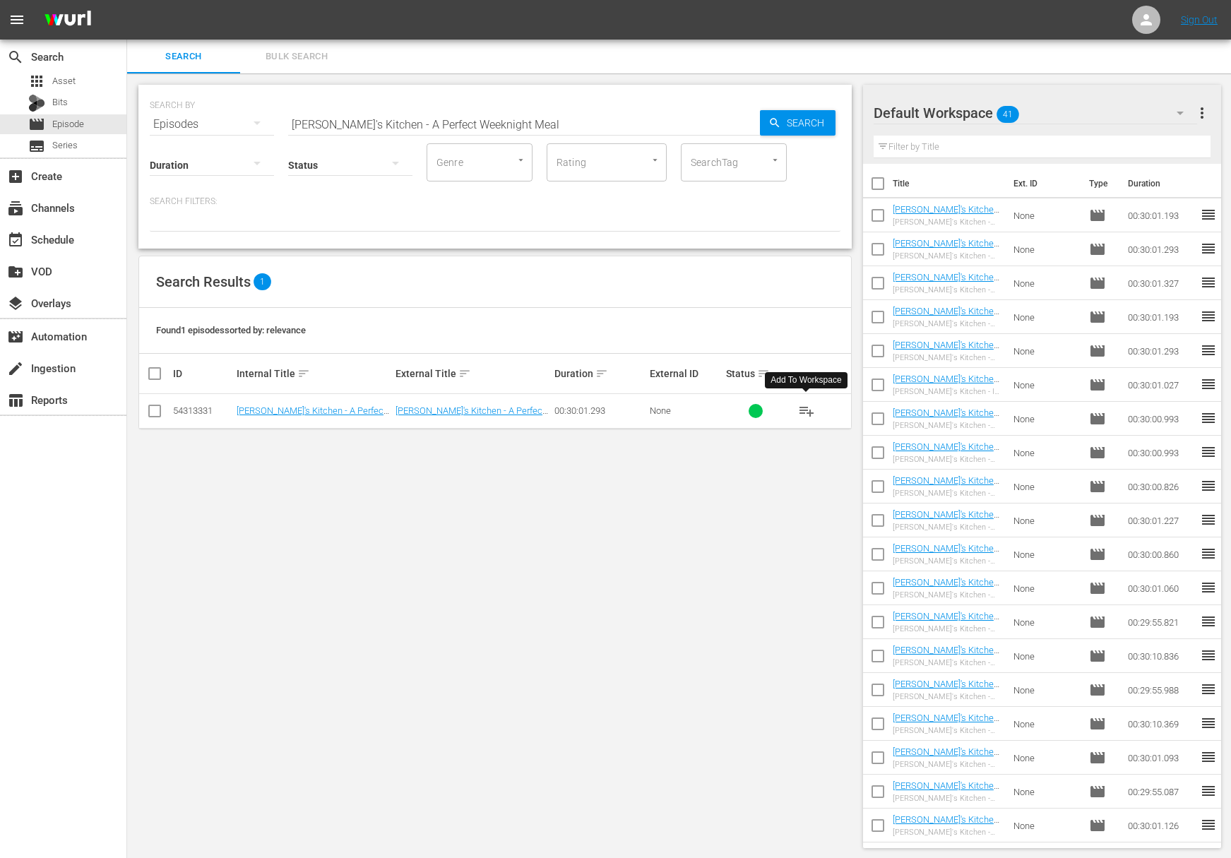
click at [807, 411] on span "playlist_add" at bounding box center [806, 410] width 17 height 17
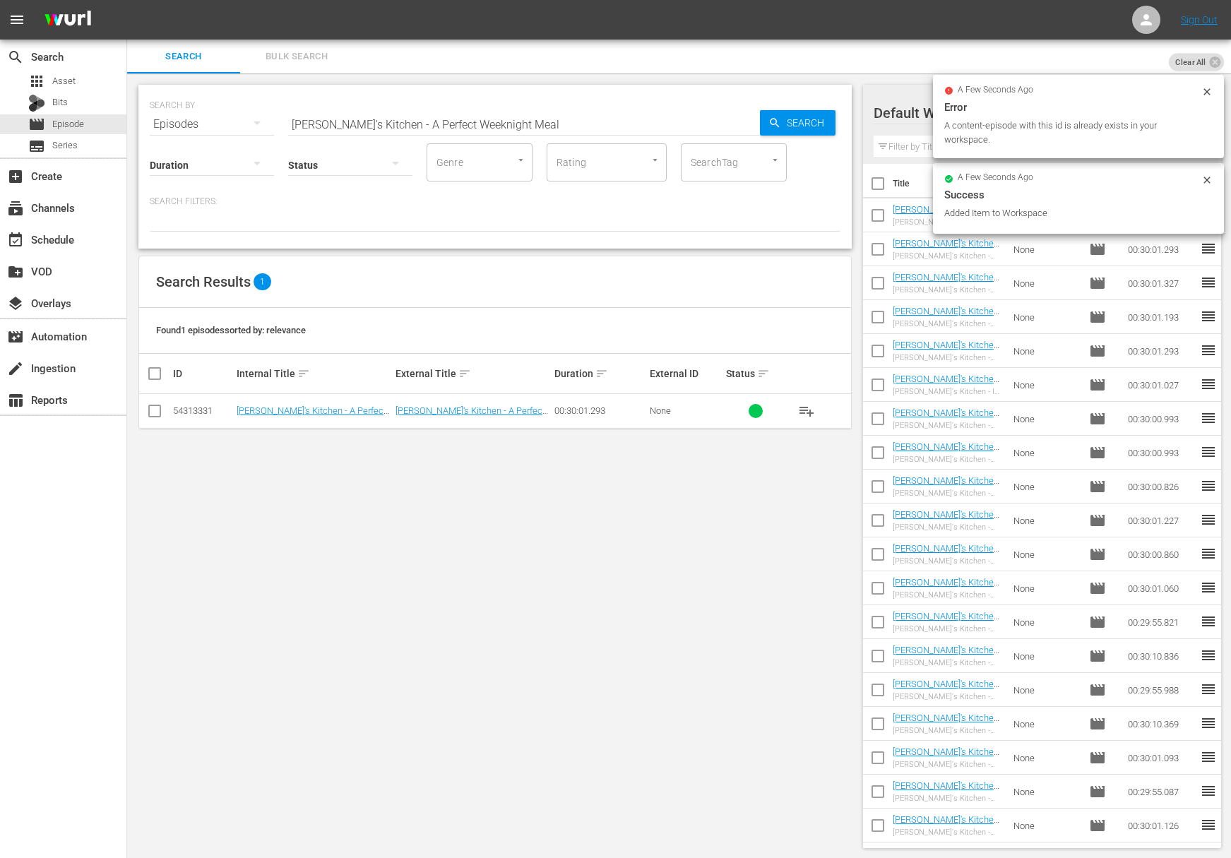
click at [442, 128] on input "Lidia's Kitchen - A Perfect Weeknight Meal" at bounding box center [524, 124] width 472 height 34
paste input "Cozy Wintertime Kitchen"
click at [794, 126] on span "Search" at bounding box center [808, 122] width 54 height 25
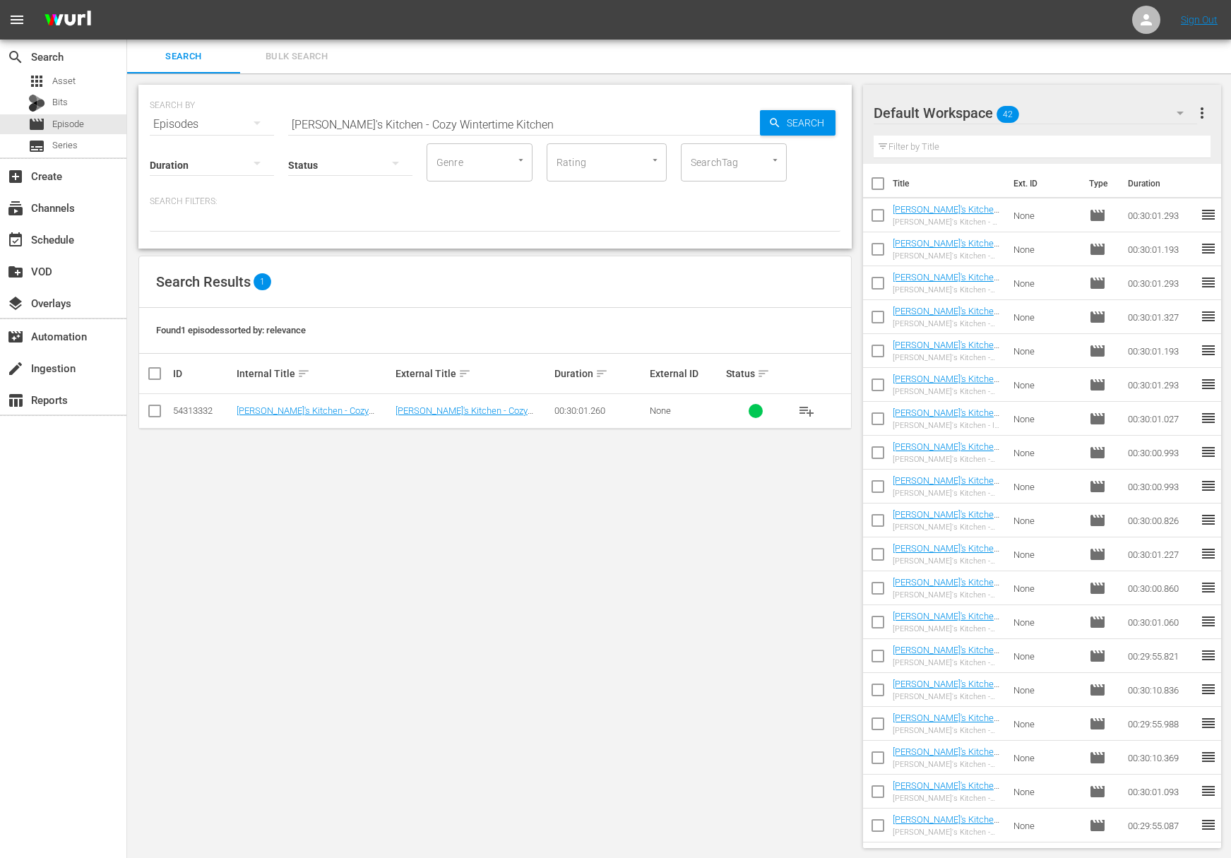
click at [804, 405] on span "playlist_add" at bounding box center [806, 410] width 17 height 17
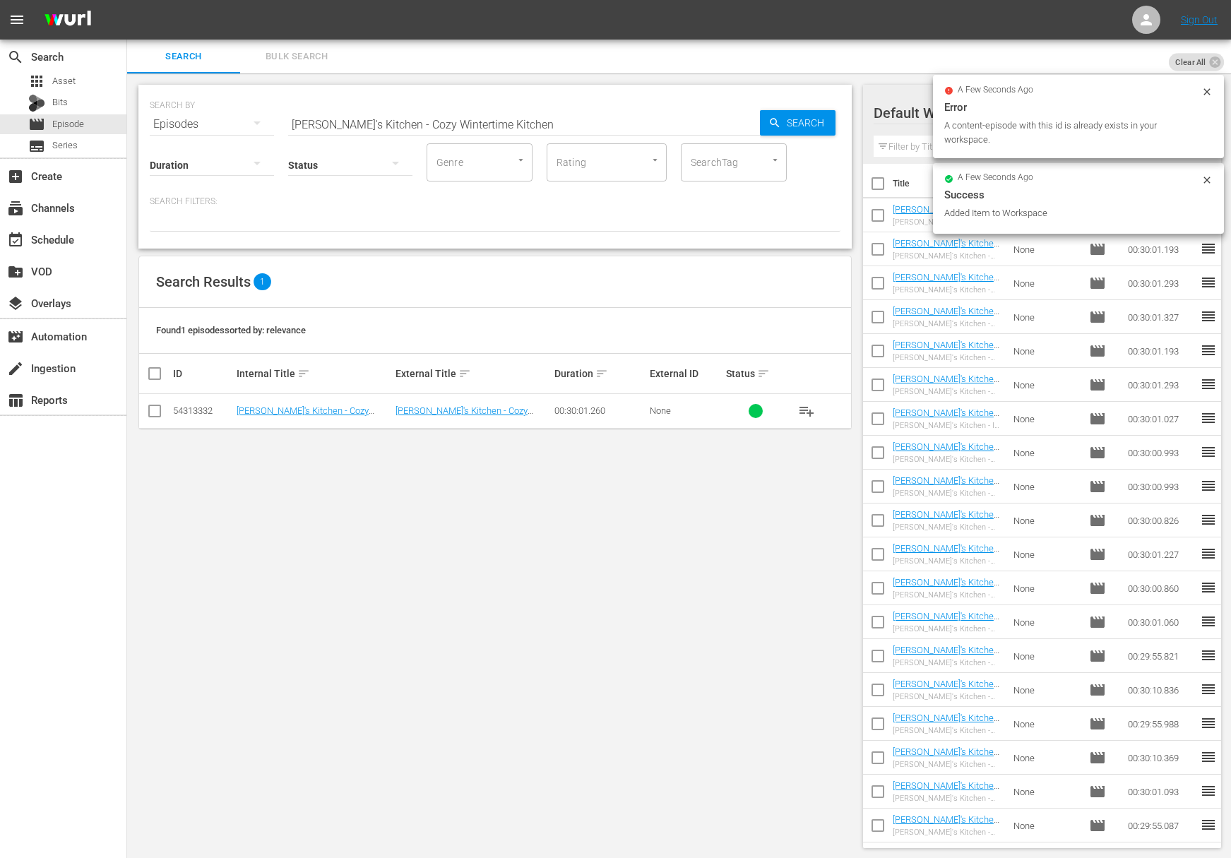
click at [481, 108] on input "Lidia's Kitchen - Cozy Wintertime Kitchen" at bounding box center [524, 124] width 472 height 34
paste input "Symphony of Pastas"
click at [815, 121] on span "Search" at bounding box center [808, 122] width 54 height 25
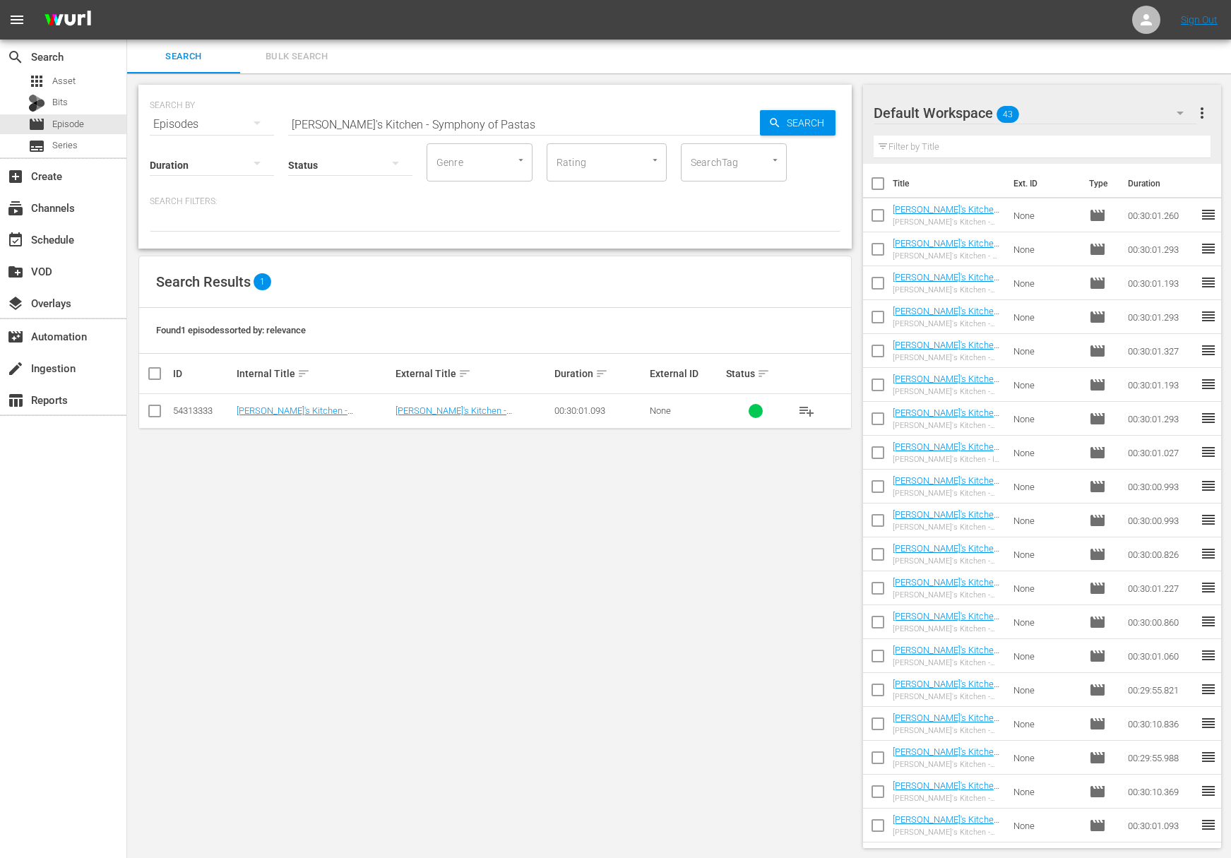
click at [808, 411] on span "playlist_add" at bounding box center [806, 410] width 17 height 17
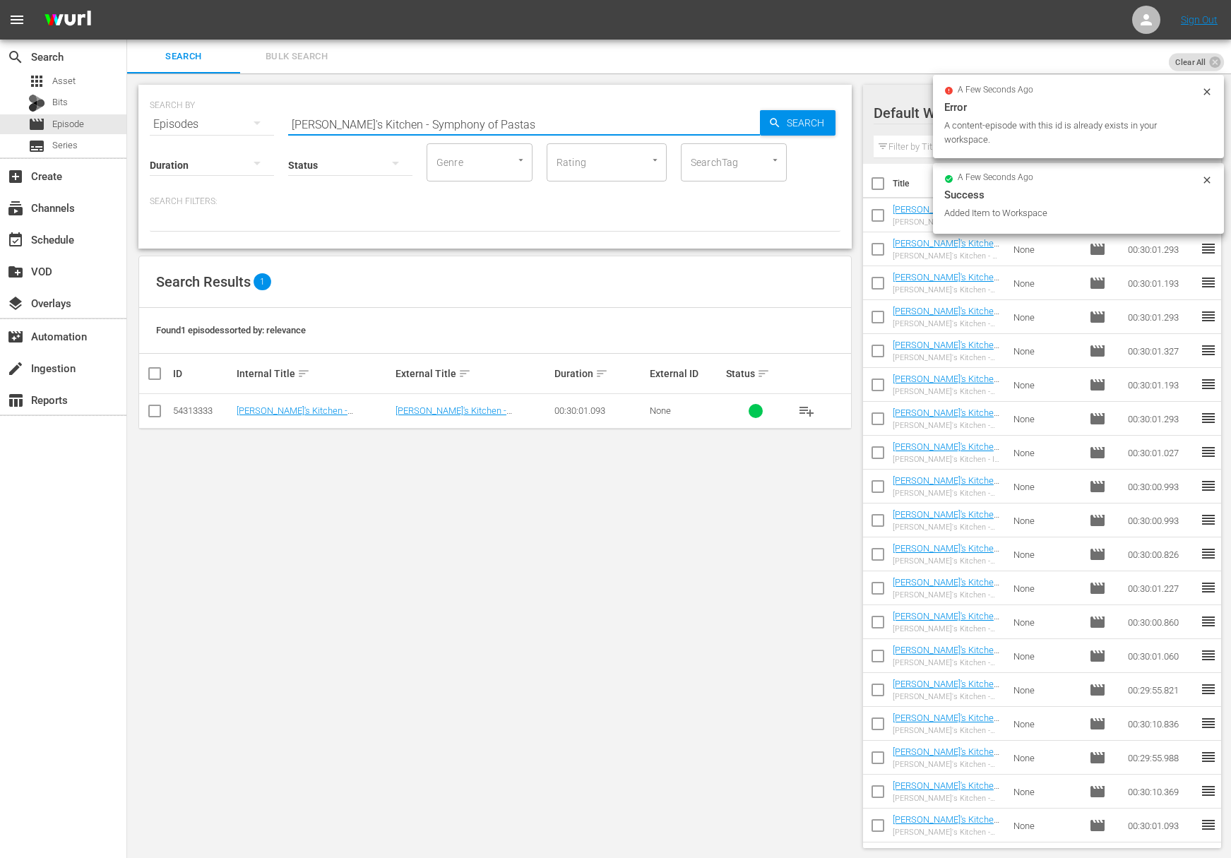
click at [493, 119] on input "Lidia's Kitchen - Symphony of Pastas" at bounding box center [524, 124] width 472 height 34
paste input "The Oven Is On"
type input "Lidia's Kitchen - The Oven Is On"
click at [778, 118] on icon "button" at bounding box center [774, 122] width 13 height 13
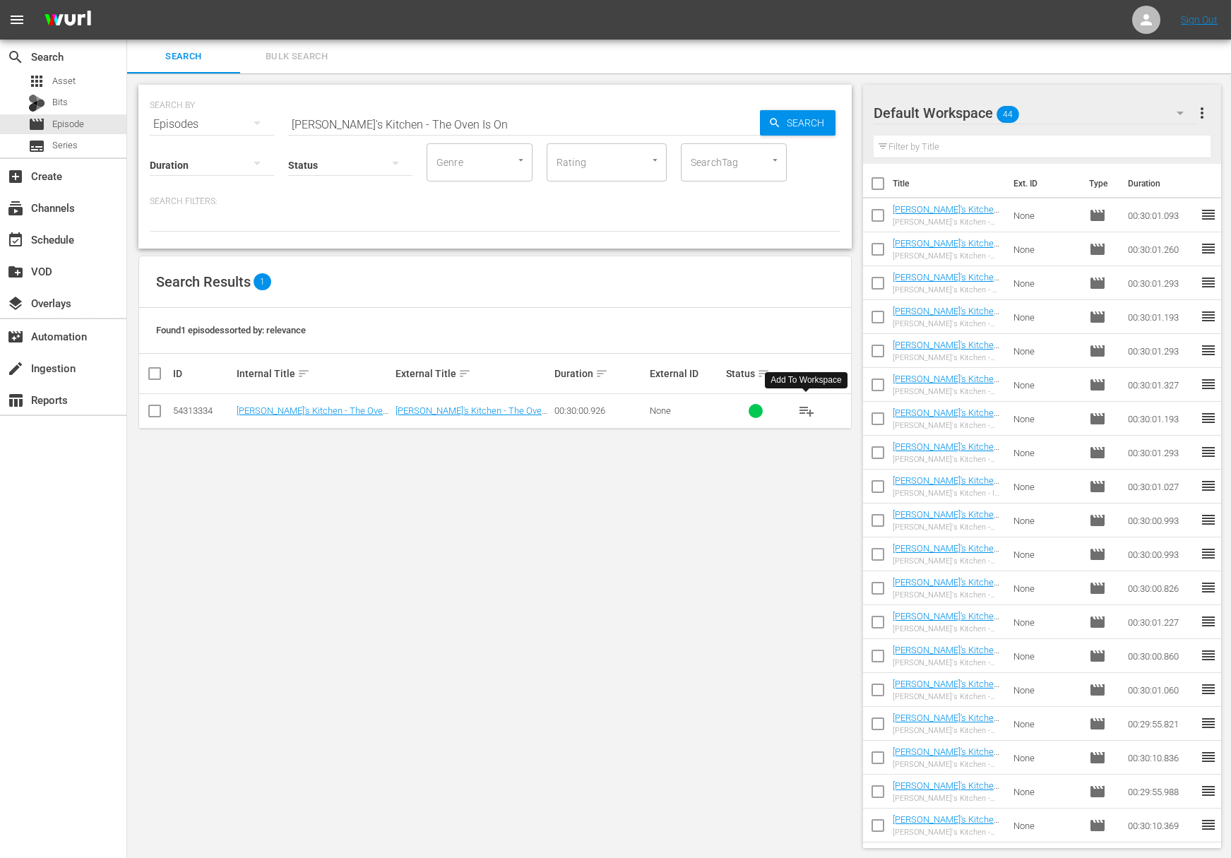
click at [802, 407] on span "playlist_add" at bounding box center [806, 410] width 17 height 17
click at [49, 239] on div "event_available Schedule" at bounding box center [39, 237] width 79 height 13
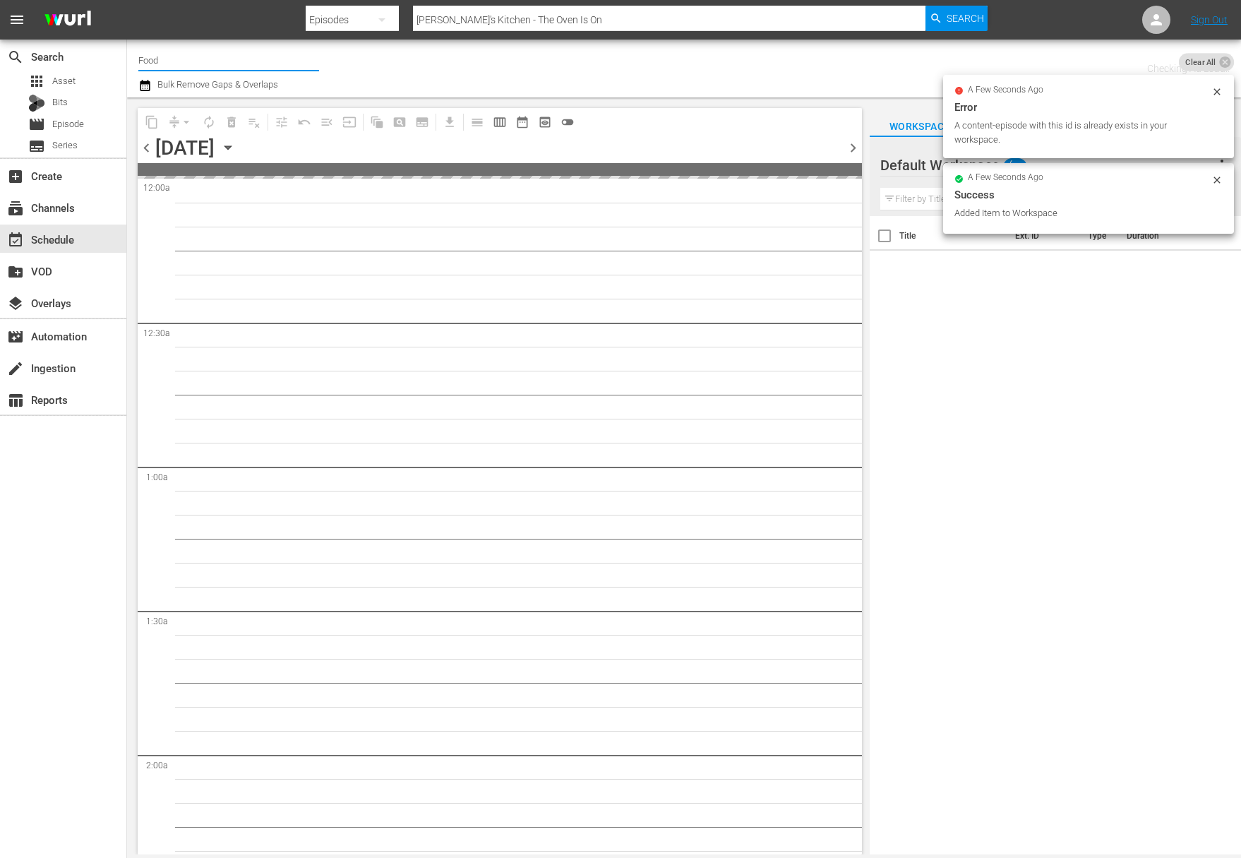
click at [210, 55] on input "Food" at bounding box center [228, 60] width 181 height 34
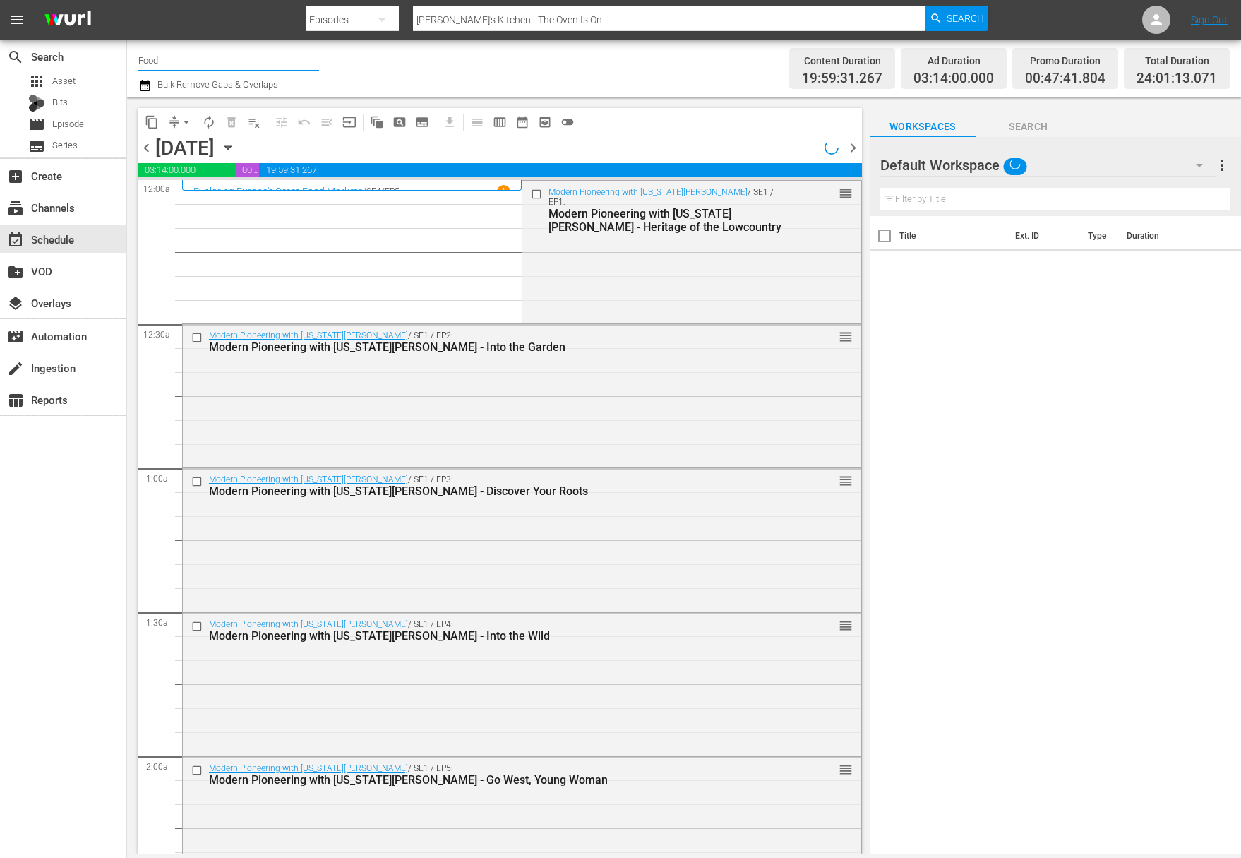
click at [198, 65] on input "Food" at bounding box center [228, 60] width 181 height 34
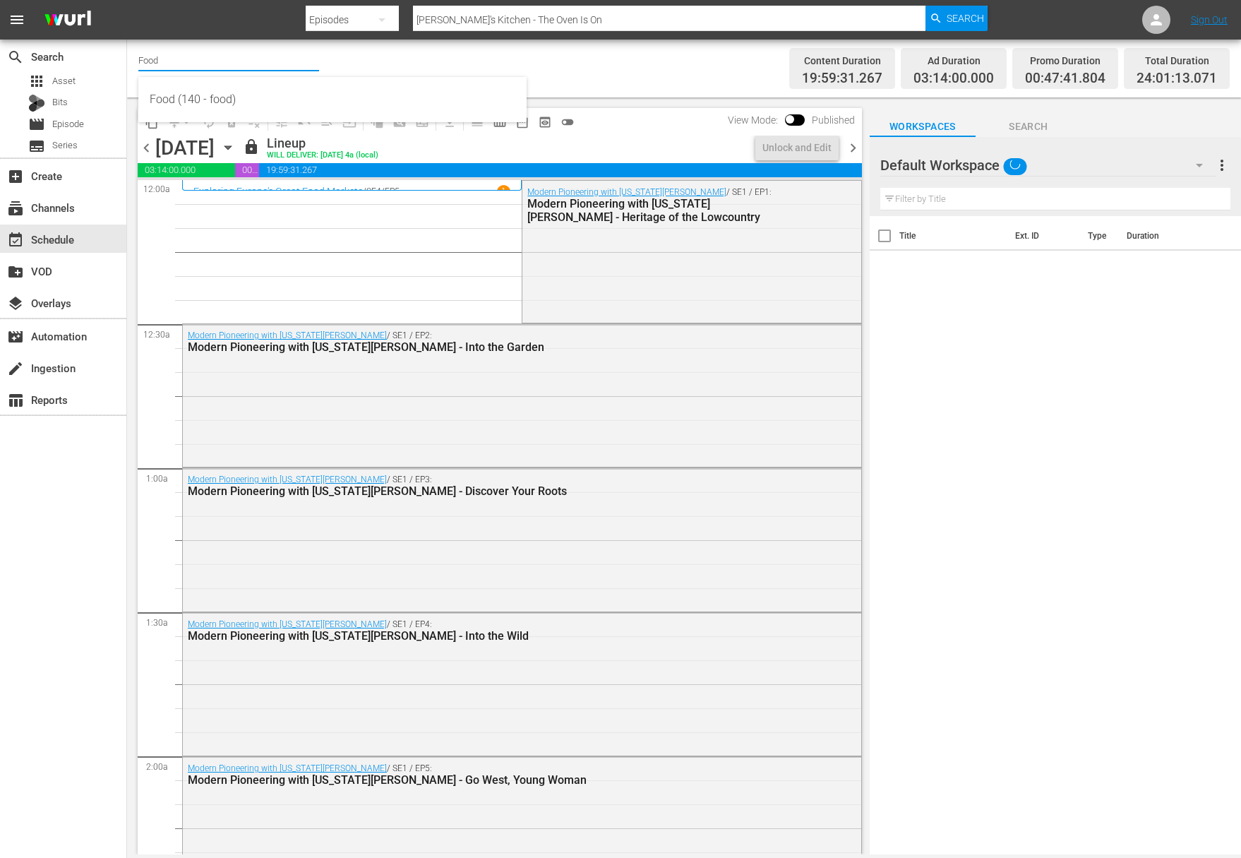
click at [198, 65] on input "Food" at bounding box center [228, 60] width 181 height 34
click at [200, 90] on div "Food (140 - food)" at bounding box center [333, 100] width 366 height 34
type input "Food (140 - food)"
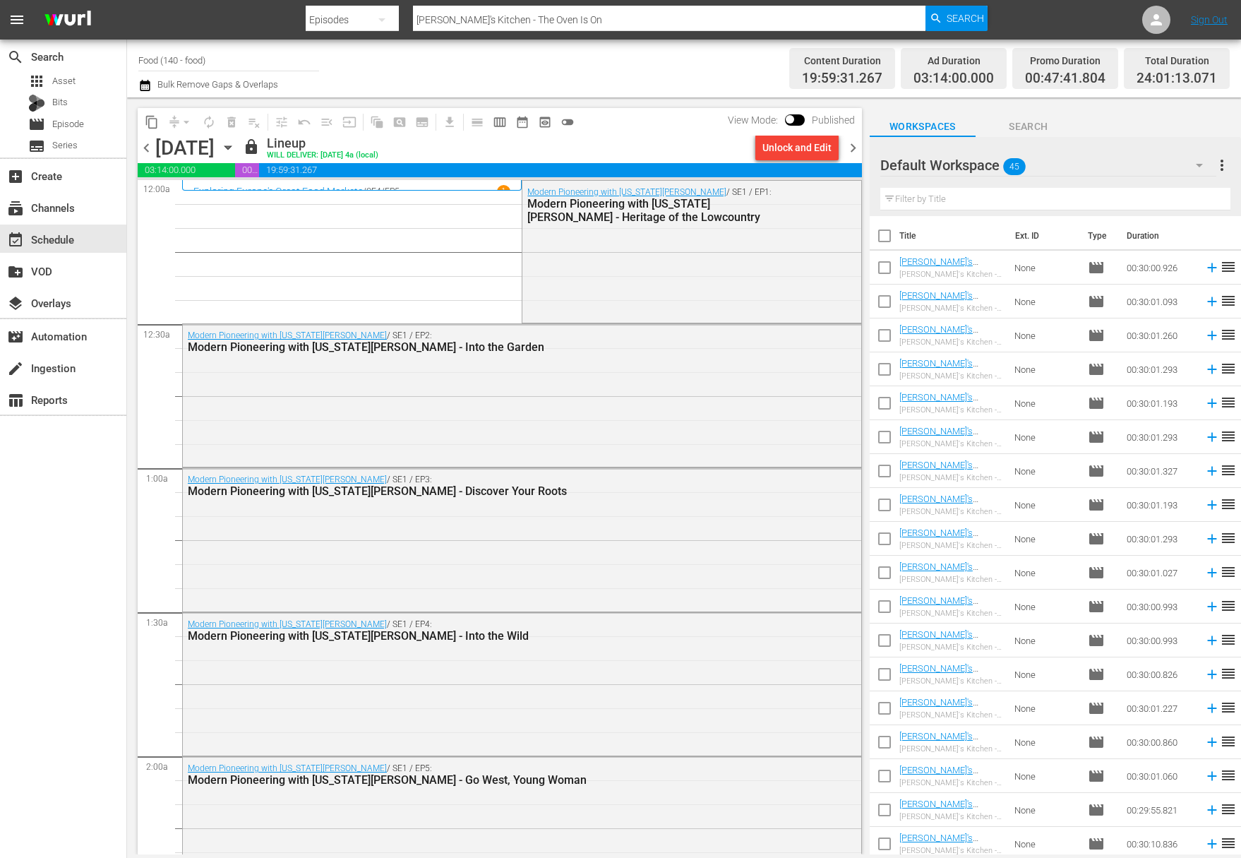
click at [236, 150] on icon "button" at bounding box center [228, 148] width 16 height 16
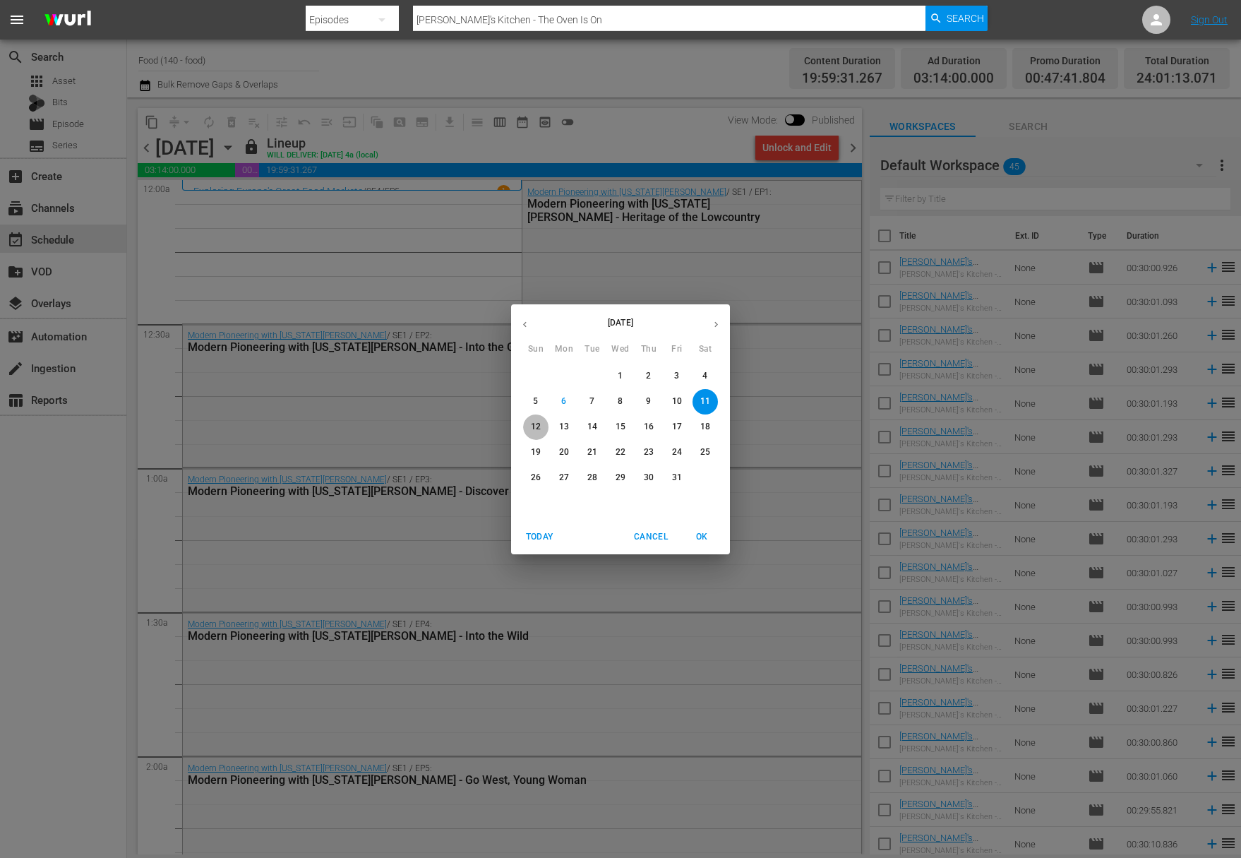
click at [539, 426] on p "12" at bounding box center [536, 427] width 10 height 12
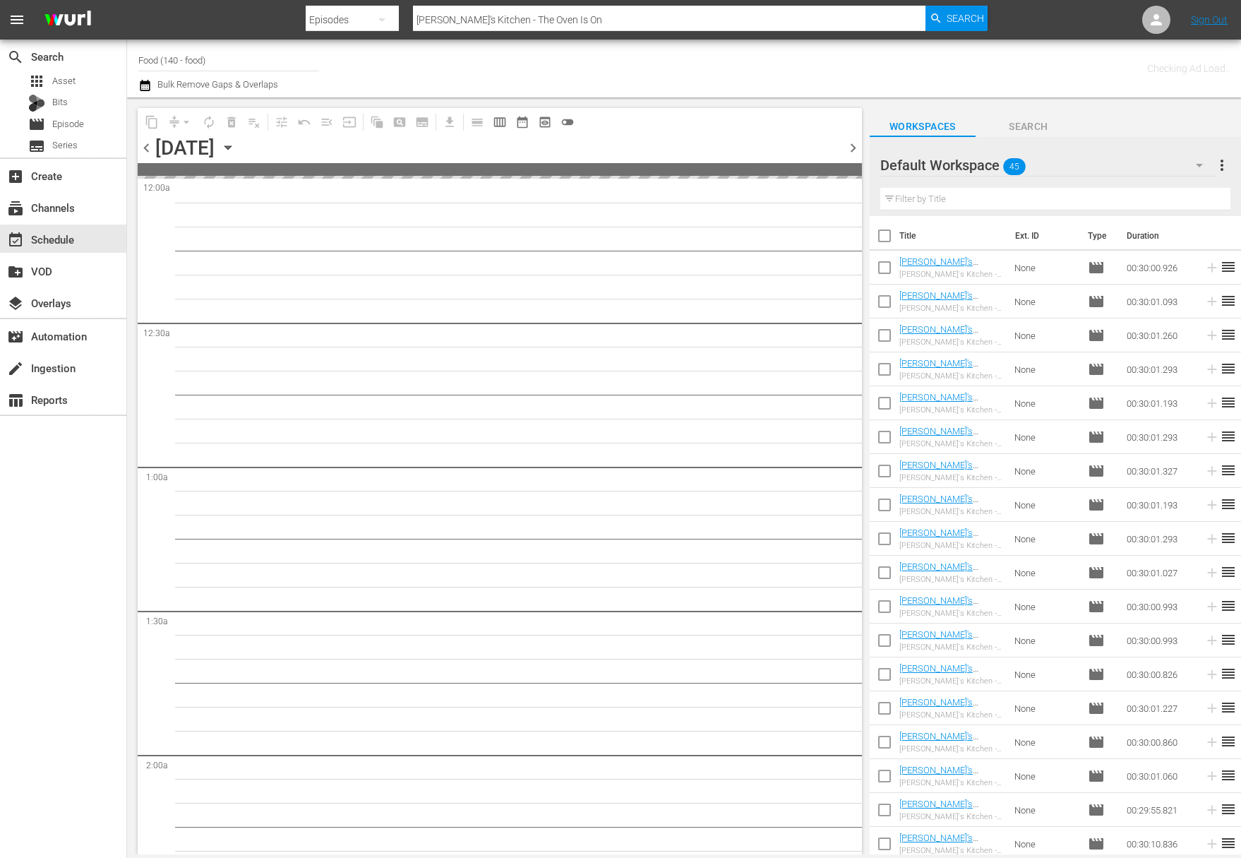
click at [888, 236] on input "checkbox" at bounding box center [885, 239] width 30 height 30
checkbox input "true"
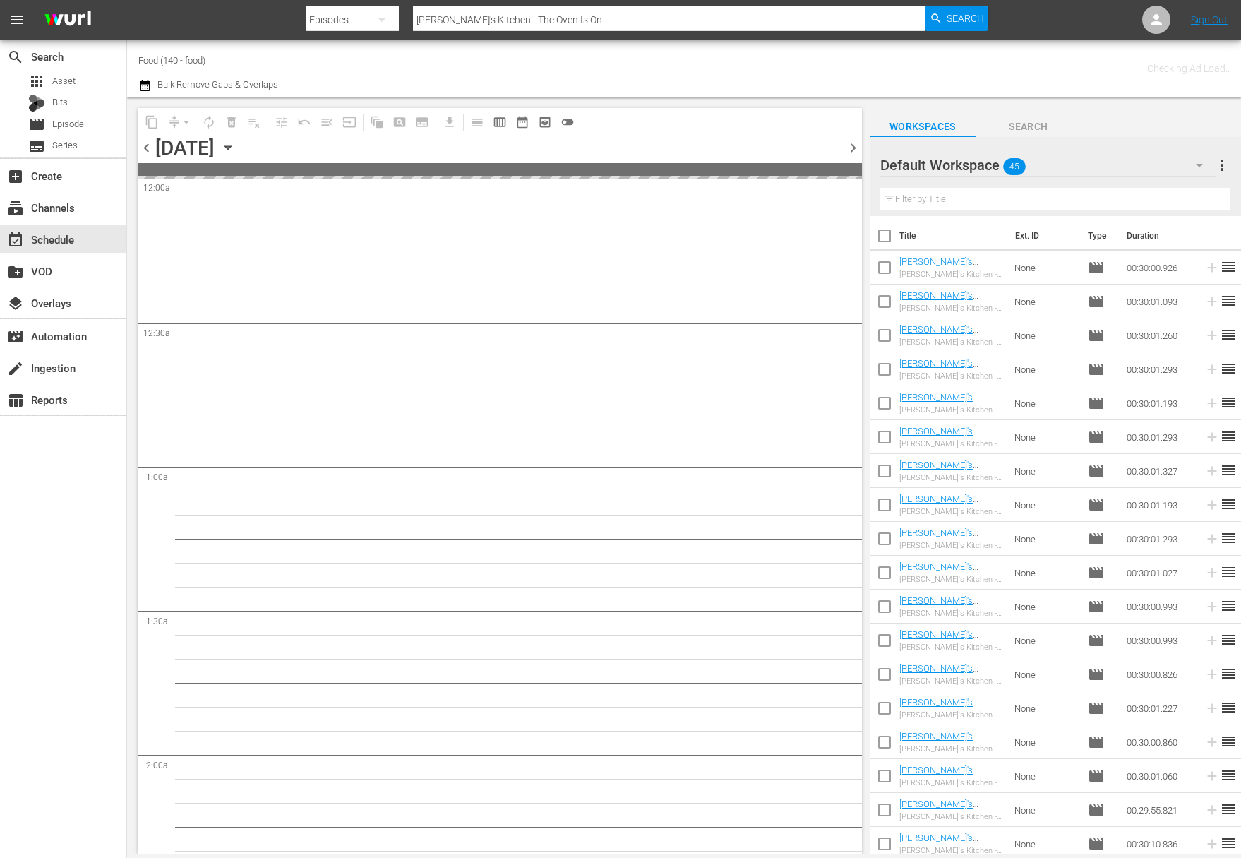
checkbox input "true"
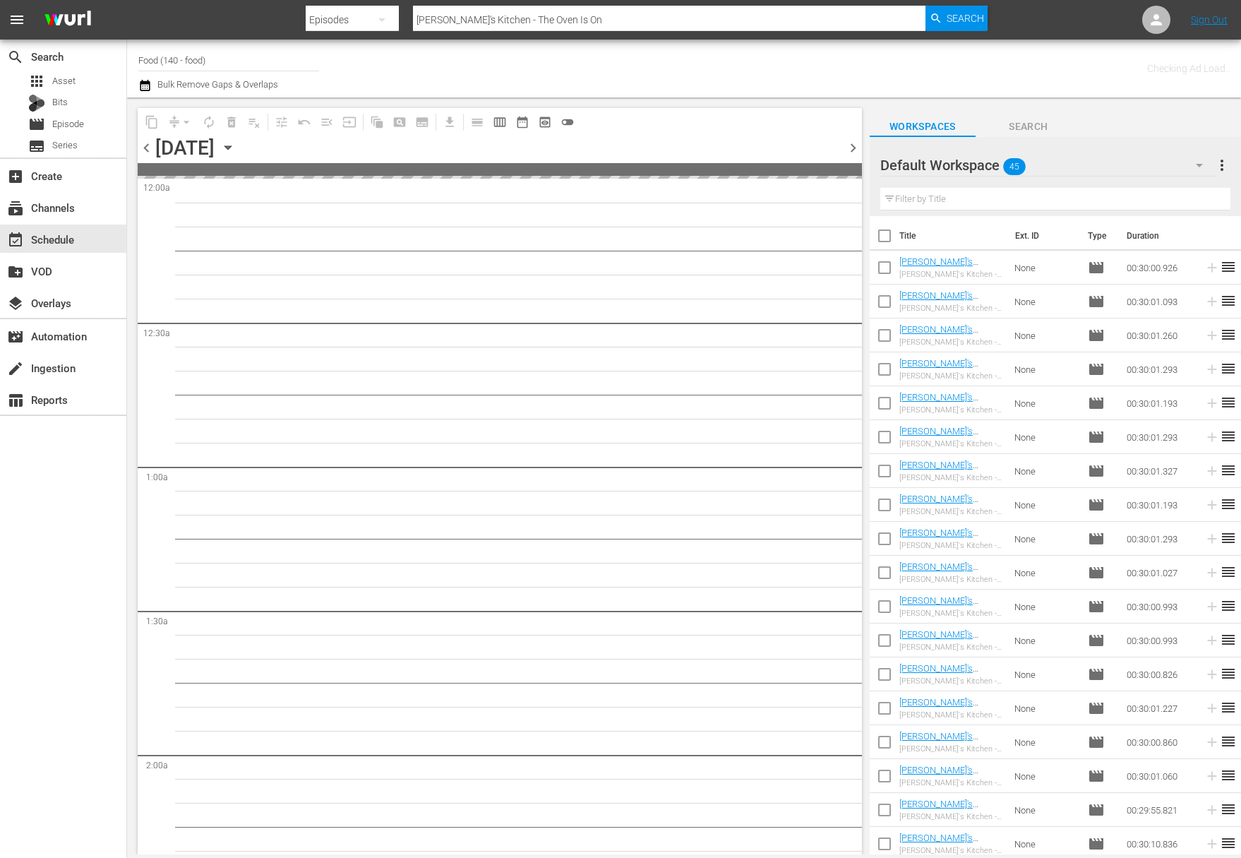
checkbox input "true"
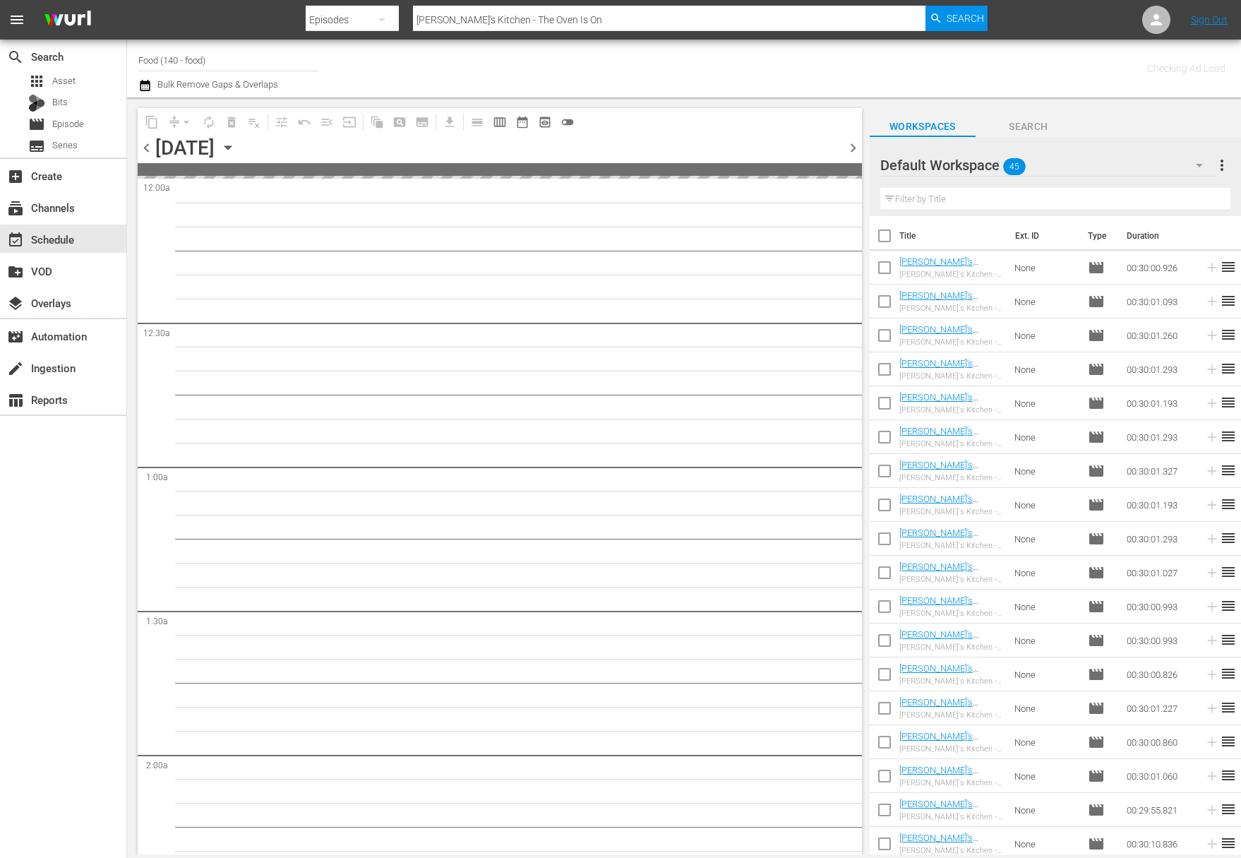
checkbox input "true"
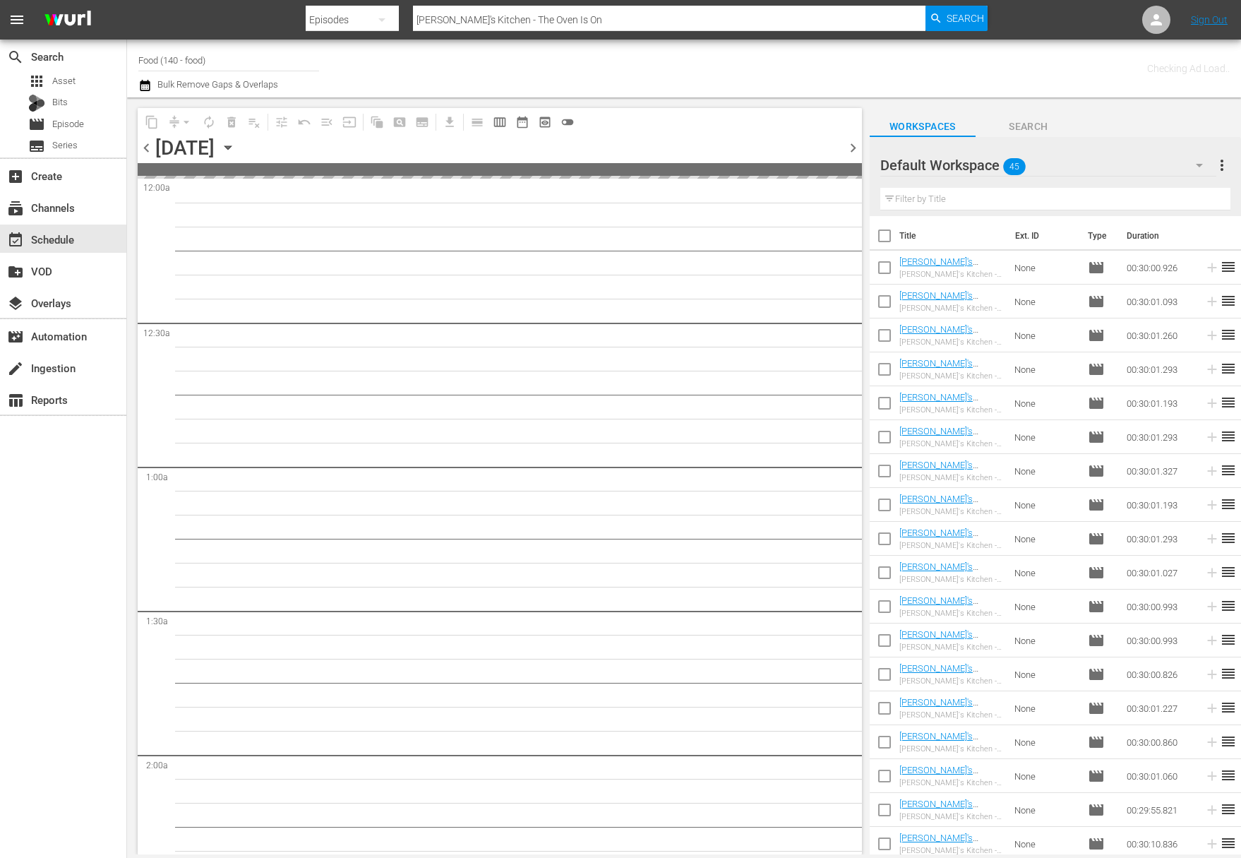
checkbox input "true"
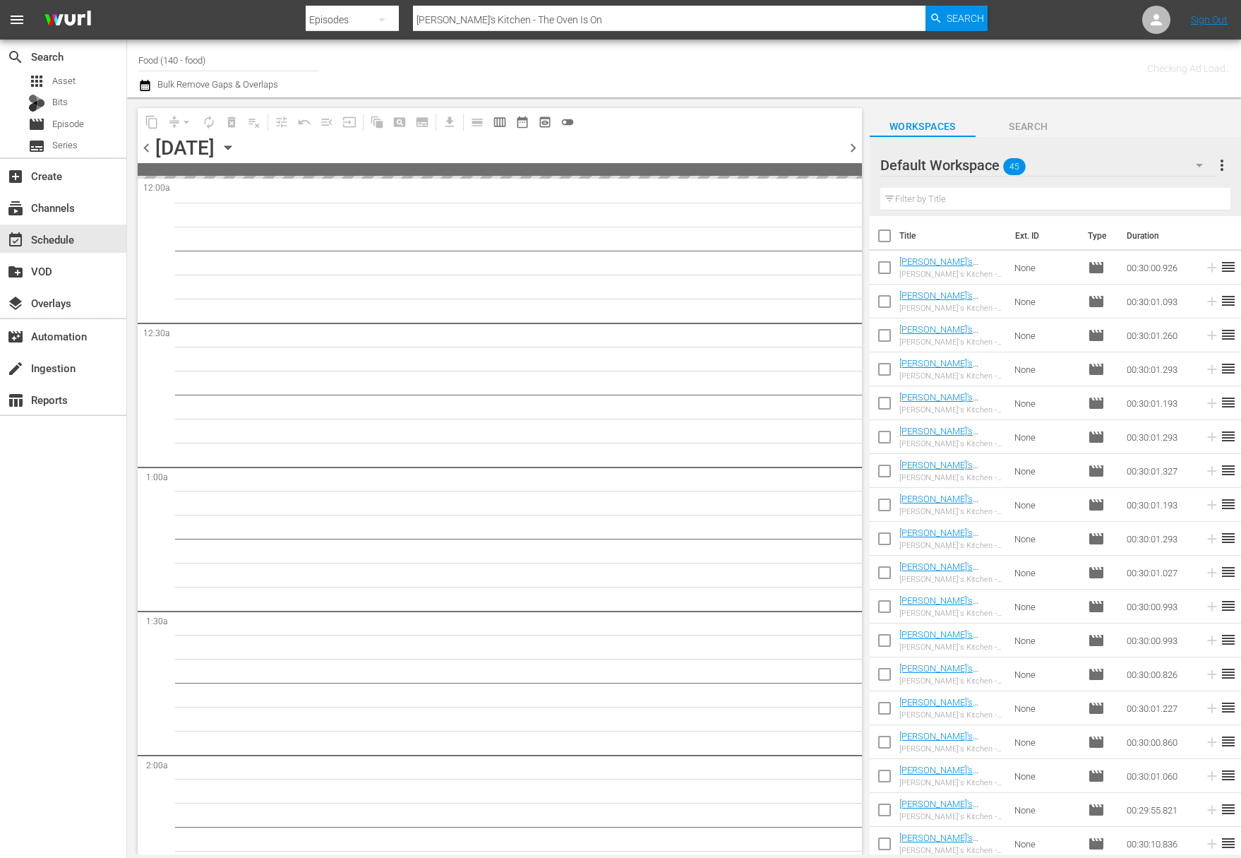
checkbox input "true"
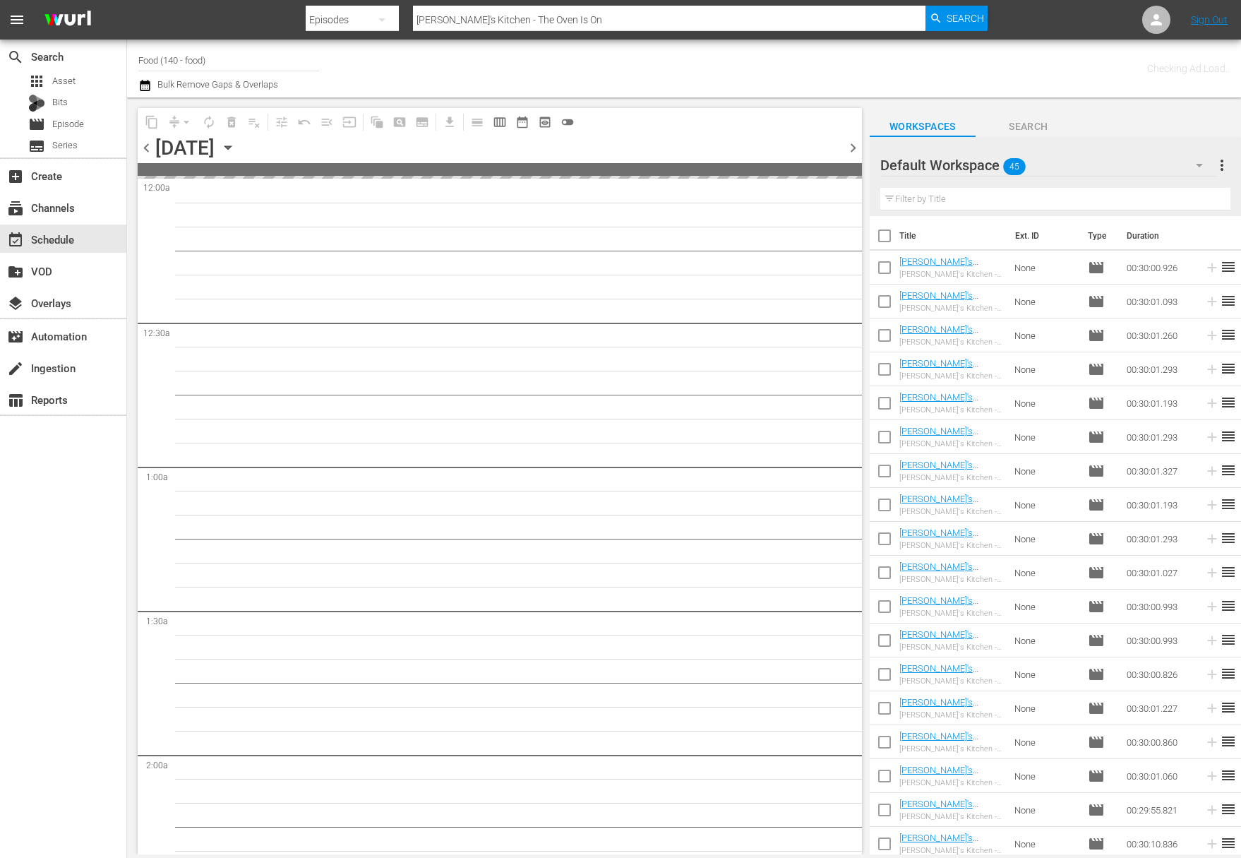
checkbox input "true"
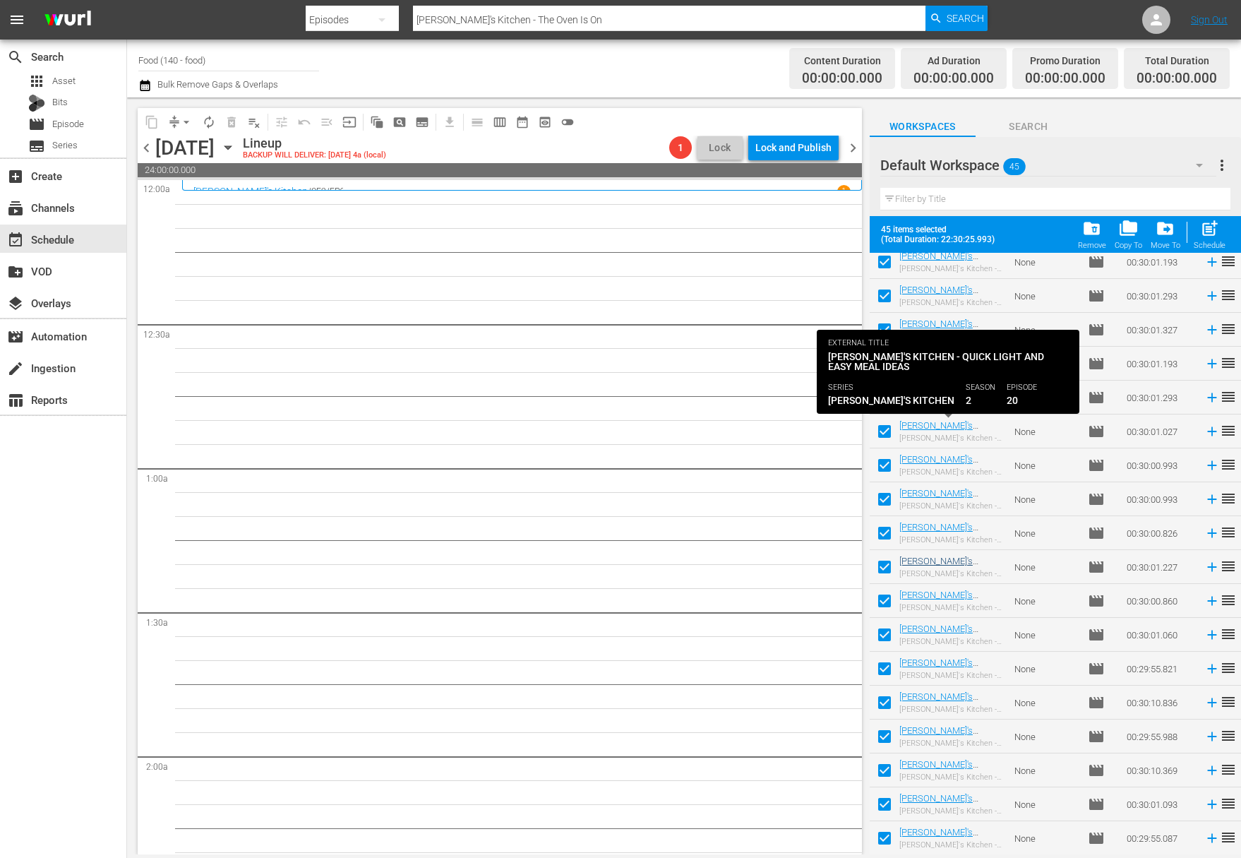
scroll to position [956, 0]
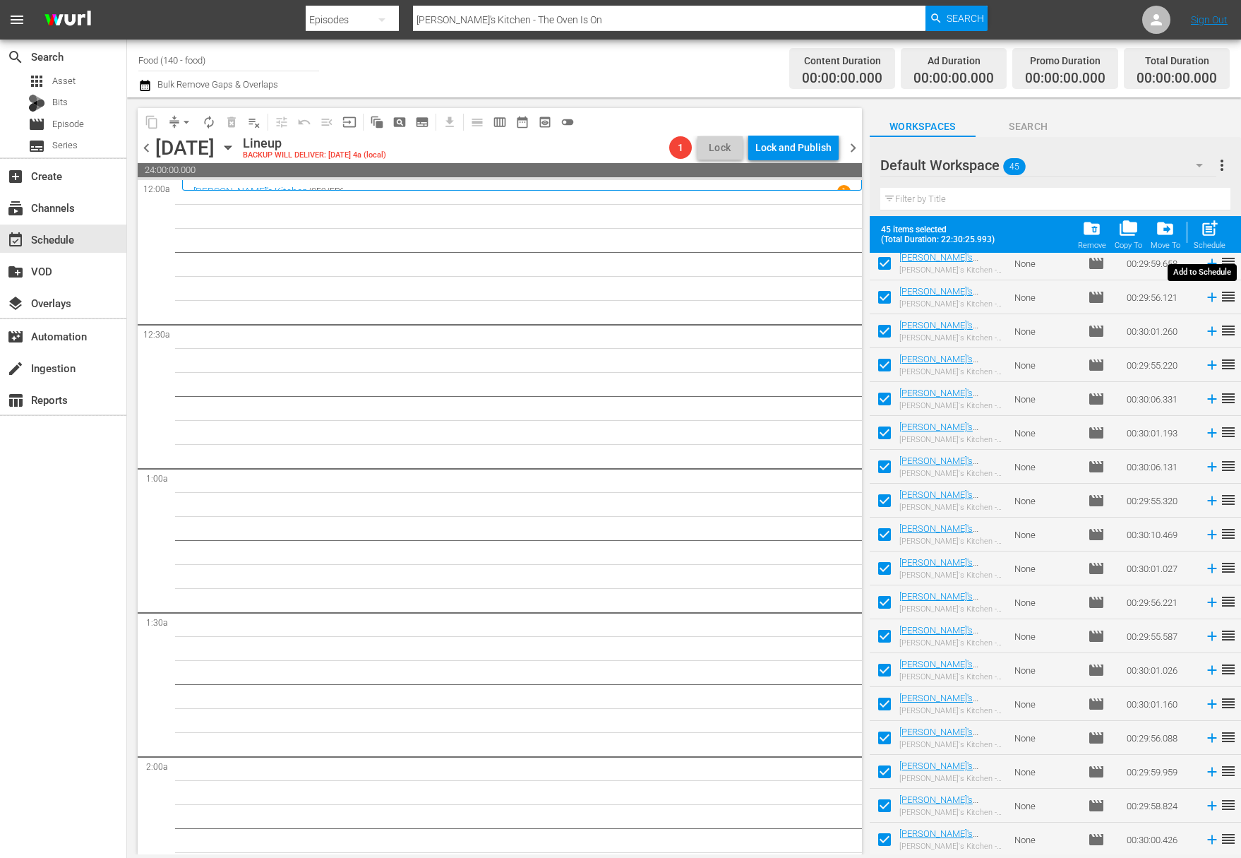
click at [1219, 236] on span "post_add" at bounding box center [1209, 228] width 19 height 19
checkbox input "false"
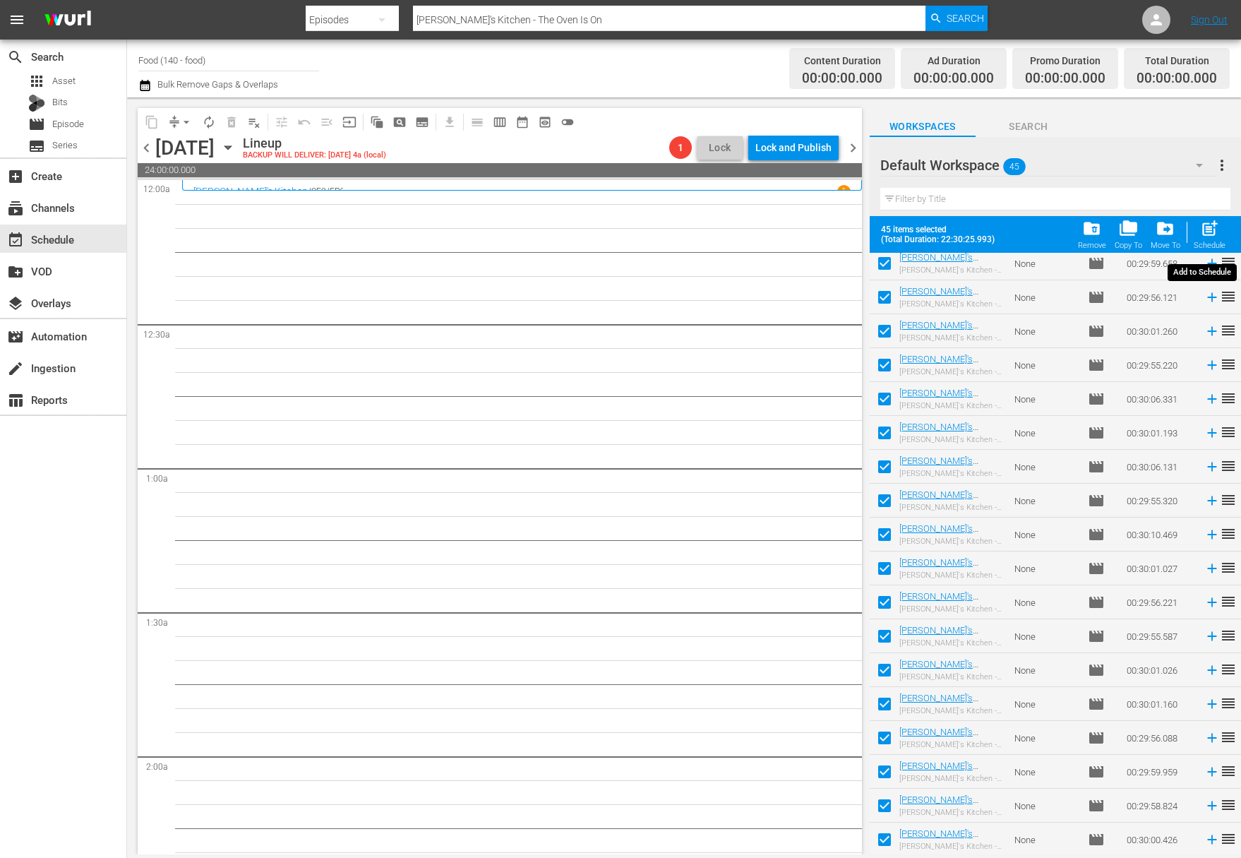
checkbox input "false"
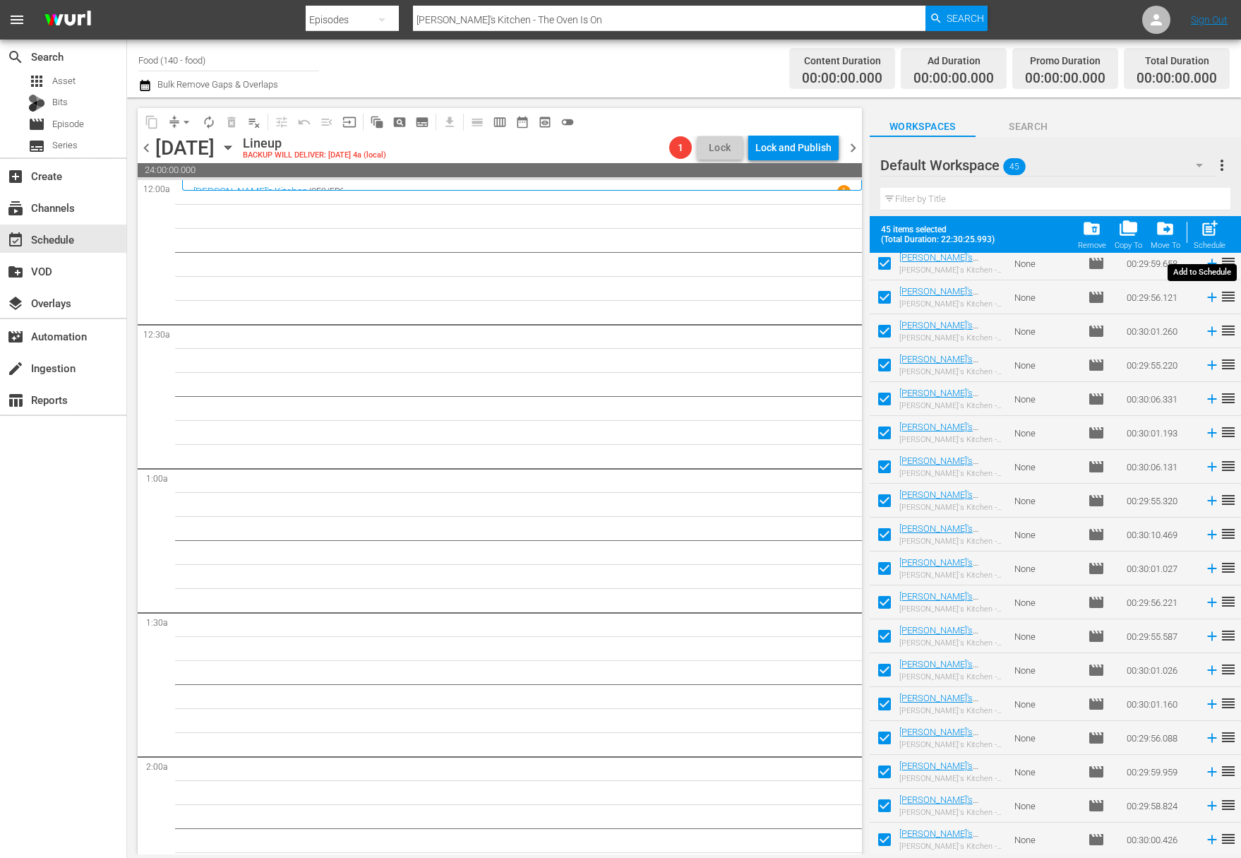
checkbox input "false"
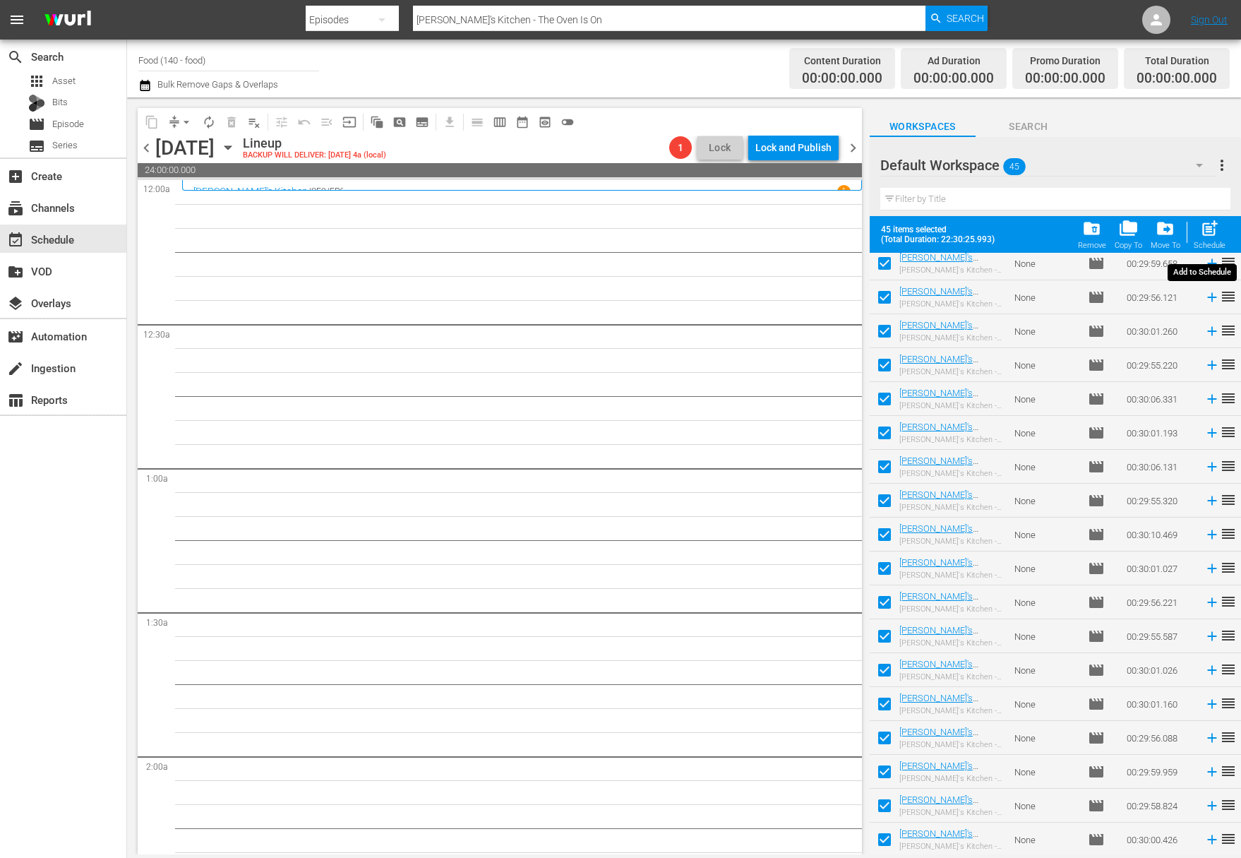
checkbox input "false"
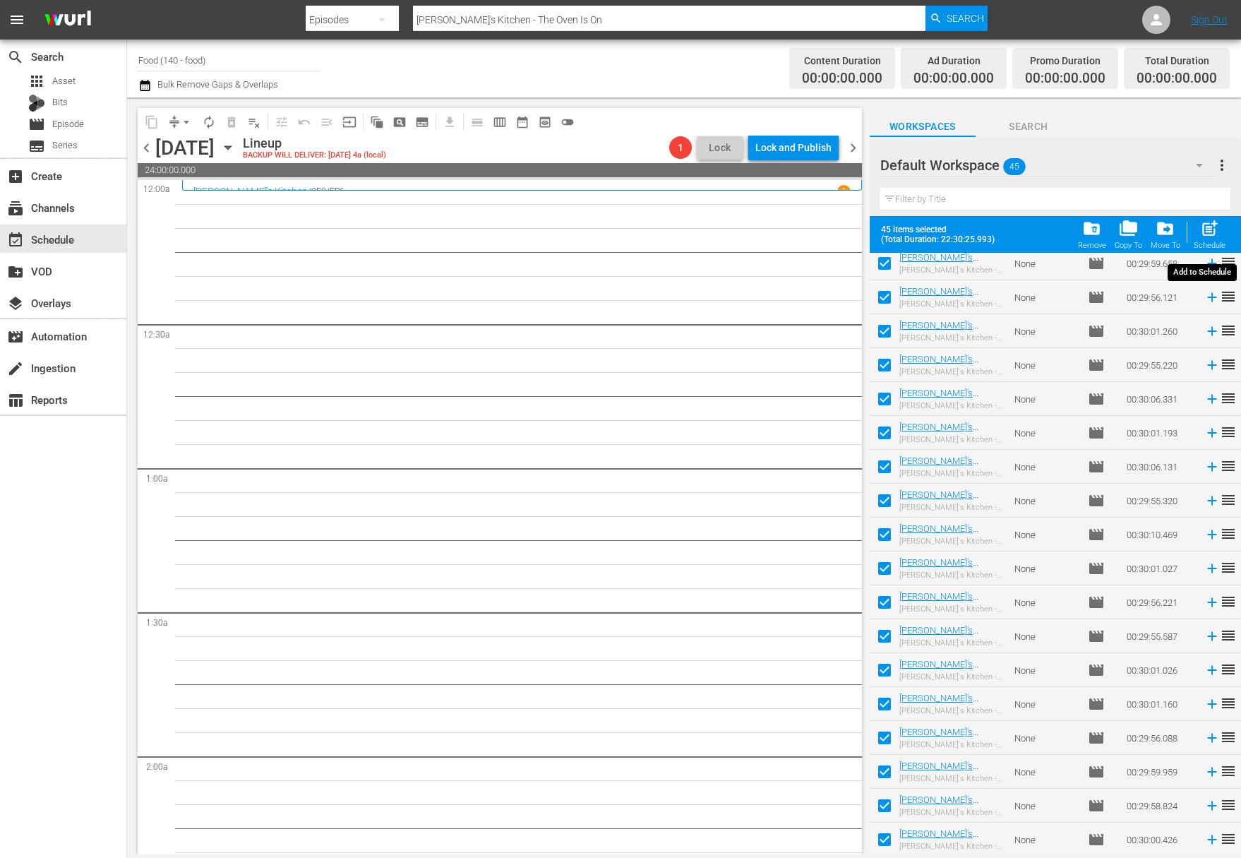
checkbox input "false"
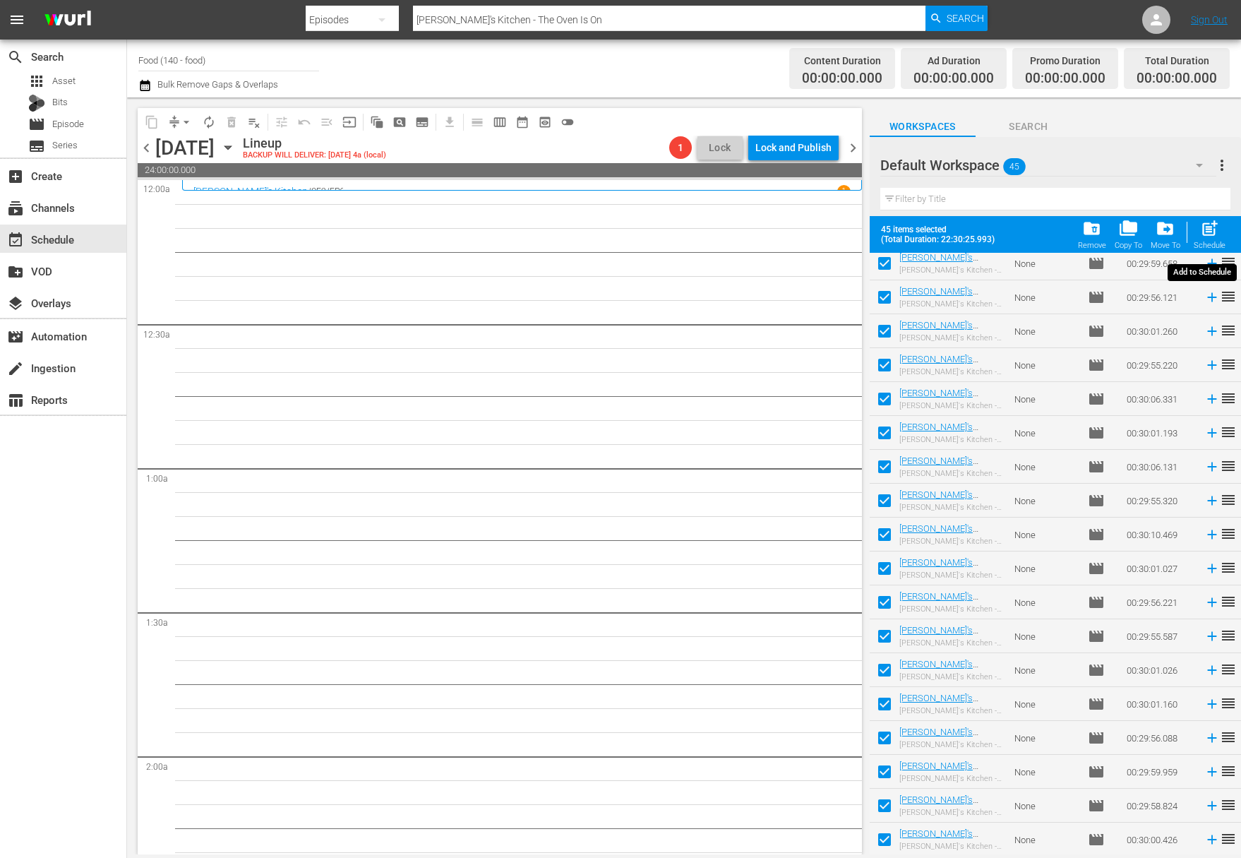
checkbox input "false"
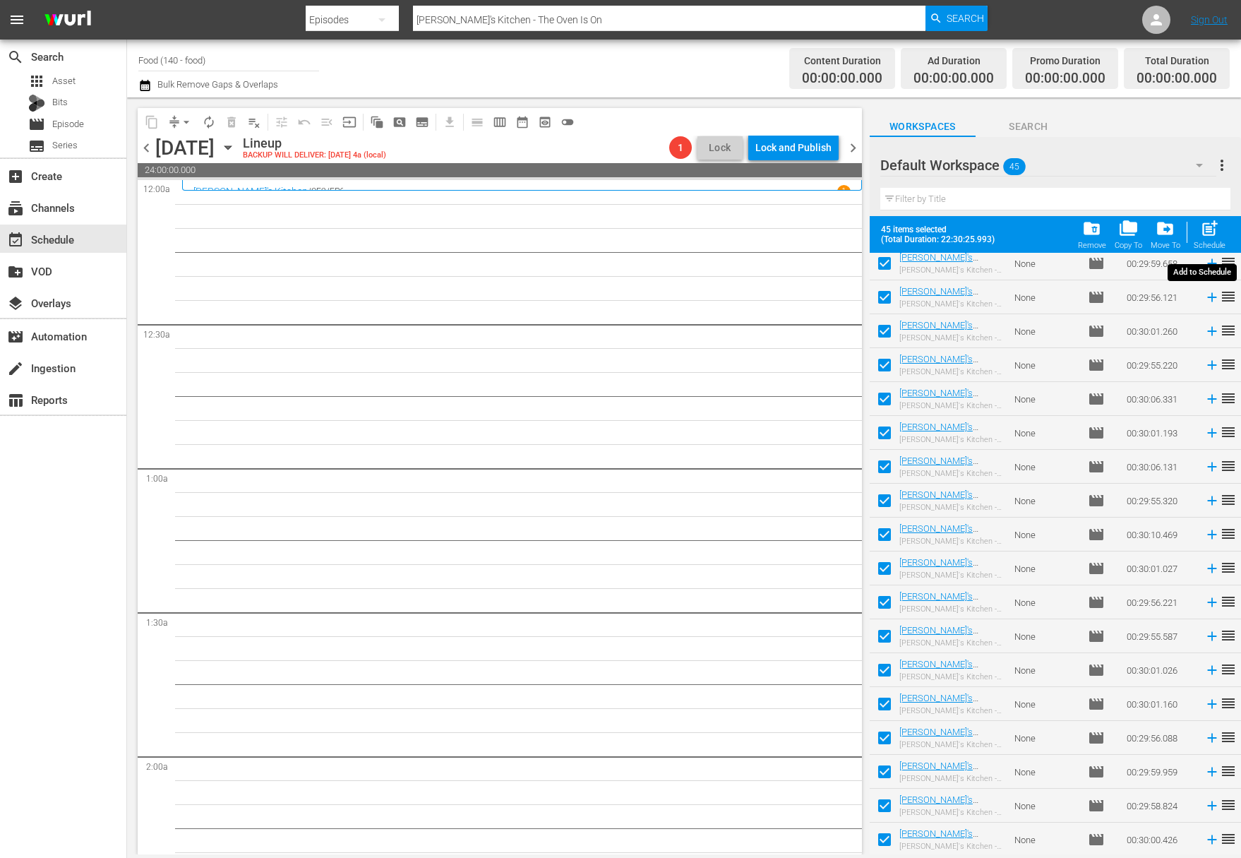
checkbox input "false"
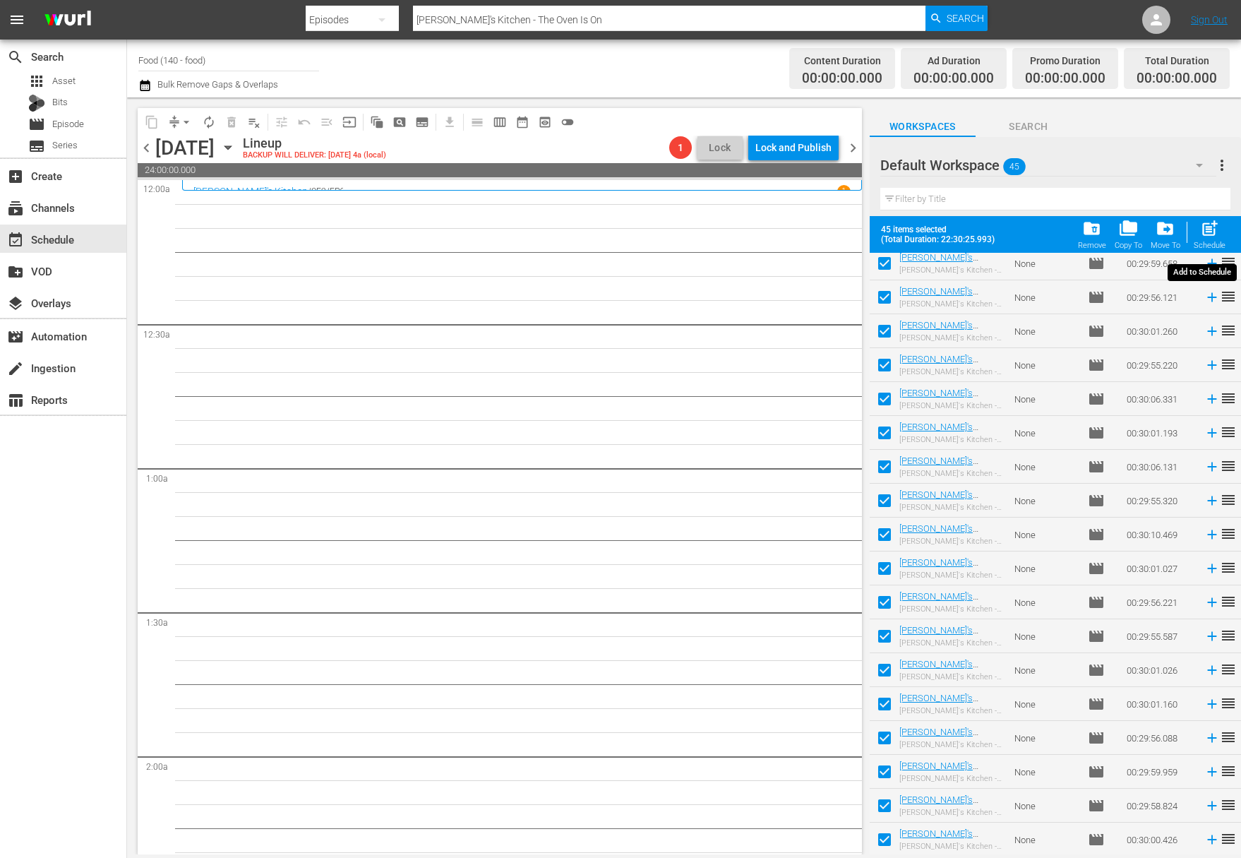
checkbox input "false"
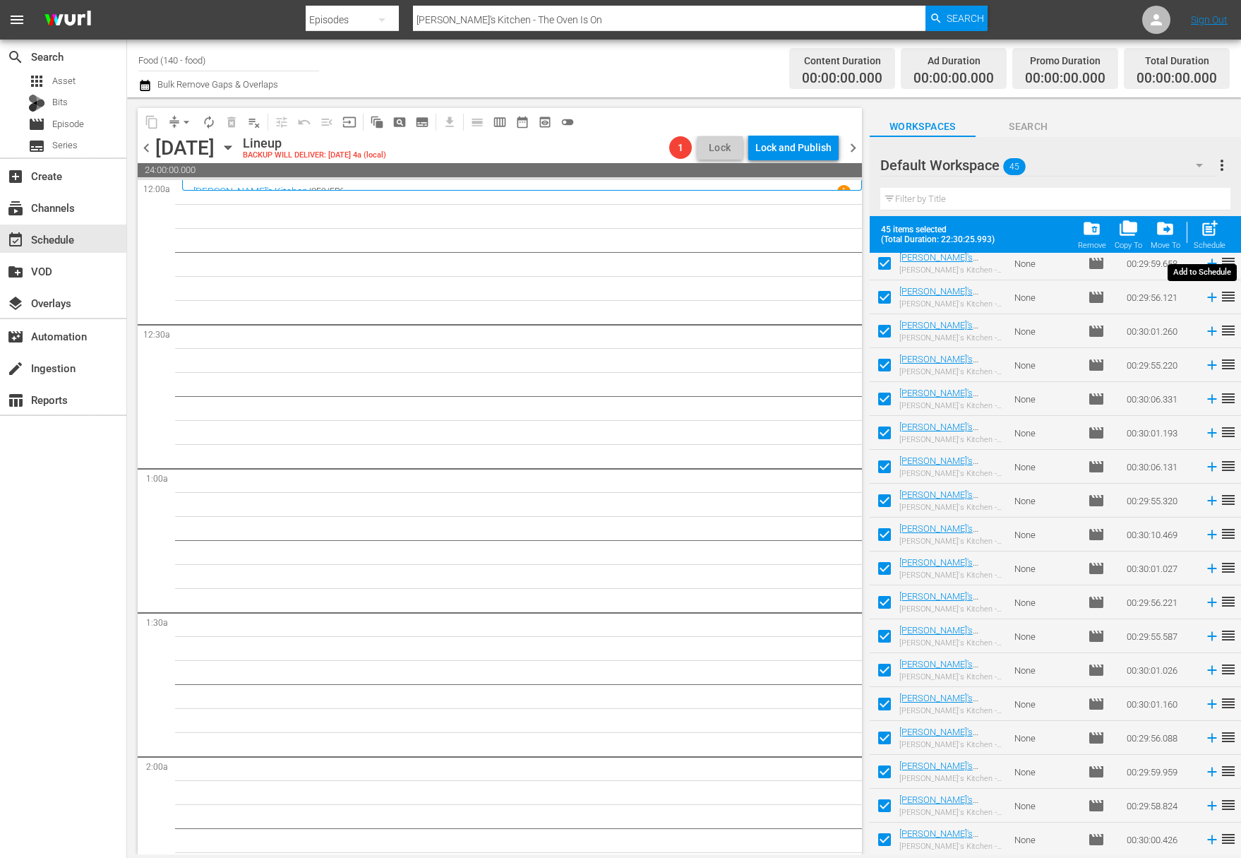
checkbox input "false"
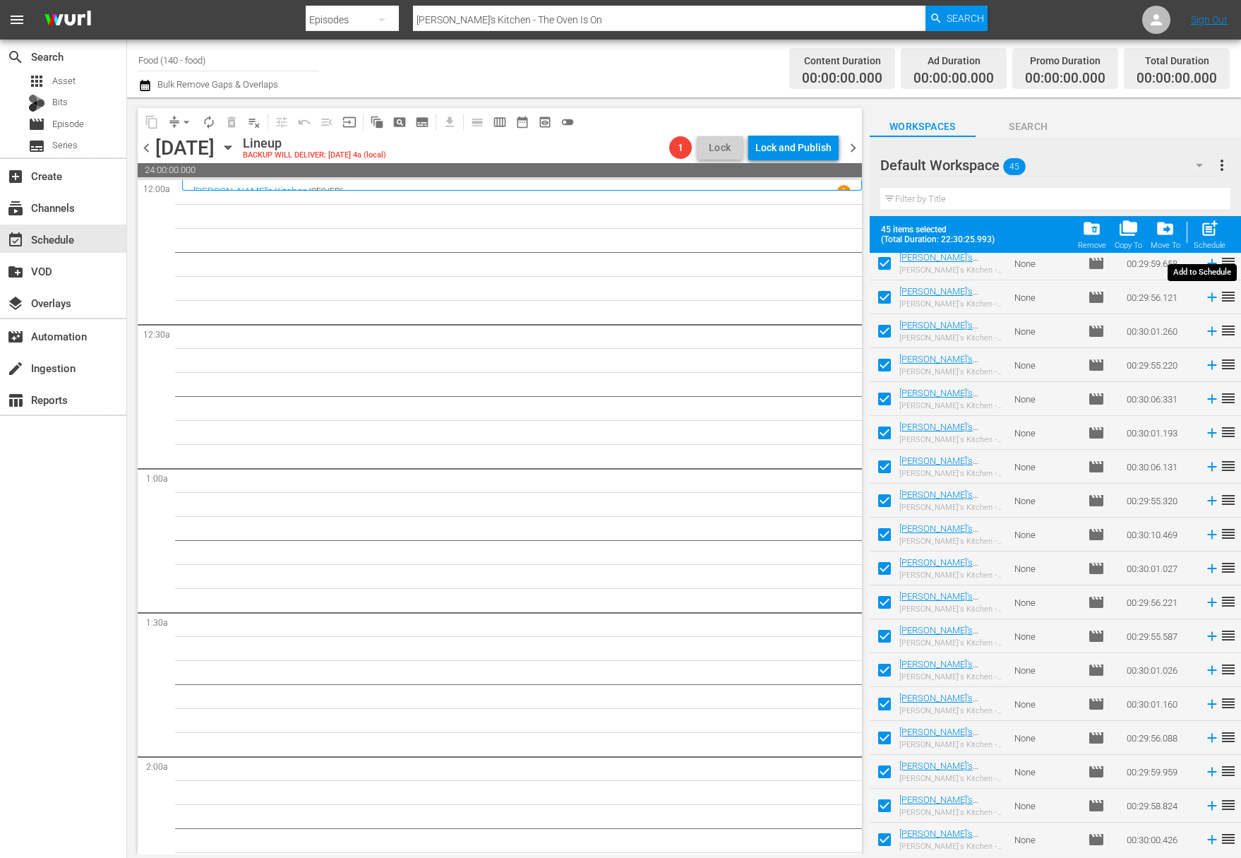
checkbox input "false"
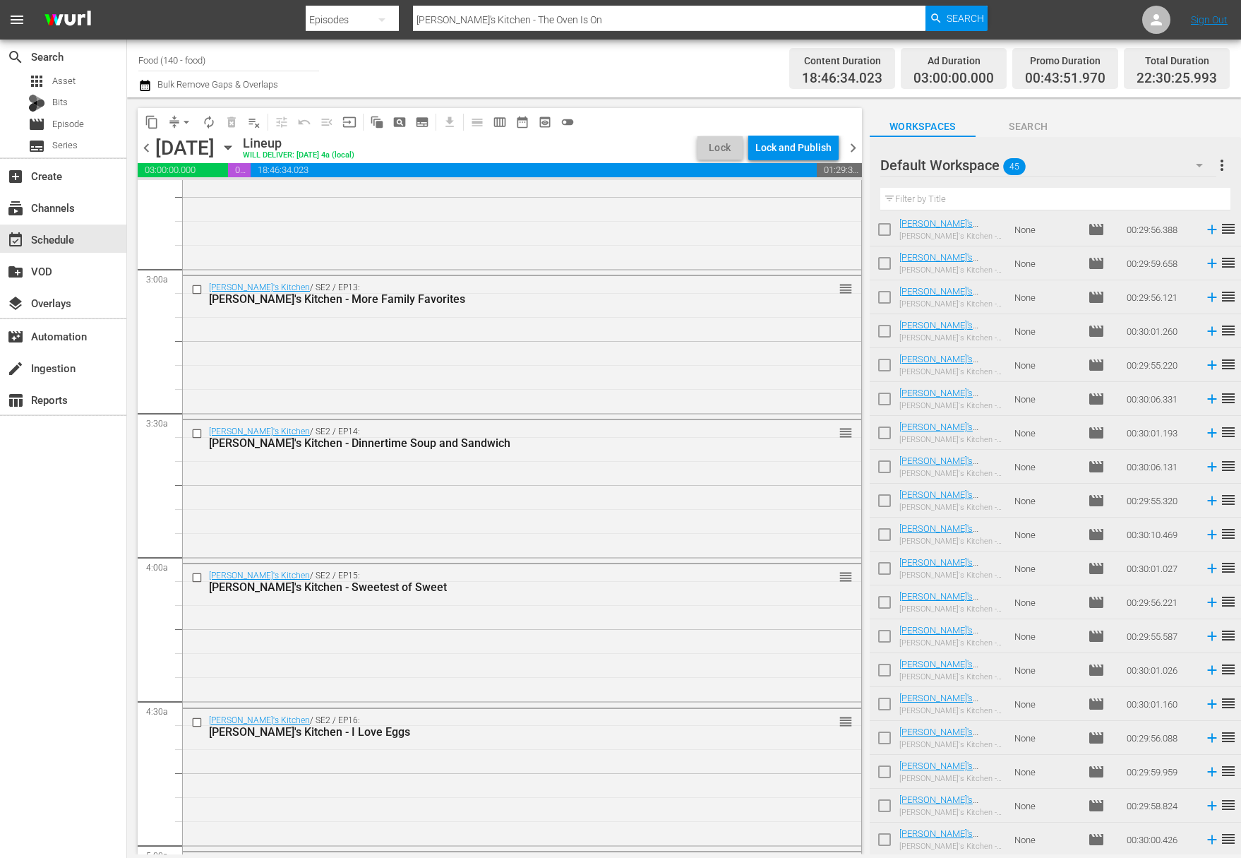
scroll to position [834, 0]
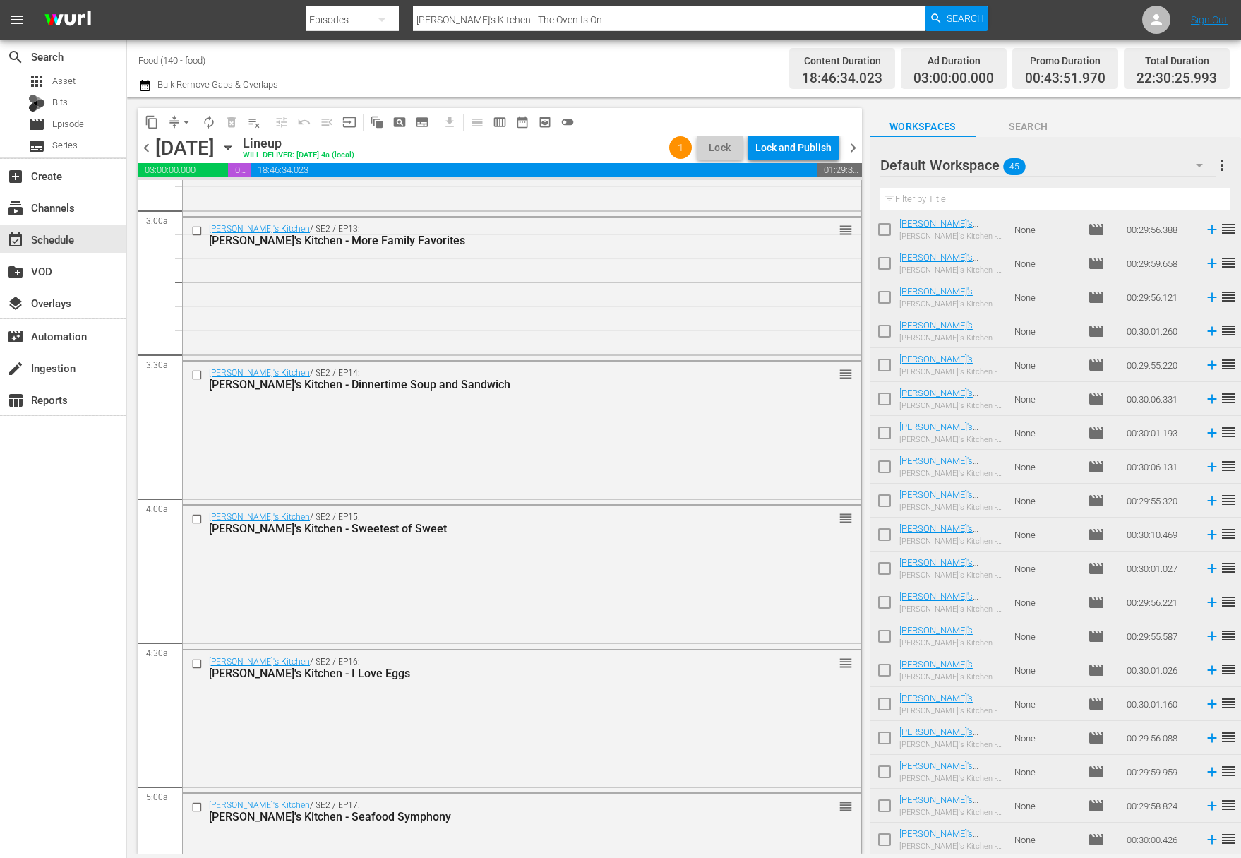
click at [183, 118] on span "arrow_drop_down" at bounding box center [186, 122] width 14 height 14
click at [183, 152] on li "Align to Midnight" at bounding box center [187, 150] width 148 height 23
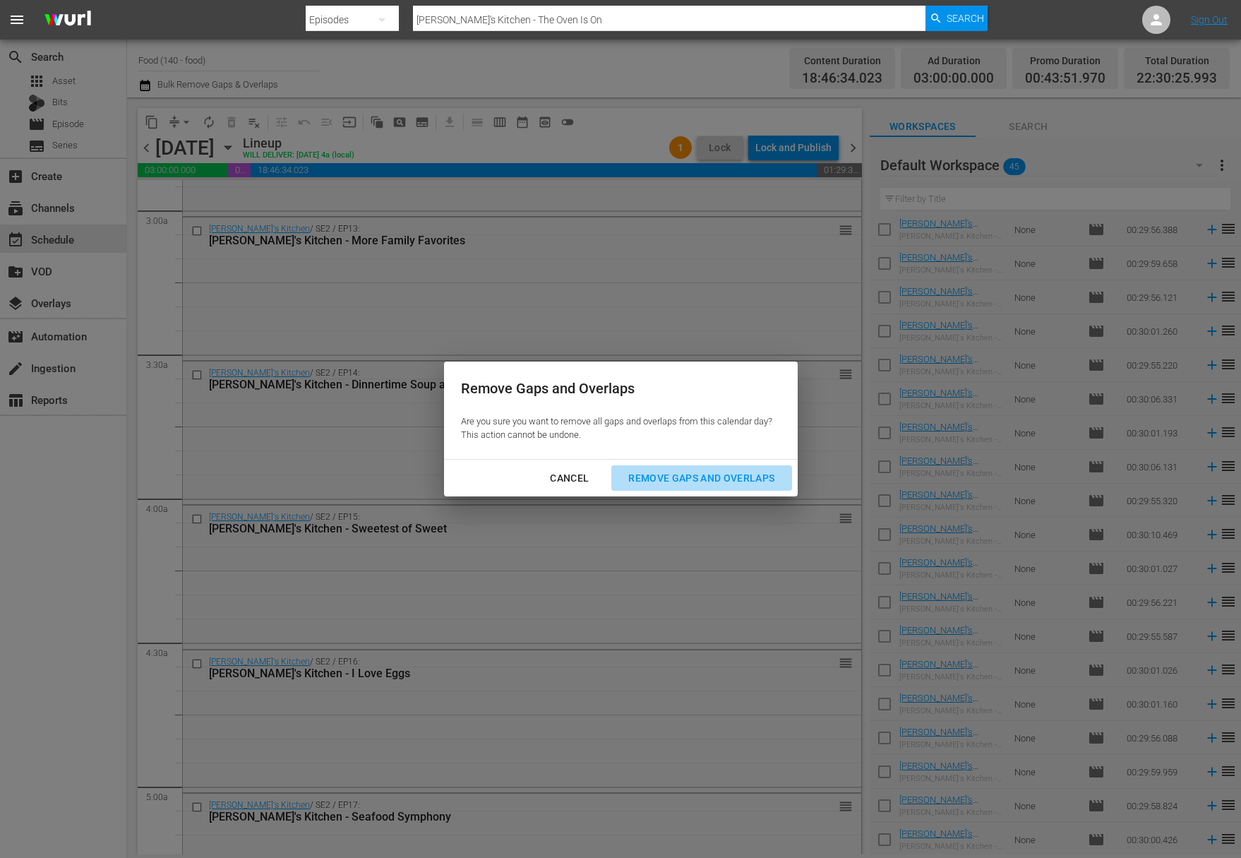
click at [740, 481] on div "Remove Gaps and Overlaps" at bounding box center [701, 478] width 169 height 18
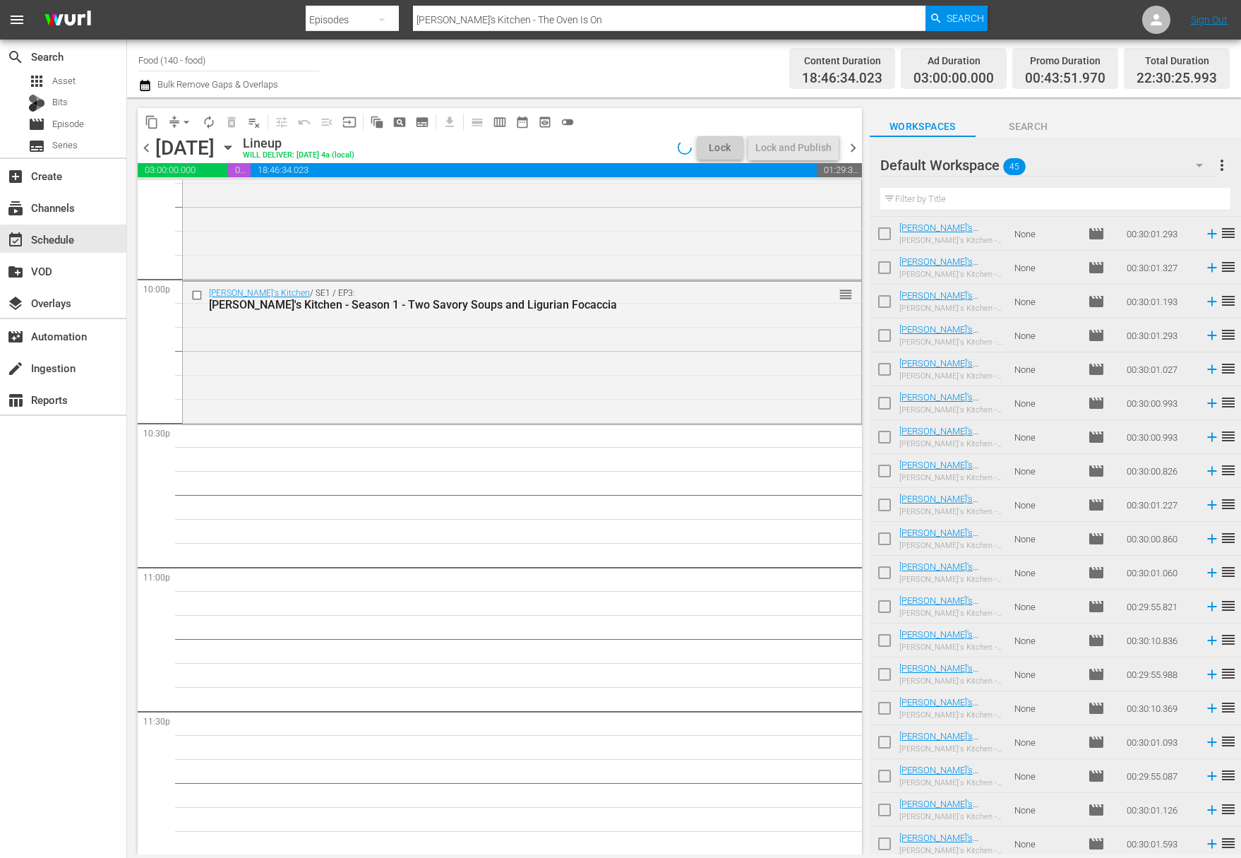
scroll to position [919, 0]
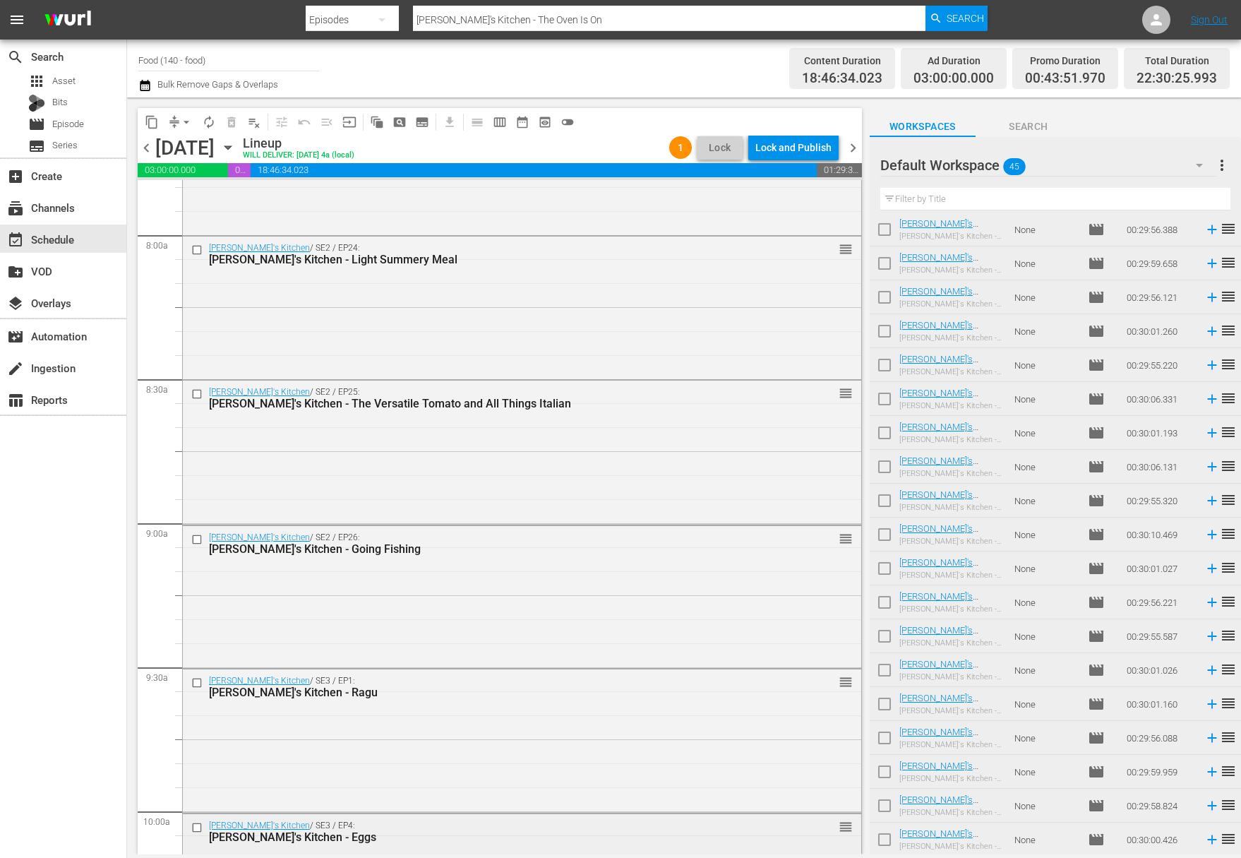
scroll to position [2119, 0]
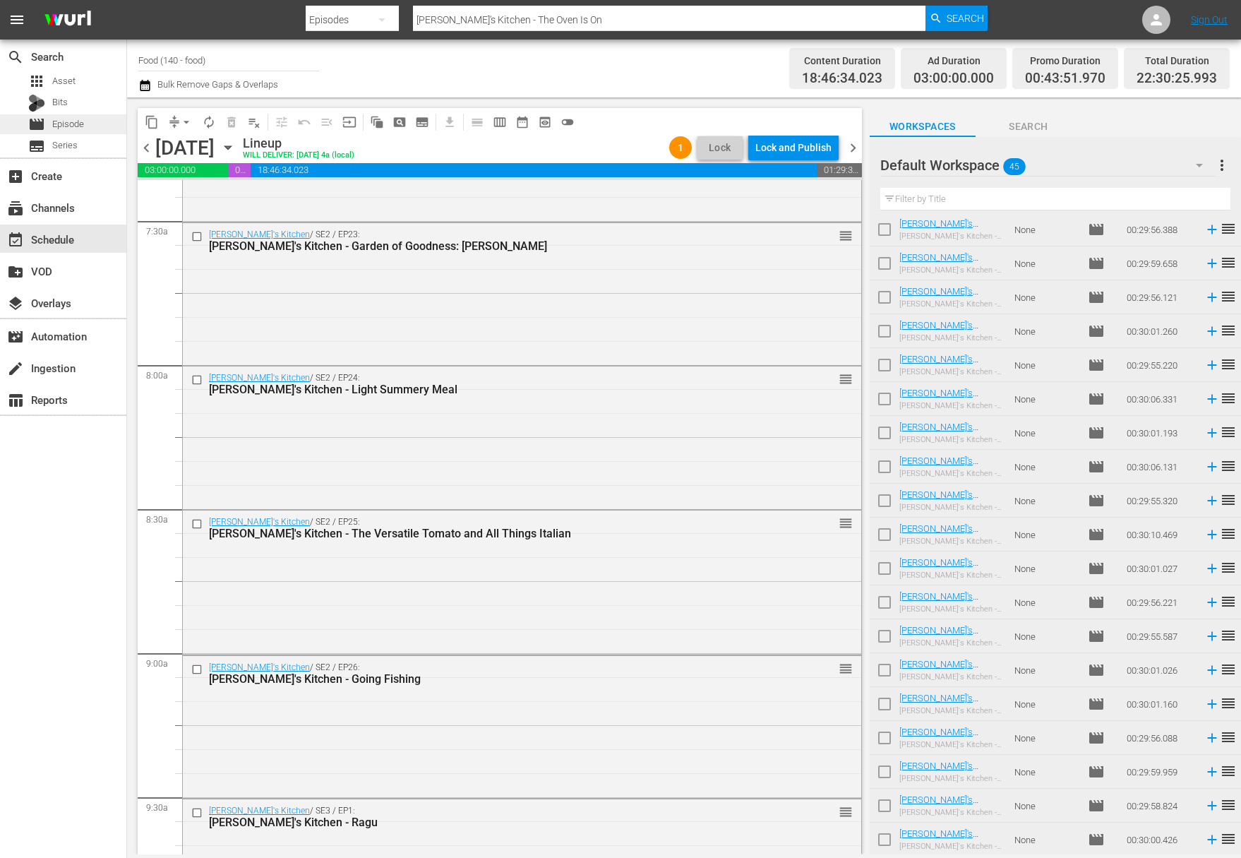
click at [96, 121] on div "movie Episode" at bounding box center [63, 124] width 126 height 20
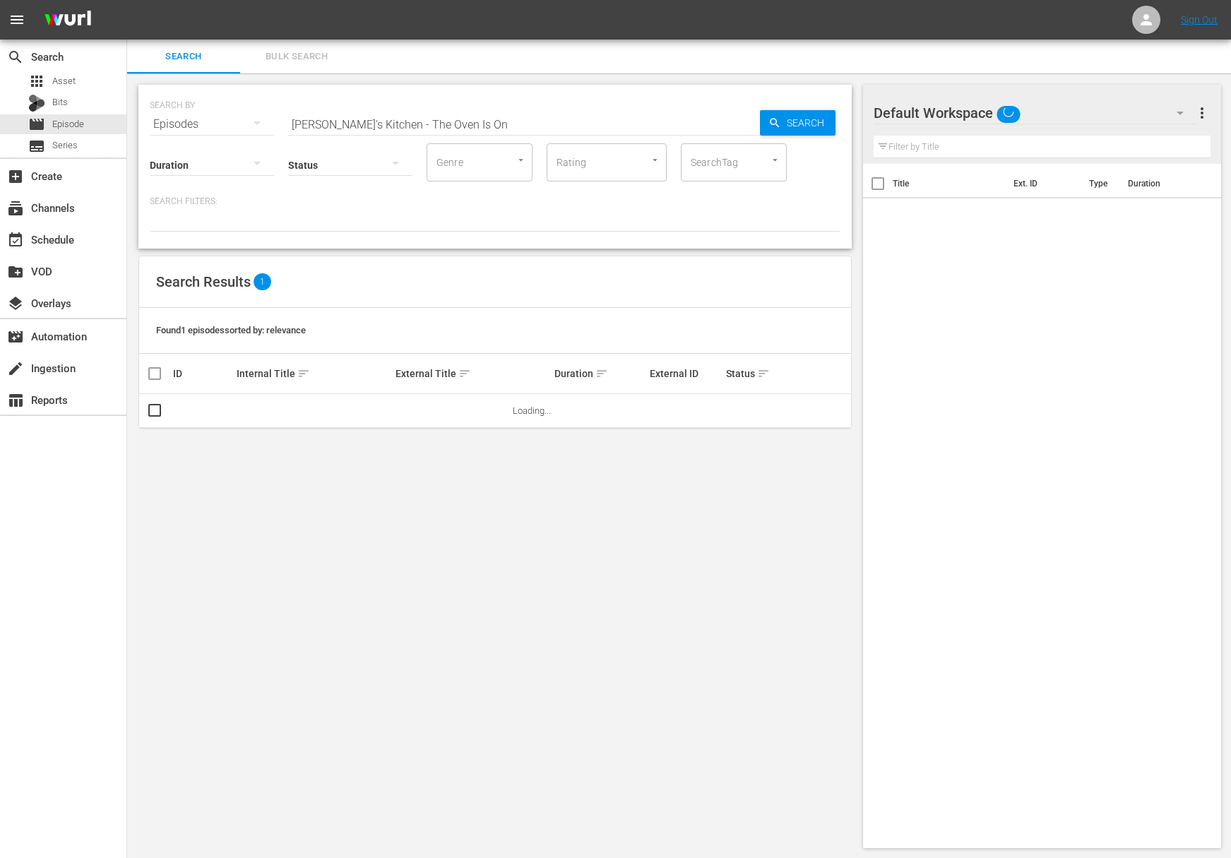
click at [411, 119] on input "Lidia's Kitchen - The Oven Is On" at bounding box center [524, 124] width 472 height 34
paste input "Crespelle"
type input "Lidia's Kitchen - Crespelle"
click at [769, 122] on icon "button" at bounding box center [774, 122] width 13 height 13
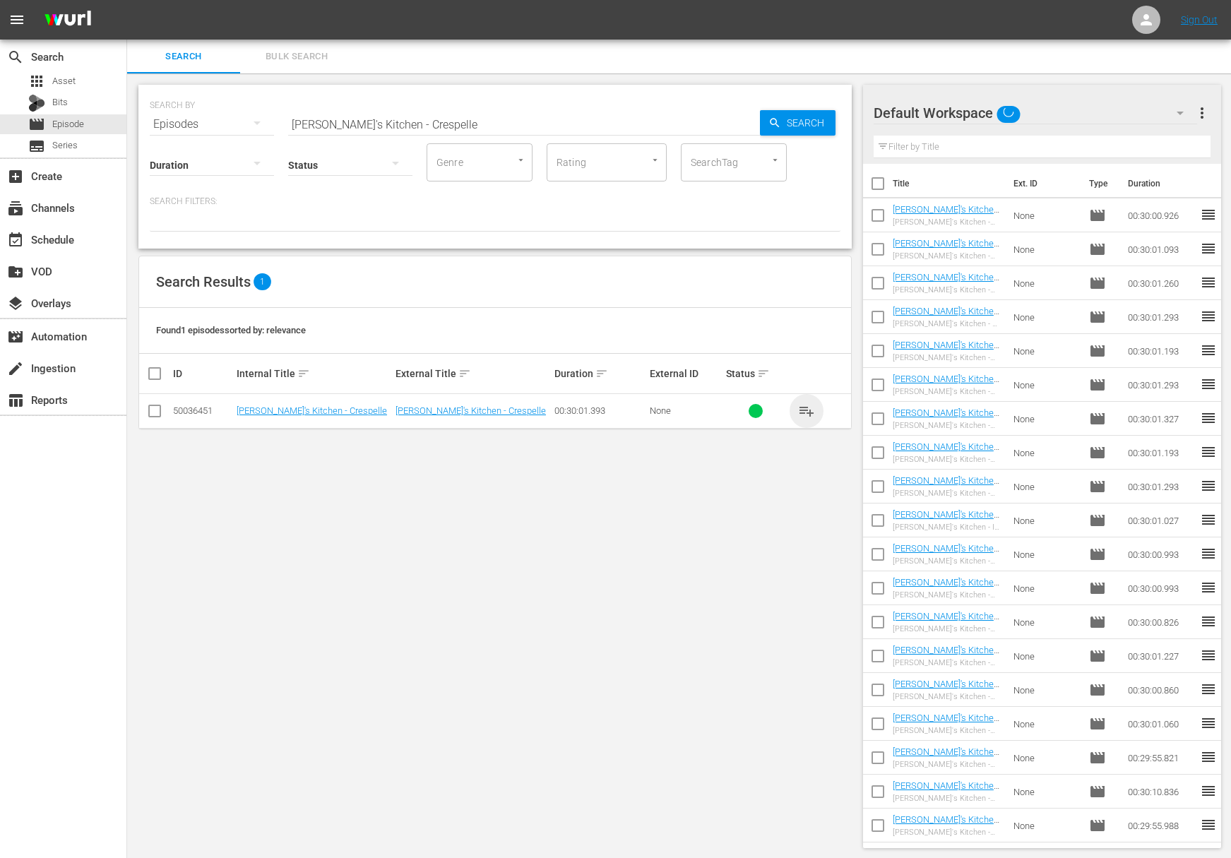
click at [813, 411] on span "playlist_add" at bounding box center [806, 410] width 17 height 17
click at [807, 409] on span "playlist_add" at bounding box center [806, 410] width 17 height 17
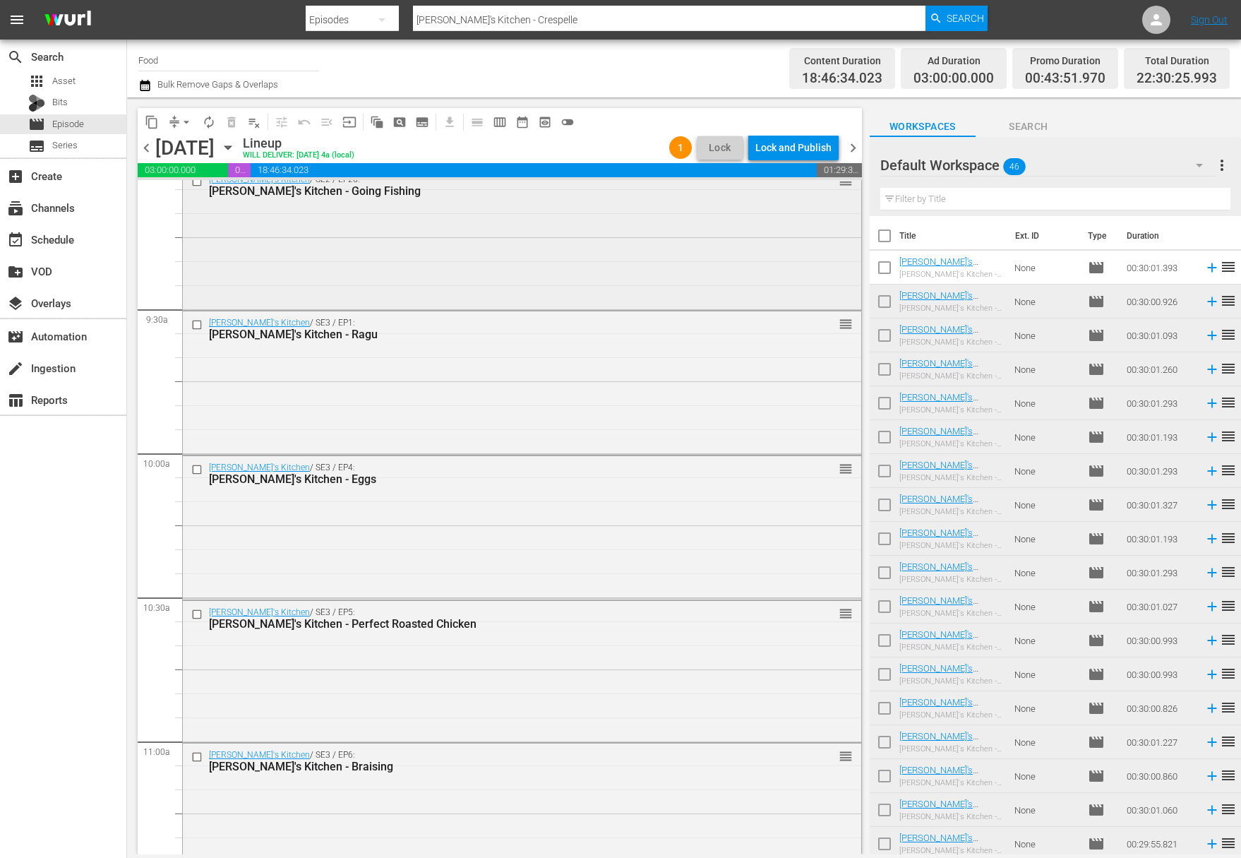
scroll to position [2748, 0]
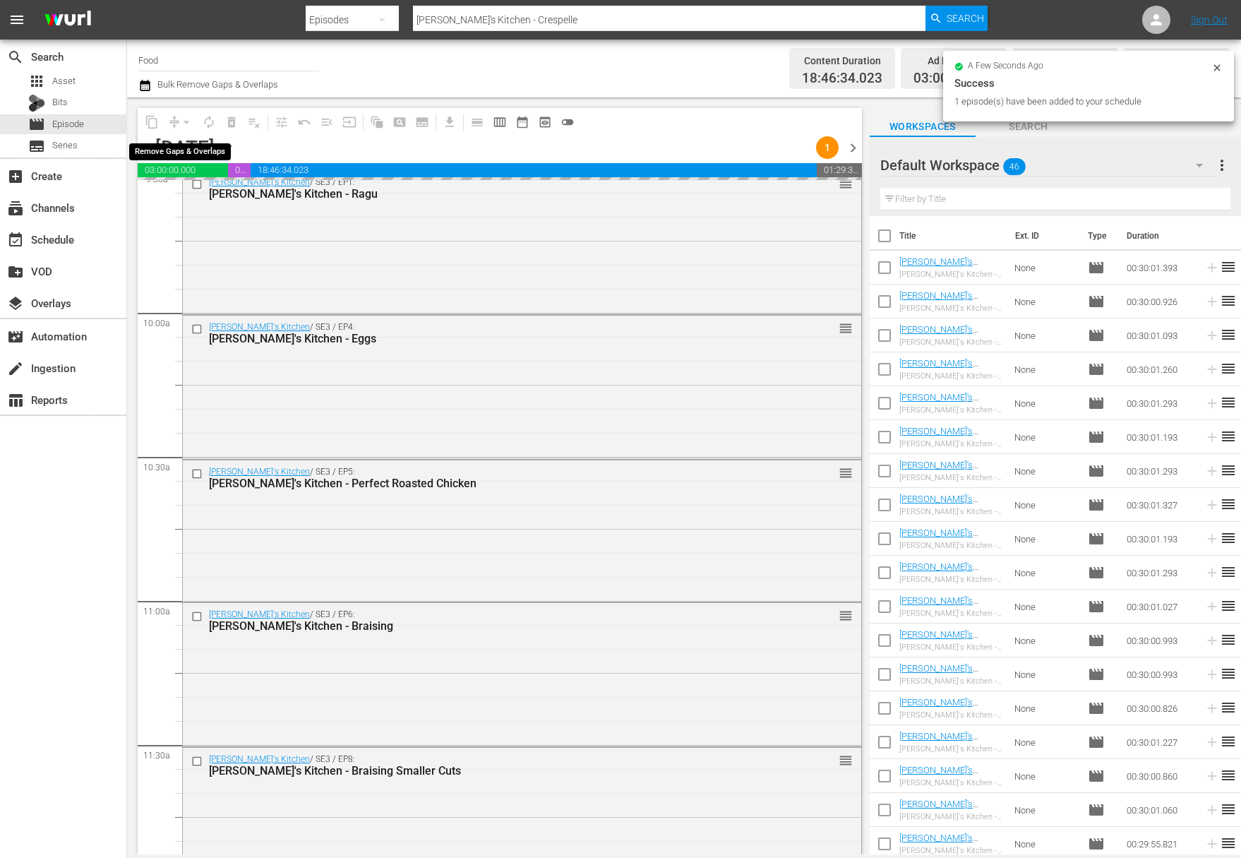
click at [186, 118] on div "arrow_drop_down" at bounding box center [186, 122] width 23 height 23
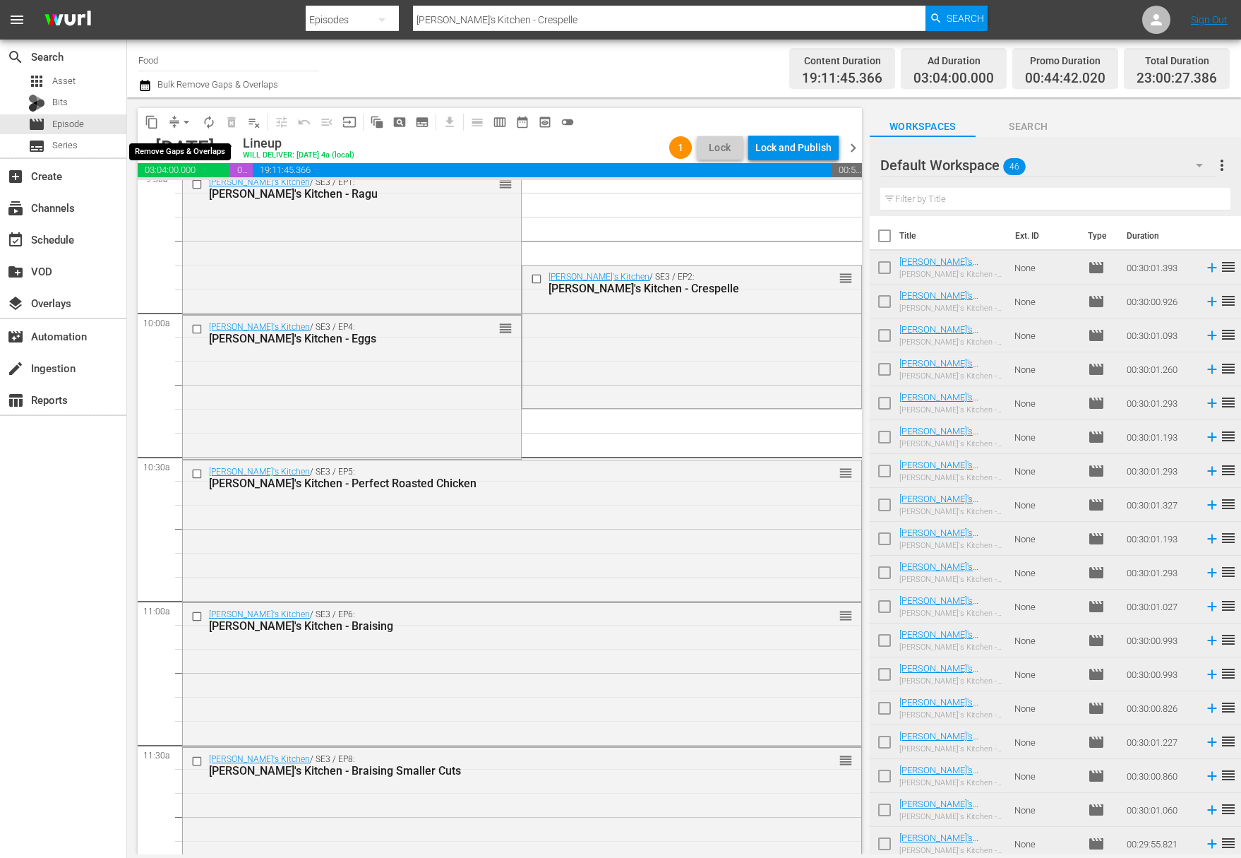
click at [186, 120] on span "arrow_drop_down" at bounding box center [186, 122] width 14 height 14
click at [197, 155] on li "Align to Midnight" at bounding box center [187, 150] width 148 height 23
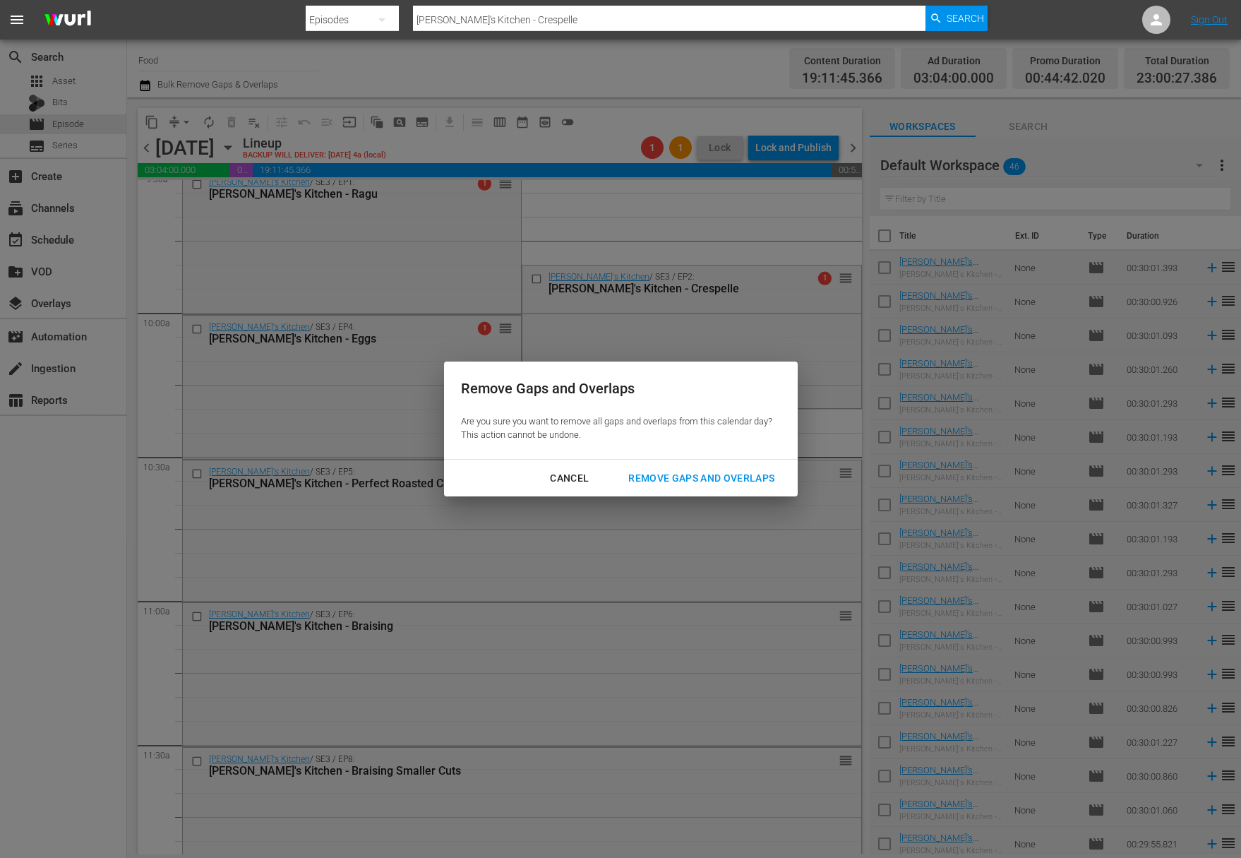
click at [759, 474] on div "Remove Gaps and Overlaps" at bounding box center [701, 478] width 169 height 18
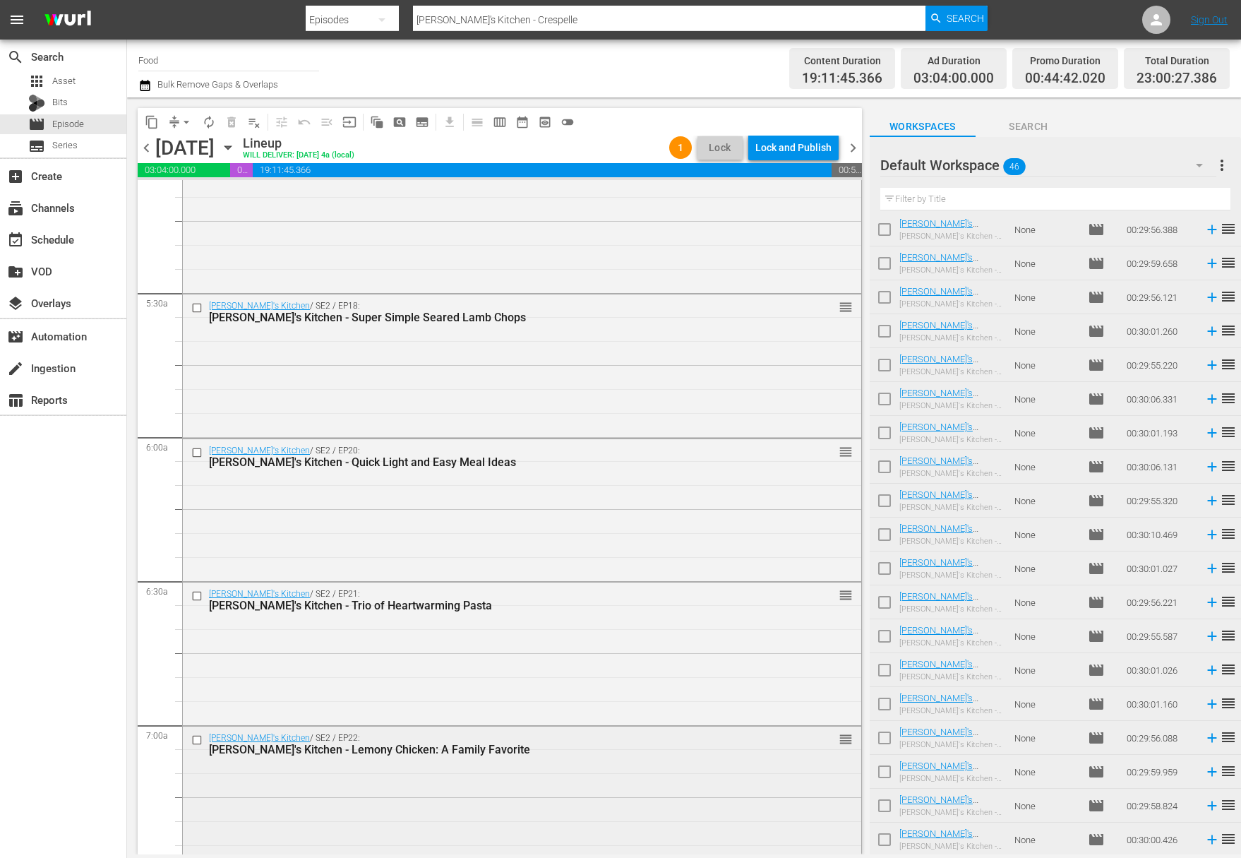
scroll to position [1408, 0]
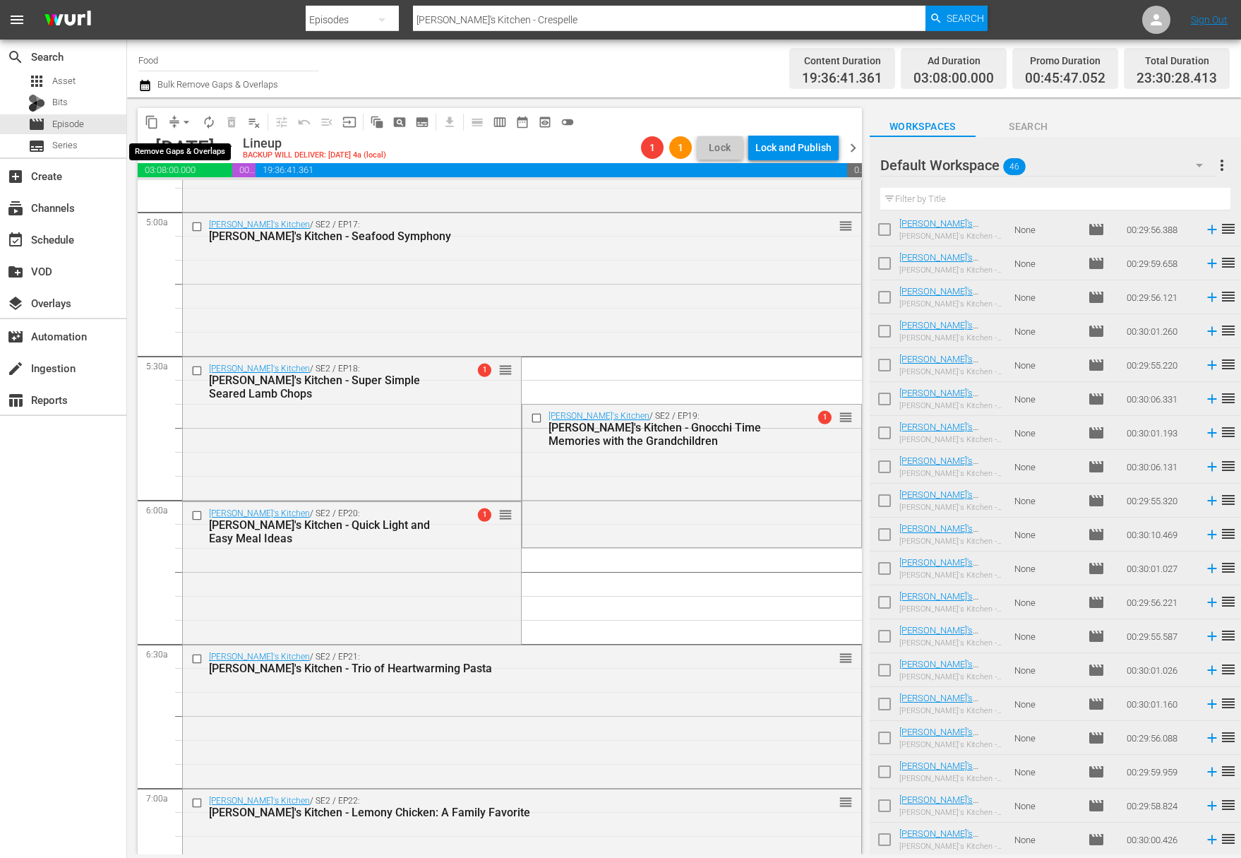
click at [184, 126] on span "arrow_drop_down" at bounding box center [186, 122] width 14 height 14
click at [183, 157] on li "Align to Midnight" at bounding box center [187, 150] width 148 height 23
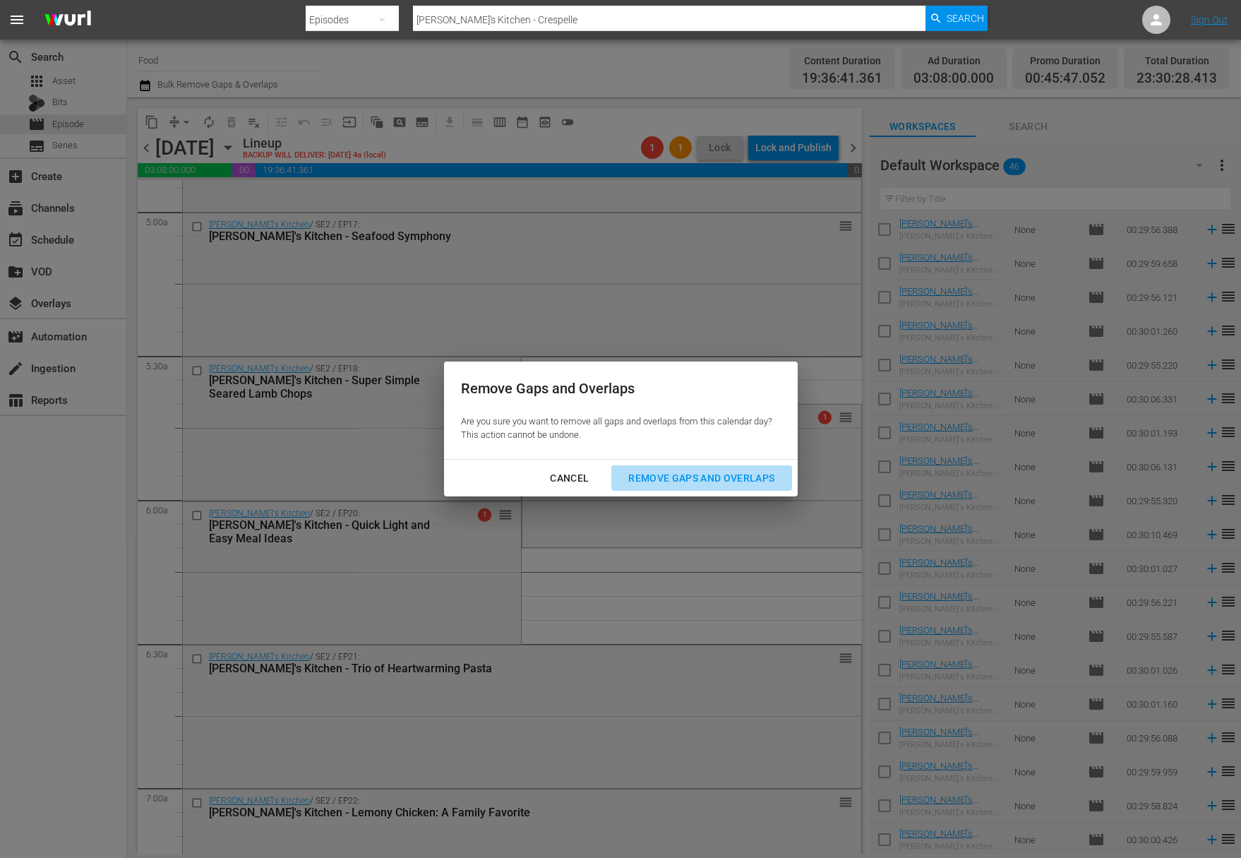
click at [694, 480] on div "Remove Gaps and Overlaps" at bounding box center [701, 478] width 169 height 18
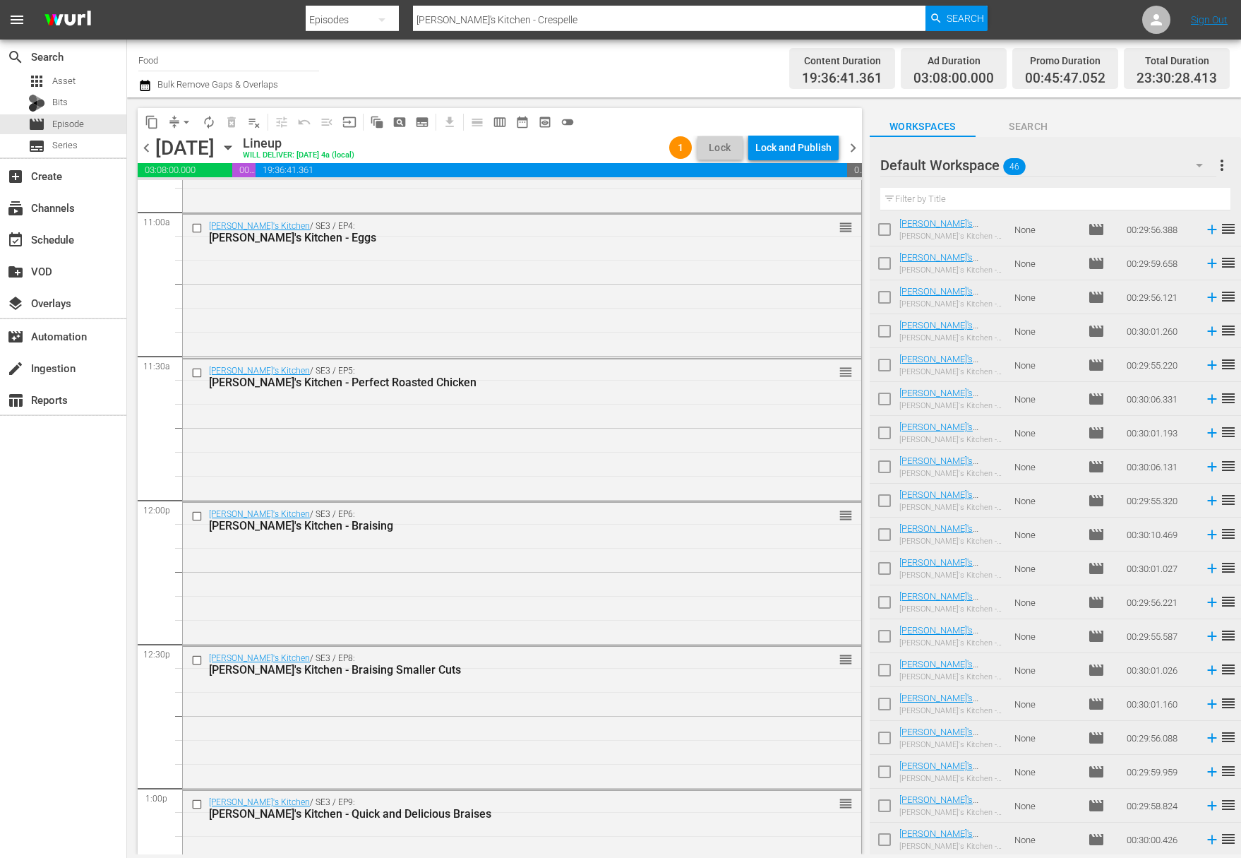
scroll to position [3190, 0]
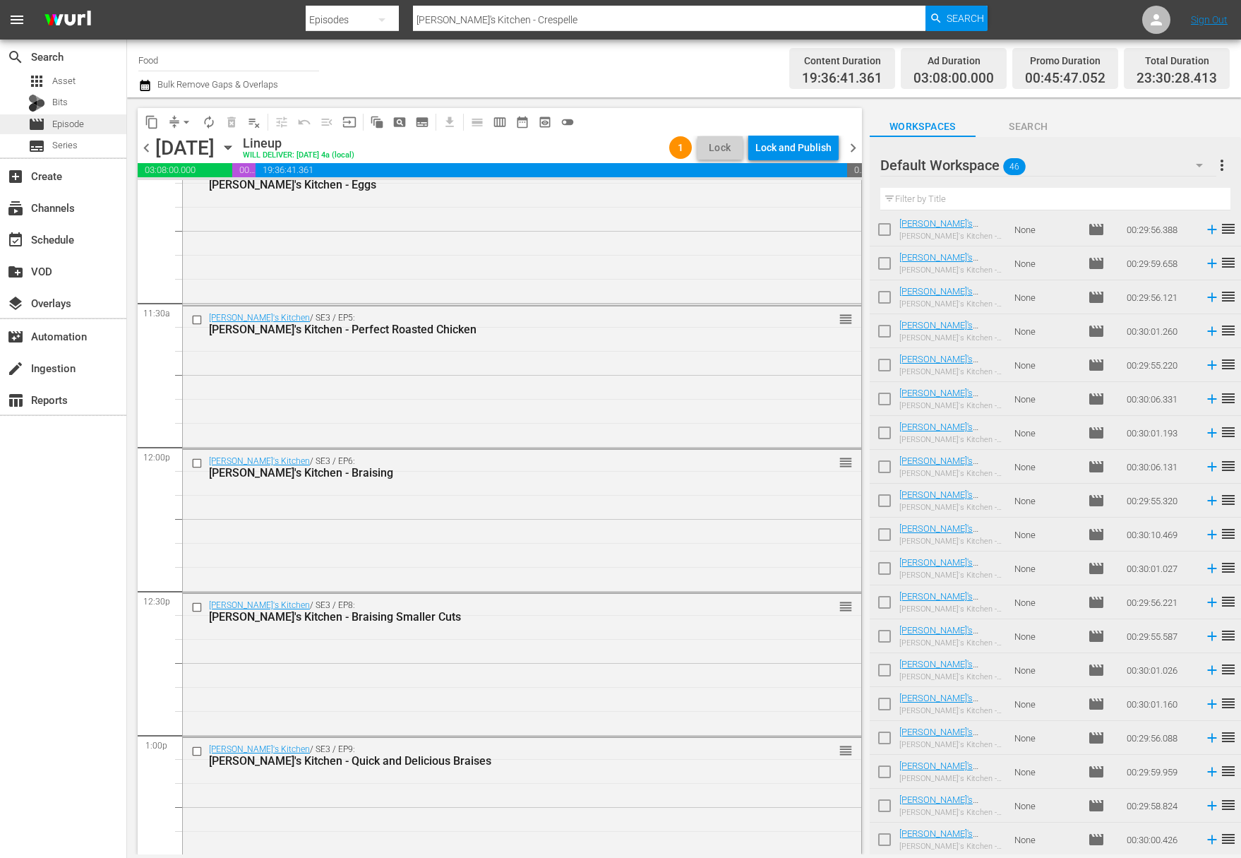
click at [66, 124] on span "Episode" at bounding box center [68, 124] width 32 height 14
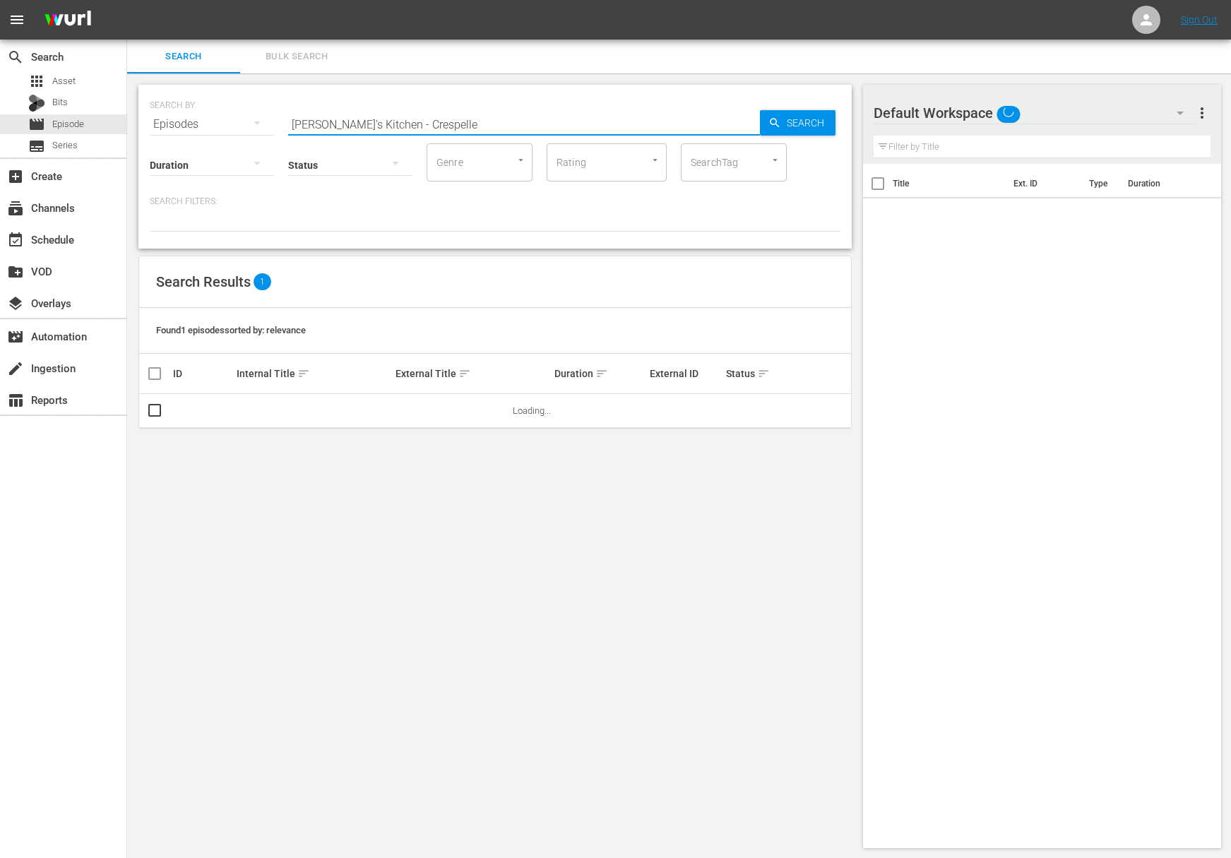
click at [462, 117] on input "Lidia's Kitchen - Crespelle" at bounding box center [524, 124] width 472 height 34
paste input "Pizza"
type input "Lidia's Kitchen - Pizza"
click at [803, 127] on span "Search" at bounding box center [808, 122] width 54 height 25
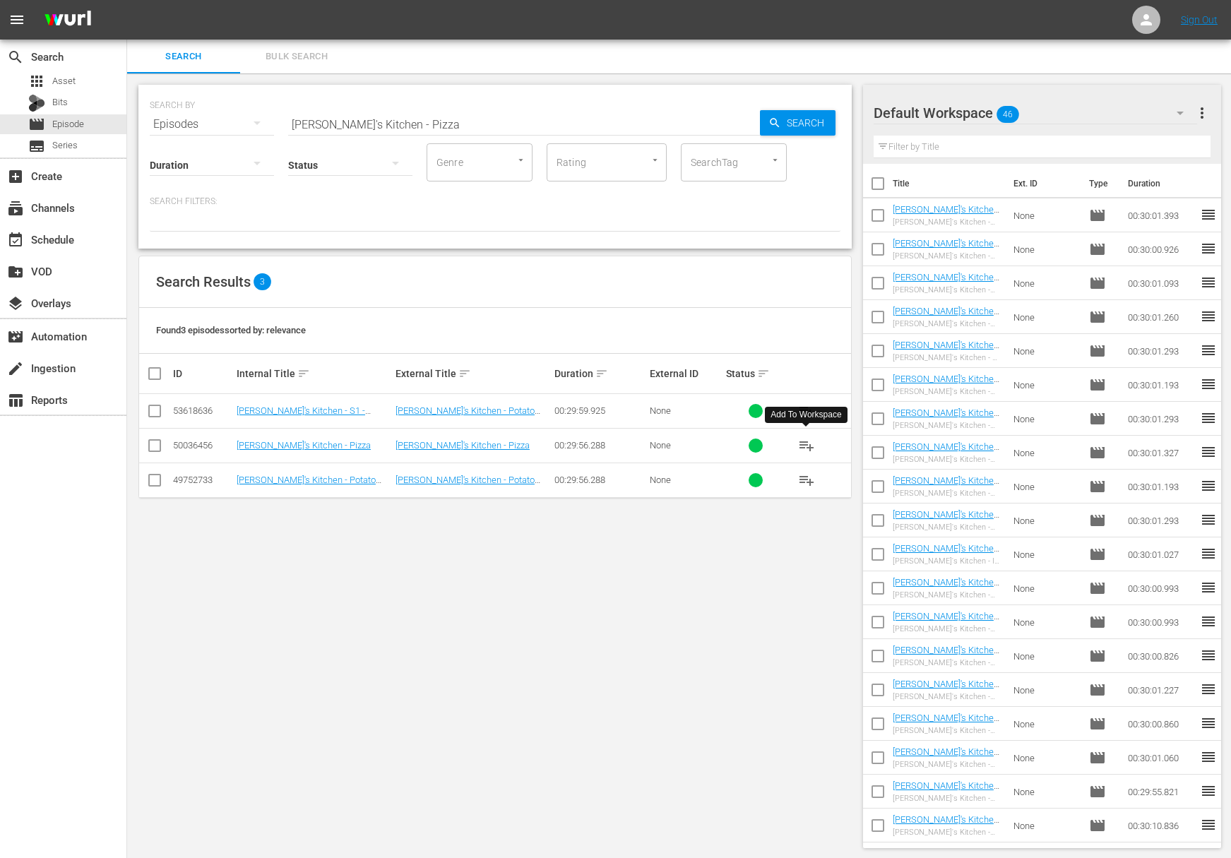
click at [806, 444] on span "playlist_add" at bounding box center [806, 445] width 17 height 17
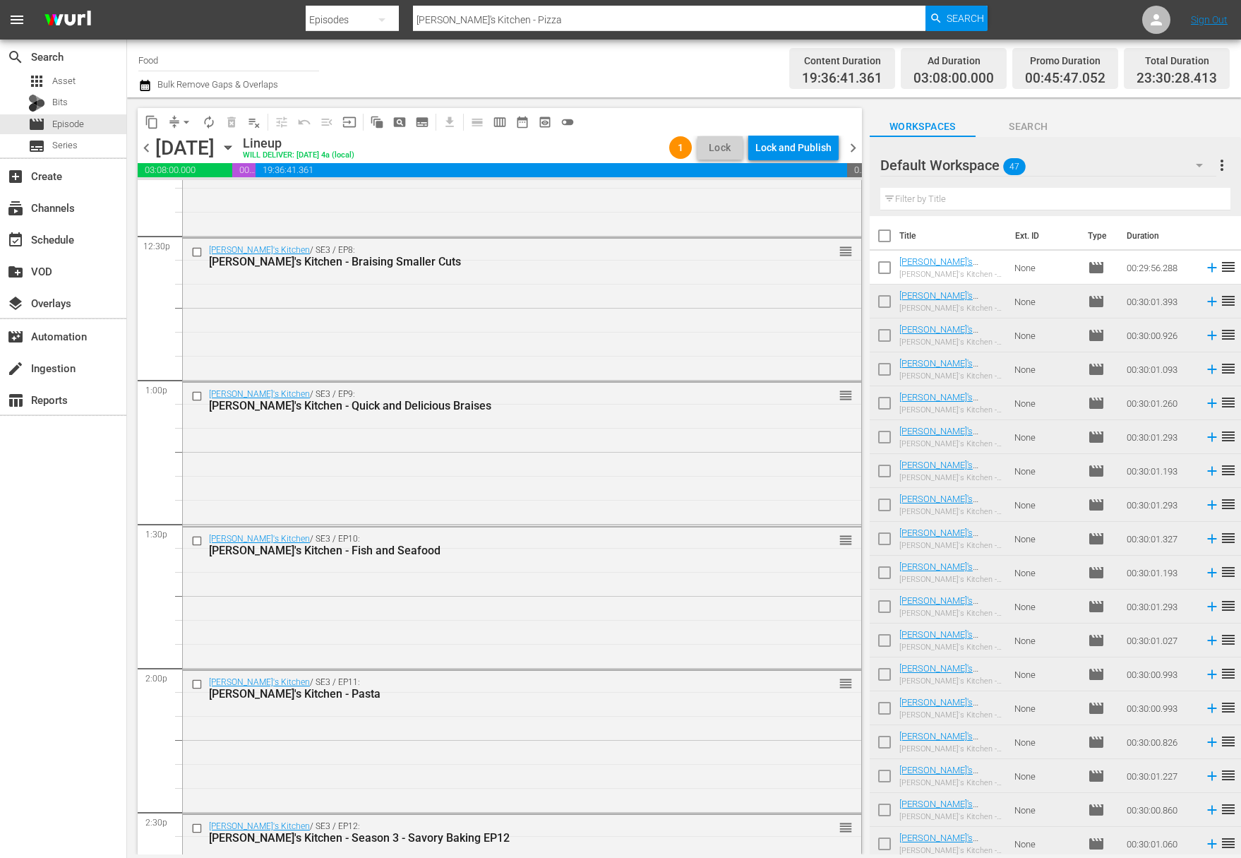
scroll to position [3421, 0]
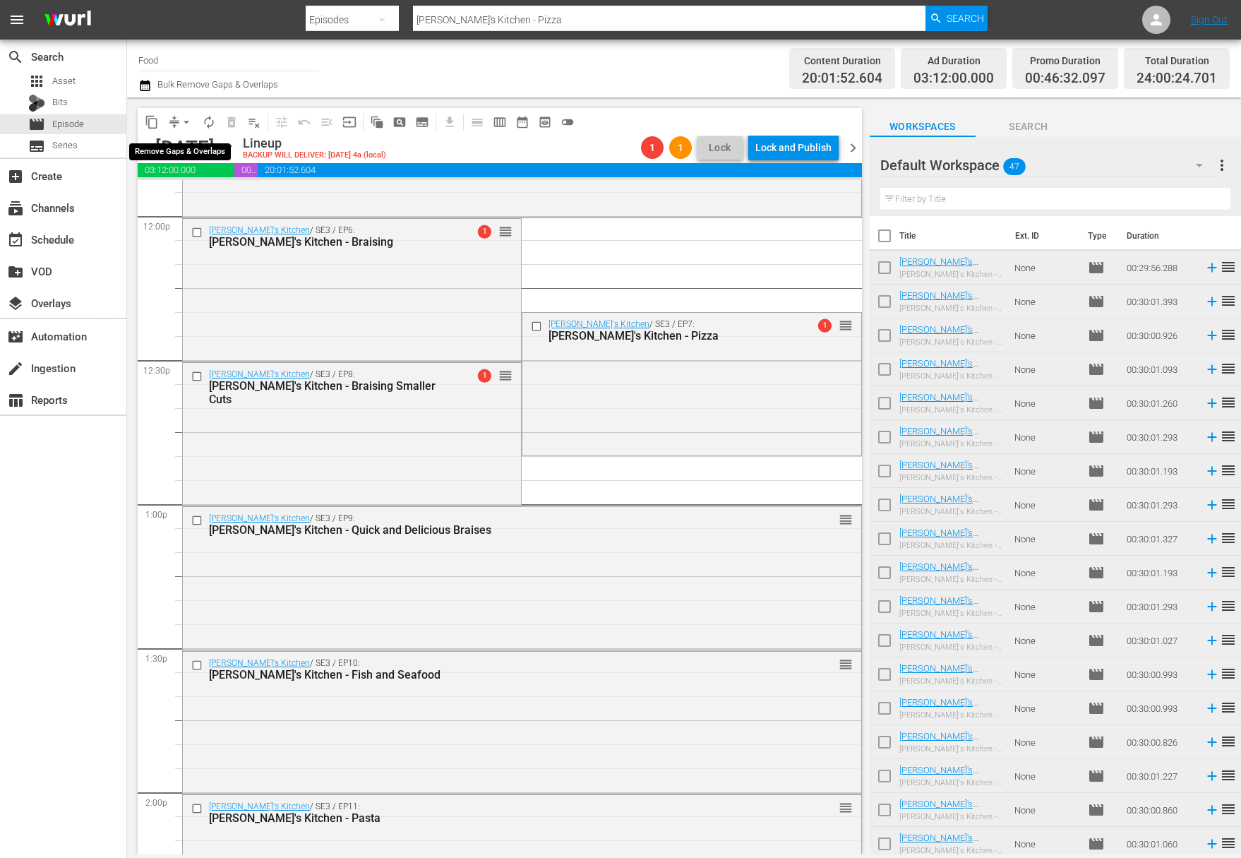
click at [184, 119] on span "arrow_drop_down" at bounding box center [186, 122] width 14 height 14
click at [193, 157] on li "Align to Midnight" at bounding box center [187, 150] width 148 height 23
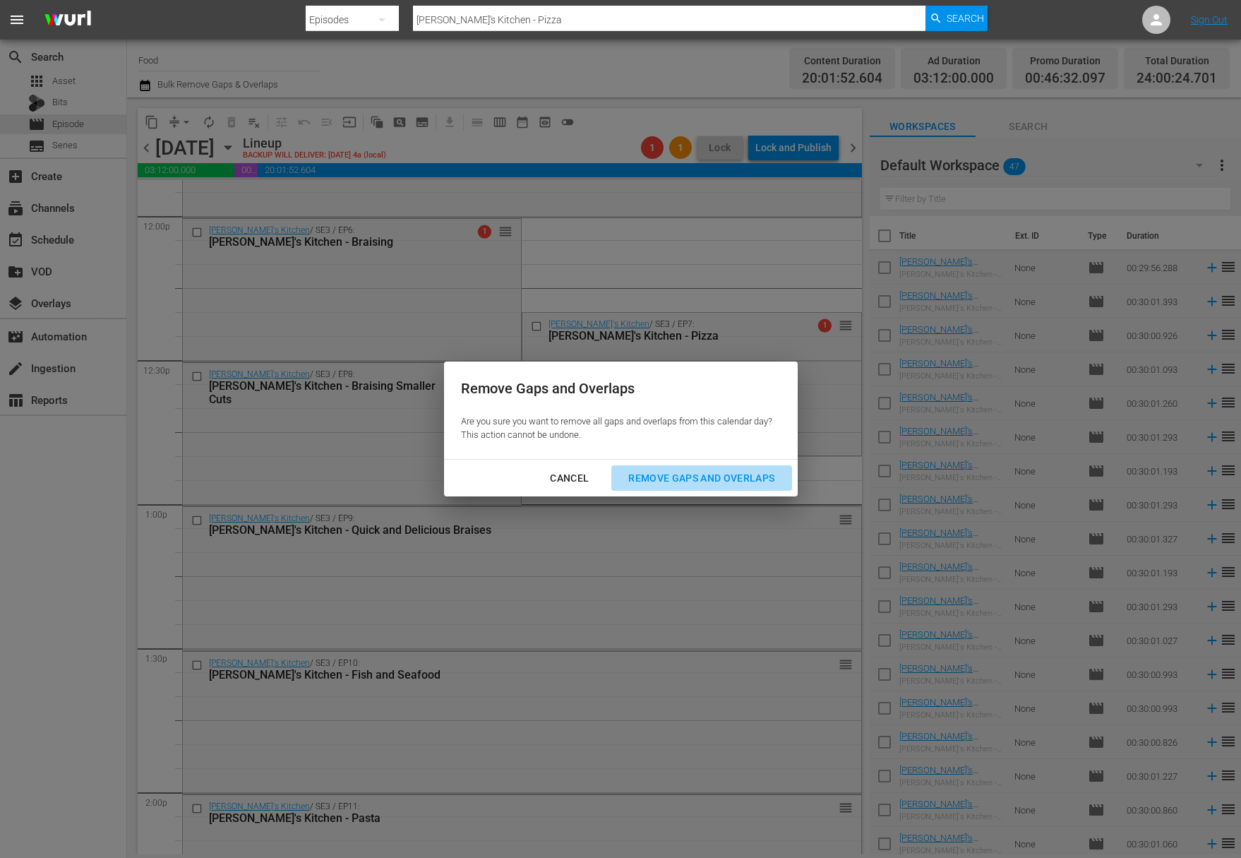
click at [705, 472] on div "Remove Gaps and Overlaps" at bounding box center [701, 478] width 169 height 18
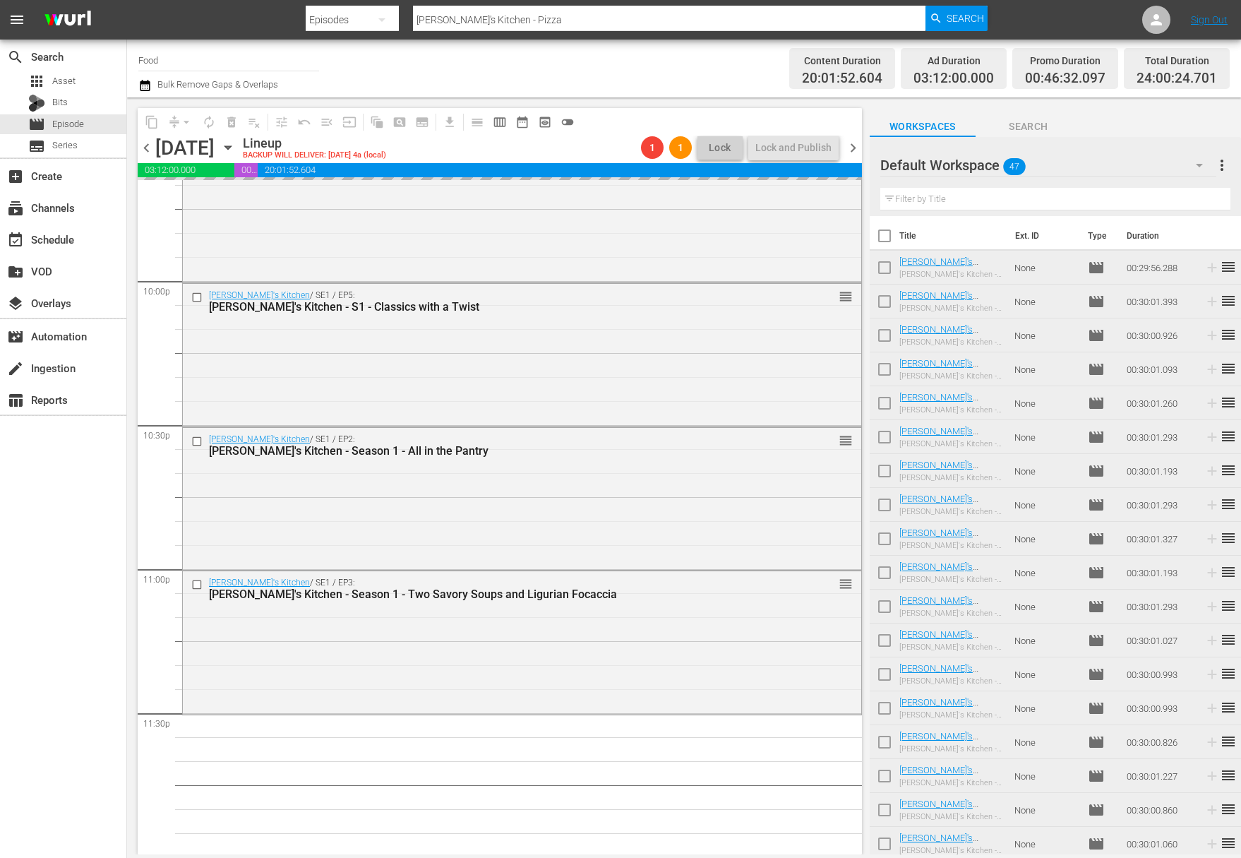
scroll to position [6238, 0]
click at [1219, 164] on span "more_vert" at bounding box center [1222, 165] width 17 height 17
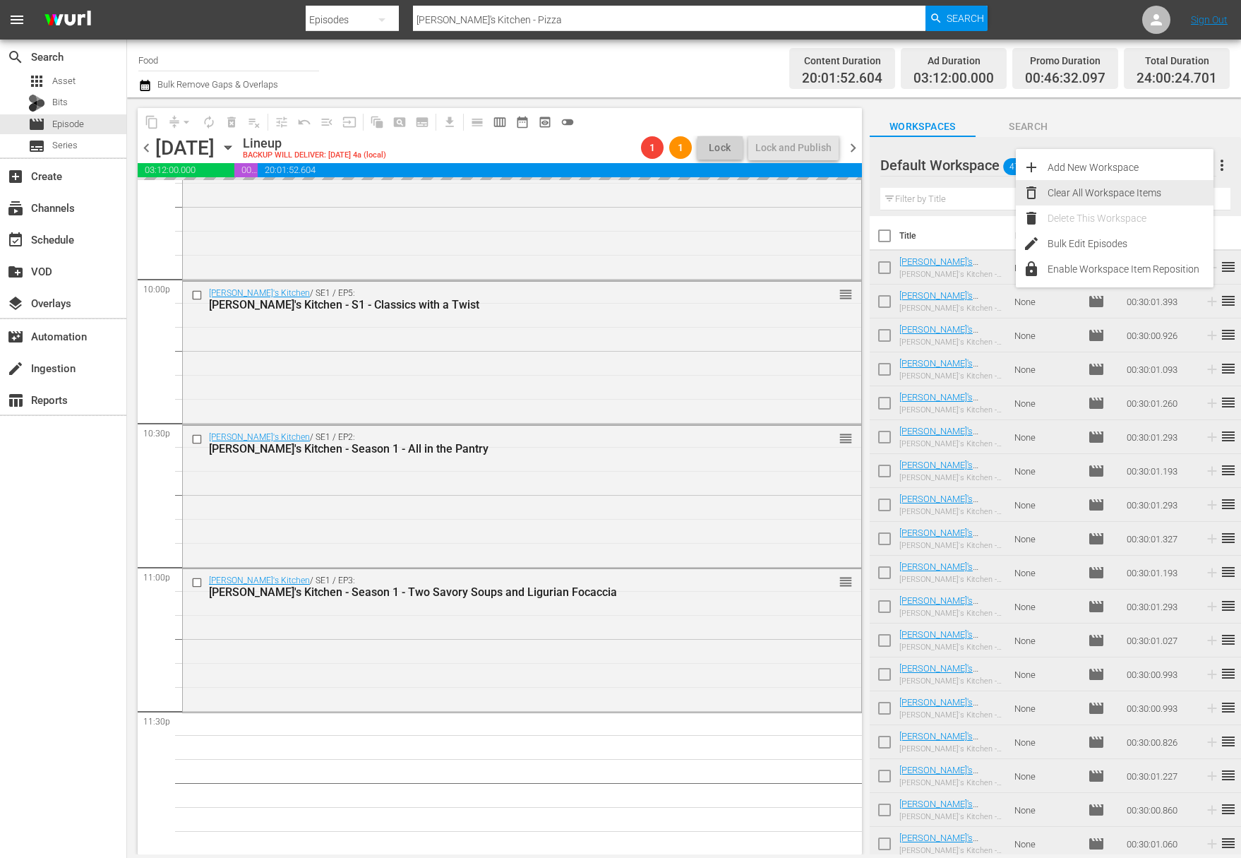
click at [1109, 192] on div "Clear All Workspace Items" at bounding box center [1131, 192] width 166 height 25
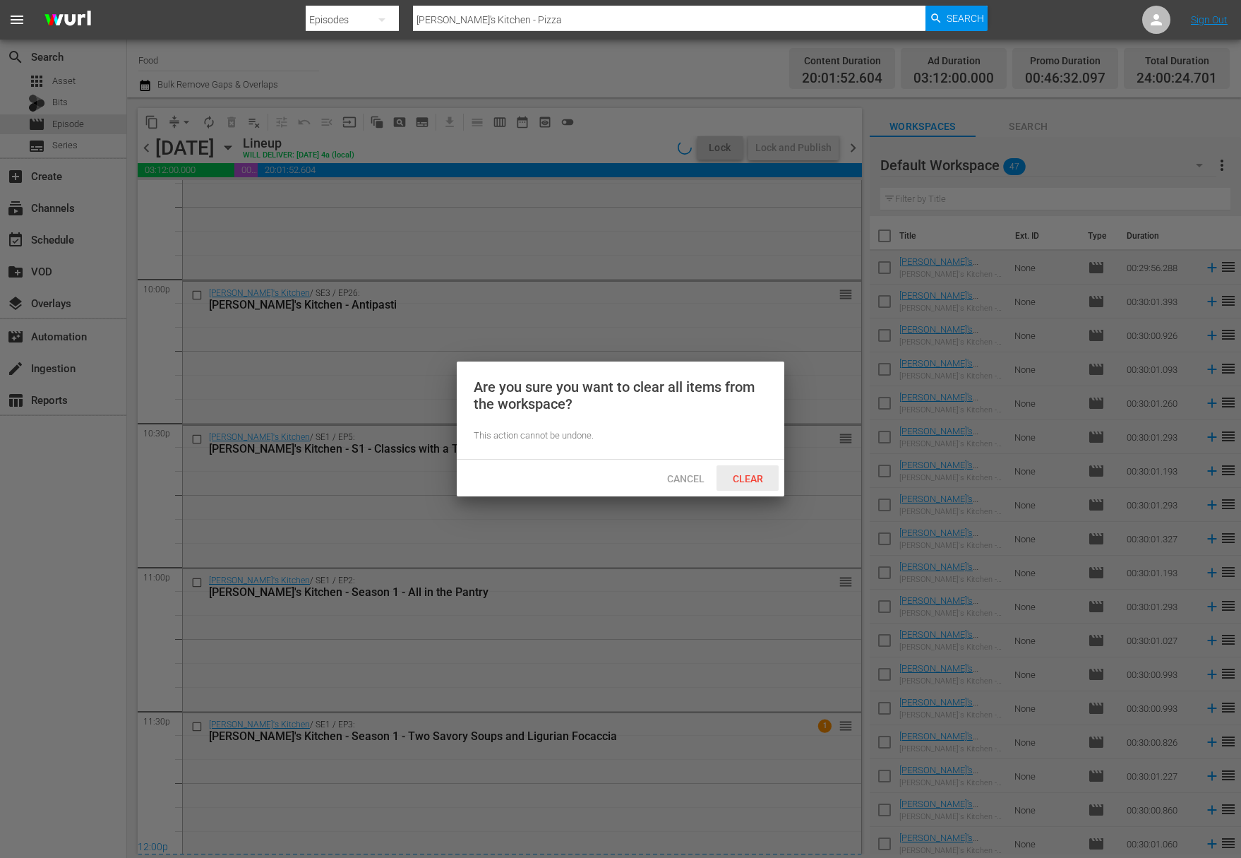
click at [743, 476] on span "Clear" at bounding box center [748, 478] width 53 height 11
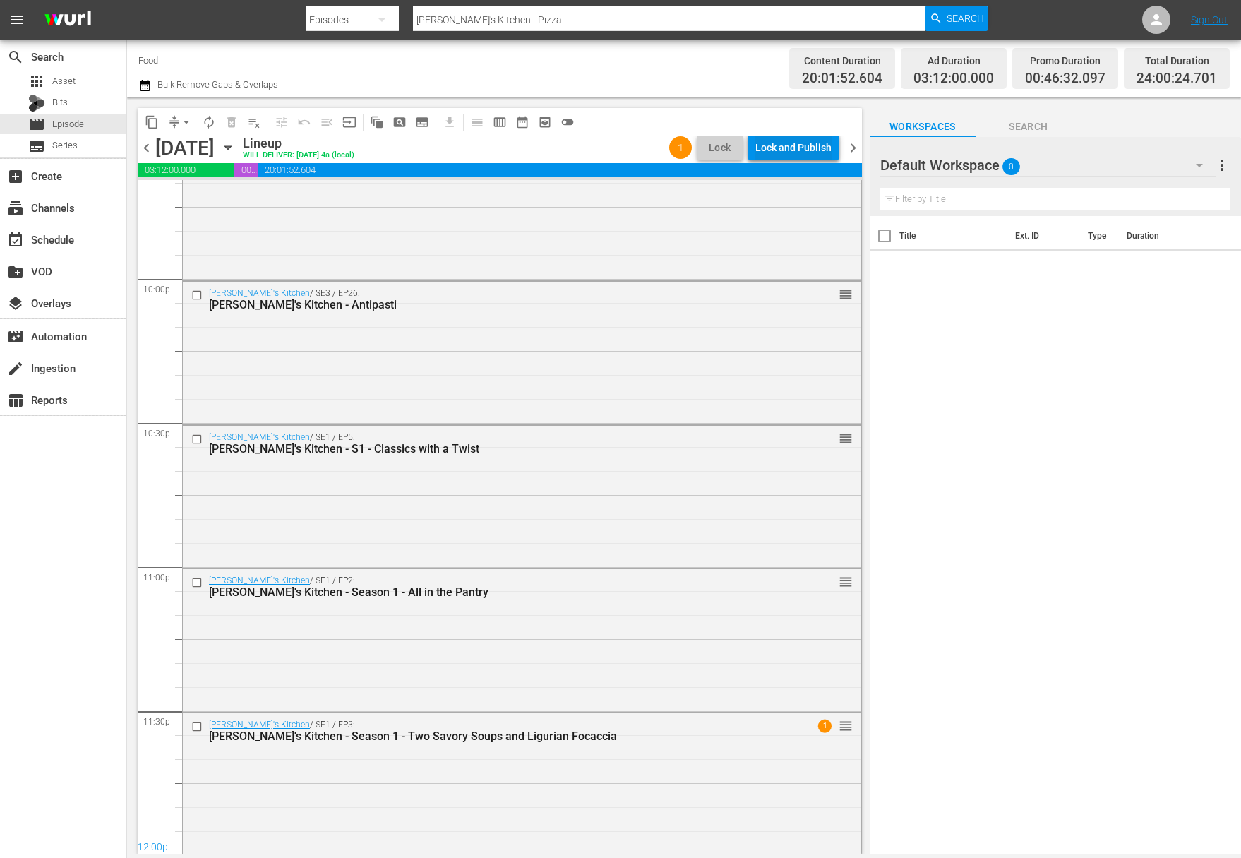
click at [796, 155] on div "Lock and Publish" at bounding box center [793, 147] width 76 height 25
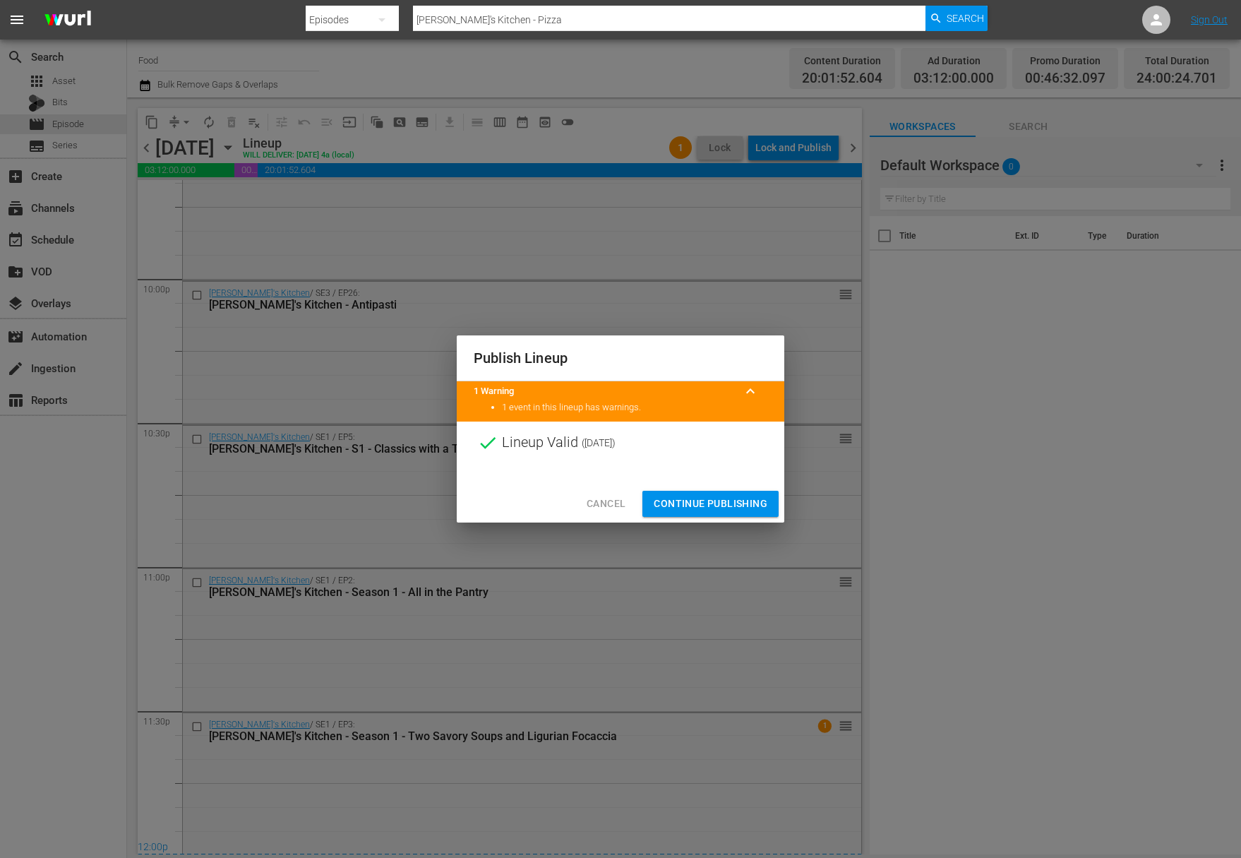
click at [714, 504] on span "Continue Publishing" at bounding box center [711, 504] width 114 height 18
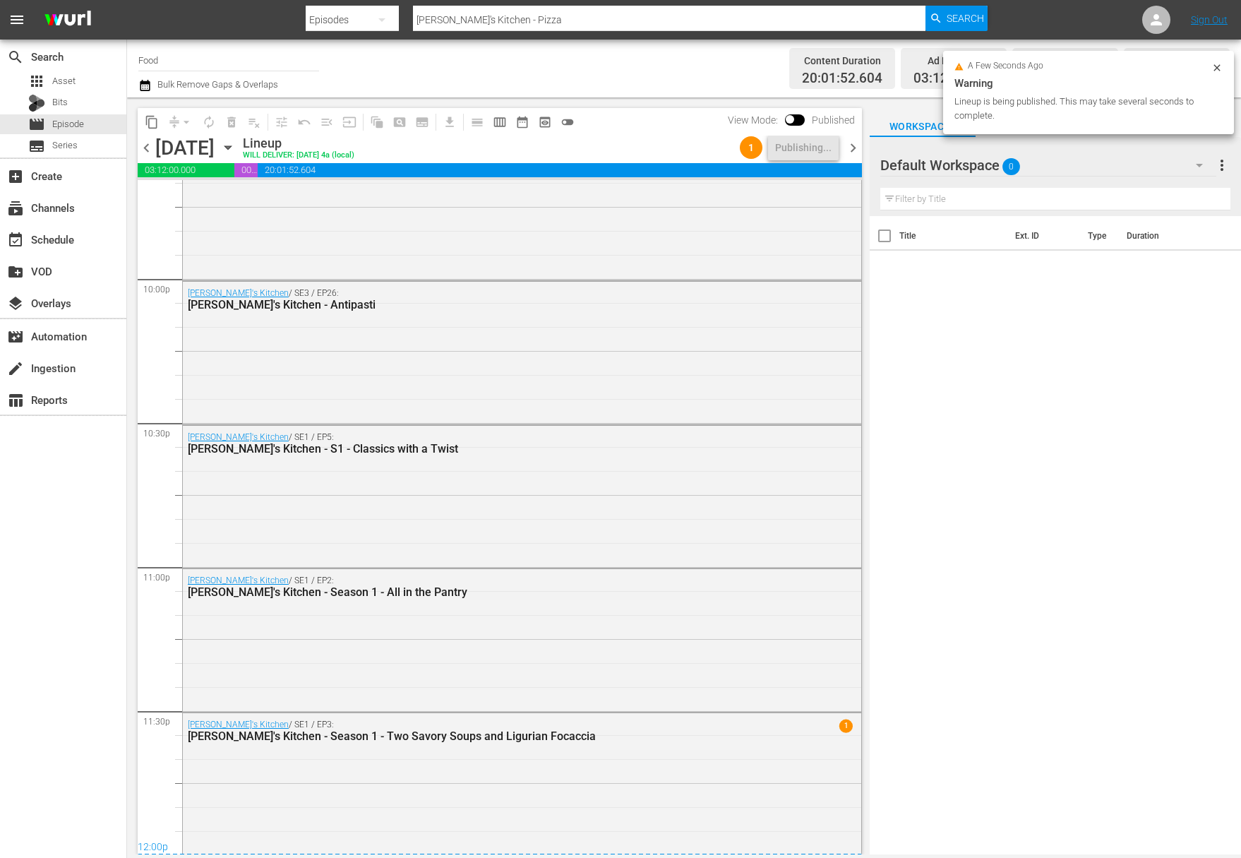
click at [166, 56] on input "Food" at bounding box center [228, 60] width 181 height 34
click at [186, 101] on div "Food (140 - food)" at bounding box center [333, 100] width 366 height 34
type input "Food (140 - food)"
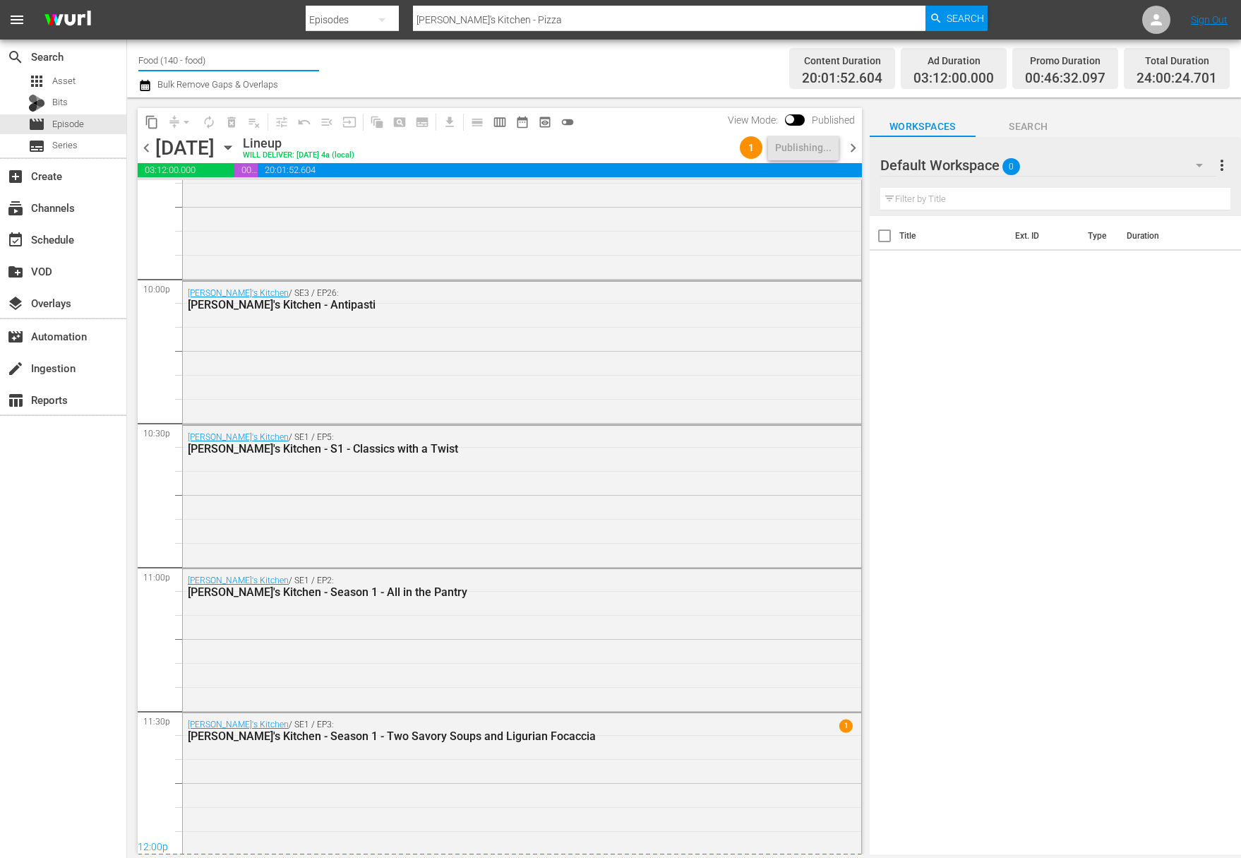
drag, startPoint x: 222, startPoint y: 60, endPoint x: 95, endPoint y: 37, distance: 129.1
click at [95, 37] on div "menu Search By Episodes Search ID, Title, Description, Keywords, or Category Li…" at bounding box center [620, 427] width 1241 height 854
